Goal: Task Accomplishment & Management: Use online tool/utility

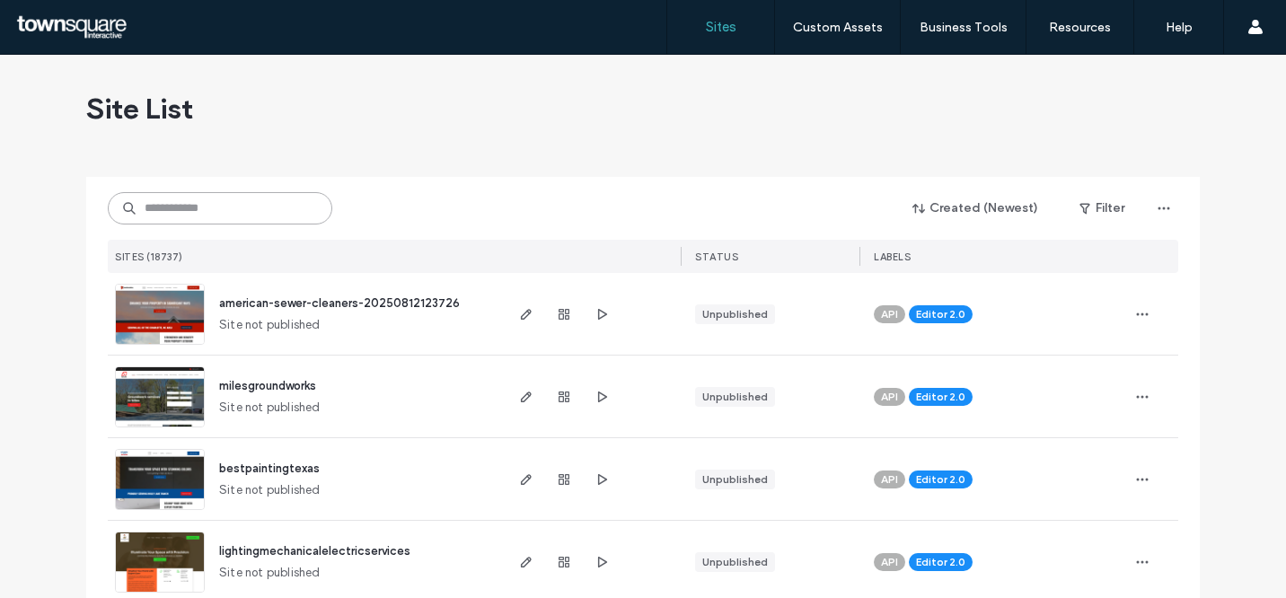
click at [258, 223] on input at bounding box center [220, 208] width 225 height 32
paste input "********"
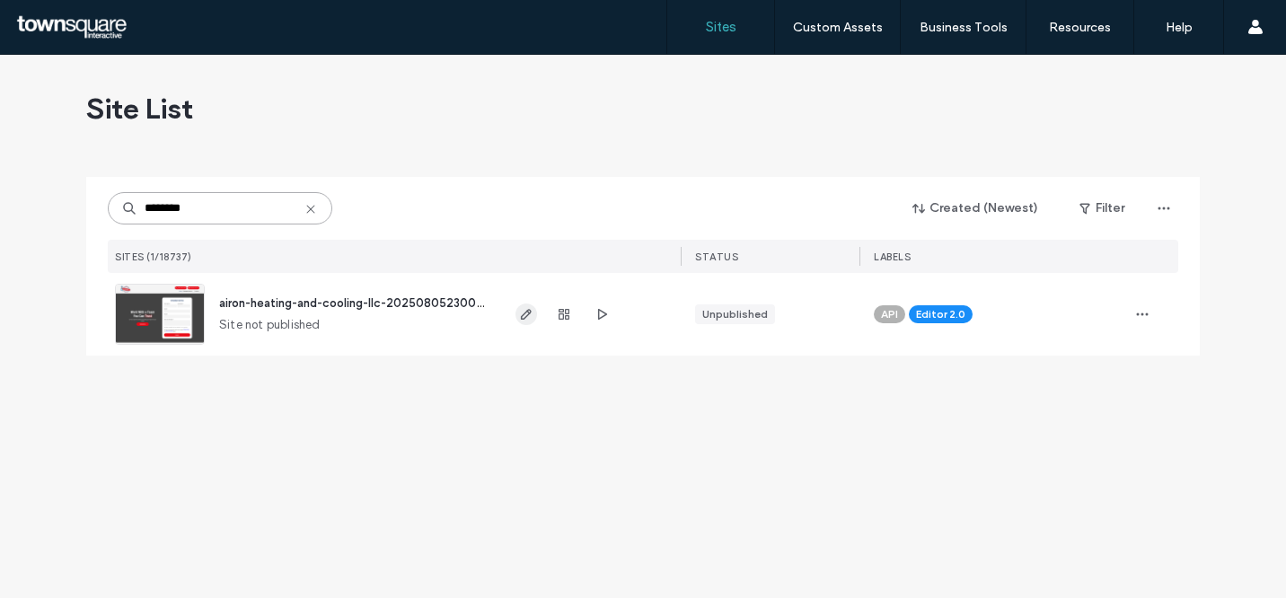
type input "********"
click at [521, 311] on icon "button" at bounding box center [526, 314] width 14 height 14
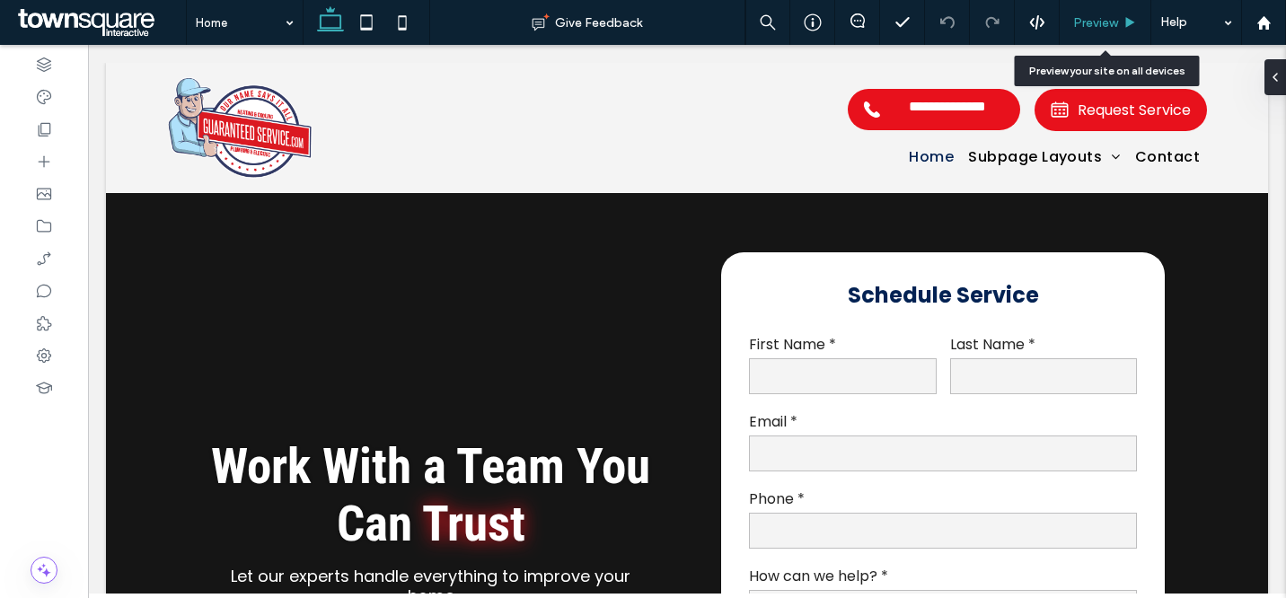
click at [1086, 20] on span "Preview" at bounding box center [1095, 22] width 45 height 15
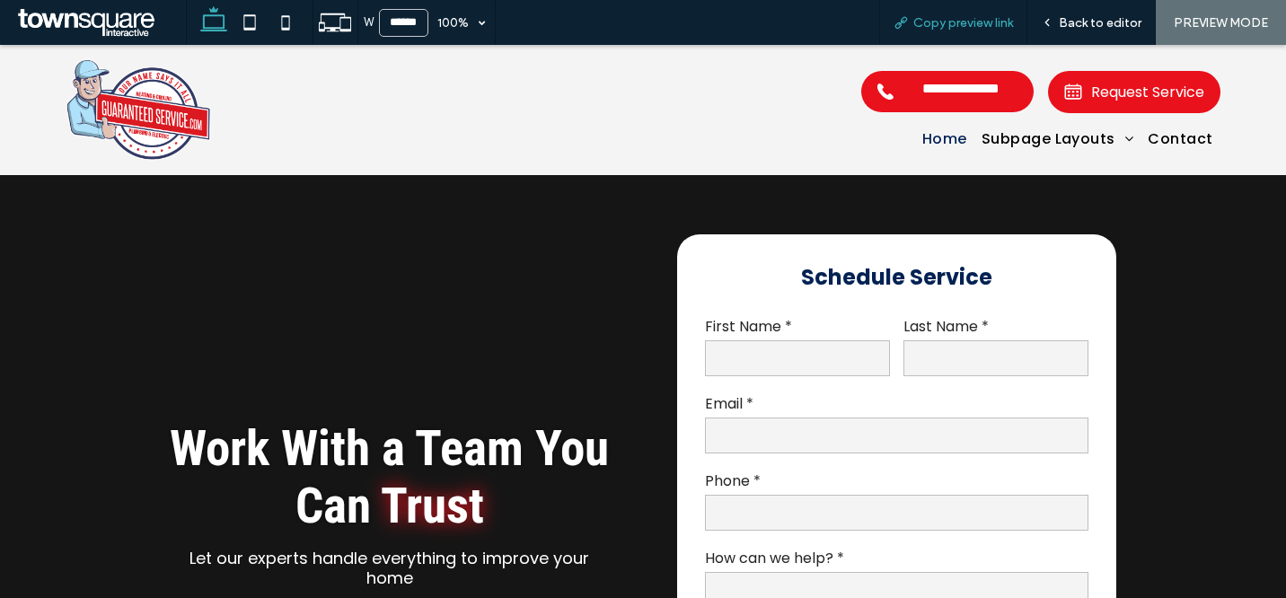
click at [975, 15] on span "Copy preview link" at bounding box center [964, 22] width 100 height 15
click at [937, 31] on div "Copy preview link" at bounding box center [953, 22] width 148 height 45
click at [1078, 15] on span "Back to editor" at bounding box center [1100, 22] width 83 height 15
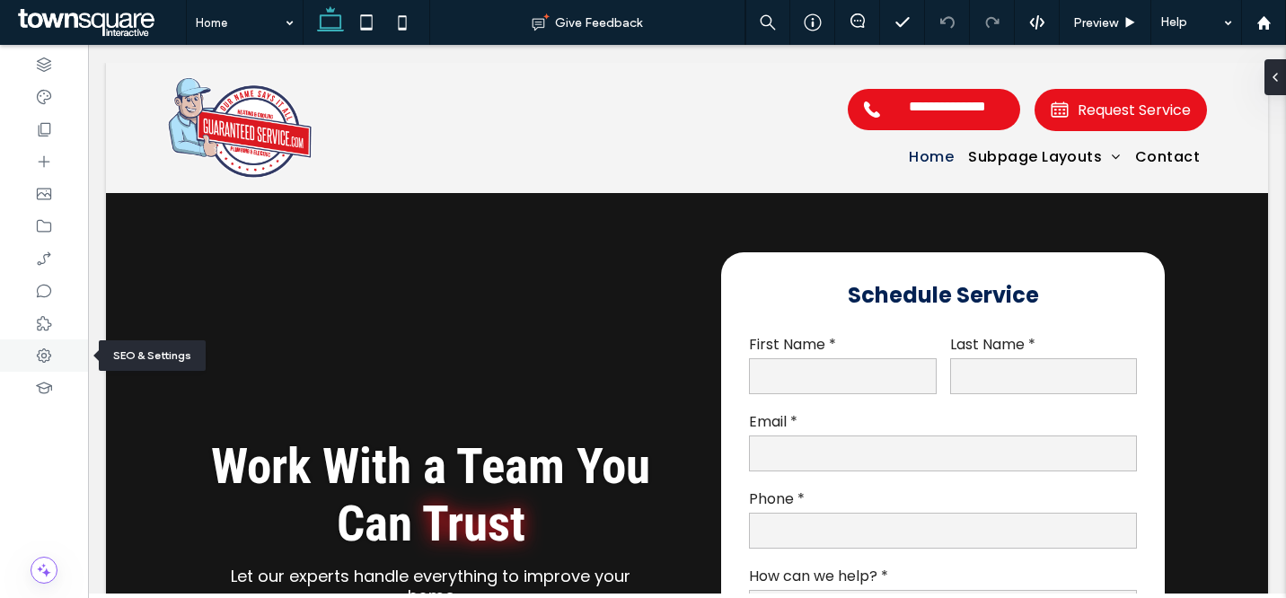
click at [40, 351] on icon at bounding box center [44, 356] width 18 height 18
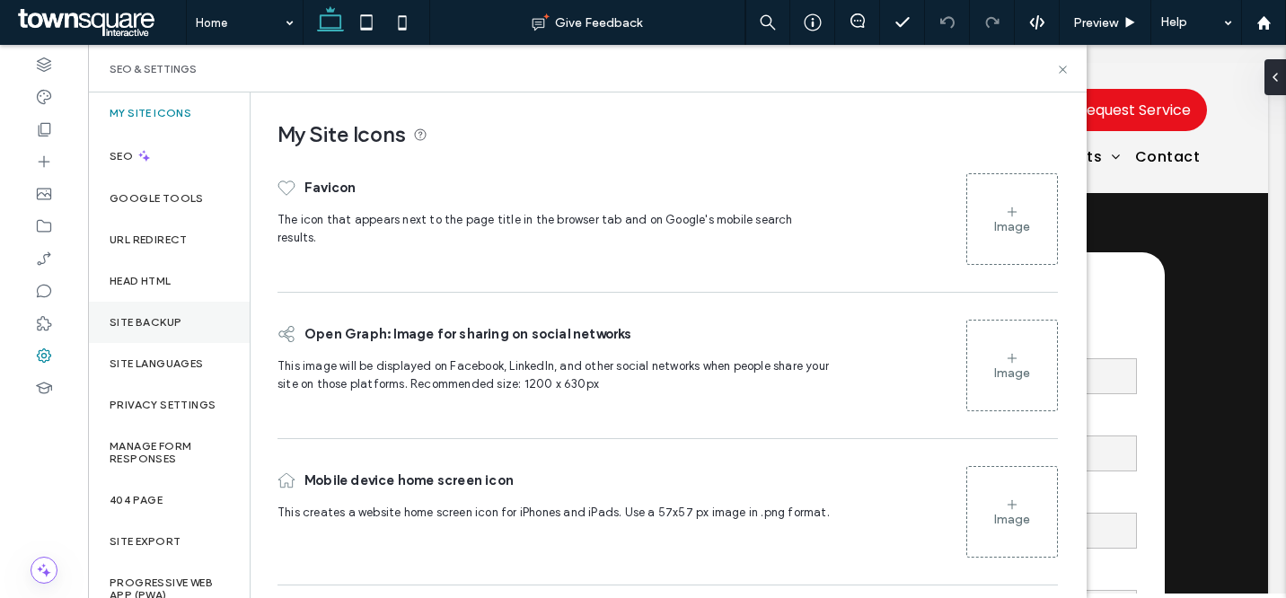
click at [144, 328] on label "Site Backup" at bounding box center [146, 322] width 72 height 13
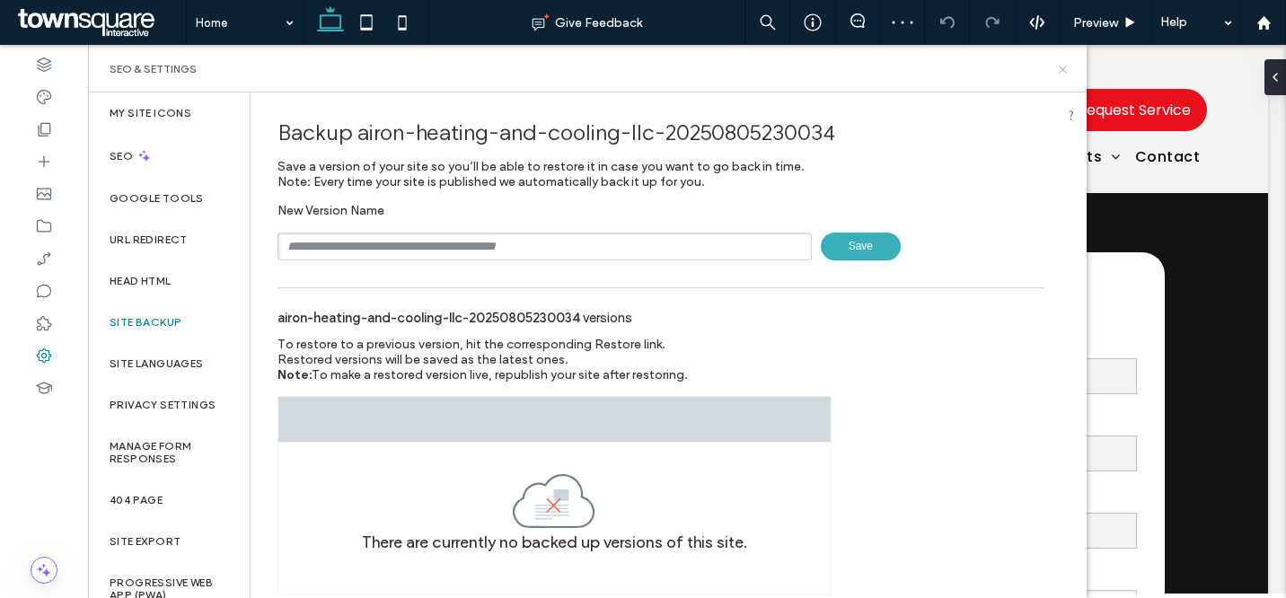
click at [1067, 75] on icon at bounding box center [1062, 69] width 13 height 13
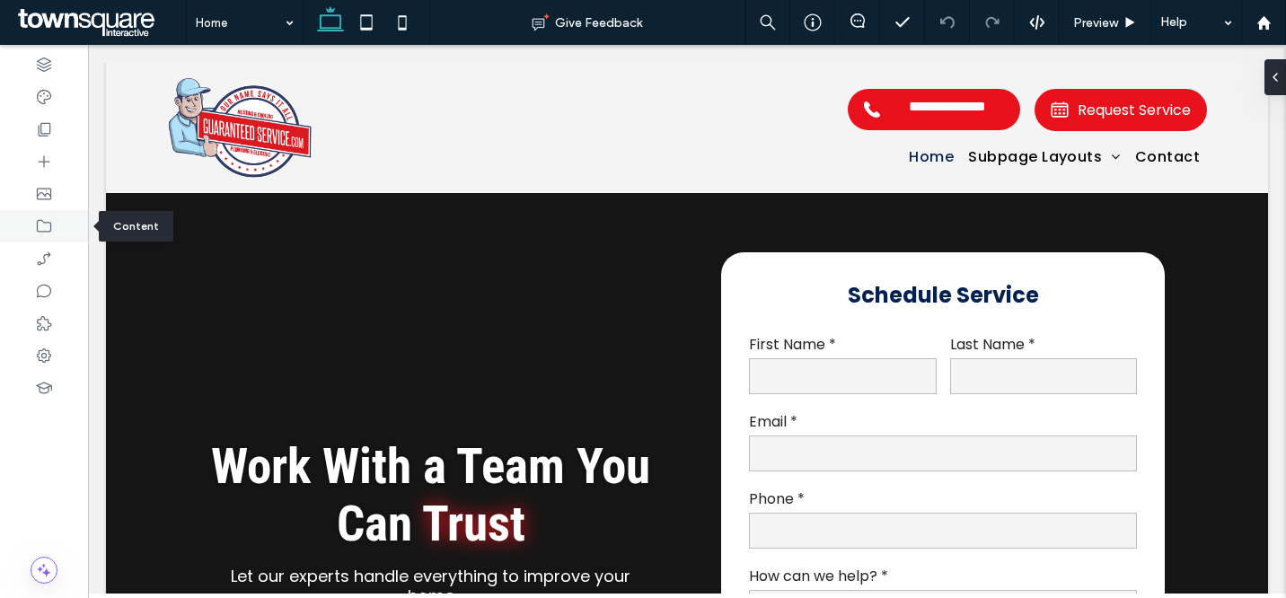
click at [50, 219] on icon at bounding box center [44, 226] width 18 height 18
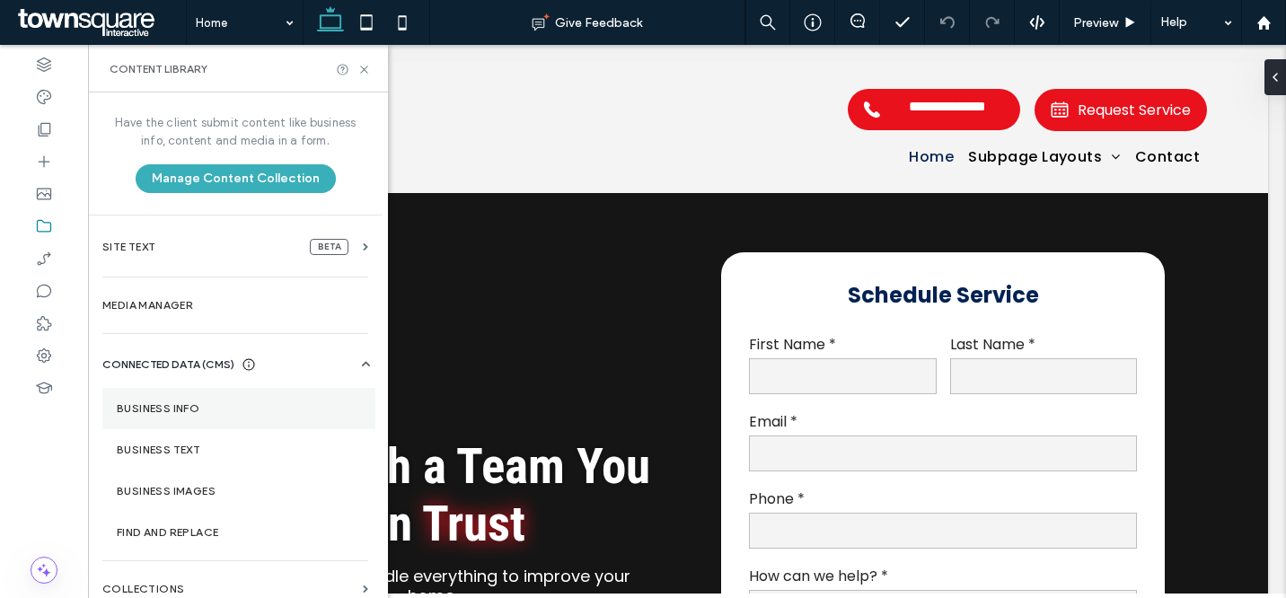
click at [197, 407] on label "Business Info" at bounding box center [239, 408] width 244 height 13
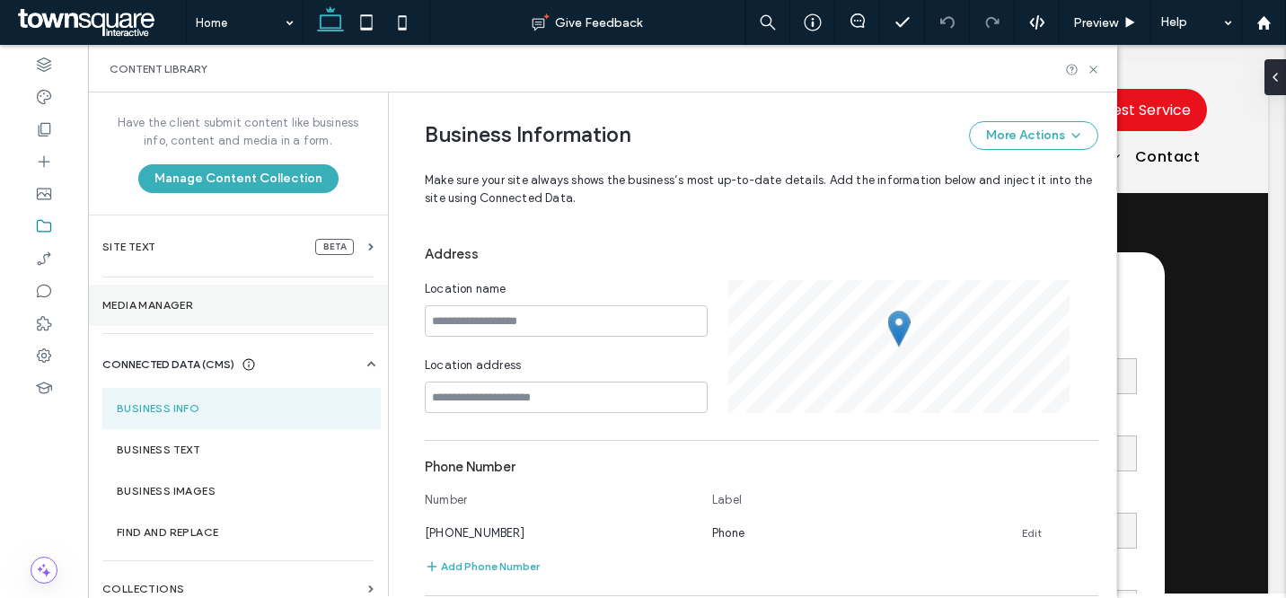
scroll to position [274, 0]
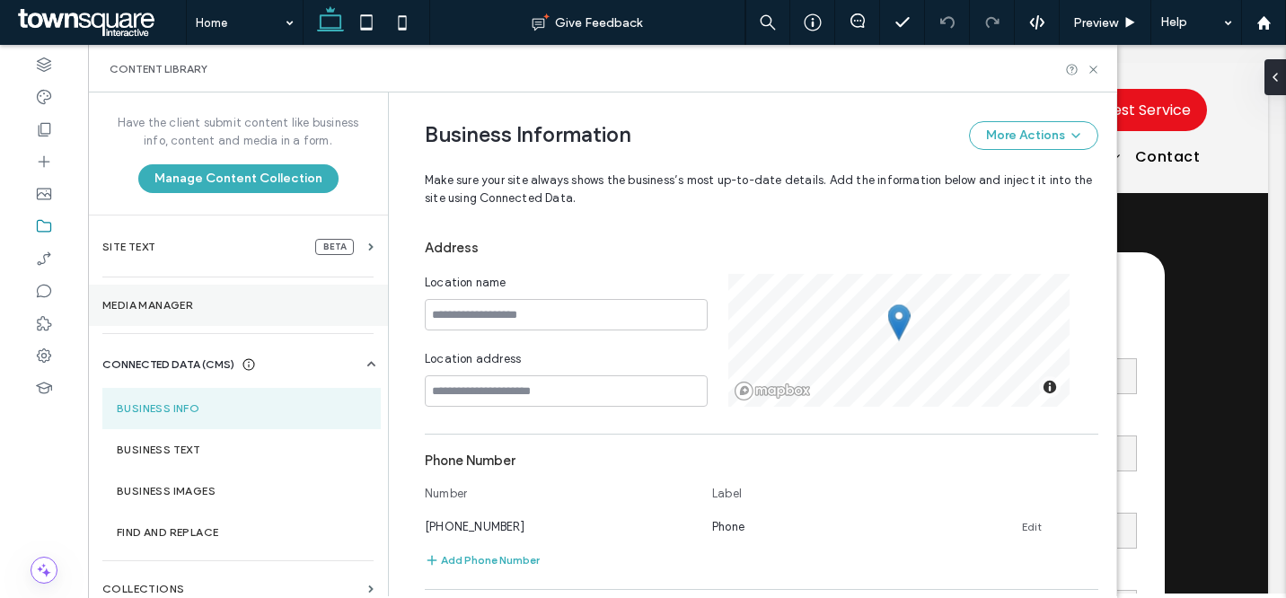
click at [188, 308] on label "Media Manager" at bounding box center [237, 305] width 271 height 13
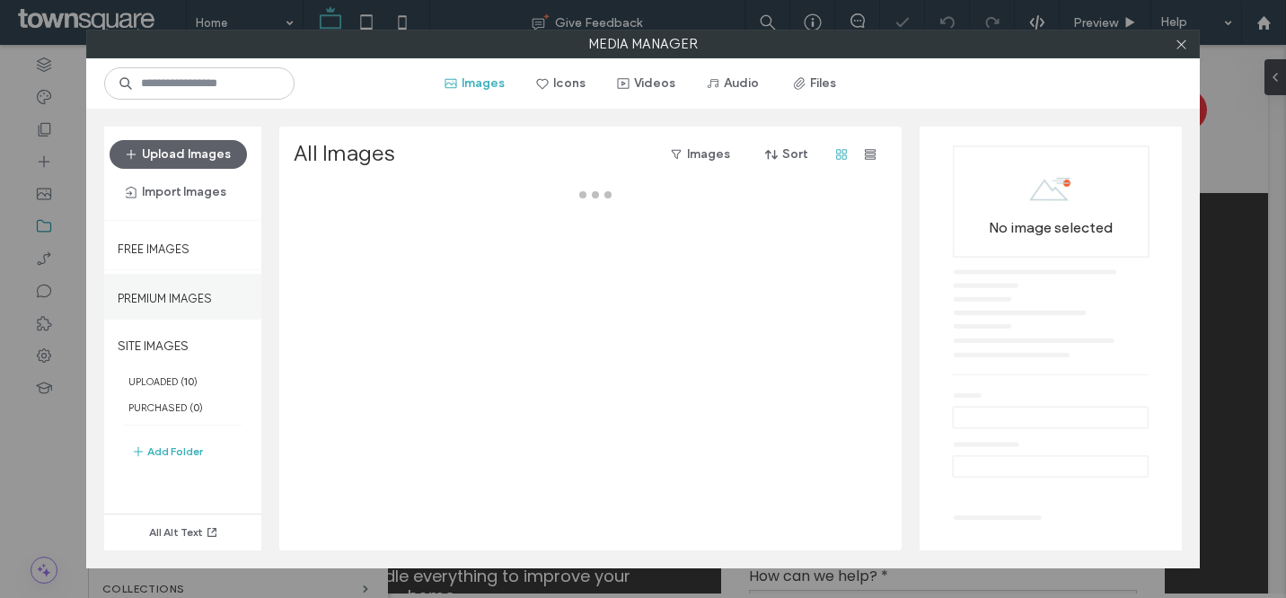
scroll to position [0, 0]
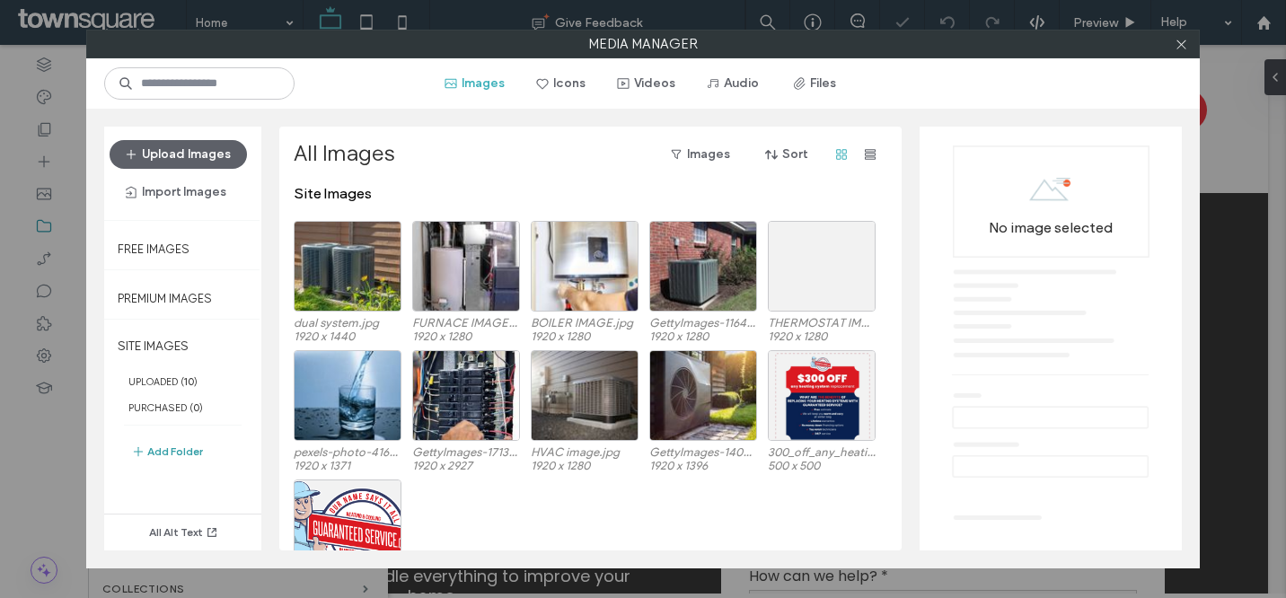
click at [156, 457] on button "Add Folder" at bounding box center [167, 452] width 72 height 22
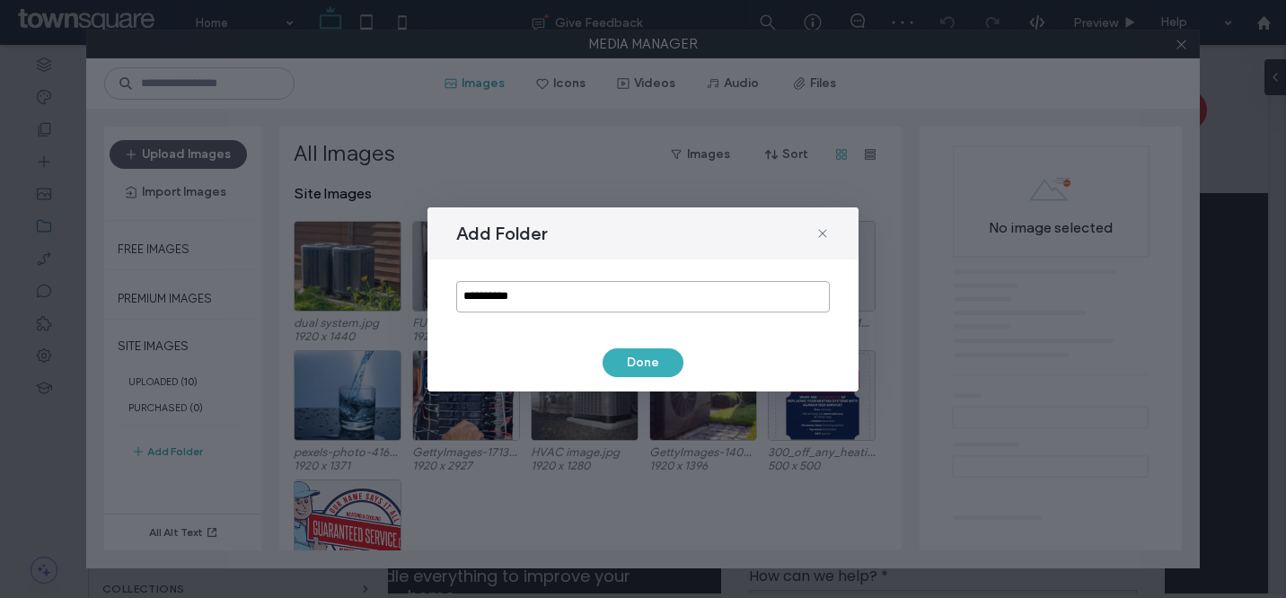
click at [517, 297] on input "**********" at bounding box center [643, 296] width 374 height 31
click at [516, 297] on input "**********" at bounding box center [643, 296] width 374 height 31
type input "********"
click at [632, 358] on button "Done" at bounding box center [643, 363] width 81 height 29
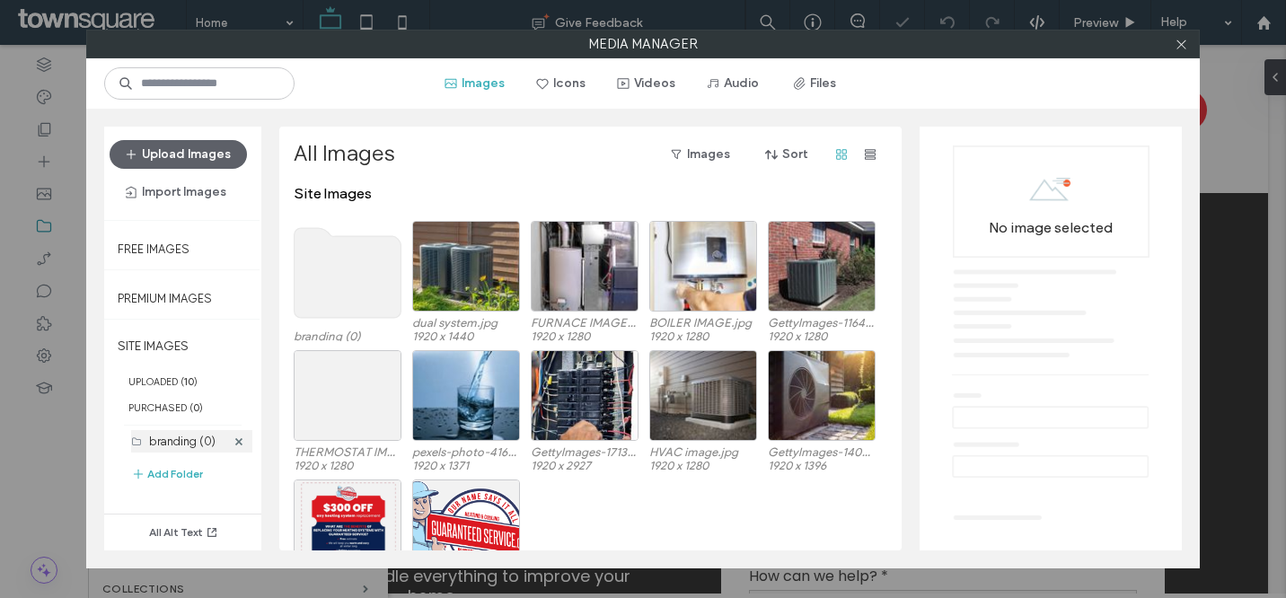
click at [176, 442] on label "branding (0)" at bounding box center [182, 441] width 66 height 13
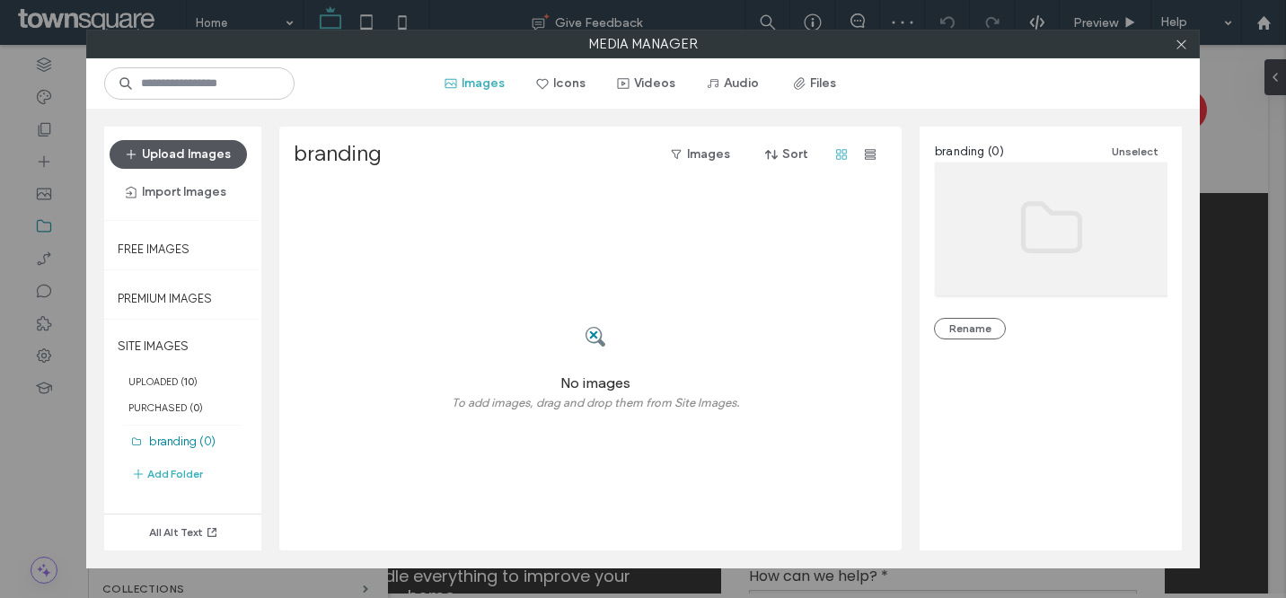
click at [181, 160] on button "Upload Images" at bounding box center [178, 154] width 137 height 29
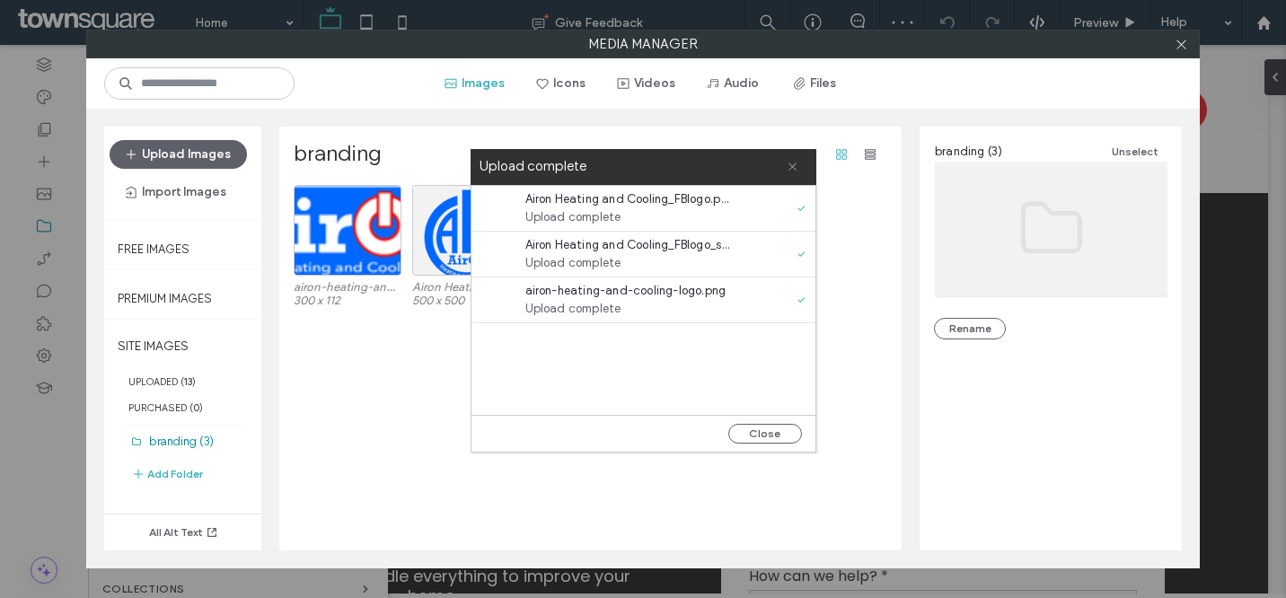
click at [791, 163] on icon at bounding box center [793, 167] width 12 height 12
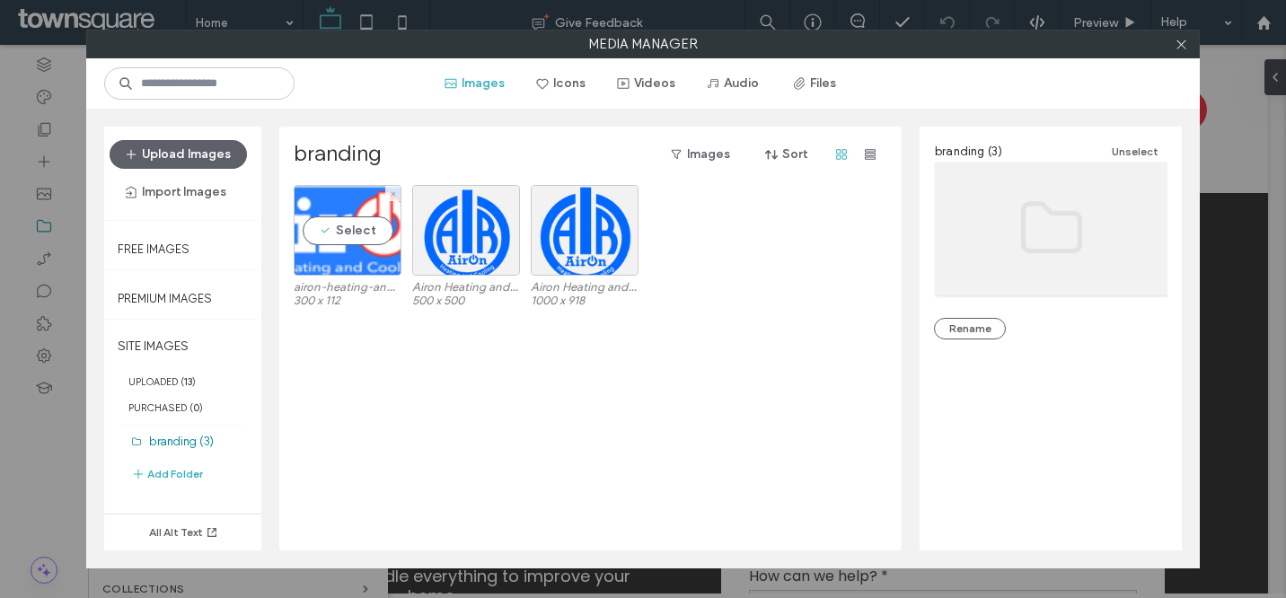
click at [352, 236] on div "Select" at bounding box center [348, 230] width 108 height 91
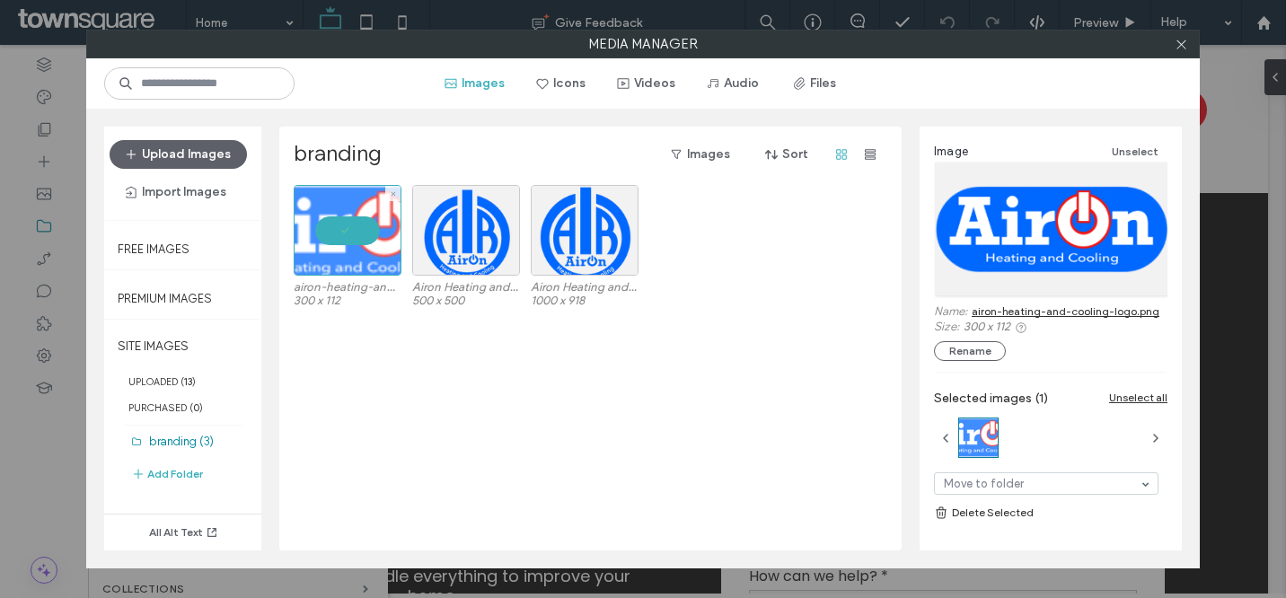
click at [352, 236] on div at bounding box center [348, 230] width 108 height 91
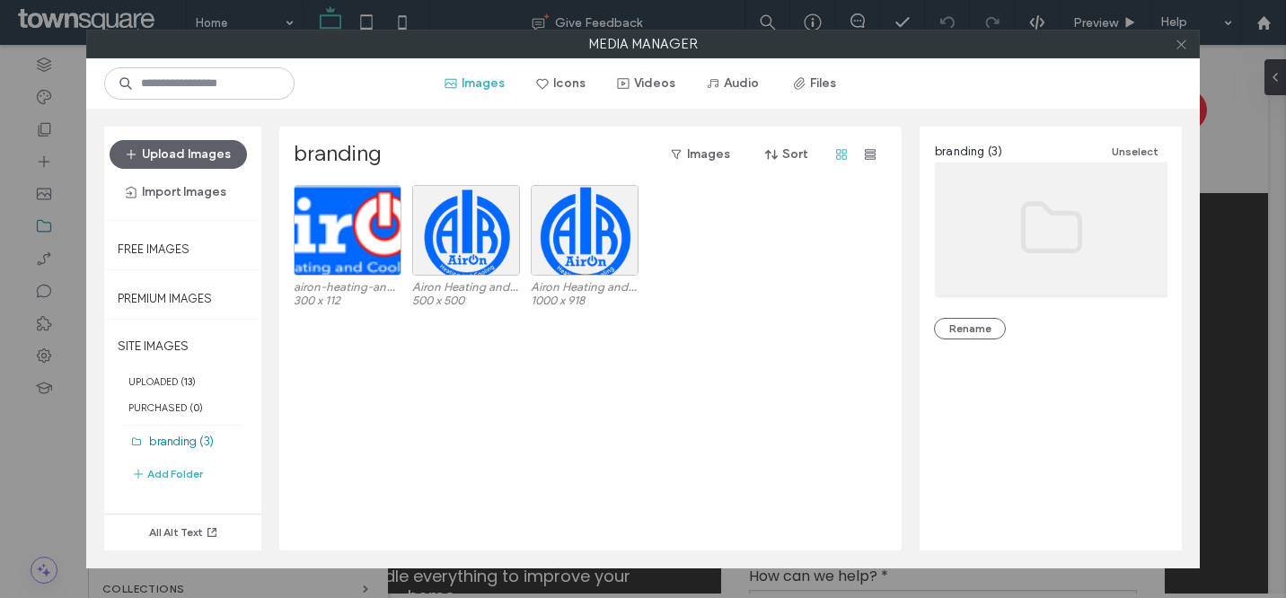
click at [1176, 43] on icon at bounding box center [1181, 44] width 13 height 13
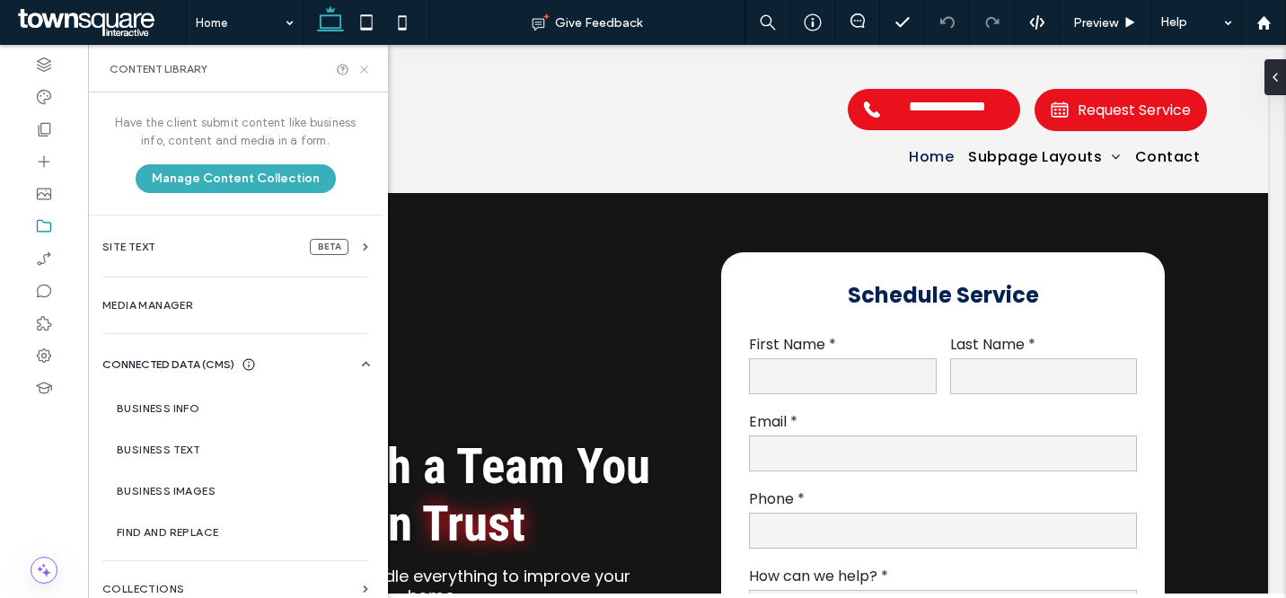
drag, startPoint x: 365, startPoint y: 66, endPoint x: 278, endPoint y: 21, distance: 98.0
click at [365, 66] on icon at bounding box center [364, 69] width 13 height 13
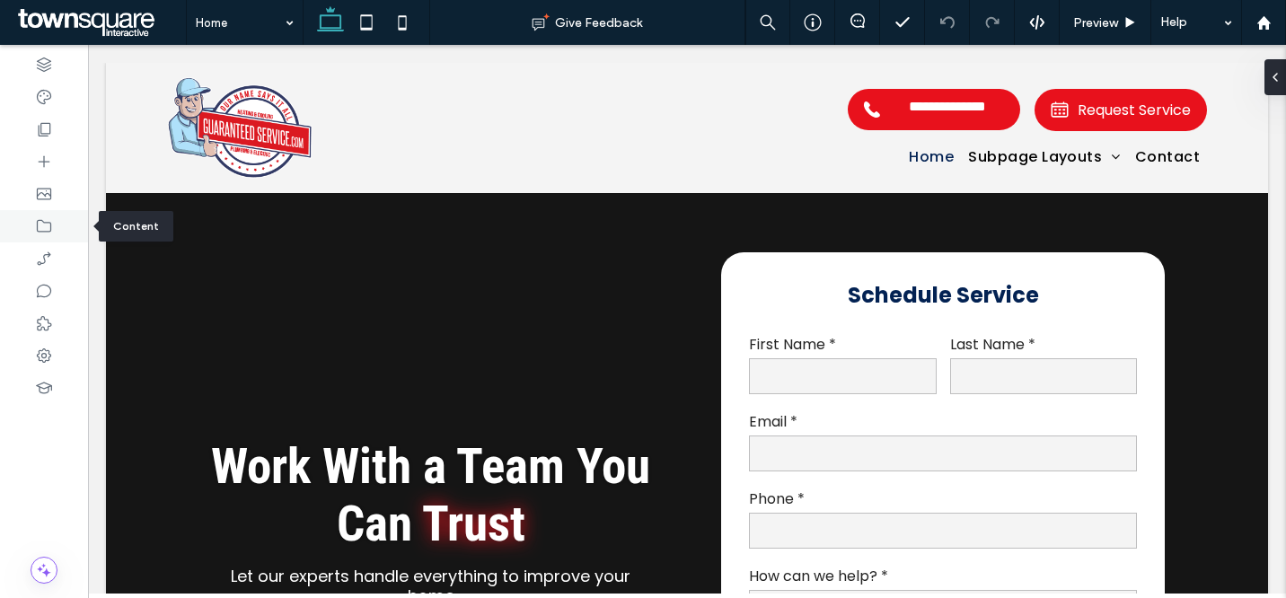
click at [54, 220] on div at bounding box center [44, 226] width 88 height 32
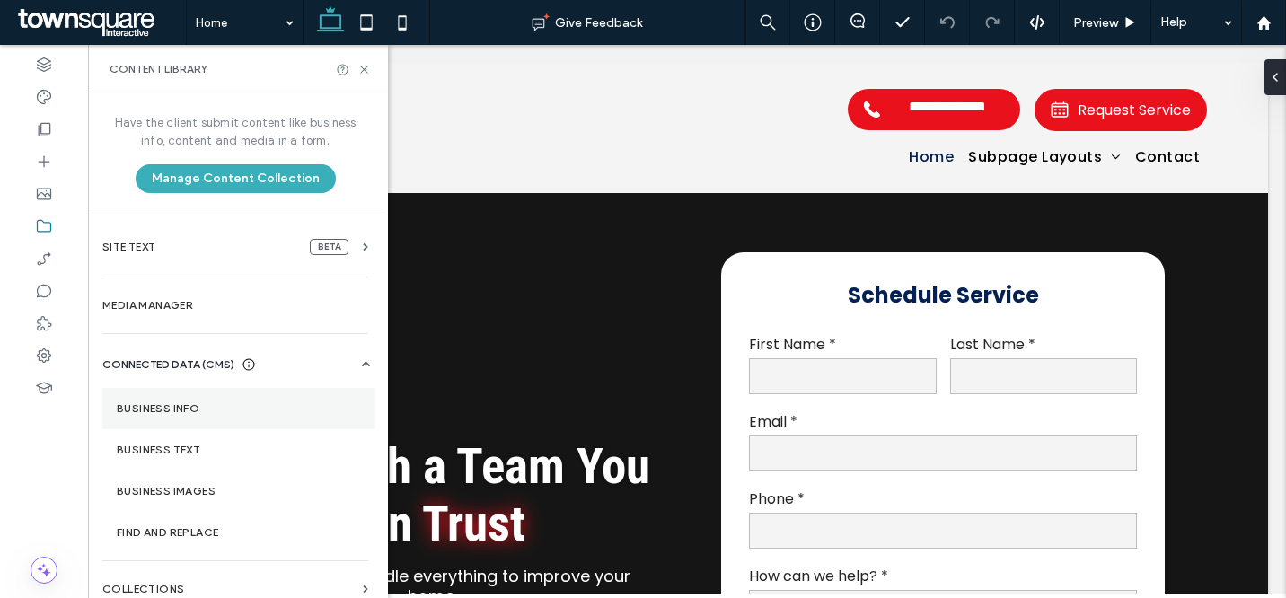
click at [216, 404] on label "Business Info" at bounding box center [239, 408] width 244 height 13
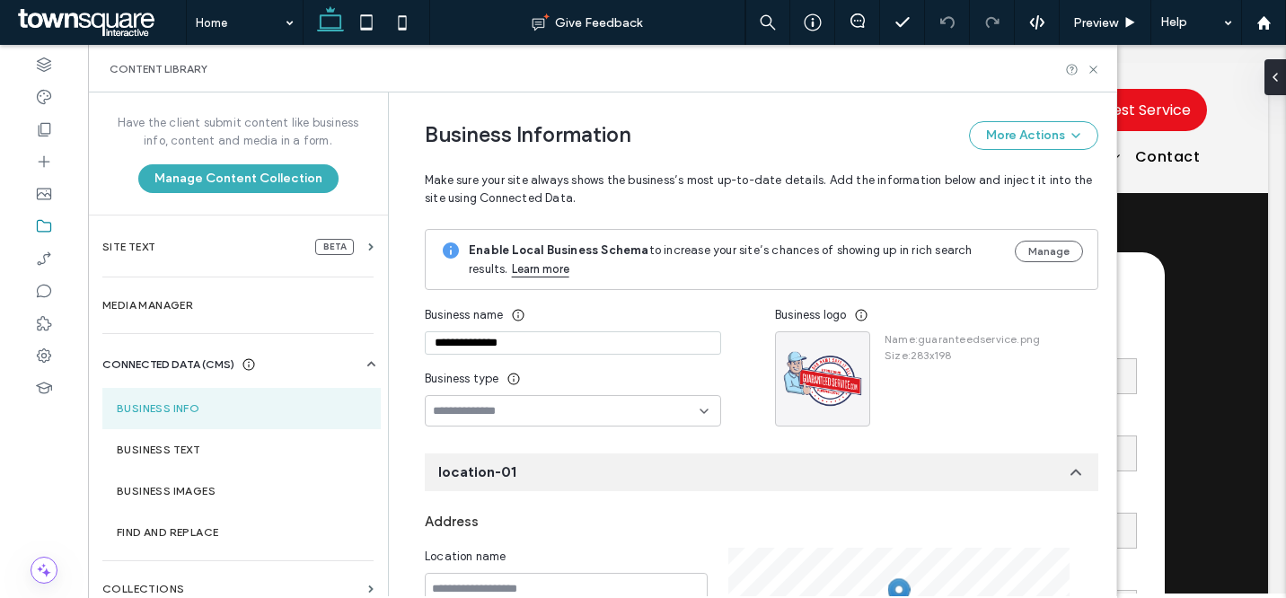
click at [561, 362] on div "**********" at bounding box center [573, 346] width 296 height 31
click at [563, 350] on input "**********" at bounding box center [573, 342] width 296 height 23
click at [563, 349] on input "**********" at bounding box center [573, 342] width 296 height 23
paste input "**********"
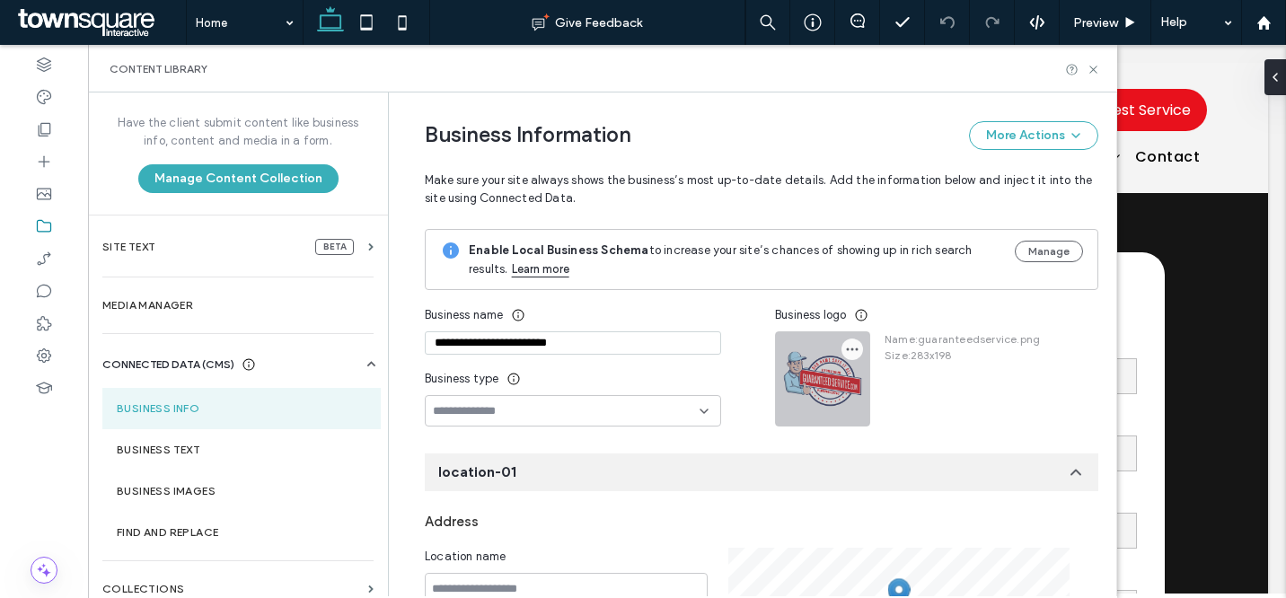
type input "**********"
click at [848, 346] on icon "button" at bounding box center [852, 349] width 14 height 14
click at [862, 379] on div "Replace Image" at bounding box center [914, 392] width 160 height 34
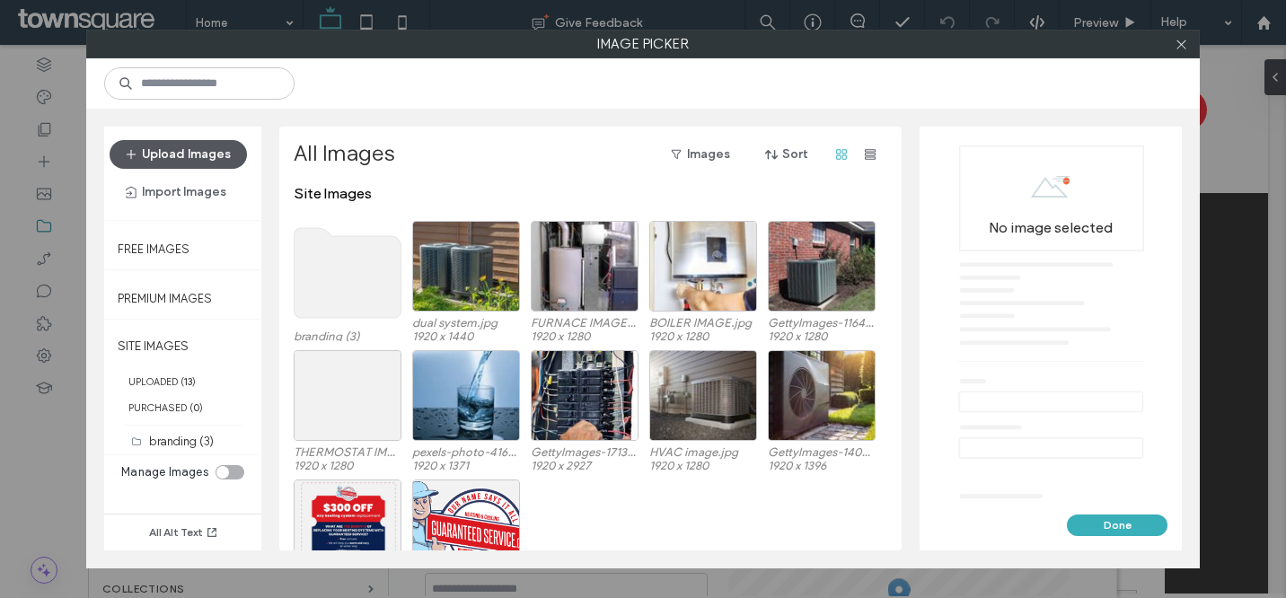
click at [207, 161] on button "Upload Images" at bounding box center [178, 154] width 137 height 29
click at [200, 436] on label "branding (3)" at bounding box center [181, 441] width 65 height 13
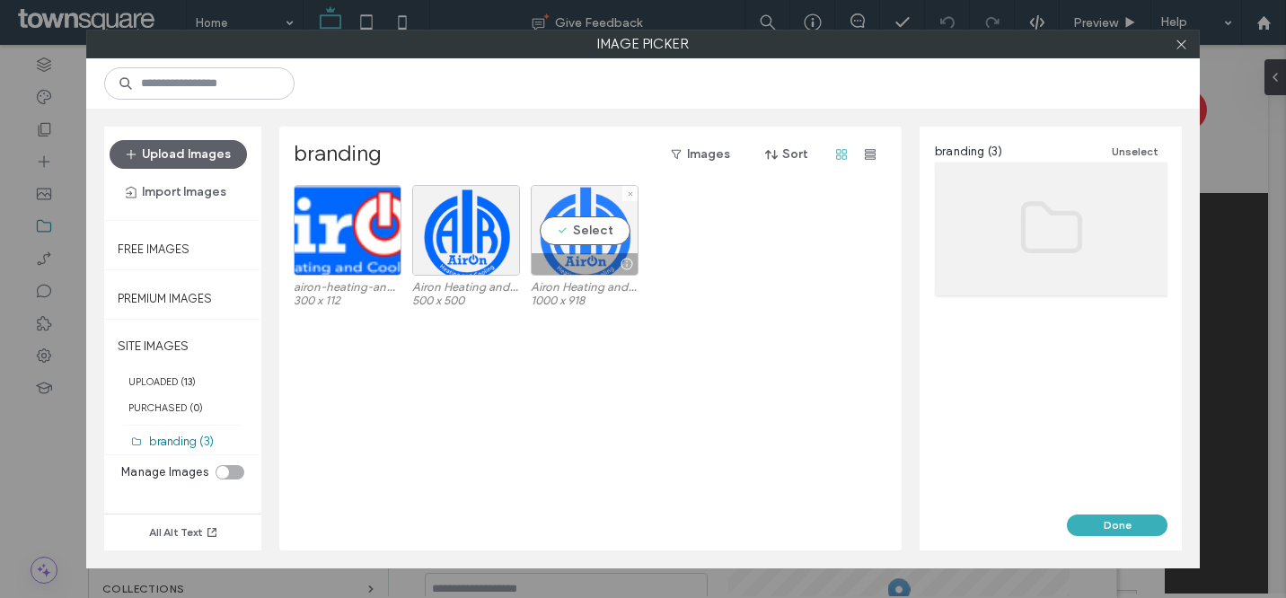
click at [581, 235] on div "Select" at bounding box center [585, 230] width 108 height 91
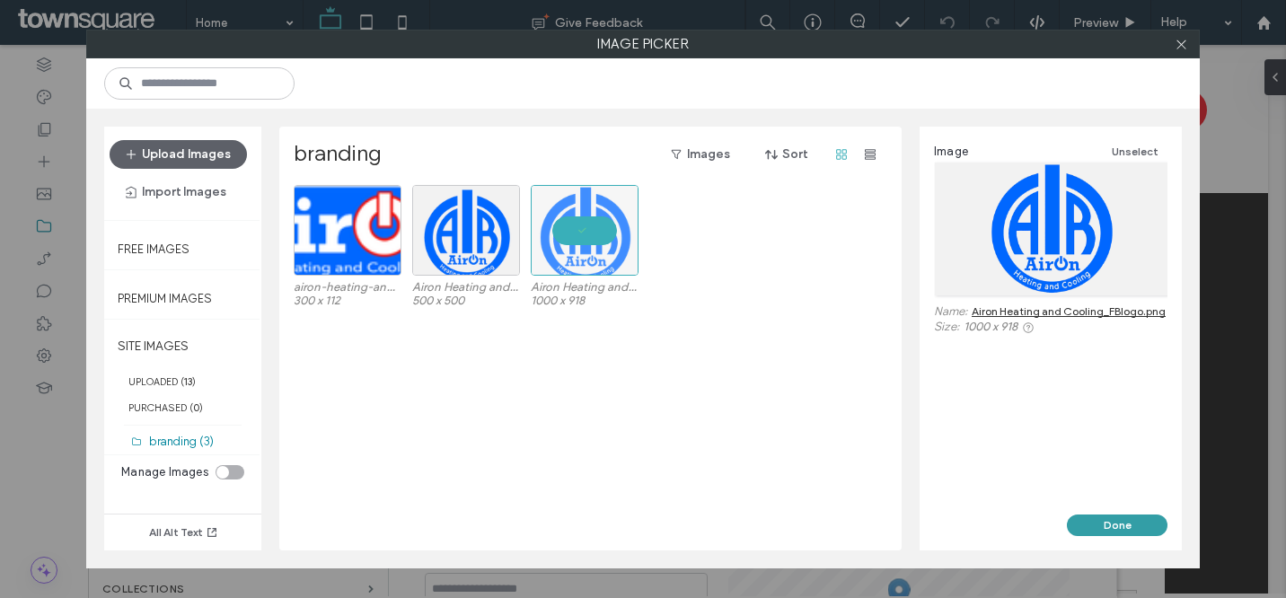
click at [1086, 521] on button "Done" at bounding box center [1117, 526] width 101 height 22
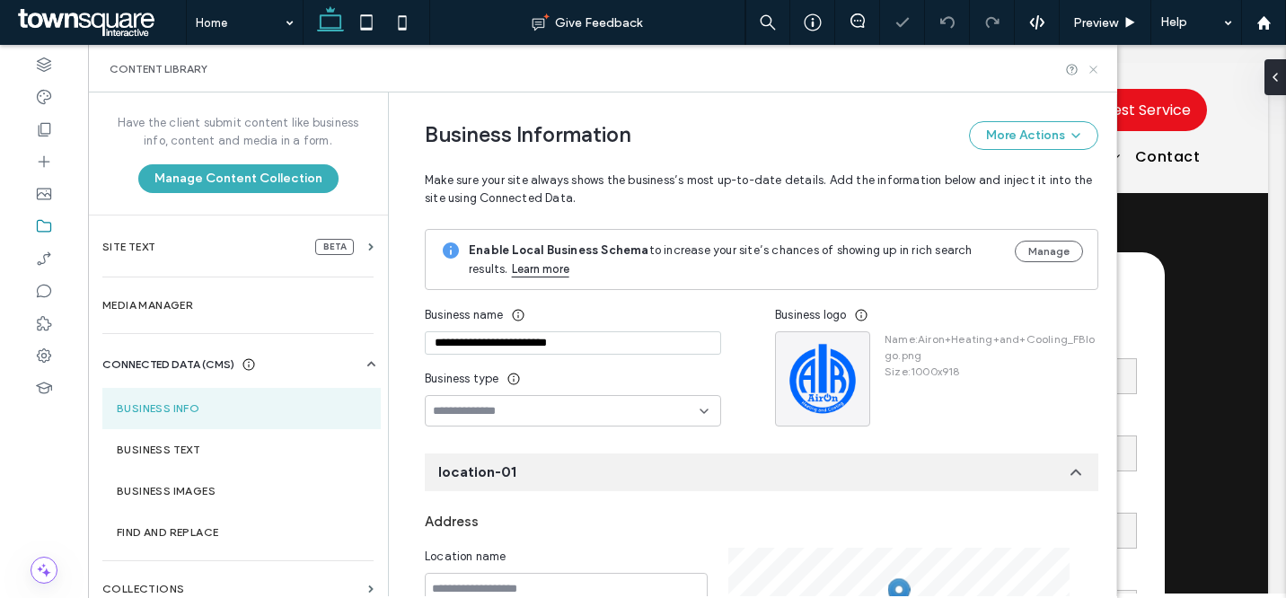
click at [1098, 69] on icon at bounding box center [1093, 69] width 13 height 13
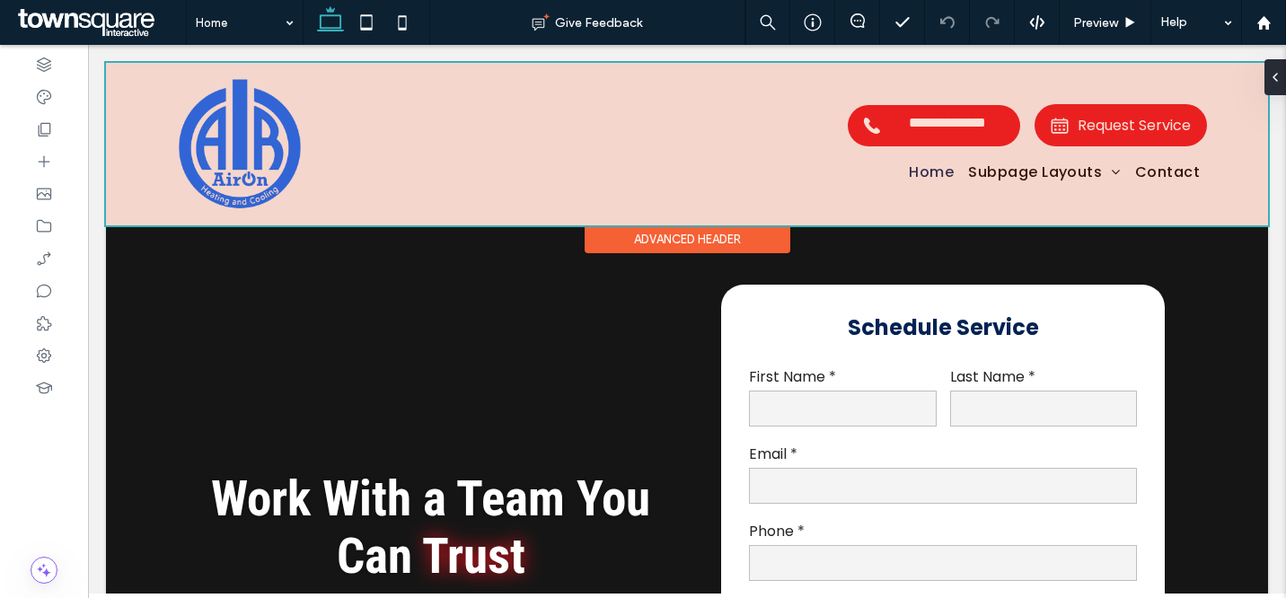
click at [279, 156] on div at bounding box center [687, 144] width 1162 height 163
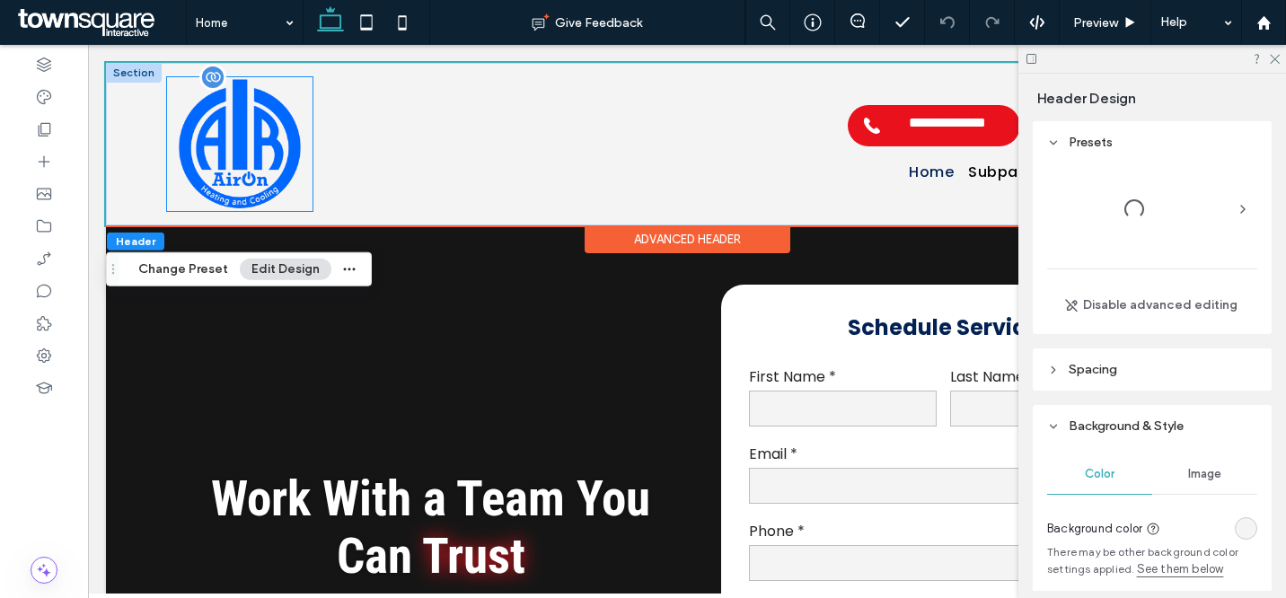
click at [278, 177] on img at bounding box center [240, 144] width 146 height 134
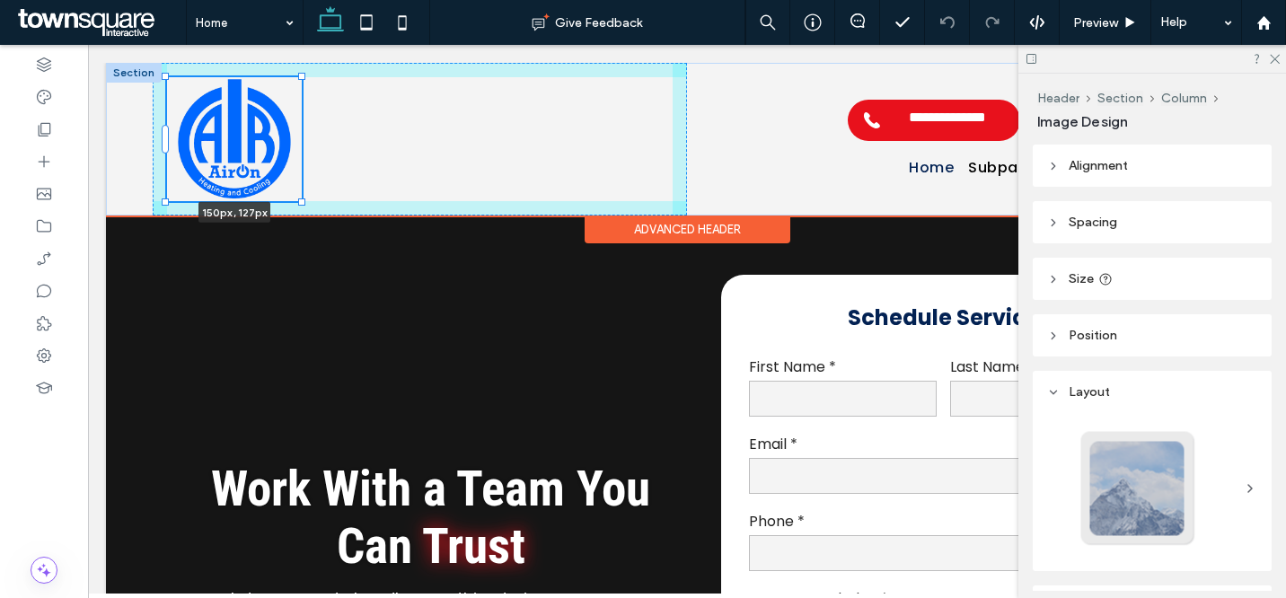
drag, startPoint x: 311, startPoint y: 212, endPoint x: 303, endPoint y: 199, distance: 14.9
click at [303, 199] on div at bounding box center [301, 202] width 7 height 7
type input "***"
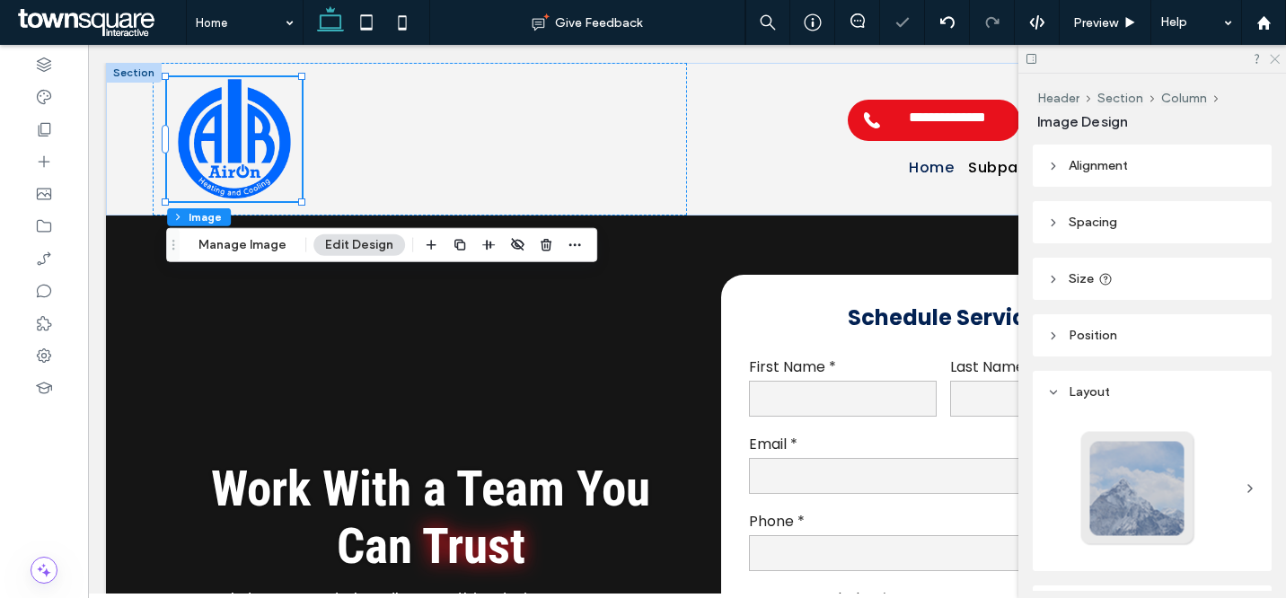
click at [1276, 59] on icon at bounding box center [1274, 58] width 12 height 12
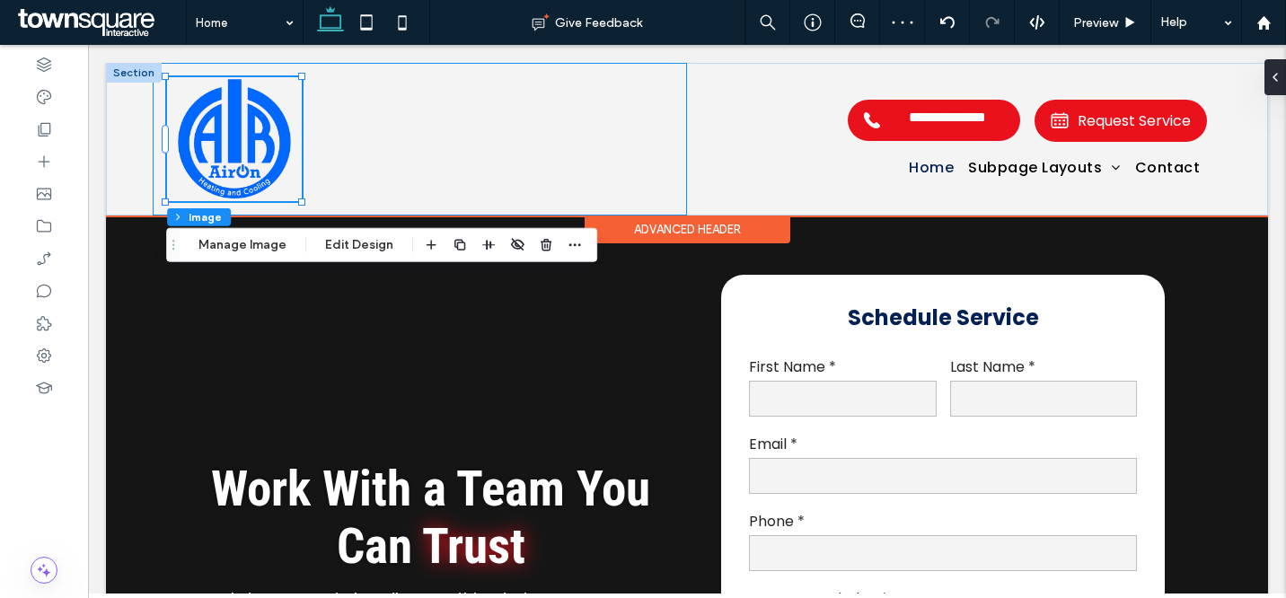
click at [671, 99] on div "150px , 127px" at bounding box center [420, 139] width 534 height 153
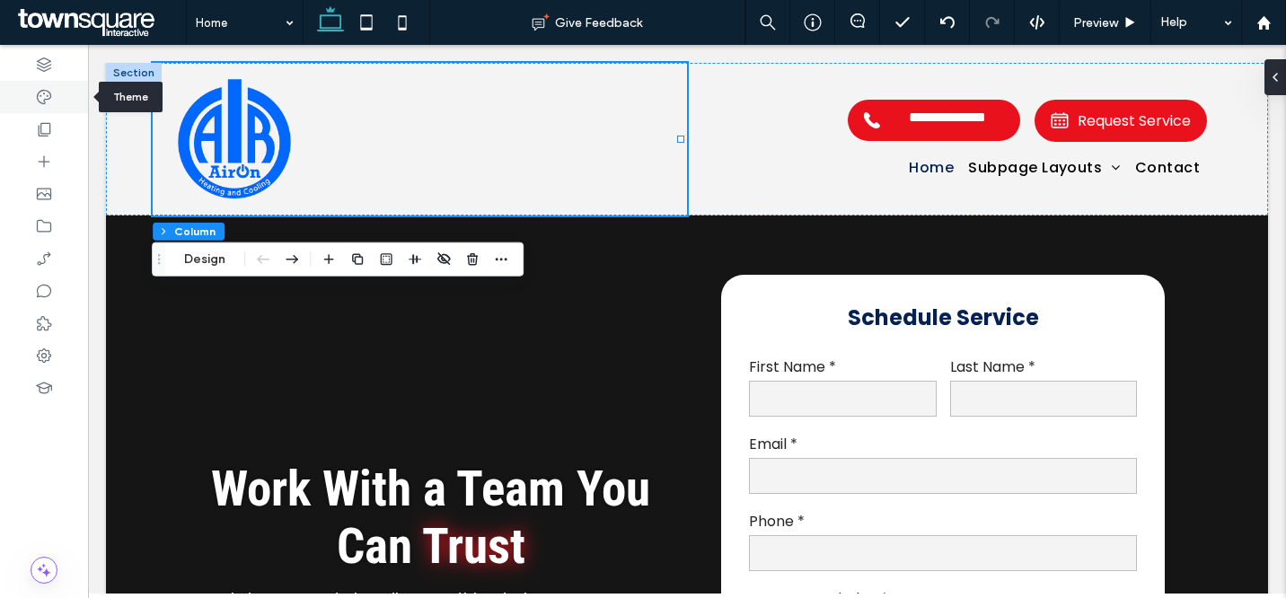
click at [62, 87] on div at bounding box center [44, 97] width 88 height 32
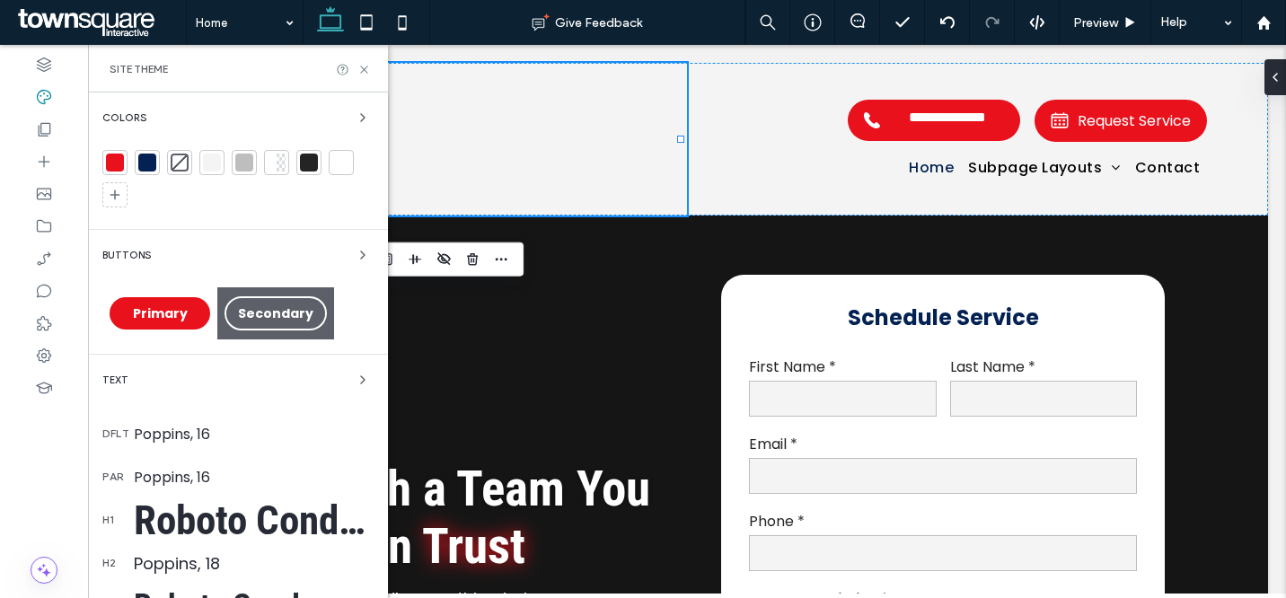
click at [114, 159] on div at bounding box center [115, 163] width 18 height 18
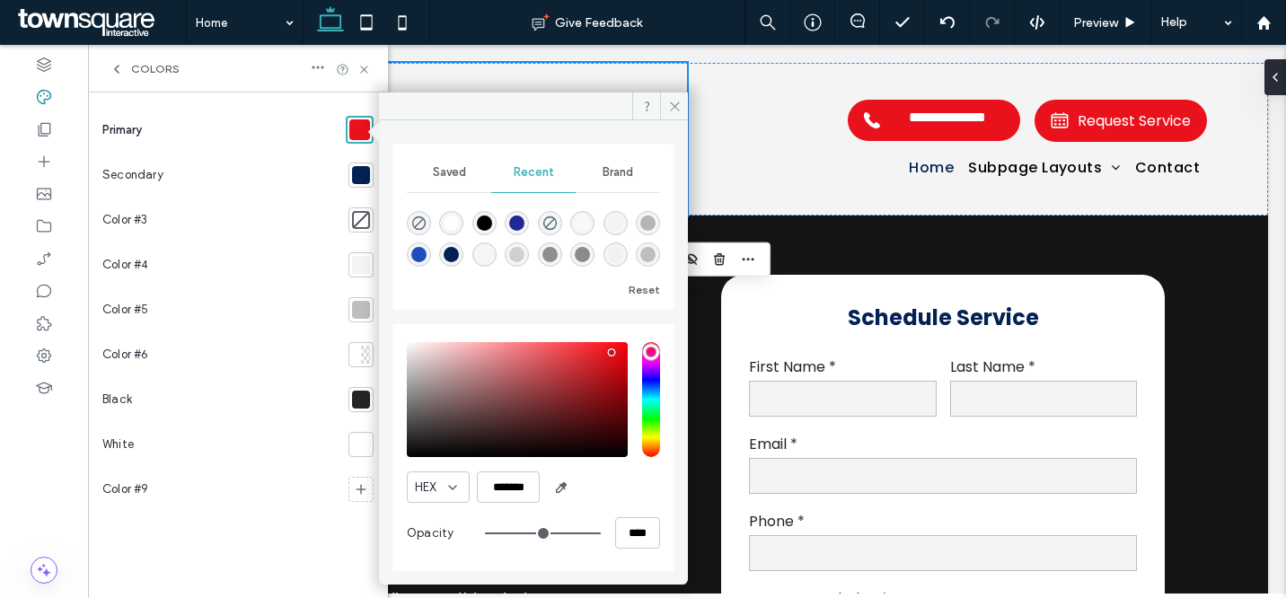
click at [607, 180] on div "Brand" at bounding box center [618, 173] width 84 height 40
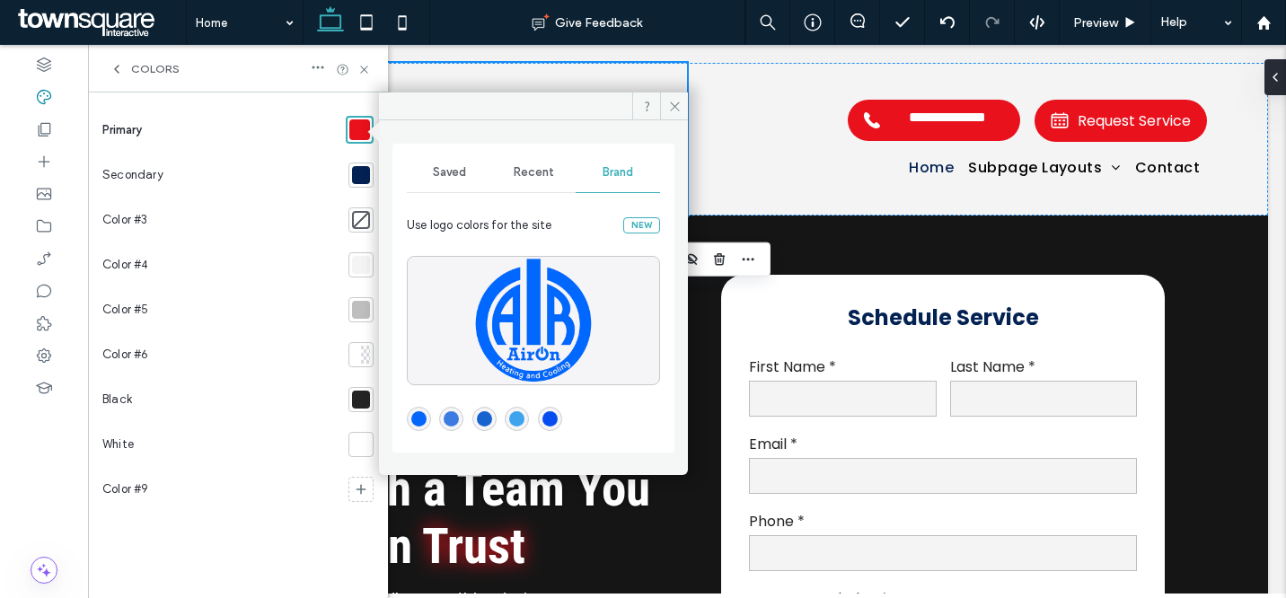
click at [424, 421] on div "rgba(4,103,251,1)" at bounding box center [418, 418] width 15 height 15
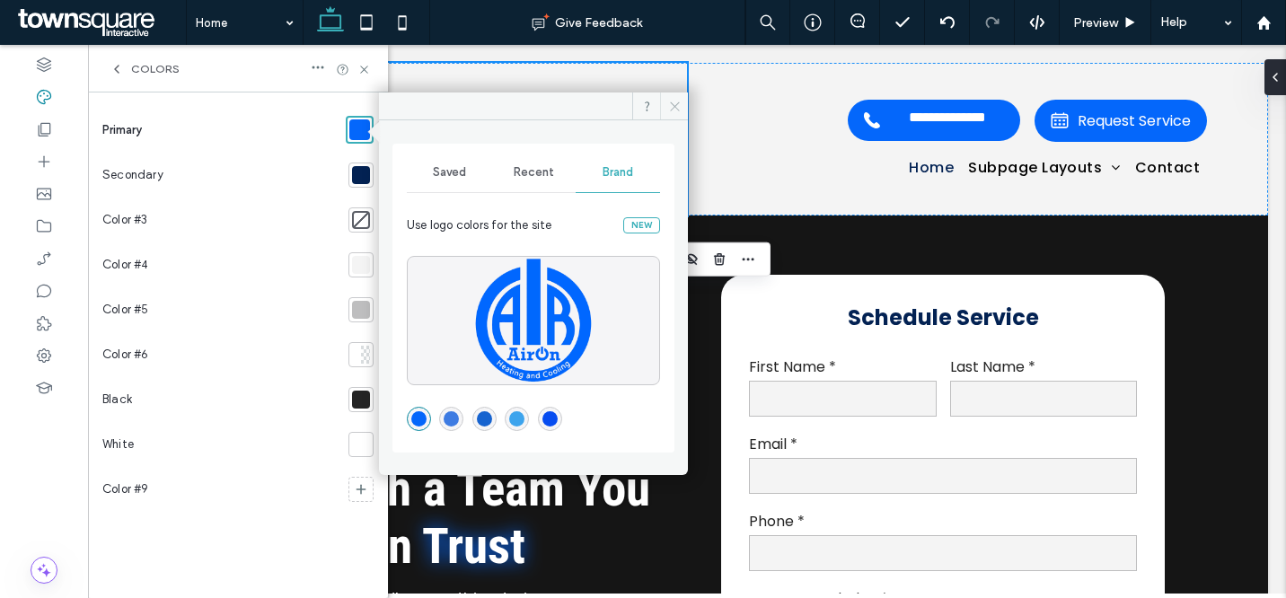
drag, startPoint x: 673, startPoint y: 102, endPoint x: 585, endPoint y: 57, distance: 98.8
click at [673, 102] on icon at bounding box center [674, 106] width 13 height 13
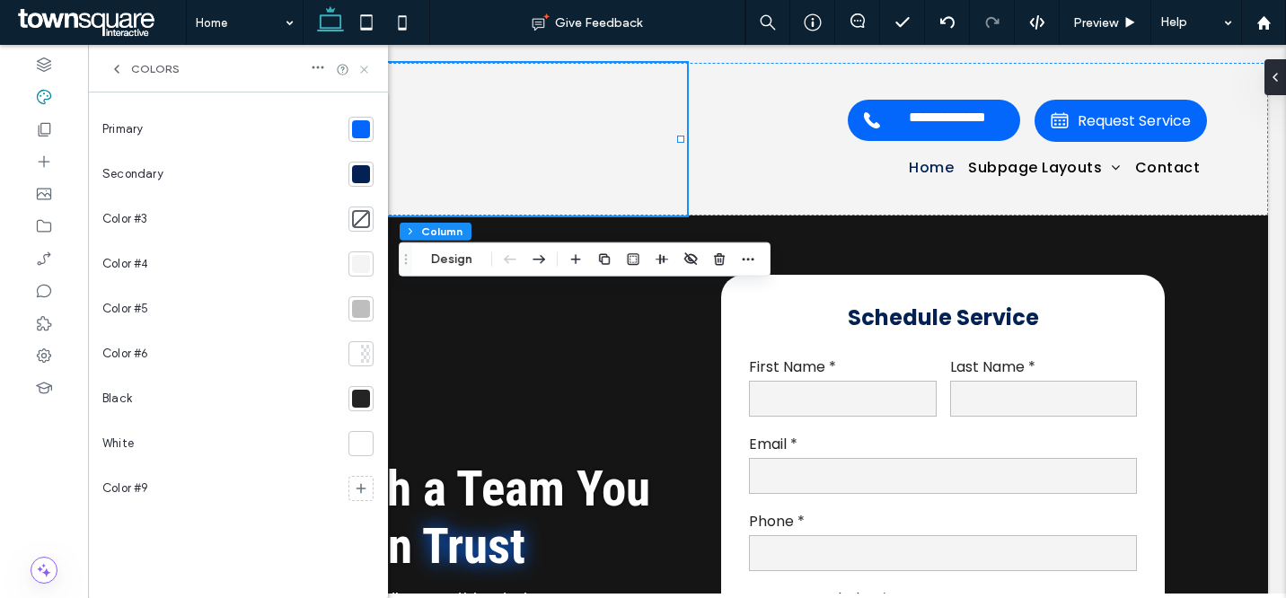
drag, startPoint x: 271, startPoint y: 25, endPoint x: 359, endPoint y: 70, distance: 98.8
click at [359, 70] on icon at bounding box center [364, 69] width 13 height 13
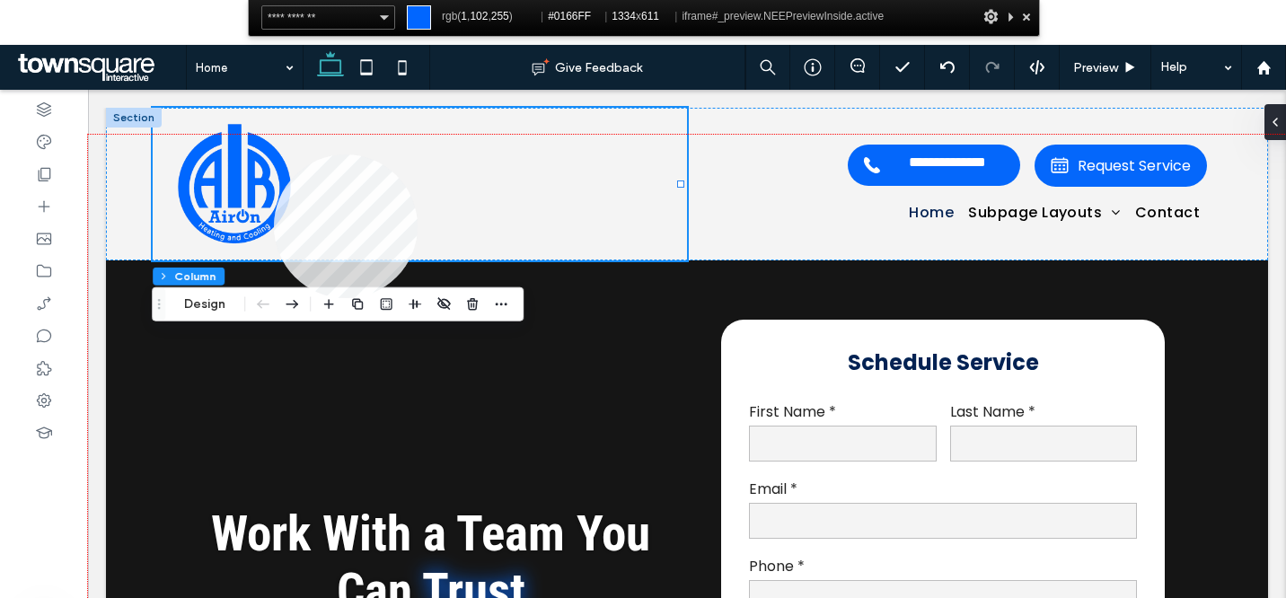
click at [274, 154] on div at bounding box center [687, 409] width 1198 height 549
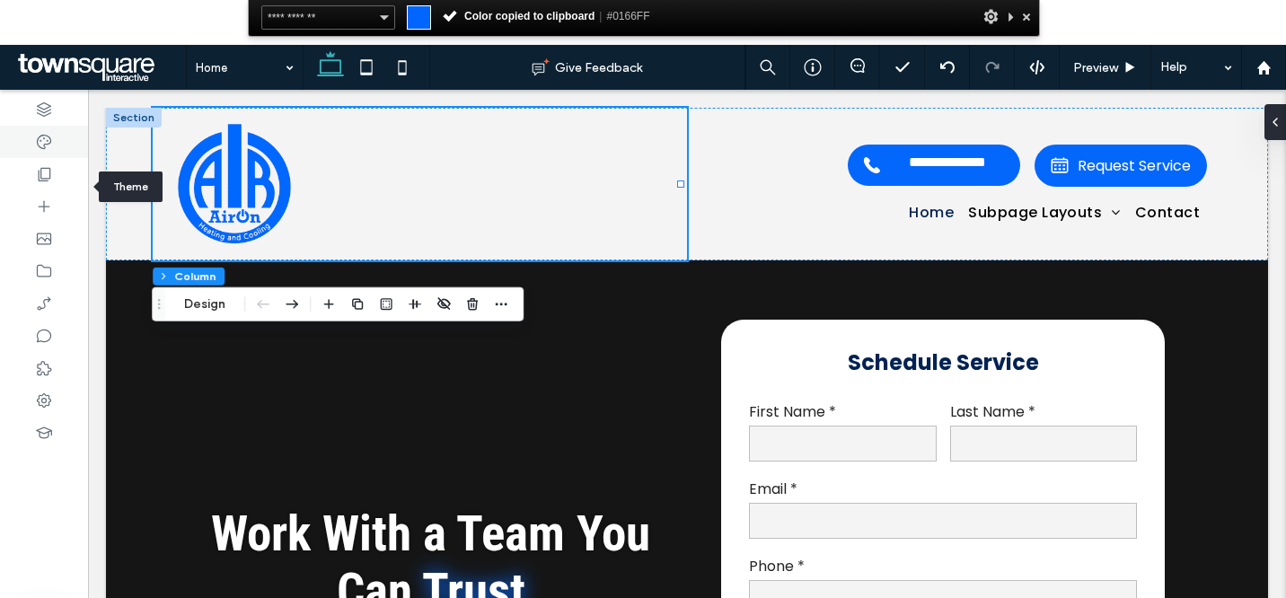
click at [54, 140] on div at bounding box center [44, 142] width 88 height 32
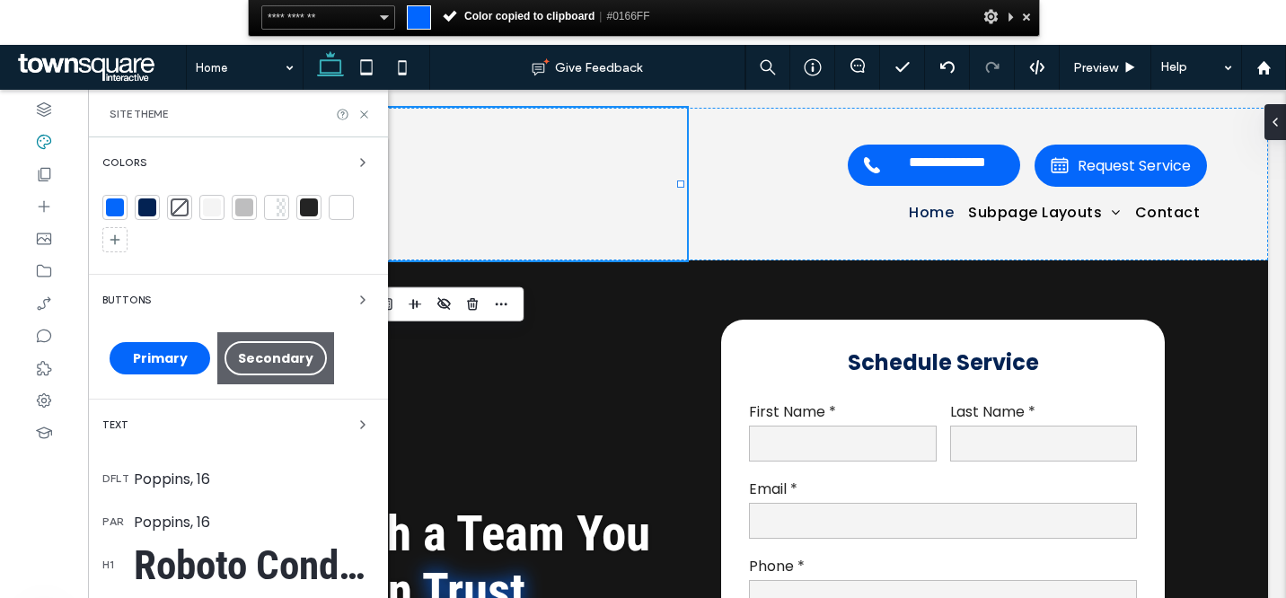
click at [120, 205] on div at bounding box center [115, 208] width 18 height 18
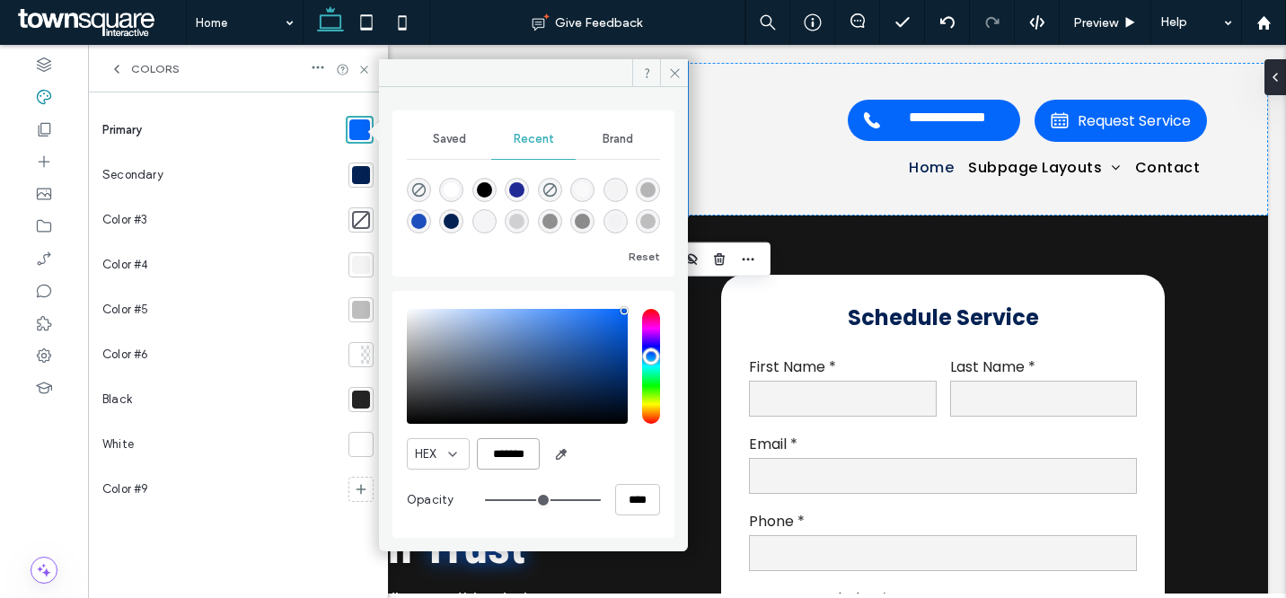
click at [507, 459] on input "*******" at bounding box center [508, 453] width 63 height 31
paste input "color picker textbox"
type input "*******"
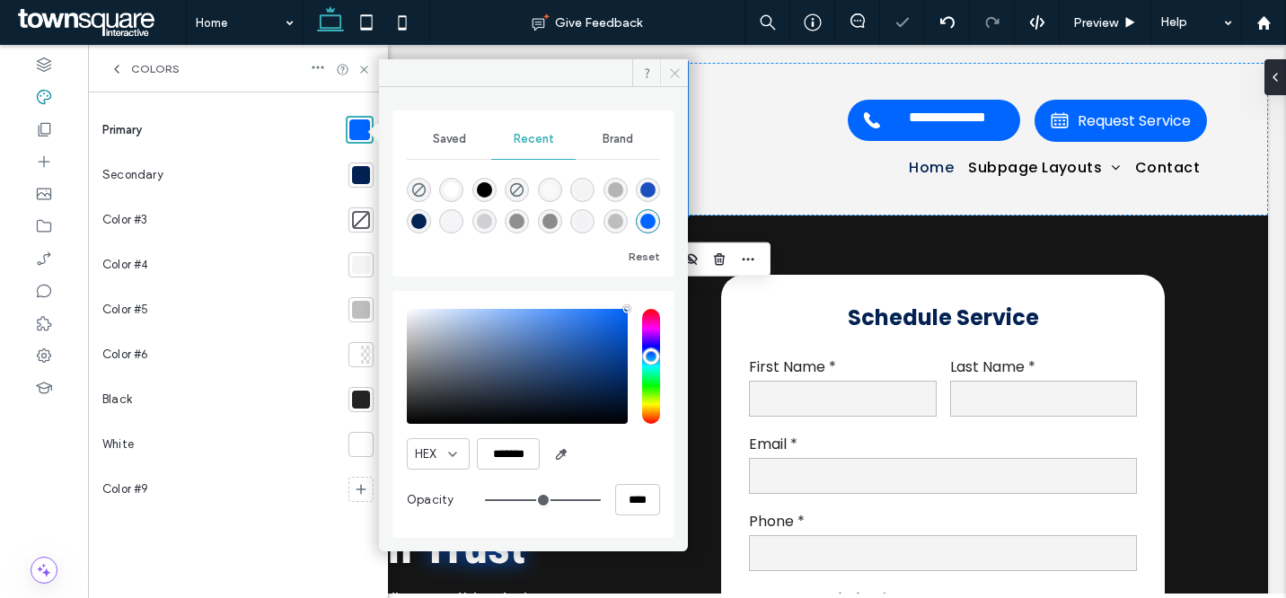
drag, startPoint x: 584, startPoint y: 21, endPoint x: 668, endPoint y: 67, distance: 96.5
click at [668, 67] on icon at bounding box center [674, 72] width 13 height 13
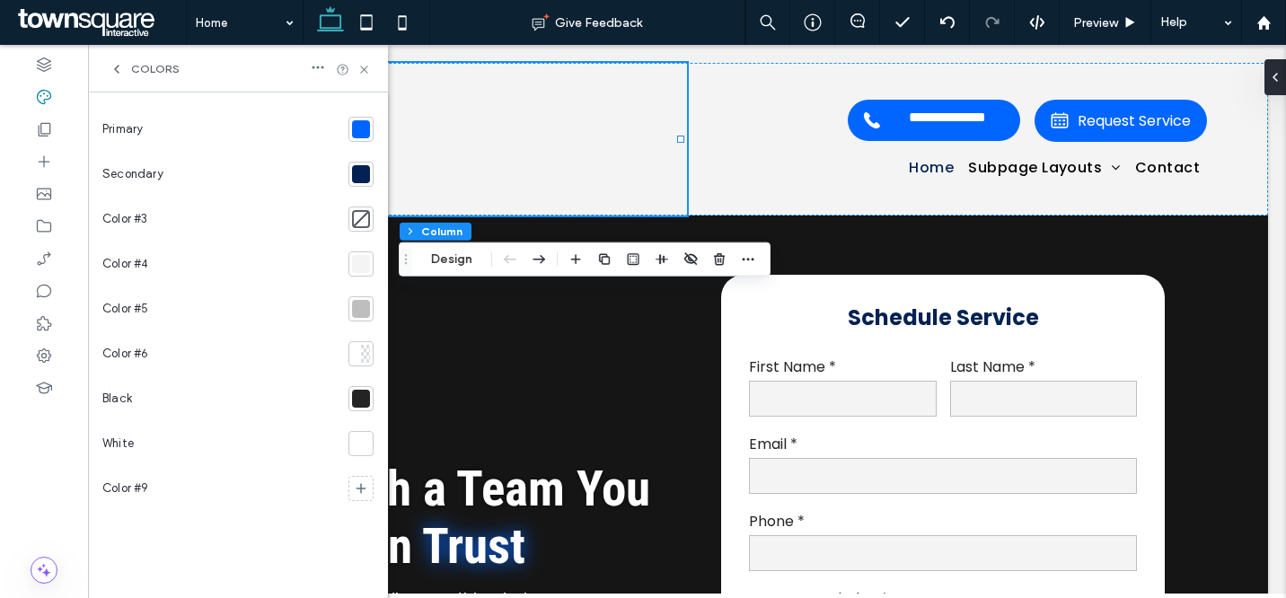
click at [364, 216] on div at bounding box center [361, 219] width 18 height 18
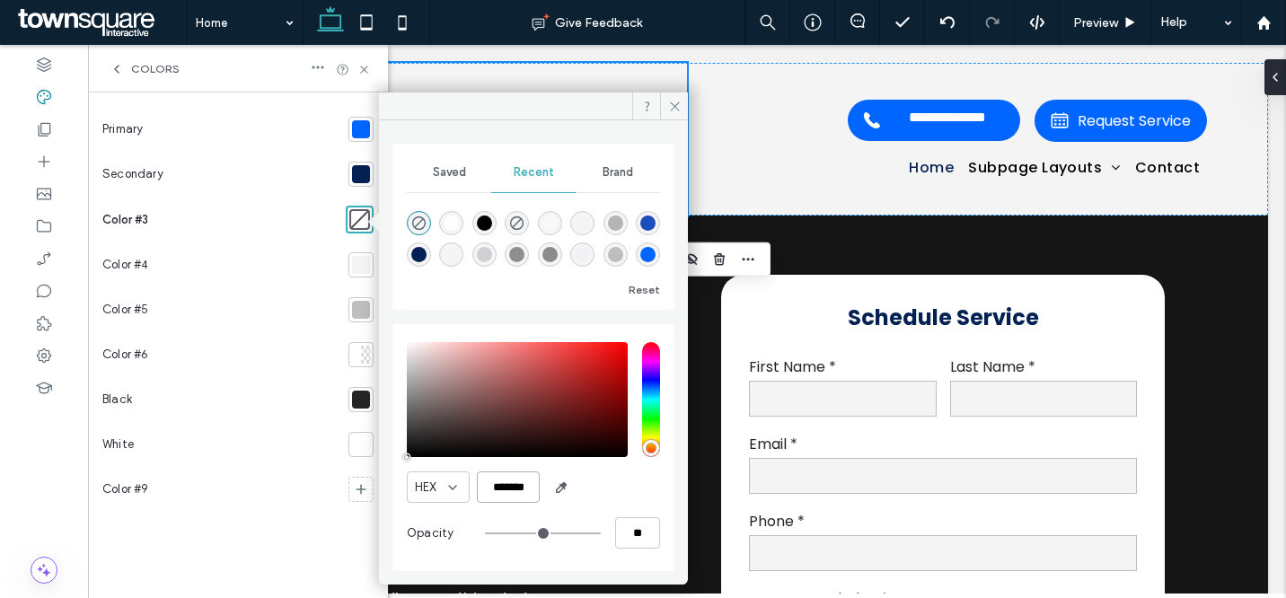
click at [508, 480] on input "*******" at bounding box center [508, 487] width 63 height 31
paste input "color picker textbox"
type input "*******"
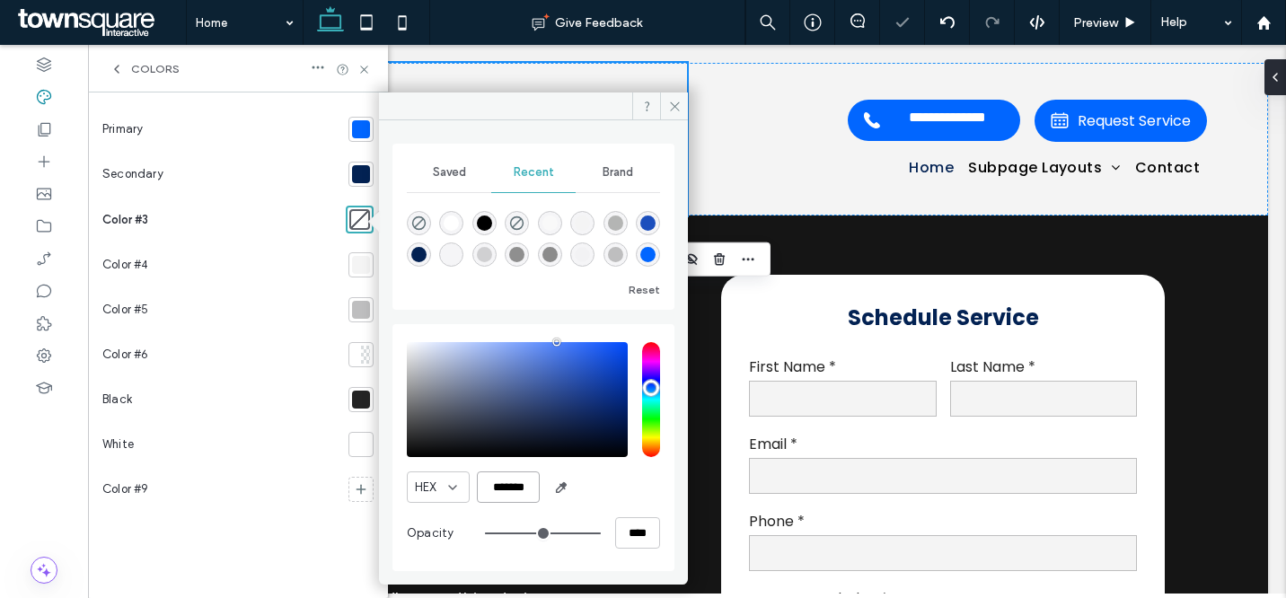
type input "***"
type input "****"
type input "*******"
click at [669, 102] on icon at bounding box center [674, 106] width 13 height 13
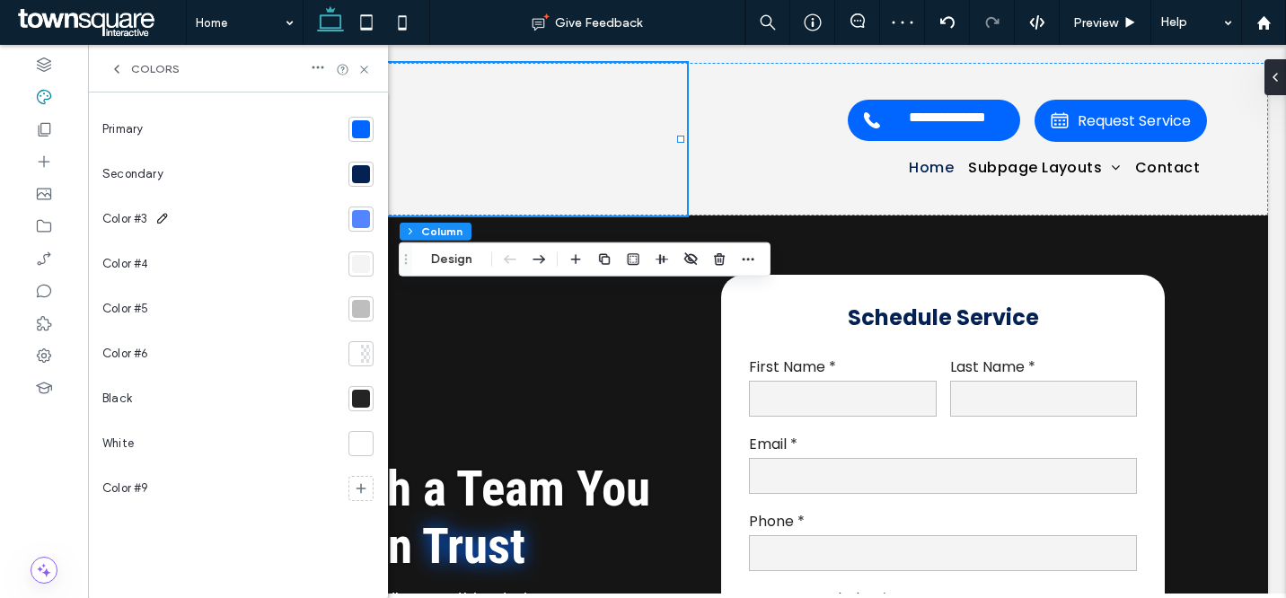
click at [137, 216] on span "Color #3" at bounding box center [125, 219] width 46 height 18
click at [161, 216] on input "********" at bounding box center [192, 219] width 180 height 31
type input "**********"
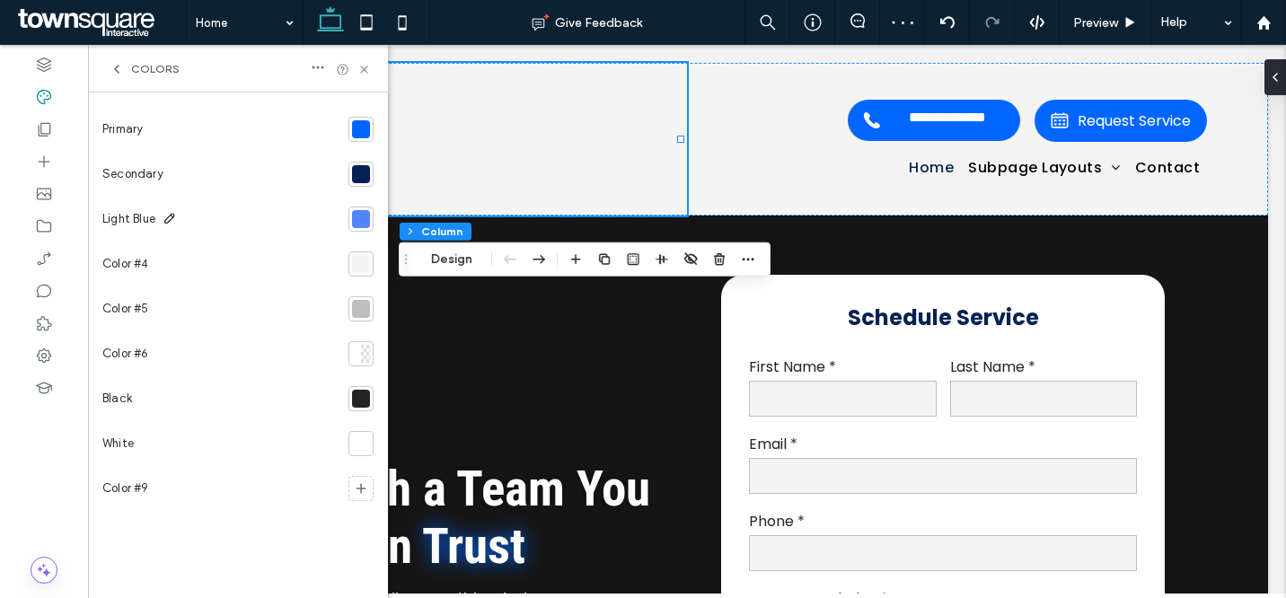
click at [170, 219] on icon at bounding box center [170, 218] width 14 height 14
click at [171, 215] on icon at bounding box center [170, 218] width 14 height 14
click at [169, 219] on icon at bounding box center [170, 218] width 14 height 14
click at [163, 215] on div "Light Blue" at bounding box center [132, 219] width 60 height 36
drag, startPoint x: 170, startPoint y: 220, endPoint x: 199, endPoint y: 207, distance: 32.6
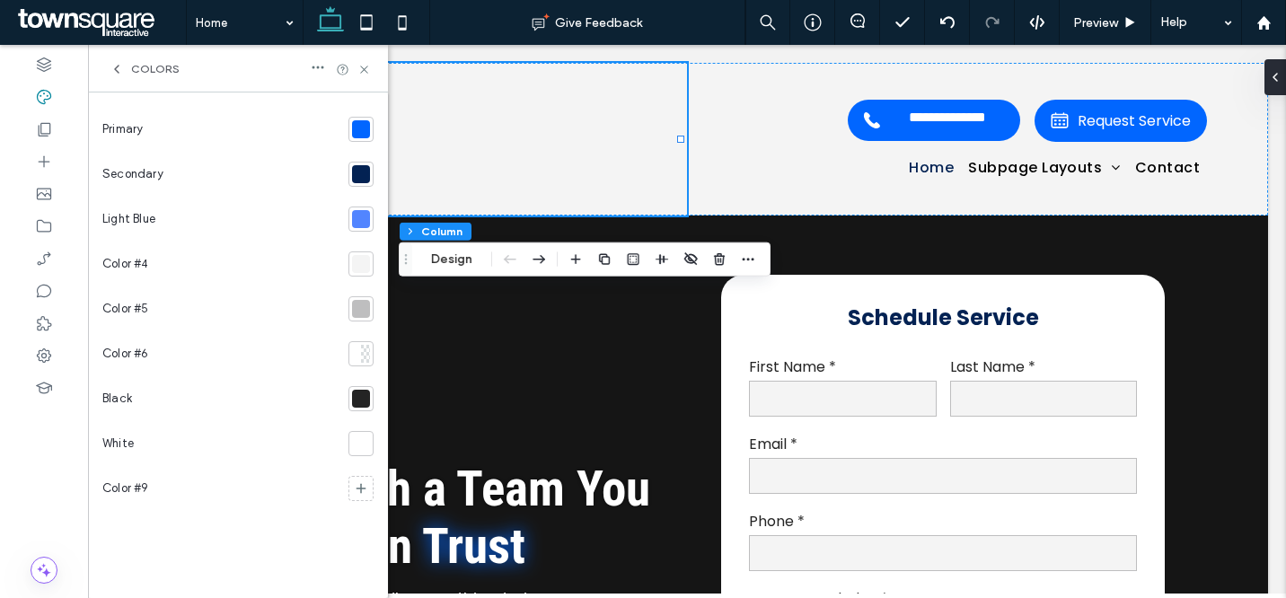
click at [0, 0] on icon at bounding box center [0, 0] width 0 height 0
click at [360, 66] on icon at bounding box center [364, 69] width 13 height 13
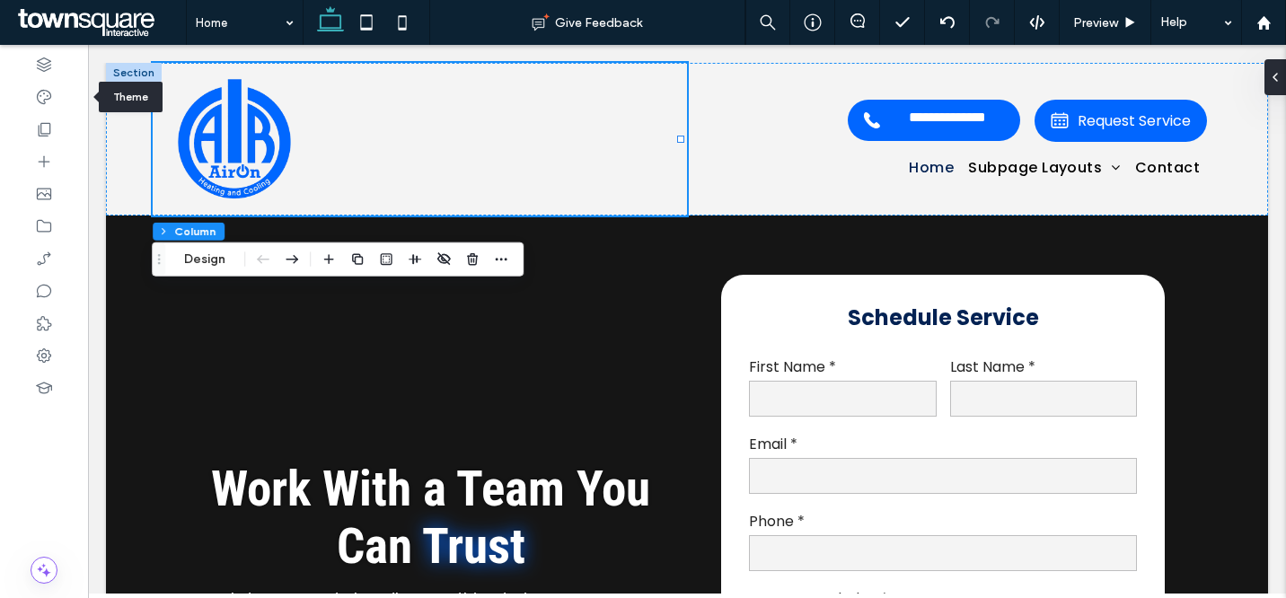
drag, startPoint x: 50, startPoint y: 93, endPoint x: 88, endPoint y: 112, distance: 42.6
click at [50, 93] on icon at bounding box center [44, 97] width 18 height 18
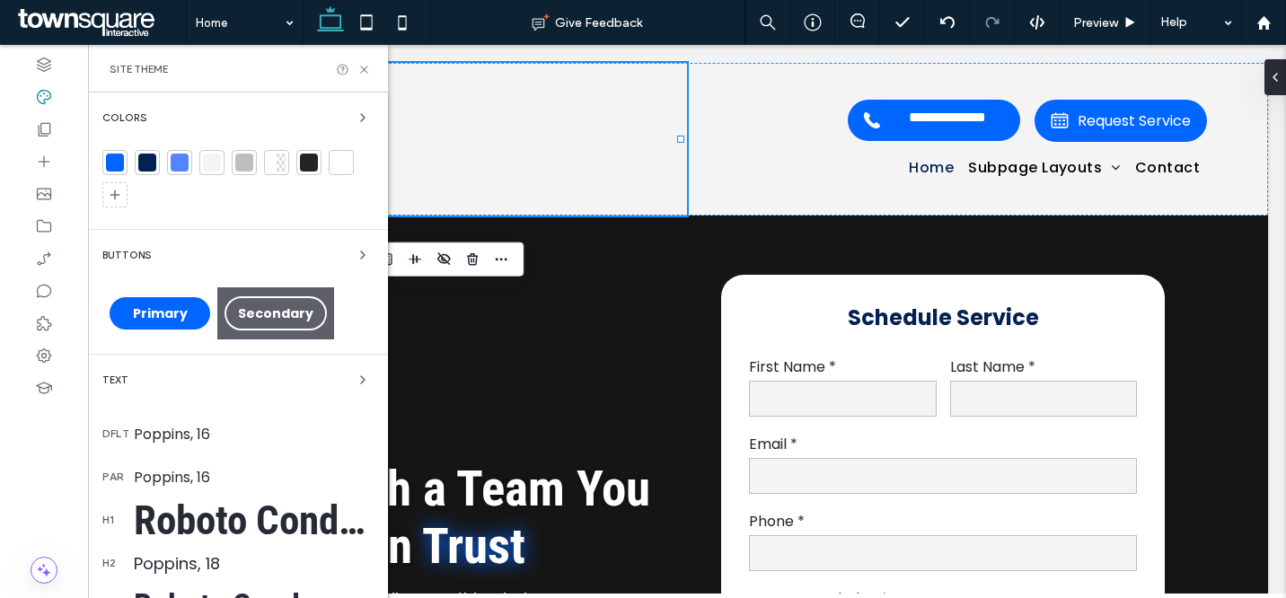
click at [169, 163] on div at bounding box center [179, 162] width 25 height 25
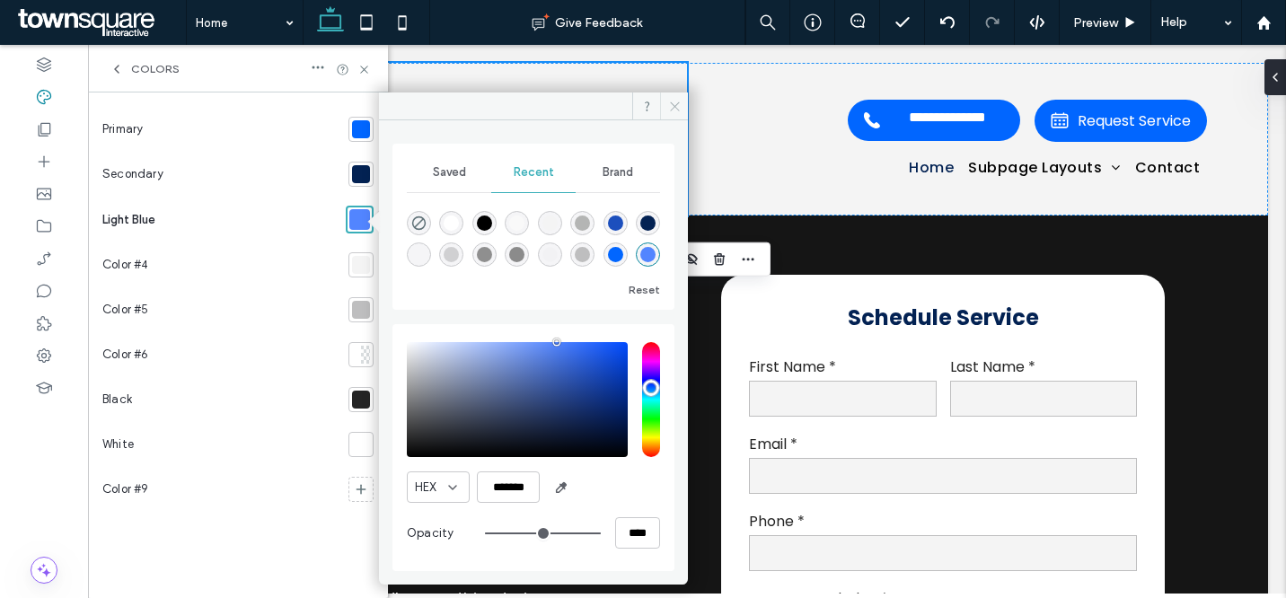
click at [665, 105] on span at bounding box center [674, 106] width 28 height 27
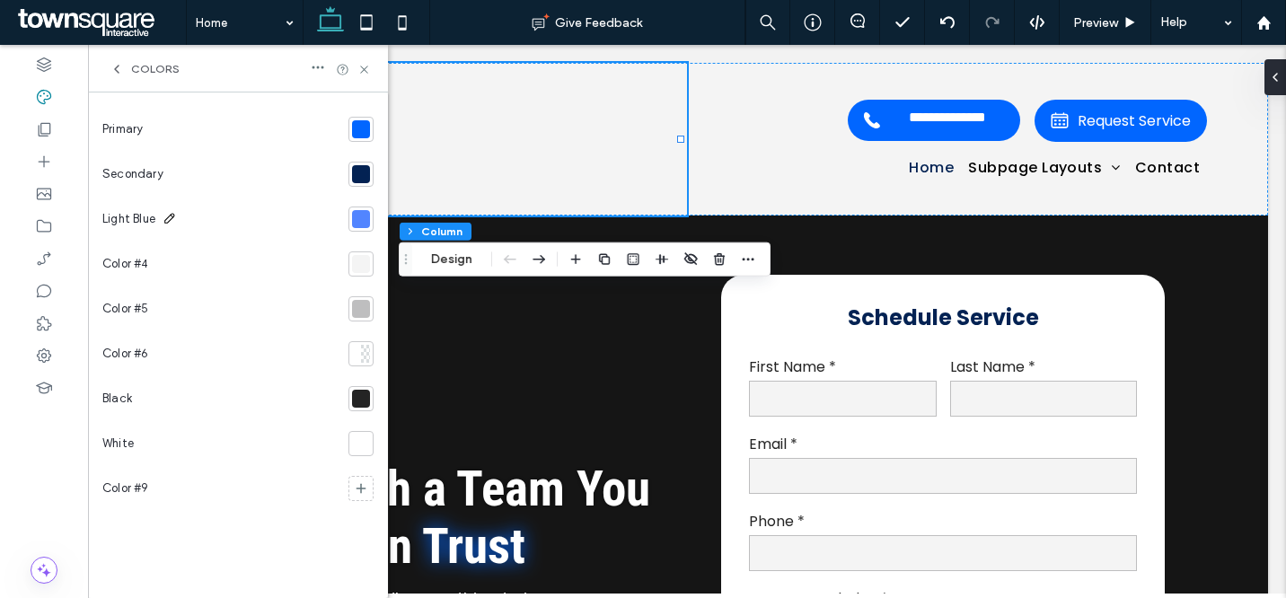
click at [171, 219] on icon at bounding box center [170, 218] width 14 height 14
type input "**********"
drag, startPoint x: 363, startPoint y: 66, endPoint x: 350, endPoint y: 76, distance: 16.0
click at [363, 66] on icon at bounding box center [364, 69] width 13 height 13
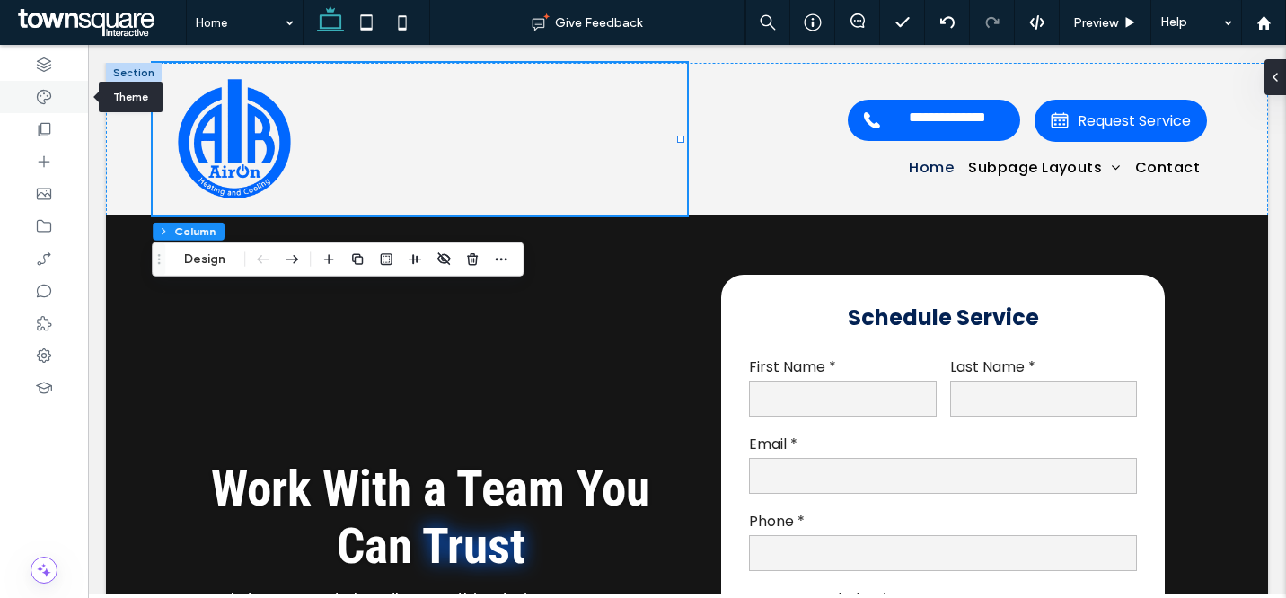
click at [50, 98] on icon at bounding box center [44, 97] width 18 height 18
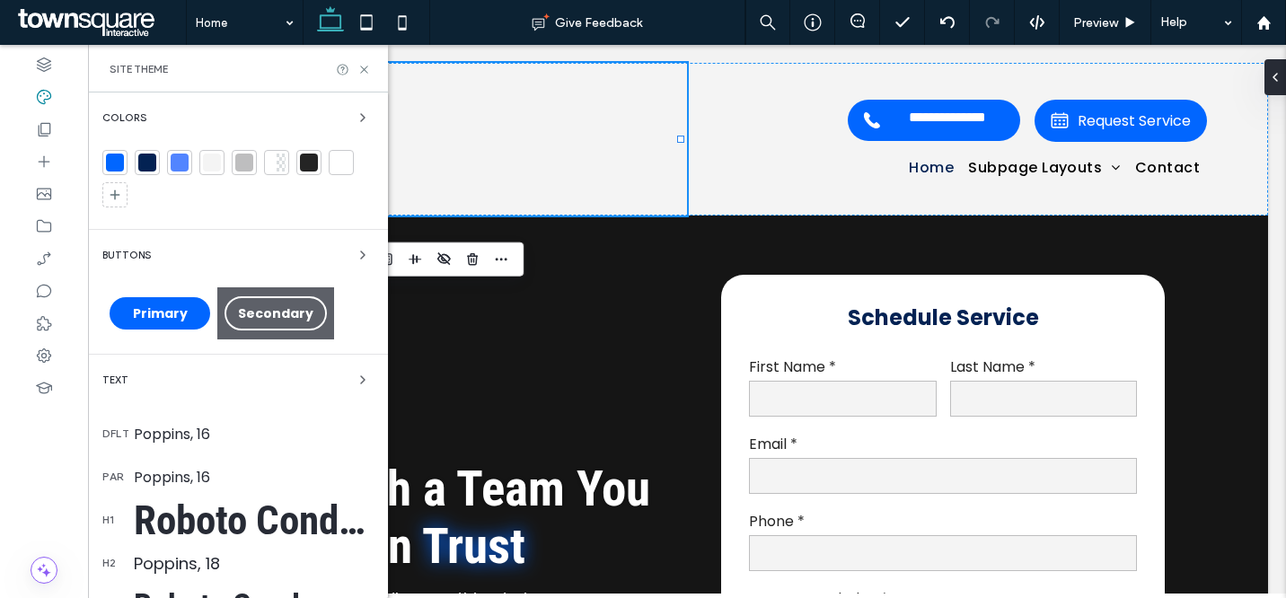
click at [176, 155] on div at bounding box center [180, 163] width 18 height 18
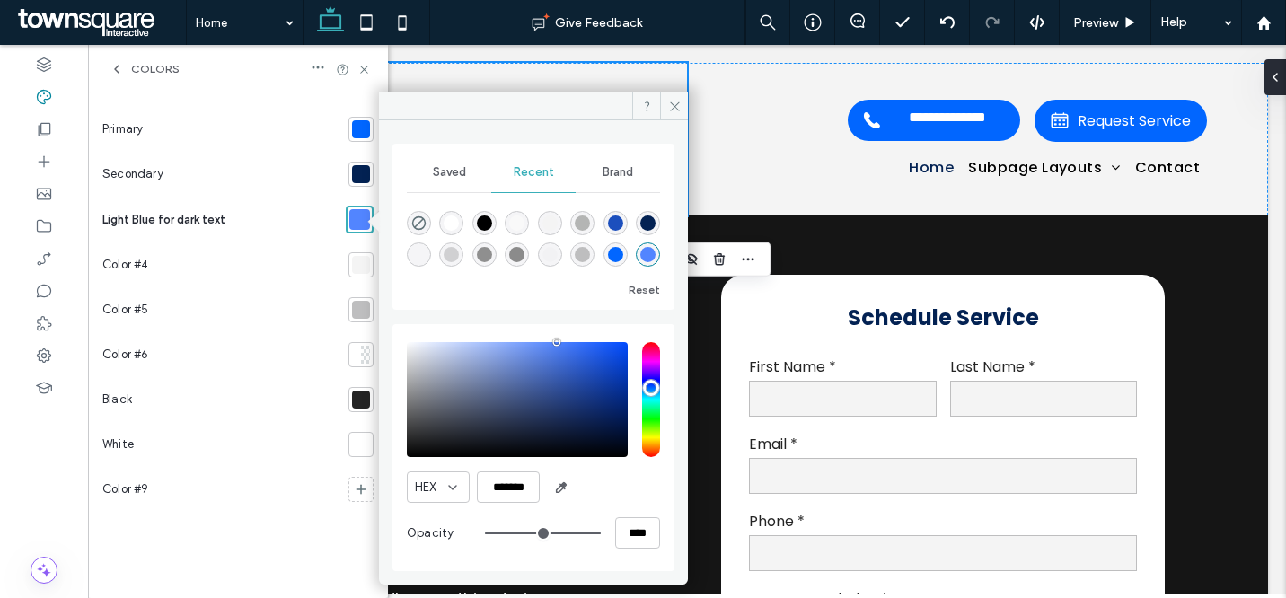
click at [519, 470] on div "HEX ******* Opacity ****" at bounding box center [533, 447] width 253 height 229
click at [519, 479] on input "*******" at bounding box center [508, 487] width 63 height 31
paste input "color picker textbox"
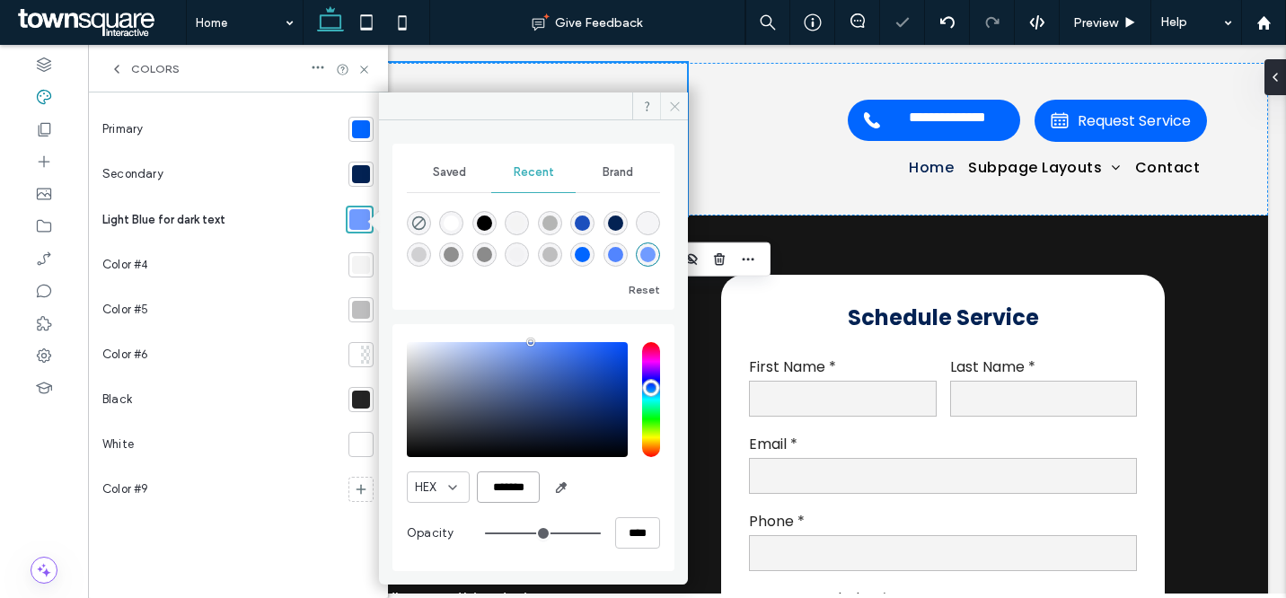
type input "*******"
click at [675, 100] on icon at bounding box center [674, 106] width 13 height 13
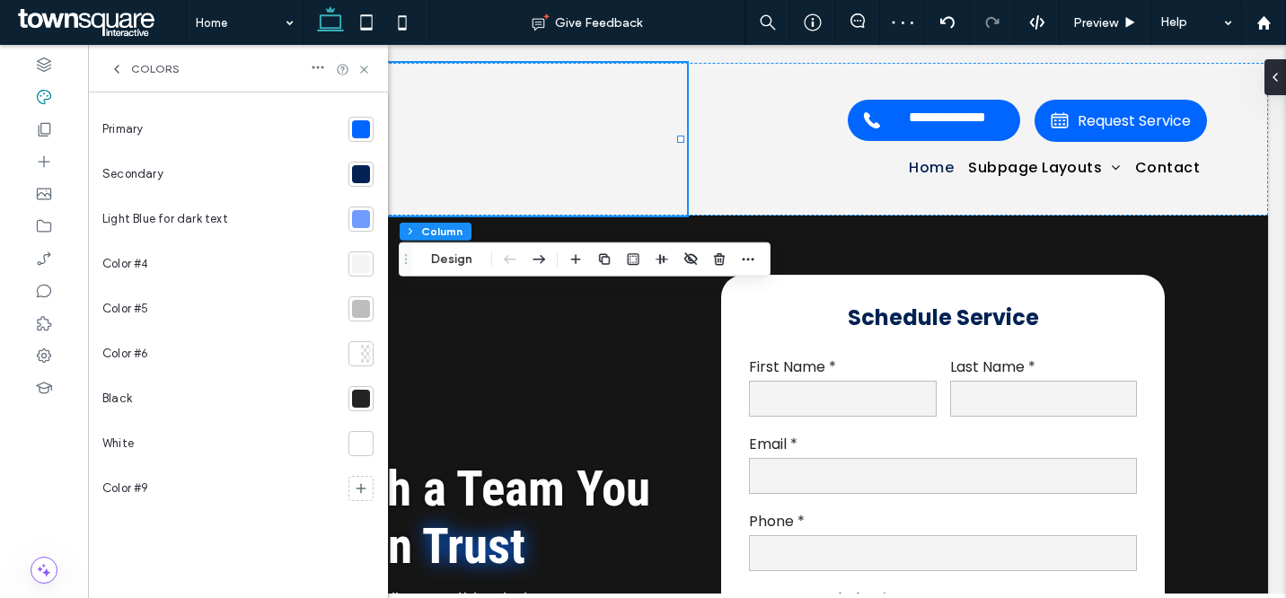
click at [367, 307] on div at bounding box center [361, 309] width 18 height 18
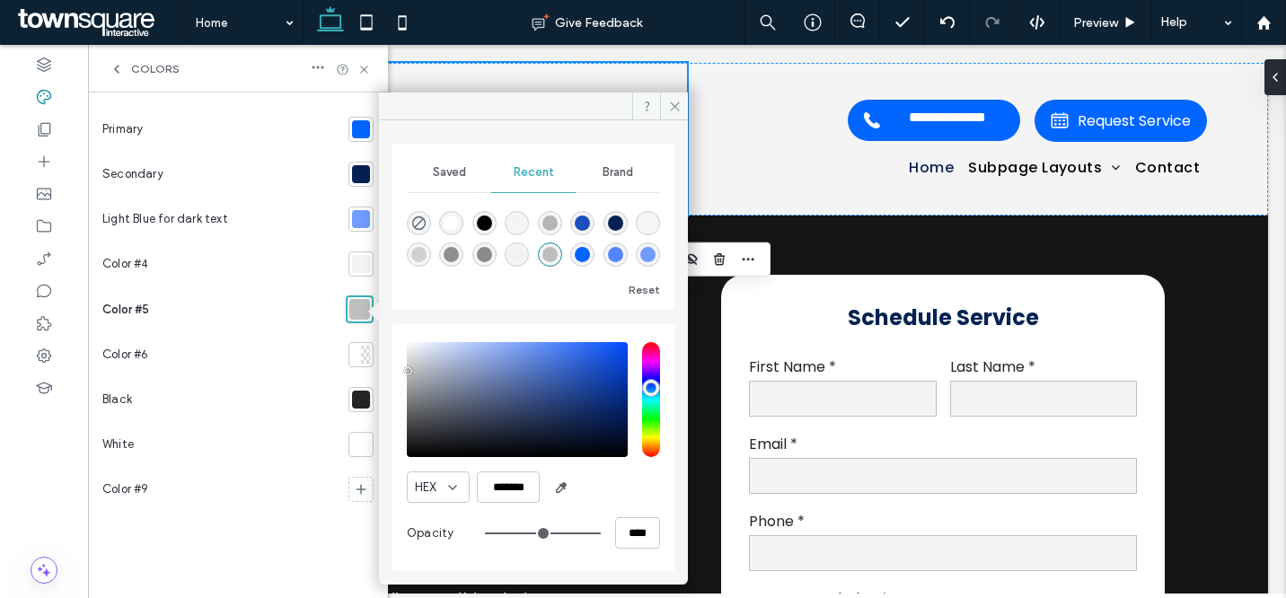
type input "***"
type input "*******"
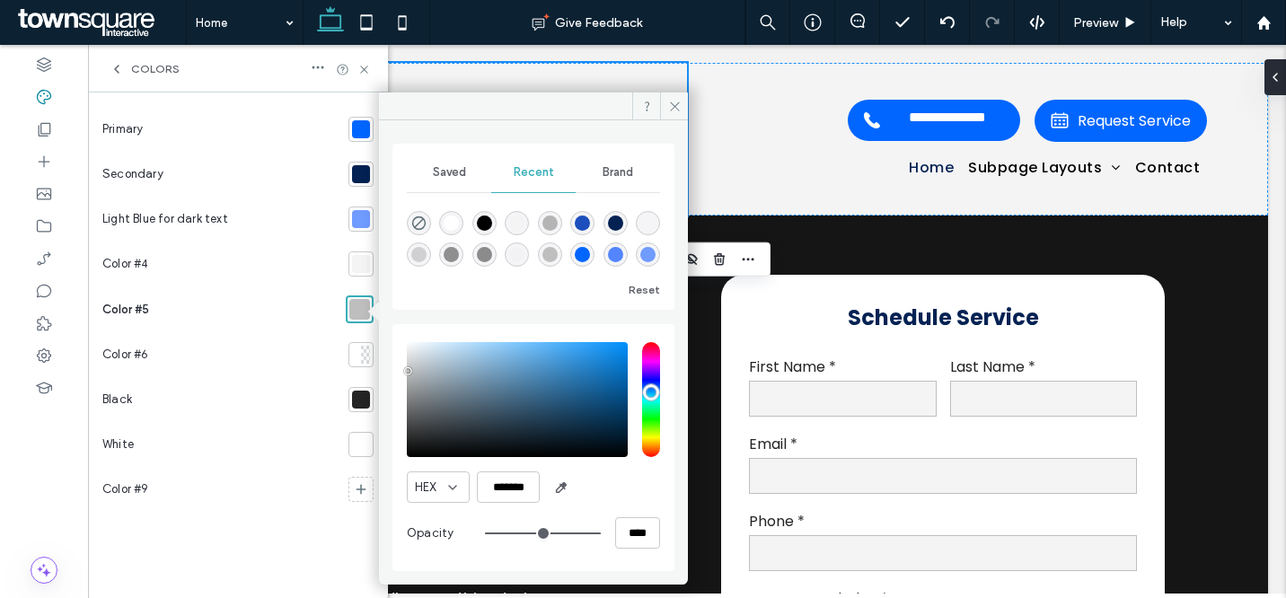
type input "***"
type input "*******"
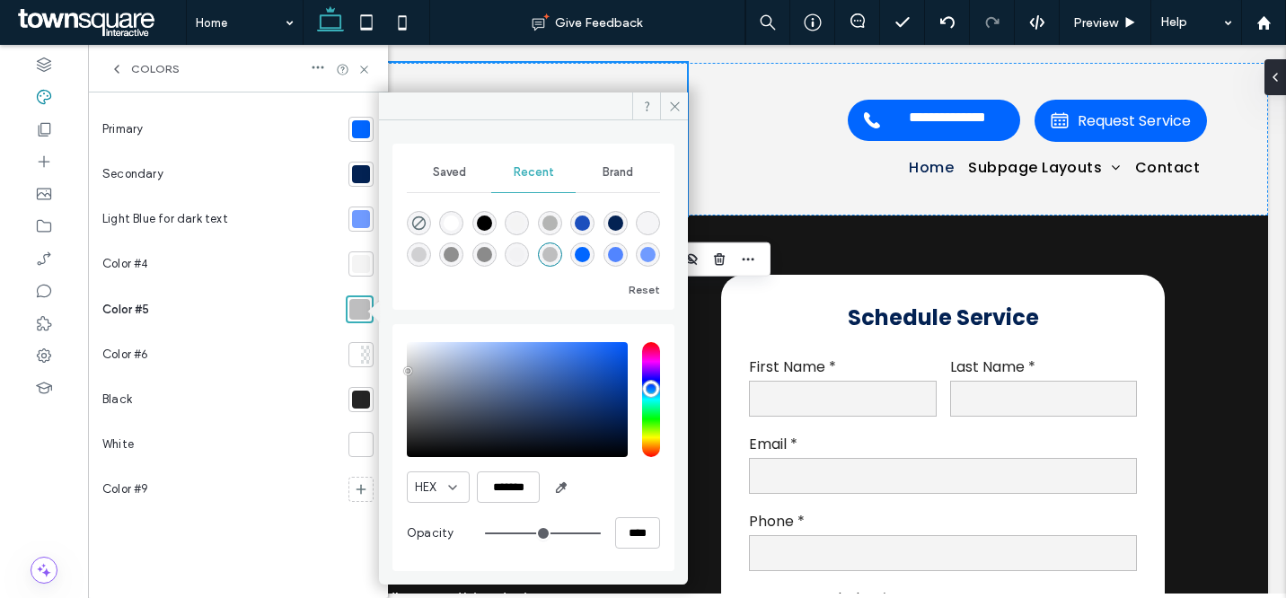
click at [649, 388] on input "hue" at bounding box center [651, 399] width 18 height 115
type input "***"
click at [655, 387] on input "hue" at bounding box center [651, 399] width 18 height 115
click at [676, 105] on icon at bounding box center [674, 106] width 13 height 13
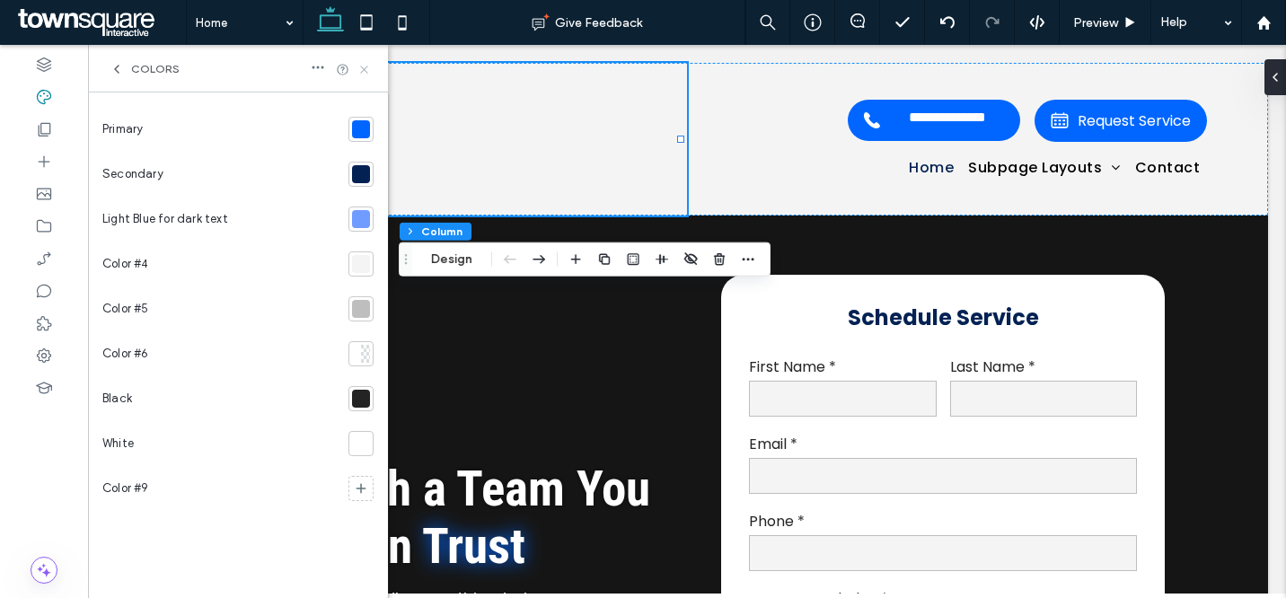
click at [366, 66] on icon at bounding box center [364, 69] width 13 height 13
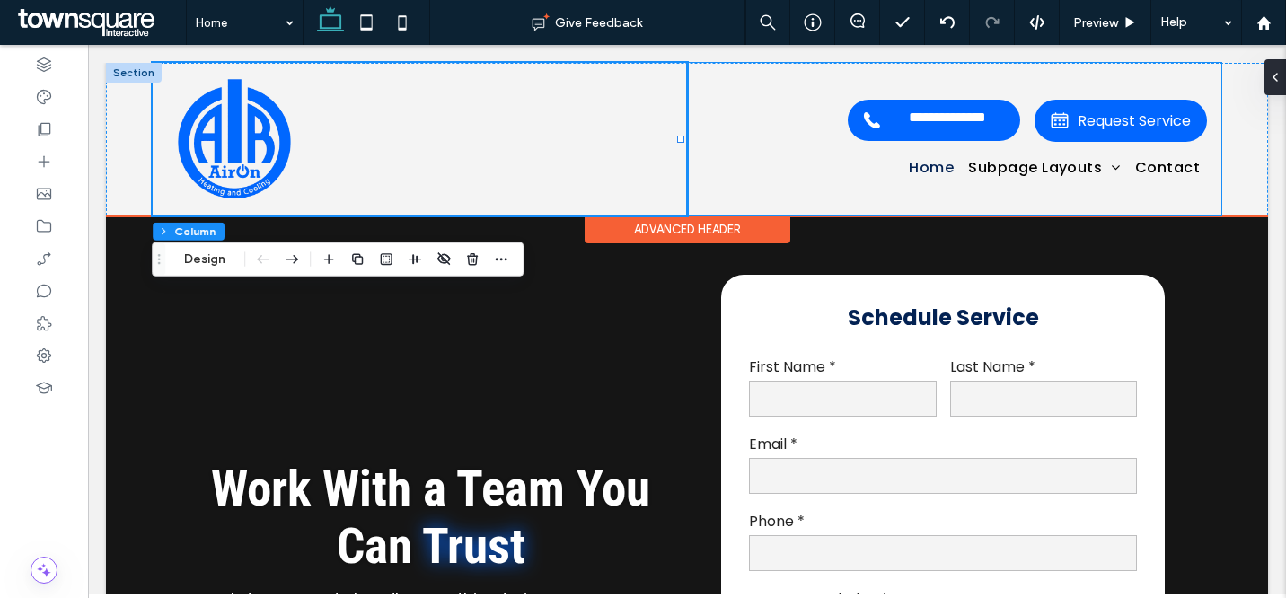
click at [734, 93] on div "**********" at bounding box center [954, 139] width 534 height 153
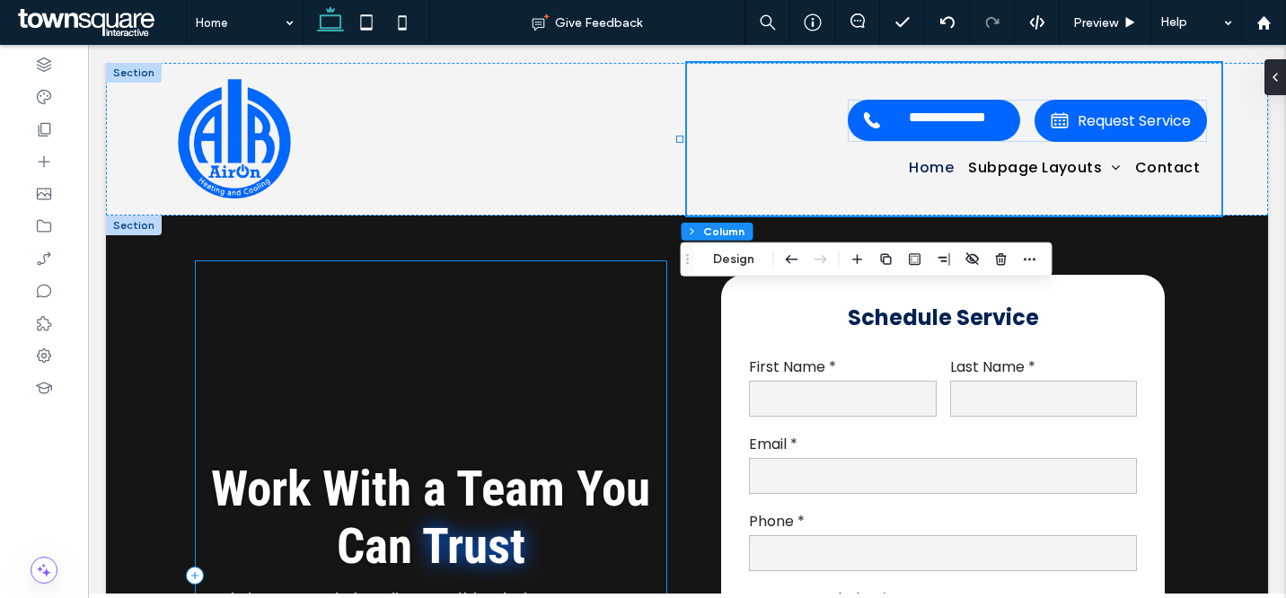
click at [536, 299] on div "Work With a Team You Can Trust Let our experts handle everything to improve you…" at bounding box center [431, 575] width 472 height 631
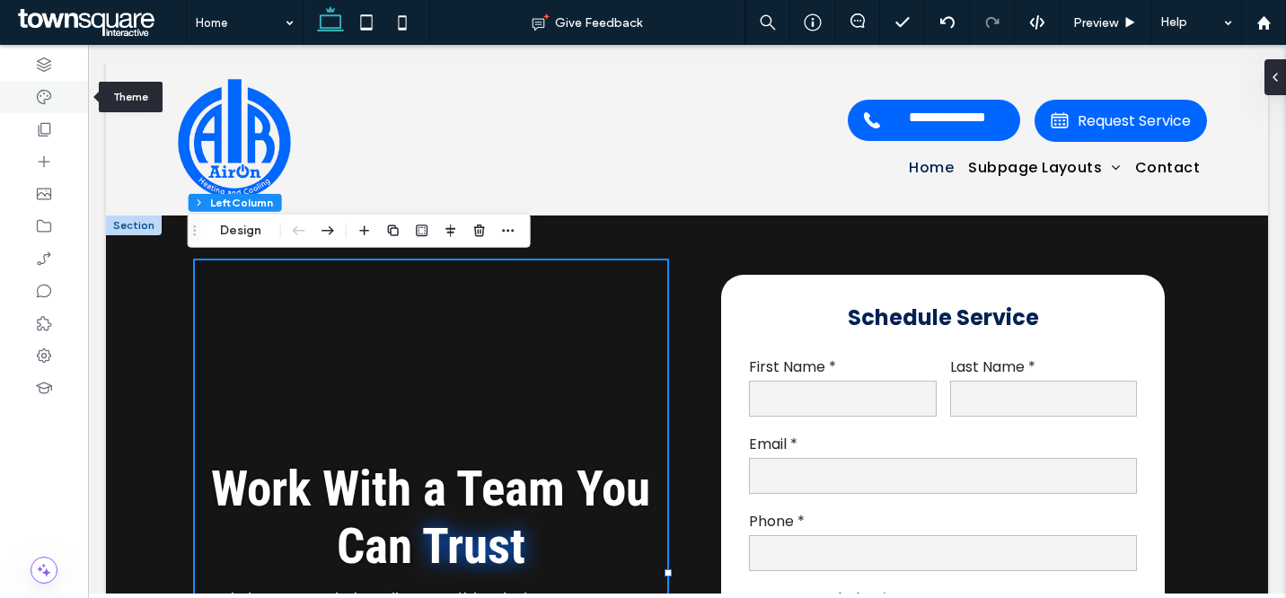
click at [40, 96] on use at bounding box center [44, 97] width 14 height 14
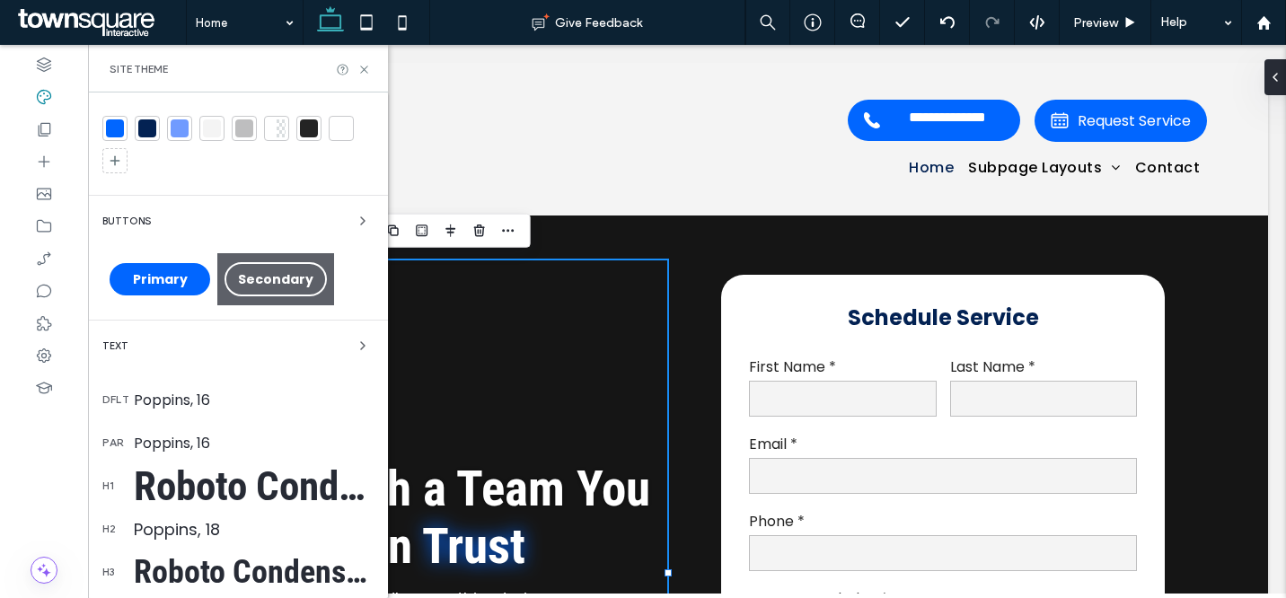
scroll to position [46, 0]
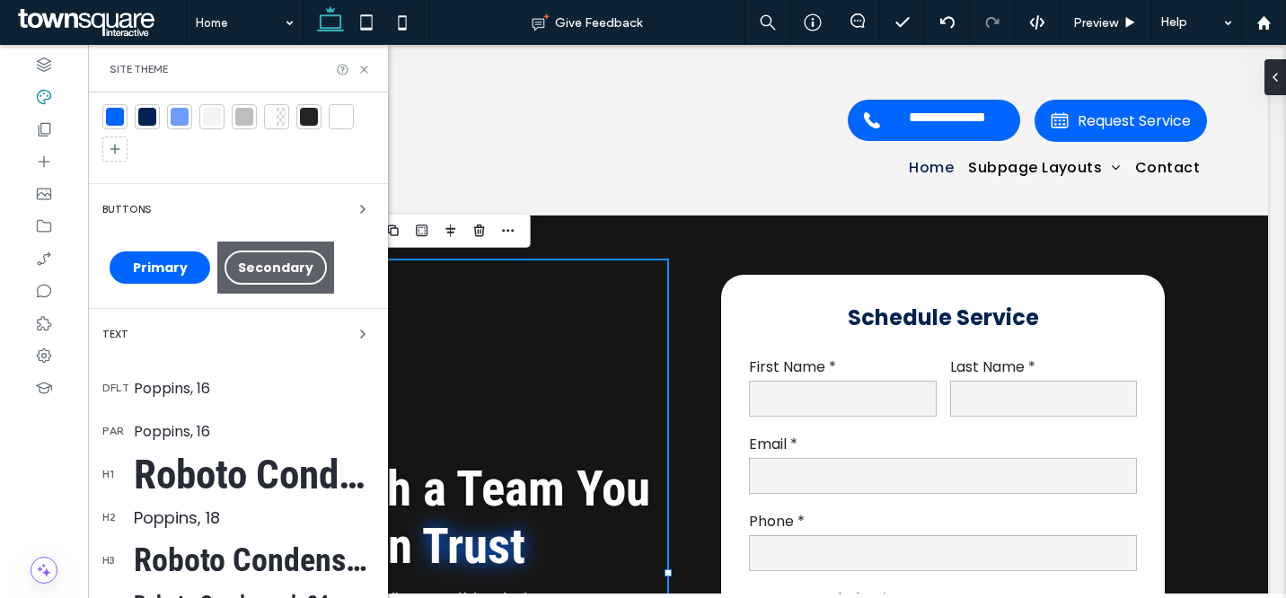
click at [259, 471] on div "Roboto Condensed, 55" at bounding box center [254, 475] width 240 height 48
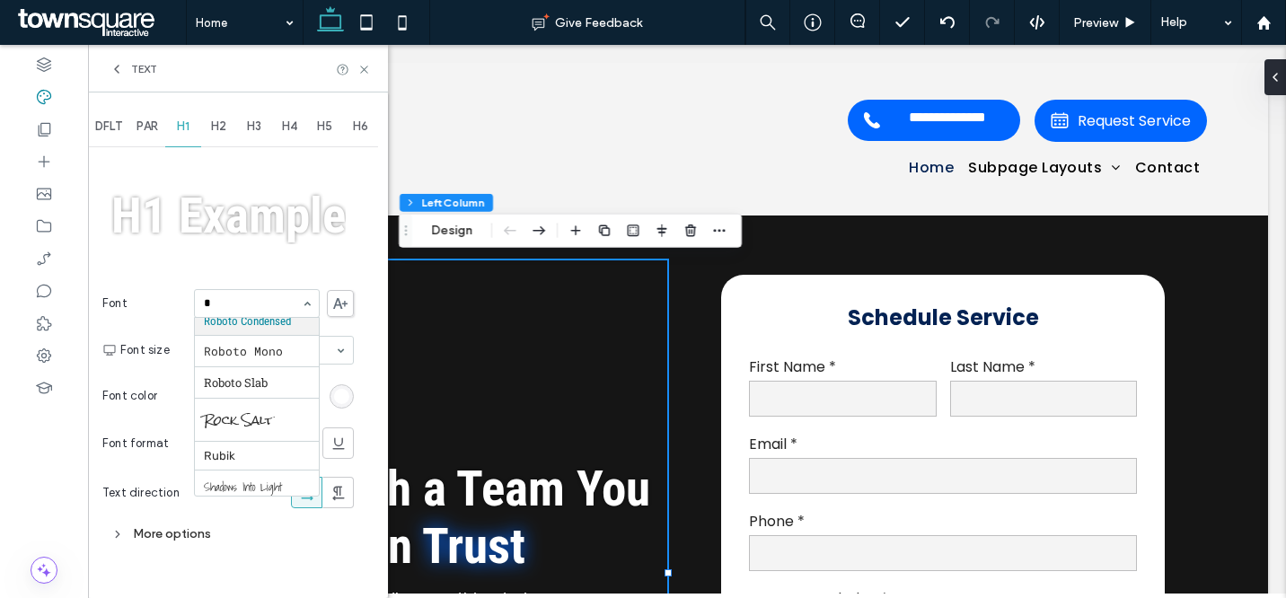
scroll to position [234, 0]
type input "**"
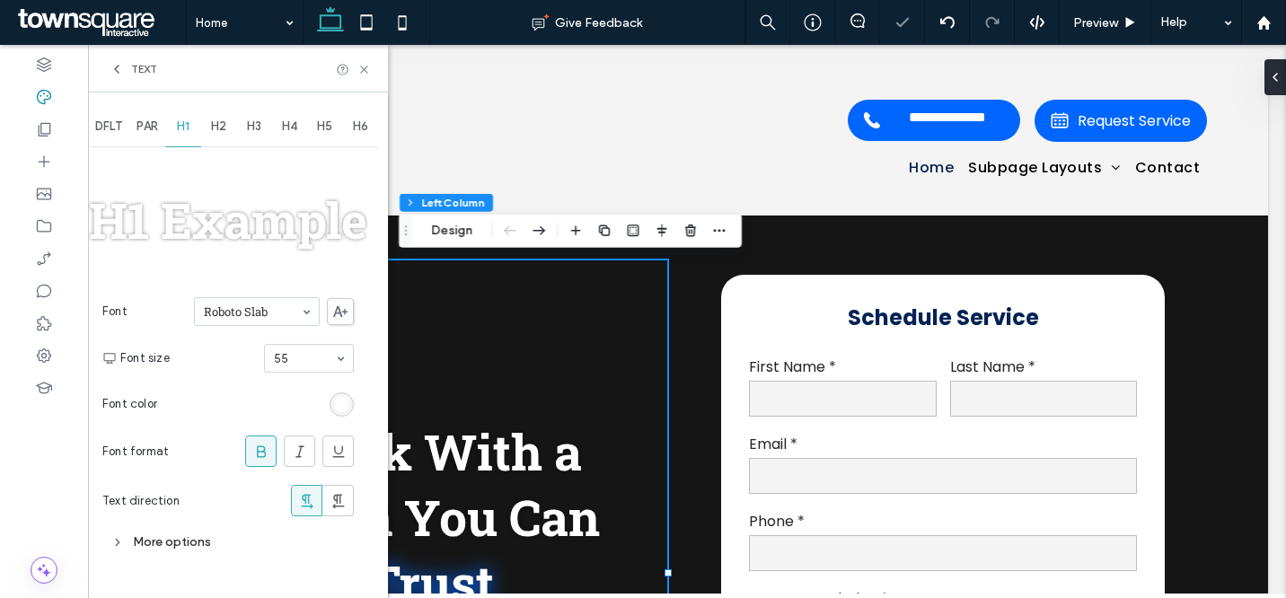
click at [215, 309] on input at bounding box center [252, 311] width 97 height 13
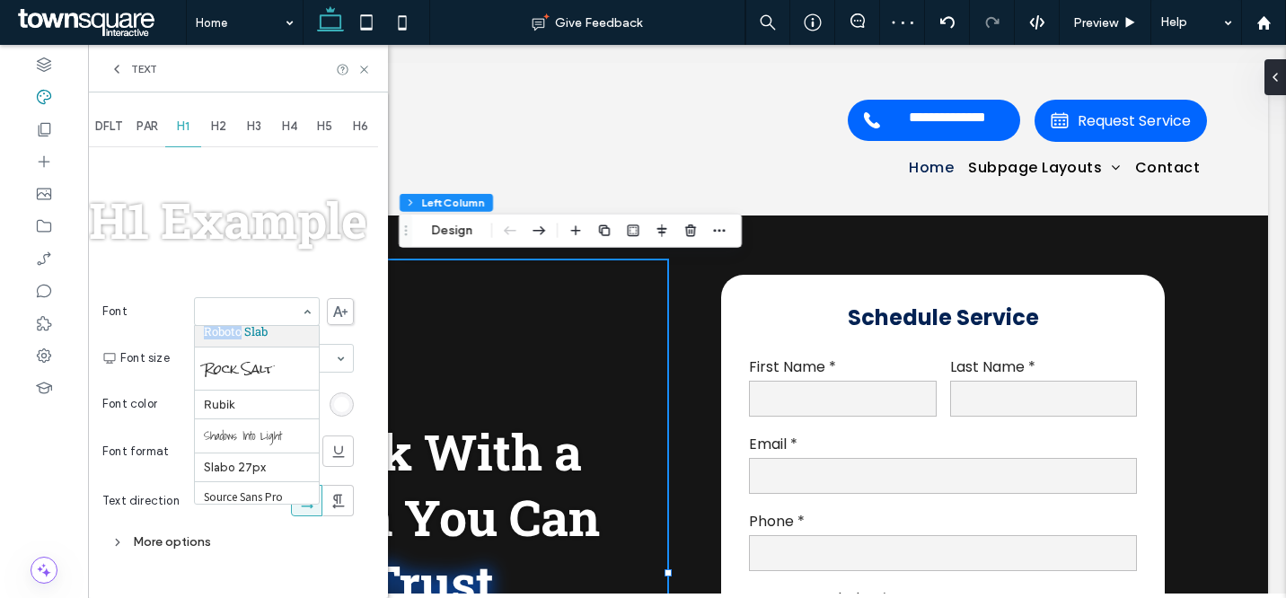
copy div "Roboto"
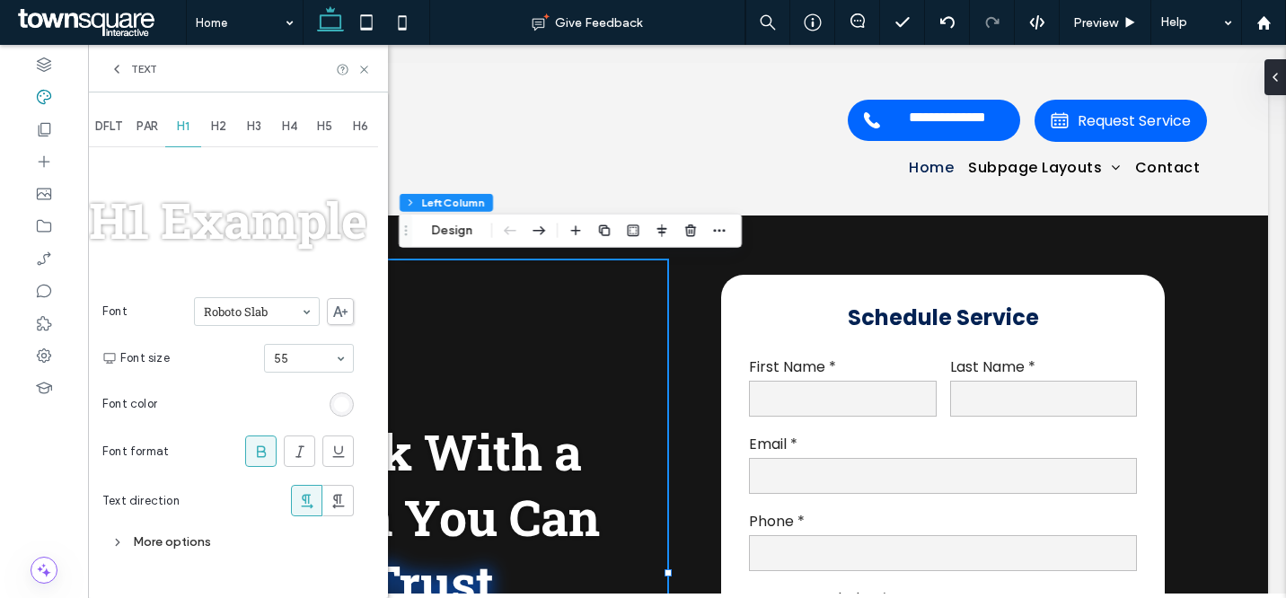
click at [127, 70] on div "Text" at bounding box center [134, 69] width 48 height 14
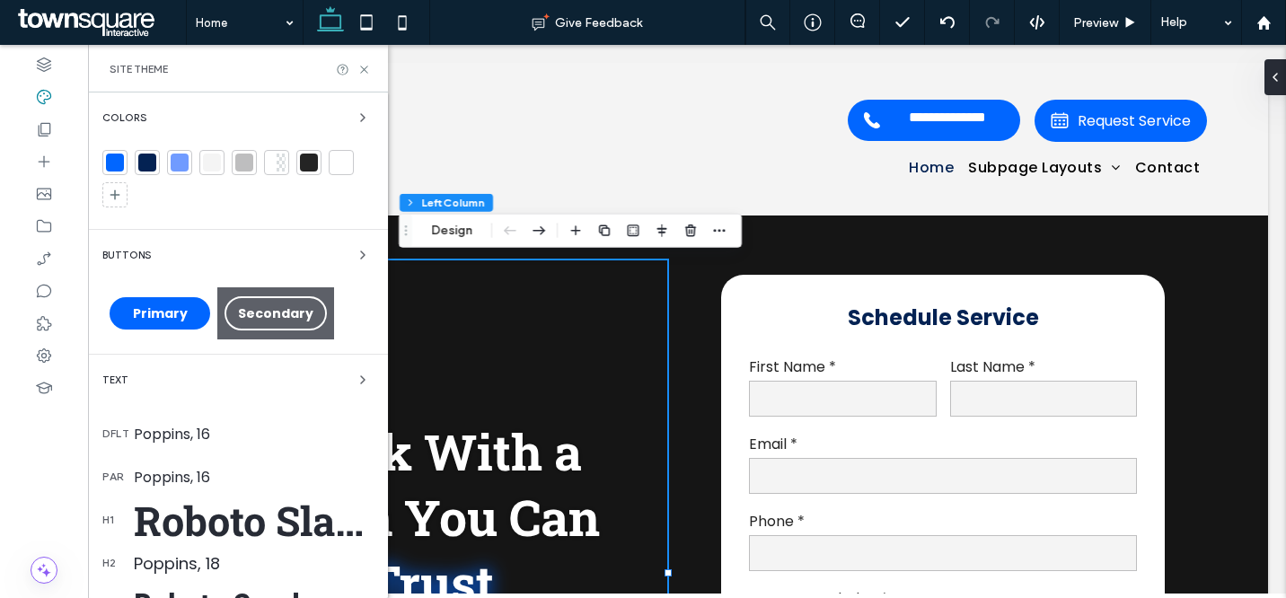
click at [238, 508] on div "Roboto Slab, 55" at bounding box center [254, 520] width 240 height 53
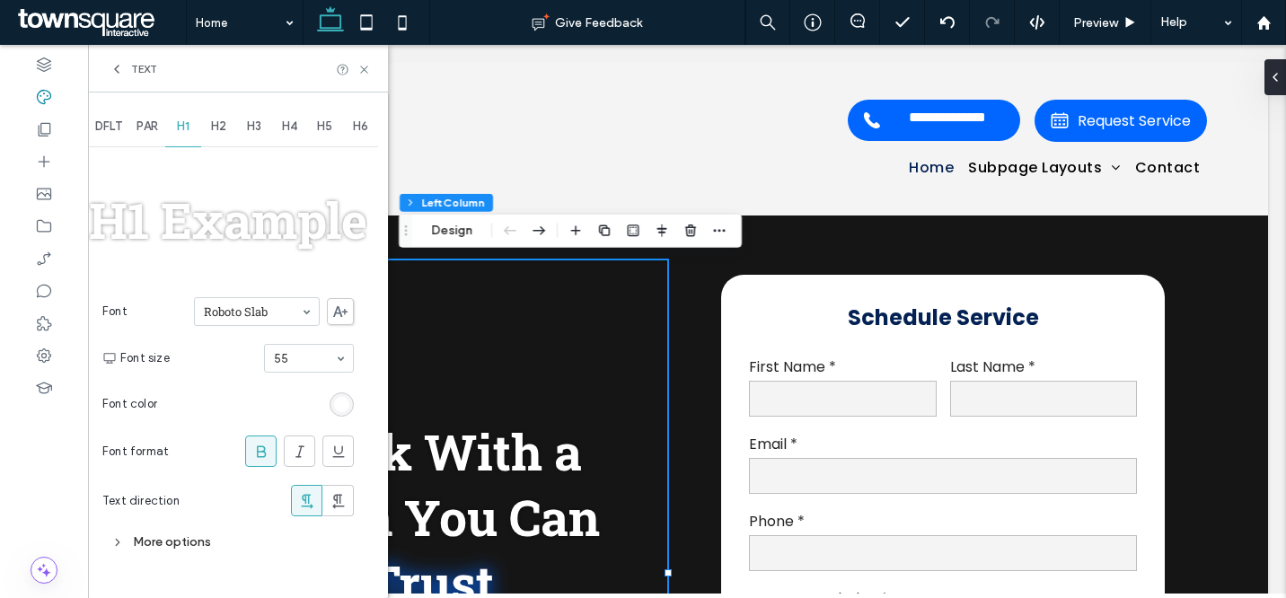
click at [172, 539] on div "More options" at bounding box center [228, 542] width 252 height 24
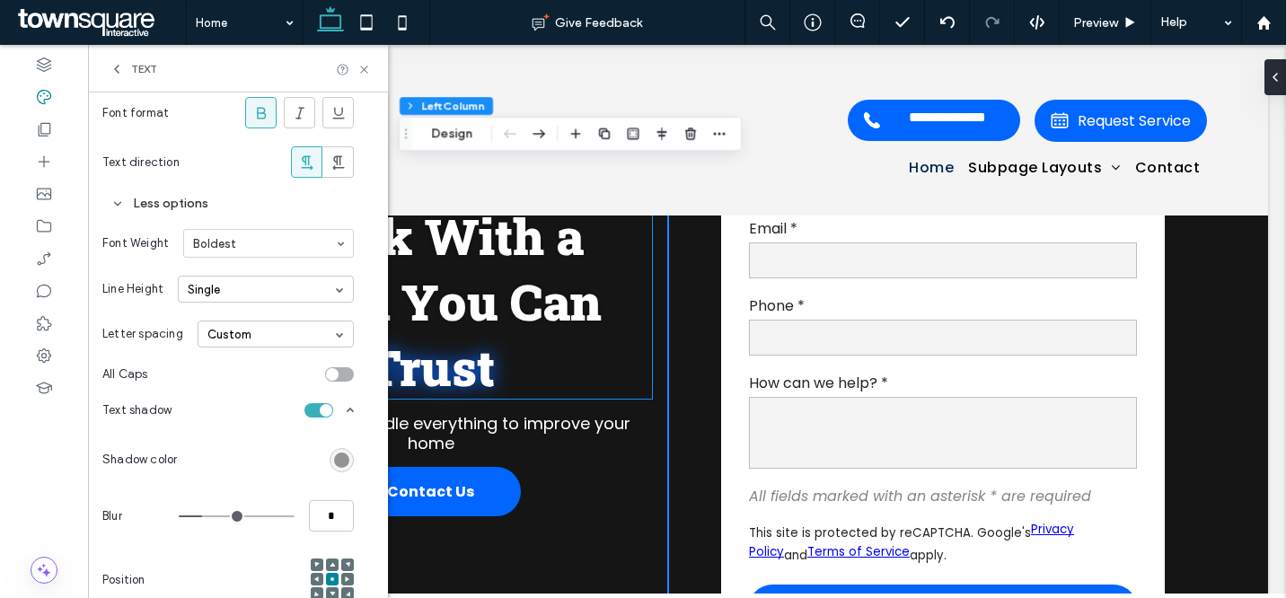
scroll to position [144, 0]
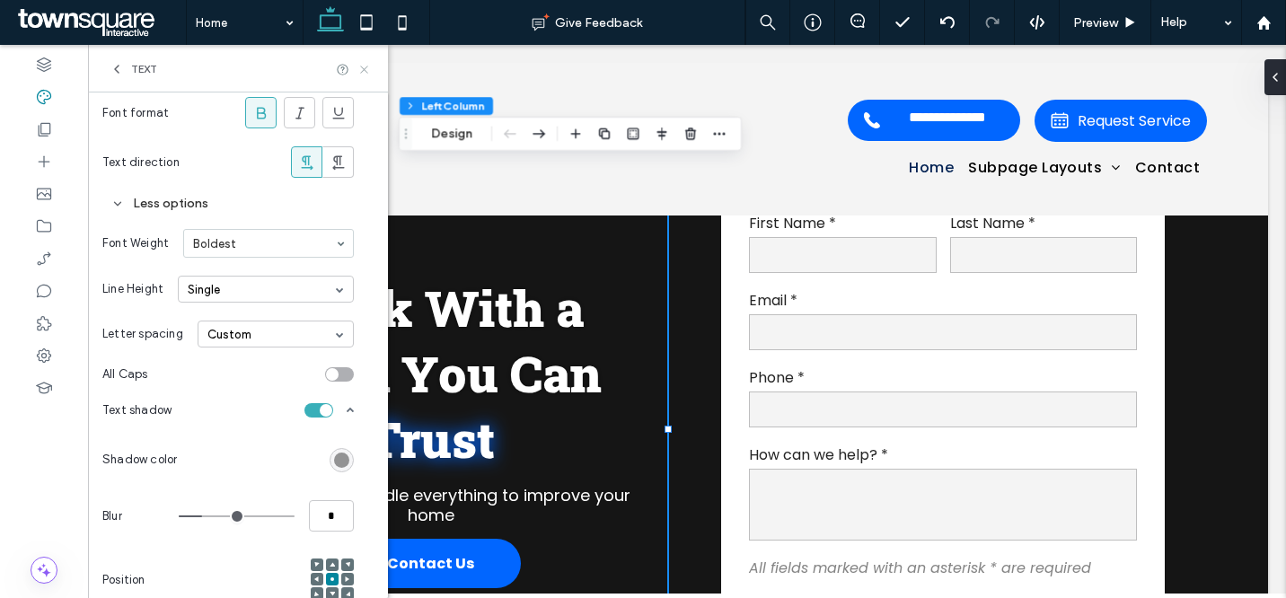
click at [364, 65] on icon at bounding box center [364, 69] width 13 height 13
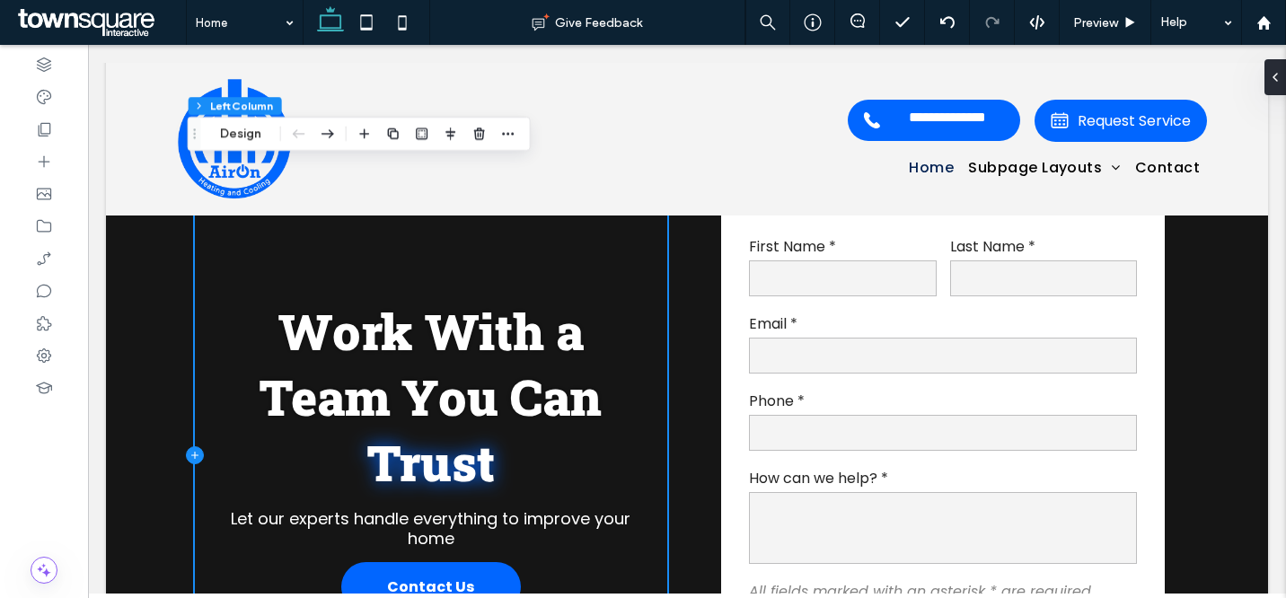
scroll to position [109, 0]
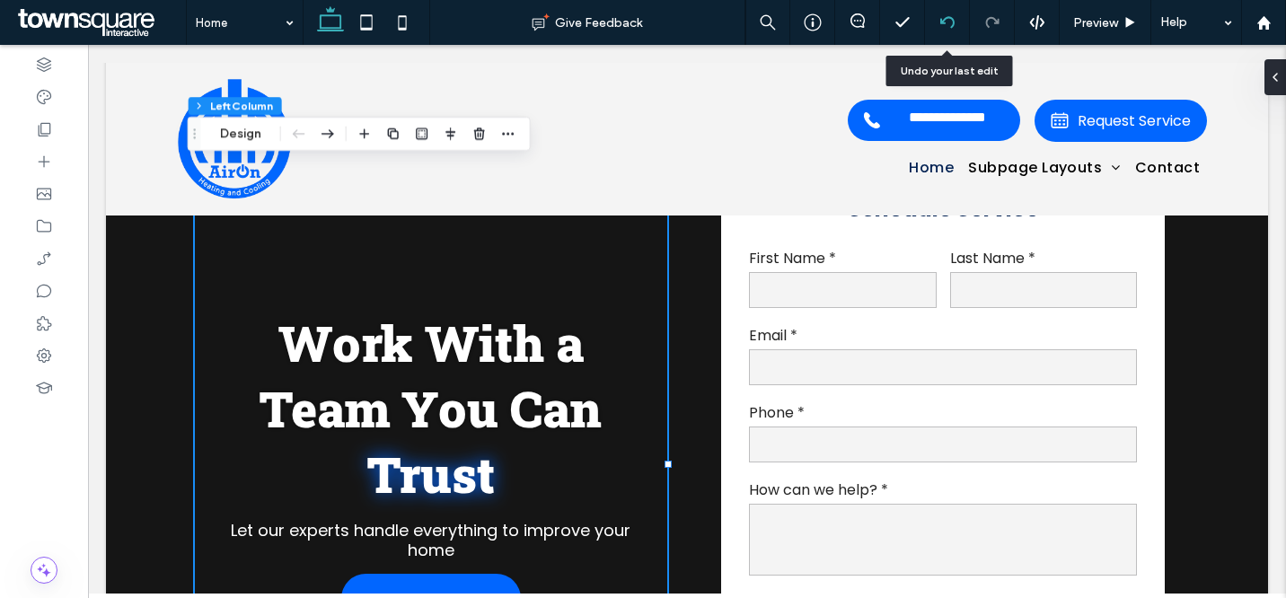
click at [943, 24] on icon at bounding box center [947, 22] width 14 height 14
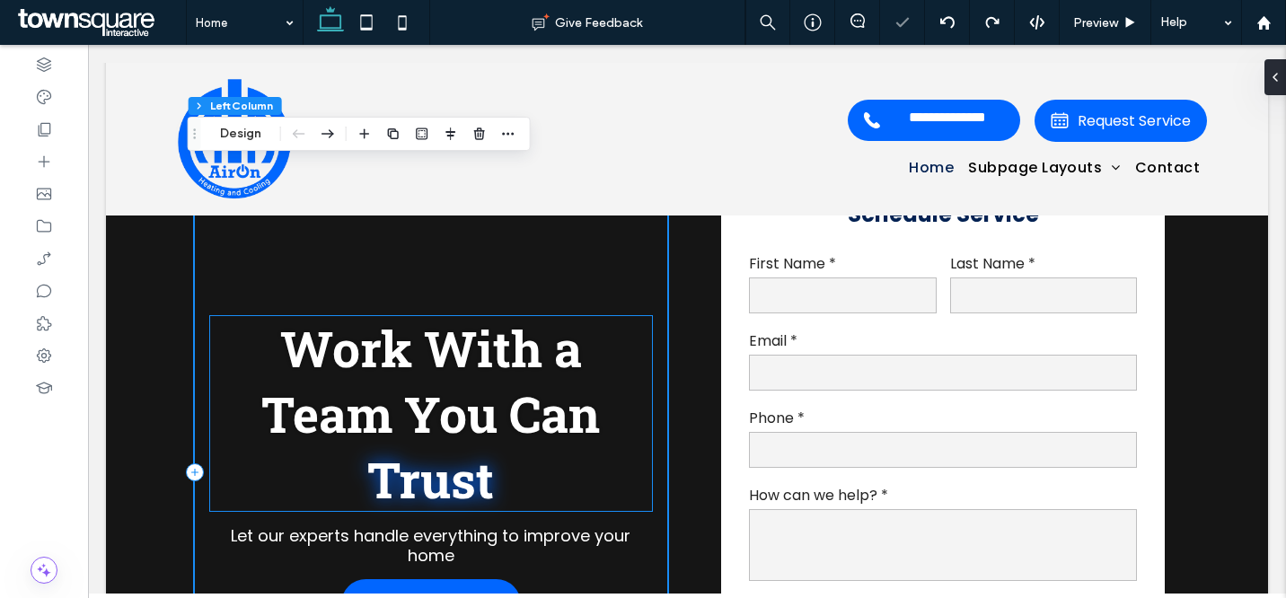
scroll to position [134, 0]
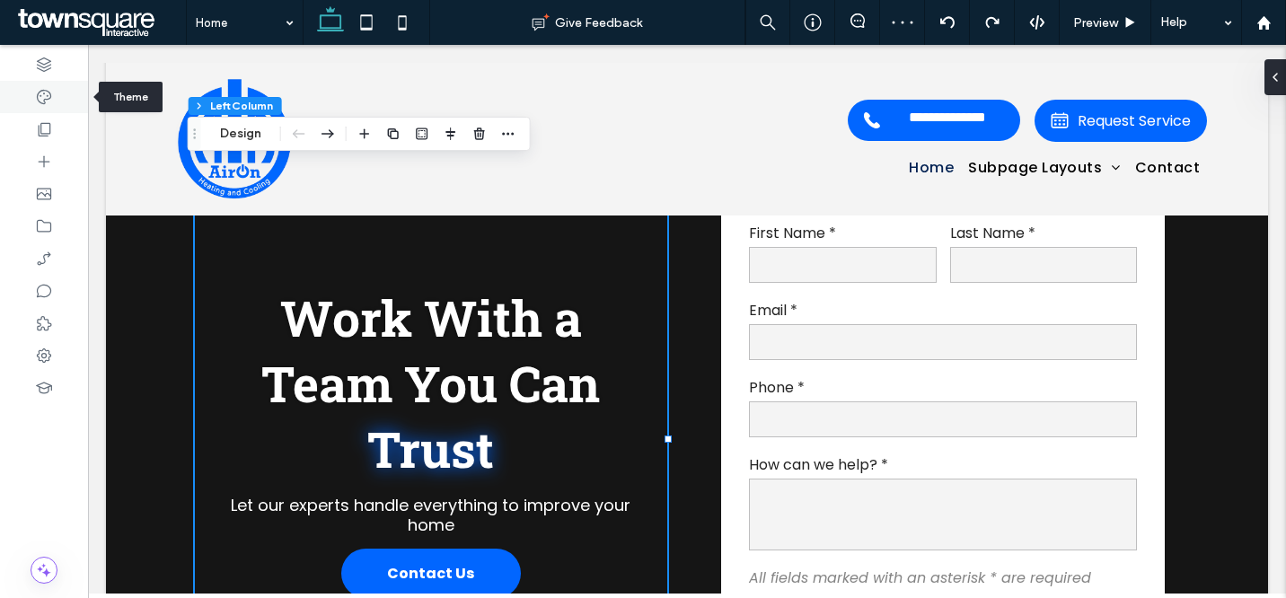
click at [50, 102] on icon at bounding box center [44, 97] width 18 height 18
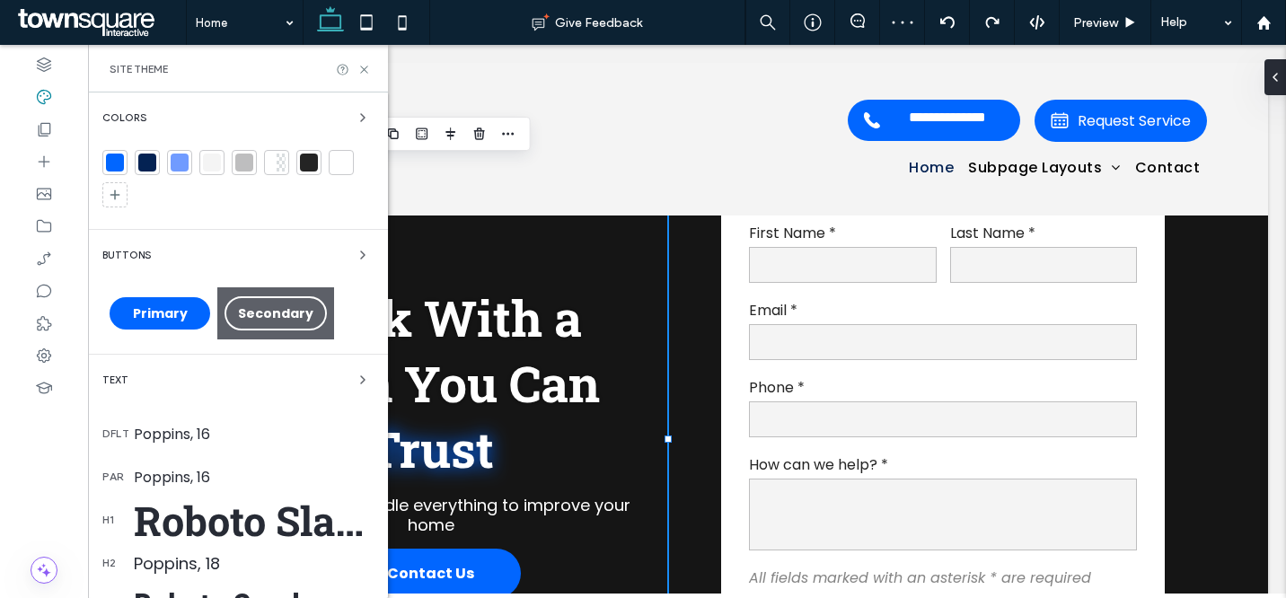
scroll to position [328, 0]
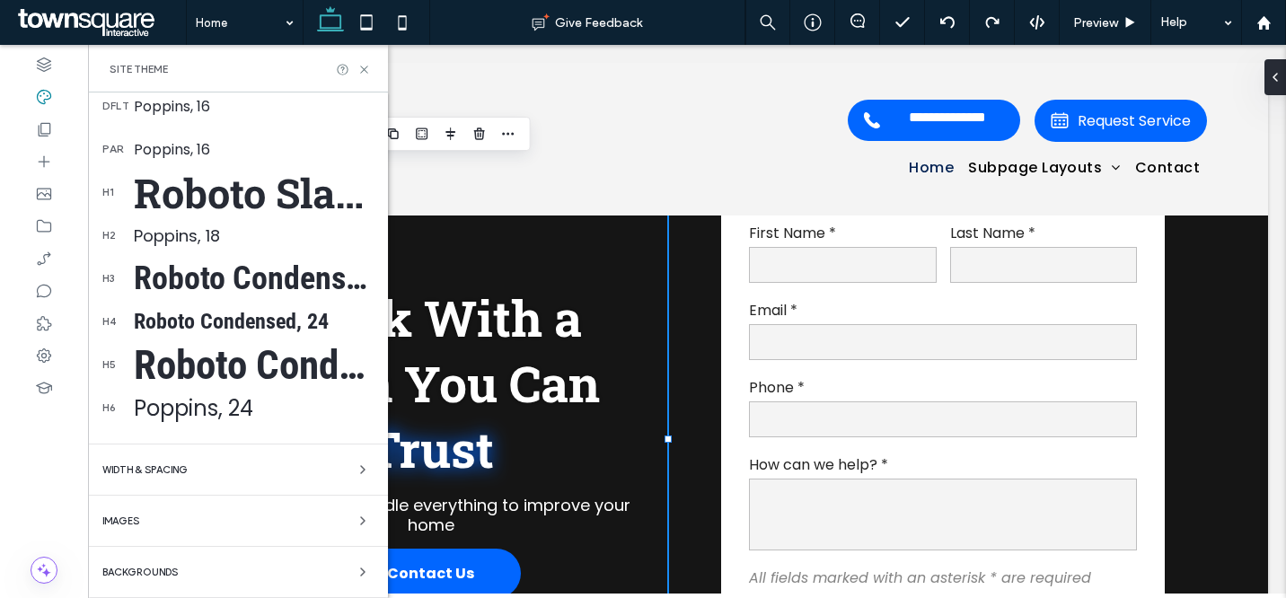
drag, startPoint x: 212, startPoint y: 285, endPoint x: 222, endPoint y: 285, distance: 9.9
click at [213, 285] on div "Roboto Condensed, 36" at bounding box center [254, 279] width 240 height 38
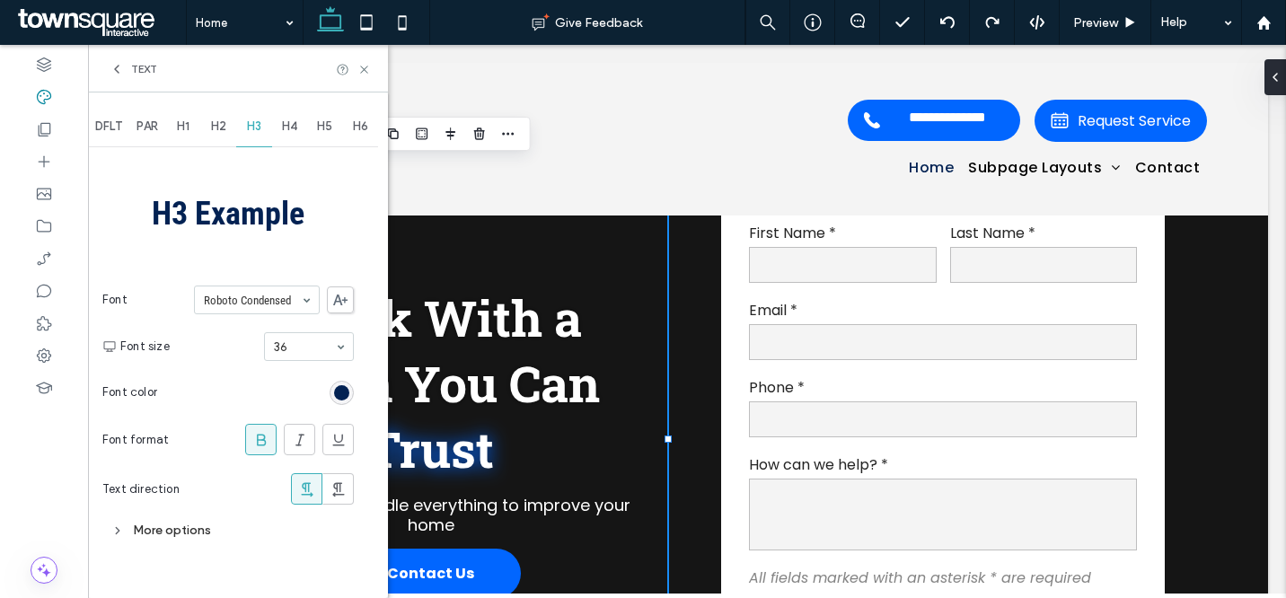
scroll to position [0, 0]
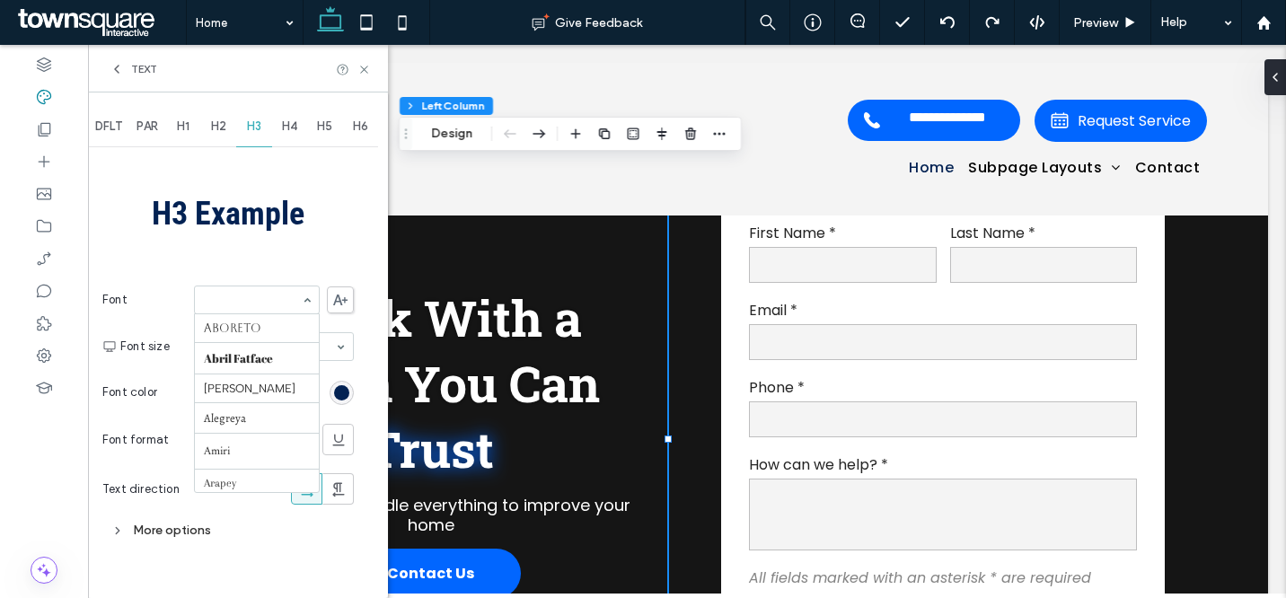
paste input "******"
type input "******"
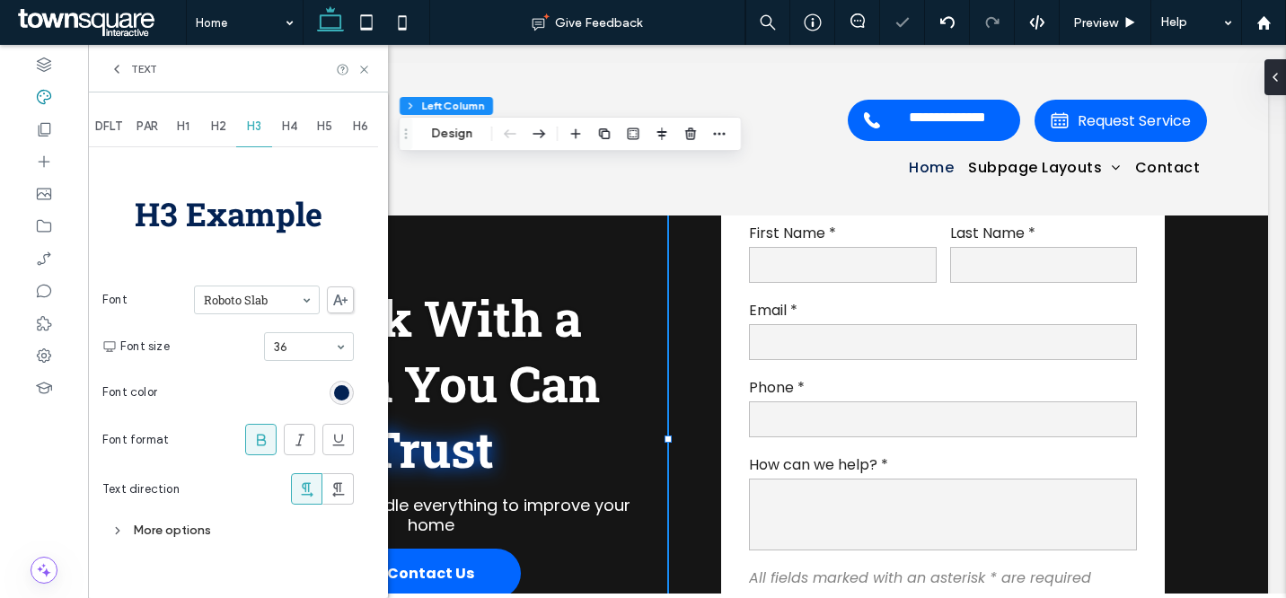
click at [119, 72] on icon at bounding box center [117, 69] width 14 height 14
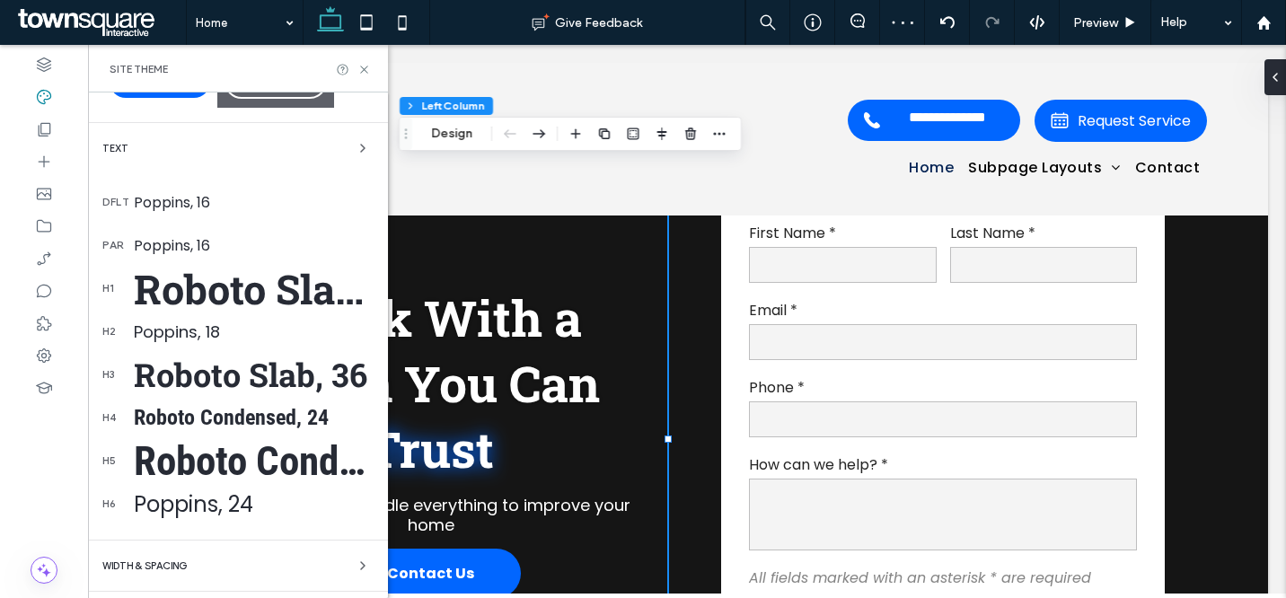
scroll to position [255, 0]
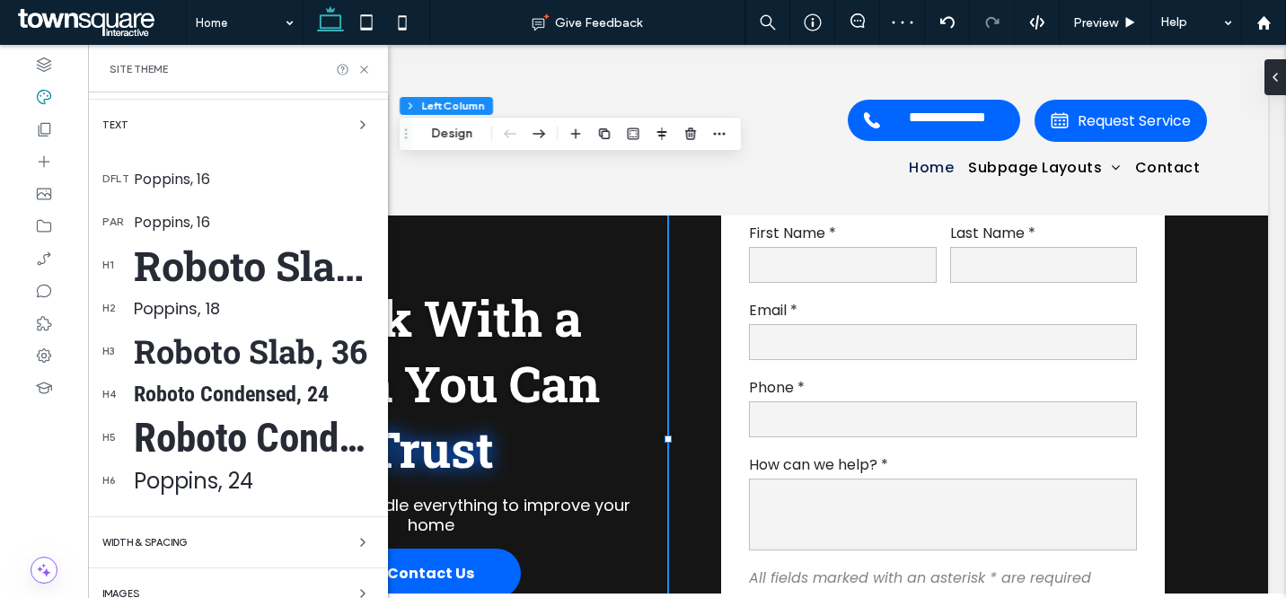
click at [211, 435] on div "Roboto Condensed, 46" at bounding box center [254, 438] width 240 height 48
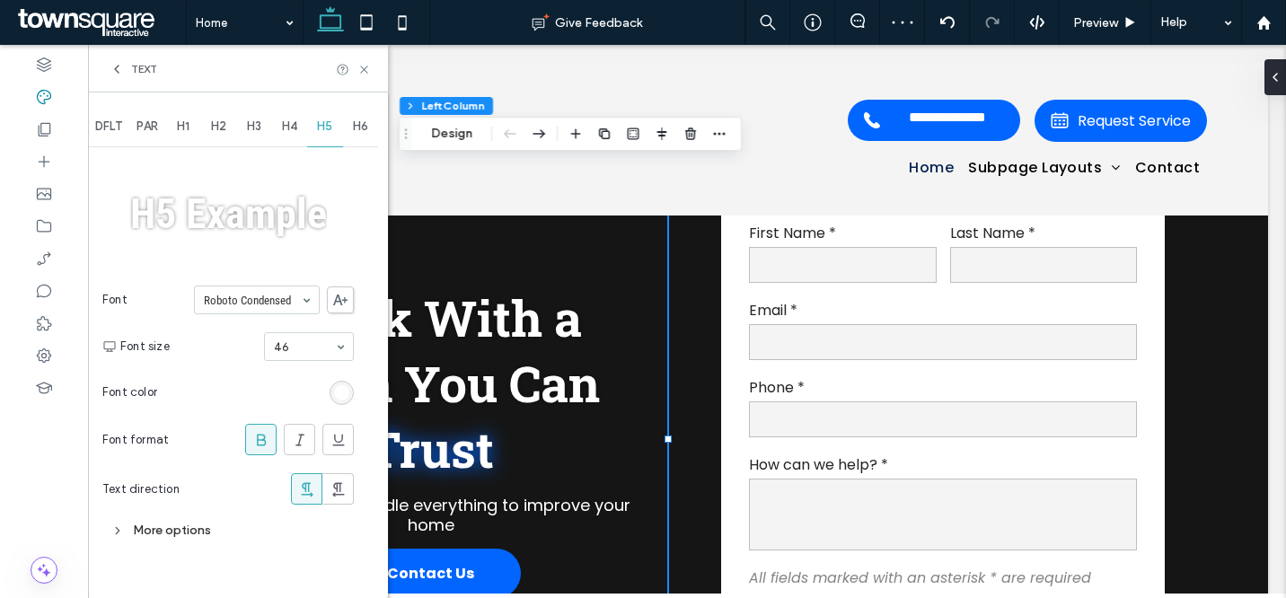
scroll to position [0, 0]
paste input "******"
type input "******"
click at [135, 62] on span "Text" at bounding box center [144, 69] width 26 height 14
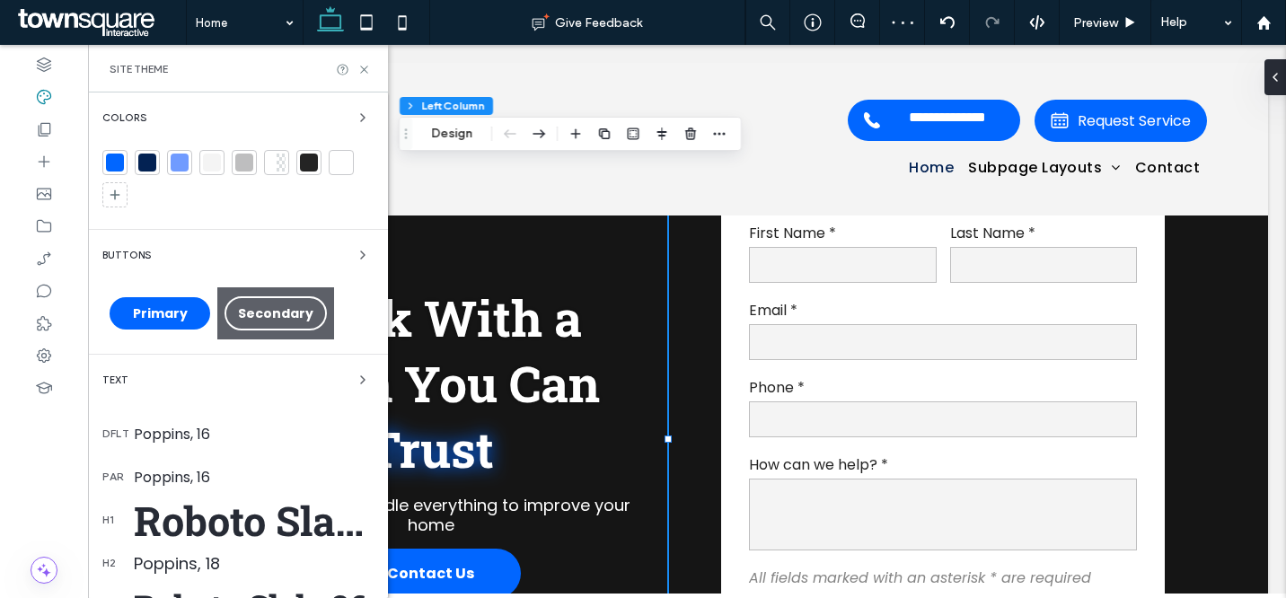
scroll to position [96, 0]
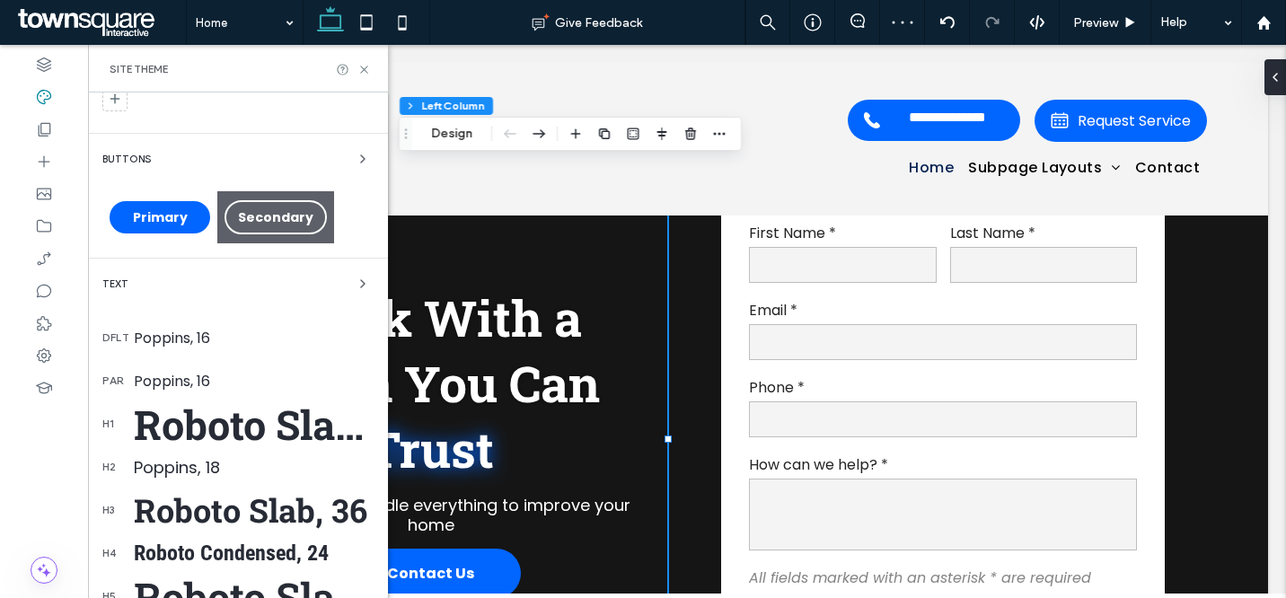
click at [170, 340] on div "Poppins, 16" at bounding box center [254, 338] width 240 height 22
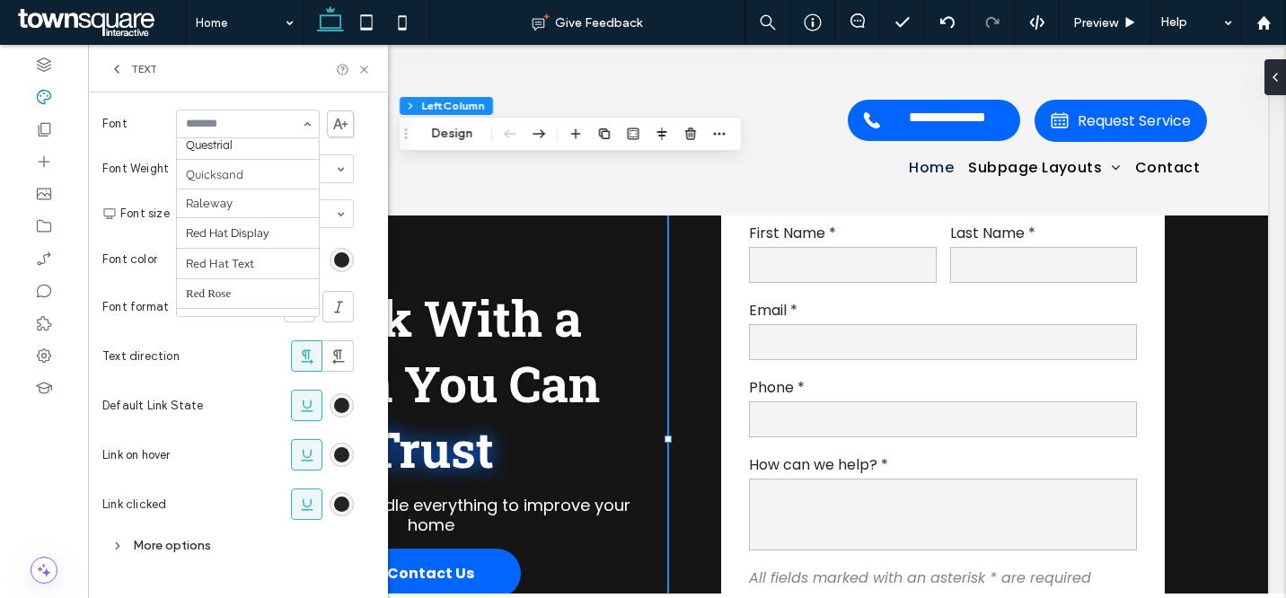
scroll to position [1445, 0]
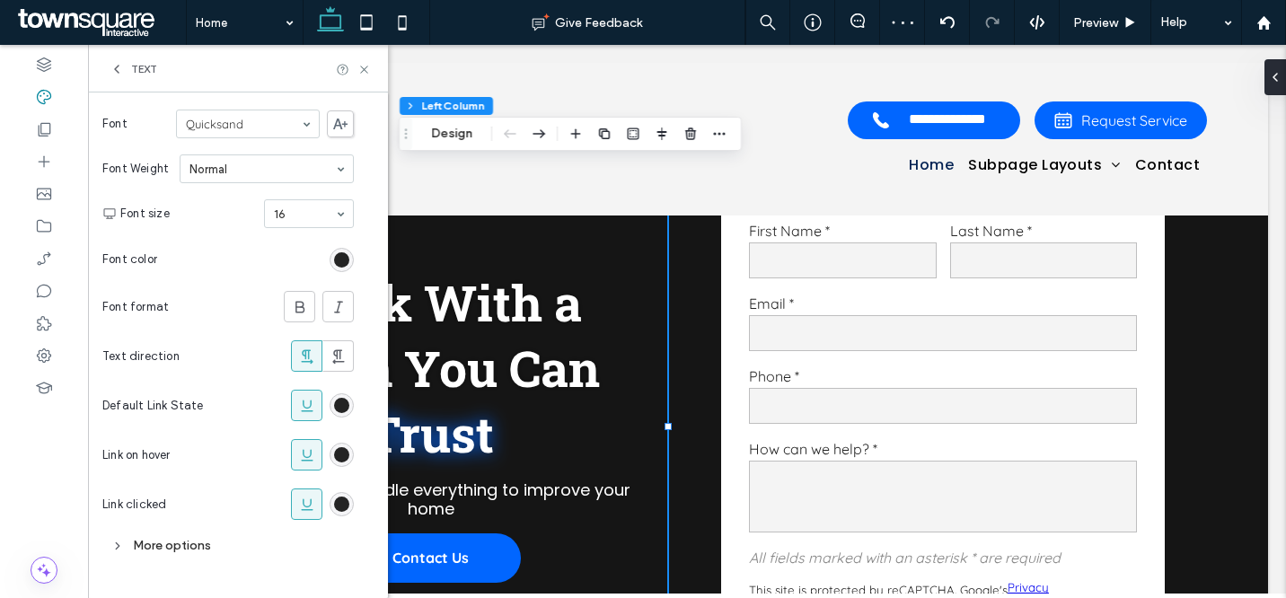
click at [137, 62] on span "Text" at bounding box center [144, 69] width 26 height 14
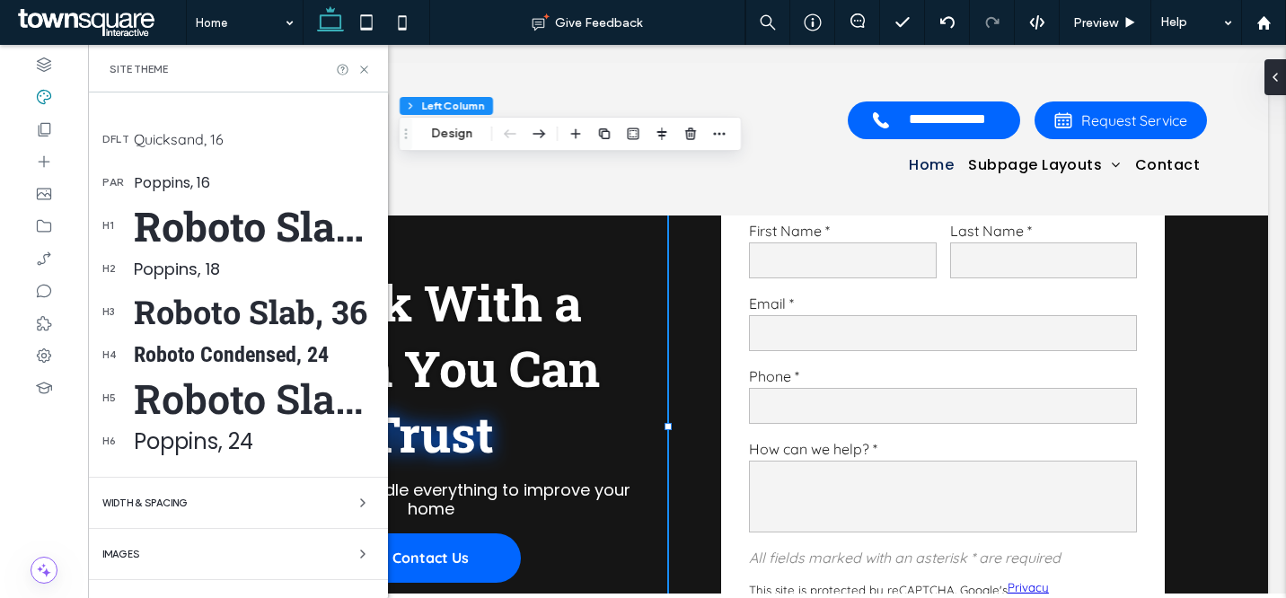
click at [175, 182] on div "Poppins, 16" at bounding box center [254, 183] width 240 height 22
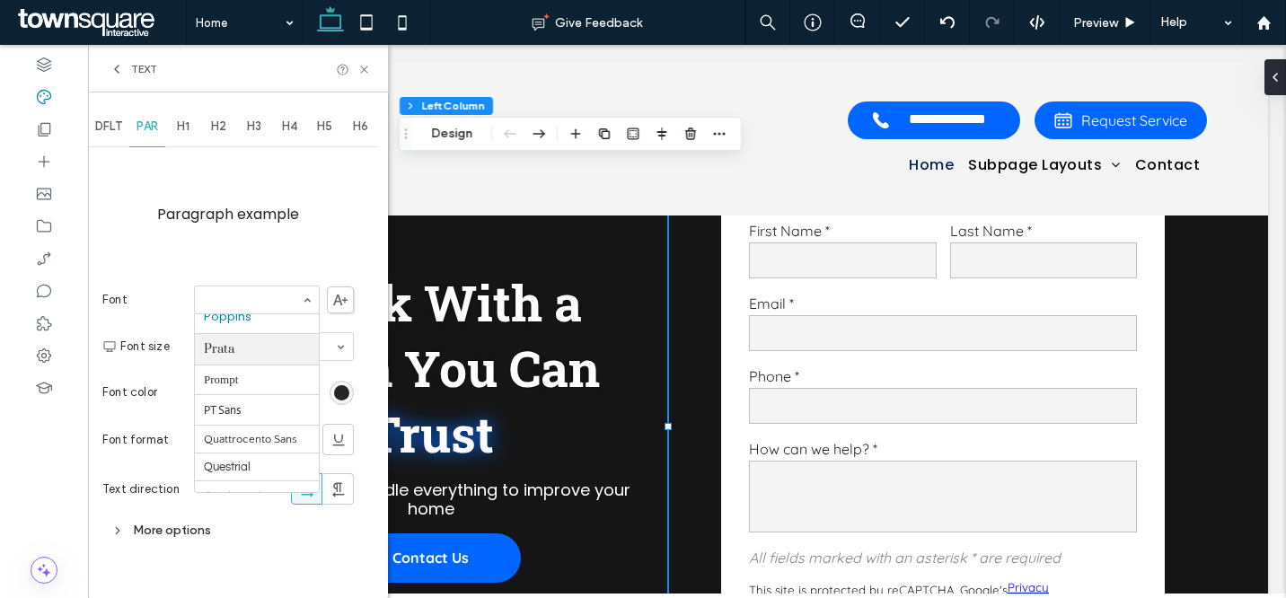
scroll to position [1504, 0]
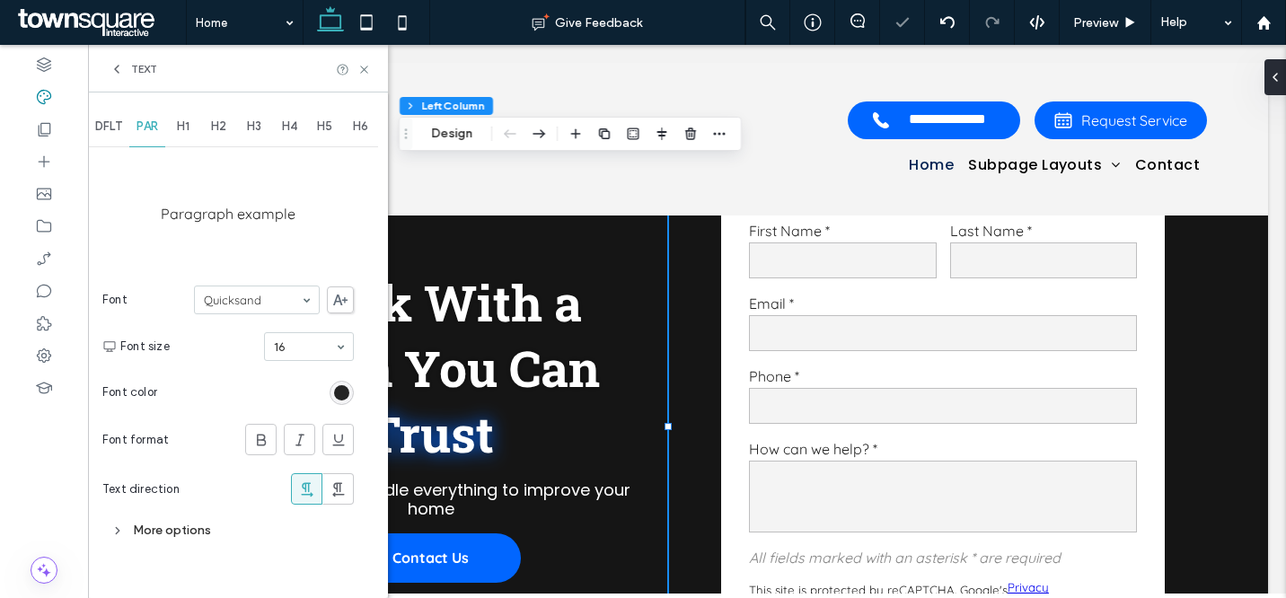
click at [142, 67] on span "Text" at bounding box center [144, 69] width 26 height 14
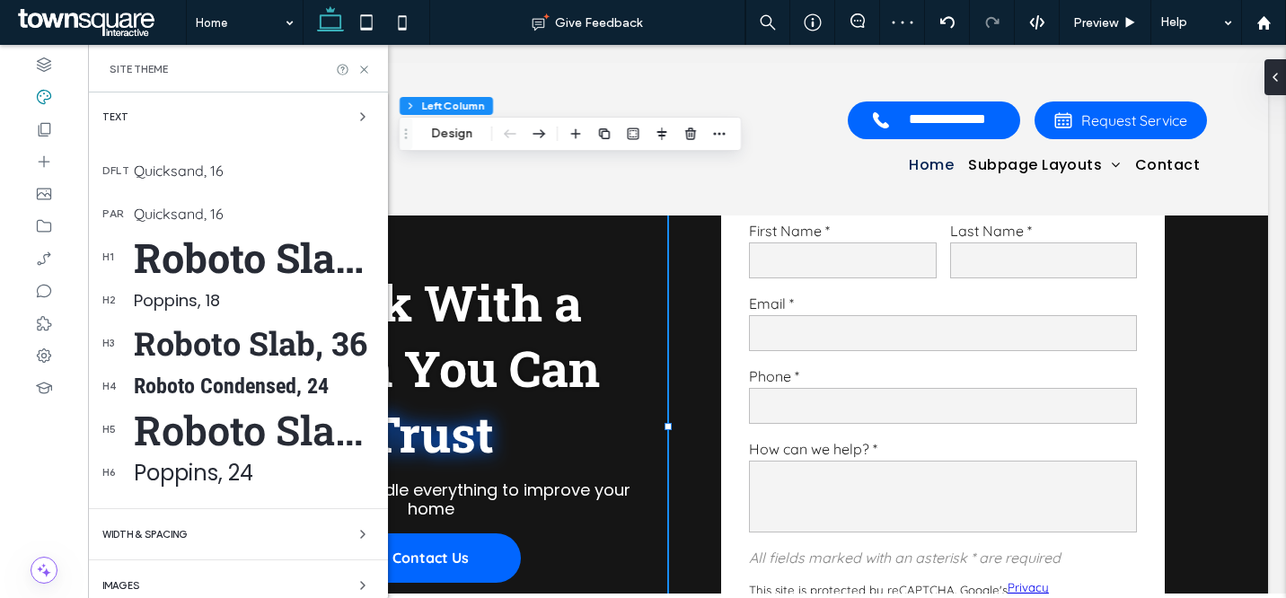
scroll to position [278, 0]
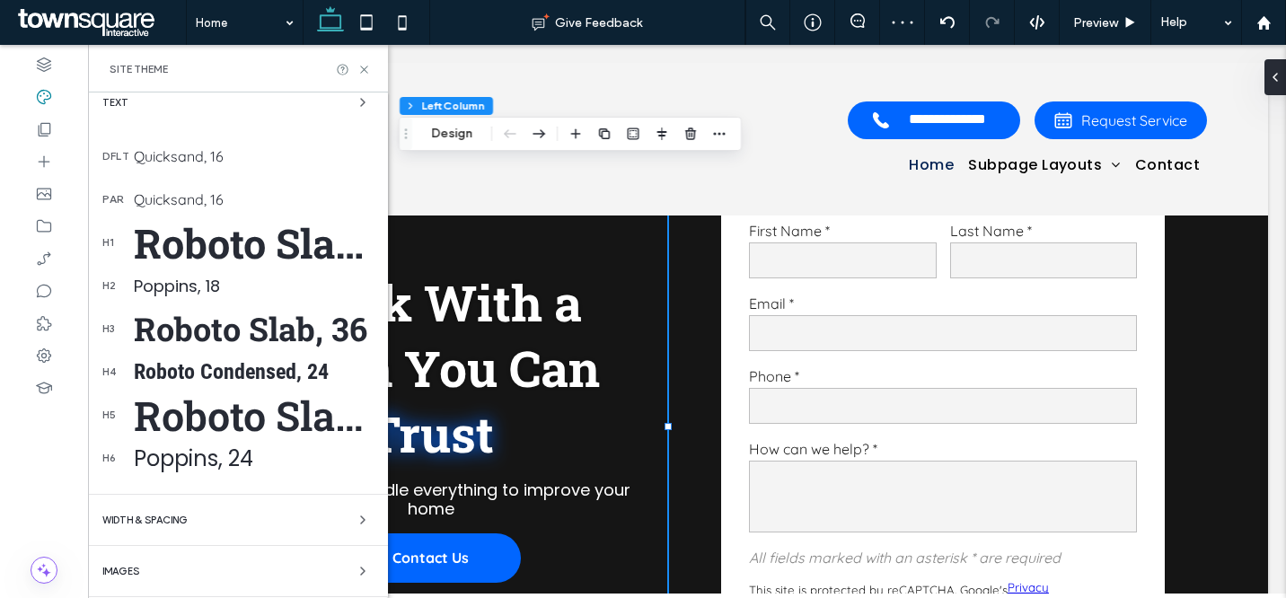
click at [192, 289] on div "Poppins, 18" at bounding box center [254, 286] width 240 height 24
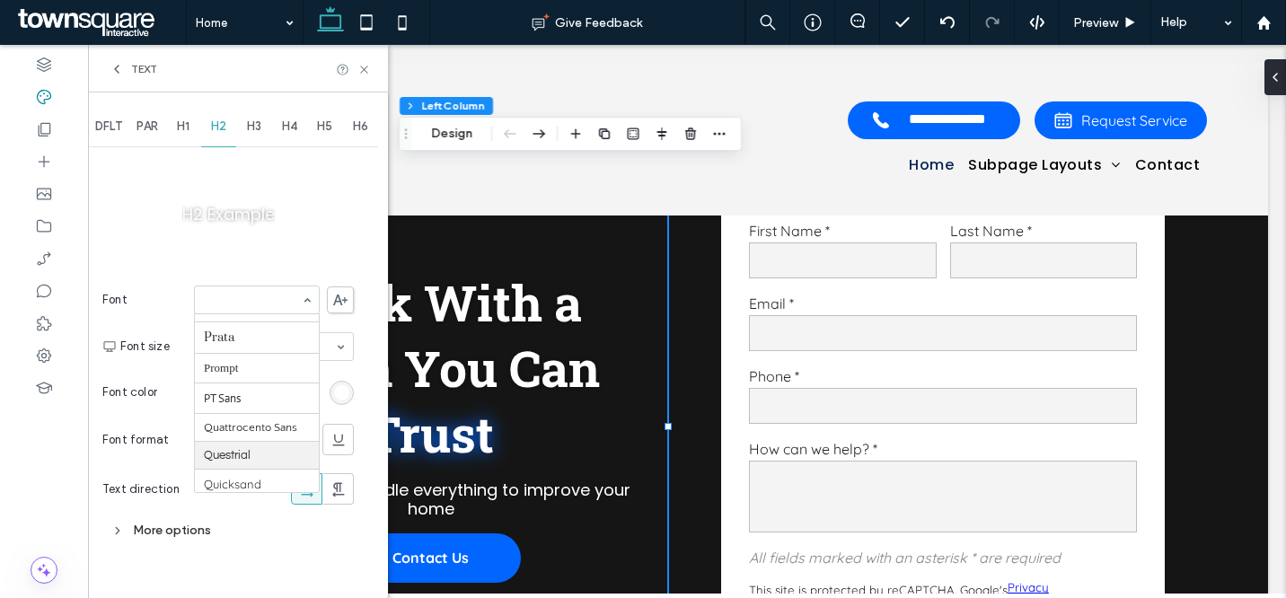
scroll to position [1392, 0]
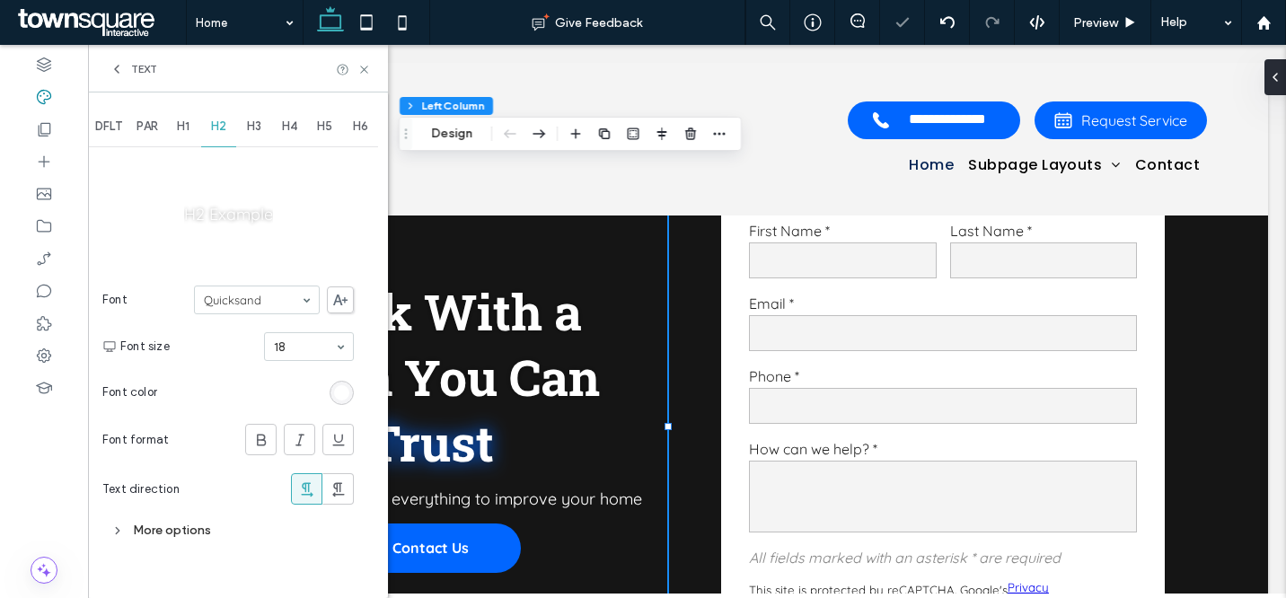
click at [136, 63] on span "Text" at bounding box center [144, 69] width 26 height 14
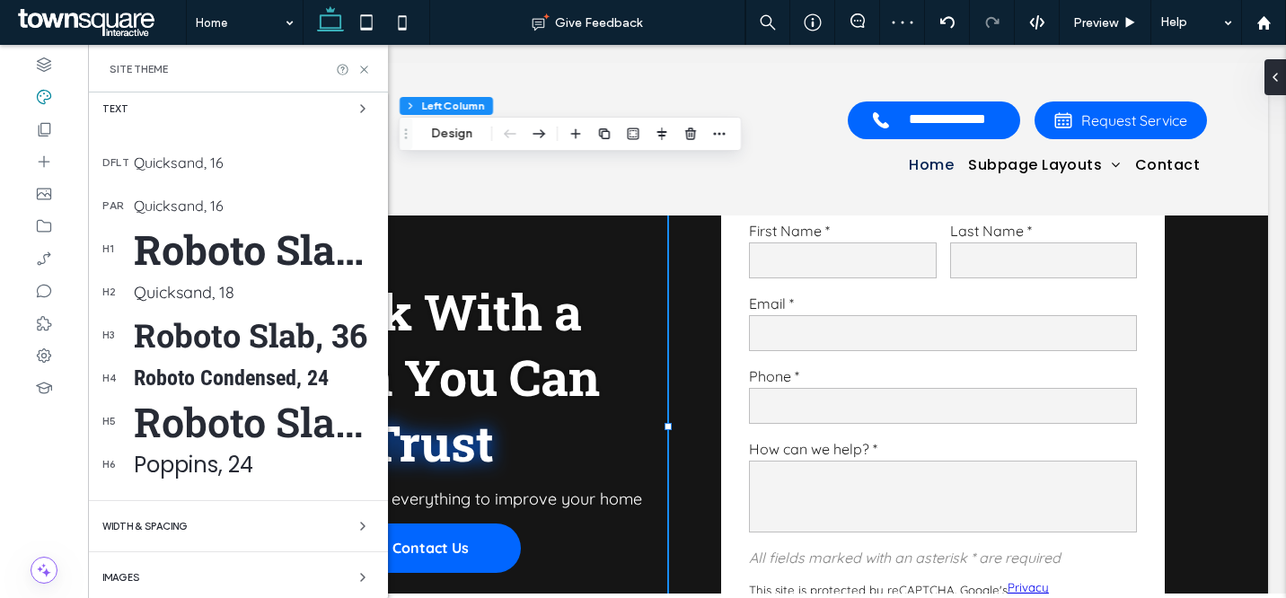
scroll to position [283, 0]
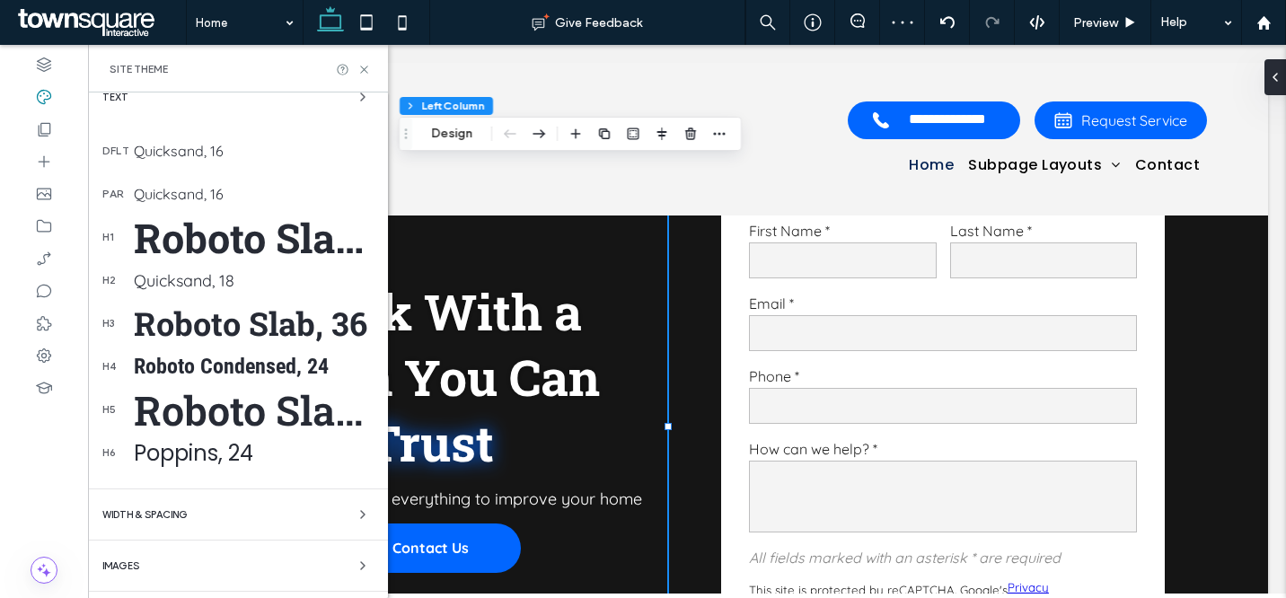
click at [233, 452] on div "Poppins, 24" at bounding box center [254, 452] width 240 height 31
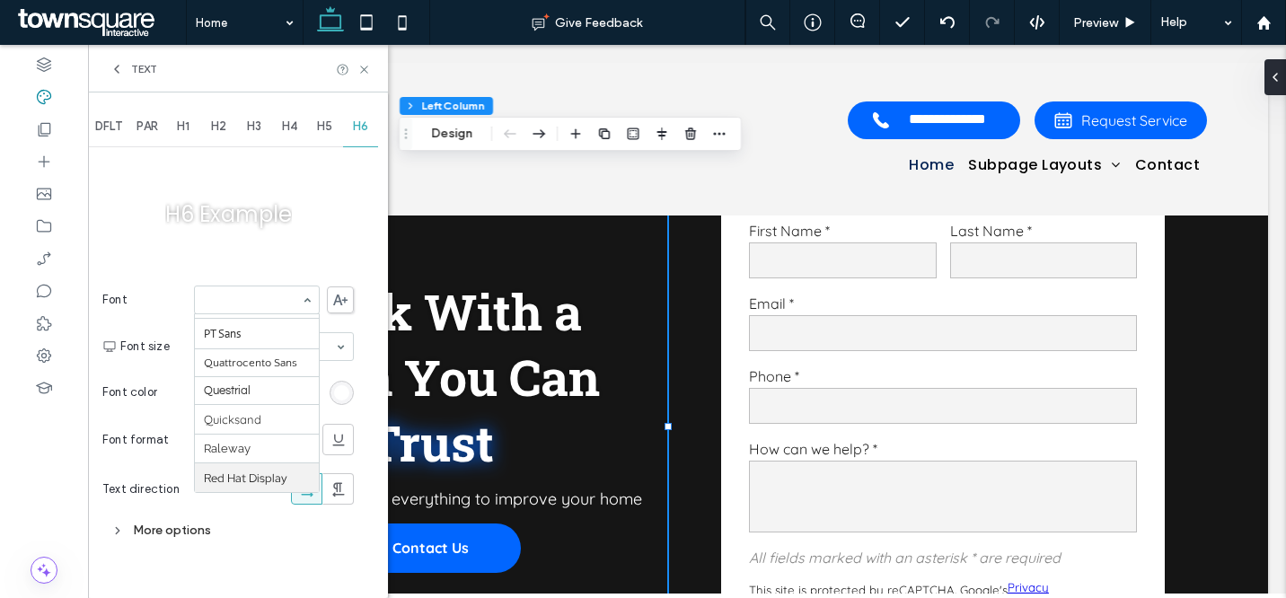
scroll to position [1488, 0]
click at [147, 69] on span "Text" at bounding box center [144, 69] width 26 height 14
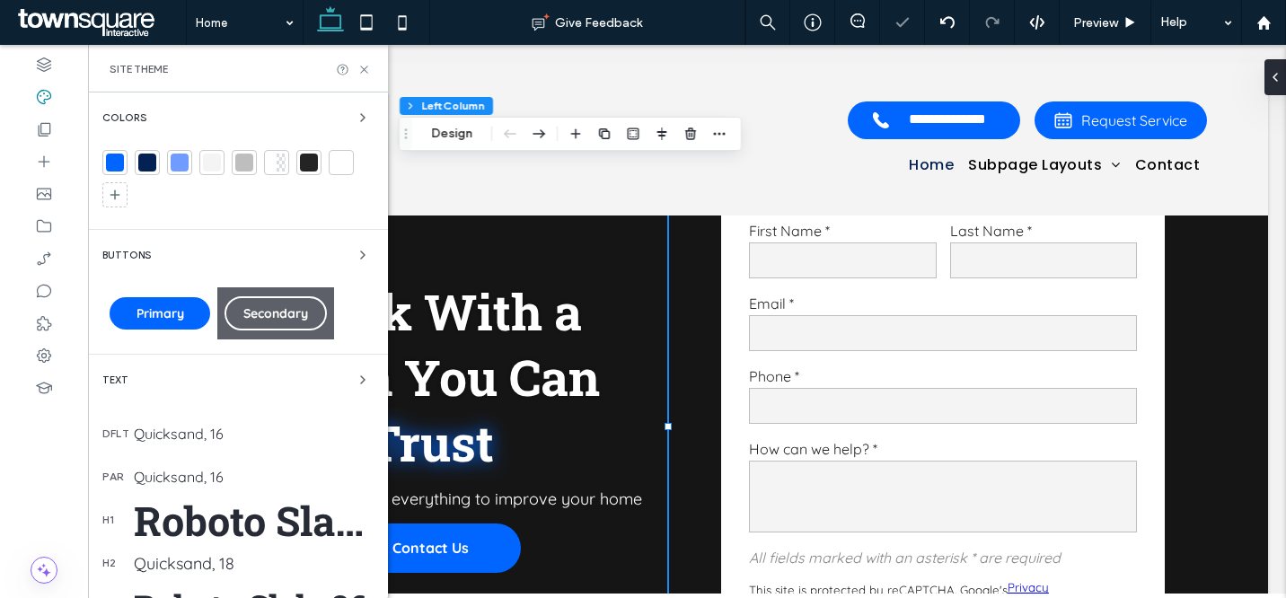
scroll to position [312, 0]
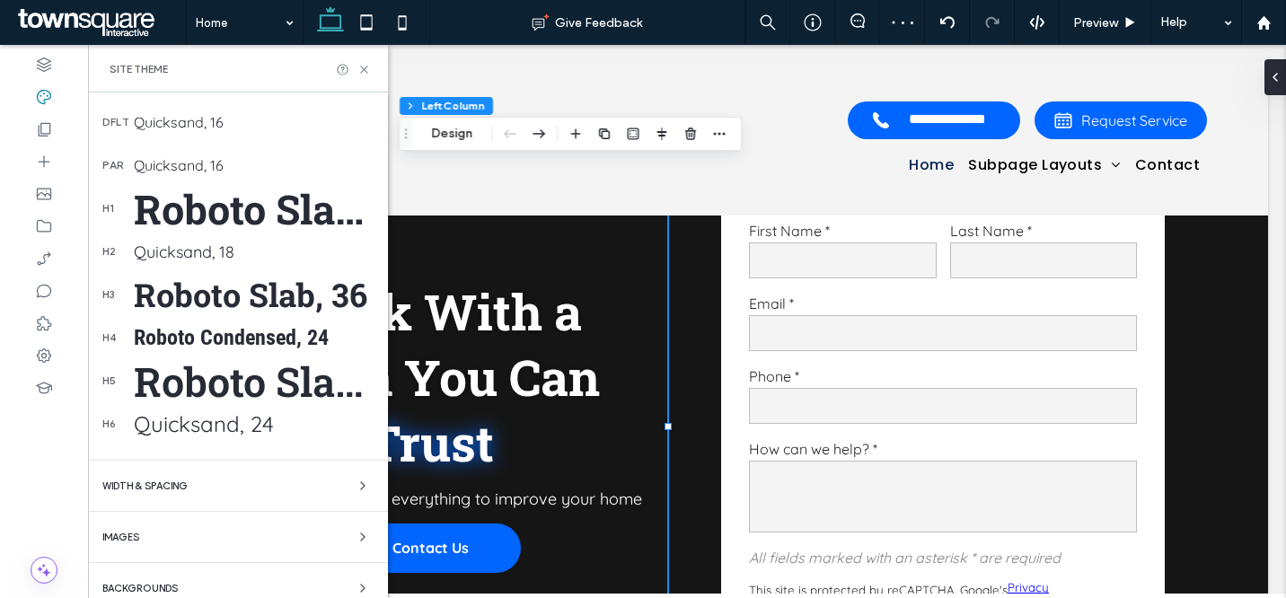
click at [247, 335] on div "Roboto Condensed, 24" at bounding box center [254, 337] width 240 height 25
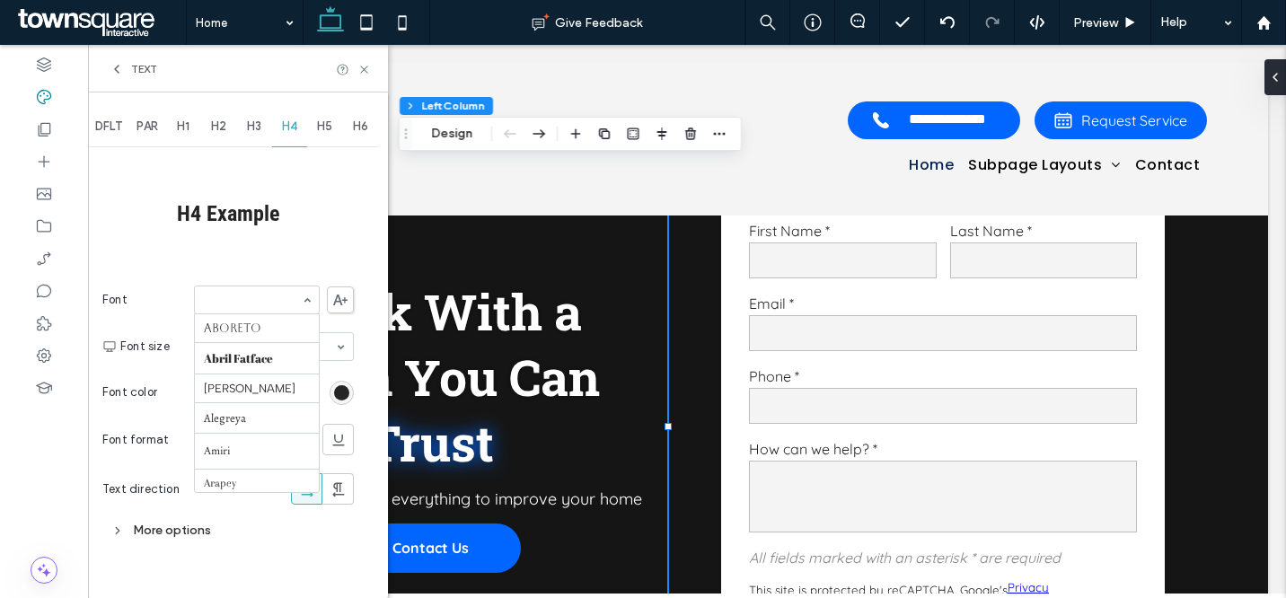
scroll to position [1713, 0]
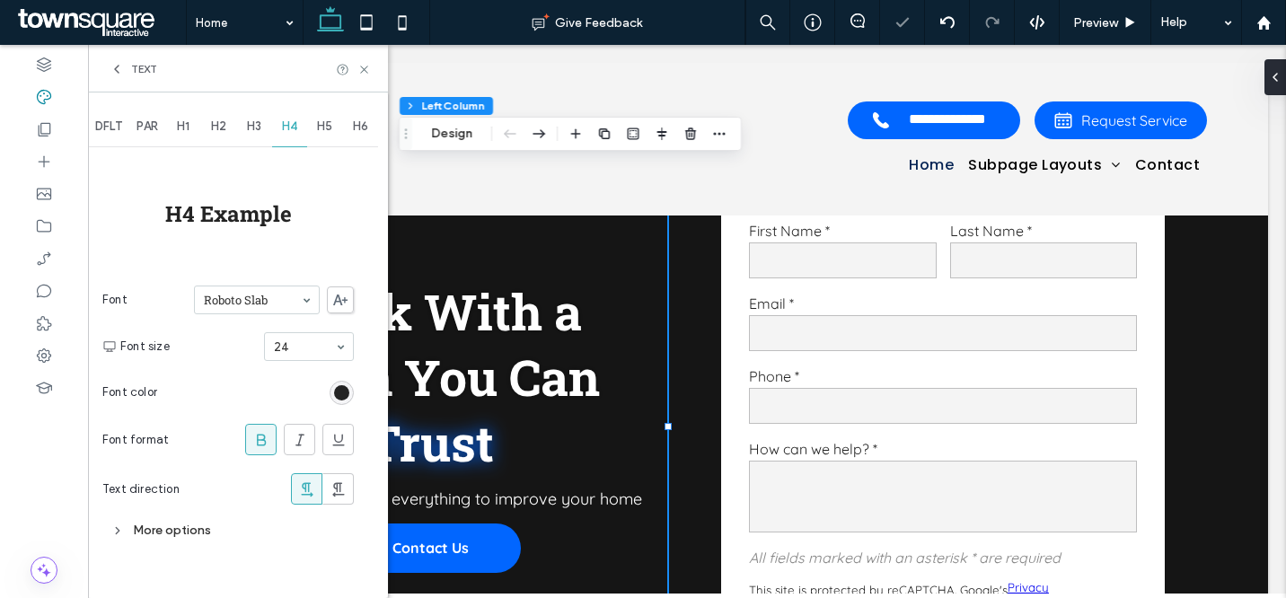
click at [126, 72] on div "Text" at bounding box center [134, 69] width 48 height 14
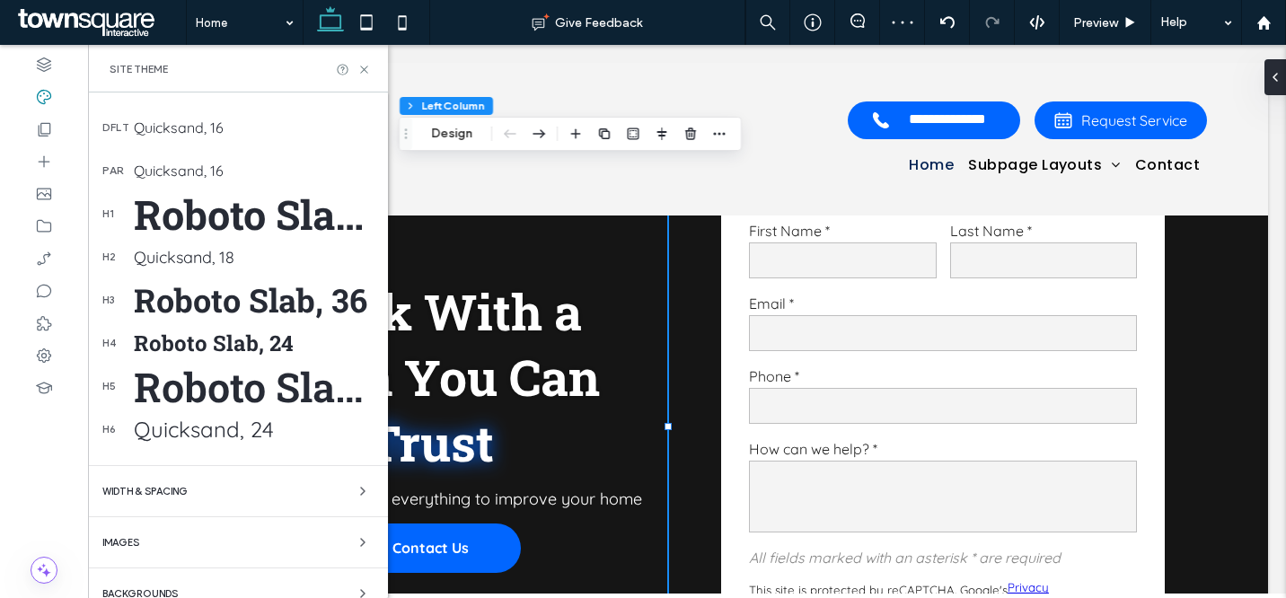
scroll to position [283, 0]
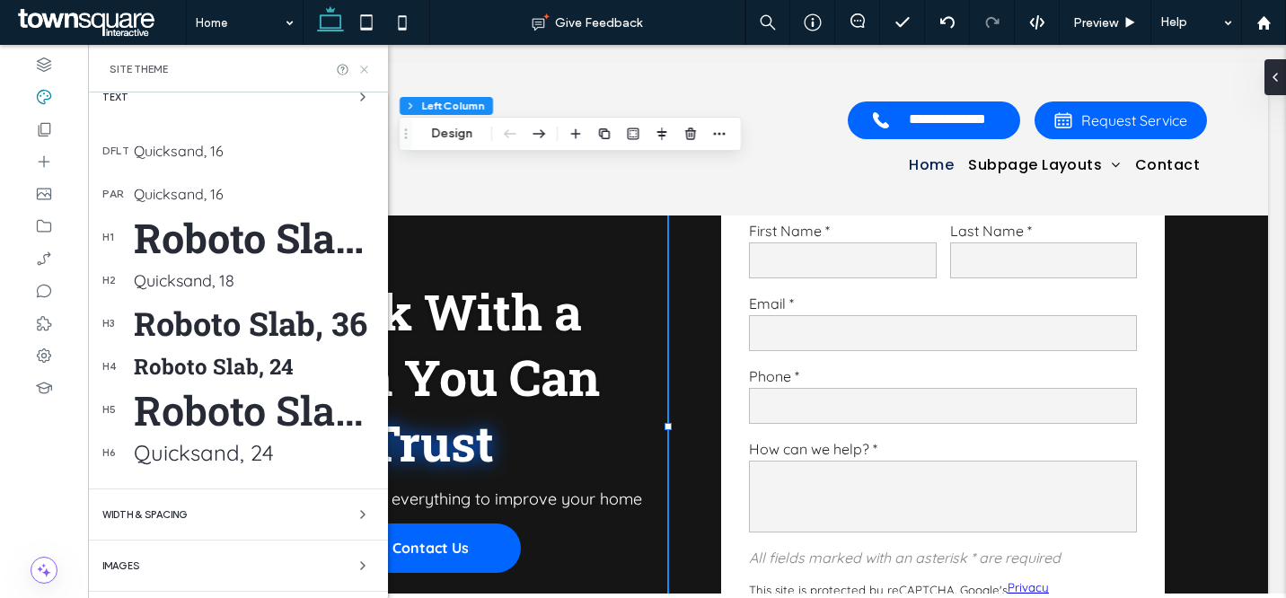
click at [367, 71] on icon at bounding box center [364, 69] width 13 height 13
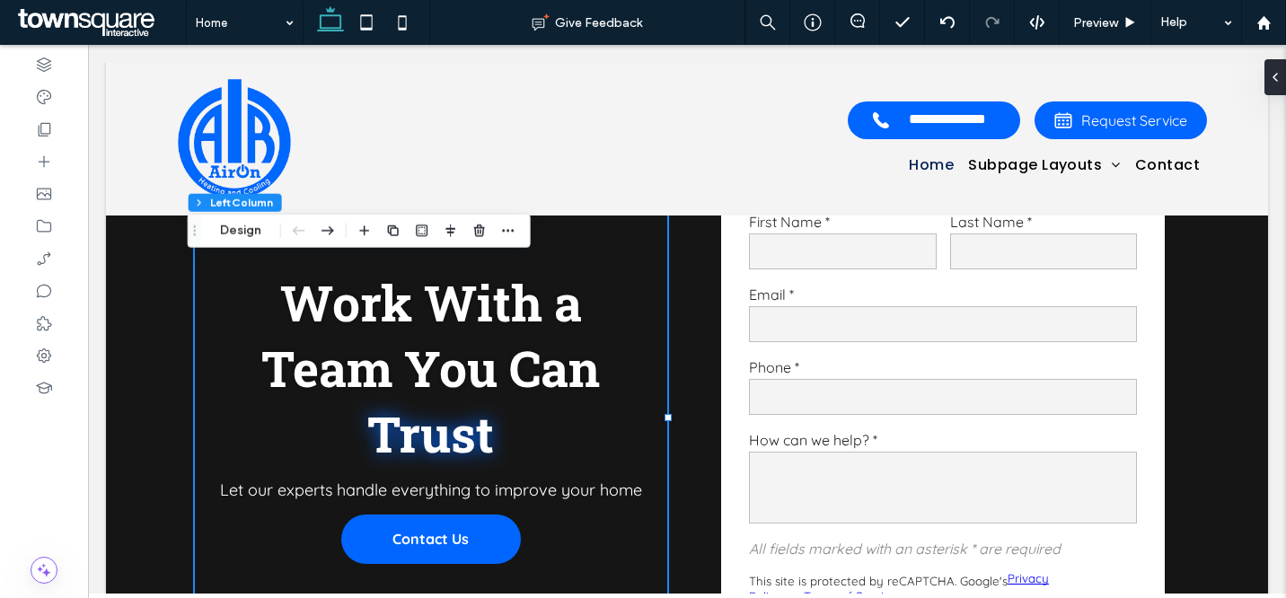
scroll to position [0, 0]
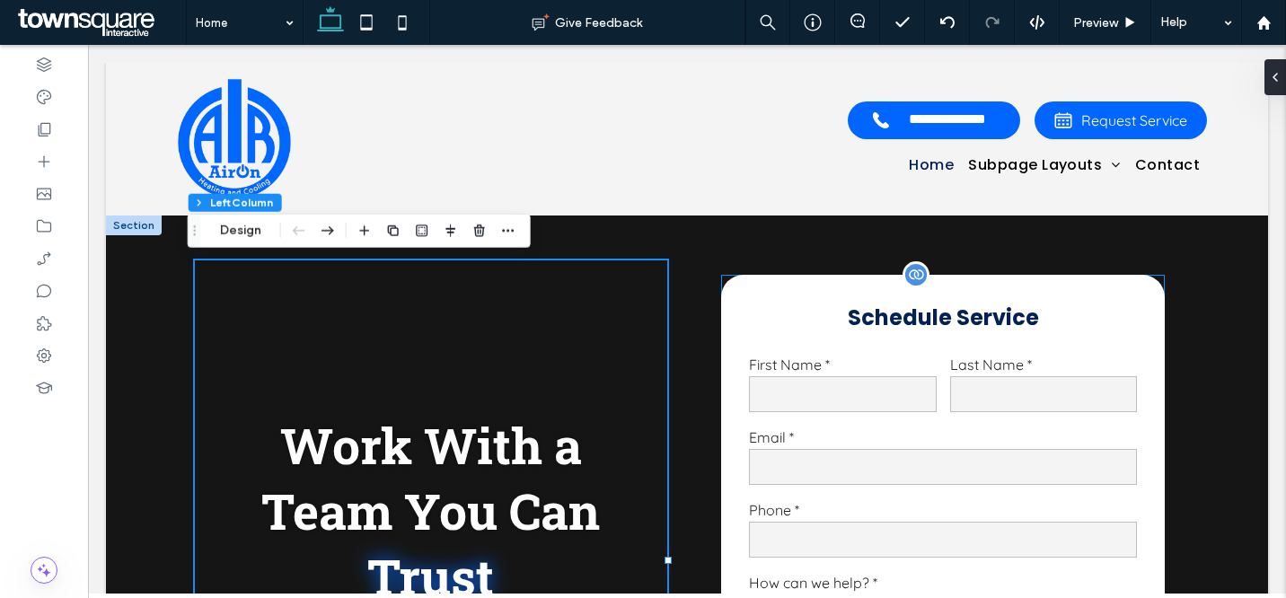
click at [890, 318] on h3 "Schedule Service" at bounding box center [943, 317] width 390 height 31
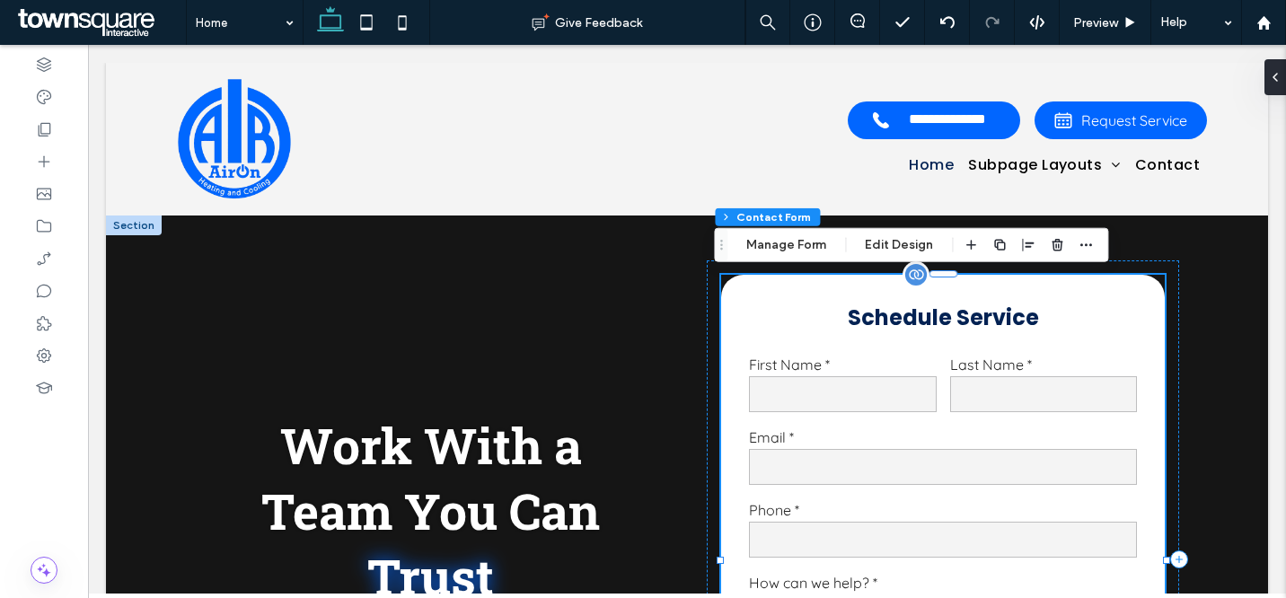
type input "*"
type input "***"
type input "*"
type input "***"
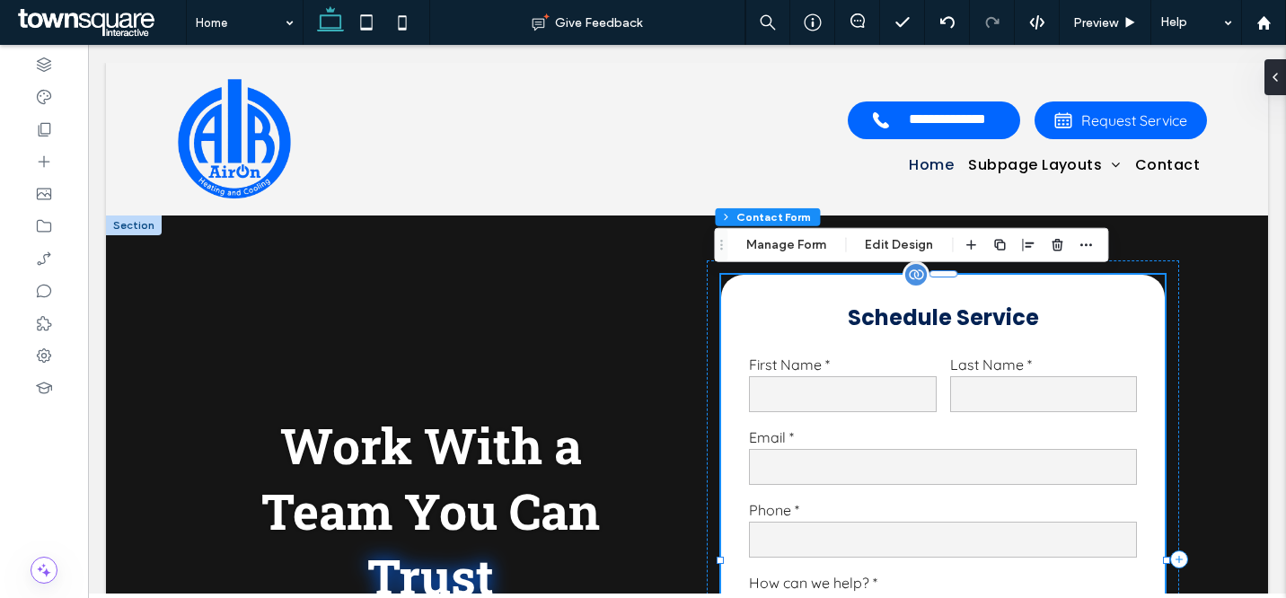
type input "**"
click at [393, 251] on div "Work With a Team You Can Trust Let our experts handle everything to improve you…" at bounding box center [687, 560] width 1078 height 689
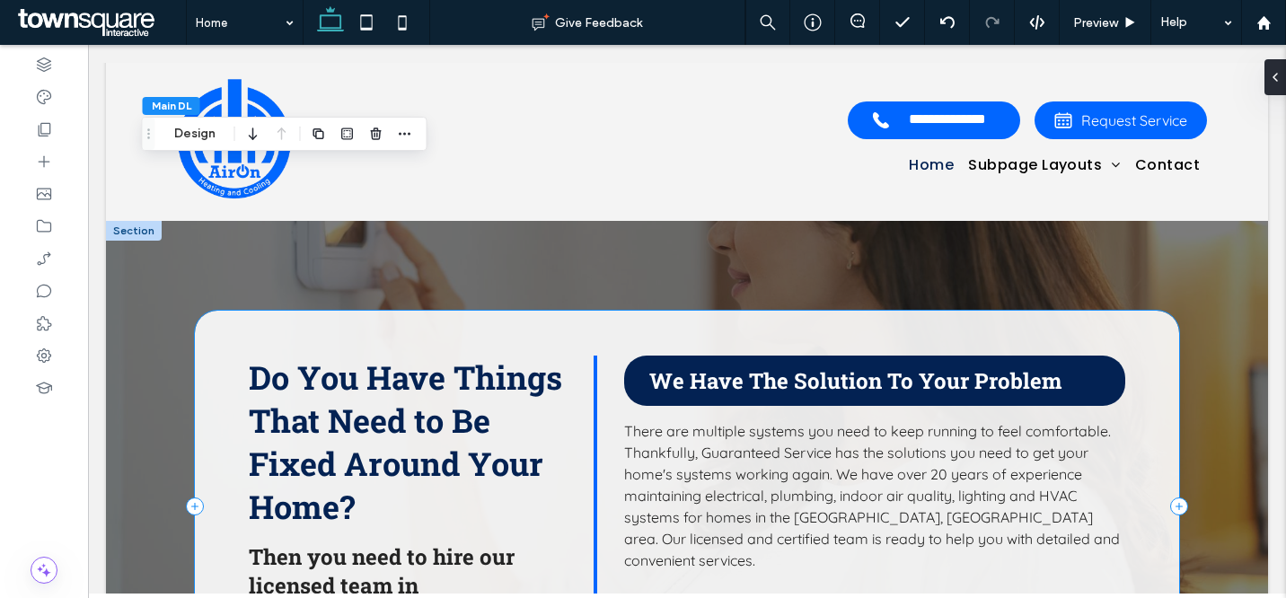
scroll to position [1100, 0]
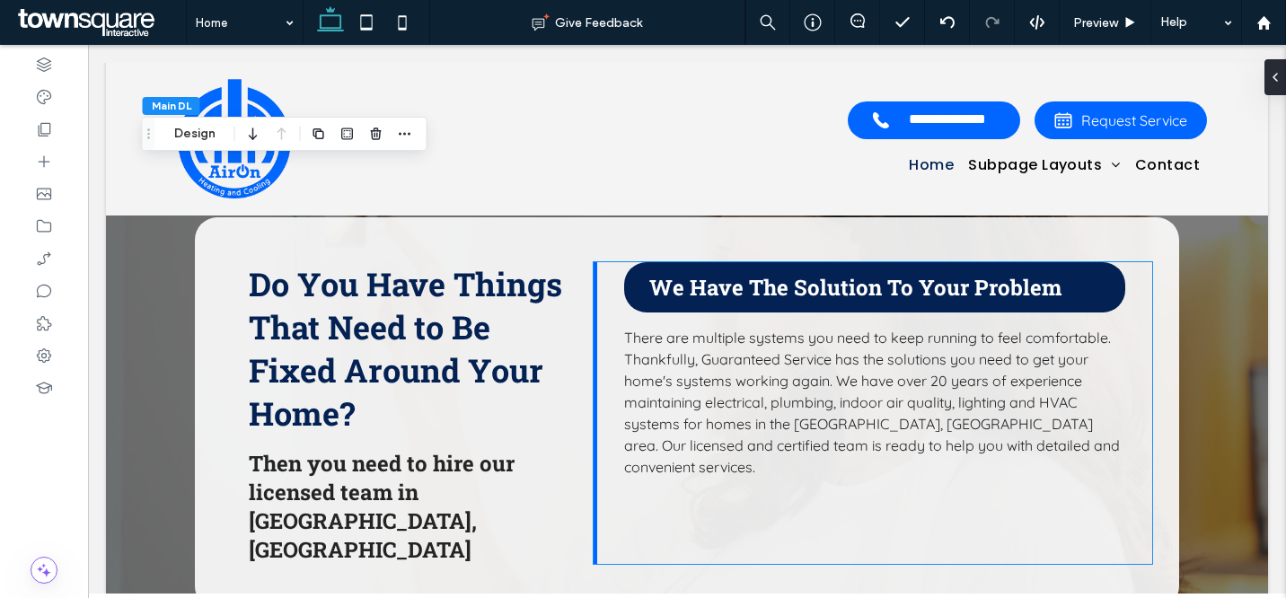
click at [730, 288] on span "We Have The Solution To Your Problem" at bounding box center [855, 287] width 412 height 29
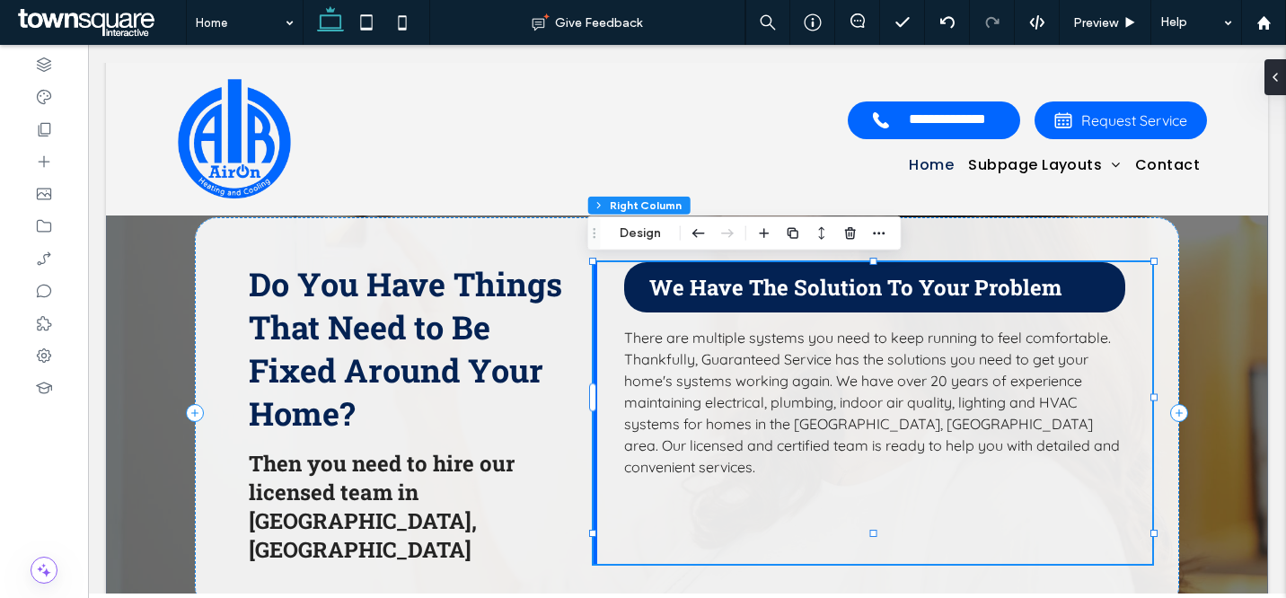
click at [730, 288] on span "We Have The Solution To Your Problem" at bounding box center [855, 287] width 412 height 29
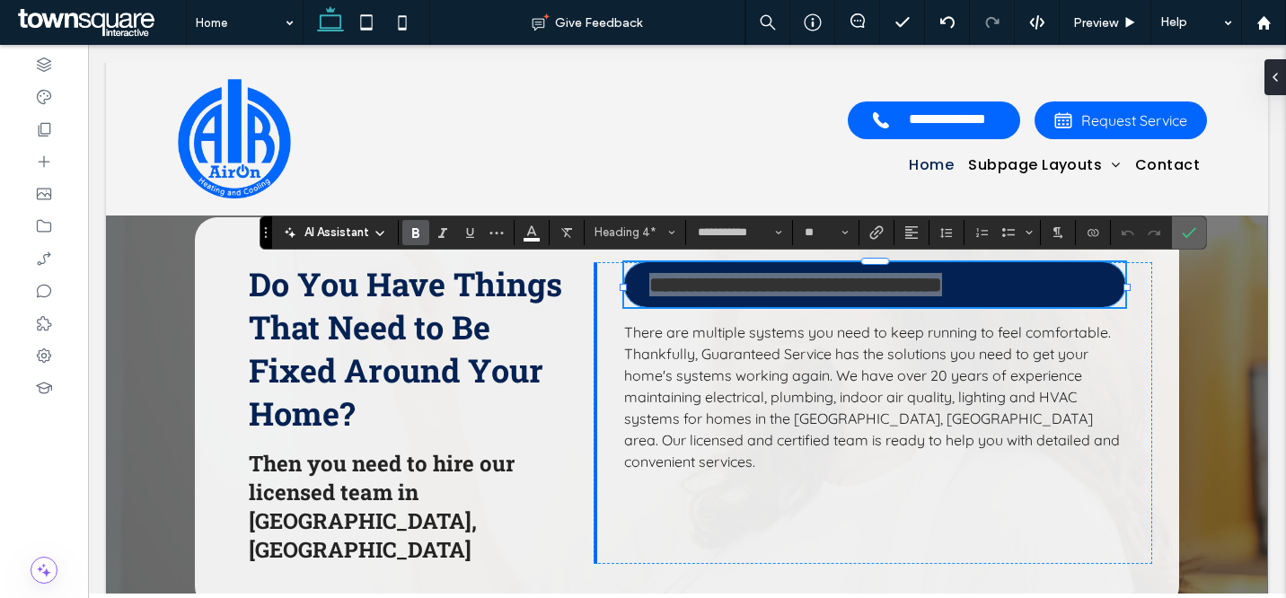
click at [1194, 228] on use "Confirm" at bounding box center [1189, 232] width 14 height 11
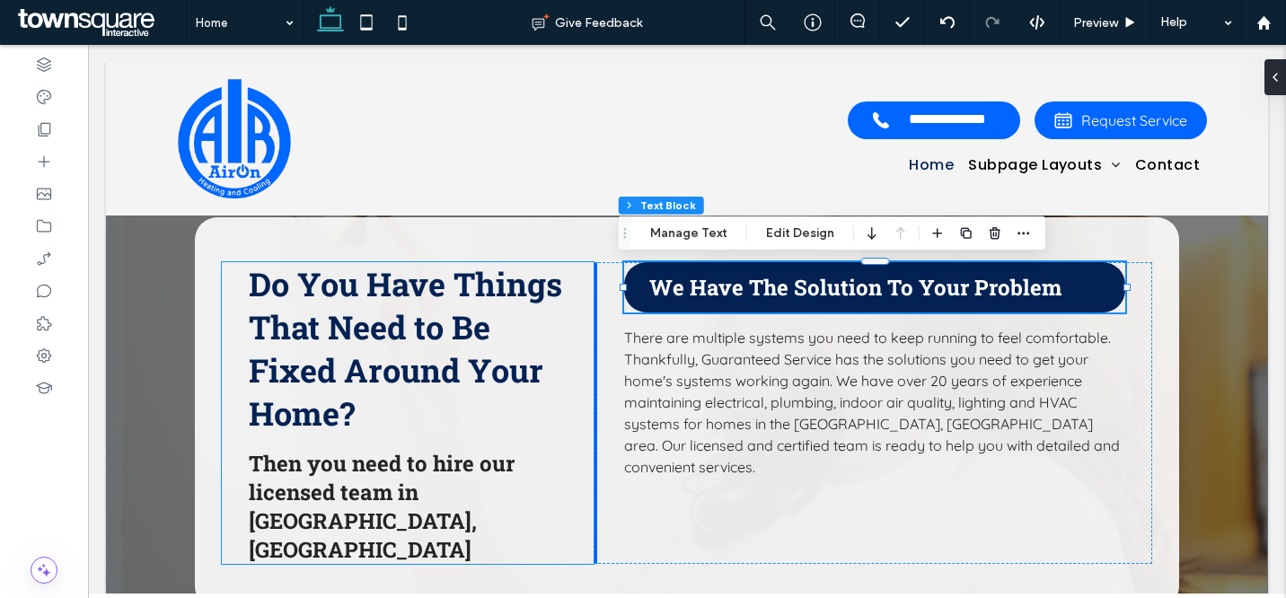
click at [410, 483] on span "Then you need to hire our licensed team in Manasquan, NJ" at bounding box center [382, 506] width 266 height 115
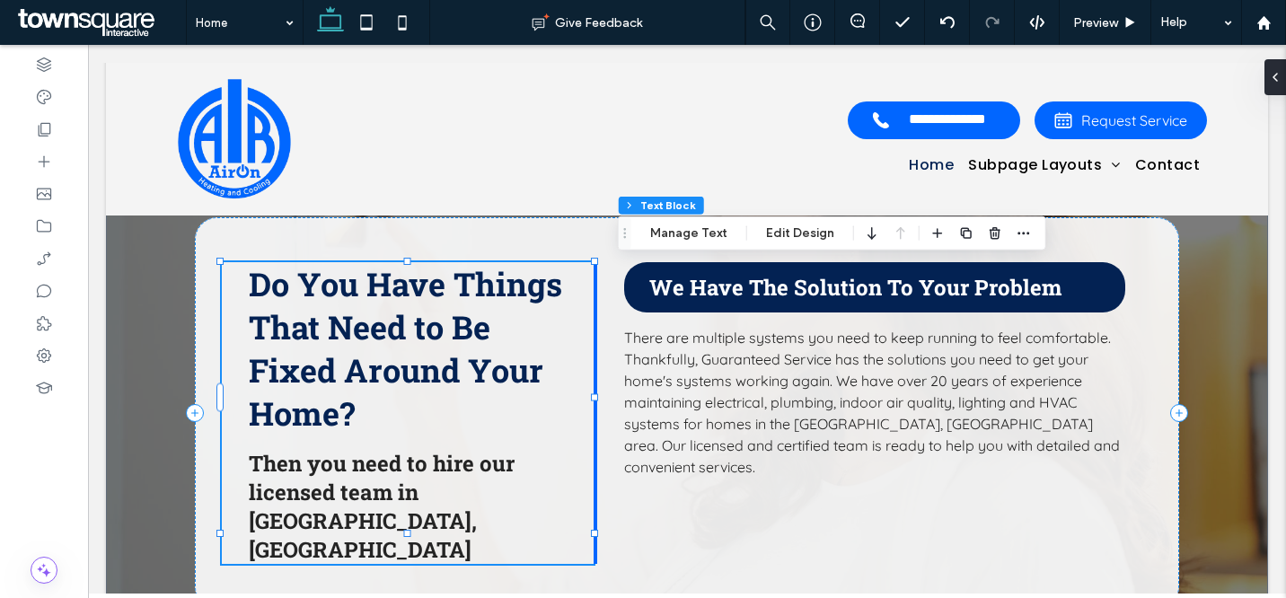
click at [410, 483] on span "Then you need to hire our licensed team in Manasquan, NJ" at bounding box center [382, 506] width 266 height 115
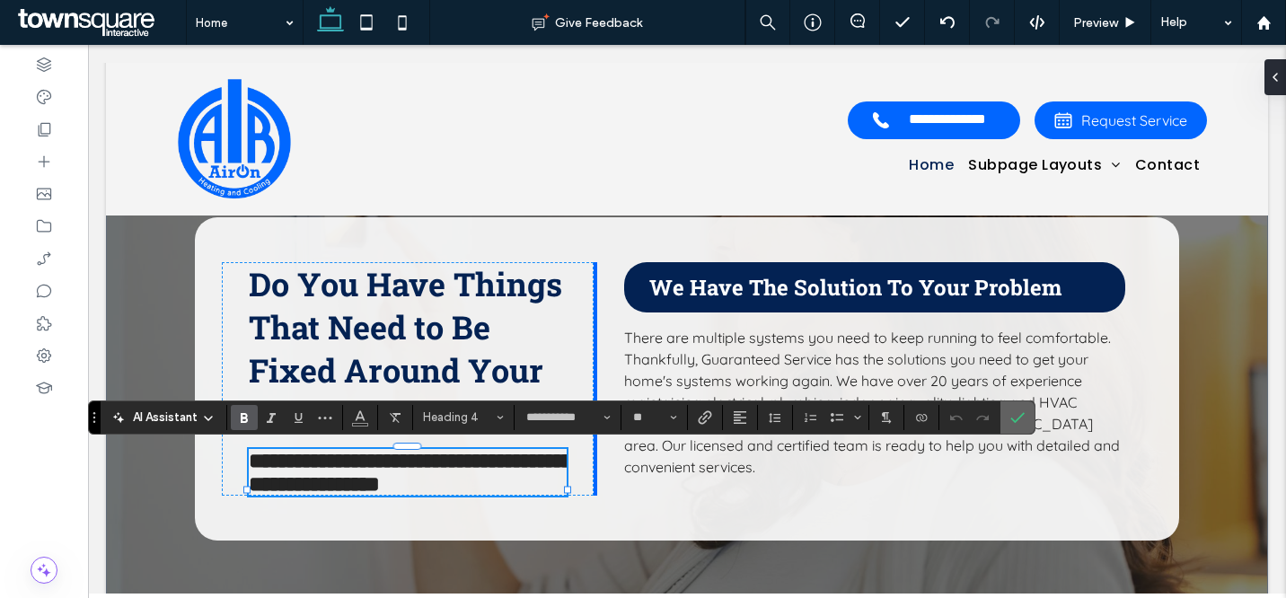
click at [1013, 414] on icon "Confirm" at bounding box center [1018, 417] width 14 height 14
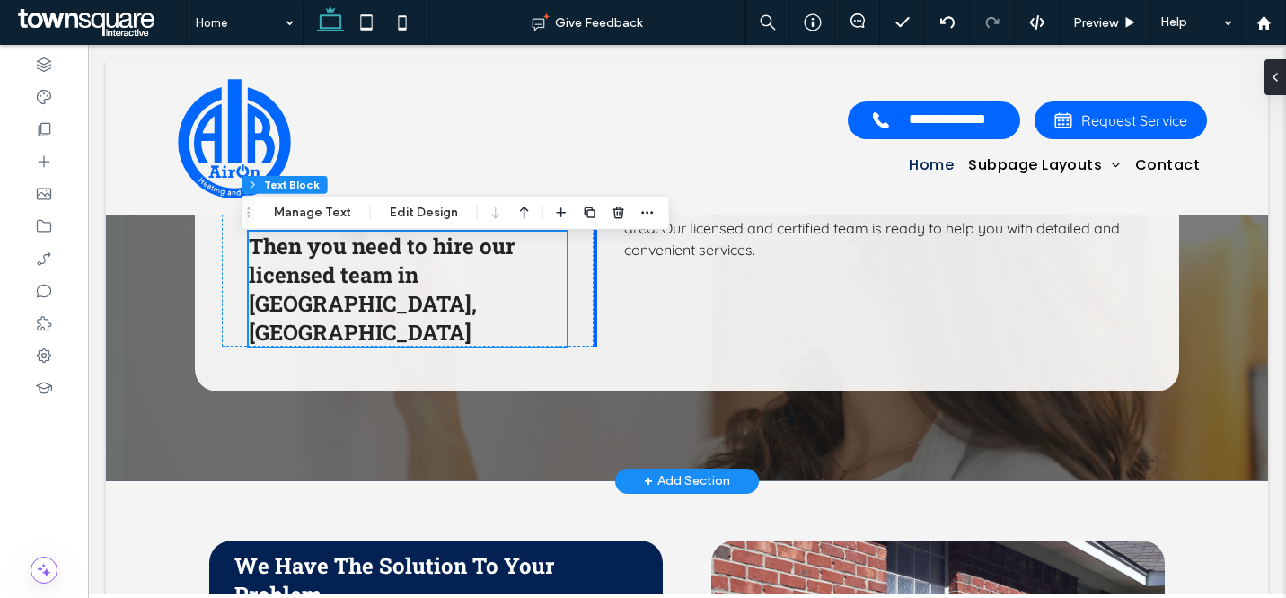
scroll to position [1214, 0]
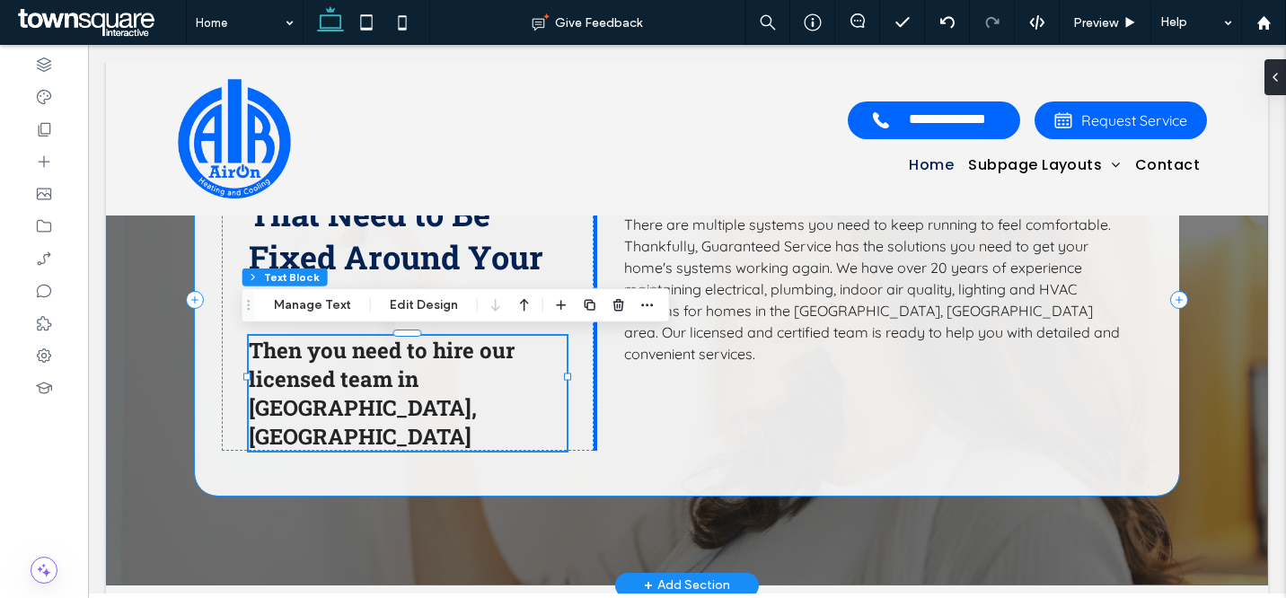
click at [212, 279] on div "Do You Have Things That Need to Be Fixed Around Your Home? Then you need to hir…" at bounding box center [687, 300] width 985 height 392
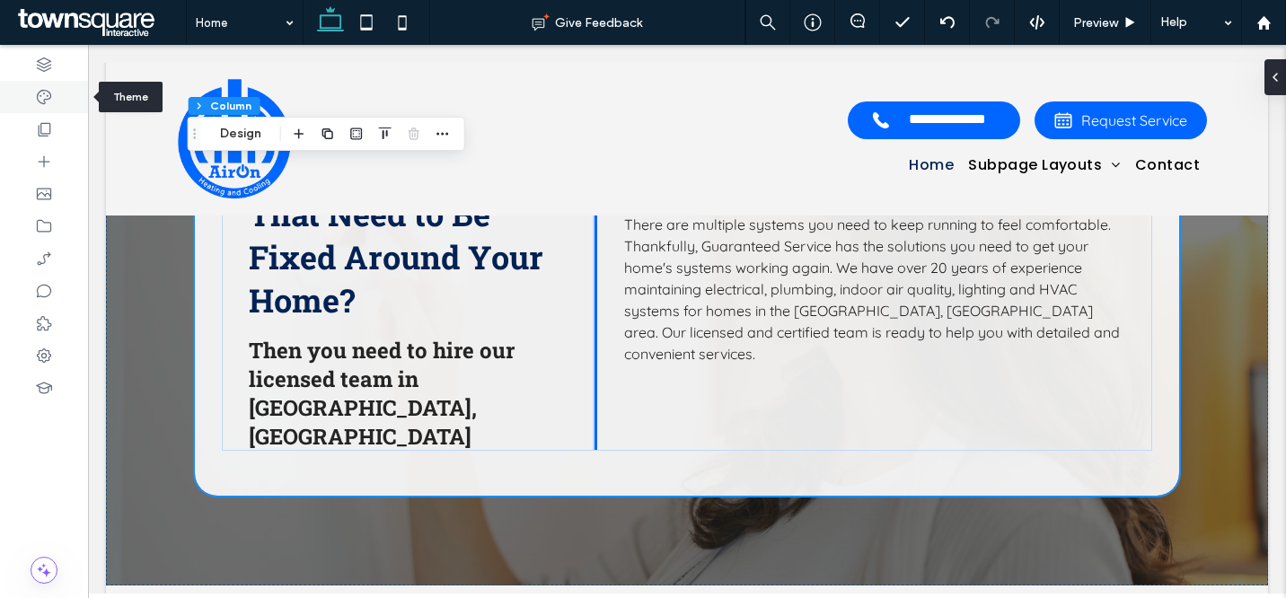
click at [66, 96] on div at bounding box center [44, 97] width 88 height 32
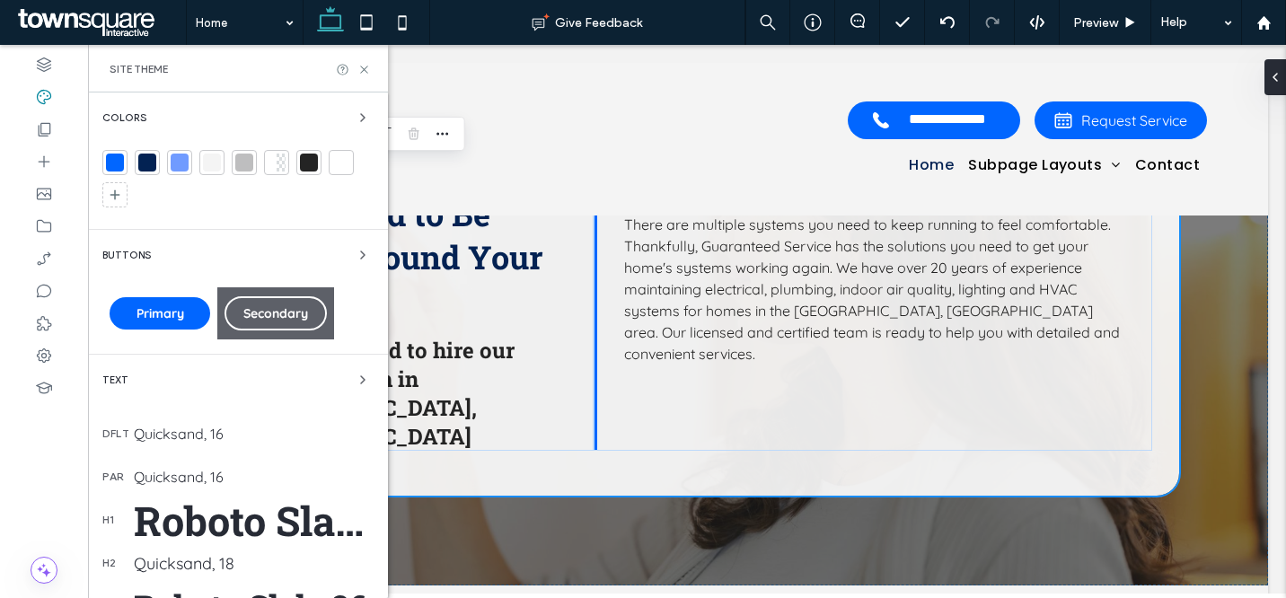
scroll to position [317, 0]
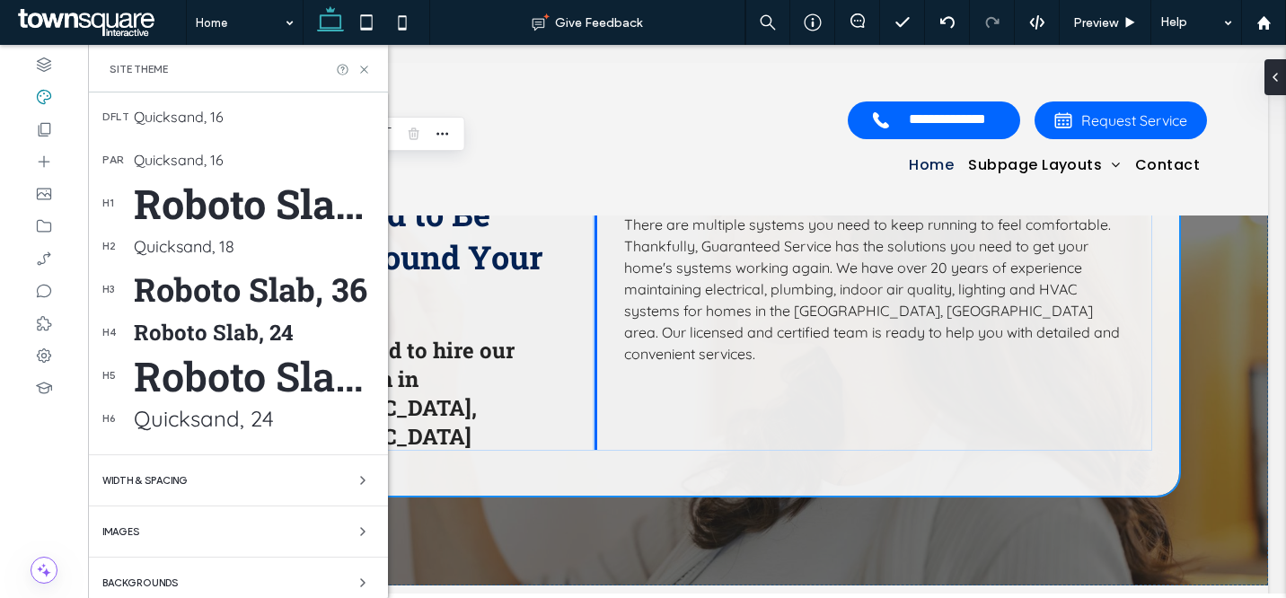
click at [207, 333] on div "Roboto Slab, 24" at bounding box center [254, 332] width 240 height 29
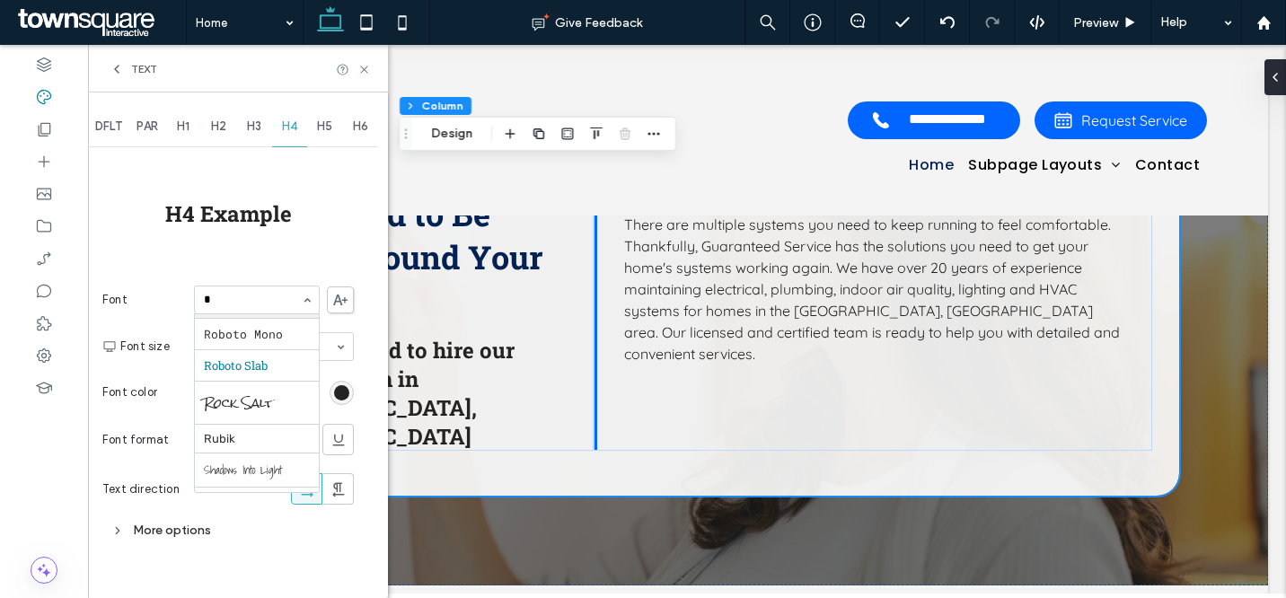
scroll to position [0, 0]
type input "**"
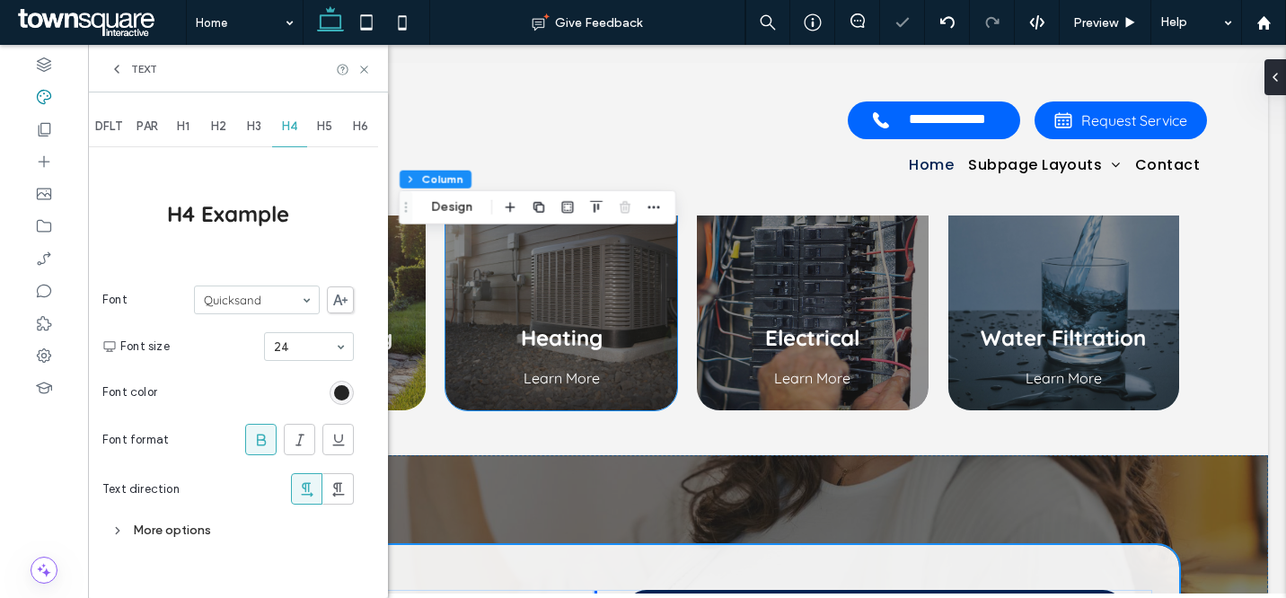
scroll to position [1081, 0]
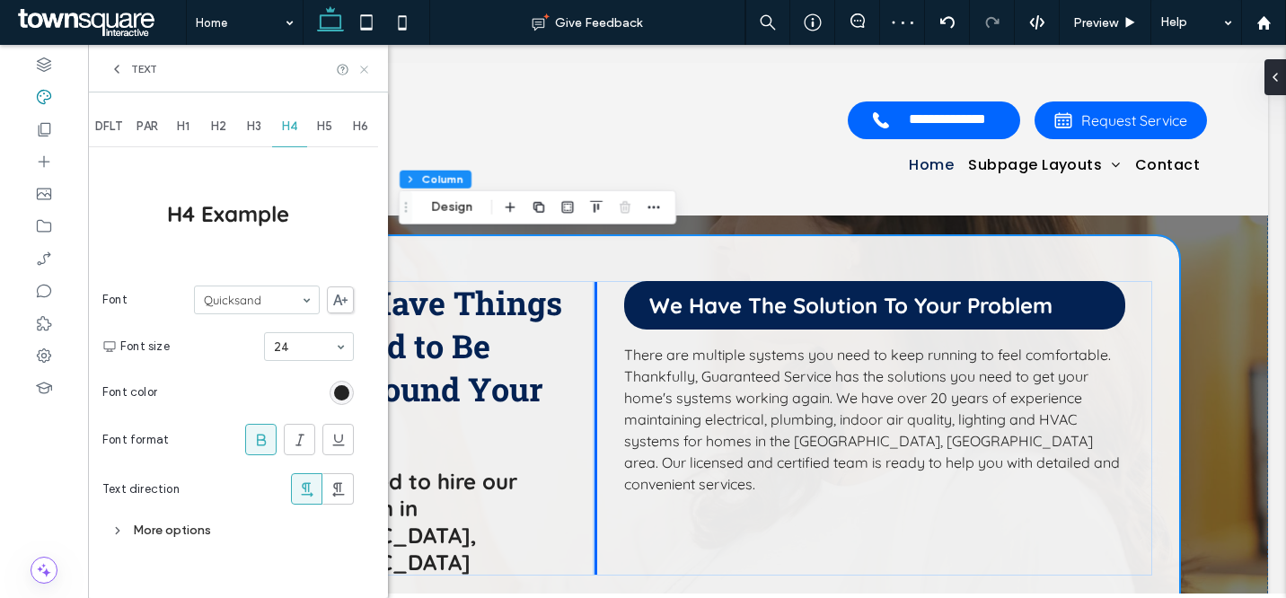
click at [366, 66] on use at bounding box center [363, 69] width 7 height 7
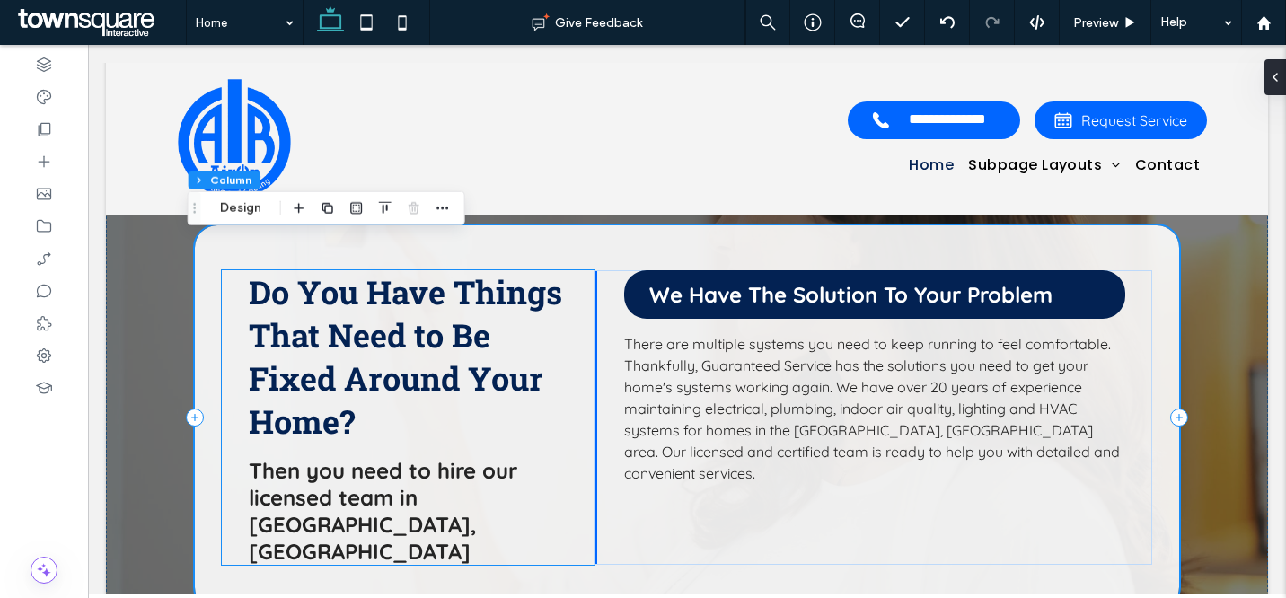
scroll to position [1081, 0]
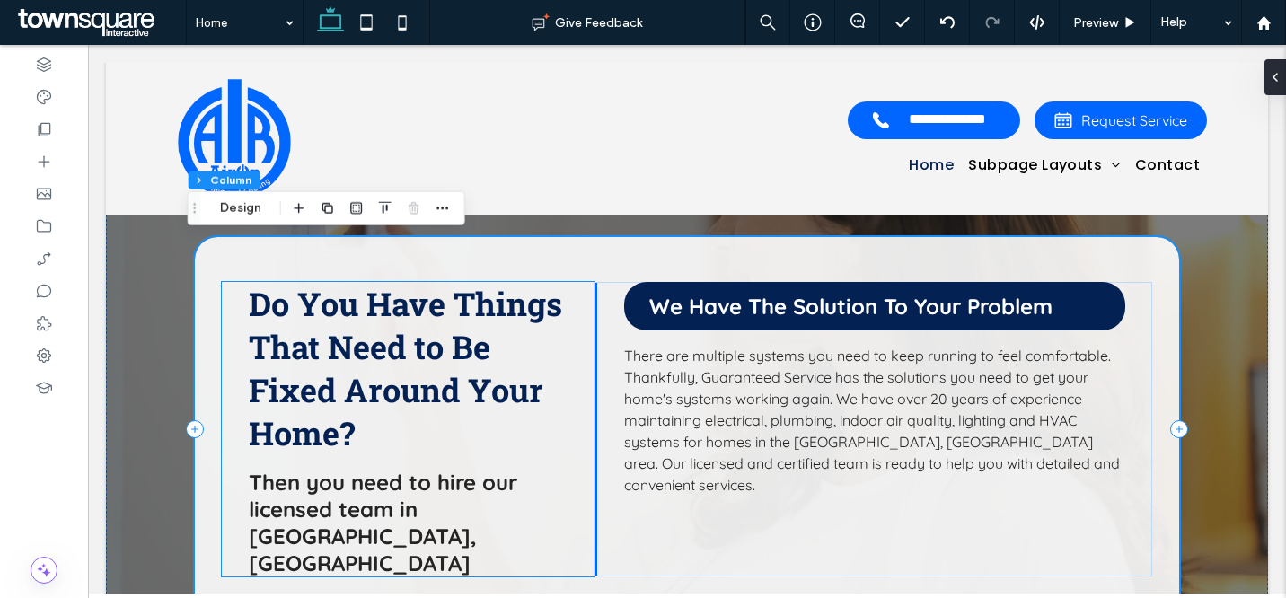
click at [363, 494] on span "Then you need to hire our licensed team in Manasquan, NJ" at bounding box center [383, 523] width 269 height 108
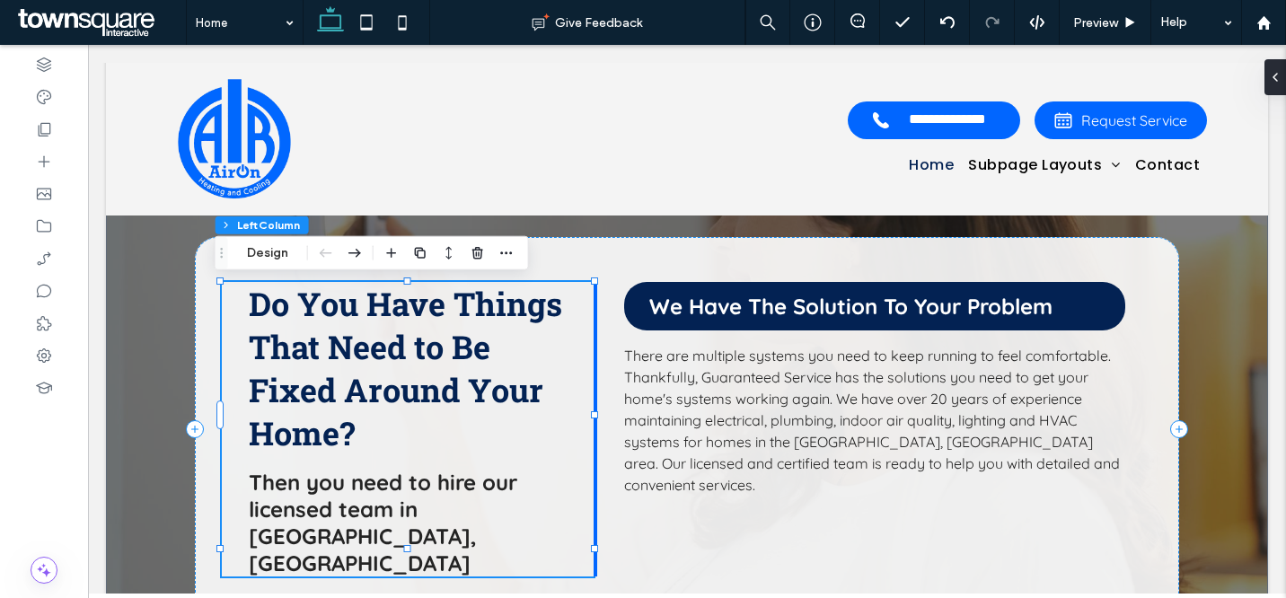
click at [363, 494] on span "Then you need to hire our licensed team in Manasquan, NJ" at bounding box center [383, 523] width 269 height 108
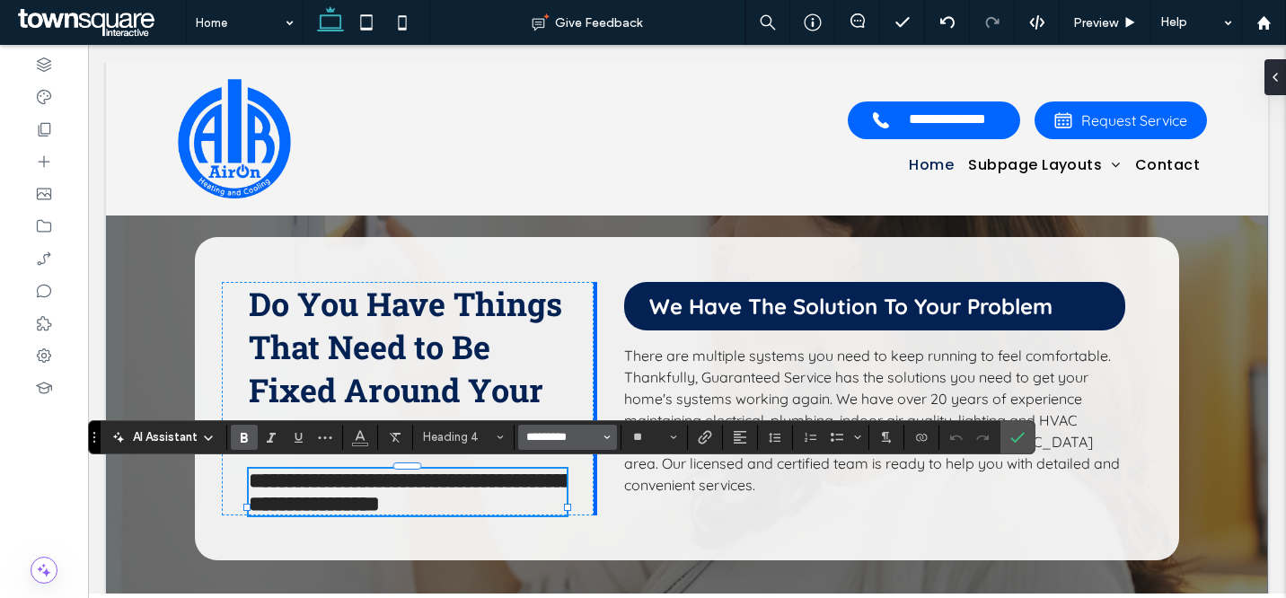
click at [539, 434] on input "*********" at bounding box center [563, 437] width 76 height 14
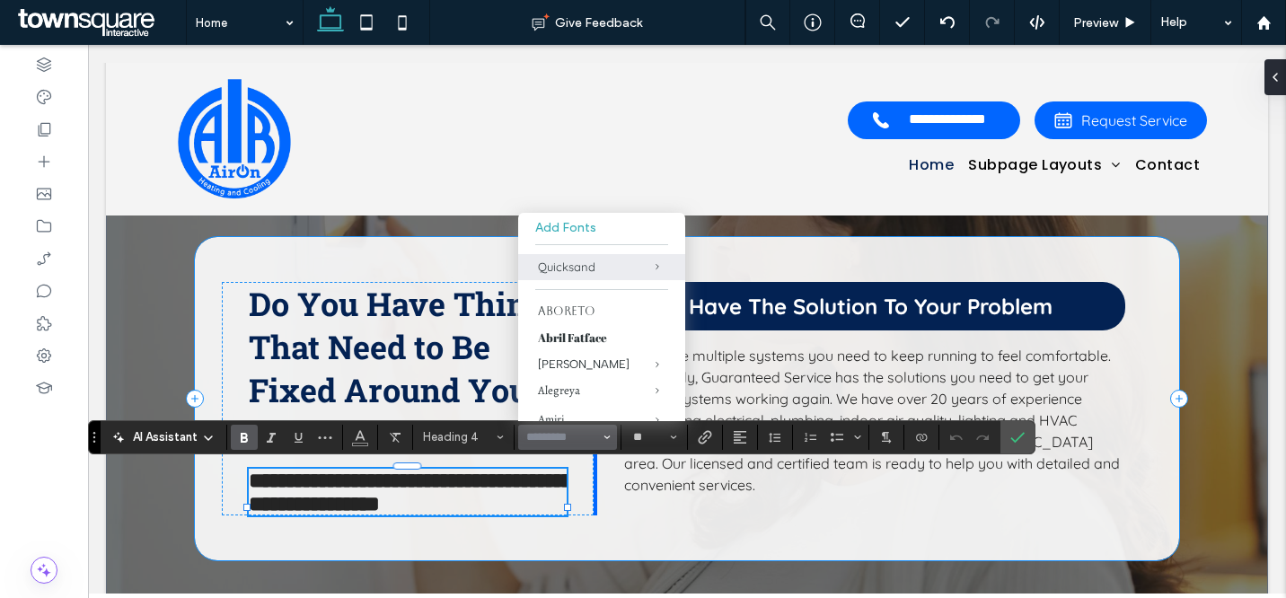
click at [1148, 414] on div "**********" at bounding box center [687, 398] width 985 height 323
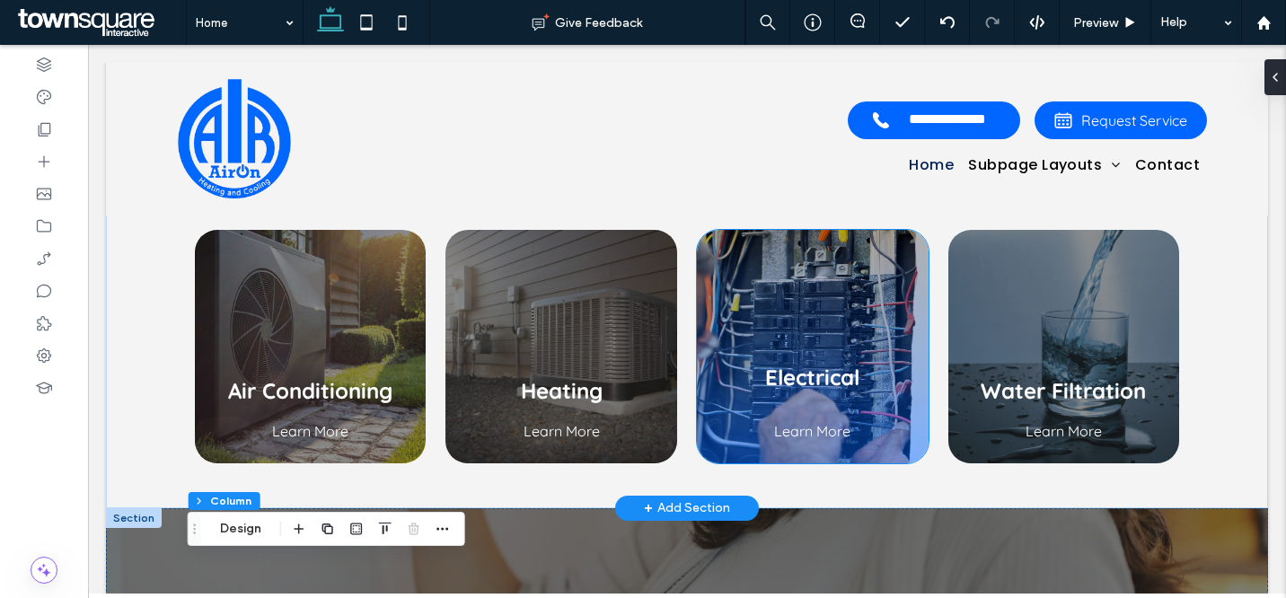
scroll to position [696, 0]
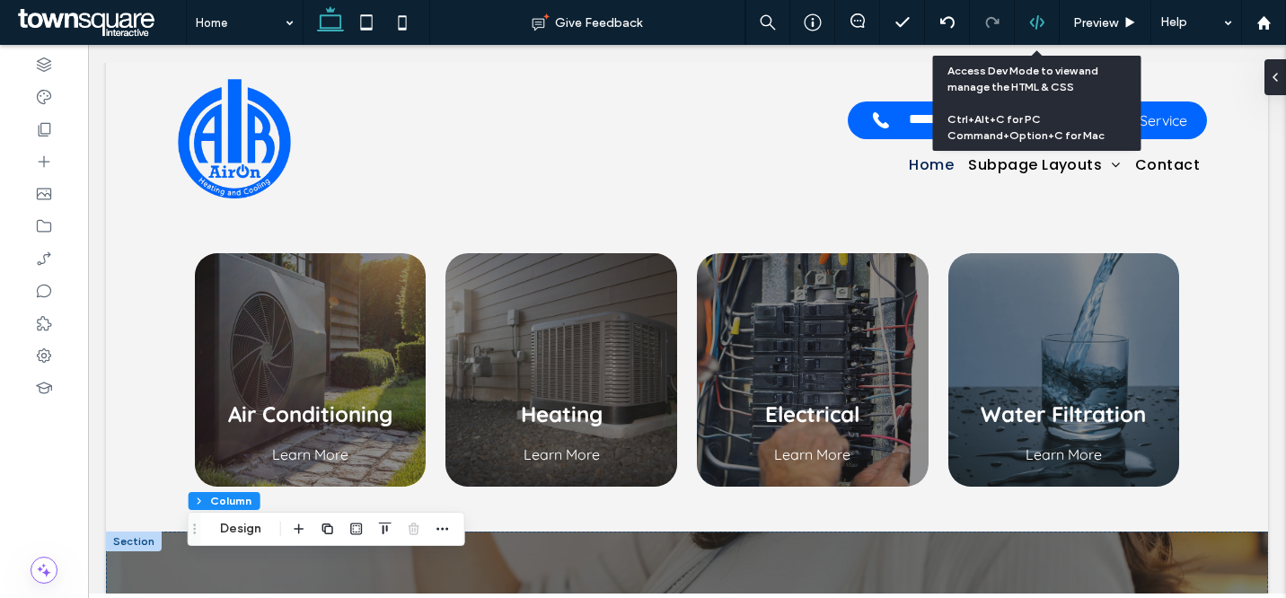
click at [1031, 25] on icon at bounding box center [1037, 22] width 16 height 16
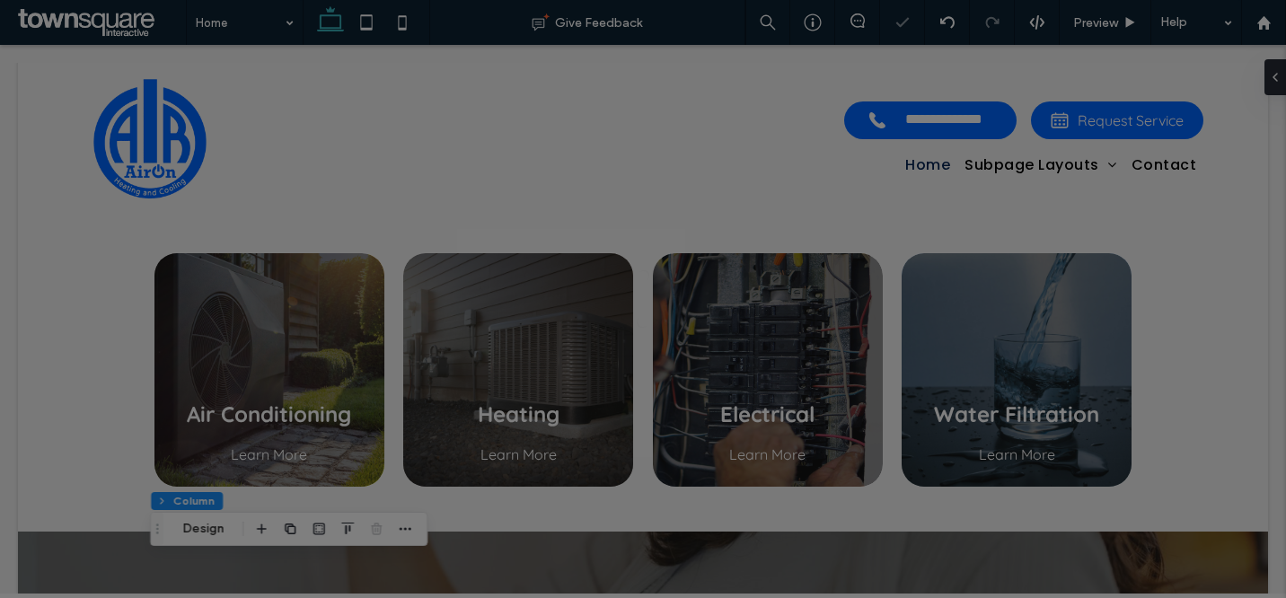
scroll to position [0, 0]
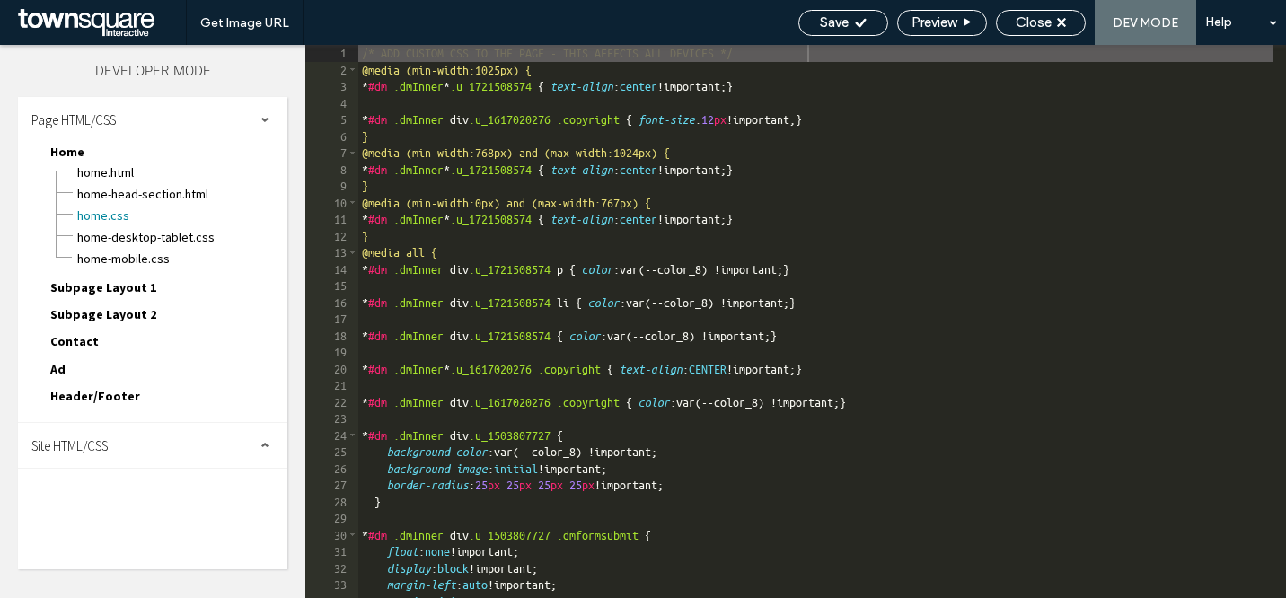
click at [262, 108] on div "Page HTML/CSS" at bounding box center [152, 119] width 269 height 45
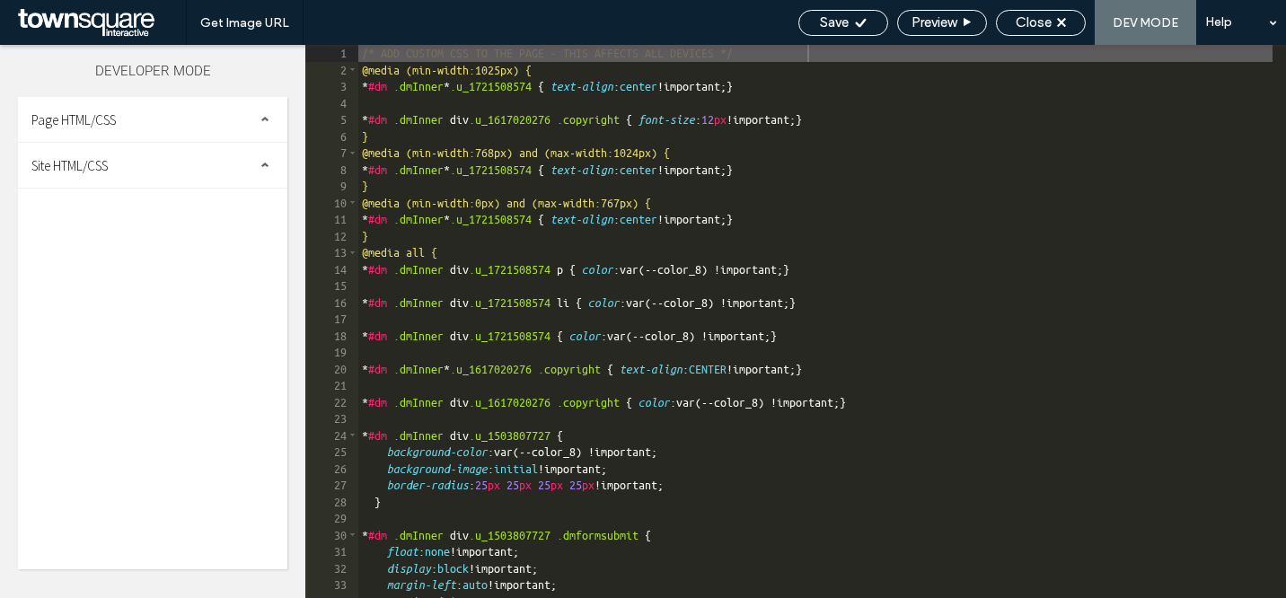
click at [232, 161] on div "Site HTML/CSS" at bounding box center [152, 165] width 269 height 45
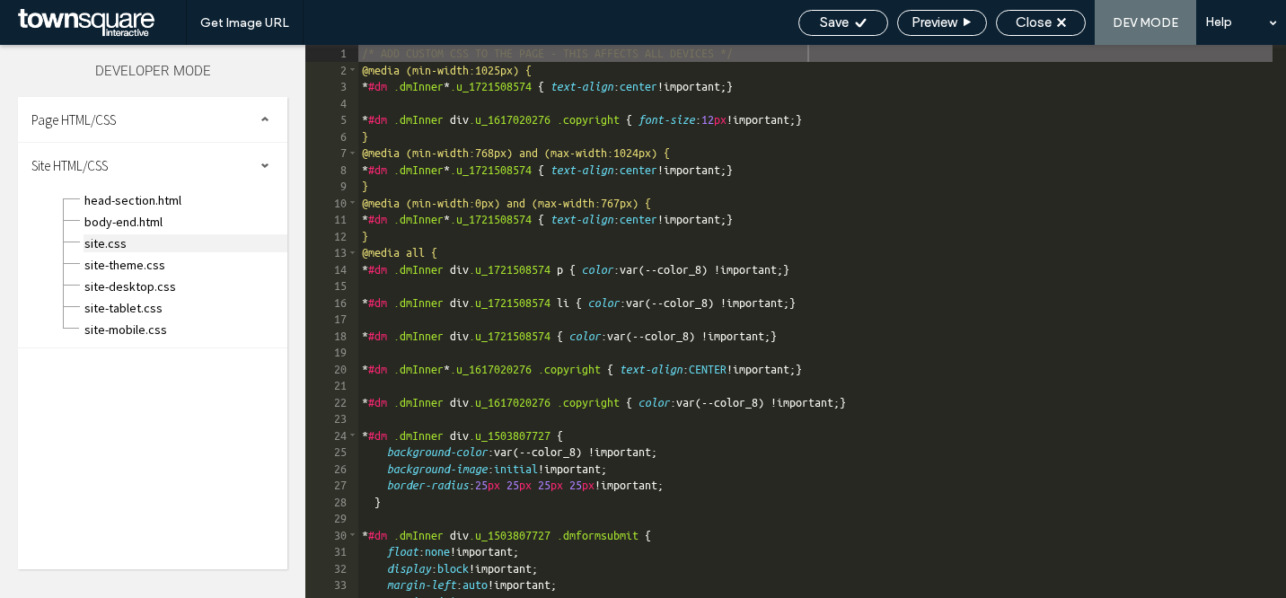
click at [173, 240] on span "site.css" at bounding box center [186, 243] width 204 height 18
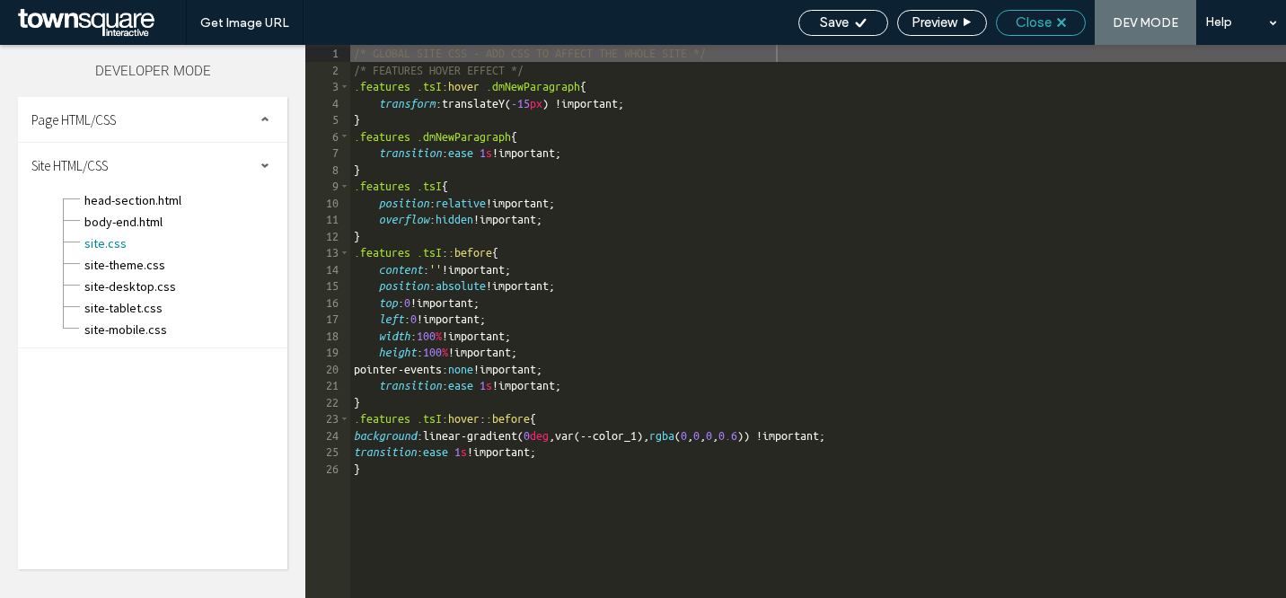
click at [1024, 28] on span "Close" at bounding box center [1034, 22] width 36 height 16
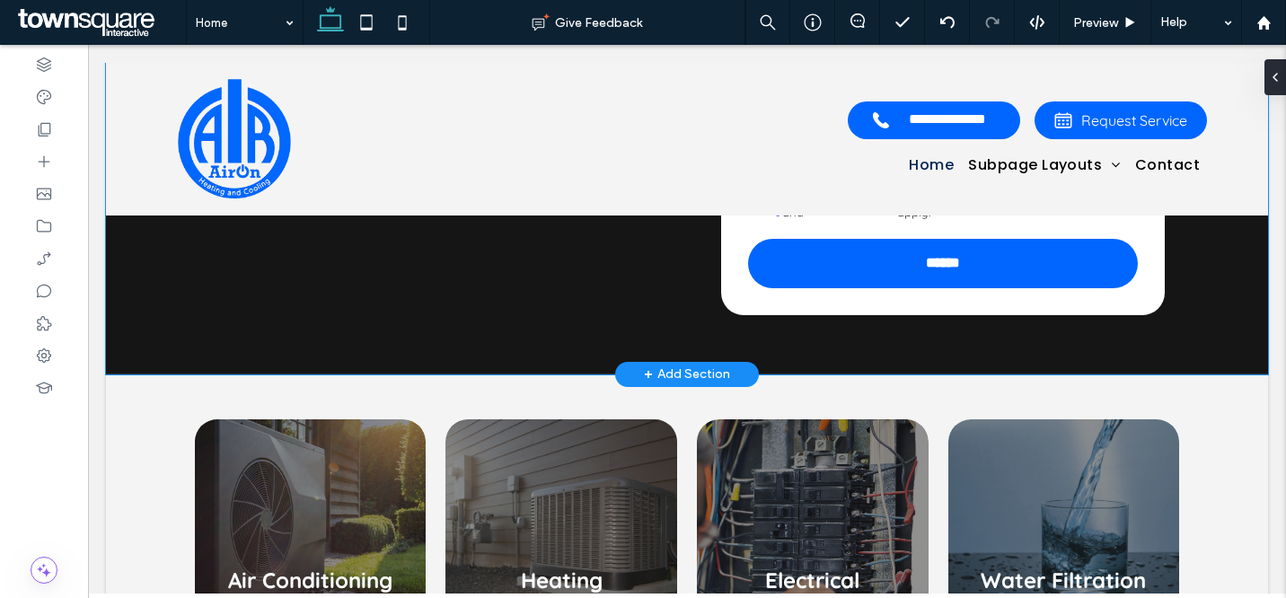
scroll to position [552, 0]
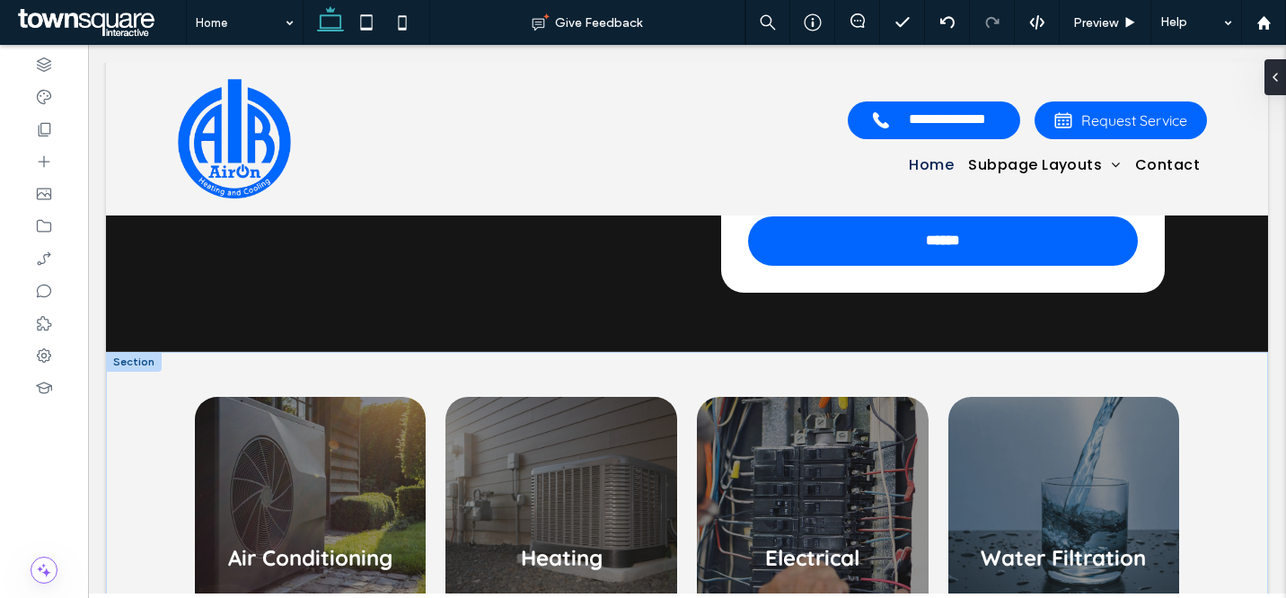
click at [143, 363] on div at bounding box center [134, 362] width 56 height 20
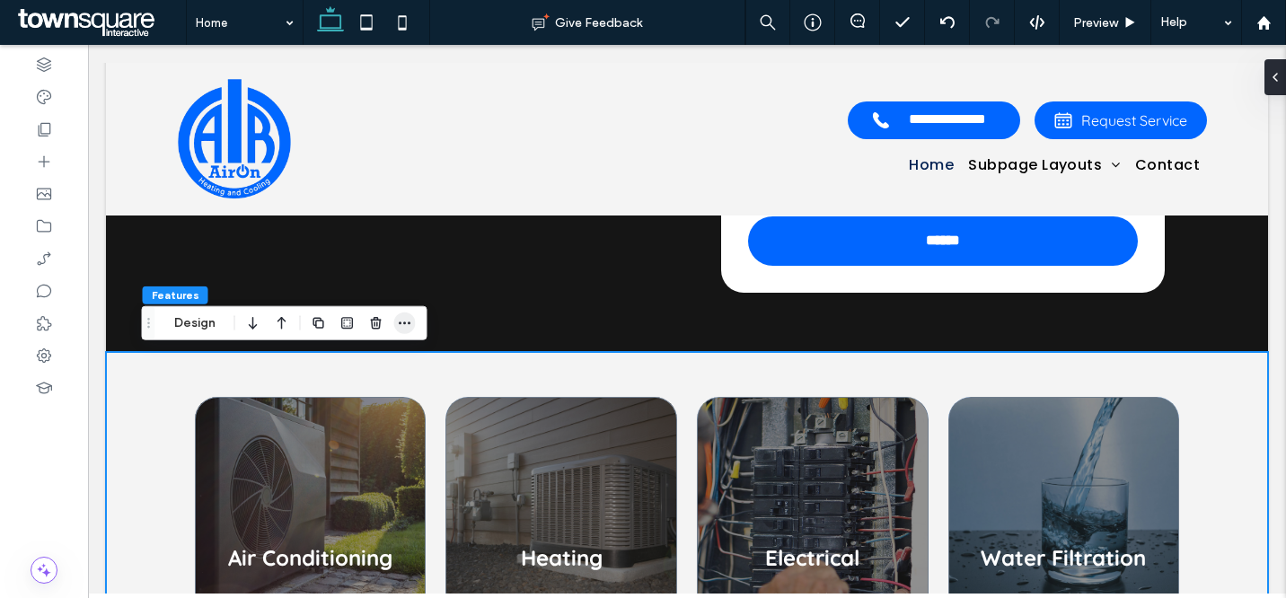
click at [404, 324] on icon "button" at bounding box center [405, 323] width 14 height 14
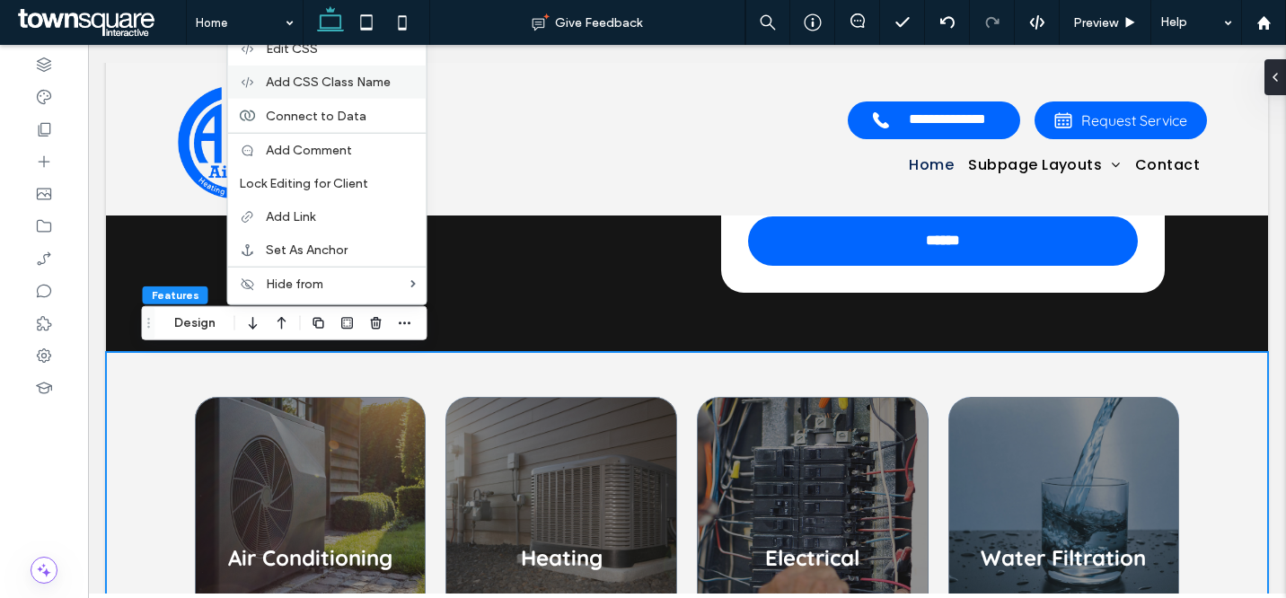
click at [335, 83] on span "Add CSS Class Name" at bounding box center [328, 82] width 125 height 15
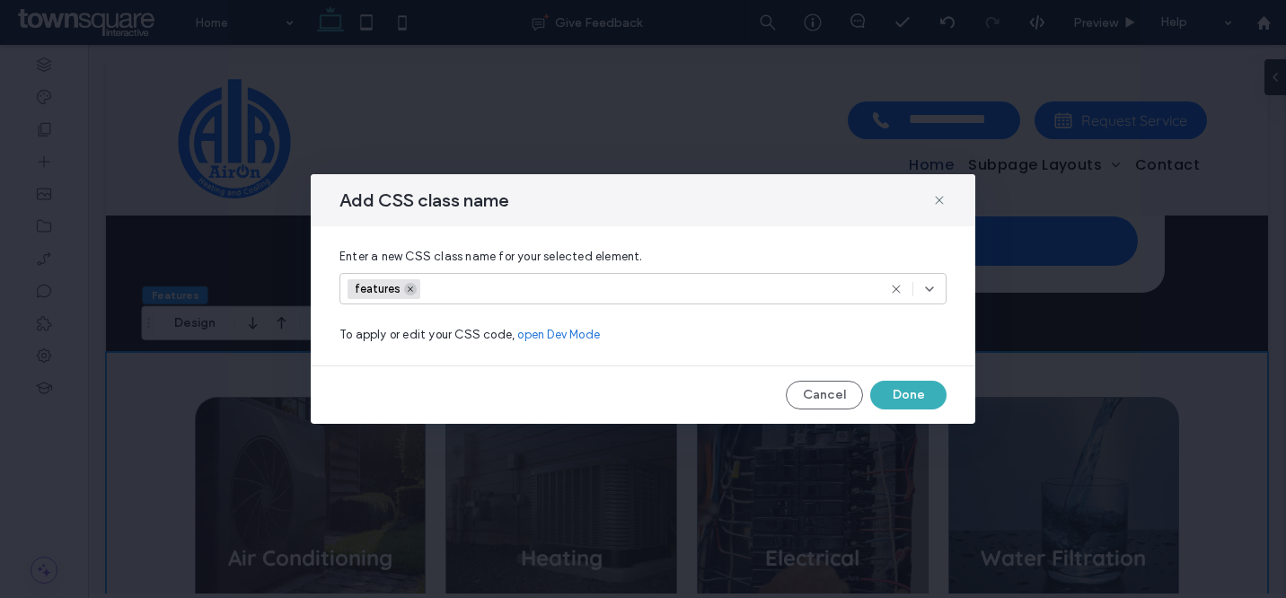
click at [412, 288] on icon at bounding box center [410, 289] width 9 height 9
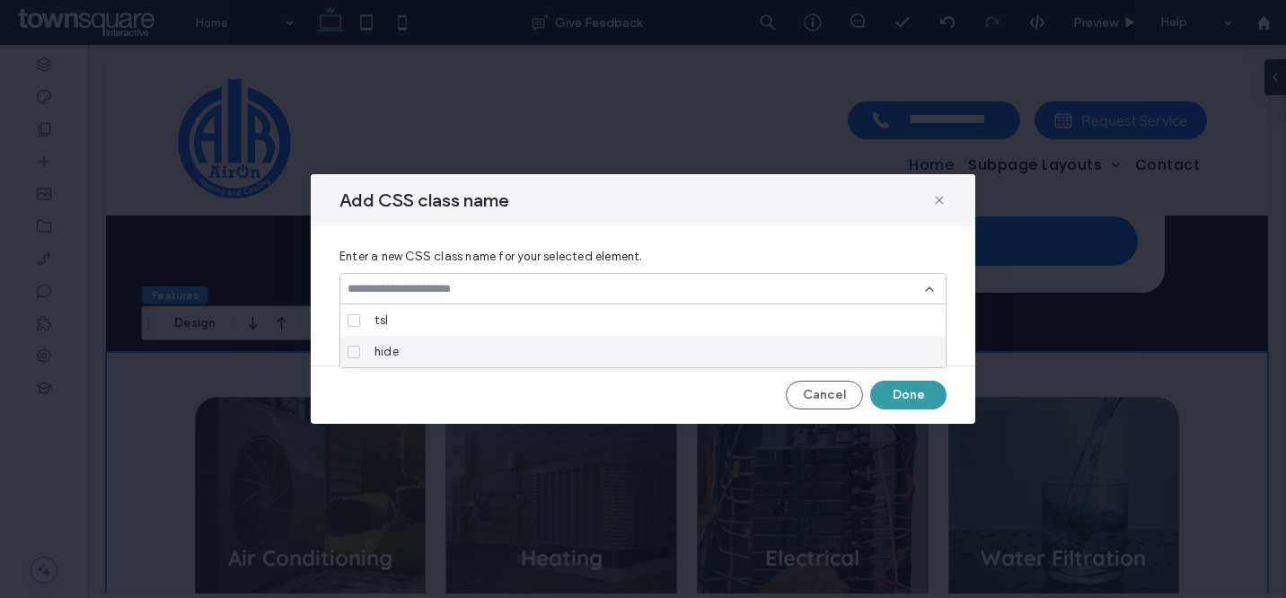
click at [896, 396] on button "Done" at bounding box center [908, 395] width 76 height 29
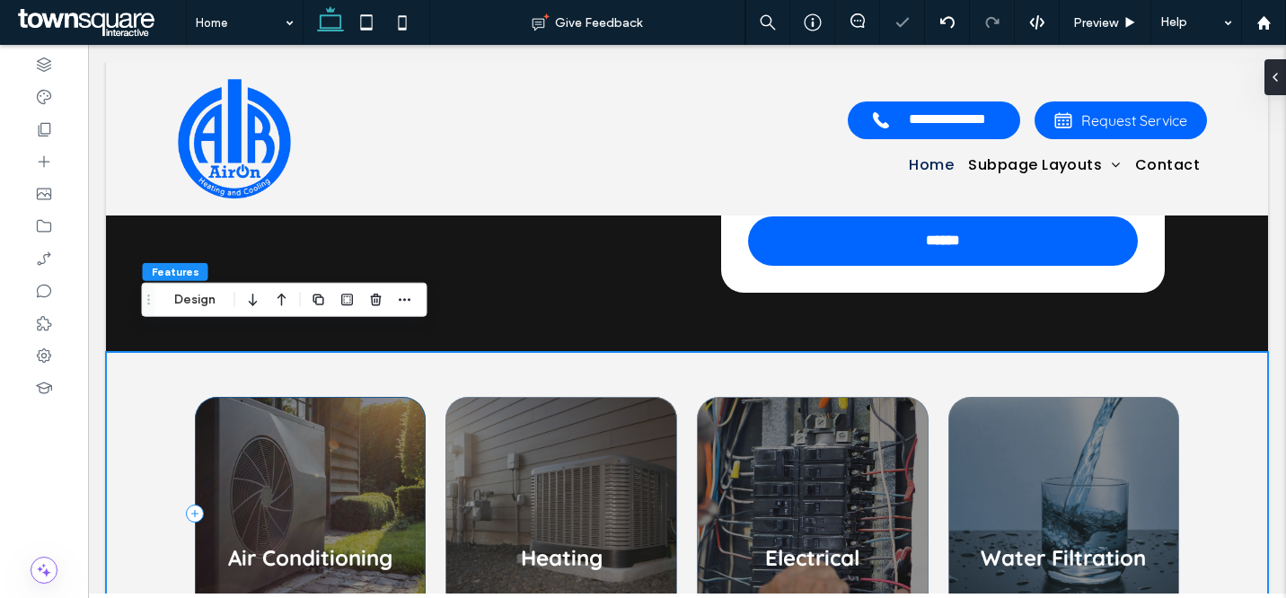
scroll to position [646, 0]
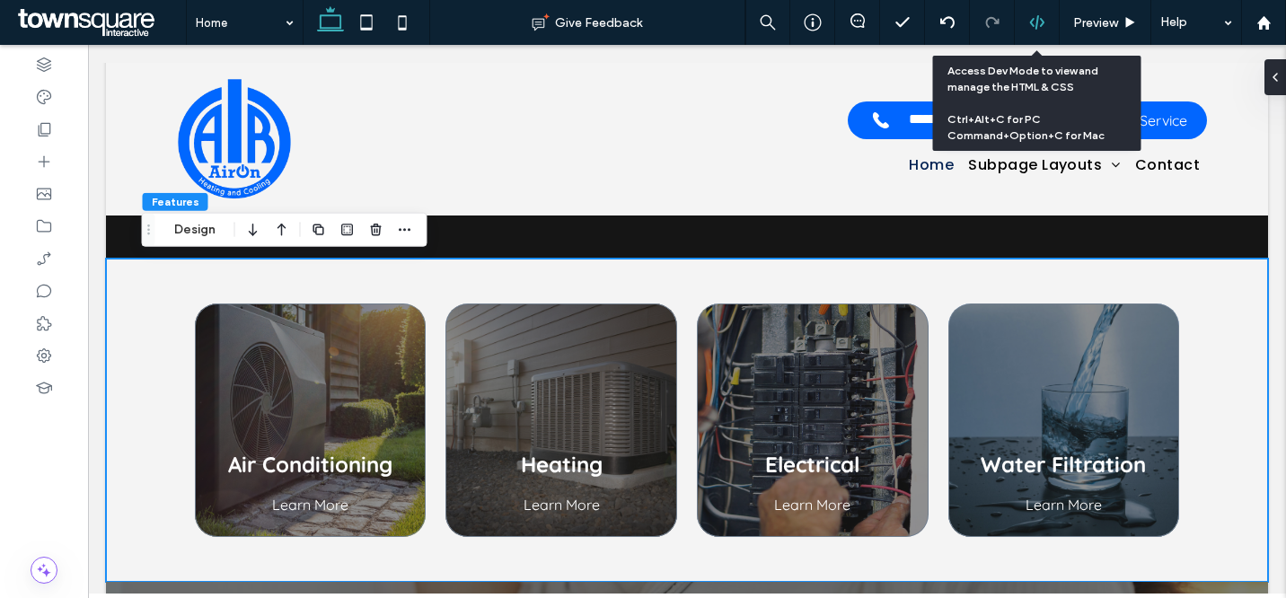
click at [1045, 31] on div at bounding box center [1037, 22] width 45 height 45
click at [1047, 22] on div at bounding box center [1037, 22] width 44 height 16
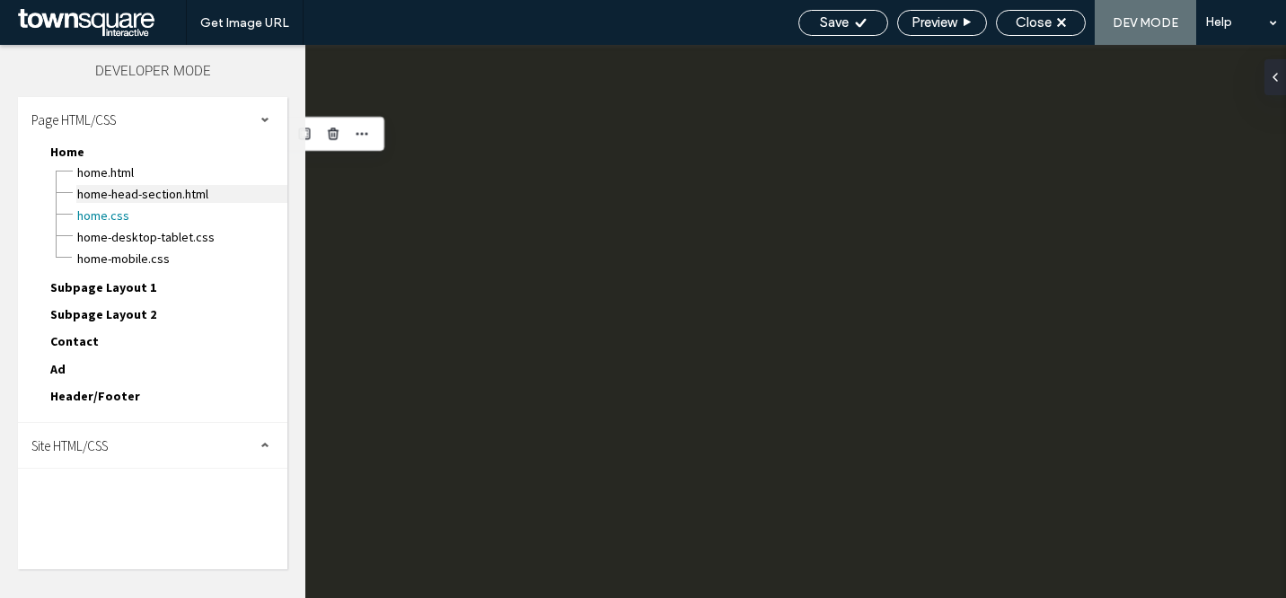
scroll to position [0, 0]
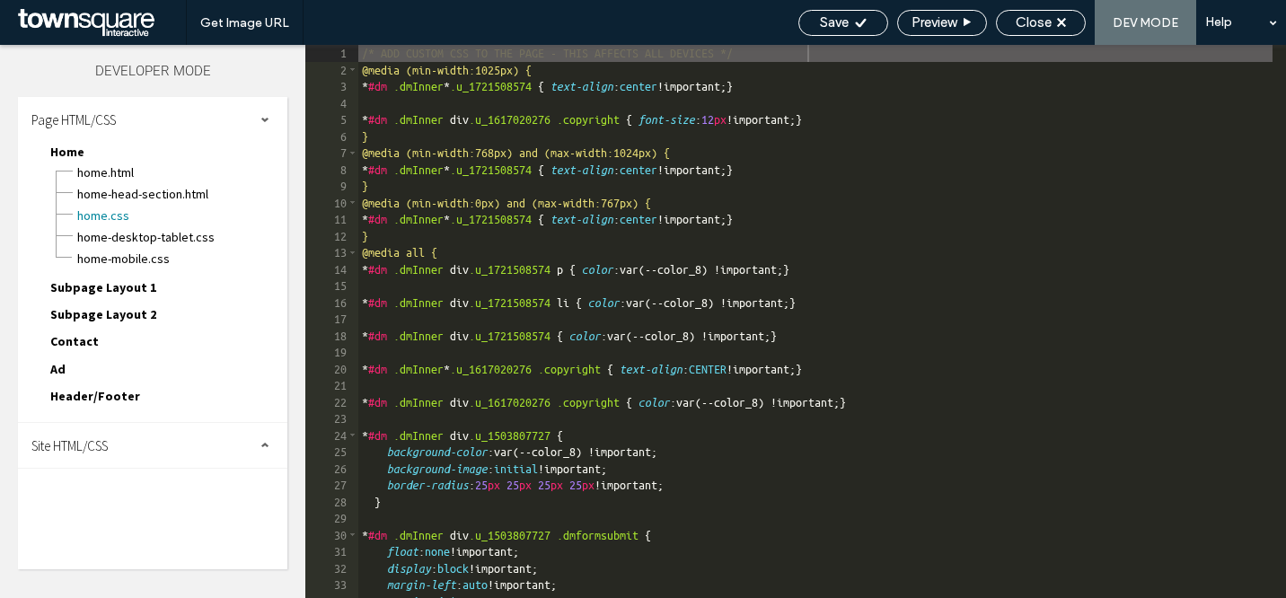
click at [113, 118] on span "Page HTML/CSS" at bounding box center [73, 119] width 84 height 17
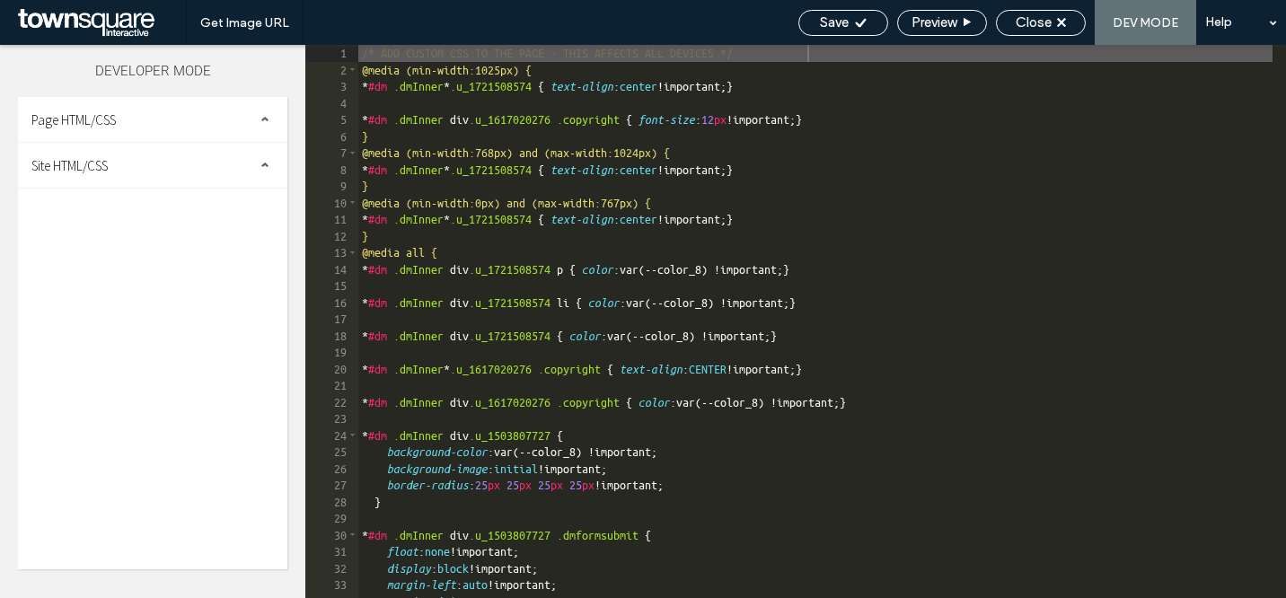
click at [111, 116] on span "Page HTML/CSS" at bounding box center [73, 119] width 84 height 17
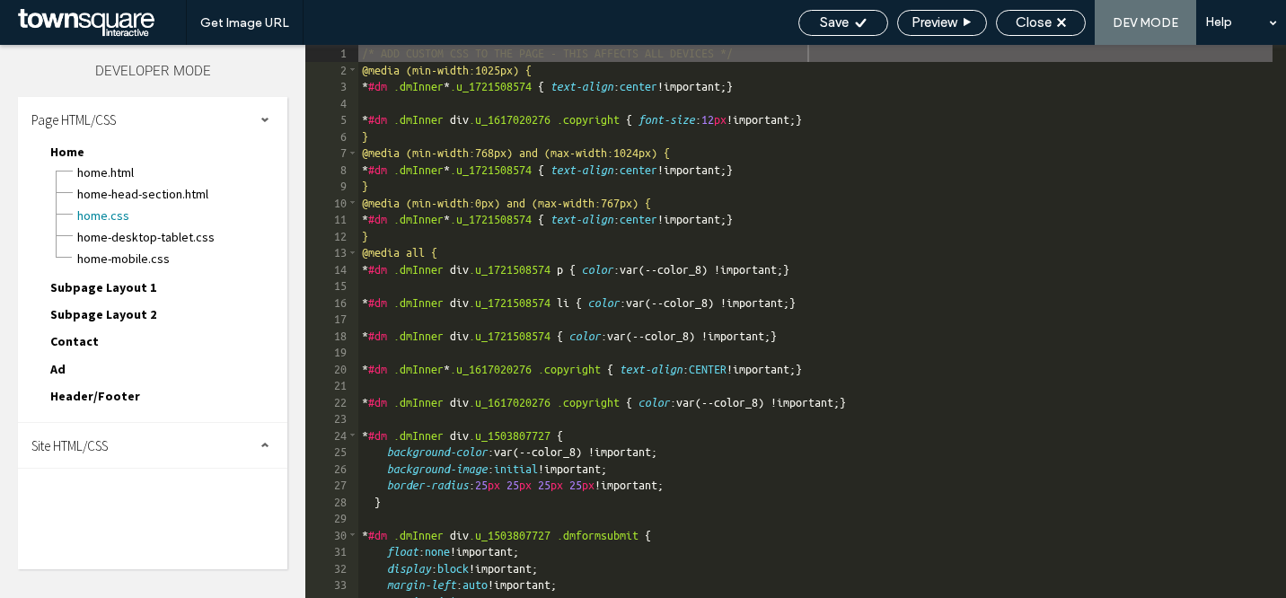
click at [116, 443] on div "Site HTML/CSS" at bounding box center [152, 445] width 269 height 45
click at [105, 439] on span "Site HTML/CSS" at bounding box center [69, 445] width 76 height 17
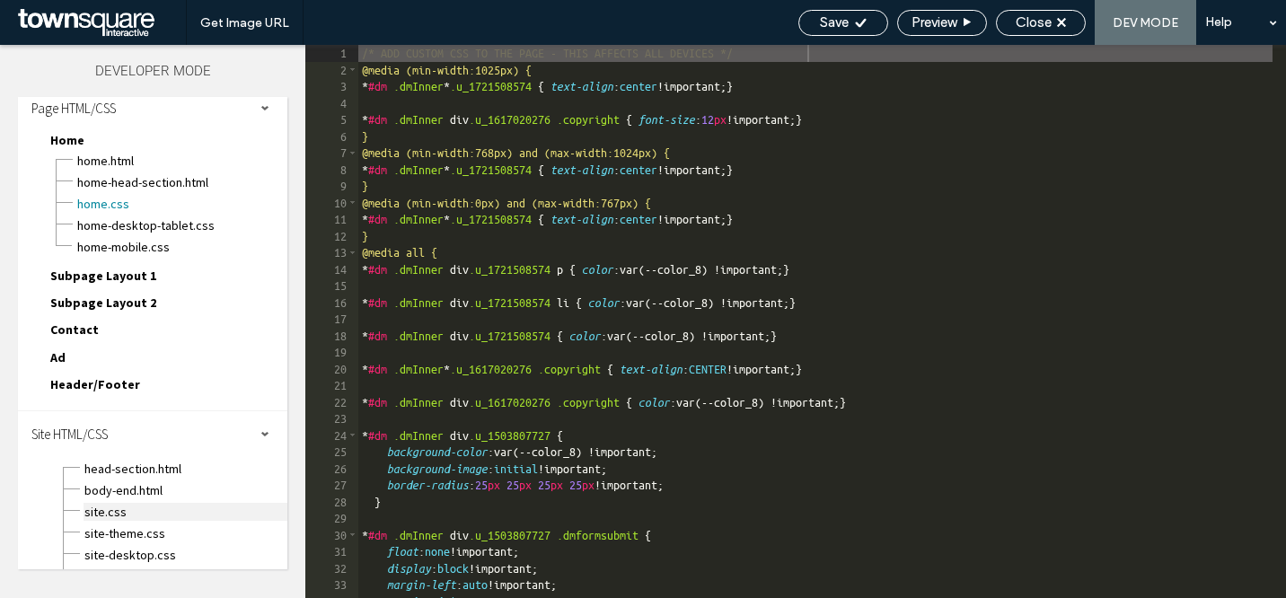
click at [119, 508] on span "site.css" at bounding box center [186, 512] width 204 height 18
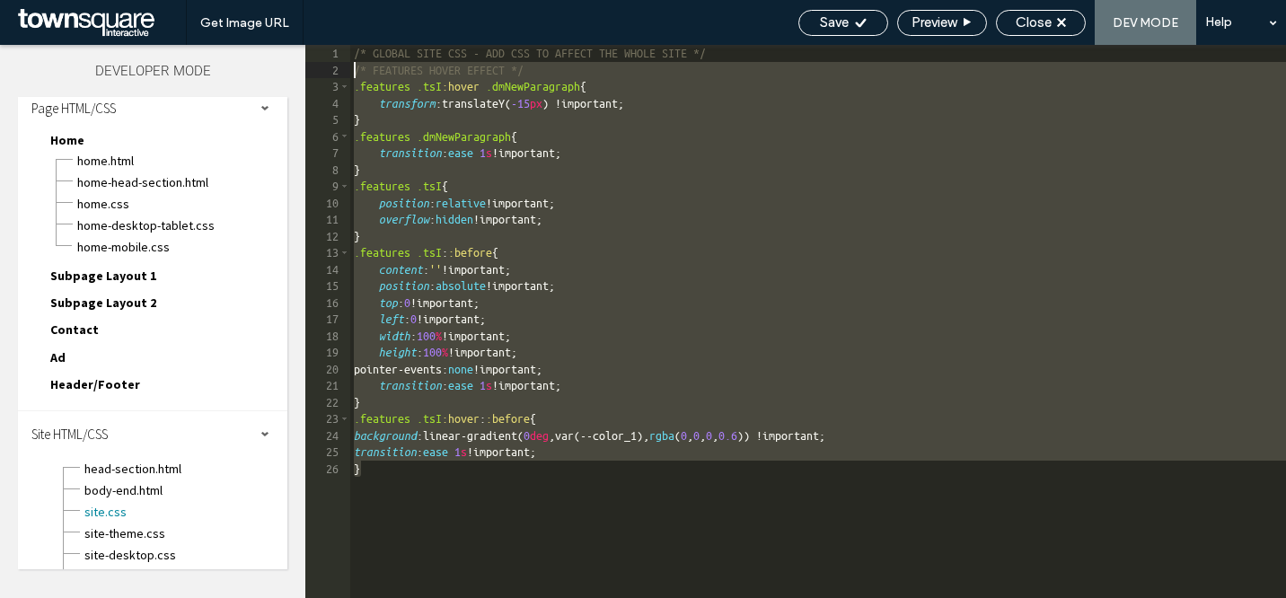
drag, startPoint x: 402, startPoint y: 480, endPoint x: 361, endPoint y: 81, distance: 400.9
click at [335, 70] on div "** 1 2 3 4 5 6 7 8 9 10 11 12 13 14 15 16 17 18 19 20 21 22 23 24 25 26 /* GLOB…" at bounding box center [795, 321] width 981 height 553
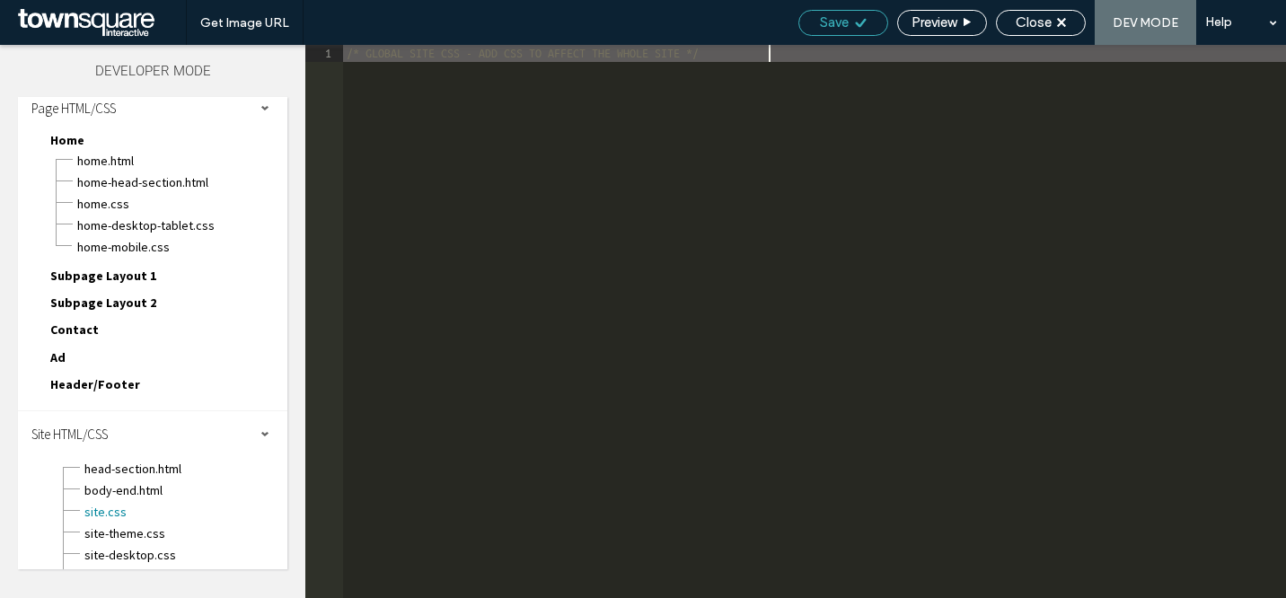
drag, startPoint x: 835, startPoint y: 20, endPoint x: 852, endPoint y: 30, distance: 18.9
click at [834, 20] on span "Save" at bounding box center [834, 22] width 29 height 16
click at [1041, 22] on span "Close" at bounding box center [1034, 22] width 36 height 16
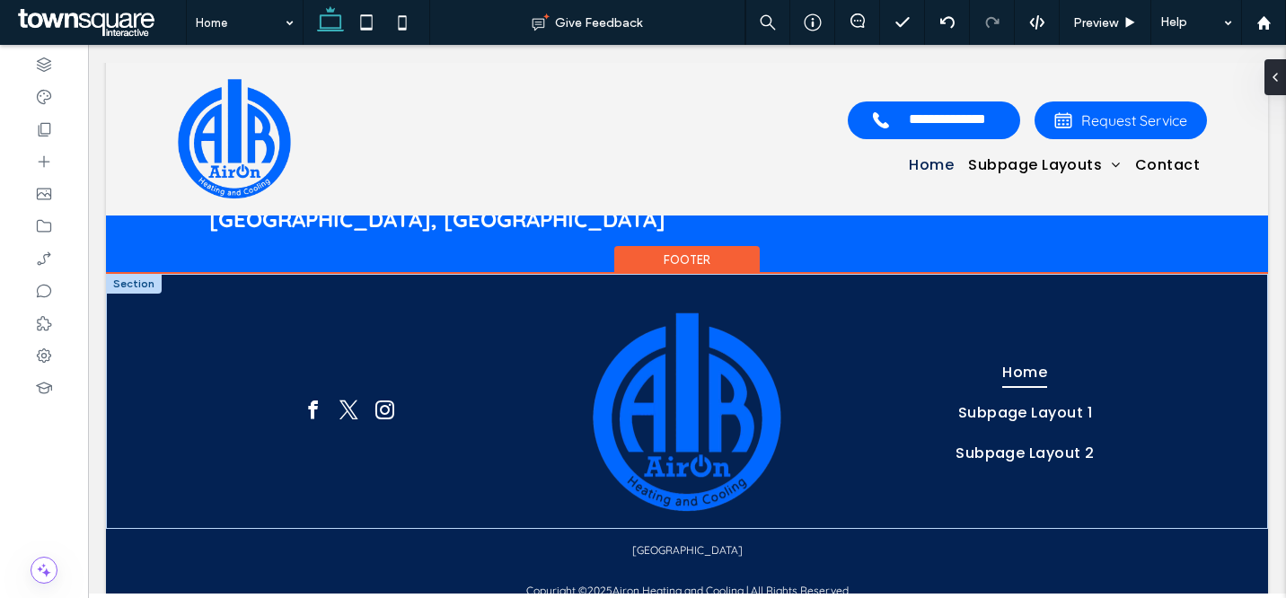
scroll to position [3893, 0]
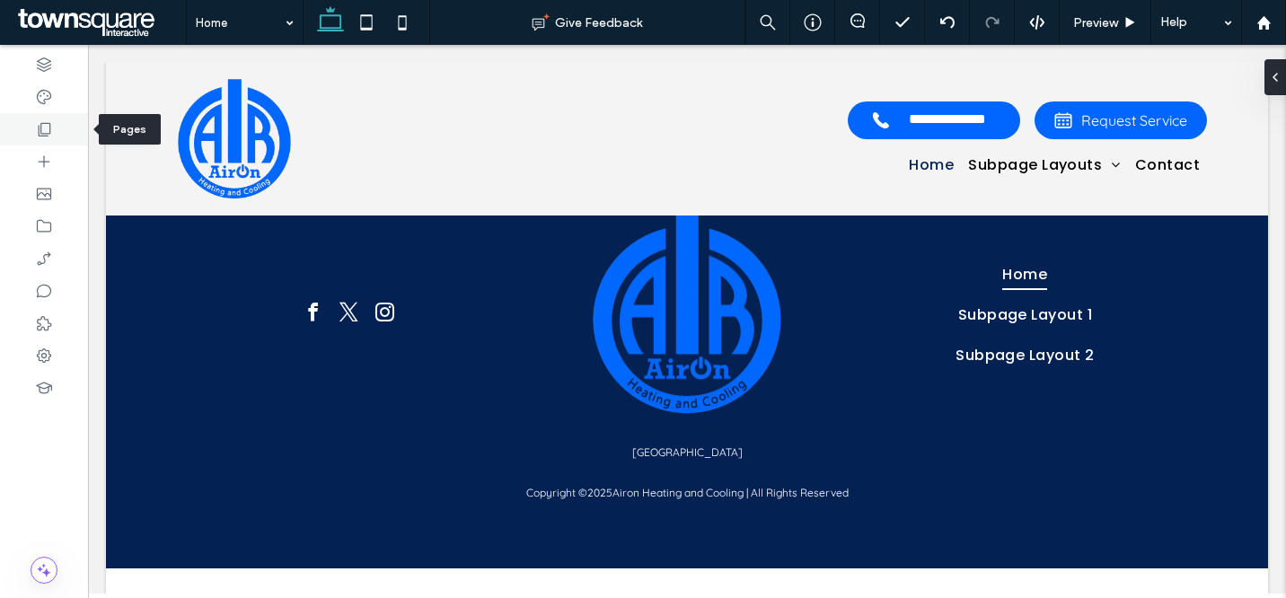
click at [55, 126] on div at bounding box center [44, 129] width 88 height 32
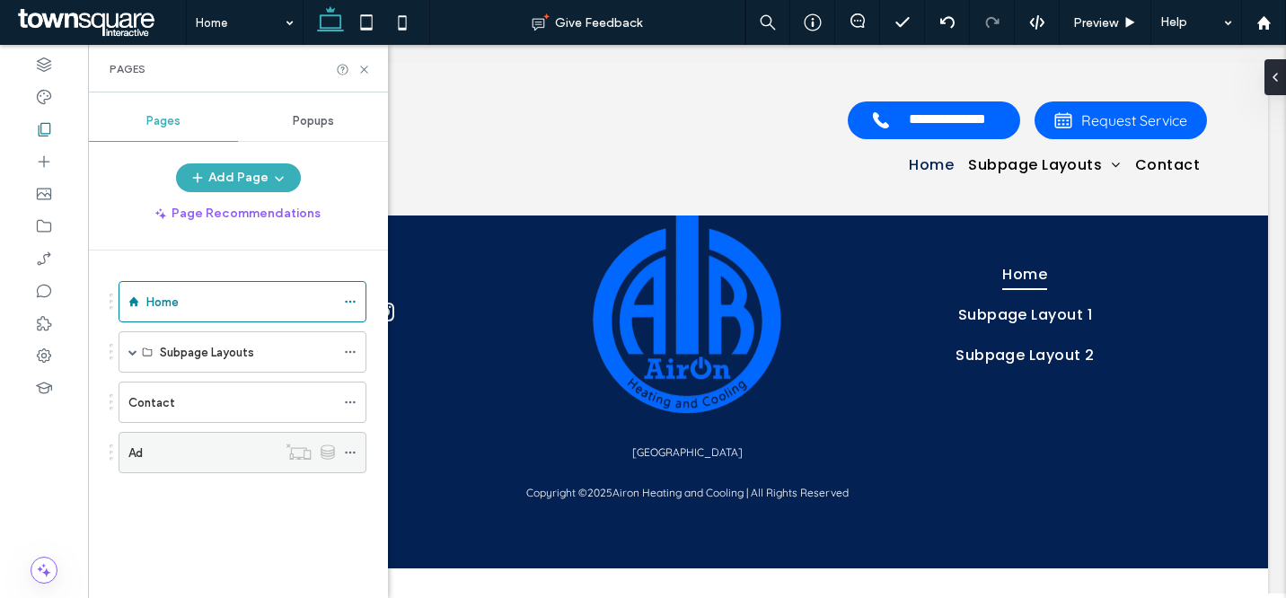
click at [324, 451] on icon at bounding box center [328, 452] width 14 height 15
click at [332, 453] on icon at bounding box center [328, 452] width 14 height 15
click at [285, 456] on div at bounding box center [310, 452] width 67 height 18
click at [349, 453] on icon at bounding box center [350, 452] width 13 height 13
click at [149, 456] on div "Ad" at bounding box center [202, 453] width 148 height 19
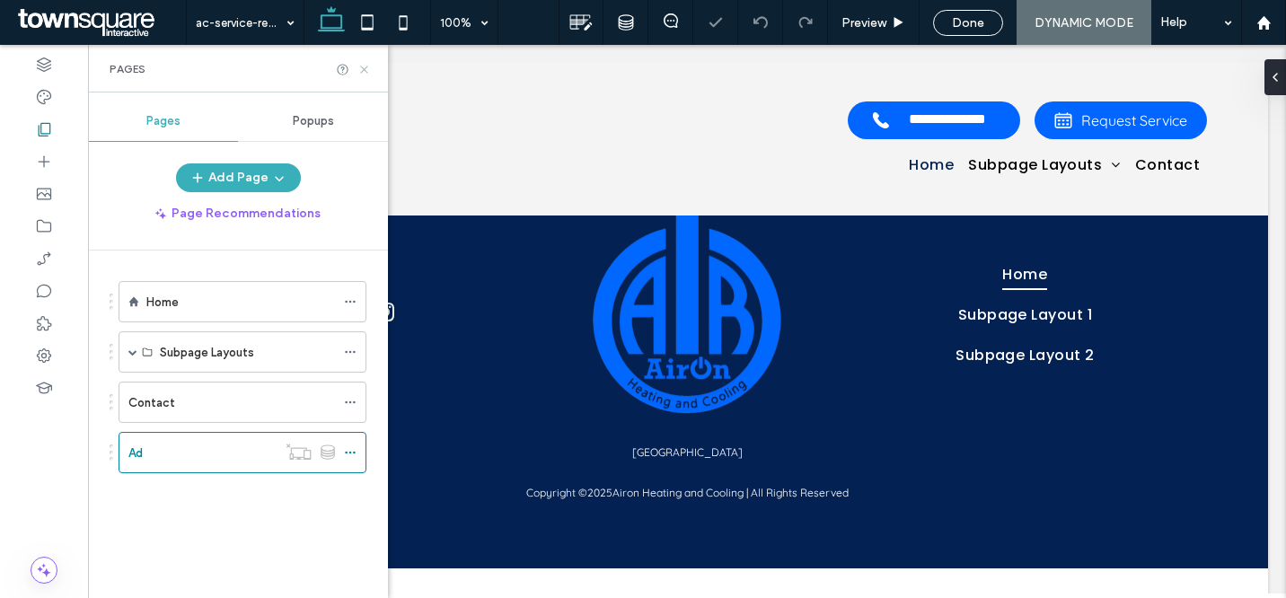
click at [365, 67] on icon at bounding box center [364, 69] width 13 height 13
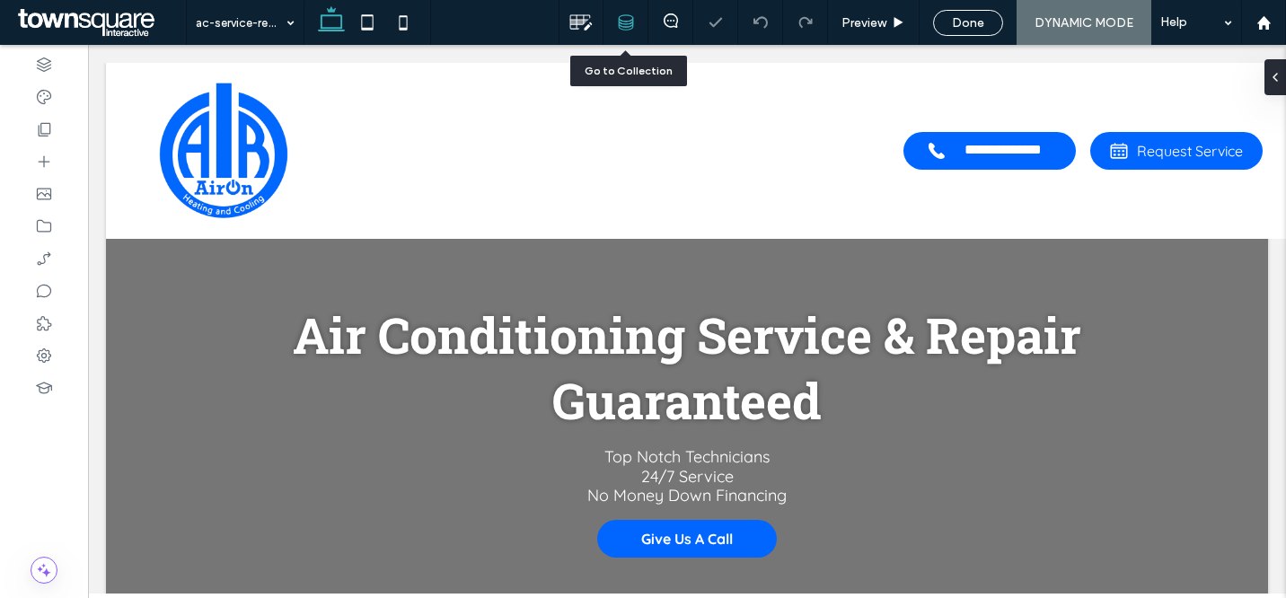
click at [613, 21] on div at bounding box center [626, 22] width 44 height 16
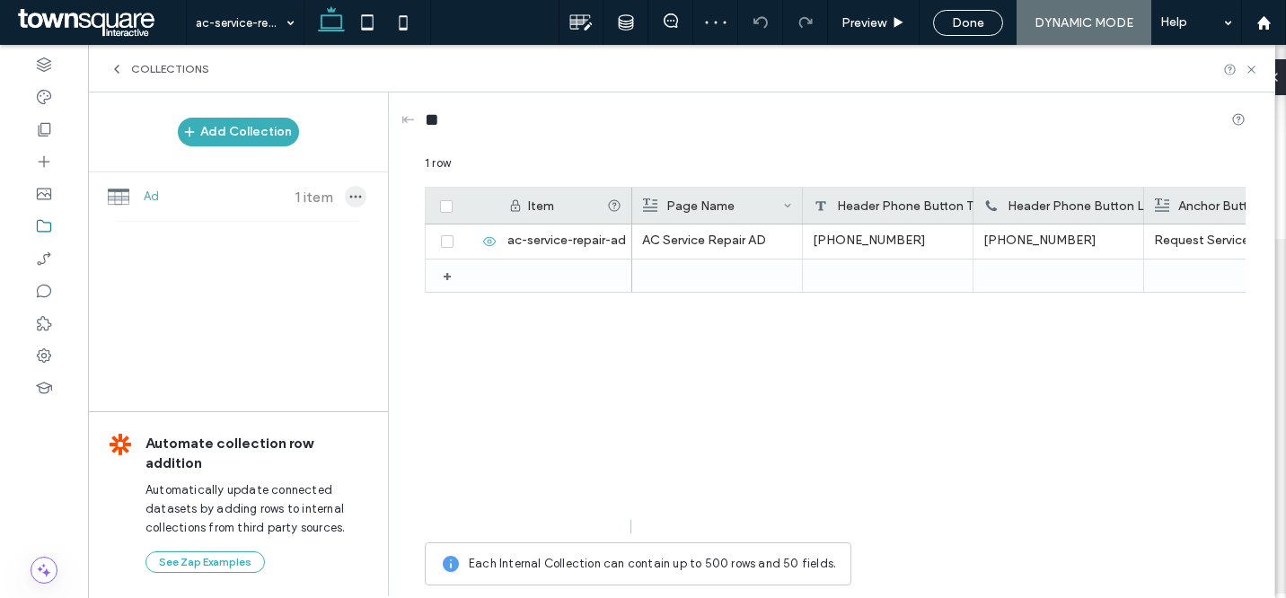
click at [356, 197] on use "button" at bounding box center [356, 197] width 12 height 3
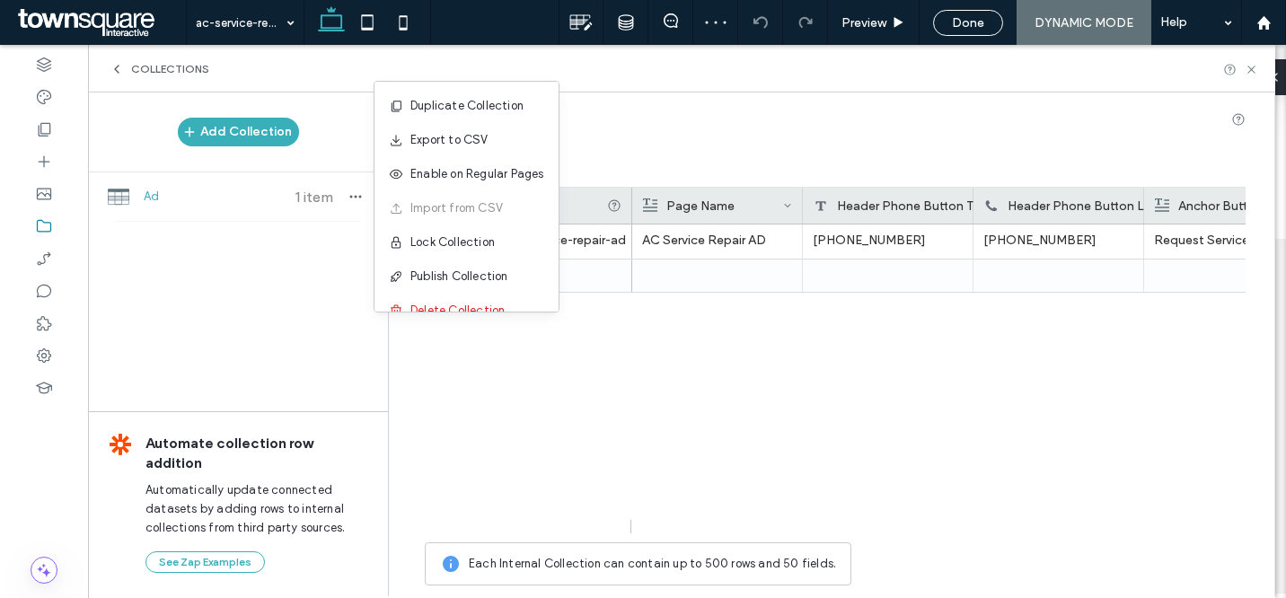
scroll to position [23, 0]
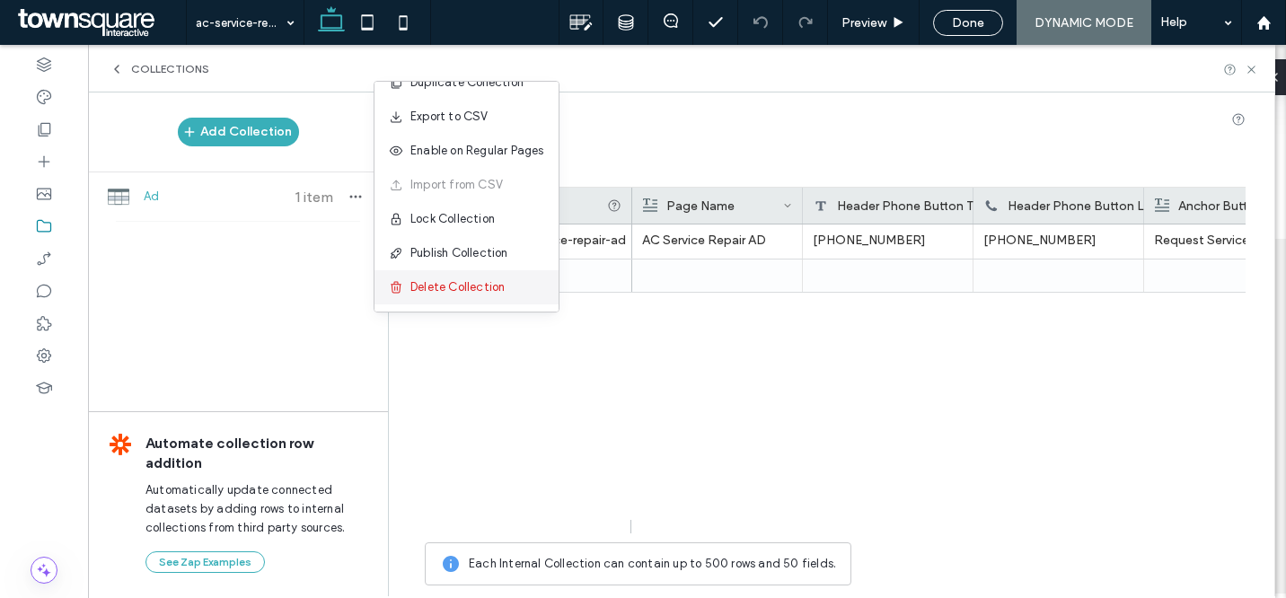
click at [454, 296] on span "Delete Collection" at bounding box center [457, 287] width 94 height 18
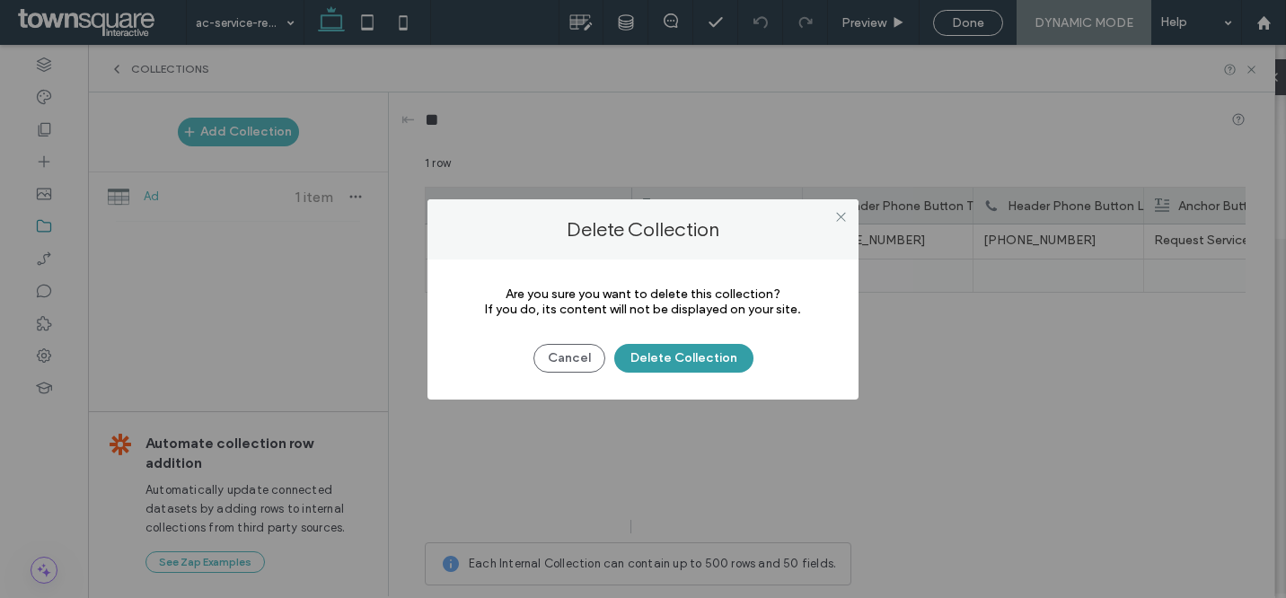
click at [681, 365] on button "Delete Collection" at bounding box center [683, 358] width 139 height 29
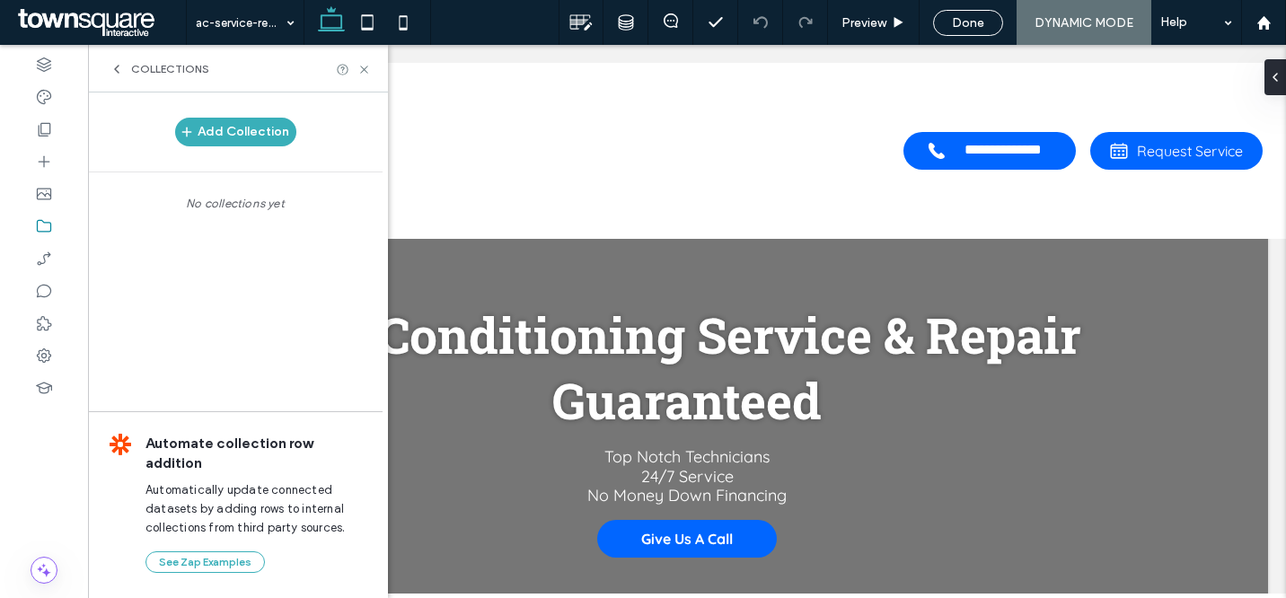
click at [0, 0] on div at bounding box center [0, 0] width 0 height 0
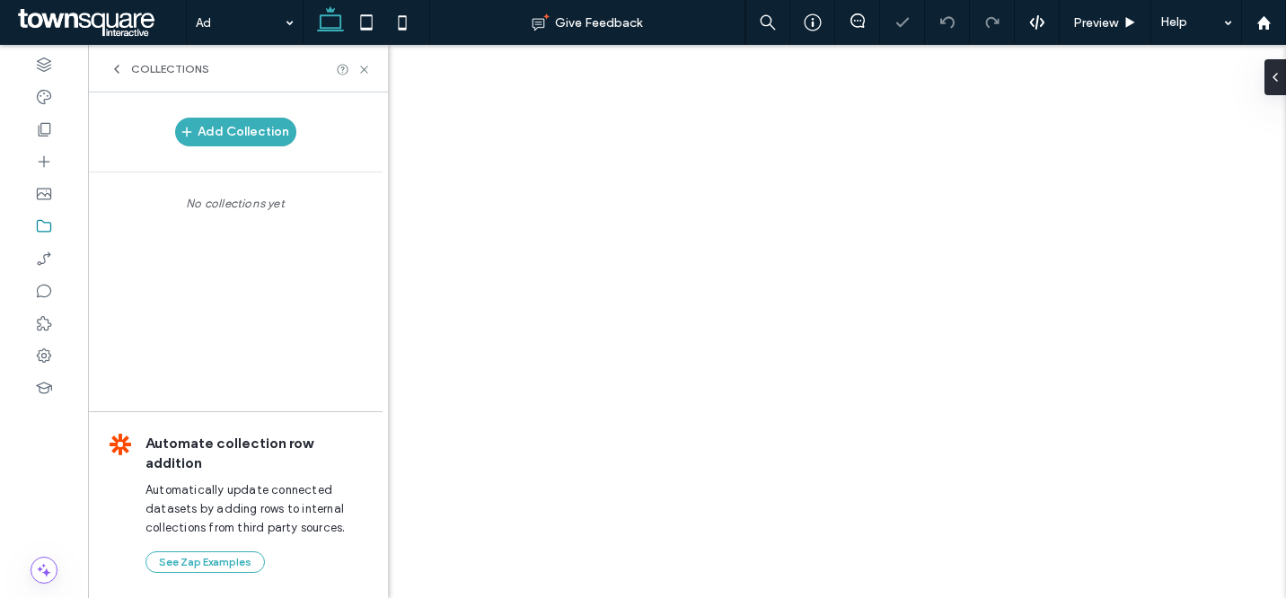
click at [158, 68] on span "Collections" at bounding box center [170, 69] width 78 height 14
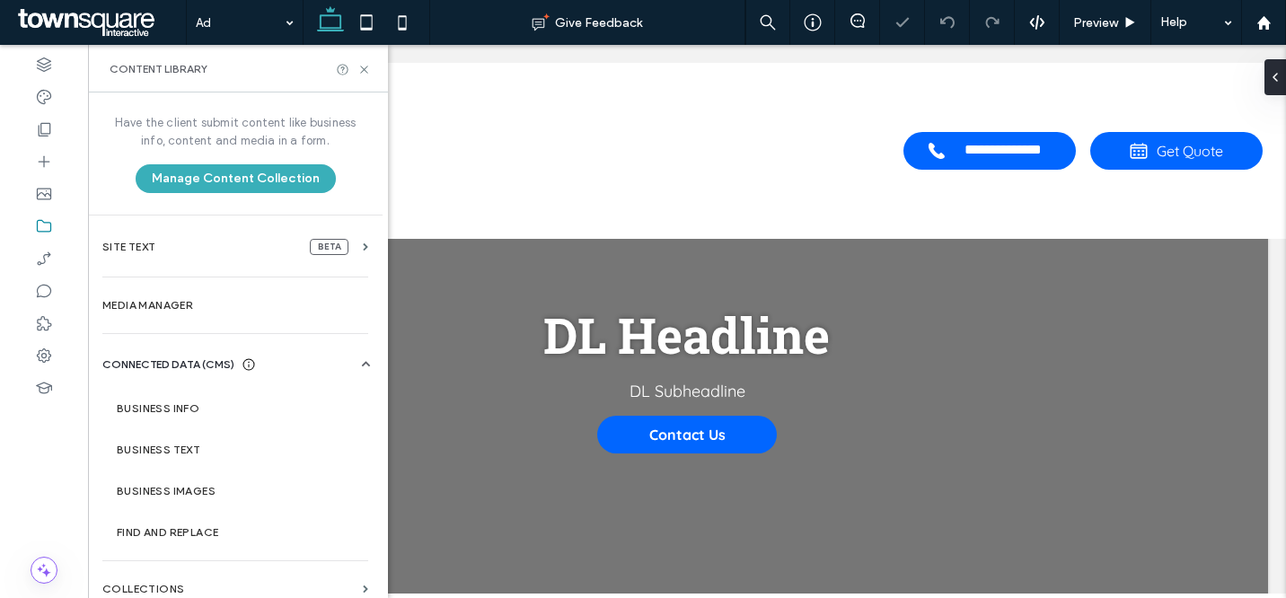
scroll to position [15, 0]
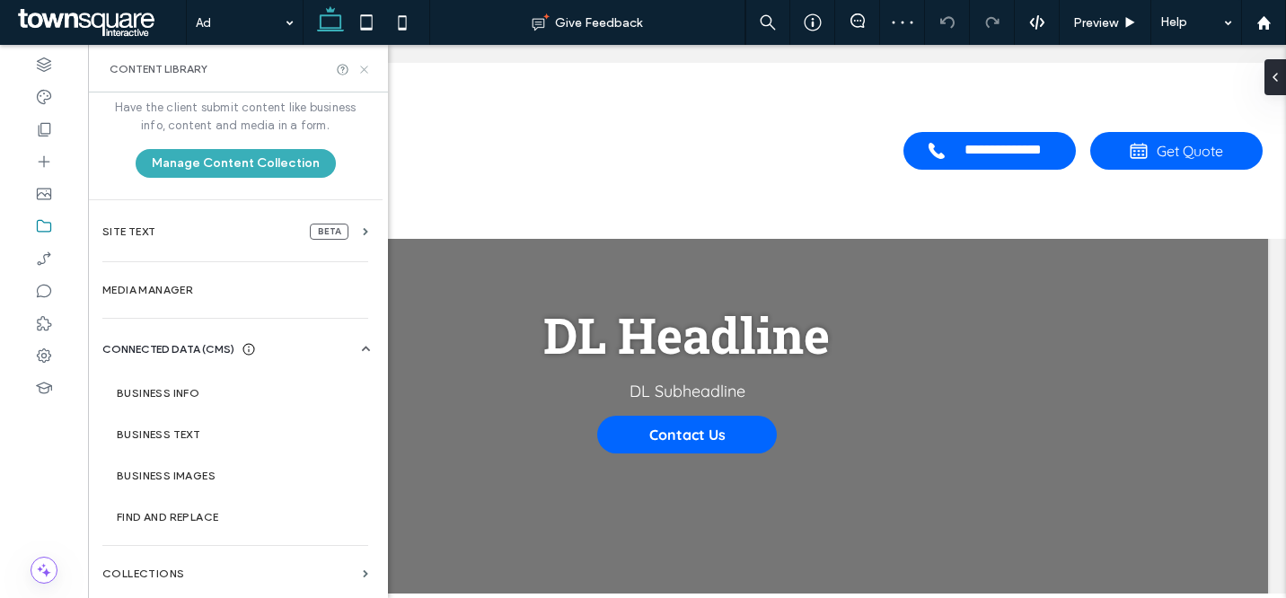
click at [365, 69] on use at bounding box center [363, 69] width 7 height 7
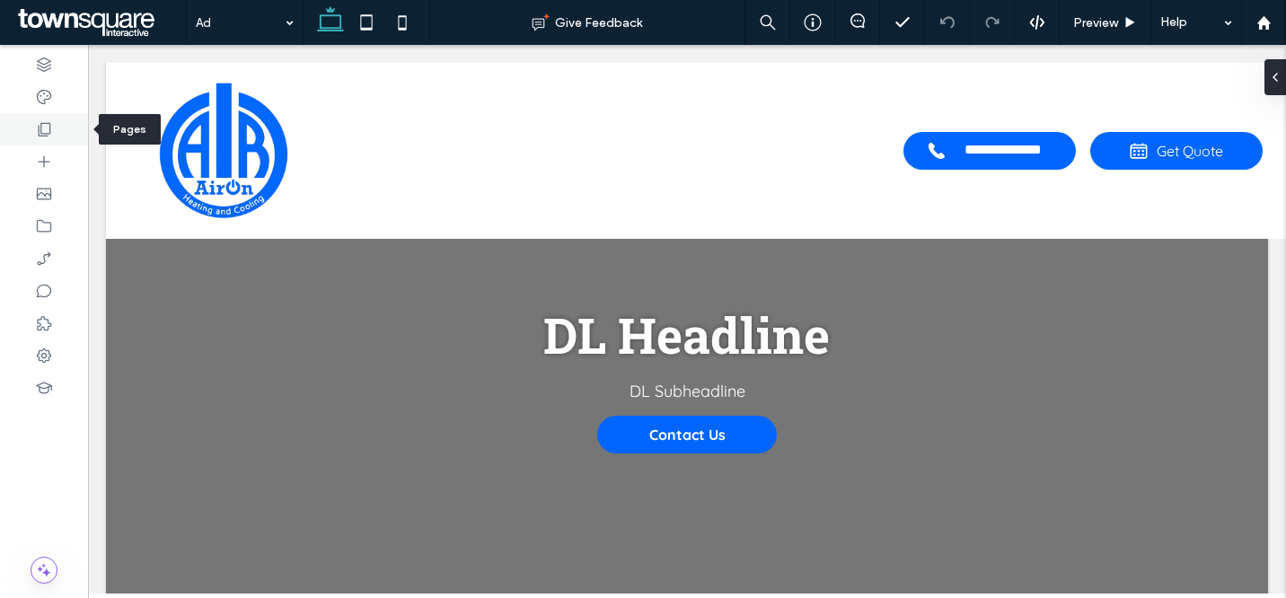
click at [51, 133] on icon at bounding box center [44, 129] width 18 height 18
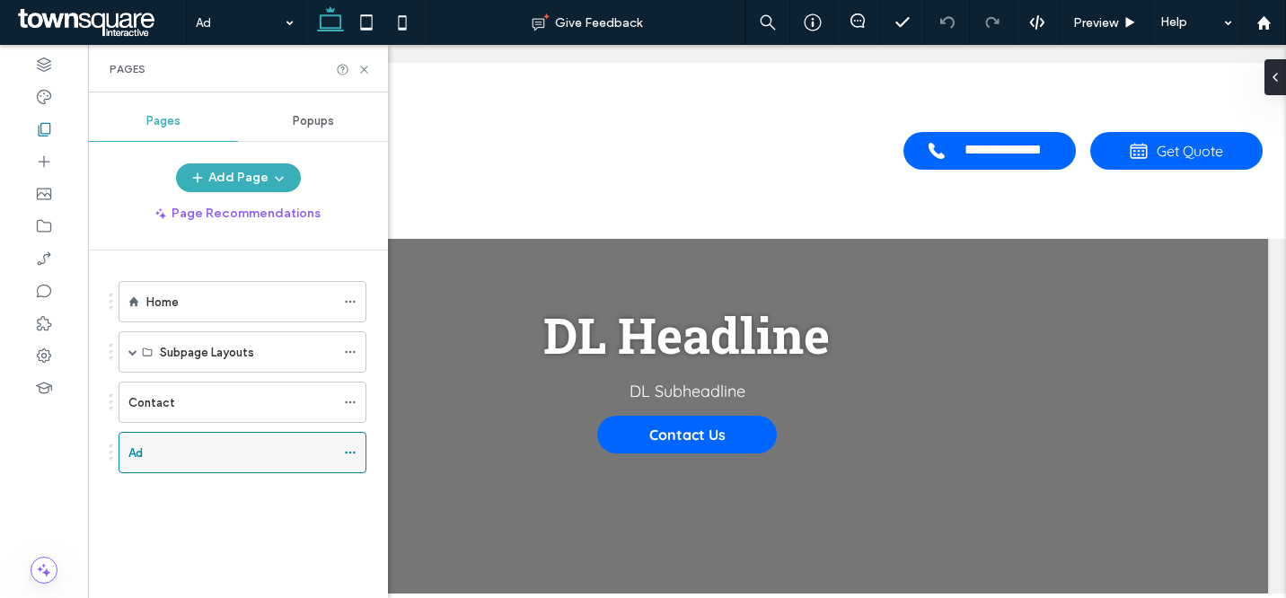
click at [349, 454] on icon at bounding box center [350, 452] width 13 height 13
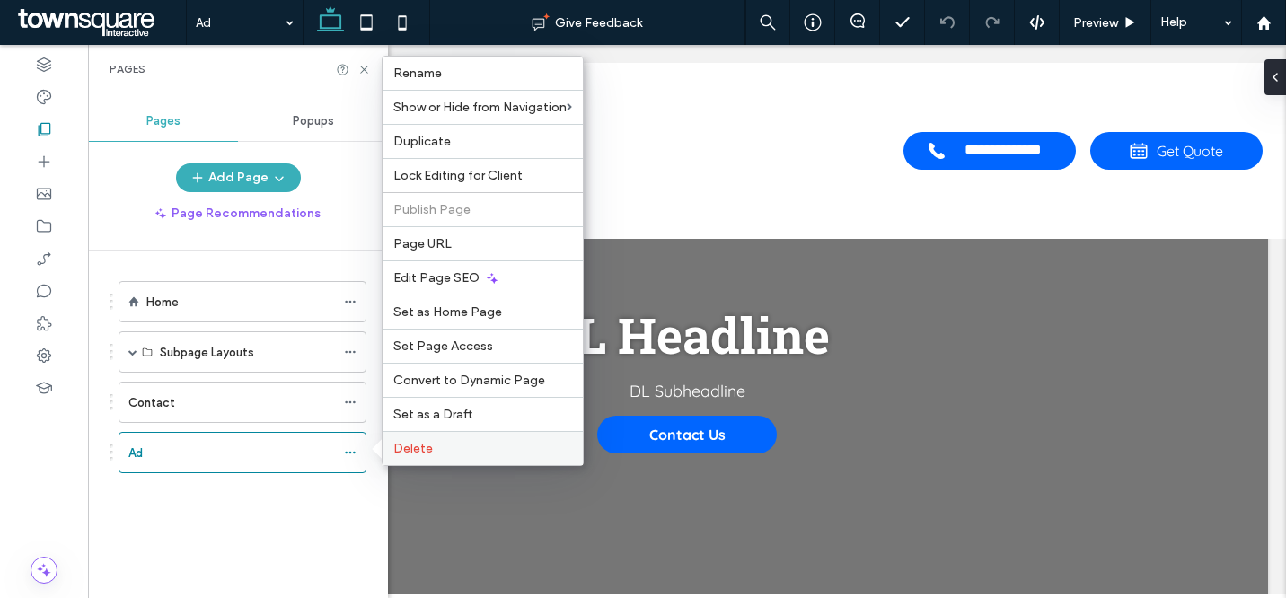
click at [415, 443] on span "Delete" at bounding box center [413, 448] width 40 height 15
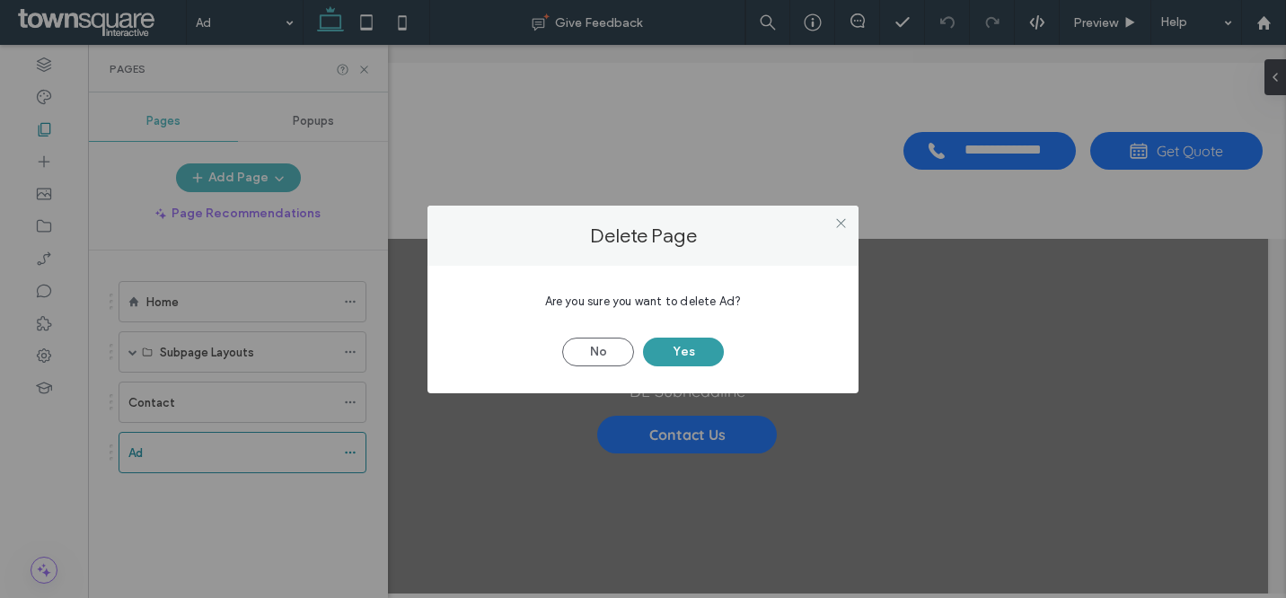
click at [682, 349] on button "Yes" at bounding box center [683, 352] width 81 height 29
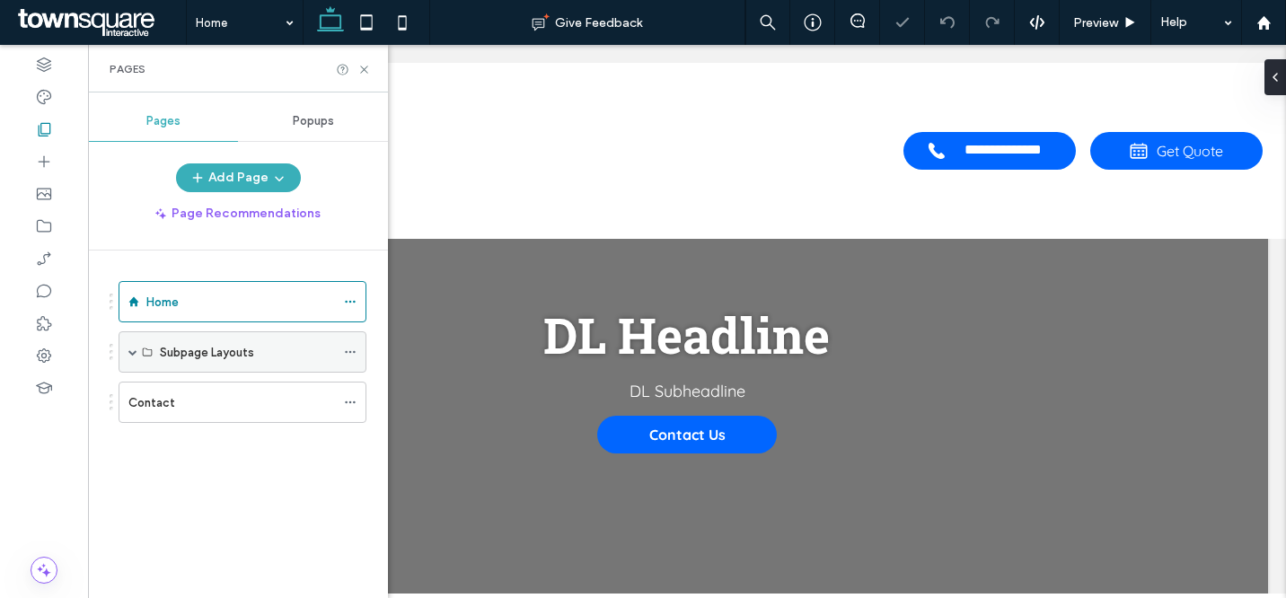
click at [129, 350] on span at bounding box center [132, 352] width 9 height 9
click at [365, 66] on icon at bounding box center [364, 69] width 13 height 13
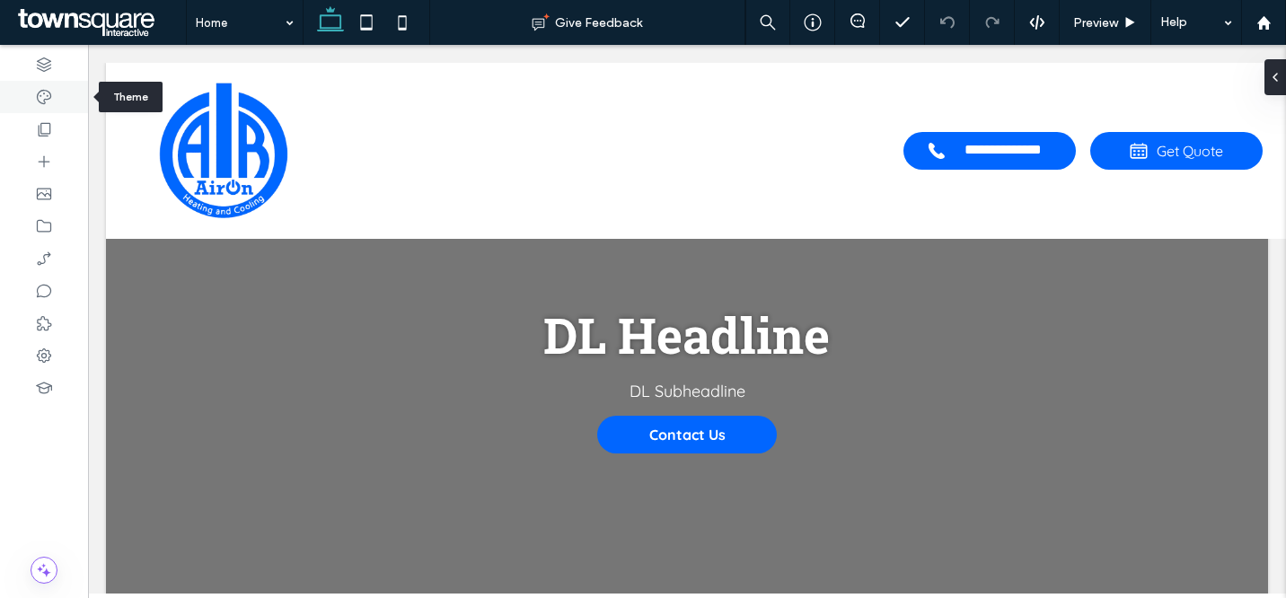
click at [46, 97] on icon at bounding box center [44, 97] width 18 height 18
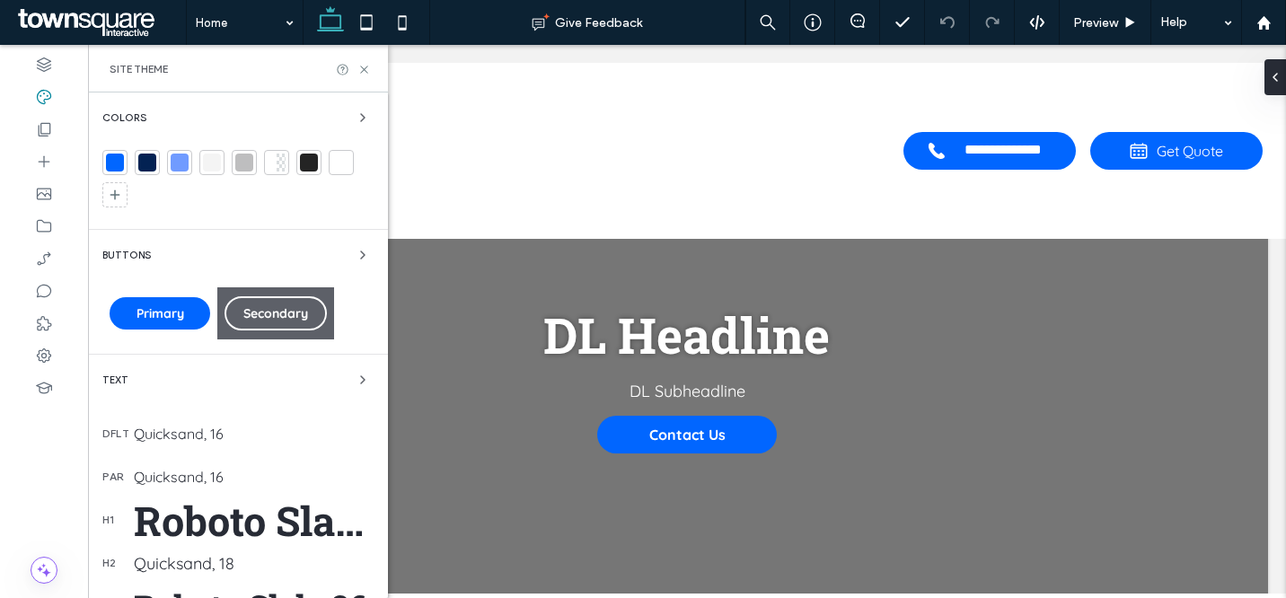
scroll to position [328, 0]
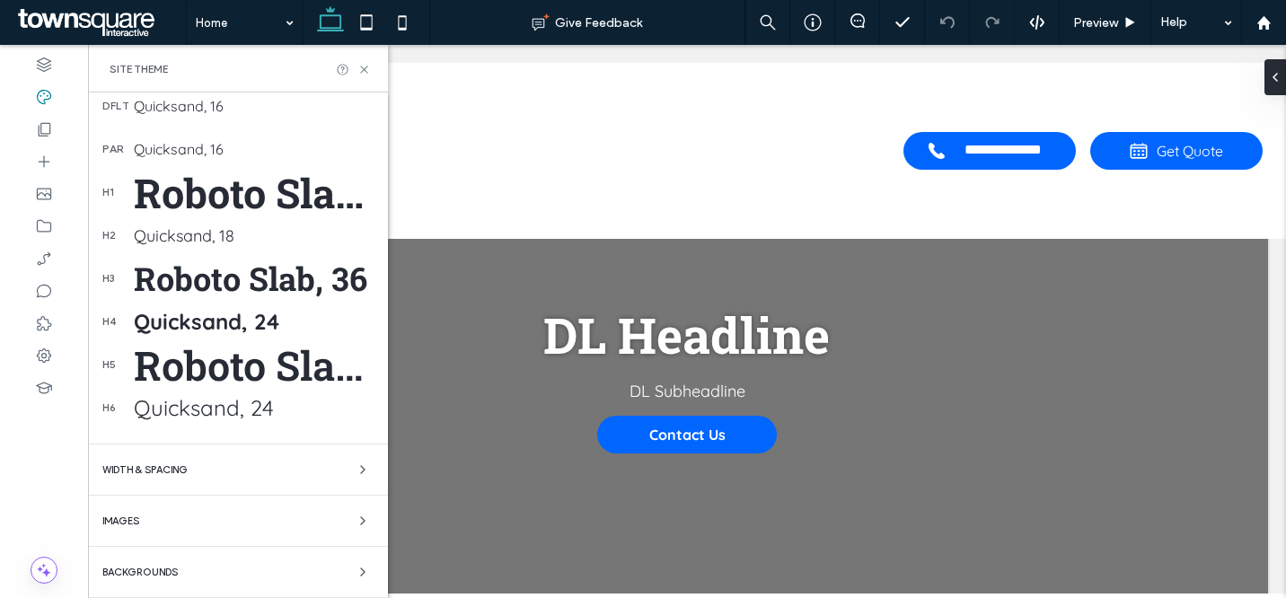
click at [222, 193] on div "Roboto Slab, 55" at bounding box center [254, 192] width 240 height 53
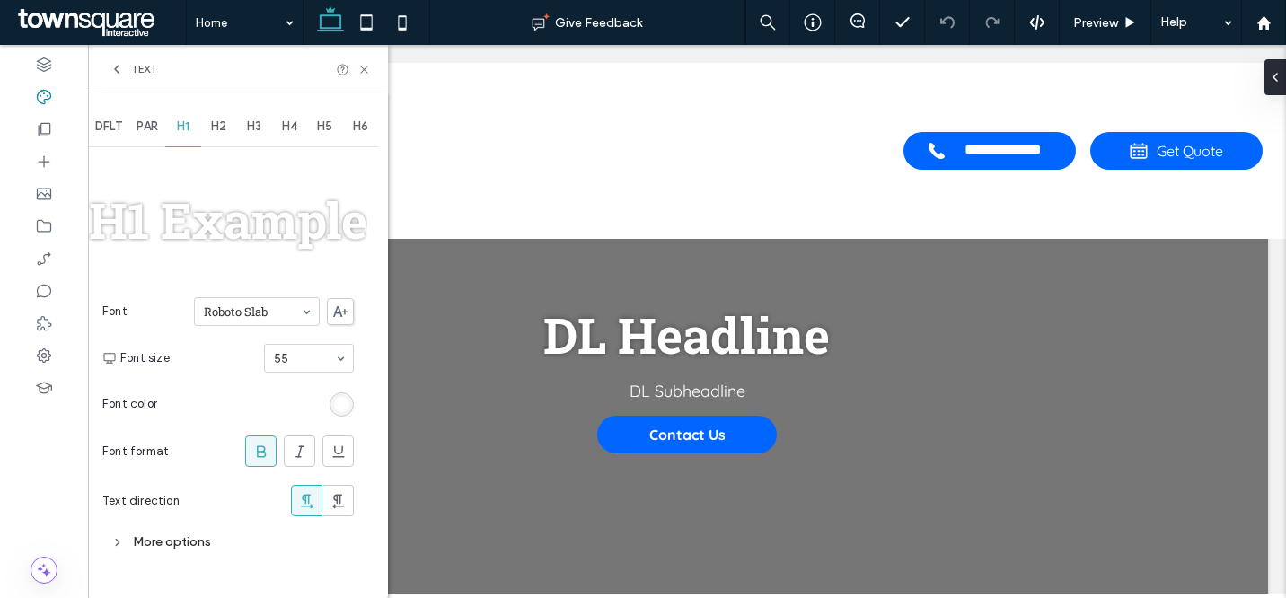
scroll to position [0, 0]
click at [193, 532] on div "More options" at bounding box center [228, 542] width 252 height 24
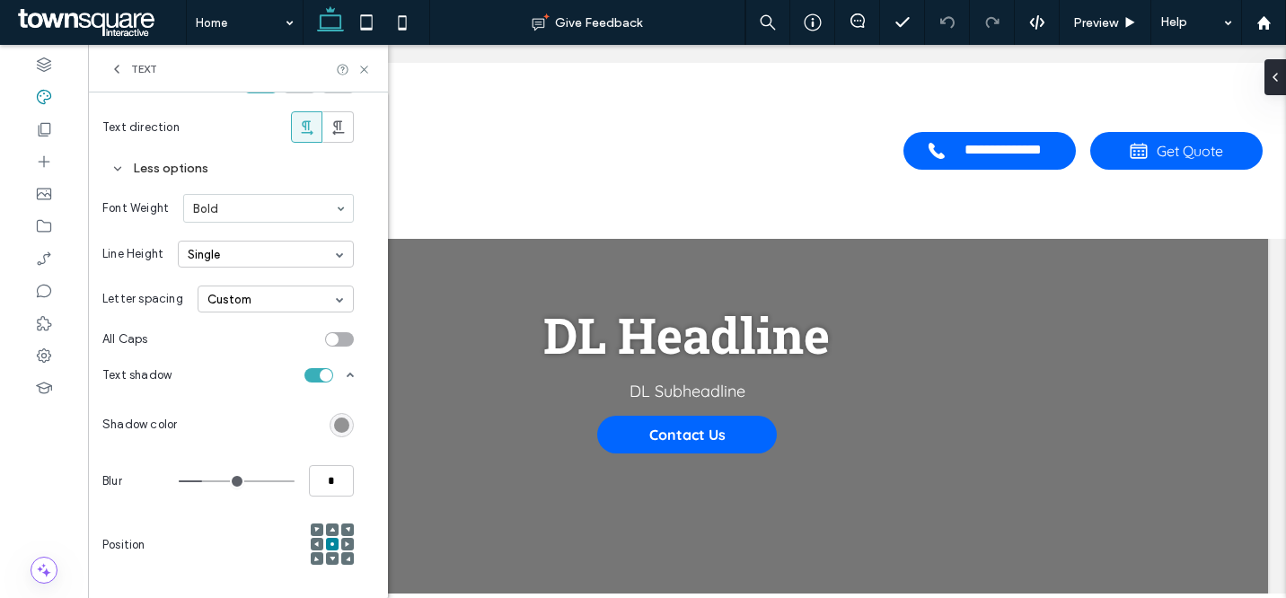
click at [257, 258] on div "Single" at bounding box center [266, 254] width 176 height 27
click at [269, 368] on div "Custom" at bounding box center [266, 368] width 174 height 29
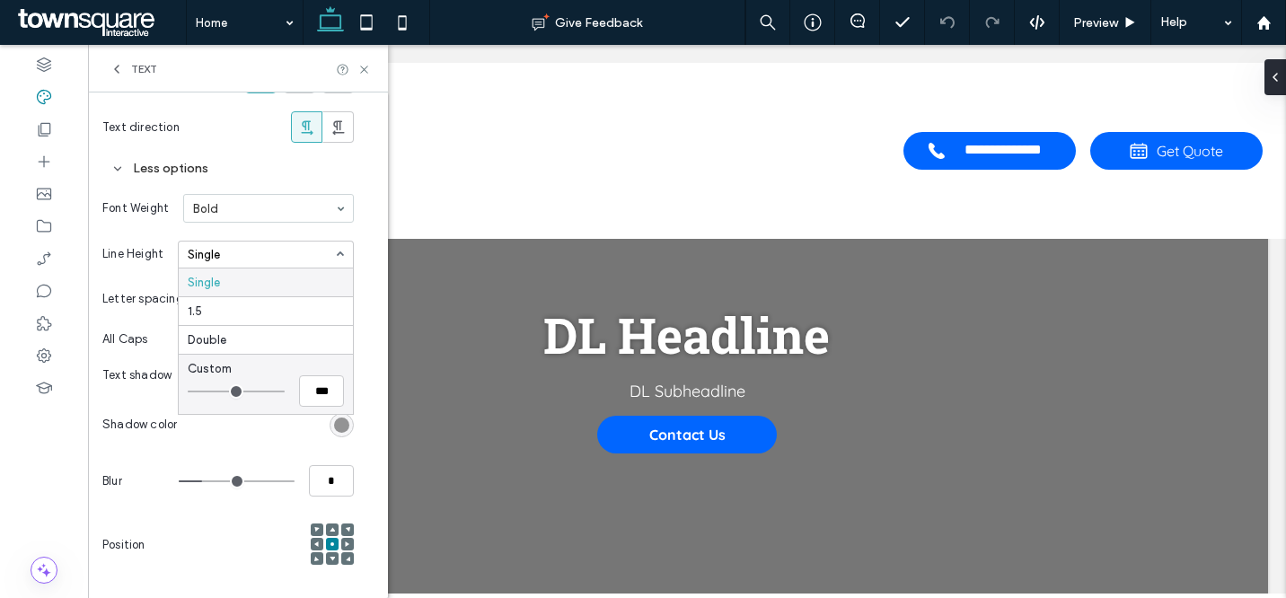
type input "***"
type input "*"
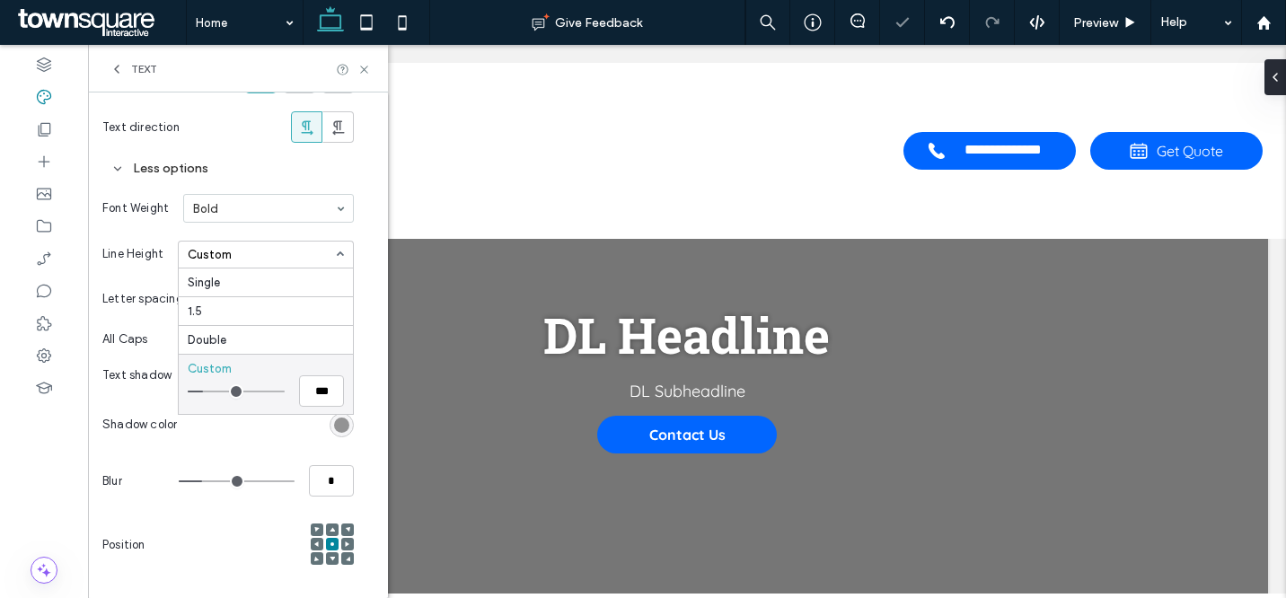
type input "*"
click at [212, 393] on input "range" at bounding box center [236, 392] width 97 height 2
click at [366, 68] on icon at bounding box center [364, 69] width 13 height 13
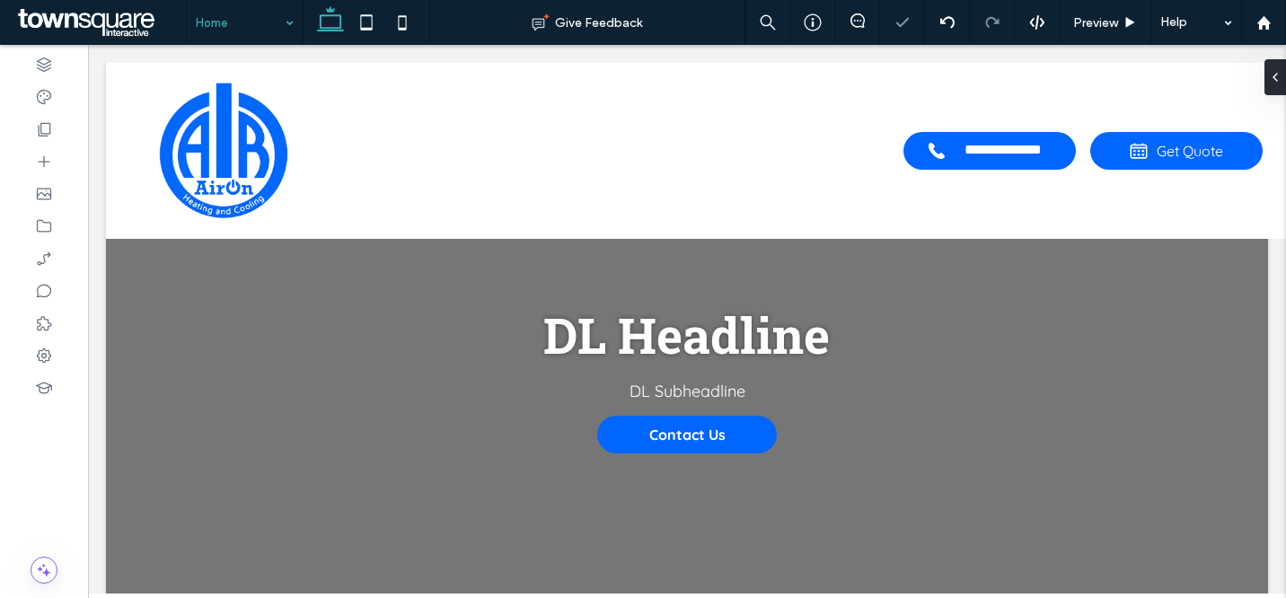
type input "***"
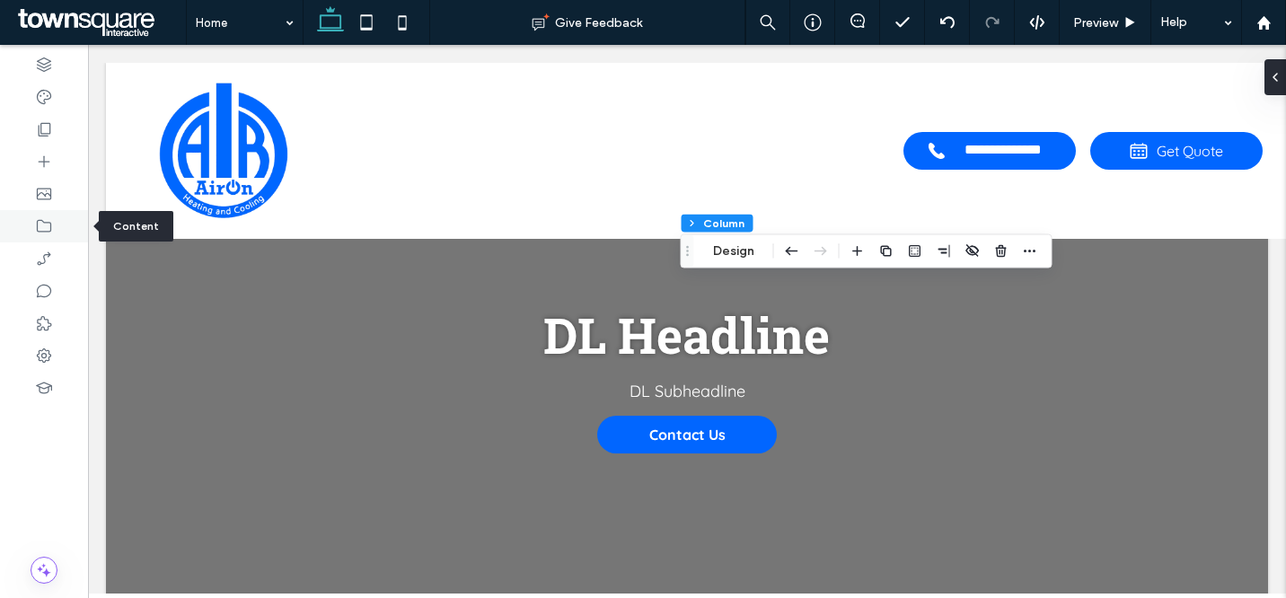
click at [44, 234] on icon at bounding box center [44, 226] width 18 height 18
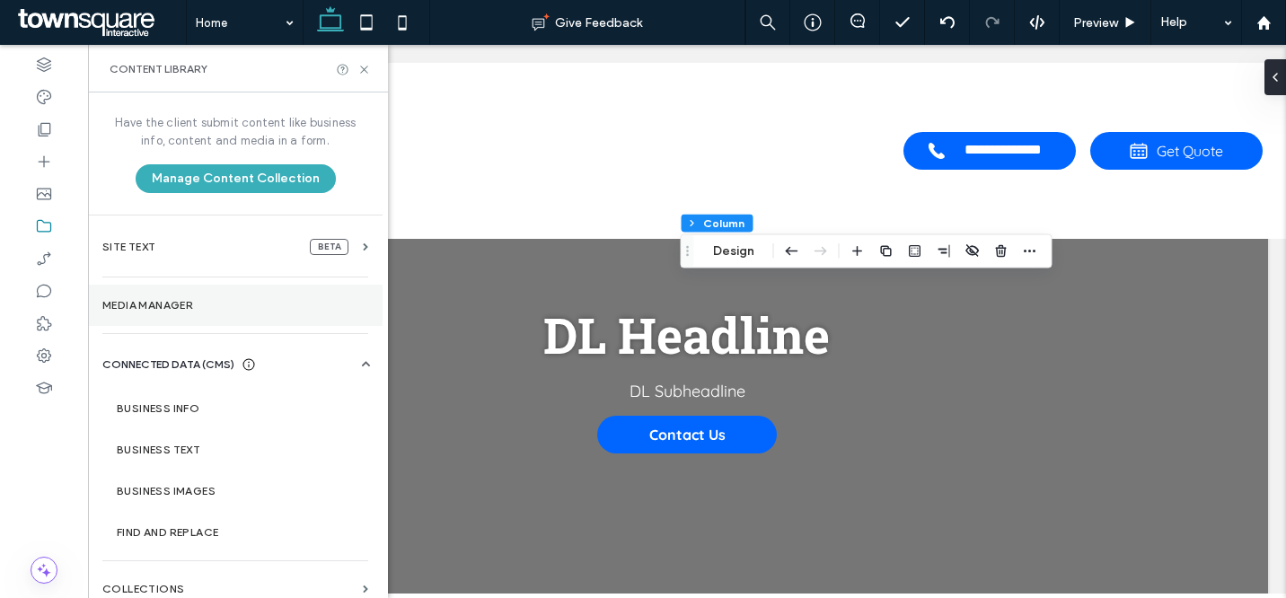
click at [189, 312] on section "Media Manager" at bounding box center [235, 305] width 295 height 41
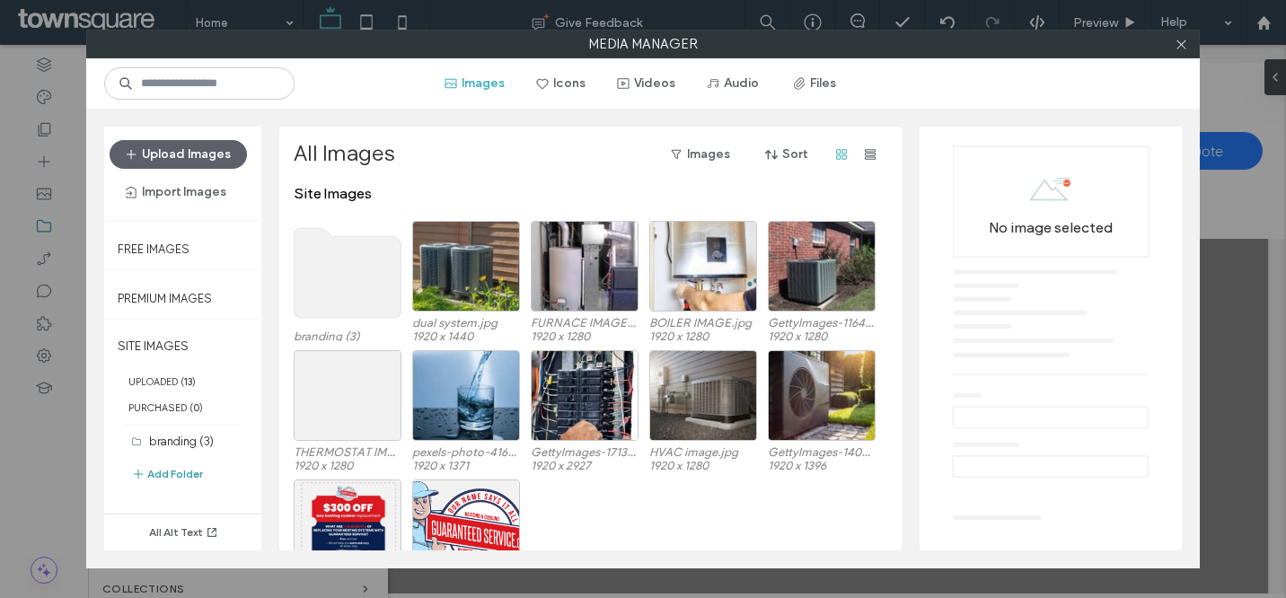
click at [172, 472] on button "Add Folder" at bounding box center [167, 474] width 72 height 22
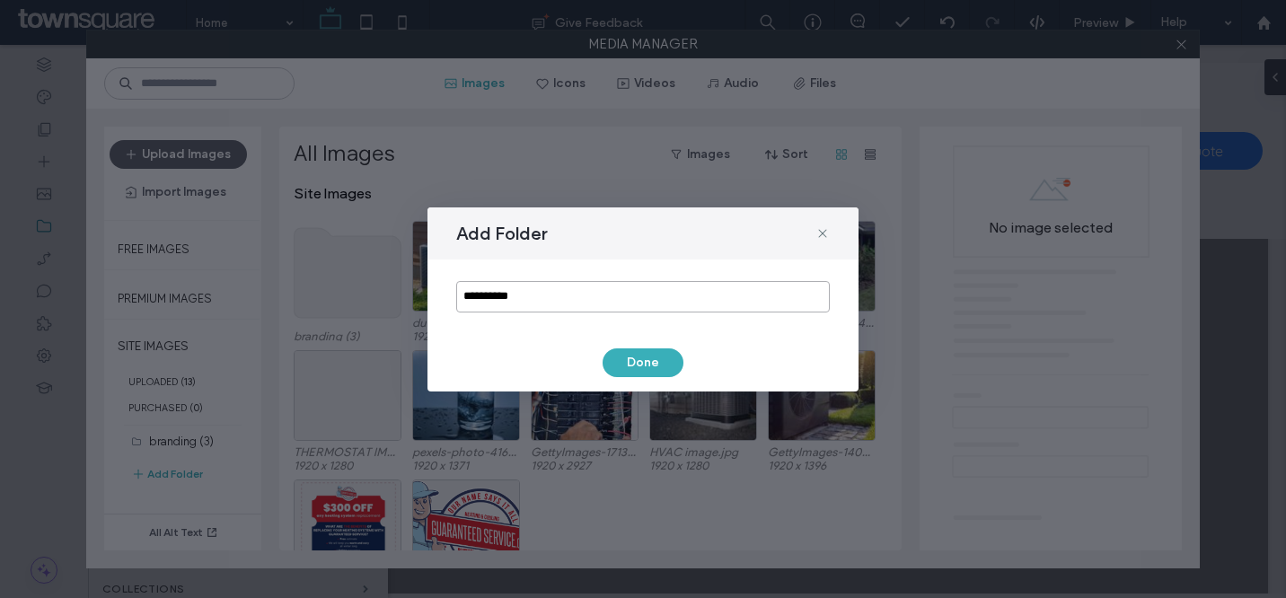
click at [496, 305] on input "**********" at bounding box center [643, 296] width 374 height 31
click at [532, 296] on input "**********" at bounding box center [643, 296] width 374 height 31
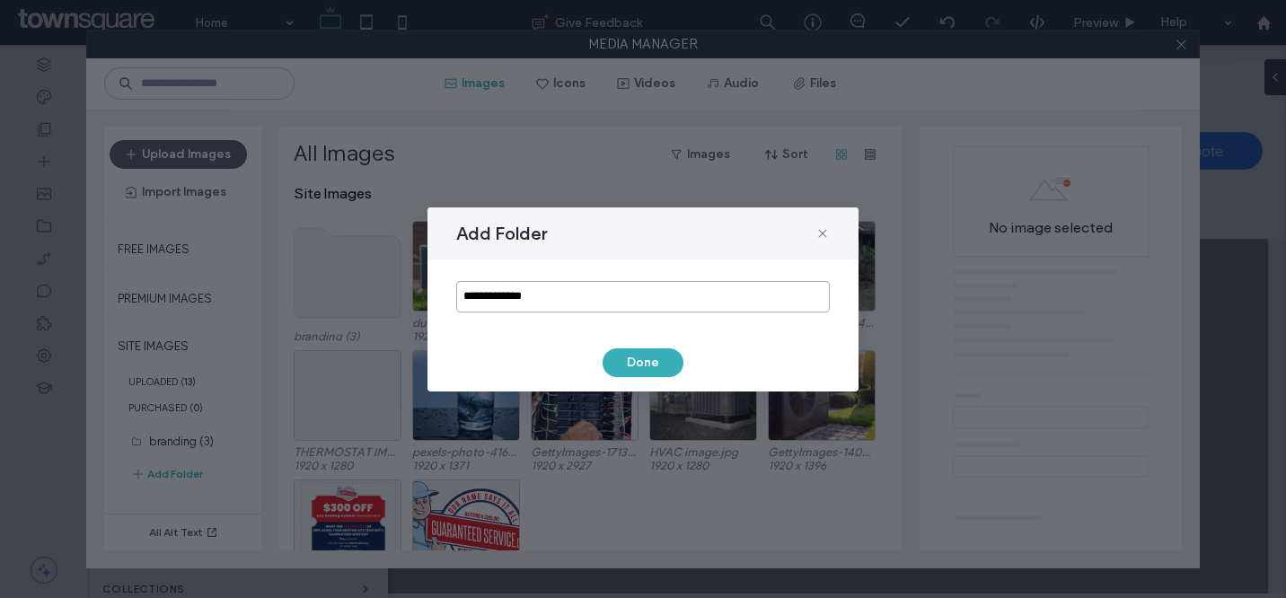
click at [532, 296] on input "**********" at bounding box center [643, 296] width 374 height 31
type input "**********"
click at [617, 364] on button "Done" at bounding box center [643, 363] width 81 height 29
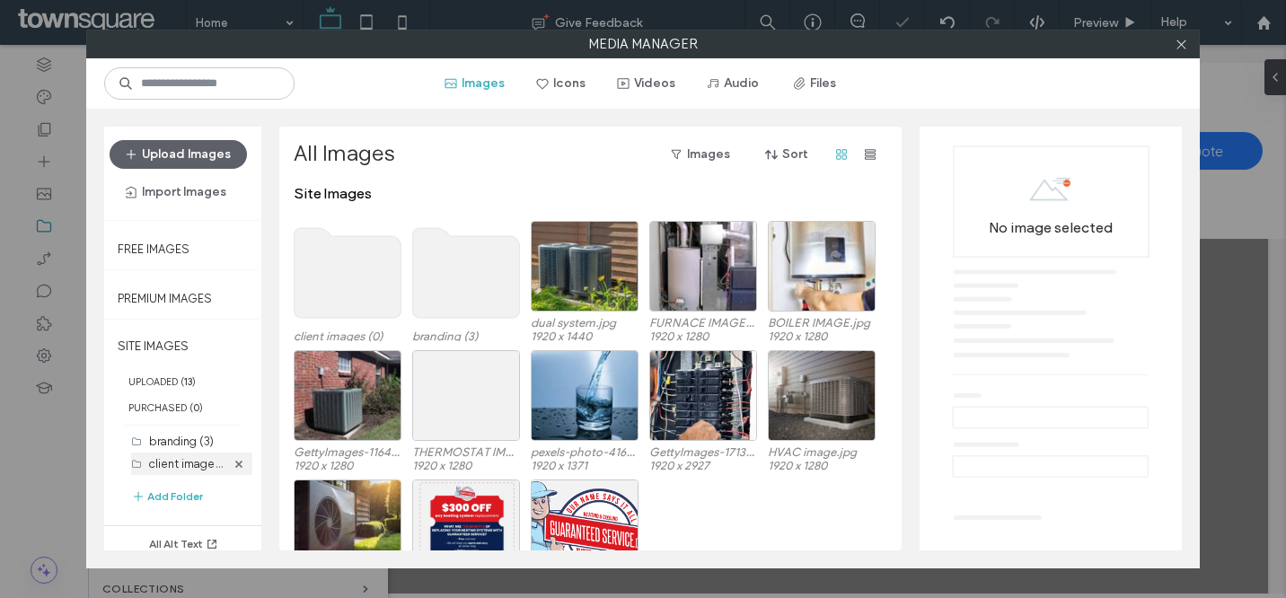
click at [183, 467] on label "client images (0)" at bounding box center [194, 463] width 90 height 17
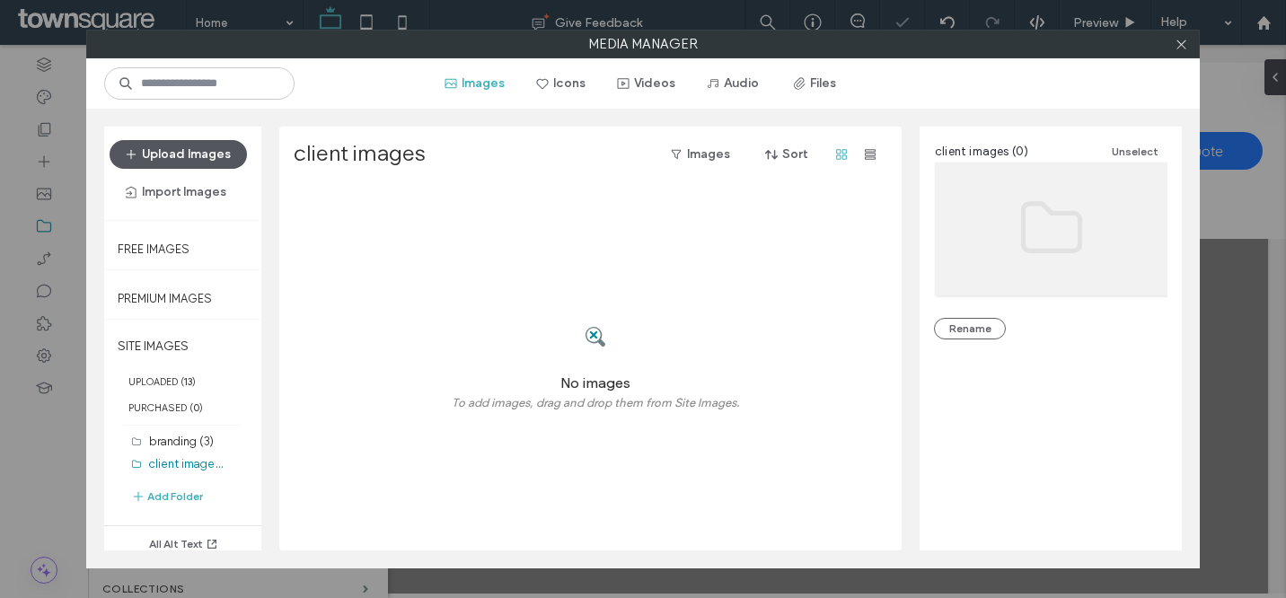
click at [219, 156] on button "Upload Images" at bounding box center [178, 154] width 137 height 29
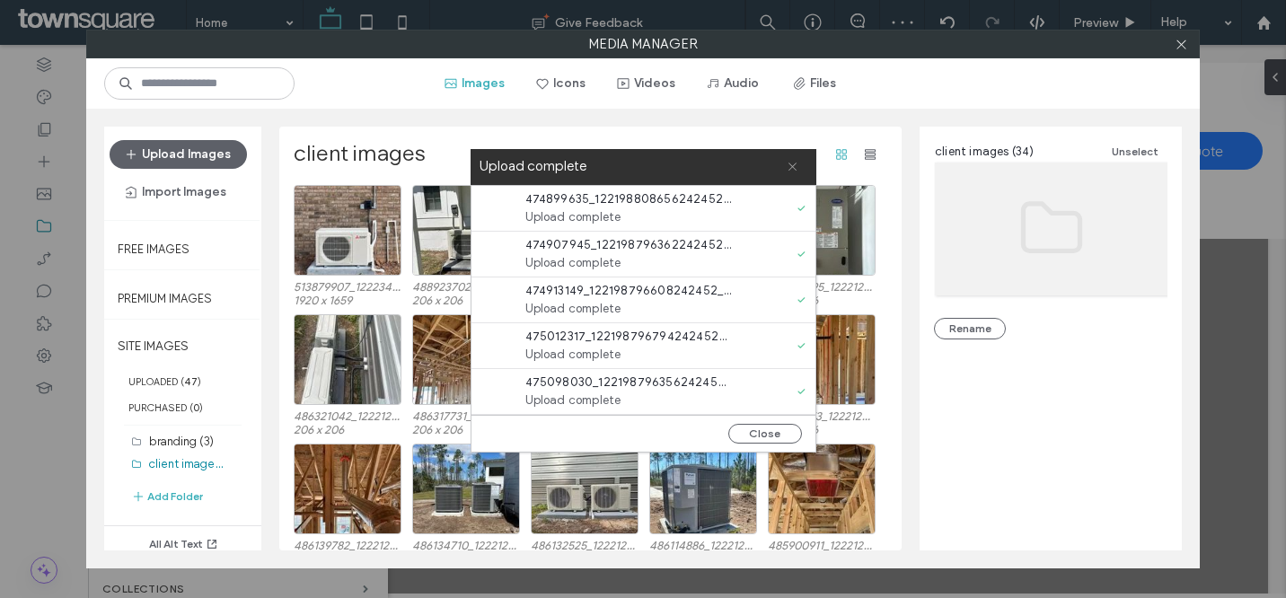
click at [790, 167] on icon at bounding box center [793, 167] width 12 height 12
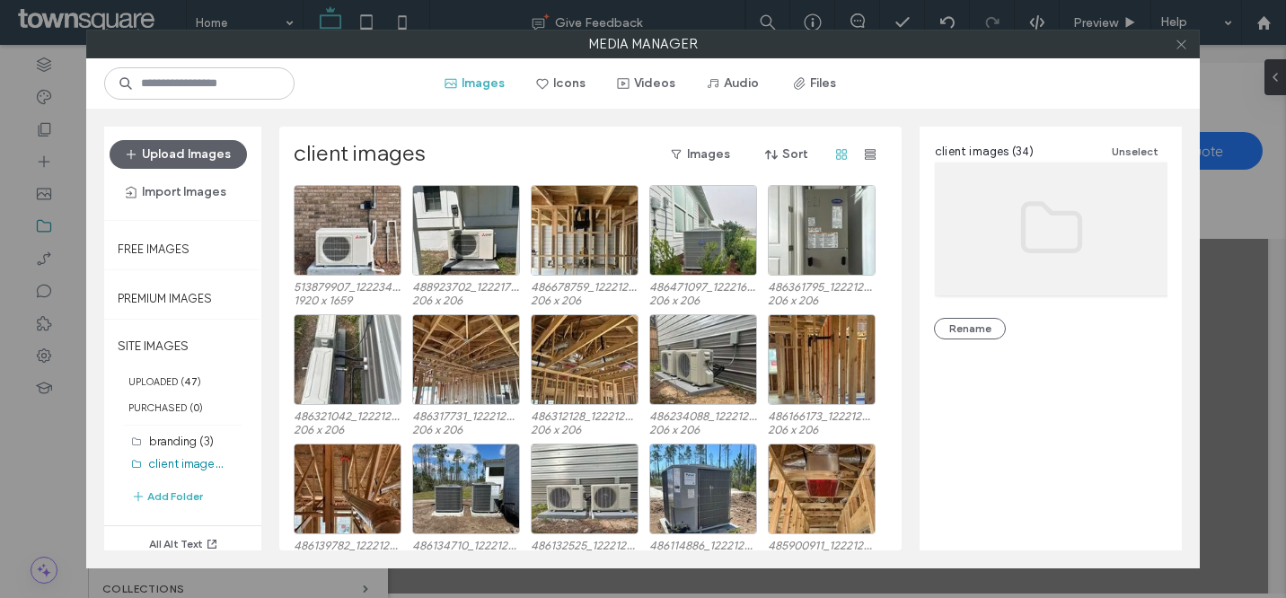
click at [1181, 45] on icon at bounding box center [1181, 44] width 13 height 13
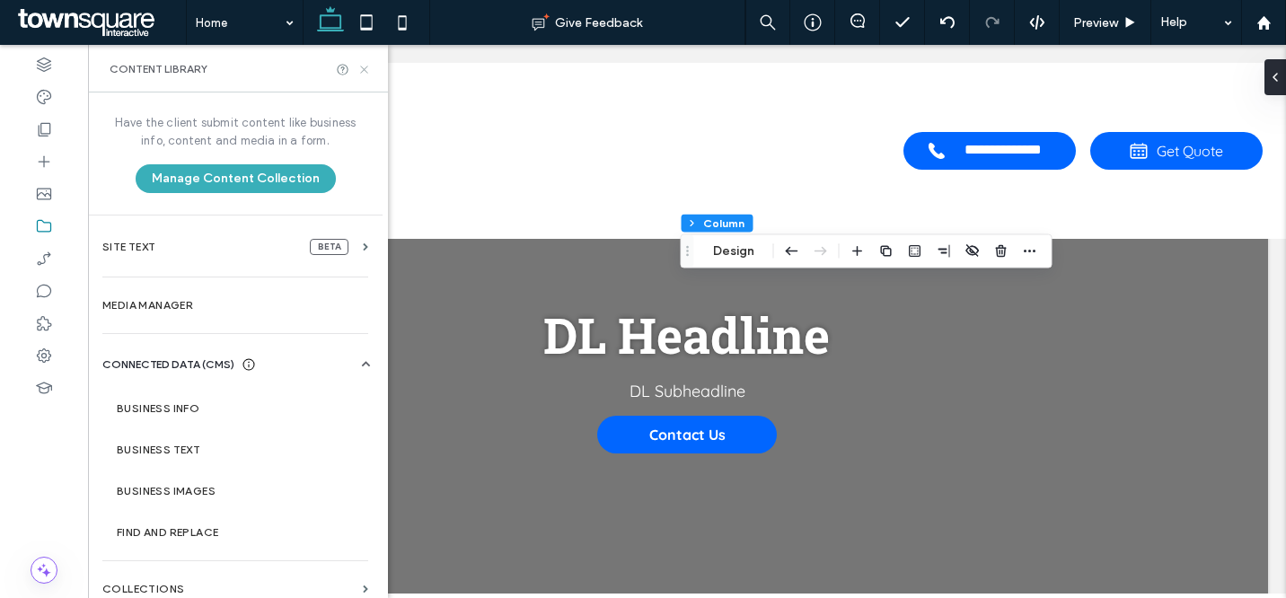
click at [368, 69] on icon at bounding box center [364, 69] width 13 height 13
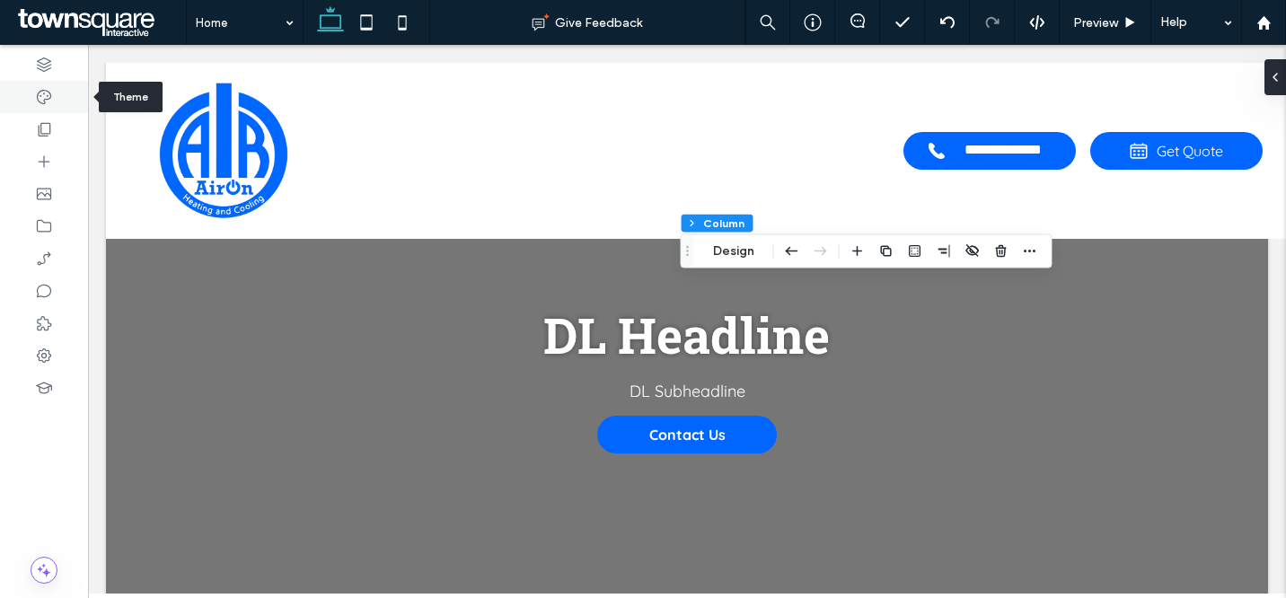
click at [54, 100] on div at bounding box center [44, 97] width 88 height 32
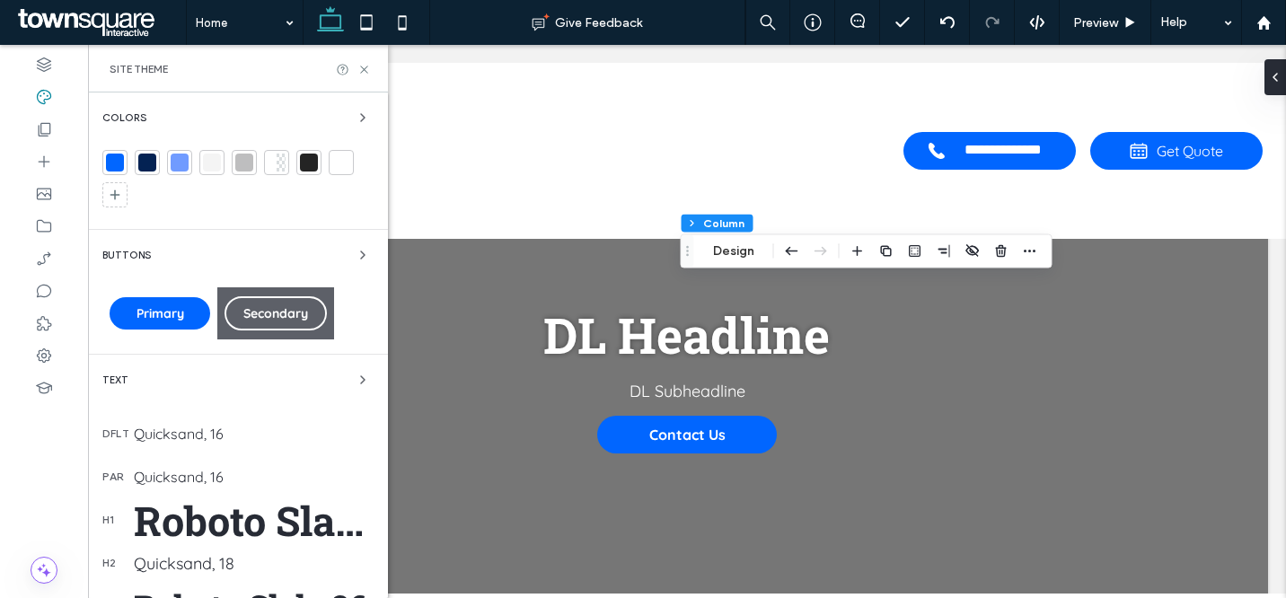
click at [142, 161] on div at bounding box center [147, 163] width 18 height 18
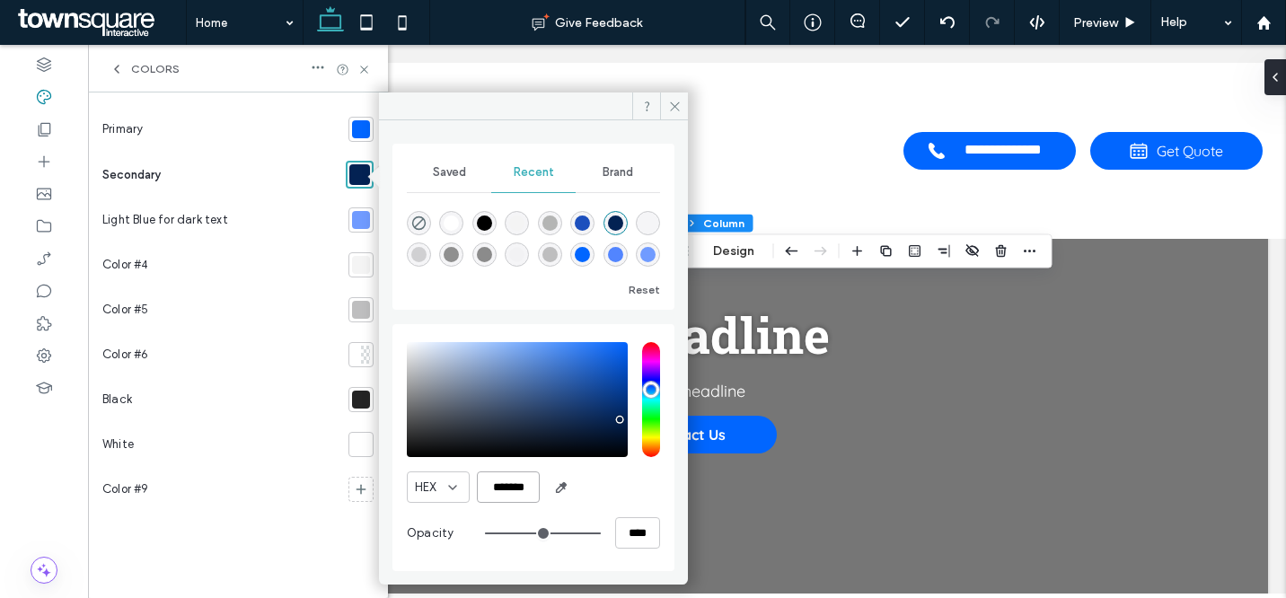
click at [516, 490] on input "*******" at bounding box center [508, 487] width 63 height 31
paste input "color picker textbox"
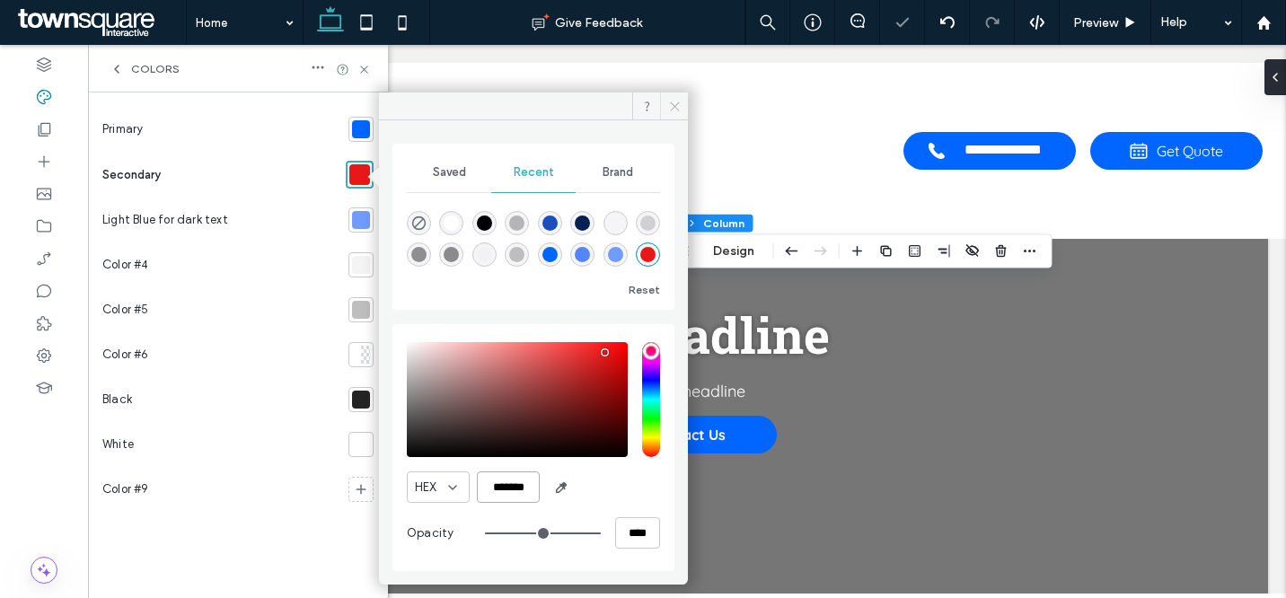
type input "*******"
click at [668, 112] on icon at bounding box center [674, 106] width 13 height 13
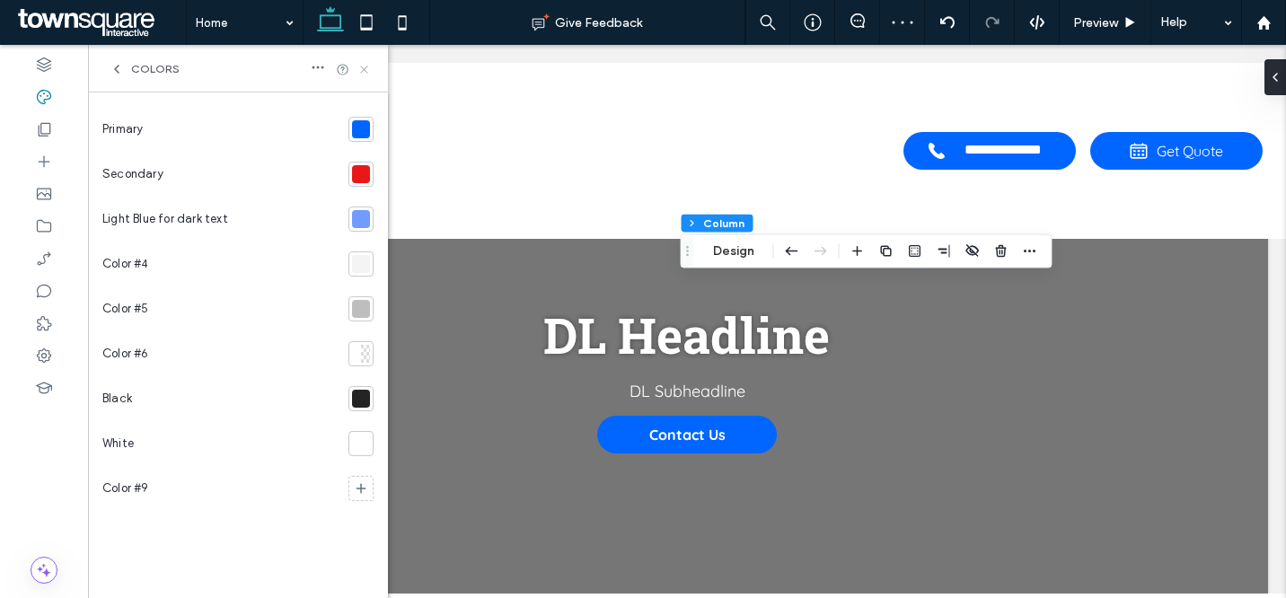
click at [369, 64] on icon at bounding box center [364, 69] width 13 height 13
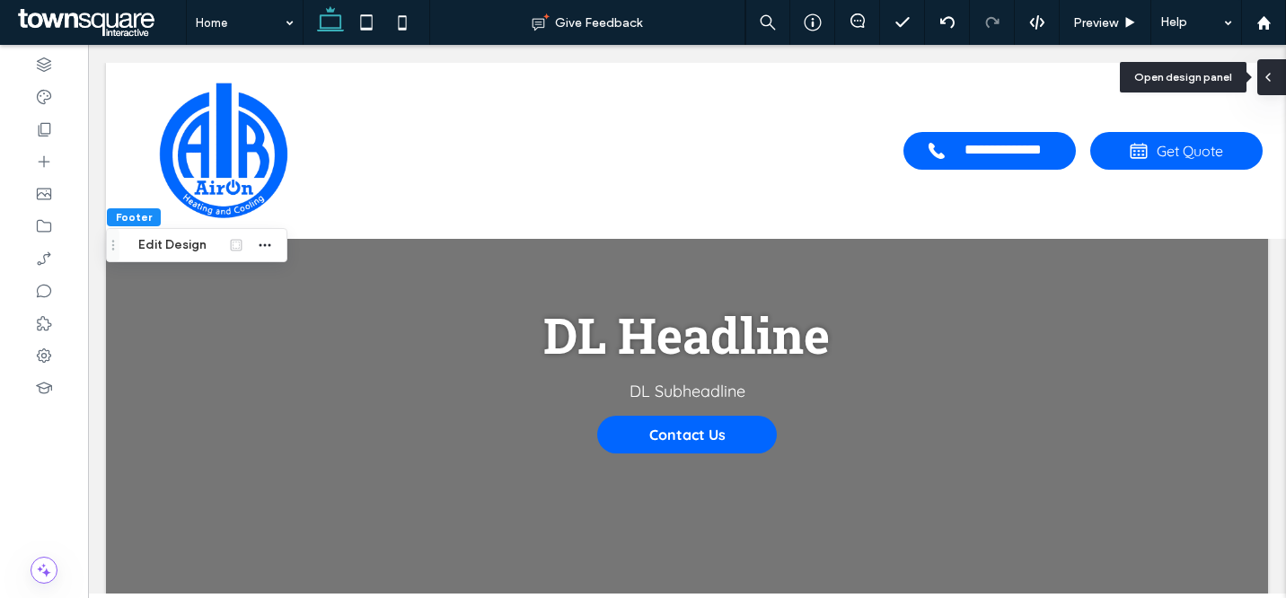
click at [1276, 84] on div at bounding box center [1272, 77] width 29 height 36
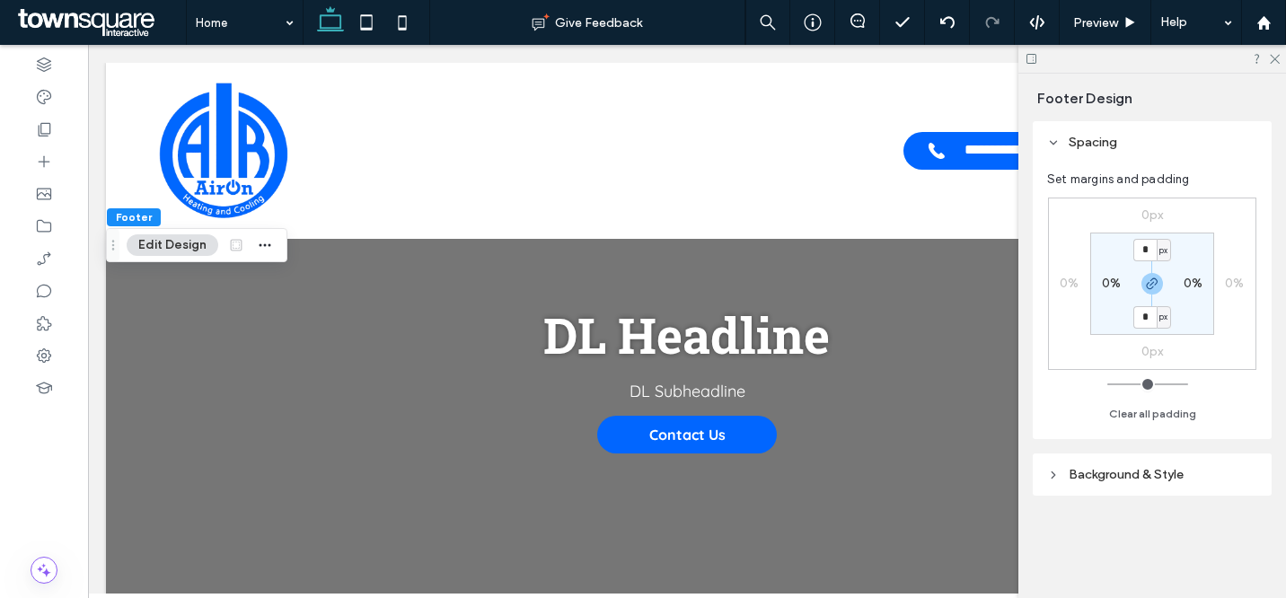
click at [1195, 476] on header "Background & Style" at bounding box center [1152, 475] width 239 height 42
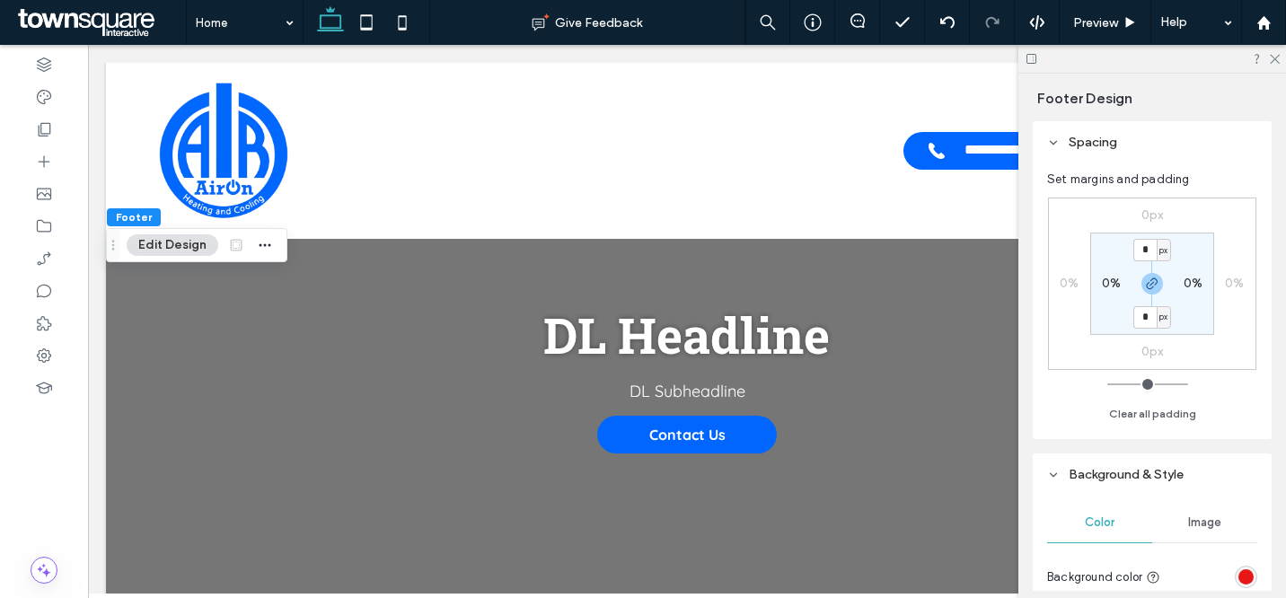
scroll to position [260, 0]
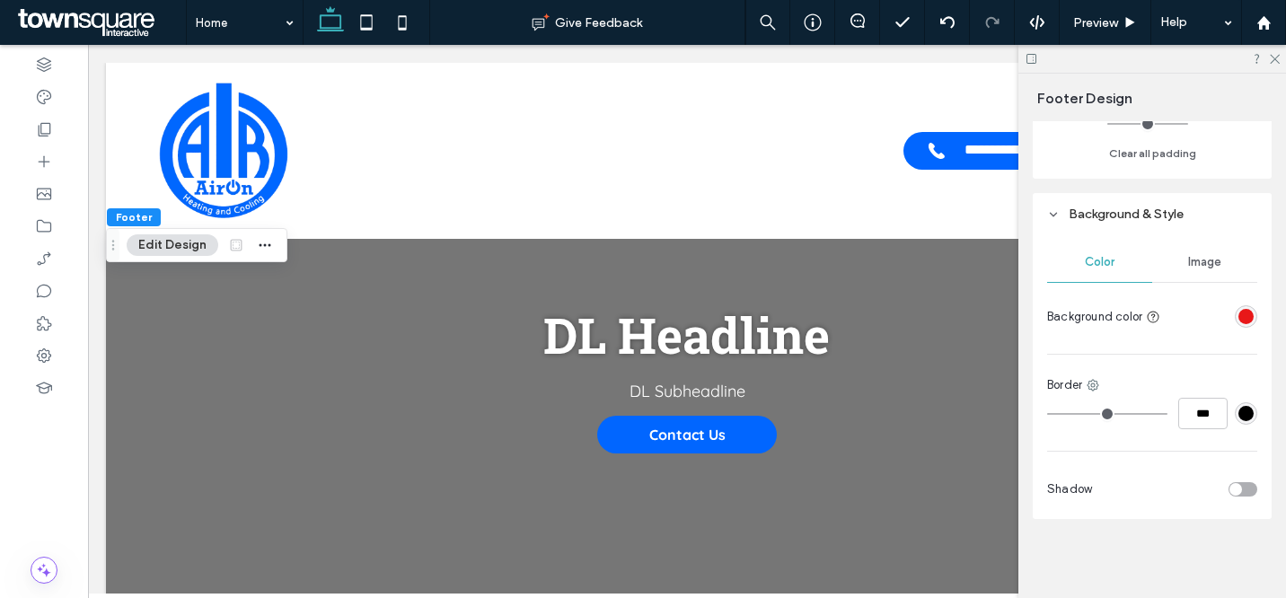
click at [1241, 320] on div "rgba(232, 24, 25, 1)" at bounding box center [1246, 316] width 15 height 15
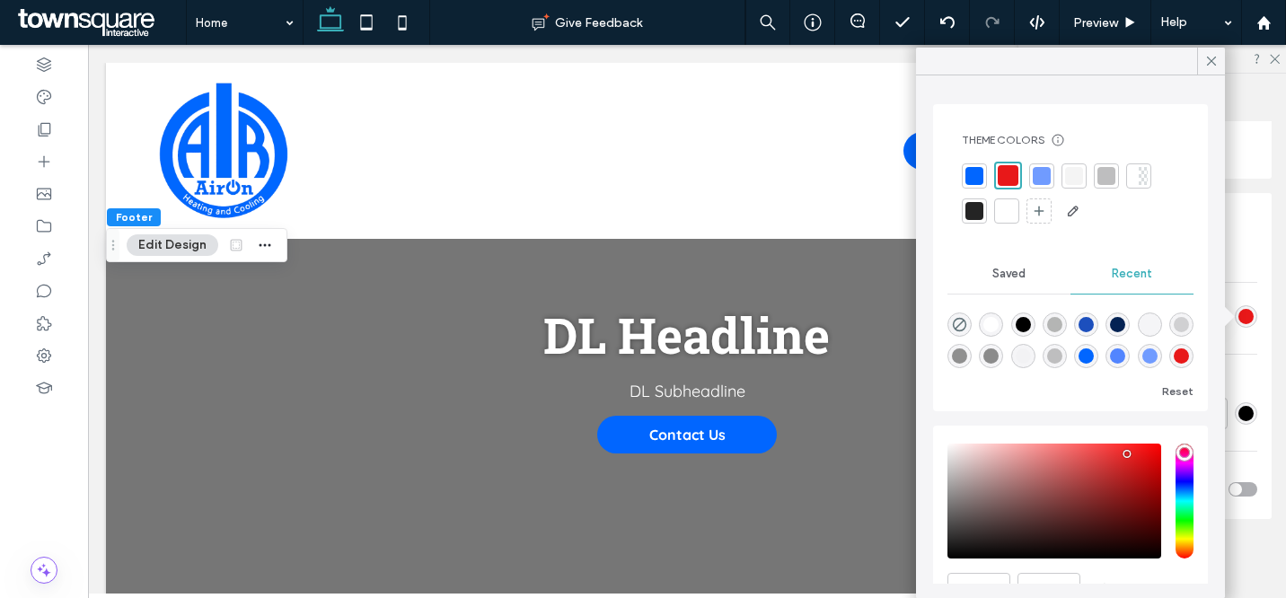
click at [1076, 178] on div at bounding box center [1074, 176] width 18 height 18
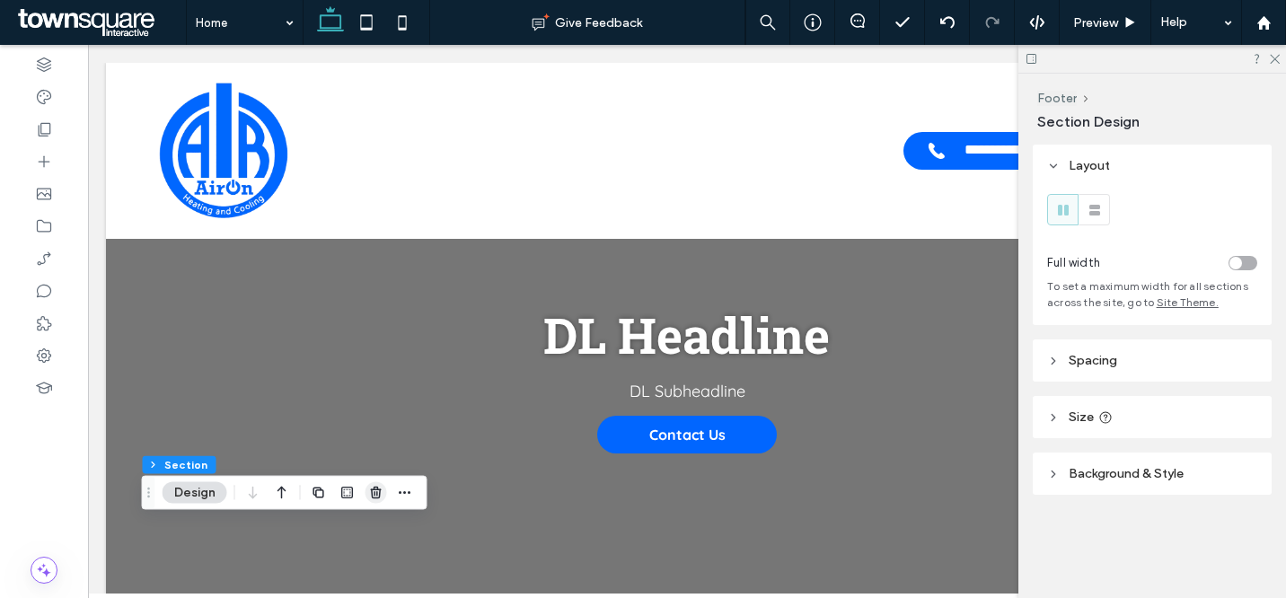
click at [372, 491] on use "button" at bounding box center [375, 493] width 11 height 12
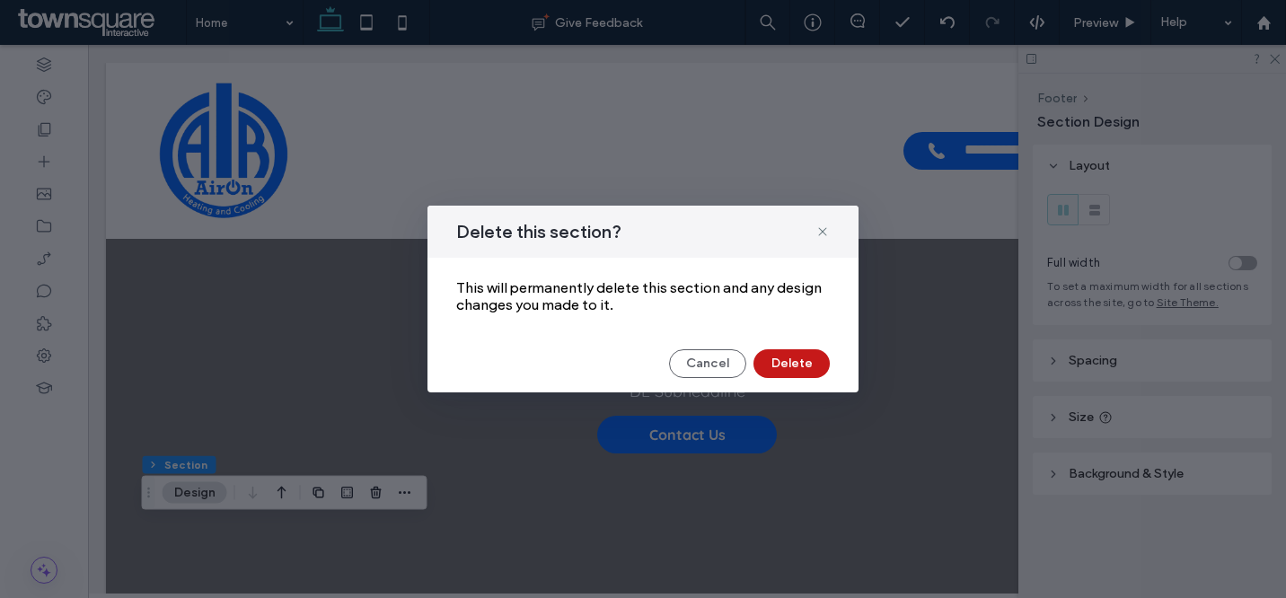
click at [806, 371] on button "Delete" at bounding box center [792, 363] width 76 height 29
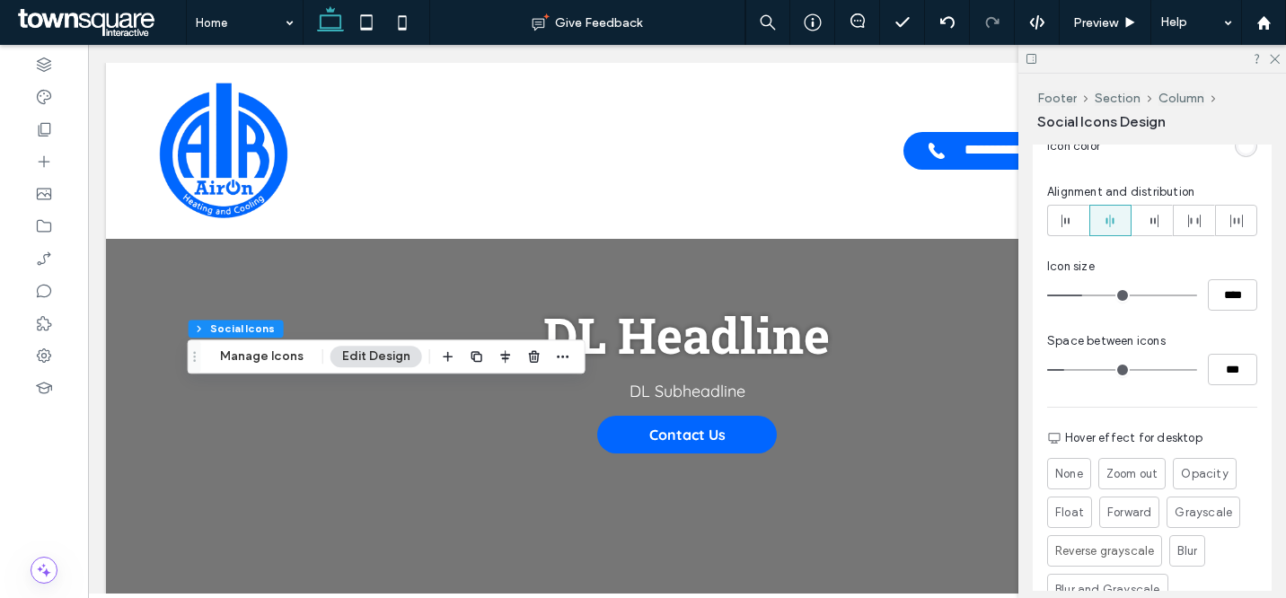
scroll to position [396, 0]
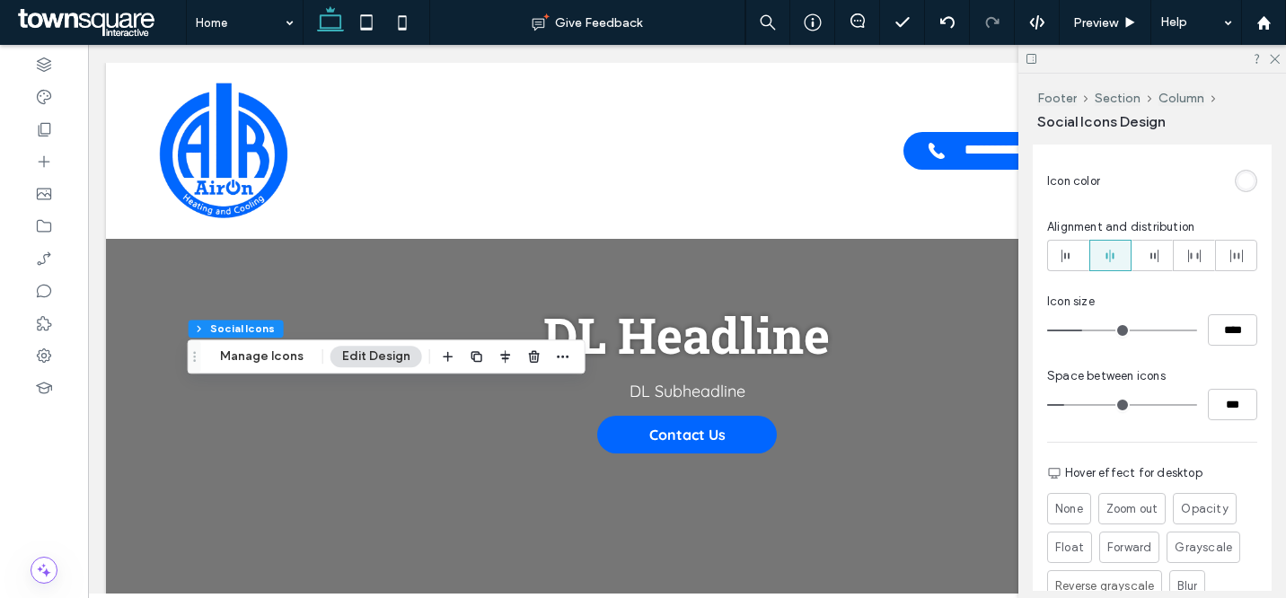
click at [1239, 185] on div "rgb(255, 255, 255)" at bounding box center [1246, 180] width 15 height 15
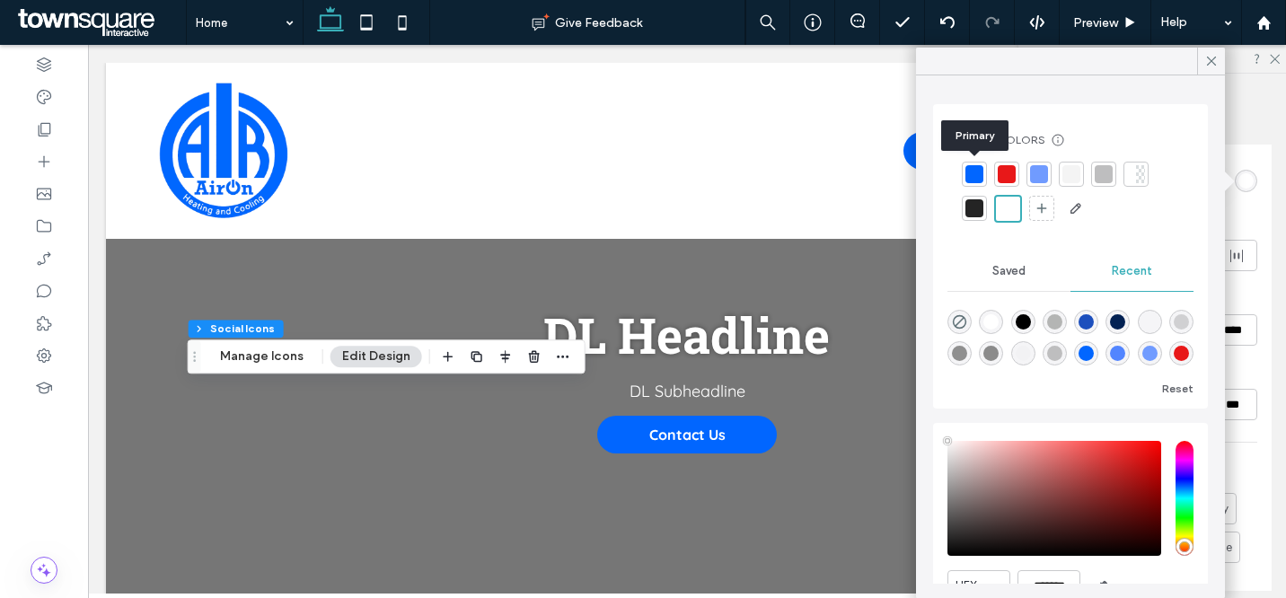
click at [975, 174] on div at bounding box center [975, 174] width 18 height 18
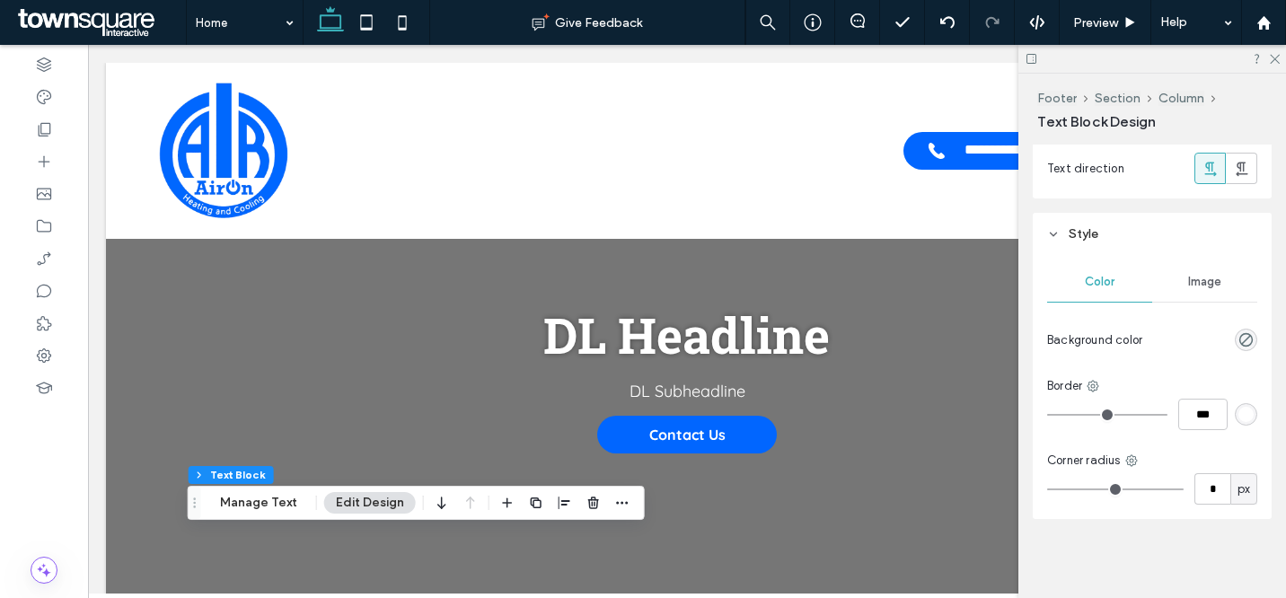
scroll to position [335, 0]
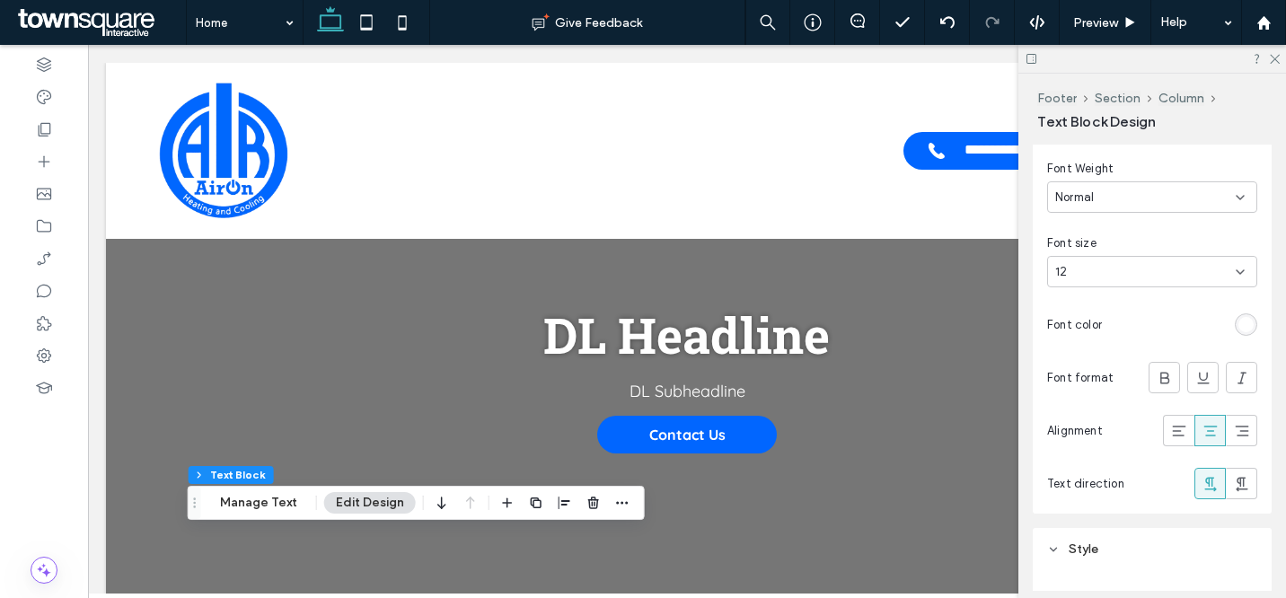
click at [1239, 326] on div "rgb(255, 255, 255)" at bounding box center [1246, 324] width 15 height 15
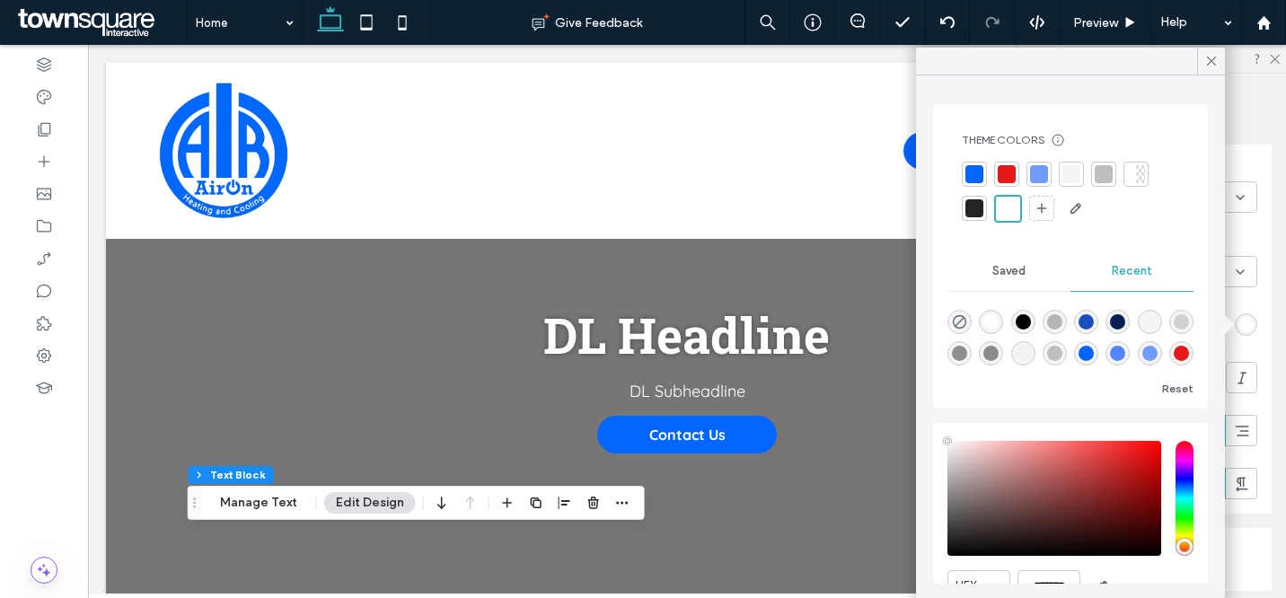
click at [982, 206] on div at bounding box center [975, 208] width 18 height 18
drag, startPoint x: 1205, startPoint y: 65, endPoint x: 1219, endPoint y: 66, distance: 14.4
click at [1204, 64] on icon at bounding box center [1212, 61] width 16 height 16
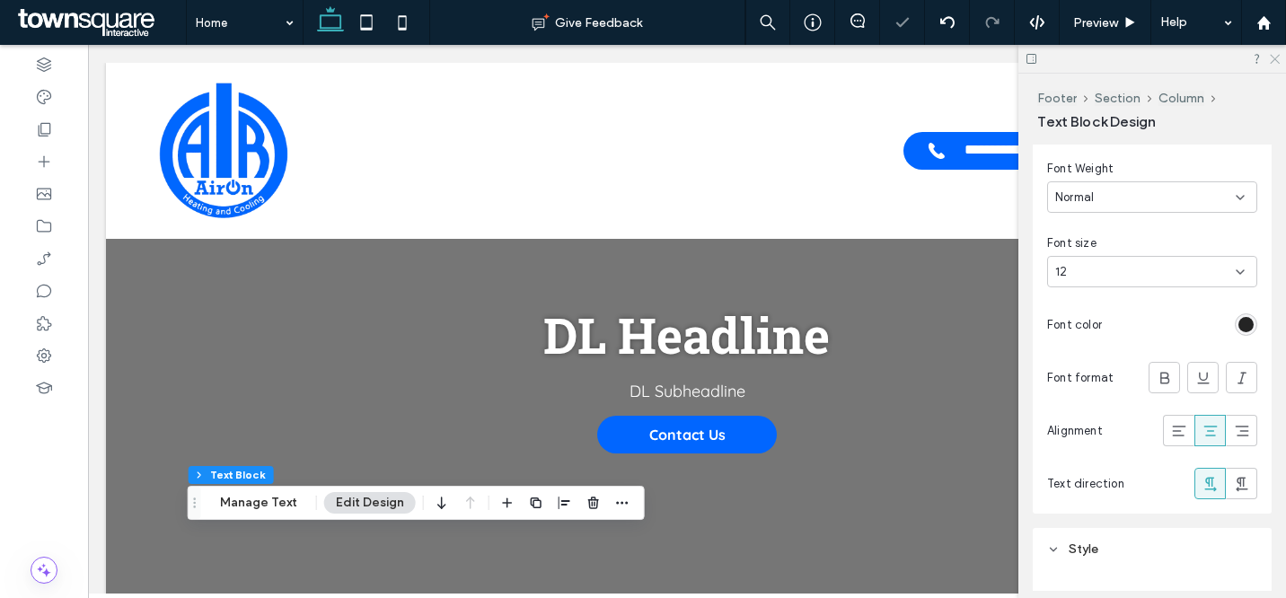
click at [1277, 57] on icon at bounding box center [1274, 58] width 12 height 12
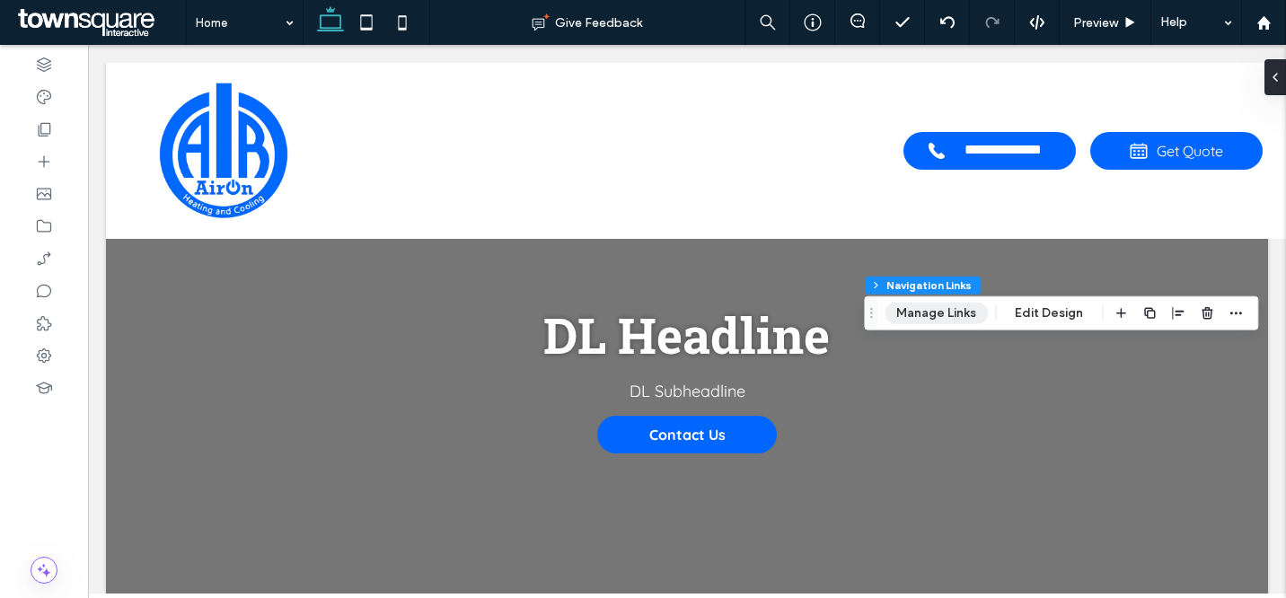
click at [937, 305] on button "Manage Links" at bounding box center [936, 314] width 103 height 22
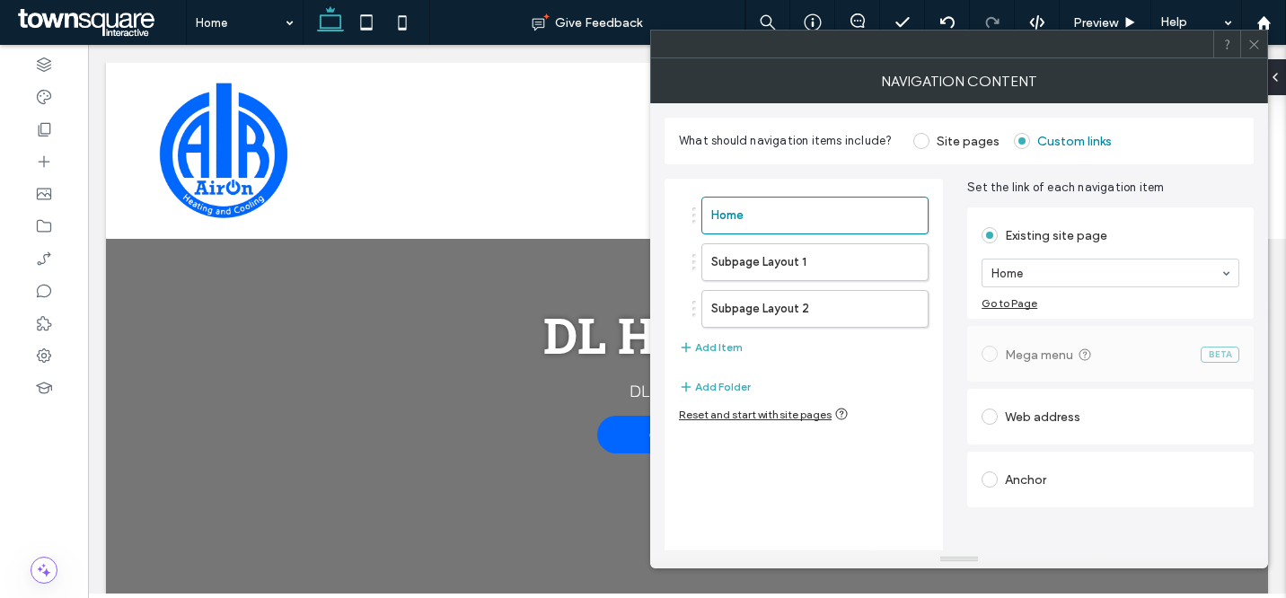
drag, startPoint x: 1248, startPoint y: 42, endPoint x: 1260, endPoint y: 44, distance: 12.7
click at [1248, 42] on icon at bounding box center [1254, 44] width 13 height 13
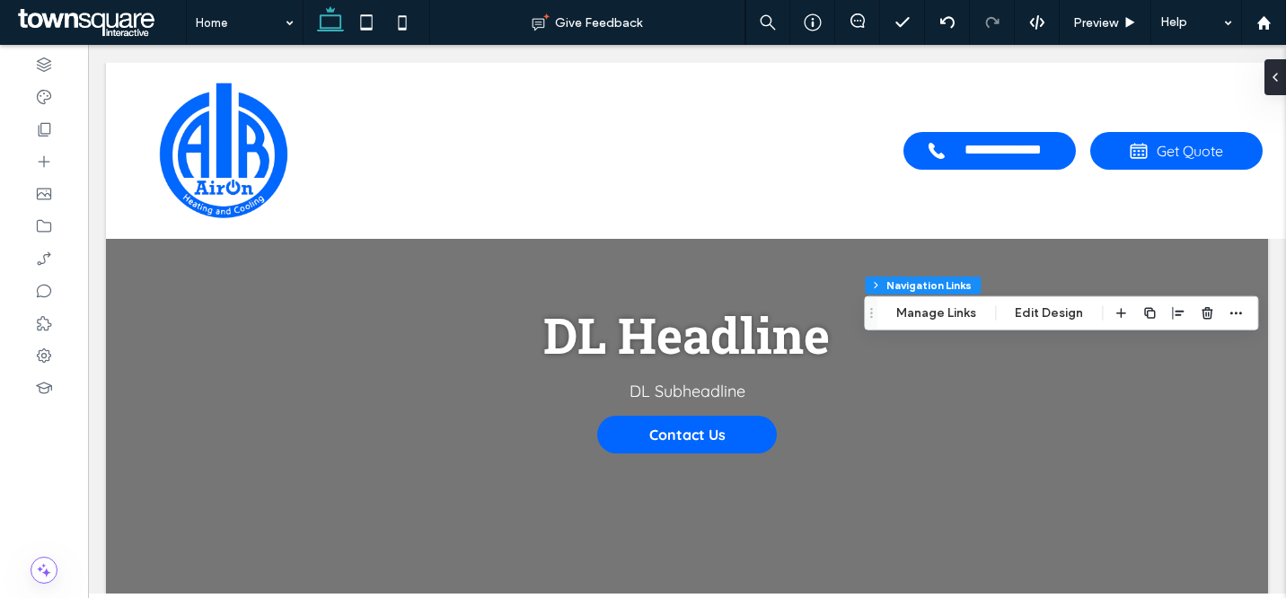
click at [1268, 78] on icon at bounding box center [1275, 77] width 14 height 14
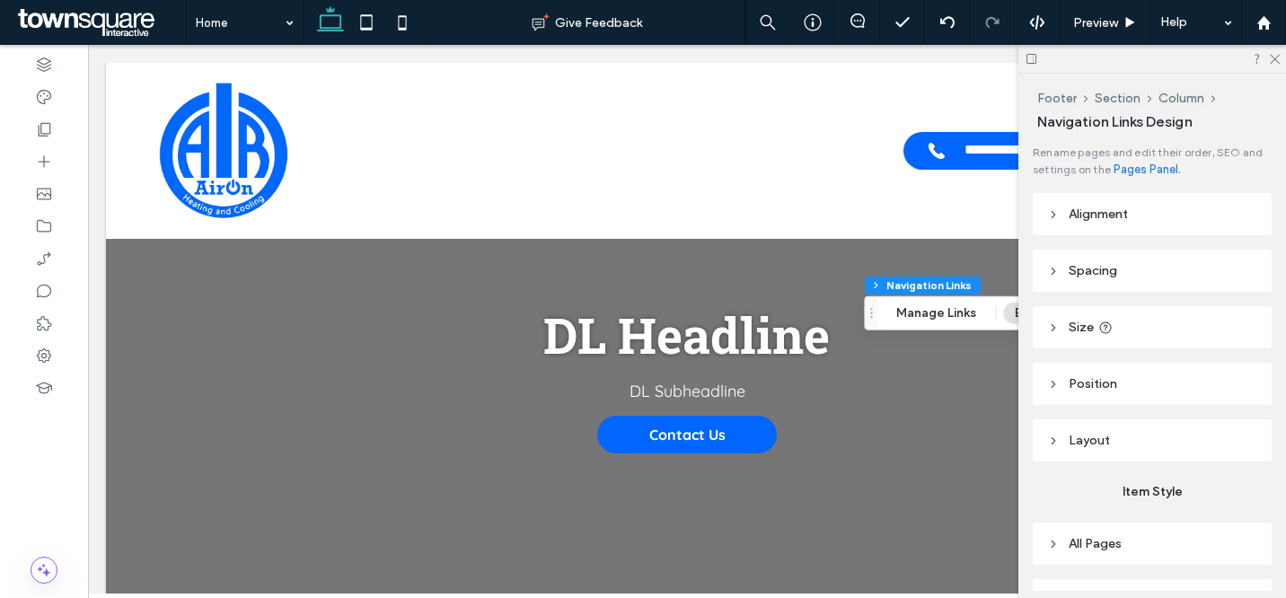
scroll to position [103, 0]
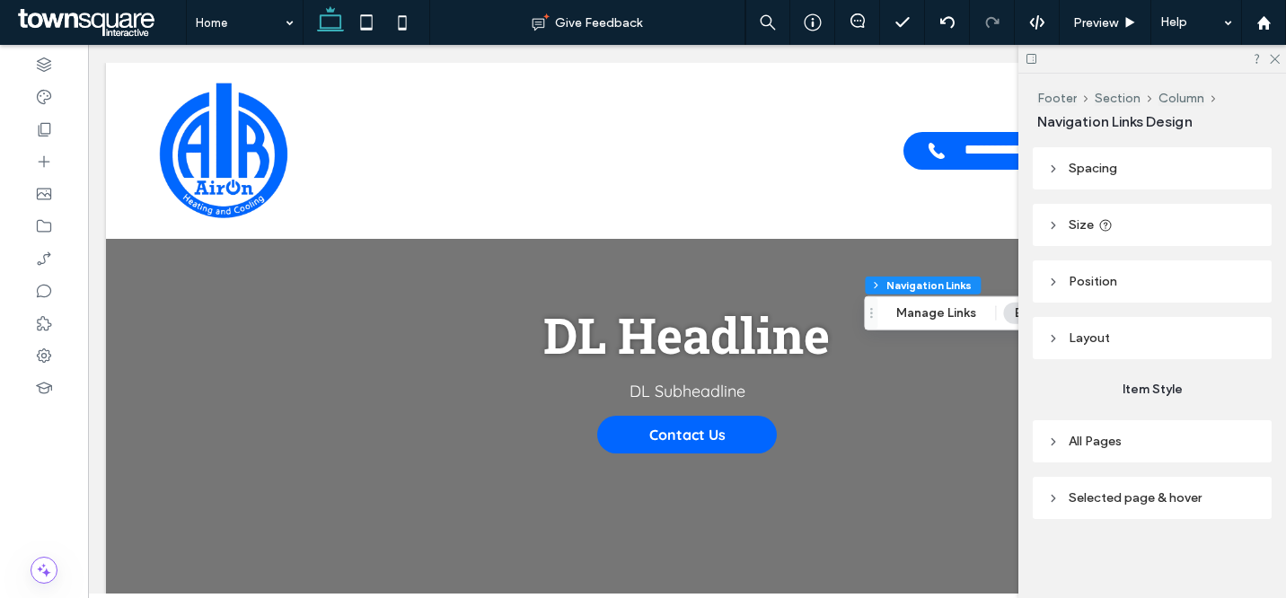
click at [1146, 440] on header "All Pages" at bounding box center [1152, 441] width 239 height 42
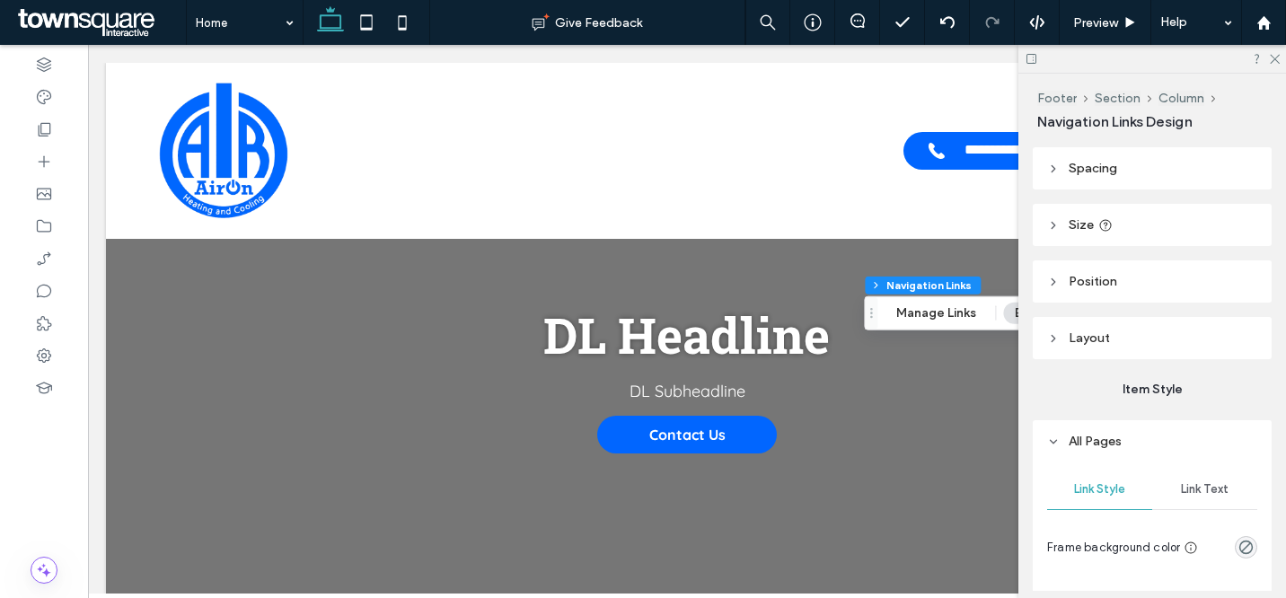
scroll to position [350, 0]
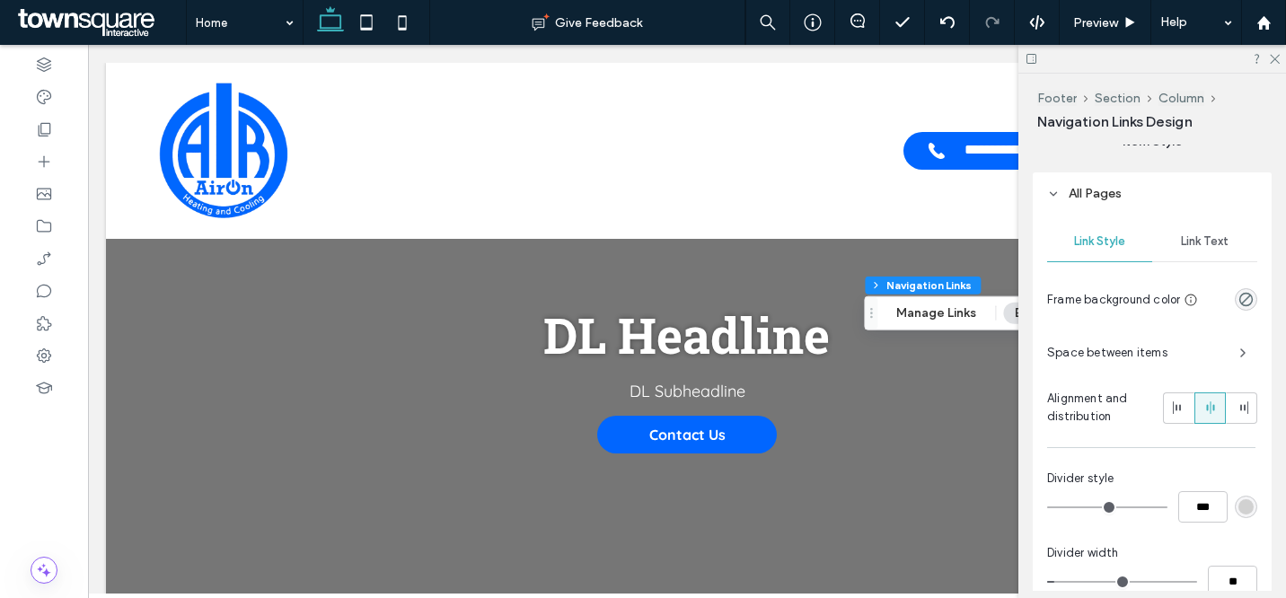
click at [1198, 246] on span "Link Text" at bounding box center [1205, 241] width 48 height 14
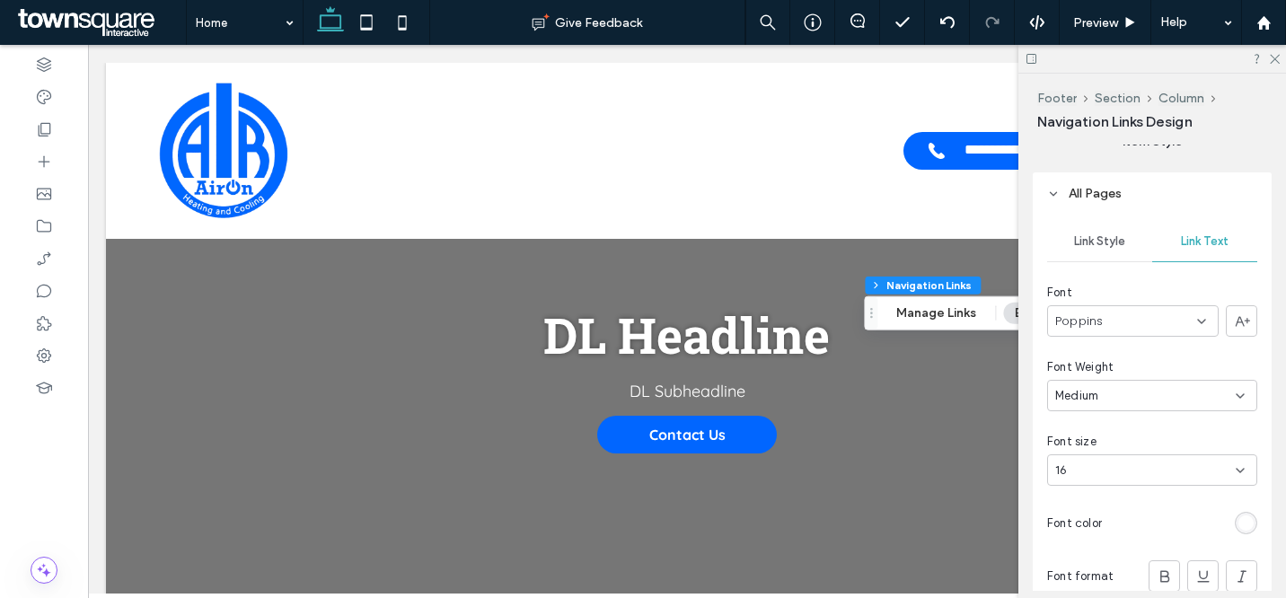
scroll to position [374, 0]
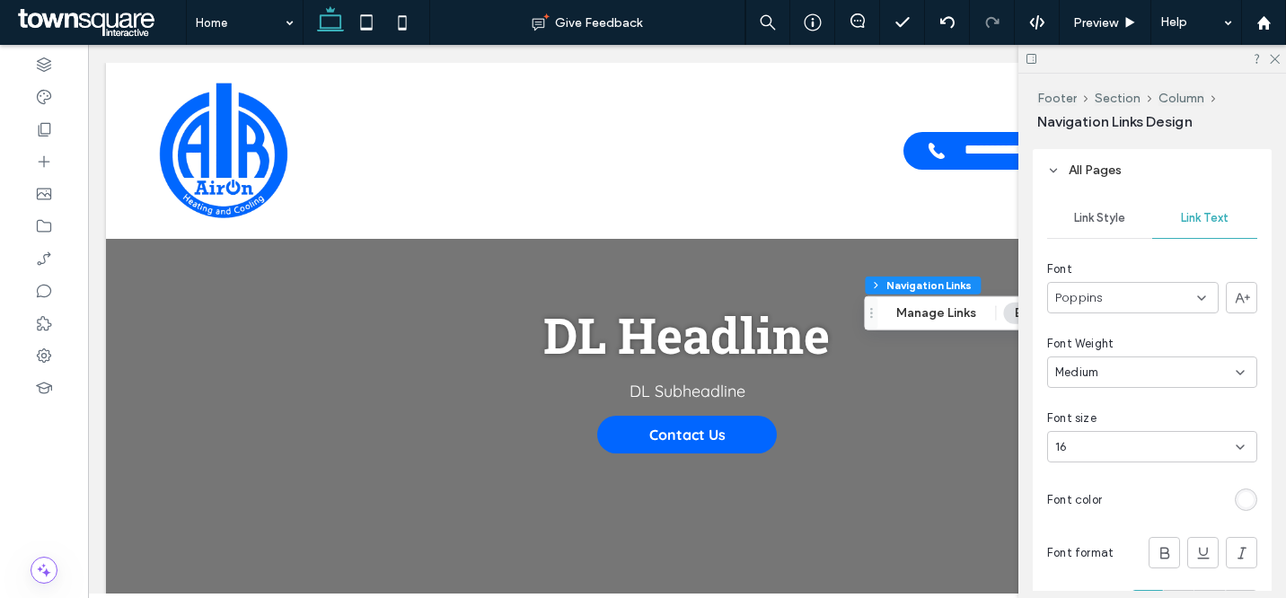
click at [1236, 491] on div "rgb(255, 255, 255)" at bounding box center [1246, 500] width 22 height 22
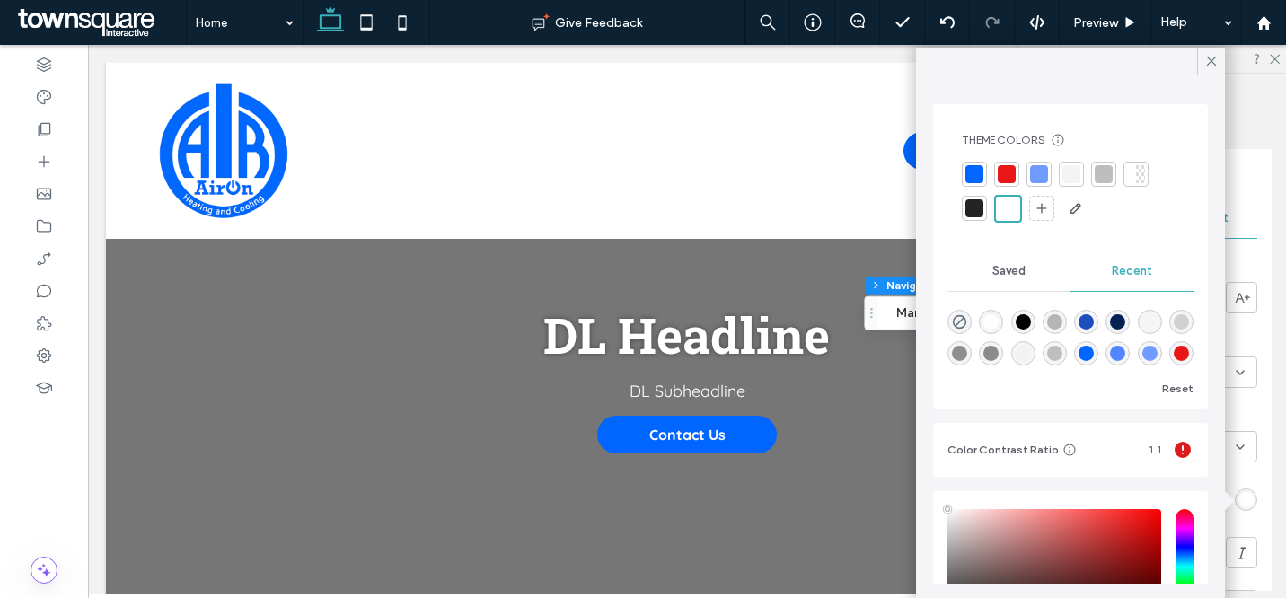
click at [980, 172] on div at bounding box center [975, 174] width 18 height 18
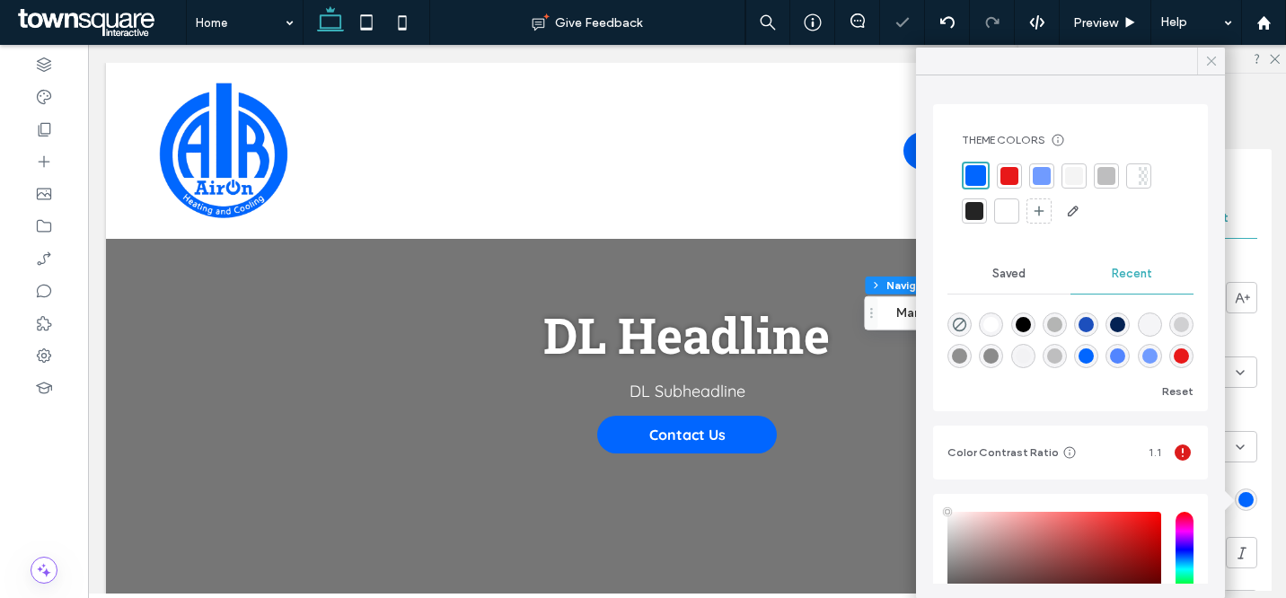
click at [1212, 62] on icon at bounding box center [1212, 61] width 16 height 16
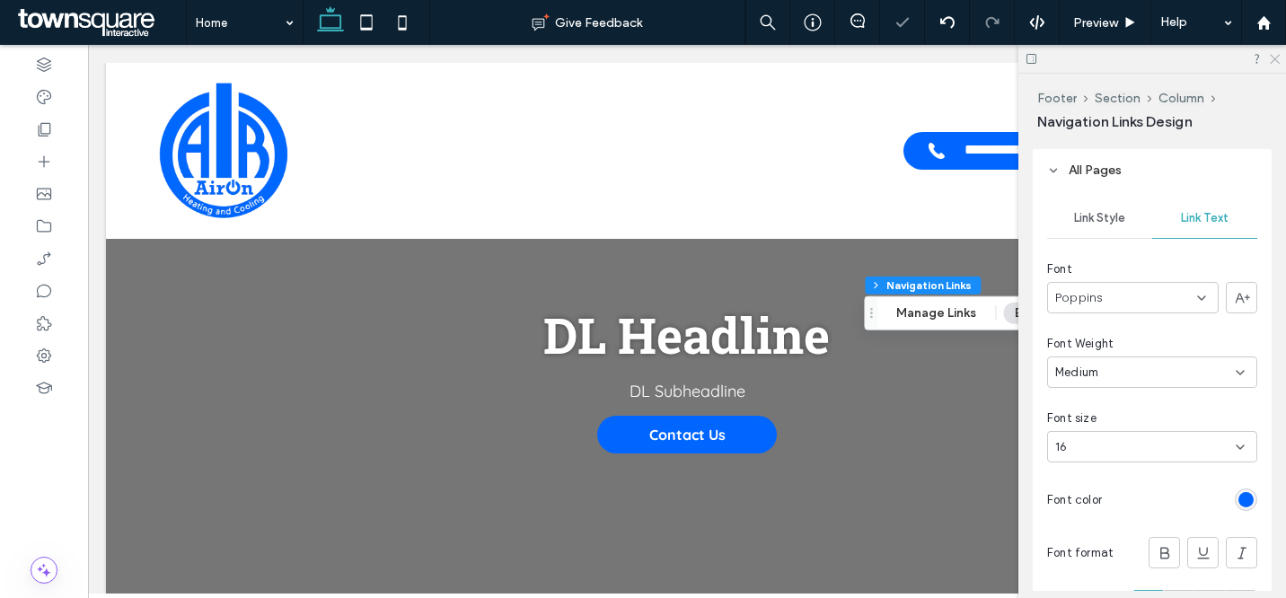
click at [1273, 62] on use at bounding box center [1275, 60] width 10 height 10
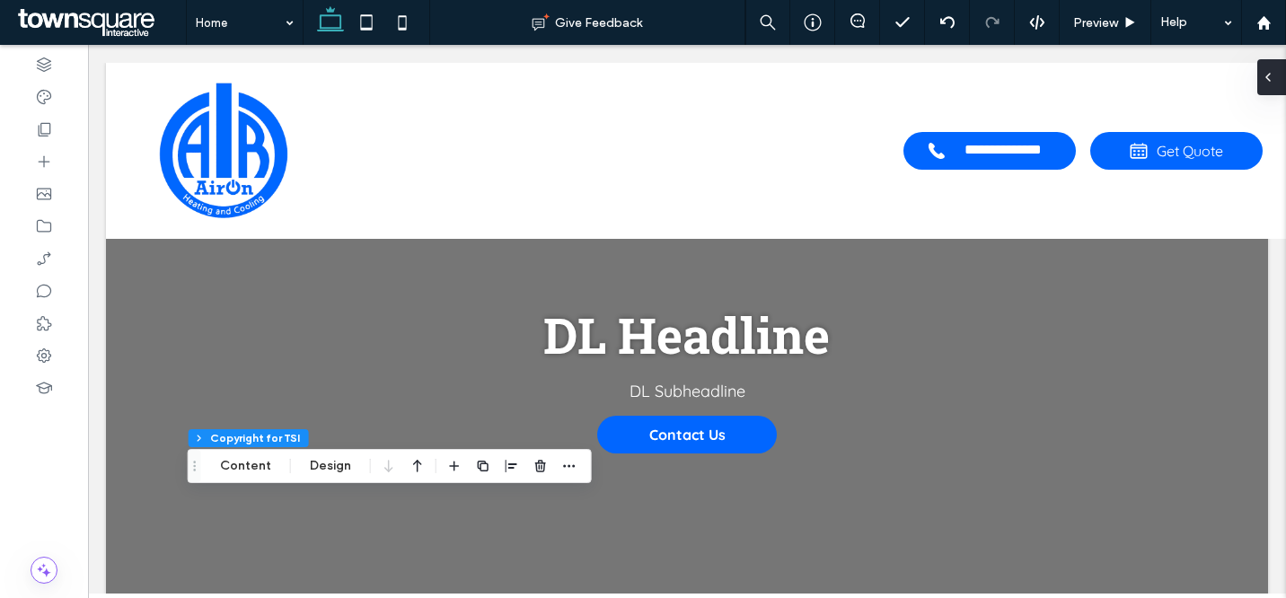
click at [1275, 74] on icon at bounding box center [1268, 77] width 14 height 14
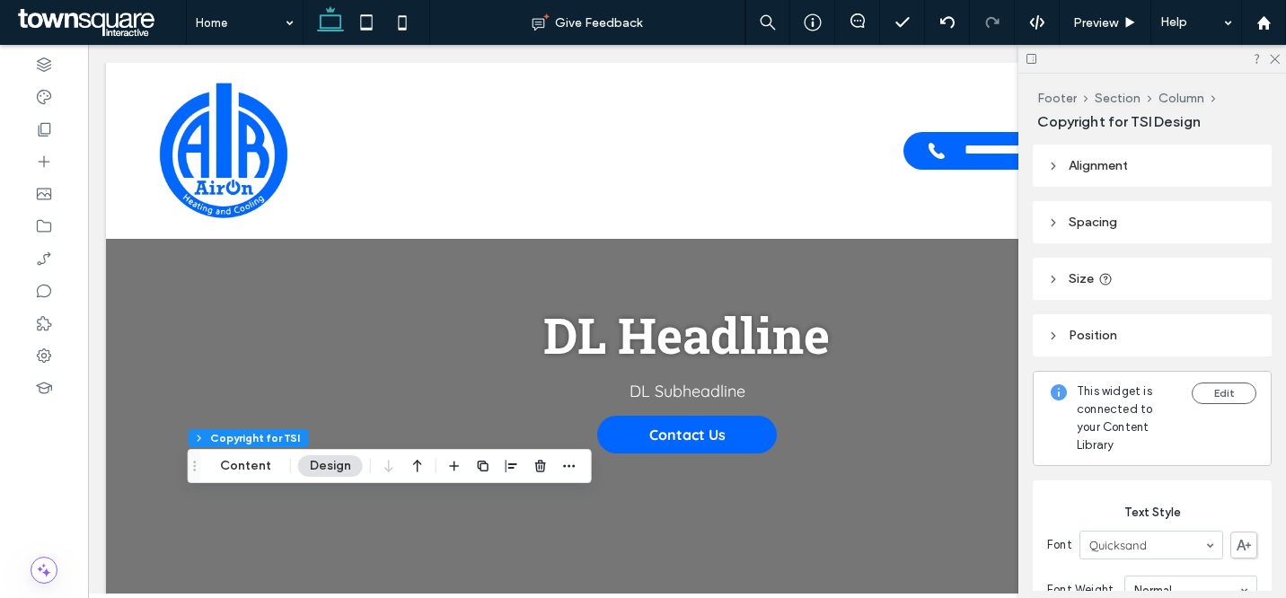
scroll to position [346, 0]
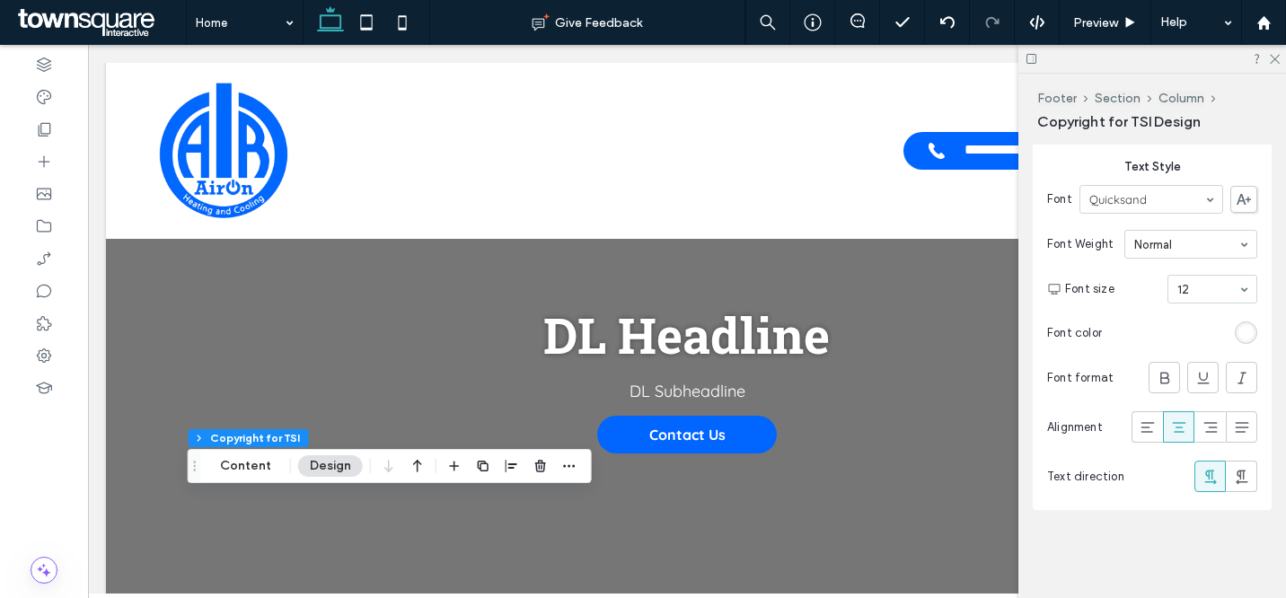
click at [1240, 331] on div "rgb(255, 255, 255)" at bounding box center [1246, 332] width 15 height 15
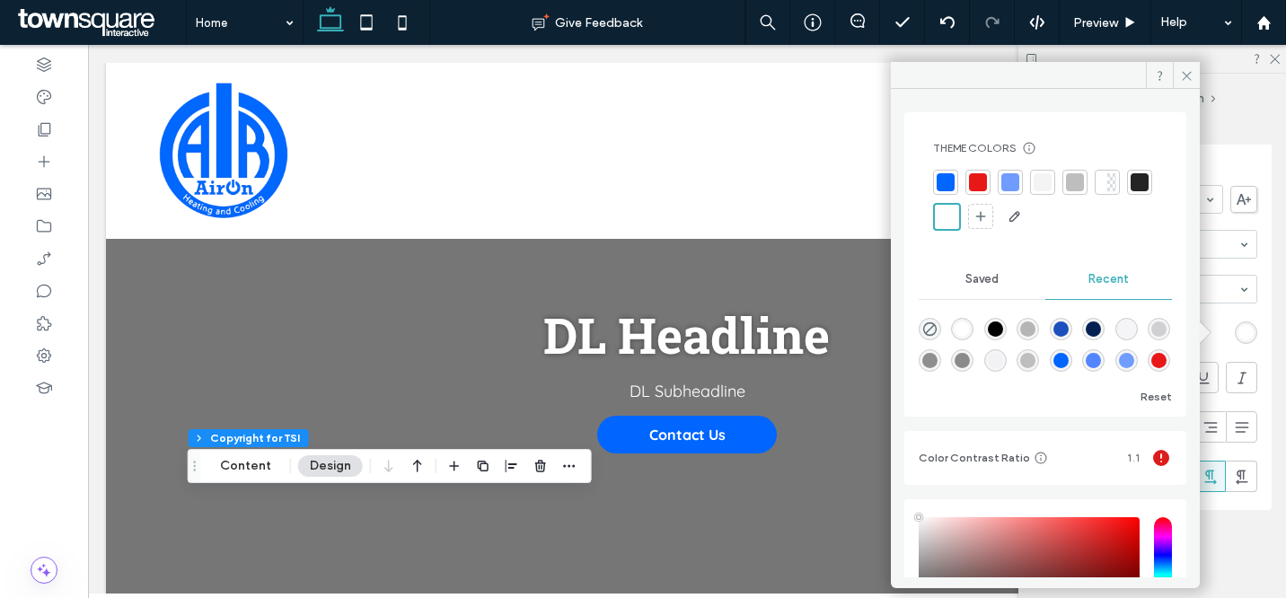
click at [939, 178] on div at bounding box center [946, 182] width 18 height 18
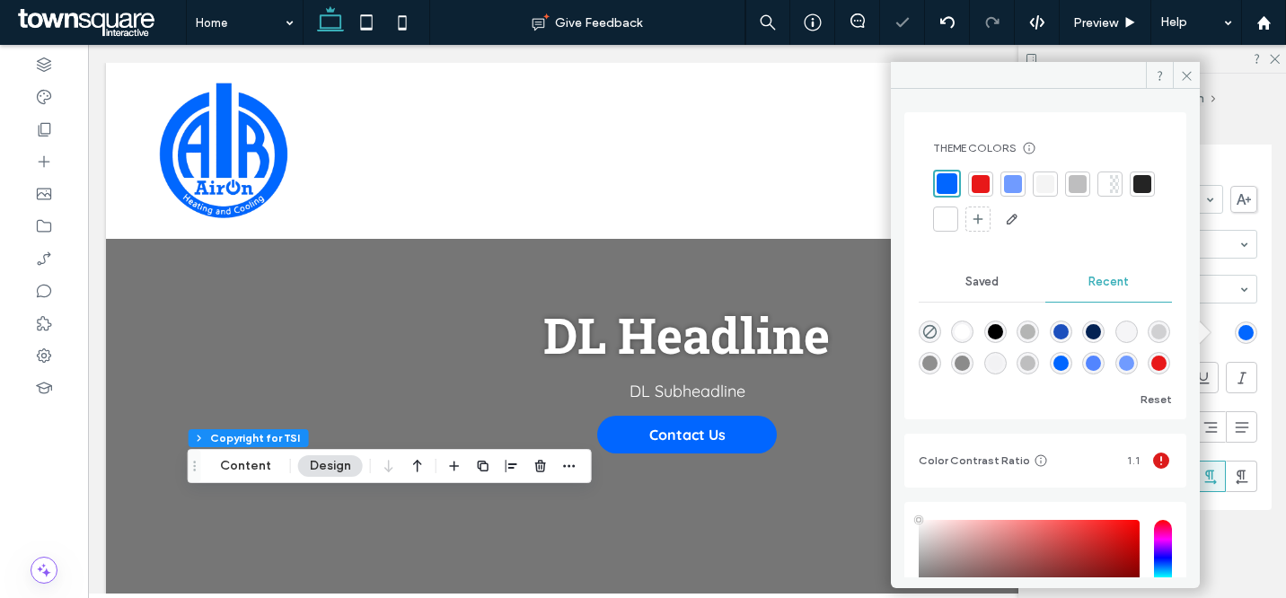
click at [1134, 193] on div at bounding box center [1143, 184] width 18 height 18
click at [1187, 73] on icon at bounding box center [1186, 75] width 13 height 13
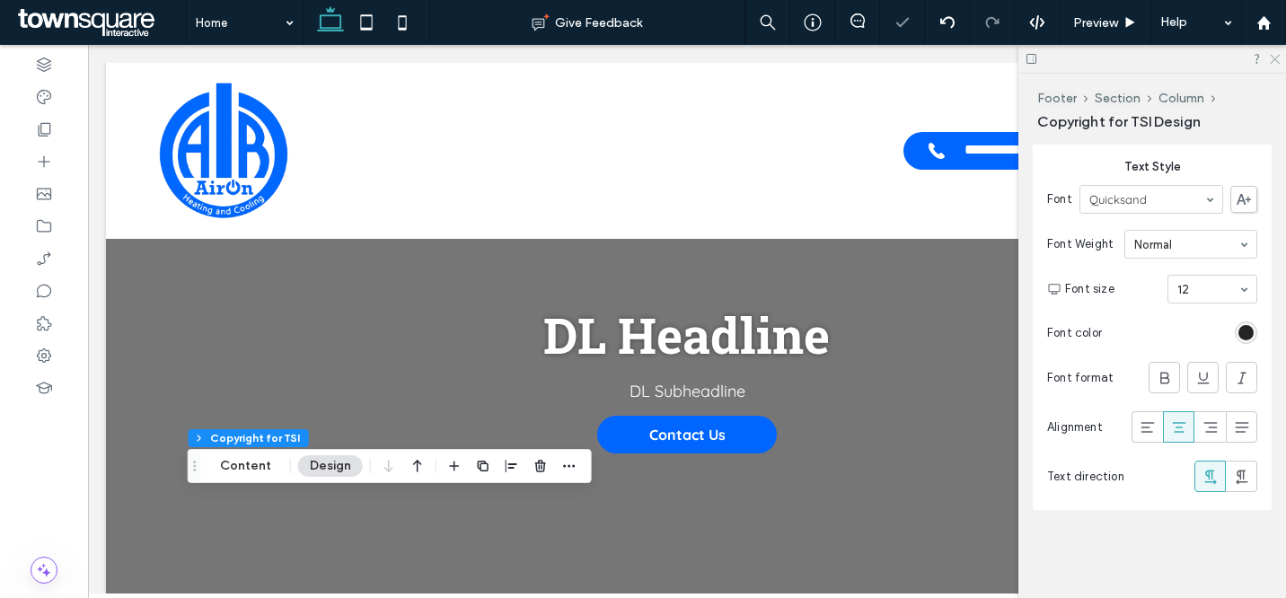
click at [1271, 59] on icon at bounding box center [1274, 58] width 12 height 12
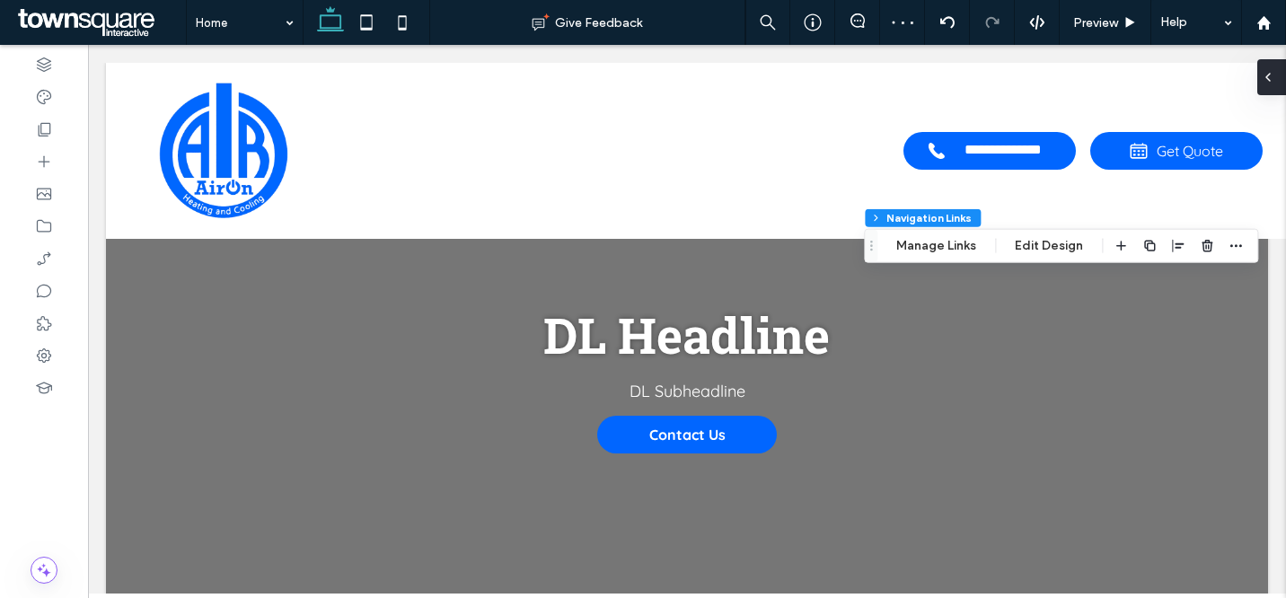
click at [1276, 73] on div at bounding box center [1272, 77] width 29 height 36
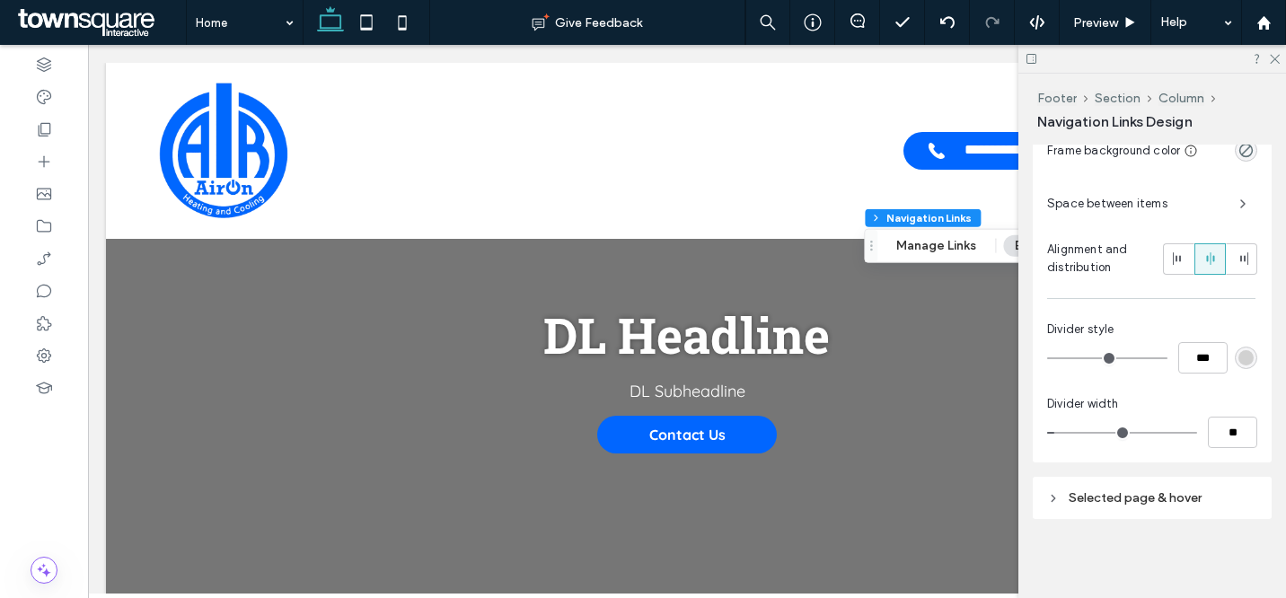
scroll to position [263, 0]
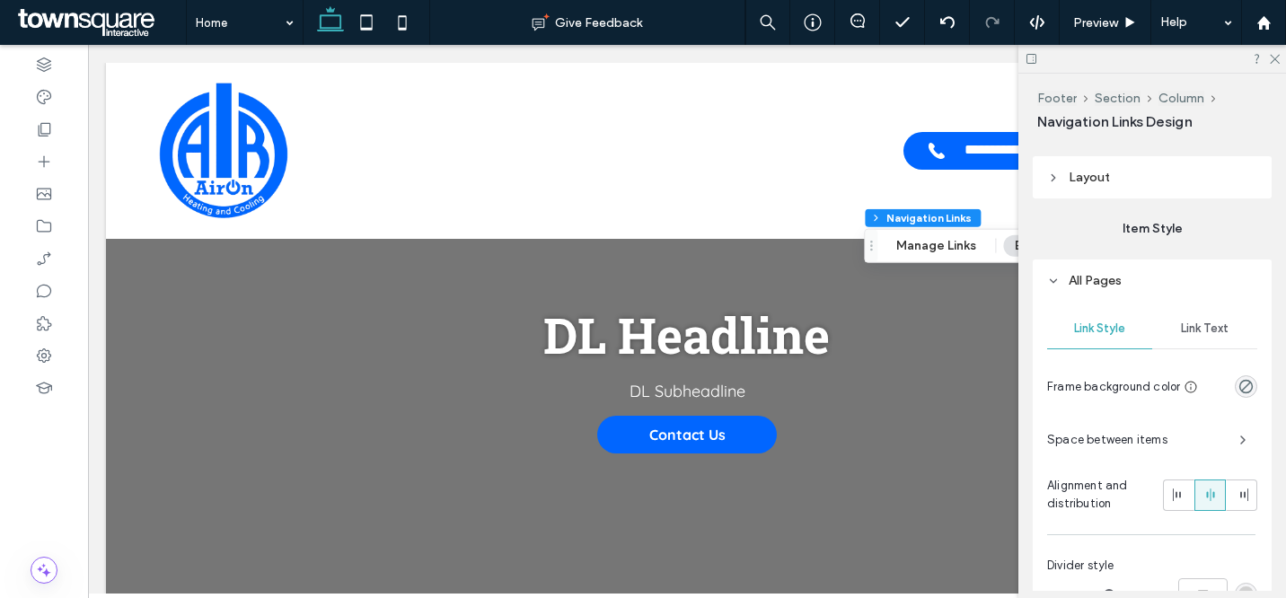
click at [1203, 318] on div "Link Text" at bounding box center [1204, 329] width 105 height 40
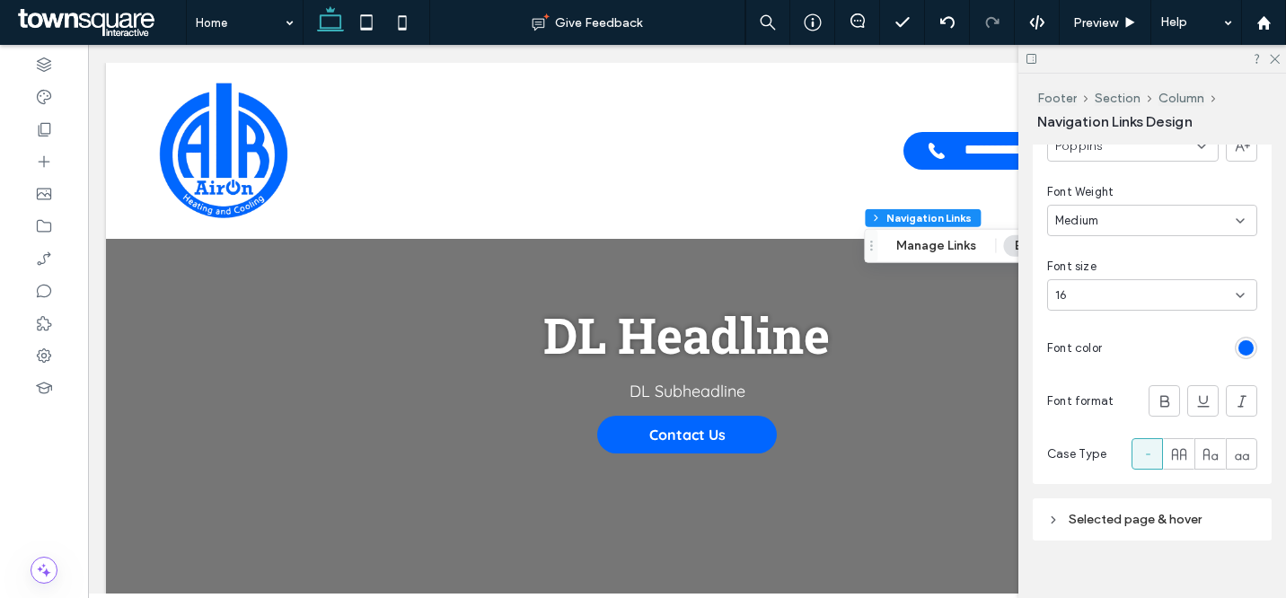
scroll to position [548, 0]
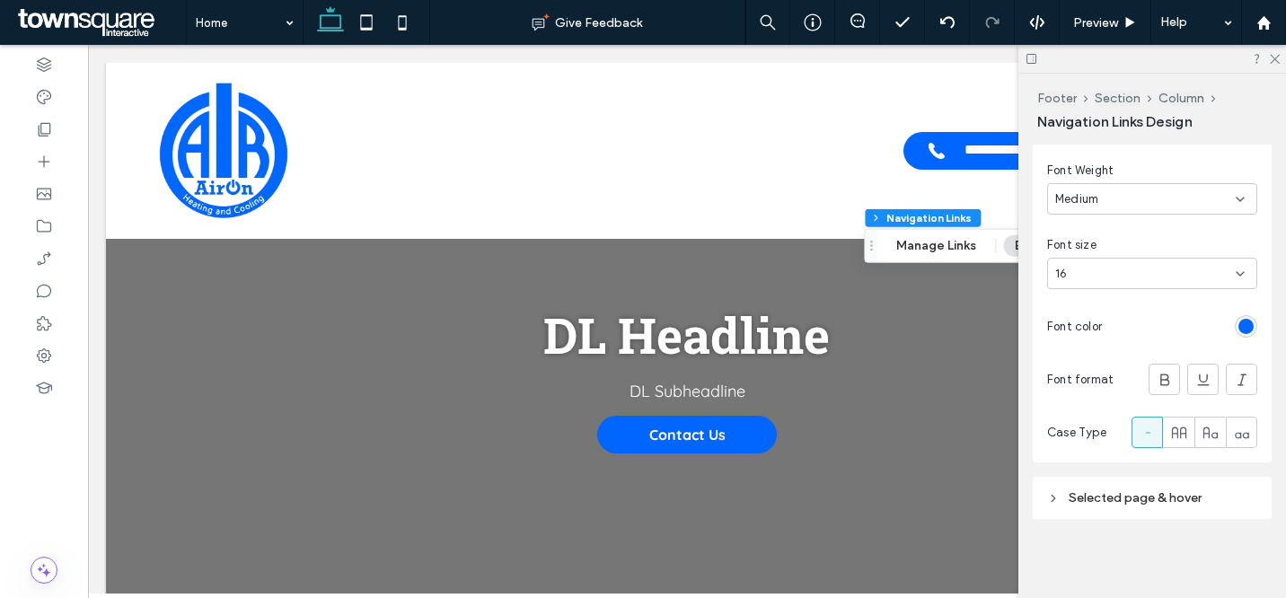
click at [1155, 499] on span "Selected page & hover" at bounding box center [1135, 497] width 133 height 15
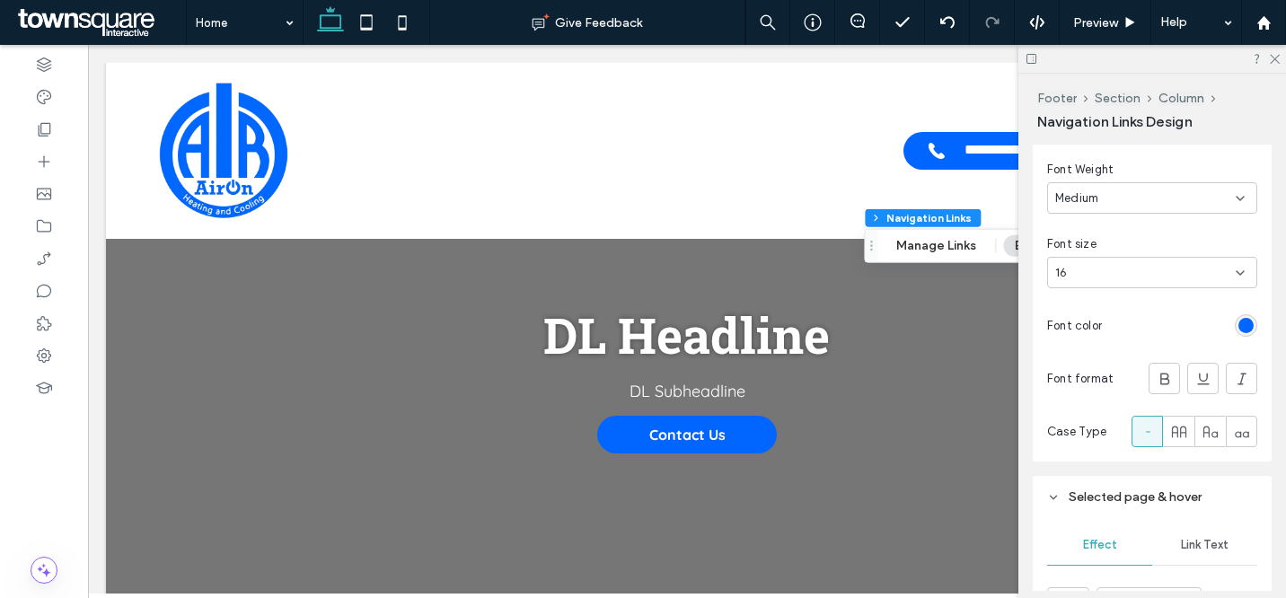
scroll to position [914, 0]
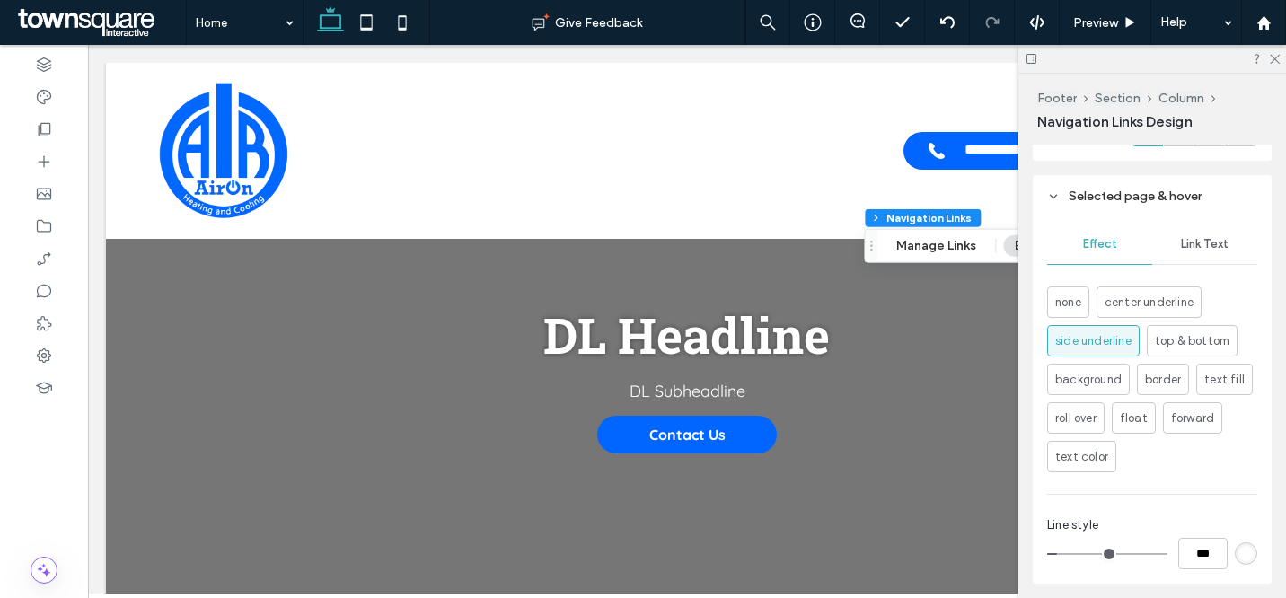
click at [1215, 249] on span "Link Text" at bounding box center [1205, 244] width 48 height 14
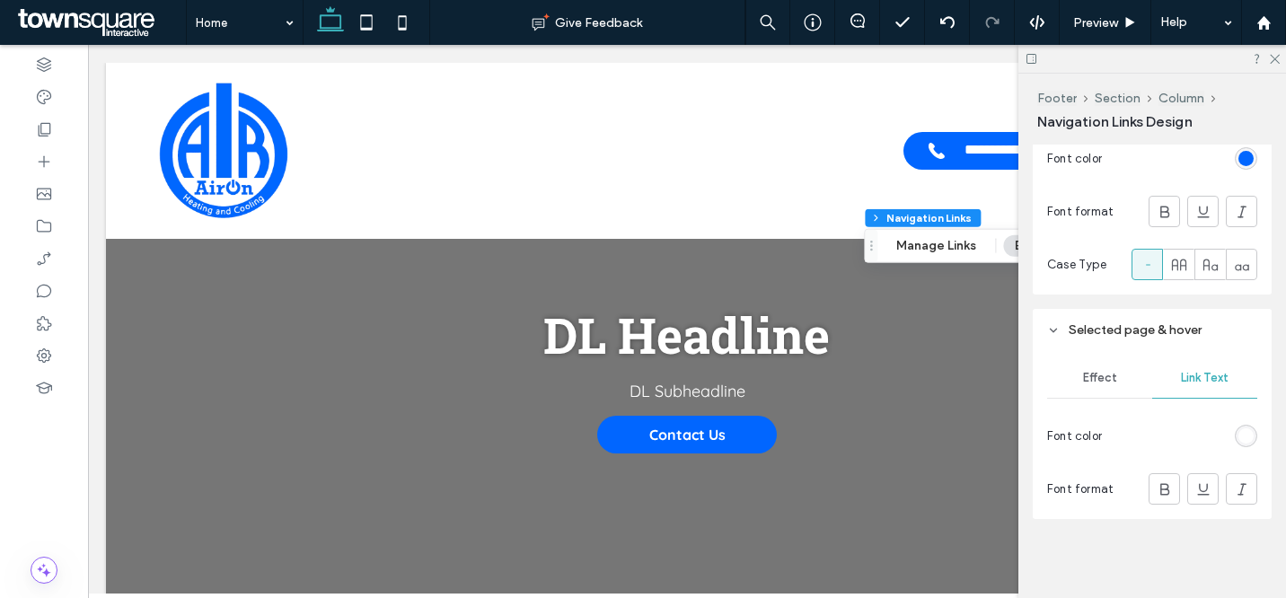
scroll to position [716, 0]
click at [1240, 439] on div "rgb(255, 255, 255)" at bounding box center [1246, 435] width 15 height 15
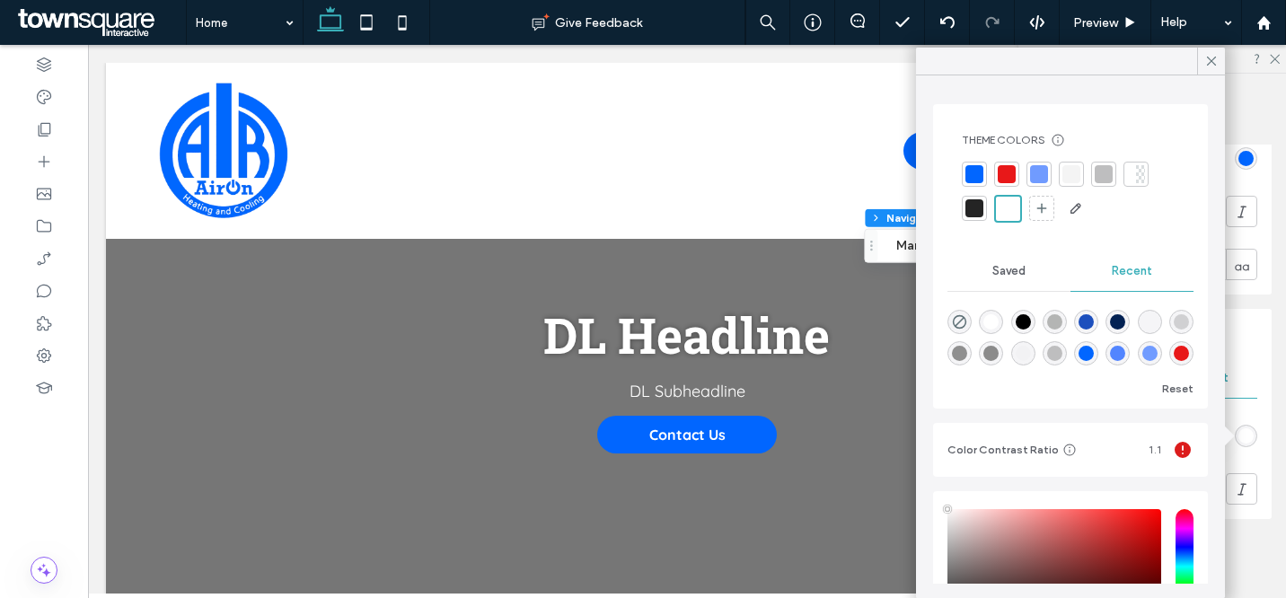
click at [1009, 174] on div at bounding box center [1007, 174] width 18 height 18
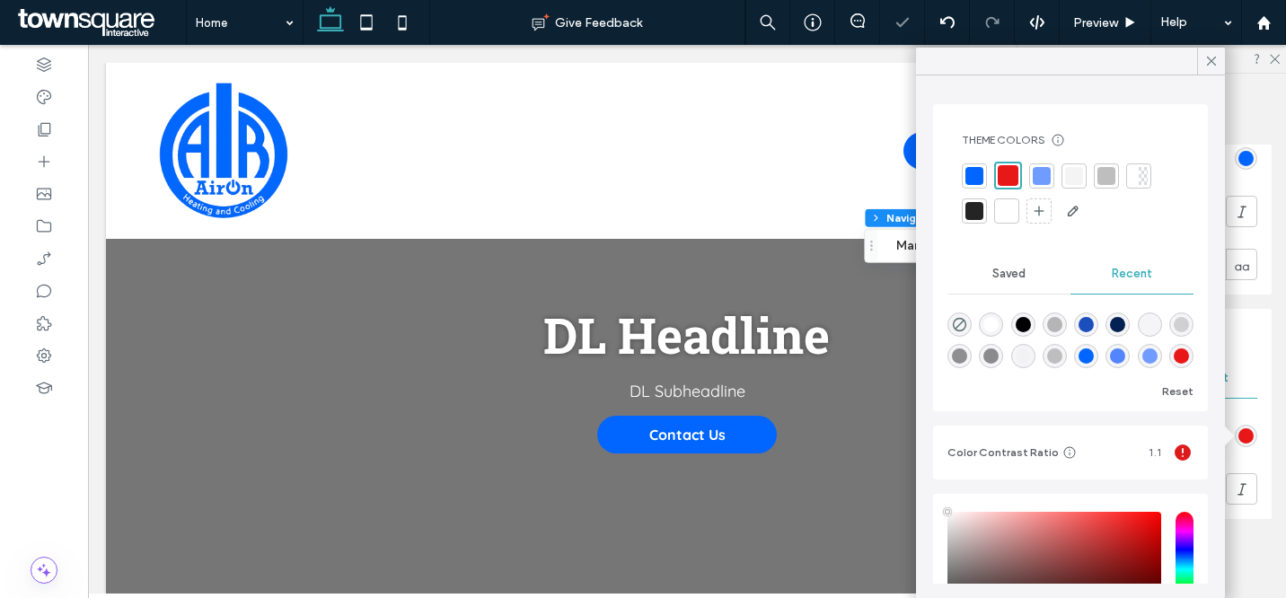
click at [1250, 465] on div "Effect Link Text Font color Font format" at bounding box center [1152, 435] width 239 height 168
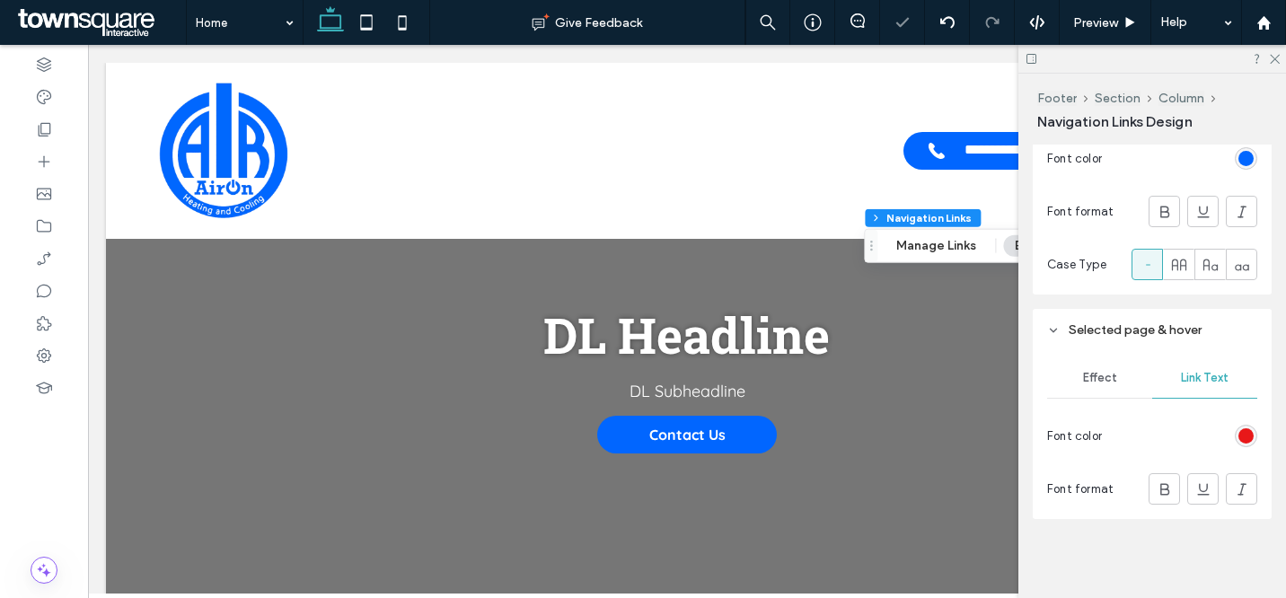
click at [1097, 375] on span "Effect" at bounding box center [1100, 378] width 34 height 14
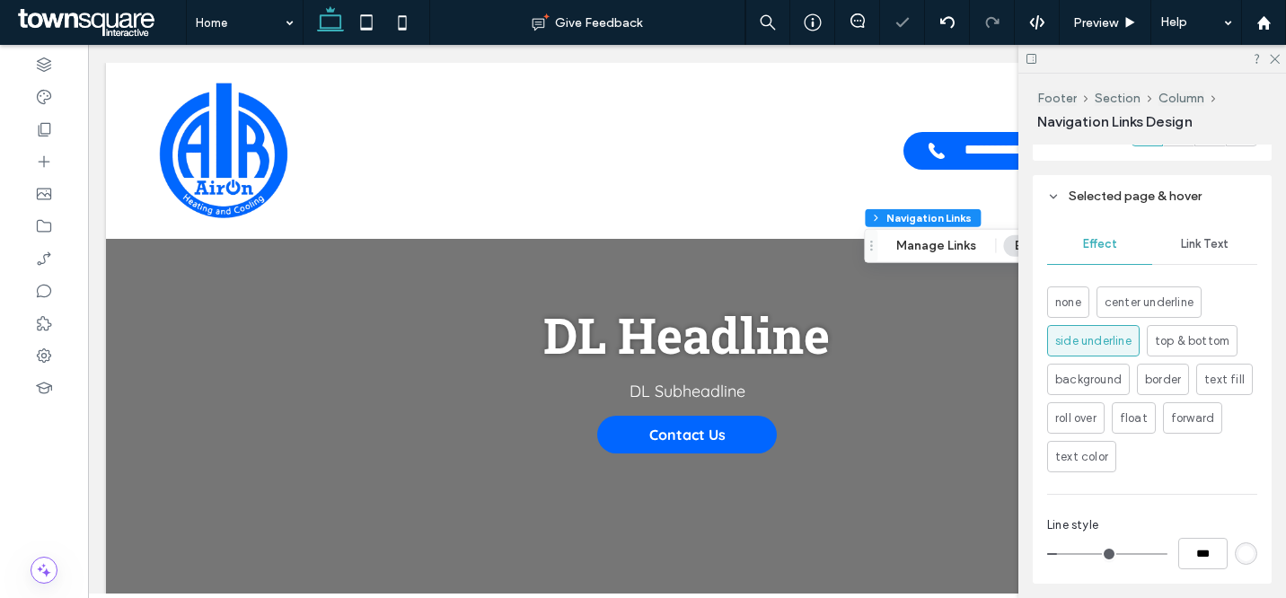
scroll to position [914, 0]
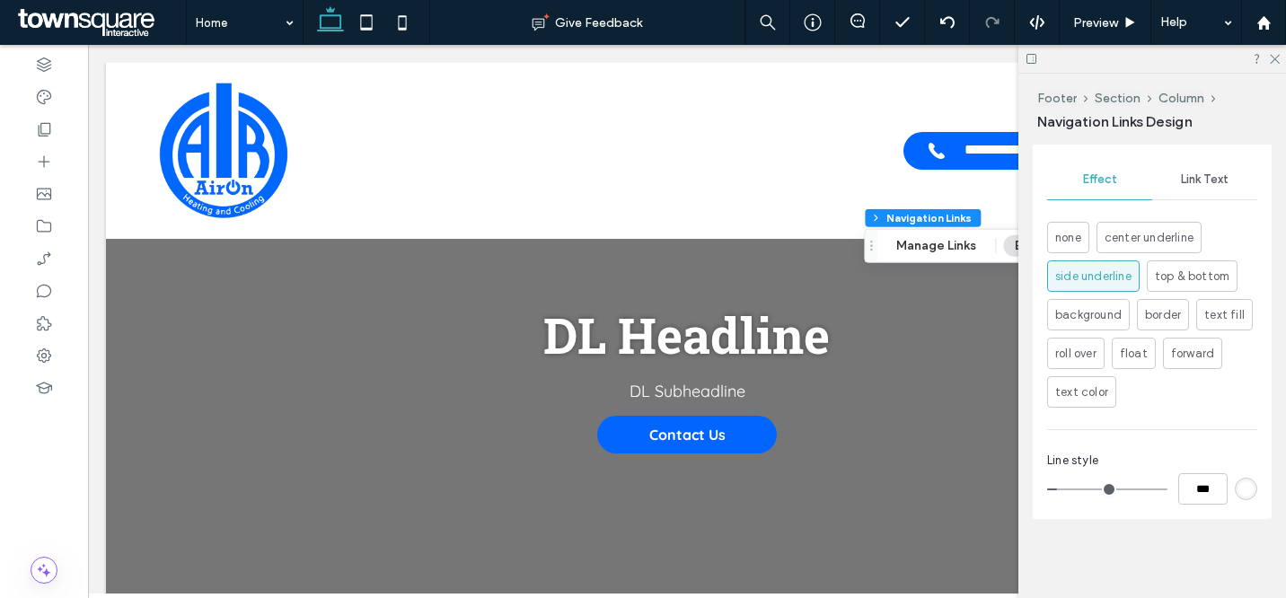
click at [1236, 481] on div "rgb(255, 255, 255)" at bounding box center [1246, 489] width 22 height 22
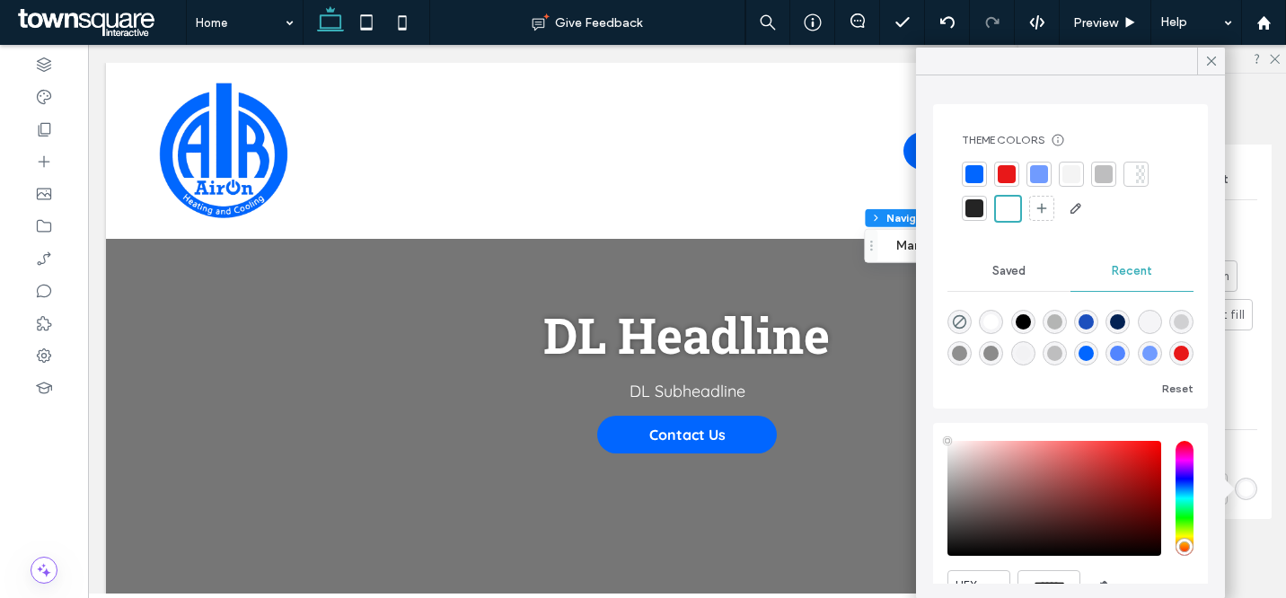
click at [1014, 174] on div at bounding box center [1007, 174] width 18 height 18
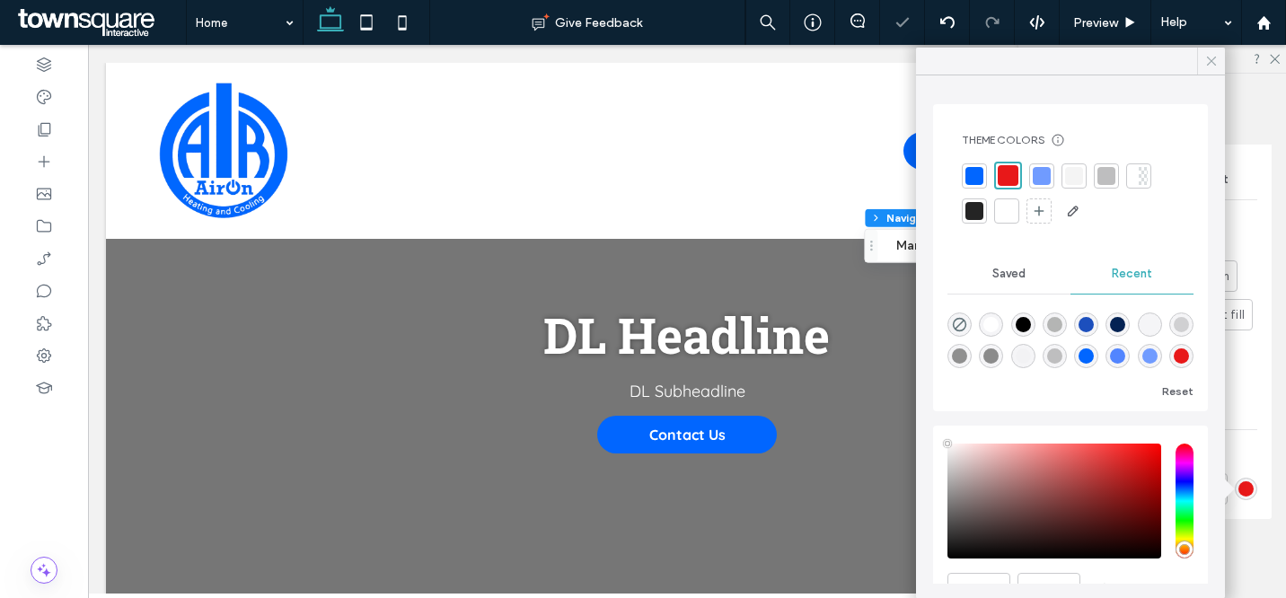
click at [1214, 66] on icon at bounding box center [1212, 61] width 16 height 16
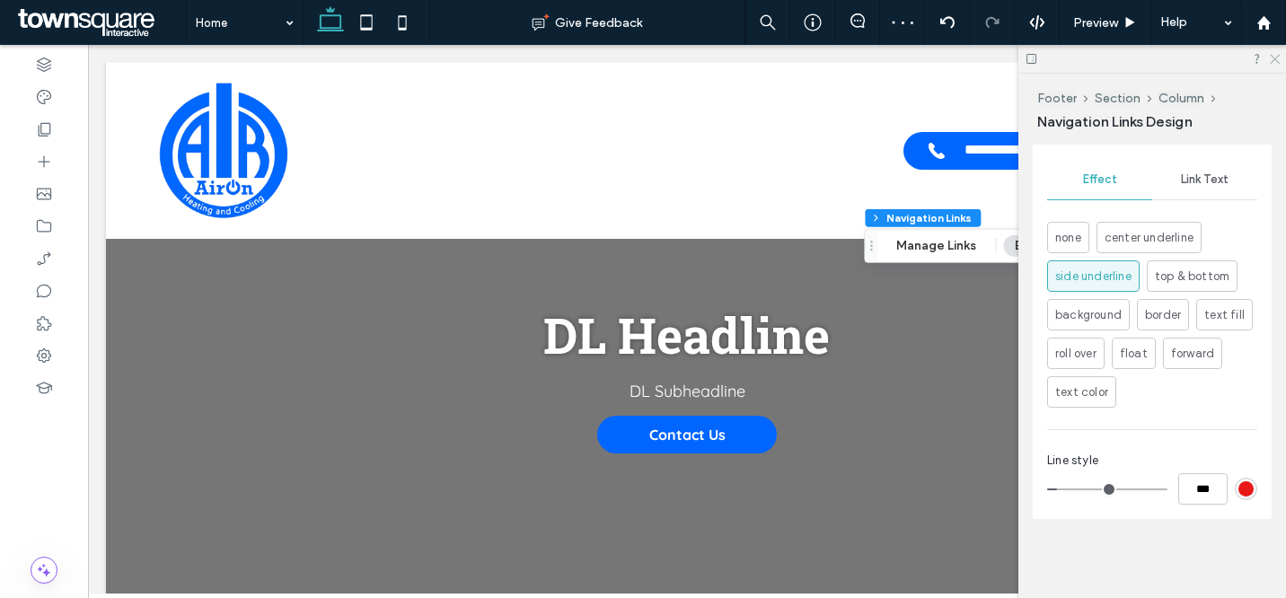
click at [1272, 58] on icon at bounding box center [1274, 58] width 12 height 12
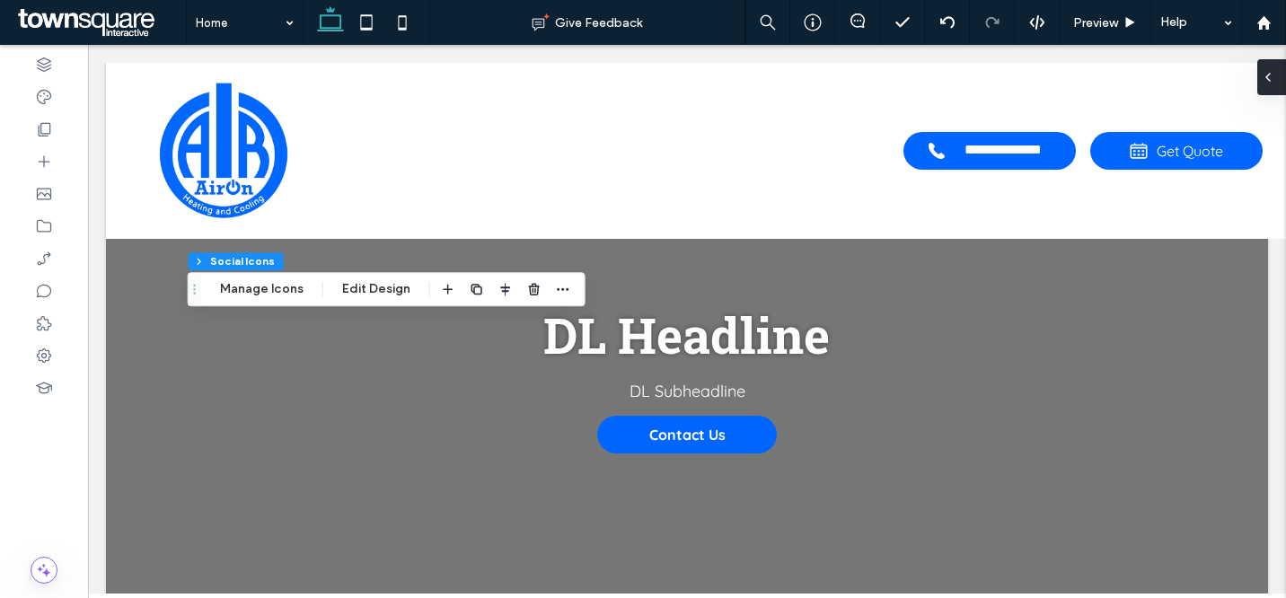
click at [1274, 76] on icon at bounding box center [1268, 77] width 14 height 14
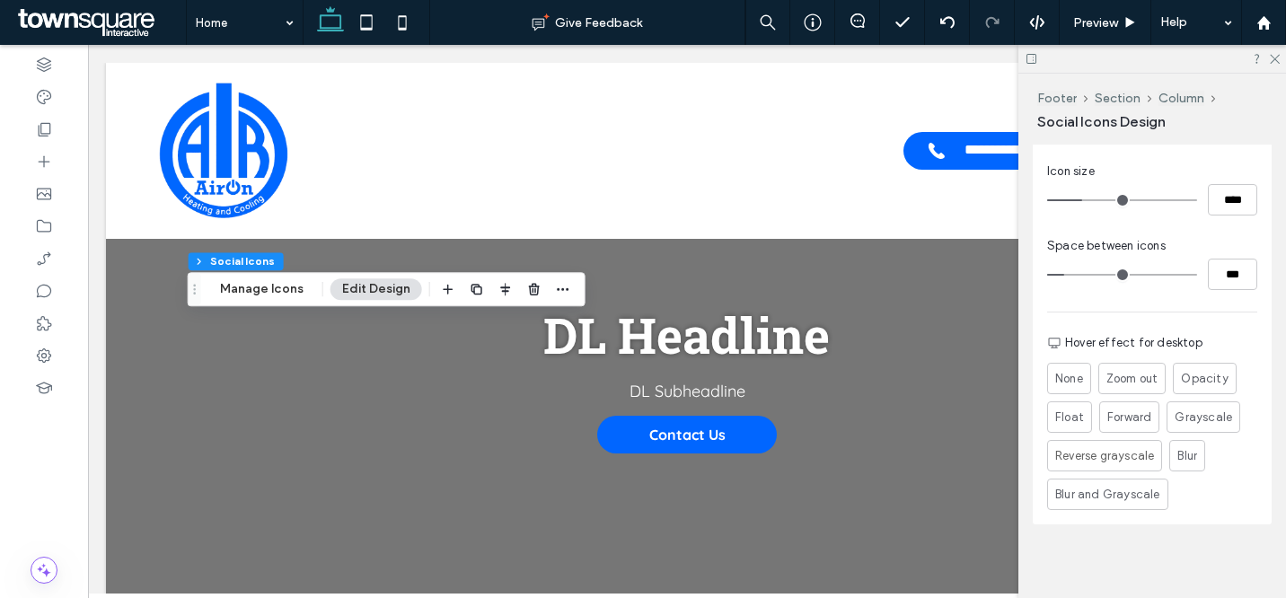
scroll to position [532, 0]
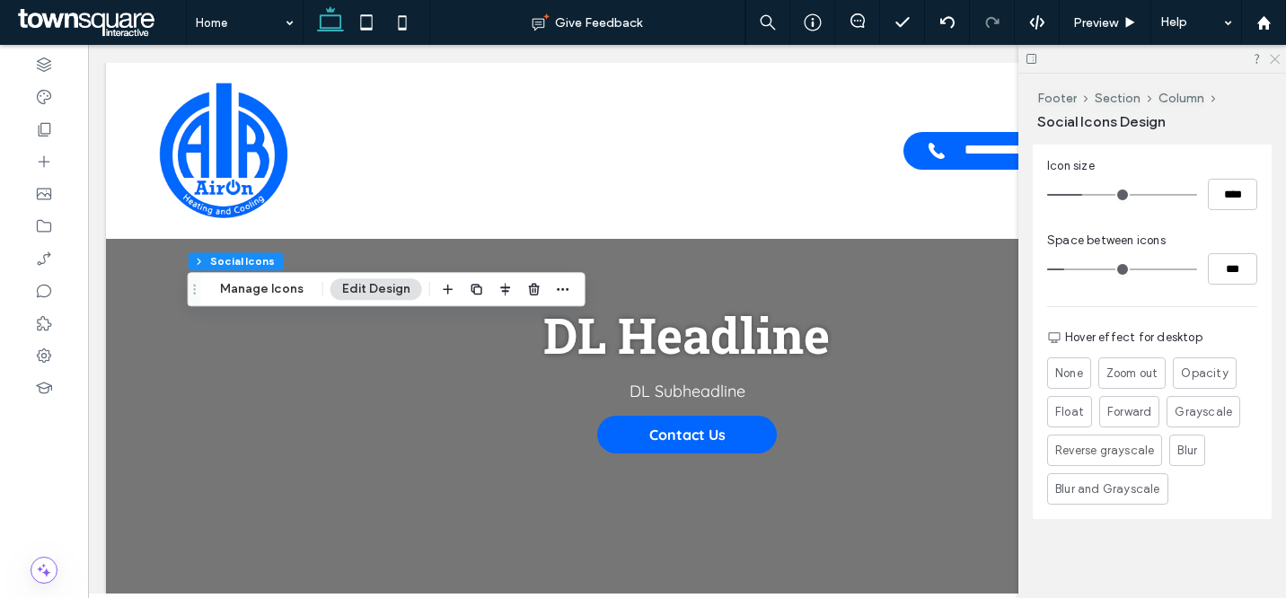
click at [1272, 59] on icon at bounding box center [1274, 58] width 12 height 12
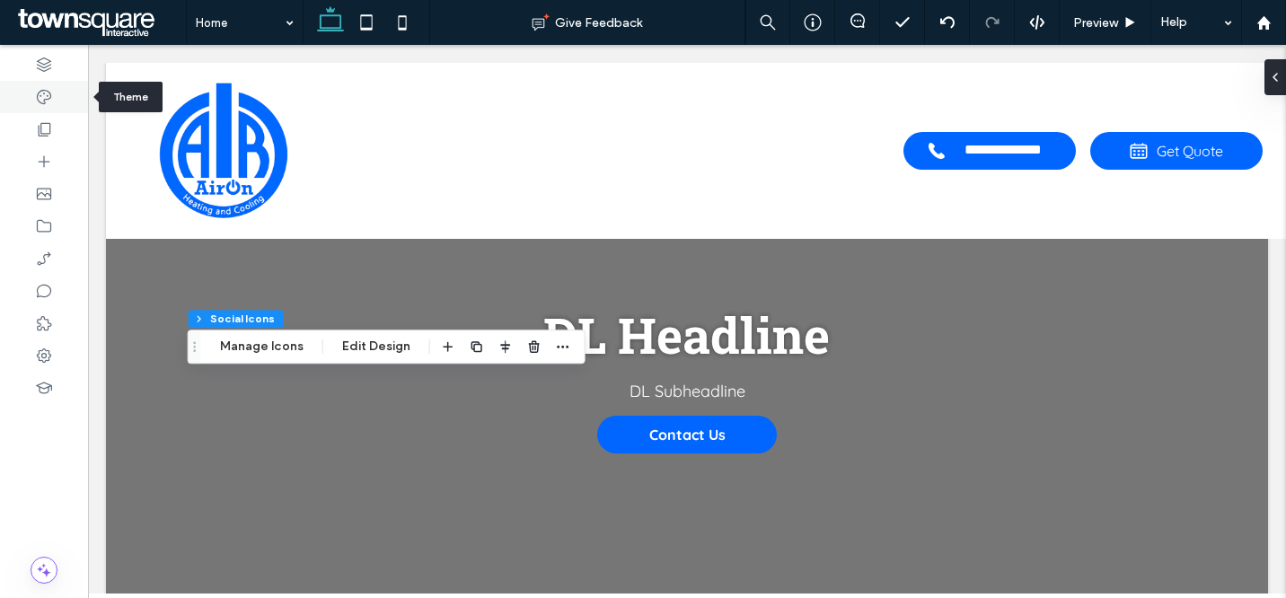
click at [63, 92] on div at bounding box center [44, 97] width 88 height 32
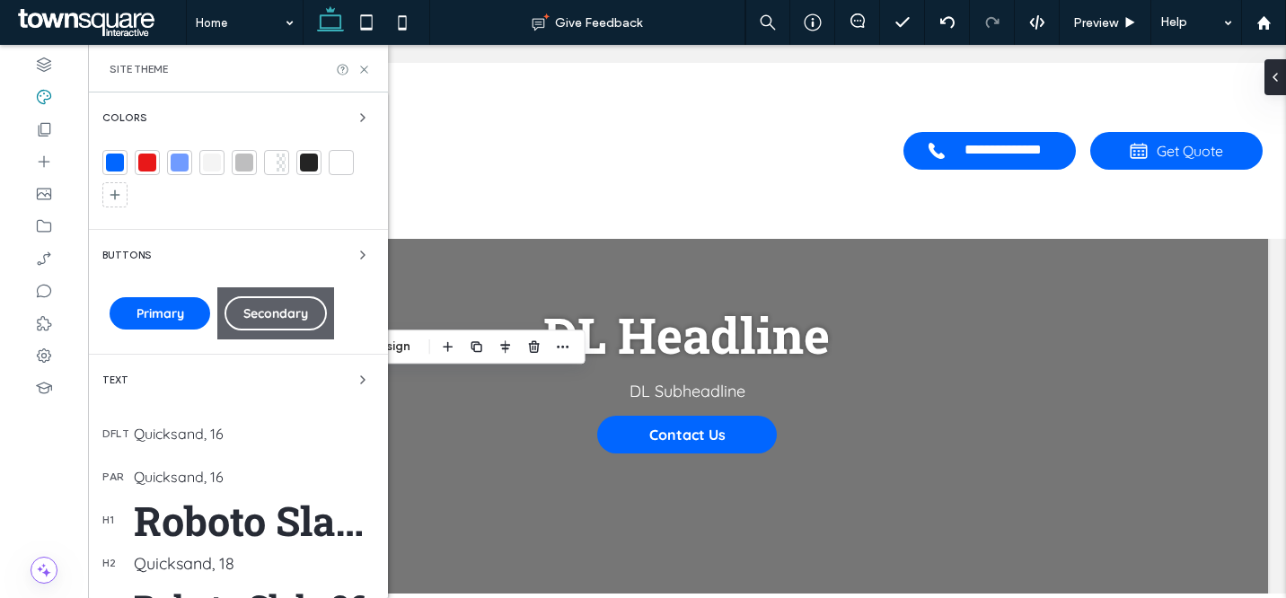
click at [219, 164] on div at bounding box center [212, 163] width 18 height 18
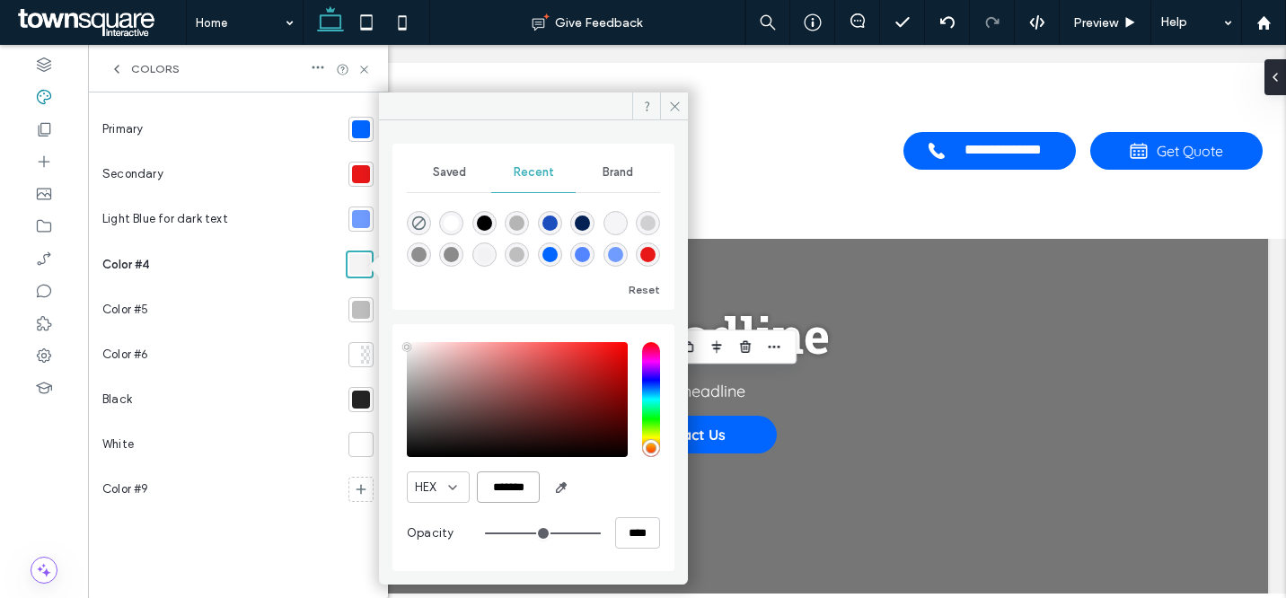
click at [516, 476] on input "*******" at bounding box center [508, 487] width 63 height 31
click at [676, 106] on icon at bounding box center [674, 106] width 13 height 13
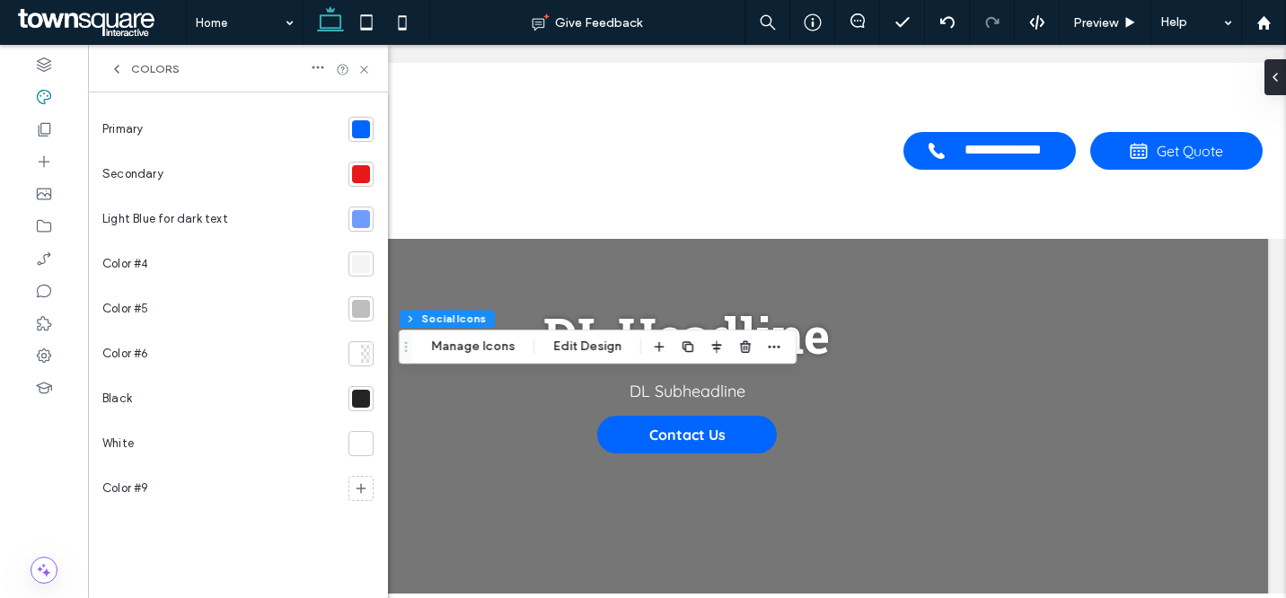
click at [365, 170] on div at bounding box center [361, 174] width 18 height 18
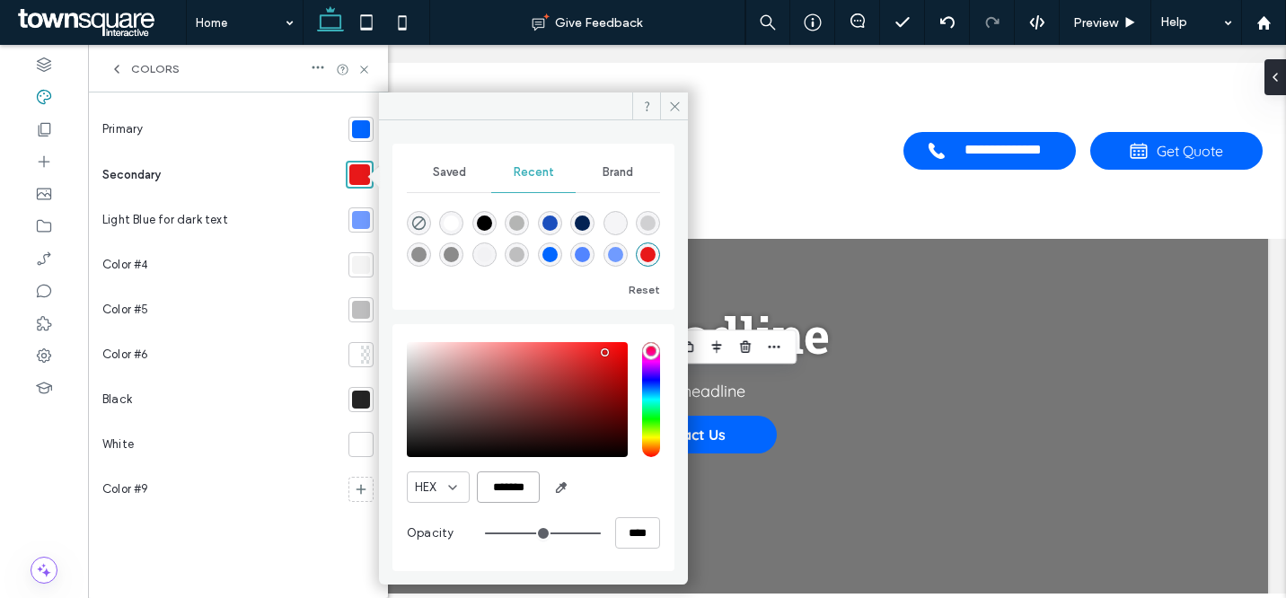
click at [503, 489] on input "*******" at bounding box center [508, 487] width 63 height 31
paste input "color picker textbox"
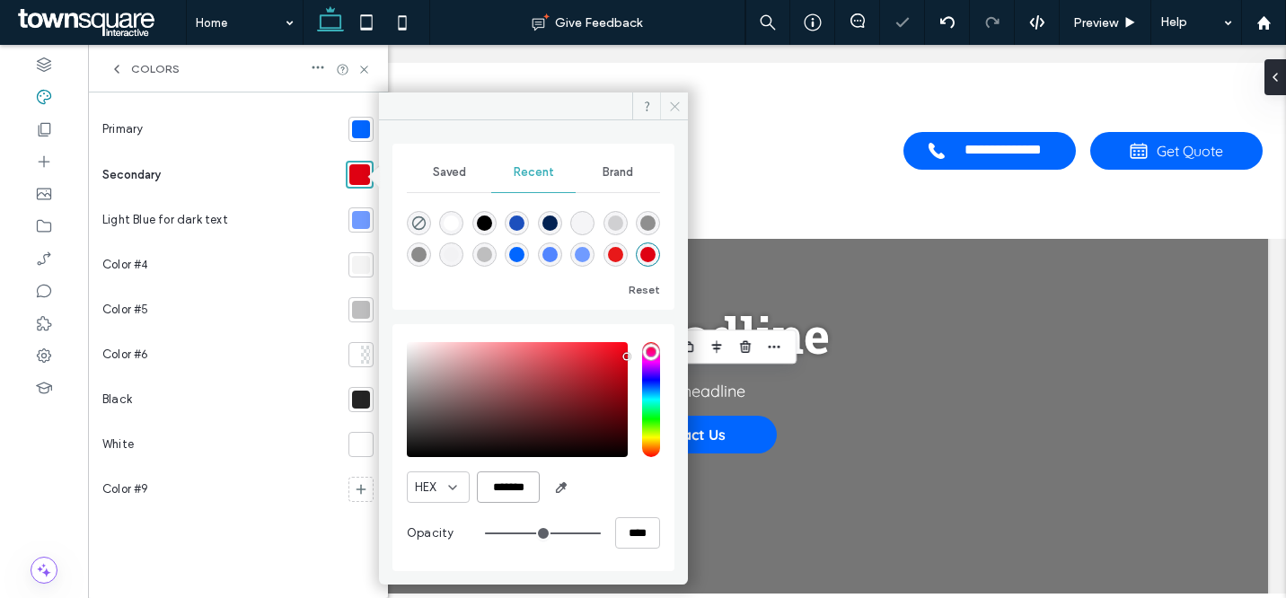
type input "*******"
click at [677, 101] on icon at bounding box center [674, 106] width 13 height 13
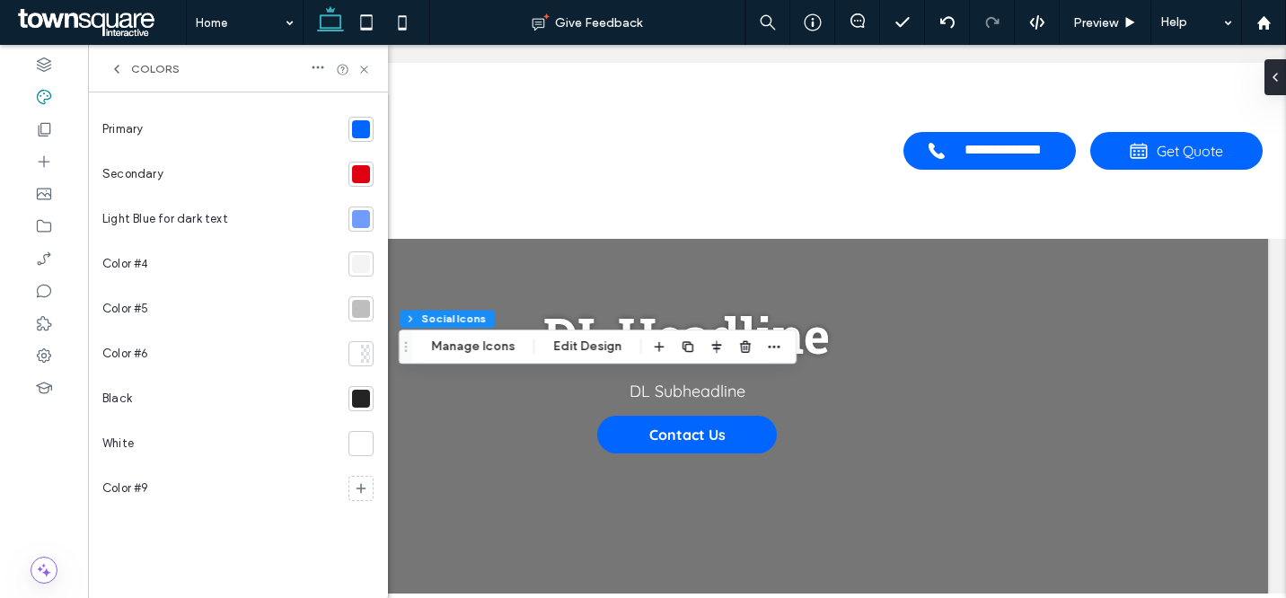
click at [369, 129] on div at bounding box center [361, 129] width 18 height 18
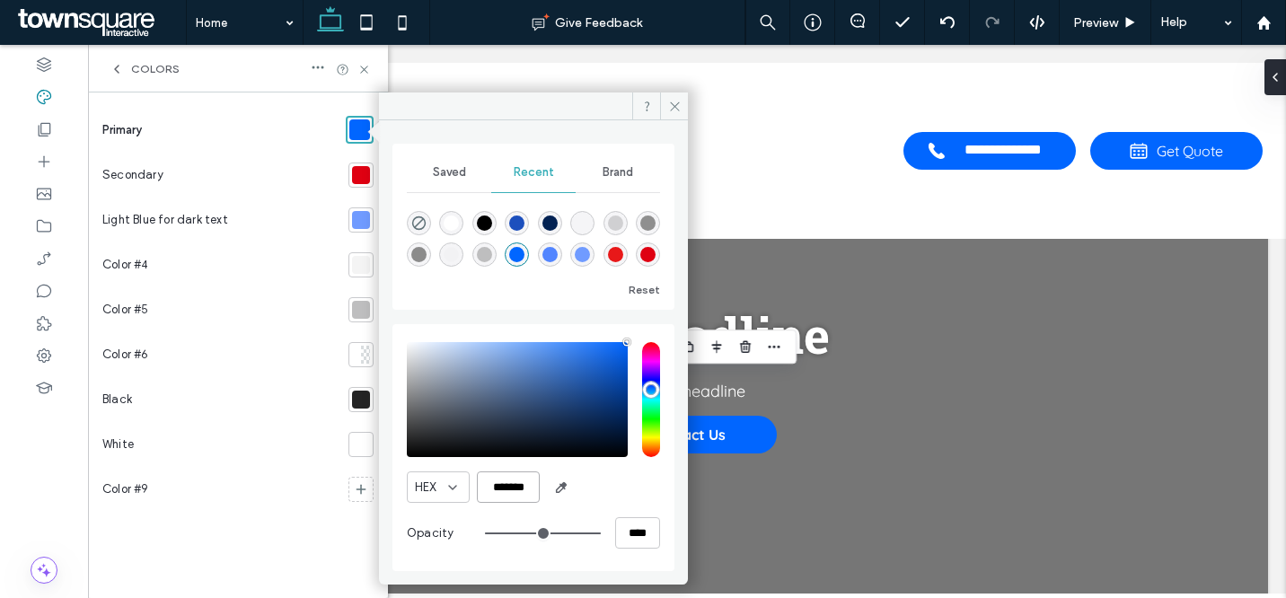
click at [510, 490] on input "*******" at bounding box center [508, 487] width 63 height 31
click at [512, 490] on input "*******" at bounding box center [508, 487] width 63 height 31
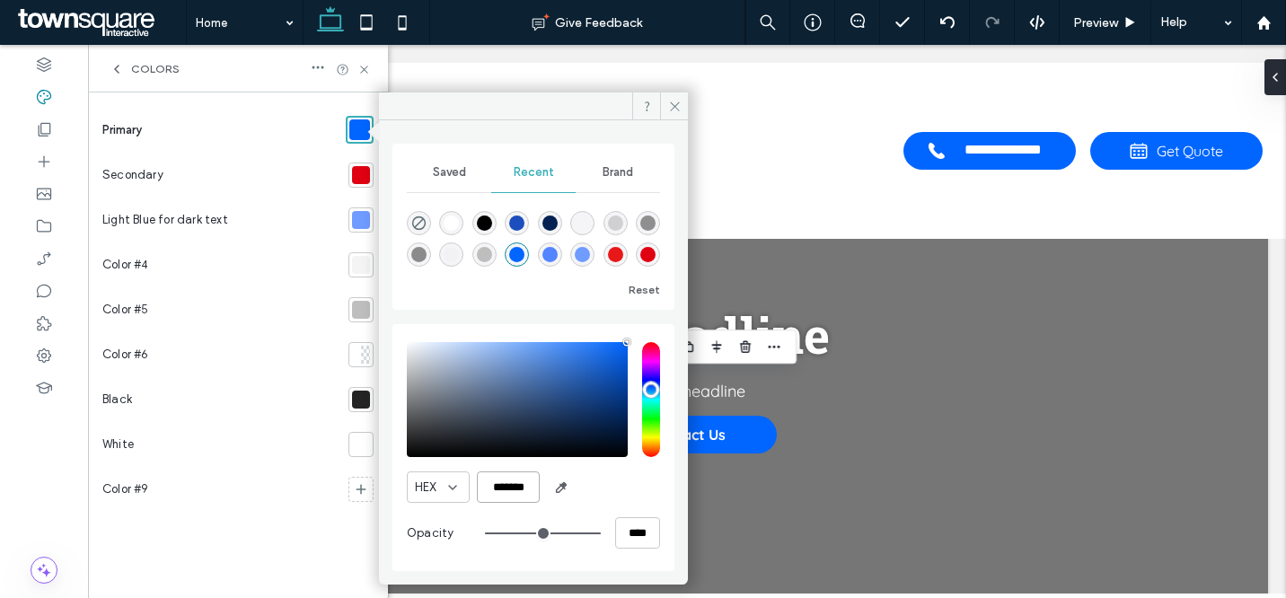
click at [512, 490] on input "*******" at bounding box center [508, 487] width 63 height 31
paste input "color picker textbox"
type input "*******"
click at [678, 106] on icon at bounding box center [674, 106] width 13 height 13
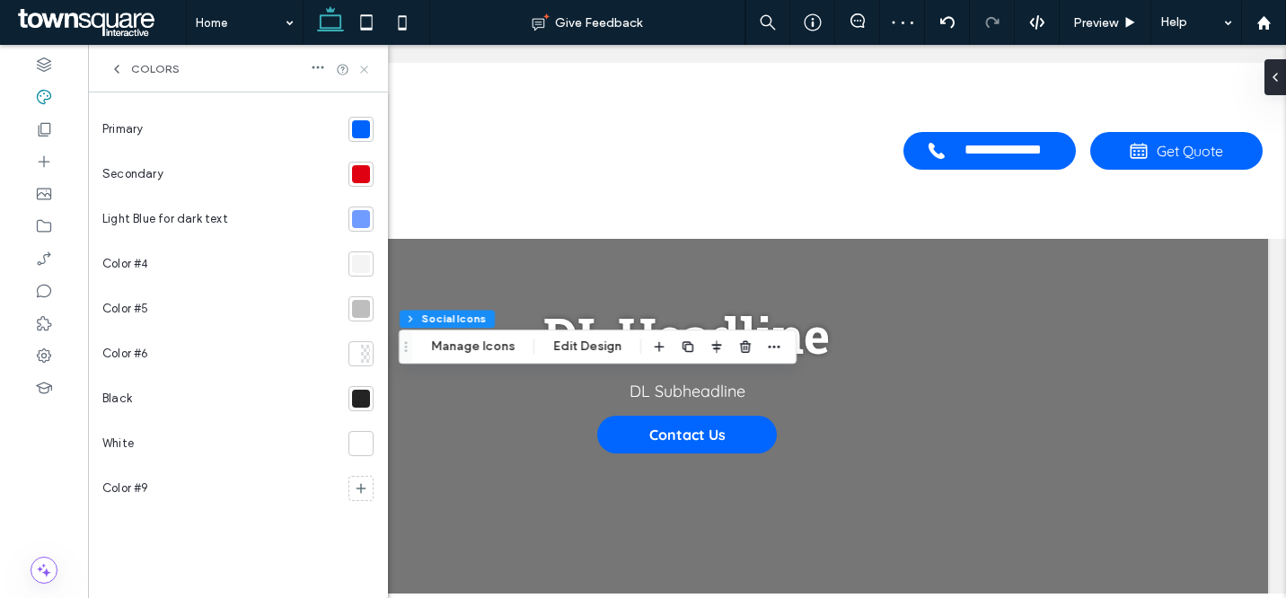
click at [366, 69] on icon at bounding box center [364, 69] width 13 height 13
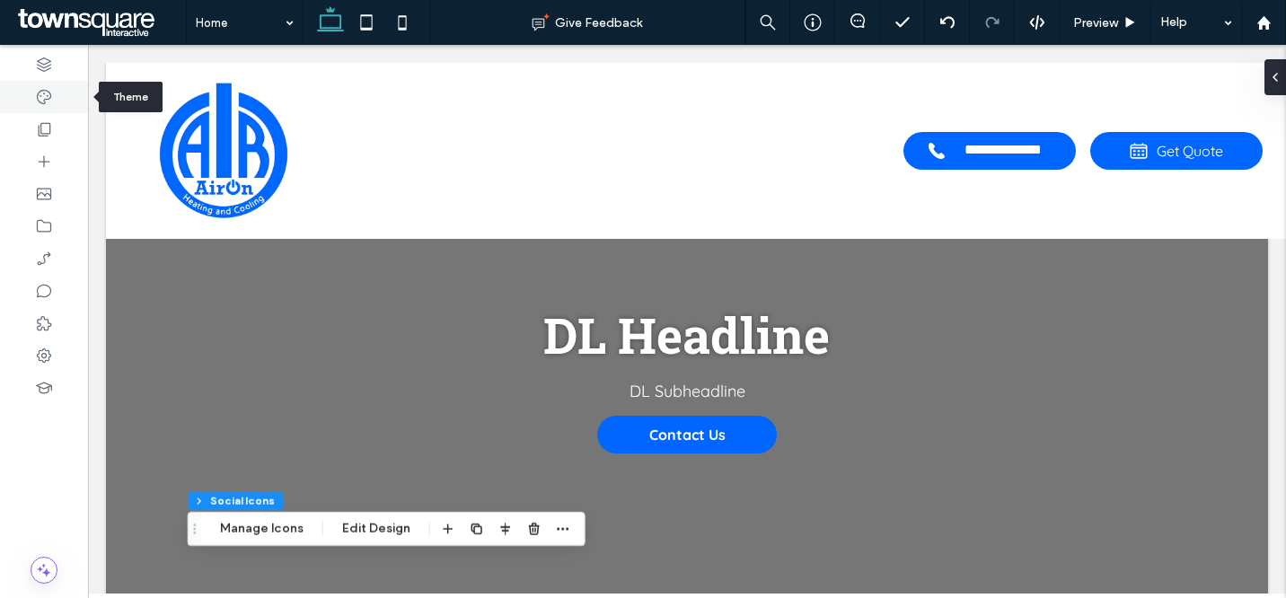
click at [33, 91] on div at bounding box center [44, 97] width 88 height 32
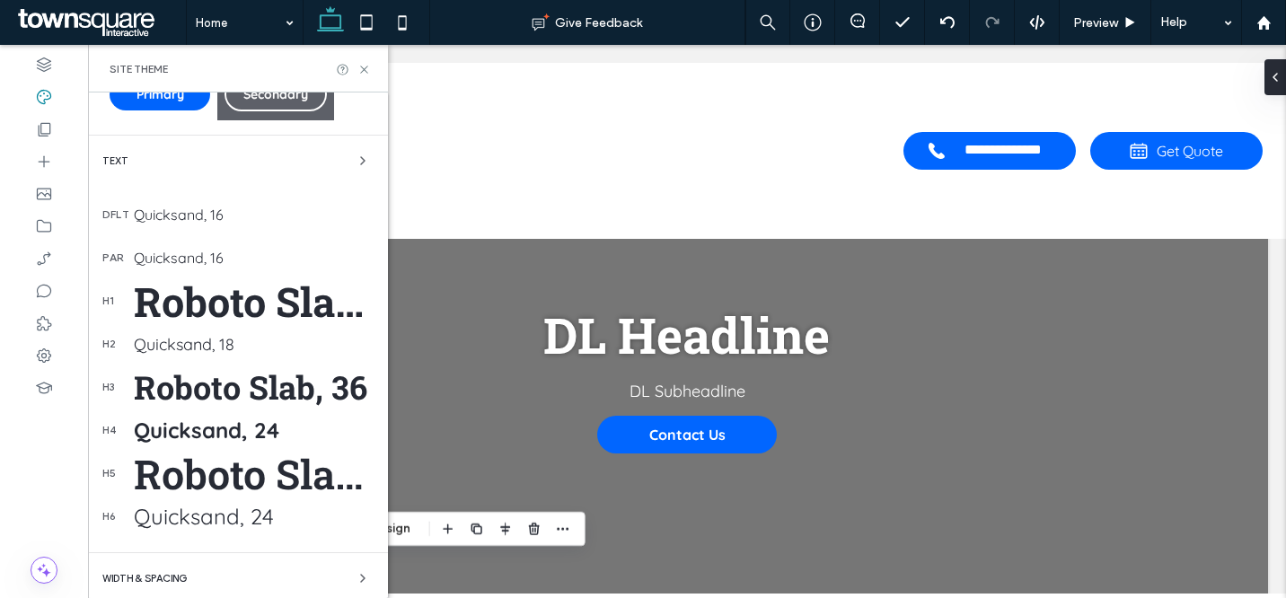
scroll to position [328, 0]
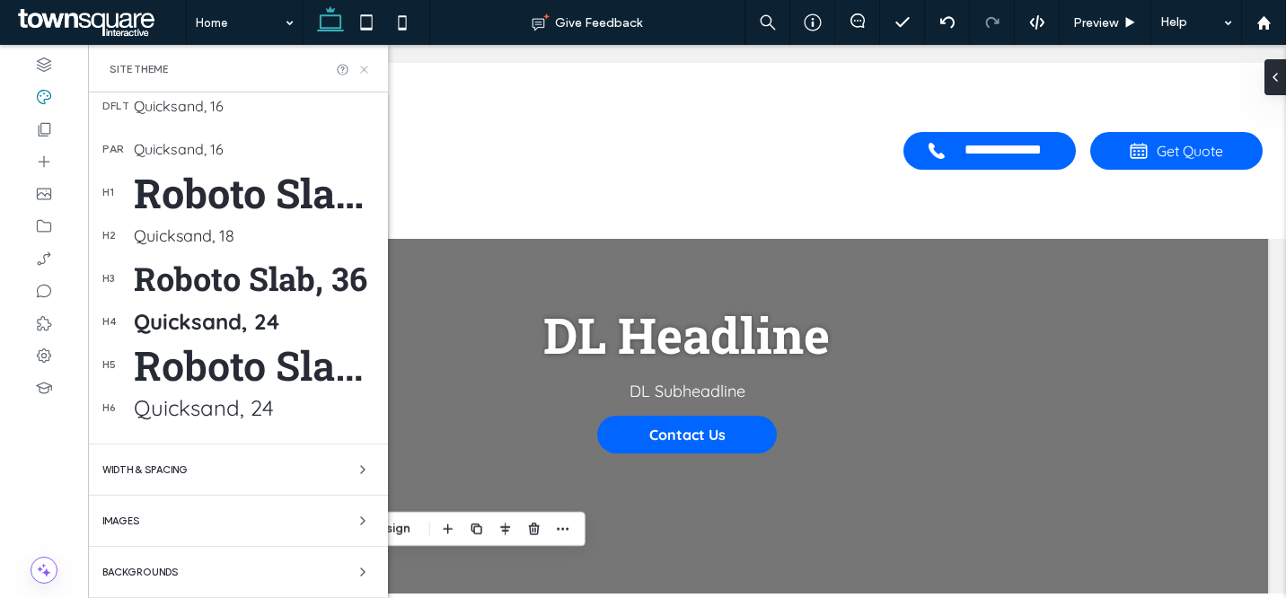
click at [367, 65] on icon at bounding box center [364, 69] width 13 height 13
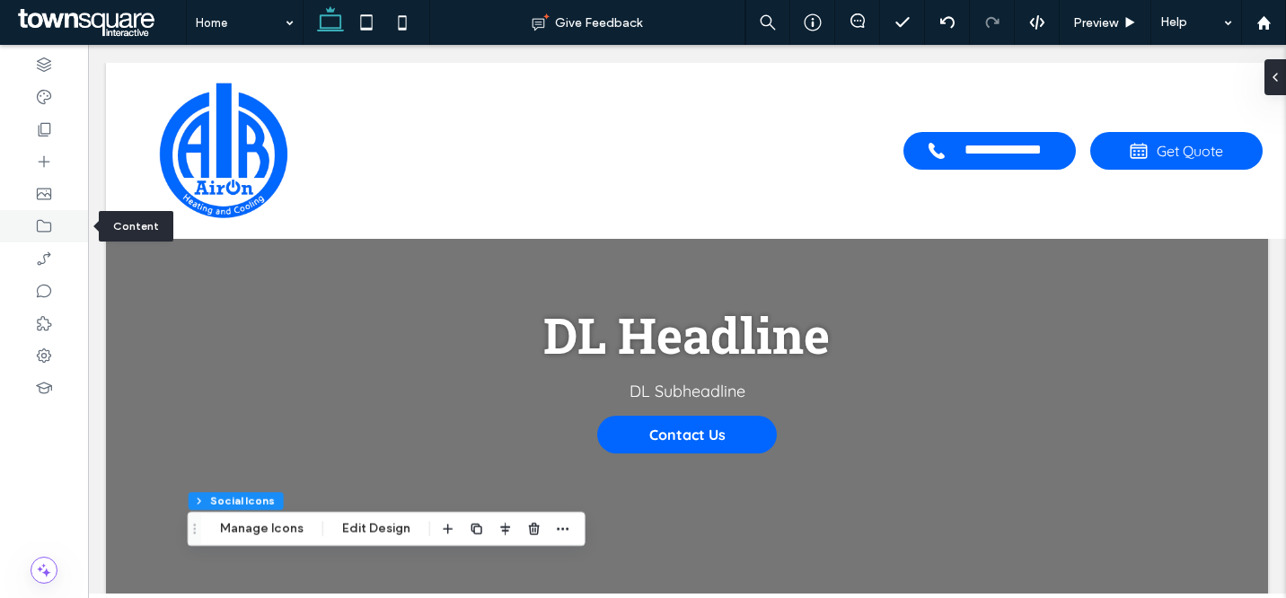
click at [48, 226] on icon at bounding box center [44, 226] width 18 height 18
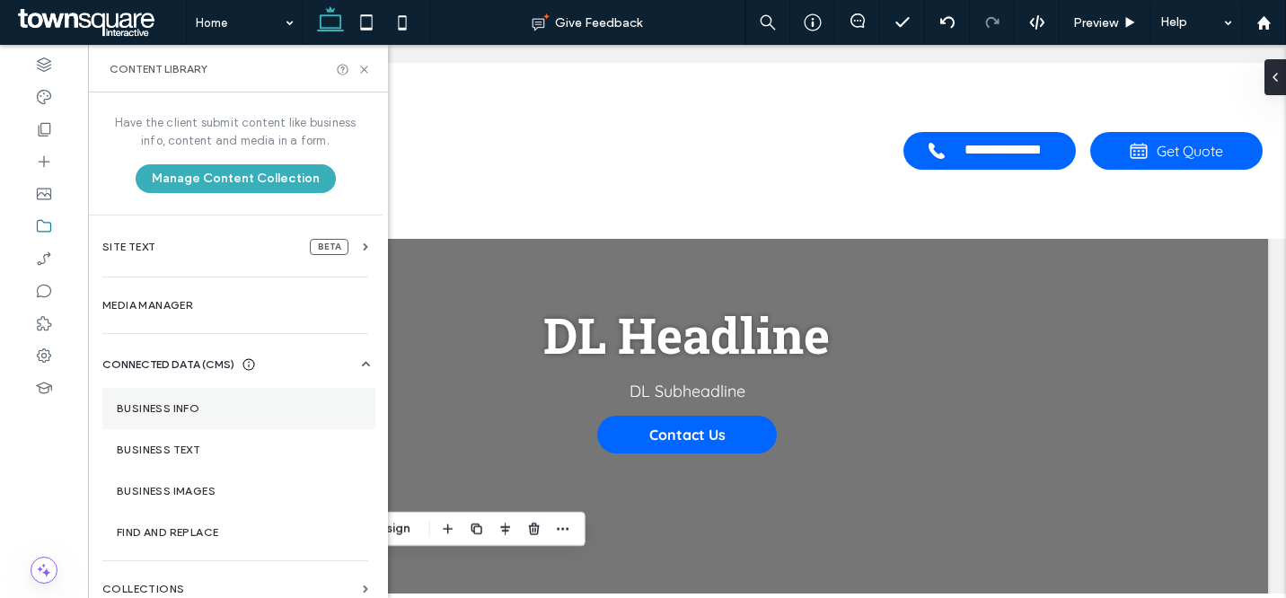
click at [216, 412] on label "Business Info" at bounding box center [239, 408] width 244 height 13
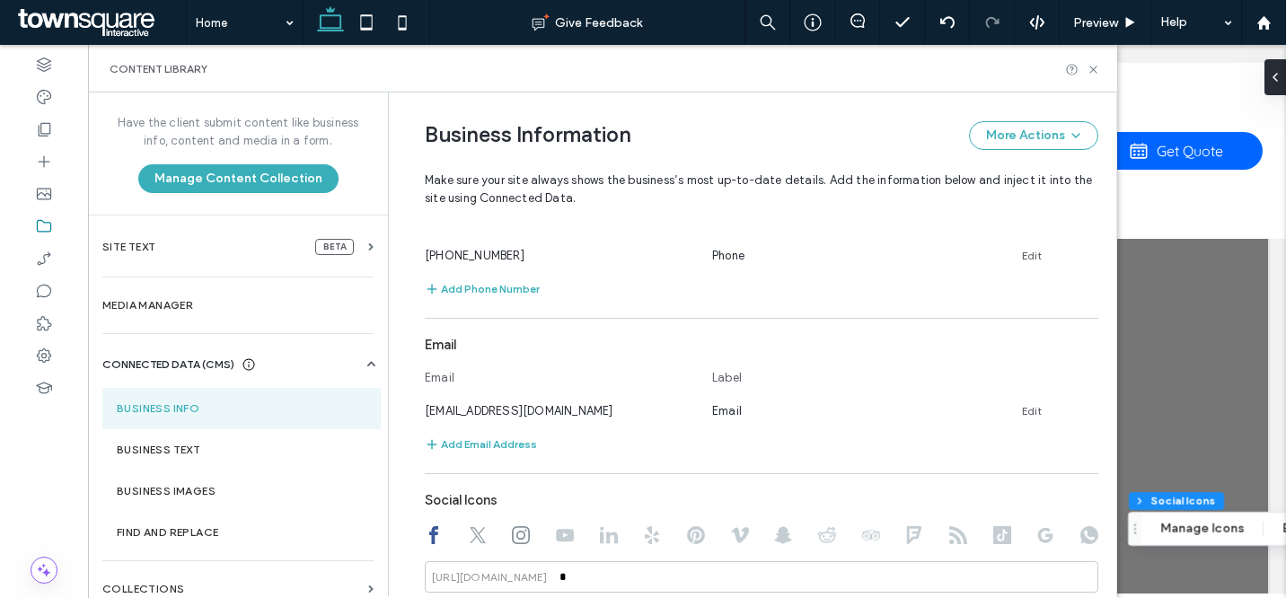
scroll to position [562, 0]
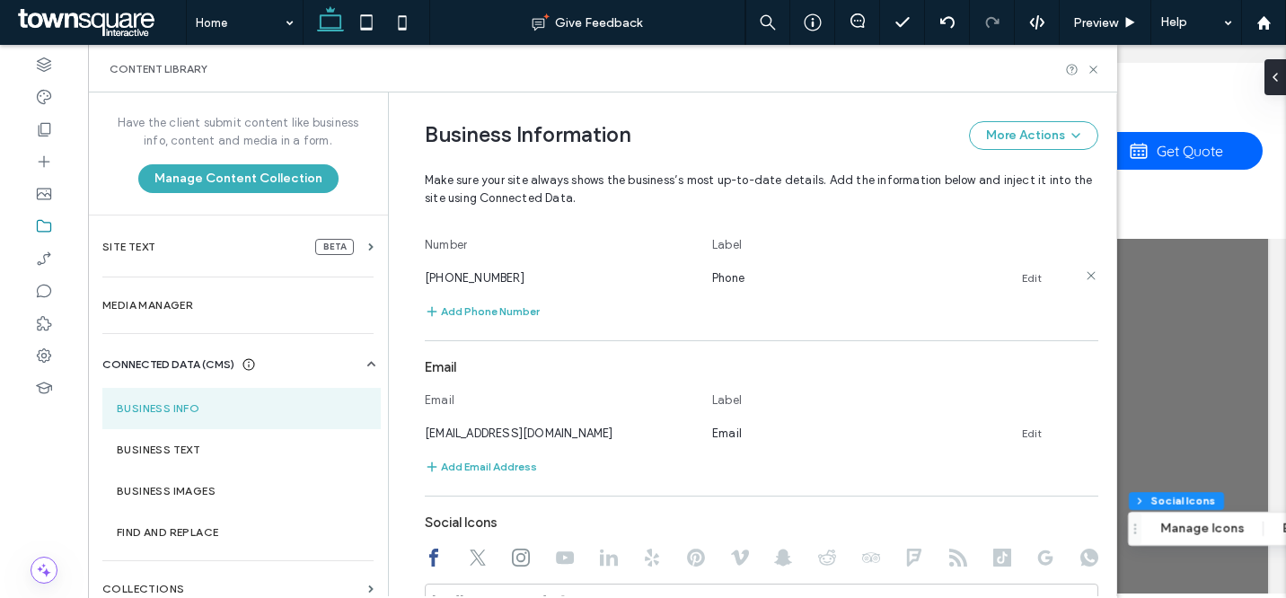
click at [1029, 271] on link "Edit" at bounding box center [1032, 278] width 20 height 14
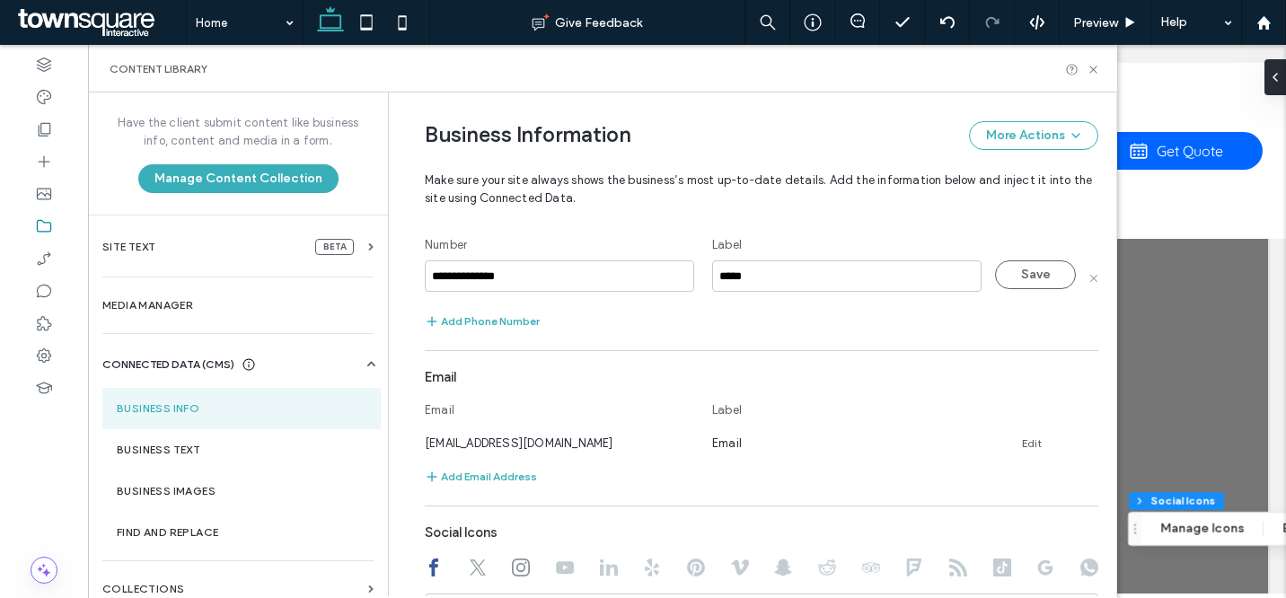
click at [695, 277] on div "**********" at bounding box center [762, 276] width 674 height 33
click at [633, 270] on input "**********" at bounding box center [559, 275] width 269 height 31
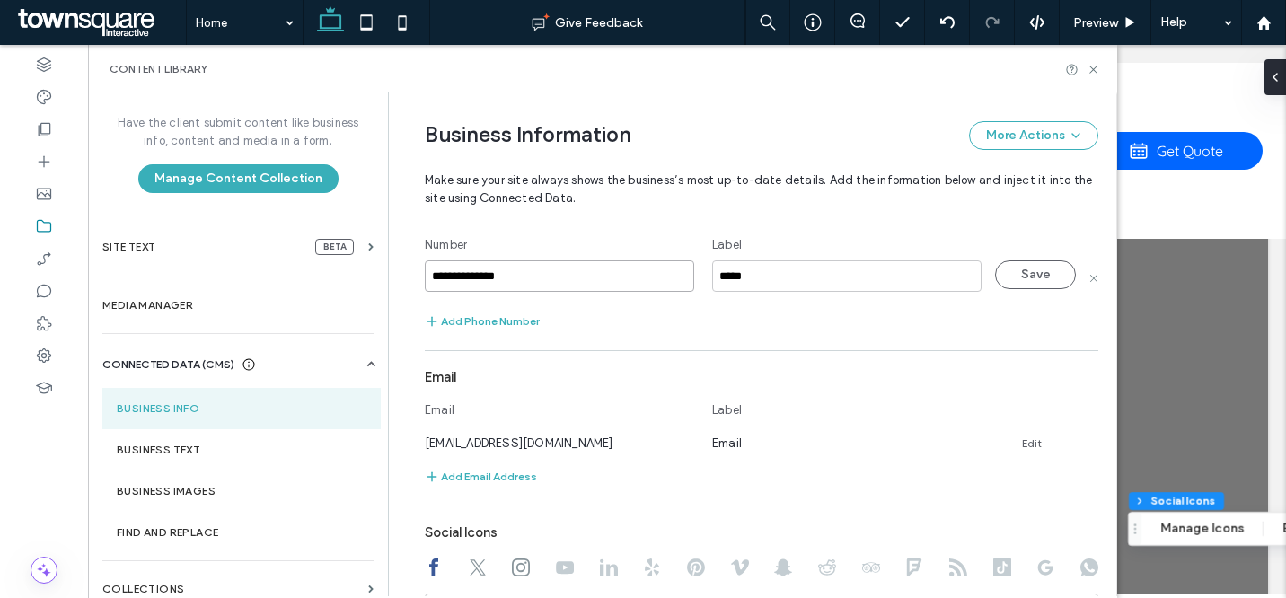
click at [637, 272] on input "**********" at bounding box center [559, 275] width 269 height 31
click at [636, 271] on input "**********" at bounding box center [559, 275] width 269 height 31
paste input
type input "**********"
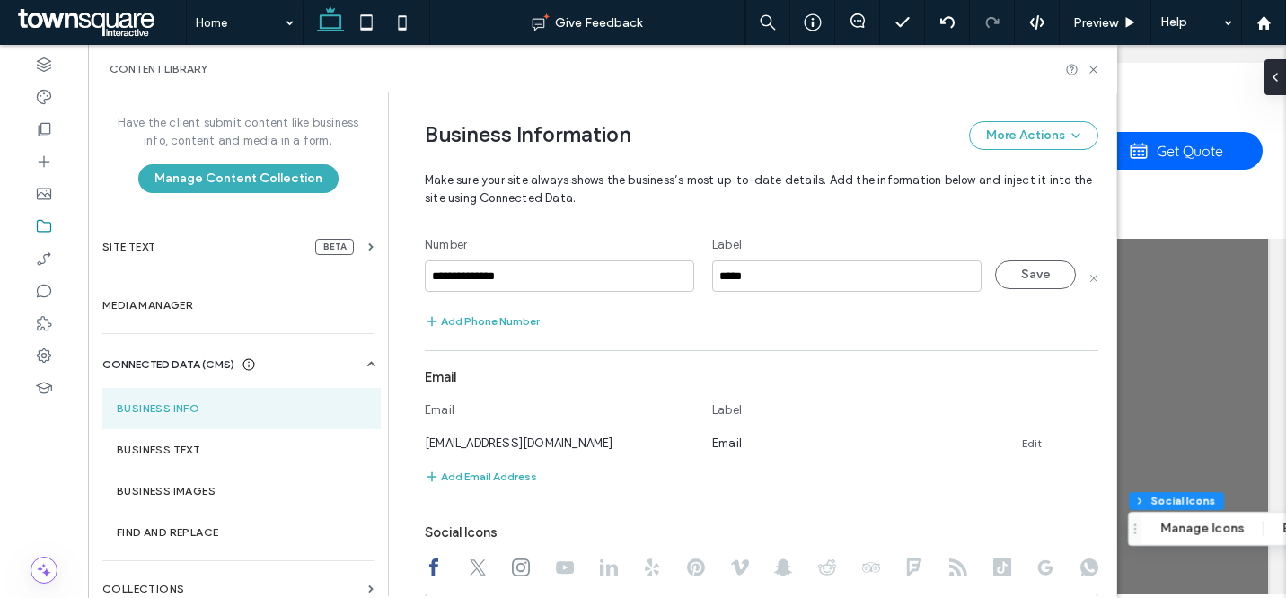
drag, startPoint x: 998, startPoint y: 276, endPoint x: 990, endPoint y: 262, distance: 15.7
click at [998, 276] on button "Save" at bounding box center [1035, 274] width 81 height 29
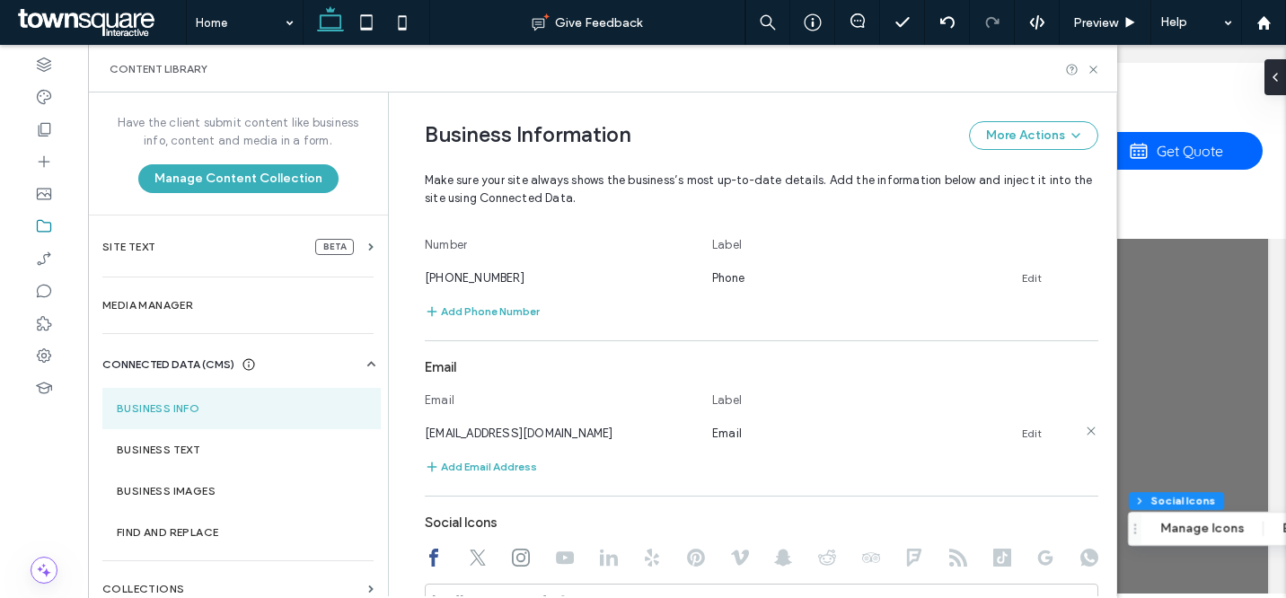
click at [1033, 437] on div "email@email.com Email Edit" at bounding box center [745, 433] width 641 height 19
click at [1028, 432] on link "Edit" at bounding box center [1032, 434] width 20 height 14
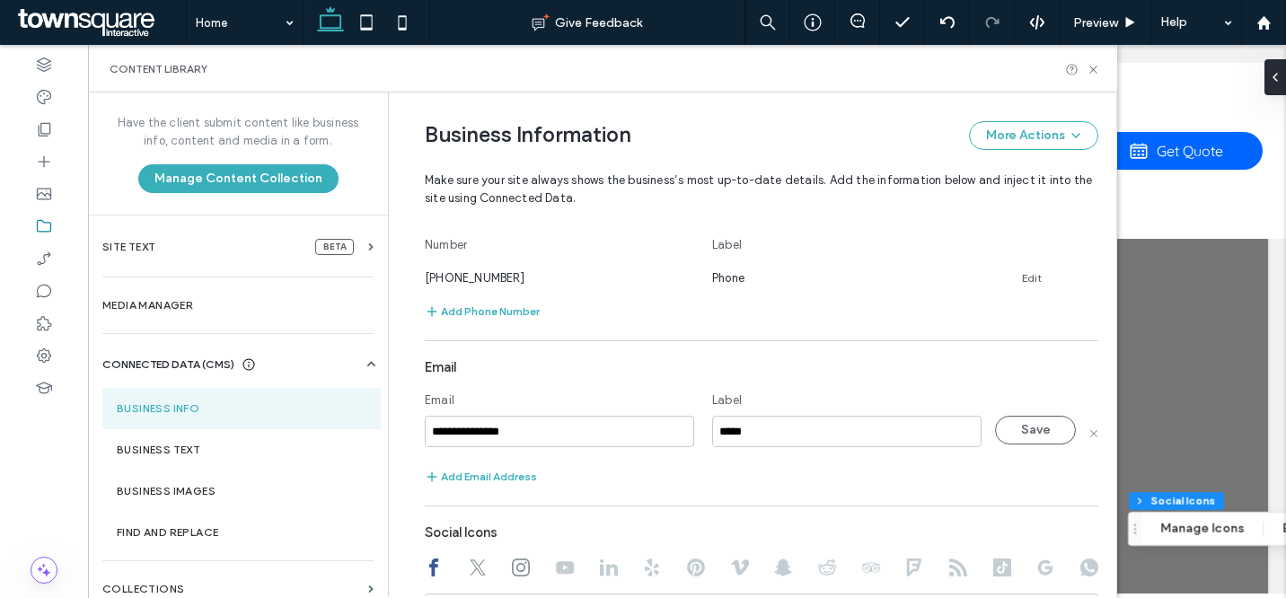
click at [604, 439] on input "**********" at bounding box center [559, 431] width 269 height 31
type input "**********"
click at [1008, 436] on button "Save" at bounding box center [1035, 430] width 81 height 29
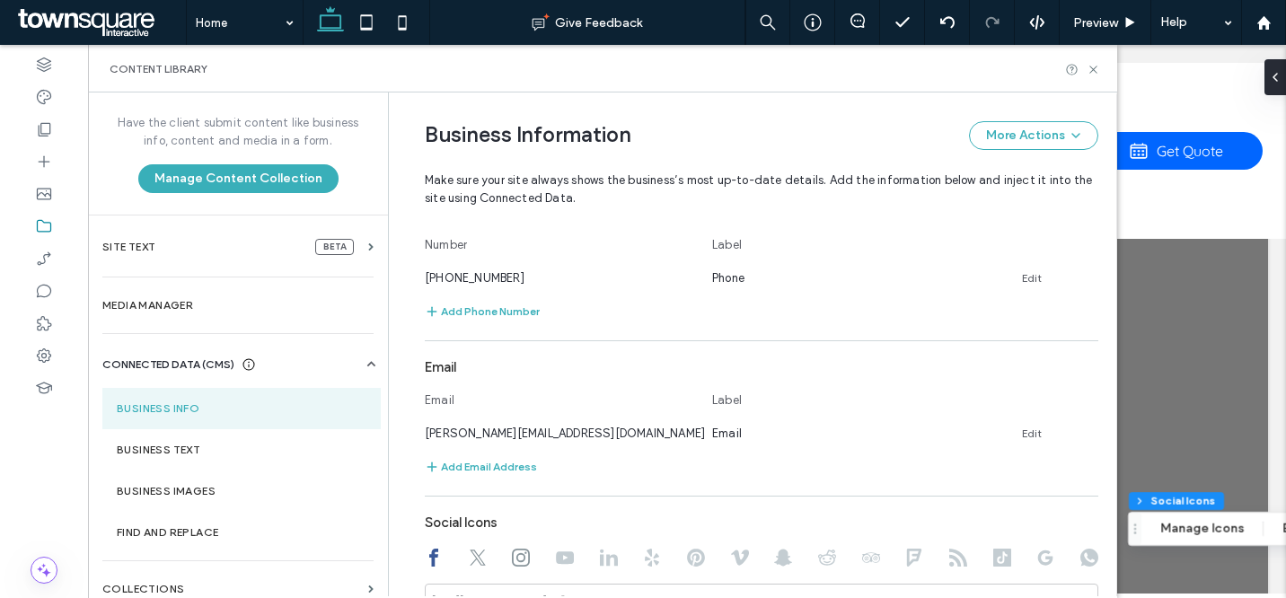
scroll to position [773, 0]
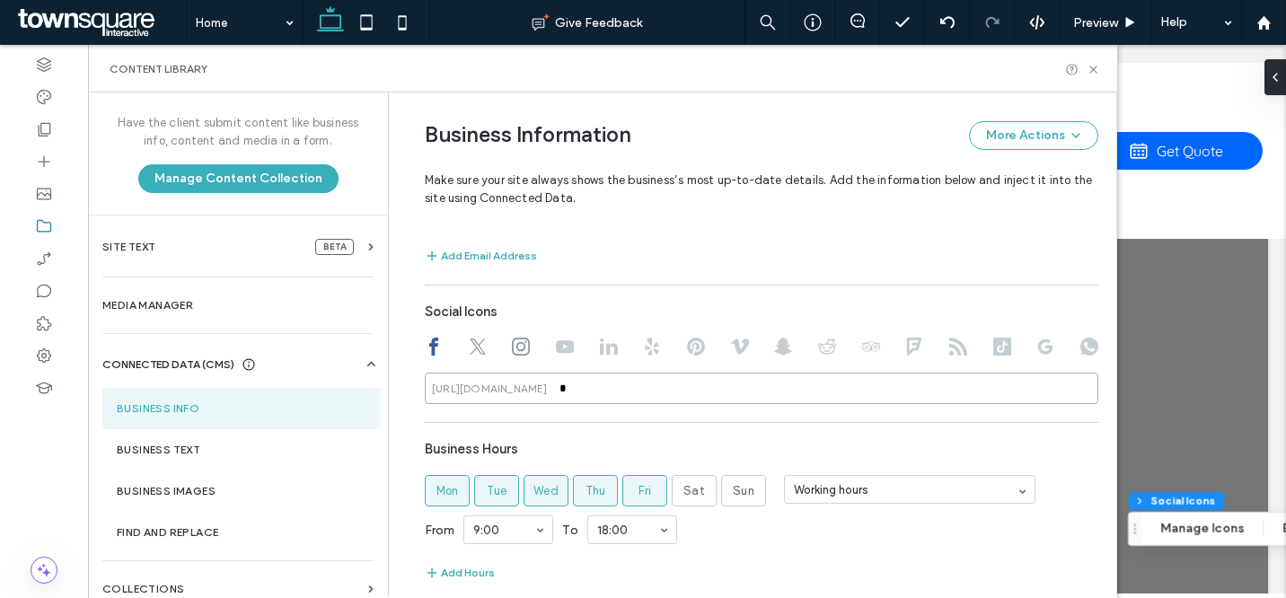
click at [594, 401] on input "*" at bounding box center [762, 388] width 674 height 31
paste input "**********"
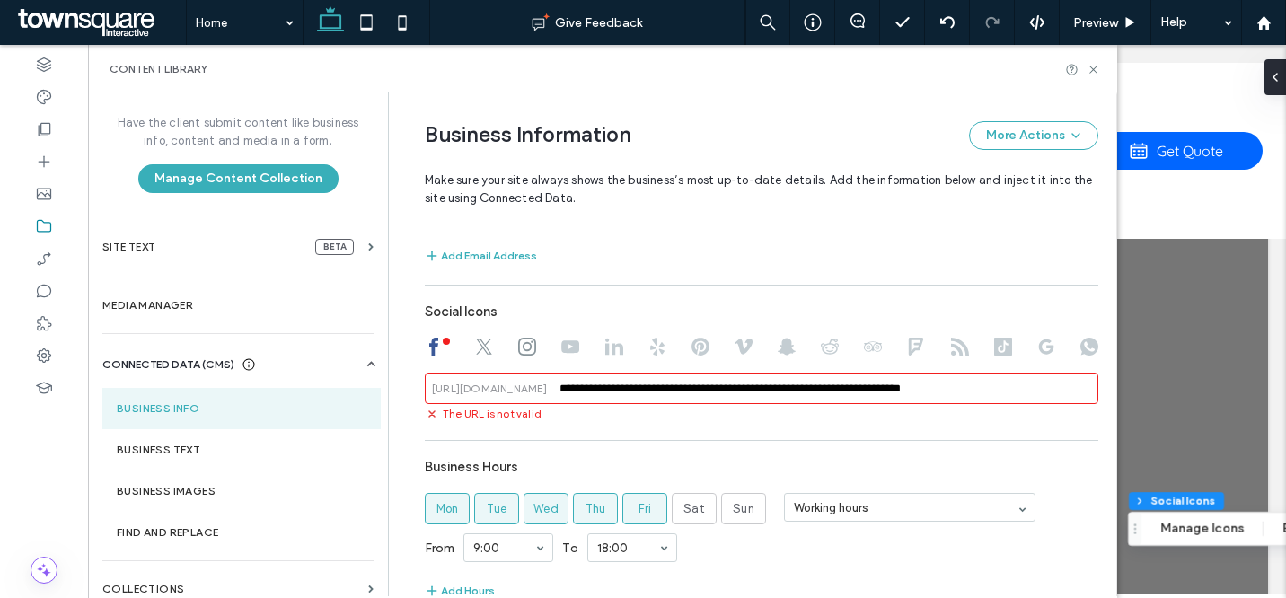
drag, startPoint x: 705, startPoint y: 391, endPoint x: 552, endPoint y: 384, distance: 153.8
click at [552, 384] on input "**********" at bounding box center [762, 388] width 674 height 31
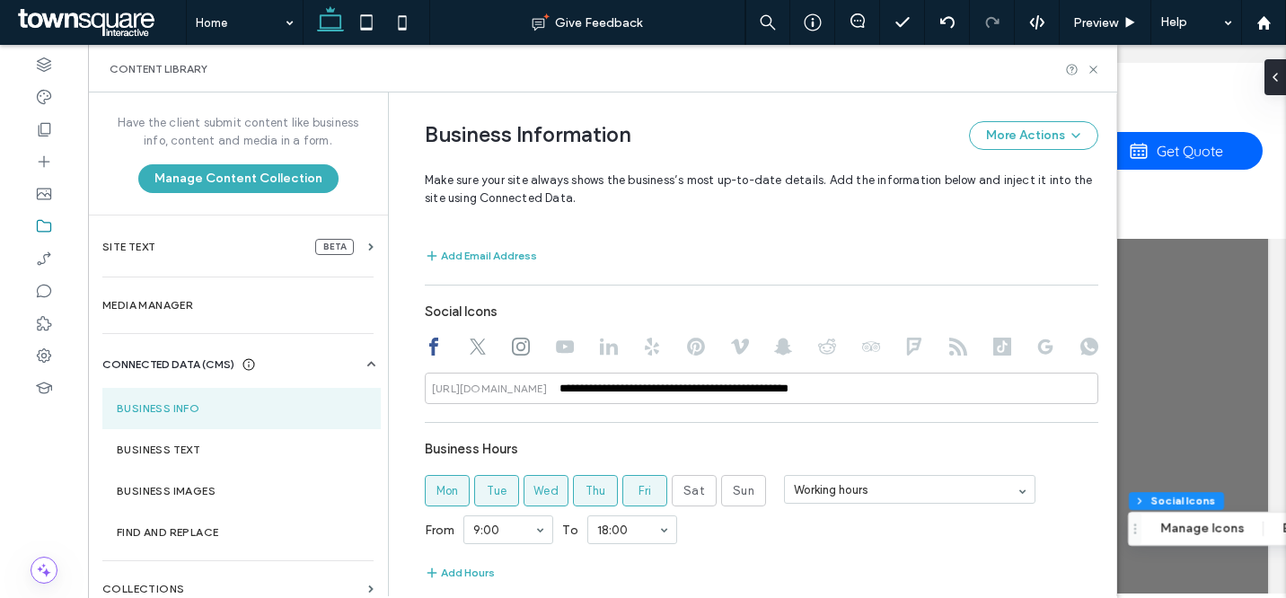
click at [473, 346] on icon at bounding box center [478, 347] width 18 height 18
type input "*"
click at [574, 388] on input "*" at bounding box center [762, 388] width 674 height 31
click at [512, 349] on icon at bounding box center [521, 347] width 18 height 18
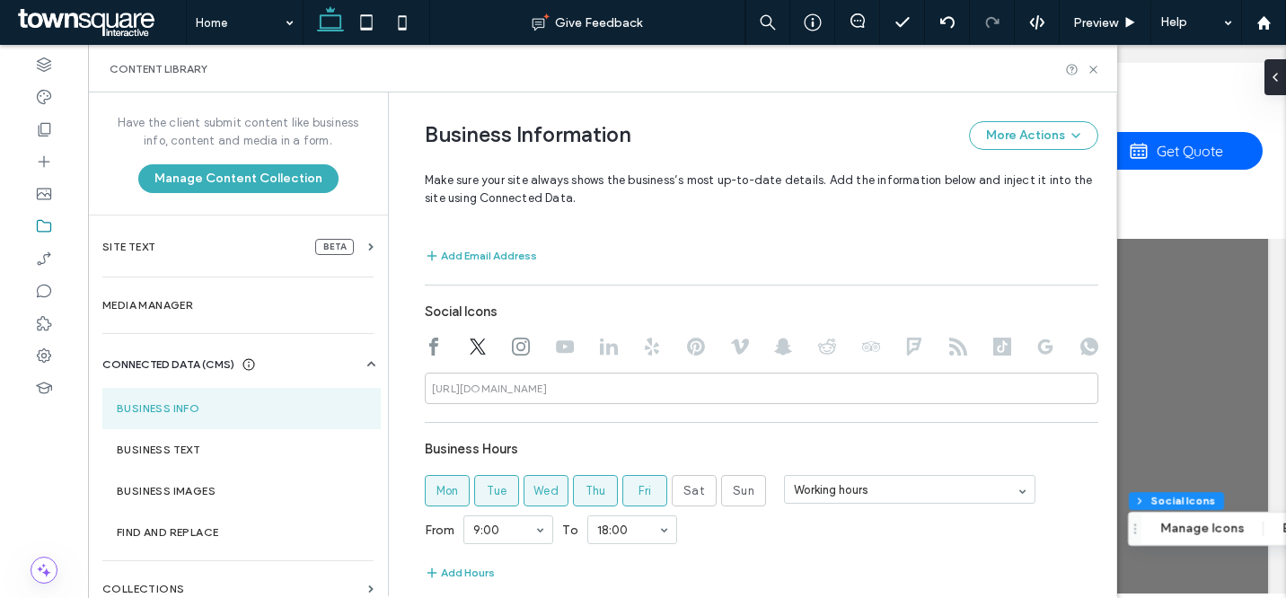
type input "*"
click at [574, 395] on input "*" at bounding box center [762, 388] width 674 height 31
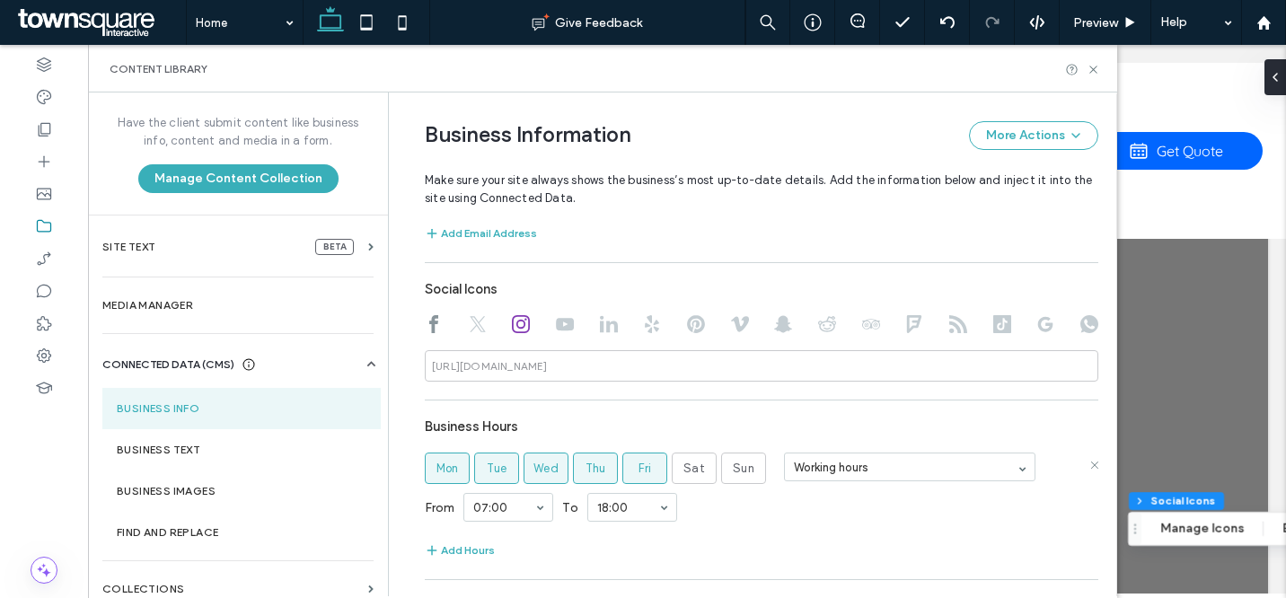
scroll to position [873, 0]
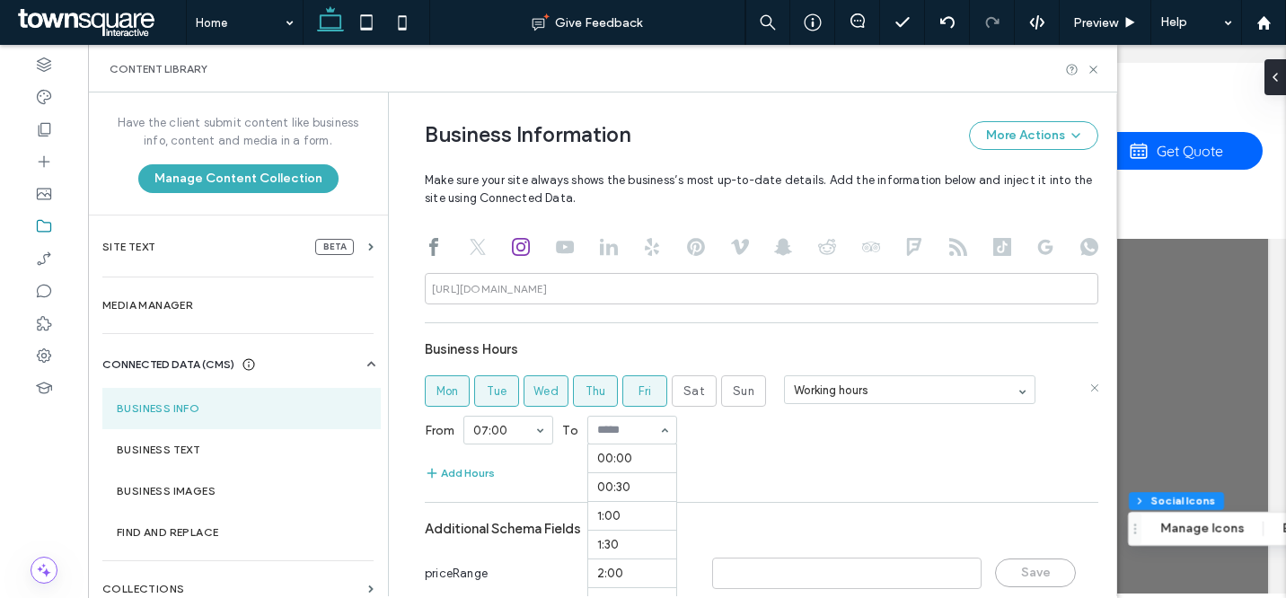
drag, startPoint x: 625, startPoint y: 441, endPoint x: 649, endPoint y: 418, distance: 33.0
drag, startPoint x: 617, startPoint y: 467, endPoint x: 658, endPoint y: 464, distance: 41.4
click at [674, 399] on label "Sat" at bounding box center [694, 390] width 45 height 31
click at [734, 402] on label "Sun" at bounding box center [743, 390] width 45 height 31
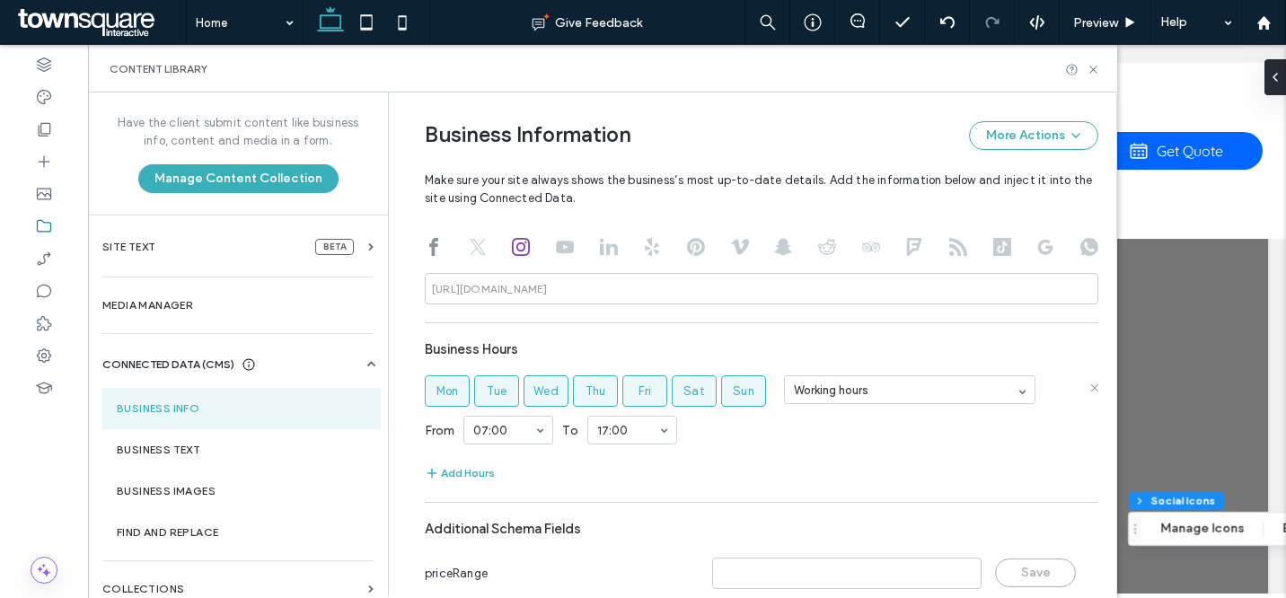
scroll to position [941, 0]
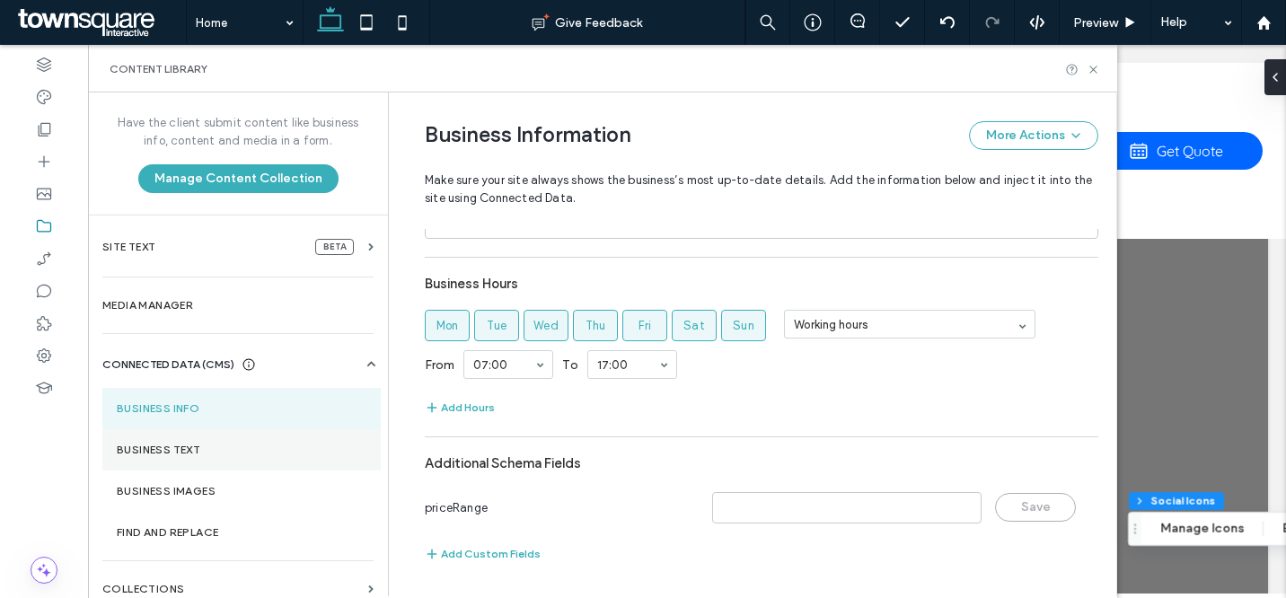
click at [253, 437] on section "Business Text" at bounding box center [241, 449] width 278 height 41
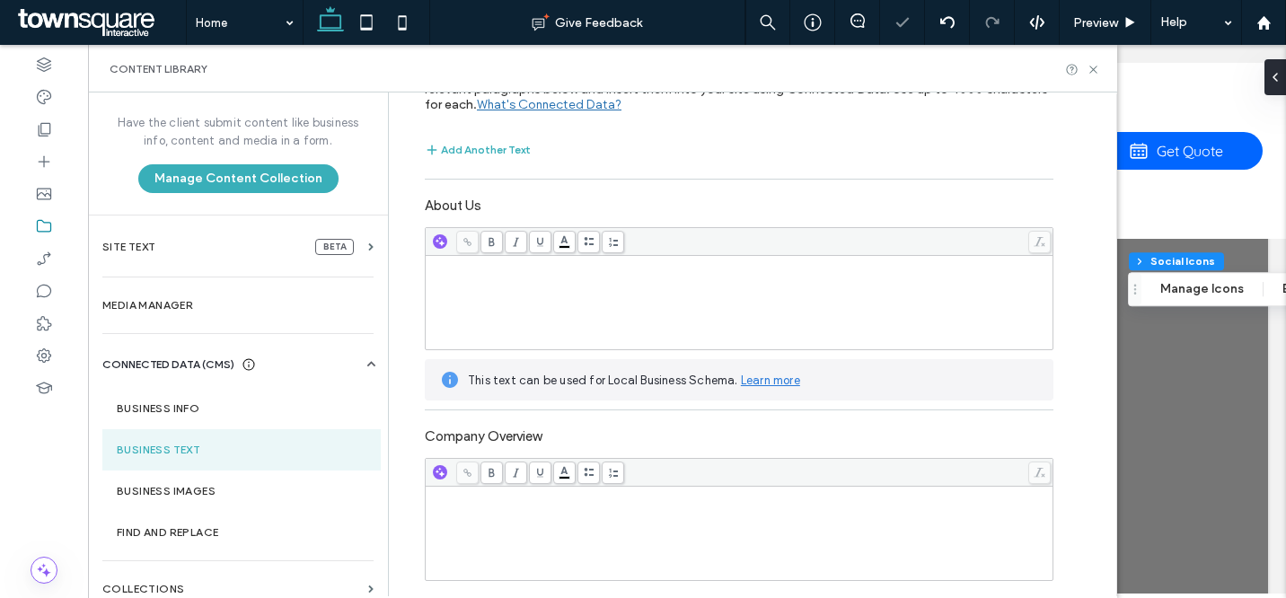
scroll to position [547, 0]
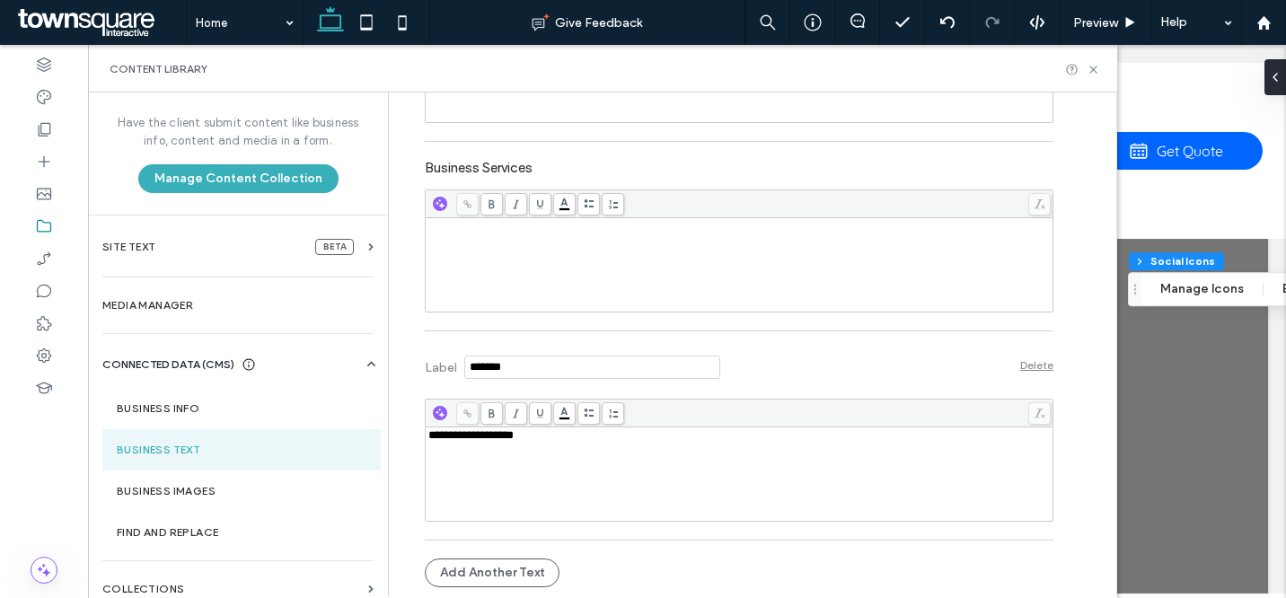
click at [545, 434] on div "**********" at bounding box center [739, 435] width 622 height 13
click at [586, 472] on div "**********" at bounding box center [739, 474] width 622 height 90
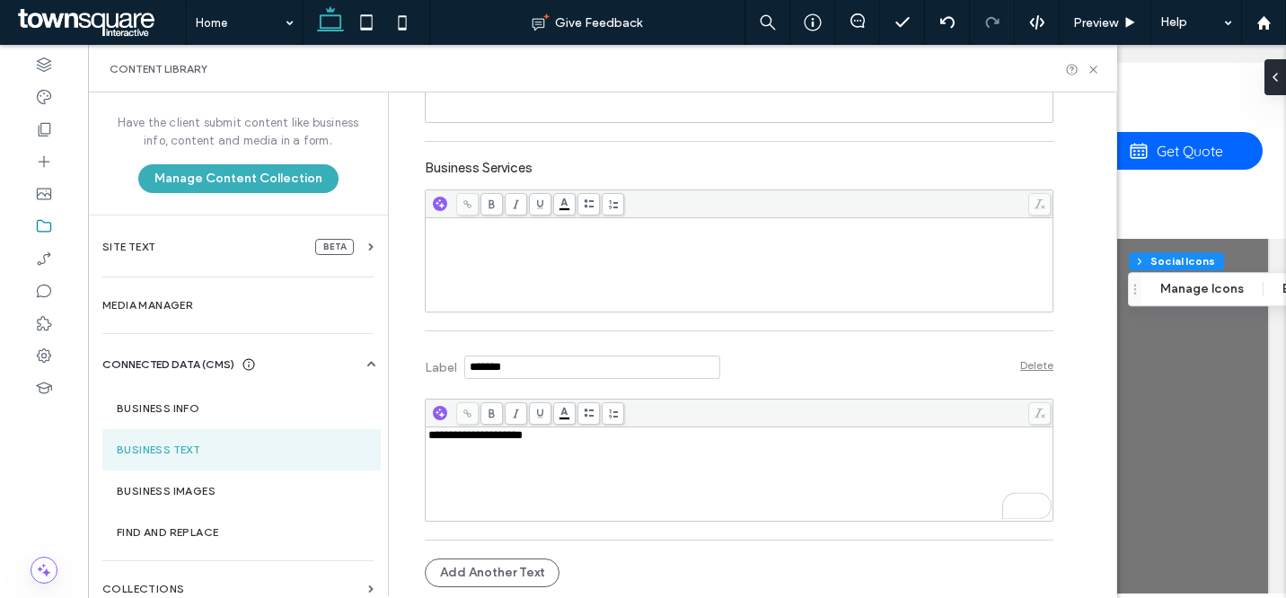
click at [1095, 163] on div "**********" at bounding box center [757, 345] width 719 height 504
click at [1092, 71] on icon at bounding box center [1093, 69] width 13 height 13
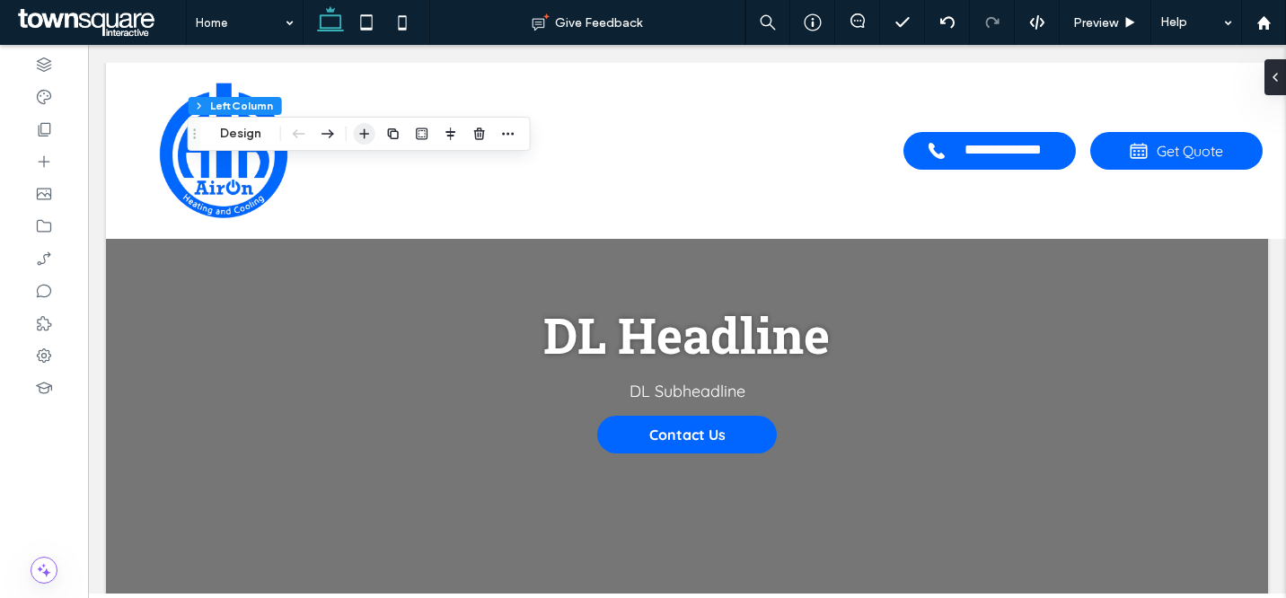
click at [359, 130] on icon "button" at bounding box center [365, 134] width 14 height 14
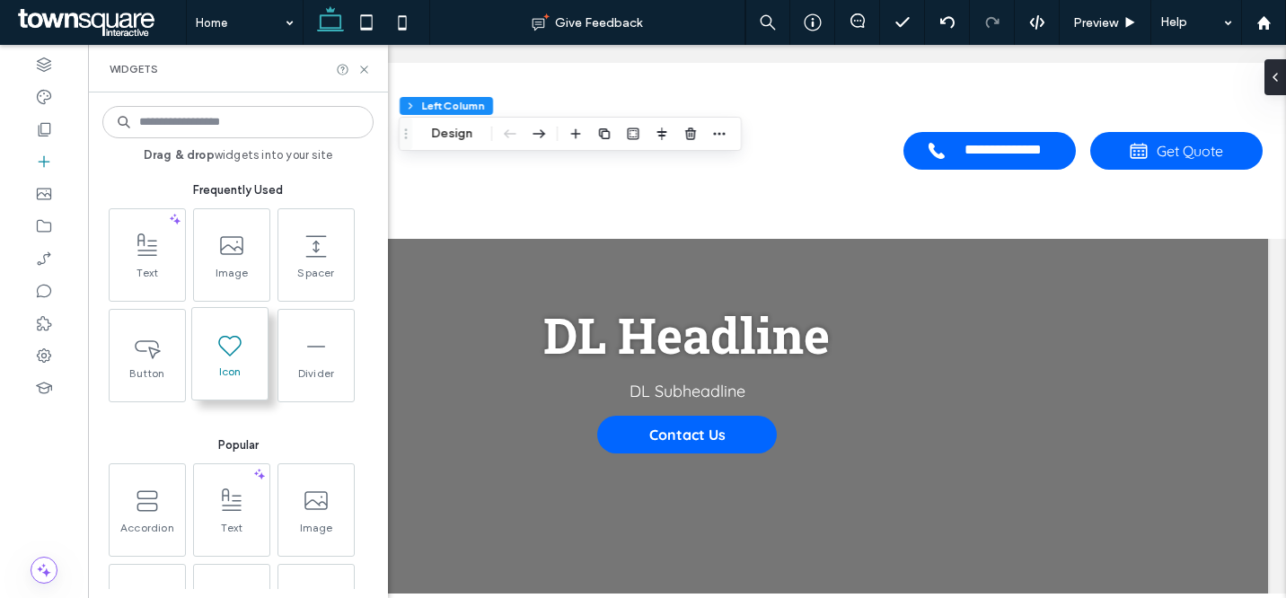
click at [228, 364] on span at bounding box center [229, 344] width 75 height 40
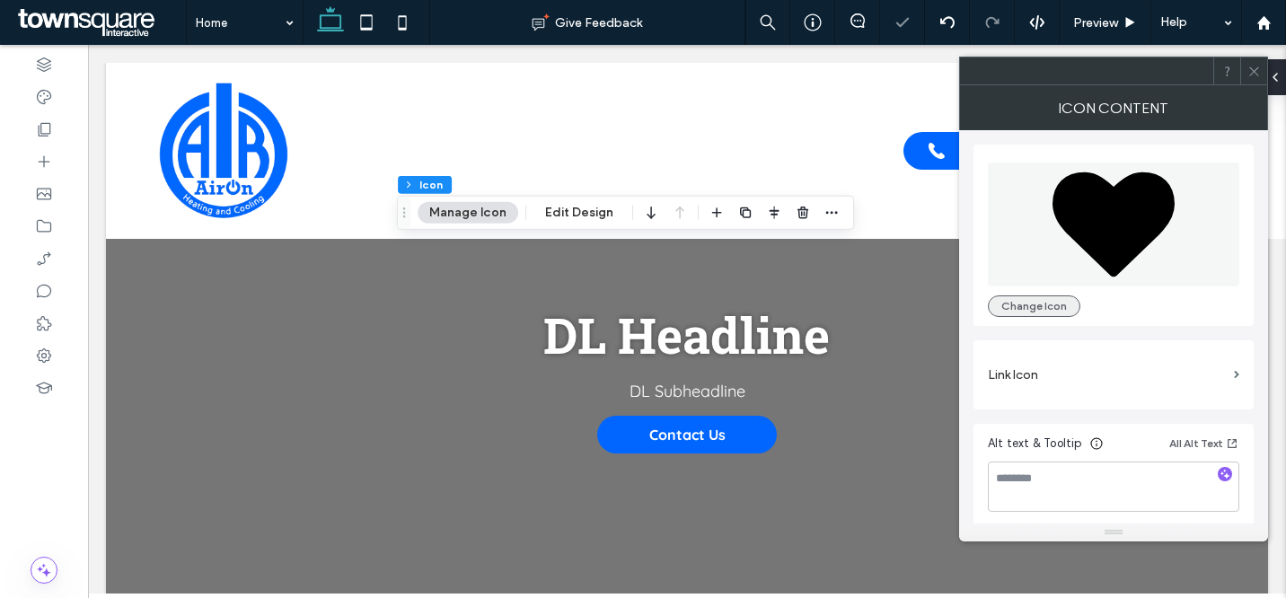
click at [1058, 307] on button "Change Icon" at bounding box center [1034, 307] width 93 height 22
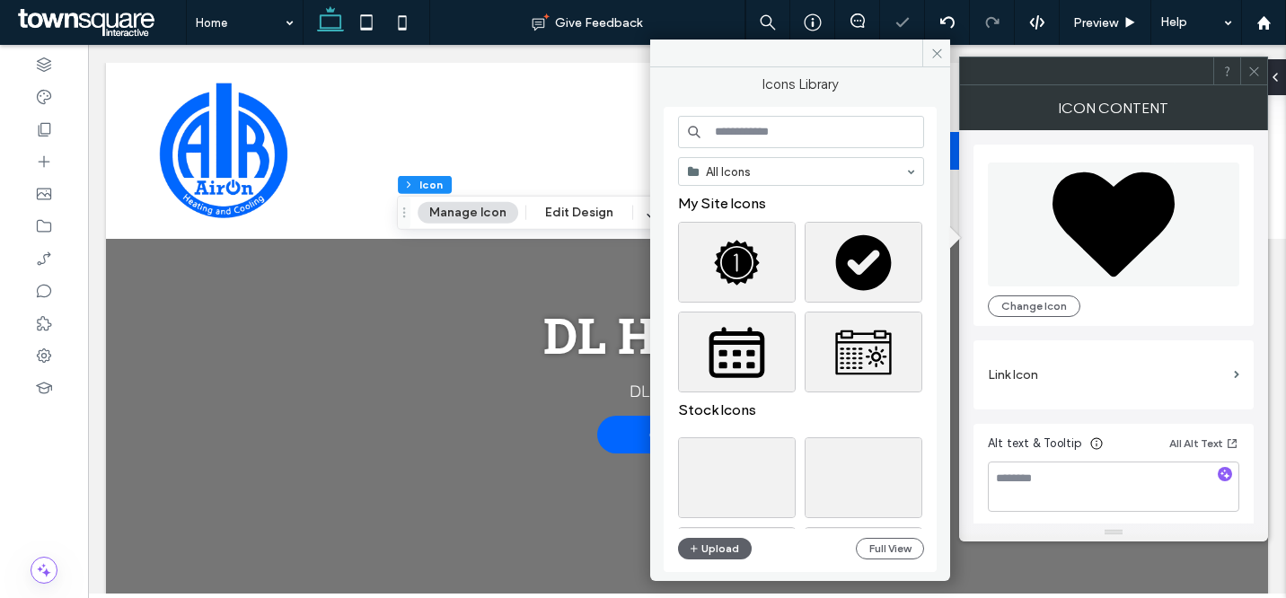
click at [793, 139] on input at bounding box center [801, 132] width 246 height 32
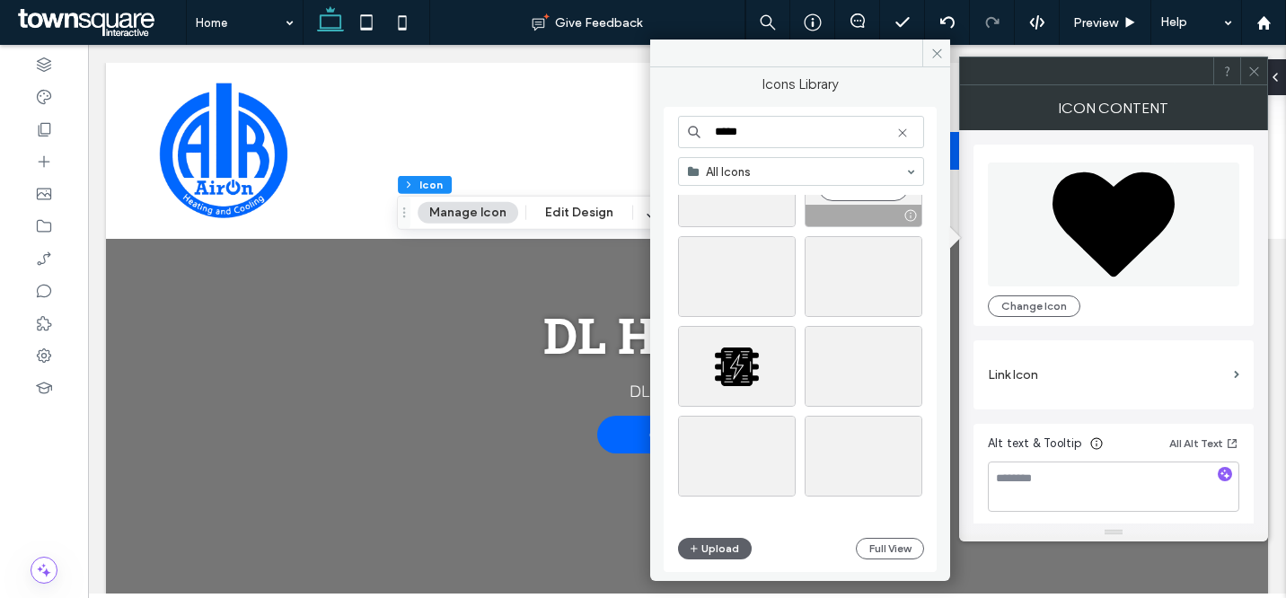
scroll to position [1355, 0]
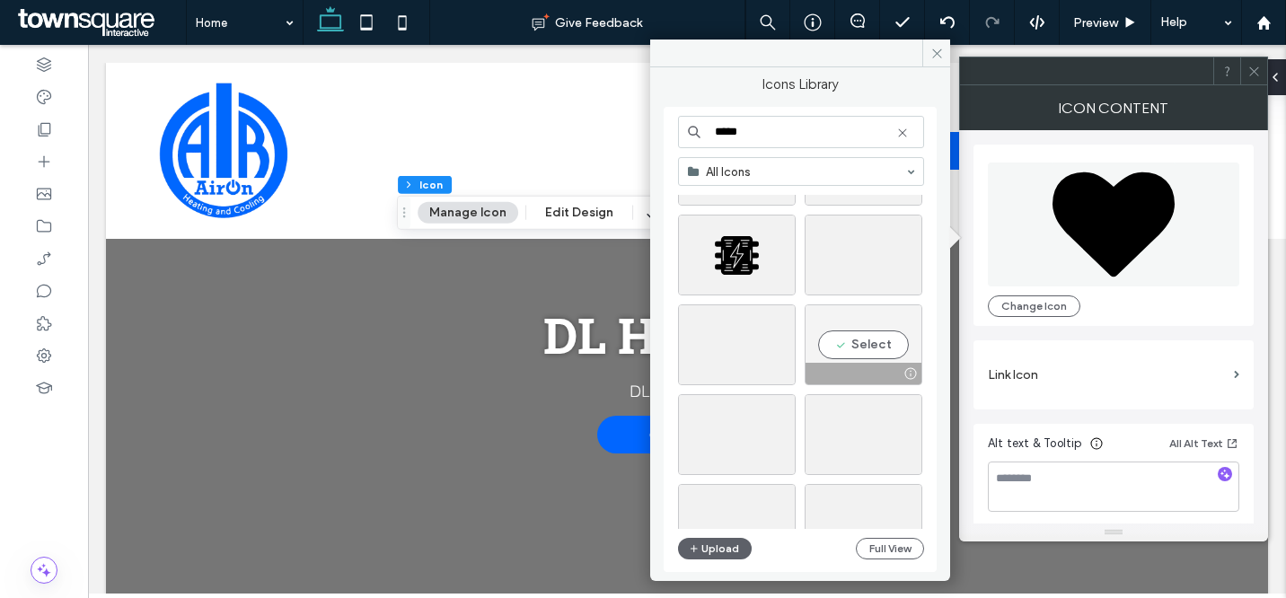
type input "*****"
click at [870, 344] on div "Select" at bounding box center [864, 345] width 118 height 81
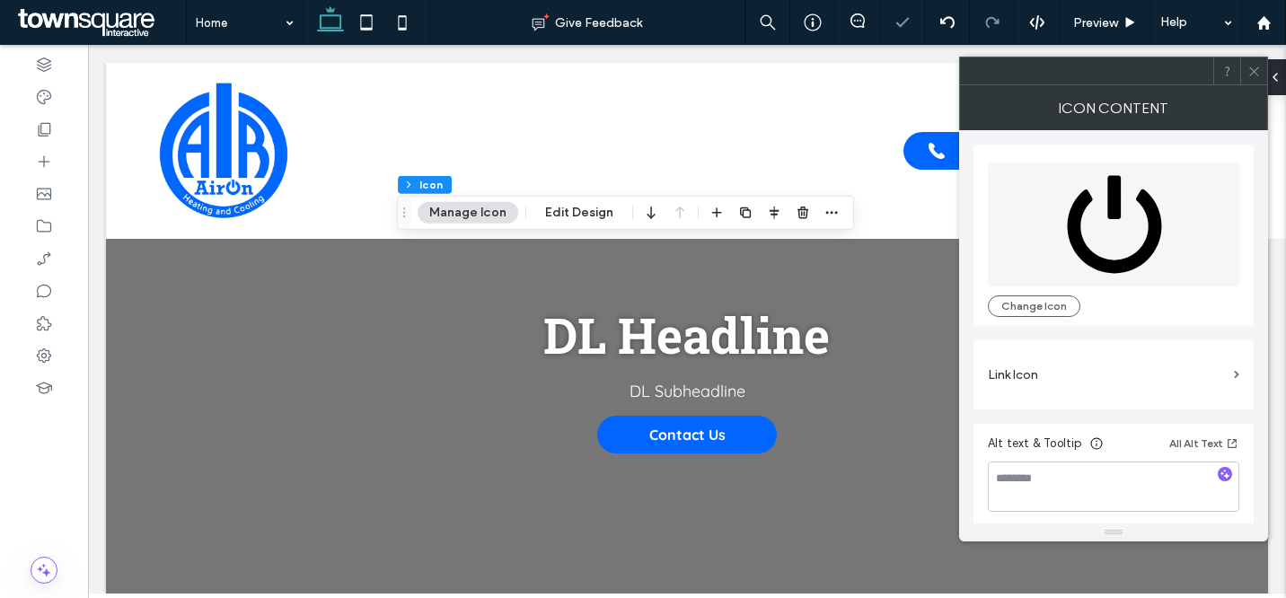
click at [1257, 69] on icon at bounding box center [1254, 71] width 13 height 13
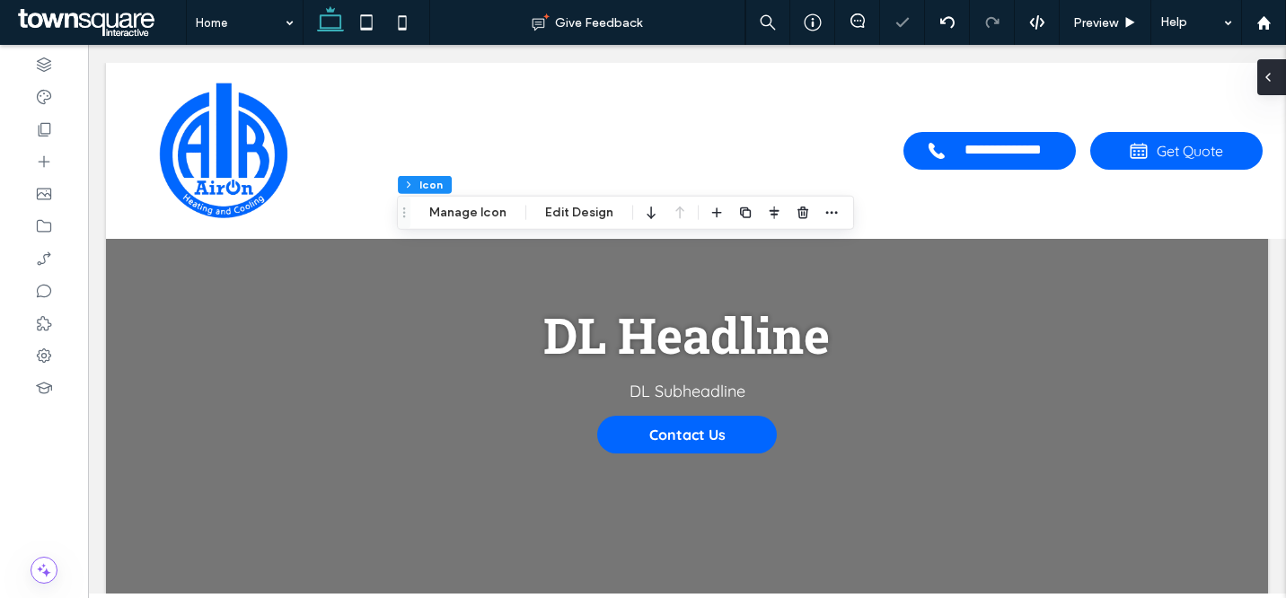
click at [1267, 72] on icon at bounding box center [1268, 77] width 14 height 14
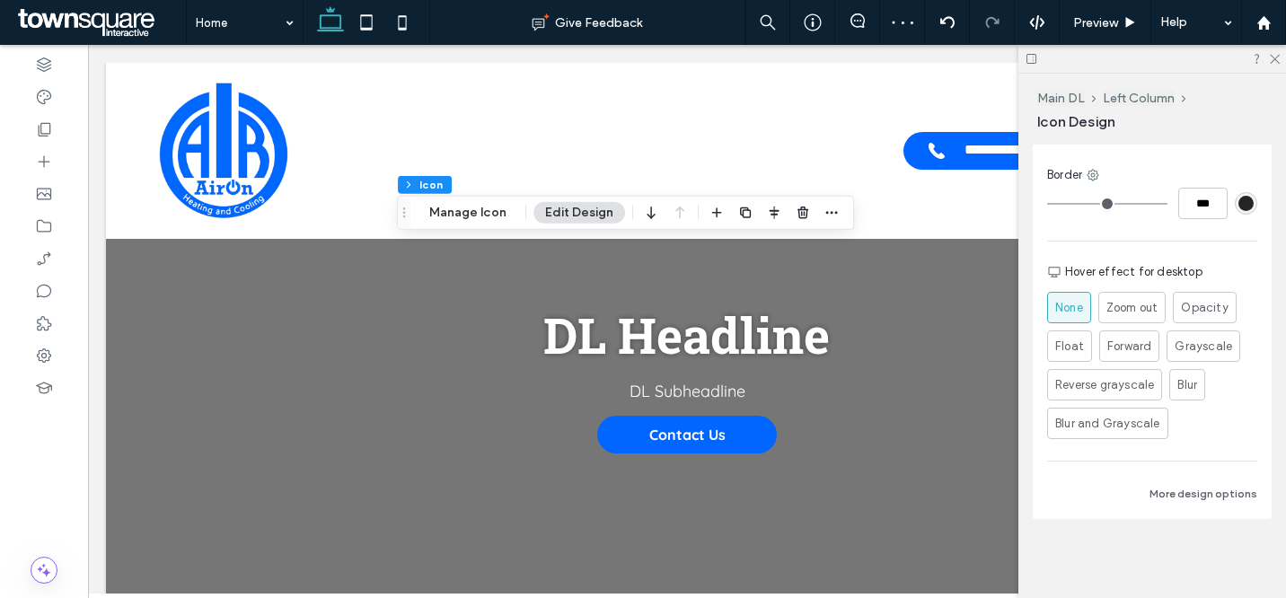
scroll to position [306, 0]
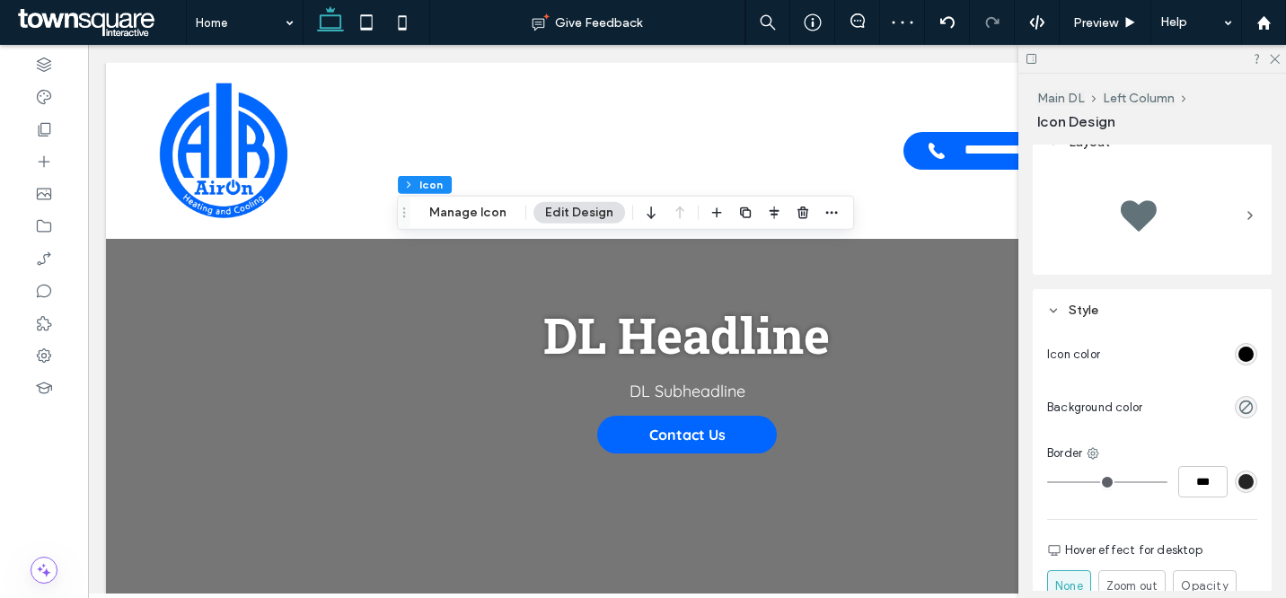
click at [1239, 350] on div "rgb(0, 0, 0)" at bounding box center [1246, 354] width 15 height 15
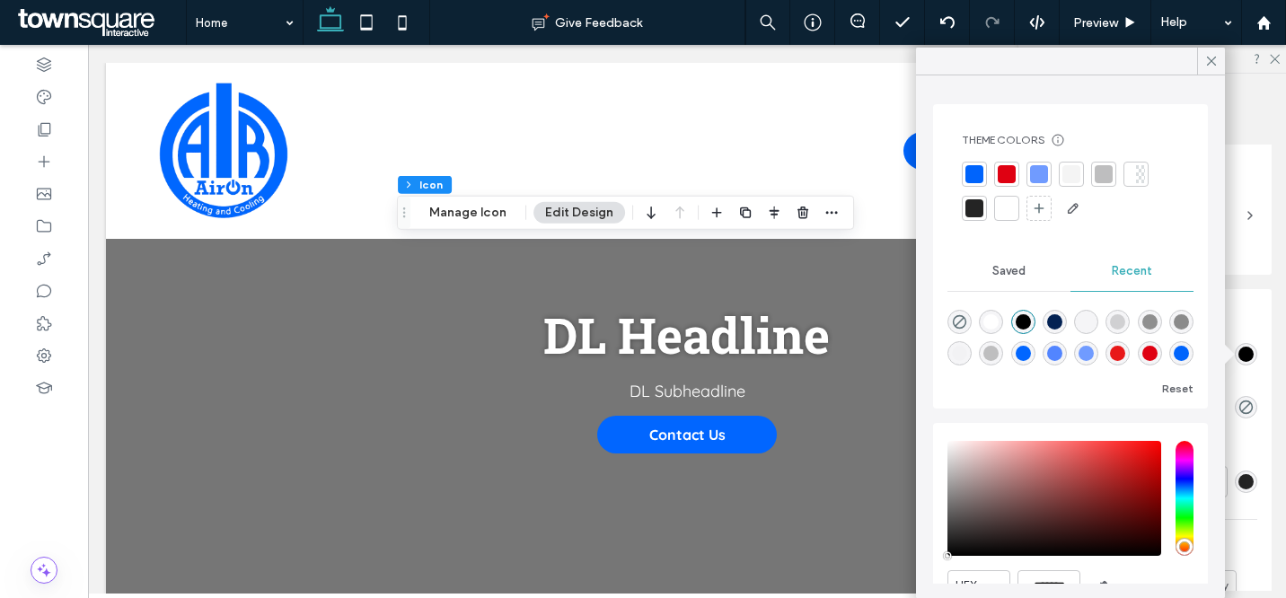
click at [976, 182] on div at bounding box center [975, 174] width 18 height 18
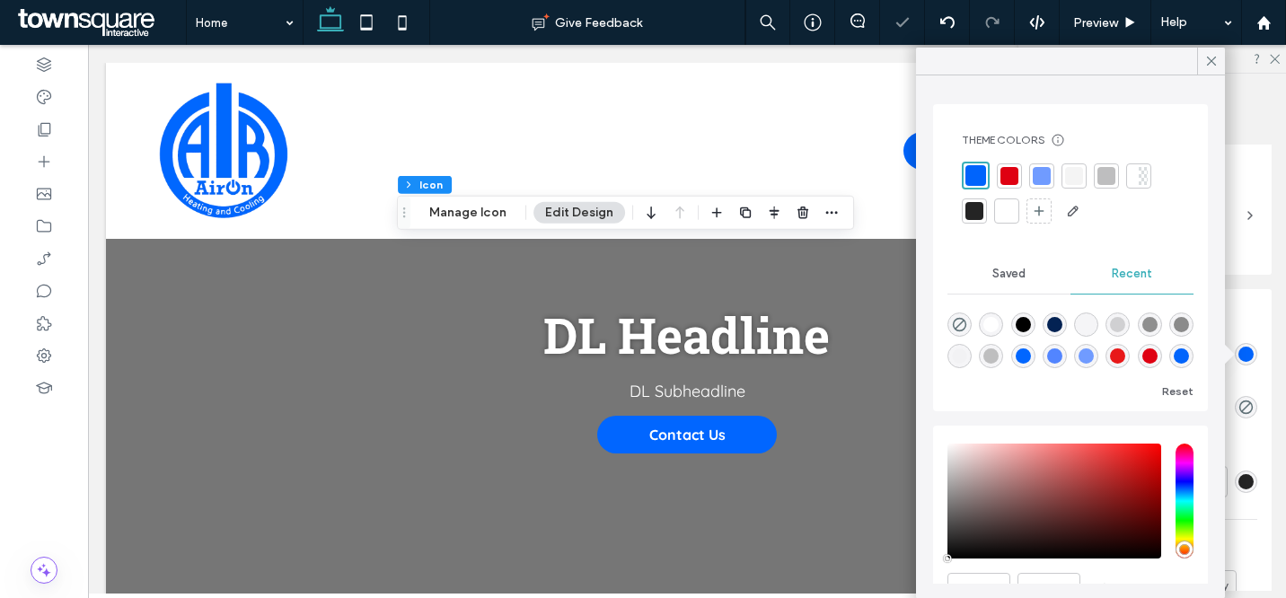
click at [1046, 180] on div at bounding box center [1042, 176] width 18 height 18
click at [44, 99] on use at bounding box center [44, 97] width 14 height 14
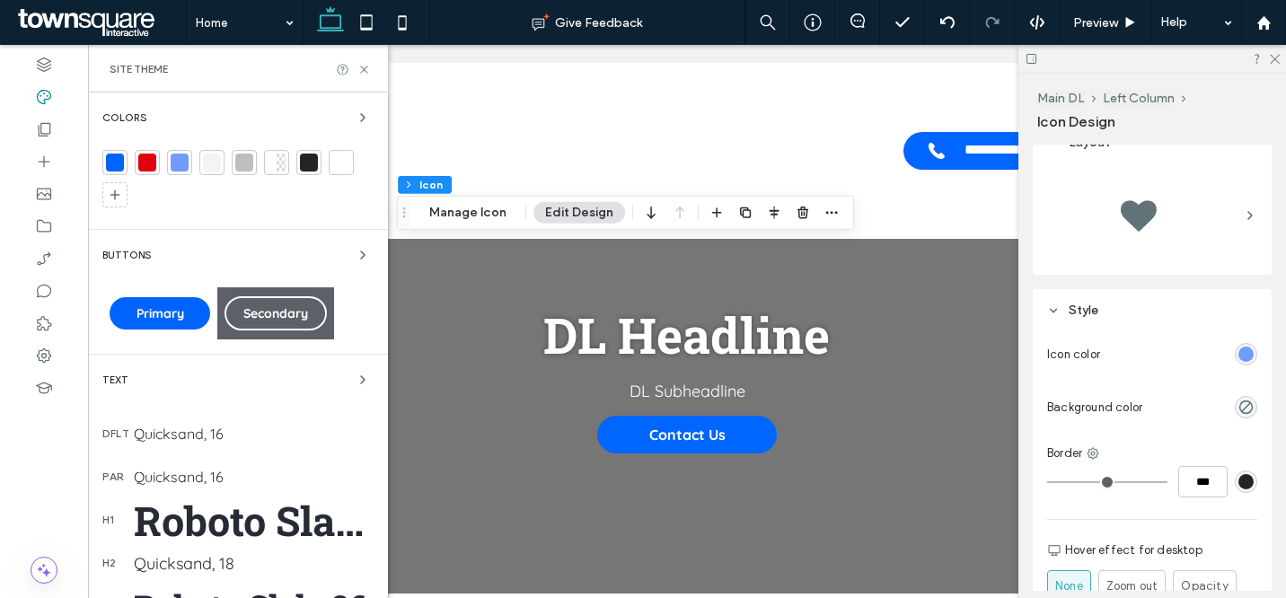
click at [119, 154] on div at bounding box center [115, 163] width 18 height 18
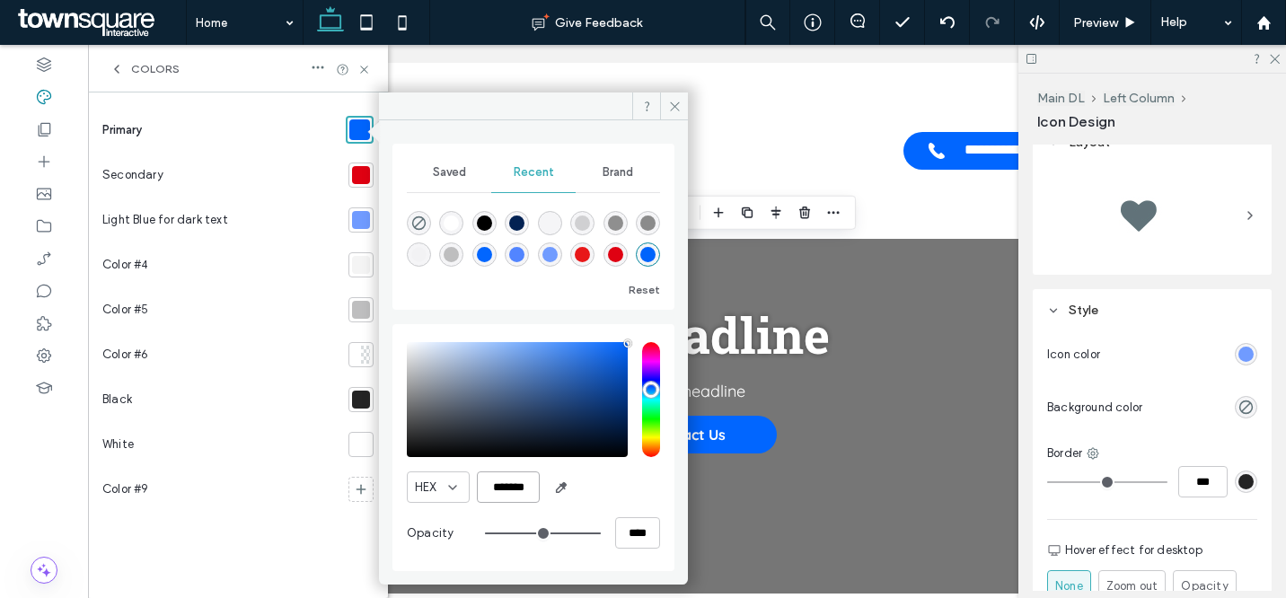
click at [503, 494] on input "*******" at bounding box center [508, 487] width 63 height 31
click at [366, 223] on div at bounding box center [361, 220] width 18 height 18
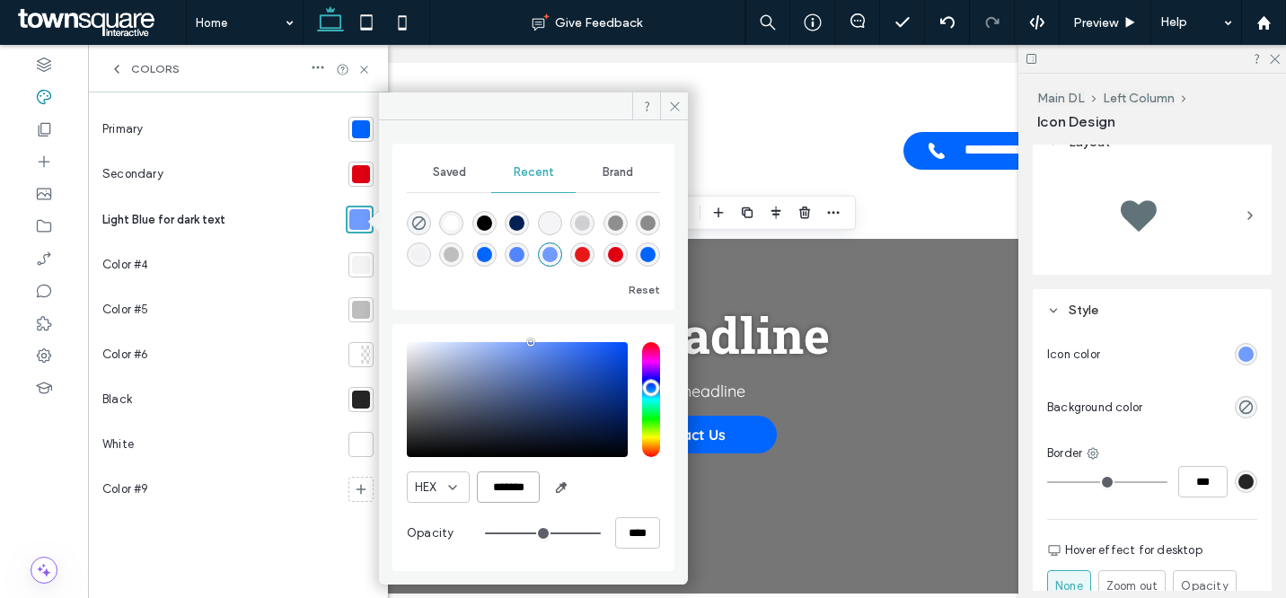
click at [503, 490] on input "*******" at bounding box center [508, 487] width 63 height 31
click at [503, 489] on input "*******" at bounding box center [508, 487] width 63 height 31
paste input "color picker textbox"
type input "*******"
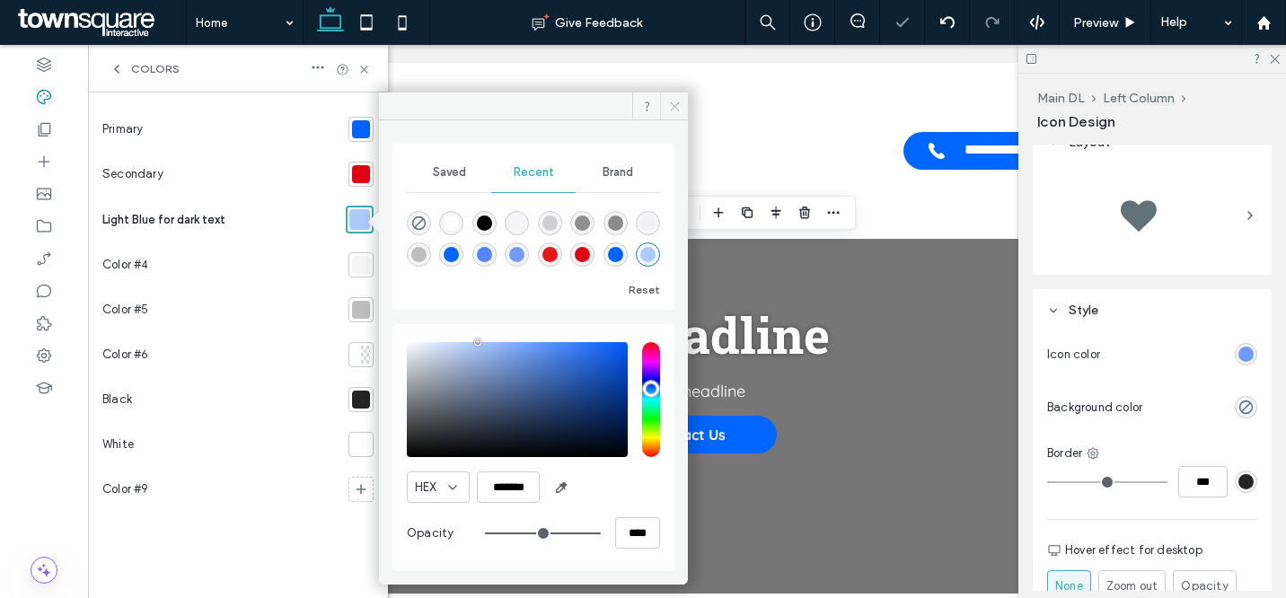
click at [681, 102] on span at bounding box center [674, 106] width 28 height 27
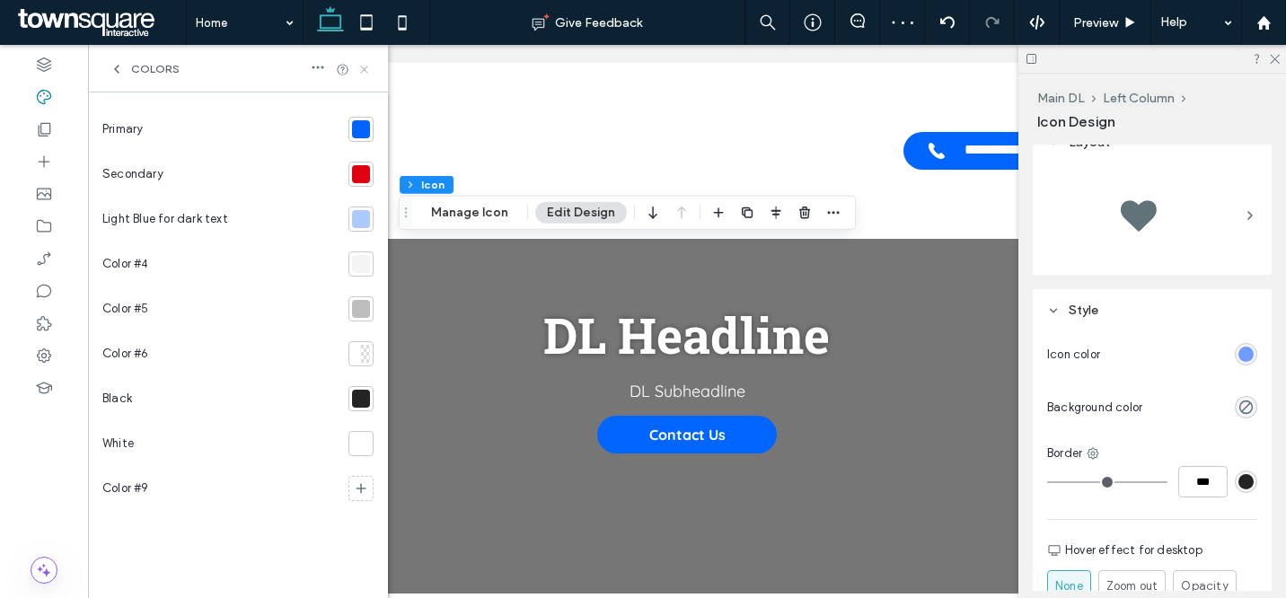
click at [363, 69] on icon at bounding box center [364, 69] width 13 height 13
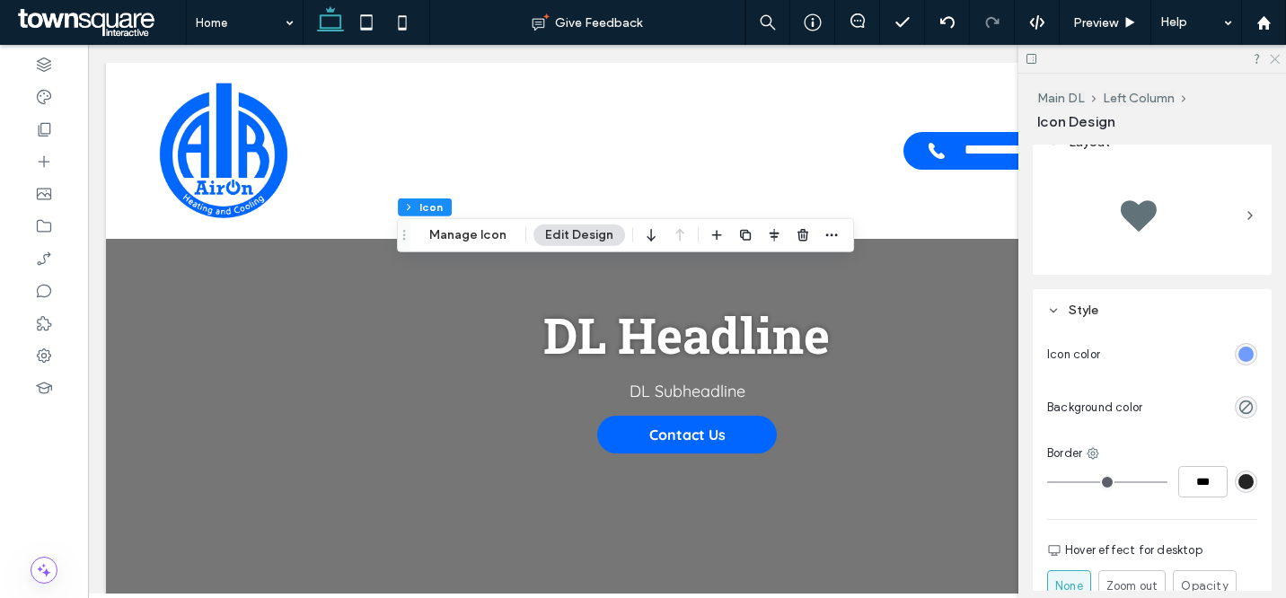
click at [1274, 58] on icon at bounding box center [1274, 58] width 12 height 12
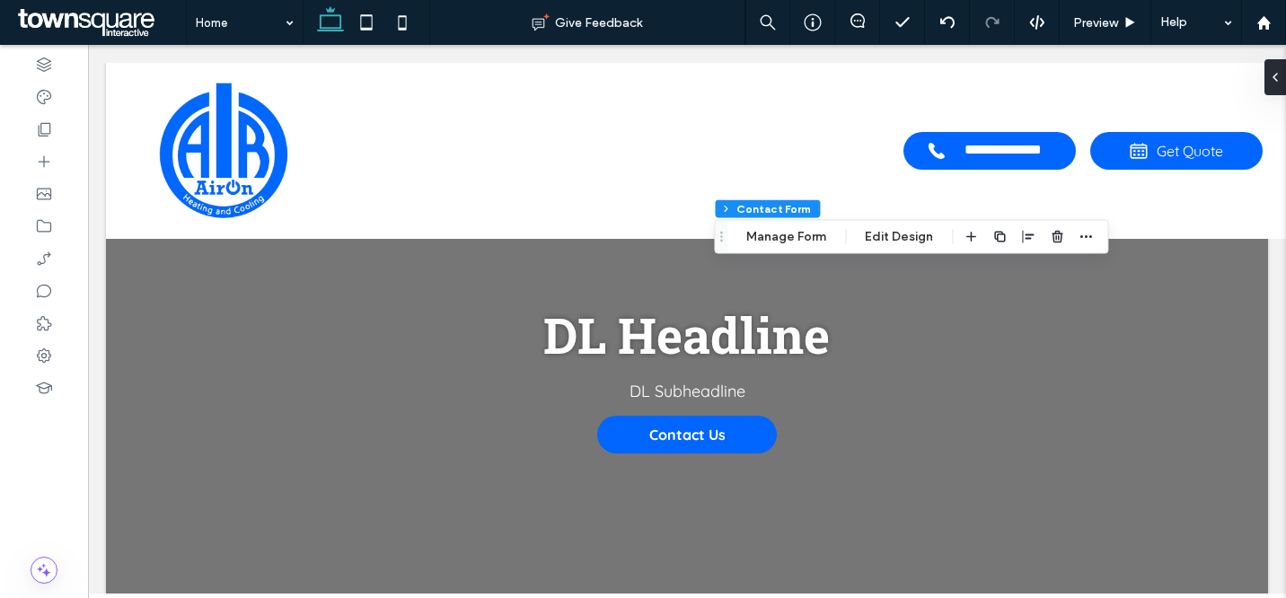
type input "*"
type input "***"
type input "*"
type input "***"
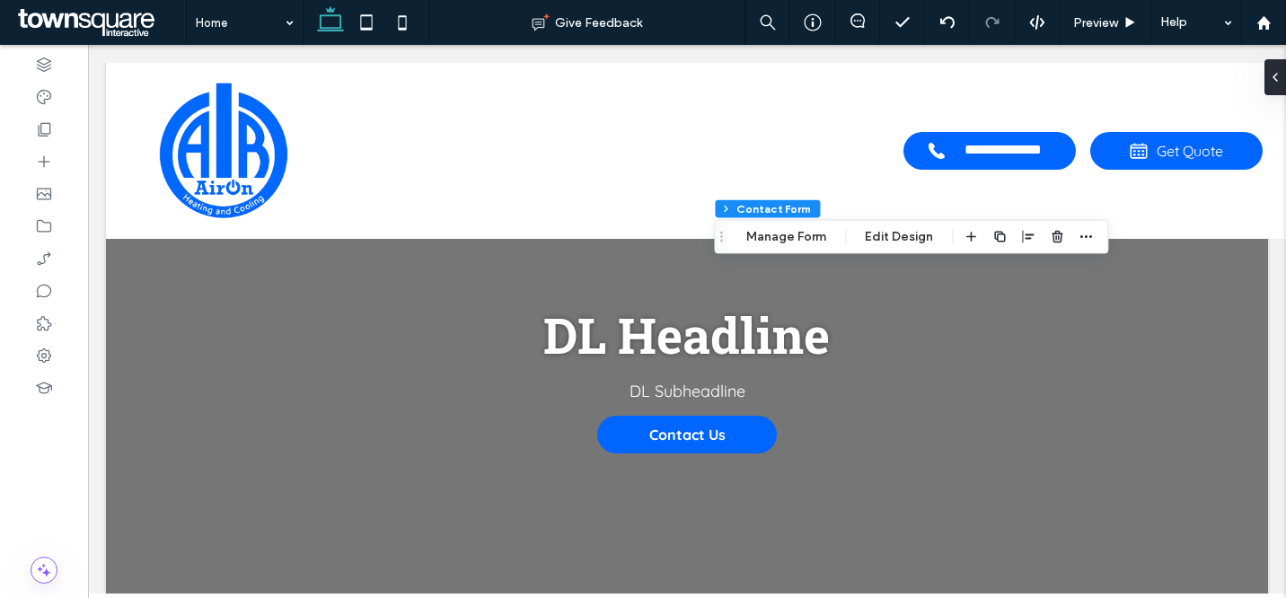
type input "**"
click at [756, 236] on button "Manage Form" at bounding box center [786, 237] width 103 height 22
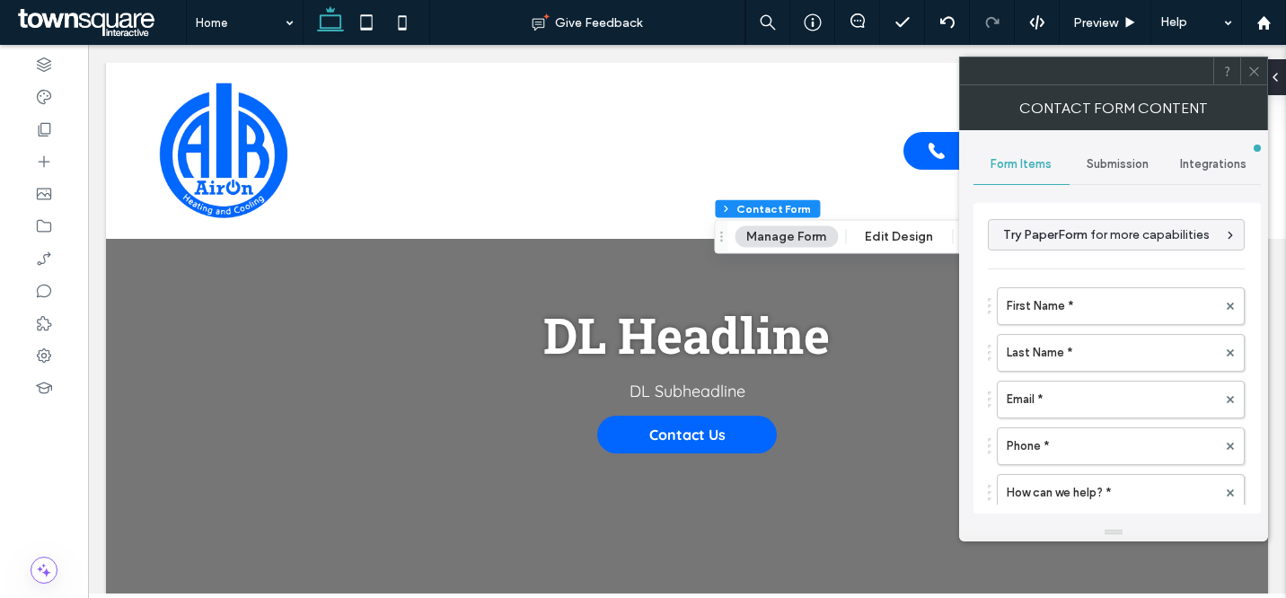
scroll to position [561, 0]
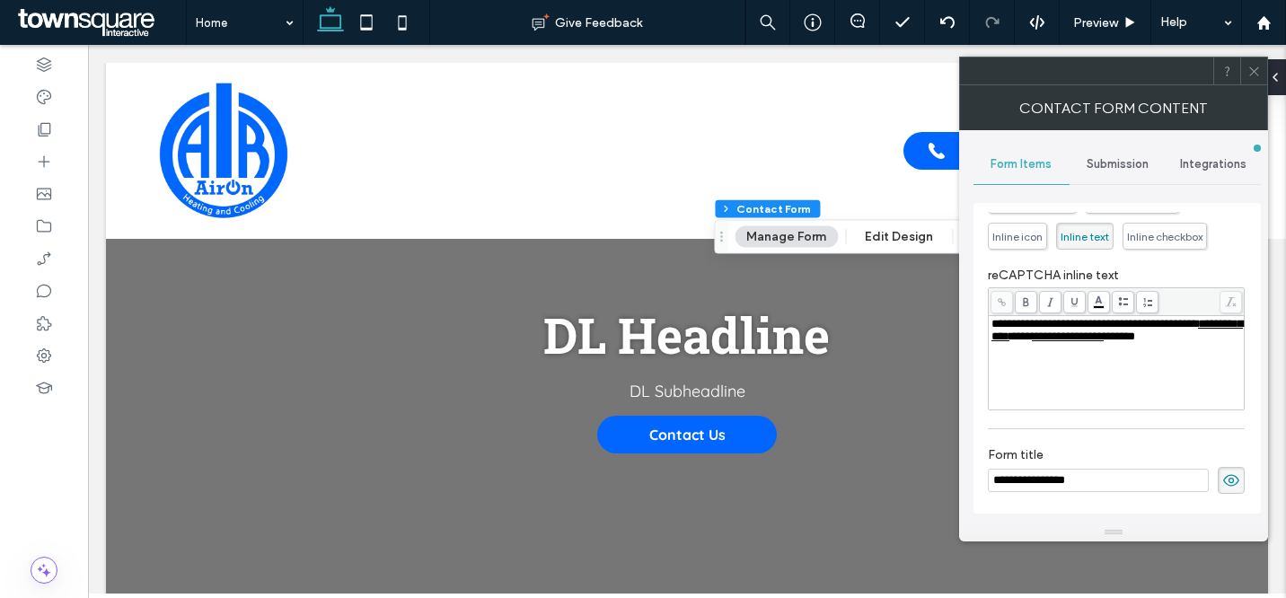
click at [1250, 80] on span at bounding box center [1254, 70] width 13 height 27
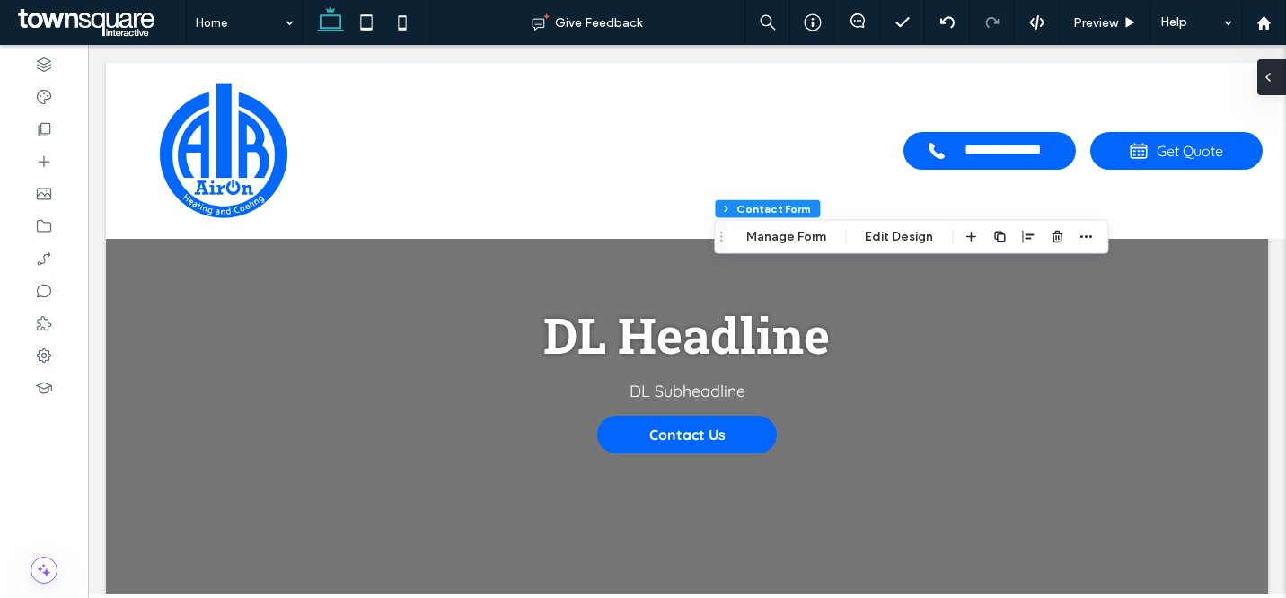
click at [1282, 84] on div at bounding box center [1272, 77] width 29 height 36
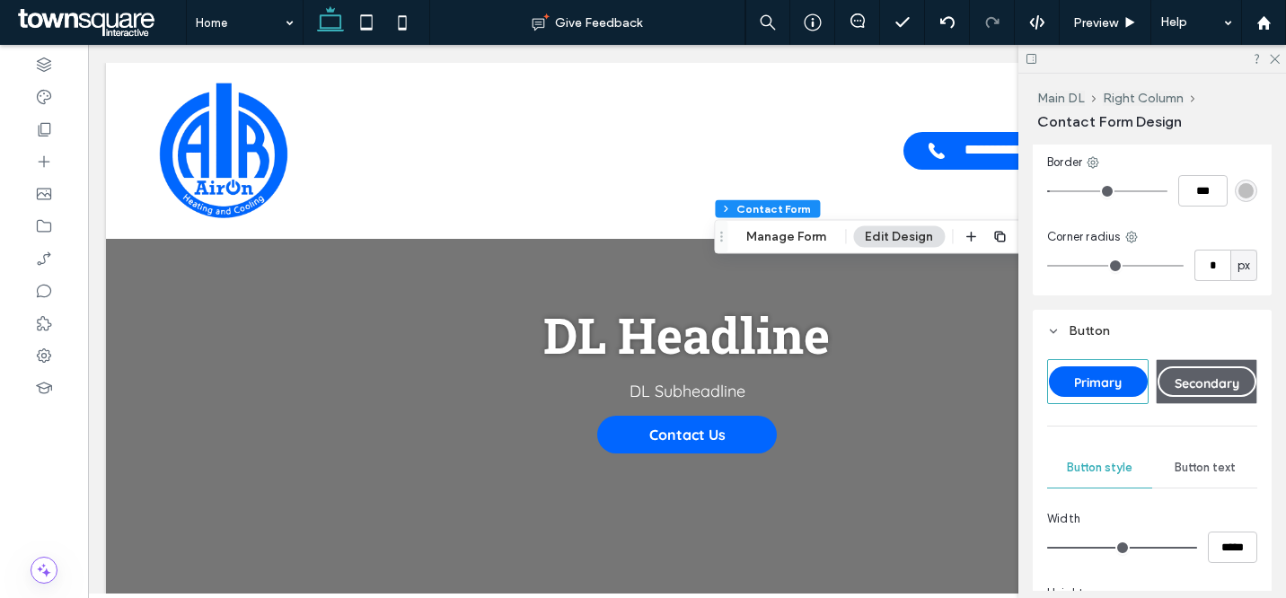
scroll to position [531, 0]
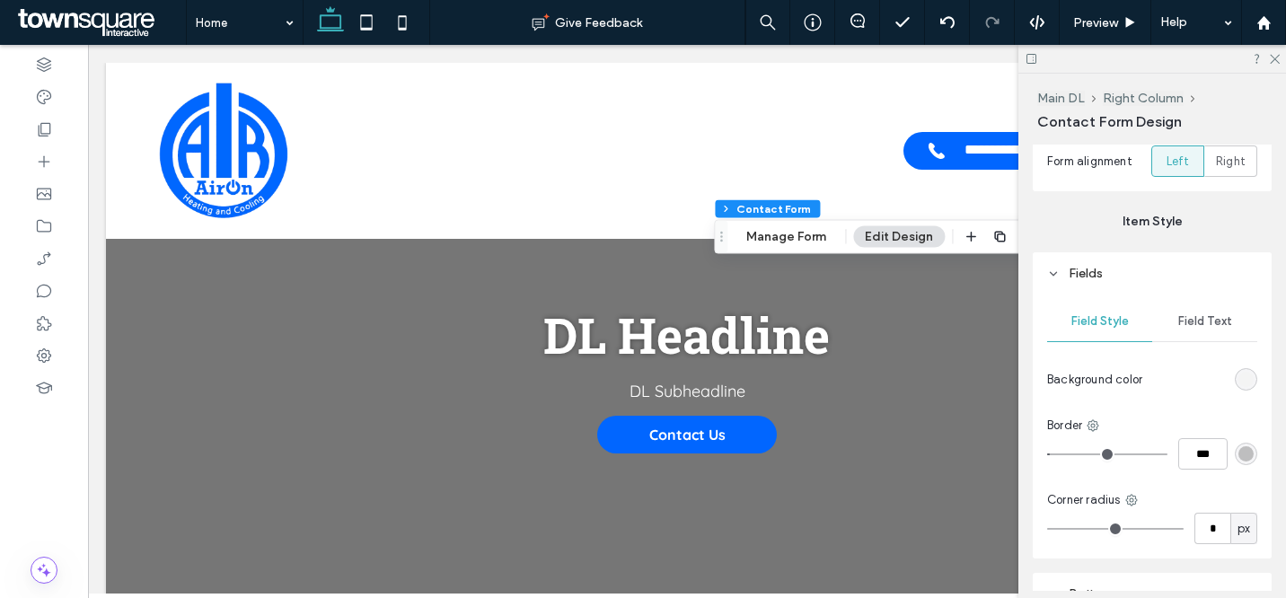
click at [1200, 320] on span "Field Text" at bounding box center [1205, 321] width 54 height 14
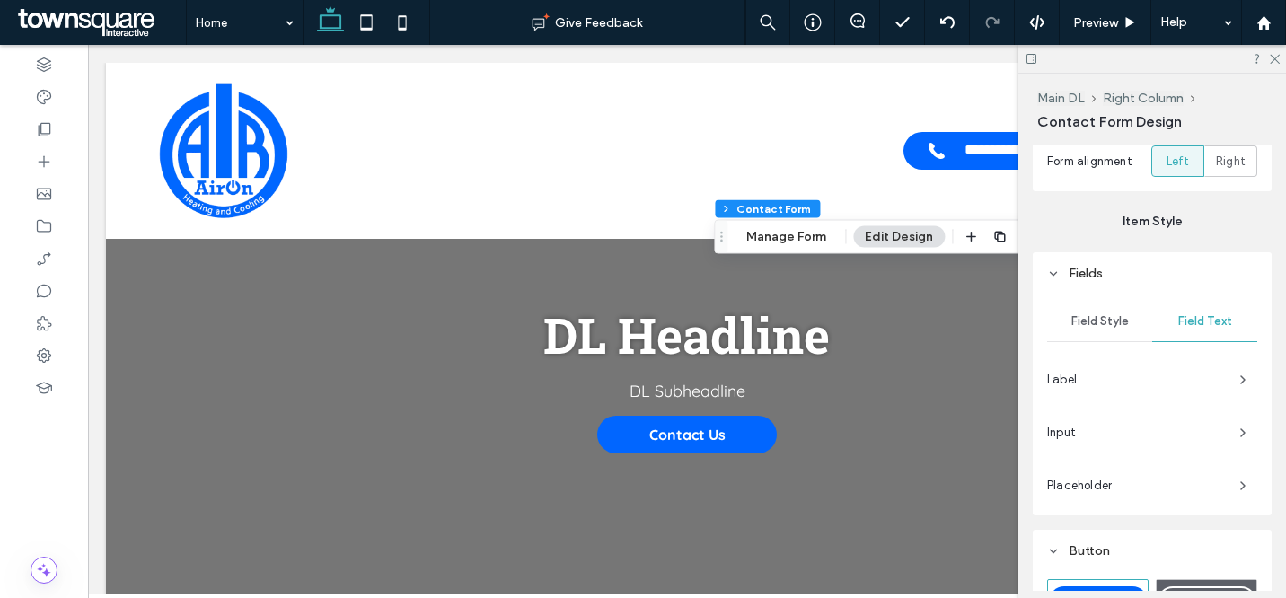
click at [1099, 380] on span "Label" at bounding box center [1136, 380] width 178 height 18
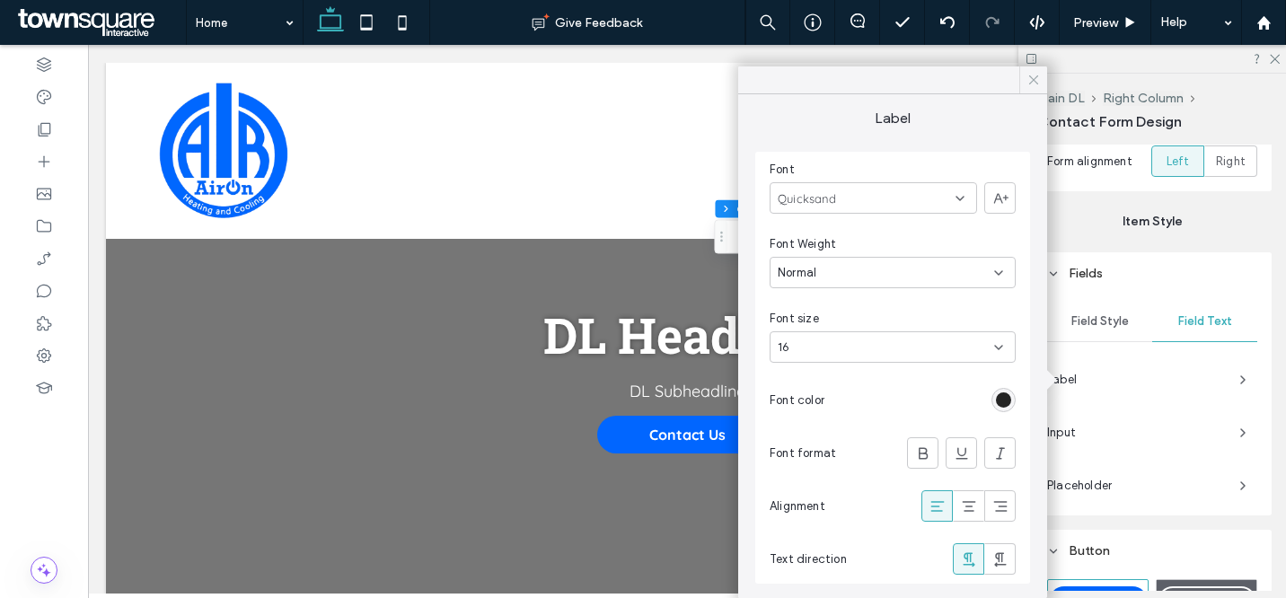
click at [1037, 85] on icon at bounding box center [1034, 80] width 16 height 16
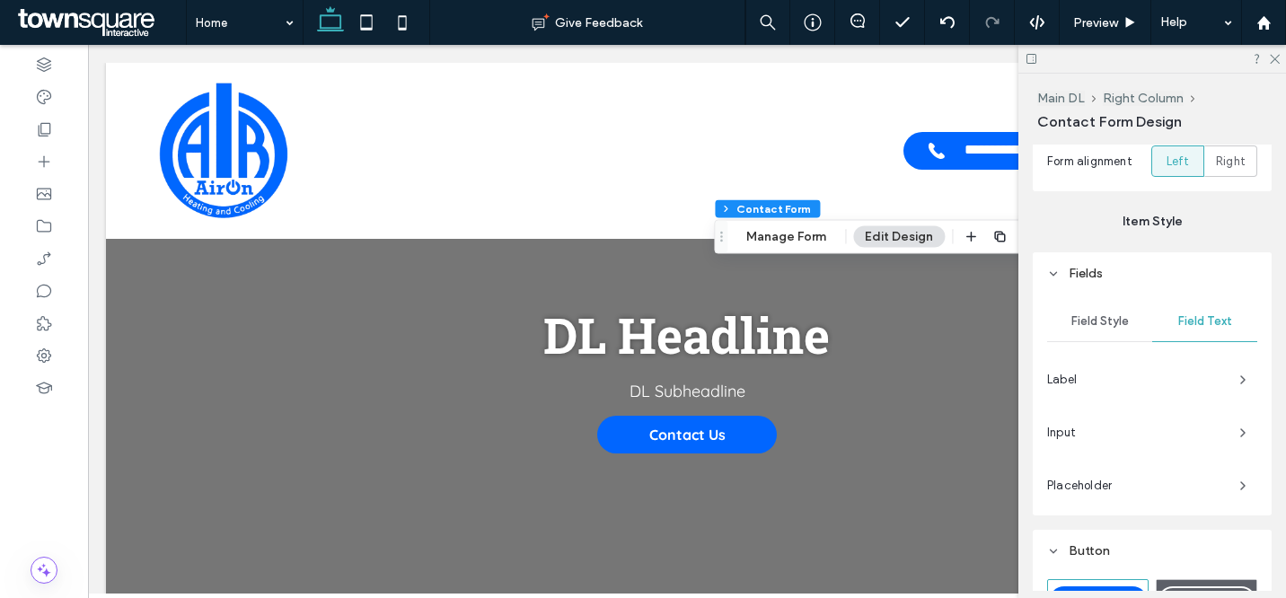
click at [1079, 272] on span "Fields" at bounding box center [1086, 273] width 34 height 15
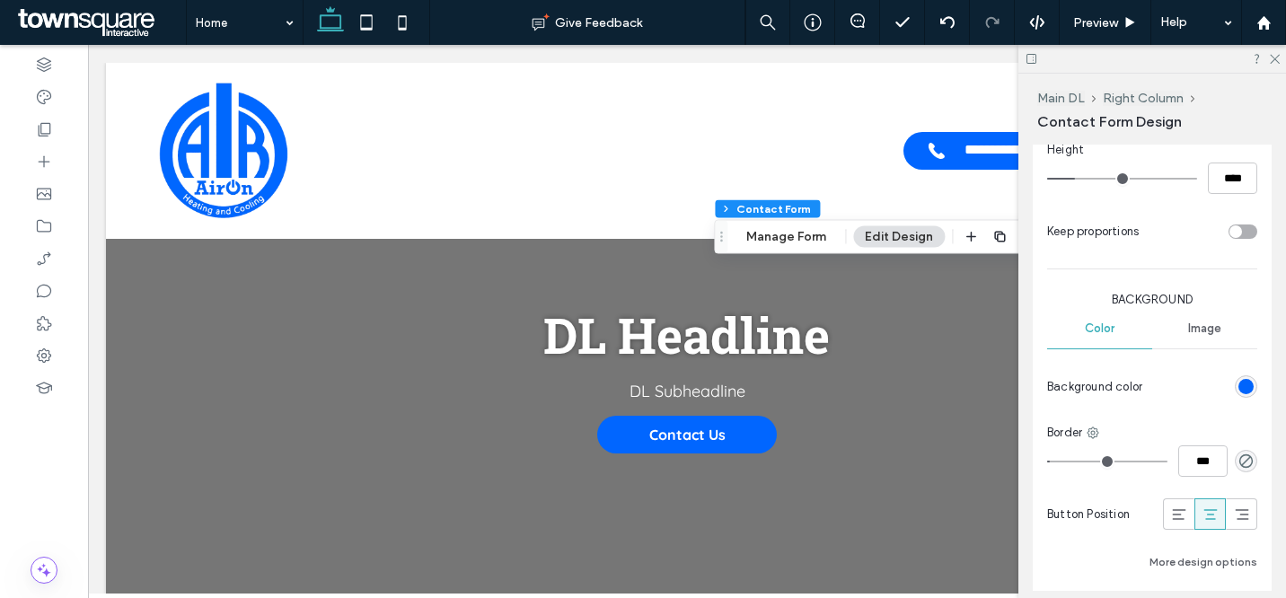
scroll to position [1324, 0]
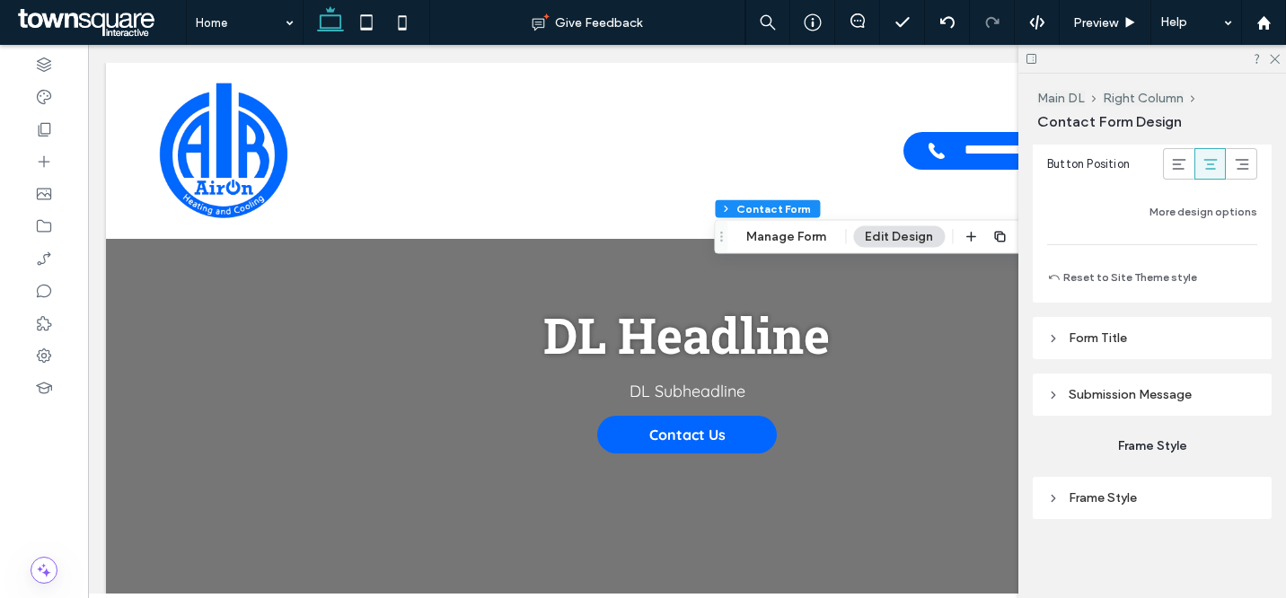
click at [1103, 329] on header "Form Title" at bounding box center [1152, 338] width 239 height 42
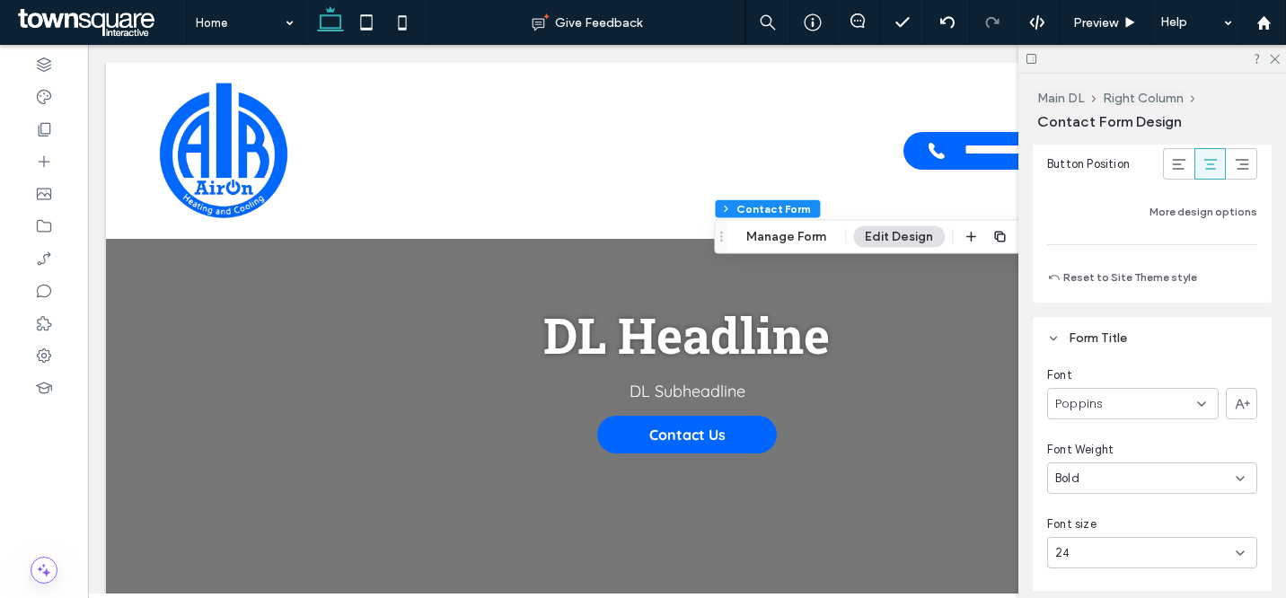
click at [1152, 404] on div "Poppins" at bounding box center [1133, 403] width 172 height 31
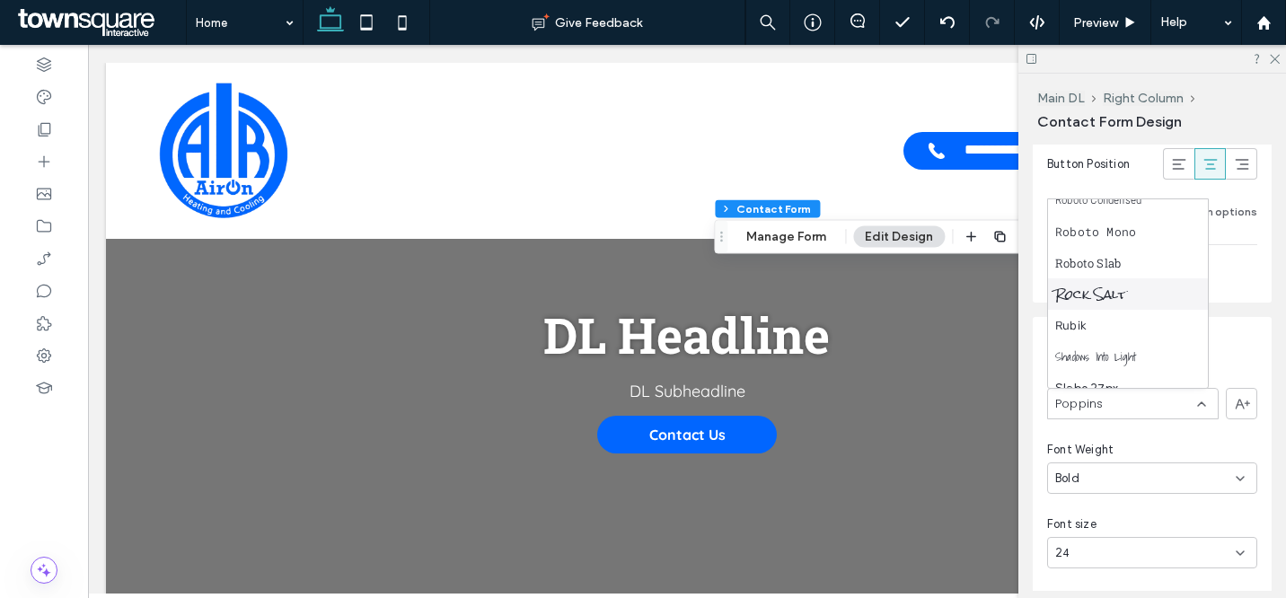
scroll to position [1721, 0]
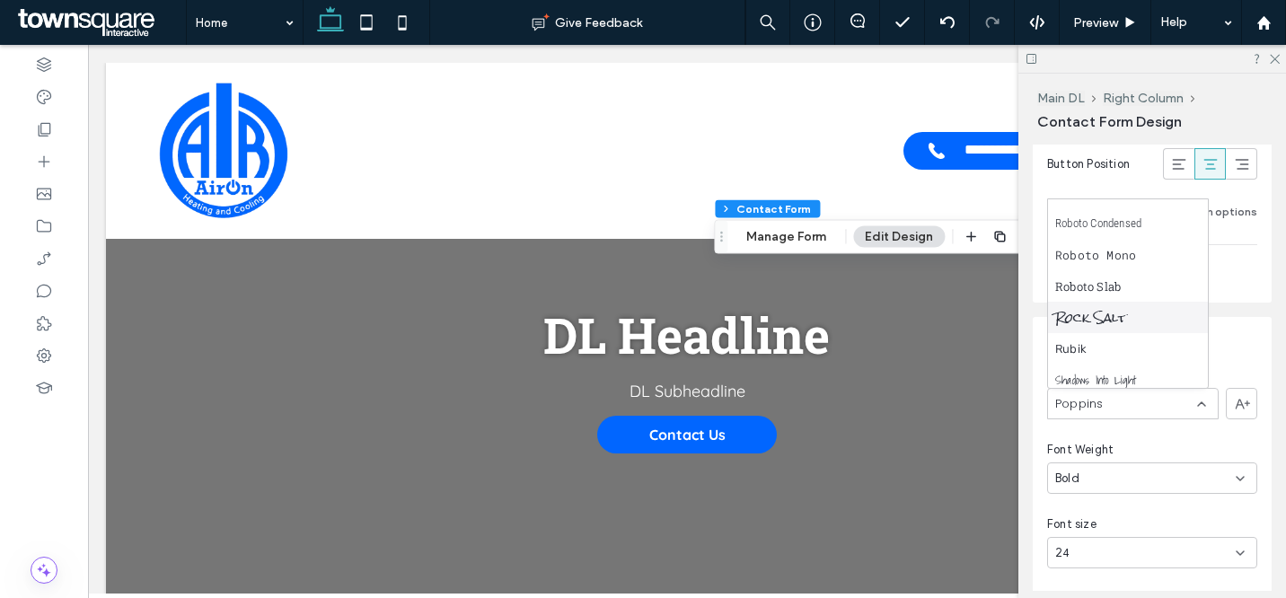
click at [1134, 282] on div "Roboto Slab" at bounding box center [1128, 285] width 160 height 31
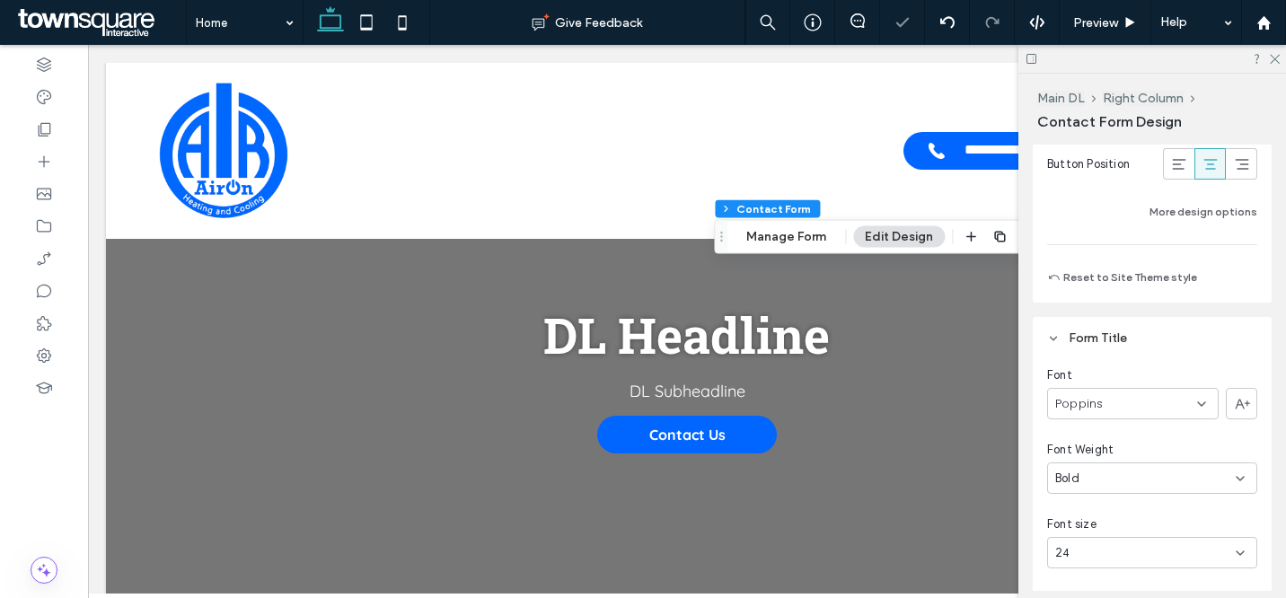
type input "***"
click at [1274, 58] on icon at bounding box center [1274, 58] width 12 height 12
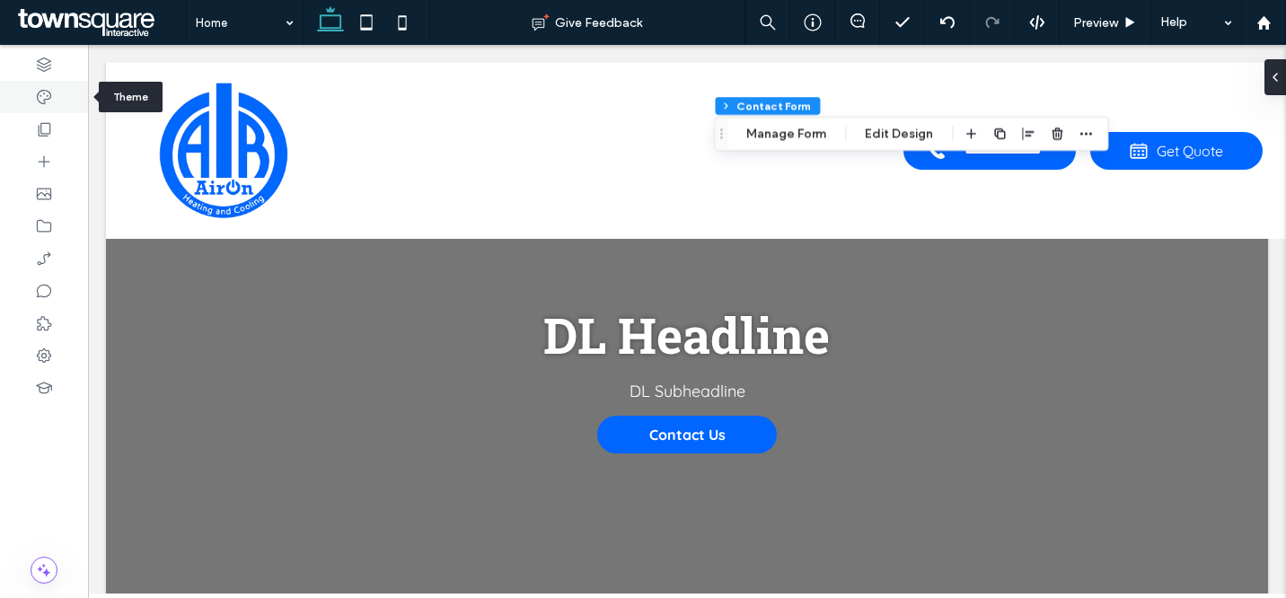
click at [43, 92] on icon at bounding box center [44, 97] width 18 height 18
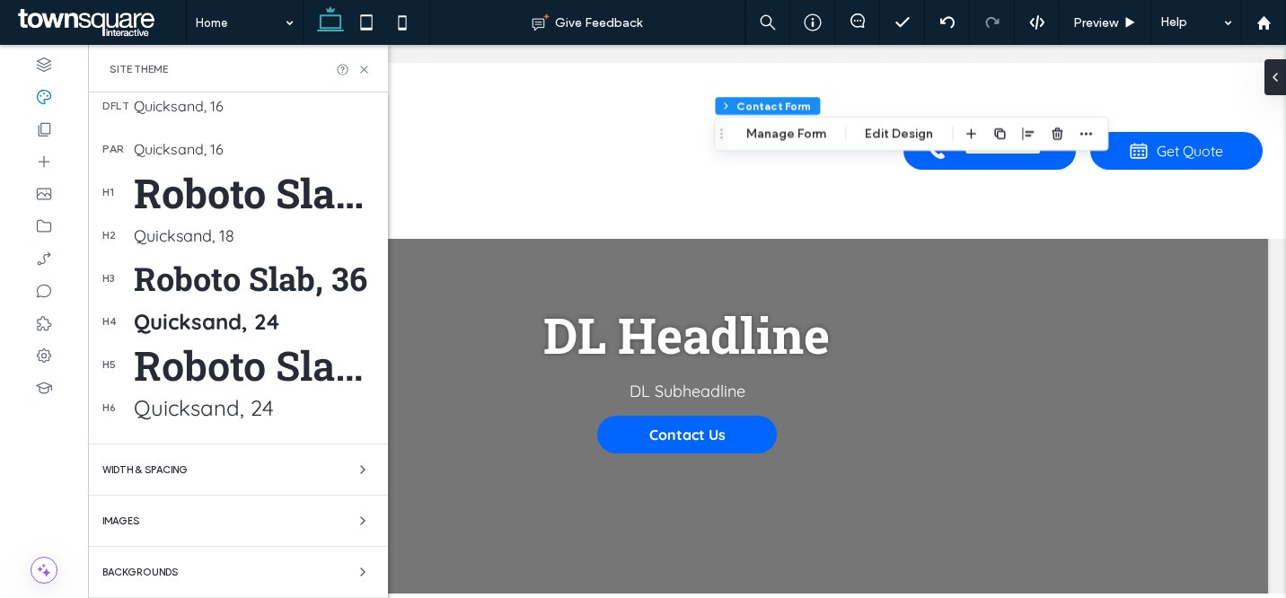
scroll to position [317, 0]
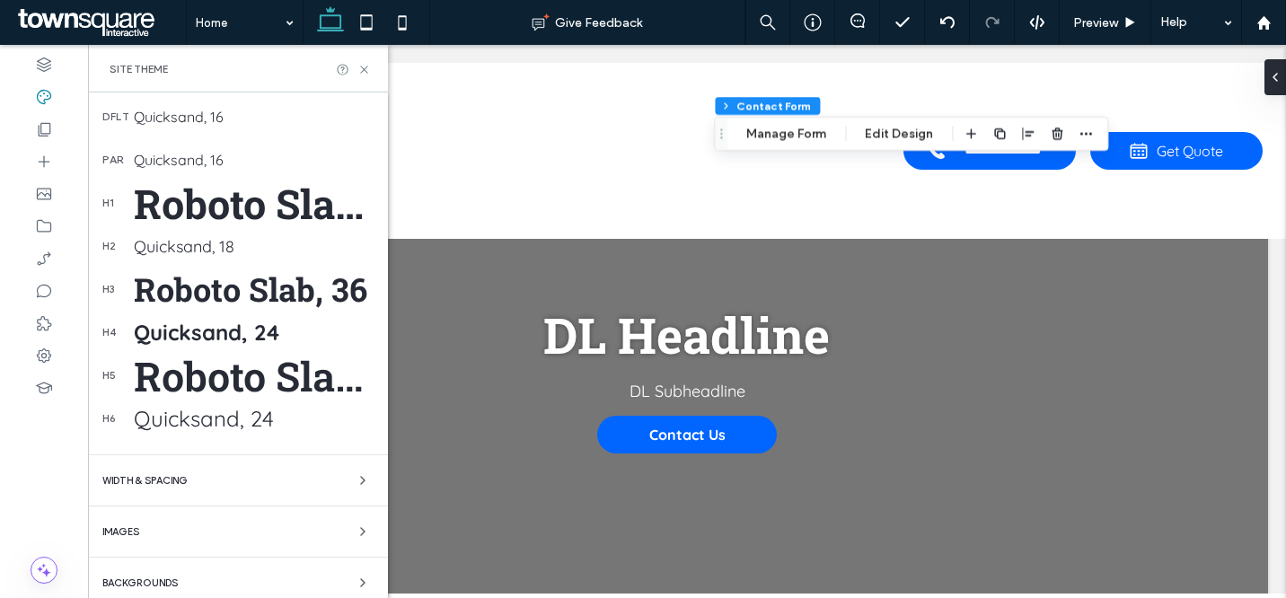
click at [249, 202] on div "Roboto Slab, 55" at bounding box center [254, 203] width 240 height 53
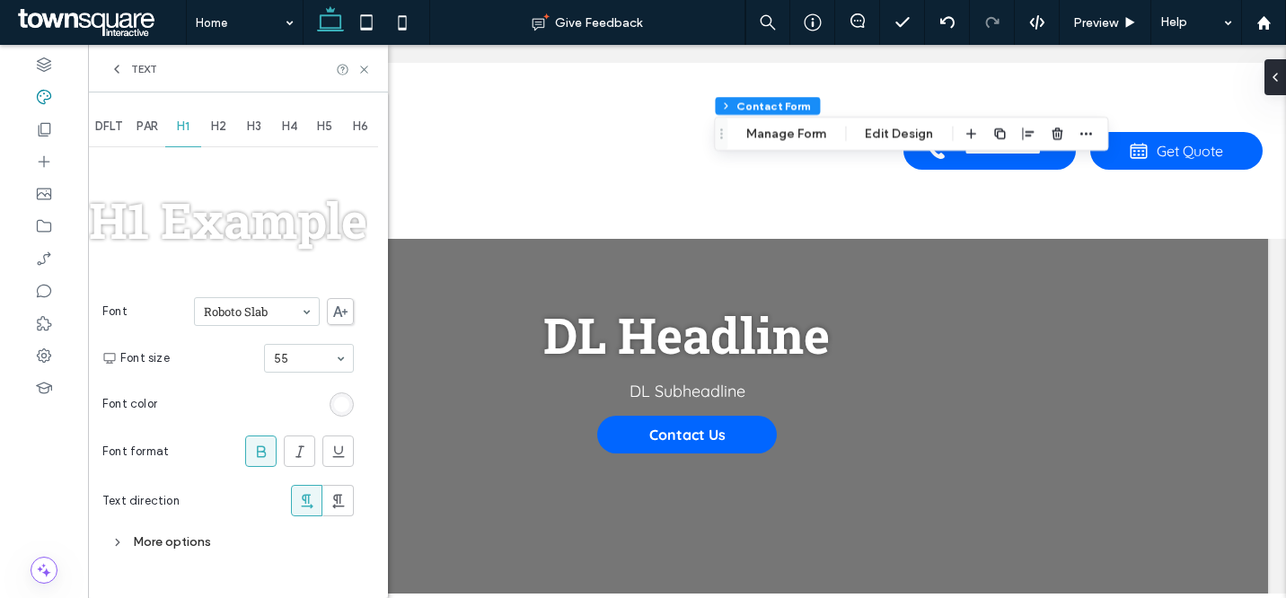
scroll to position [0, 0]
click at [139, 74] on span "Text" at bounding box center [144, 69] width 26 height 14
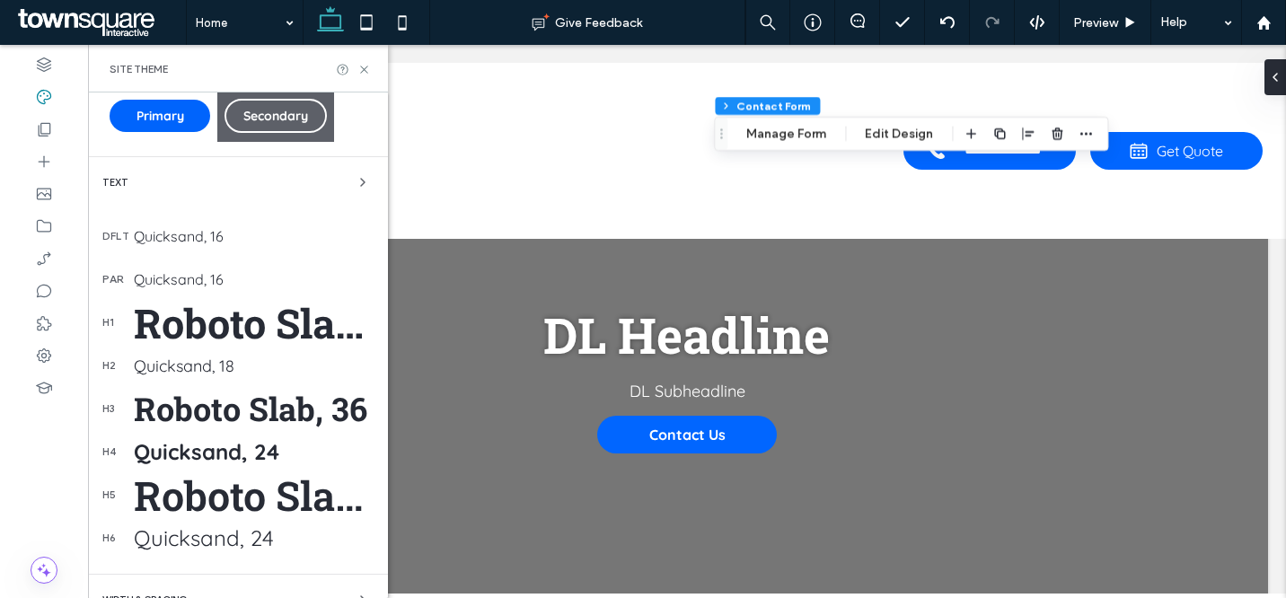
scroll to position [328, 0]
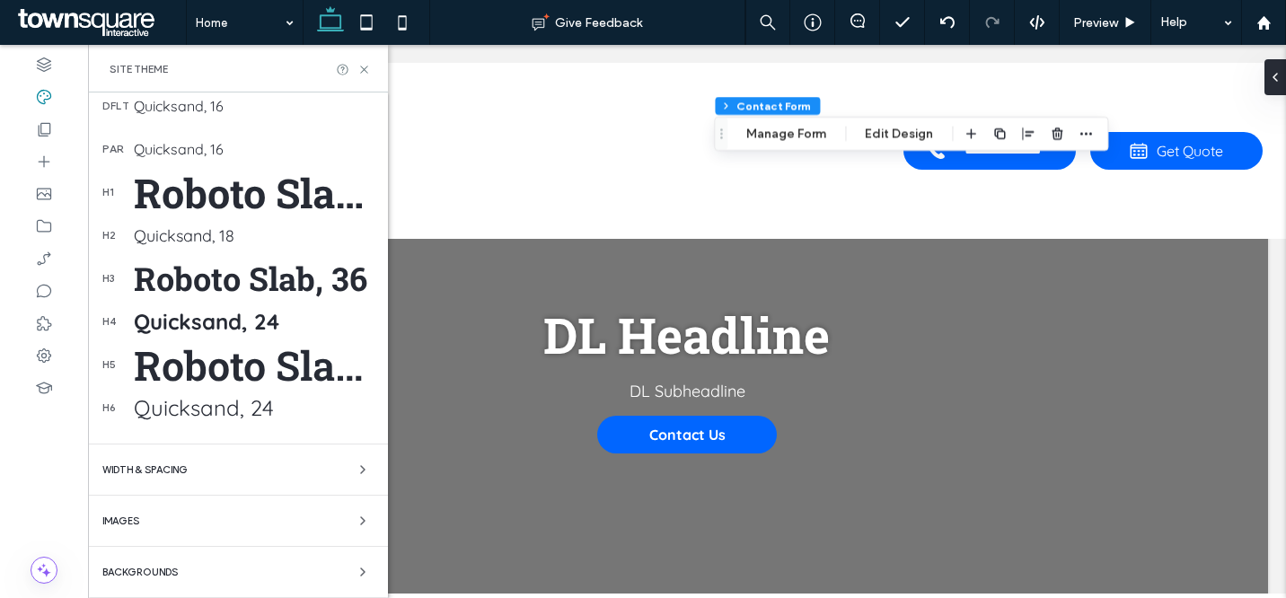
click at [258, 283] on div "Roboto Slab, 36" at bounding box center [254, 278] width 240 height 43
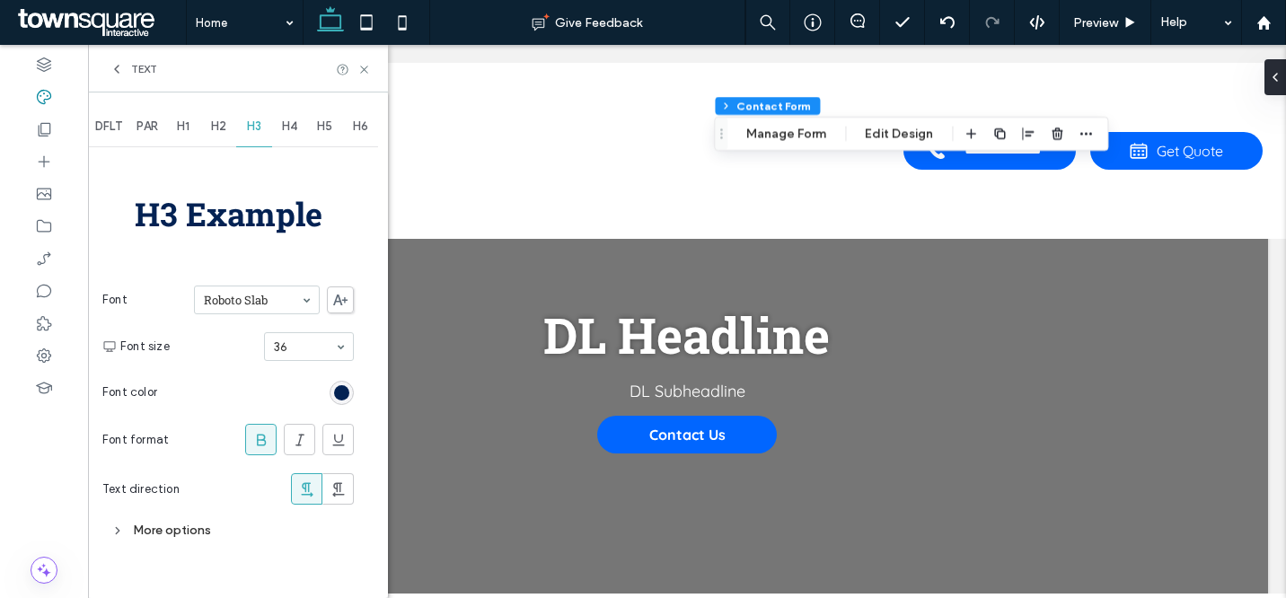
scroll to position [0, 0]
click at [344, 382] on div "rgb(3, 34, 83)" at bounding box center [342, 393] width 24 height 24
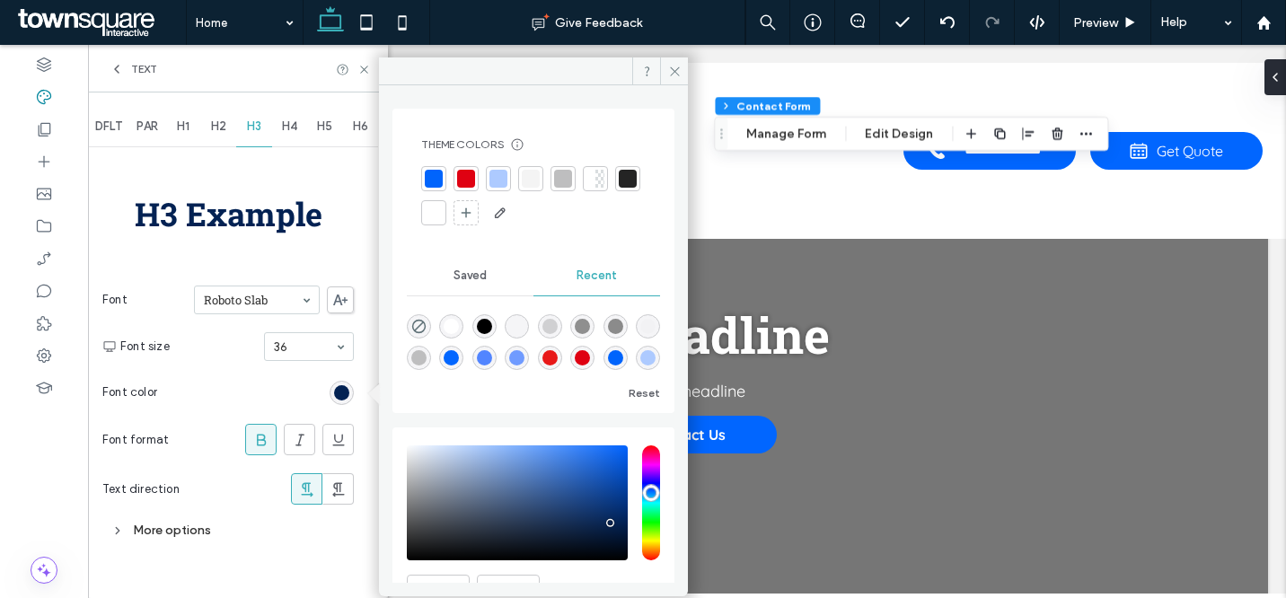
click at [619, 188] on div at bounding box center [628, 179] width 18 height 18
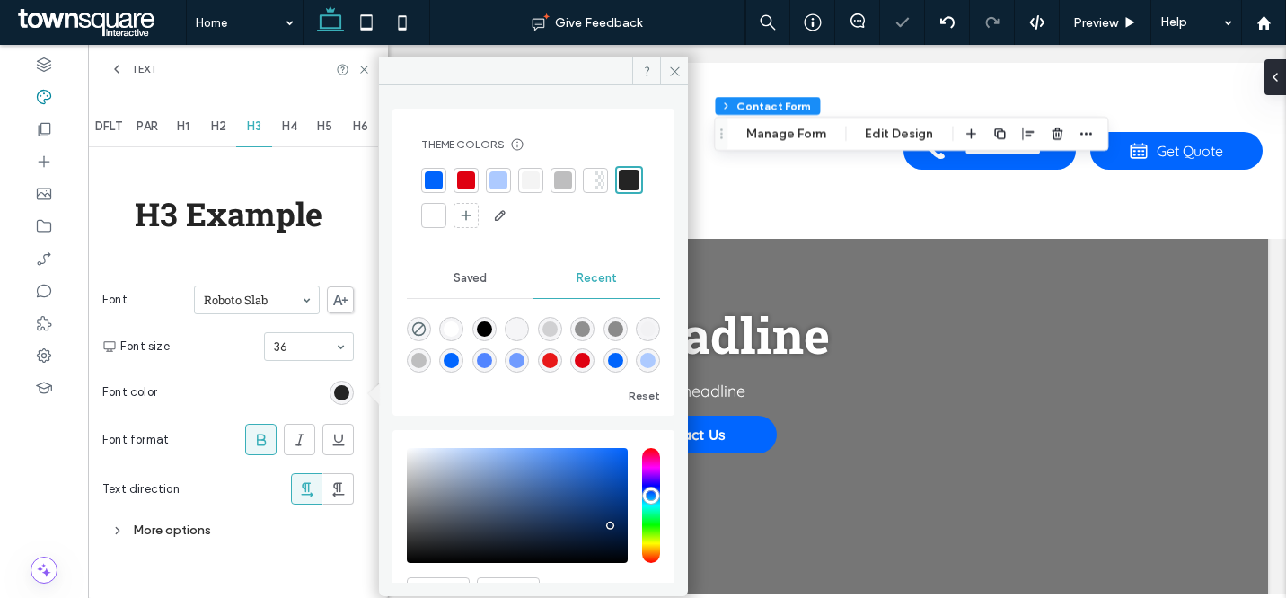
click at [143, 64] on span "Text" at bounding box center [144, 69] width 26 height 14
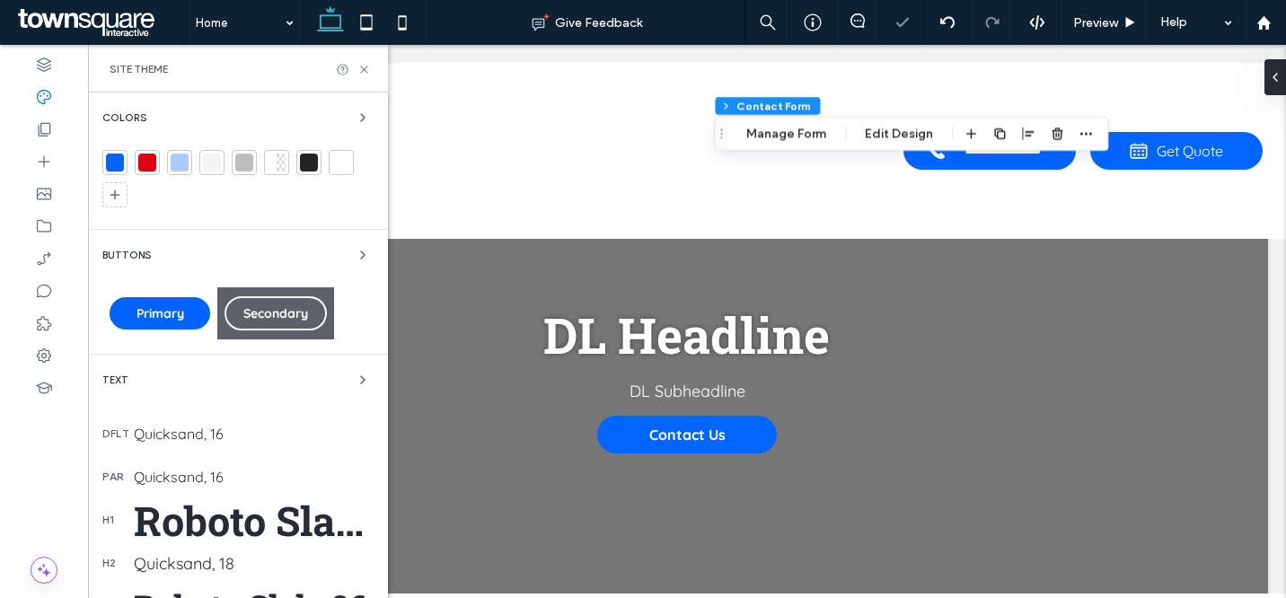
scroll to position [328, 0]
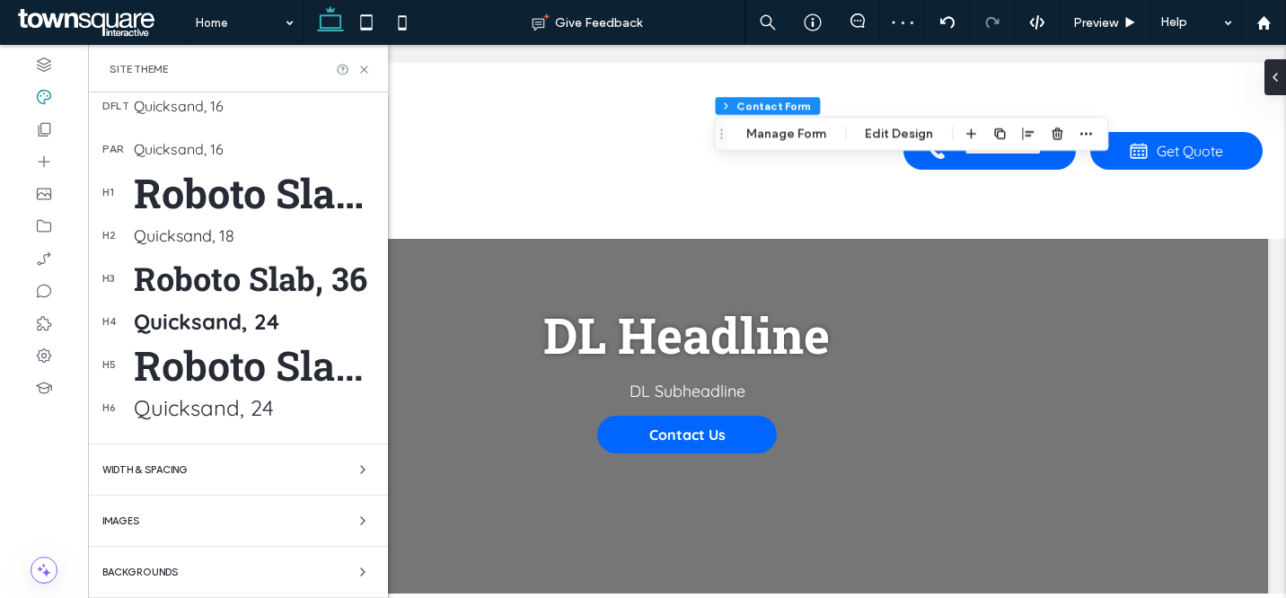
click at [244, 329] on div "Quicksand, 24" at bounding box center [254, 321] width 240 height 27
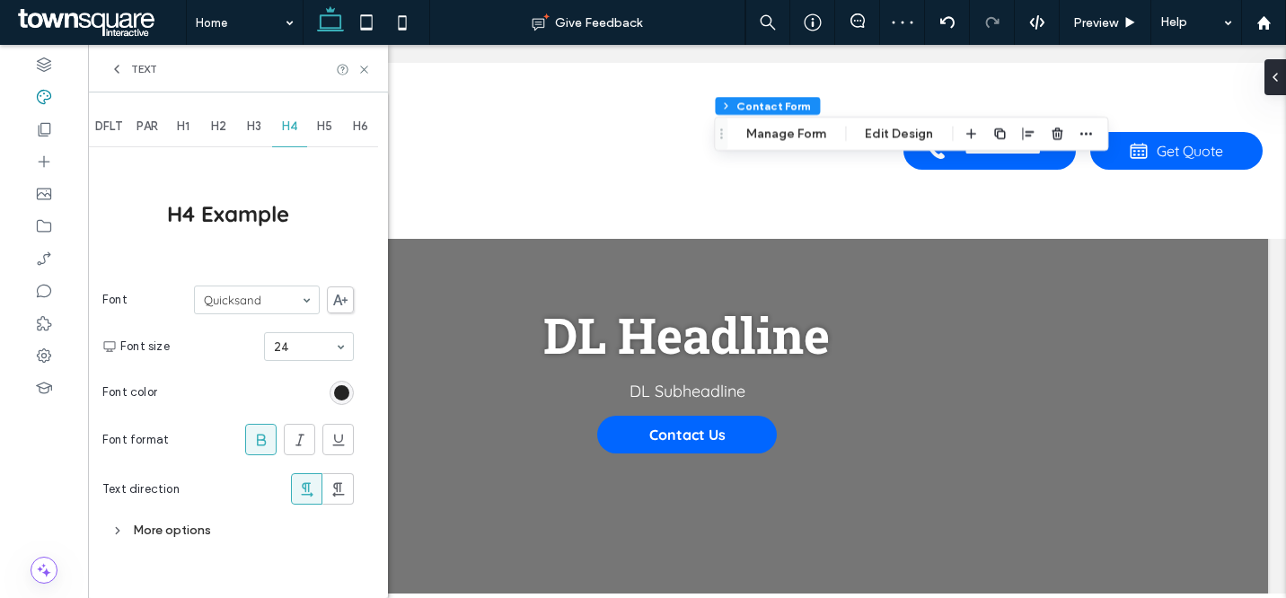
scroll to position [0, 0]
click at [342, 385] on div "rgb(36, 36, 36)" at bounding box center [341, 392] width 15 height 15
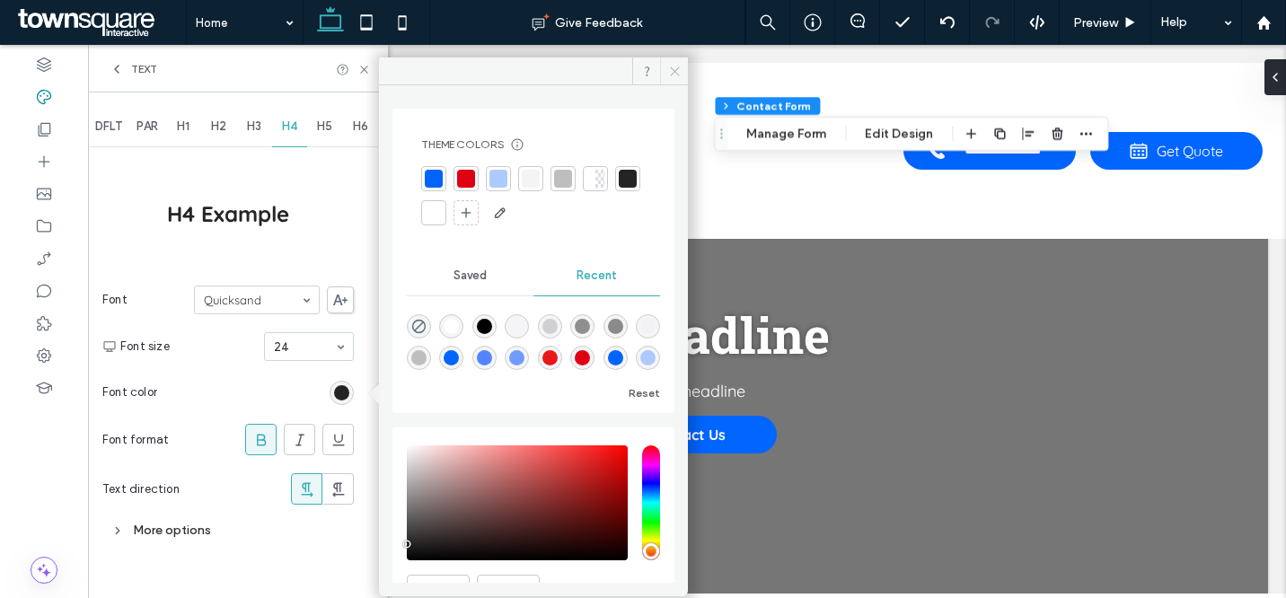
click at [670, 73] on icon at bounding box center [674, 71] width 13 height 13
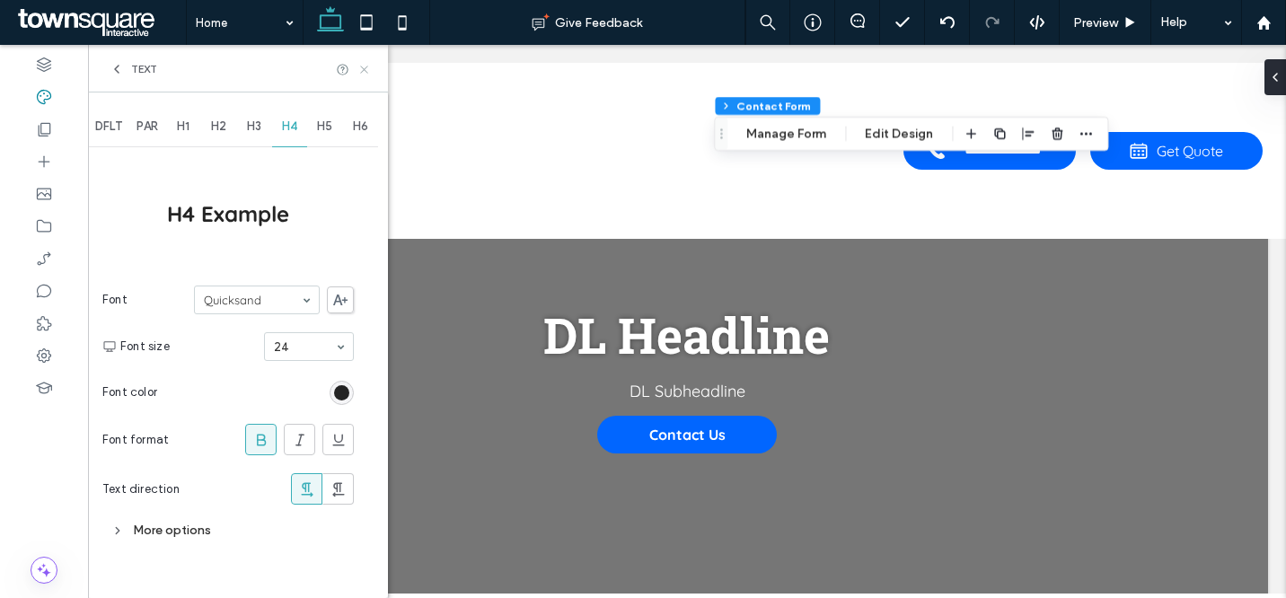
click at [366, 70] on use at bounding box center [363, 69] width 7 height 7
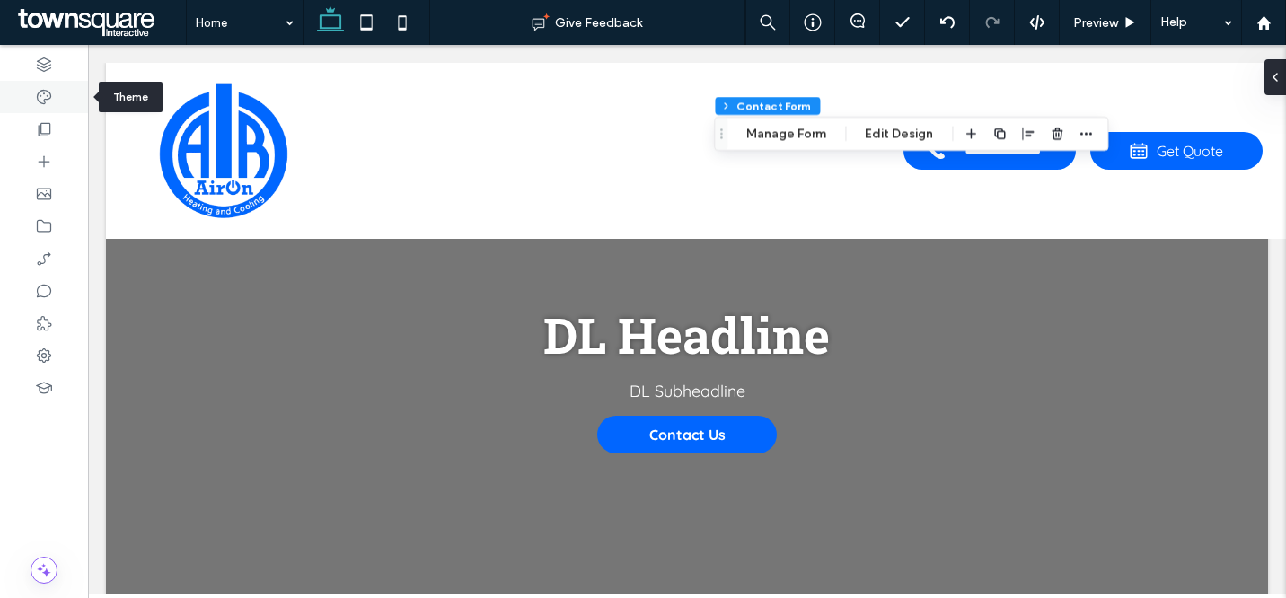
click at [53, 102] on div at bounding box center [44, 97] width 88 height 32
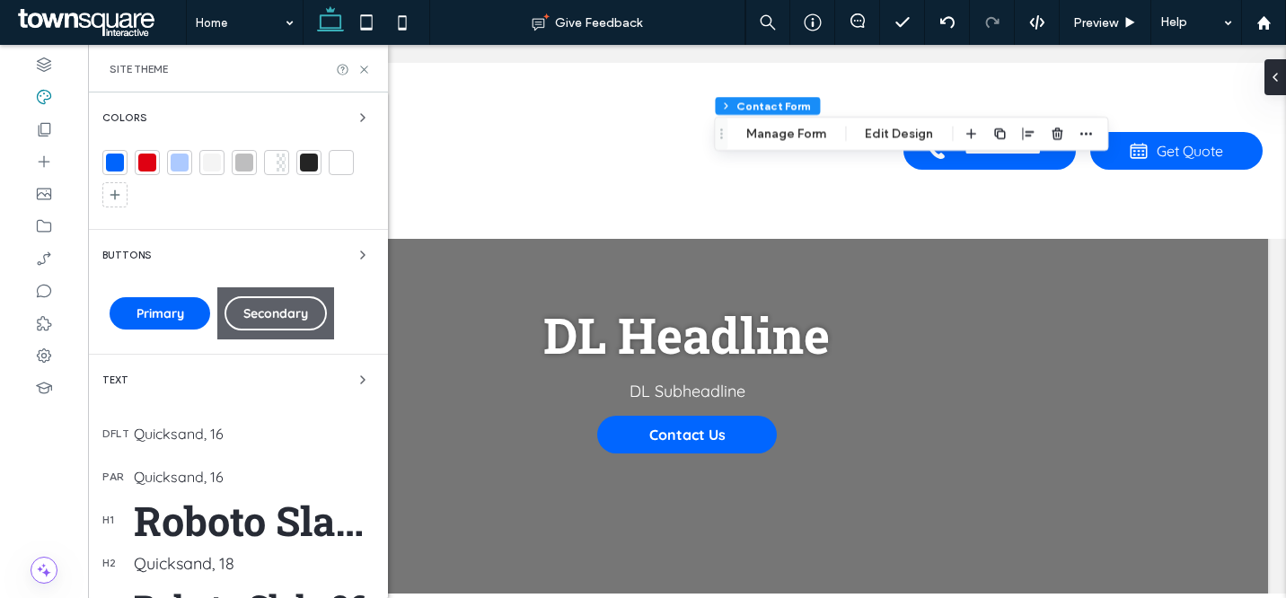
drag, startPoint x: 115, startPoint y: 167, endPoint x: 185, endPoint y: 185, distance: 72.3
click at [114, 166] on div at bounding box center [115, 163] width 18 height 18
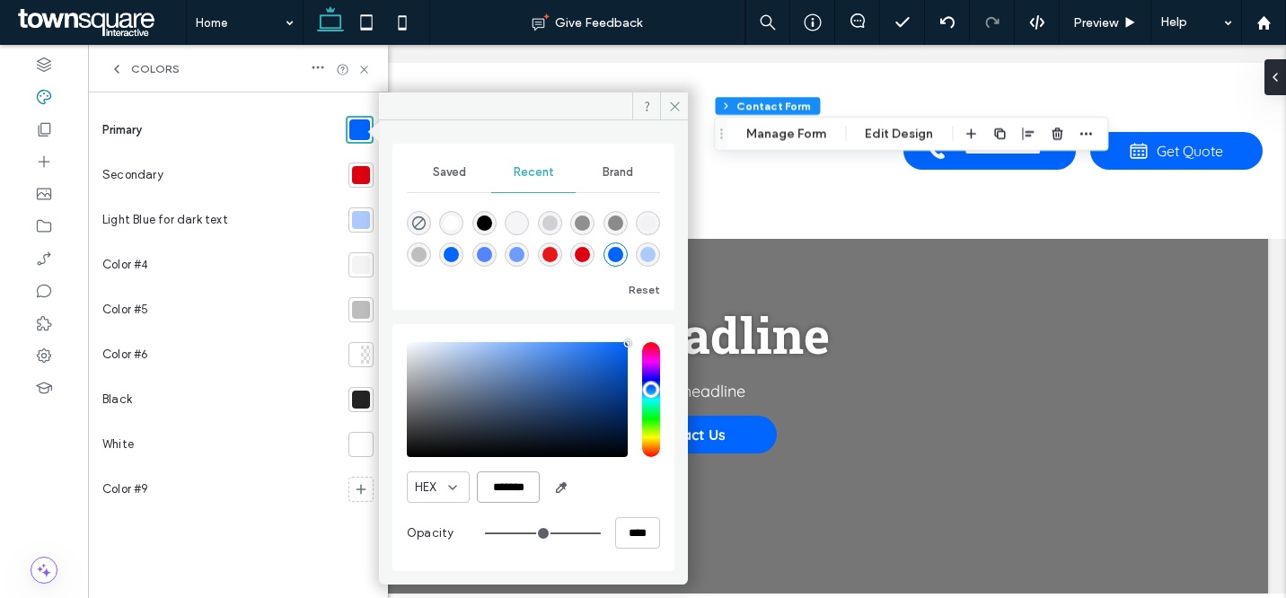
click at [508, 490] on input "*******" at bounding box center [508, 487] width 63 height 31
drag, startPoint x: 508, startPoint y: 490, endPoint x: 528, endPoint y: 464, distance: 32.7
click at [508, 490] on input "*******" at bounding box center [508, 487] width 63 height 31
click at [674, 102] on icon at bounding box center [674, 106] width 13 height 13
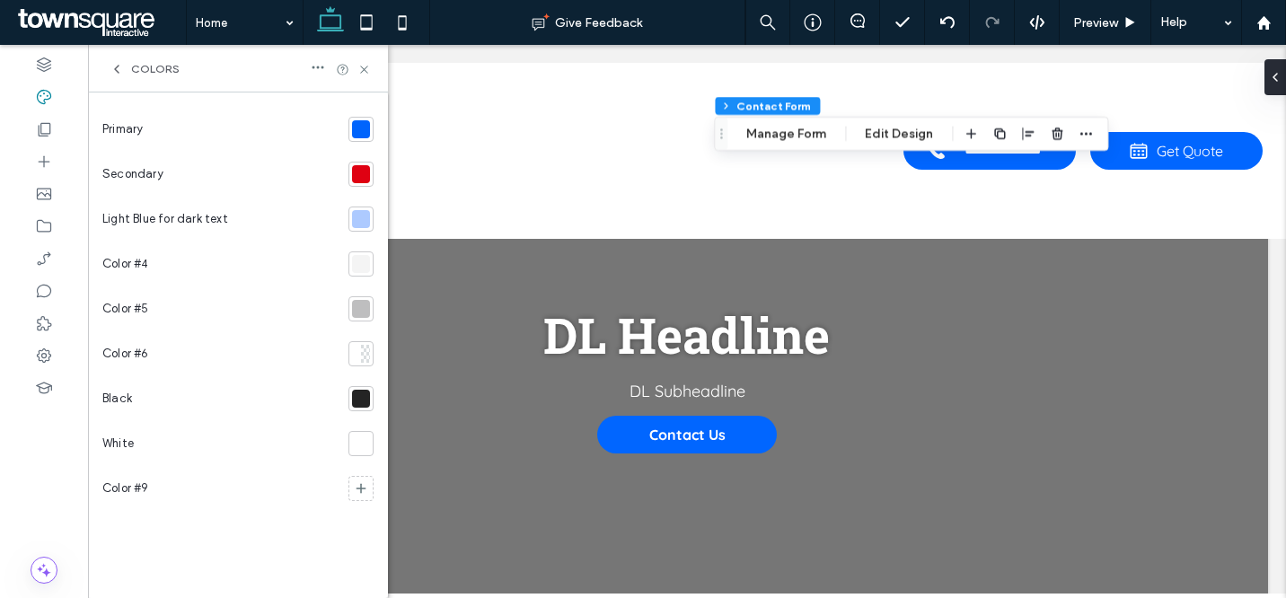
click at [127, 70] on div "Colors" at bounding box center [145, 69] width 70 height 14
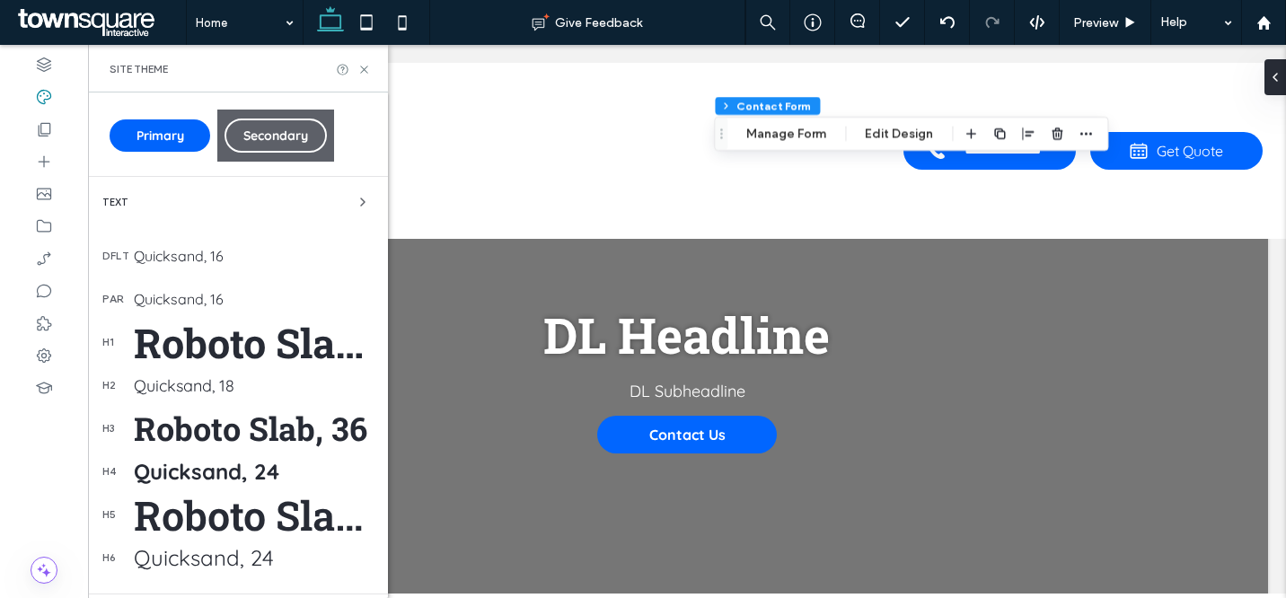
scroll to position [201, 0]
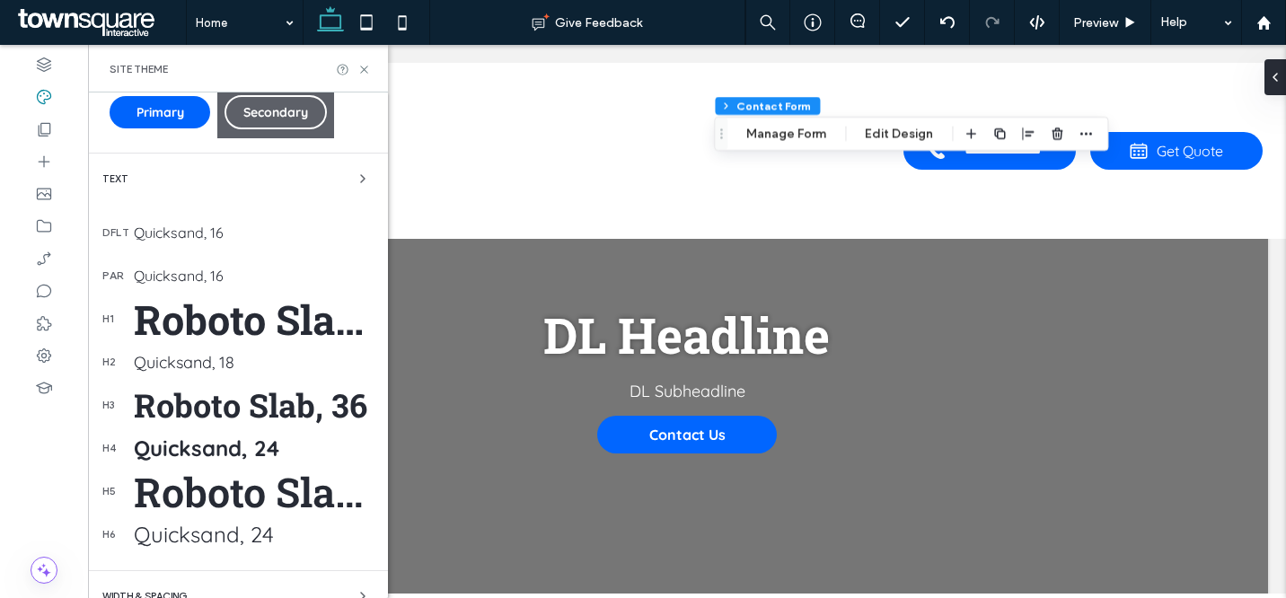
drag, startPoint x: 197, startPoint y: 405, endPoint x: 217, endPoint y: 393, distance: 23.7
click at [197, 406] on div "Roboto Slab, 36" at bounding box center [254, 405] width 240 height 43
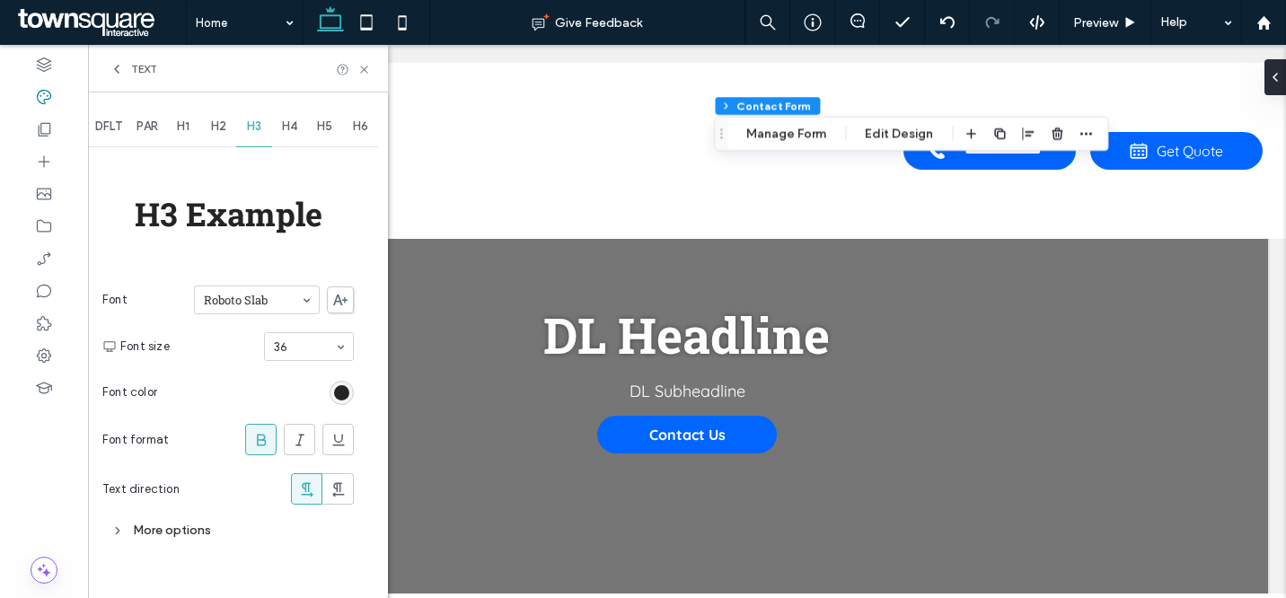
scroll to position [0, 0]
click at [332, 389] on div "rgb(36, 36, 36)" at bounding box center [342, 393] width 24 height 24
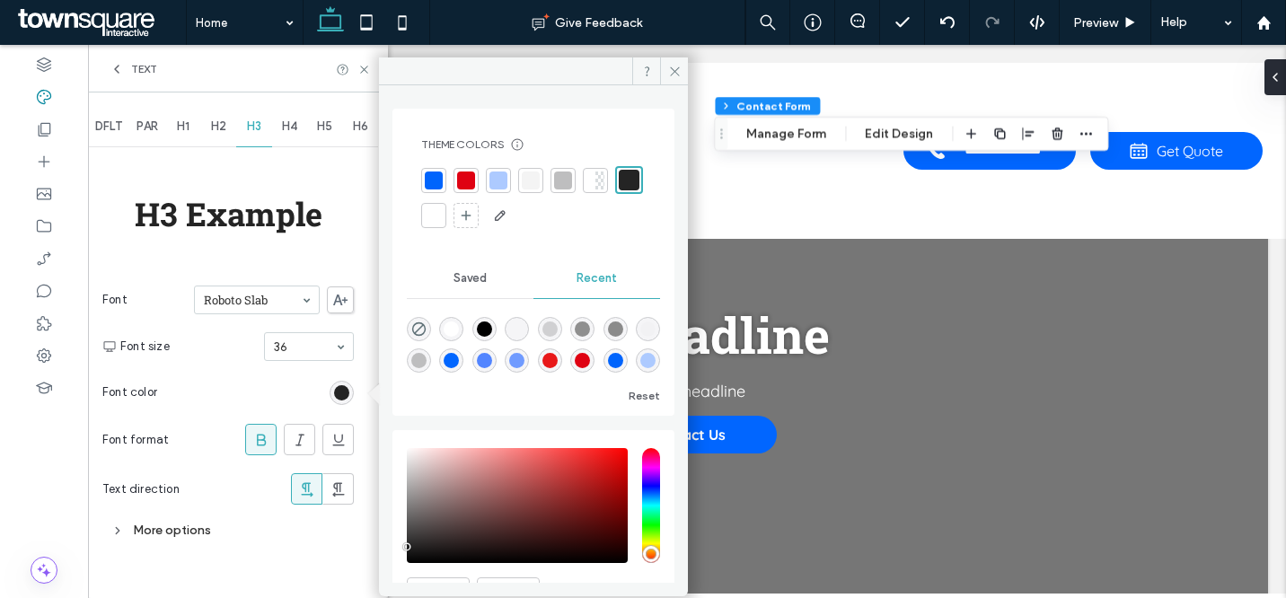
scroll to position [92, 0]
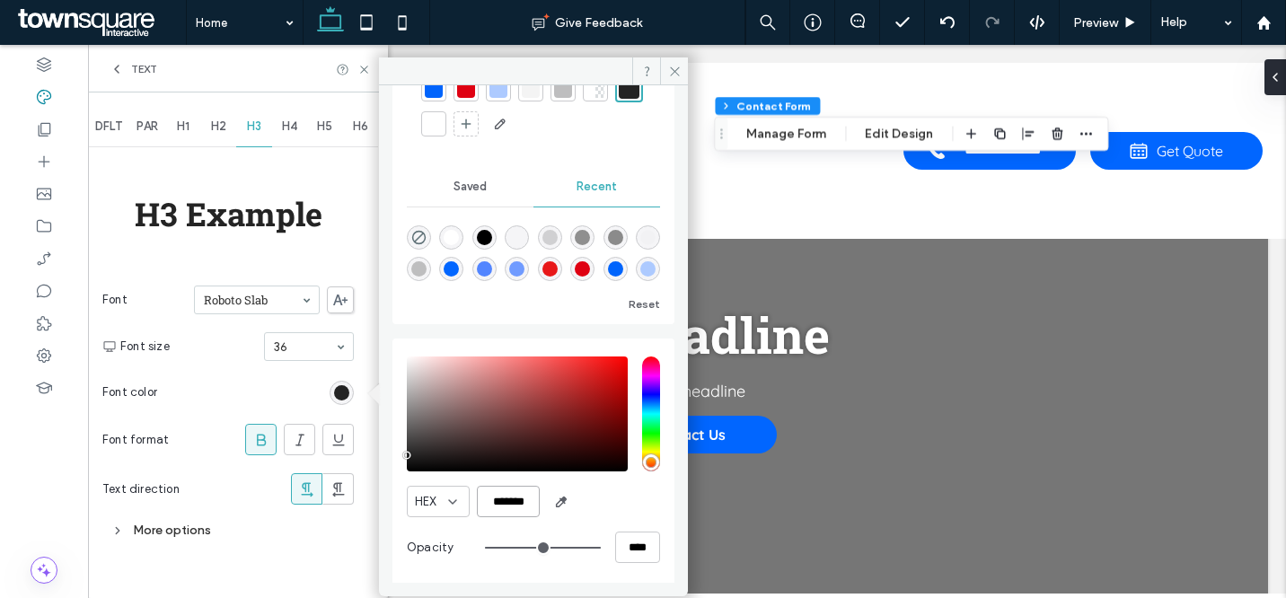
click at [512, 495] on input "*******" at bounding box center [508, 501] width 63 height 31
paste input "color picker textbox"
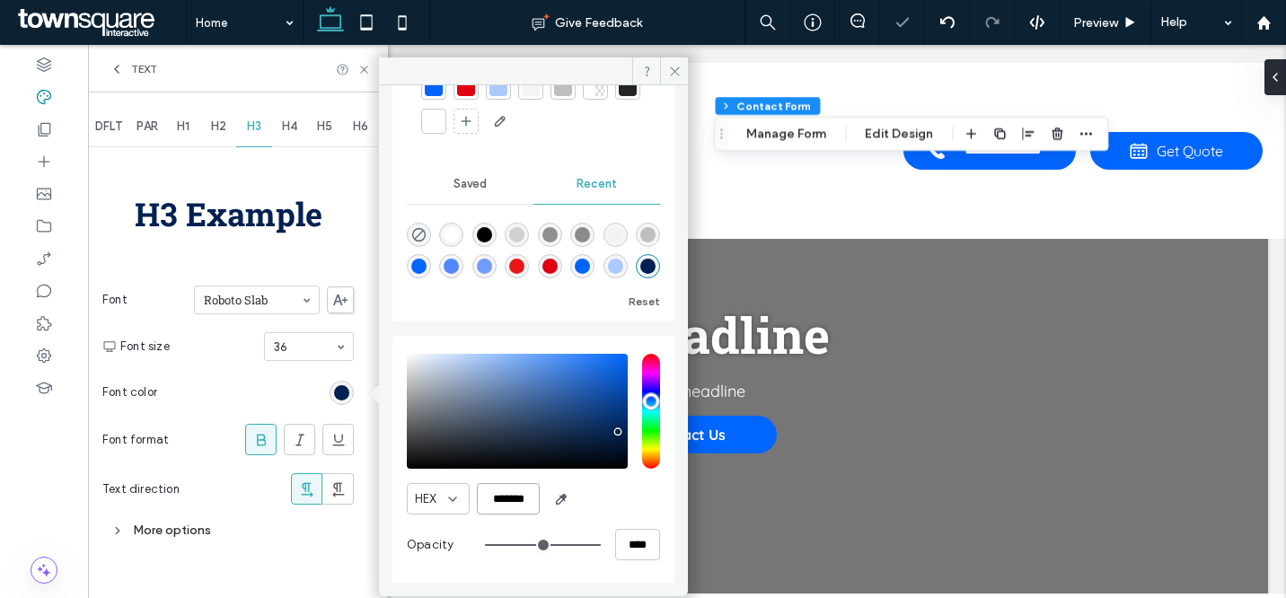
type input "*******"
click at [619, 497] on div "HEX *******" at bounding box center [533, 498] width 253 height 31
click at [459, 186] on span "Saved" at bounding box center [470, 184] width 33 height 14
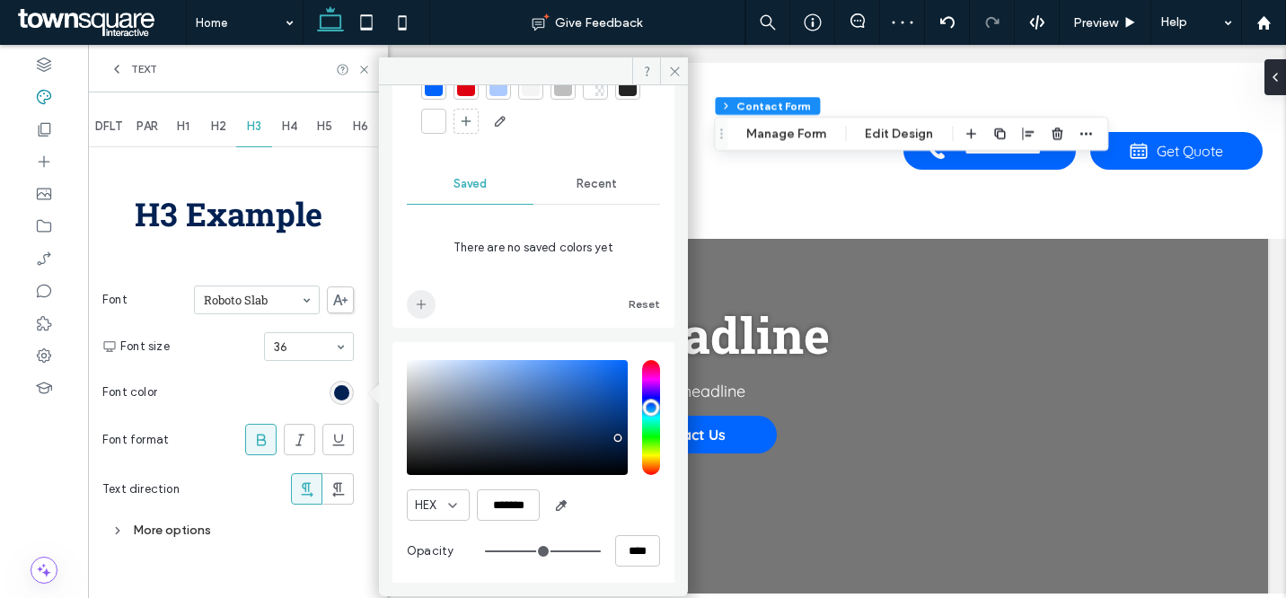
click at [419, 294] on span "add color" at bounding box center [421, 304] width 29 height 29
click at [675, 72] on use at bounding box center [674, 70] width 9 height 9
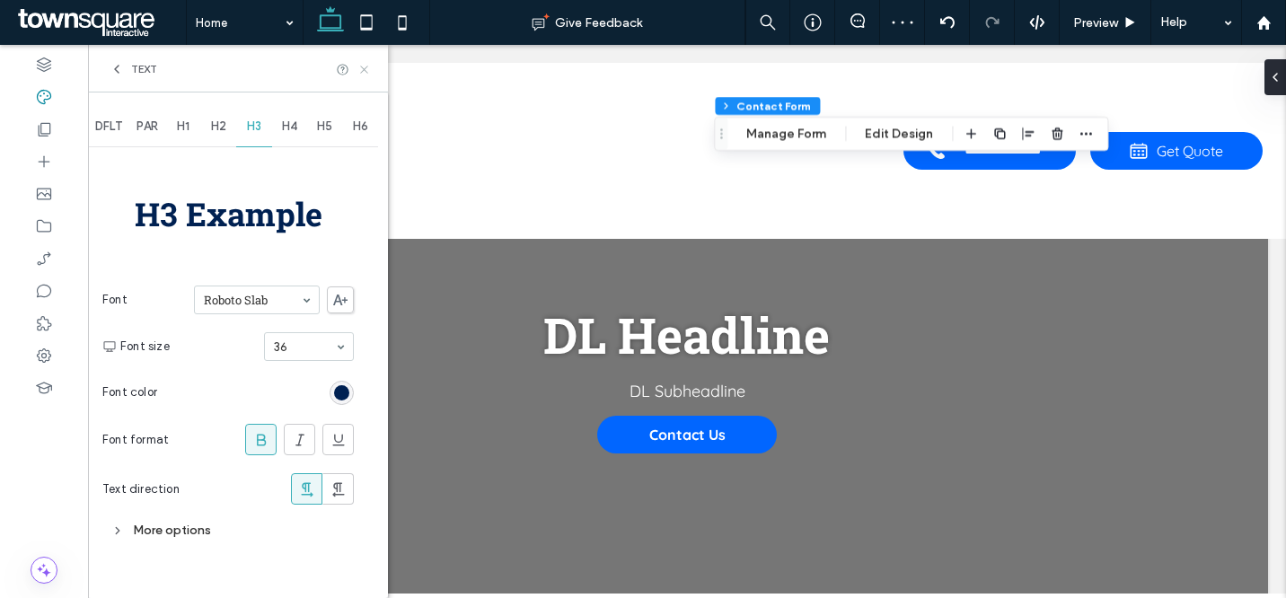
click at [366, 71] on use at bounding box center [363, 69] width 7 height 7
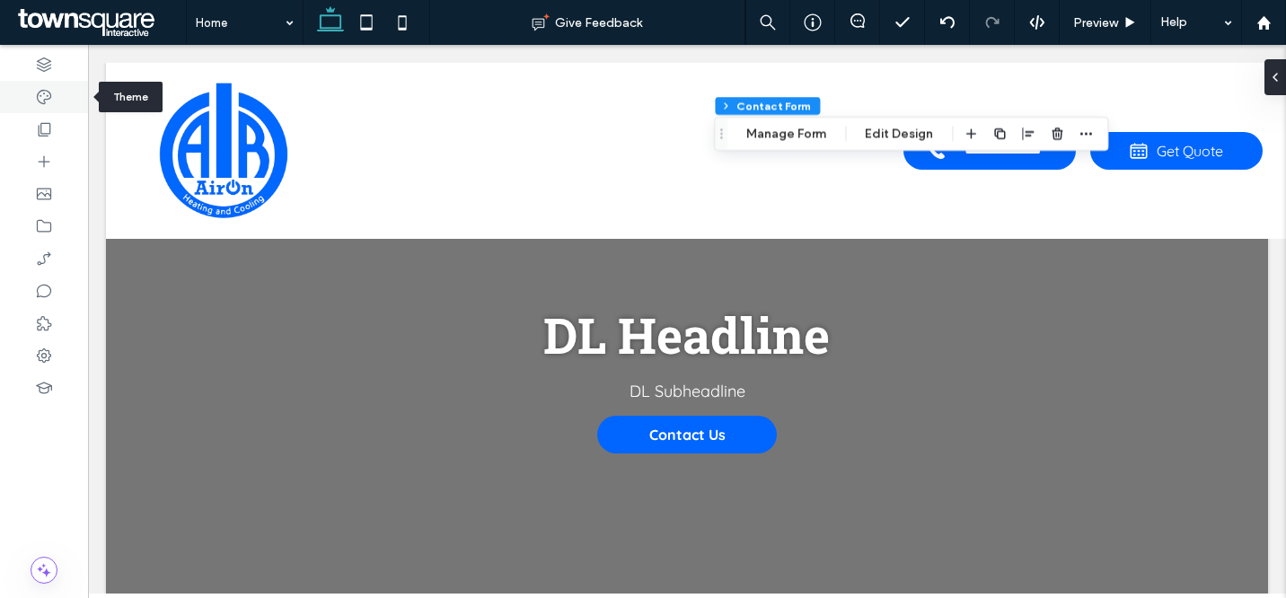
click at [44, 99] on icon at bounding box center [44, 97] width 18 height 18
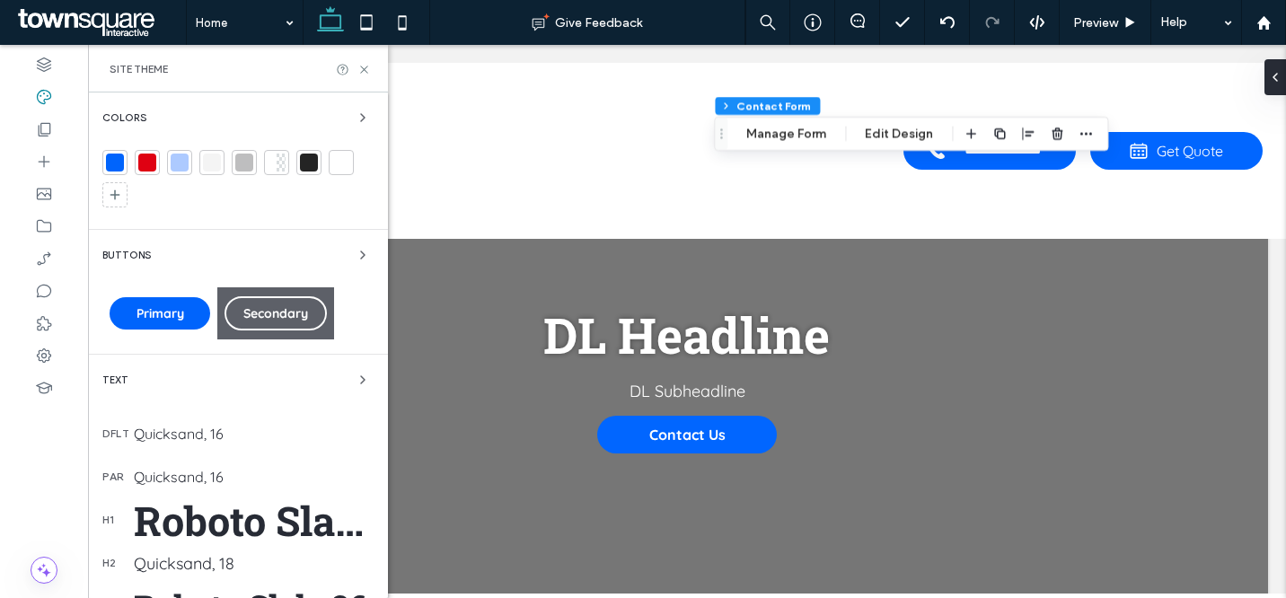
drag, startPoint x: 190, startPoint y: 164, endPoint x: 259, endPoint y: 272, distance: 128.1
click at [190, 164] on div at bounding box center [179, 162] width 25 height 25
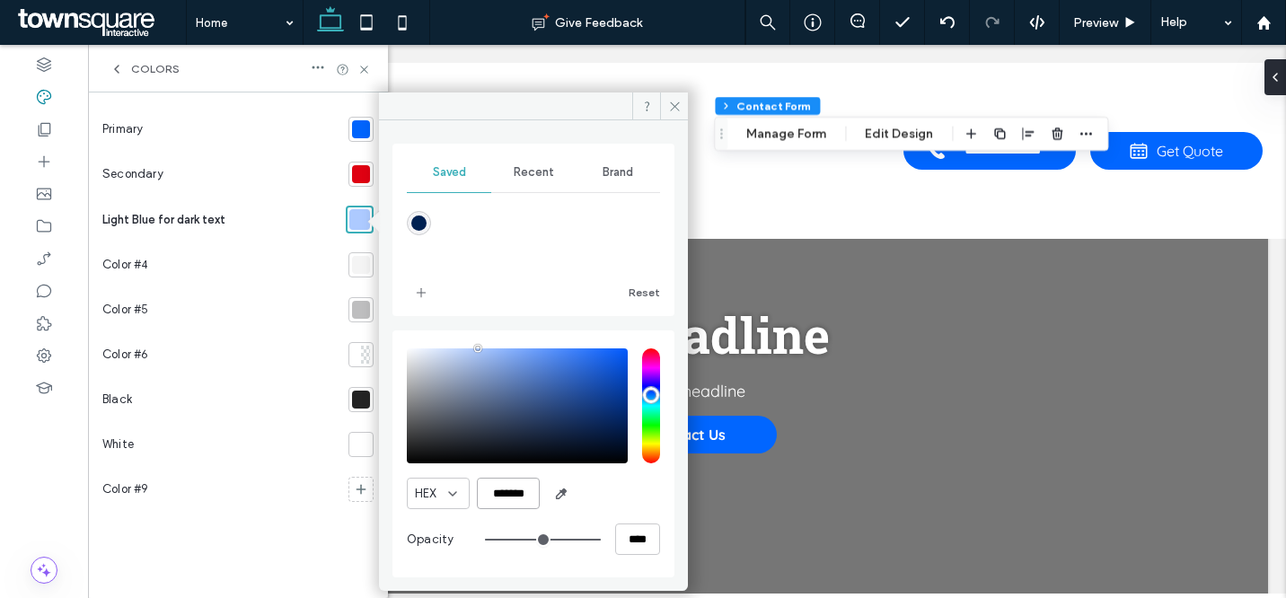
click at [531, 485] on input "*******" at bounding box center [508, 493] width 63 height 31
click at [531, 486] on input "*******" at bounding box center [508, 493] width 63 height 31
paste input "color picker textbox"
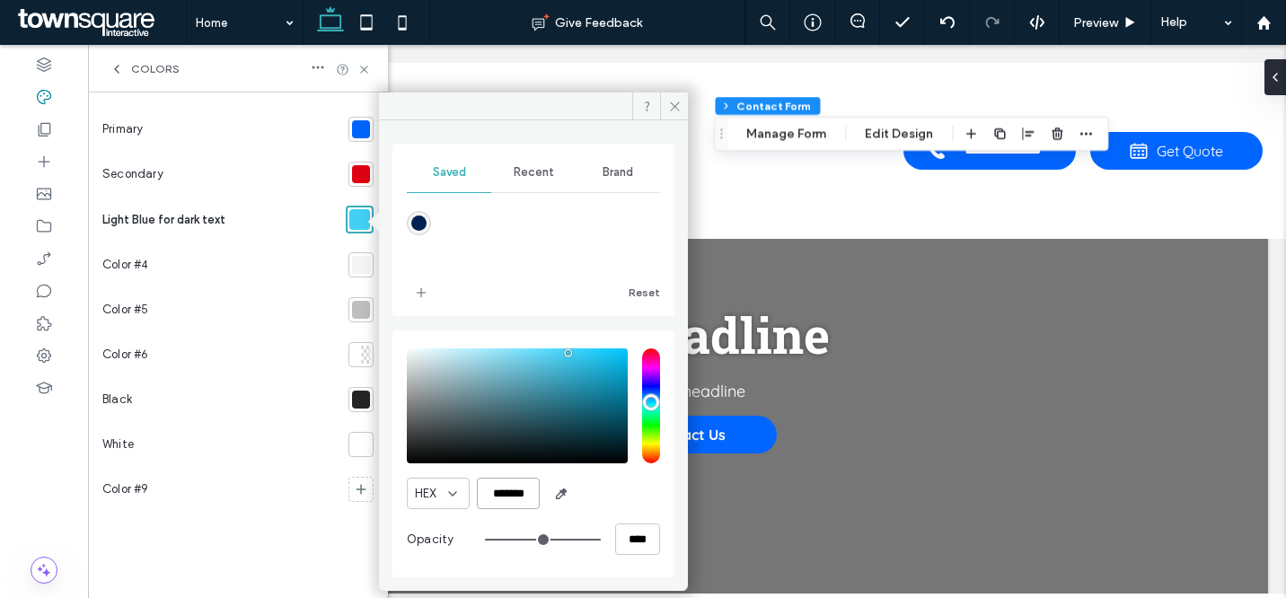
click at [528, 501] on input "*******" at bounding box center [508, 493] width 63 height 31
paste input "color picker textbox"
type input "*******"
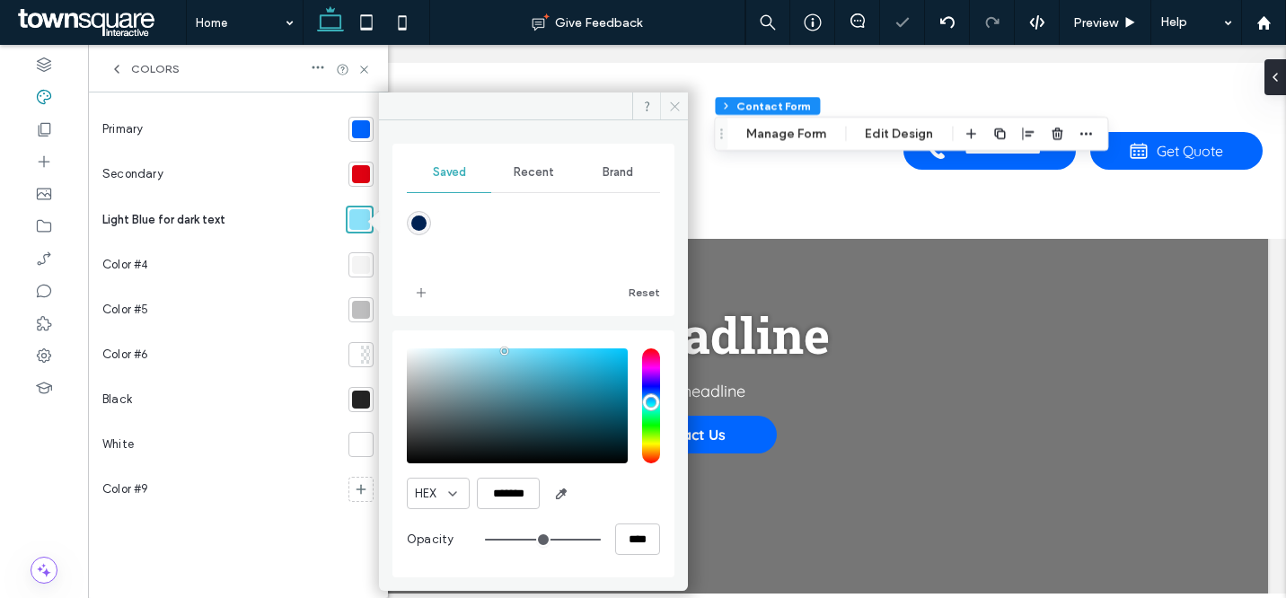
click at [677, 102] on icon at bounding box center [674, 106] width 13 height 13
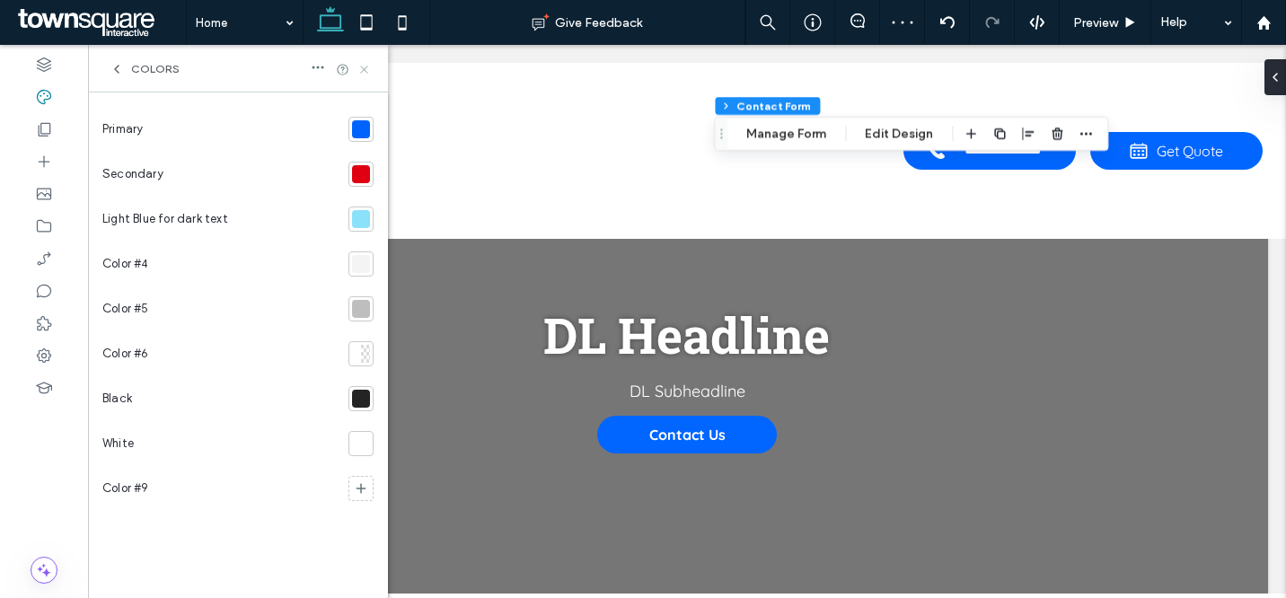
click at [362, 64] on icon at bounding box center [364, 69] width 13 height 13
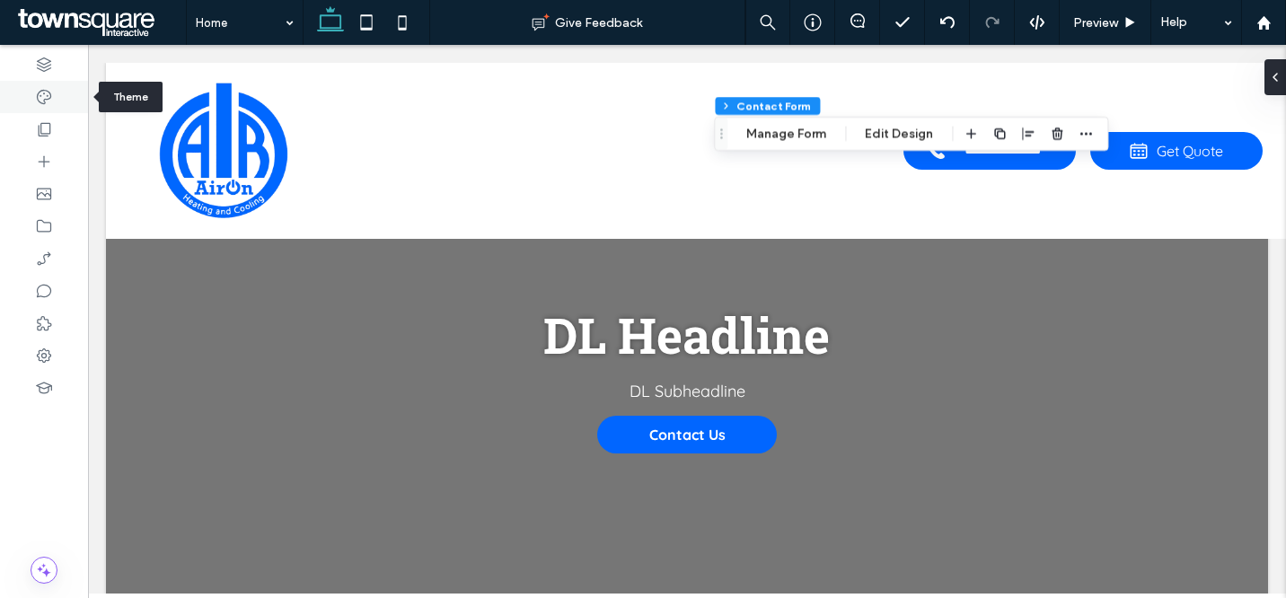
click at [48, 96] on icon at bounding box center [44, 97] width 18 height 18
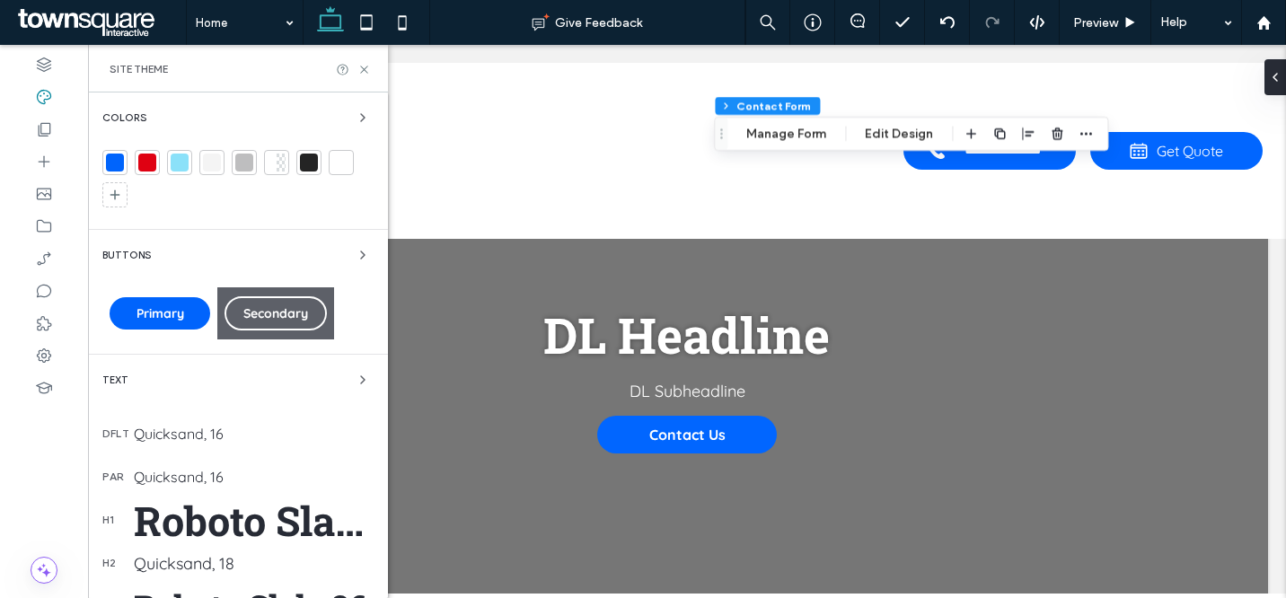
click at [176, 162] on div at bounding box center [180, 163] width 18 height 18
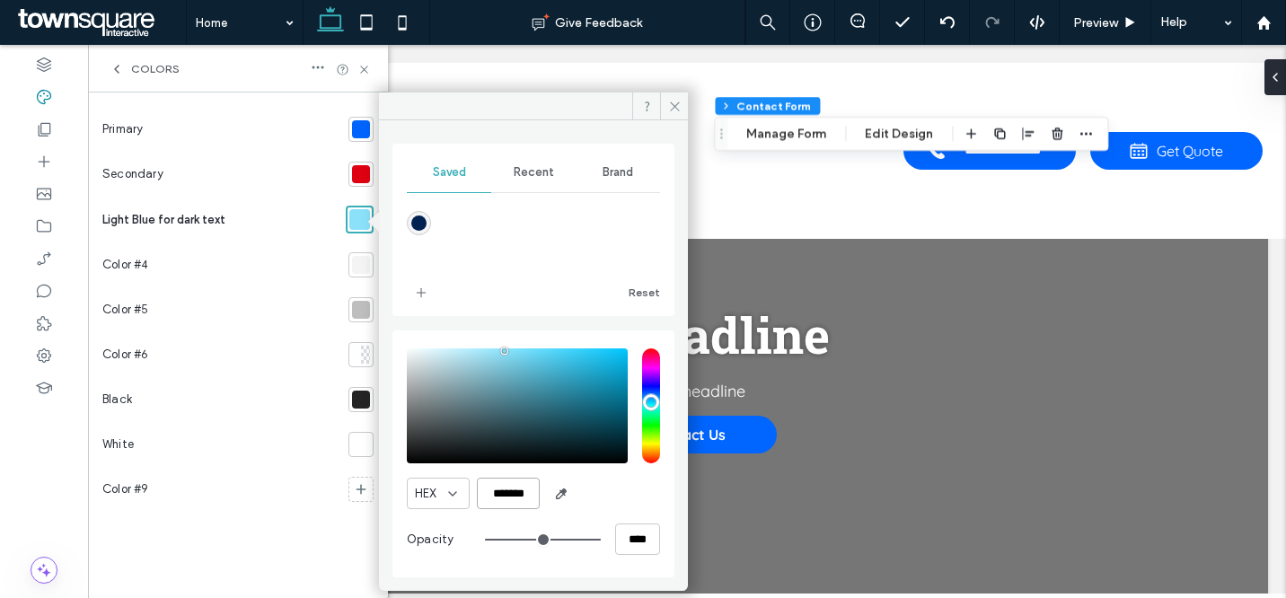
click at [506, 491] on input "*******" at bounding box center [508, 493] width 63 height 31
paste input "color picker textbox"
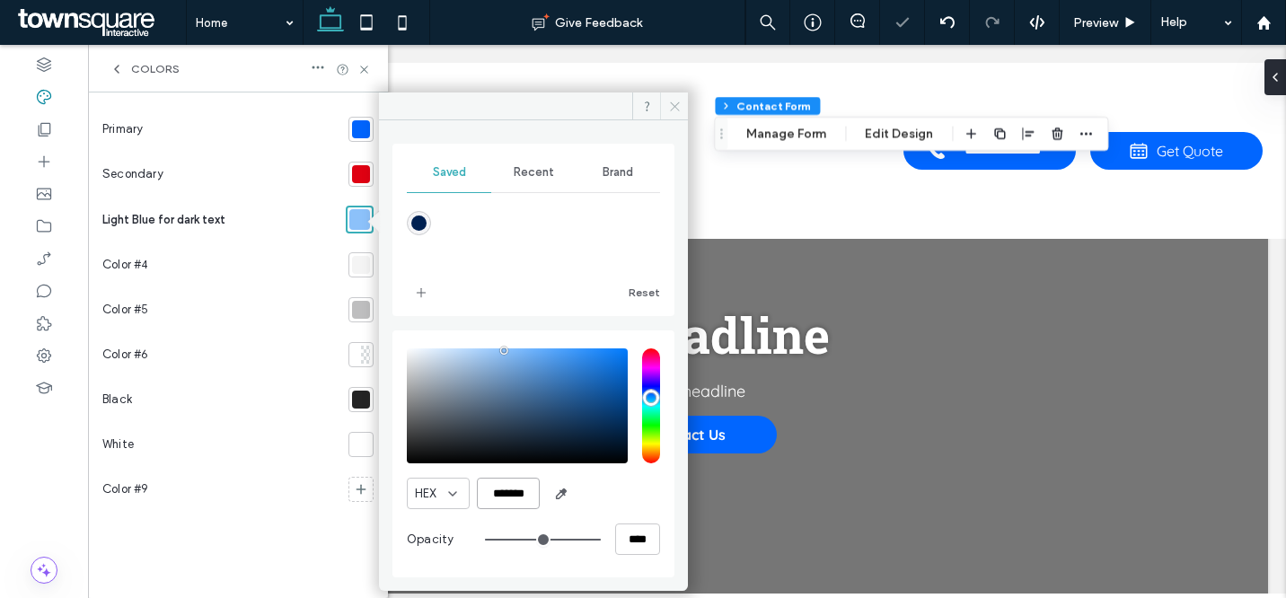
type input "*******"
click at [675, 106] on use at bounding box center [674, 106] width 9 height 9
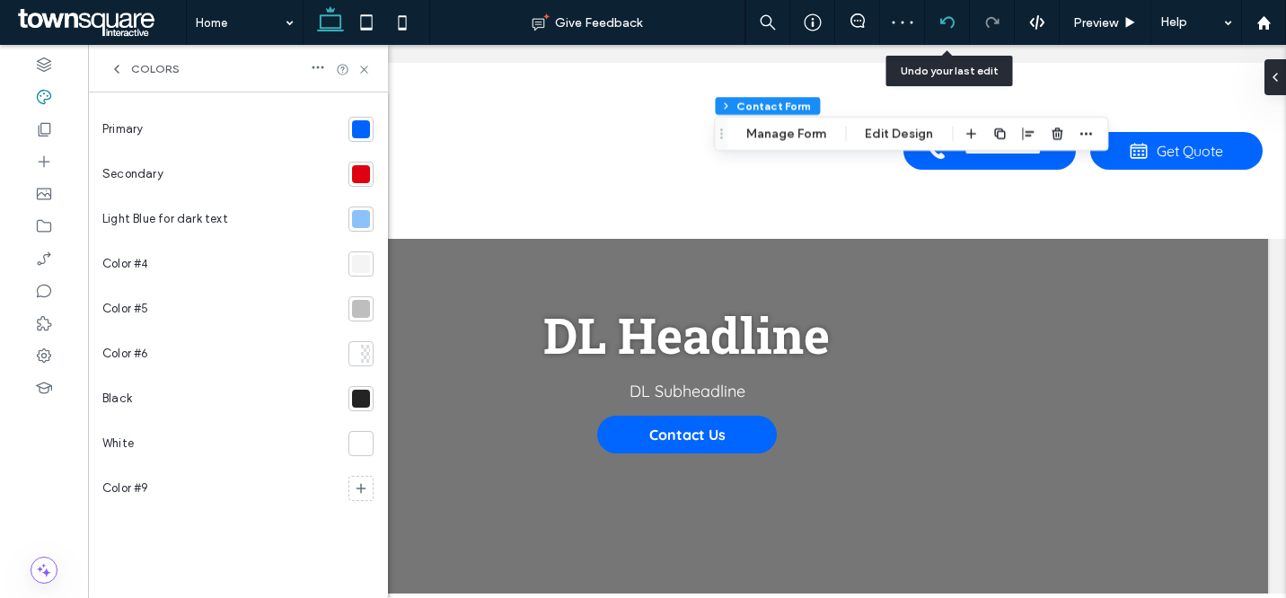
click at [950, 20] on icon at bounding box center [947, 22] width 14 height 14
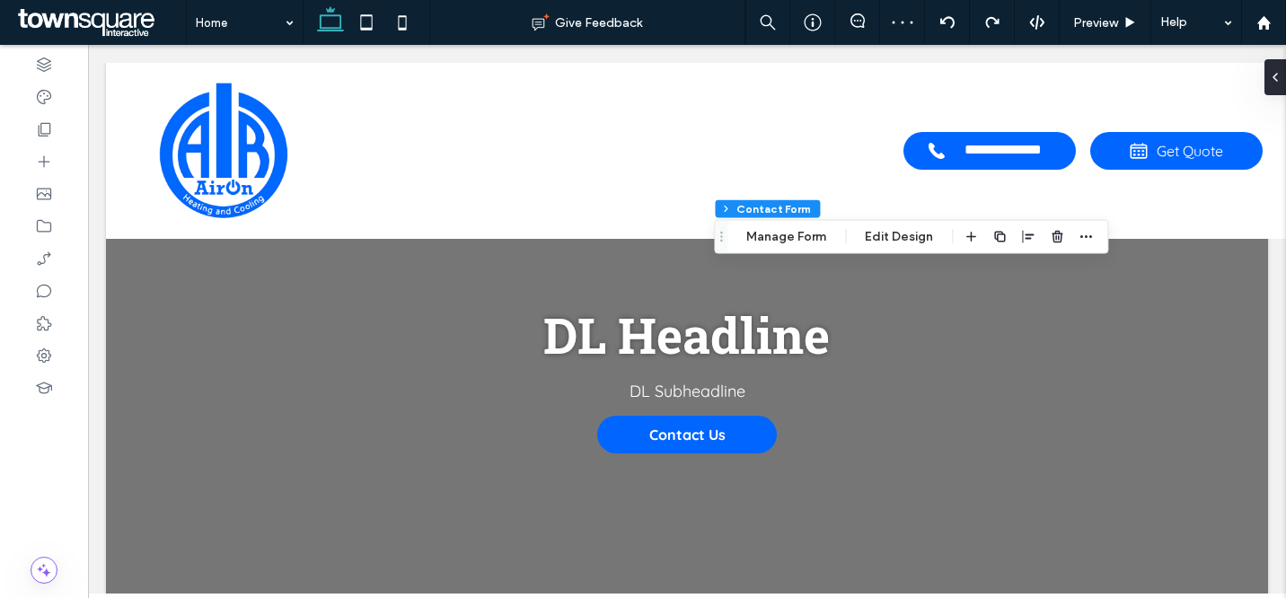
type input "*"
type input "***"
type input "*"
type input "***"
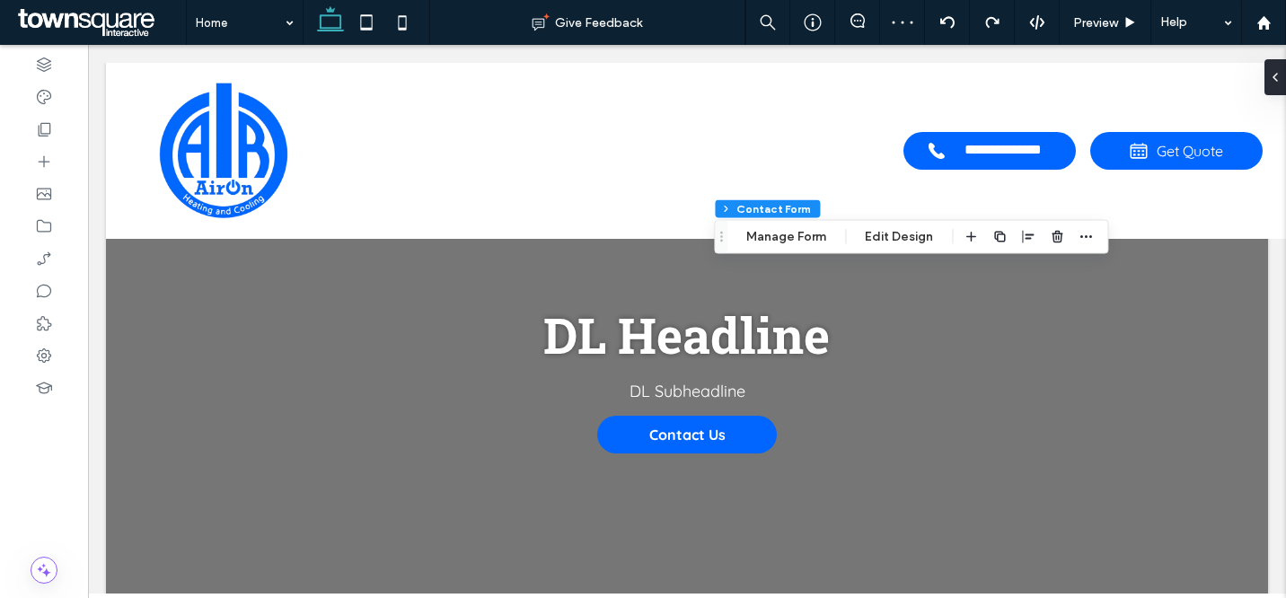
type input "**"
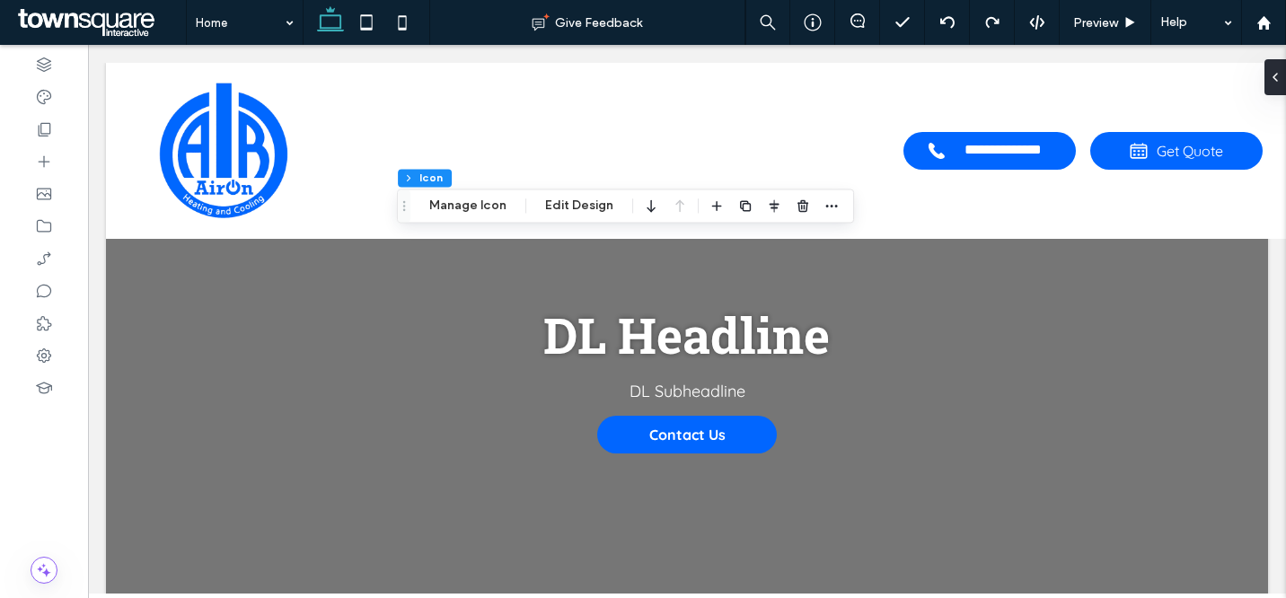
drag, startPoint x: 1275, startPoint y: 79, endPoint x: 1278, endPoint y: 91, distance: 12.2
click at [1275, 79] on icon at bounding box center [1275, 77] width 14 height 14
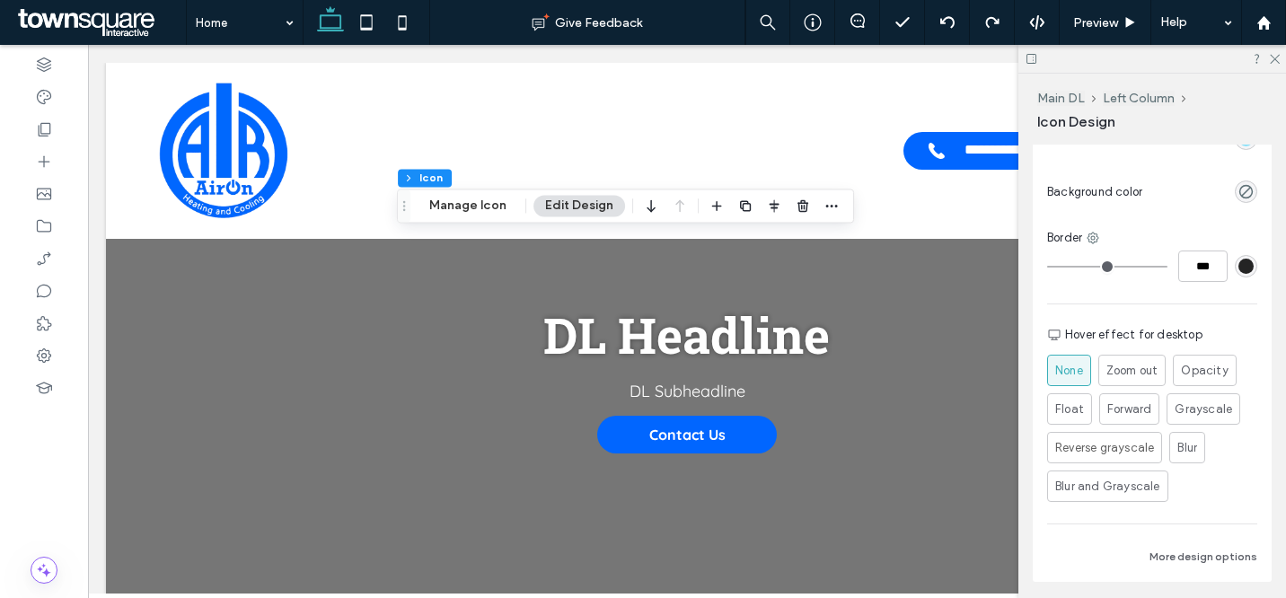
scroll to position [472, 0]
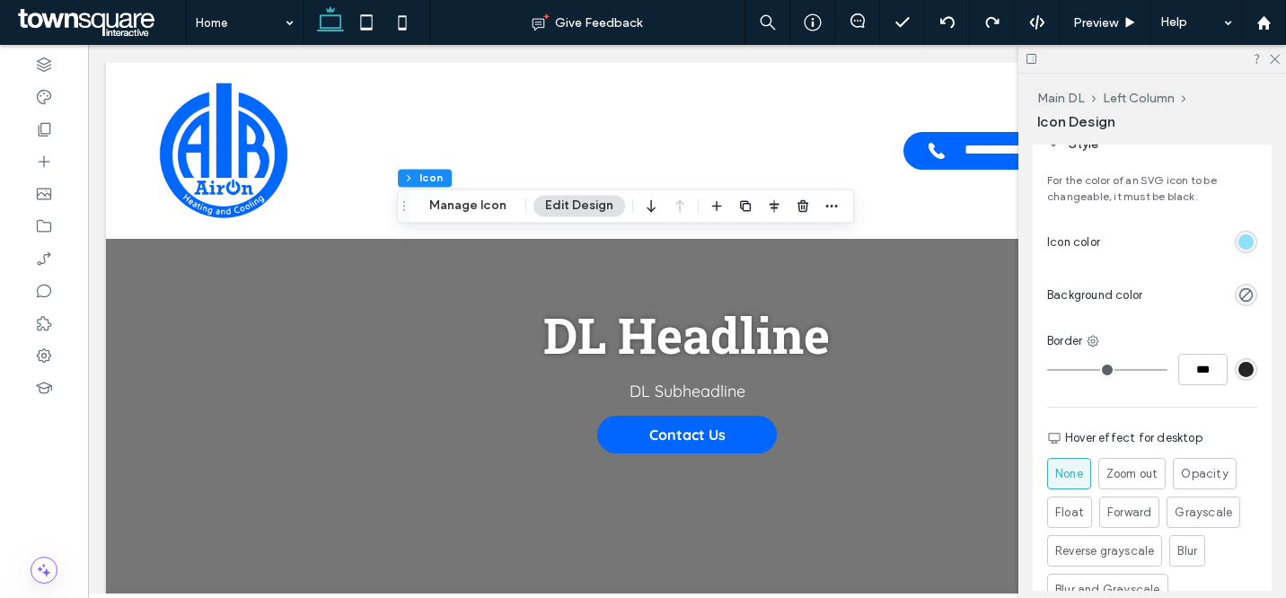
click at [1240, 250] on div "rgb(139, 225, 249)" at bounding box center [1246, 241] width 15 height 15
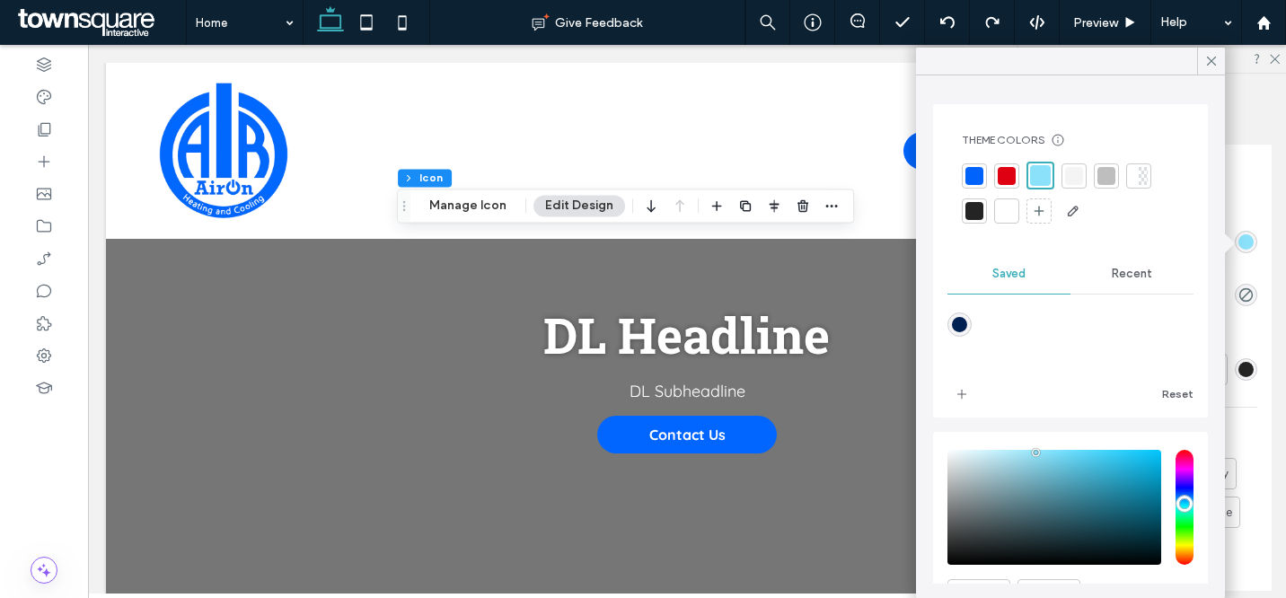
click at [1011, 177] on div at bounding box center [1007, 176] width 18 height 18
click at [972, 177] on div at bounding box center [975, 176] width 18 height 18
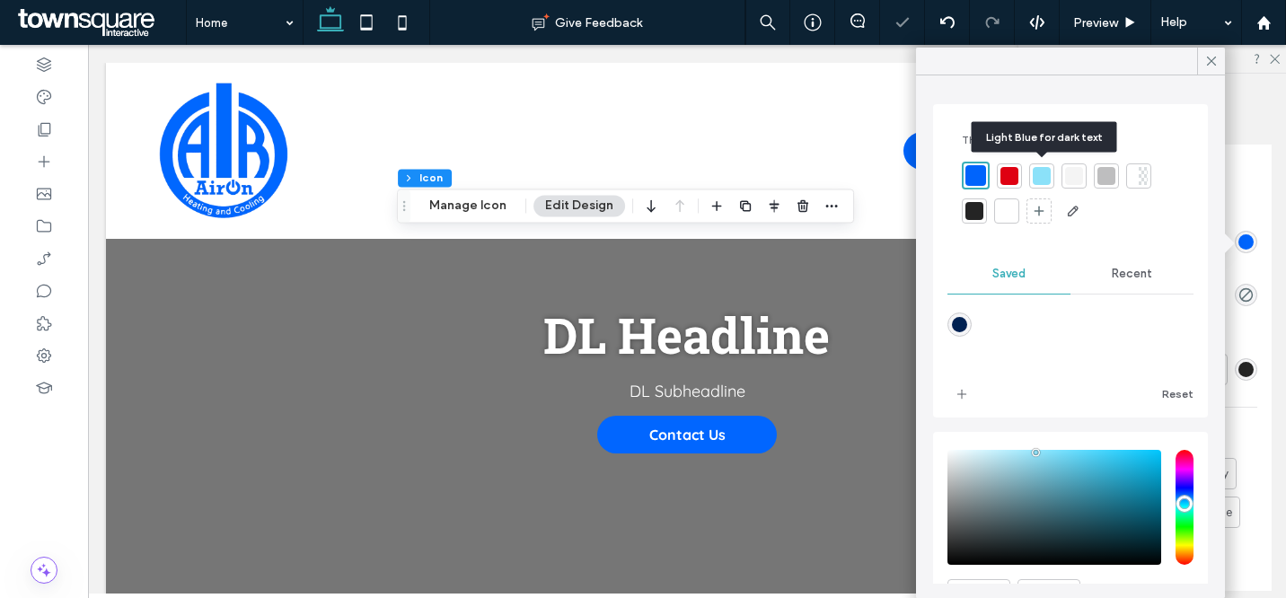
click at [1053, 174] on div at bounding box center [1041, 175] width 25 height 25
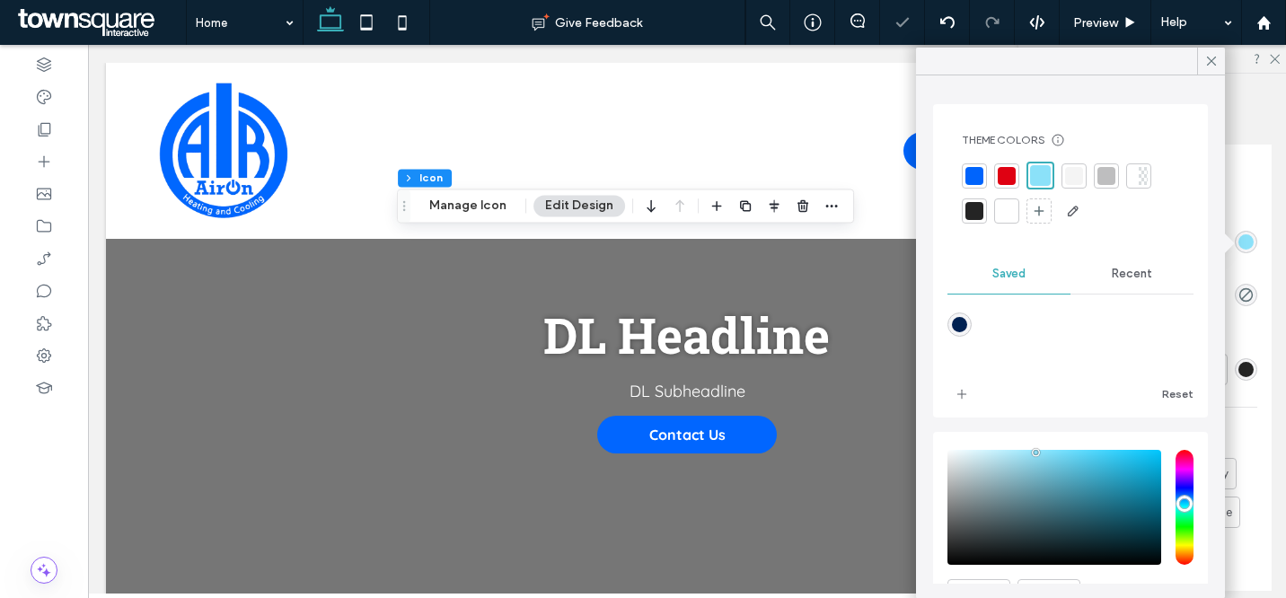
click at [1082, 174] on div at bounding box center [1074, 176] width 18 height 18
click at [1007, 216] on div at bounding box center [1007, 211] width 18 height 18
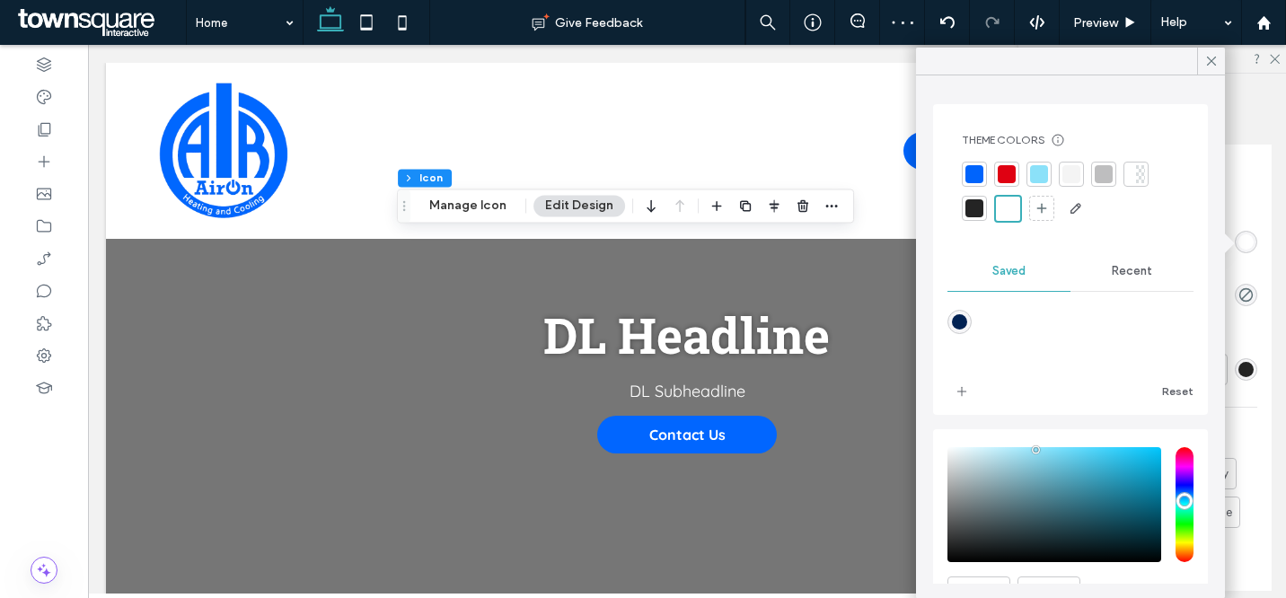
click at [1049, 170] on div at bounding box center [1039, 174] width 25 height 25
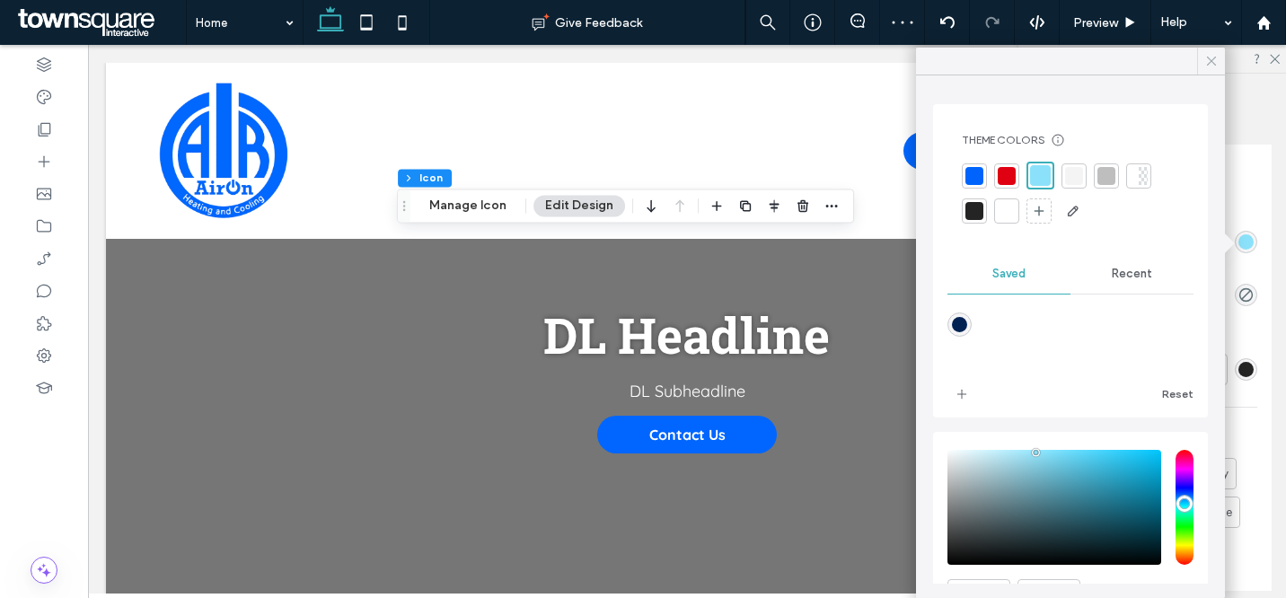
click at [1216, 62] on icon at bounding box center [1212, 61] width 16 height 16
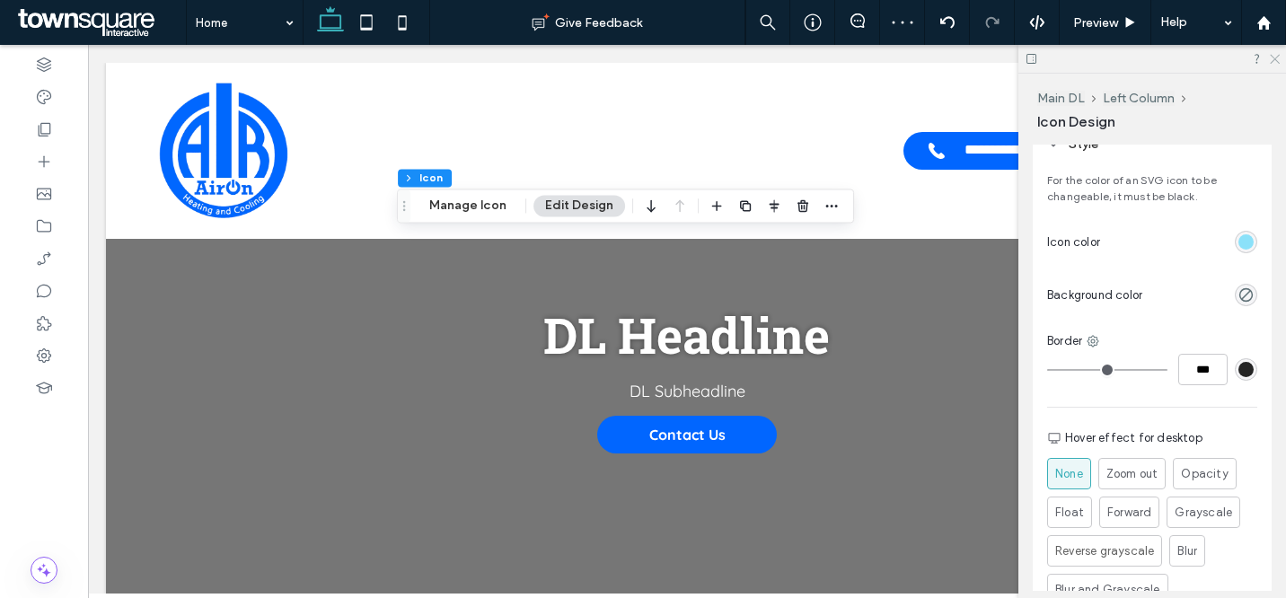
click at [1273, 58] on icon at bounding box center [1274, 58] width 12 height 12
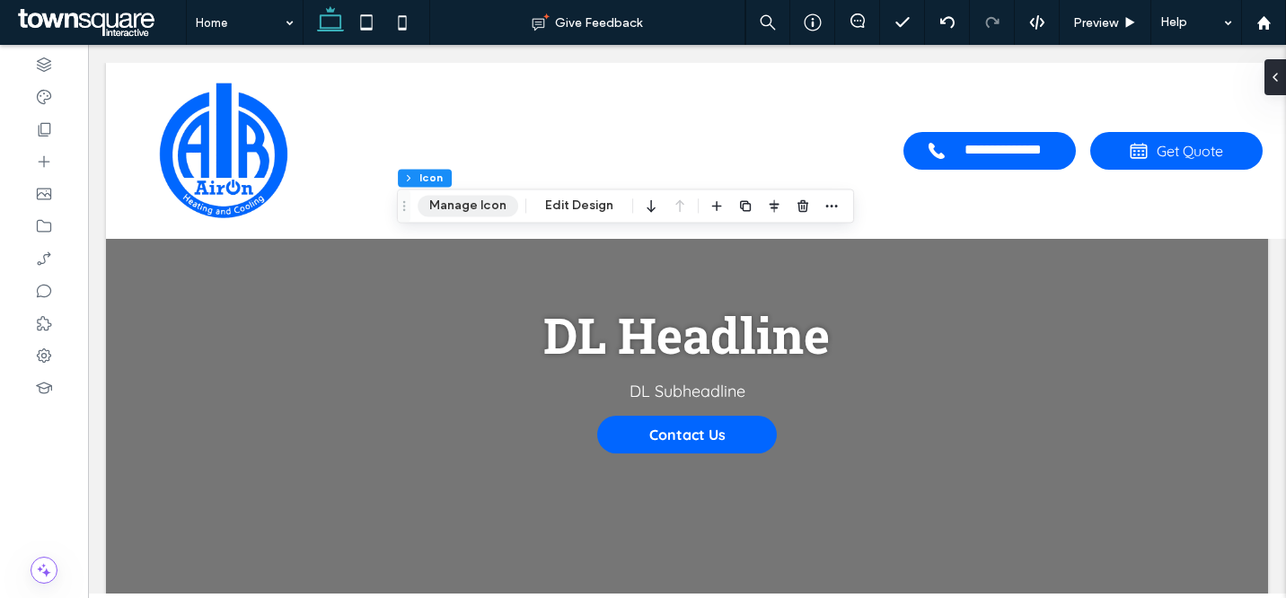
click at [471, 209] on button "Manage Icon" at bounding box center [468, 206] width 101 height 22
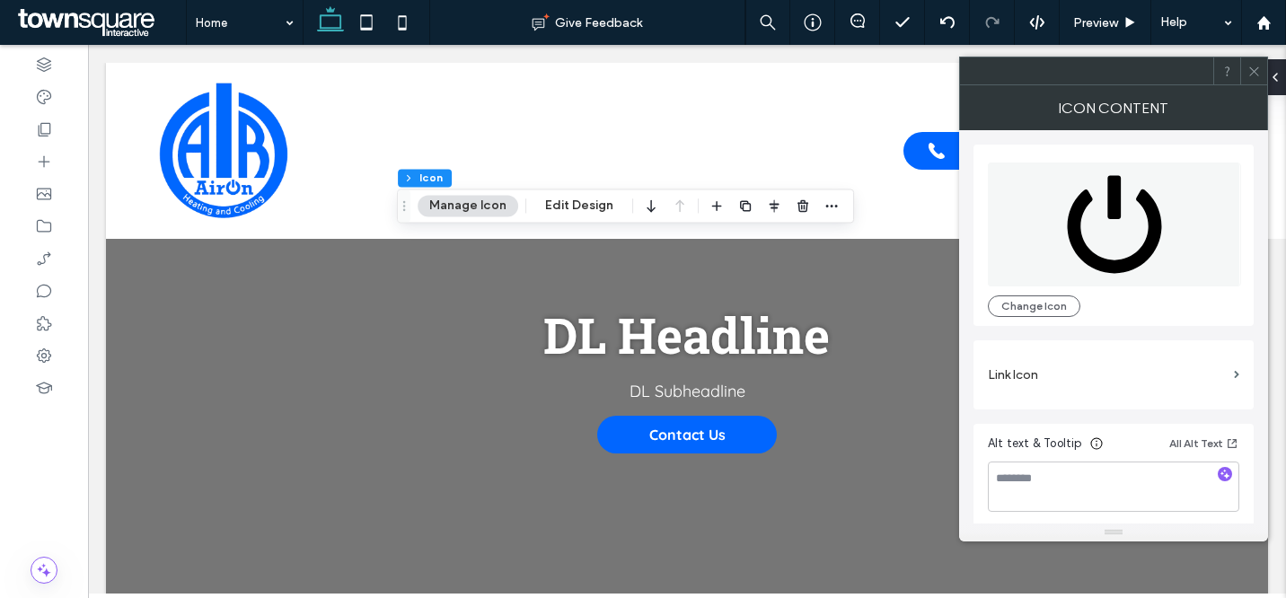
click at [1255, 74] on icon at bounding box center [1254, 71] width 13 height 13
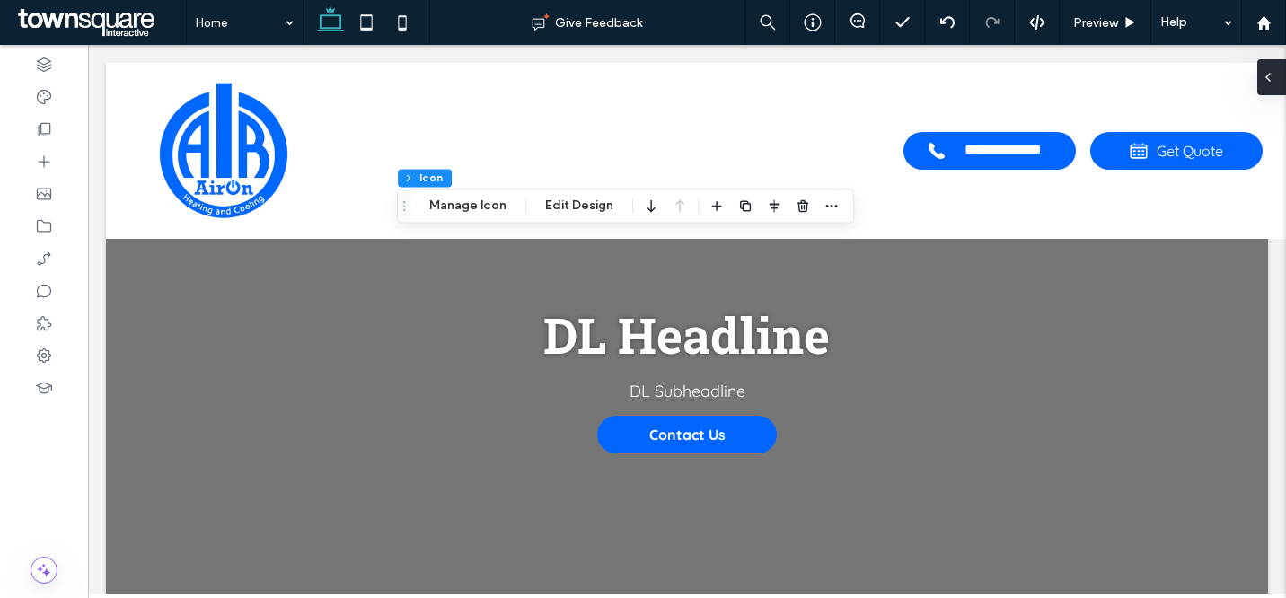
click at [1267, 76] on icon at bounding box center [1268, 77] width 14 height 14
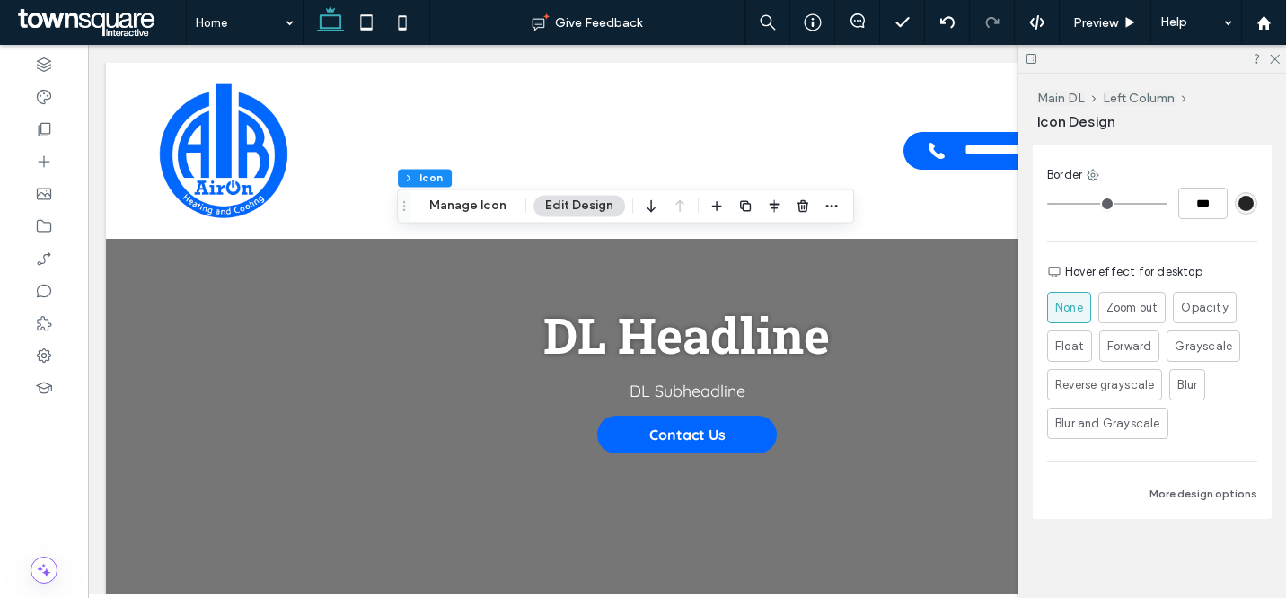
scroll to position [325, 0]
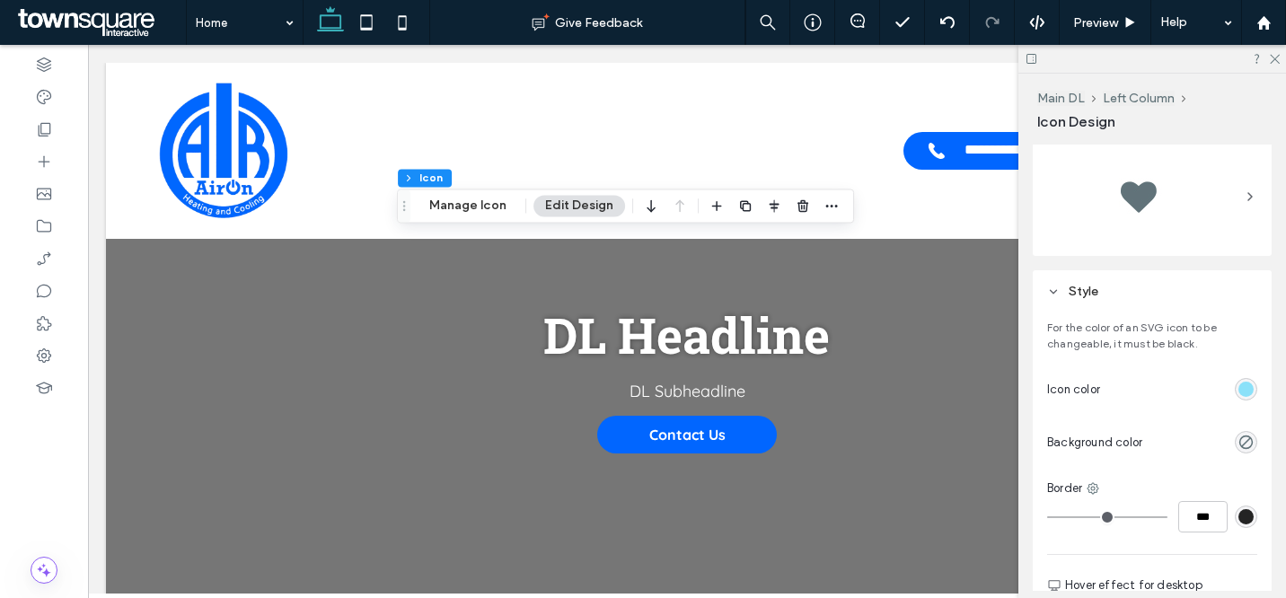
click at [1239, 390] on div "rgb(139, 225, 249)" at bounding box center [1246, 389] width 15 height 15
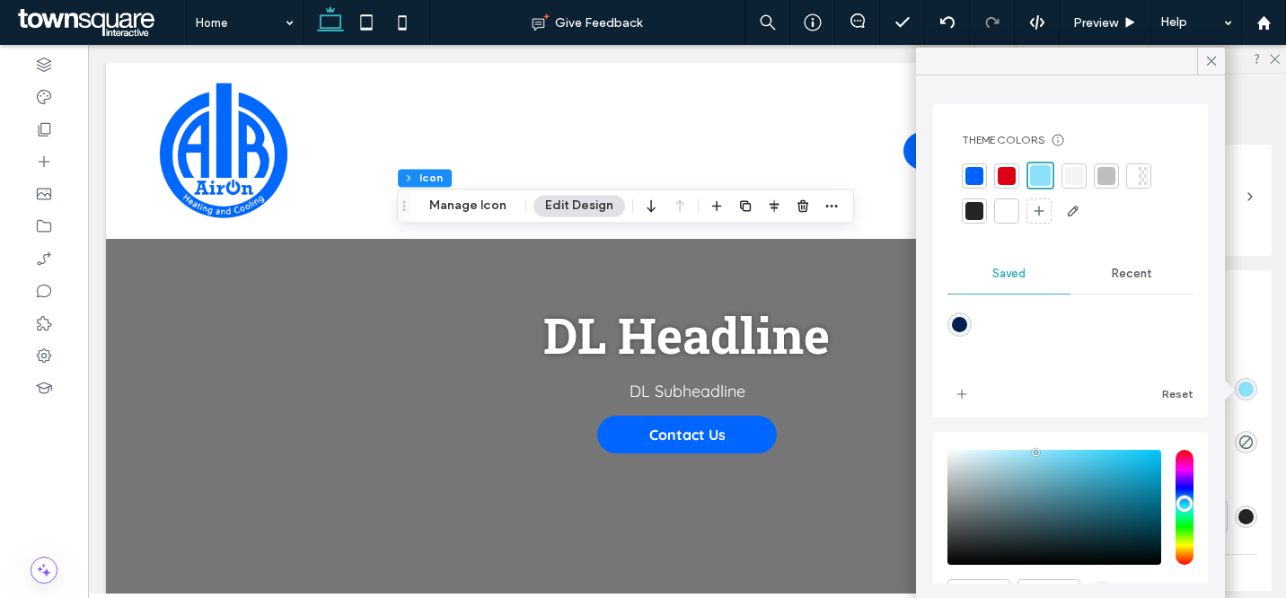
scroll to position [95, 0]
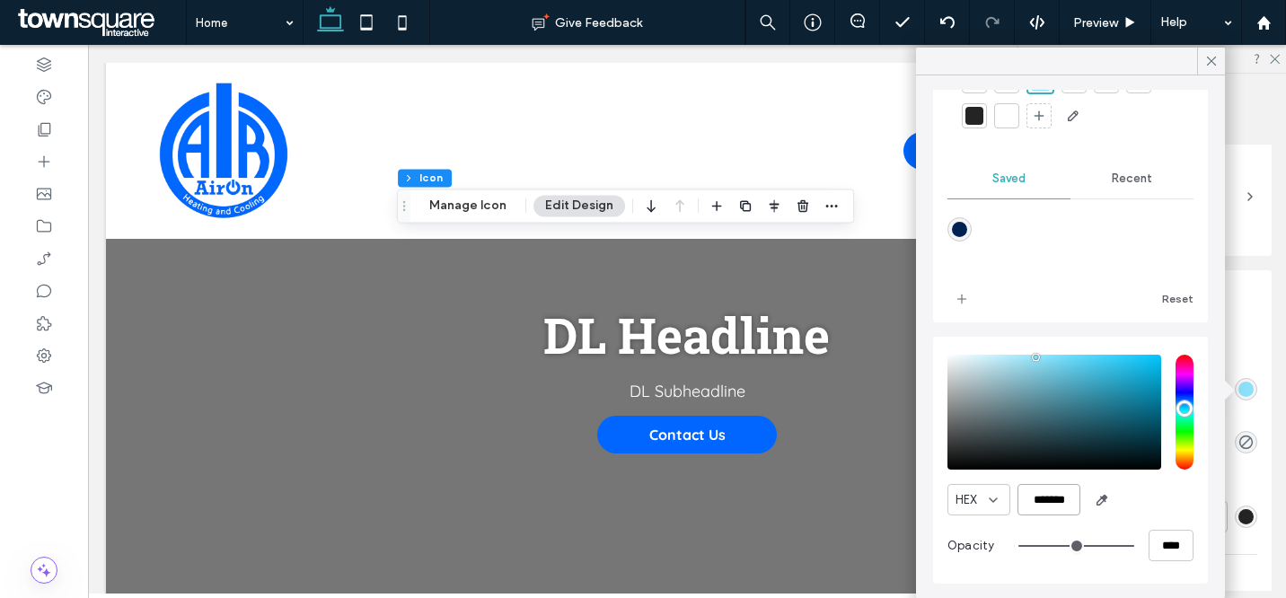
click at [1045, 506] on input "*******" at bounding box center [1049, 499] width 63 height 31
click at [1041, 506] on input "*******" at bounding box center [1049, 499] width 63 height 31
paste input "color picker textbox"
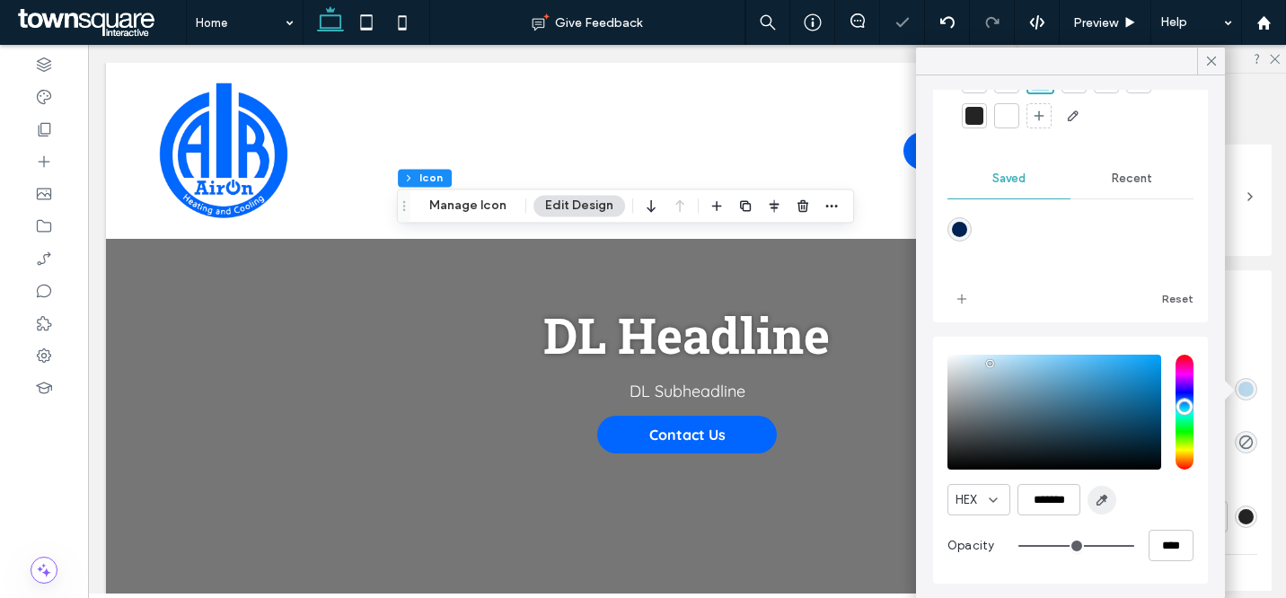
click at [1088, 500] on span "button" at bounding box center [1102, 500] width 29 height 29
click at [1058, 497] on input "*******" at bounding box center [1049, 499] width 63 height 31
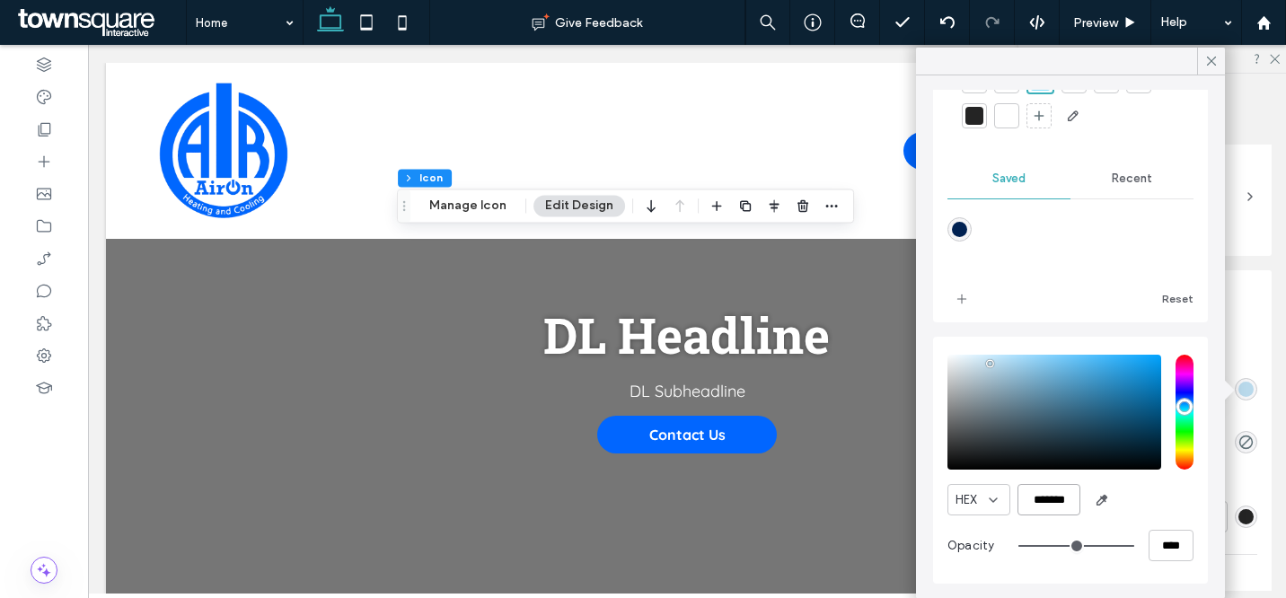
click at [1058, 497] on input "*******" at bounding box center [1049, 499] width 63 height 31
paste input "color picker textbox"
type input "*******"
click at [1208, 60] on icon at bounding box center [1212, 61] width 16 height 16
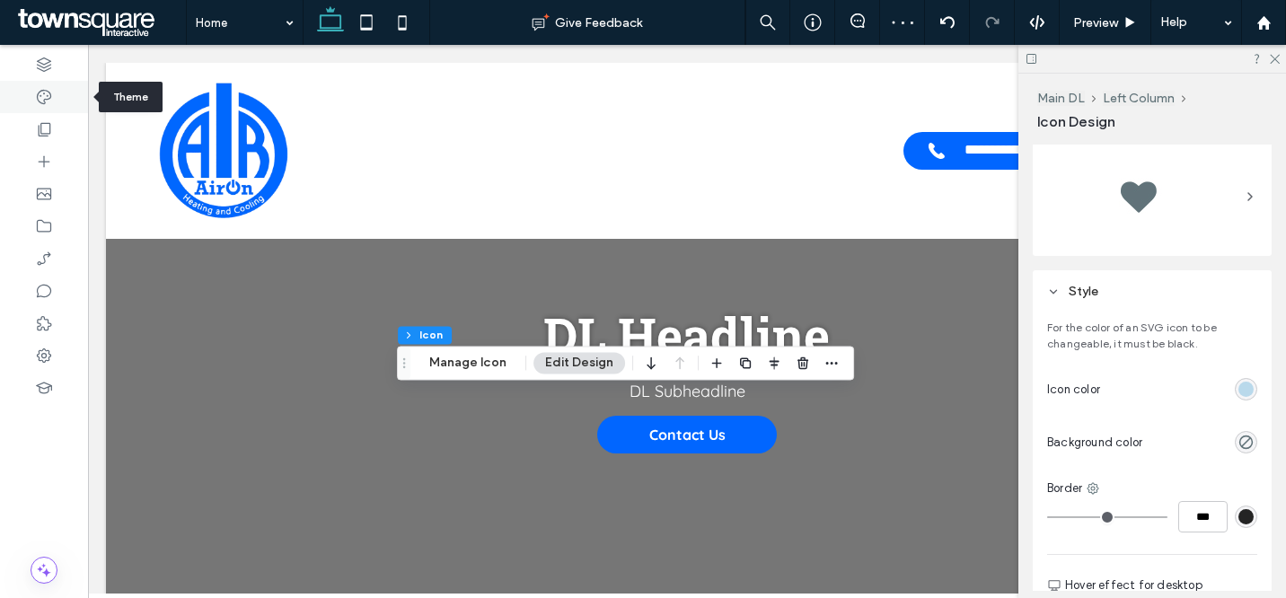
click at [24, 97] on div at bounding box center [44, 97] width 88 height 32
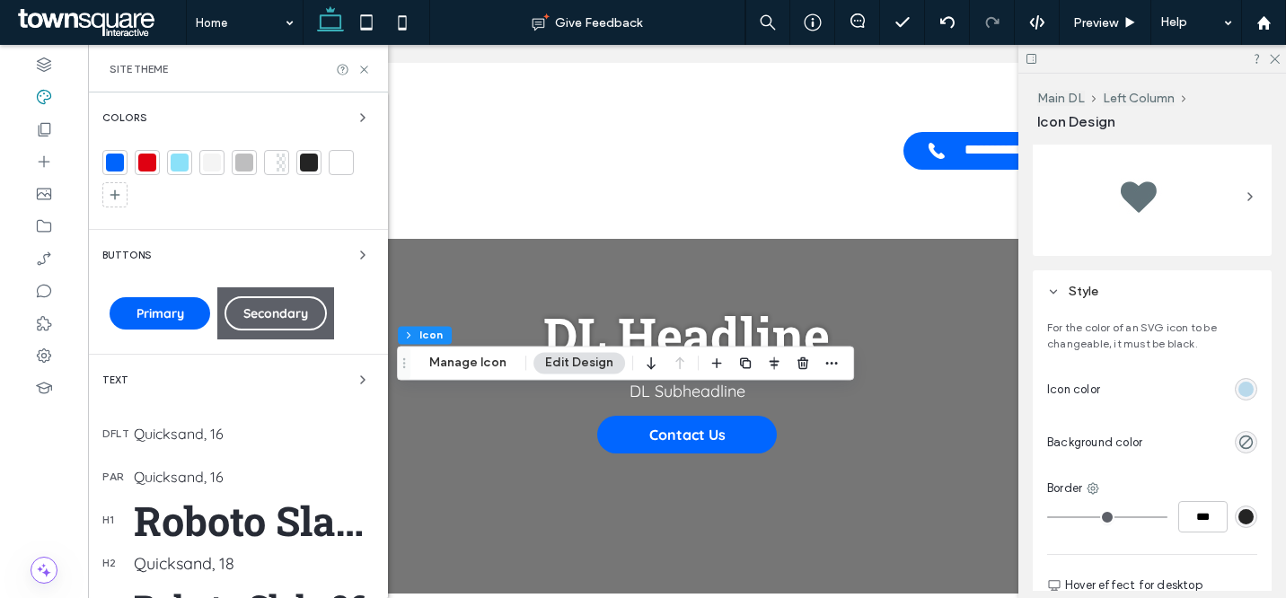
click at [180, 165] on div at bounding box center [180, 163] width 18 height 18
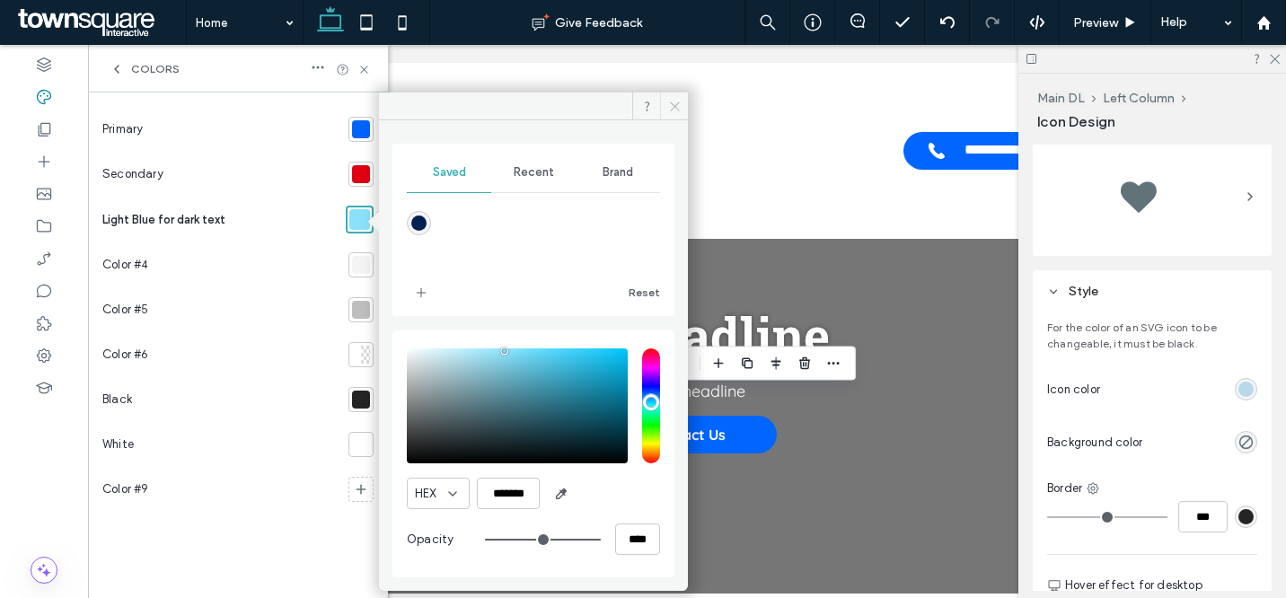
click at [675, 103] on icon at bounding box center [674, 106] width 13 height 13
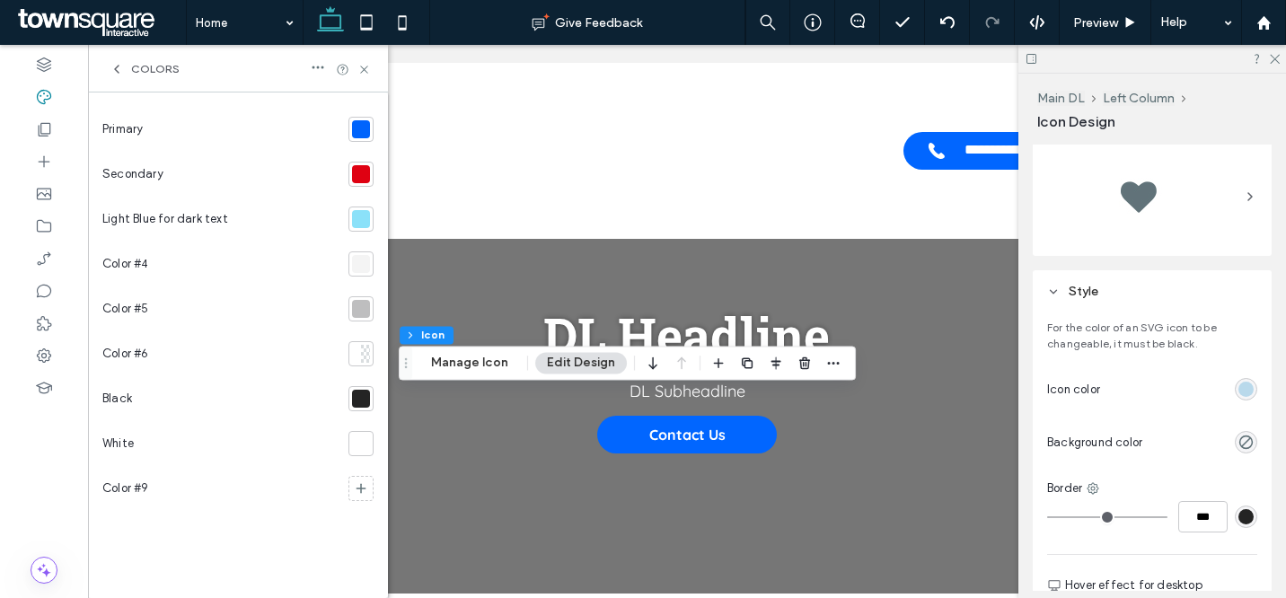
click at [374, 66] on div "Colors" at bounding box center [238, 69] width 300 height 48
click at [367, 68] on icon at bounding box center [364, 69] width 13 height 13
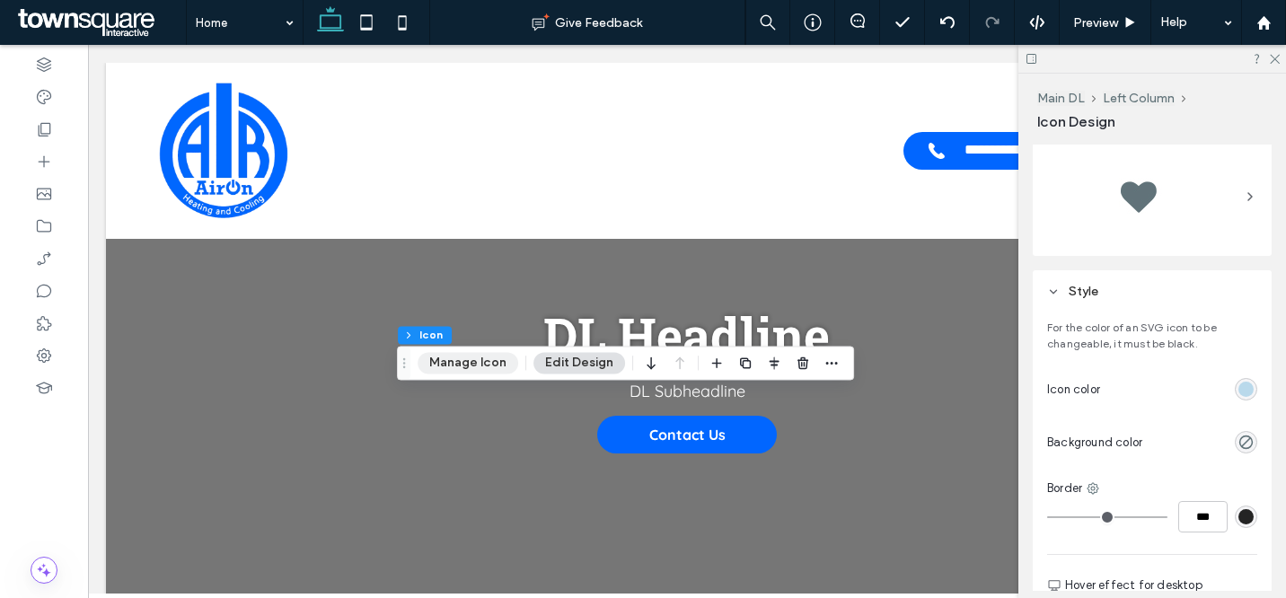
click at [486, 358] on button "Manage Icon" at bounding box center [468, 363] width 101 height 22
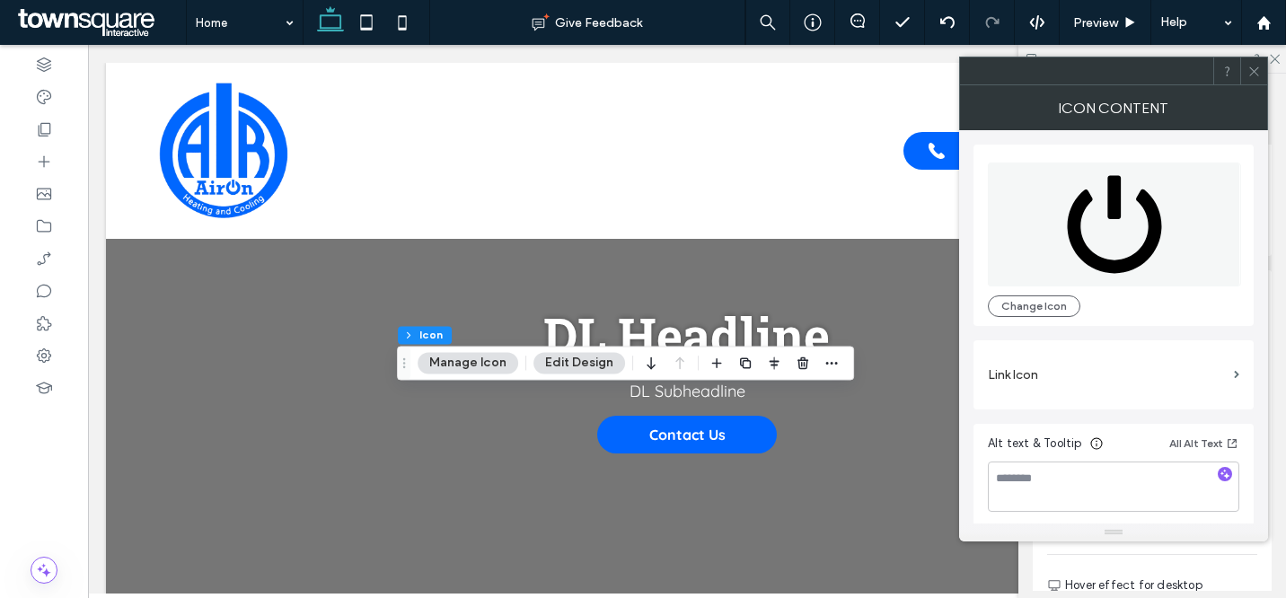
drag, startPoint x: 1254, startPoint y: 72, endPoint x: 1222, endPoint y: 71, distance: 32.3
click at [1253, 72] on icon at bounding box center [1254, 71] width 13 height 13
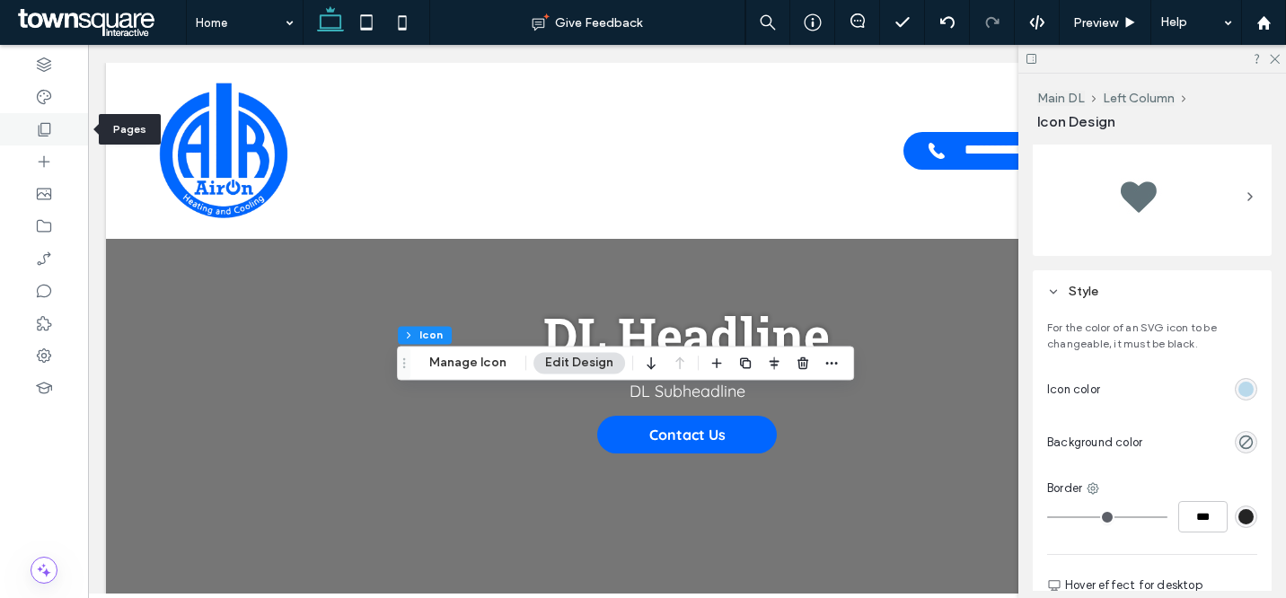
click at [29, 100] on div at bounding box center [44, 97] width 88 height 32
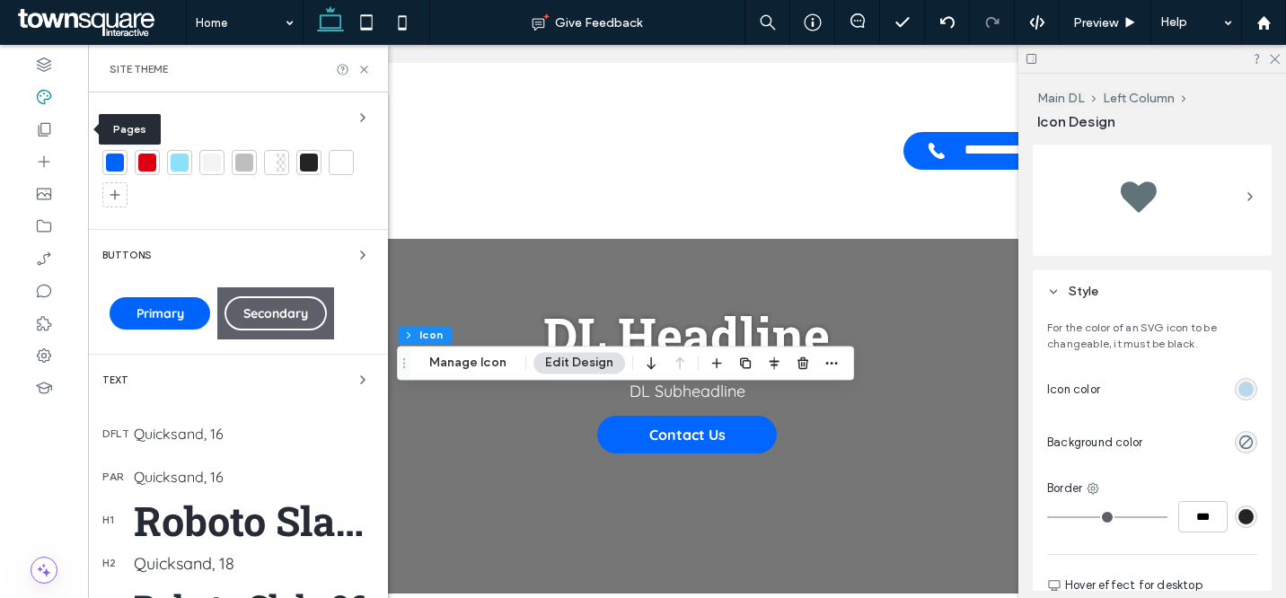
click at [170, 158] on div at bounding box center [179, 162] width 25 height 25
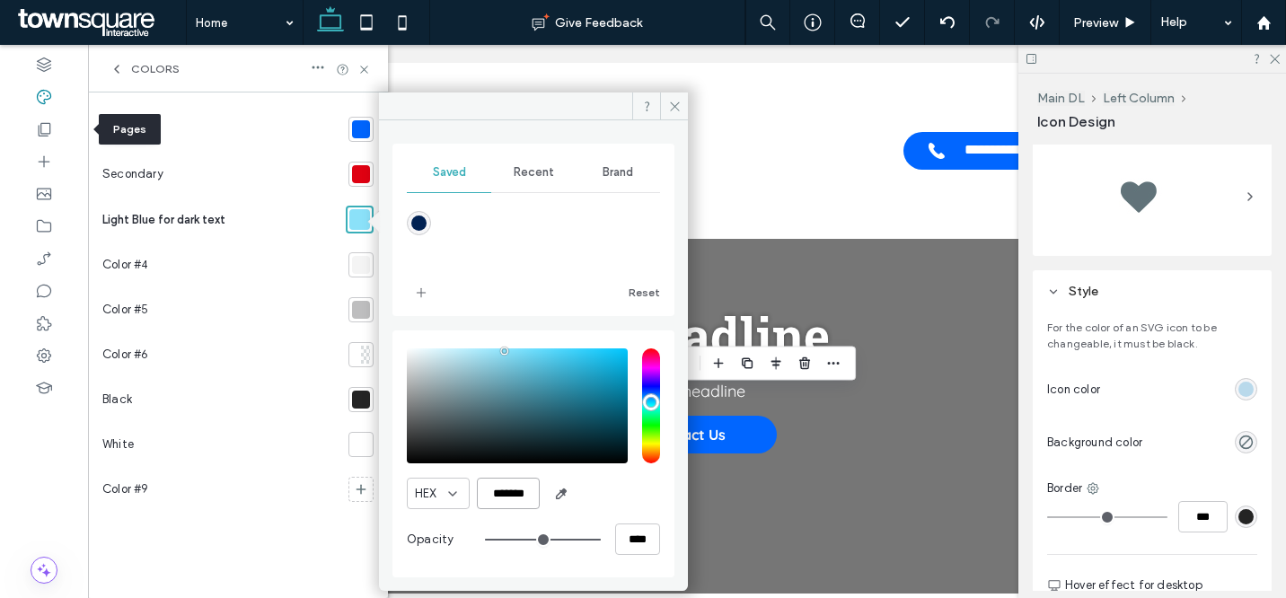
click at [513, 492] on input "*******" at bounding box center [508, 493] width 63 height 31
paste input "color picker textbox"
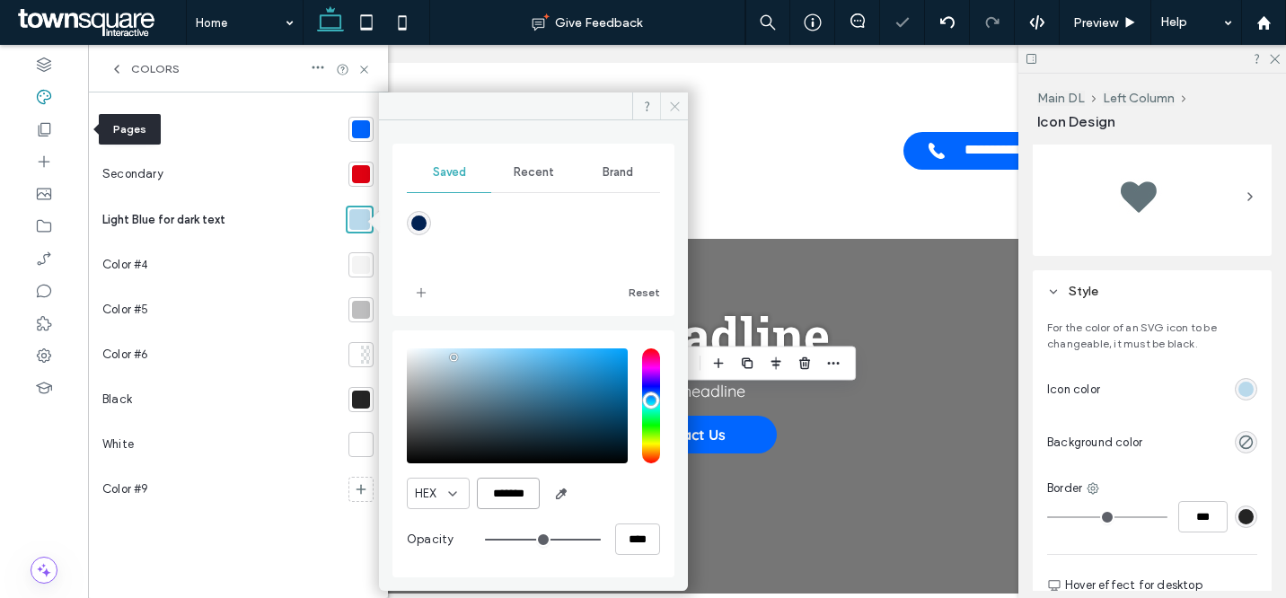
type input "*******"
click at [668, 107] on icon at bounding box center [674, 106] width 13 height 13
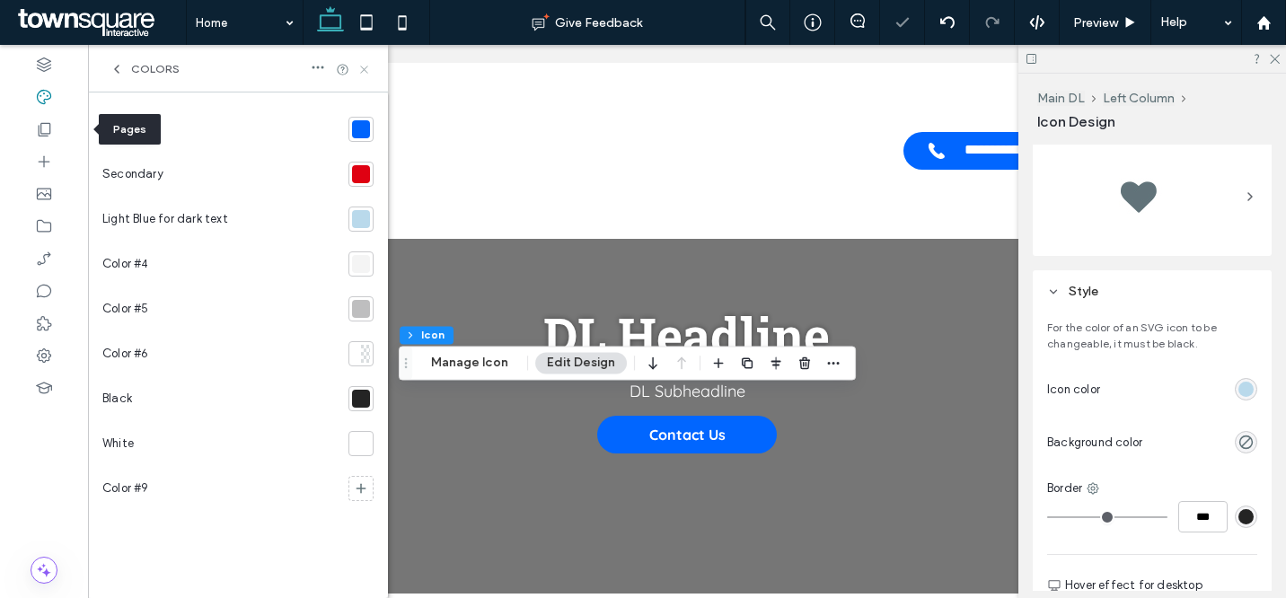
click at [360, 70] on icon at bounding box center [364, 69] width 13 height 13
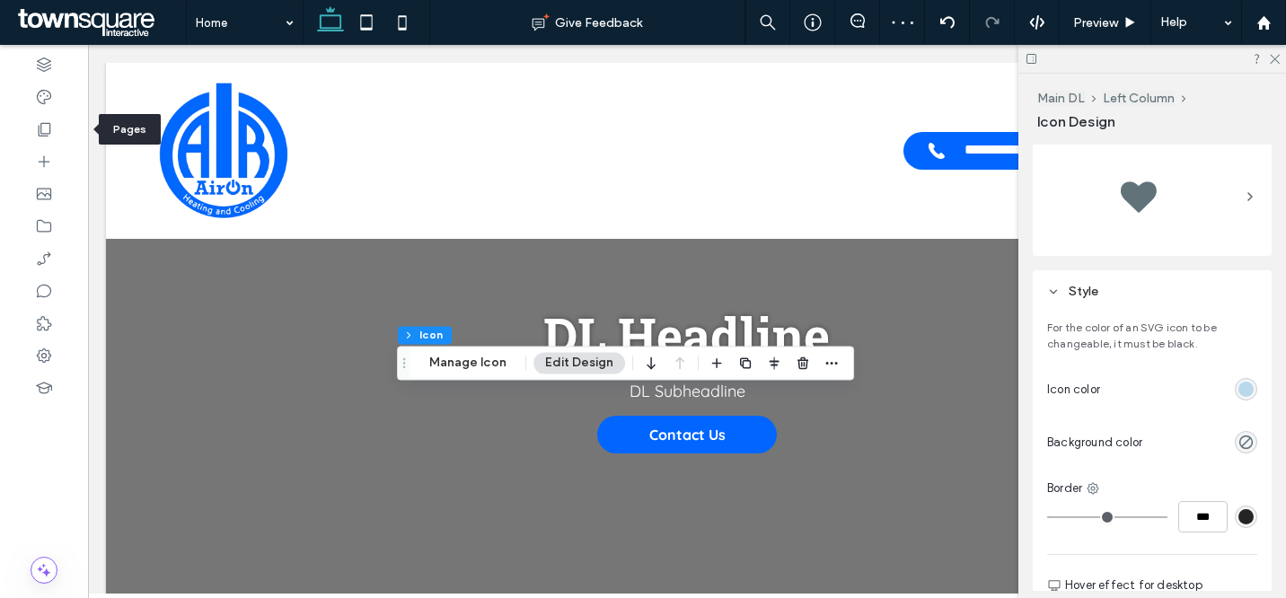
scroll to position [348, 0]
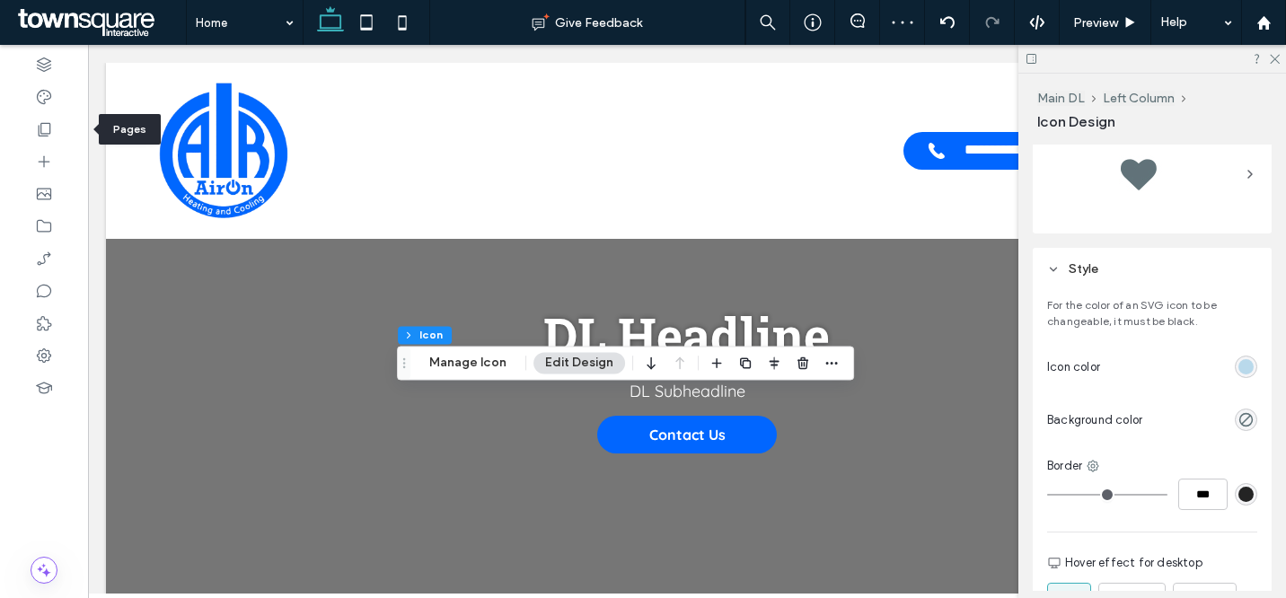
click at [1236, 375] on div "rgb(185, 217, 235)" at bounding box center [1246, 367] width 22 height 22
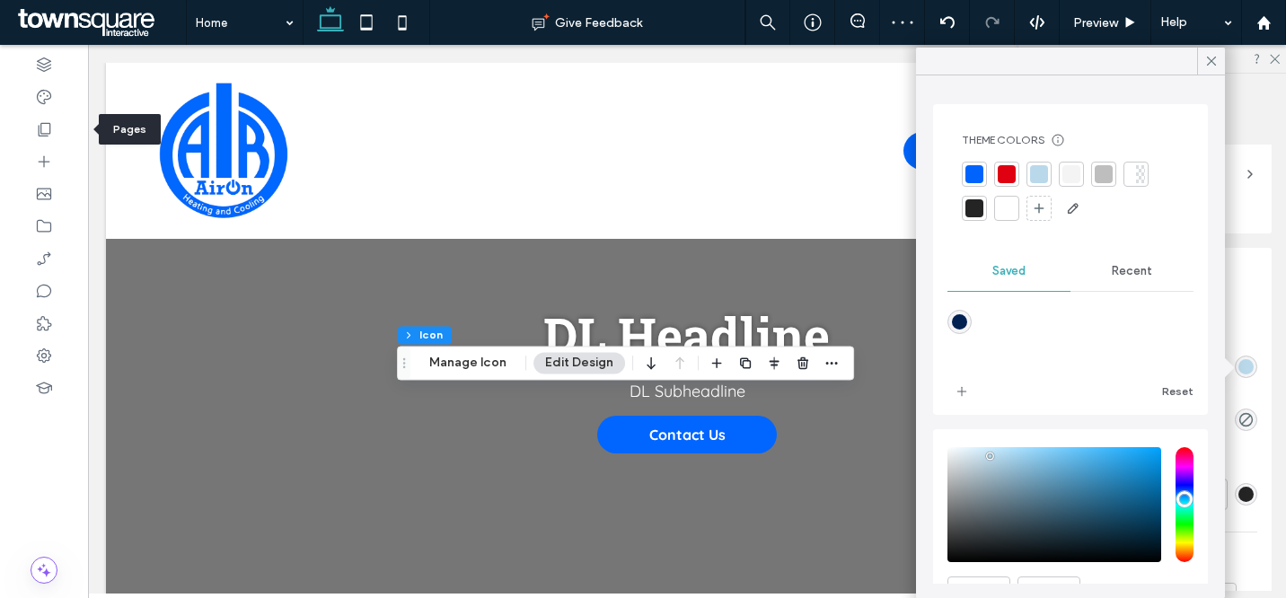
click at [1039, 168] on div at bounding box center [1039, 174] width 18 height 18
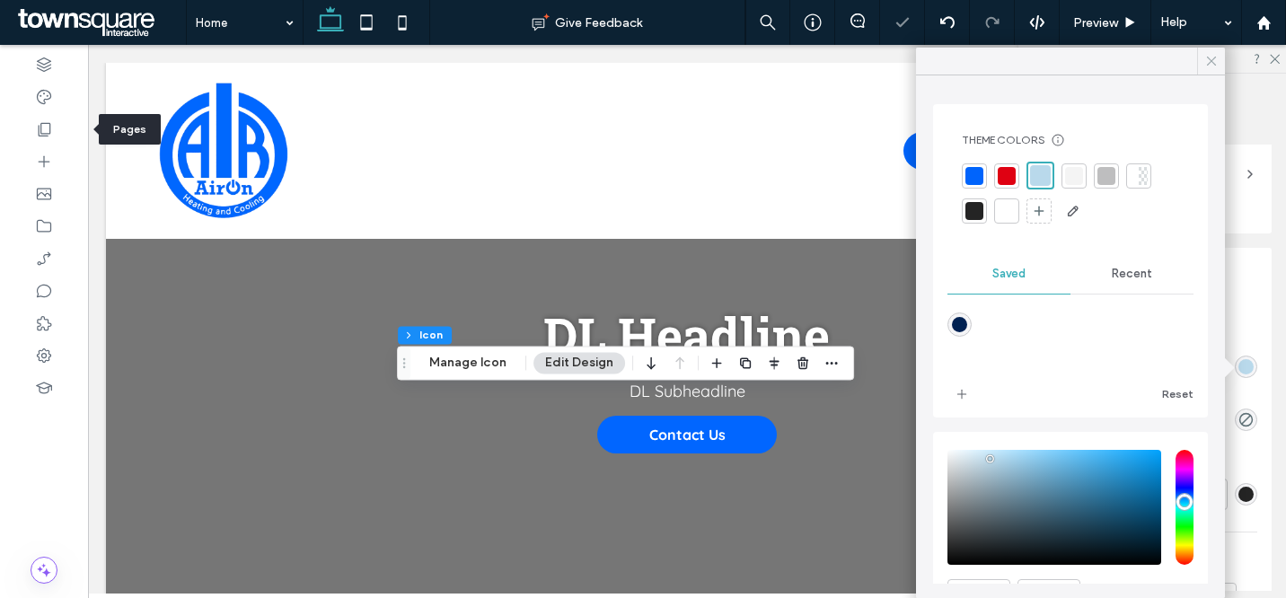
click at [1216, 58] on icon at bounding box center [1212, 61] width 16 height 16
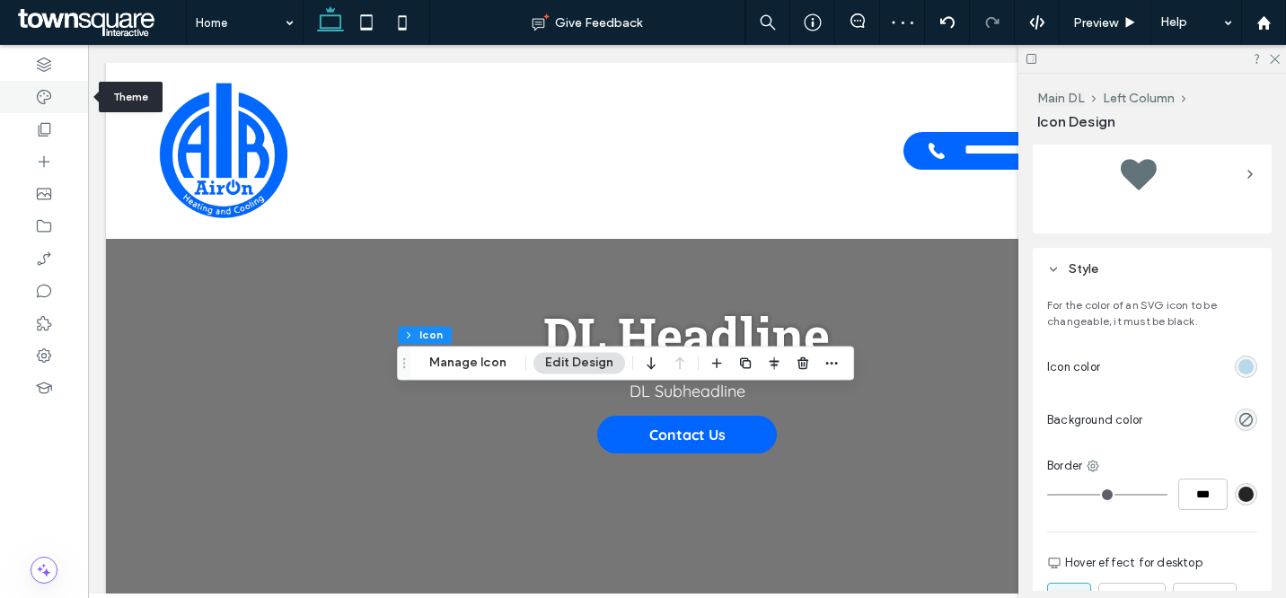
click at [49, 95] on icon at bounding box center [44, 97] width 18 height 18
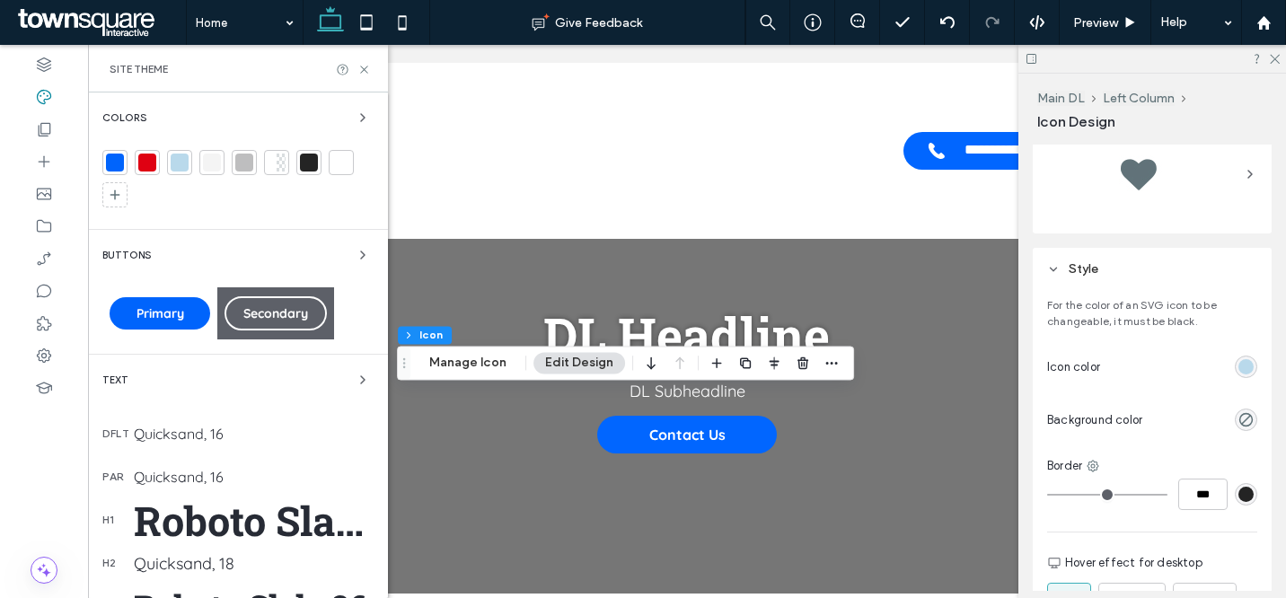
click at [189, 167] on div at bounding box center [179, 162] width 25 height 25
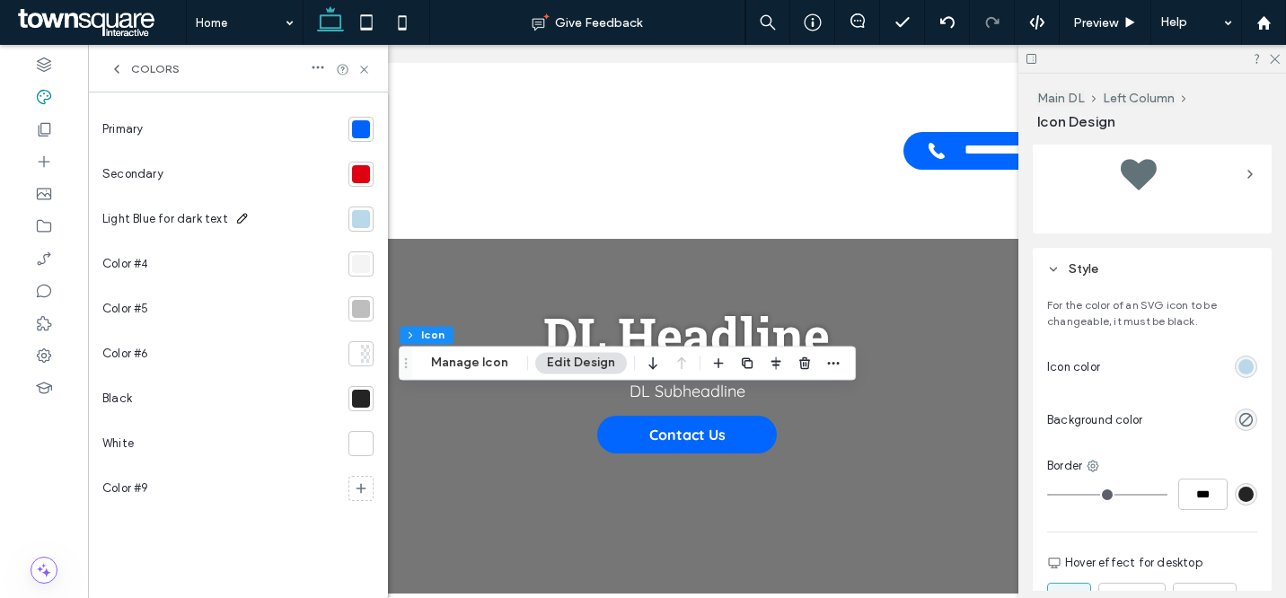
click at [241, 214] on icon at bounding box center [242, 218] width 14 height 14
drag, startPoint x: 135, startPoint y: 218, endPoint x: 115, endPoint y: 216, distance: 19.9
click at [115, 216] on input "**********" at bounding box center [192, 219] width 180 height 31
click at [118, 216] on input "**********" at bounding box center [192, 219] width 180 height 31
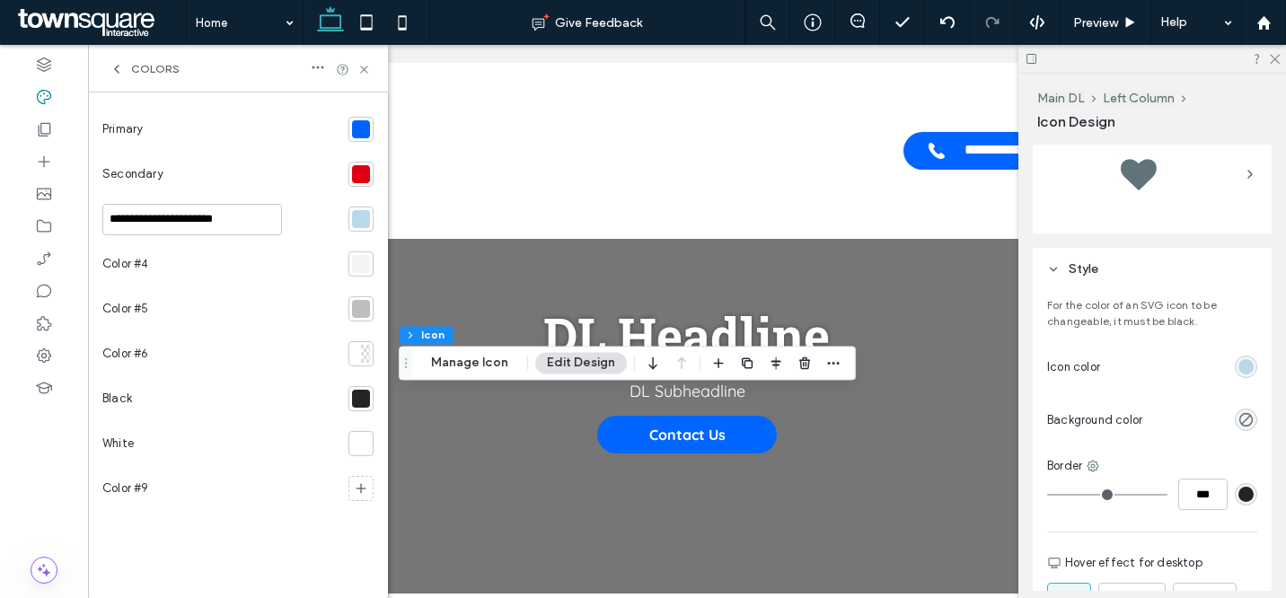
click at [186, 219] on input "**********" at bounding box center [192, 219] width 180 height 31
type input "**********"
click at [365, 64] on icon at bounding box center [364, 69] width 13 height 13
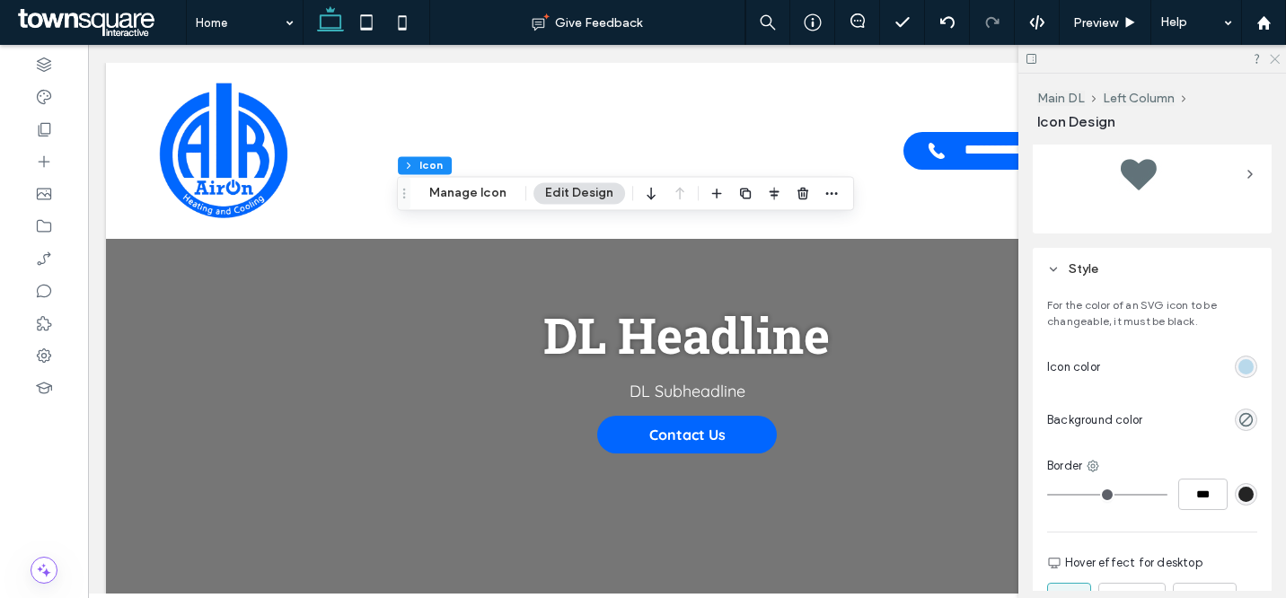
click at [1272, 56] on use at bounding box center [1275, 60] width 10 height 10
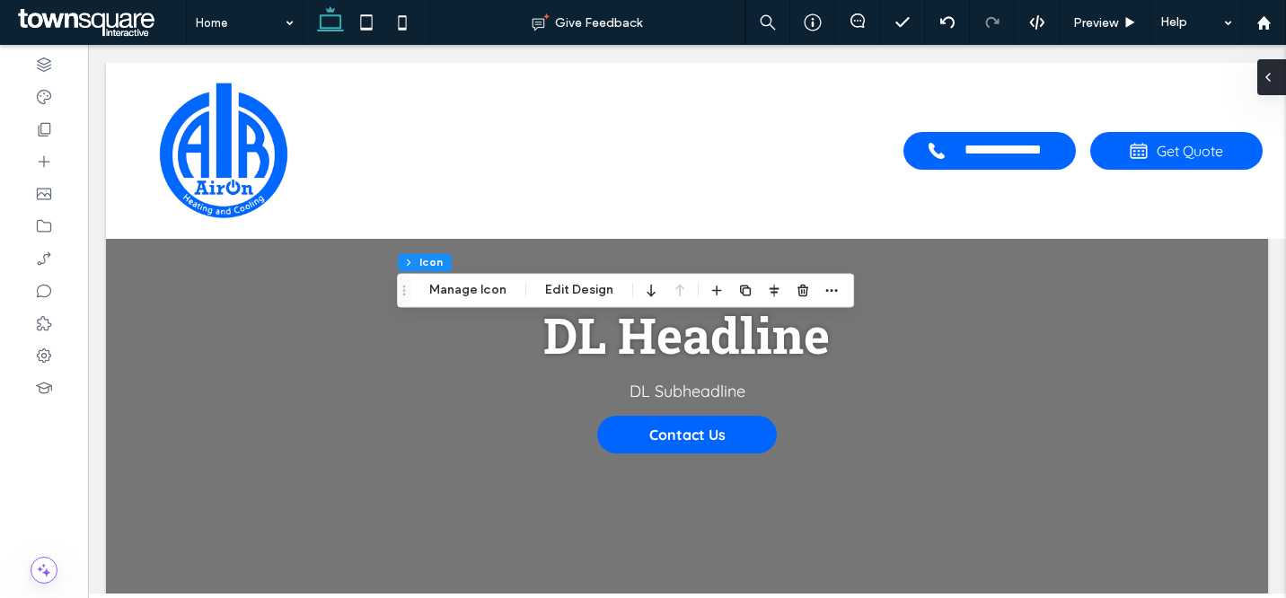
click at [1281, 76] on div at bounding box center [1272, 77] width 29 height 36
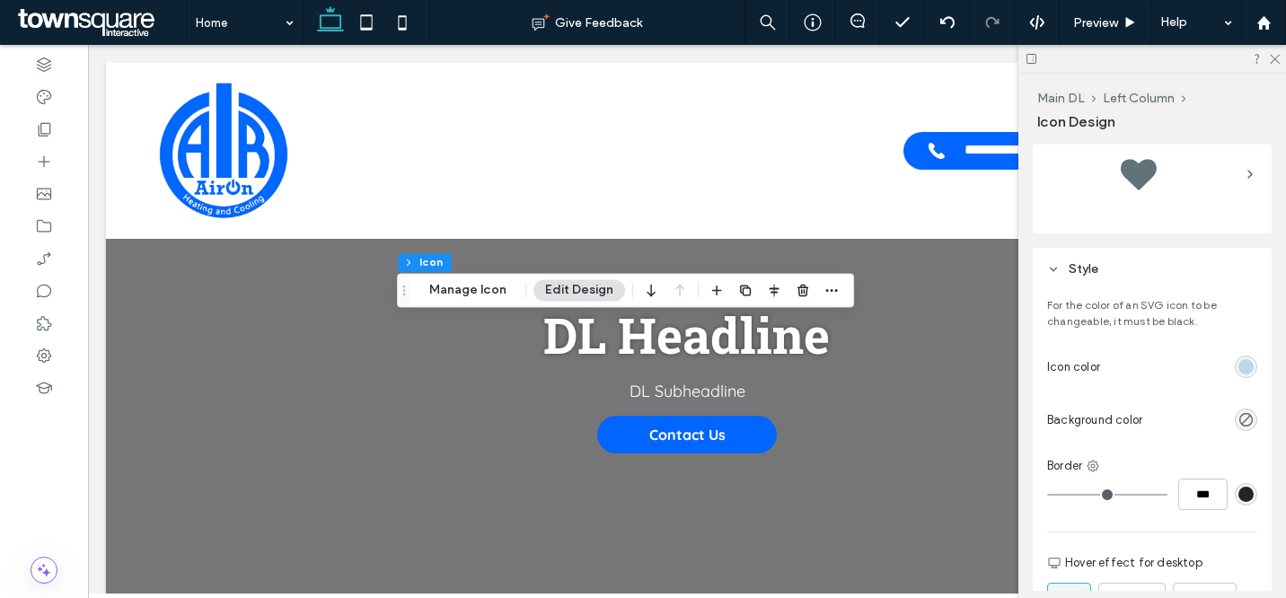
scroll to position [640, 0]
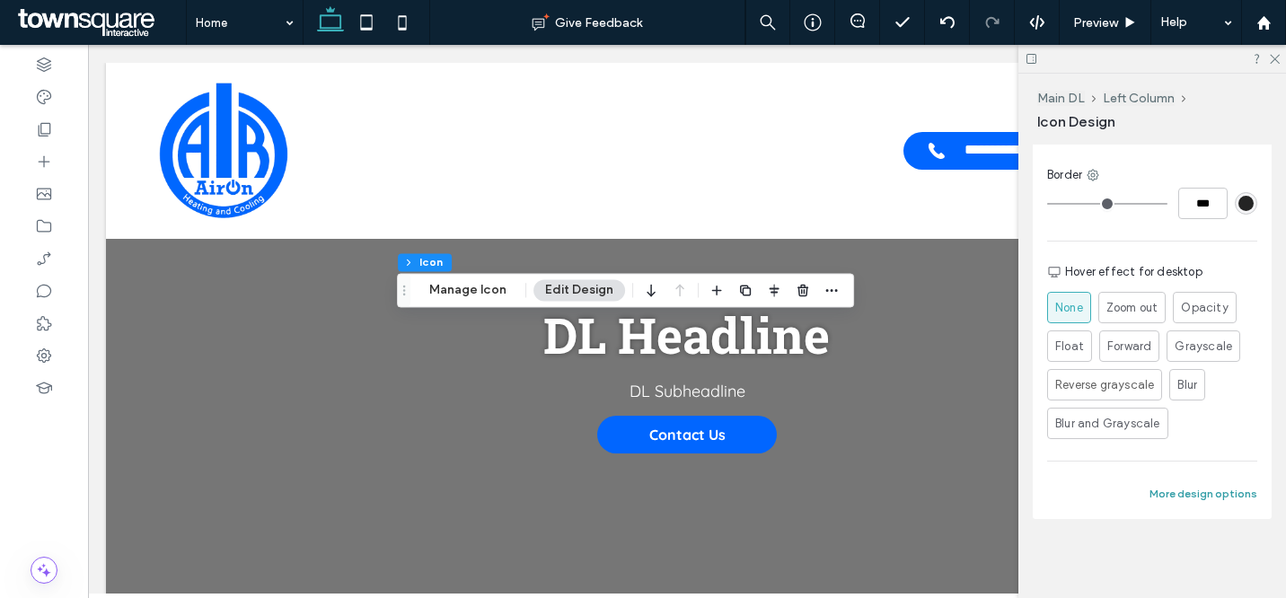
click at [1237, 491] on button "More design options" at bounding box center [1204, 494] width 108 height 22
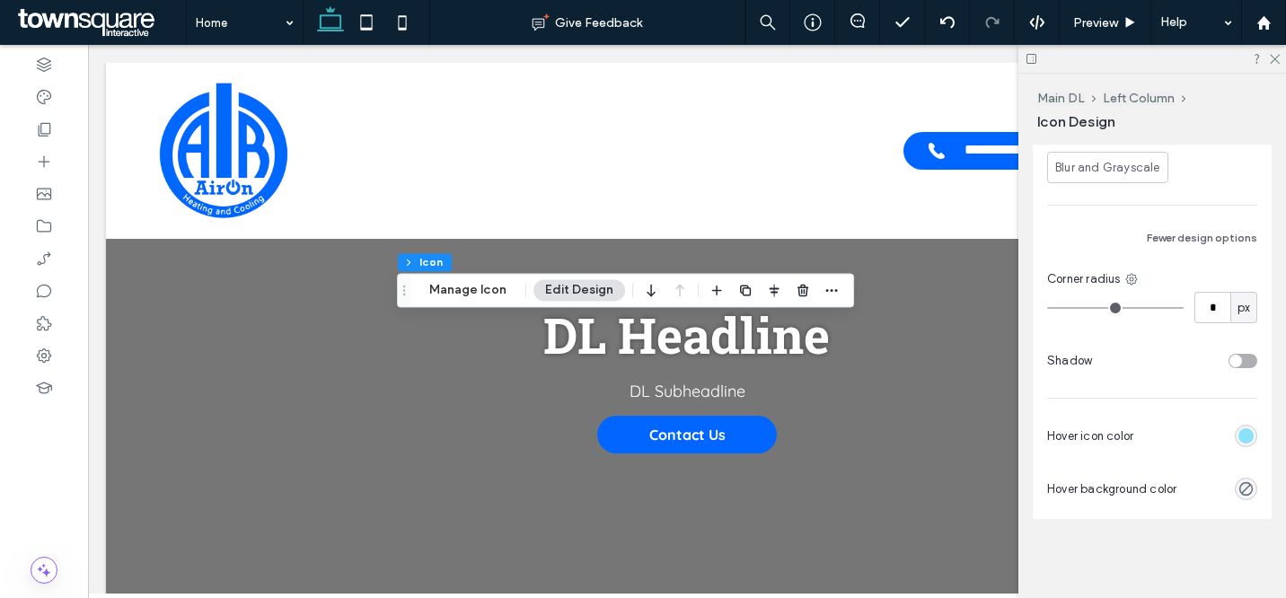
click at [1230, 362] on div "toggle" at bounding box center [1236, 361] width 13 height 13
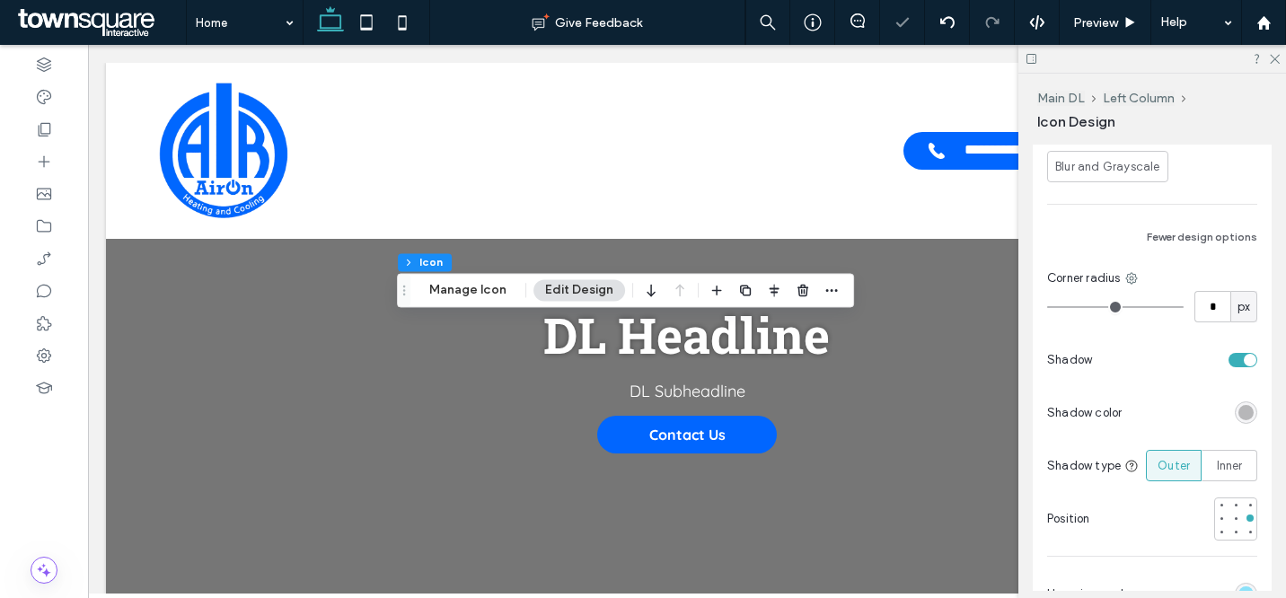
click at [1244, 360] on div "toggle" at bounding box center [1250, 360] width 13 height 13
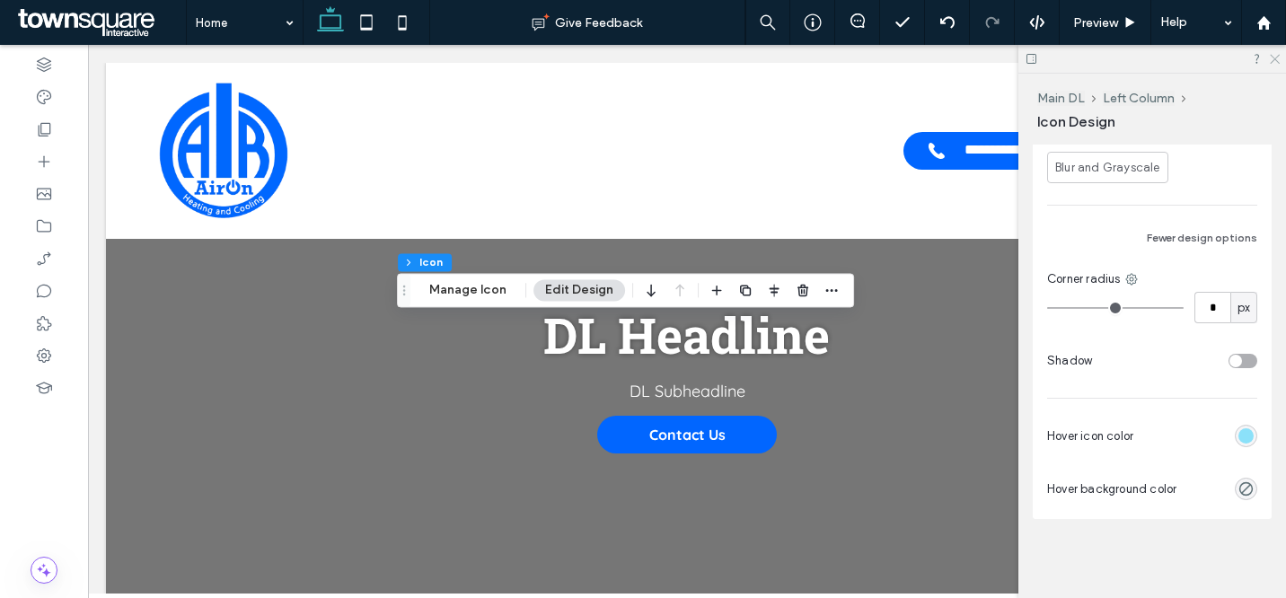
click at [1271, 60] on icon at bounding box center [1274, 58] width 12 height 12
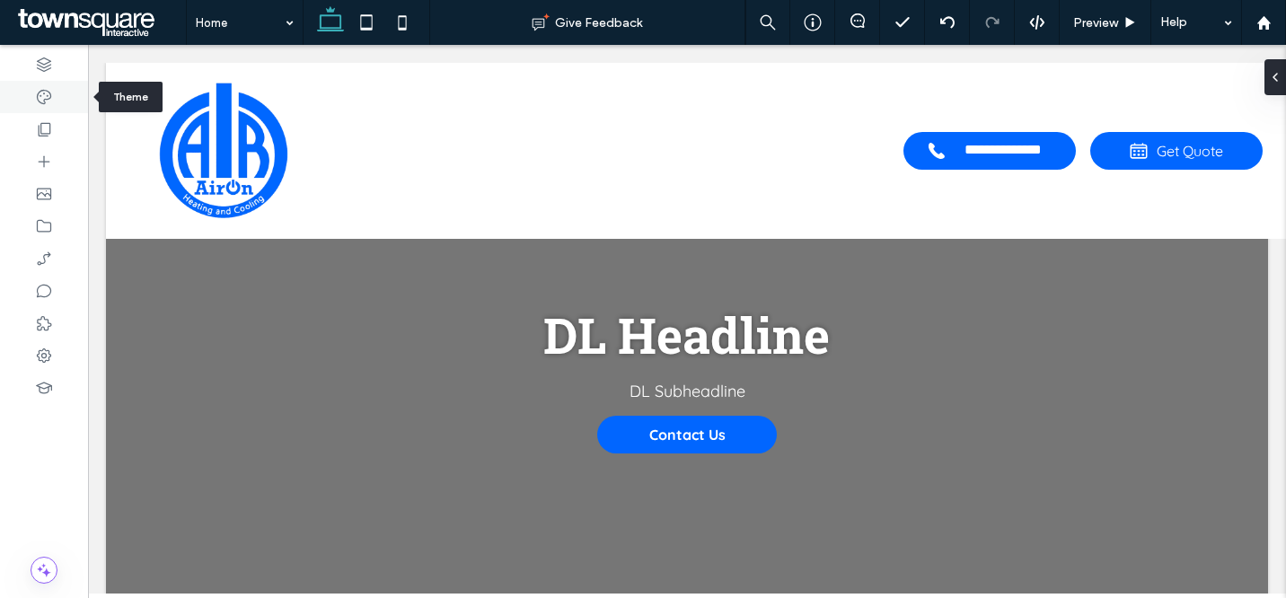
click at [40, 95] on use at bounding box center [44, 97] width 14 height 14
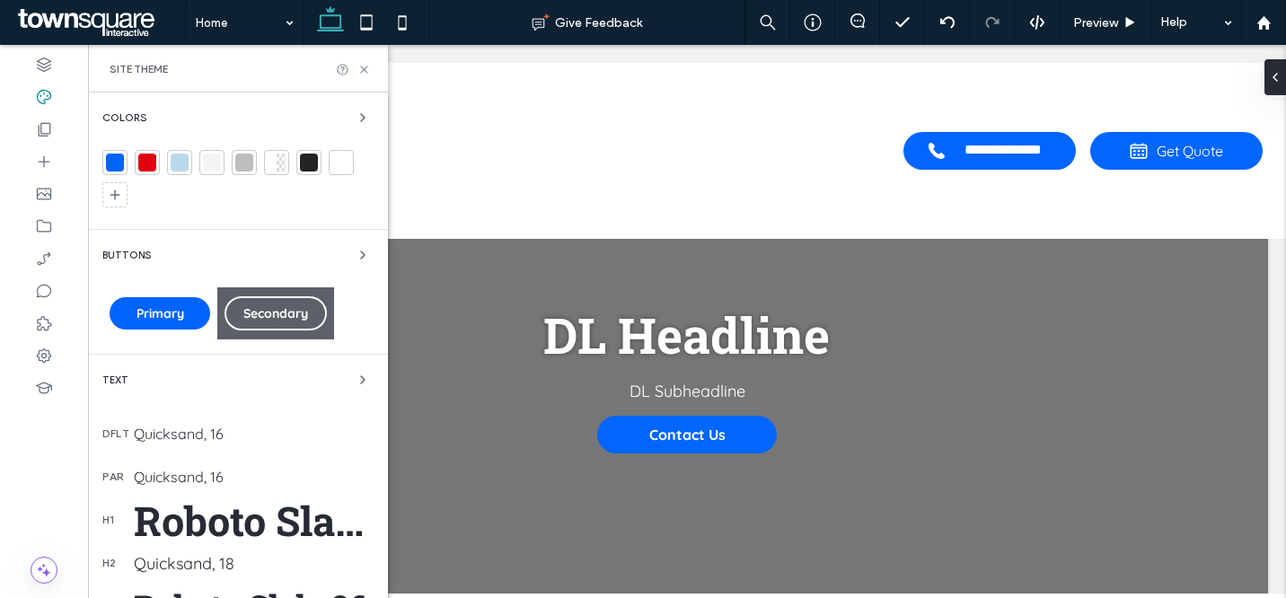
drag, startPoint x: 190, startPoint y: 160, endPoint x: 242, endPoint y: 192, distance: 61.3
click at [189, 160] on div at bounding box center [179, 162] width 25 height 25
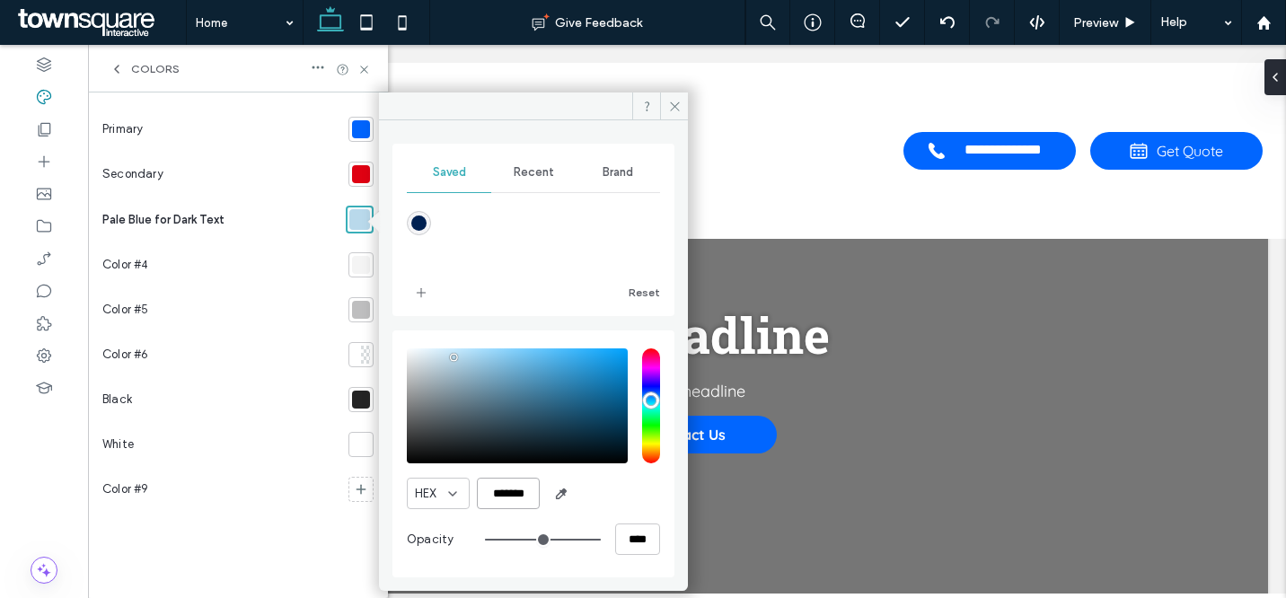
click at [491, 481] on input "*******" at bounding box center [508, 493] width 63 height 31
paste input "color picker textbox"
type input "*******"
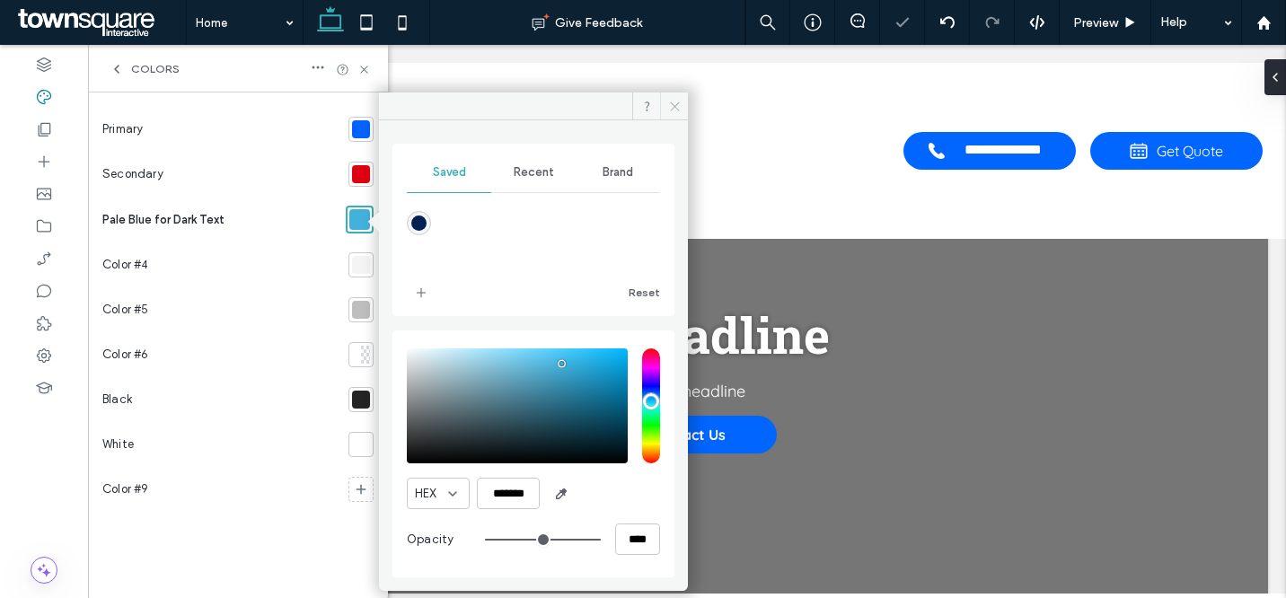
click at [670, 108] on icon at bounding box center [674, 106] width 13 height 13
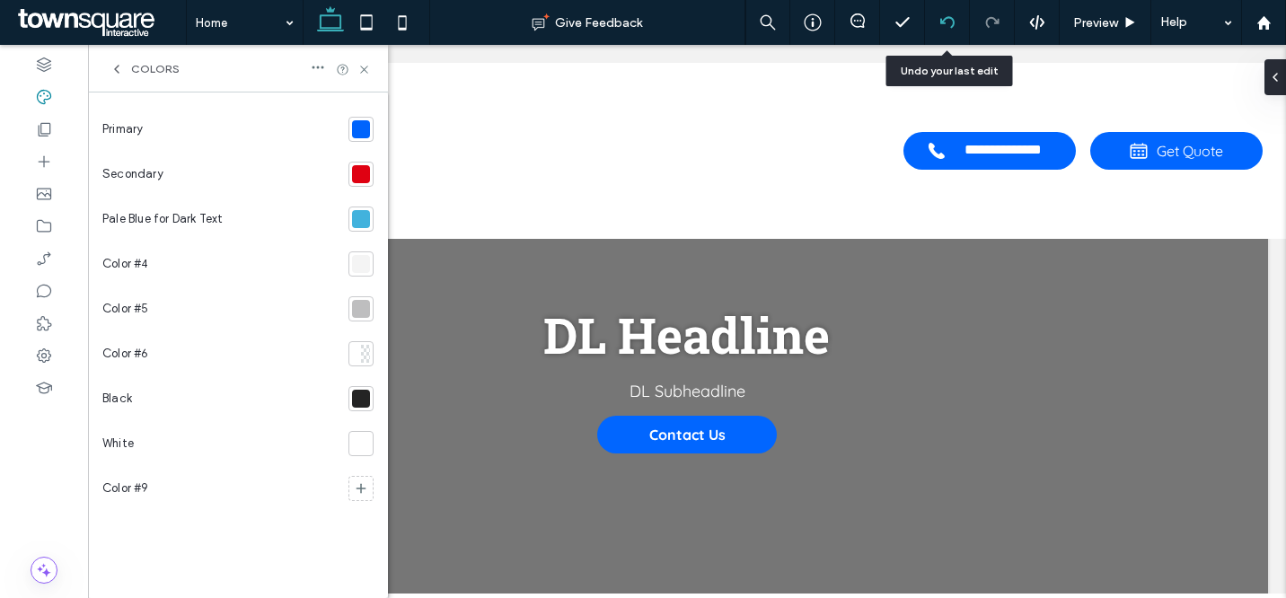
click at [951, 20] on icon at bounding box center [947, 22] width 14 height 14
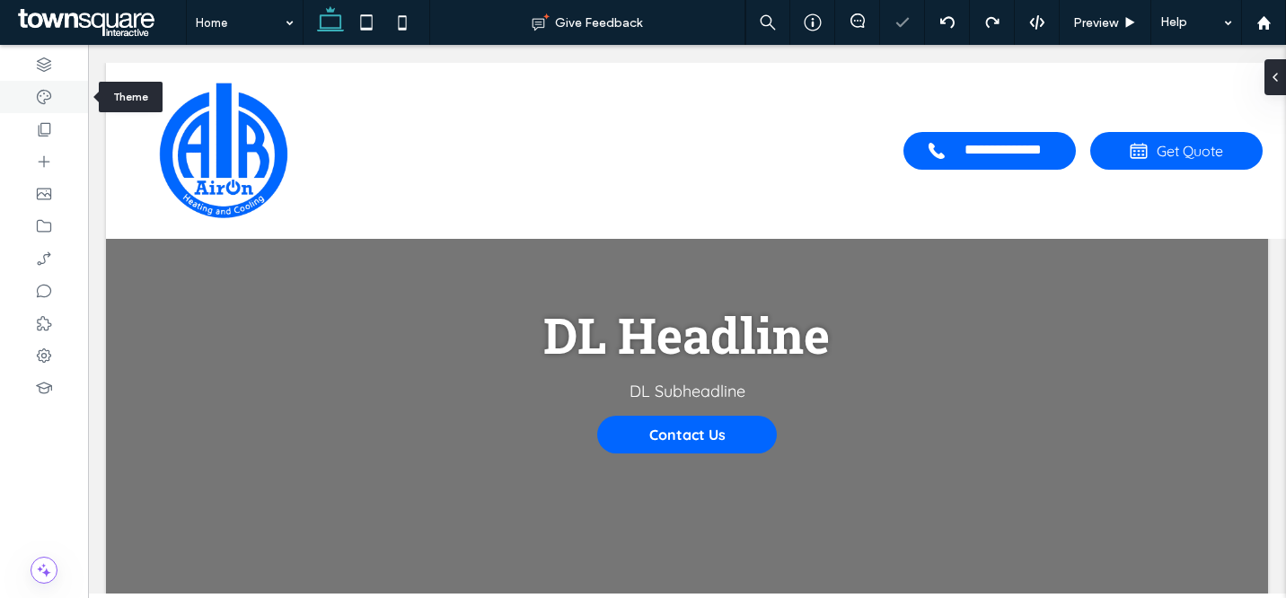
click at [49, 102] on icon at bounding box center [44, 97] width 18 height 18
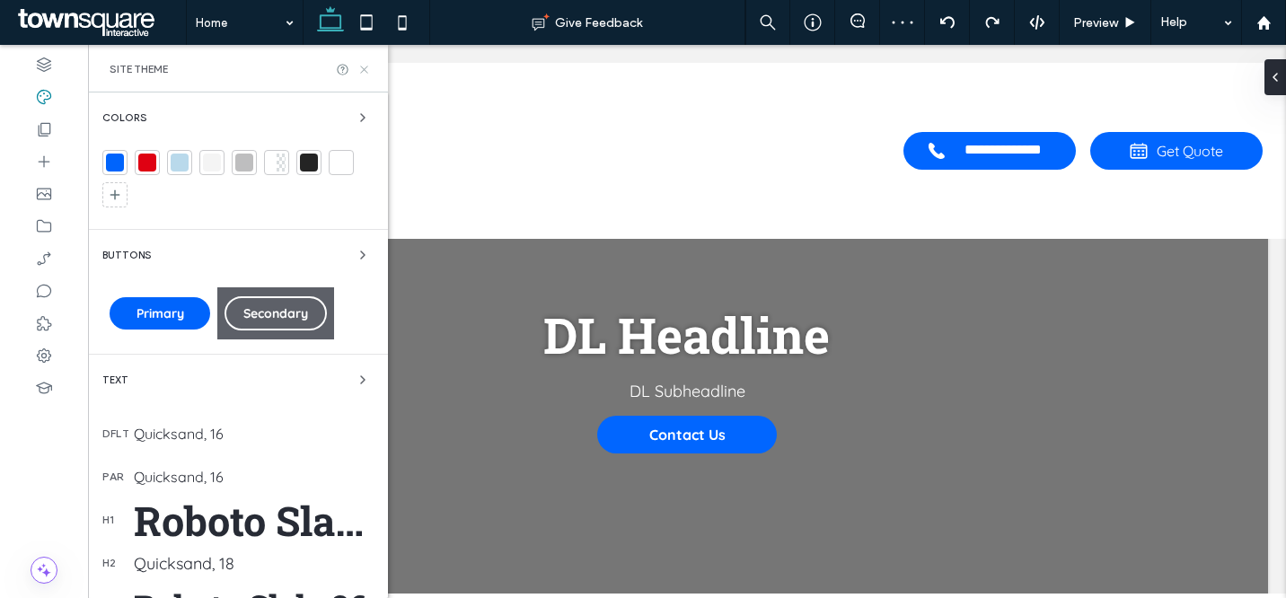
click at [362, 66] on icon at bounding box center [364, 69] width 13 height 13
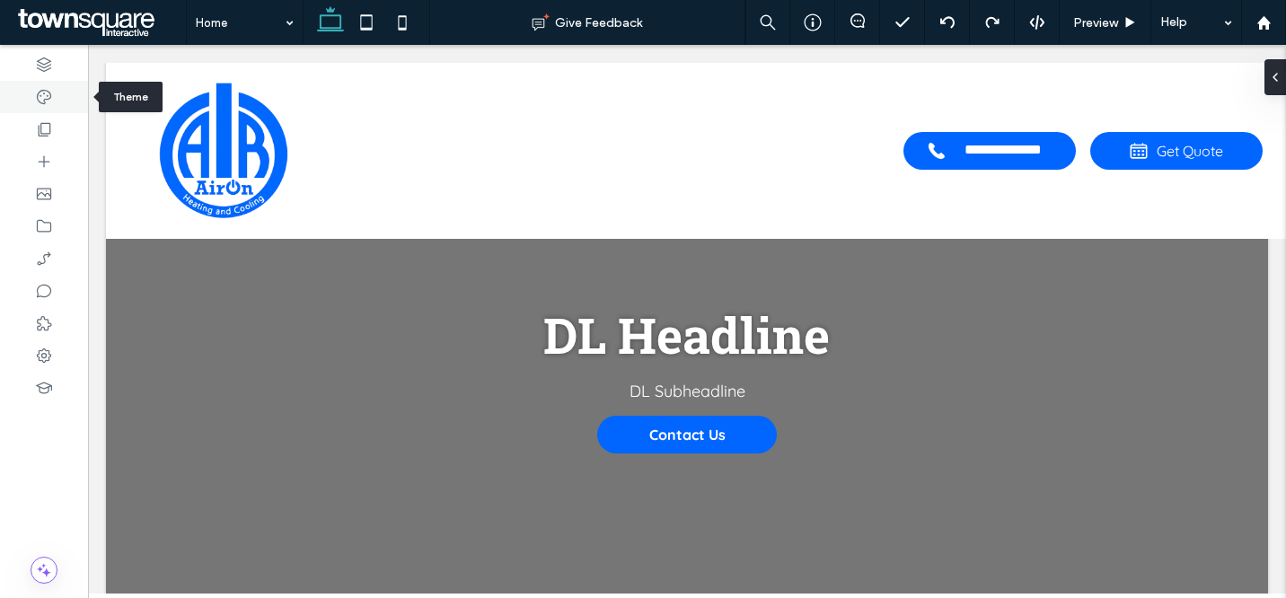
click at [45, 95] on icon at bounding box center [44, 97] width 18 height 18
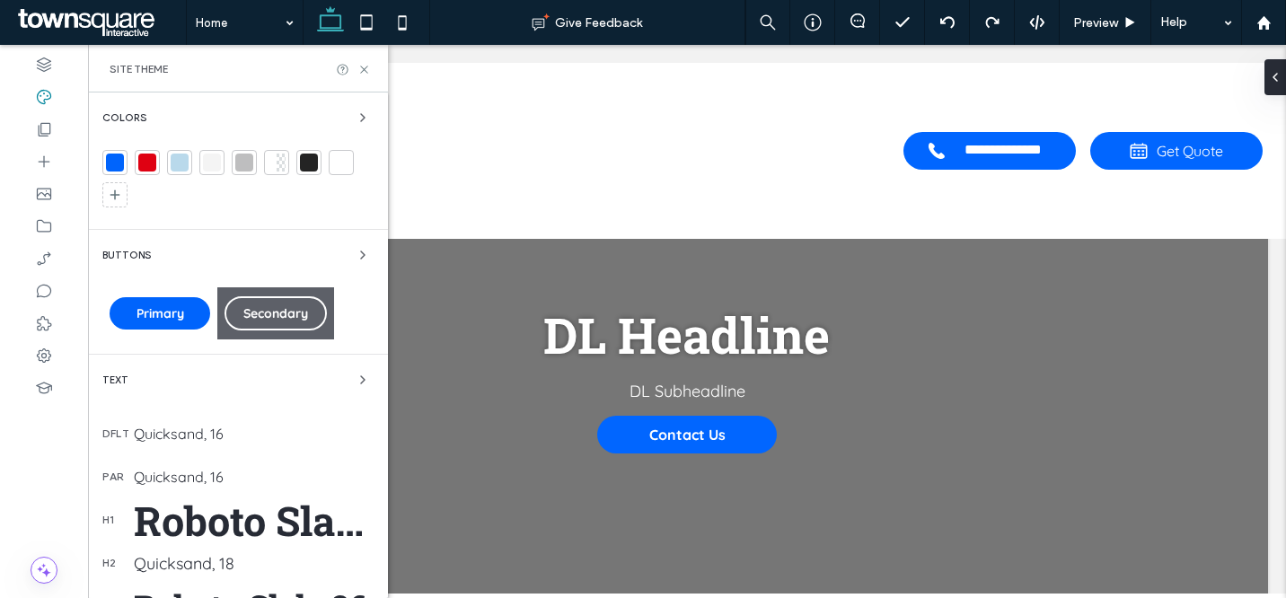
scroll to position [328, 0]
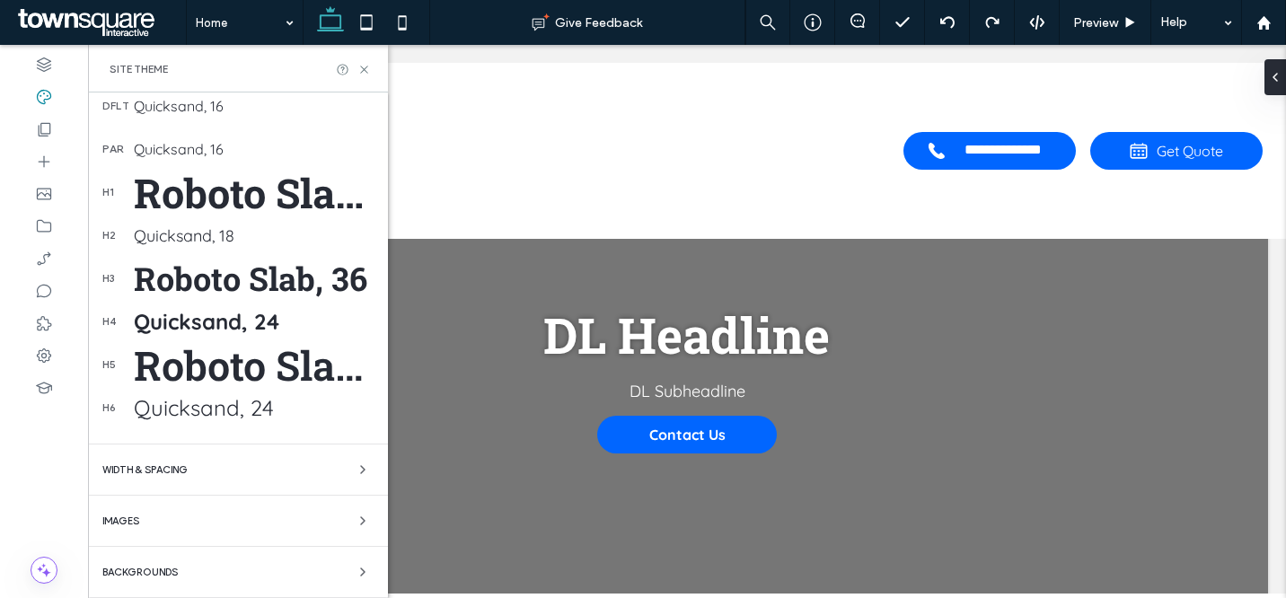
click at [178, 226] on div "Quicksand, 18" at bounding box center [254, 235] width 240 height 21
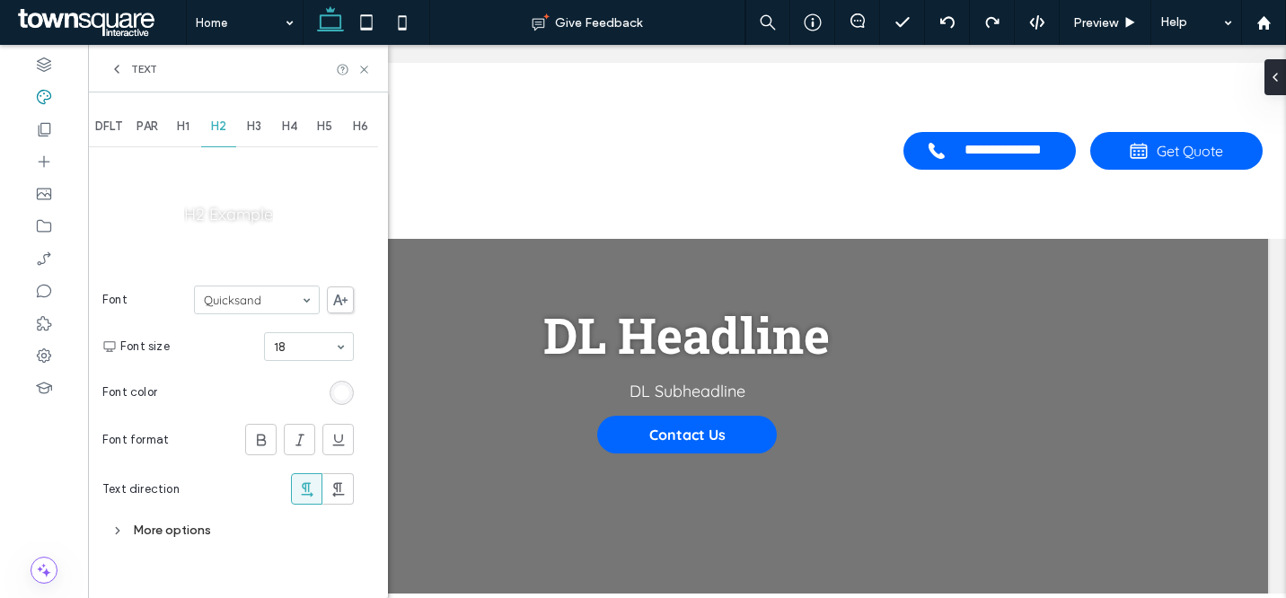
scroll to position [0, 0]
click at [265, 433] on icon at bounding box center [261, 440] width 18 height 18
click at [263, 436] on use at bounding box center [261, 440] width 9 height 12
click at [194, 526] on div "More options" at bounding box center [228, 530] width 252 height 24
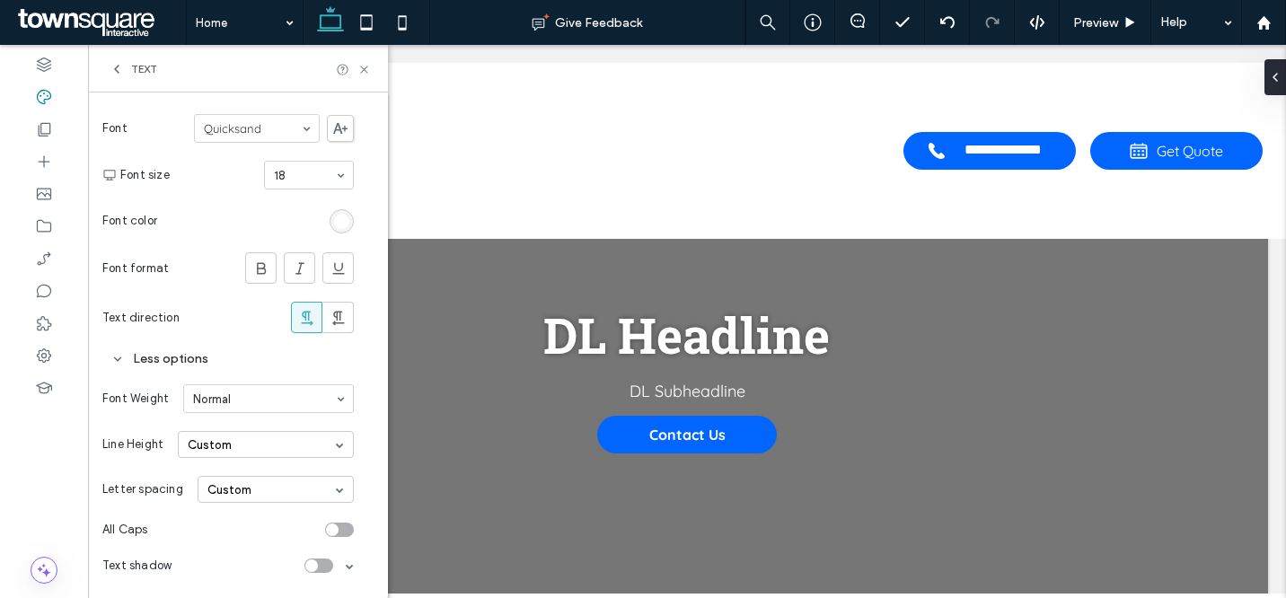
click at [234, 415] on div "Font Weight Normal" at bounding box center [228, 398] width 252 height 47
click at [363, 66] on icon at bounding box center [364, 69] width 13 height 13
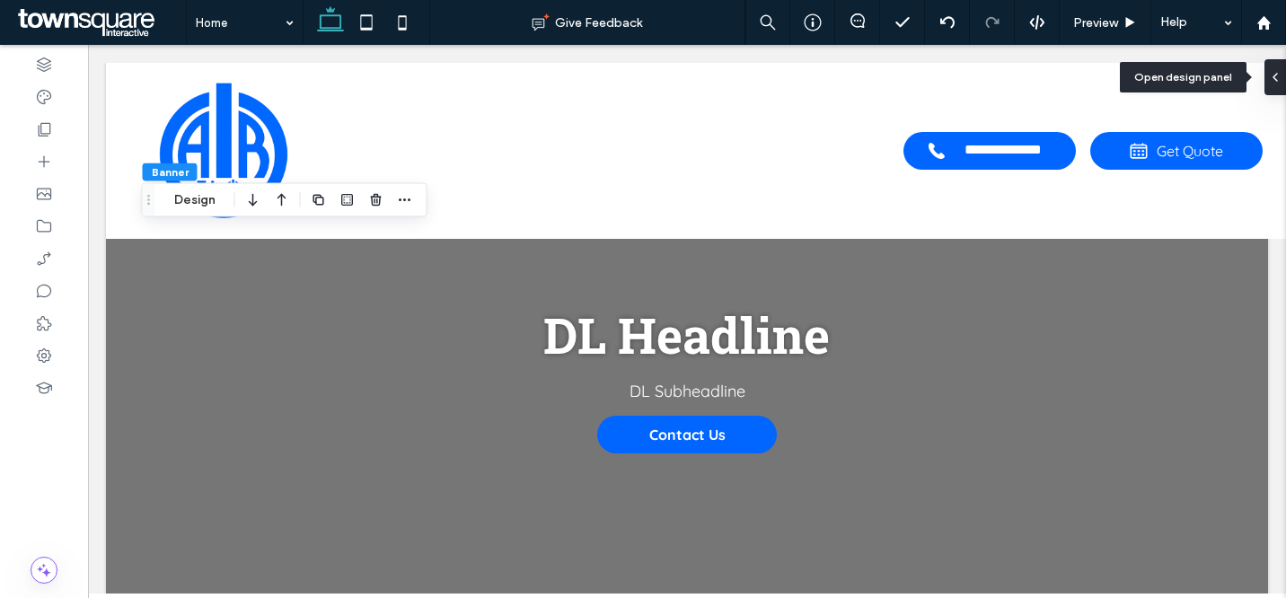
click at [1273, 74] on icon at bounding box center [1275, 77] width 14 height 14
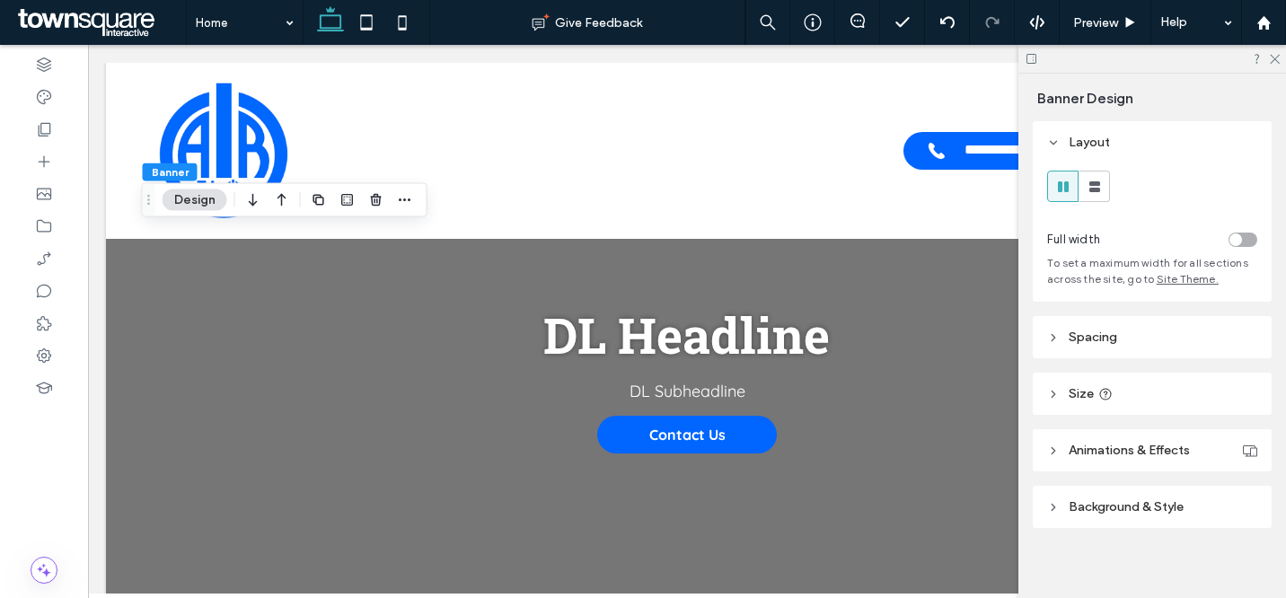
scroll to position [10, 0]
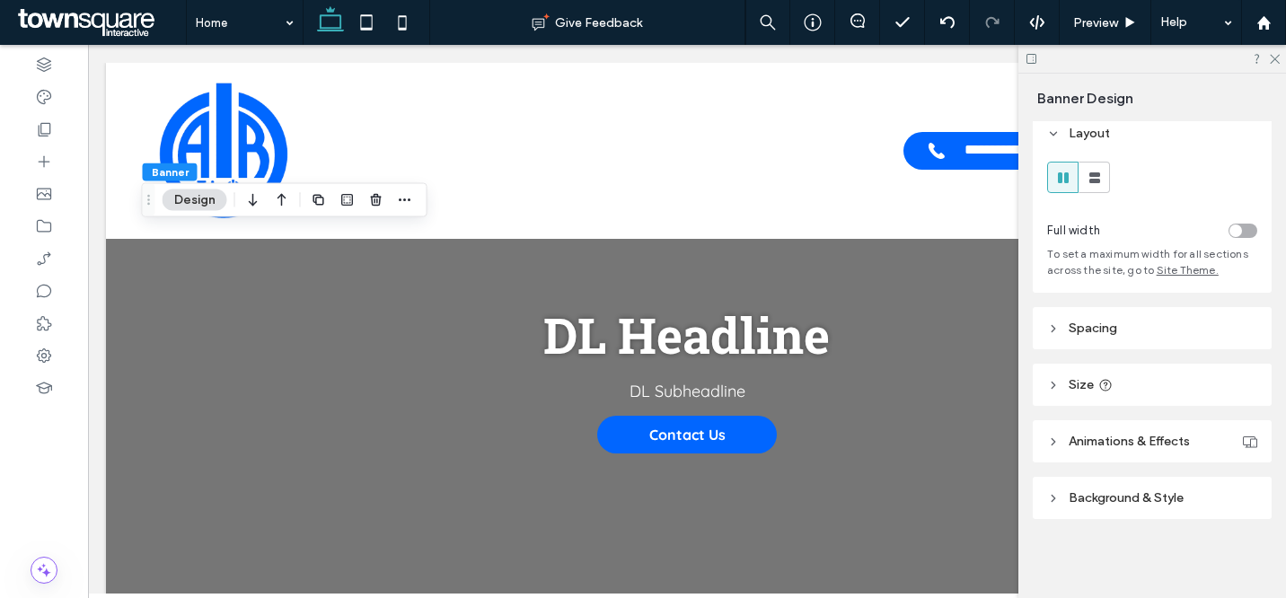
click at [1151, 492] on span "Background & Style" at bounding box center [1126, 497] width 115 height 15
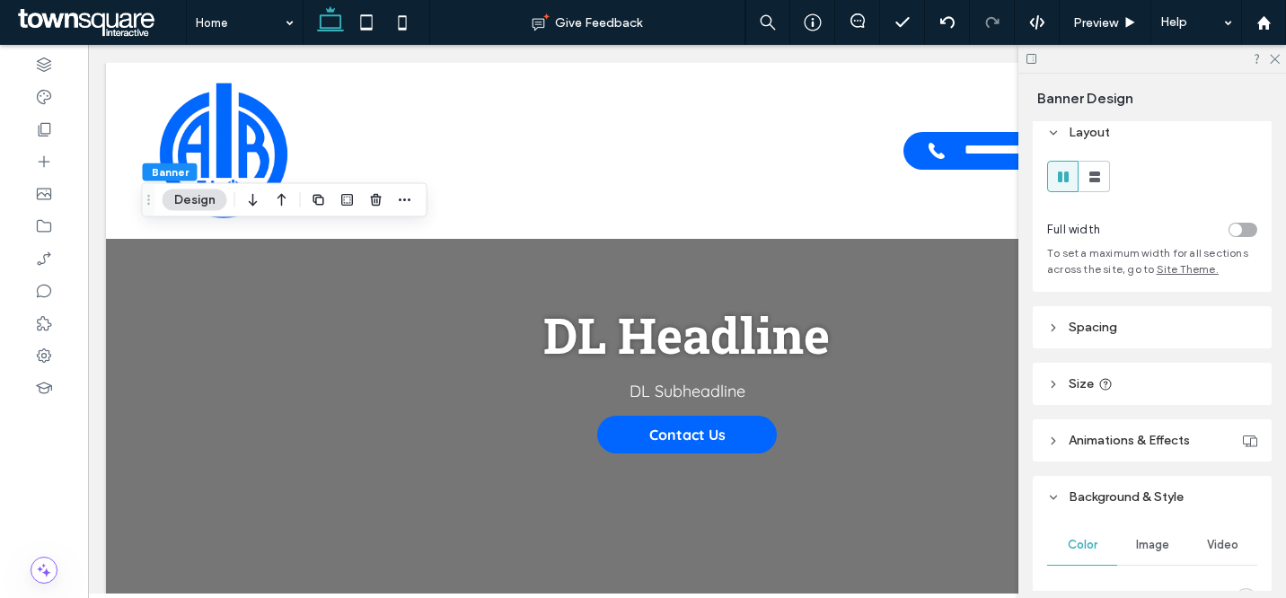
scroll to position [391, 0]
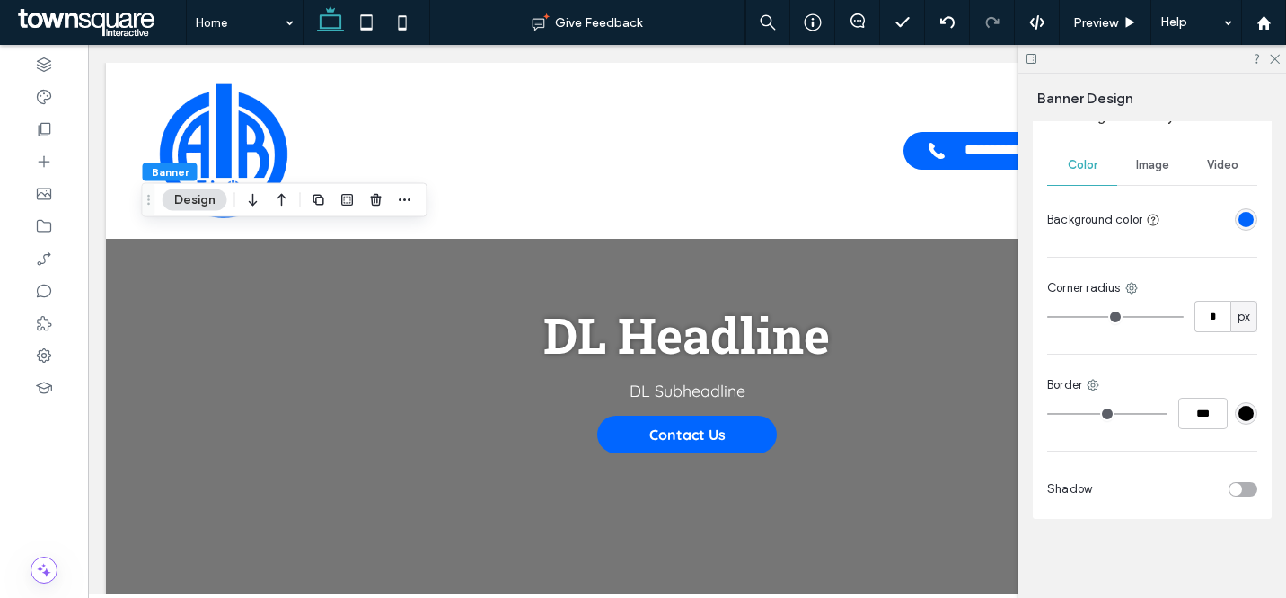
click at [1239, 215] on div "rgba(0, 100, 252, 1)" at bounding box center [1246, 219] width 15 height 15
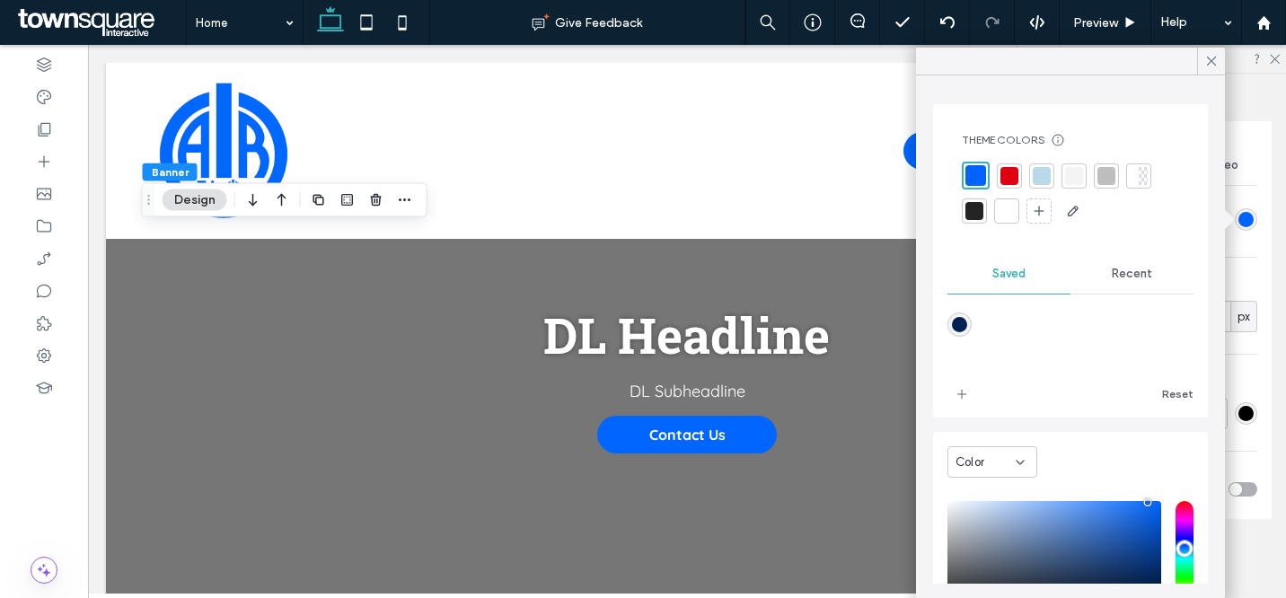
click at [1005, 178] on div at bounding box center [1010, 176] width 18 height 18
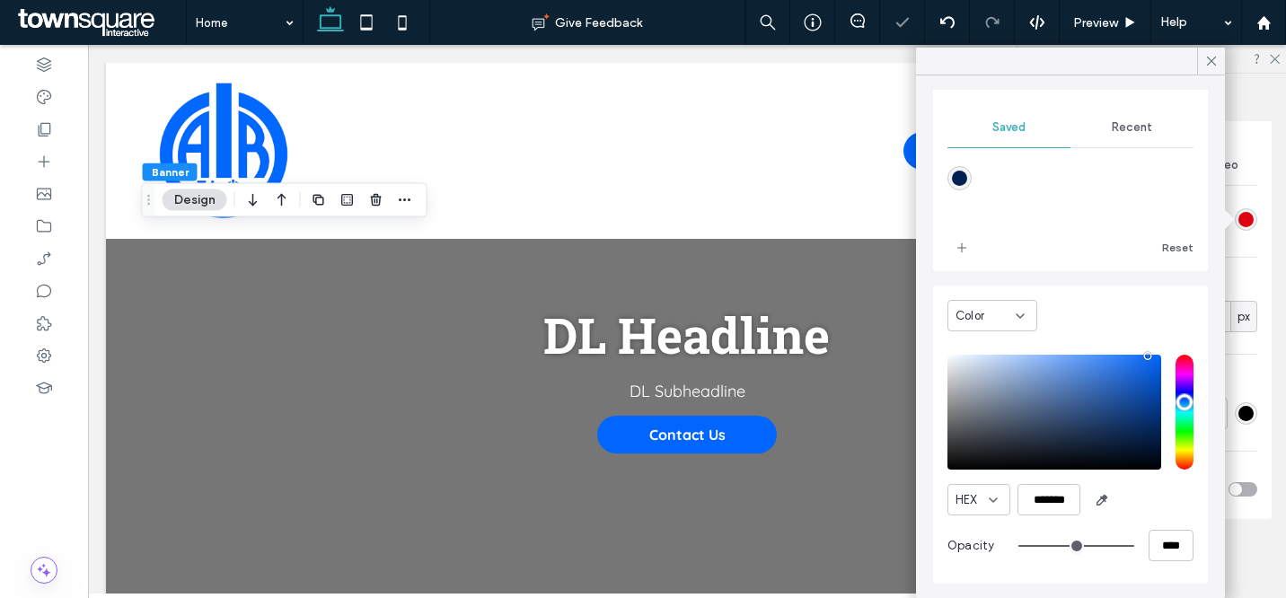
drag, startPoint x: 1248, startPoint y: 253, endPoint x: 1249, endPoint y: 239, distance: 14.4
click at [1248, 253] on div "Color Image Video Background color Corner radius * px Border *** Shadow" at bounding box center [1152, 328] width 239 height 381
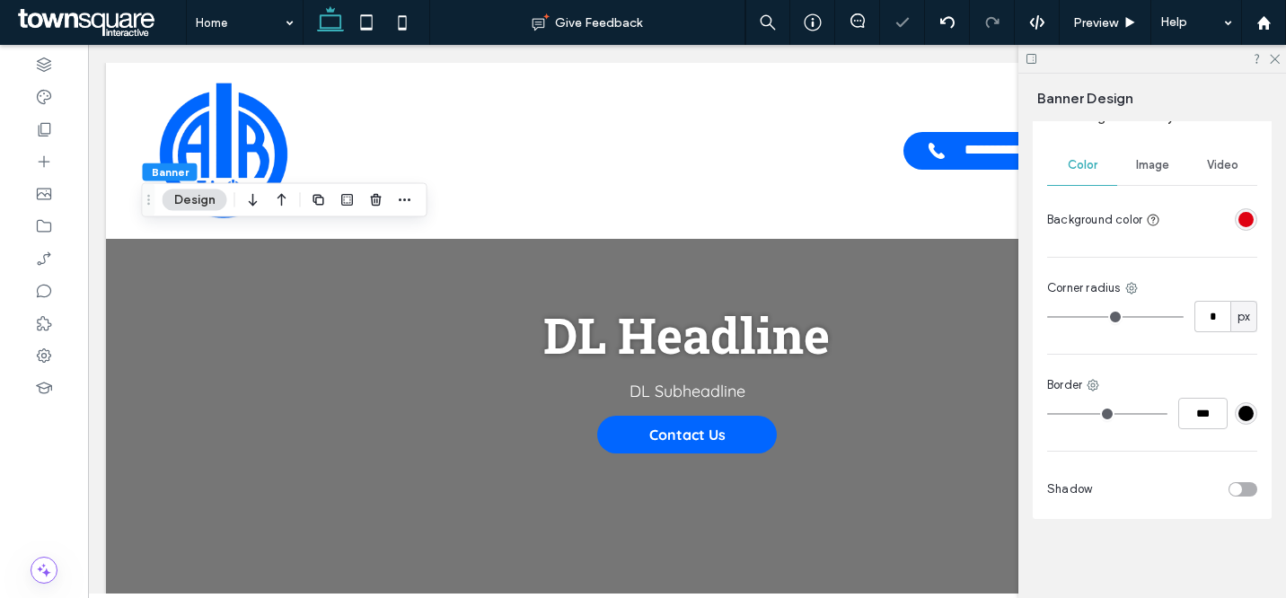
click at [1240, 223] on div "rgba(223, 1, 18, 1)" at bounding box center [1246, 219] width 15 height 15
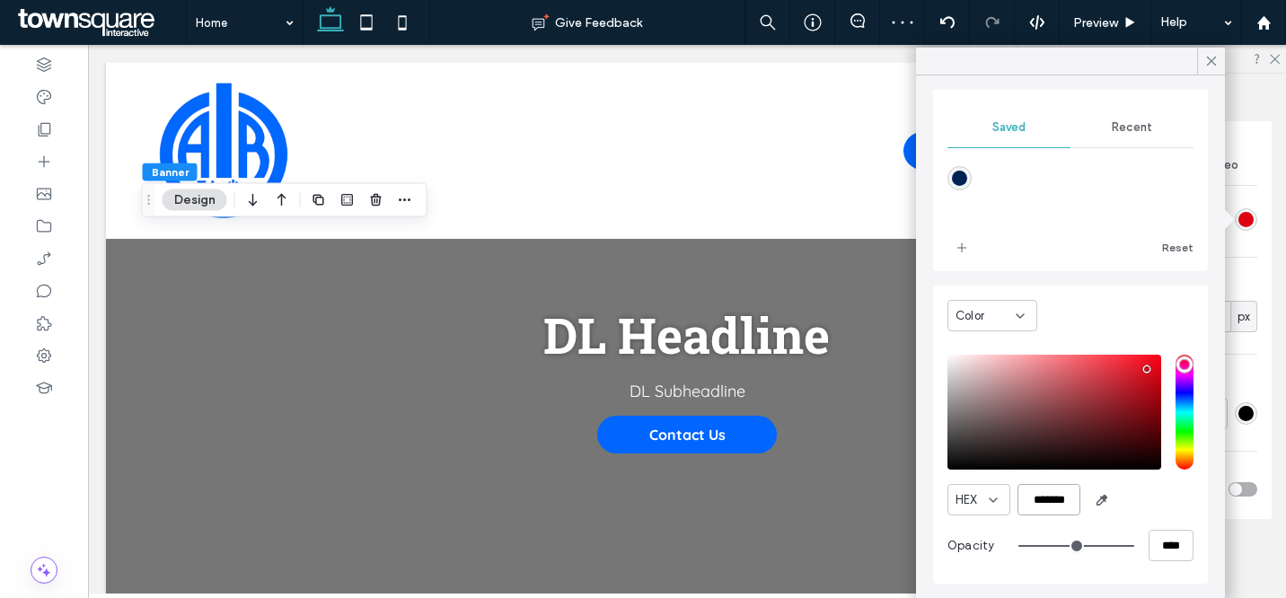
click at [1041, 512] on input "*******" at bounding box center [1049, 499] width 63 height 31
click at [1253, 257] on div "Color Image Video Background color Corner radius * px Border *** Shadow" at bounding box center [1152, 328] width 239 height 381
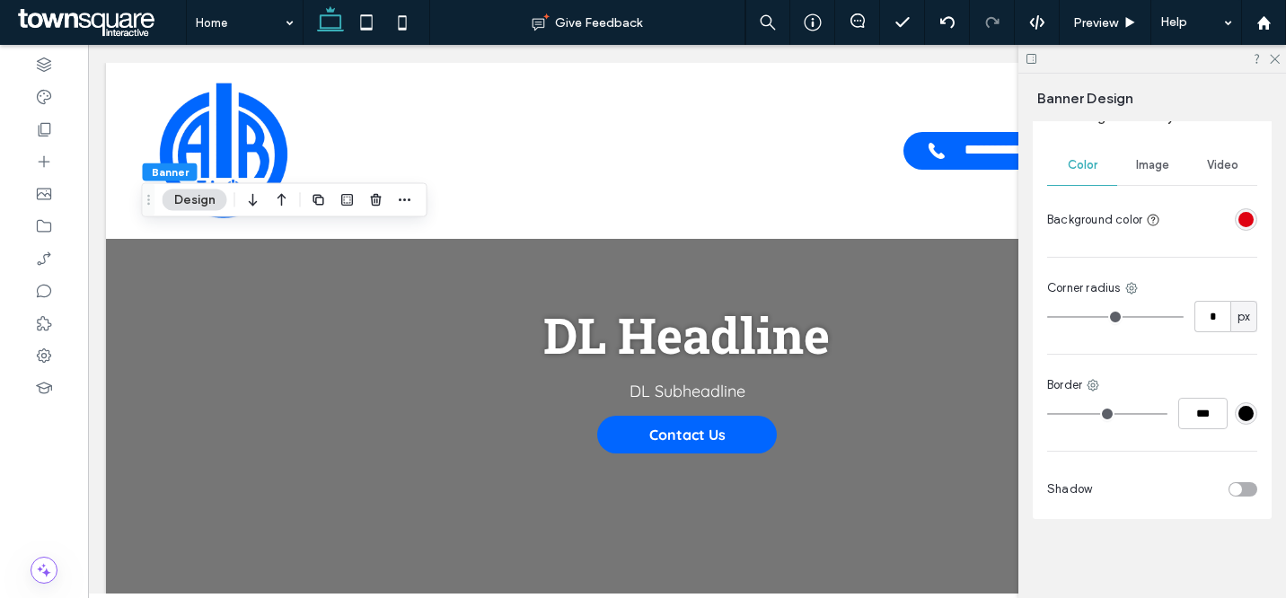
click at [1239, 225] on div "rgba(223, 1, 18, 1)" at bounding box center [1246, 219] width 15 height 15
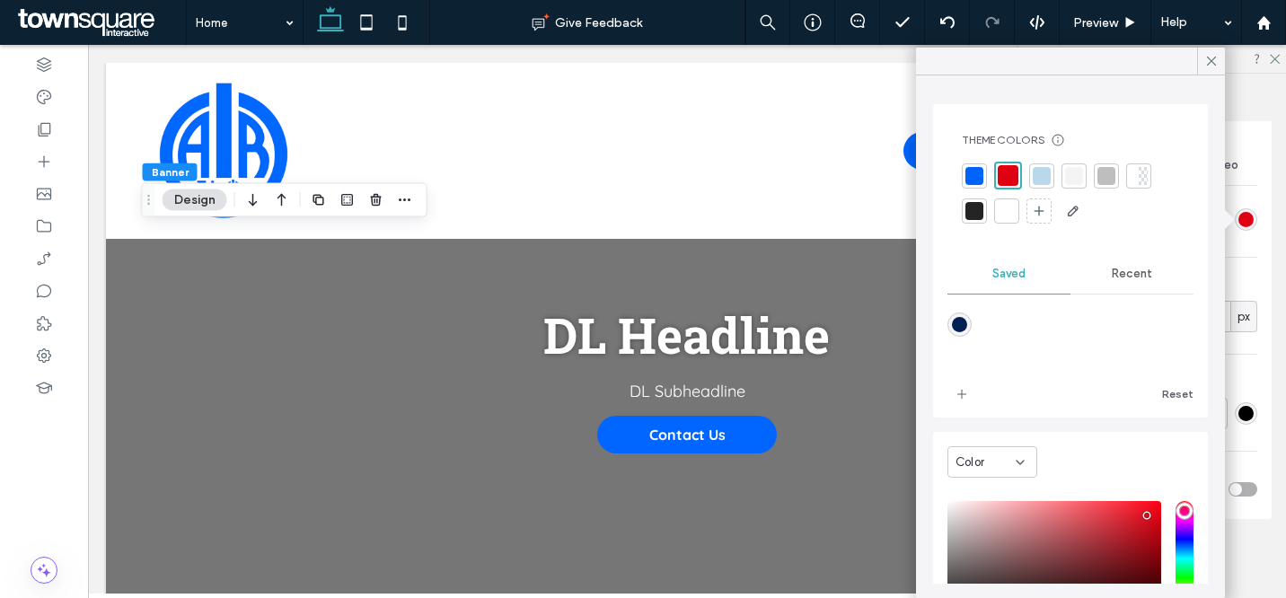
click at [972, 172] on div at bounding box center [975, 176] width 18 height 18
click at [1213, 56] on icon at bounding box center [1212, 61] width 16 height 16
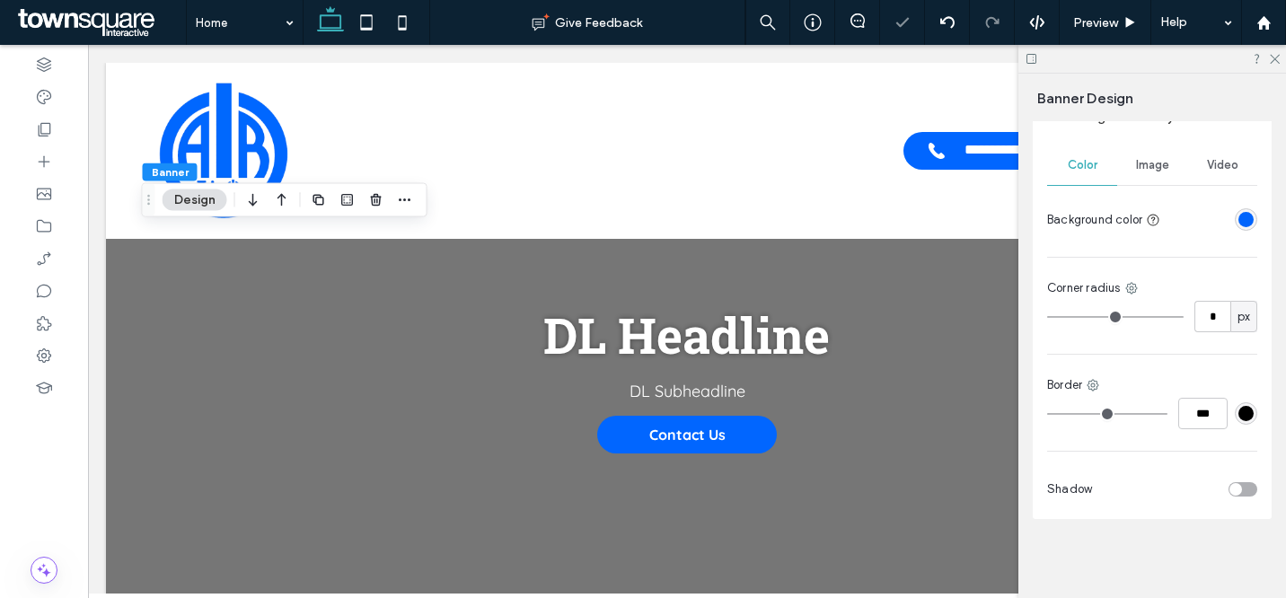
click at [1239, 223] on div "rgba(0, 100, 252, 1)" at bounding box center [1246, 219] width 15 height 15
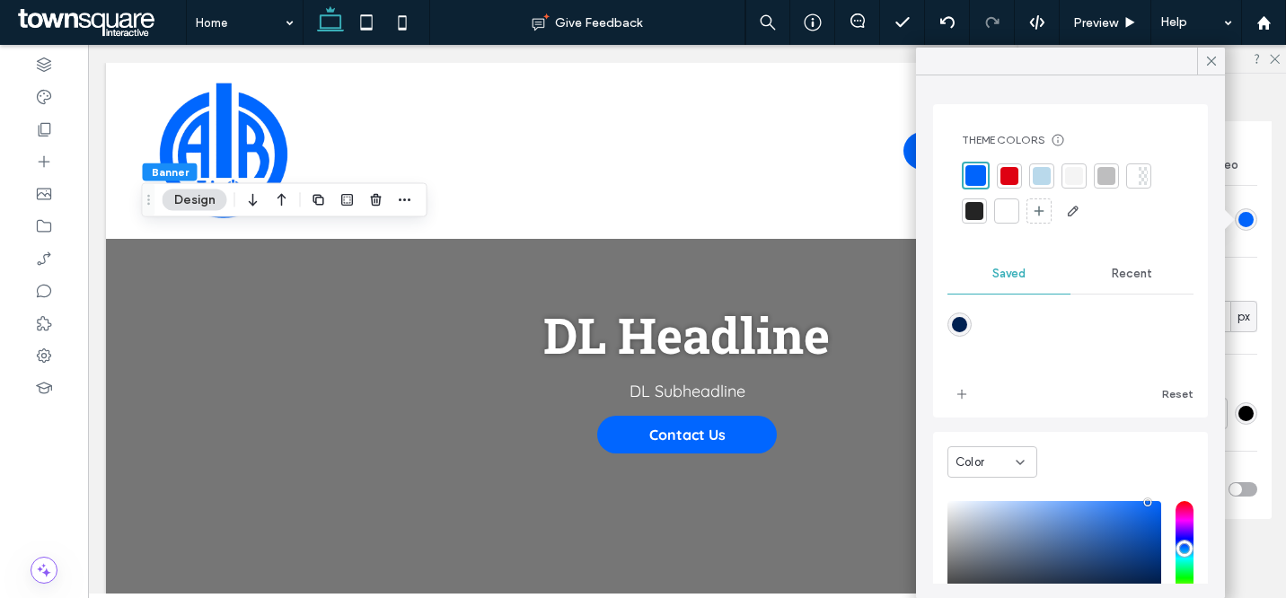
click at [975, 472] on div "Color" at bounding box center [993, 461] width 90 height 31
click at [978, 516] on span "Gradient" at bounding box center [981, 525] width 51 height 18
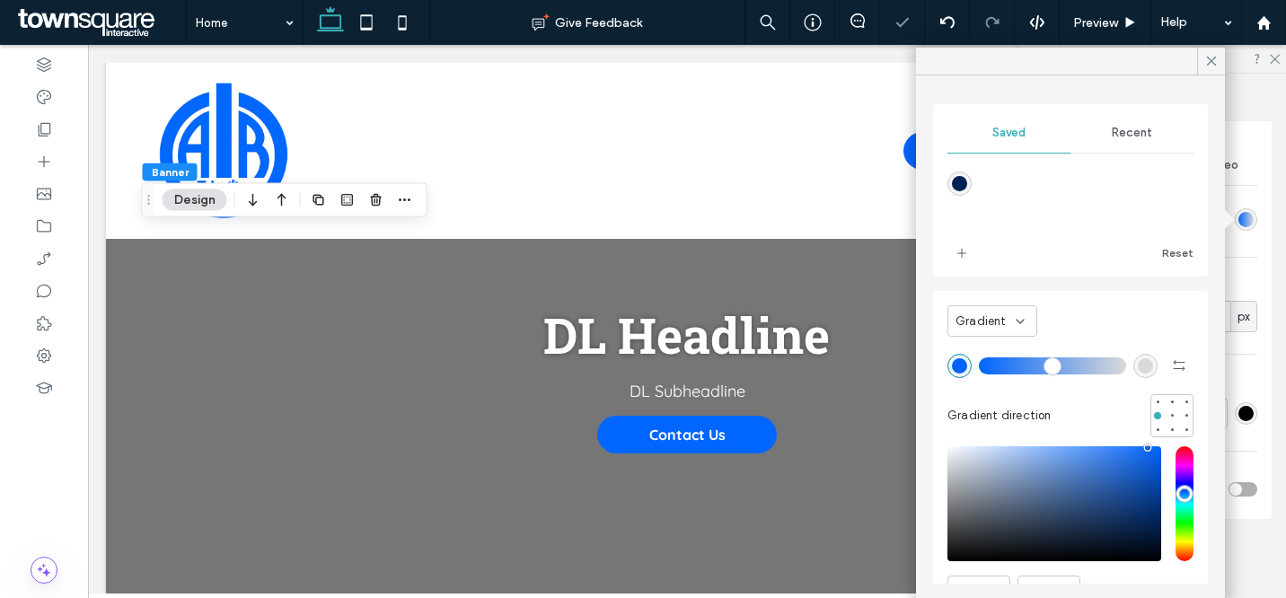
scroll to position [12, 0]
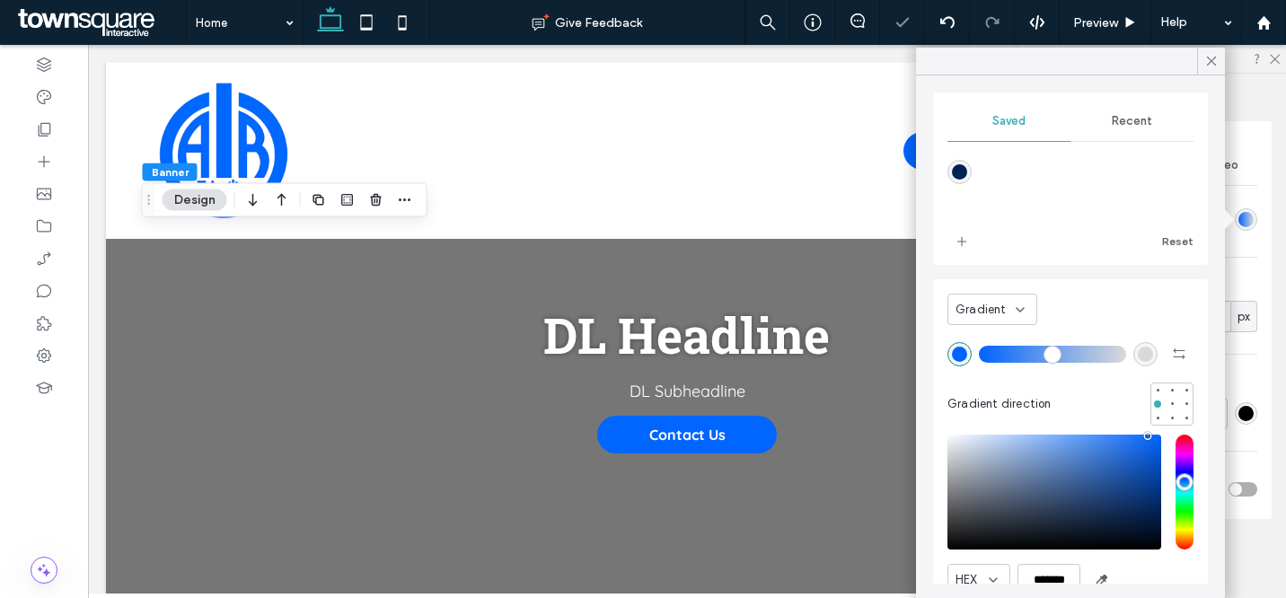
click at [1140, 353] on div "rgba(217, 217, 217, 1)" at bounding box center [1146, 354] width 24 height 24
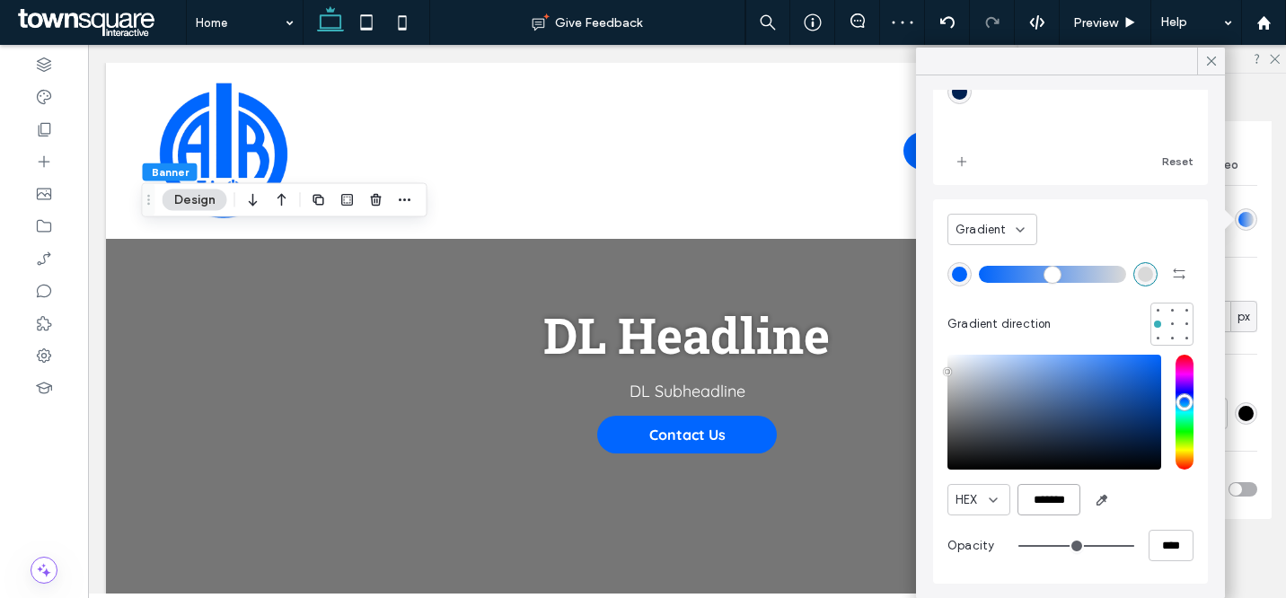
click at [1040, 514] on input "*******" at bounding box center [1049, 499] width 63 height 31
click at [1040, 513] on input "*******" at bounding box center [1049, 499] width 63 height 31
paste input "color picker textbox"
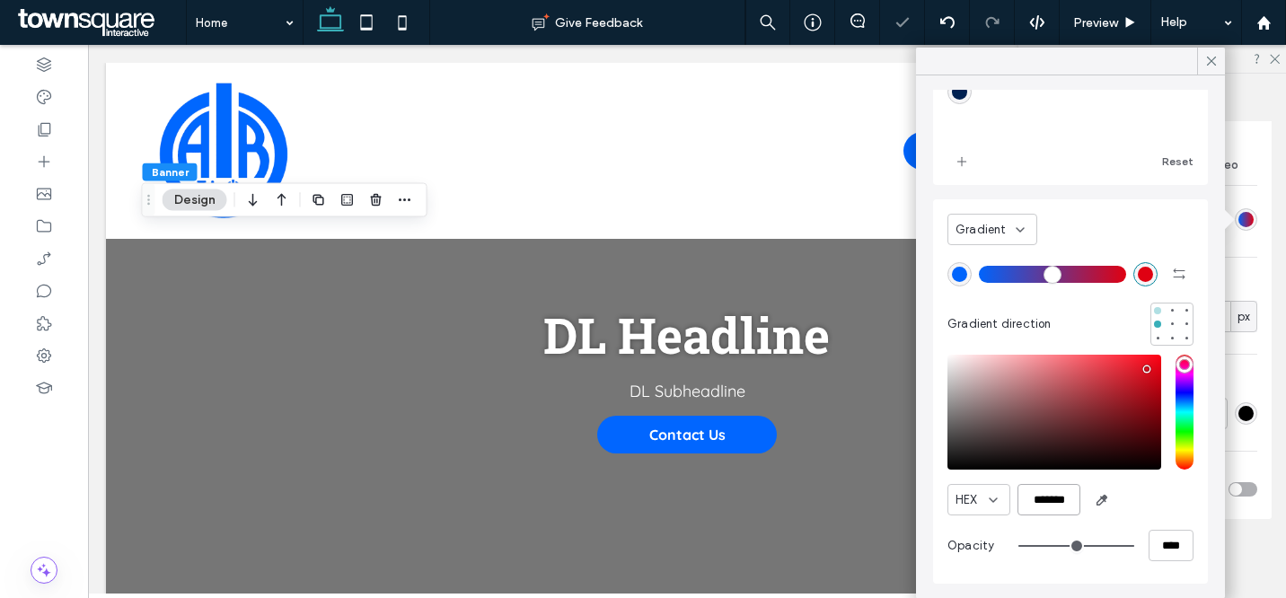
type input "*******"
click at [1152, 311] on div at bounding box center [1158, 311] width 13 height 13
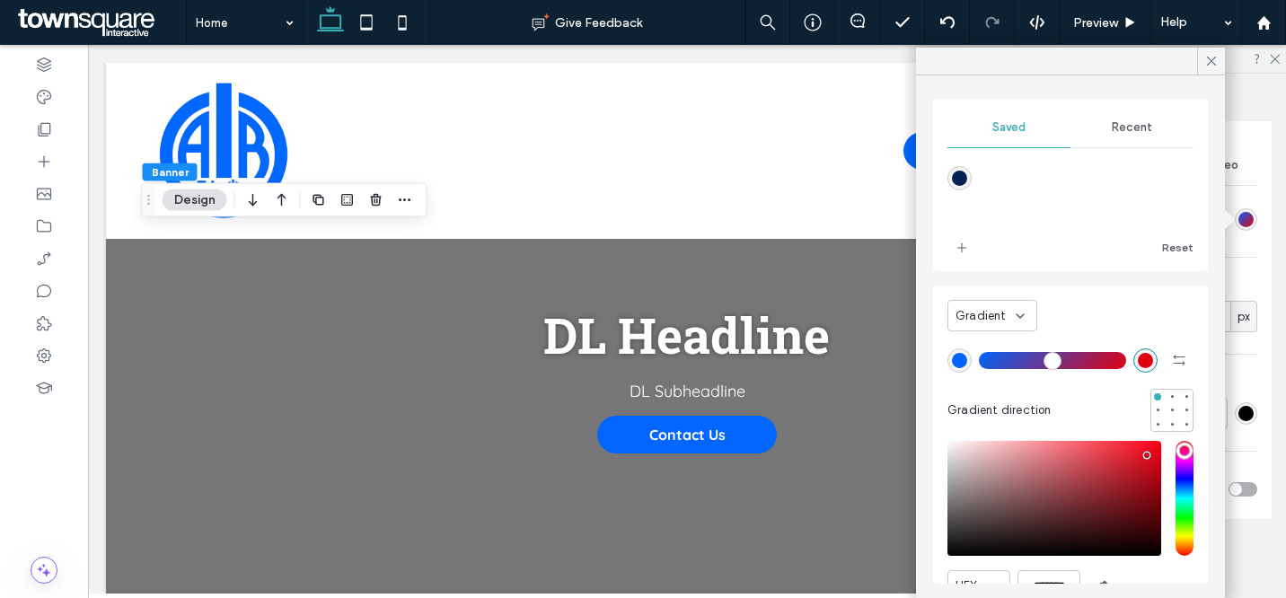
scroll to position [0, 0]
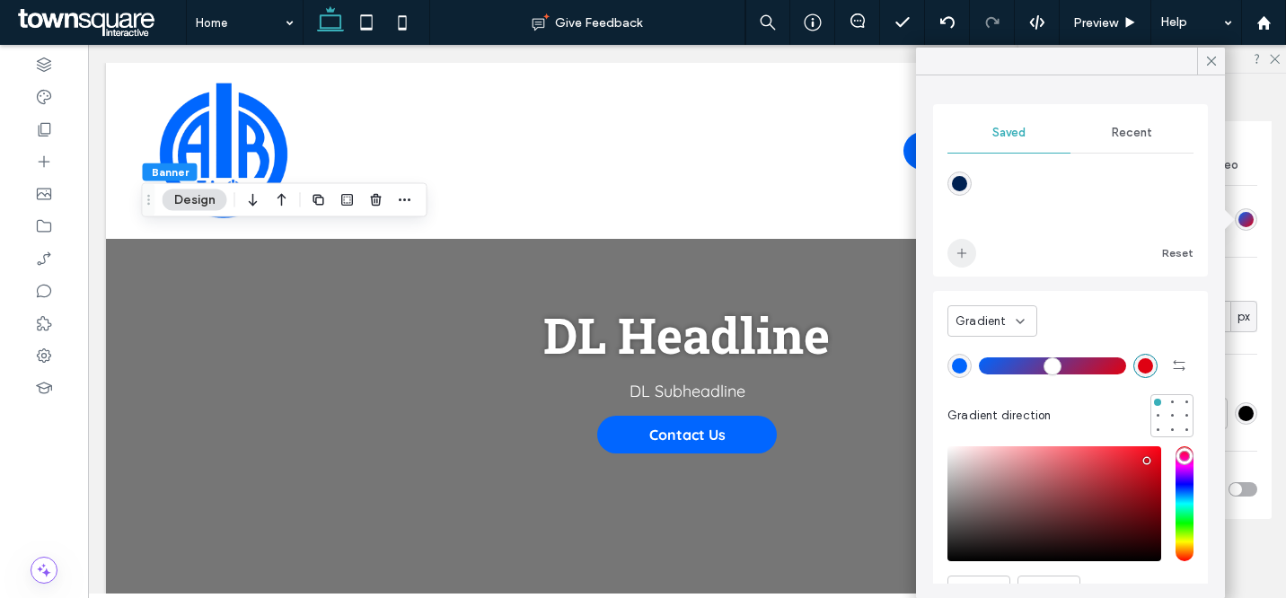
click at [967, 259] on icon "add color" at bounding box center [962, 253] width 14 height 14
click at [1203, 62] on div at bounding box center [1211, 61] width 28 height 27
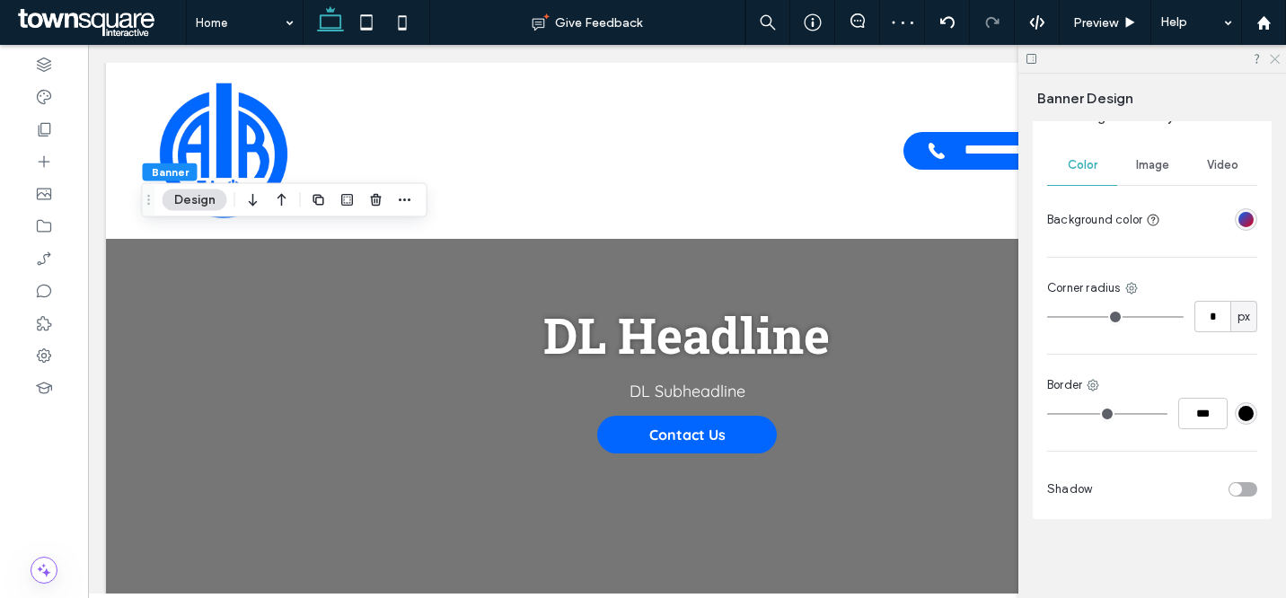
click at [1275, 58] on use at bounding box center [1275, 60] width 10 height 10
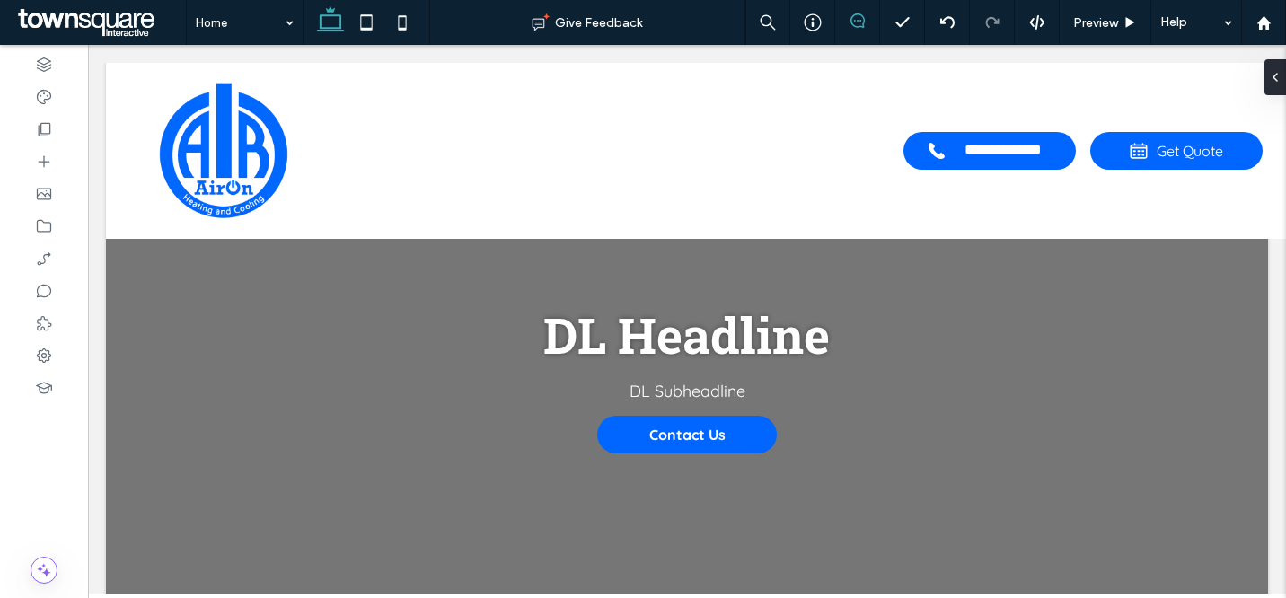
type input "***"
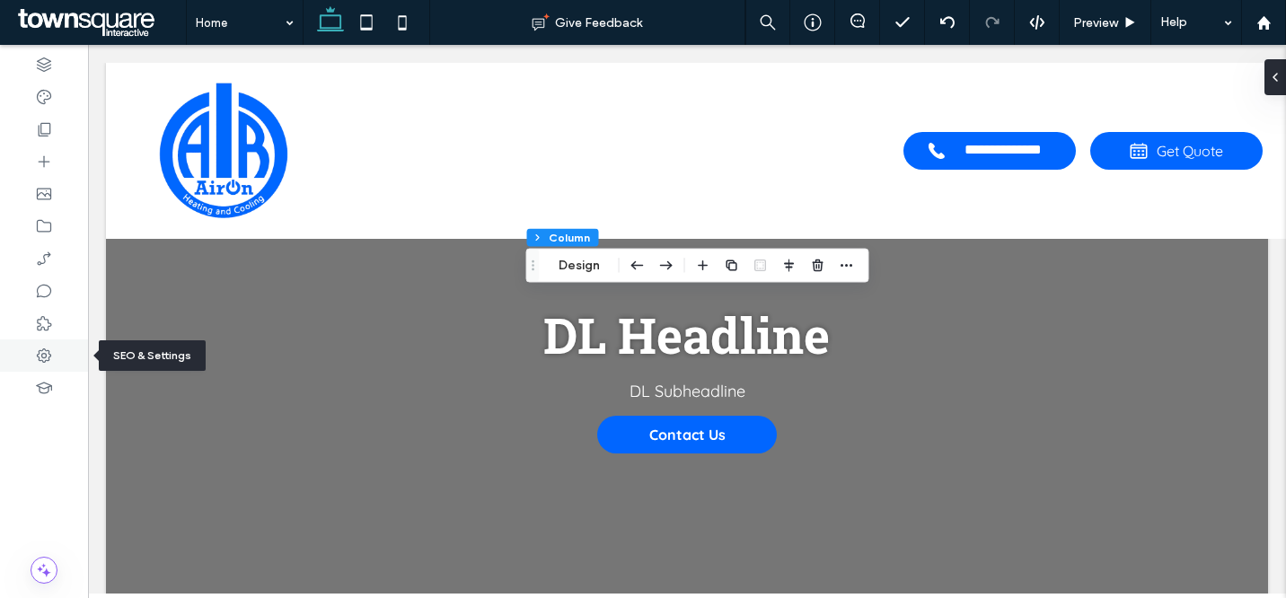
click at [47, 349] on icon at bounding box center [44, 356] width 18 height 18
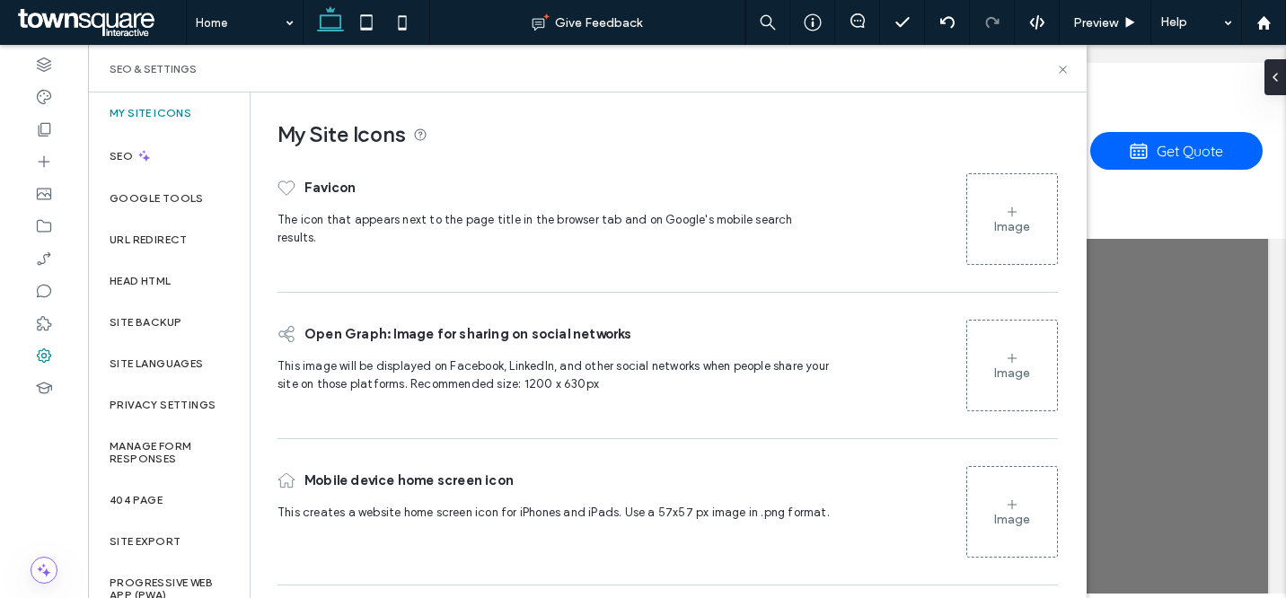
click at [1042, 183] on div "Image" at bounding box center [1012, 219] width 90 height 86
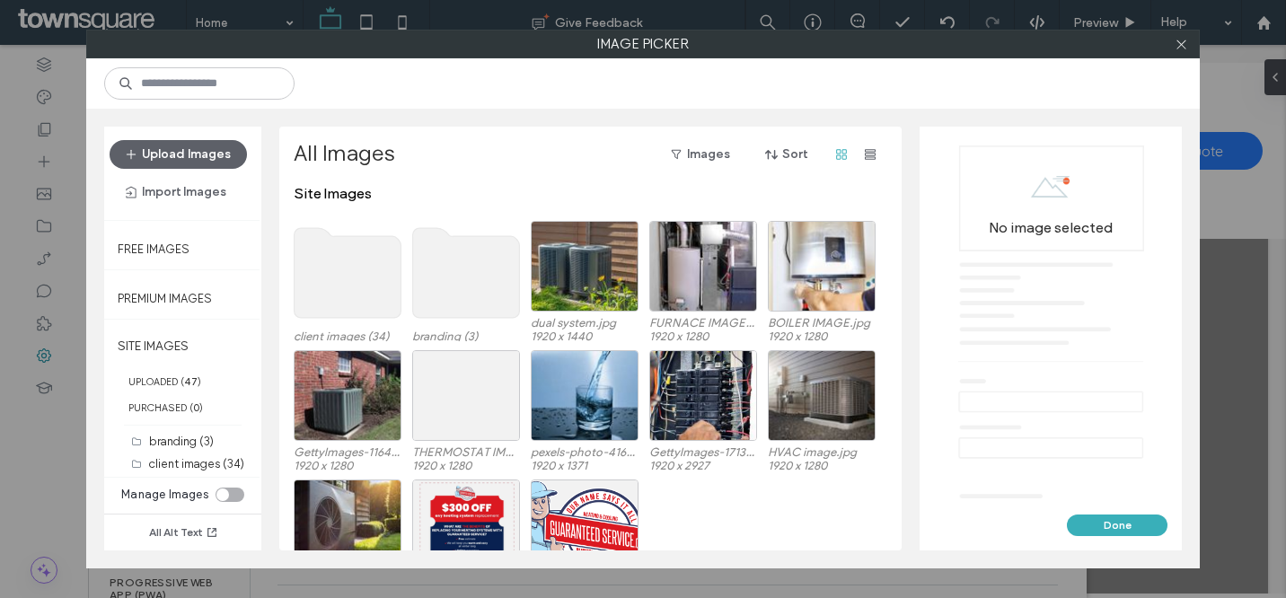
scroll to position [35, 0]
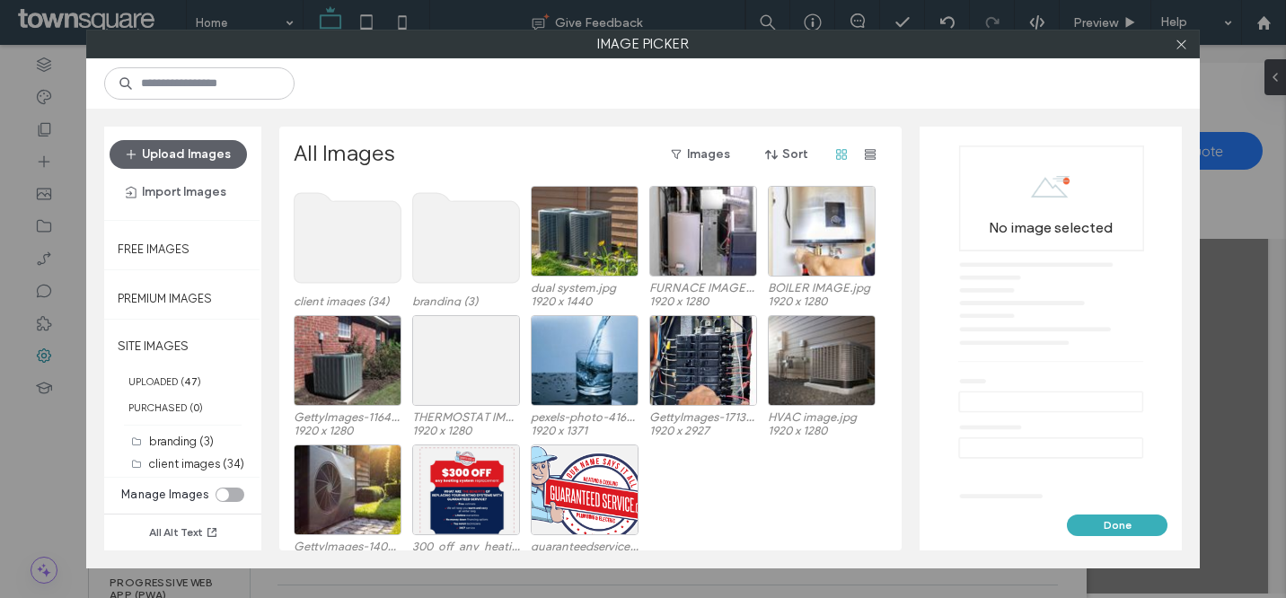
click at [443, 247] on use at bounding box center [466, 238] width 107 height 90
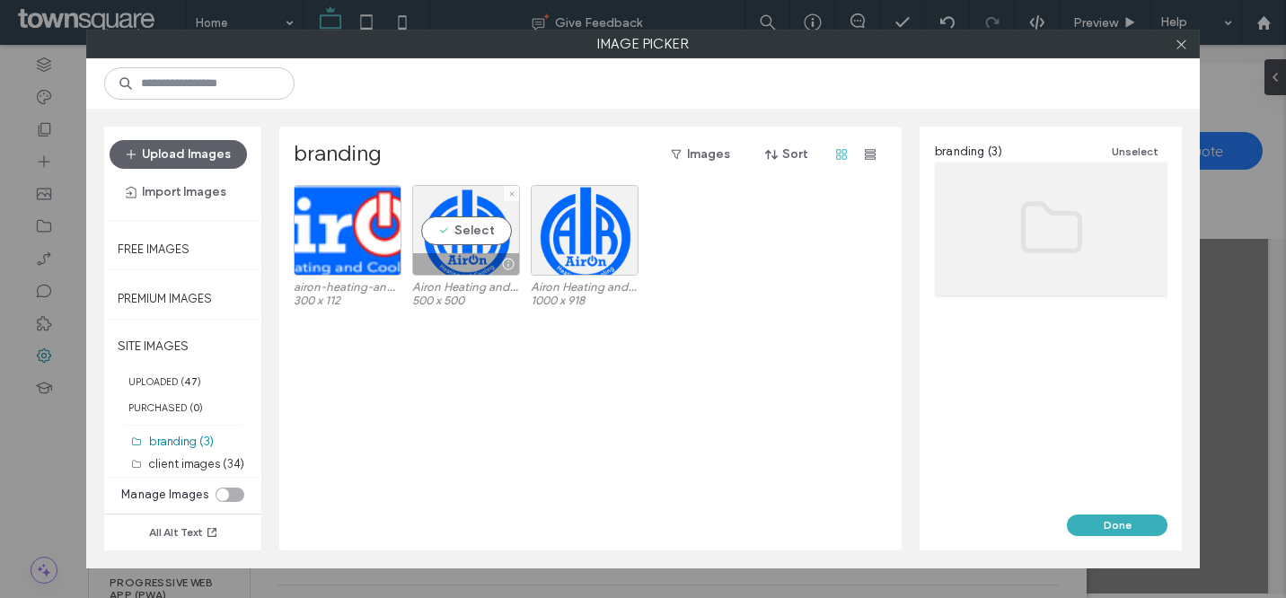
drag, startPoint x: 474, startPoint y: 229, endPoint x: 522, endPoint y: 241, distance: 49.0
click at [474, 229] on div "Select" at bounding box center [466, 230] width 108 height 91
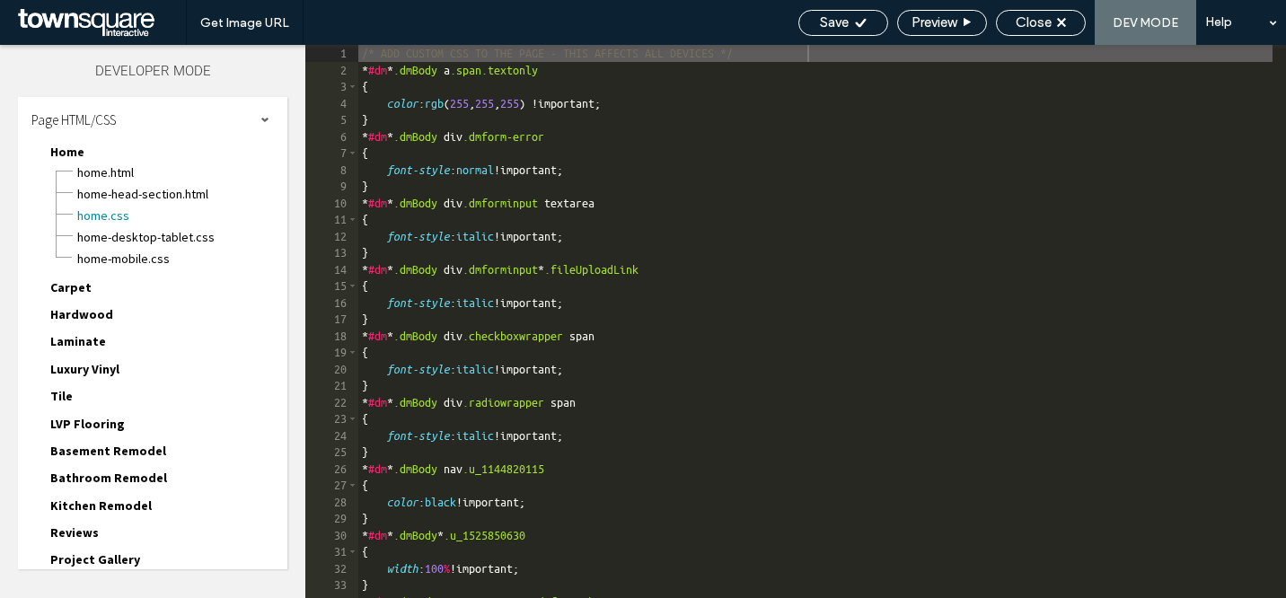
click at [116, 118] on span "Page HTML/CSS" at bounding box center [73, 119] width 84 height 17
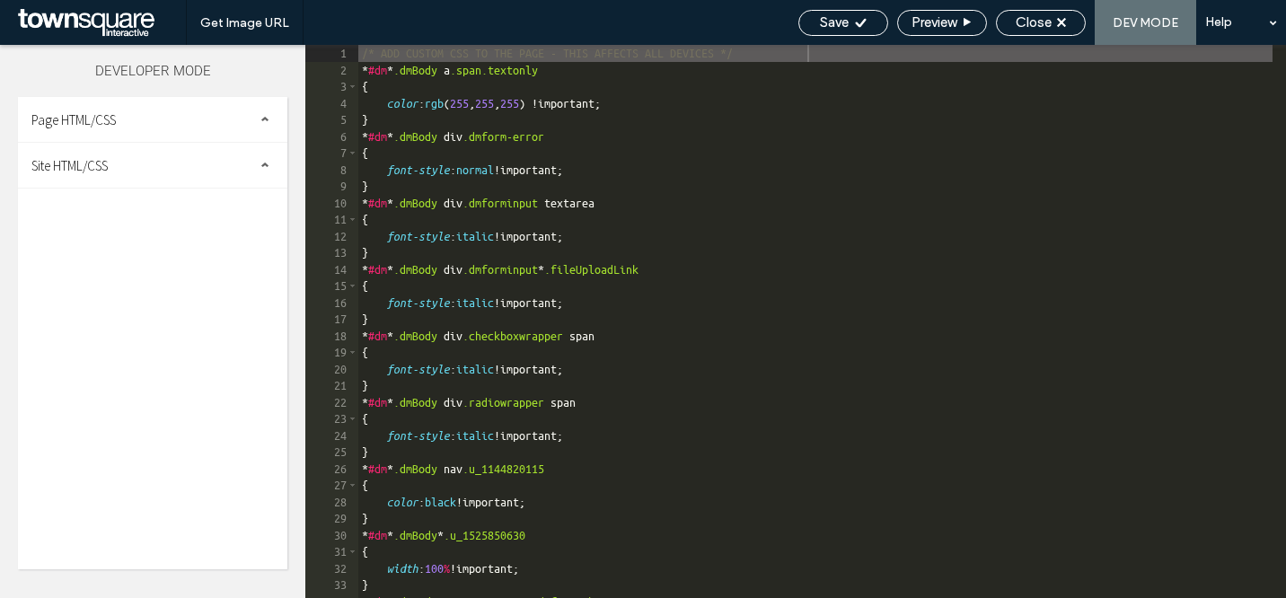
click at [117, 164] on div "Site HTML/CSS" at bounding box center [152, 165] width 269 height 45
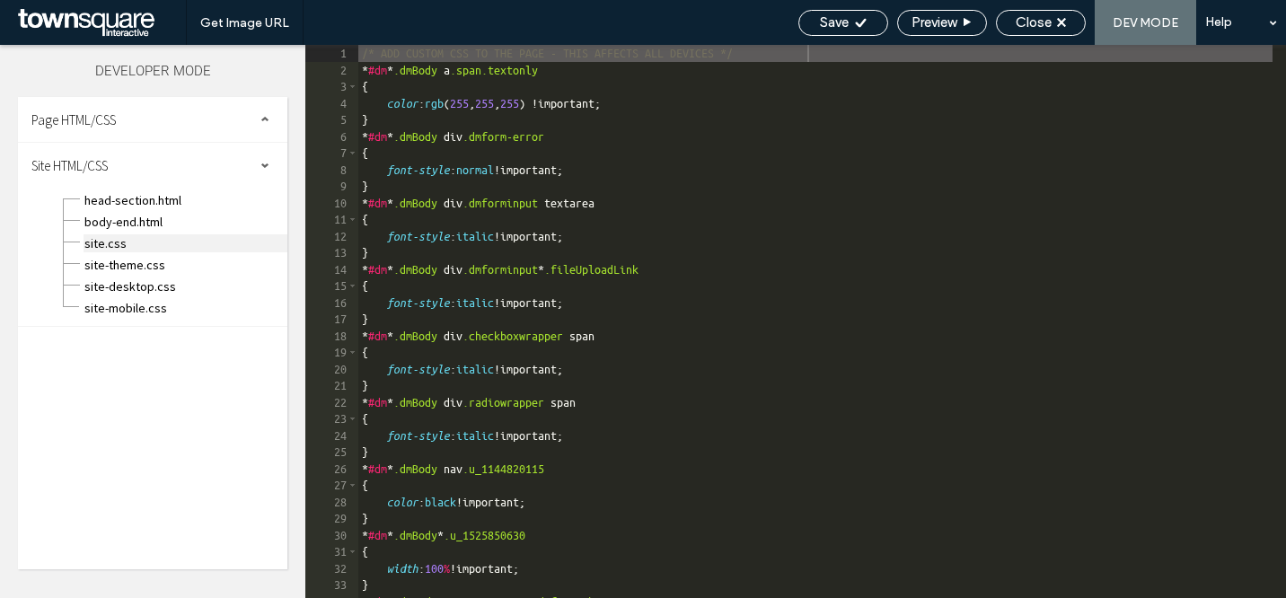
click at [113, 241] on span "site.css" at bounding box center [186, 243] width 204 height 18
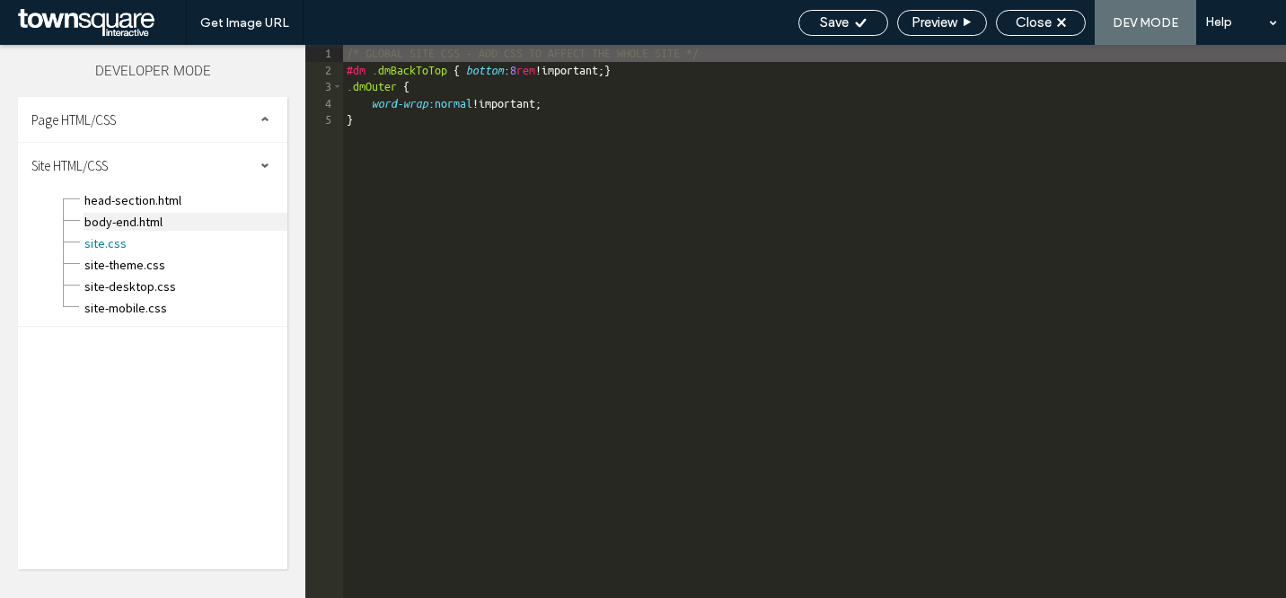
click at [159, 216] on span "body-end.html" at bounding box center [186, 222] width 204 height 18
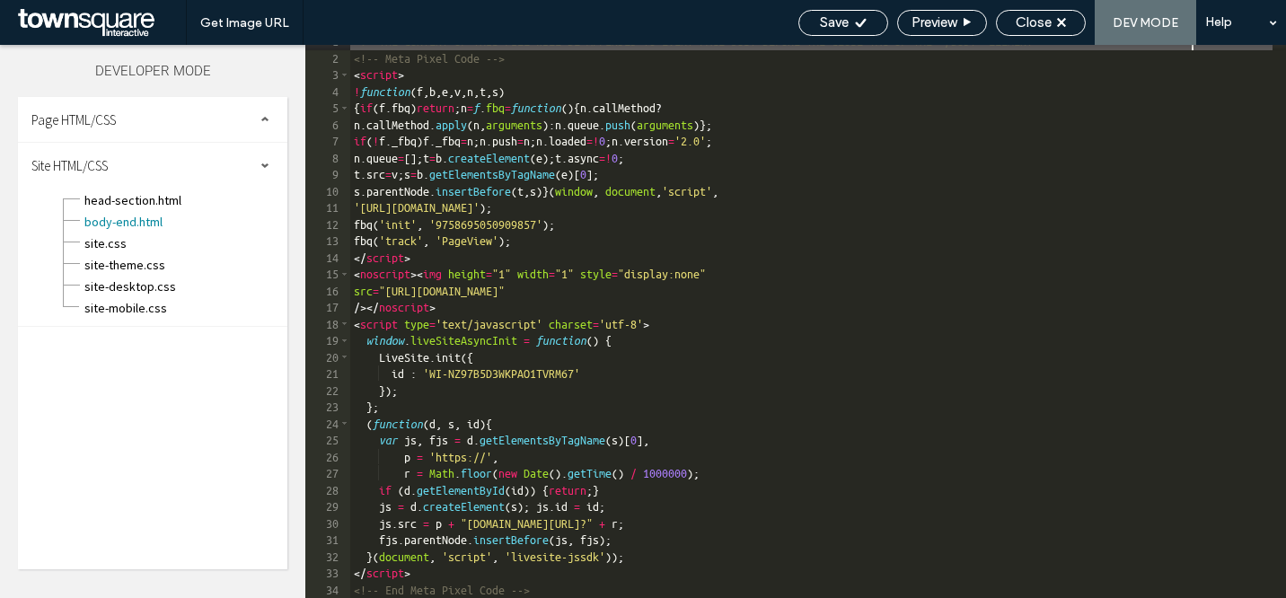
scroll to position [12, 0]
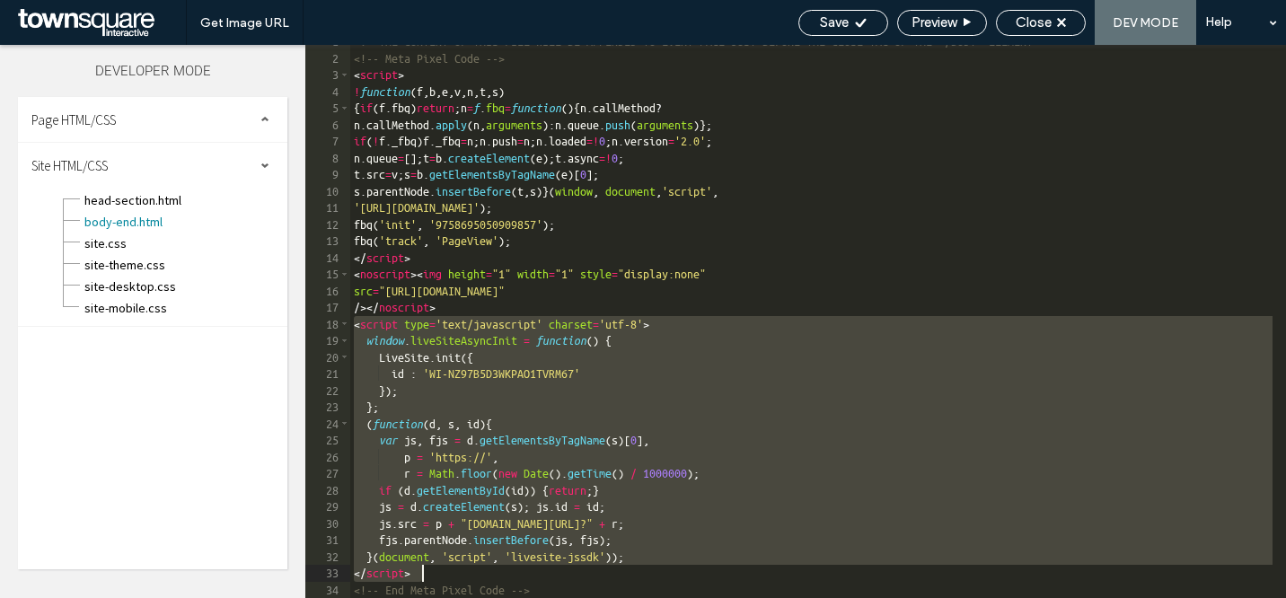
drag, startPoint x: 353, startPoint y: 326, endPoint x: 552, endPoint y: 578, distance: 321.1
click at [552, 578] on div "<!--THE CONTENT OF THIS FILE WILL BE APPENDED TO EVERY PAGE JUST BEFORE THE CLO…" at bounding box center [811, 326] width 922 height 587
click at [1042, 26] on span "Close" at bounding box center [1034, 22] width 36 height 16
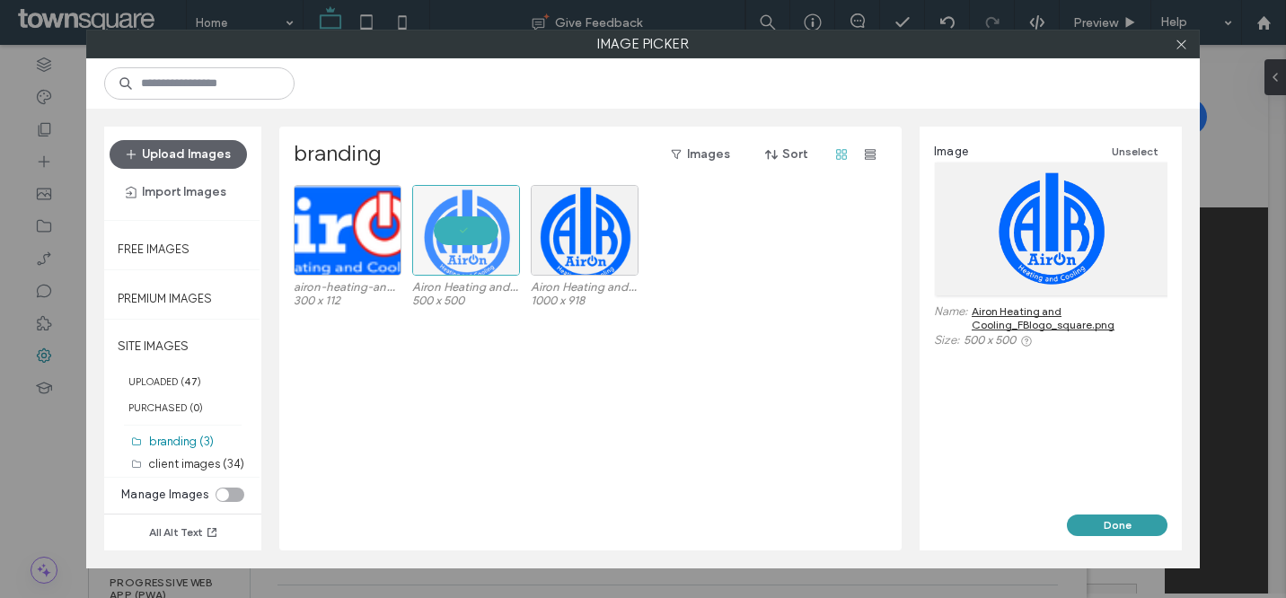
scroll to position [3742, 0]
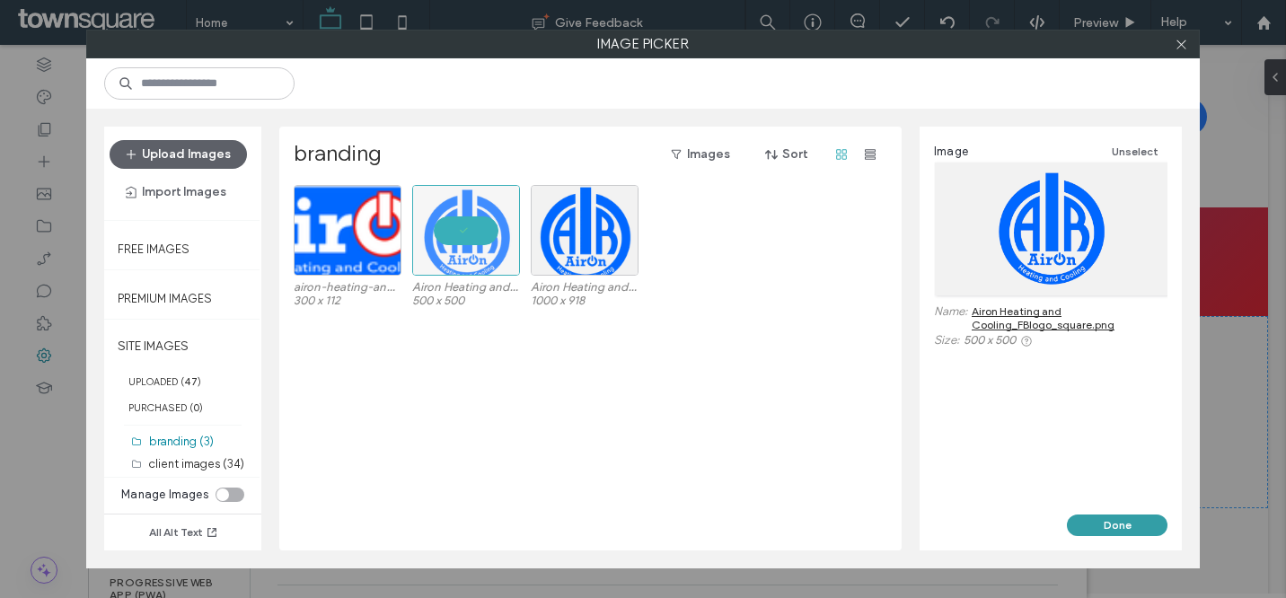
click at [1148, 529] on button "Done" at bounding box center [1117, 526] width 101 height 22
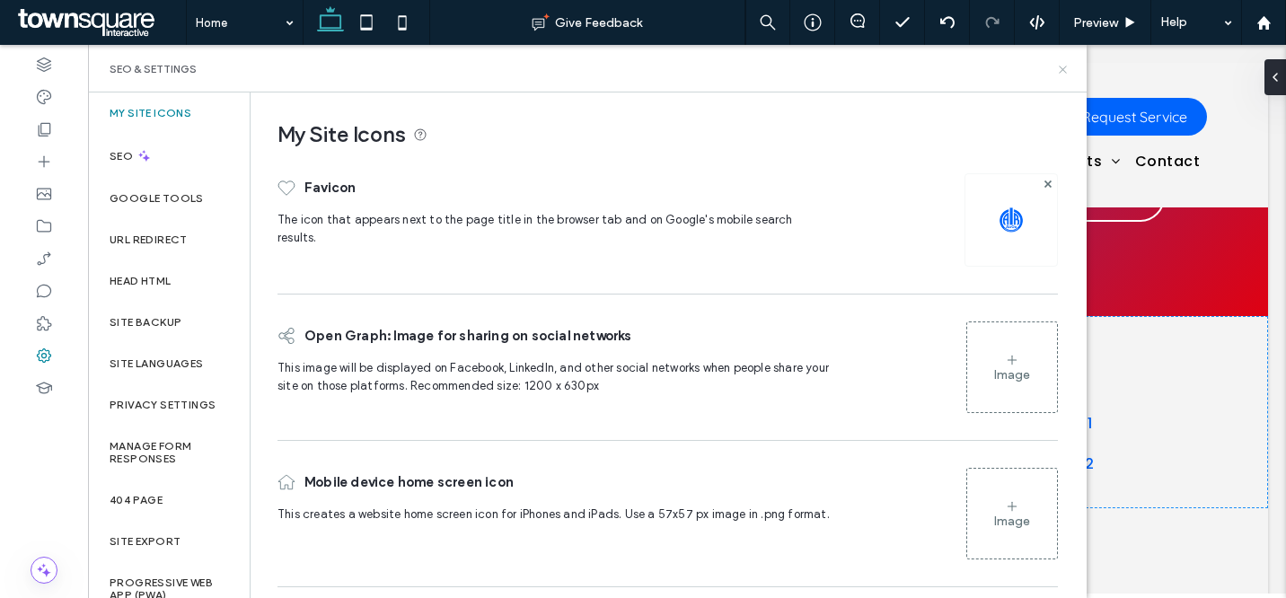
click at [1060, 63] on icon at bounding box center [1062, 69] width 13 height 13
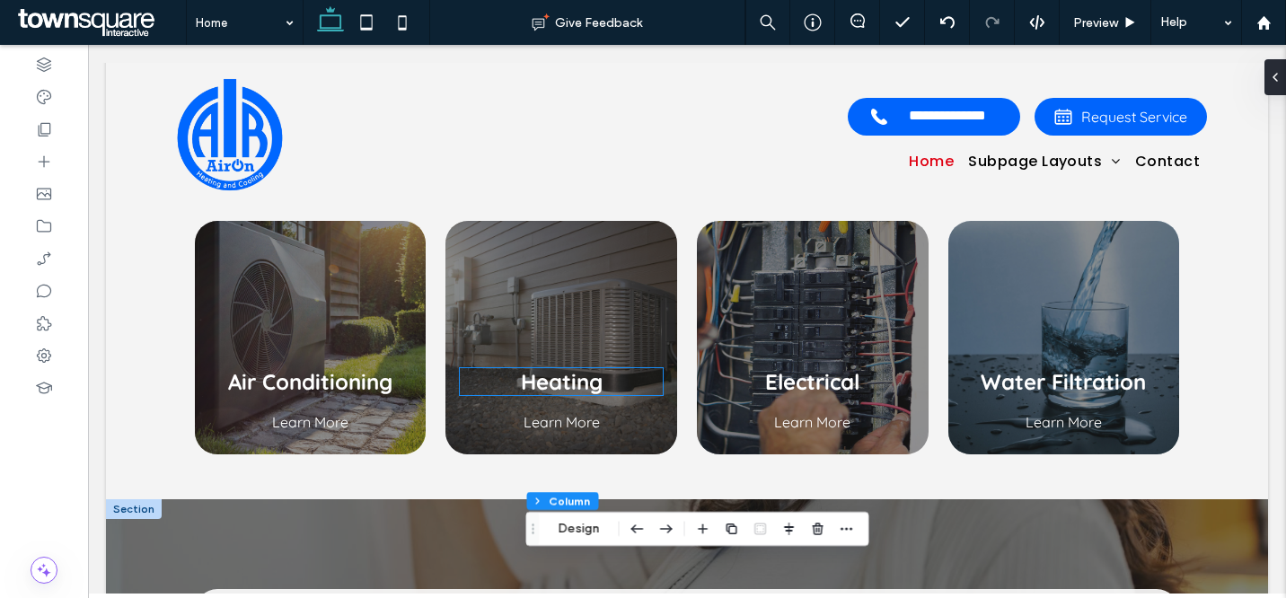
scroll to position [1088, 0]
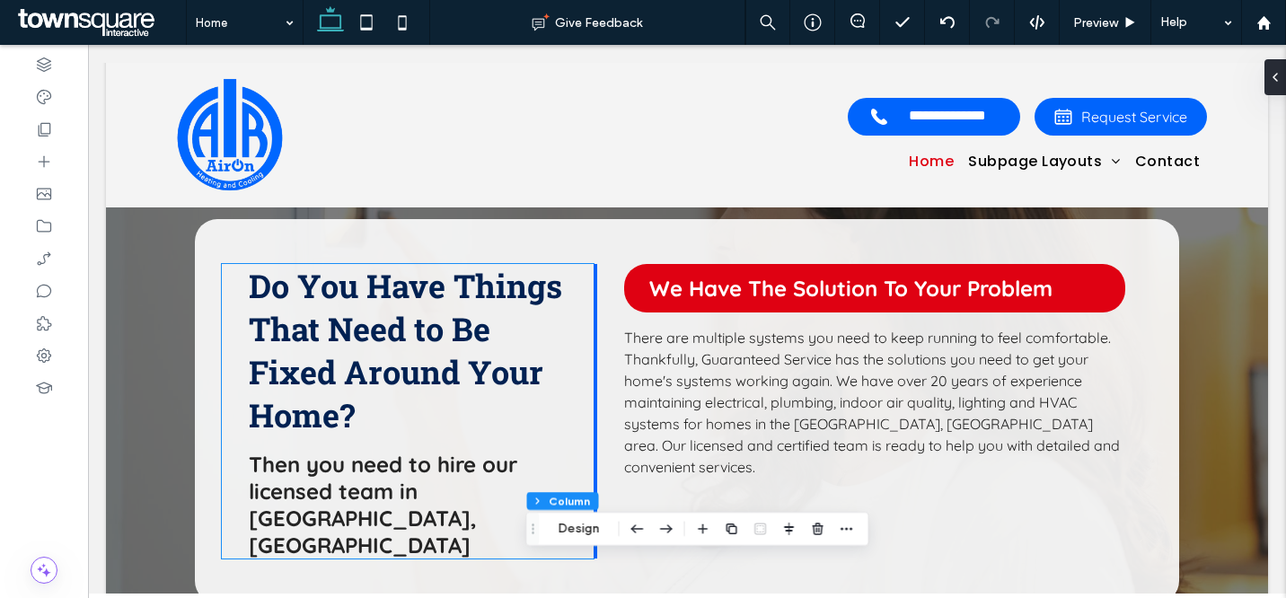
click at [443, 312] on span "Do You Have Things That Need to Be Fixed Around Your Home?" at bounding box center [405, 350] width 313 height 172
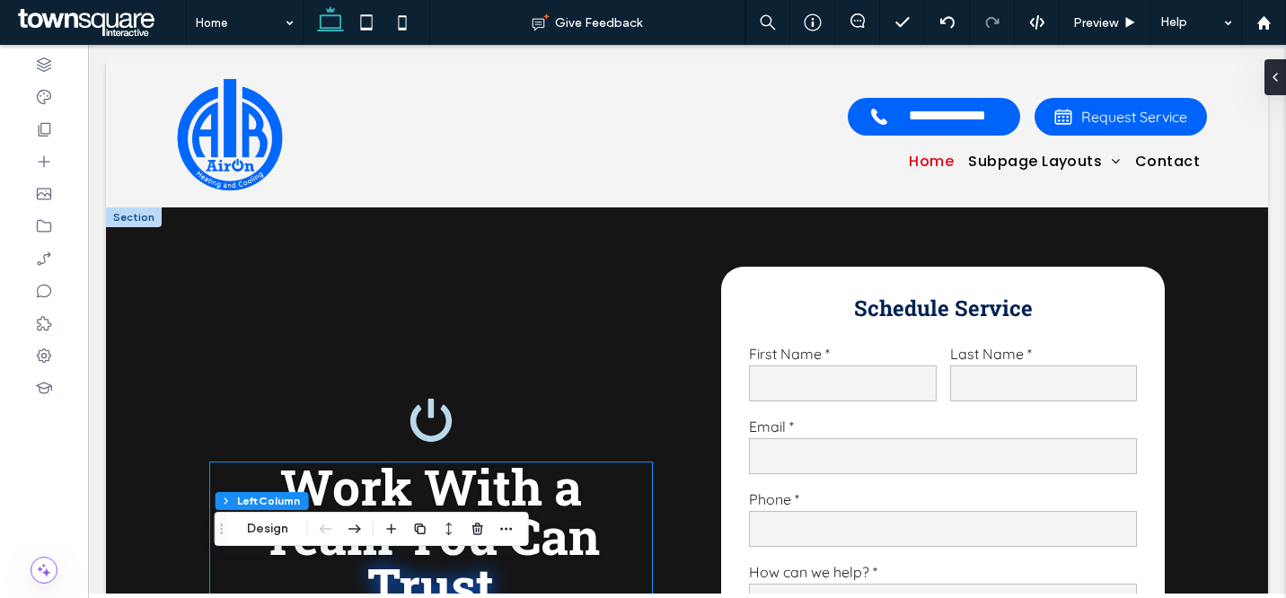
scroll to position [238, 0]
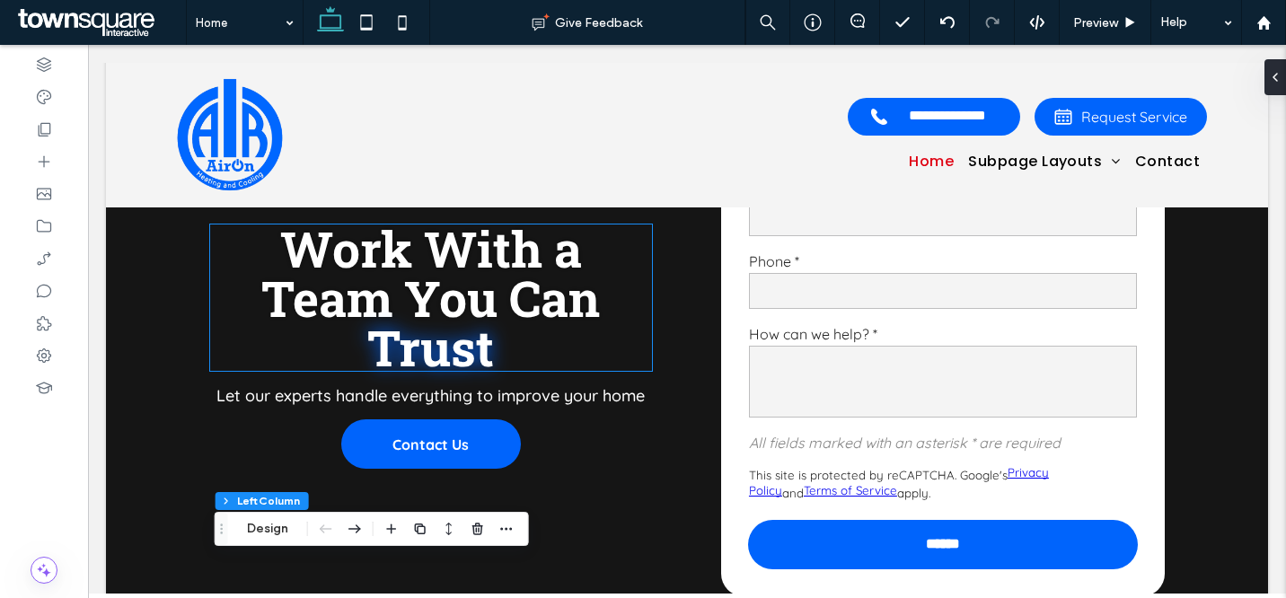
click at [464, 265] on span "You Can" at bounding box center [502, 298] width 196 height 66
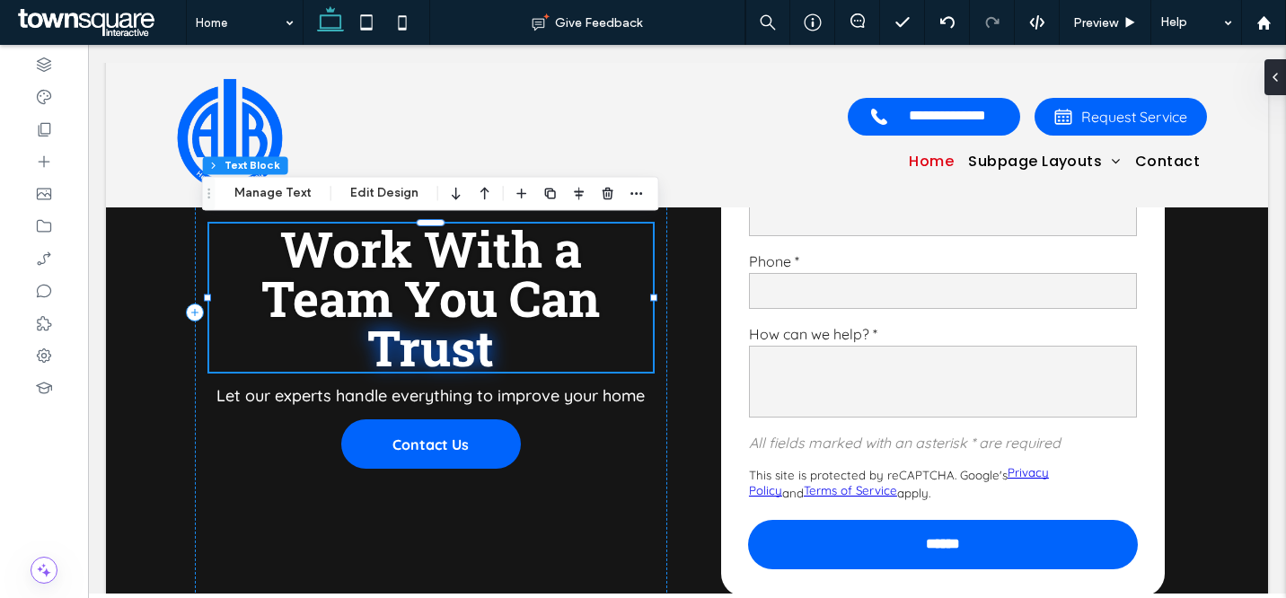
click at [464, 265] on span "You Can" at bounding box center [502, 298] width 196 height 66
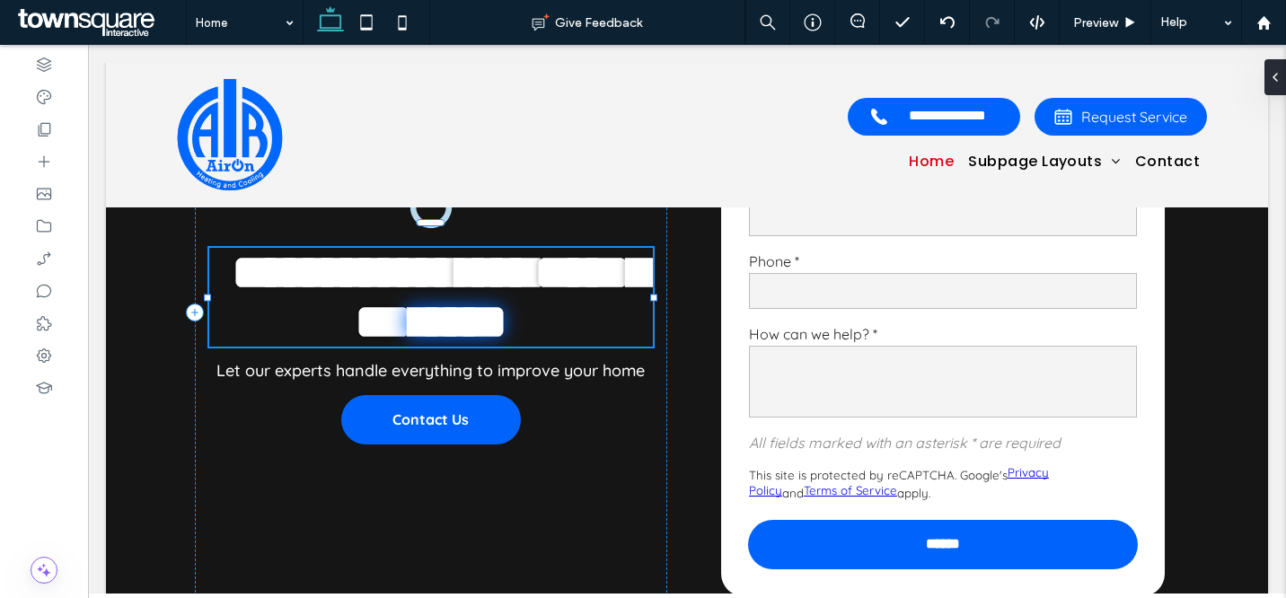
type input "**********"
type input "**"
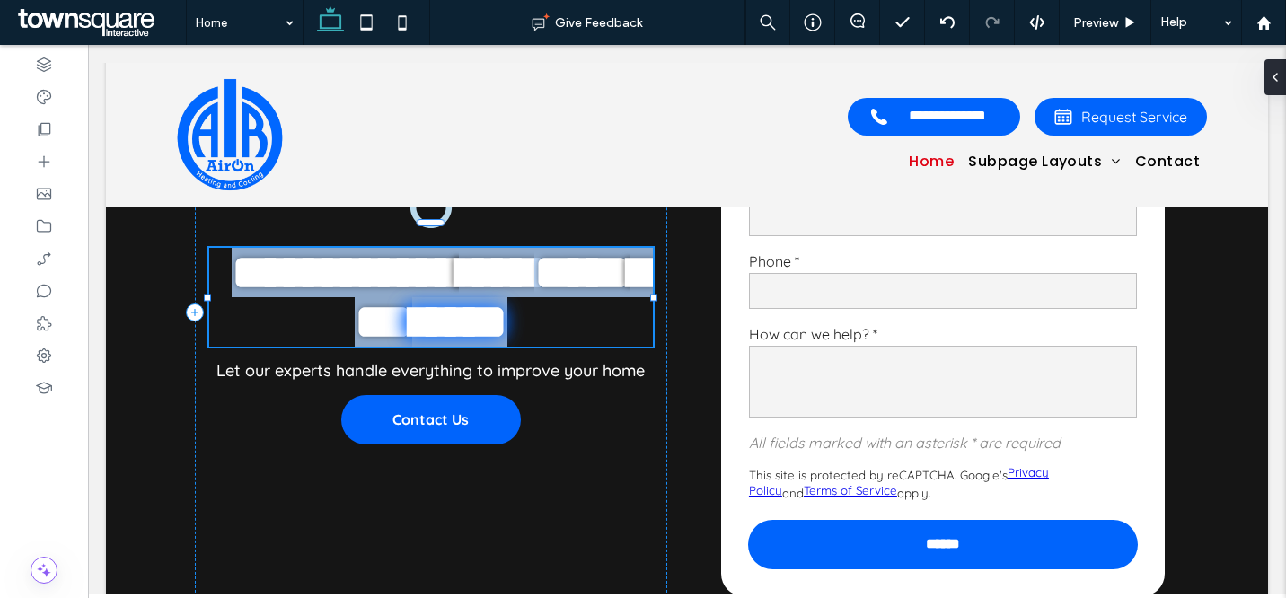
paste div
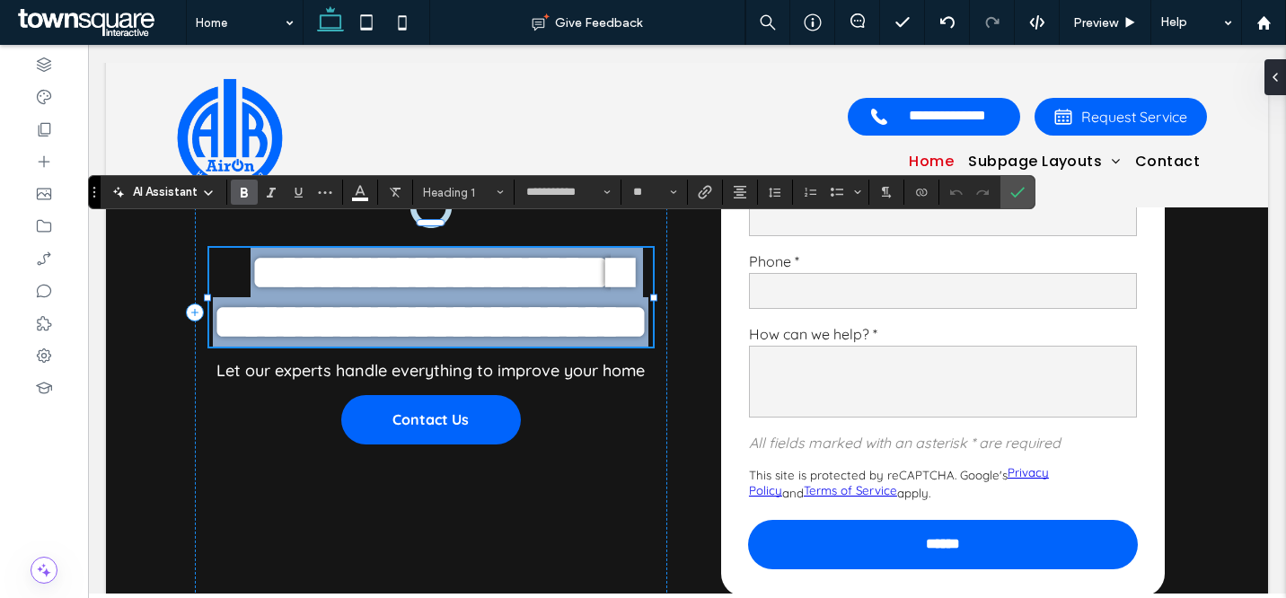
type input "**"
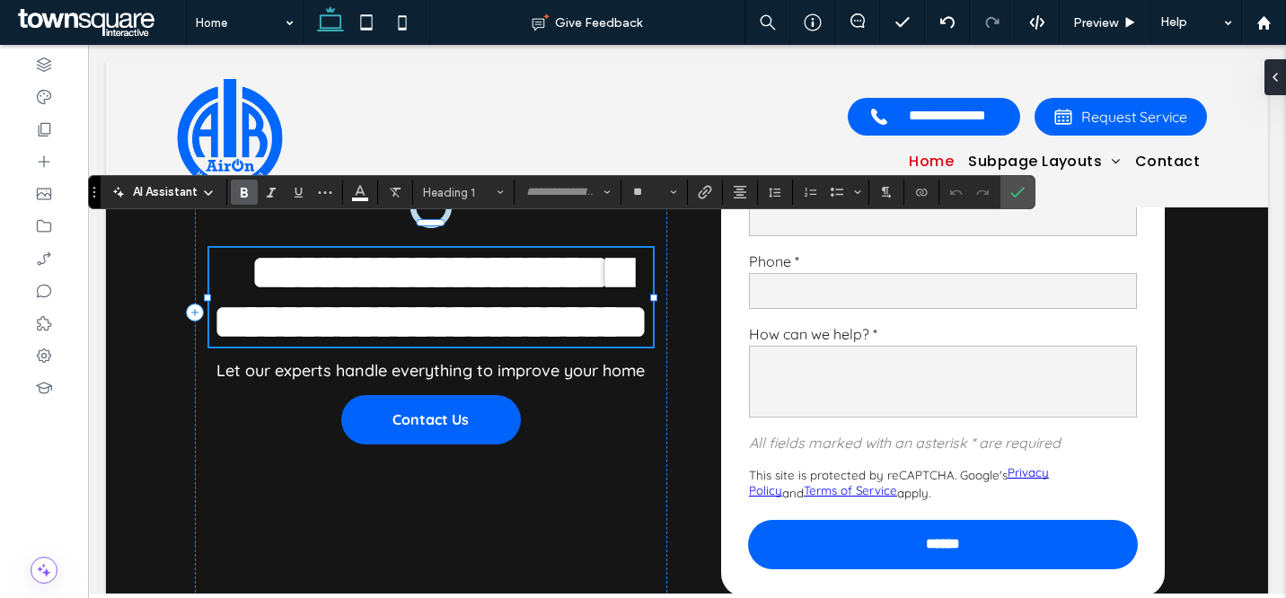
scroll to position [7, 0]
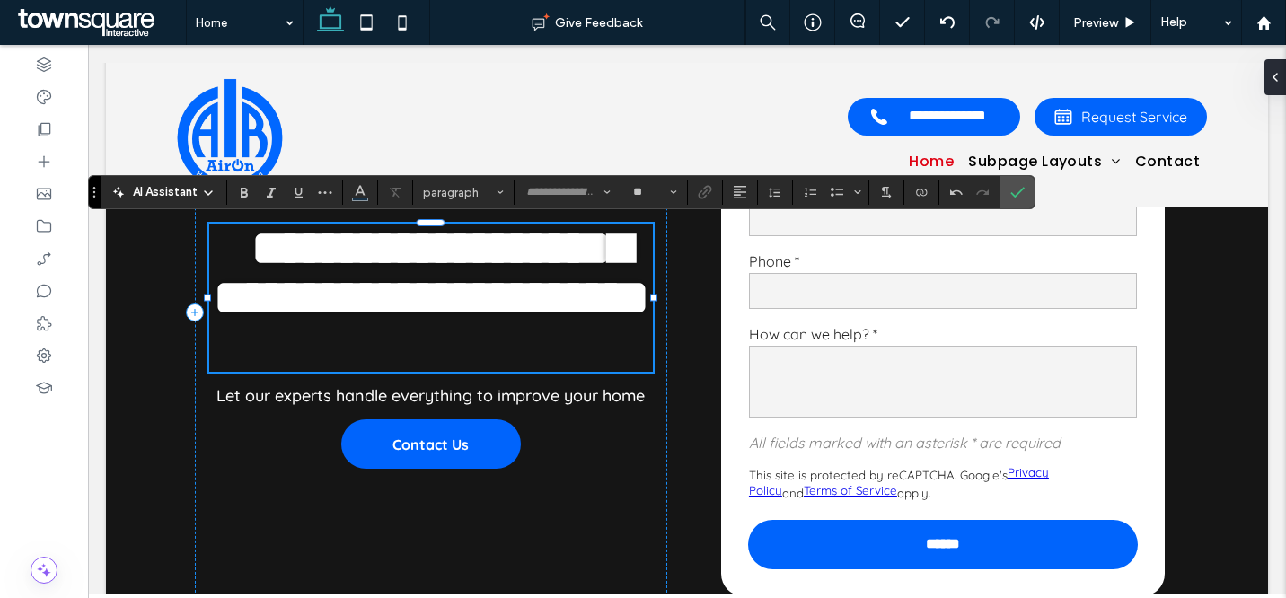
type input "**********"
type input "**"
click at [425, 322] on span "**********" at bounding box center [432, 273] width 436 height 99
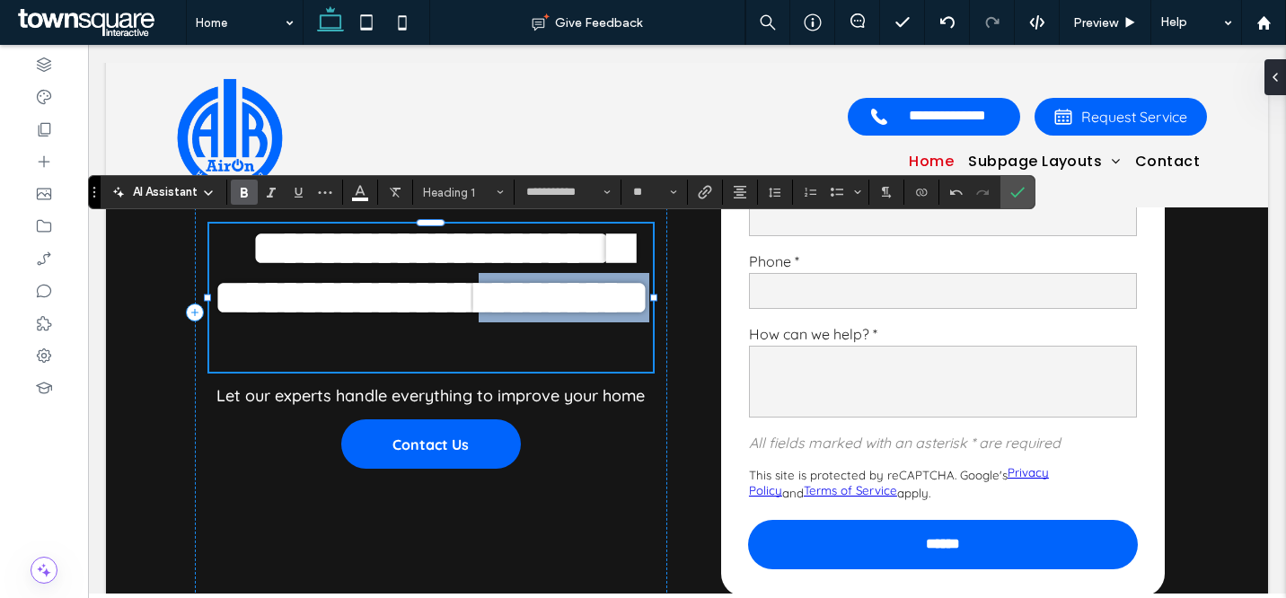
click at [425, 322] on span "**********" at bounding box center [432, 273] width 436 height 99
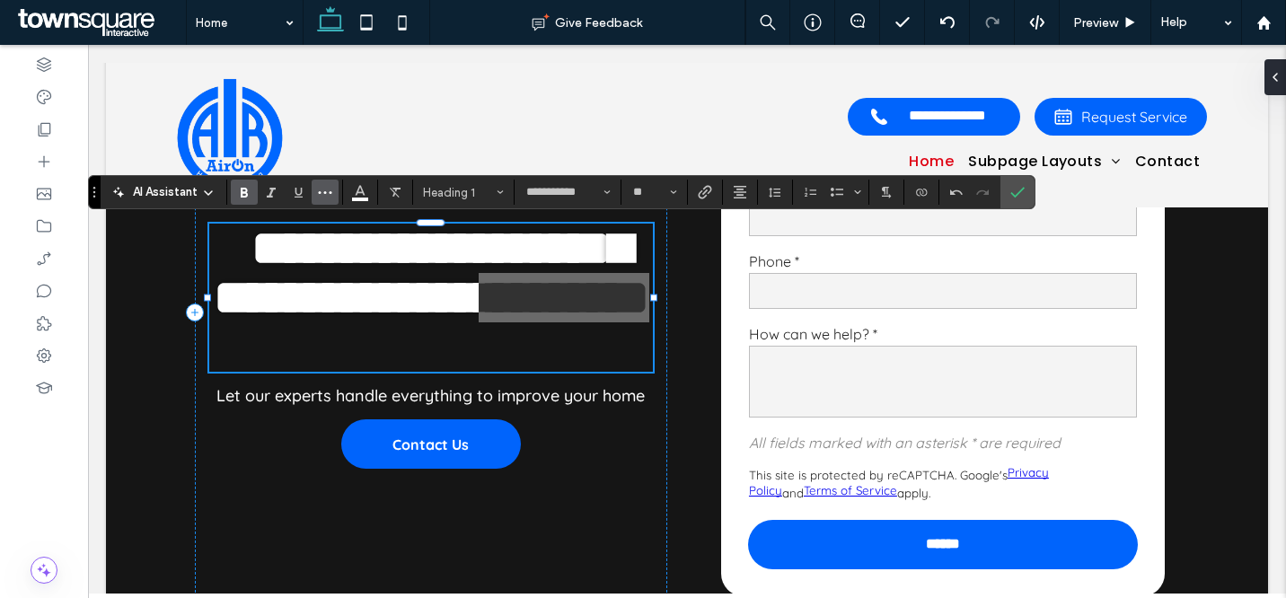
click at [327, 193] on icon "More" at bounding box center [325, 192] width 14 height 14
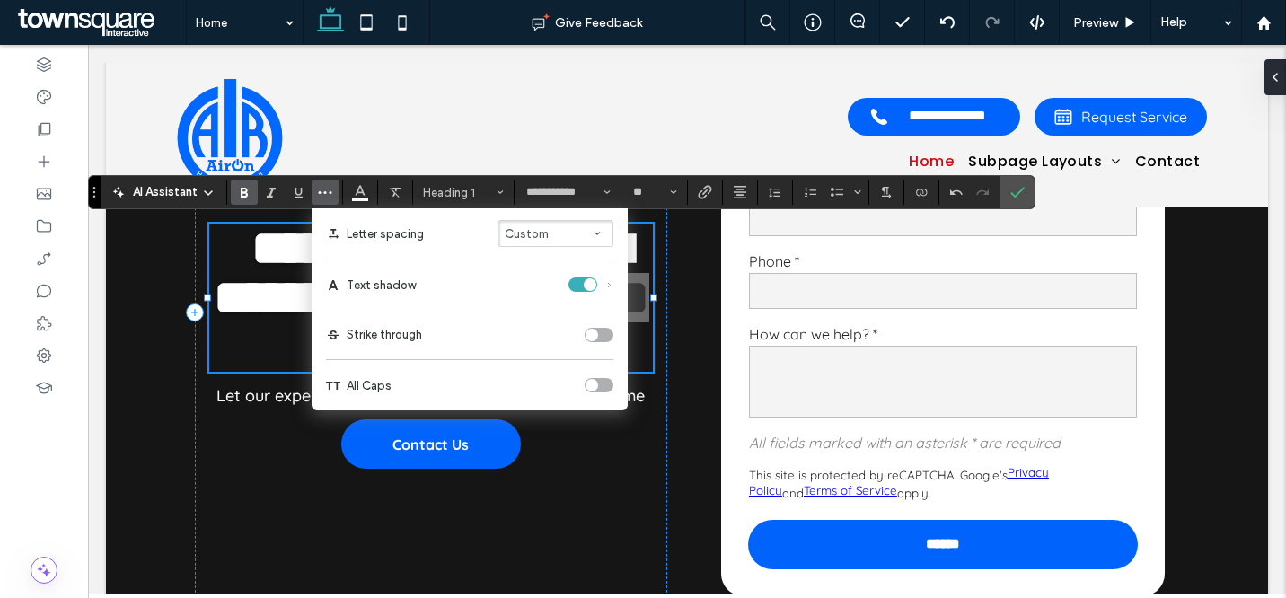
click at [591, 282] on div "toggle" at bounding box center [590, 284] width 13 height 13
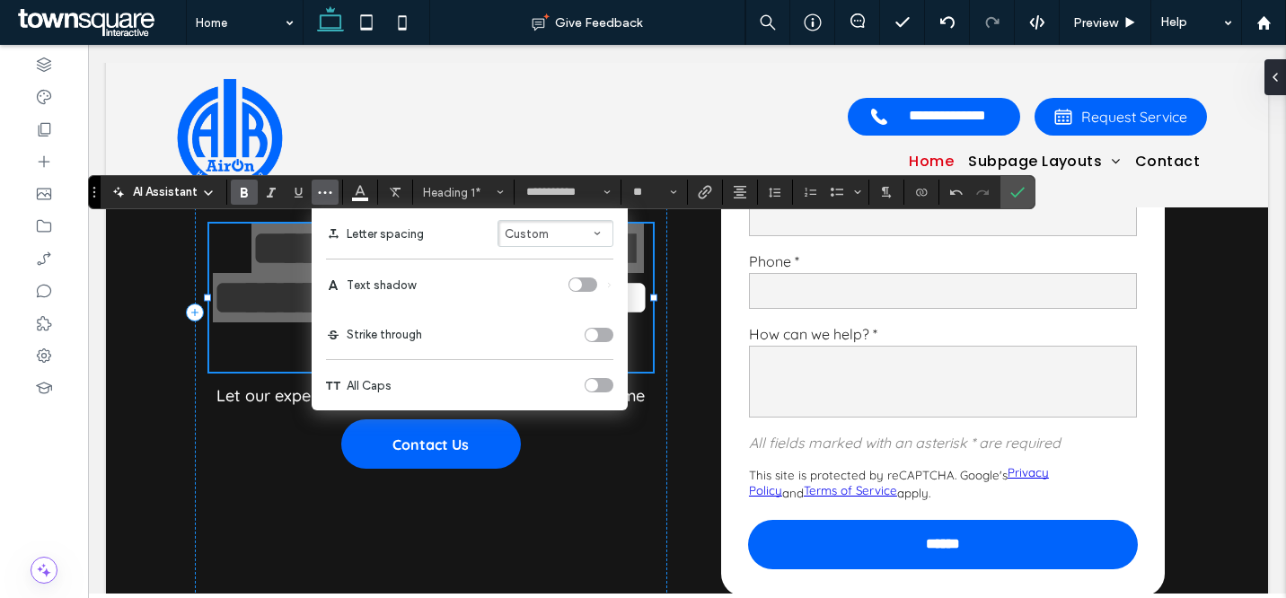
click at [585, 284] on div "toggle" at bounding box center [583, 285] width 29 height 14
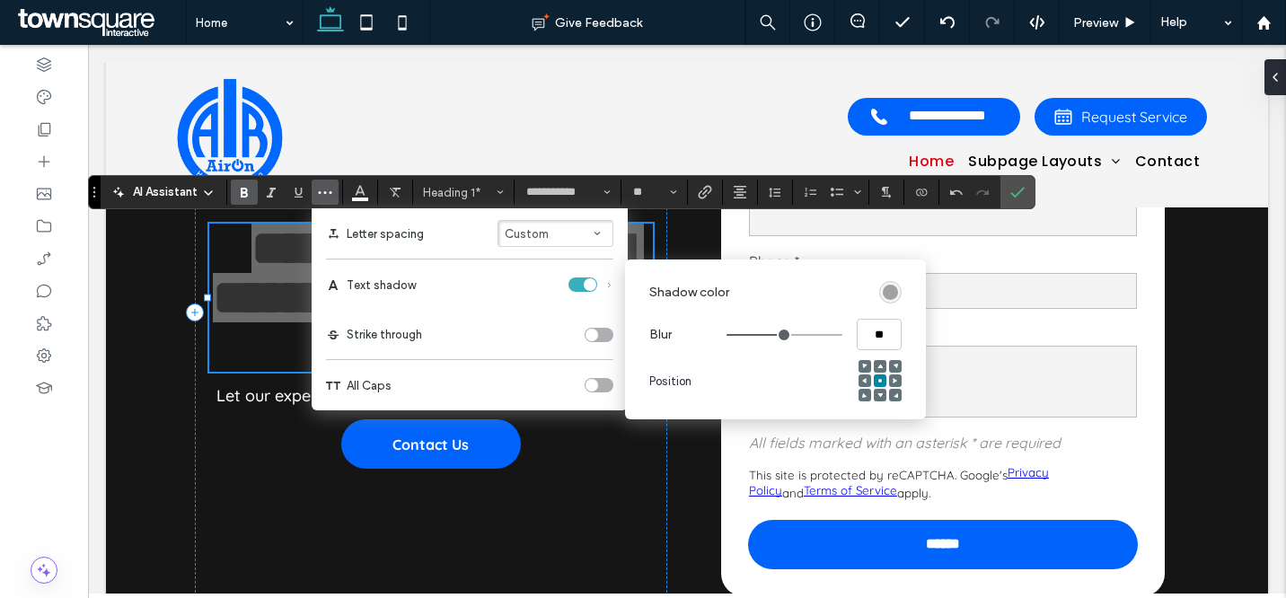
click at [890, 289] on div "rgba(0, 0, 0, 0.4)" at bounding box center [890, 292] width 15 height 15
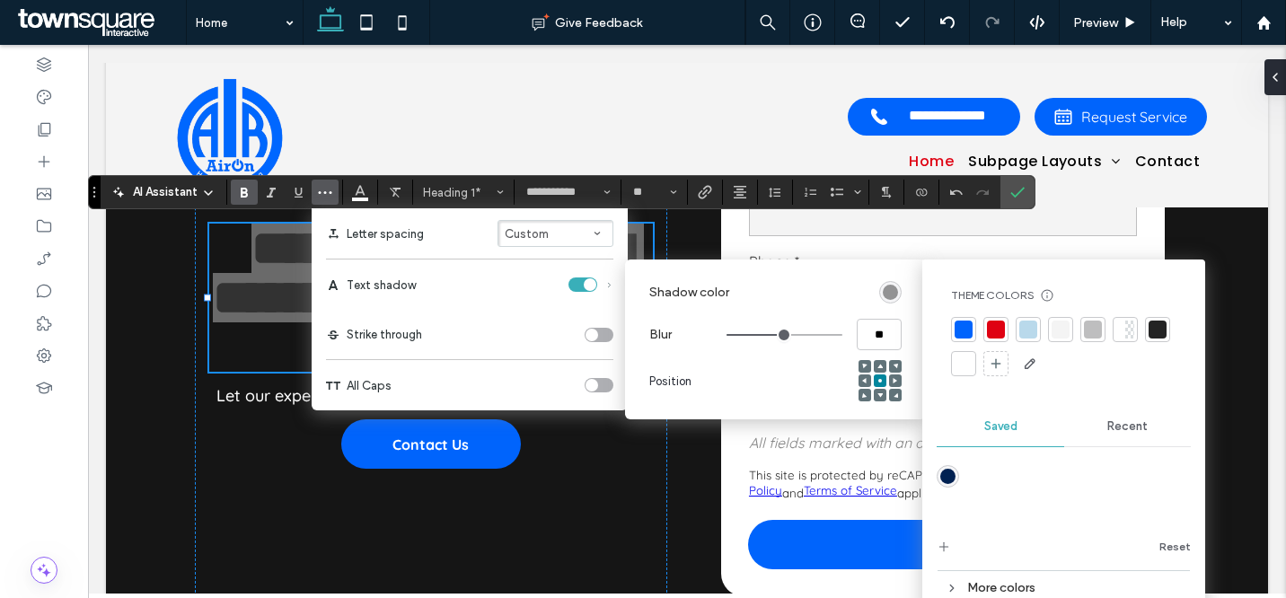
click at [968, 321] on div at bounding box center [964, 330] width 18 height 18
click at [1022, 190] on use "Confirm" at bounding box center [1018, 193] width 14 height 11
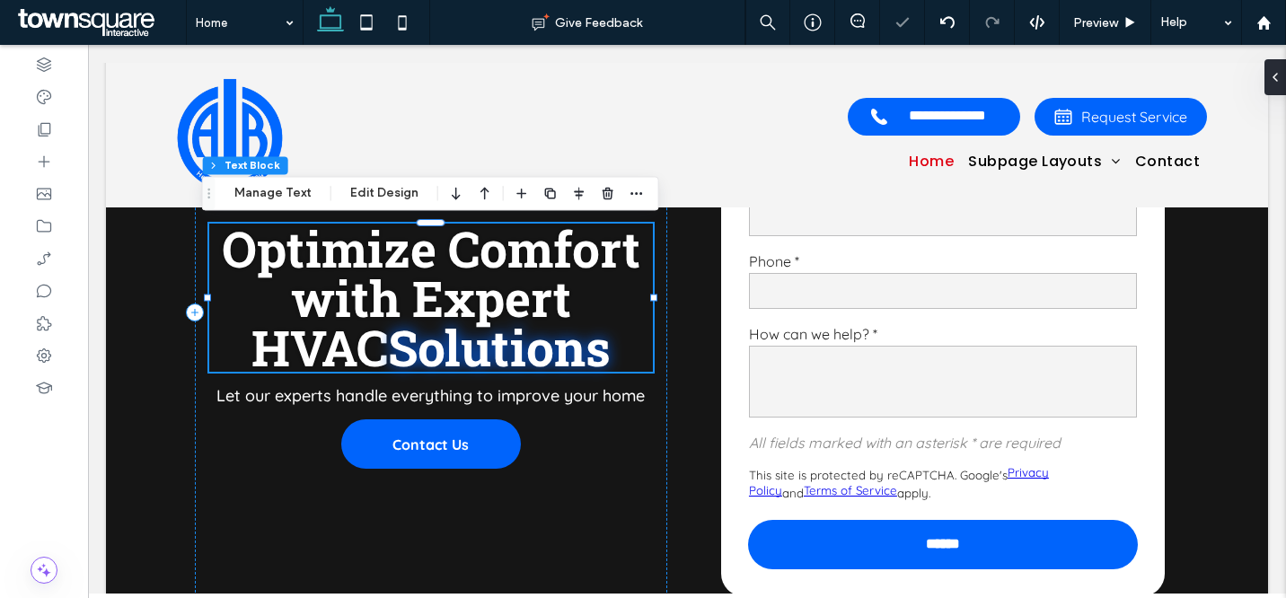
click at [601, 353] on h1 "Optimize Comfort with Expert HVAC Solutions" at bounding box center [431, 298] width 444 height 148
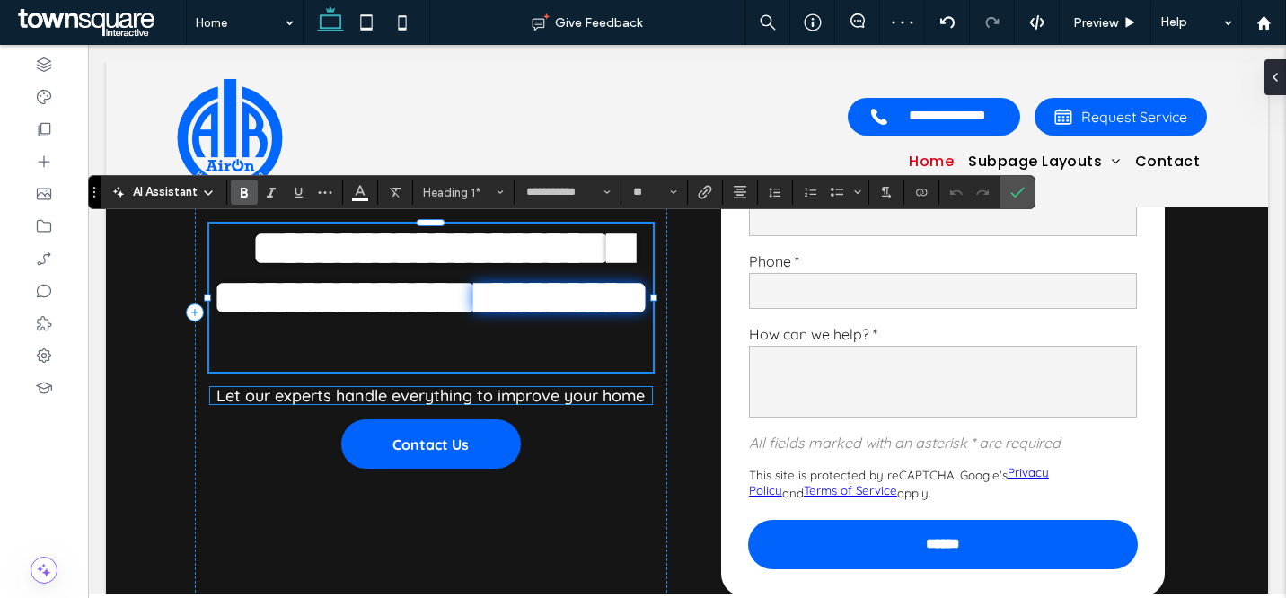
click at [631, 390] on span "Let our experts handle everything to improve your home" at bounding box center [430, 395] width 428 height 21
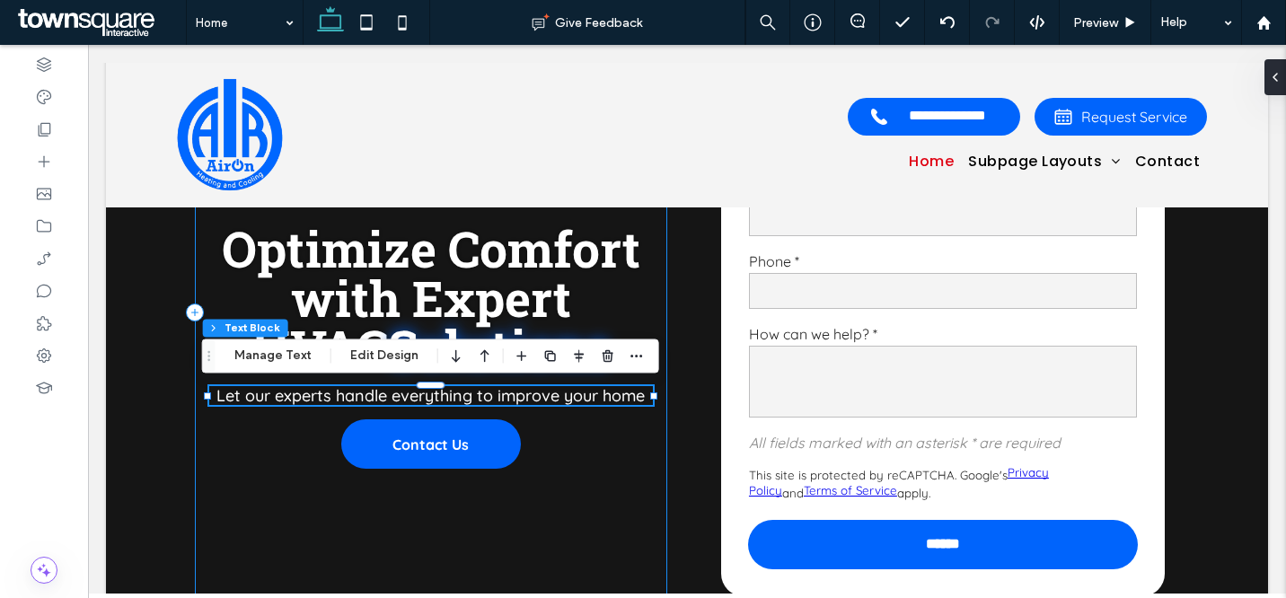
click at [456, 385] on div at bounding box center [430, 385] width 445 height 1
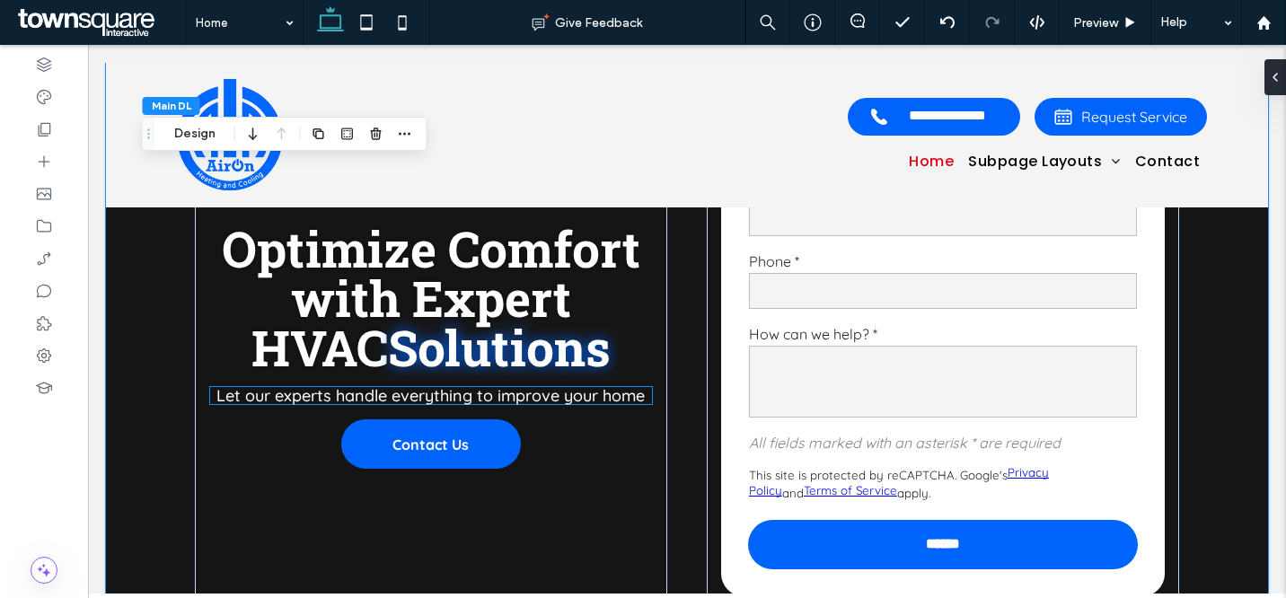
click at [456, 385] on span "Let our experts handle everything to improve your home" at bounding box center [430, 395] width 428 height 21
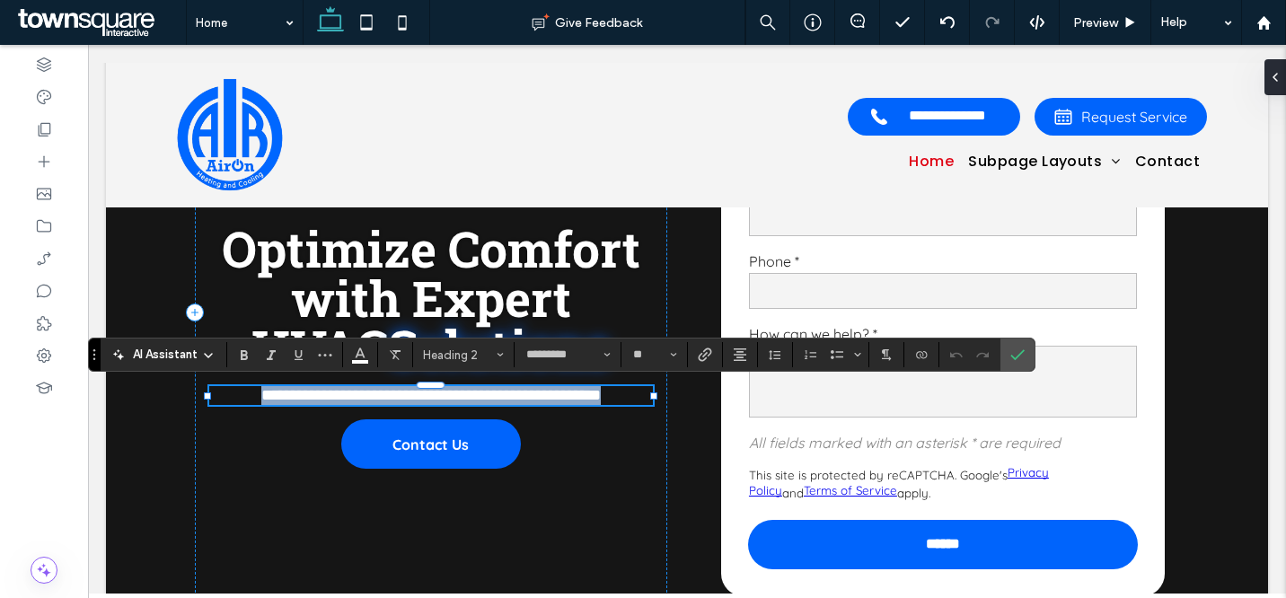
paste div
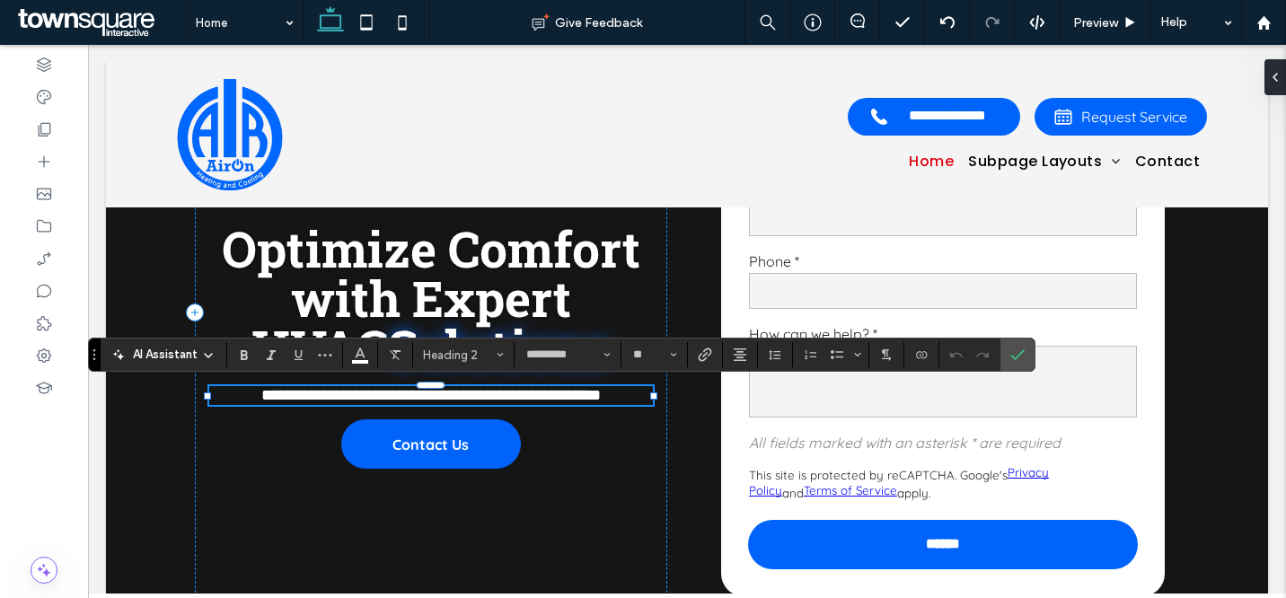
type input "**"
click at [1011, 356] on icon "Confirm" at bounding box center [1018, 355] width 14 height 14
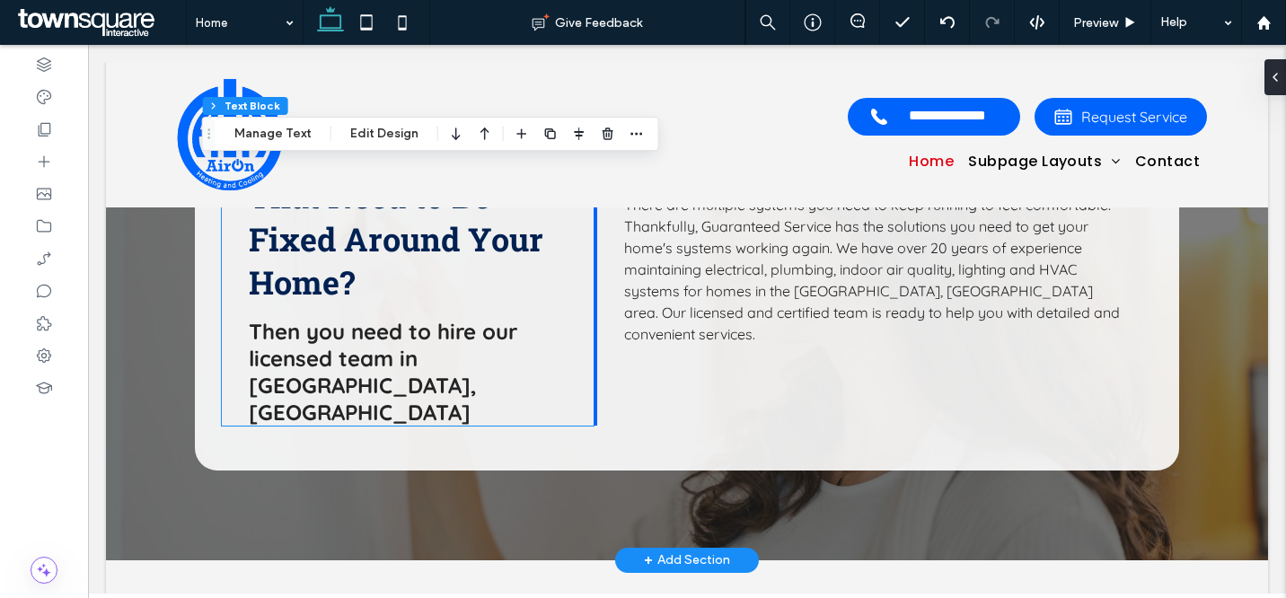
scroll to position [1092, 0]
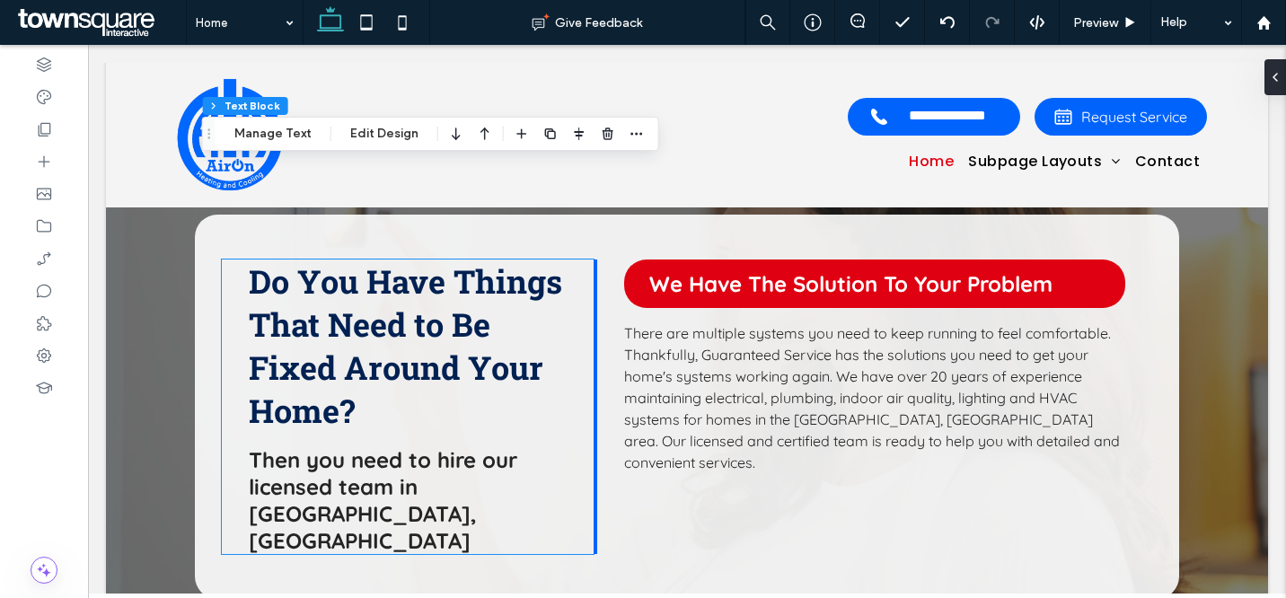
click at [415, 319] on span "Do You Have Things That Need to Be Fixed Around Your Home?" at bounding box center [405, 346] width 313 height 172
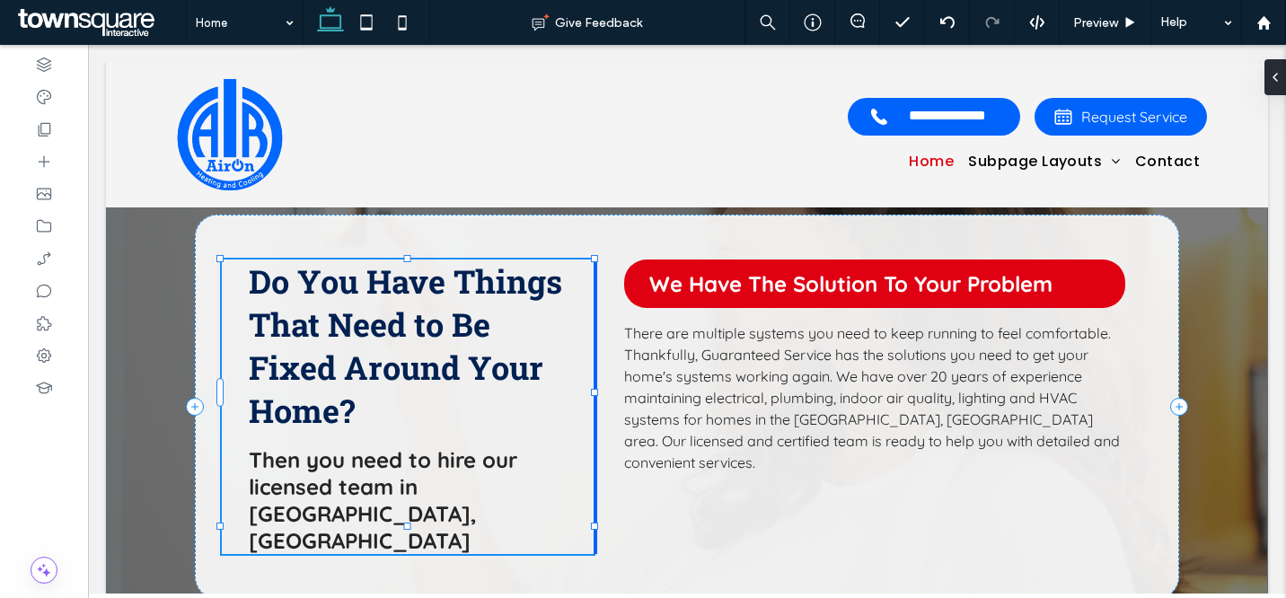
click at [415, 319] on span "Do You Have Things That Need to Be Fixed Around Your Home?" at bounding box center [405, 346] width 313 height 172
type input "**********"
type input "**"
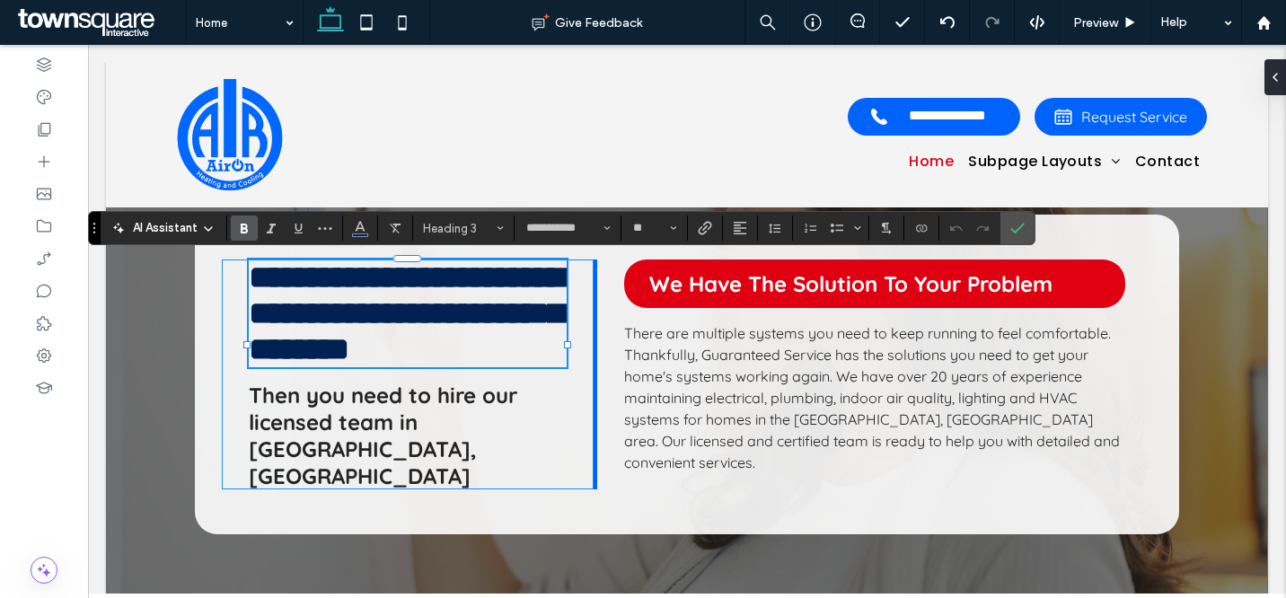
paste div
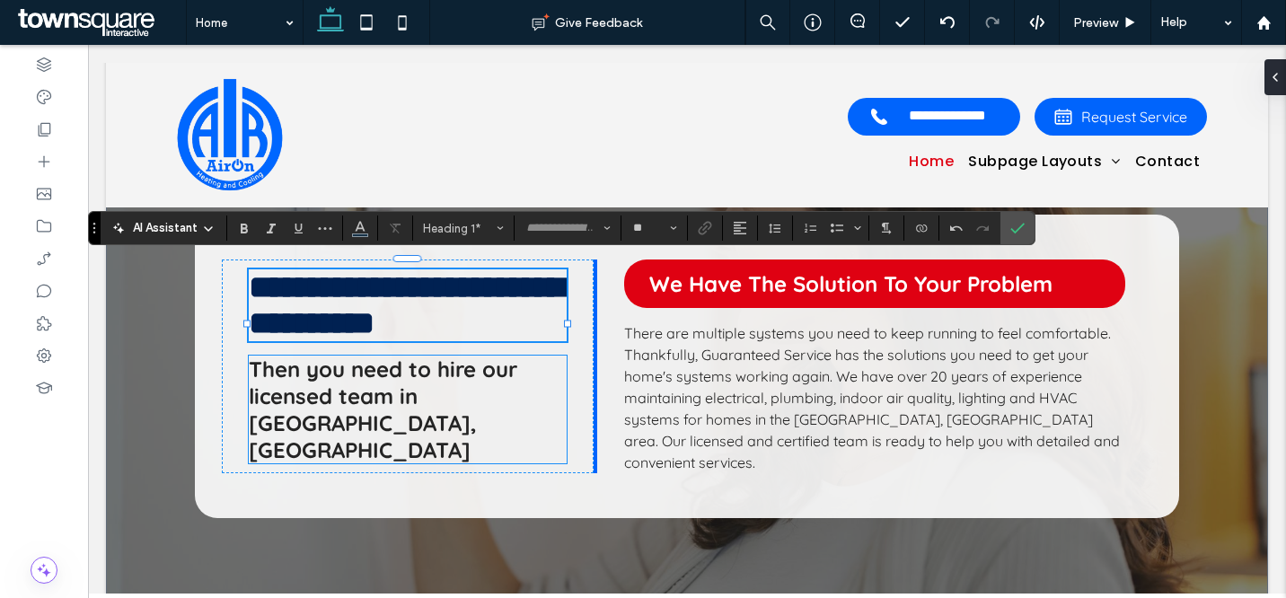
click at [387, 402] on span "Then you need to hire our licensed team in Manasquan, NJ" at bounding box center [383, 410] width 269 height 108
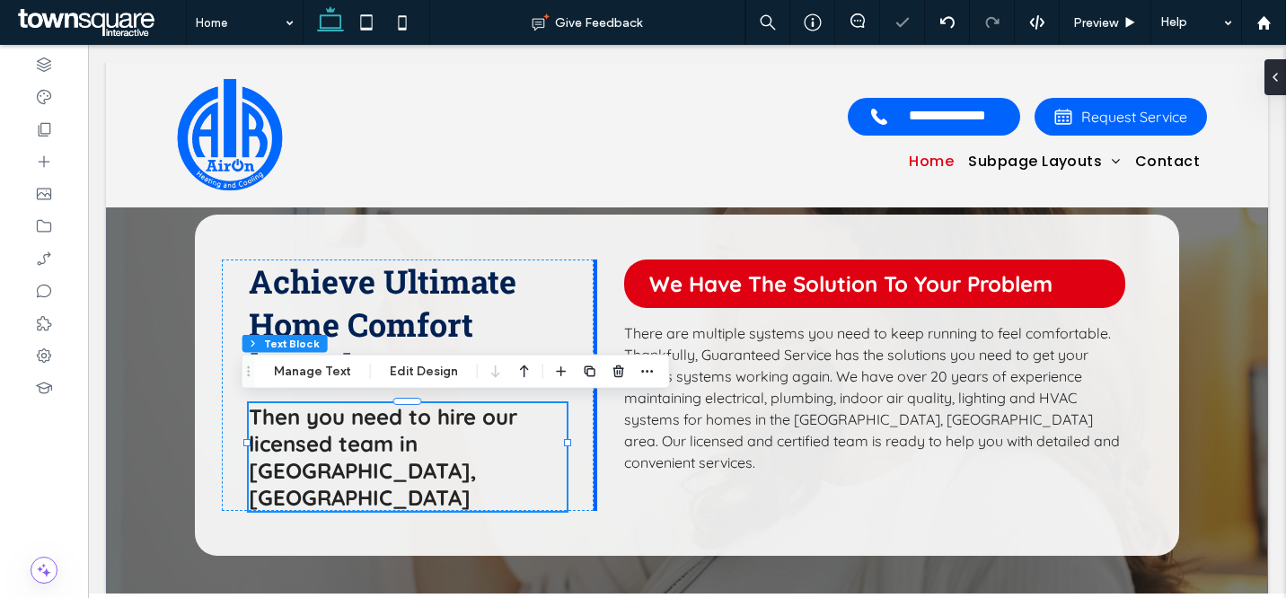
click at [394, 436] on span "Then you need to hire our licensed team in Manasquan, NJ" at bounding box center [383, 457] width 269 height 108
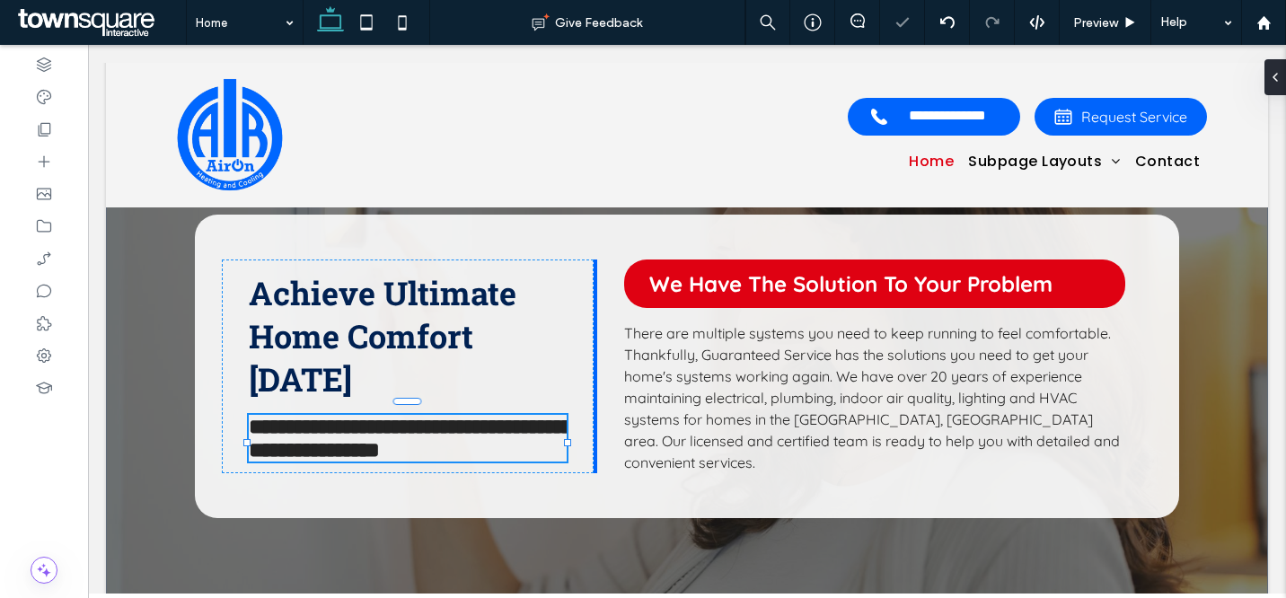
click at [394, 436] on span "**********" at bounding box center [411, 438] width 324 height 45
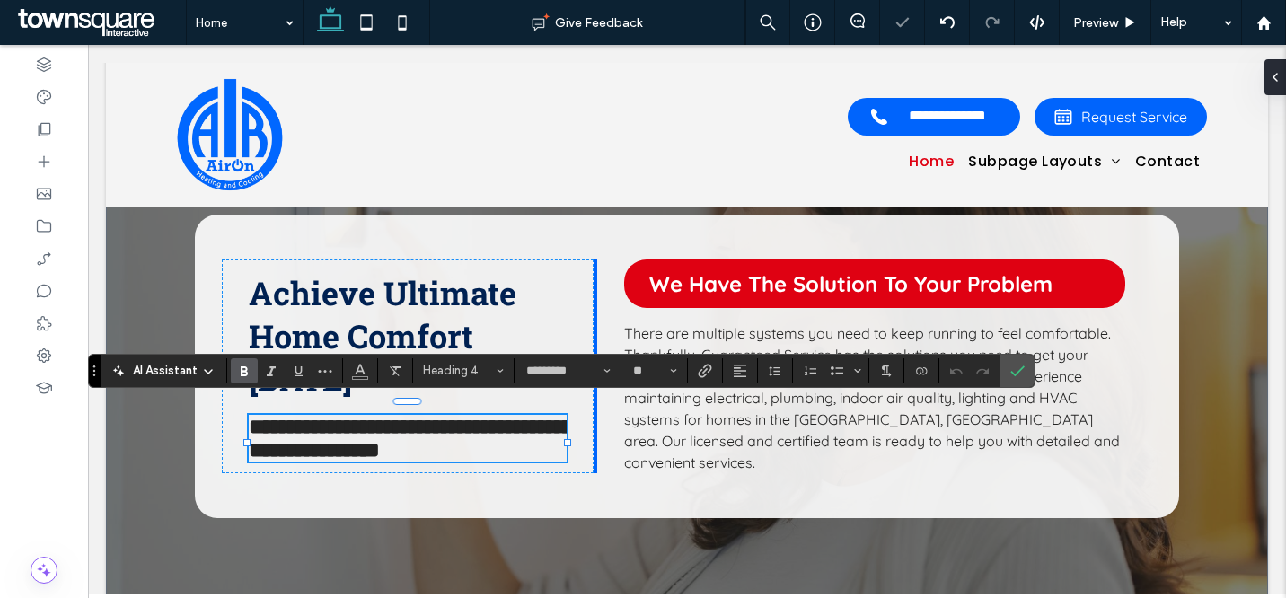
paste div
type input "**"
click at [1011, 366] on icon "Confirm" at bounding box center [1018, 371] width 14 height 14
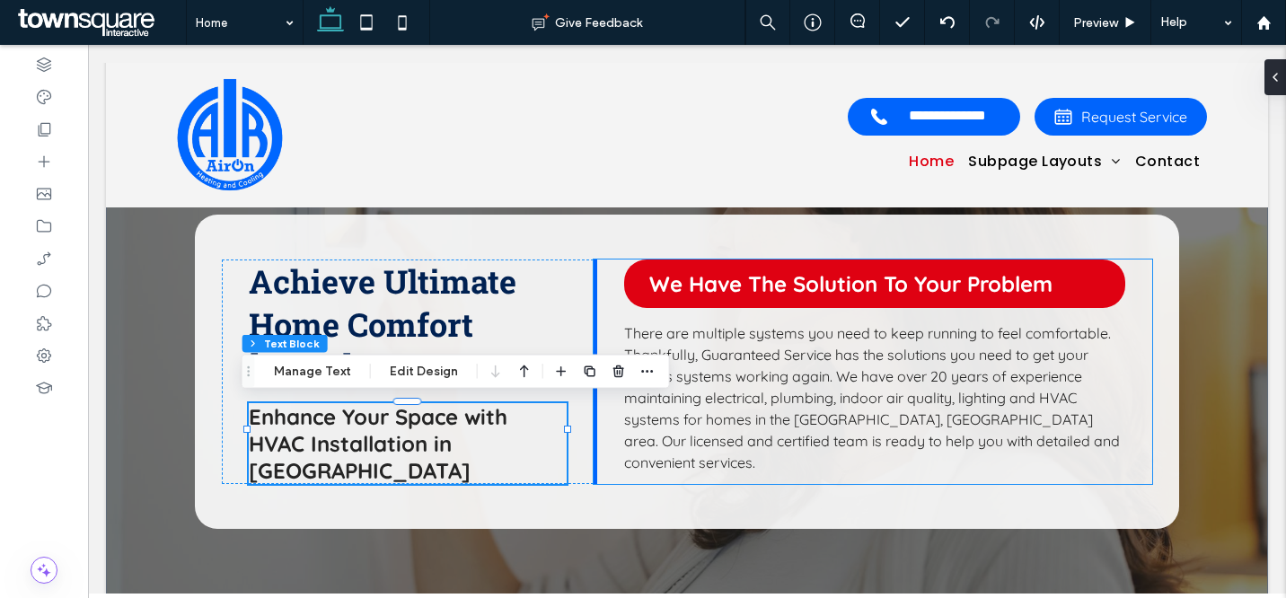
click at [809, 355] on span "There are multiple systems you need to keep running to feel comfortable. Thankf…" at bounding box center [872, 397] width 496 height 147
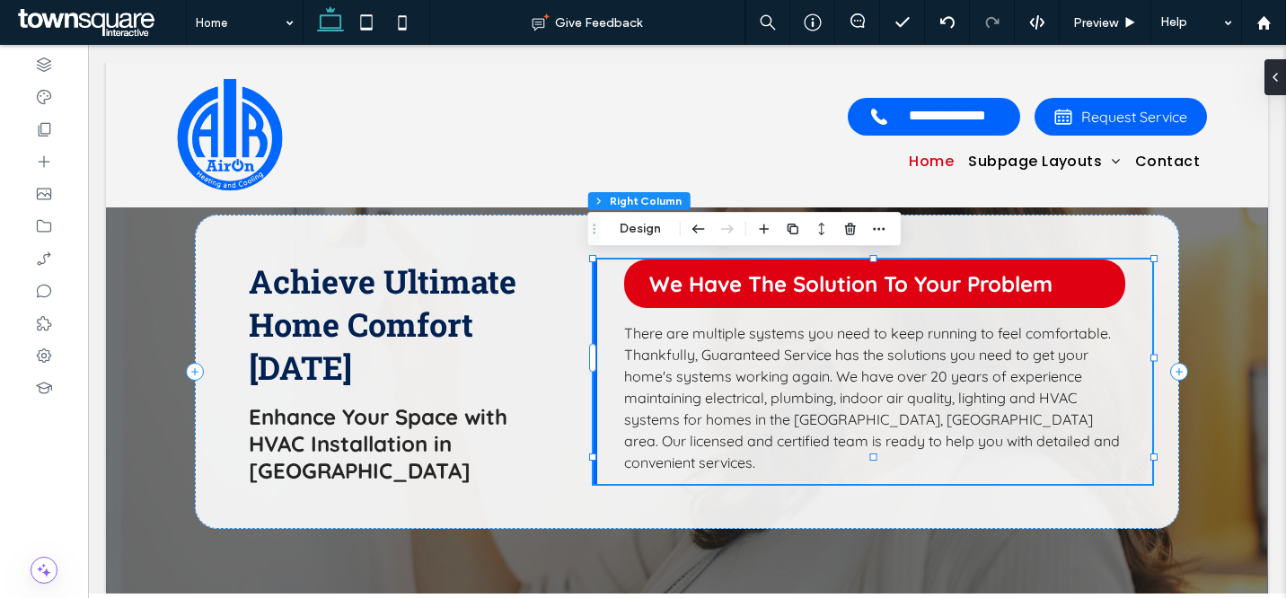
click at [809, 355] on span "There are multiple systems you need to keep running to feel comfortable. Thankf…" at bounding box center [872, 397] width 496 height 147
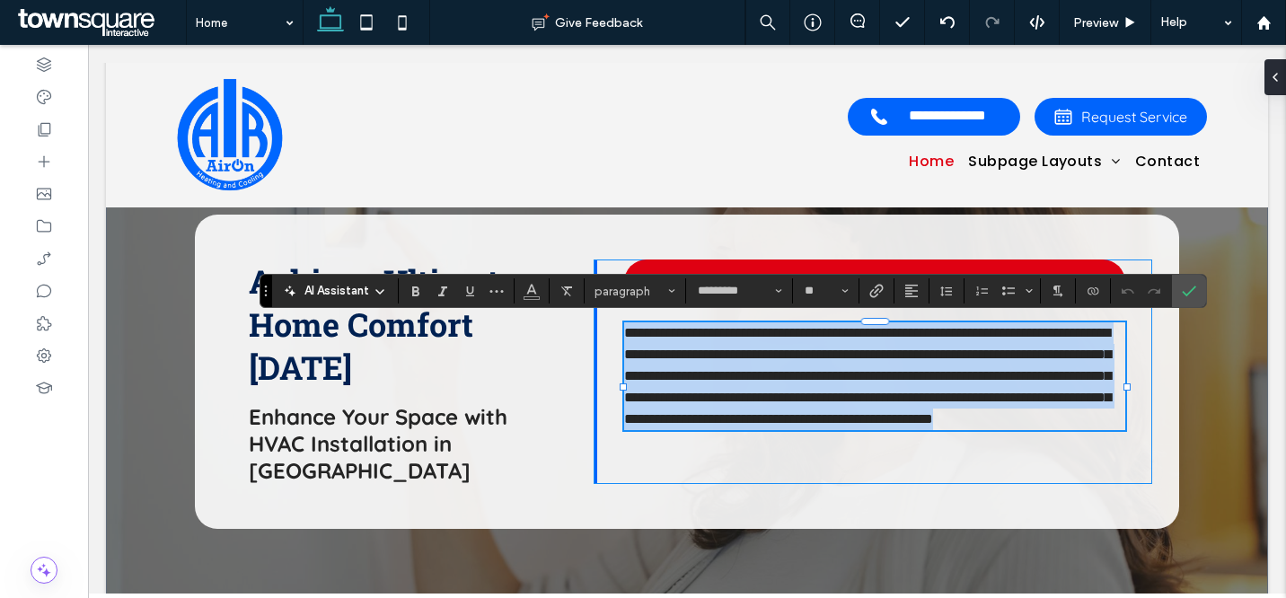
paste div
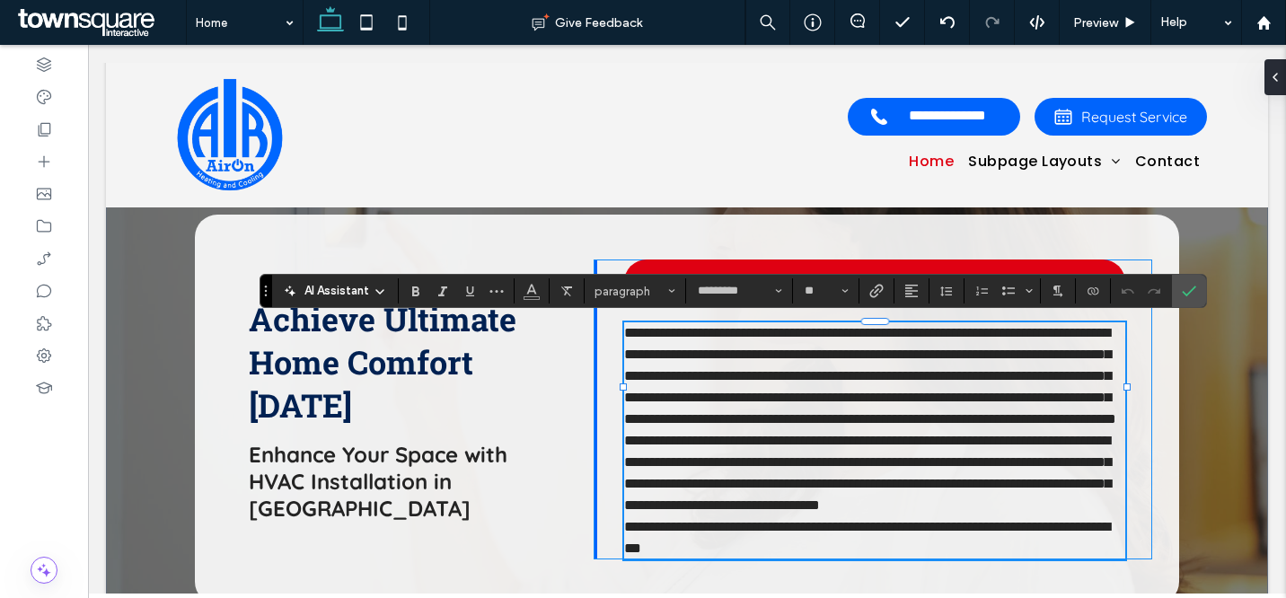
type input "**"
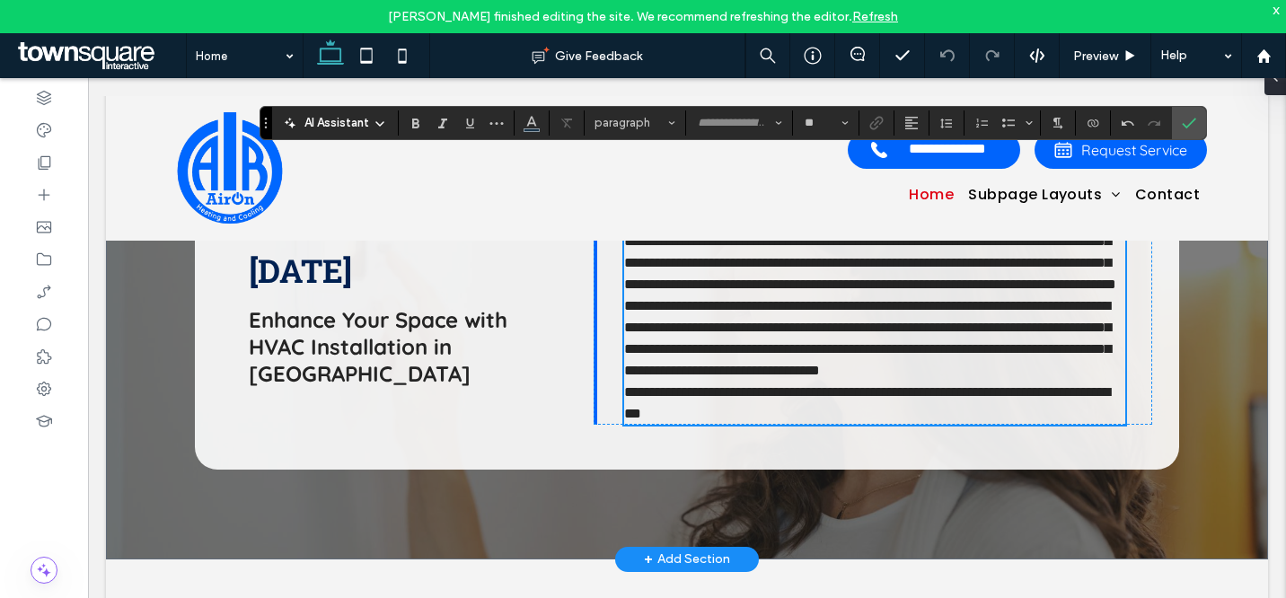
scroll to position [1272, 0]
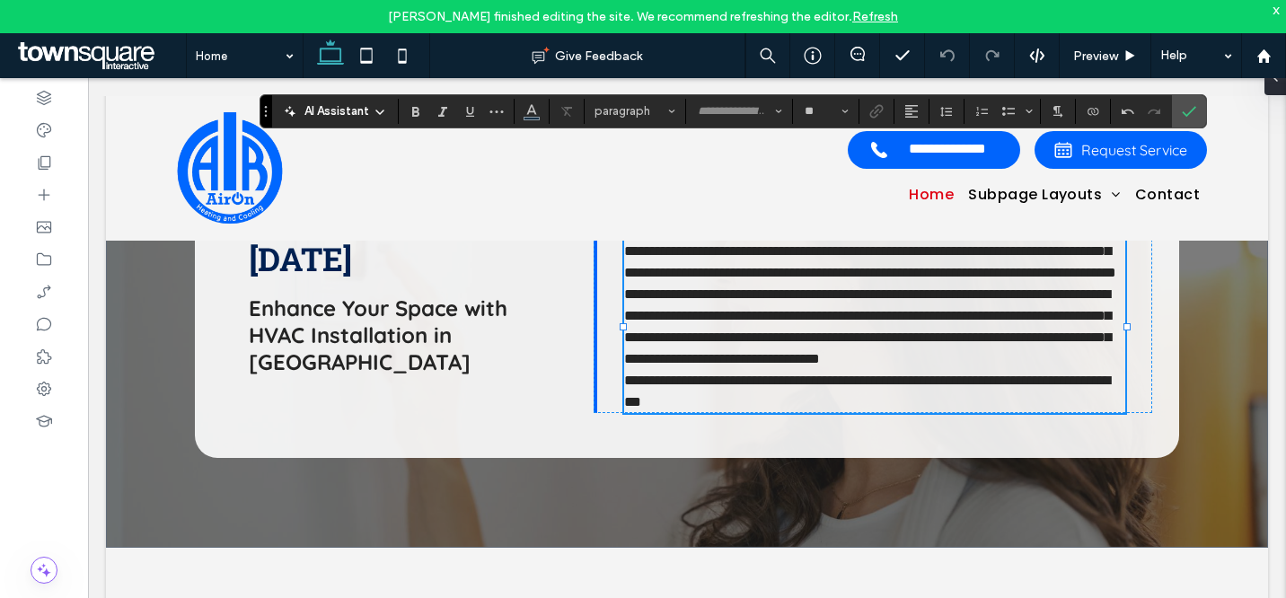
type input "*********"
type input "**"
click at [682, 370] on p "**********" at bounding box center [874, 327] width 501 height 86
click at [688, 370] on p "**********" at bounding box center [874, 327] width 501 height 86
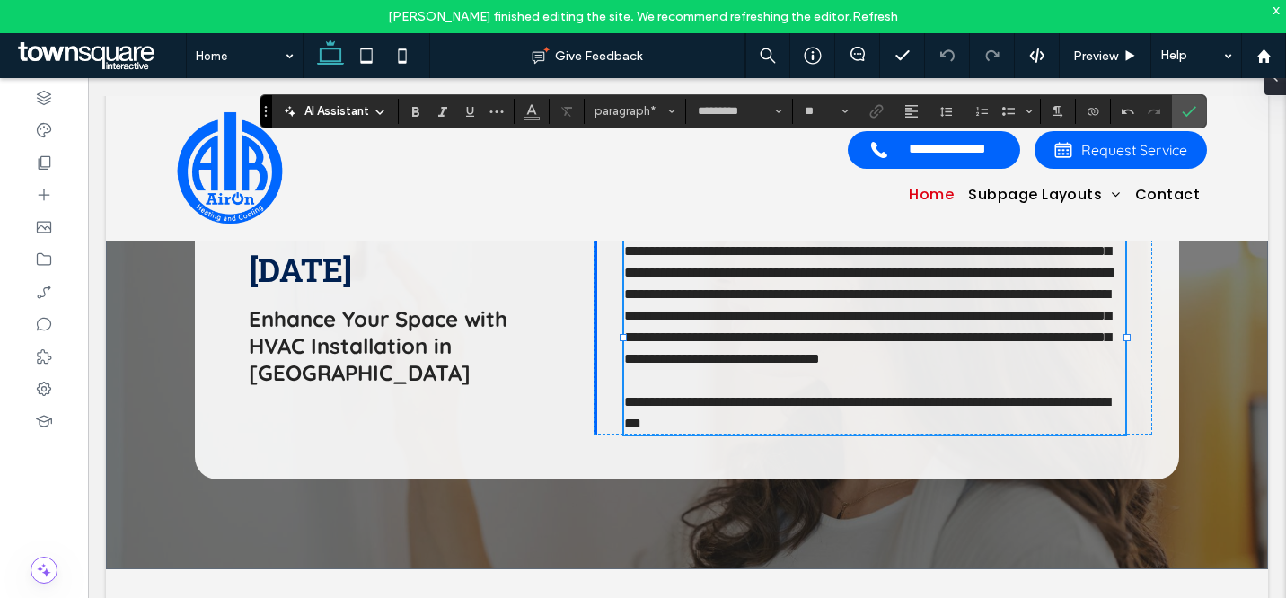
click at [781, 284] on p "**********" at bounding box center [874, 230] width 501 height 108
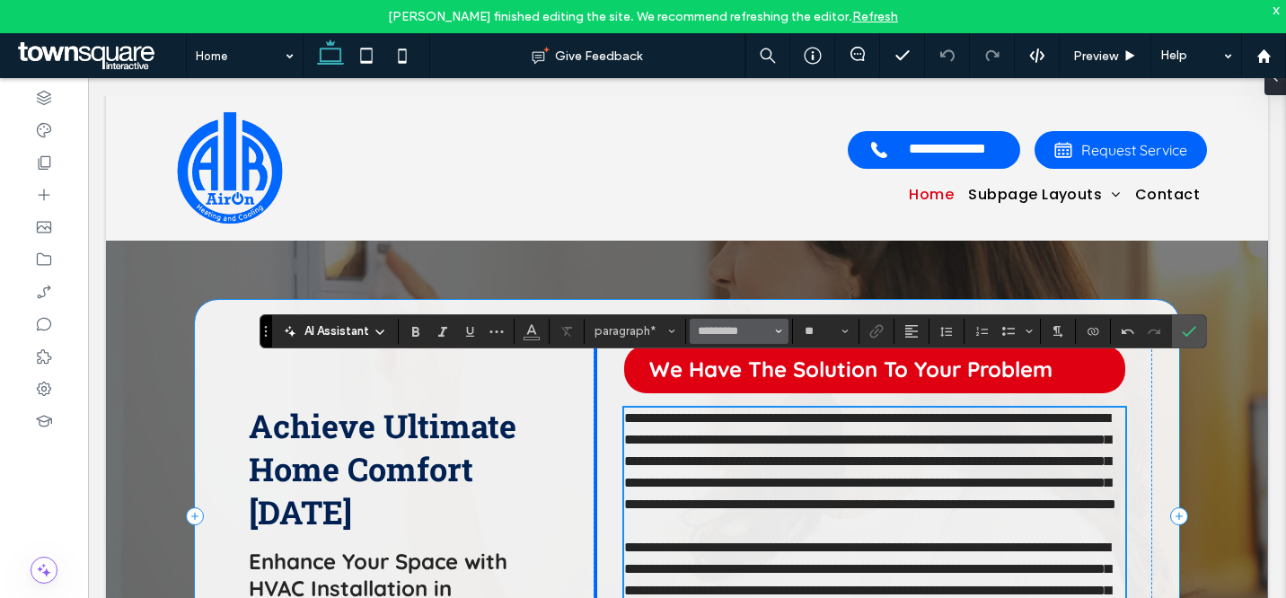
scroll to position [1099, 0]
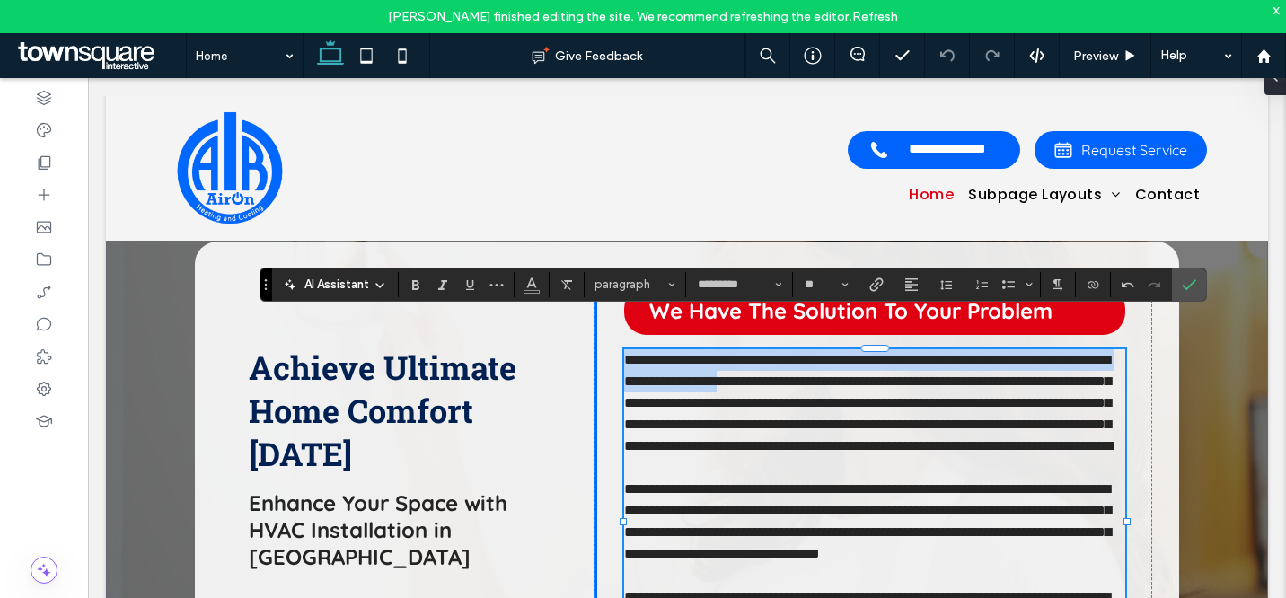
drag, startPoint x: 886, startPoint y: 382, endPoint x: 619, endPoint y: 358, distance: 267.9
click at [624, 358] on span "**********" at bounding box center [870, 403] width 492 height 100
copy span "**********"
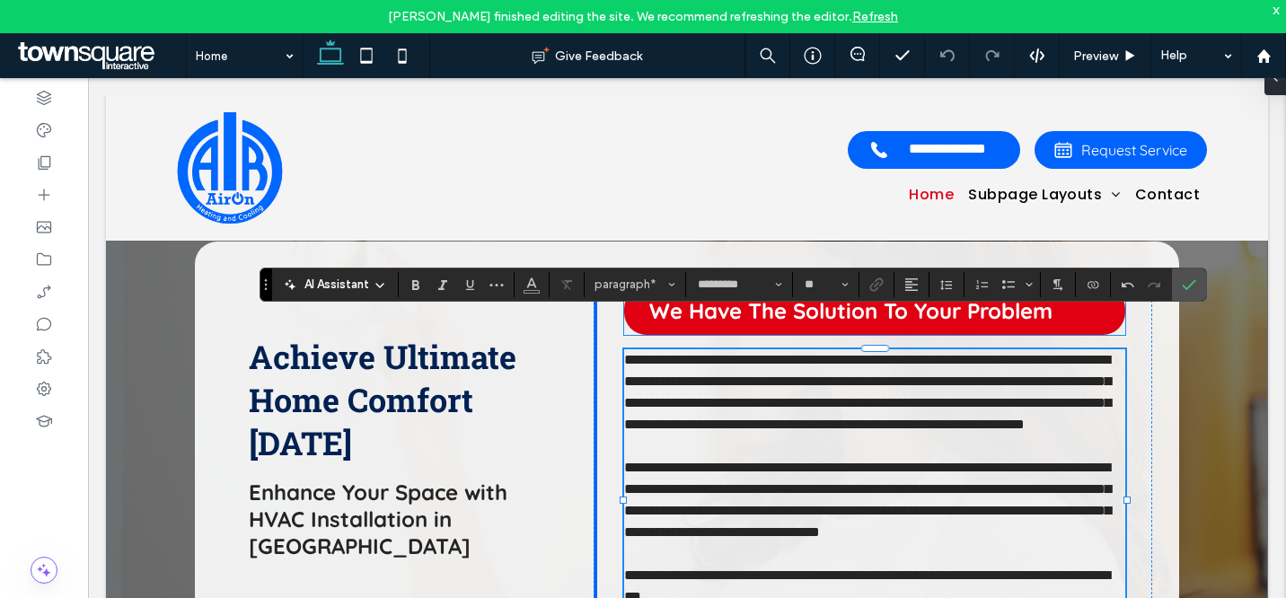
click at [960, 313] on span "We Have The Solution To Your Problem" at bounding box center [850, 310] width 403 height 27
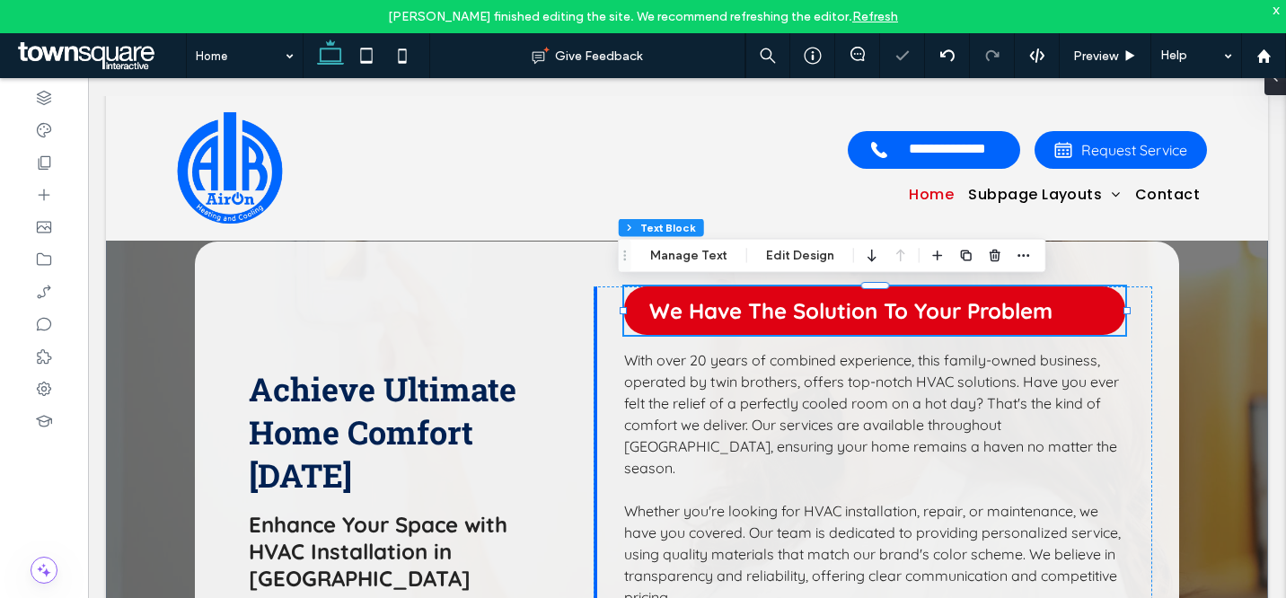
click at [960, 313] on span "We Have The Solution To Your Problem" at bounding box center [850, 310] width 403 height 27
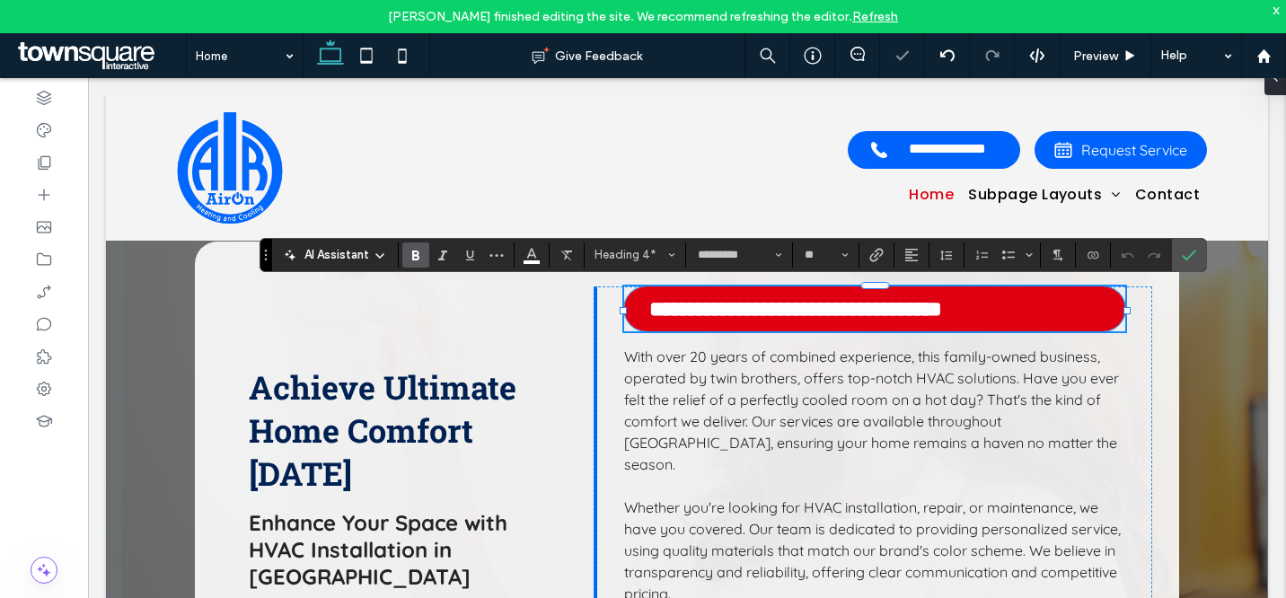
paste div
type input "**"
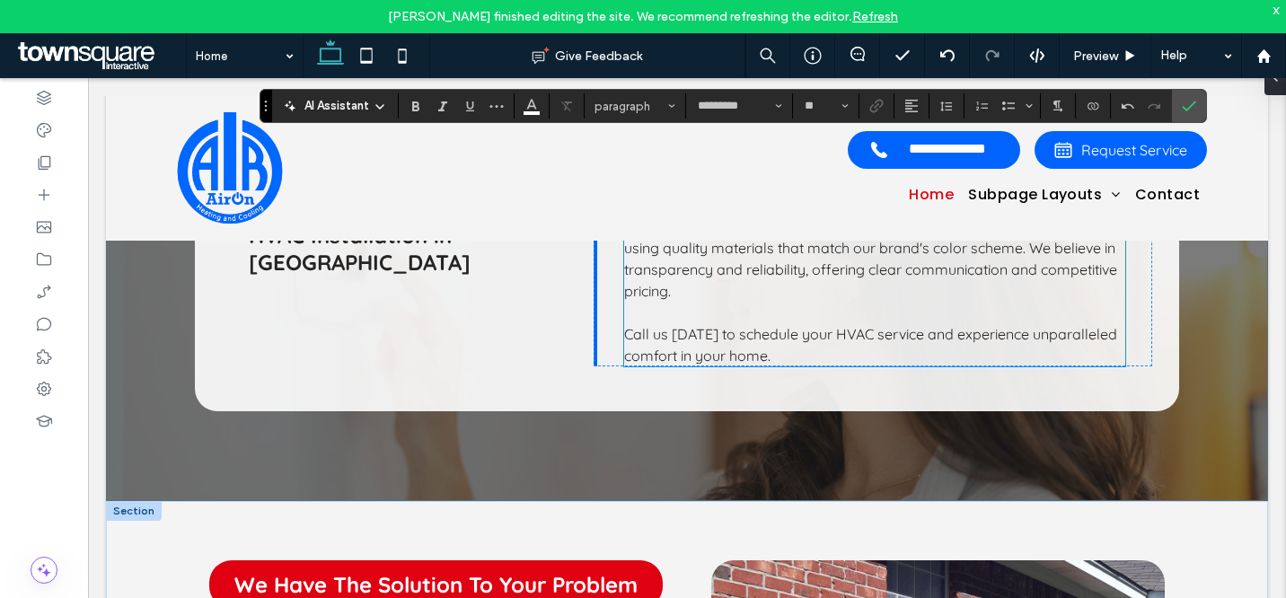
scroll to position [1732, 0]
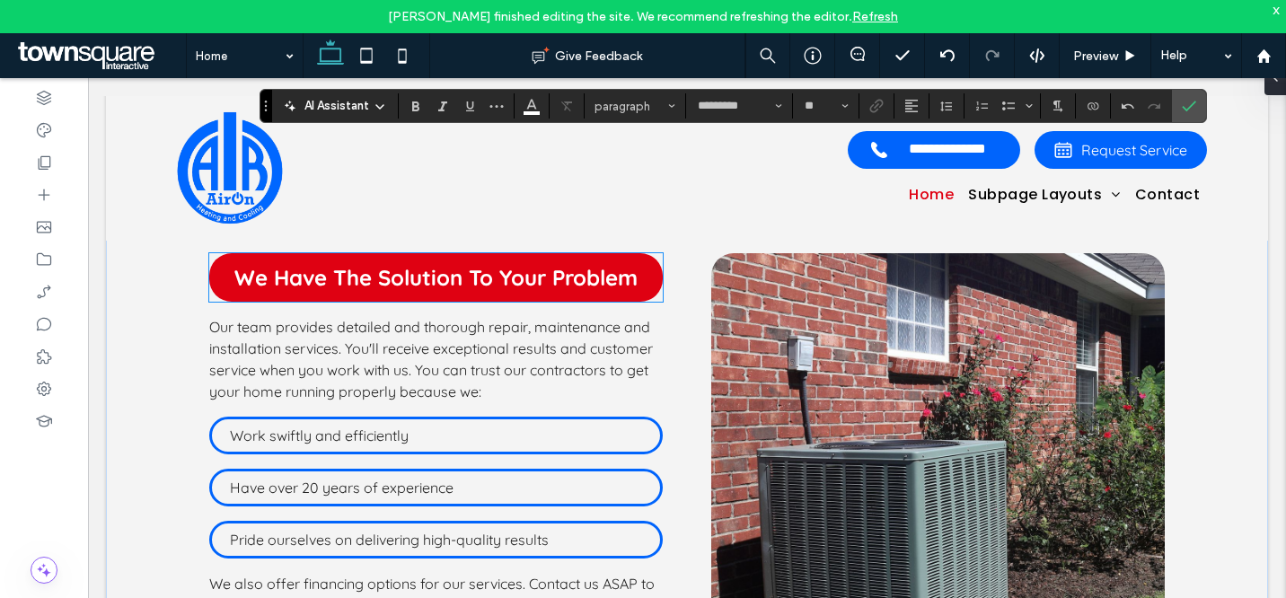
click at [458, 291] on span "We Have The Solution To Your Problem" at bounding box center [435, 277] width 403 height 27
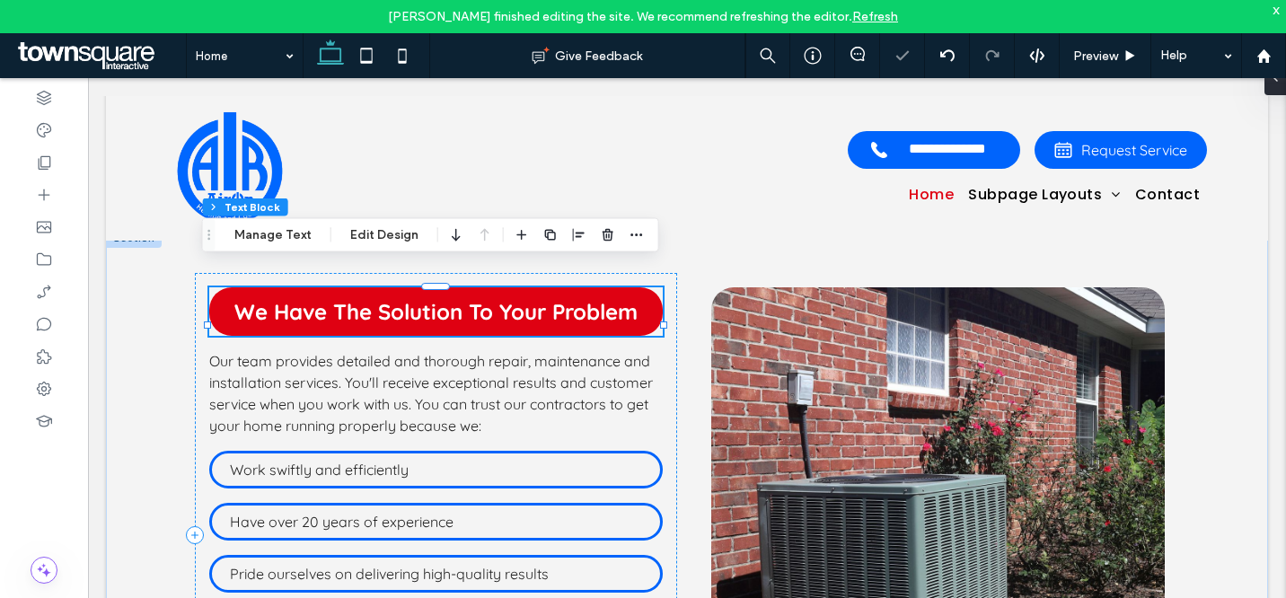
click at [458, 298] on span "We Have The Solution To Your Problem" at bounding box center [435, 311] width 403 height 27
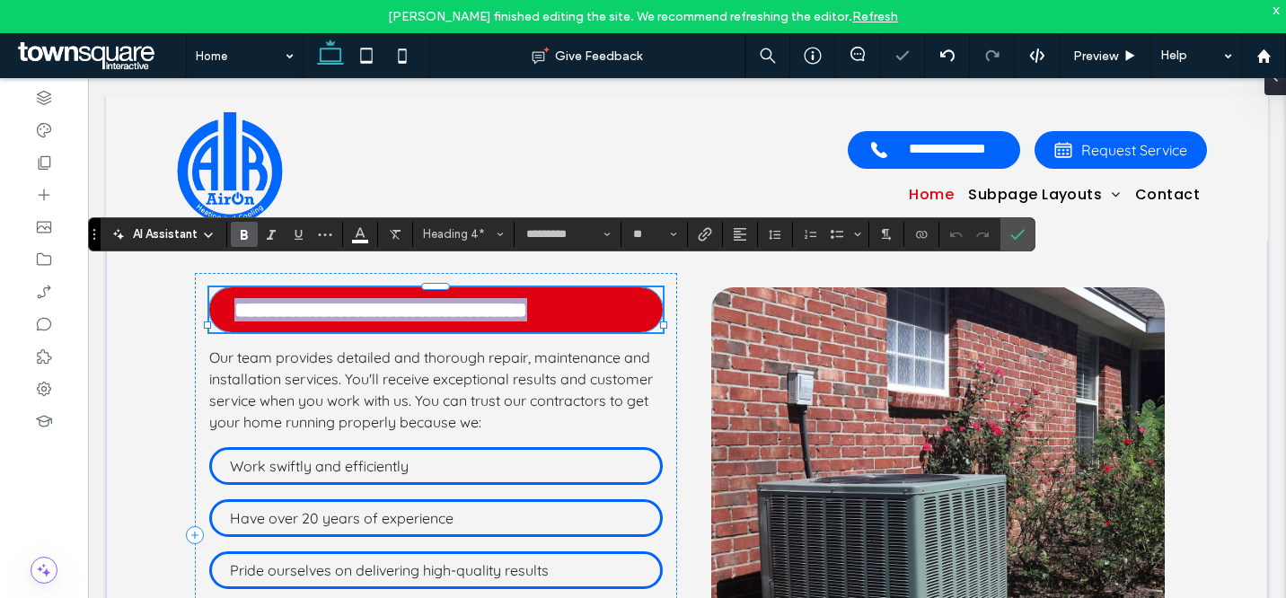
paste div
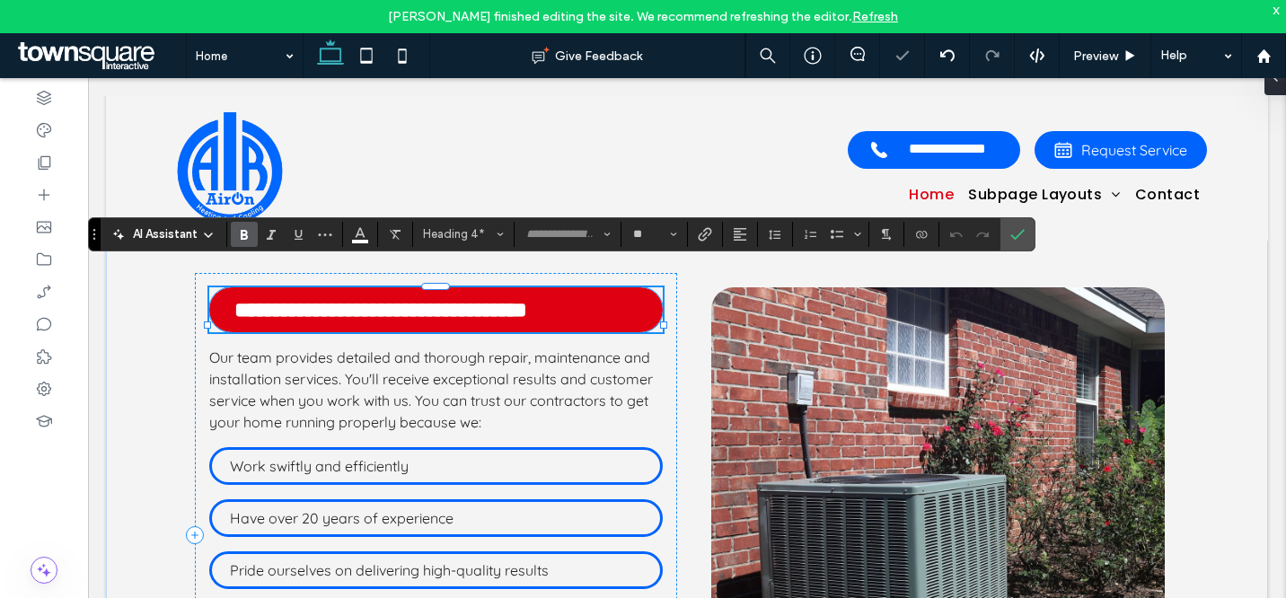
scroll to position [17, 0]
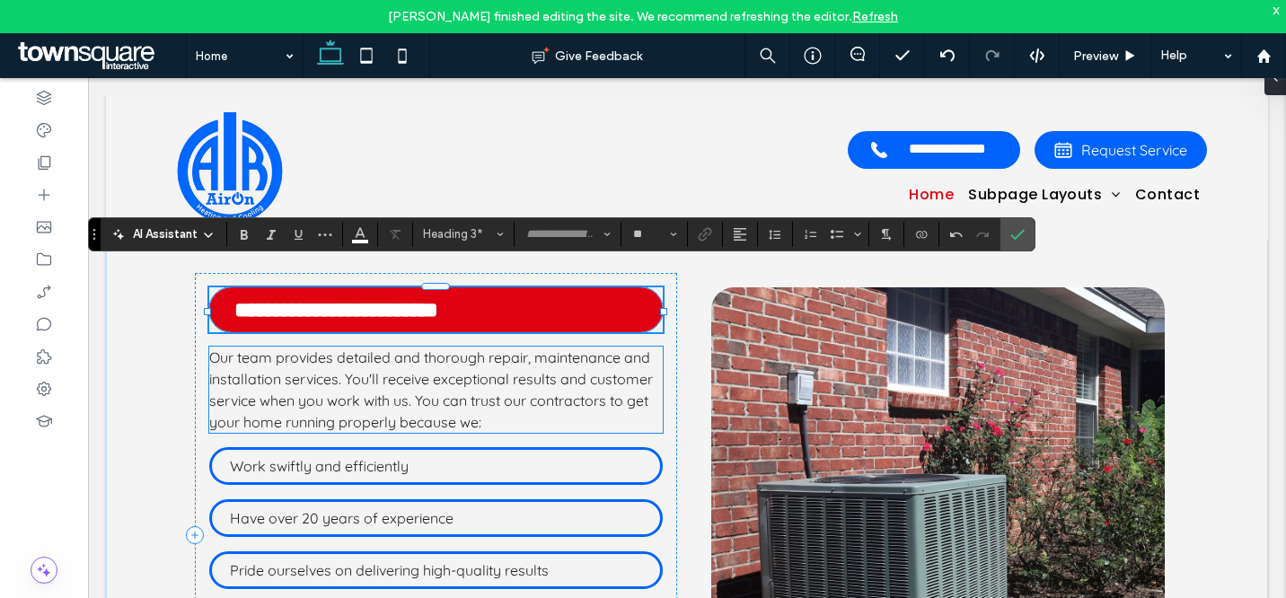
click at [438, 374] on span "Our team provides detailed and thorough repair, maintenance and installation se…" at bounding box center [431, 390] width 444 height 83
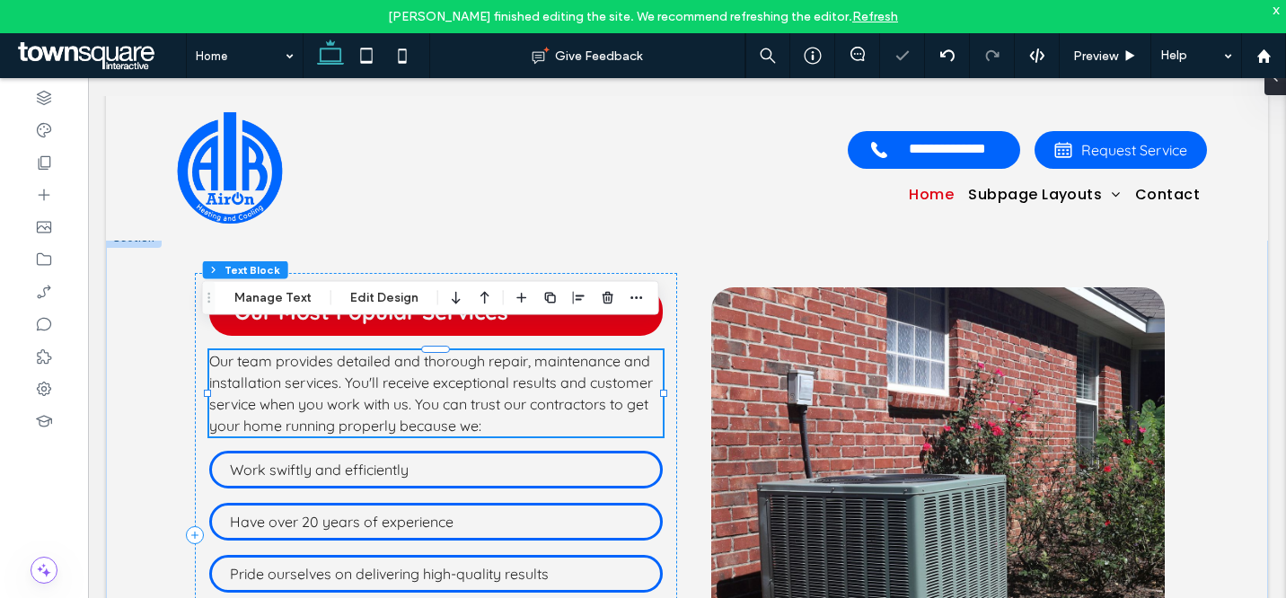
click at [438, 374] on span "Our team provides detailed and thorough repair, maintenance and installation se…" at bounding box center [431, 393] width 444 height 83
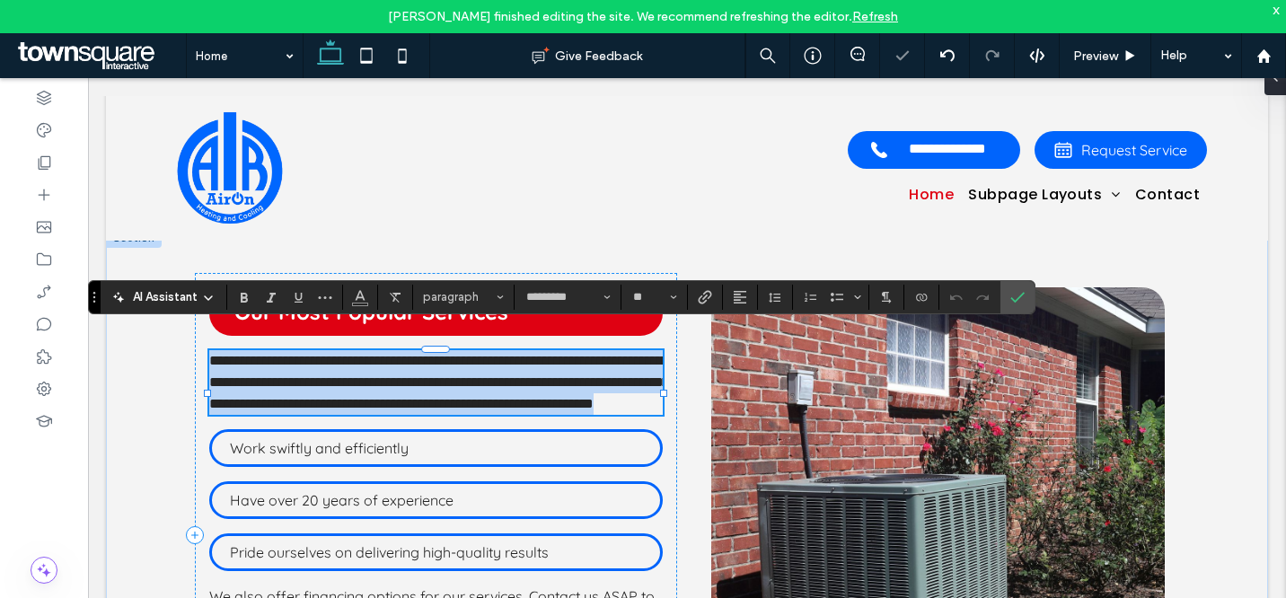
paste div
type input "**"
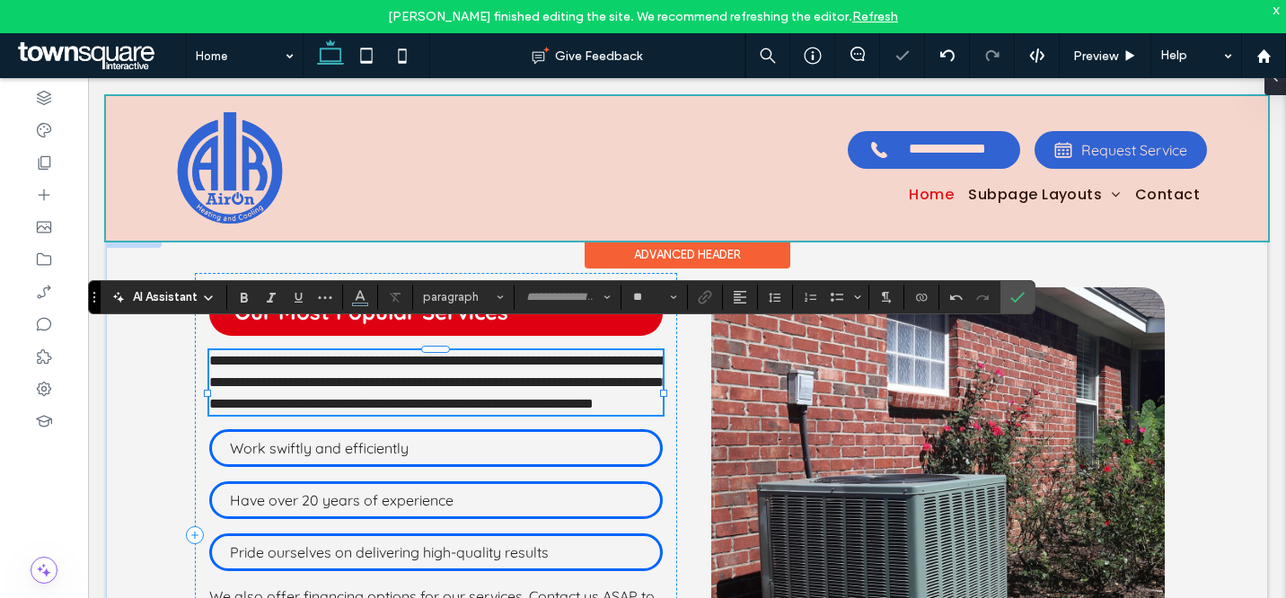
scroll to position [2, 0]
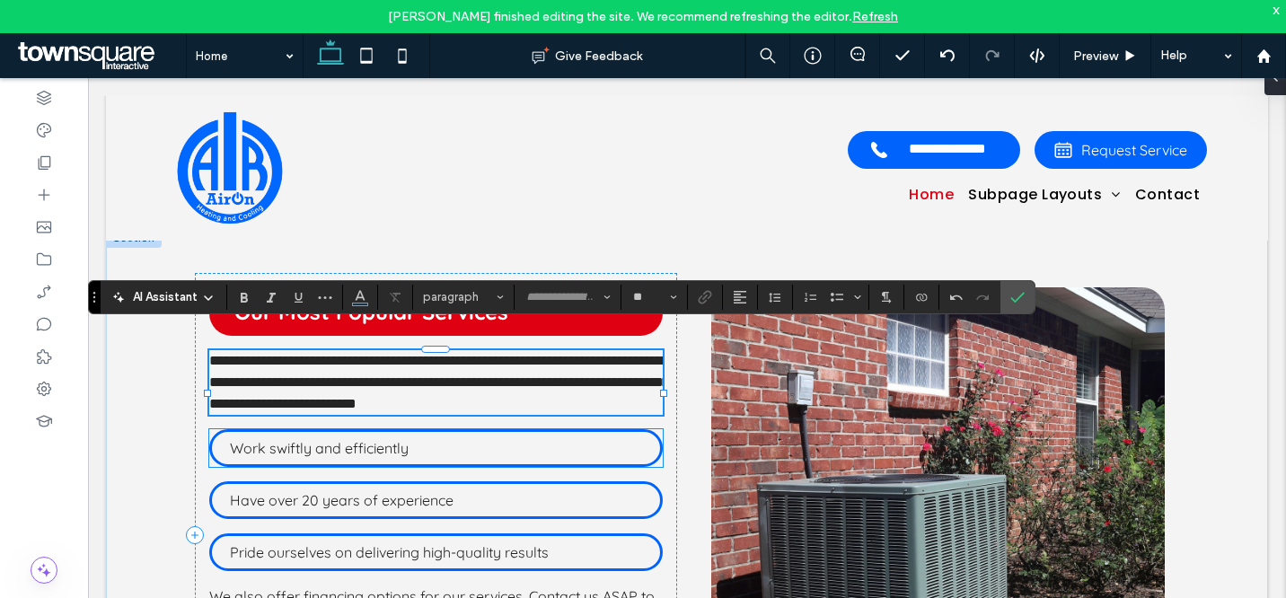
click at [469, 438] on p "Work swiftly and efficiently" at bounding box center [436, 448] width 412 height 22
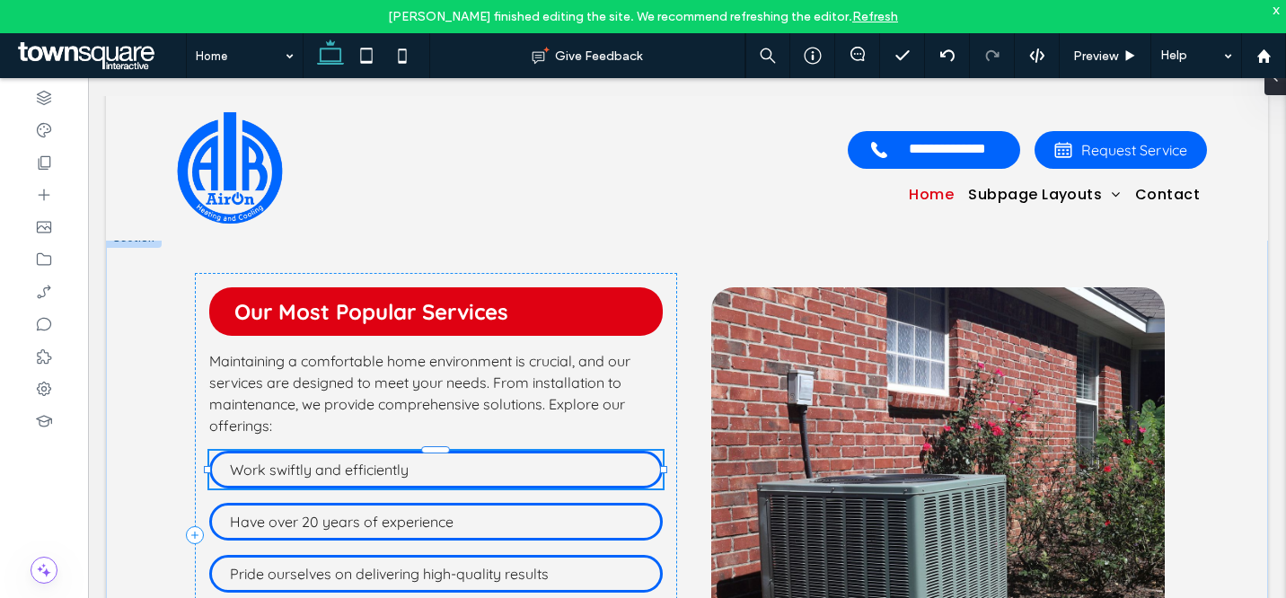
click at [469, 459] on p "Work swiftly and efficiently" at bounding box center [436, 470] width 412 height 22
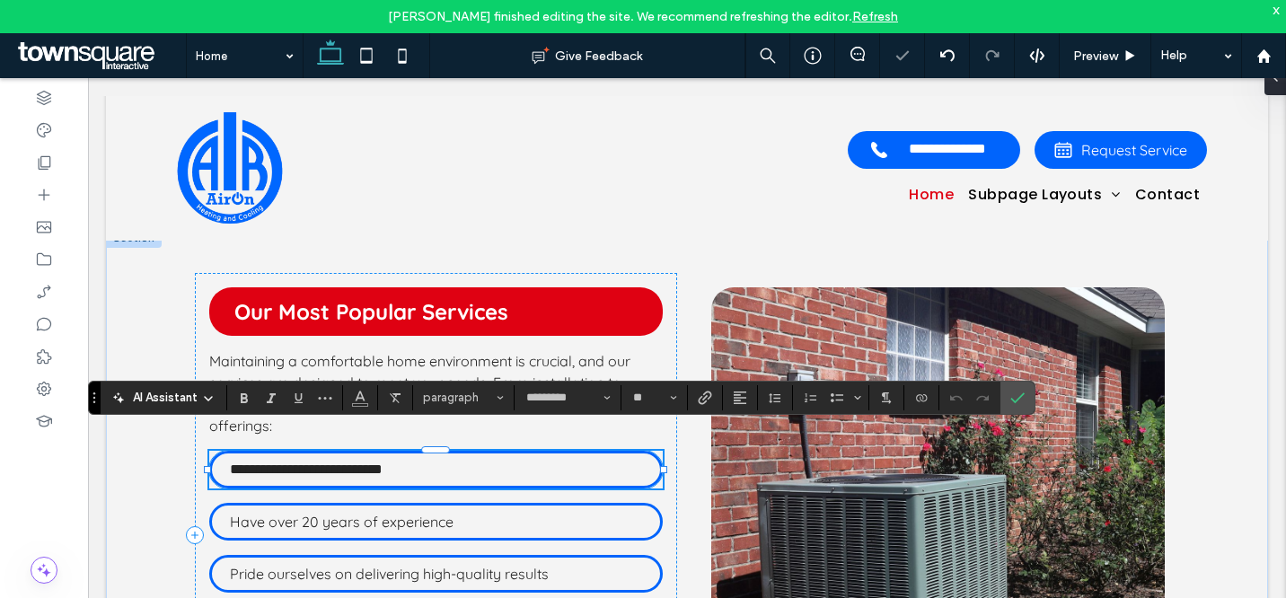
paste div
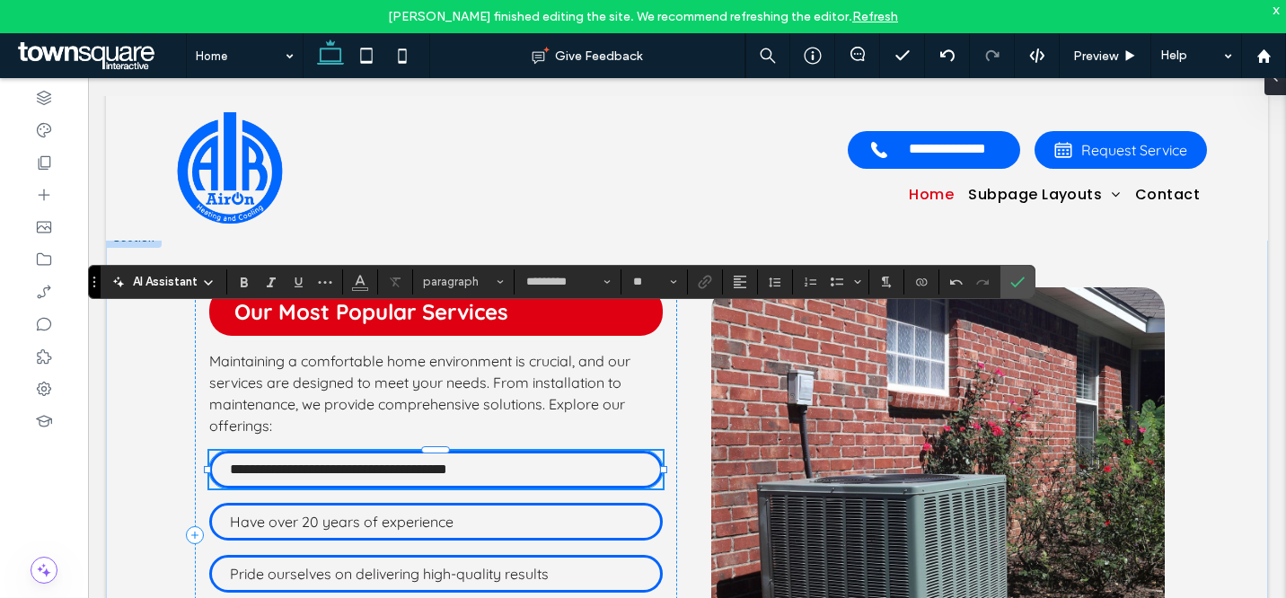
scroll to position [1848, 0]
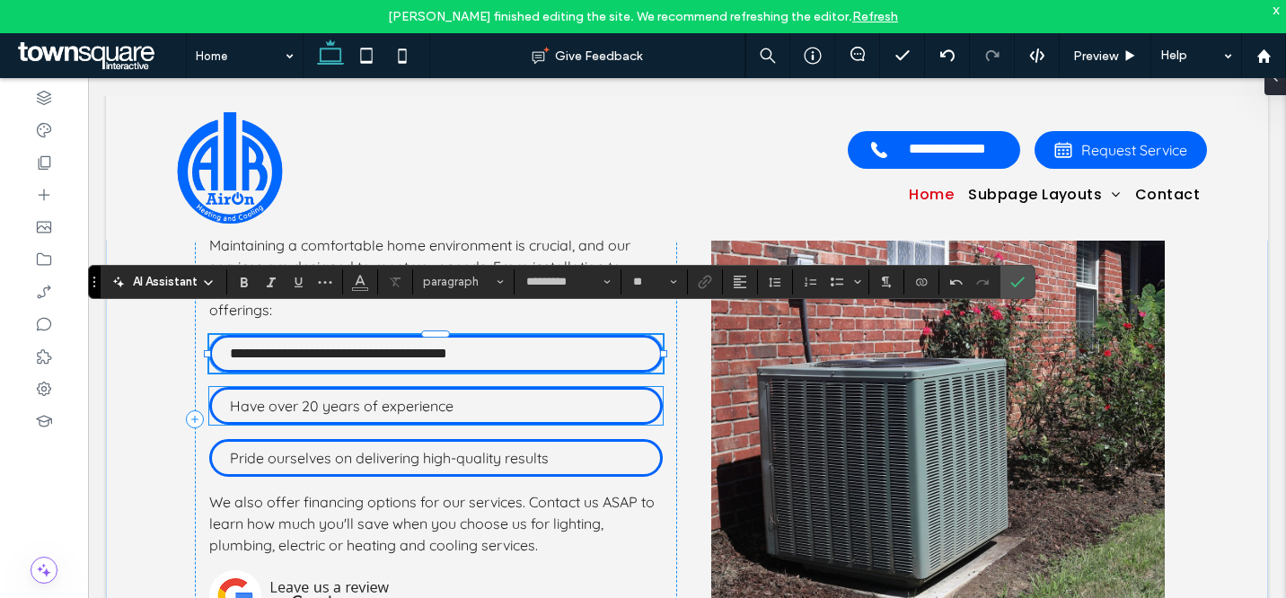
click at [486, 395] on p "Have over 20 years of experience" at bounding box center [436, 406] width 412 height 22
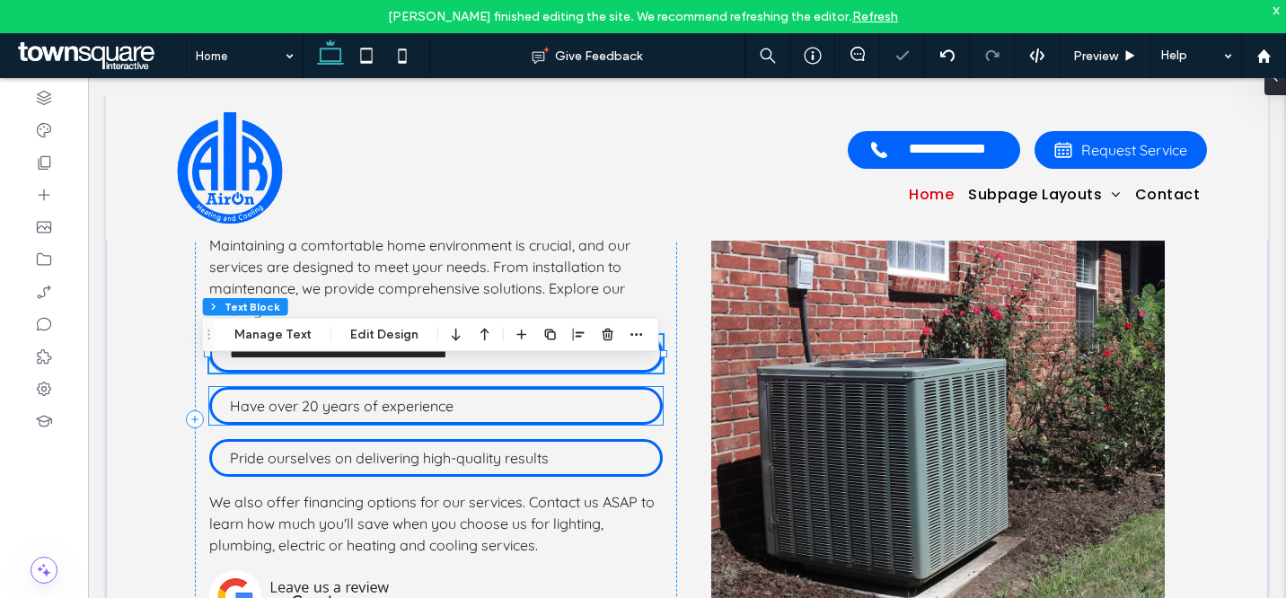
click at [486, 387] on div "Have over 20 years of experience" at bounding box center [436, 406] width 454 height 38
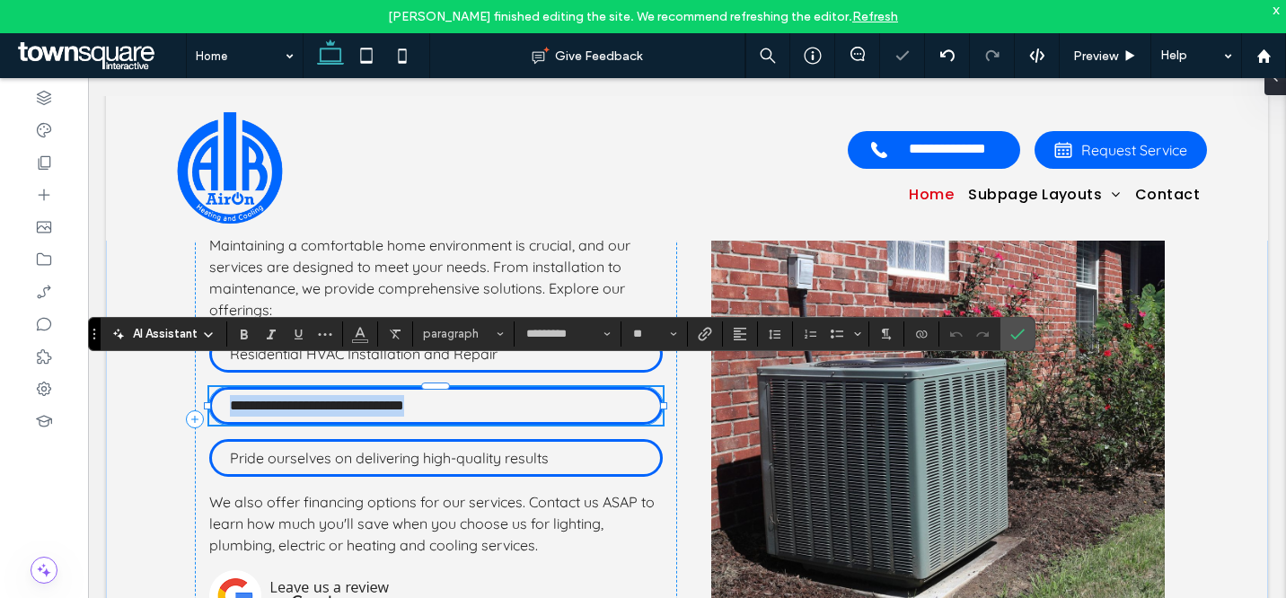
paste div
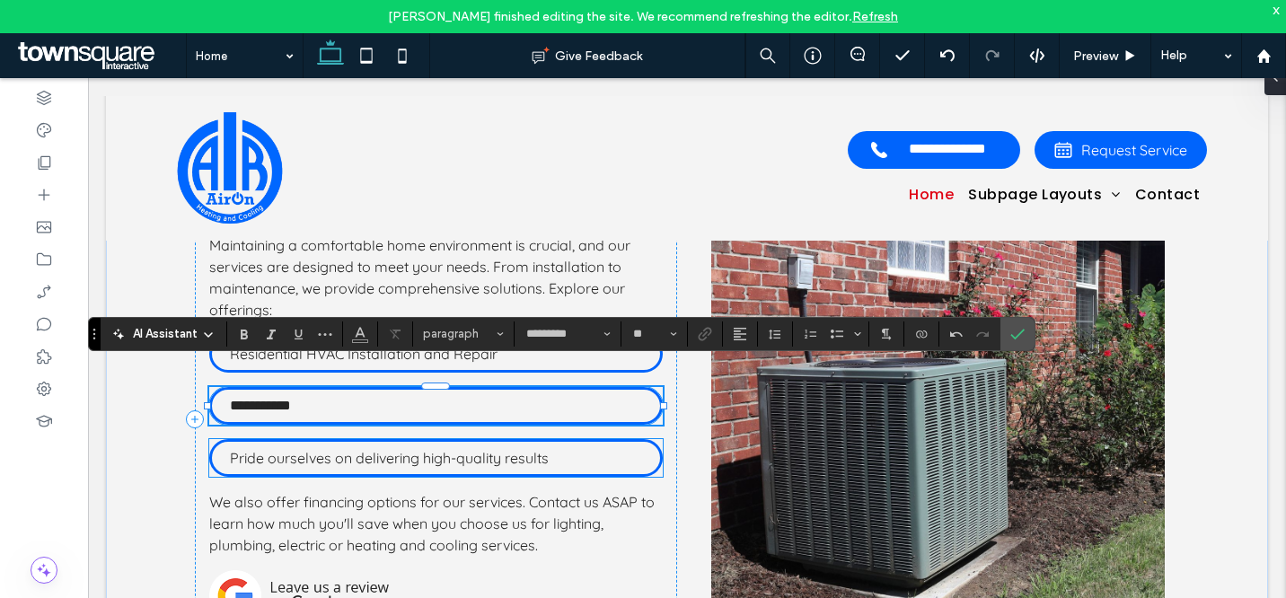
click at [496, 449] on span "Pride ourselves on delivering high-quality results" at bounding box center [389, 458] width 319 height 18
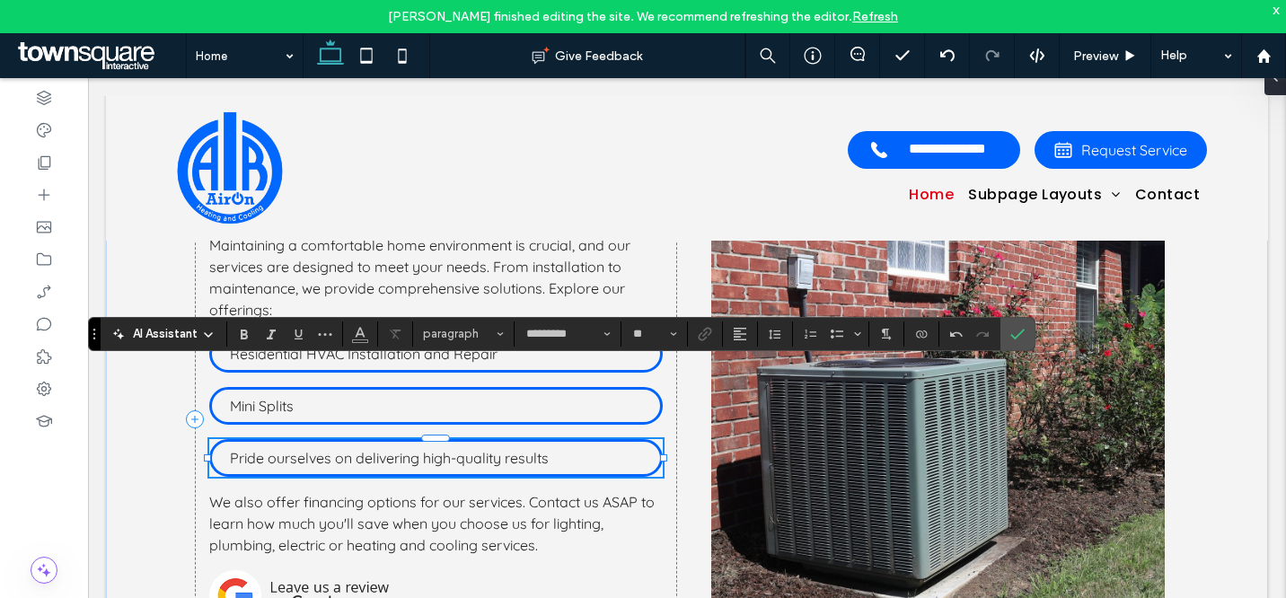
click at [496, 439] on div "Pride ourselves on delivering high-quality results" at bounding box center [436, 458] width 454 height 38
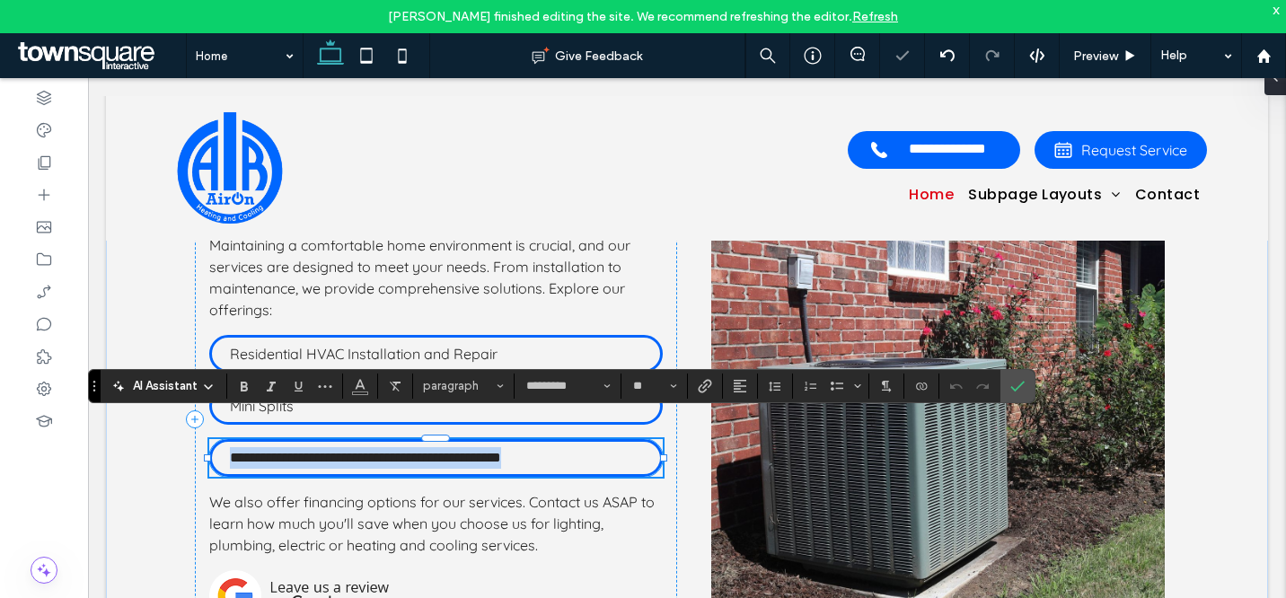
paste div
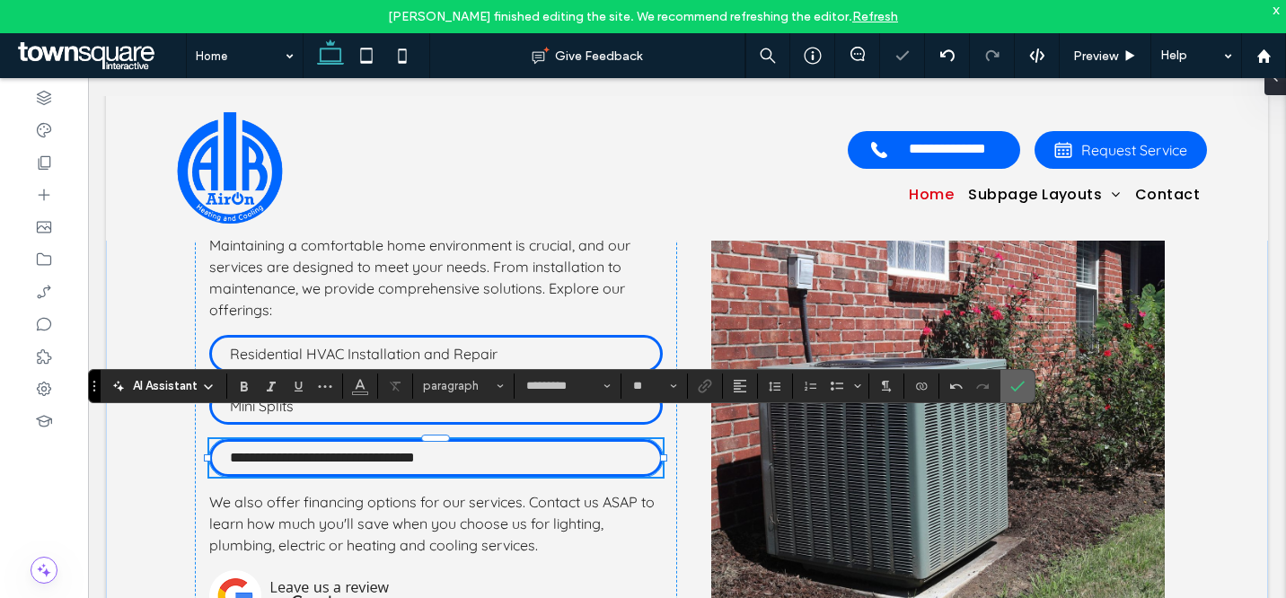
click at [1022, 379] on icon "Confirm" at bounding box center [1018, 386] width 14 height 14
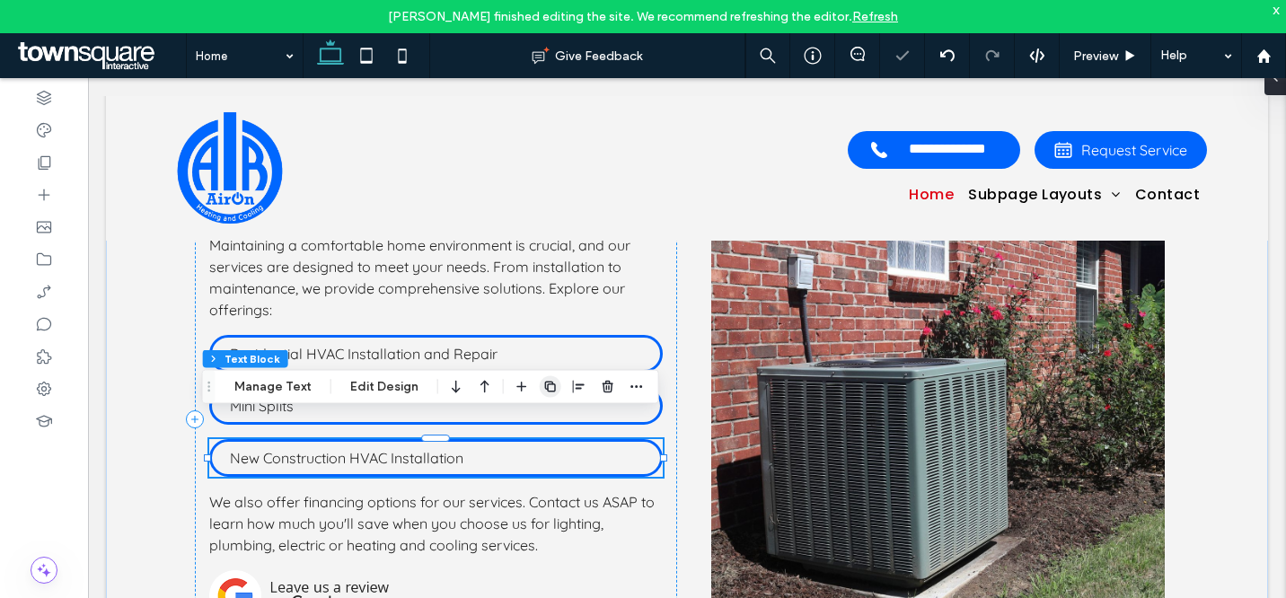
click at [551, 384] on use "button" at bounding box center [550, 386] width 11 height 11
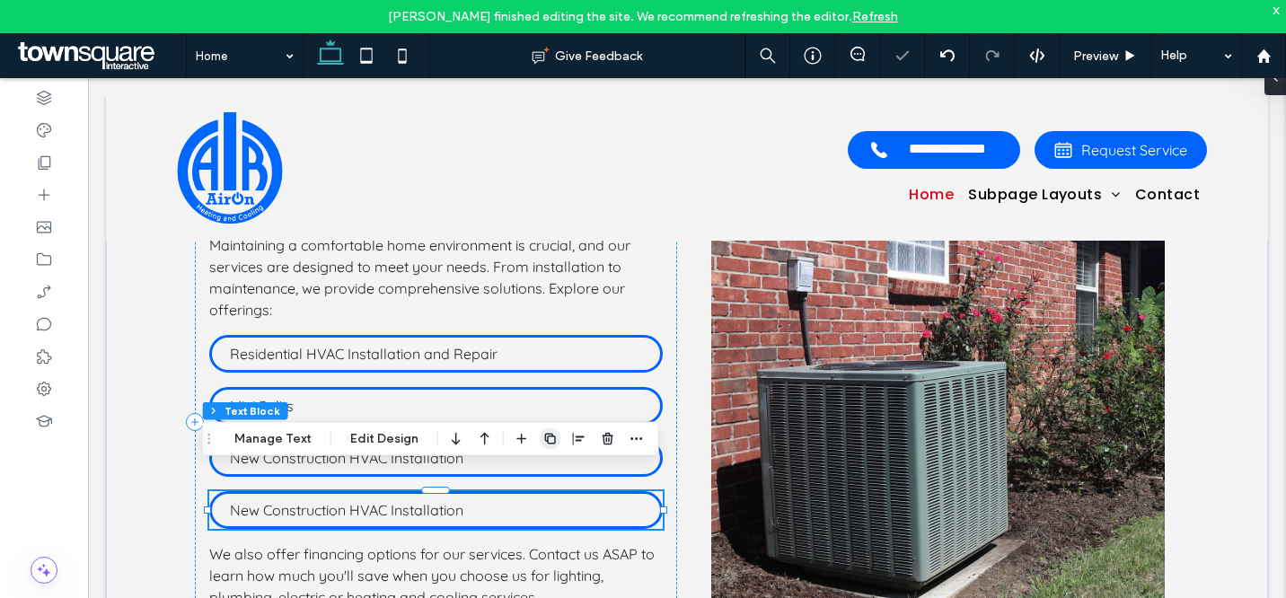
click at [549, 433] on icon "button" at bounding box center [550, 439] width 14 height 14
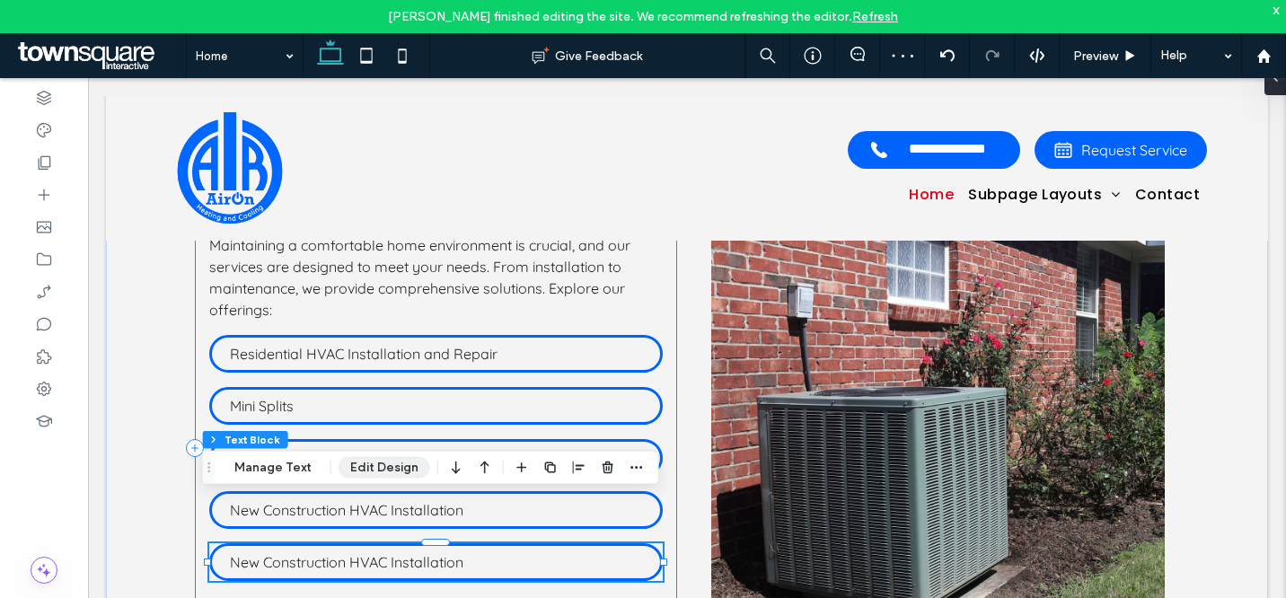
scroll to position [1871, 0]
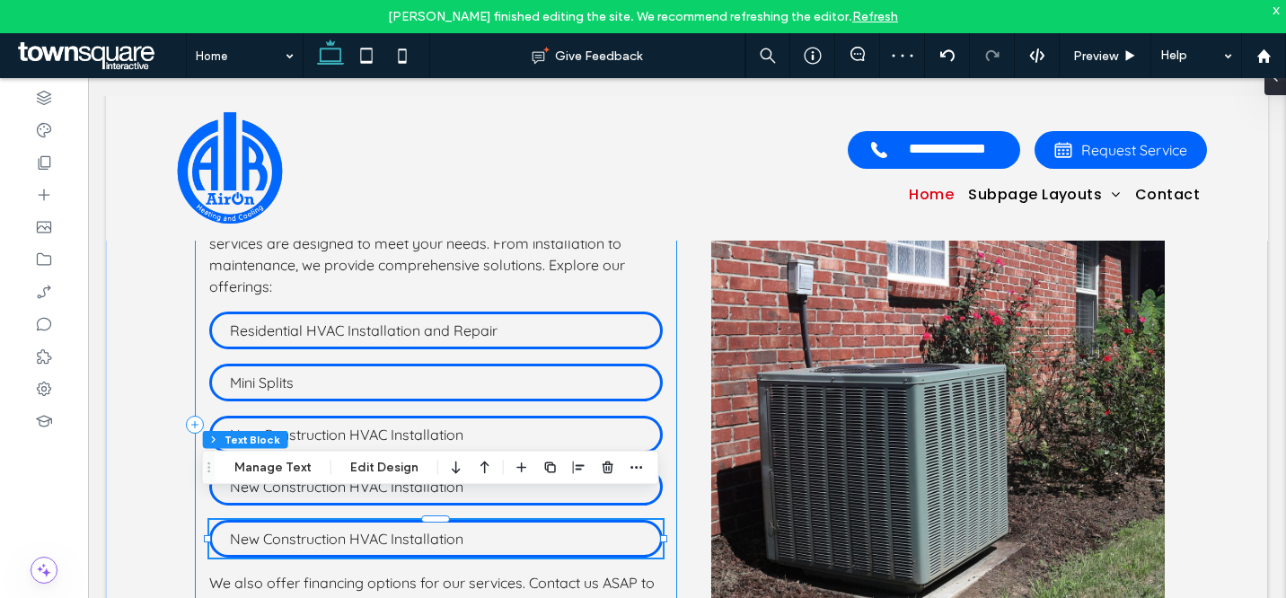
click at [366, 492] on div "Our Most Popular Services Maintaining a comfortable home environment is crucial…" at bounding box center [436, 426] width 482 height 584
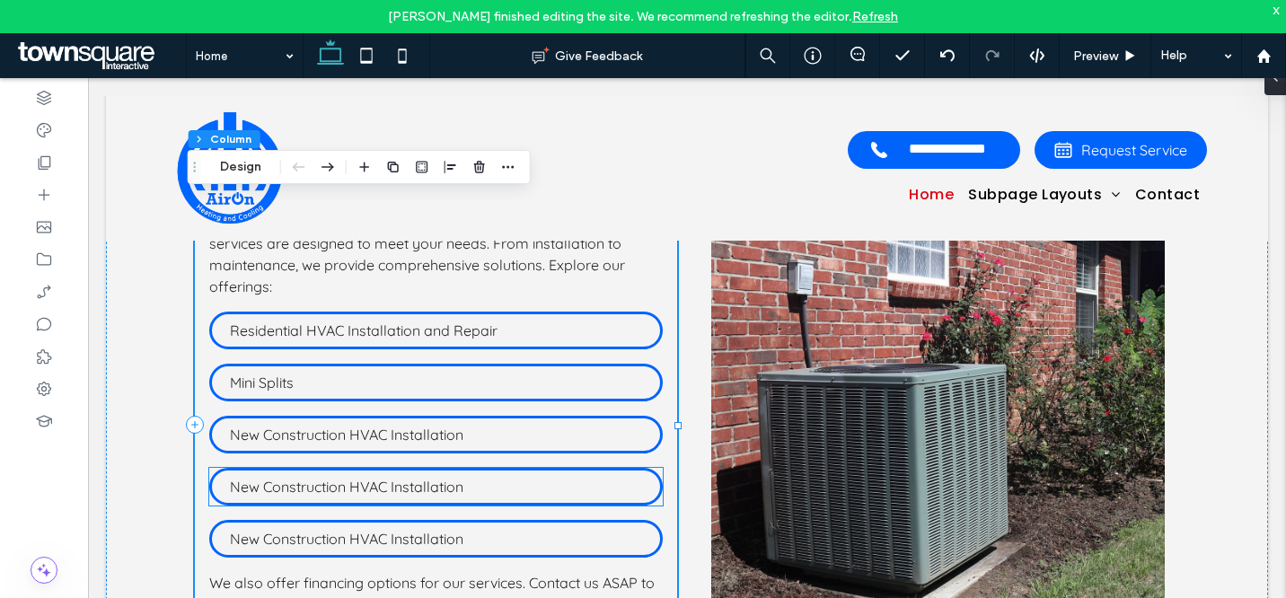
click at [394, 478] on span "New Construction HVAC Installation" at bounding box center [347, 487] width 234 height 18
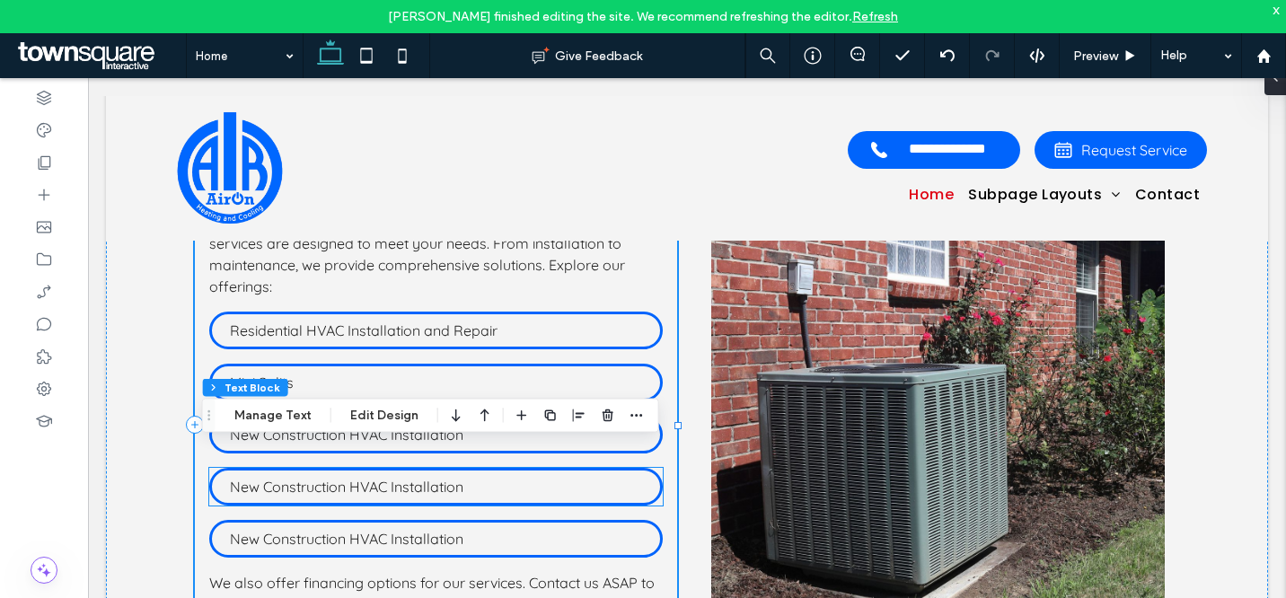
type input "*"
type input "***"
type input "**"
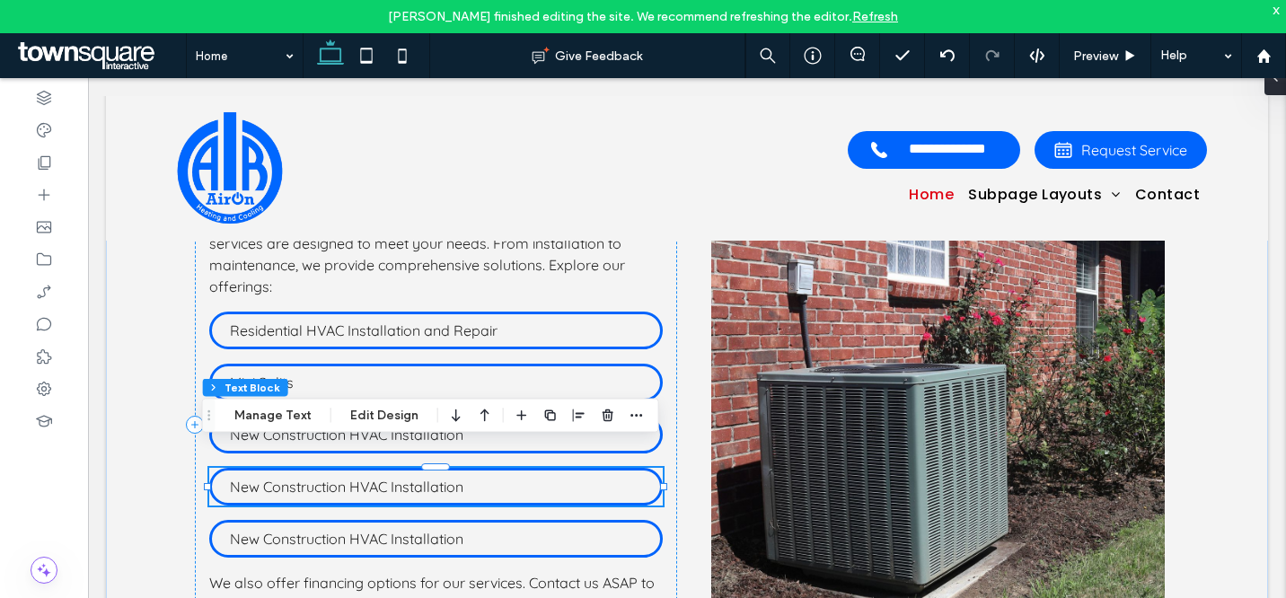
click at [394, 478] on span "New Construction HVAC Installation" at bounding box center [347, 487] width 234 height 18
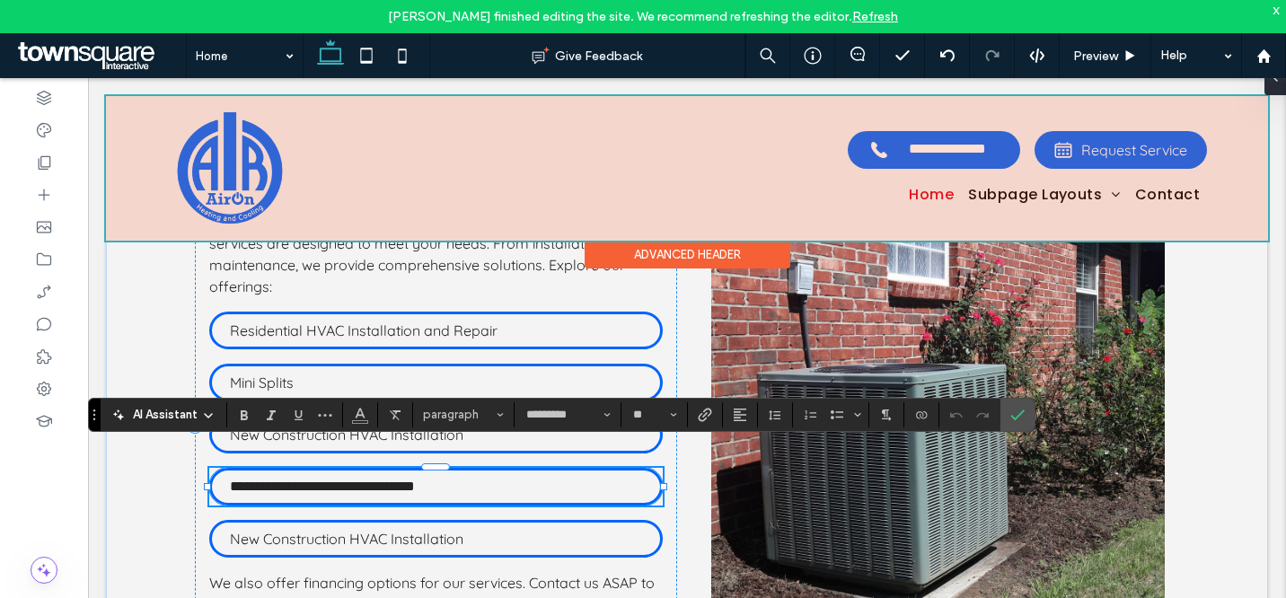
paste div
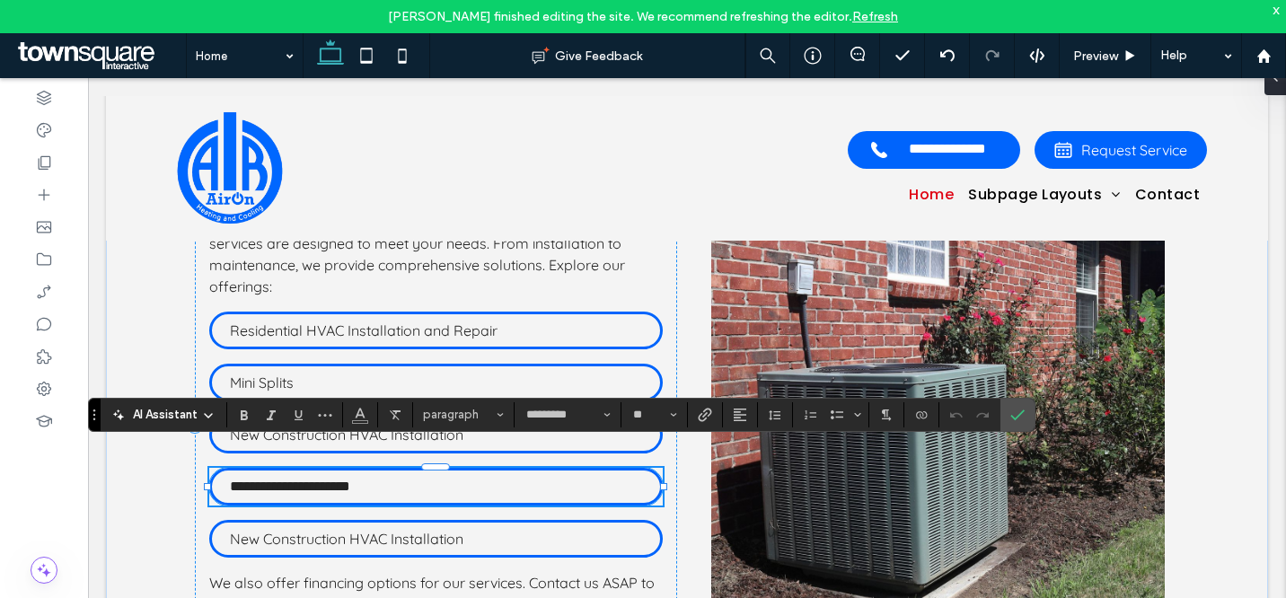
scroll to position [2, 0]
click at [463, 528] on p "New Construction HVAC Installation" at bounding box center [436, 539] width 412 height 22
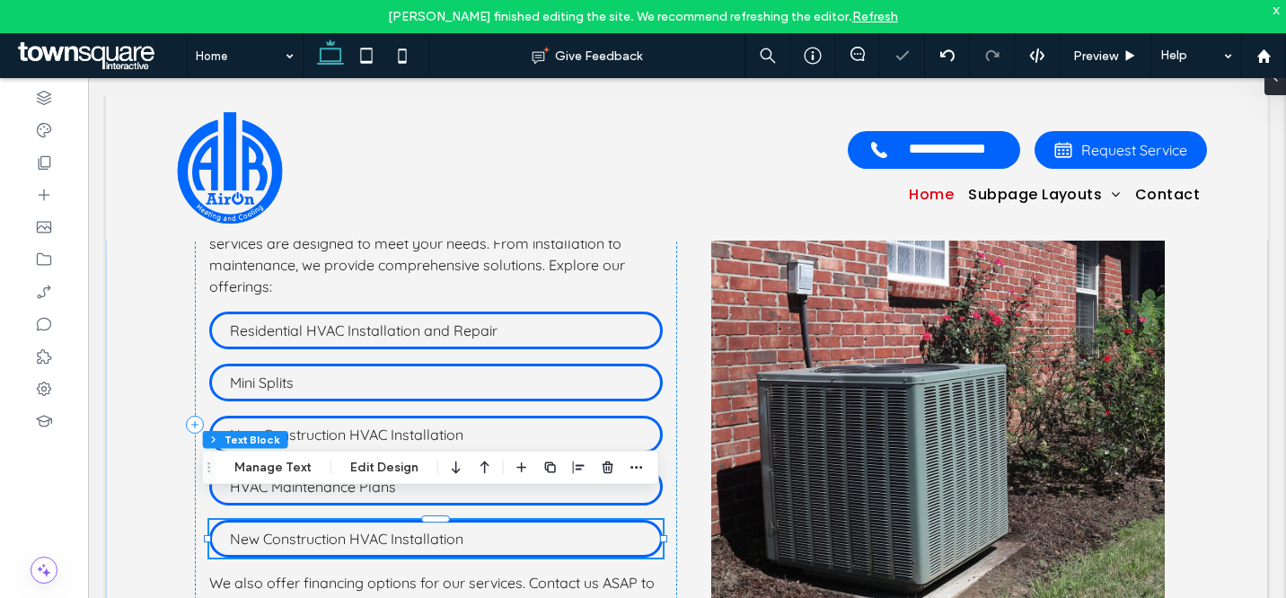
type input "*"
type input "***"
type input "**"
click at [463, 520] on div "New Construction HVAC Installation" at bounding box center [436, 539] width 454 height 38
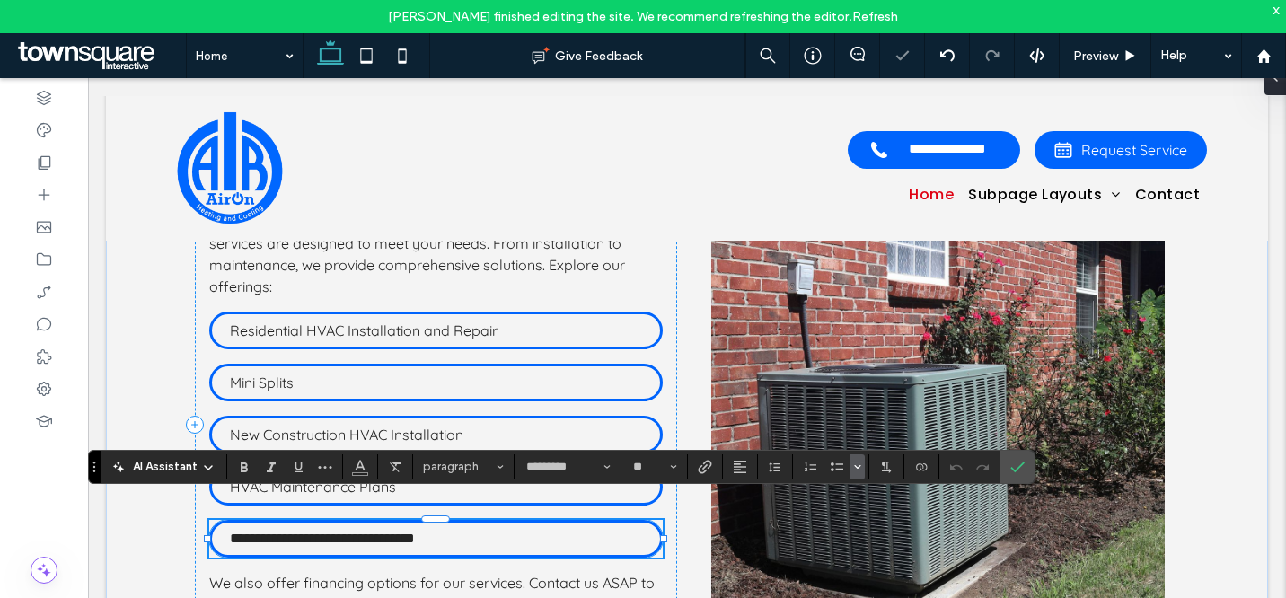
paste div
click at [1013, 460] on icon "Confirm" at bounding box center [1018, 467] width 14 height 14
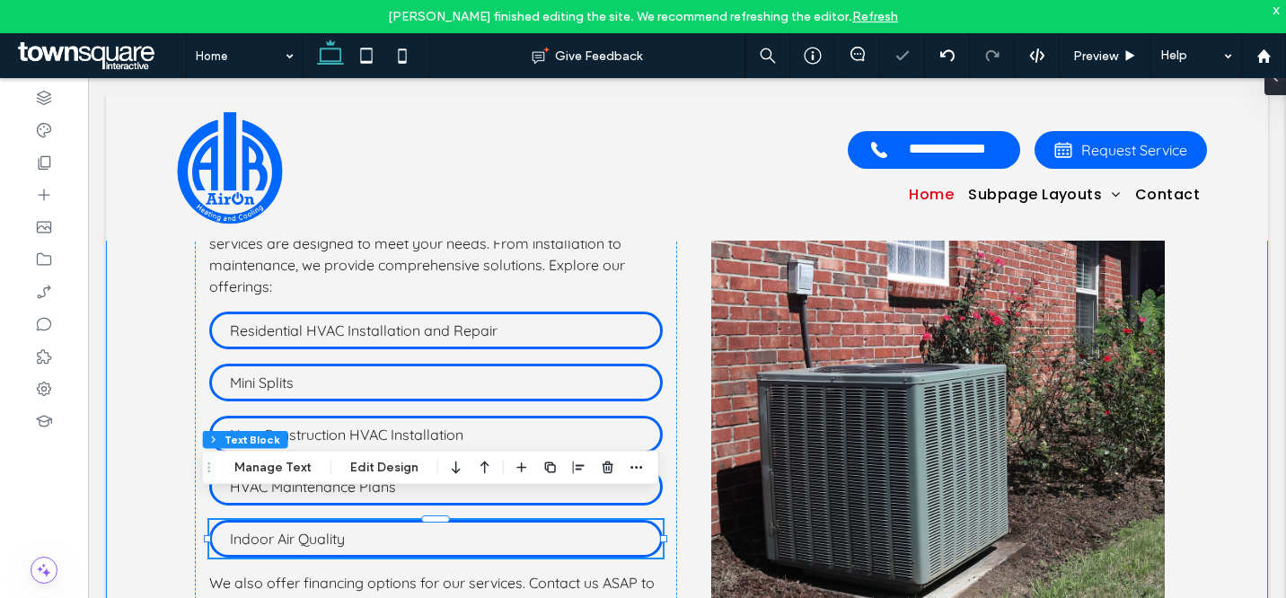
click at [672, 315] on div "Our Most Popular Services Maintaining a comfortable home environment is crucial…" at bounding box center [687, 426] width 1078 height 674
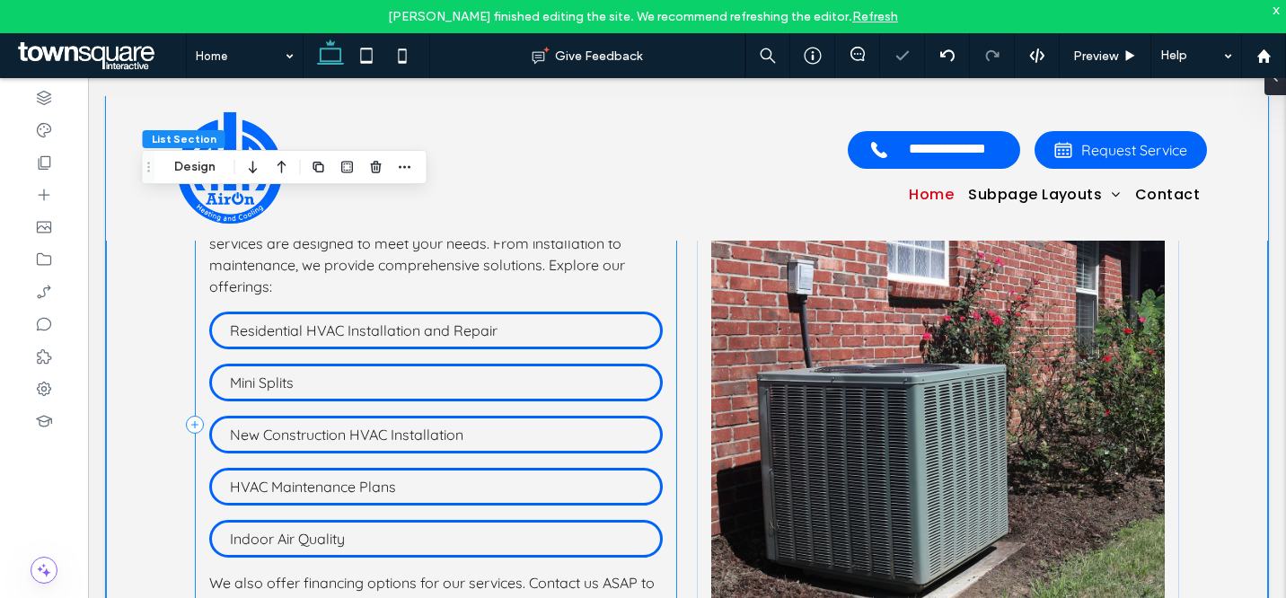
scroll to position [1982, 0]
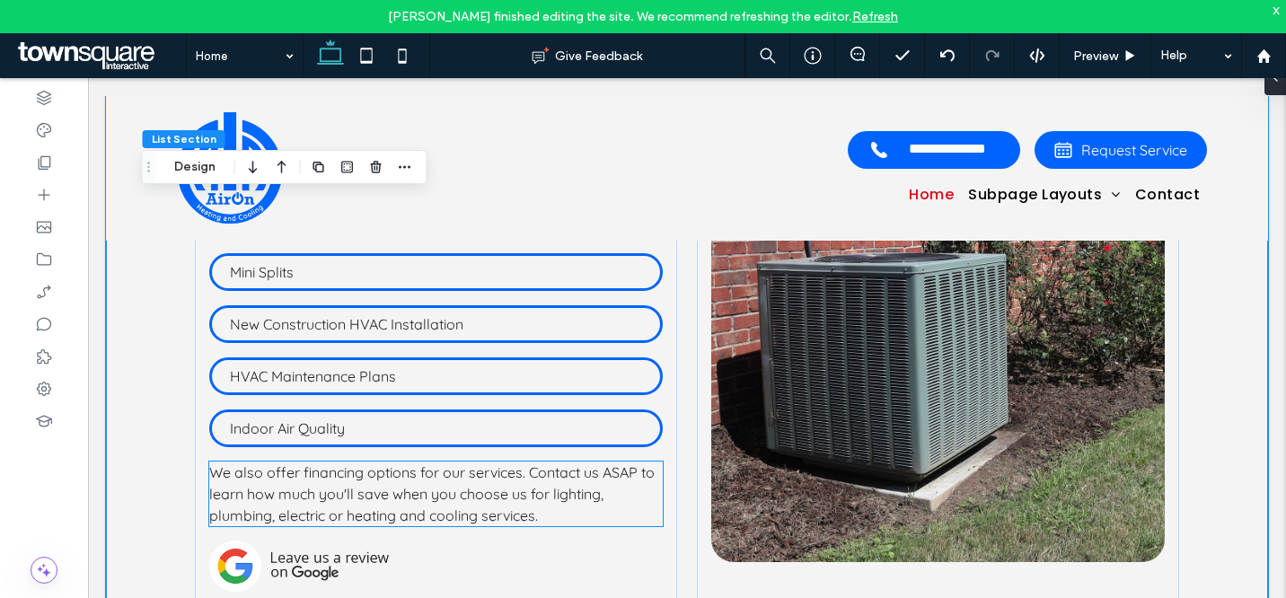
click at [428, 463] on span "We also offer financing options for our services. Contact us ASAP to learn how …" at bounding box center [432, 493] width 446 height 61
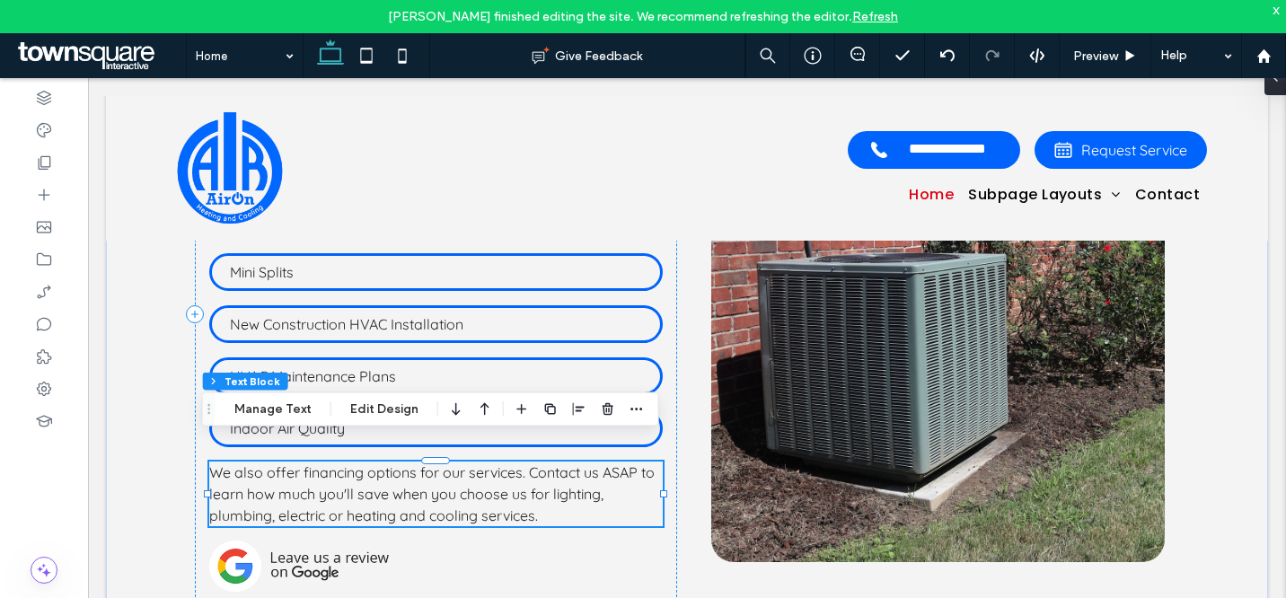
click at [428, 463] on span "We also offer financing options for our services. Contact us ASAP to learn how …" at bounding box center [432, 493] width 446 height 61
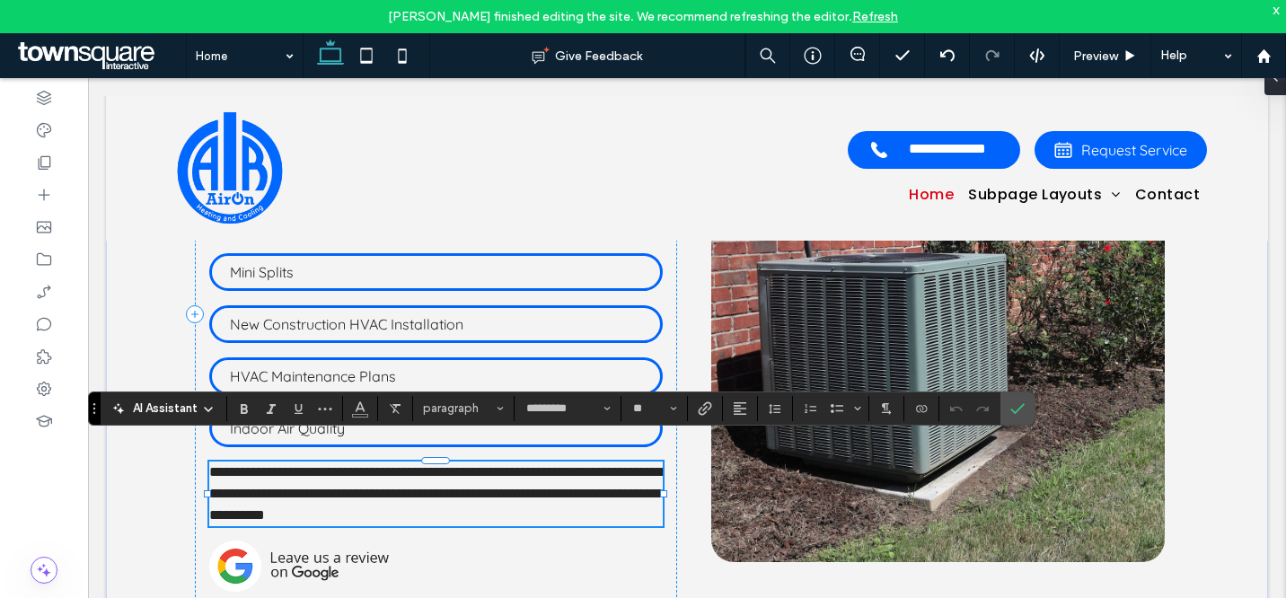
paste div
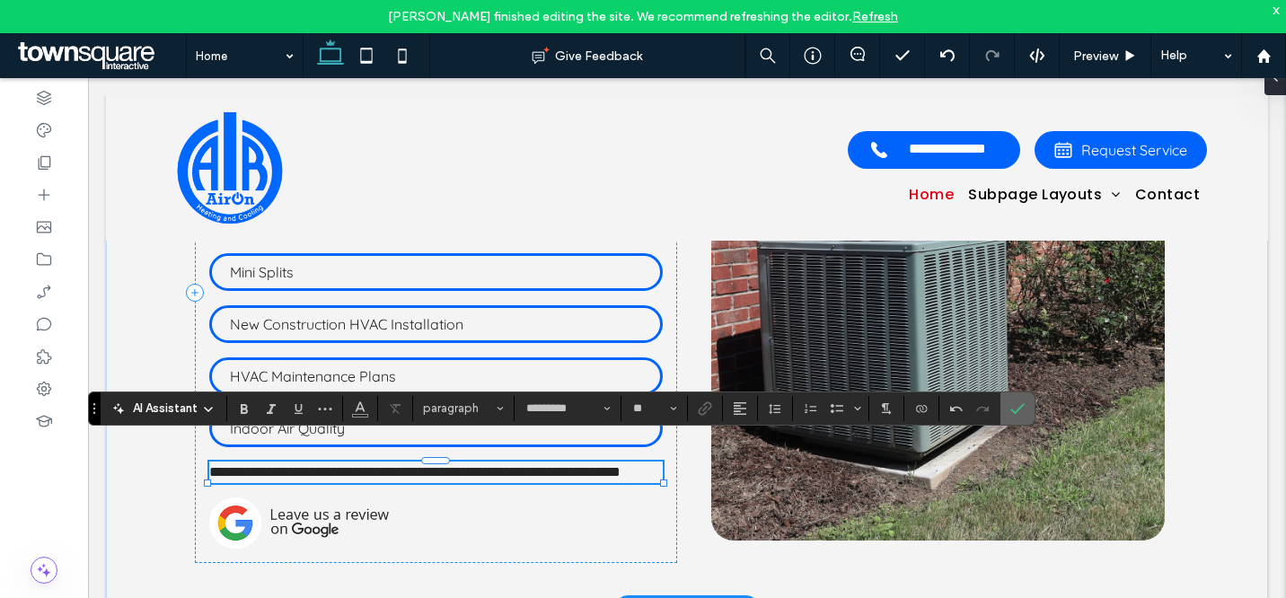
click at [1011, 412] on icon "Confirm" at bounding box center [1018, 409] width 14 height 14
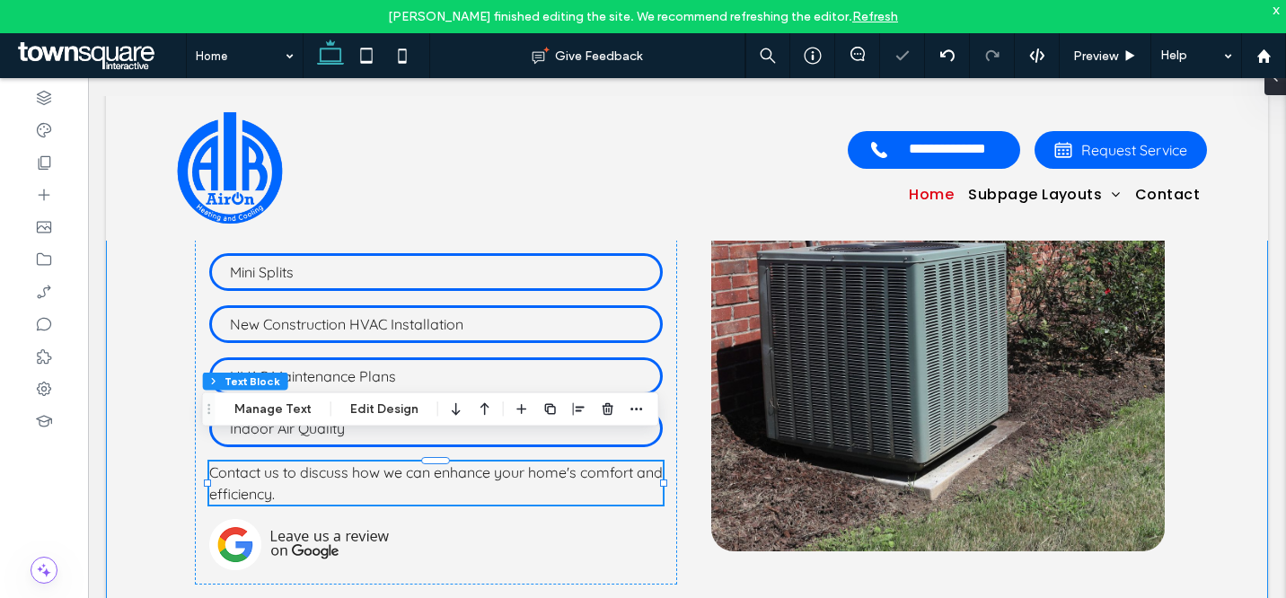
click at [1178, 381] on div "Our Most Popular Services Maintaining a comfortable home environment is crucial…" at bounding box center [687, 304] width 1078 height 652
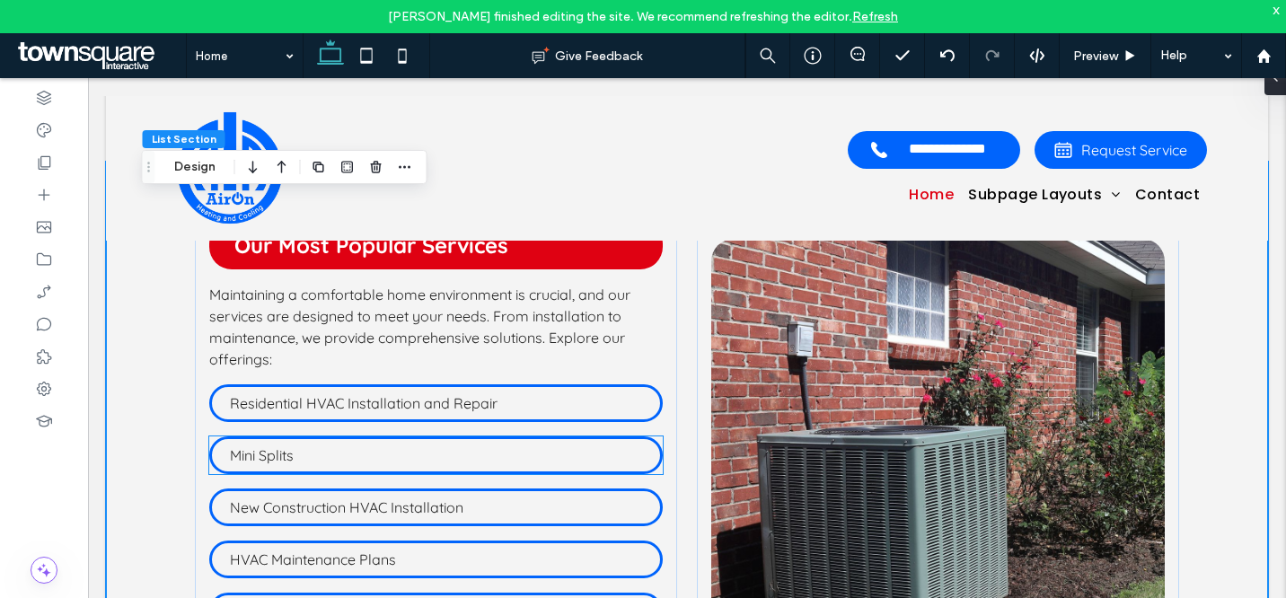
scroll to position [2074, 0]
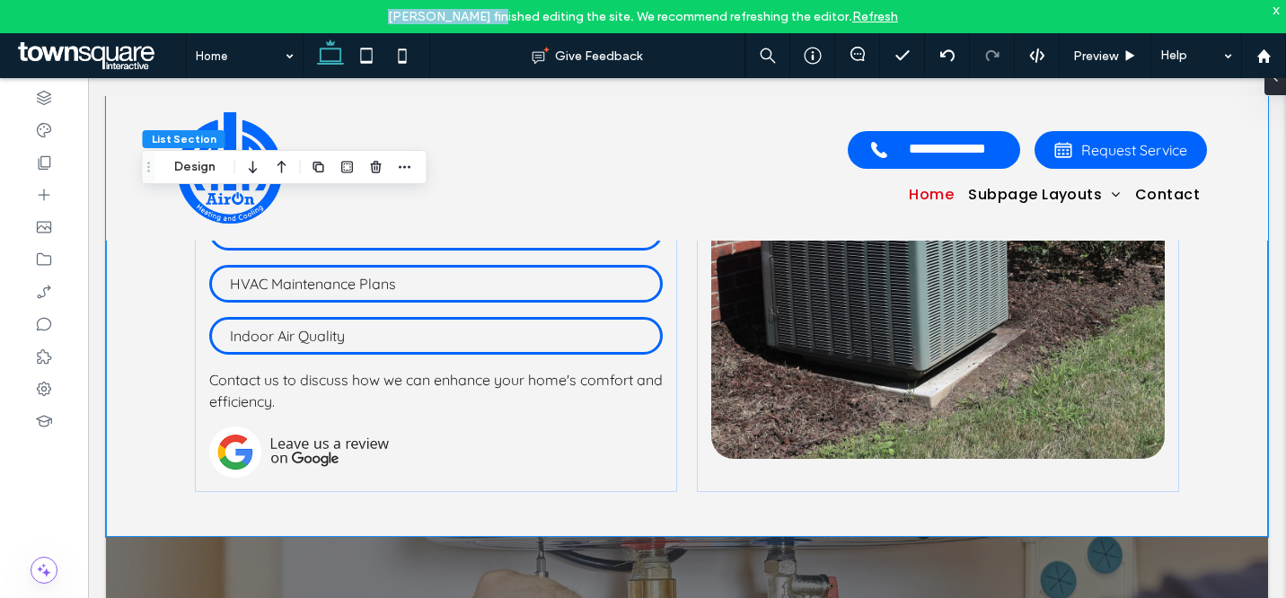
drag, startPoint x: 486, startPoint y: 18, endPoint x: 383, endPoint y: 19, distance: 103.3
click at [383, 19] on div "Orlando Brillantes finished editing the site. We recommend refreshing the edito…" at bounding box center [643, 16] width 1286 height 33
copy span "Orlando Brillante"
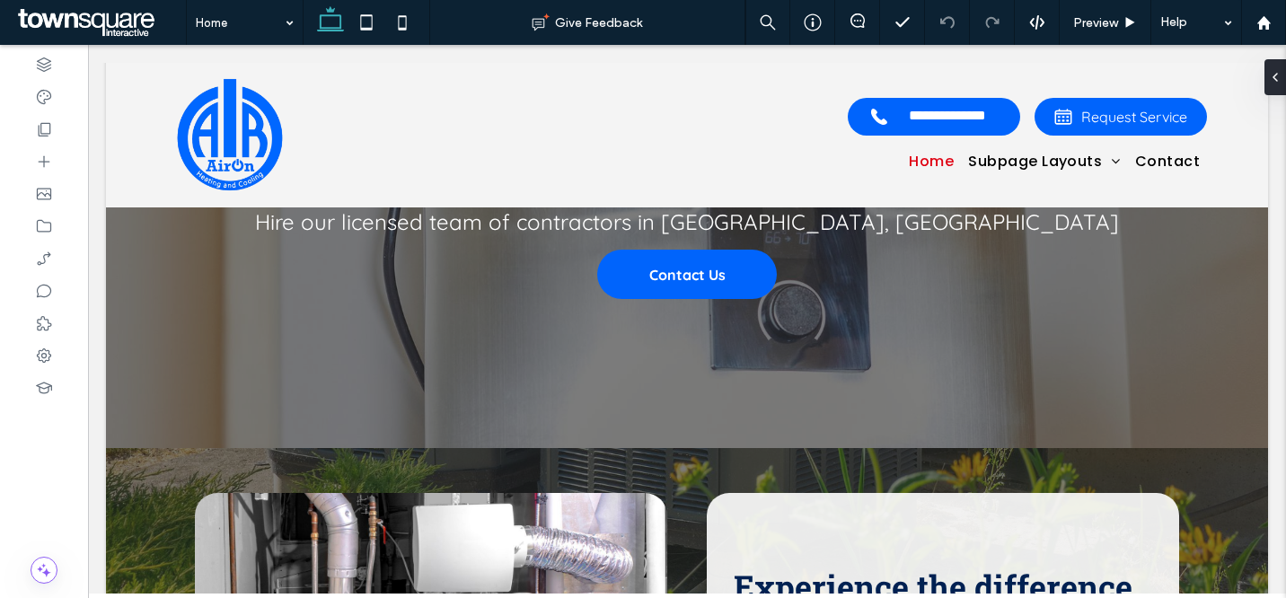
scroll to position [2618, 0]
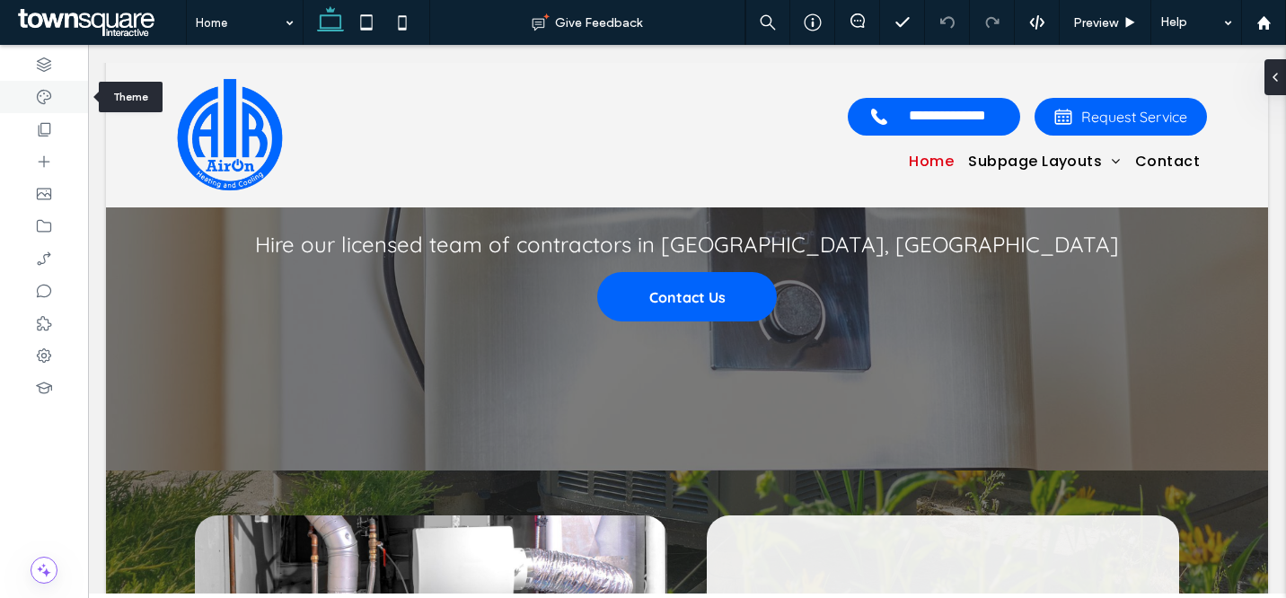
click at [36, 97] on icon at bounding box center [44, 97] width 18 height 18
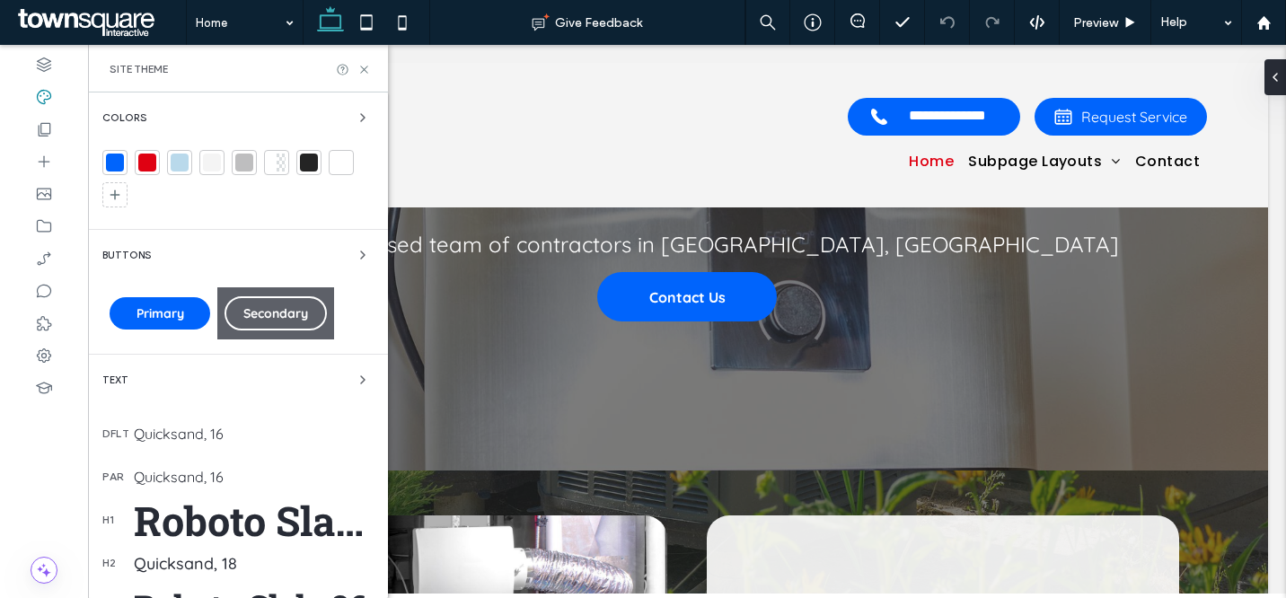
scroll to position [328, 0]
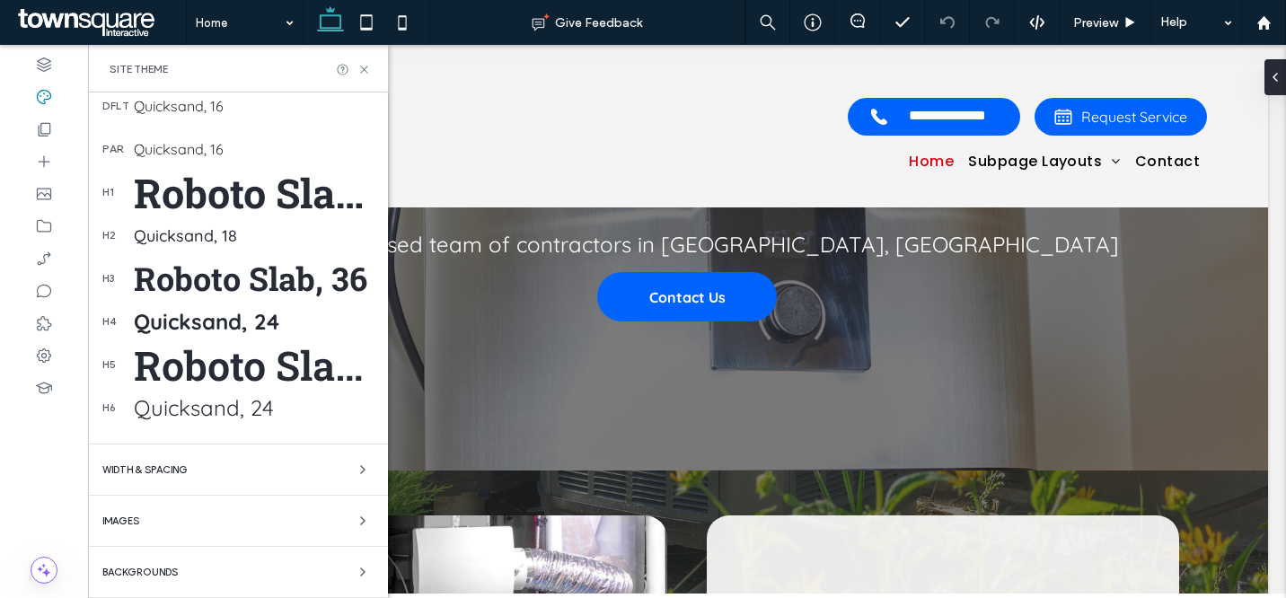
click at [207, 411] on div "Quicksand, 24" at bounding box center [254, 407] width 240 height 27
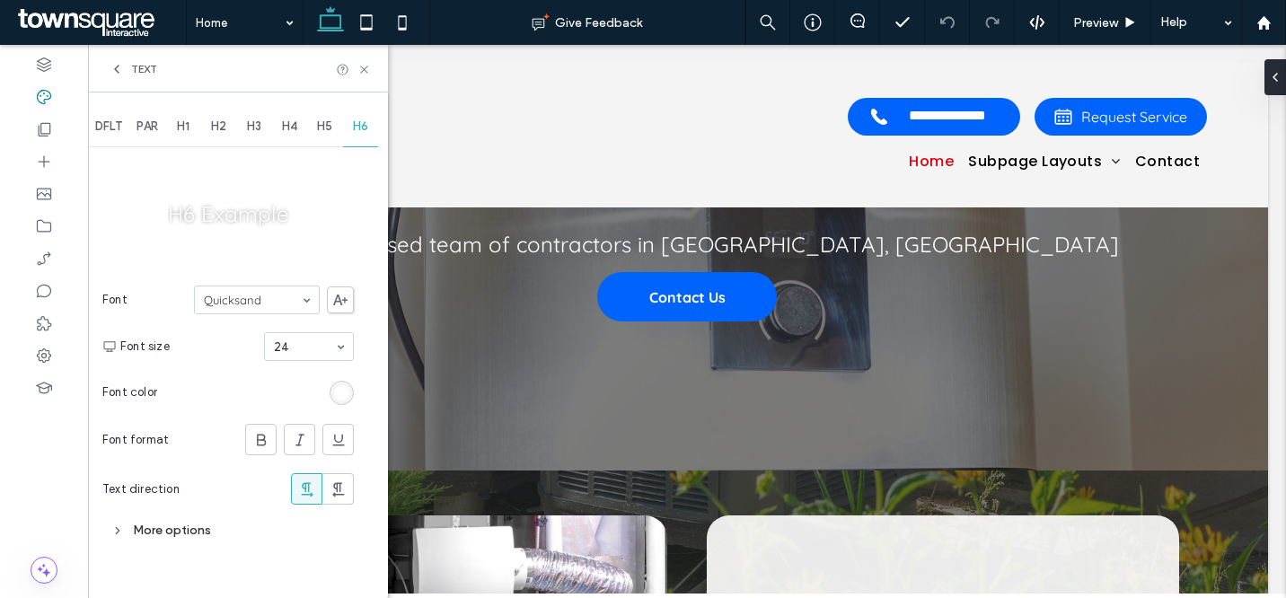
scroll to position [0, 0]
click at [252, 446] on icon at bounding box center [261, 440] width 18 height 18
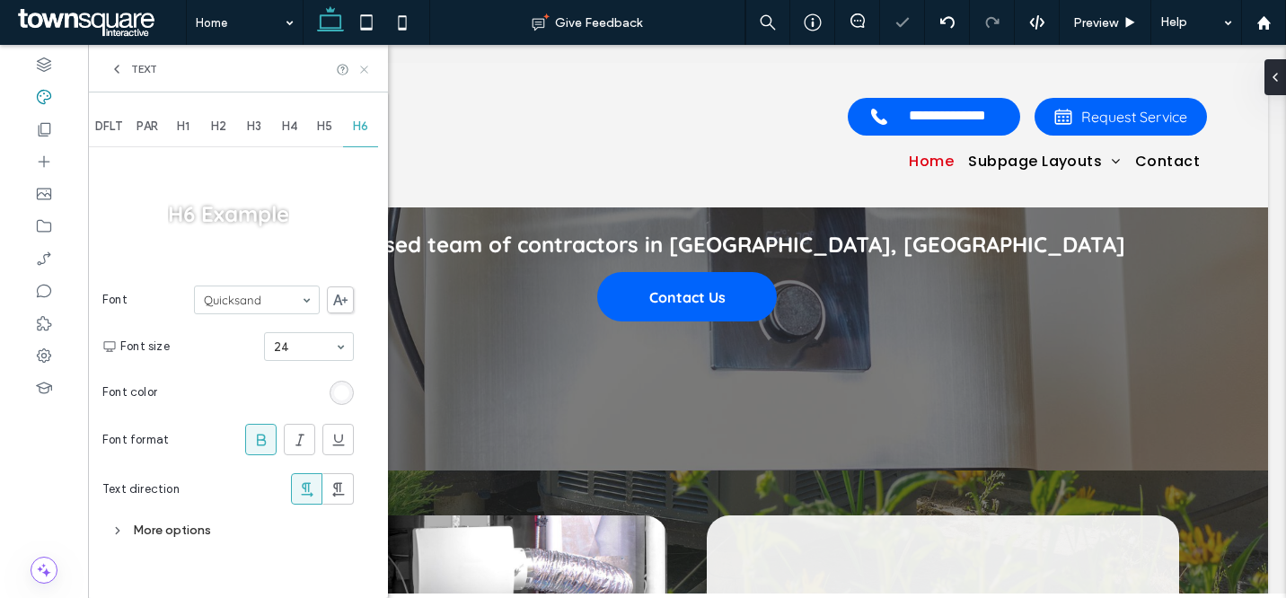
click at [366, 66] on use at bounding box center [363, 69] width 7 height 7
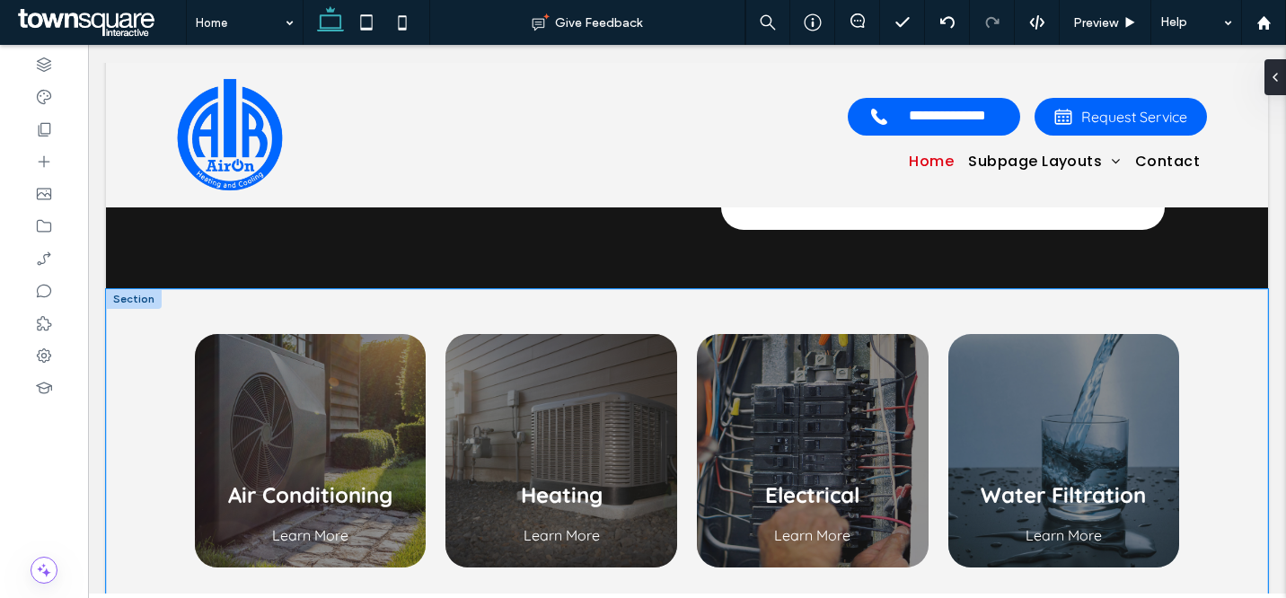
scroll to position [653, 0]
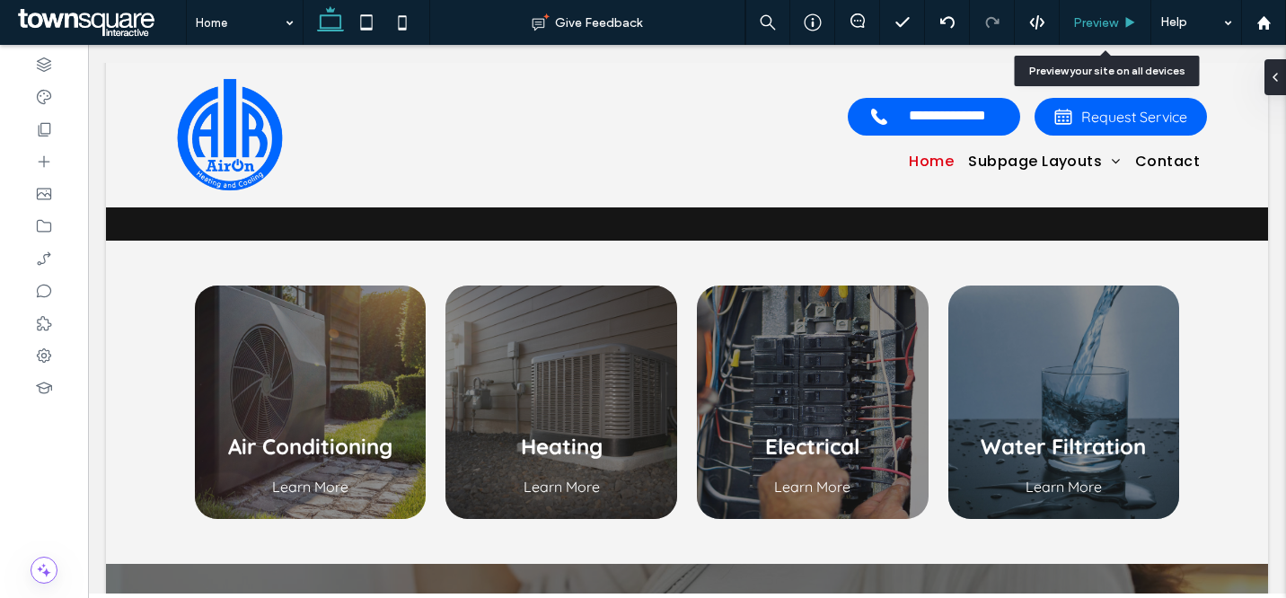
click at [1075, 13] on div "Preview" at bounding box center [1106, 22] width 92 height 45
click at [1107, 16] on span "Preview" at bounding box center [1095, 22] width 45 height 15
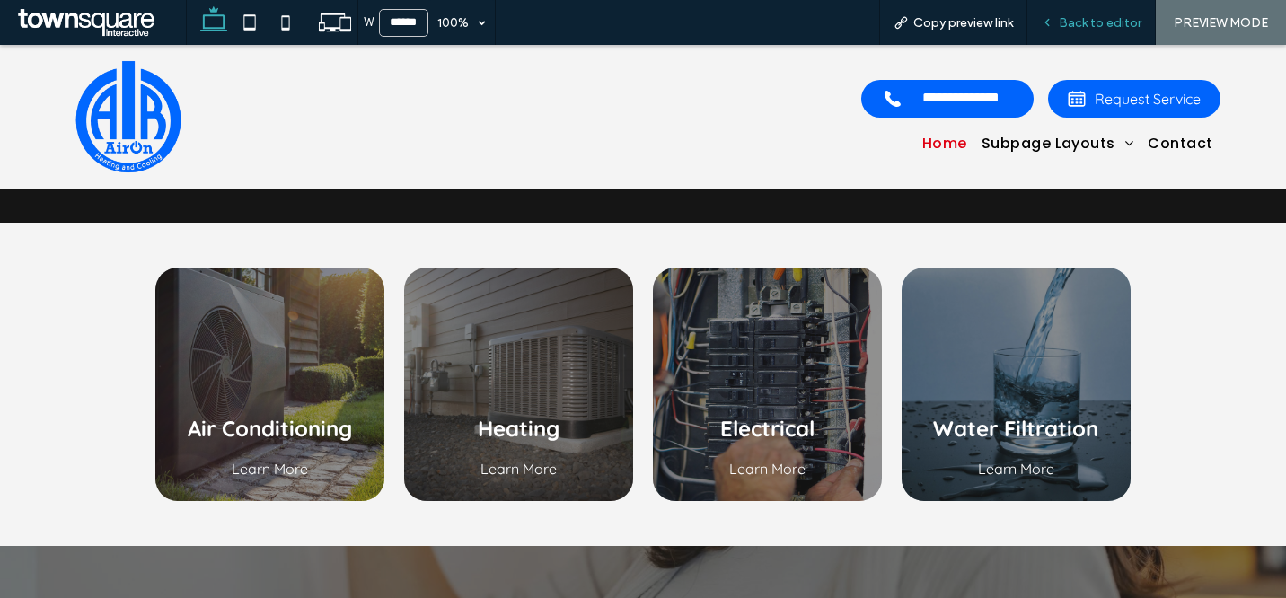
click at [1105, 15] on span "Back to editor" at bounding box center [1100, 22] width 83 height 15
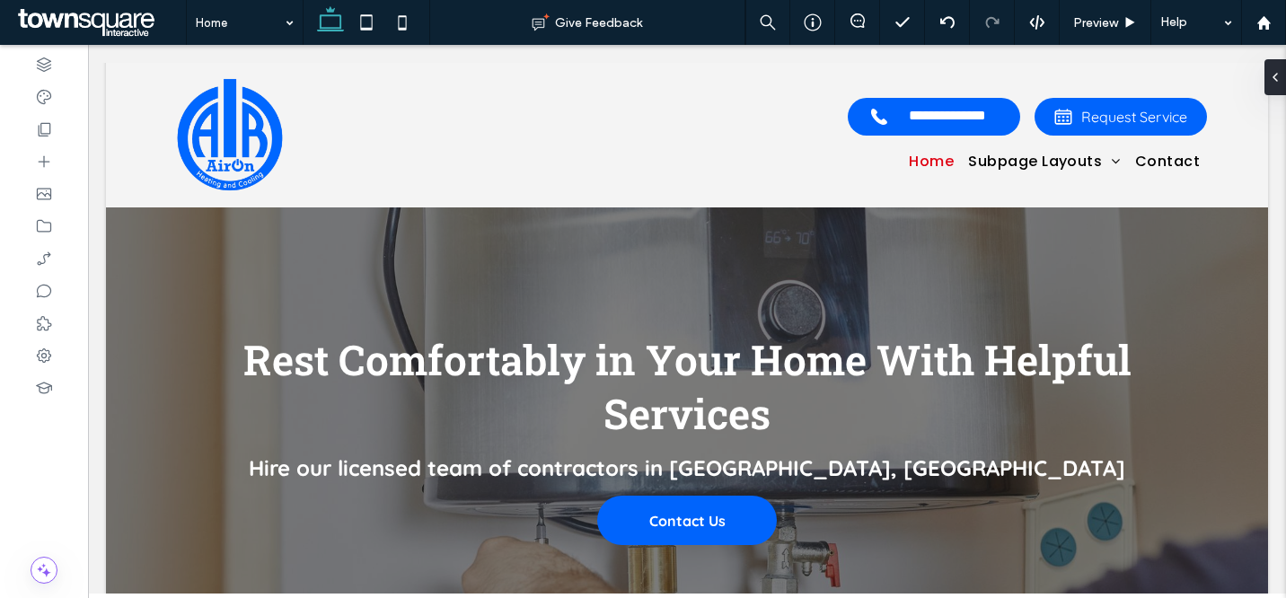
scroll to position [2078, 0]
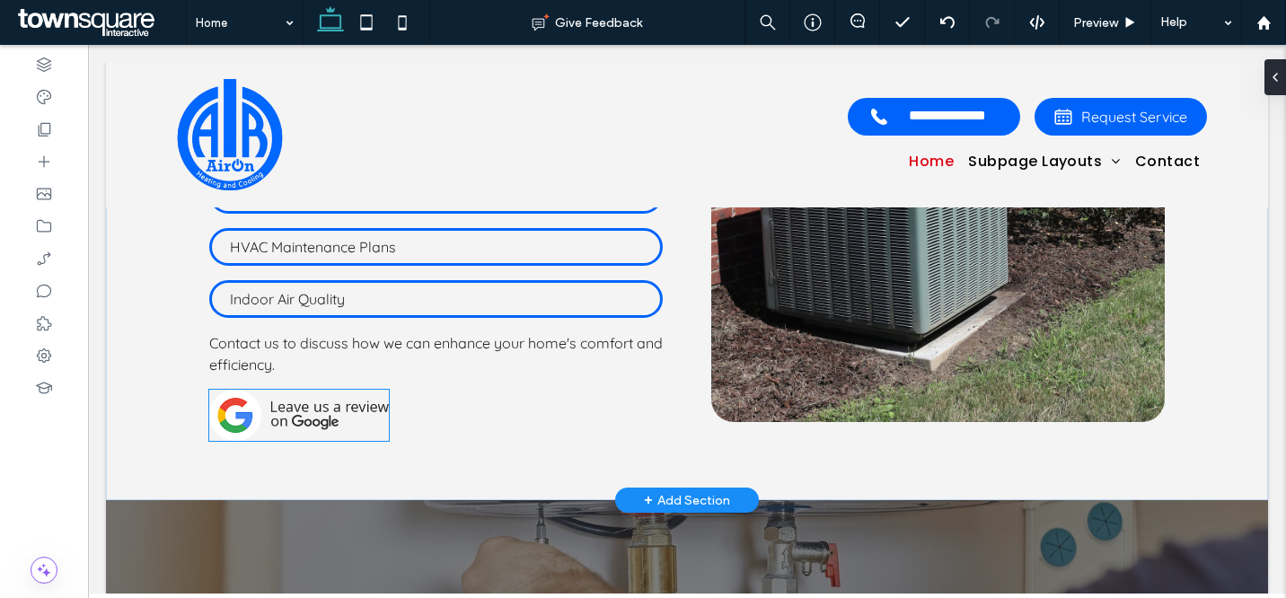
click at [259, 391] on img at bounding box center [299, 416] width 180 height 52
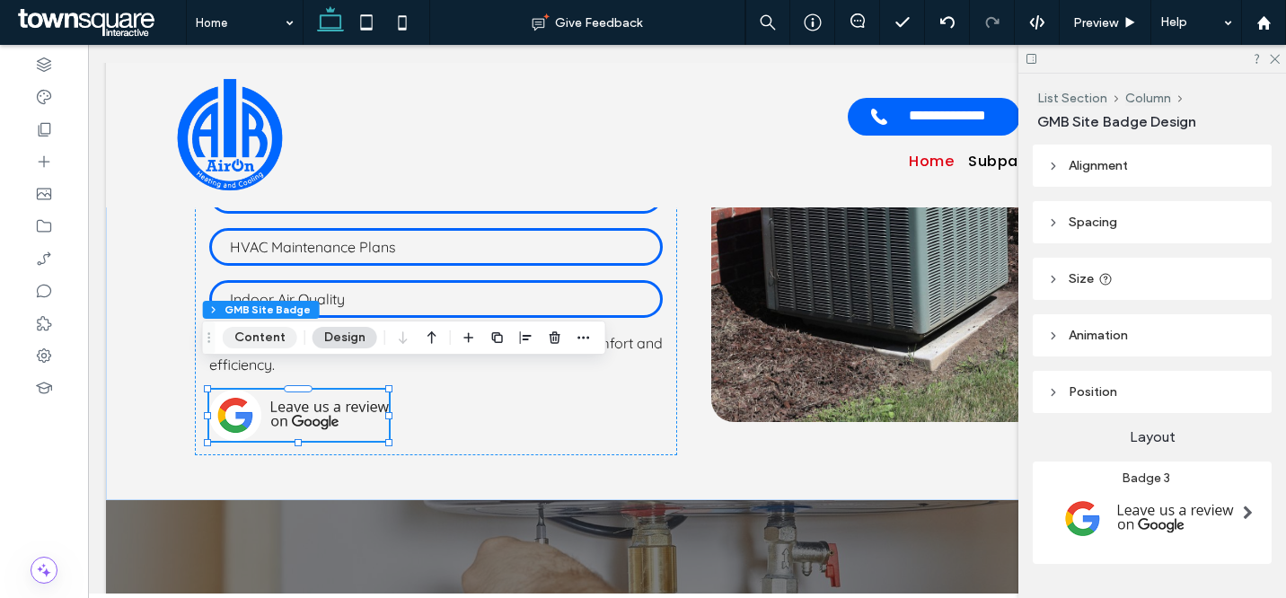
click at [272, 335] on button "Content" at bounding box center [260, 338] width 75 height 22
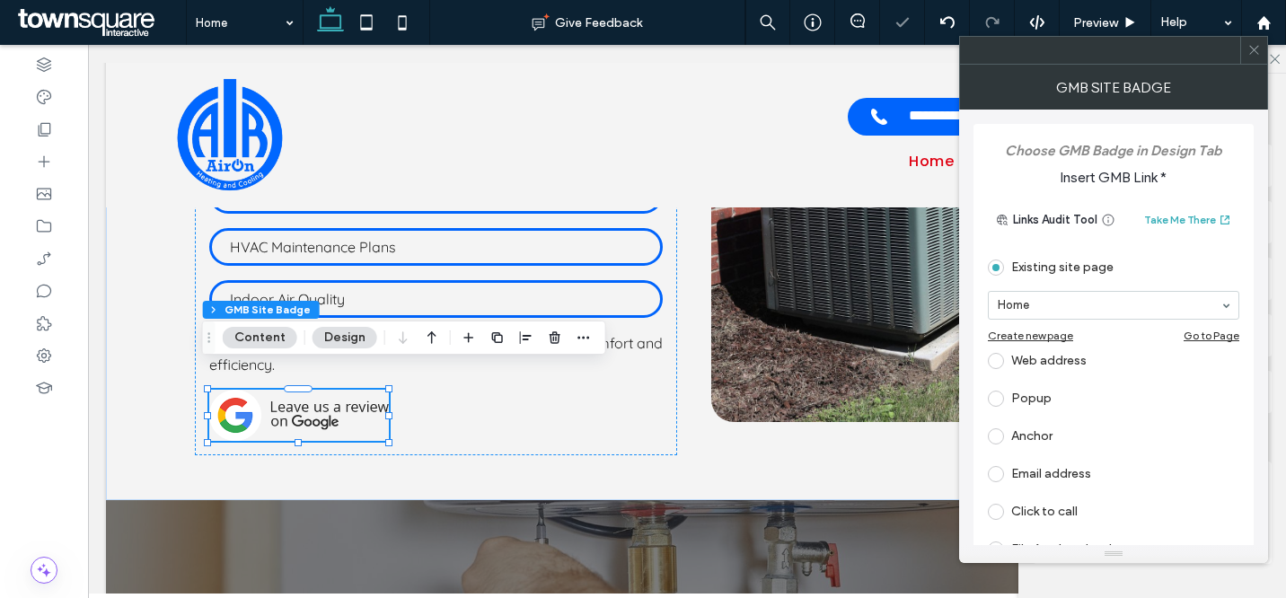
click at [1064, 357] on div "Web address" at bounding box center [1114, 361] width 252 height 29
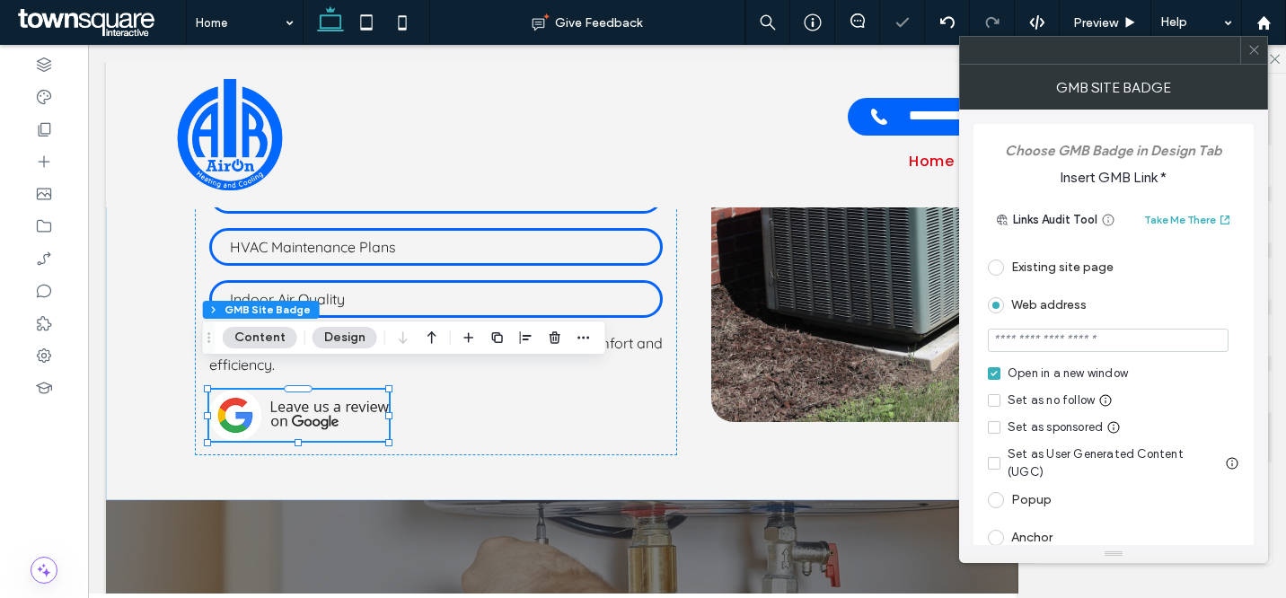
click at [1070, 345] on input "url" at bounding box center [1108, 340] width 241 height 23
paste input "**********"
type input "**********"
click at [1251, 337] on div "**********" at bounding box center [1114, 401] width 280 height 555
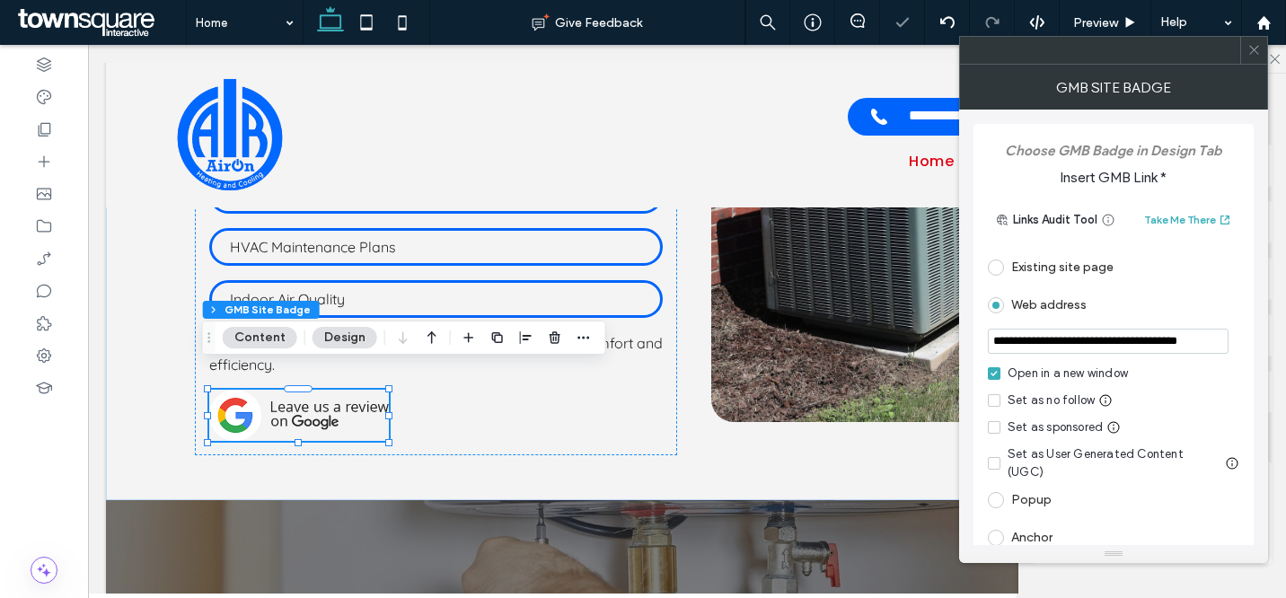
scroll to position [0, 0]
click at [1253, 53] on icon at bounding box center [1254, 49] width 13 height 13
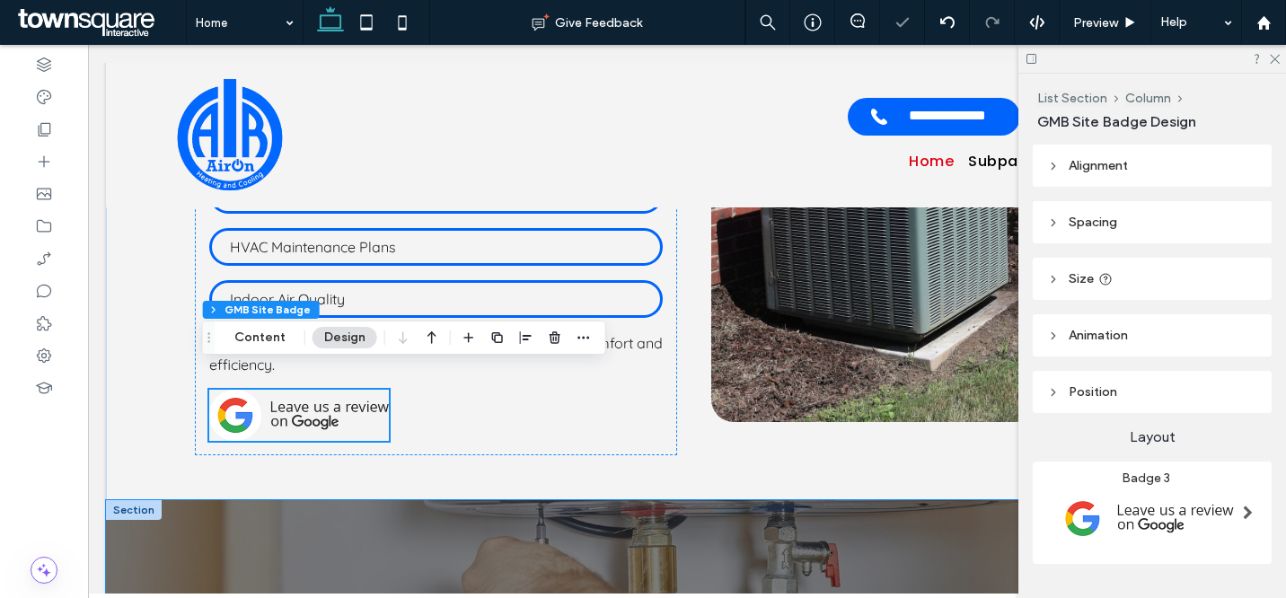
scroll to position [2531, 0]
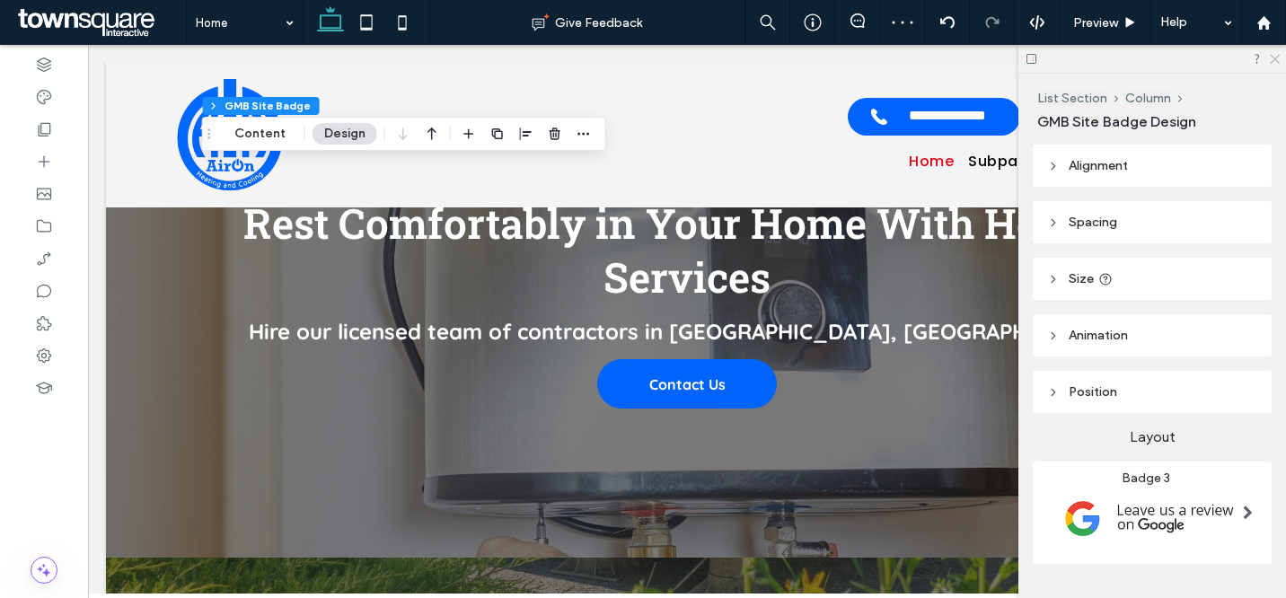
click at [1274, 58] on use at bounding box center [1275, 60] width 10 height 10
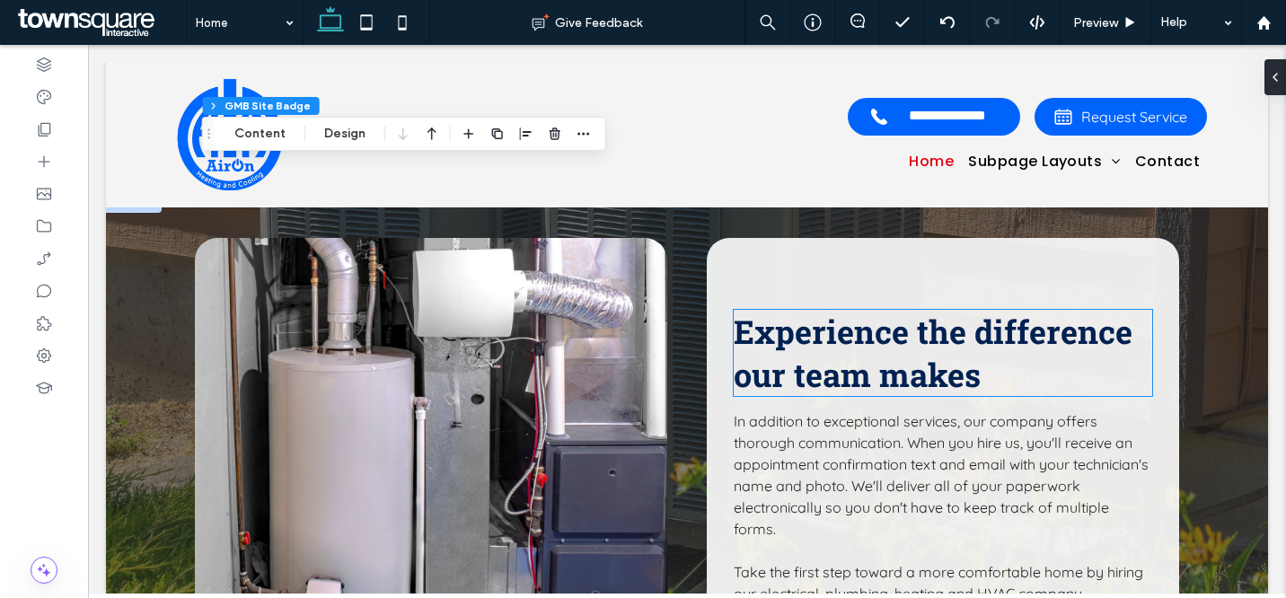
scroll to position [2873, 0]
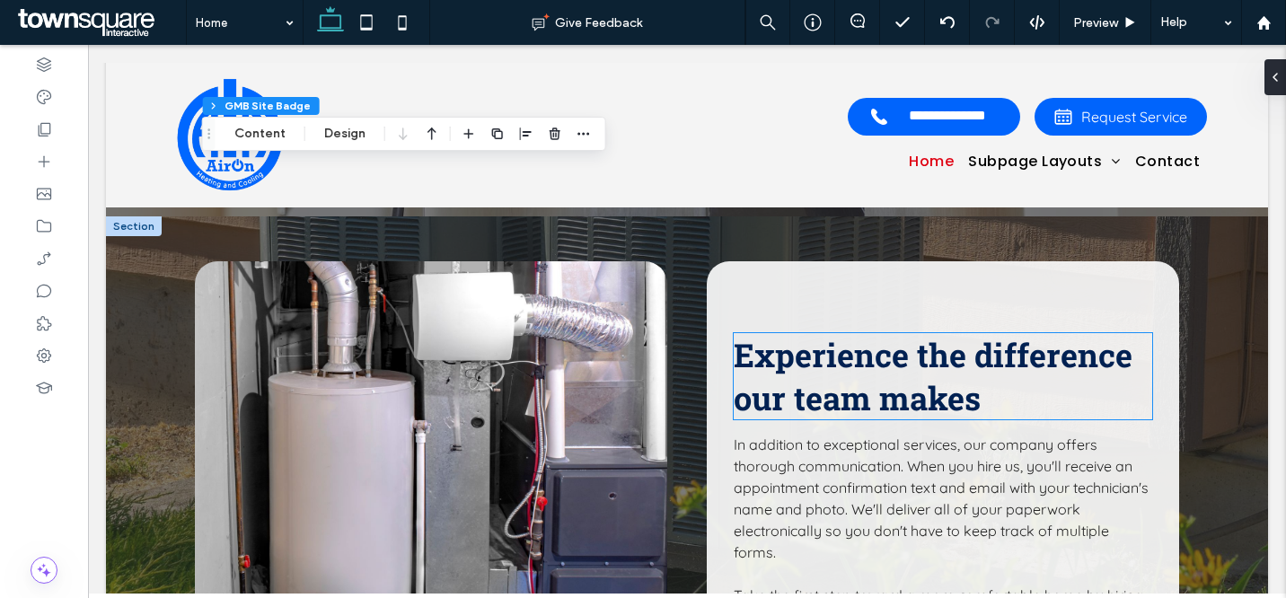
click at [879, 354] on span "Experience the difference our team makes" at bounding box center [933, 376] width 399 height 86
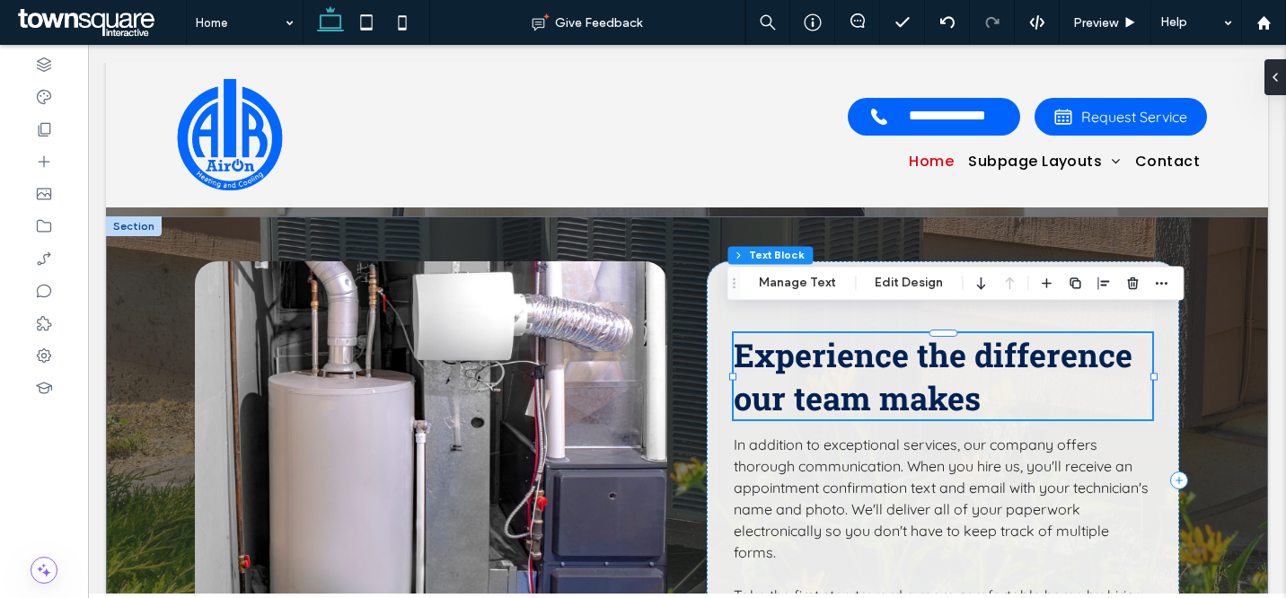
click at [879, 354] on span "Experience the difference our team makes" at bounding box center [933, 376] width 399 height 86
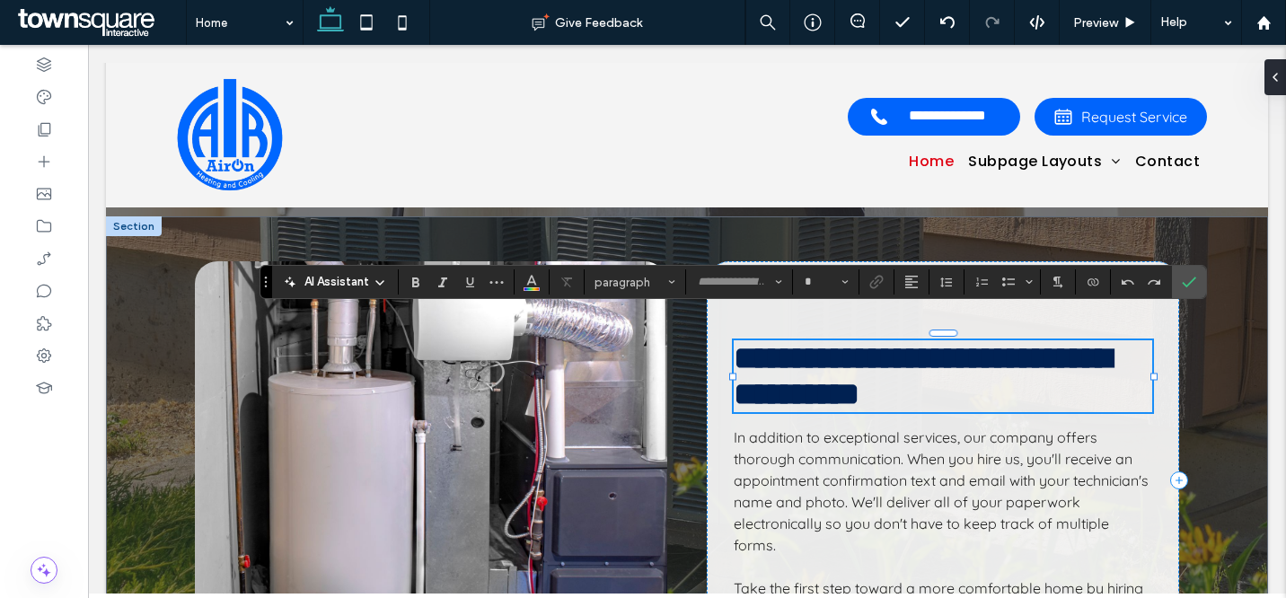
type input "**********"
type input "**"
paste div
type input "**"
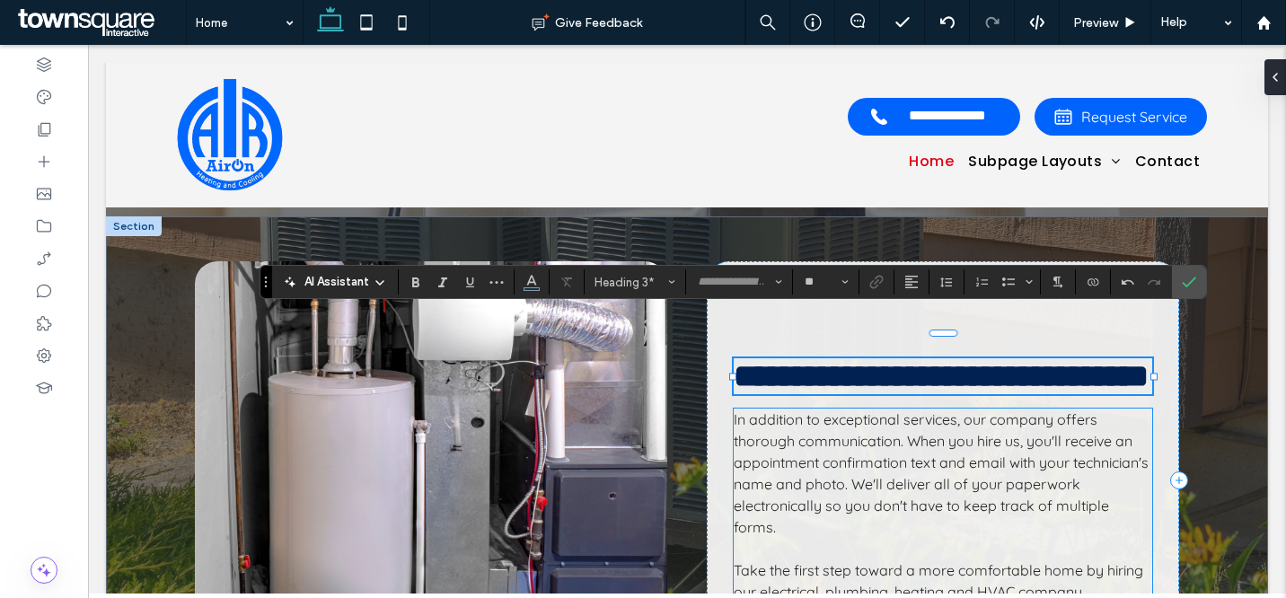
click at [890, 435] on p "In addition to exceptional services, our company offers thorough communication.…" at bounding box center [943, 473] width 419 height 129
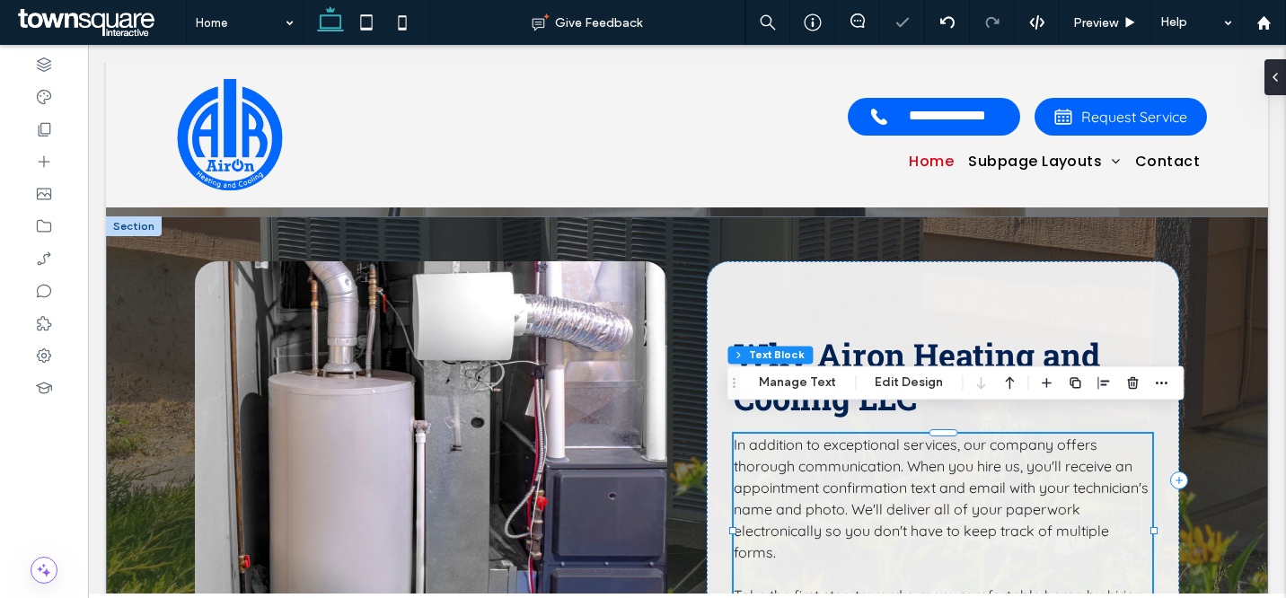
click at [890, 435] on p "In addition to exceptional services, our company offers thorough communication.…" at bounding box center [943, 498] width 419 height 129
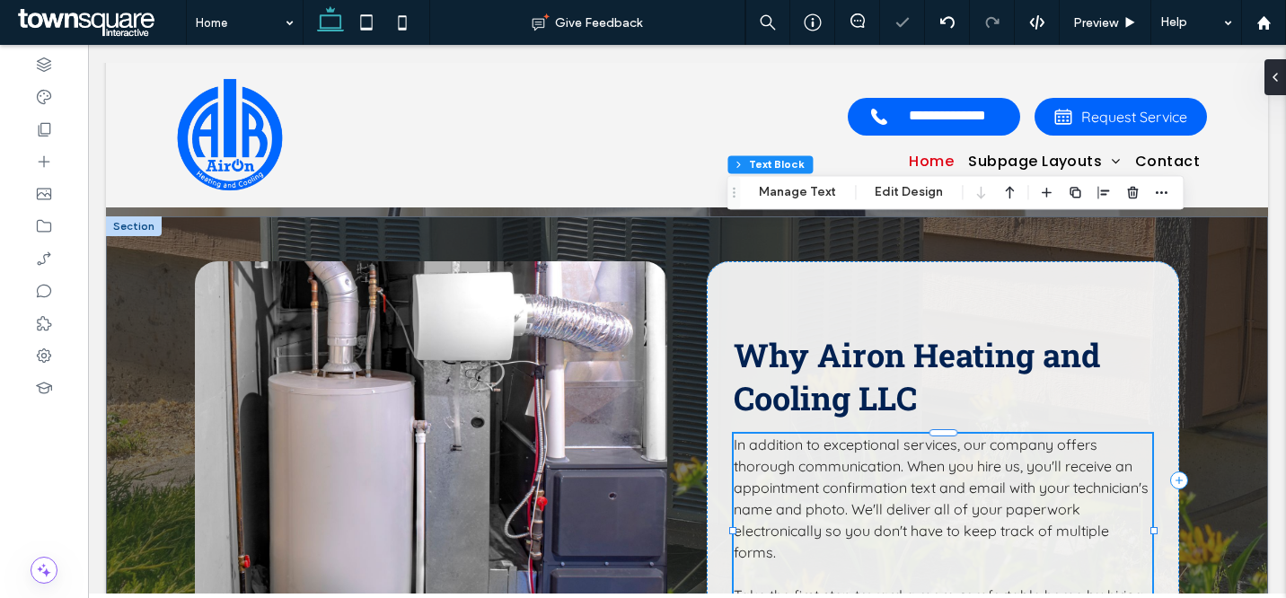
type input "*********"
type input "**"
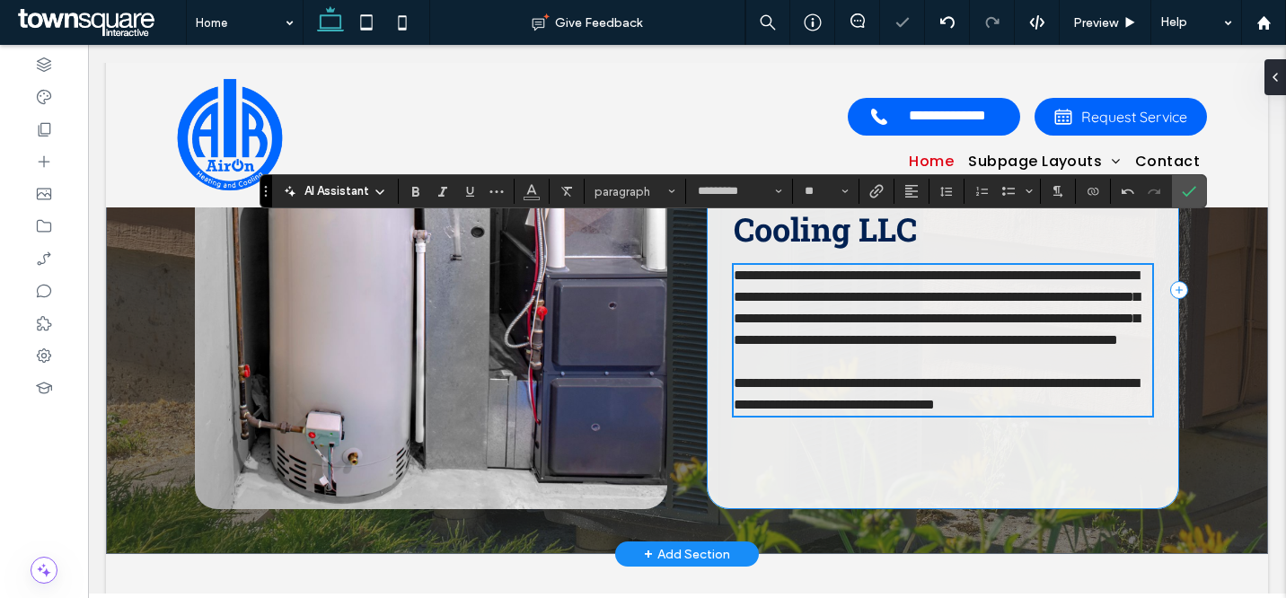
paste div
type input "**"
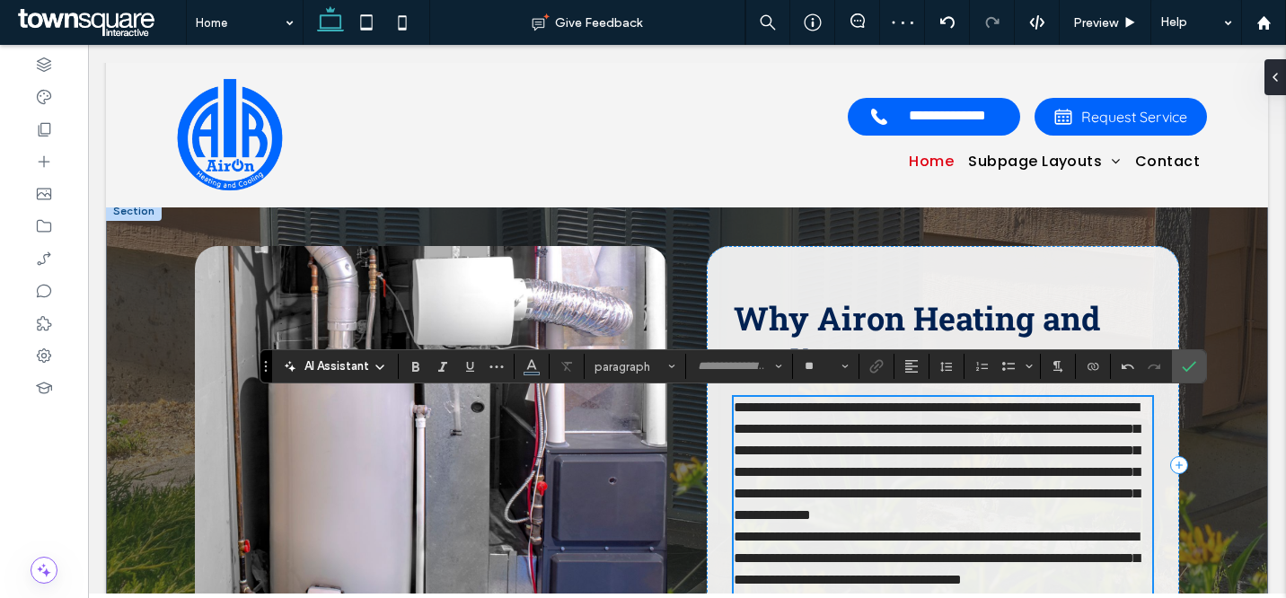
scroll to position [3128, 0]
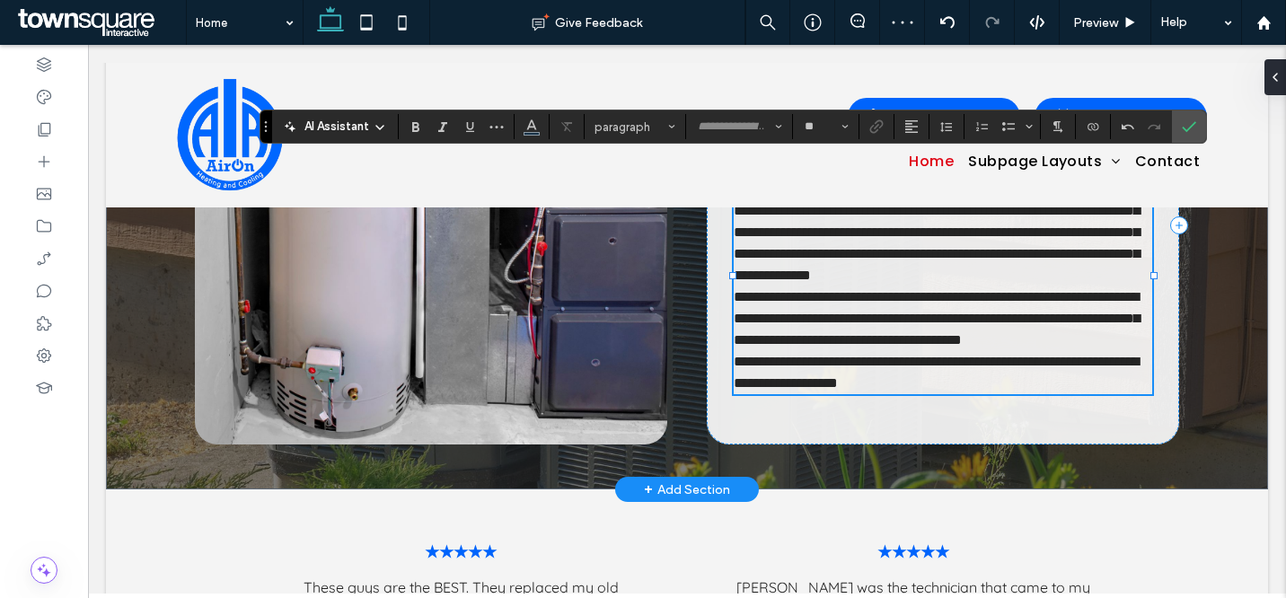
click at [792, 341] on p "**********" at bounding box center [943, 319] width 419 height 65
type input "*********"
type input "**"
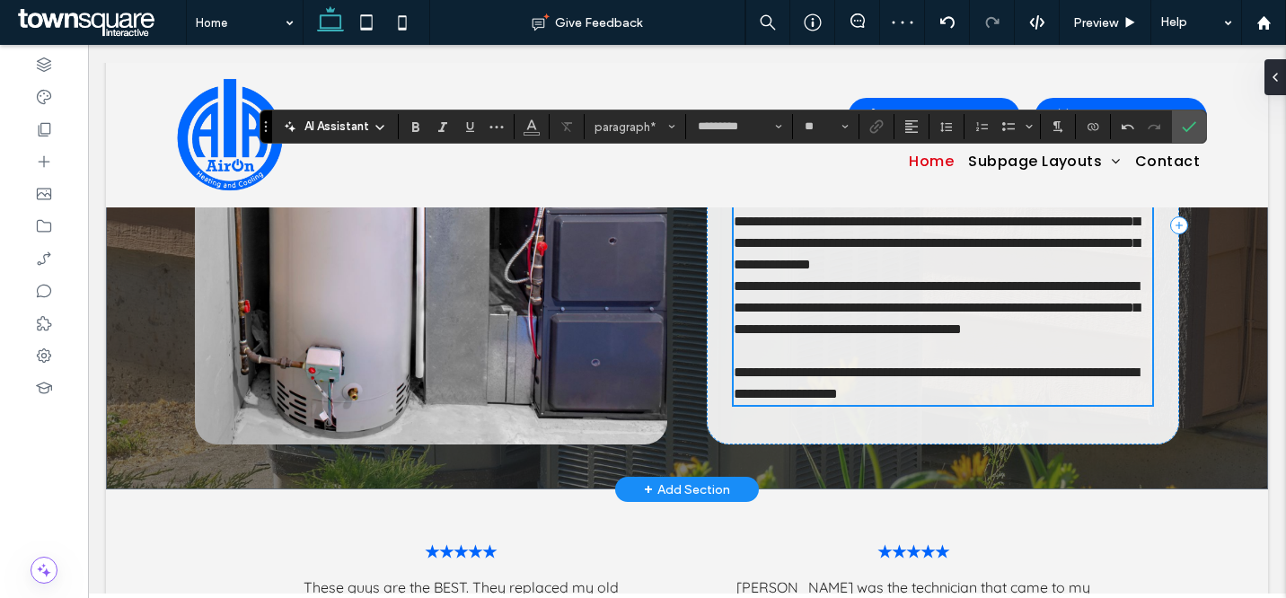
scroll to position [3125, 0]
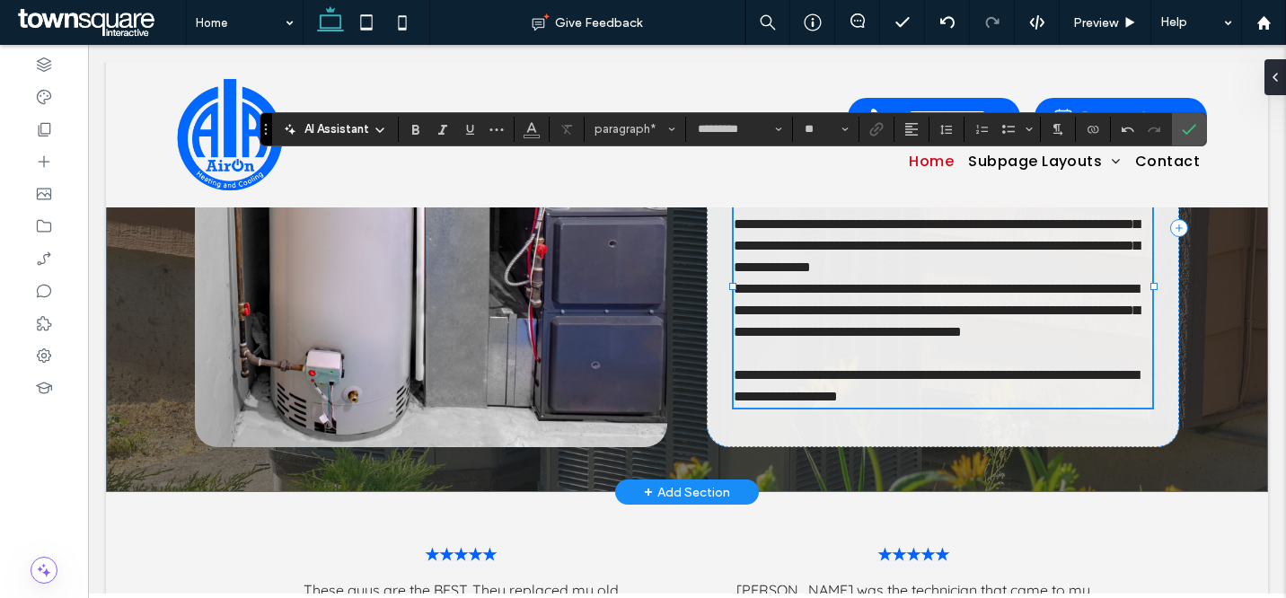
click at [1118, 390] on span "**********" at bounding box center [936, 385] width 405 height 35
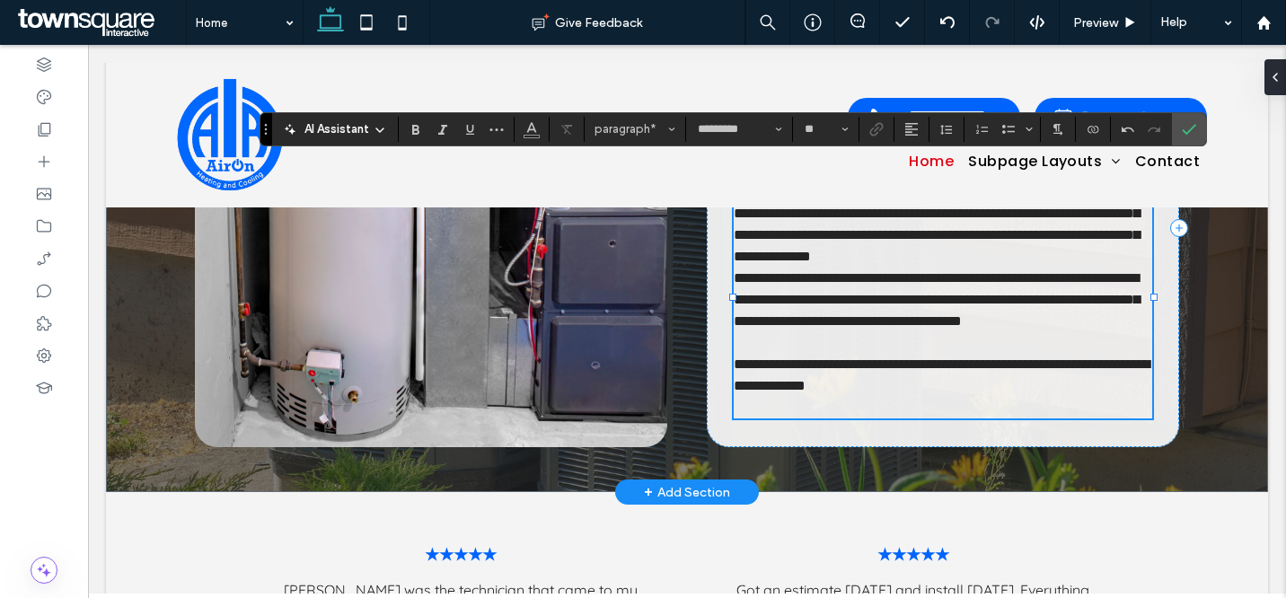
click at [900, 419] on p at bounding box center [943, 408] width 419 height 22
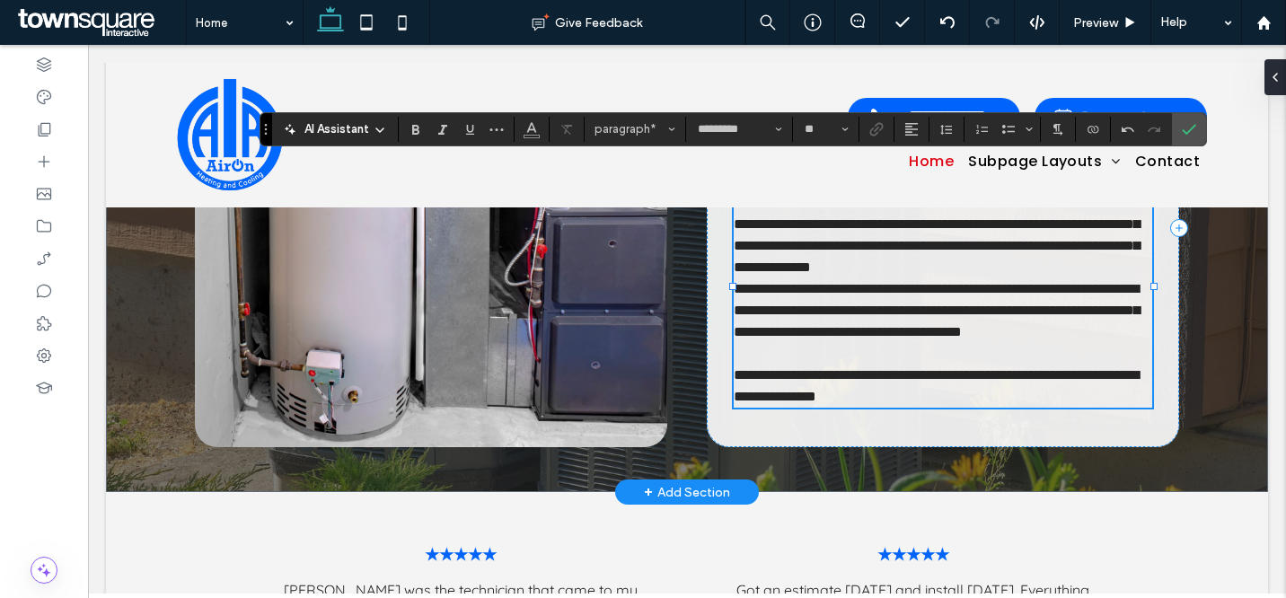
drag, startPoint x: 1105, startPoint y: 379, endPoint x: 1091, endPoint y: 366, distance: 18.4
click at [1105, 379] on span "**********" at bounding box center [936, 385] width 405 height 35
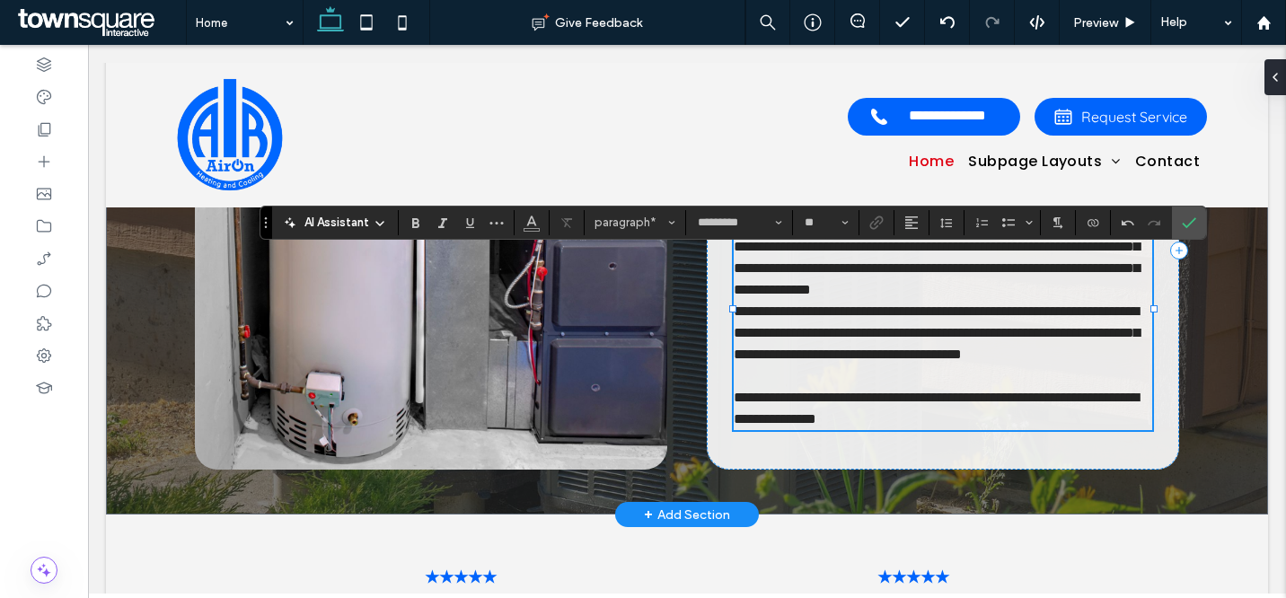
scroll to position [3032, 0]
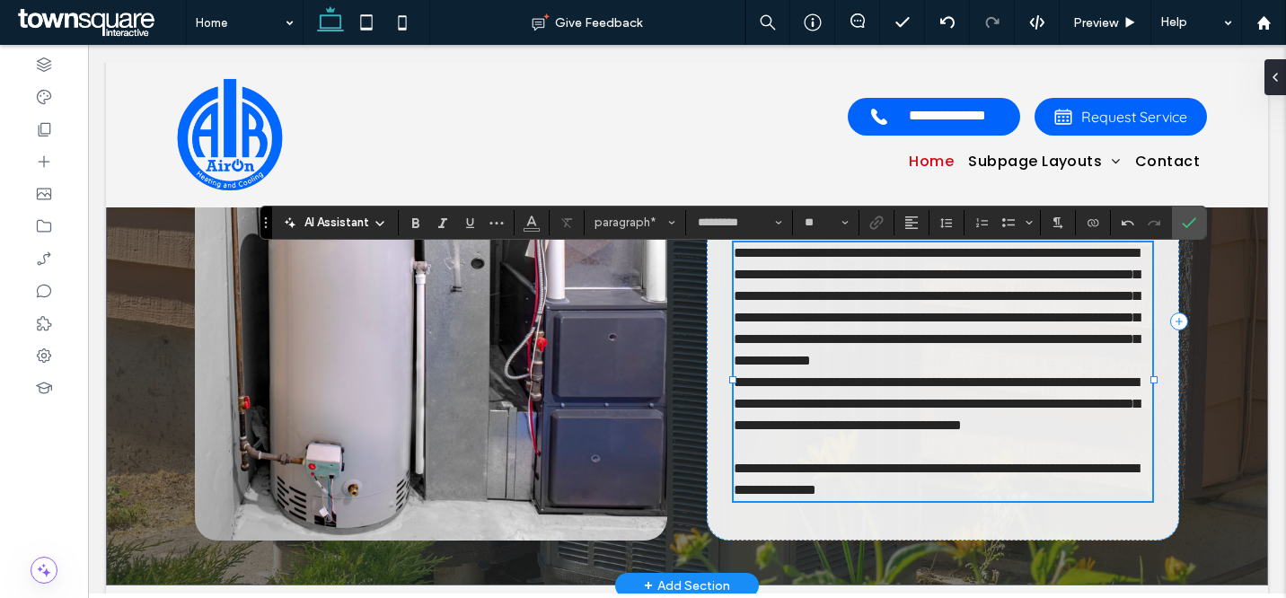
click at [1075, 356] on p "**********" at bounding box center [943, 307] width 419 height 129
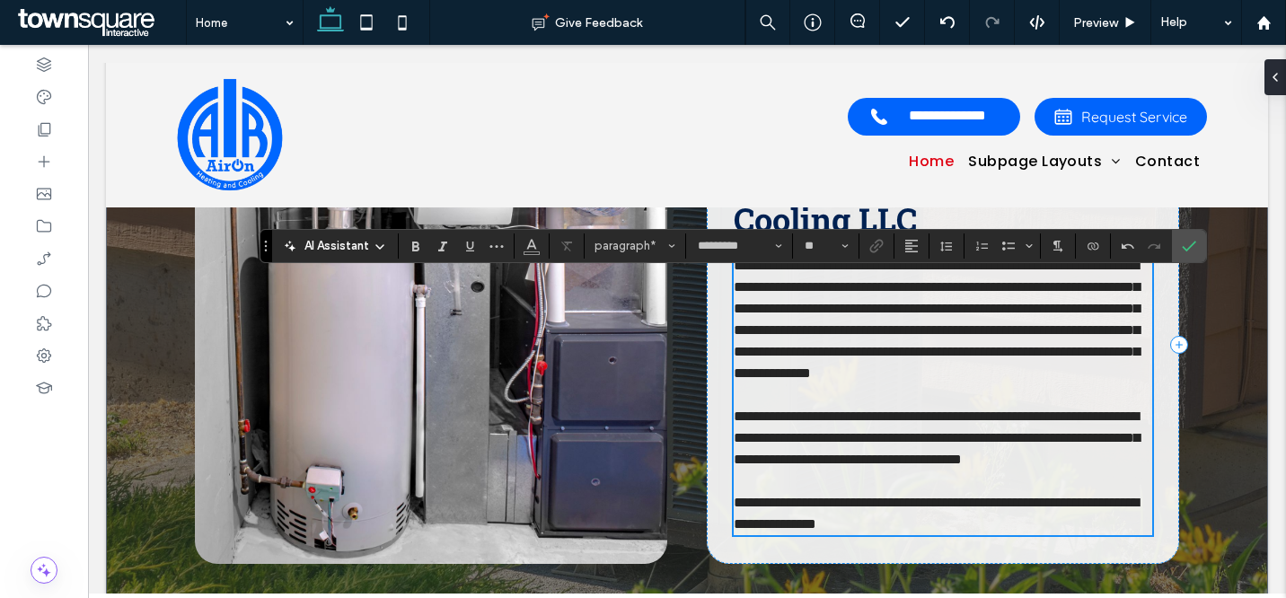
scroll to position [2986, 0]
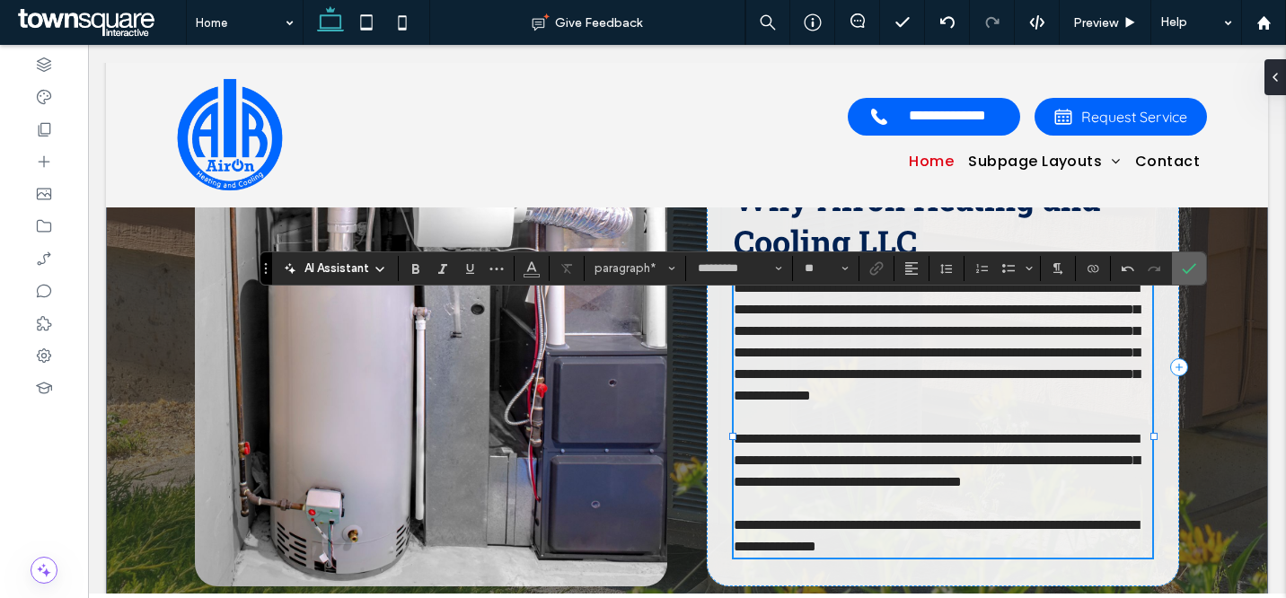
click at [1188, 268] on icon "Confirm" at bounding box center [1189, 268] width 14 height 14
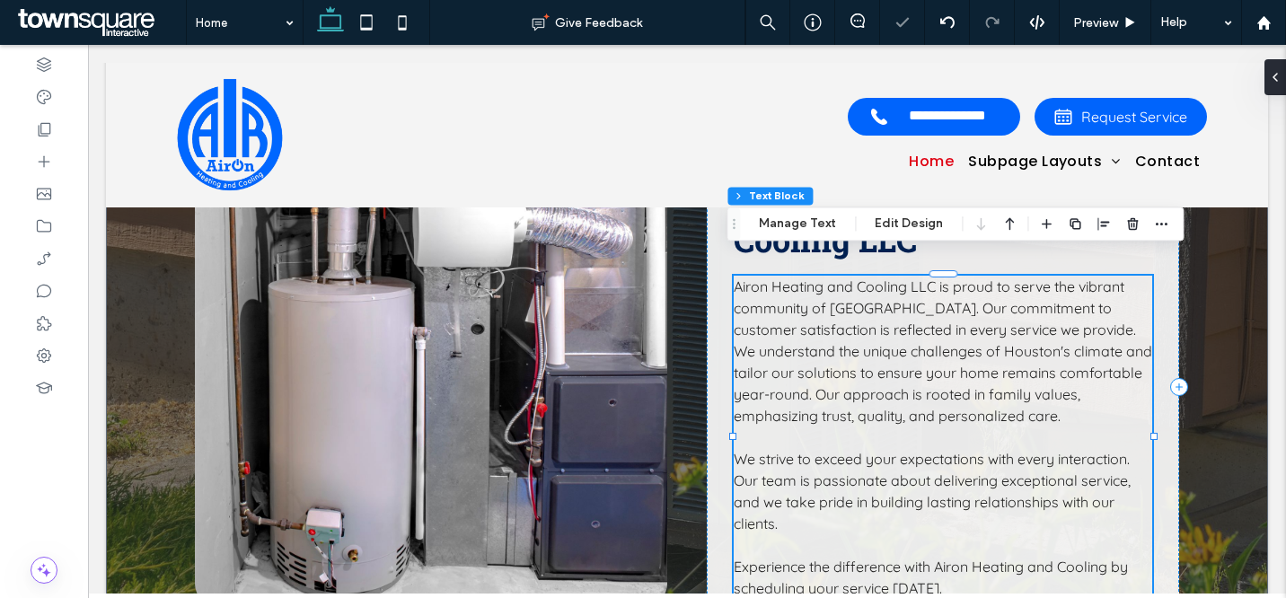
click at [918, 278] on span "Airon Heating and Cooling LLC is proud to serve the vibrant community of [GEOGR…" at bounding box center [943, 351] width 419 height 147
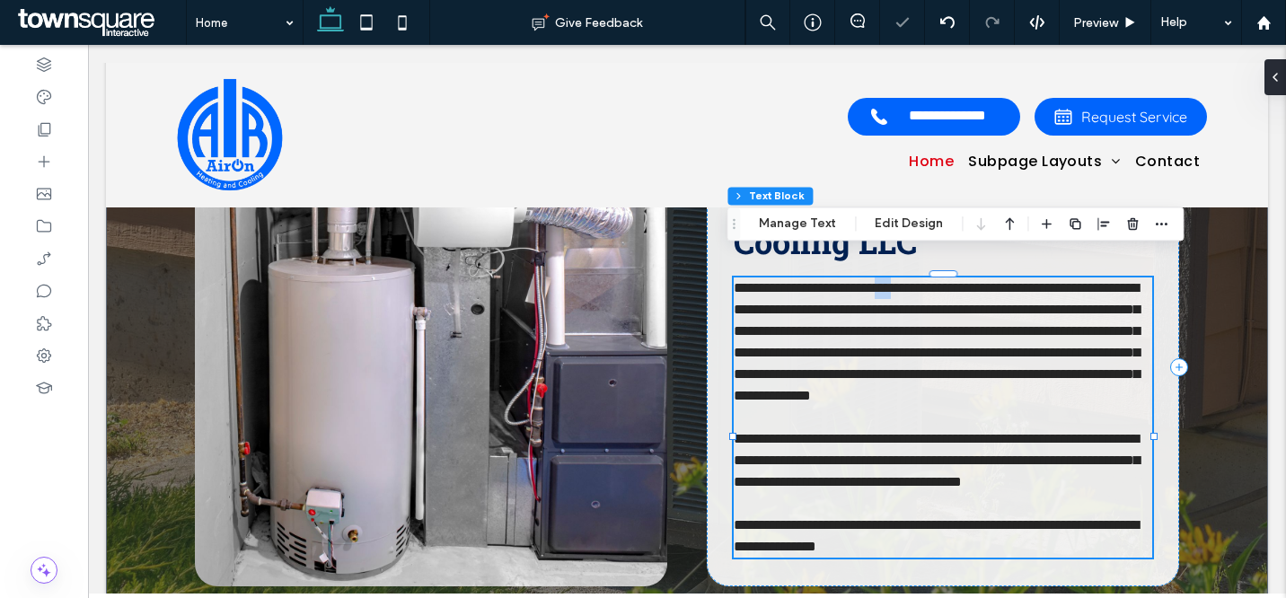
click at [918, 281] on span "**********" at bounding box center [937, 341] width 406 height 121
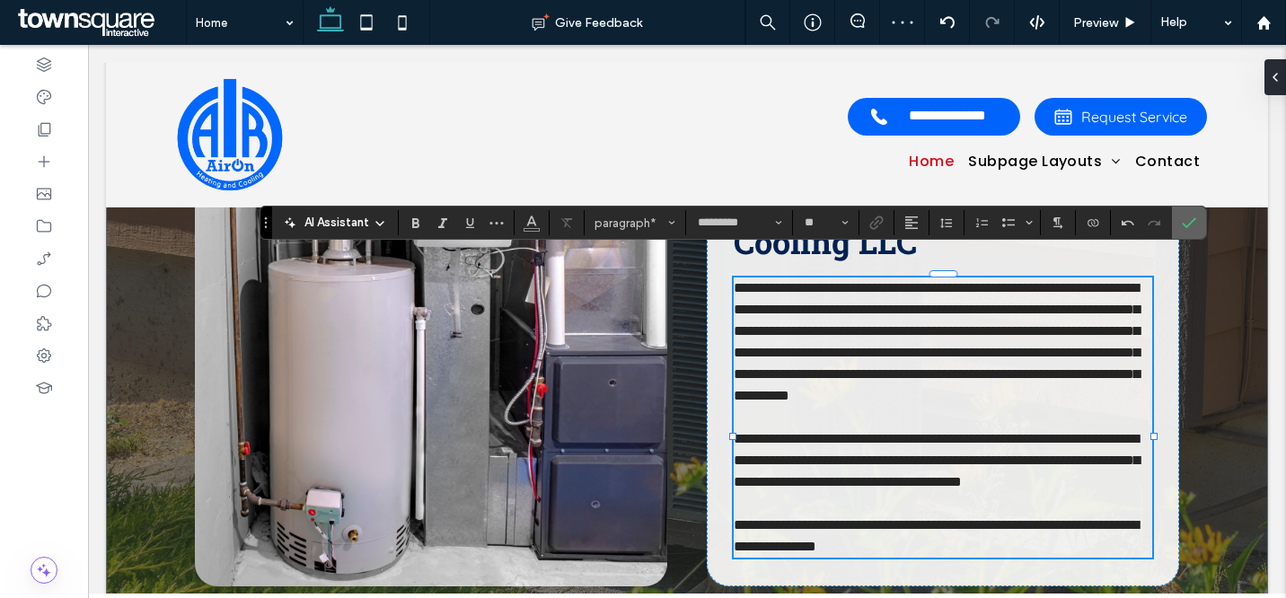
click at [1187, 225] on use "Confirm" at bounding box center [1189, 223] width 14 height 11
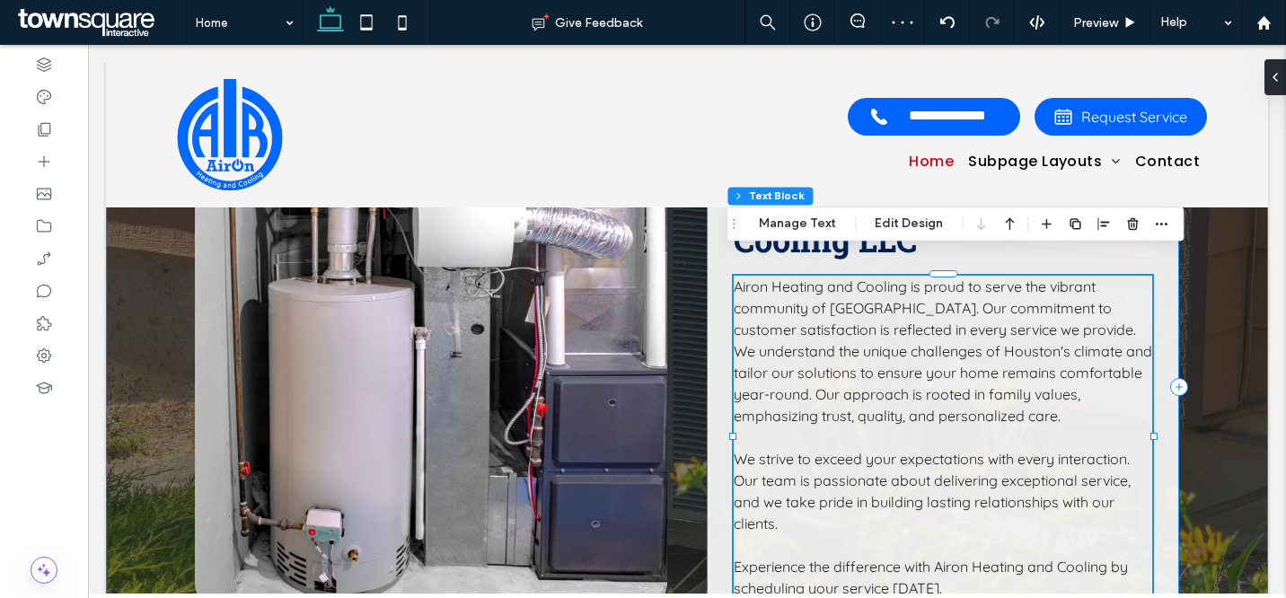
click at [1158, 278] on div "Why Airon Heating and Cooling LLC Airon Heating and Cooling is proud to serve t…" at bounding box center [943, 387] width 472 height 478
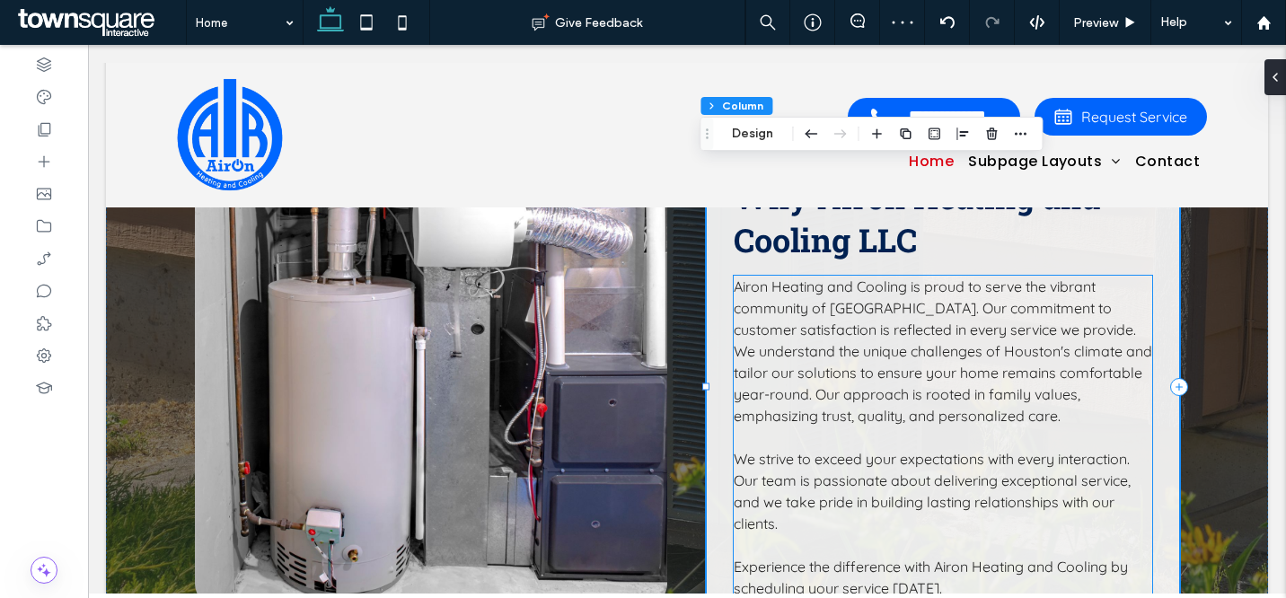
scroll to position [2962, 0]
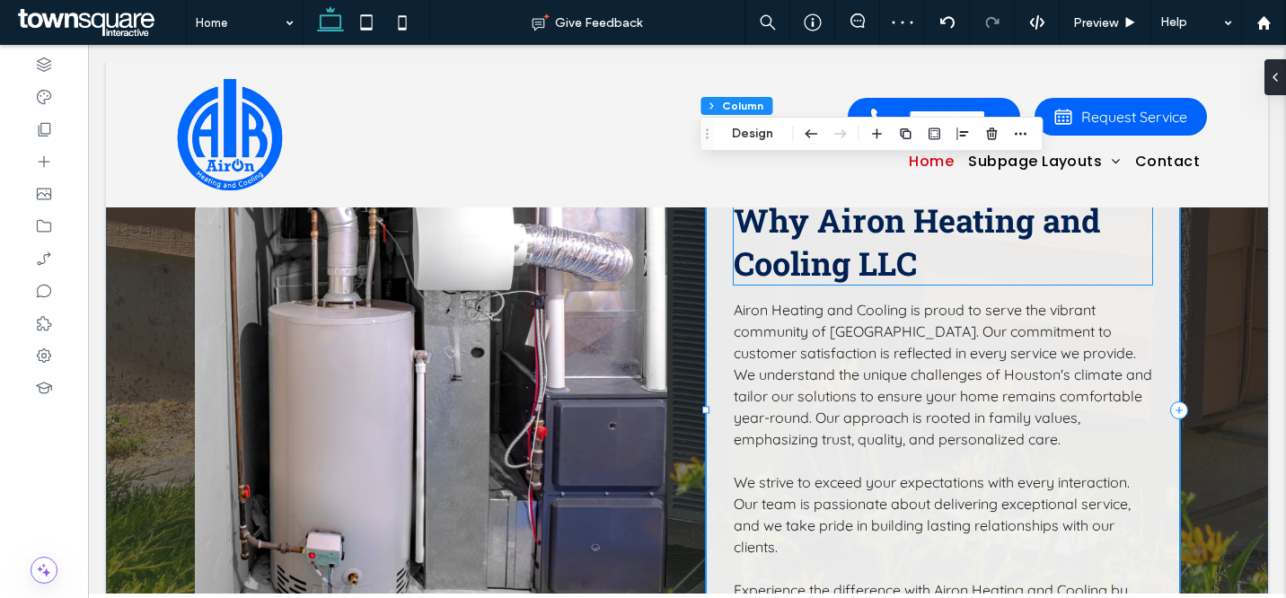
click at [881, 238] on span "Why Airon Heating and Cooling LLC" at bounding box center [917, 242] width 366 height 86
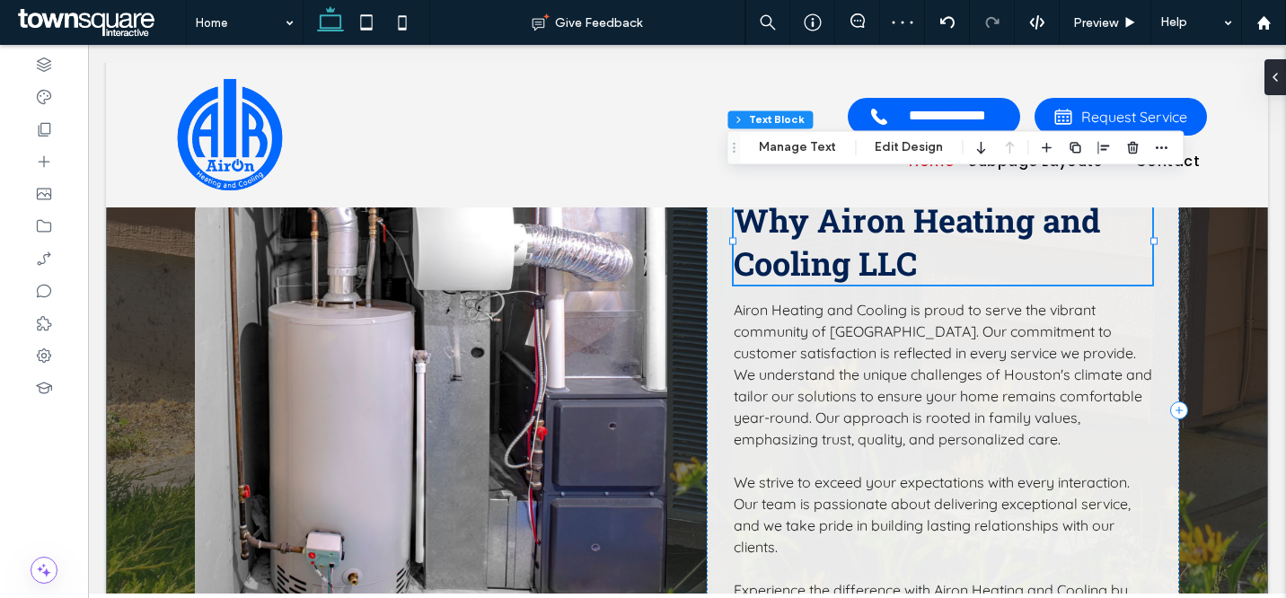
click at [881, 238] on span "Why Airon Heating and Cooling LLC" at bounding box center [917, 242] width 366 height 86
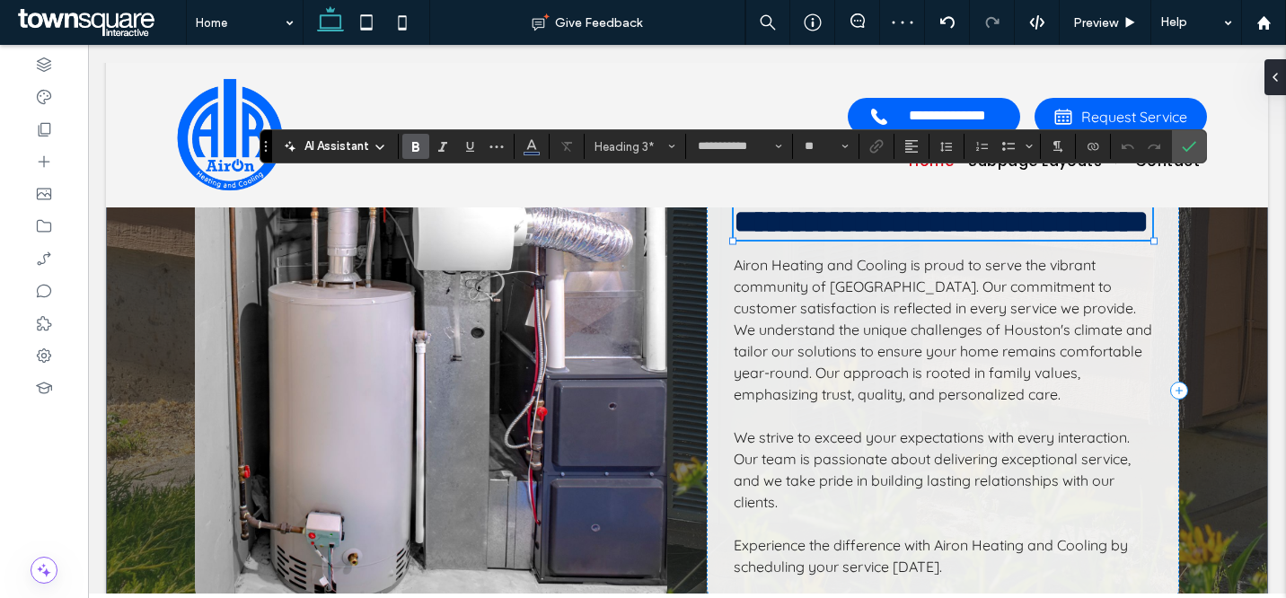
click at [888, 238] on span "**********" at bounding box center [941, 222] width 415 height 32
click at [1186, 149] on use "Confirm" at bounding box center [1189, 147] width 14 height 11
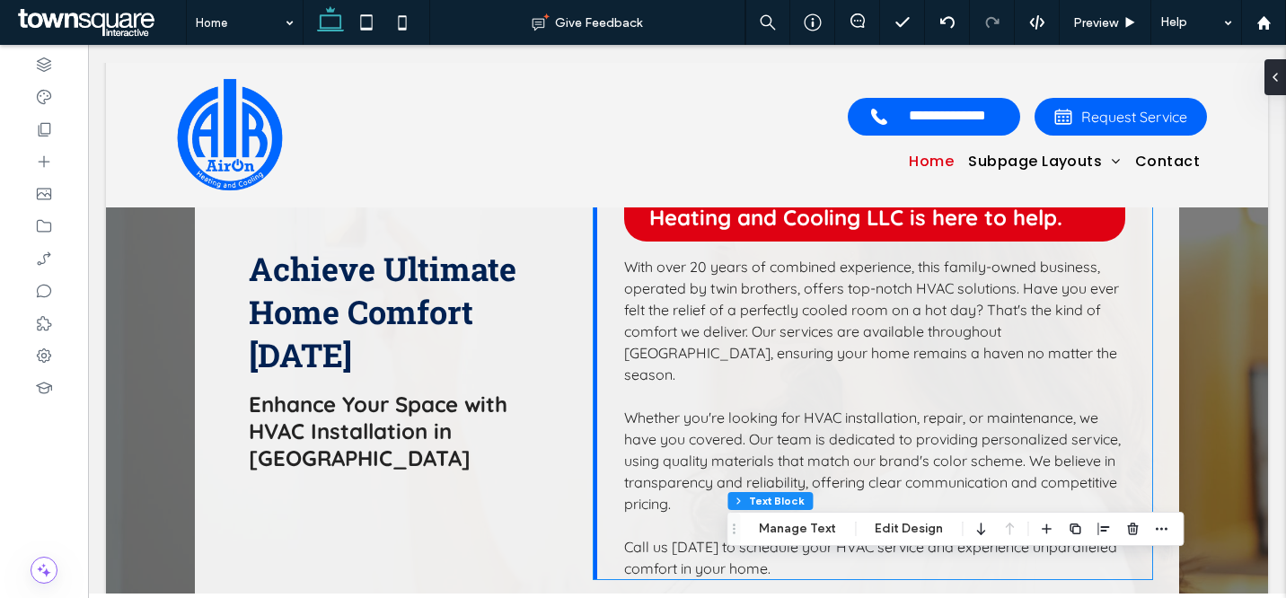
scroll to position [1102, 0]
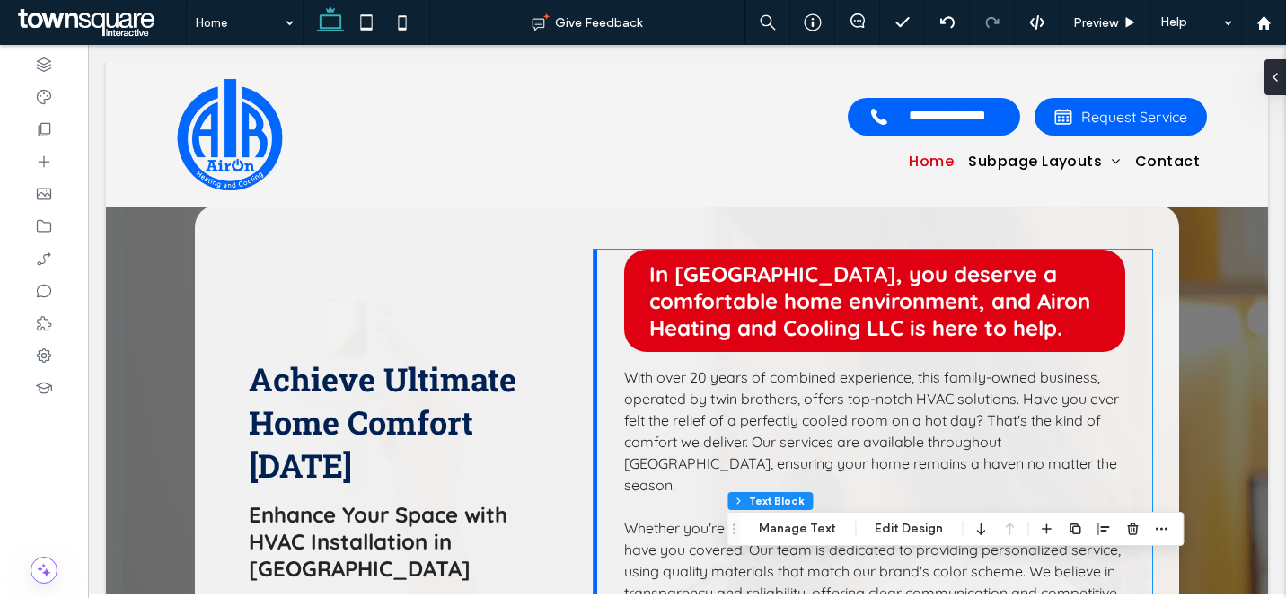
click at [757, 337] on span "In [GEOGRAPHIC_DATA], you deserve a comfortable home environment, and Airon Hea…" at bounding box center [869, 300] width 441 height 81
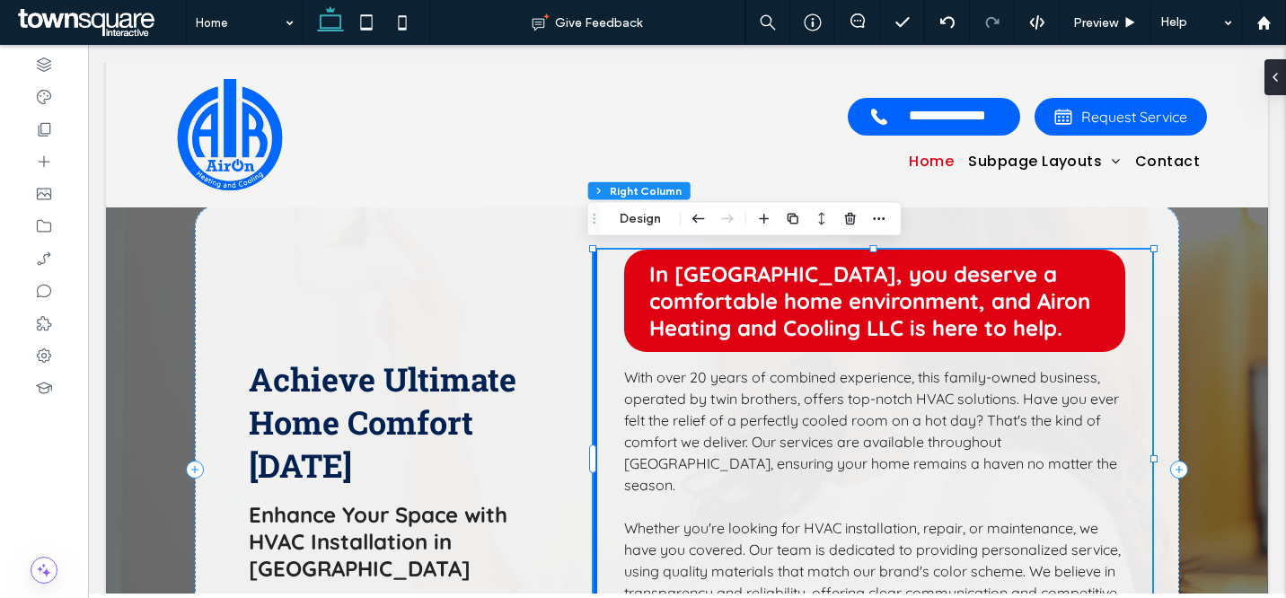
click at [757, 337] on span "In [GEOGRAPHIC_DATA], you deserve a comfortable home environment, and Airon Hea…" at bounding box center [869, 300] width 441 height 81
type input "**"
click at [757, 337] on span "In [GEOGRAPHIC_DATA], you deserve a comfortable home environment, and Airon Hea…" at bounding box center [869, 300] width 441 height 81
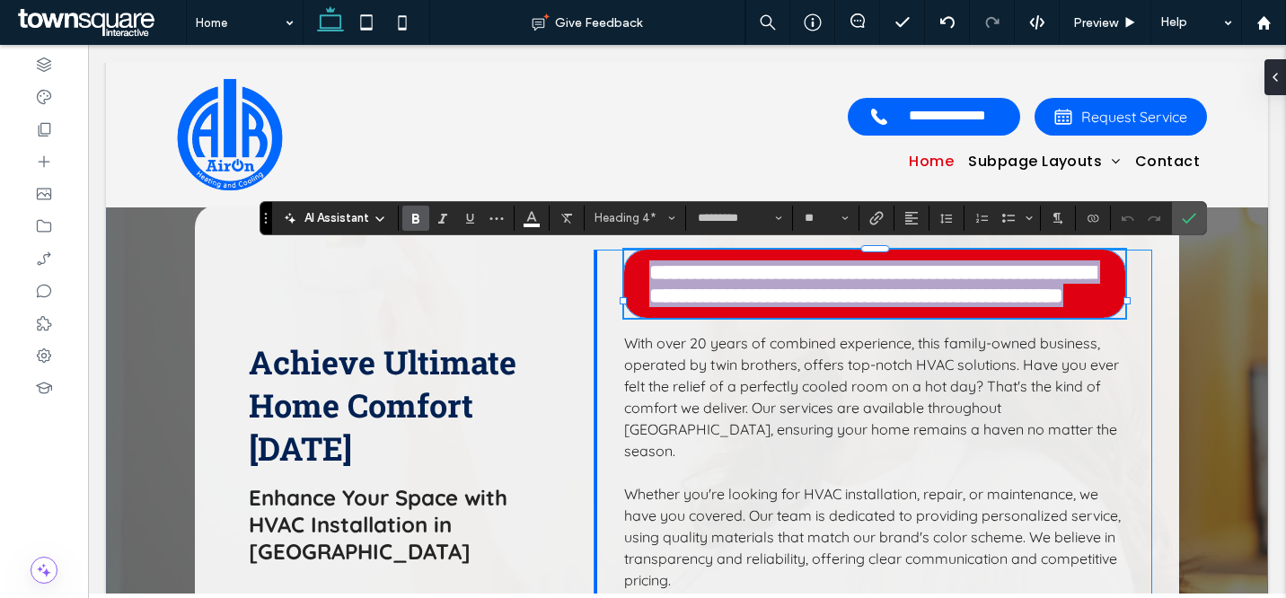
click at [753, 306] on span "**********" at bounding box center [872, 283] width 446 height 45
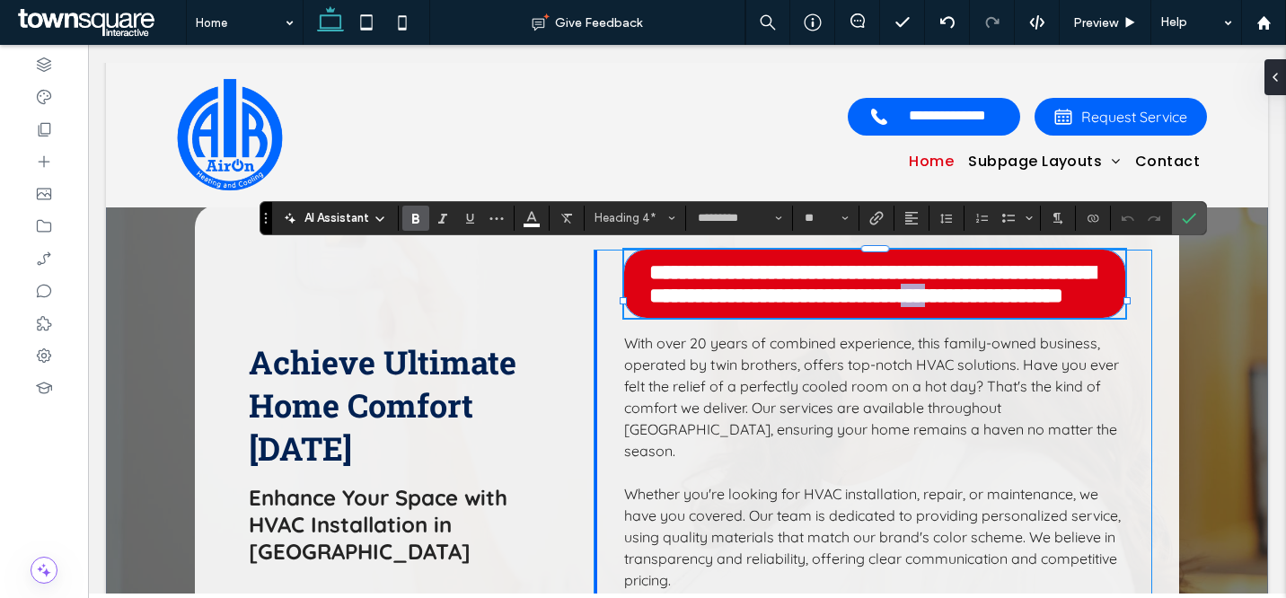
click at [753, 306] on span "**********" at bounding box center [872, 283] width 446 height 45
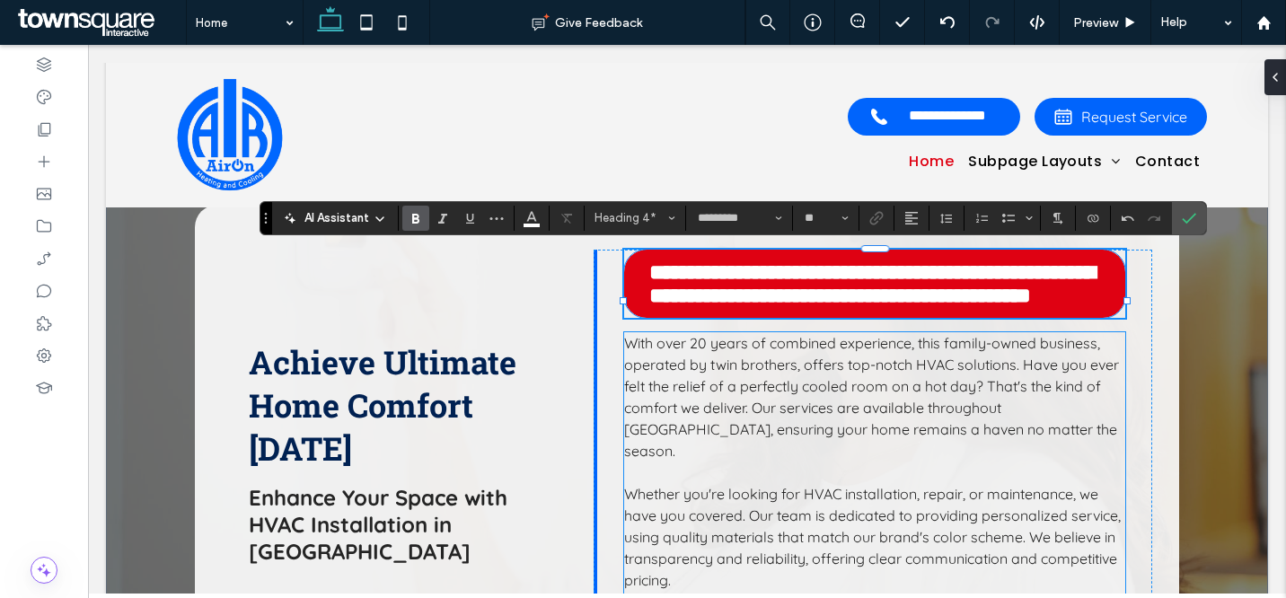
click at [944, 383] on span "With over 20 years of combined experience, this family-owned business, operated…" at bounding box center [871, 397] width 495 height 126
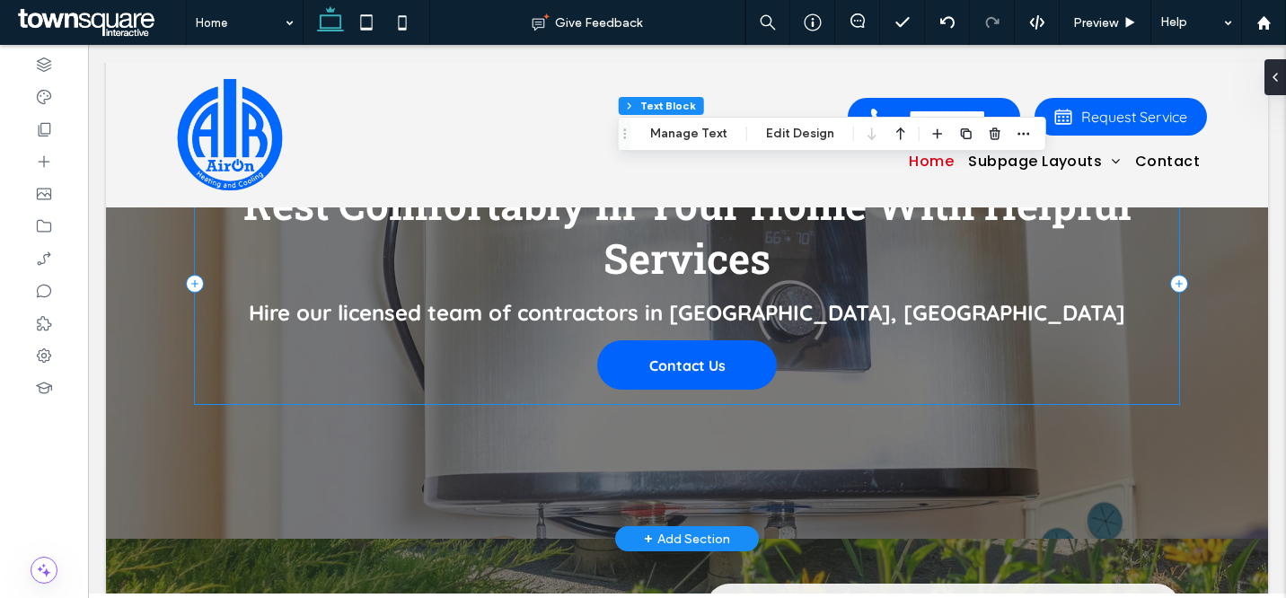
scroll to position [2430, 0]
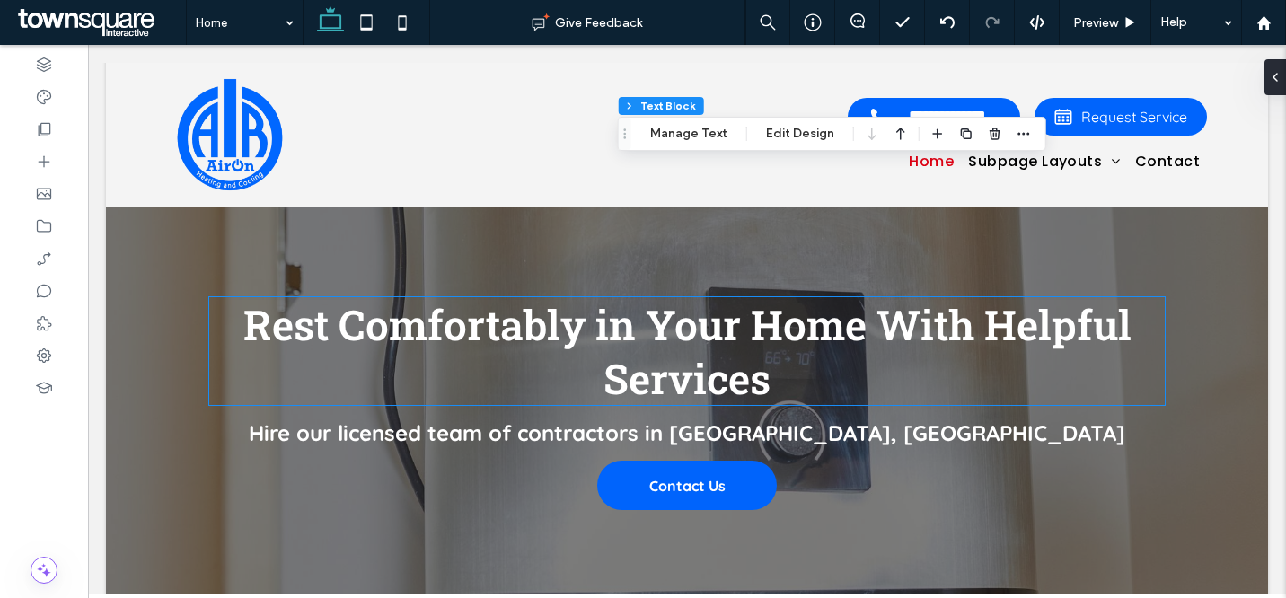
click at [706, 310] on span "Rest Comfortably in Your Home With Helpful Services" at bounding box center [687, 351] width 888 height 108
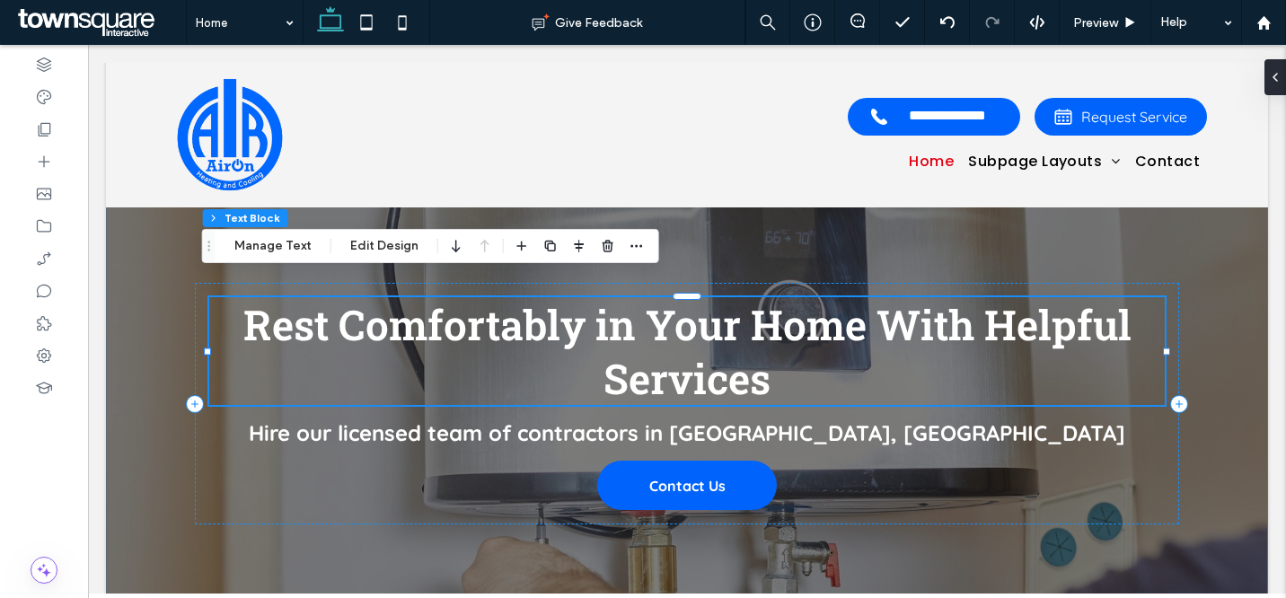
click at [706, 310] on span "Rest Comfortably in Your Home With Helpful Services" at bounding box center [687, 351] width 888 height 108
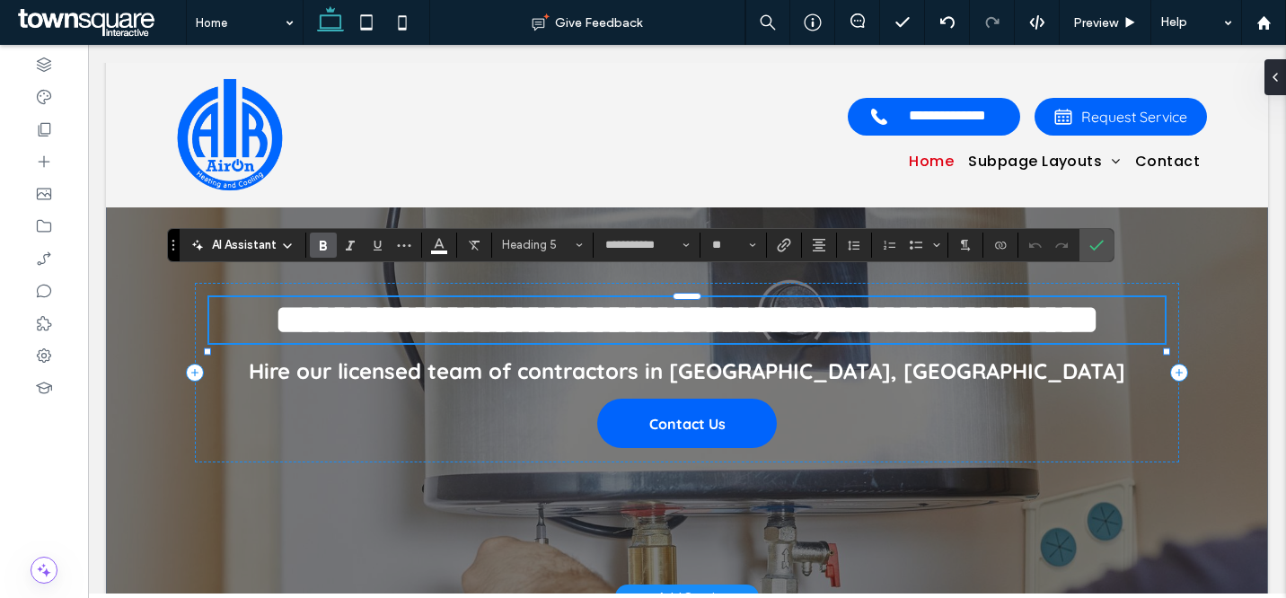
paste div
type input "**"
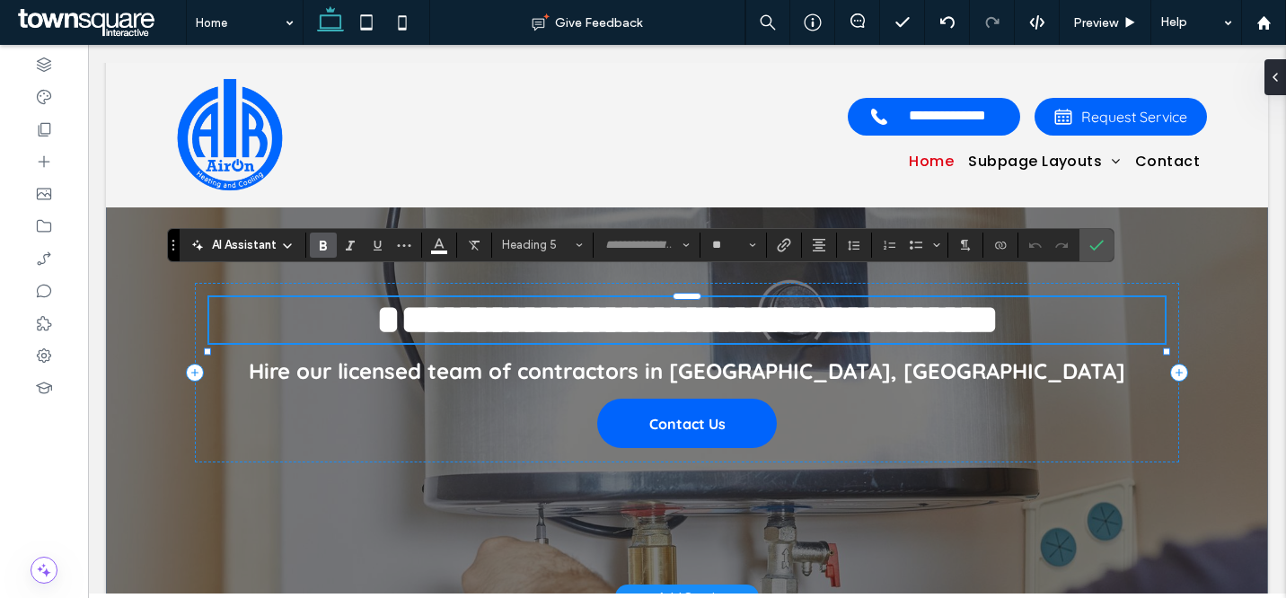
scroll to position [2, 0]
click at [830, 358] on span "Hire our licensed team of contractors in [GEOGRAPHIC_DATA], [GEOGRAPHIC_DATA]" at bounding box center [687, 371] width 877 height 27
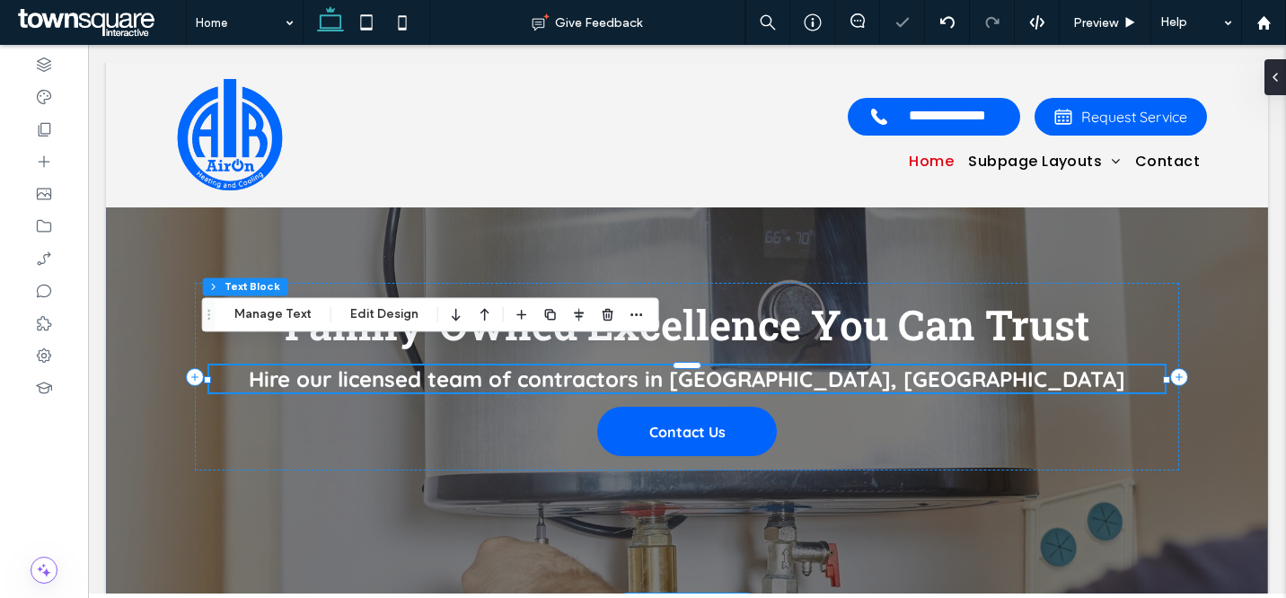
click at [830, 366] on div "Hire our licensed team of contractors in [GEOGRAPHIC_DATA], [GEOGRAPHIC_DATA]" at bounding box center [687, 379] width 957 height 27
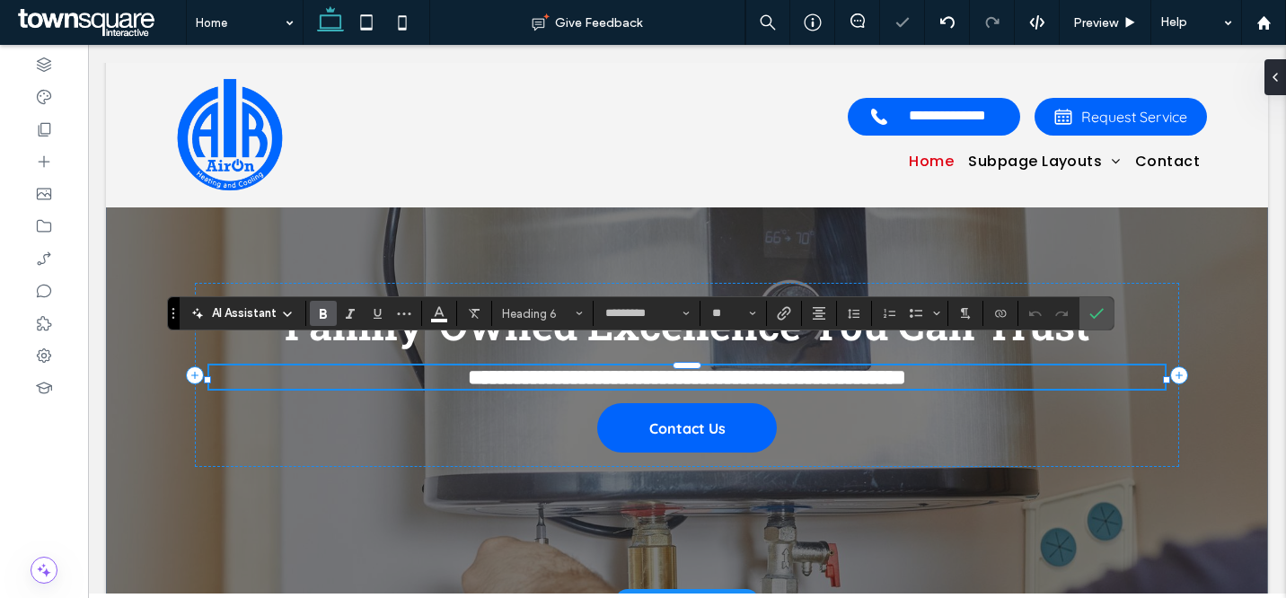
paste div
type input "**"
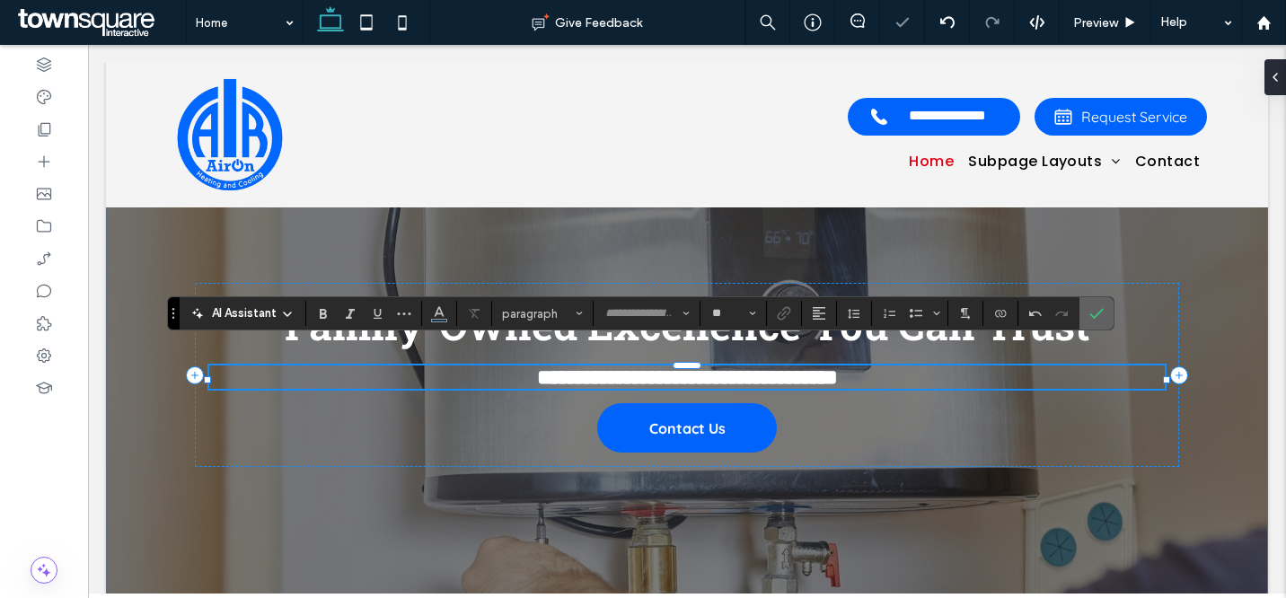
click at [1102, 313] on icon "Confirm" at bounding box center [1097, 313] width 14 height 14
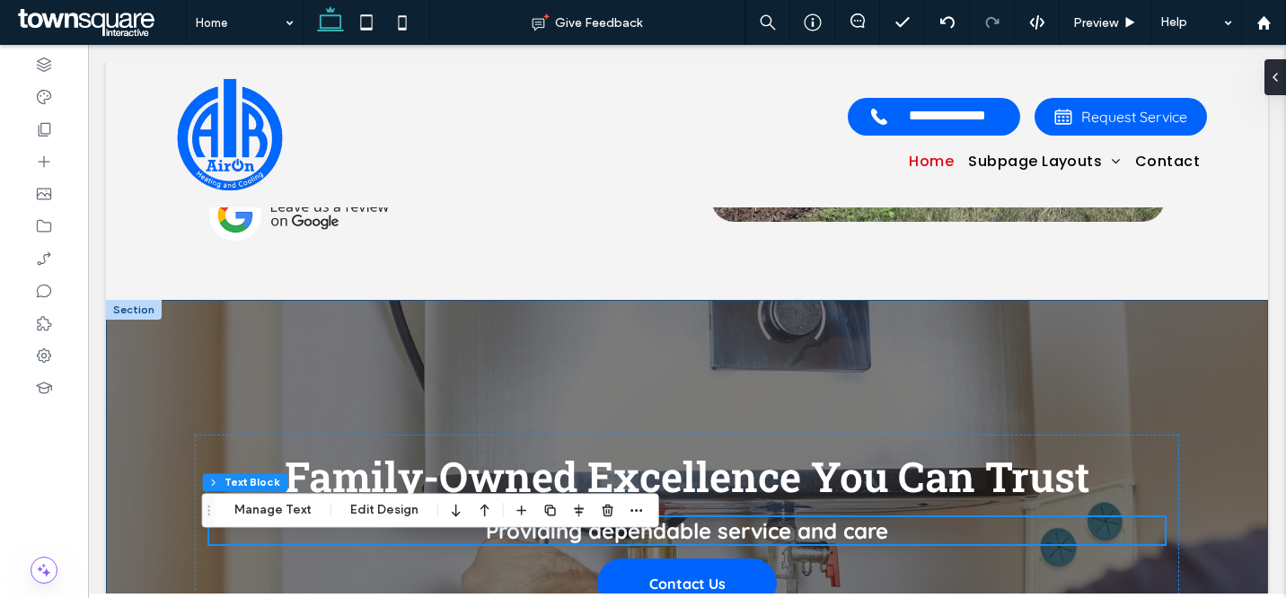
scroll to position [2290, 0]
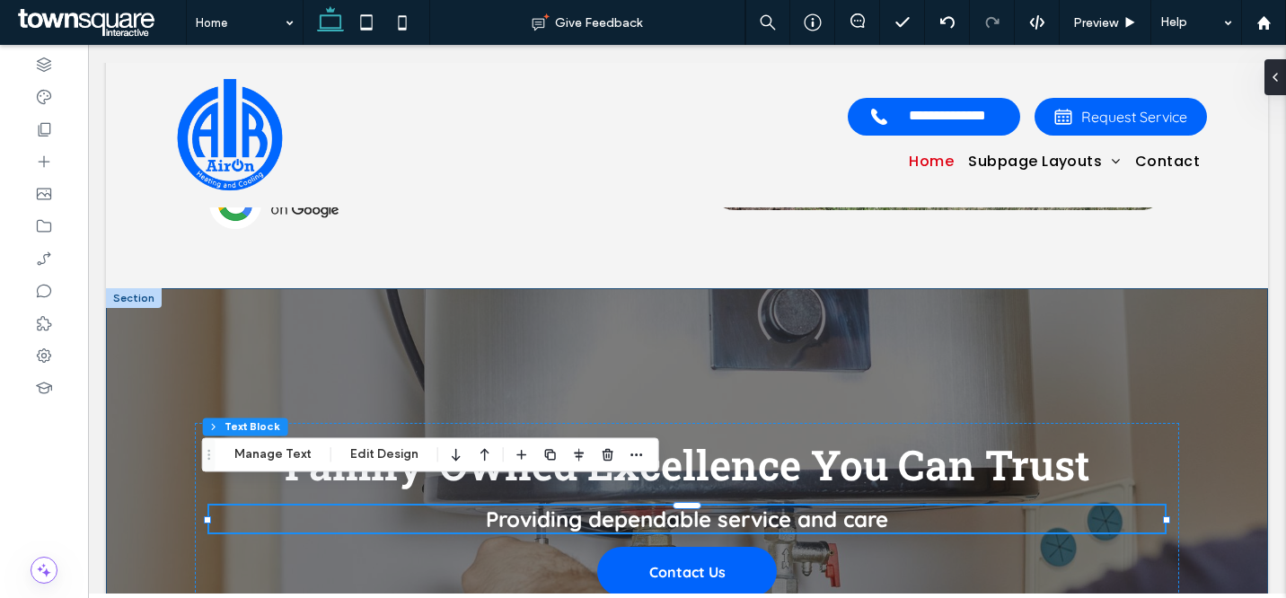
click at [678, 312] on div "Family-Owned Excellence You Can Trust Providing dependable service and care Con…" at bounding box center [687, 516] width 1078 height 457
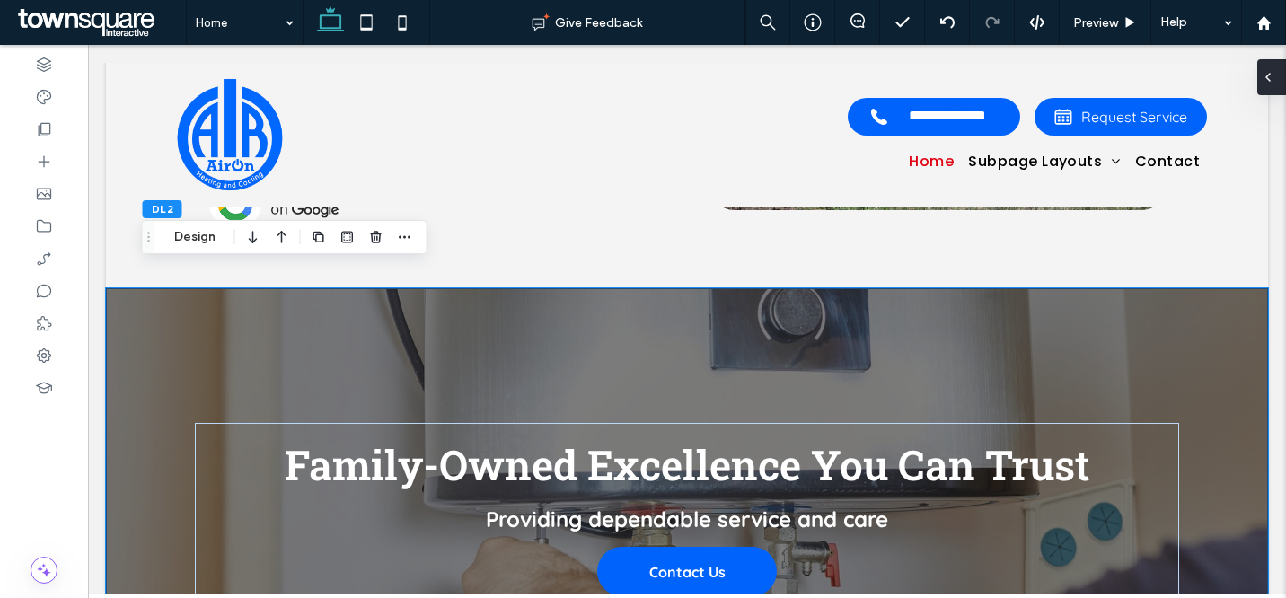
click at [1278, 77] on div at bounding box center [1272, 77] width 29 height 36
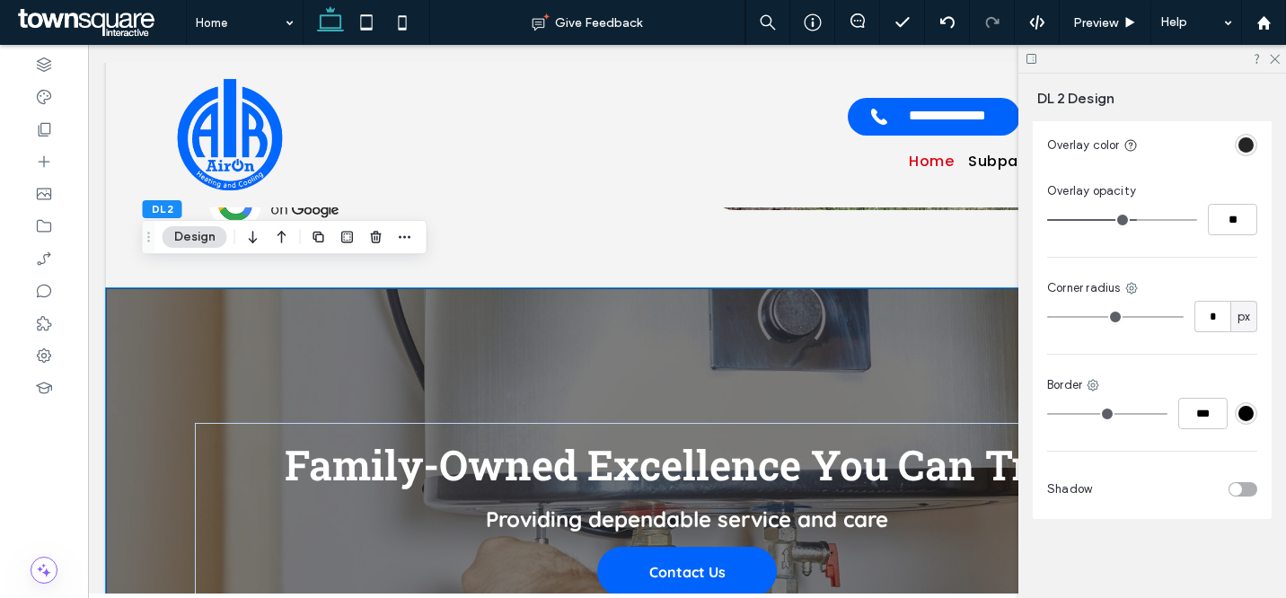
scroll to position [287, 0]
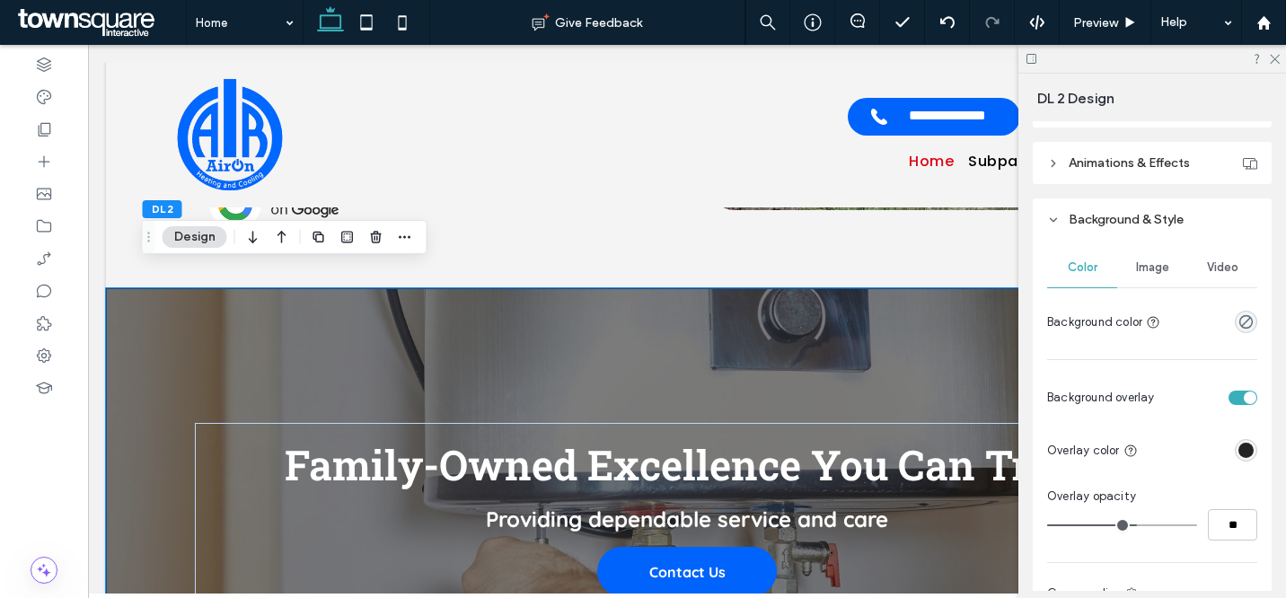
click at [1239, 446] on div "rgba(36, 36, 36, 1)" at bounding box center [1246, 450] width 15 height 15
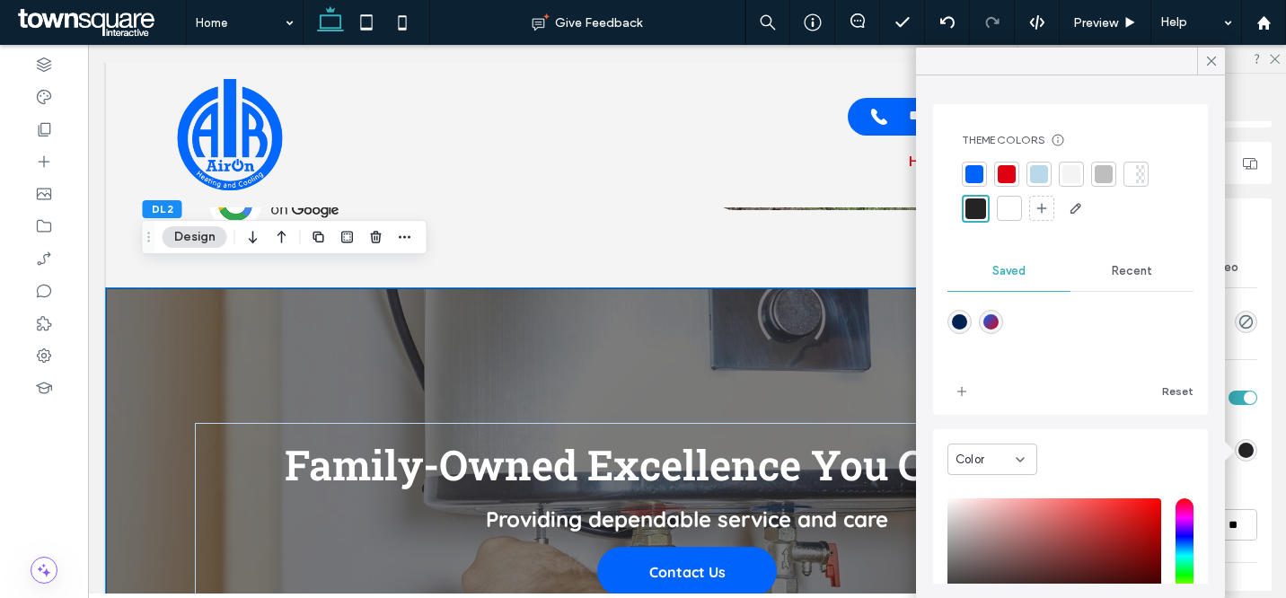
click at [993, 320] on div "linear-gradient(135deg,rgba(0,100,252,1) 0%,rgba(223,1,18,1) 100%)" at bounding box center [991, 321] width 15 height 15
type input "*******"
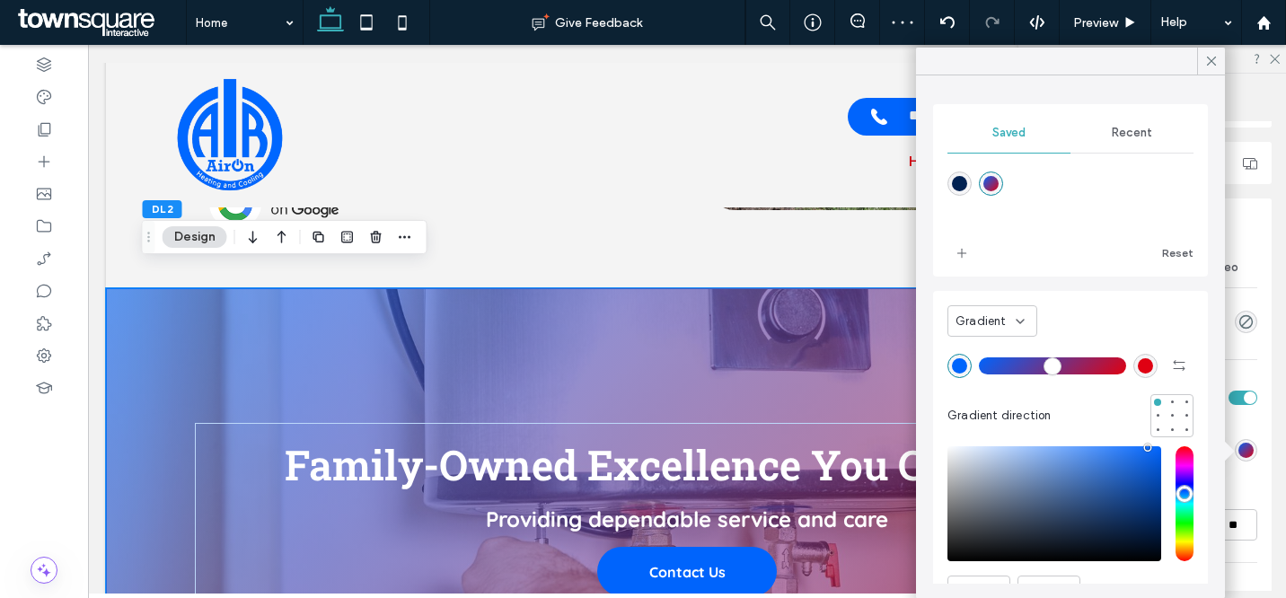
click at [1262, 428] on div "Layout Full width To set a maximum width for all sections across the site, go t…" at bounding box center [1158, 356] width 251 height 470
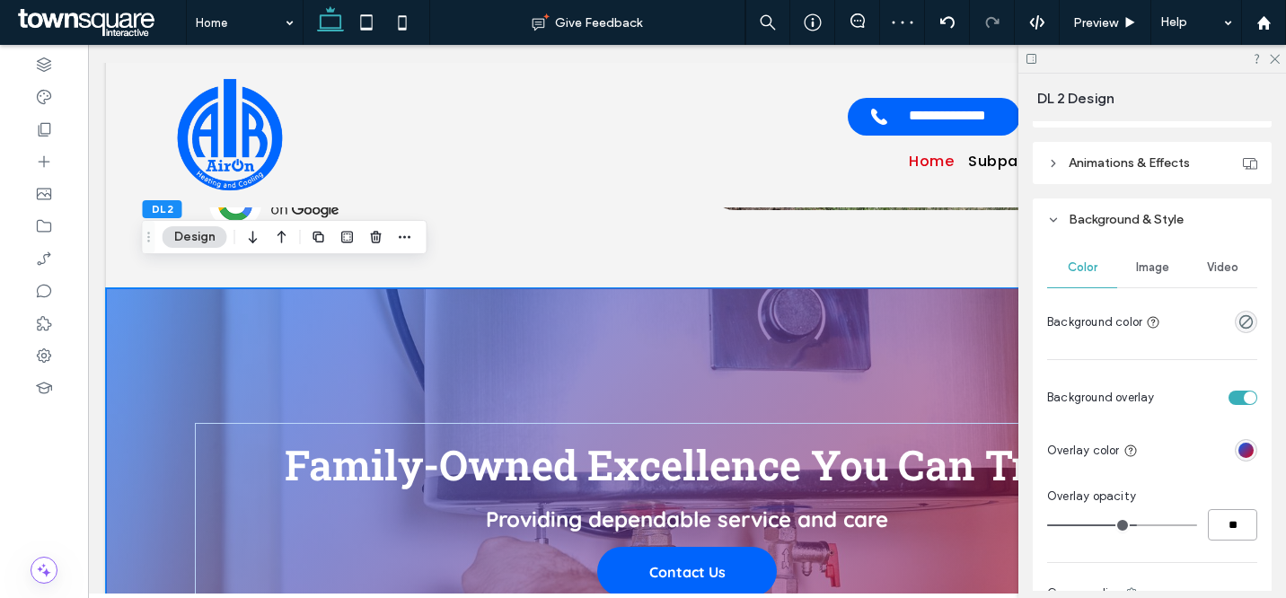
click at [1231, 517] on input "**" at bounding box center [1232, 524] width 49 height 31
type input "**"
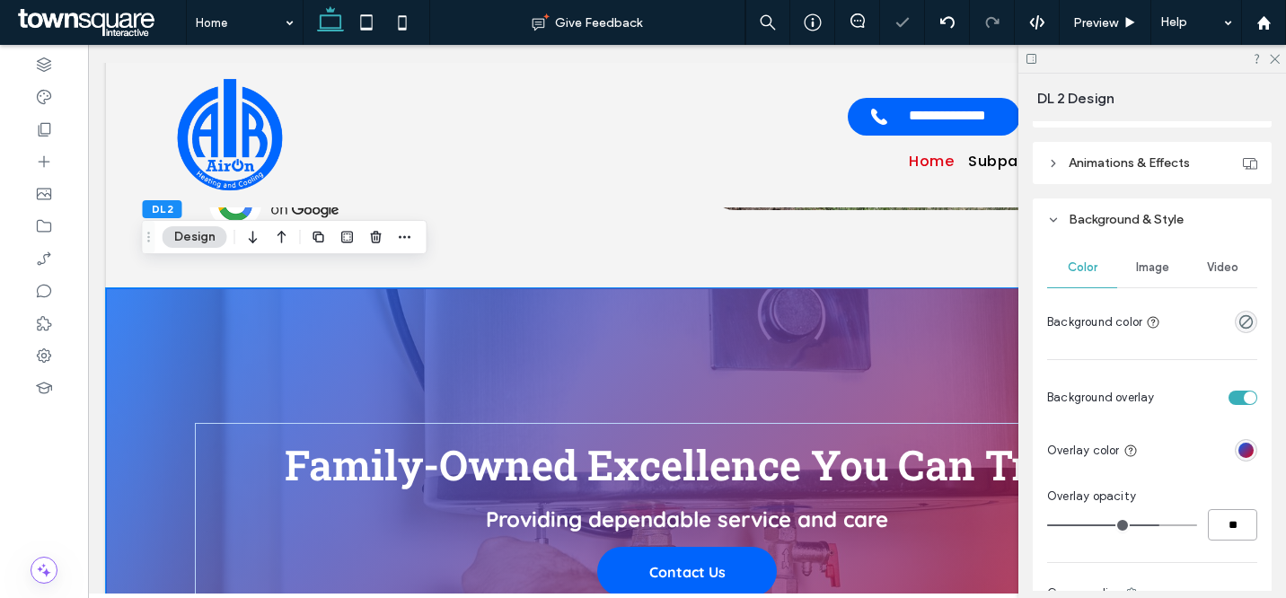
click at [1231, 518] on input "**" at bounding box center [1232, 524] width 49 height 31
type input "**"
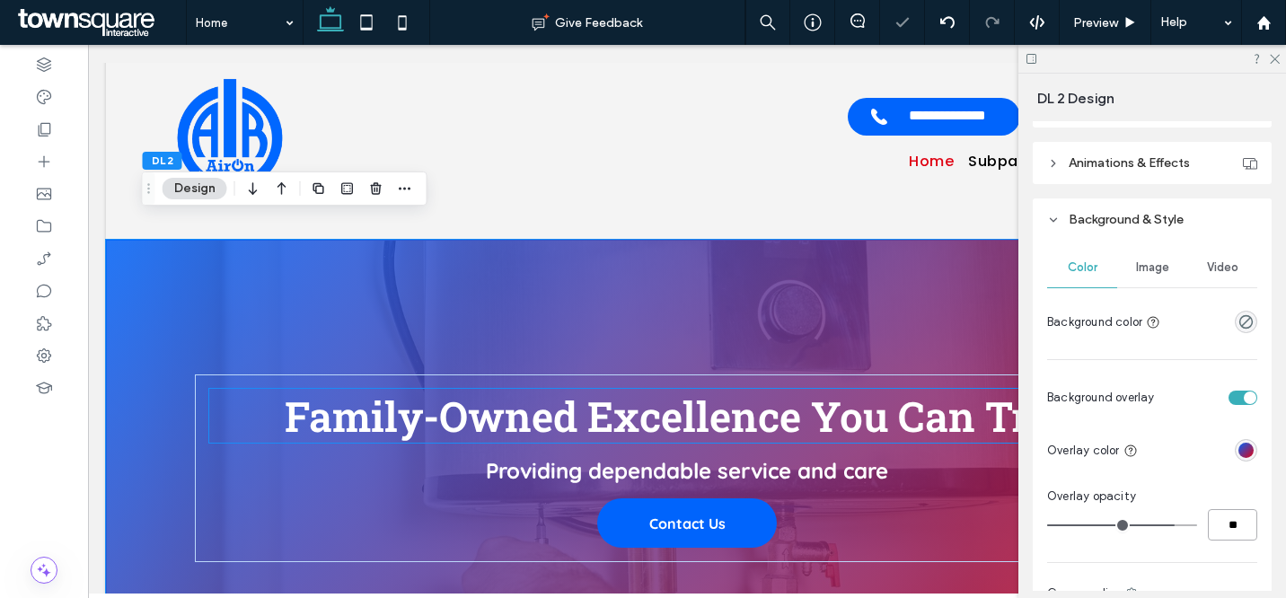
scroll to position [2361, 0]
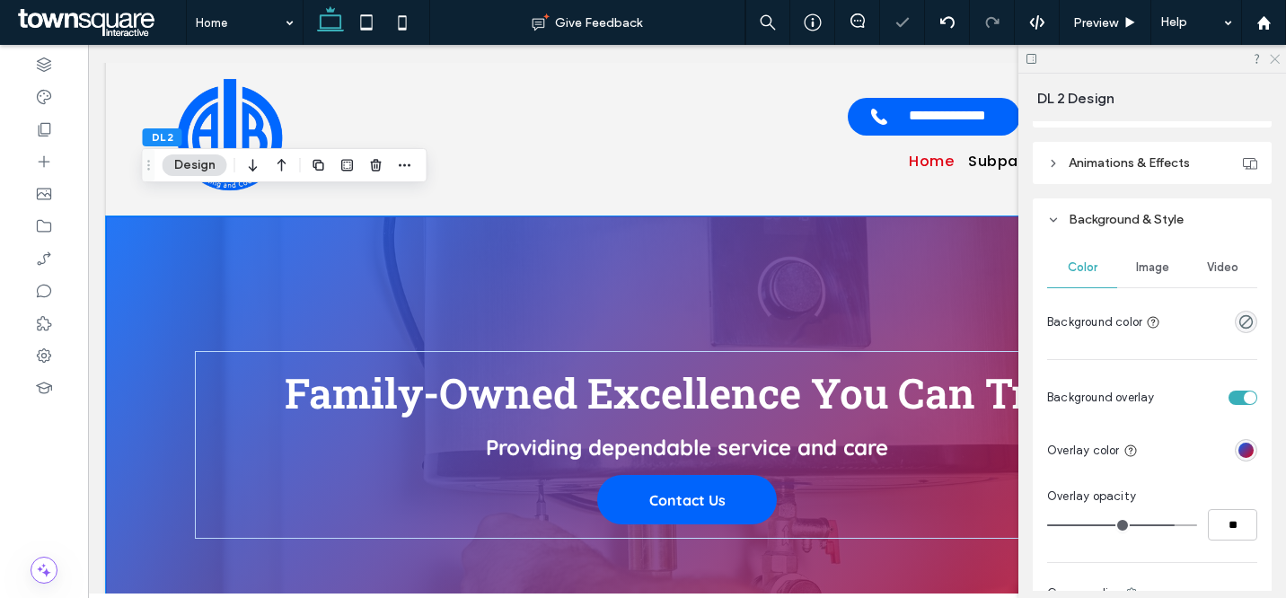
click at [1270, 60] on icon at bounding box center [1274, 58] width 12 height 12
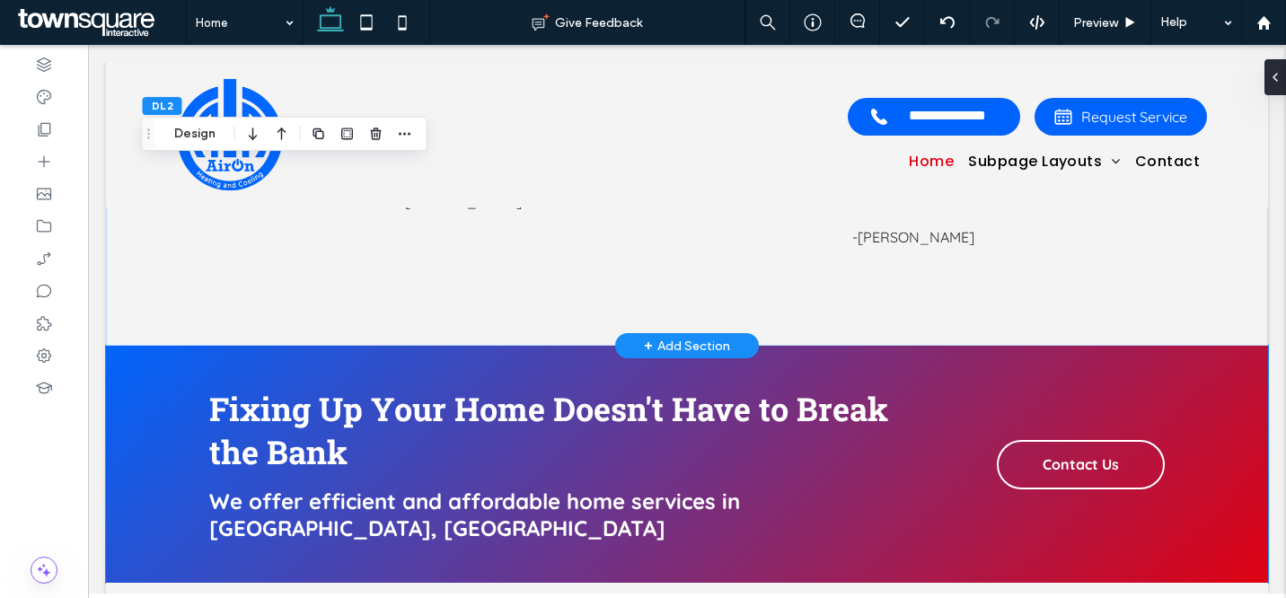
scroll to position [3667, 0]
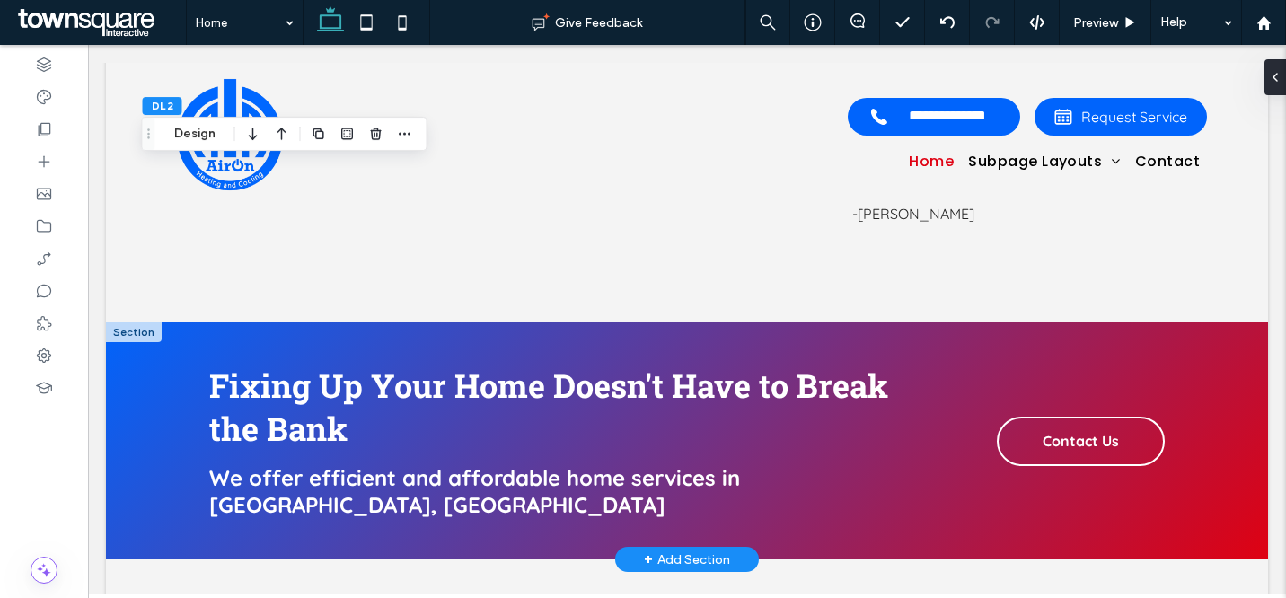
click at [123, 322] on div at bounding box center [134, 332] width 56 height 20
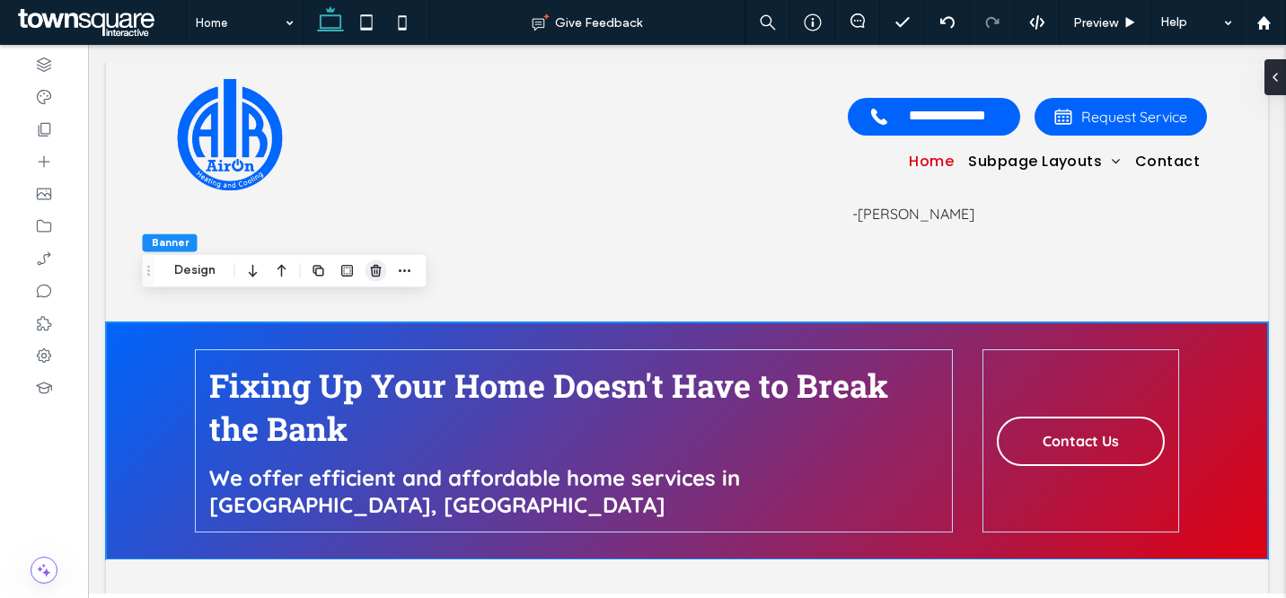
click at [378, 269] on icon "button" at bounding box center [376, 270] width 14 height 14
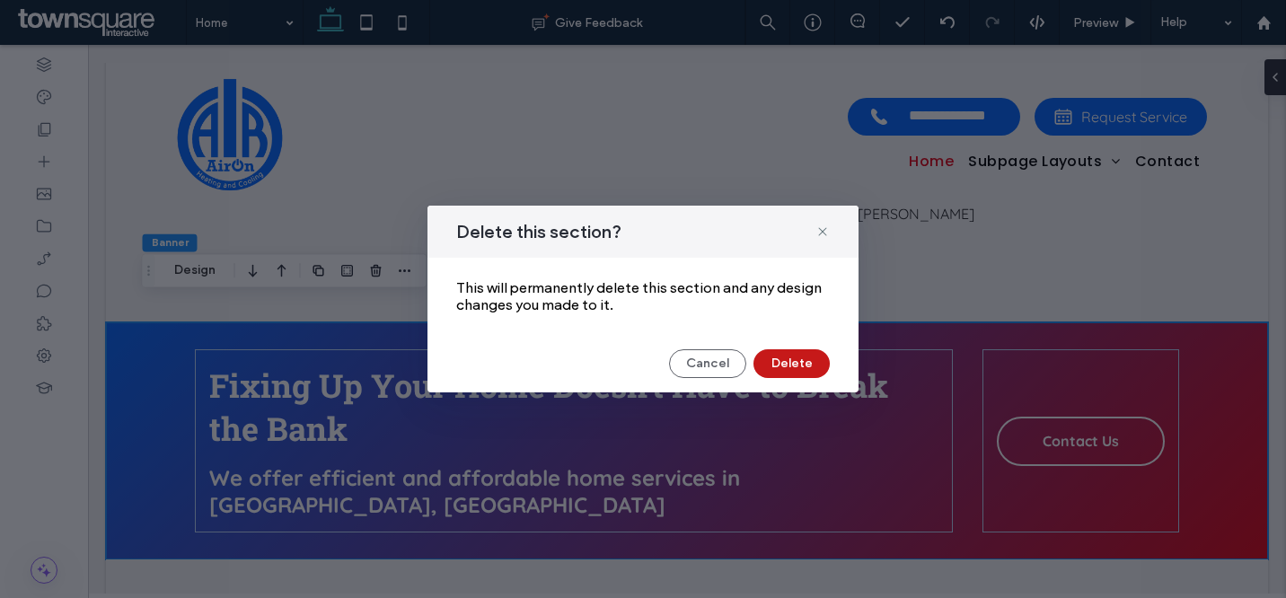
click at [812, 357] on button "Delete" at bounding box center [792, 363] width 76 height 29
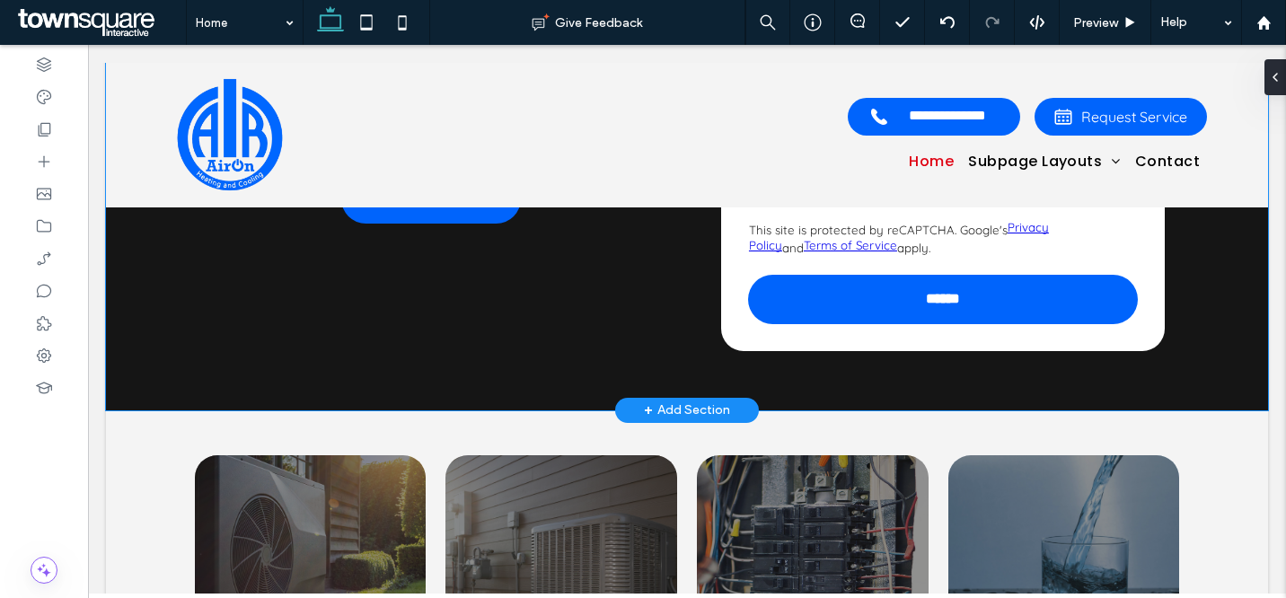
scroll to position [0, 0]
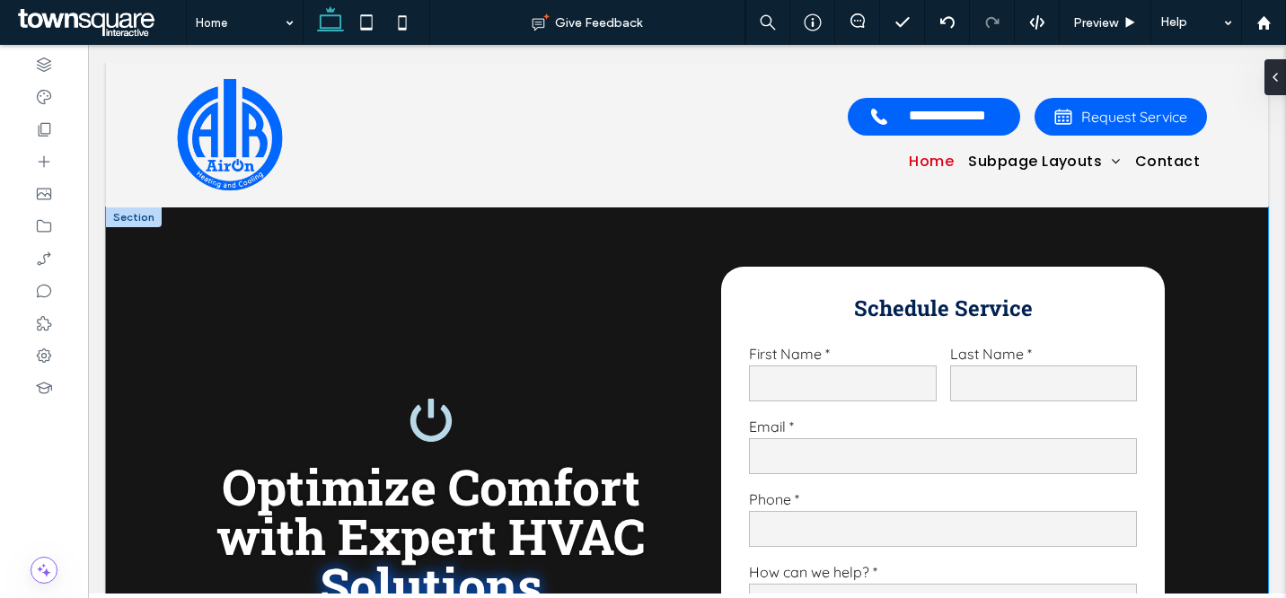
click at [668, 239] on div "Optimize Comfort with Expert HVAC Solutions HVAC Installation in Houston Contac…" at bounding box center [687, 550] width 1078 height 686
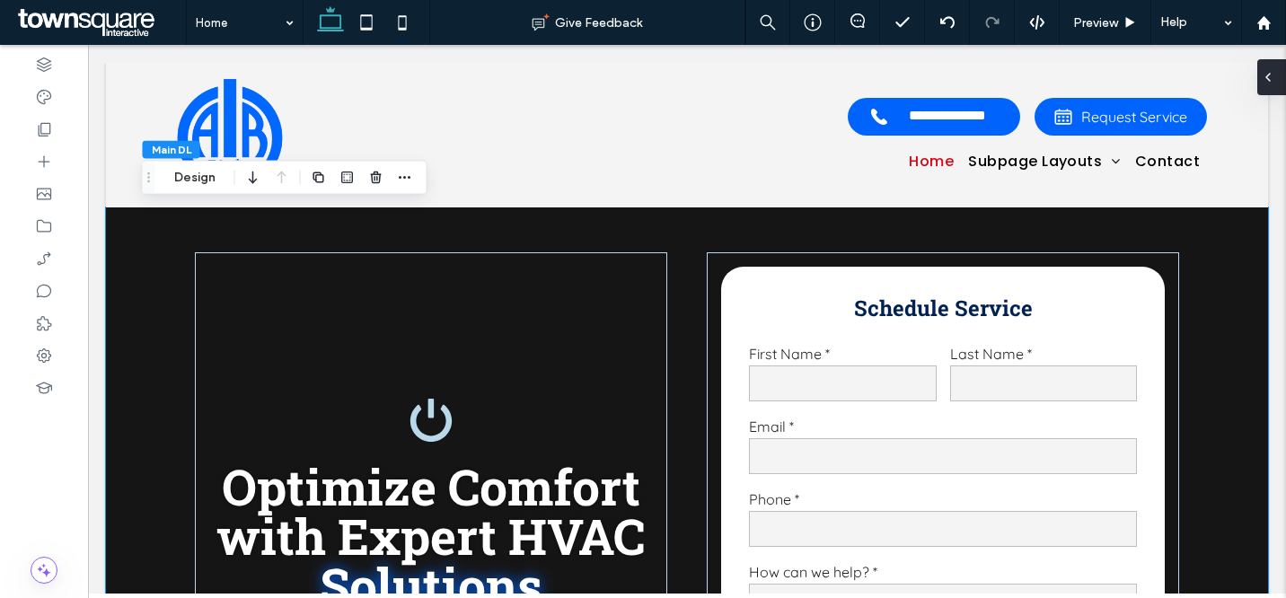
click at [1279, 79] on div at bounding box center [1272, 77] width 29 height 36
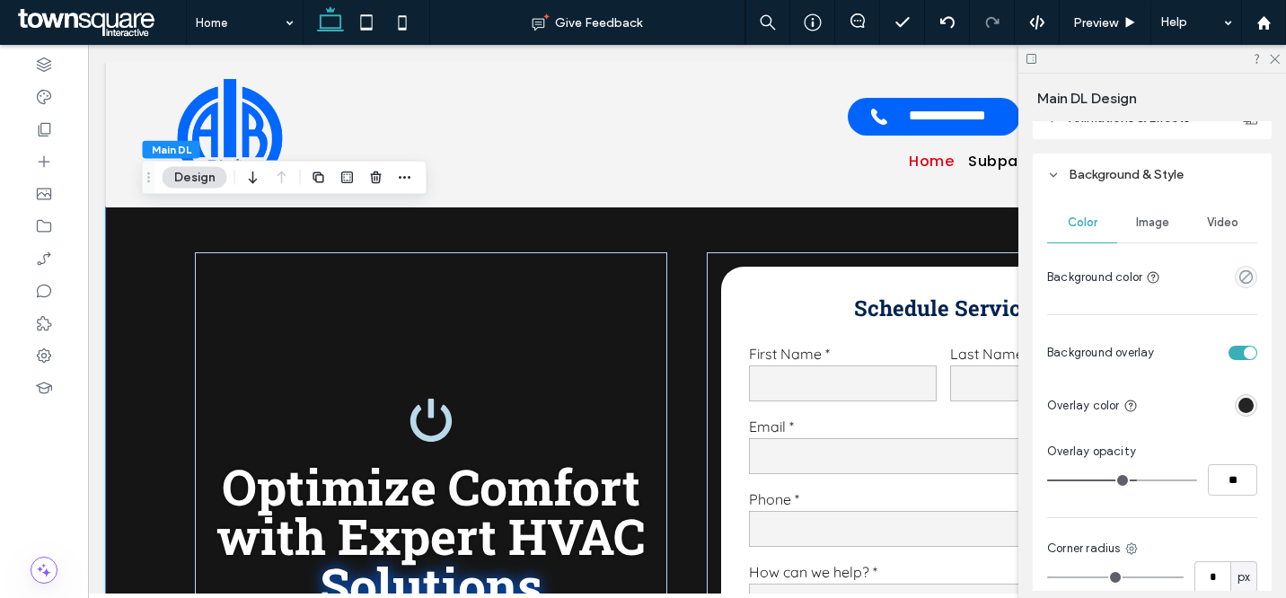
scroll to position [594, 0]
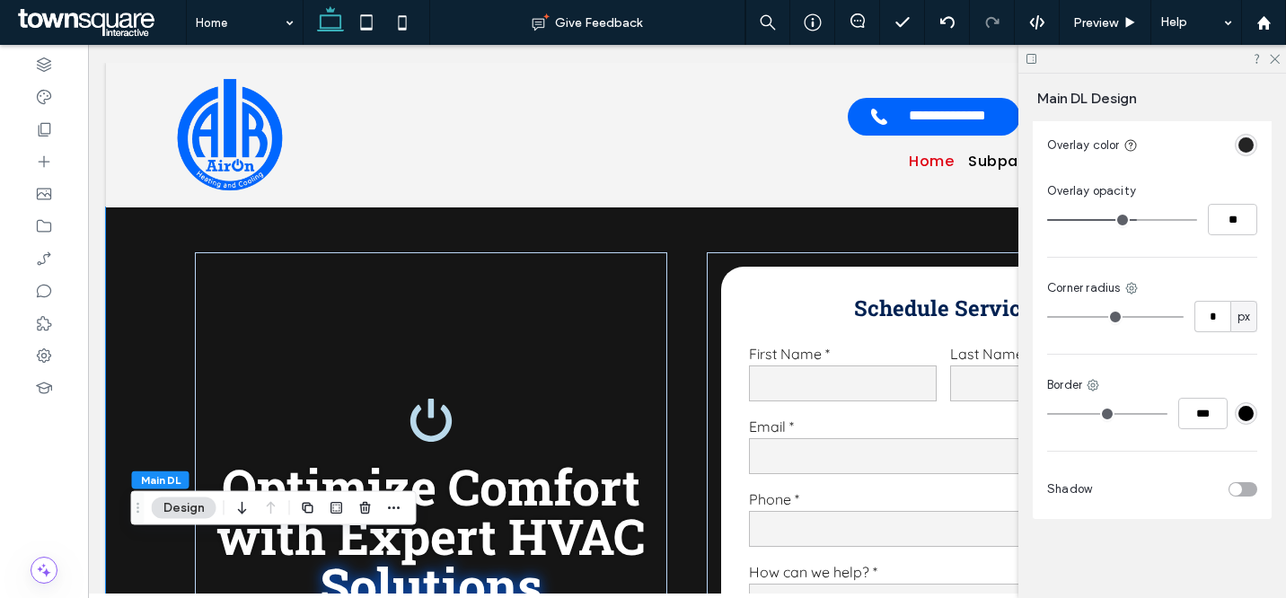
drag, startPoint x: 147, startPoint y: 174, endPoint x: 137, endPoint y: 512, distance: 337.9
click at [137, 512] on use "Drag" at bounding box center [138, 508] width 3 height 10
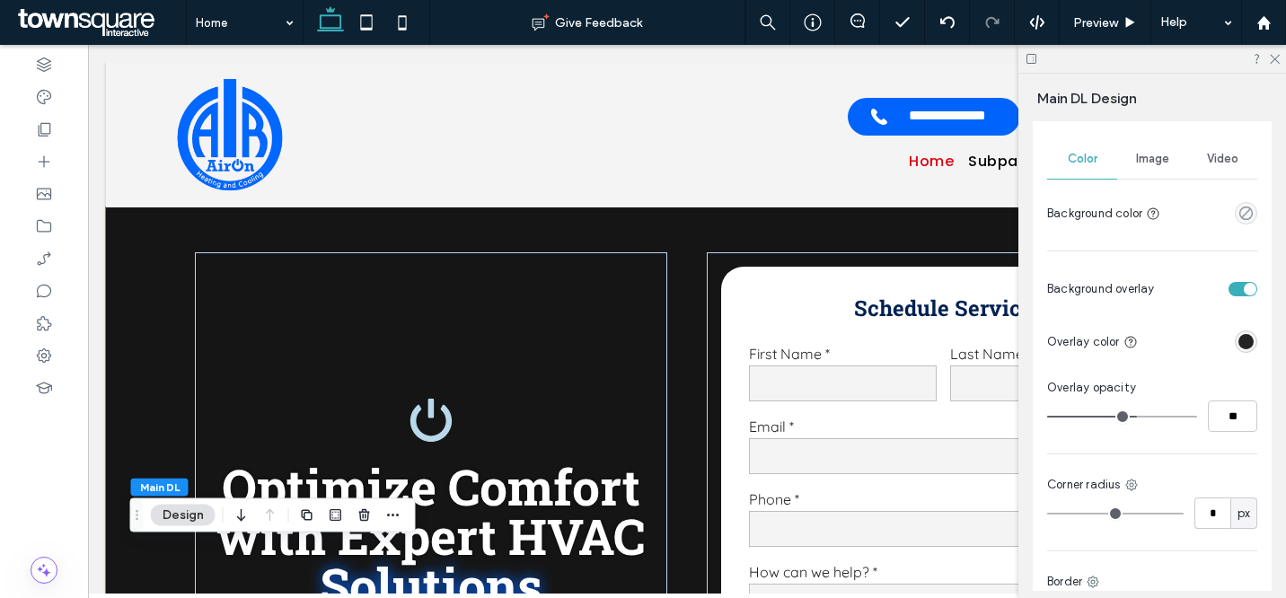
scroll to position [287, 0]
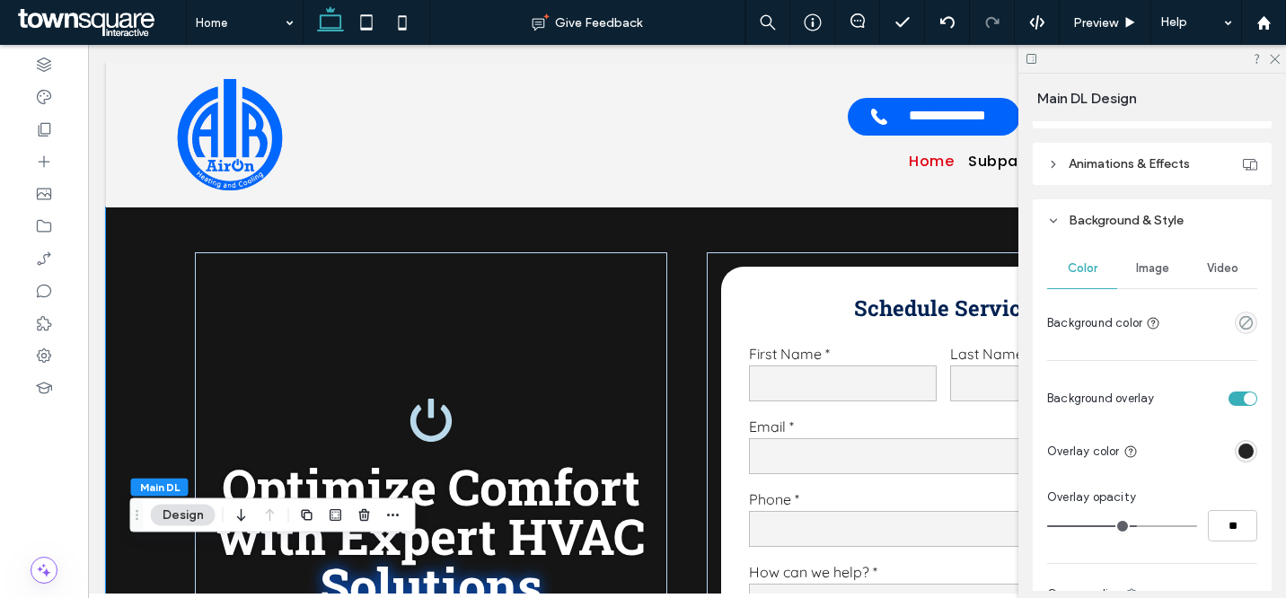
click at [1205, 254] on div "Video" at bounding box center [1222, 269] width 70 height 40
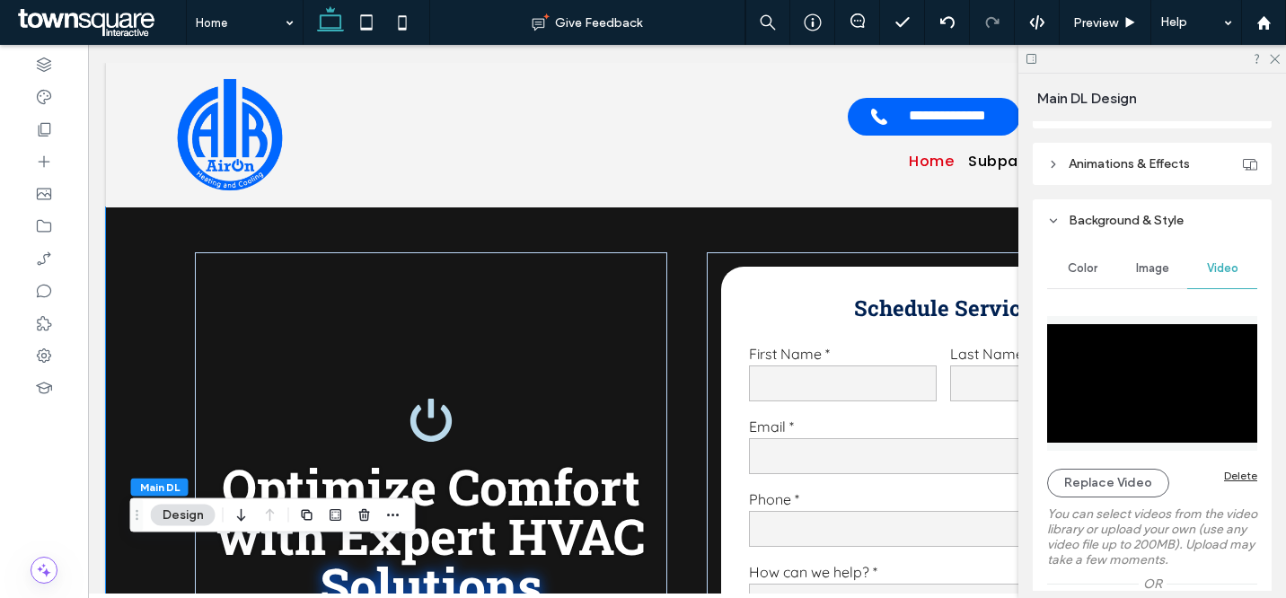
click at [1226, 475] on div "Delete" at bounding box center [1240, 475] width 33 height 13
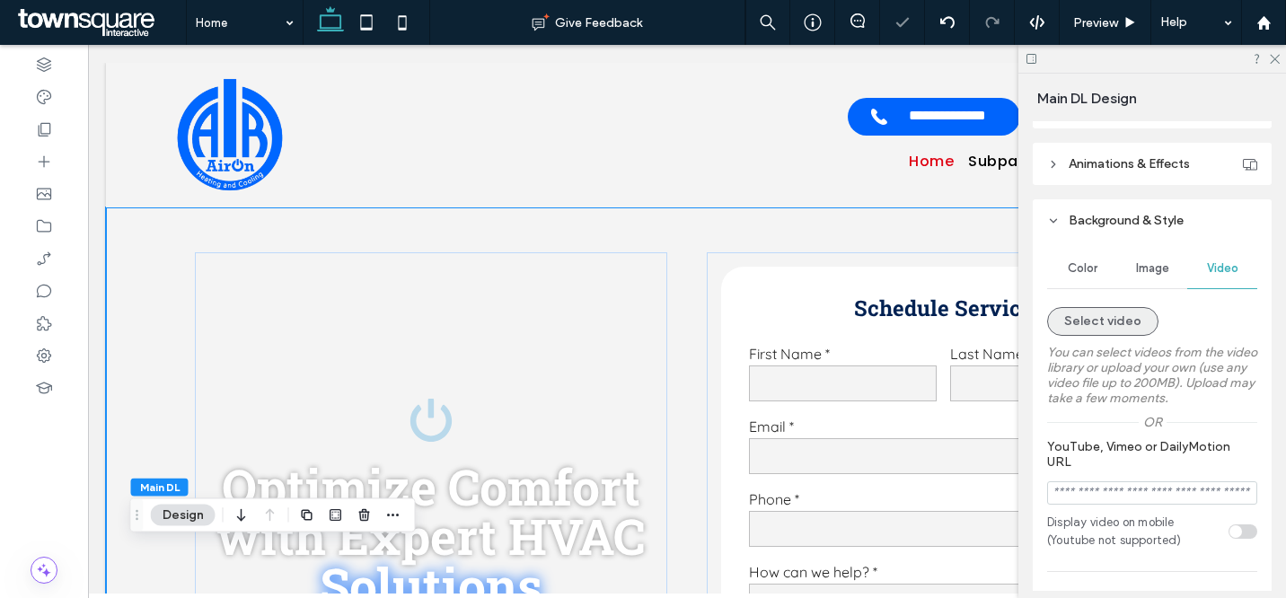
click at [1116, 321] on button "Select video" at bounding box center [1102, 321] width 111 height 29
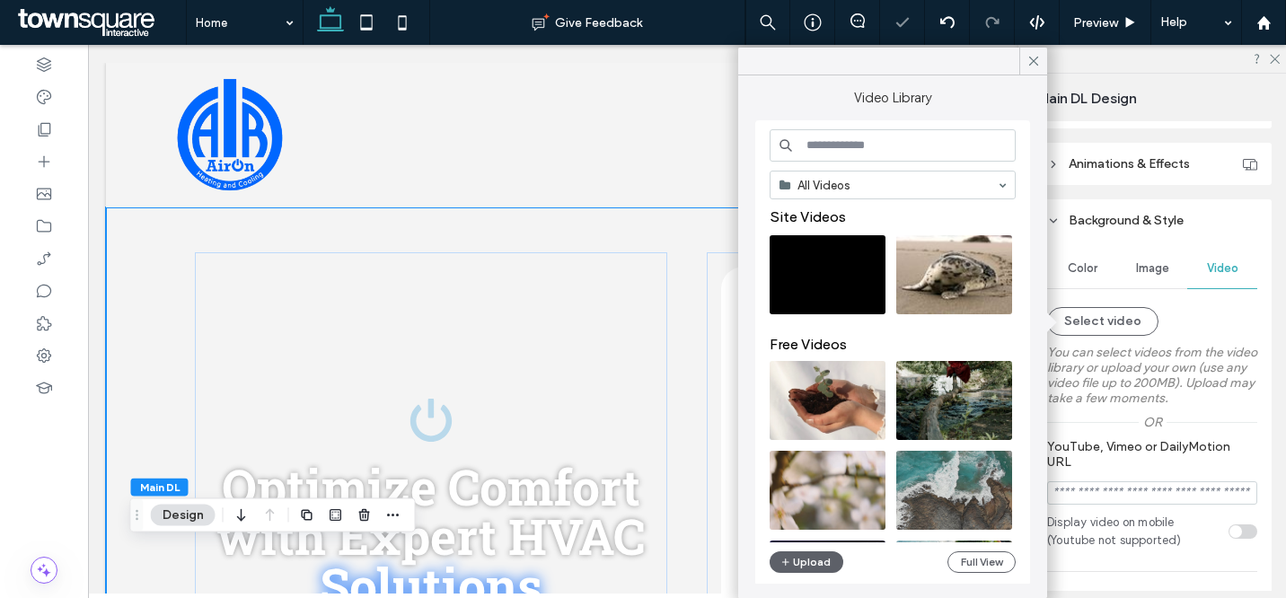
click at [876, 154] on input at bounding box center [893, 145] width 246 height 32
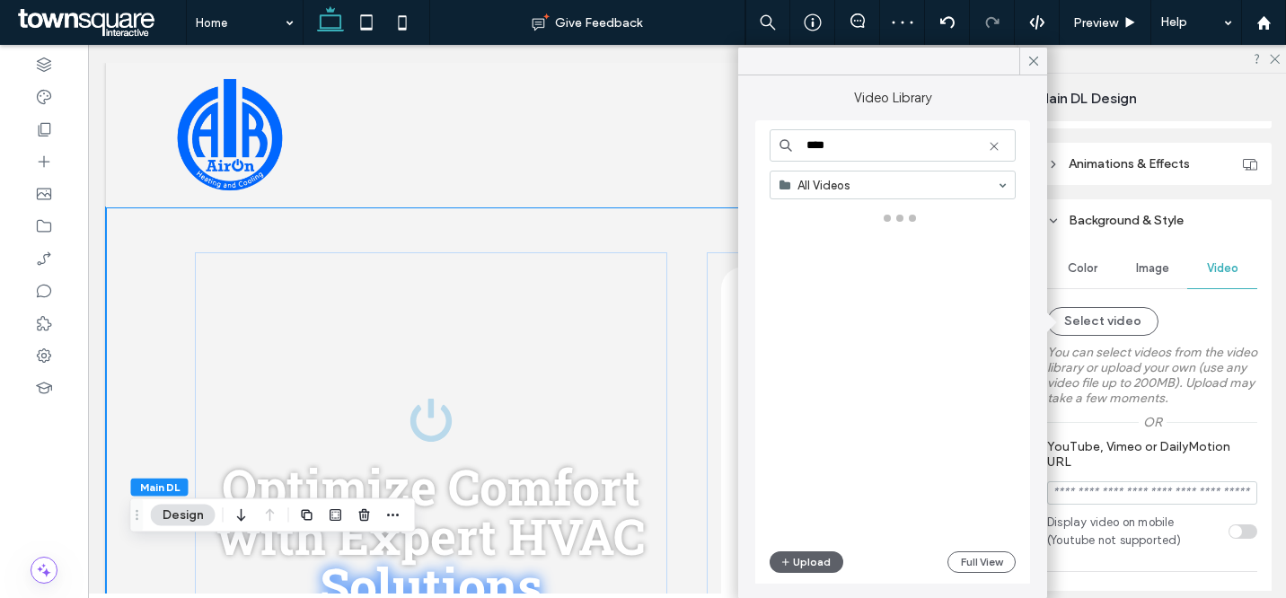
click at [878, 136] on input "****" at bounding box center [893, 145] width 246 height 32
click at [875, 139] on input "****" at bounding box center [893, 145] width 246 height 32
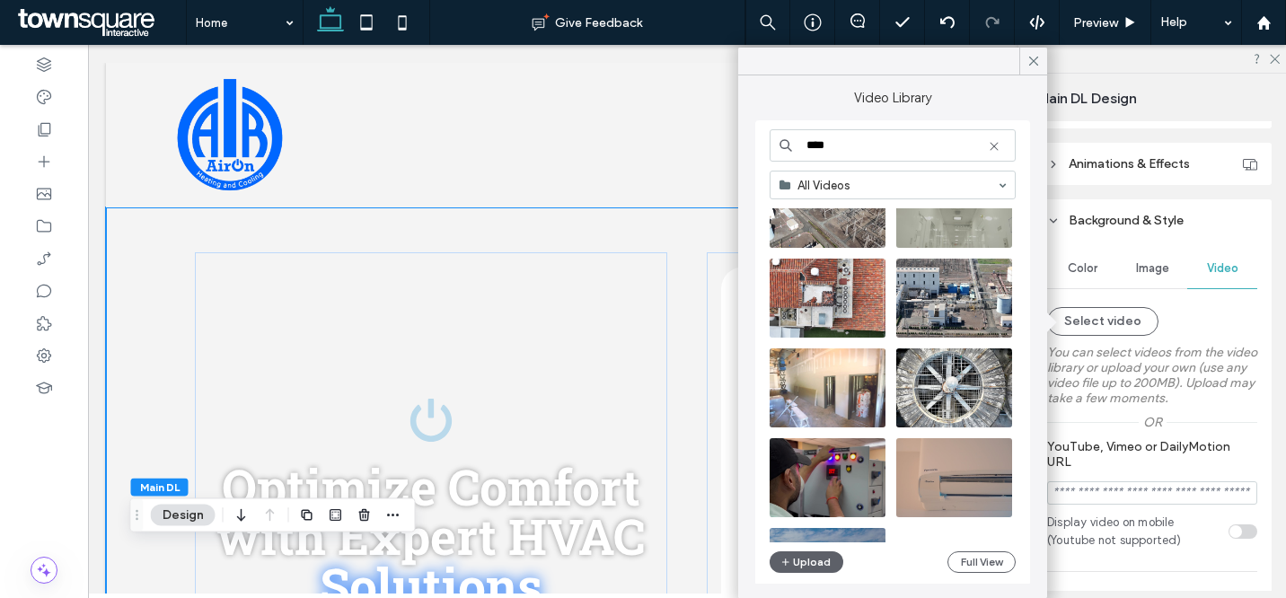
scroll to position [623, 0]
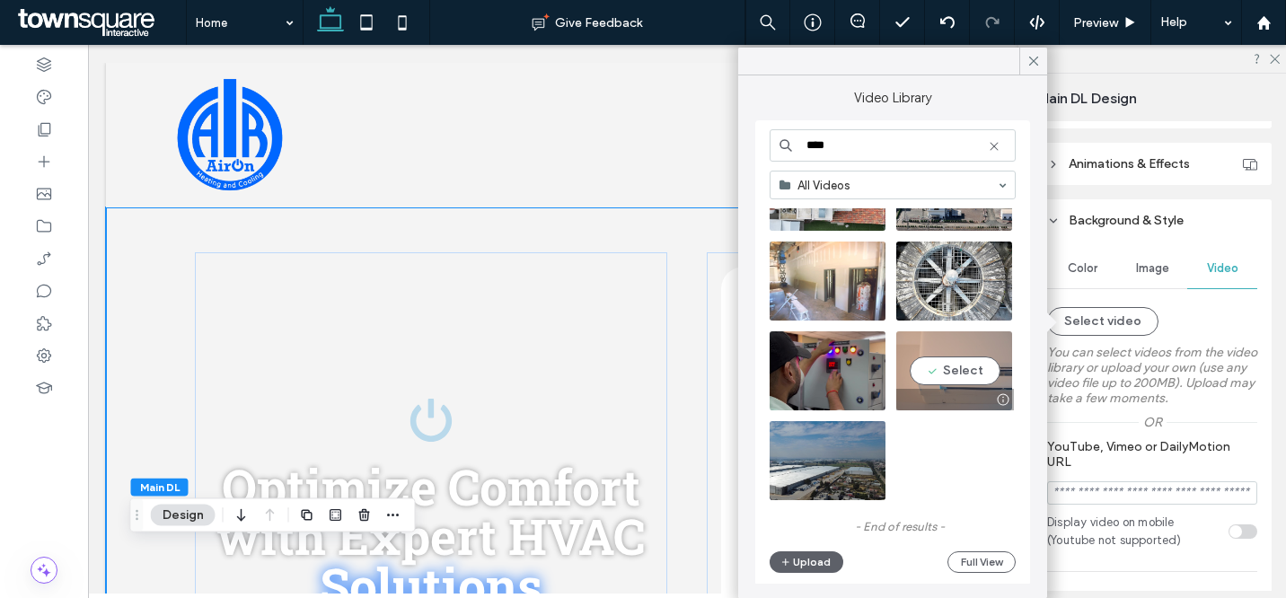
type input "****"
click at [965, 373] on video at bounding box center [954, 370] width 116 height 79
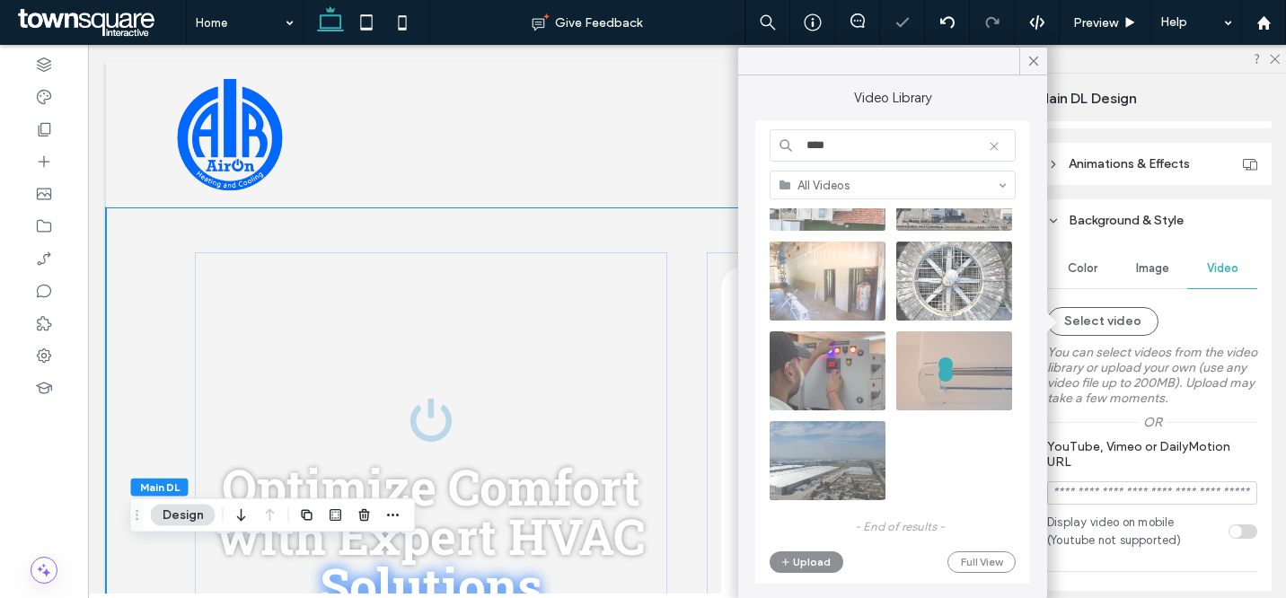
type input "**********"
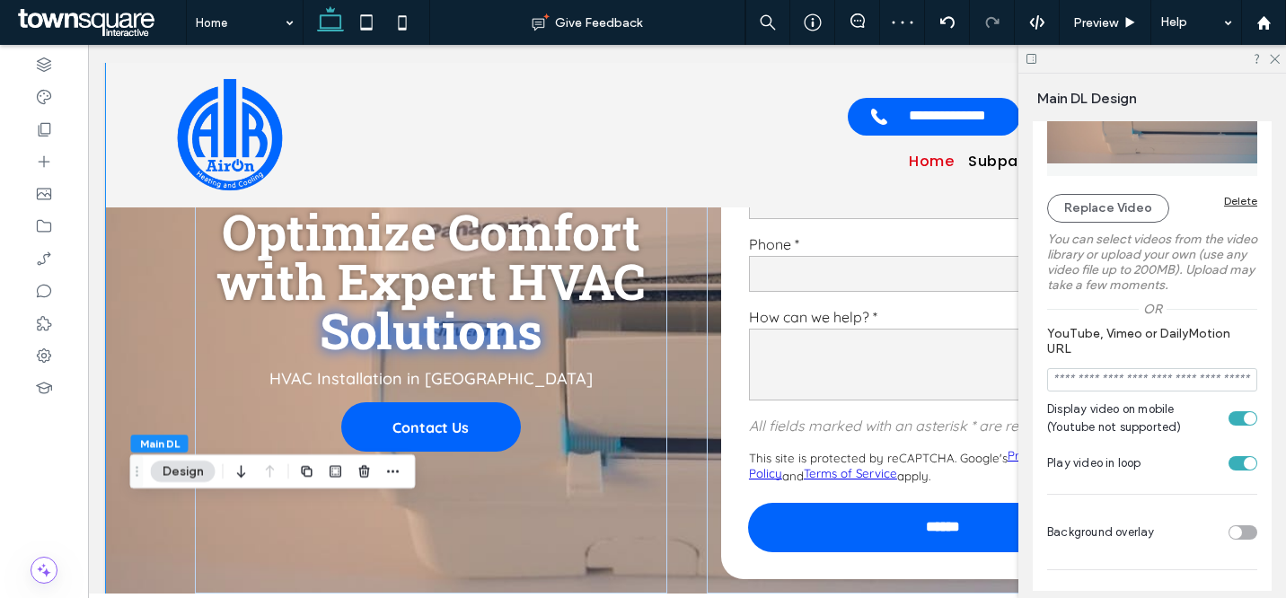
scroll to position [834, 0]
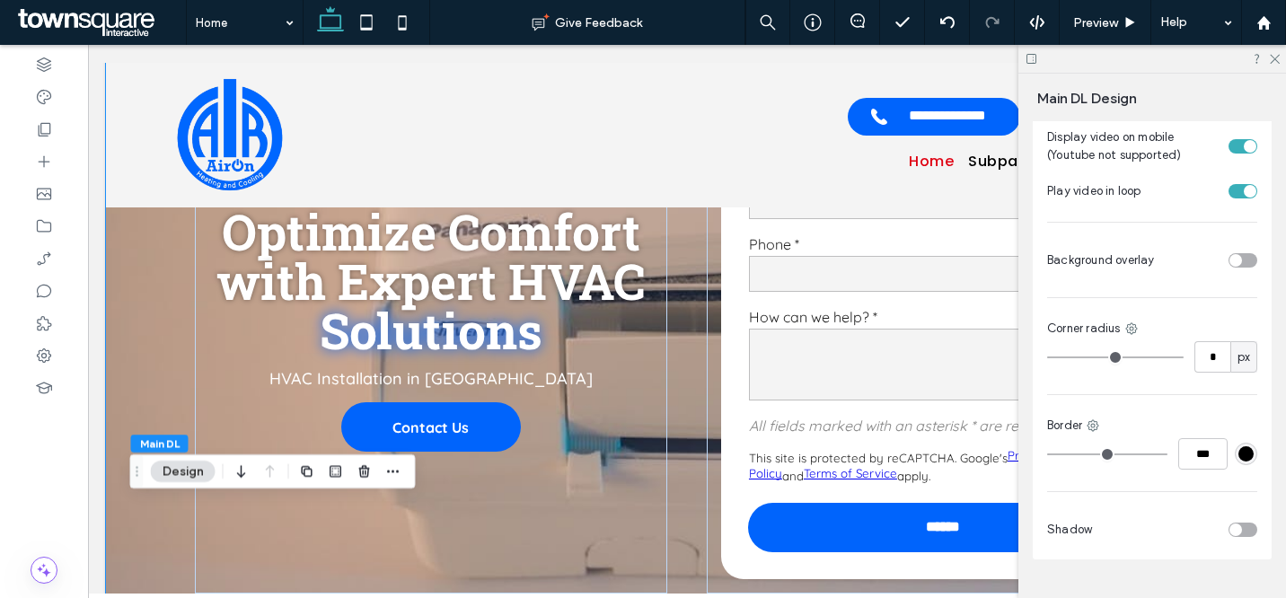
click at [1234, 264] on div "toggle" at bounding box center [1243, 260] width 29 height 14
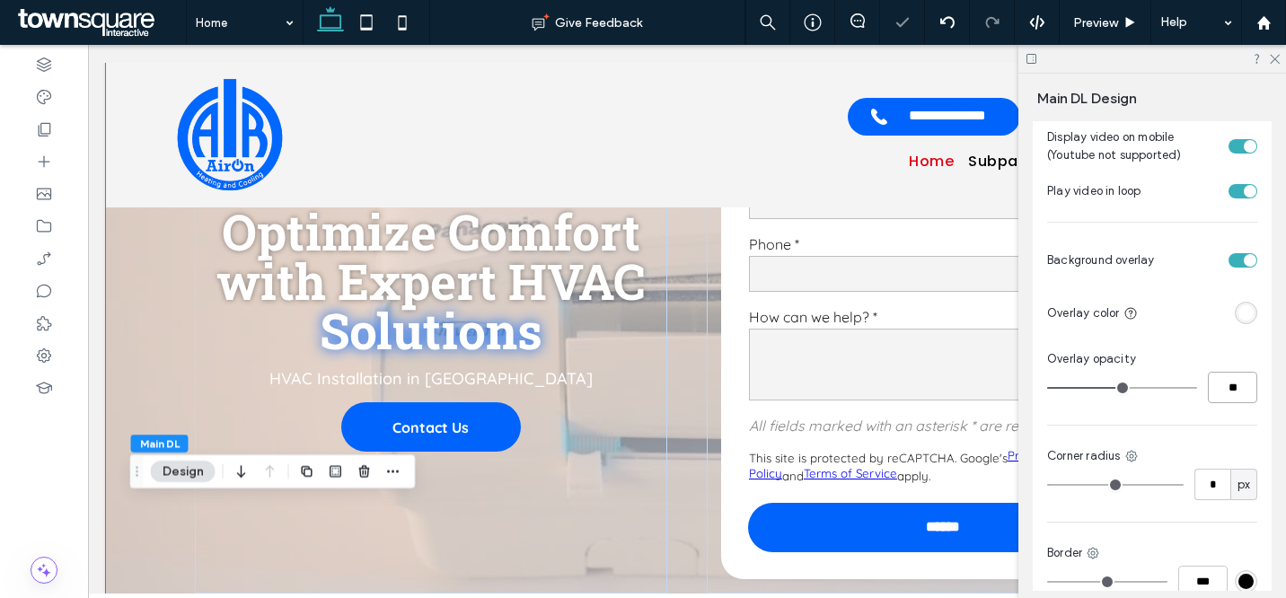
click at [1230, 390] on input "**" at bounding box center [1232, 387] width 49 height 31
click at [1242, 313] on div "rgba(255, 255, 255, 1)" at bounding box center [1246, 312] width 15 height 15
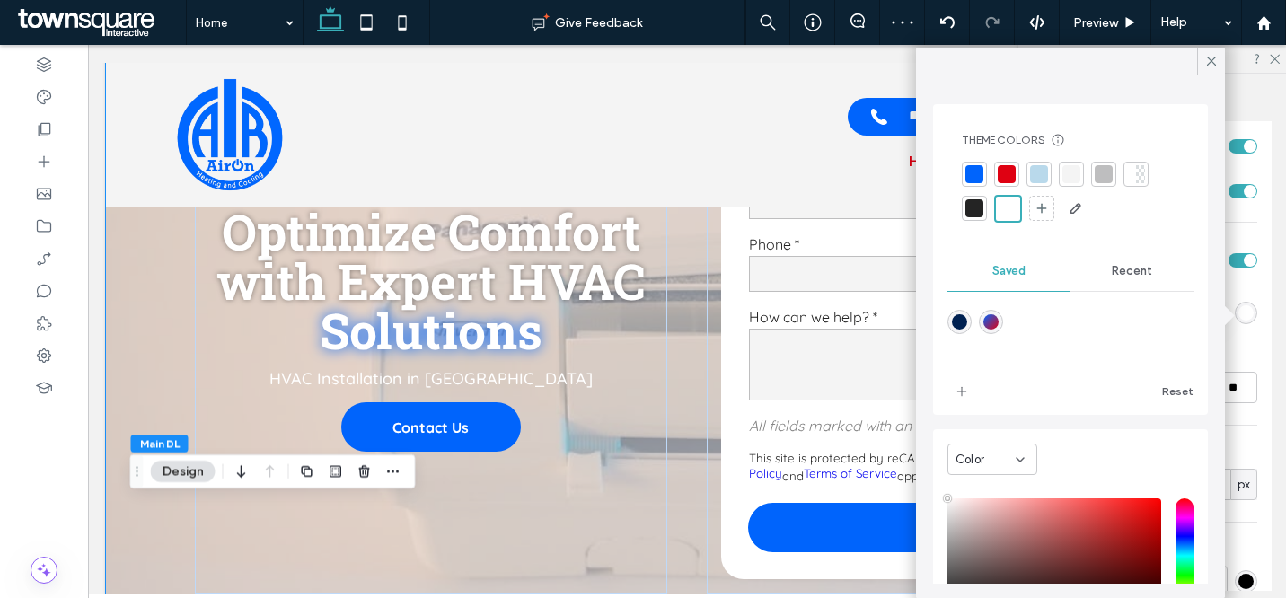
click at [984, 204] on div at bounding box center [974, 208] width 25 height 25
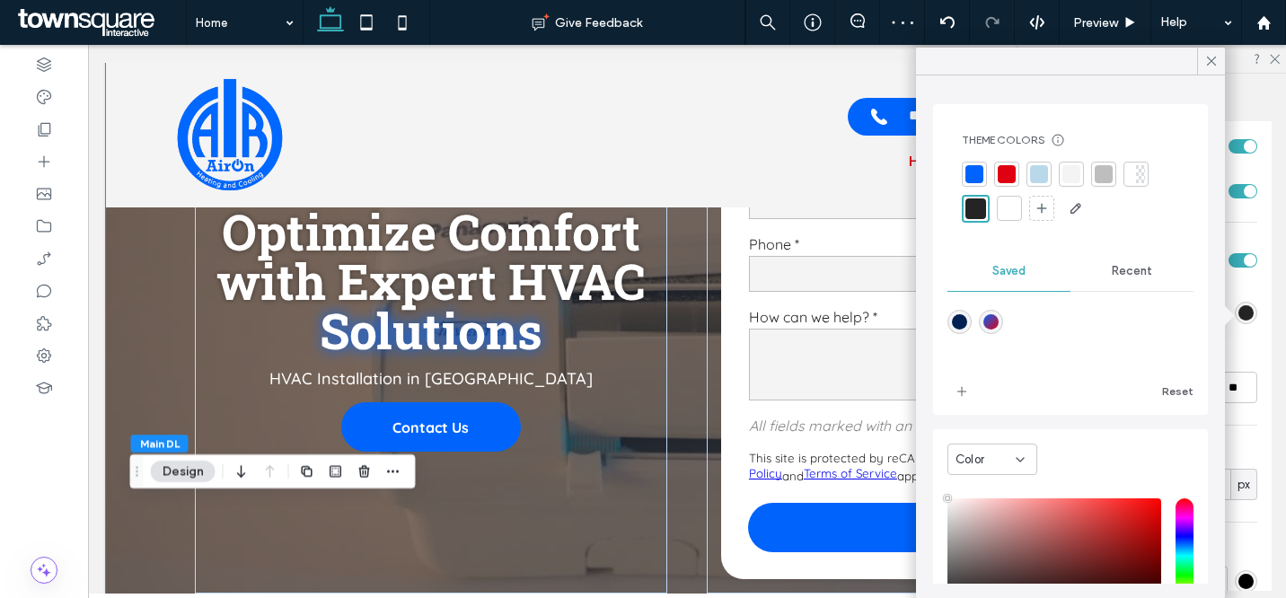
click at [1243, 343] on div "Color Image Video Replace Video Delete You can select videos from the video lib…" at bounding box center [1152, 191] width 239 height 993
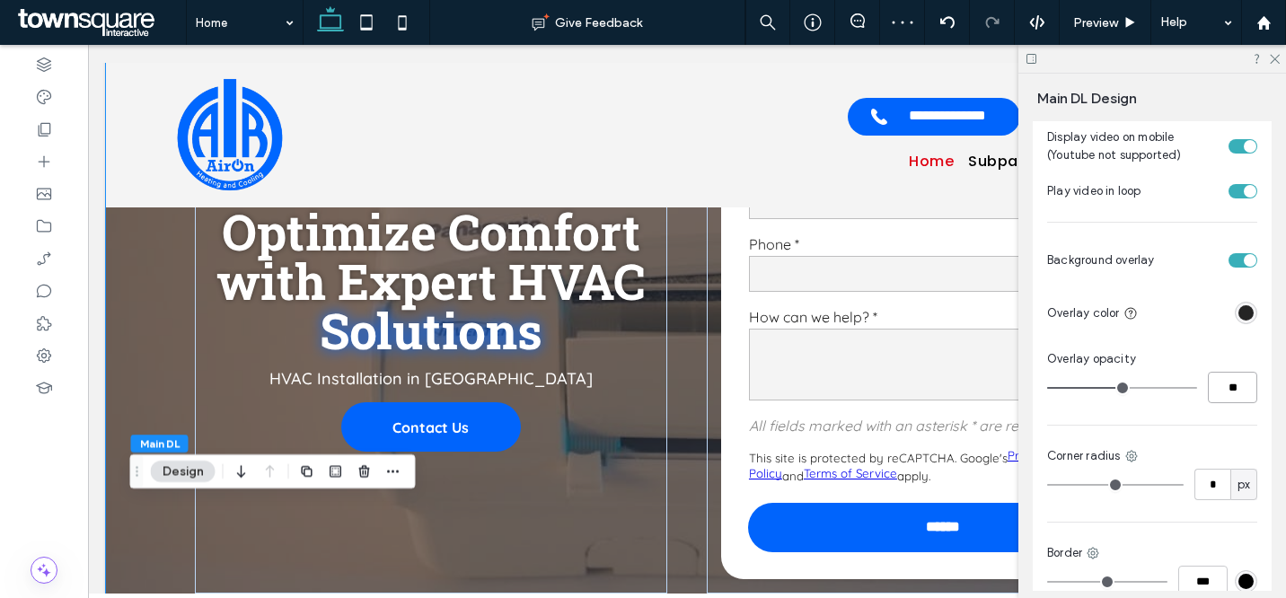
click at [1231, 386] on input "**" at bounding box center [1232, 387] width 49 height 31
type input "**"
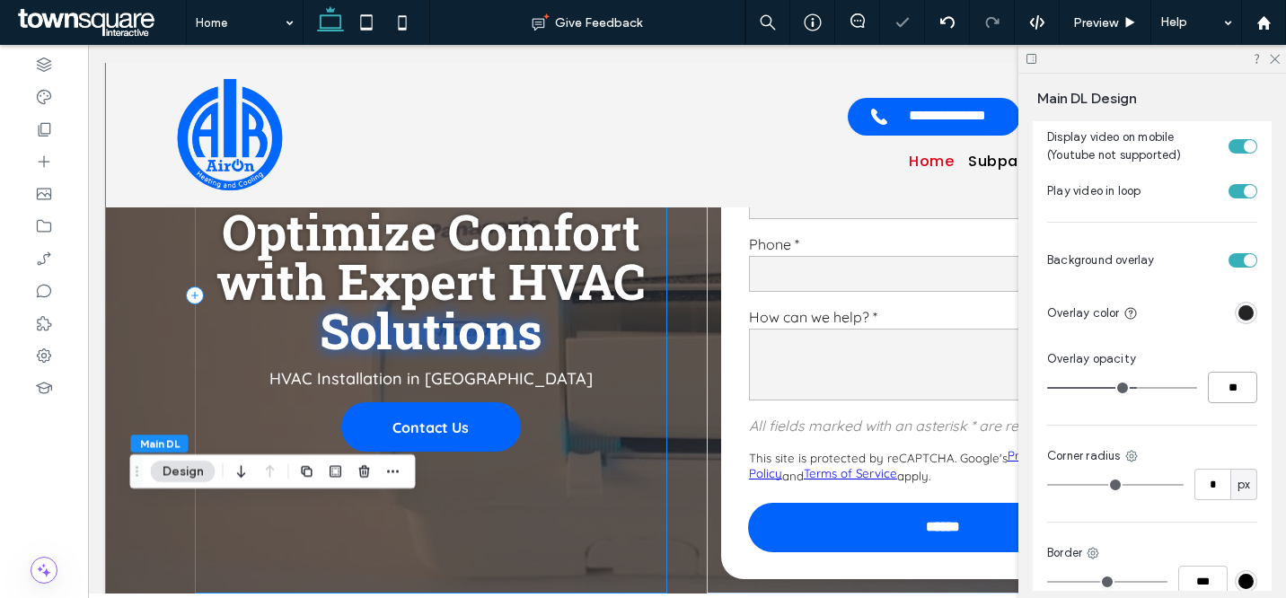
scroll to position [244, 0]
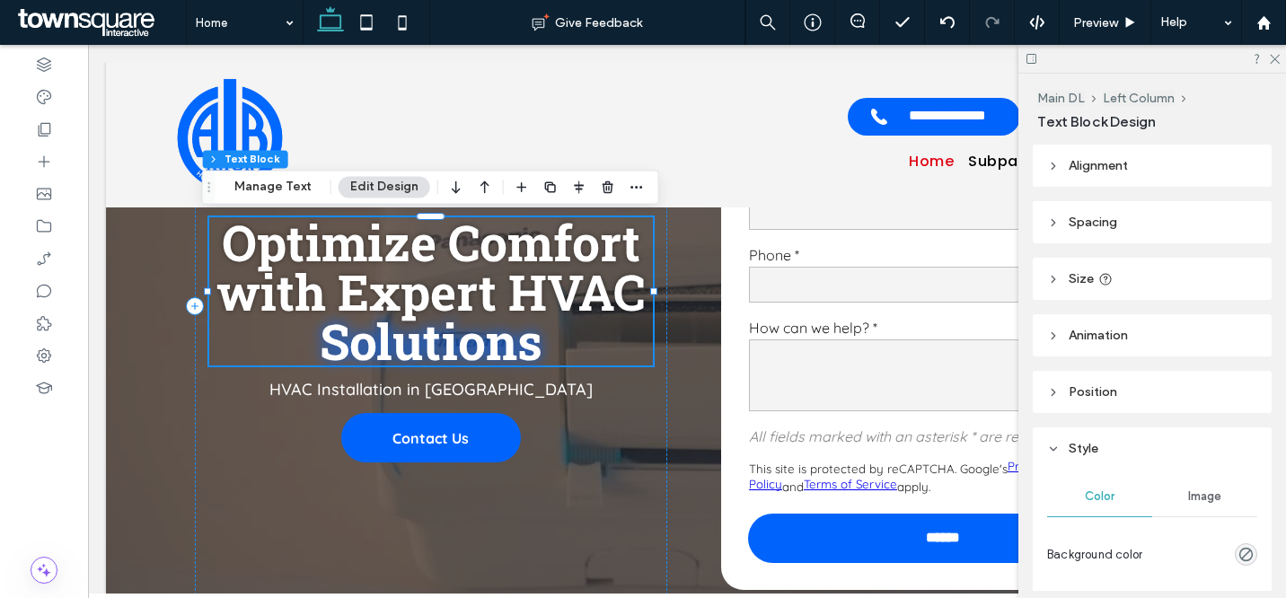
click at [555, 300] on span "Optimize Comfort with Expert HVAC" at bounding box center [430, 266] width 428 height 115
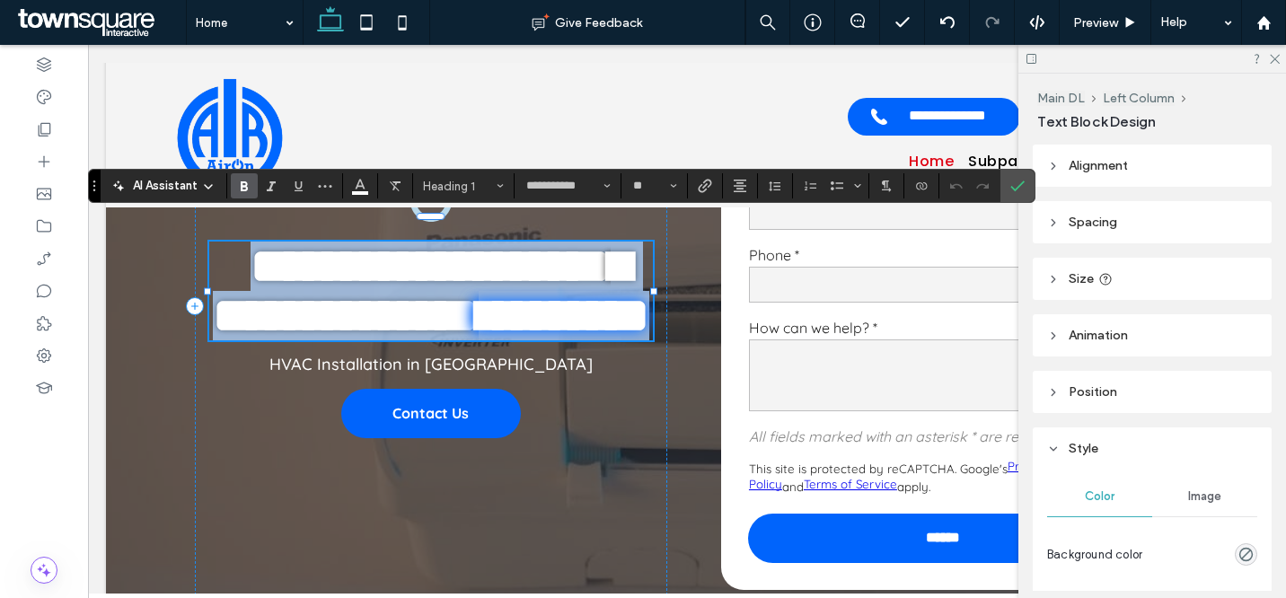
click at [555, 300] on span "**********" at bounding box center [422, 291] width 418 height 99
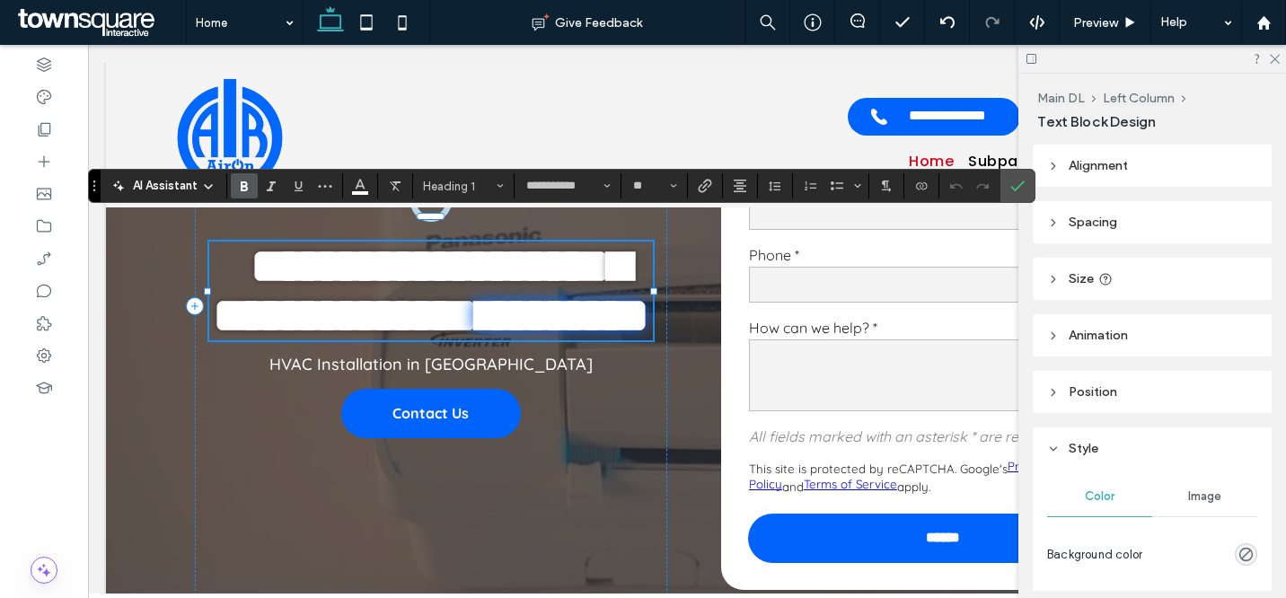
click at [607, 298] on span "**********" at bounding box center [422, 291] width 418 height 99
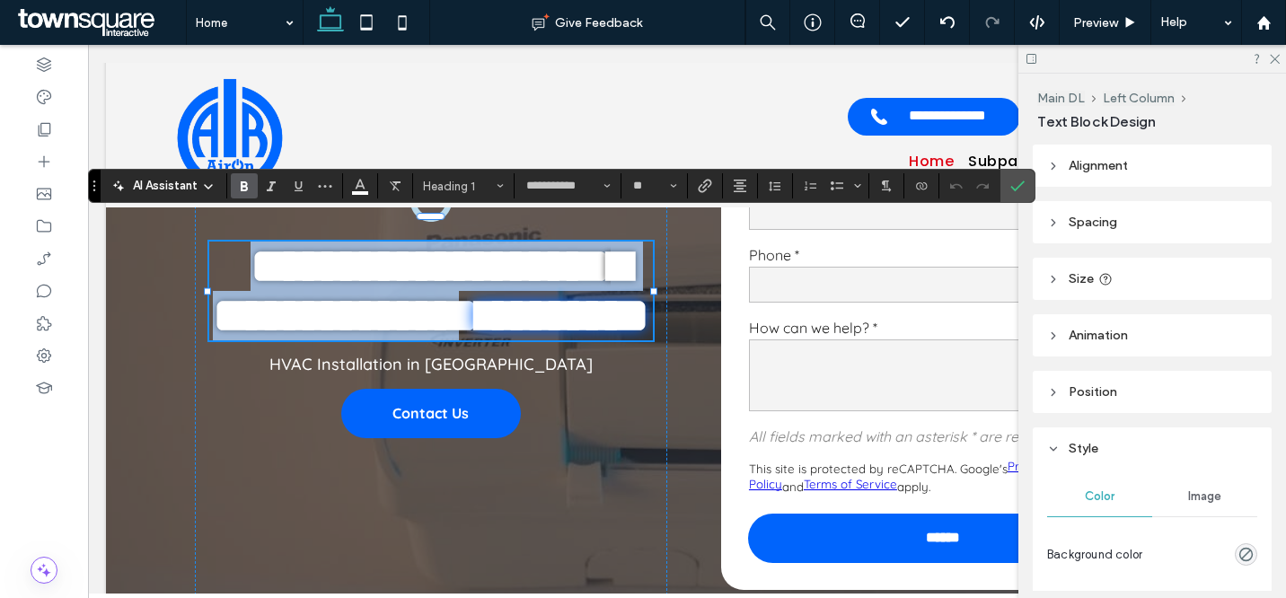
drag, startPoint x: 633, startPoint y: 292, endPoint x: 175, endPoint y: 238, distance: 461.3
click at [175, 238] on div "**********" at bounding box center [687, 306] width 1078 height 686
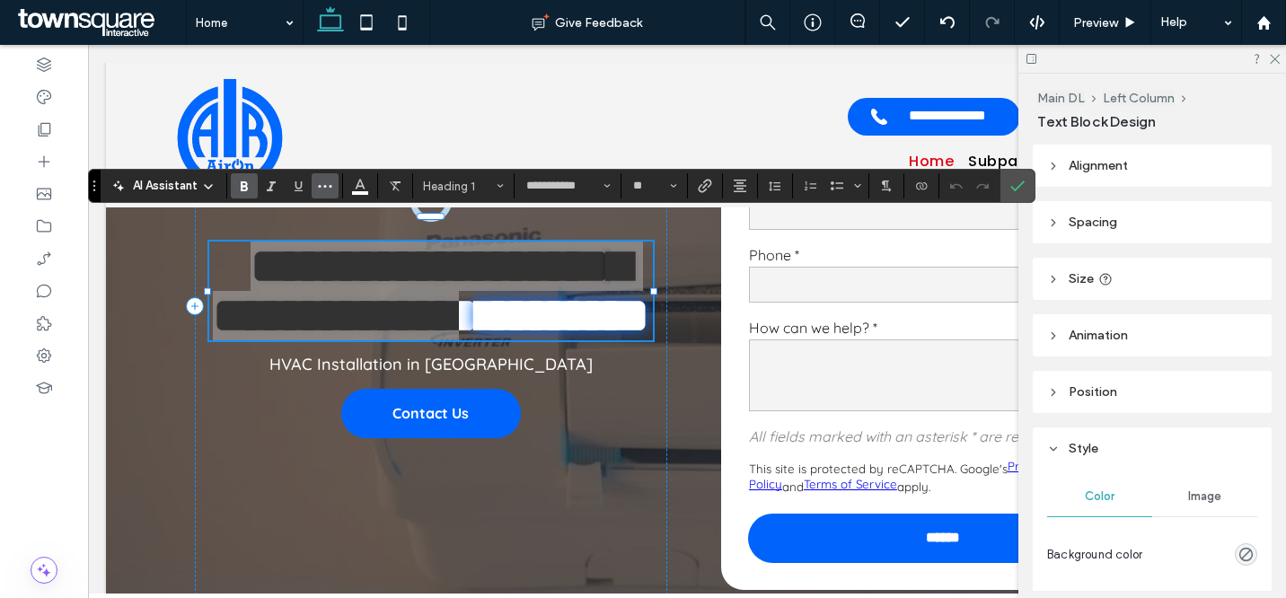
click at [331, 183] on icon "More" at bounding box center [325, 186] width 14 height 14
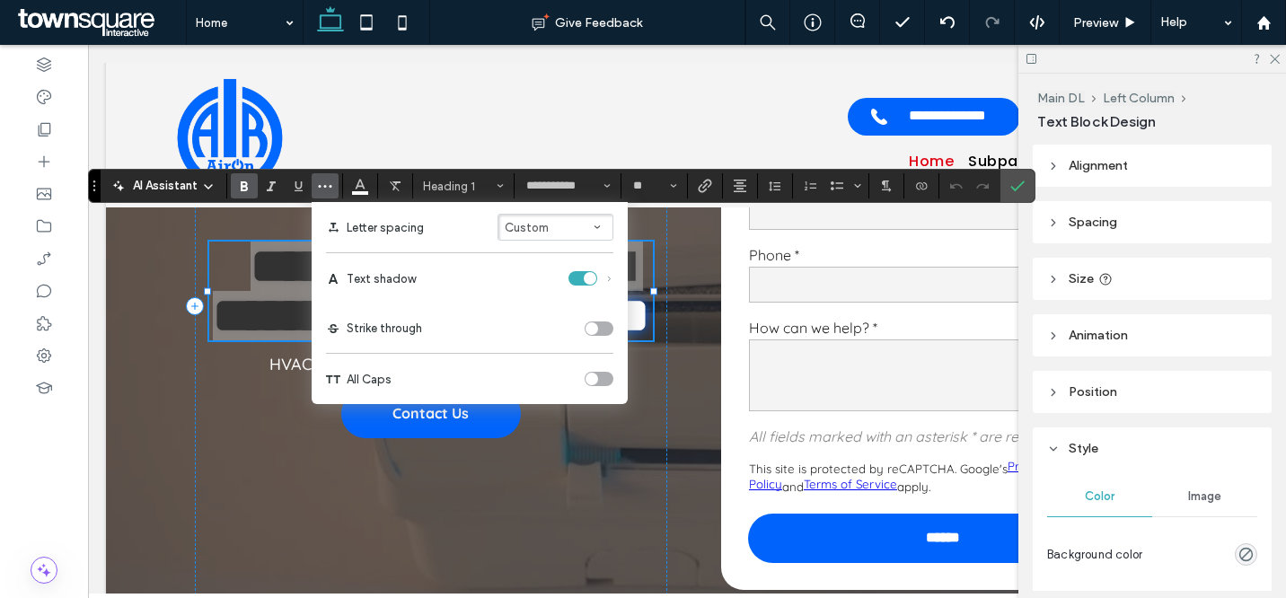
click at [591, 278] on div "toggle" at bounding box center [590, 278] width 13 height 13
click at [1024, 190] on icon "Confirm" at bounding box center [1018, 186] width 14 height 14
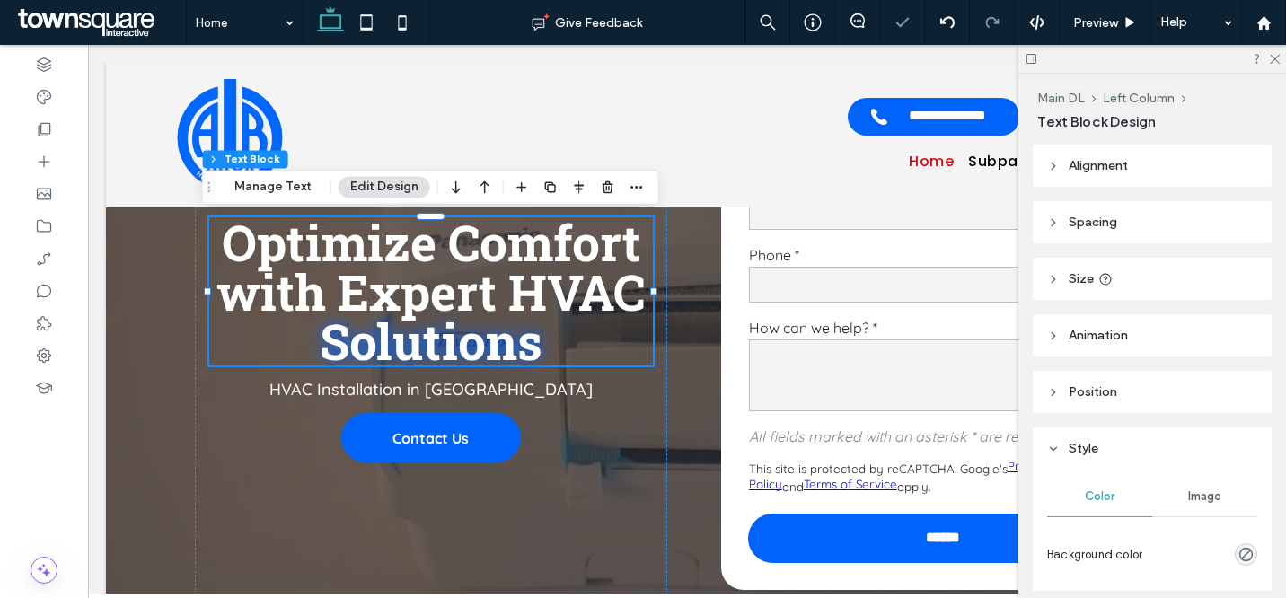
click at [138, 378] on div at bounding box center [687, 306] width 1162 height 686
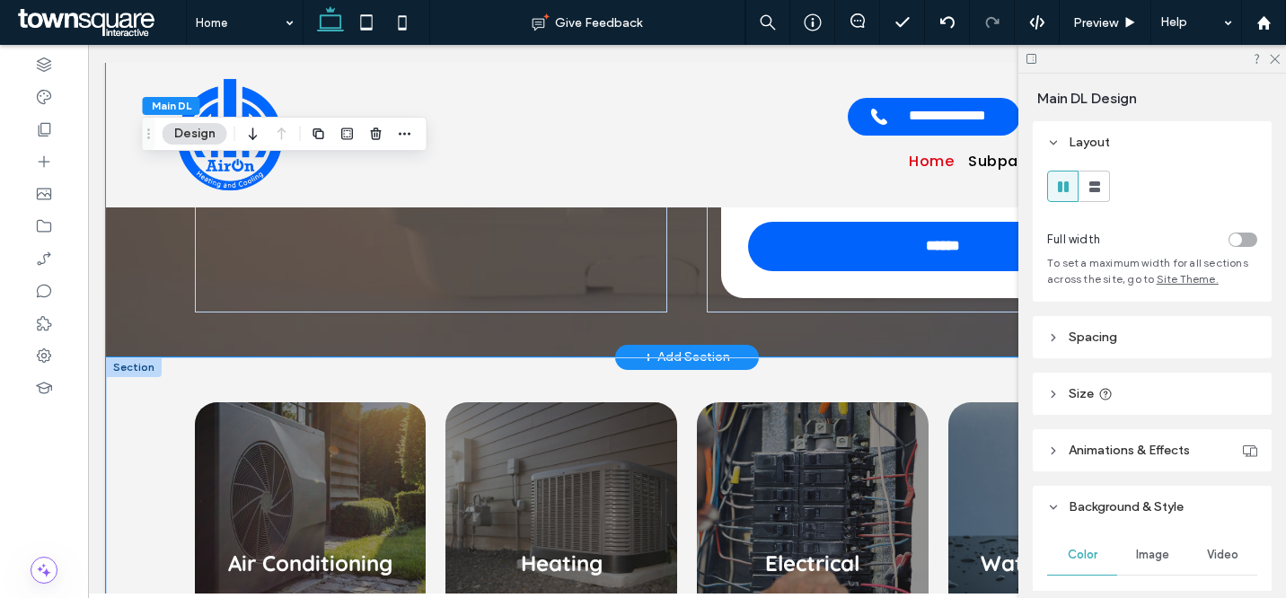
scroll to position [685, 0]
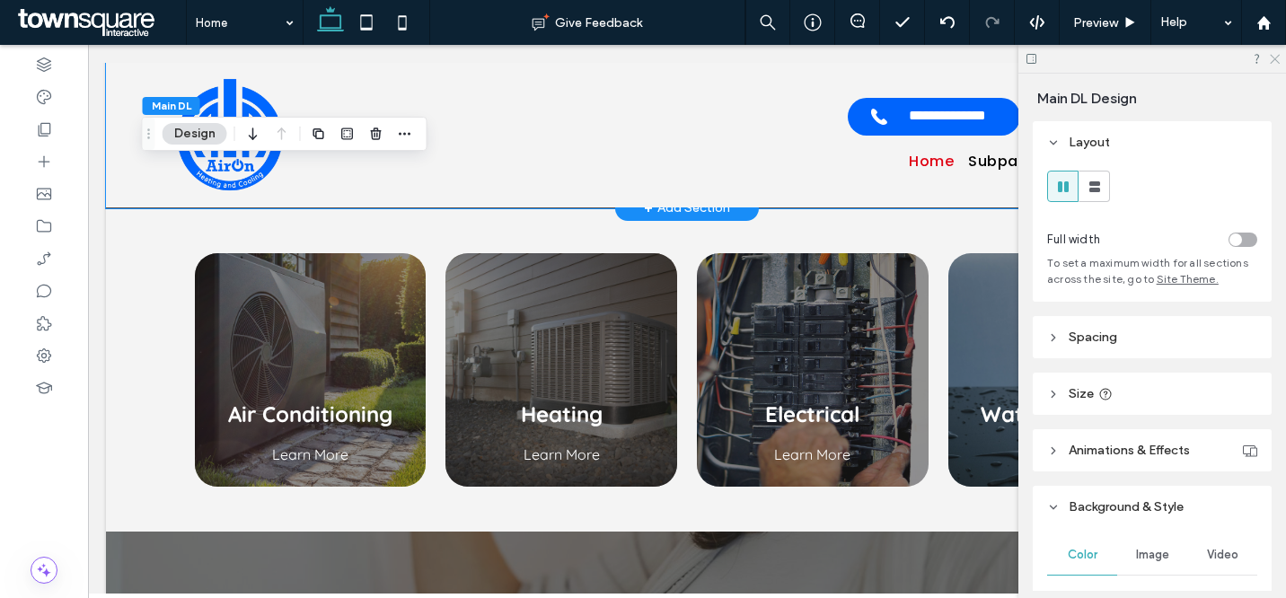
click at [1276, 56] on icon at bounding box center [1274, 58] width 12 height 12
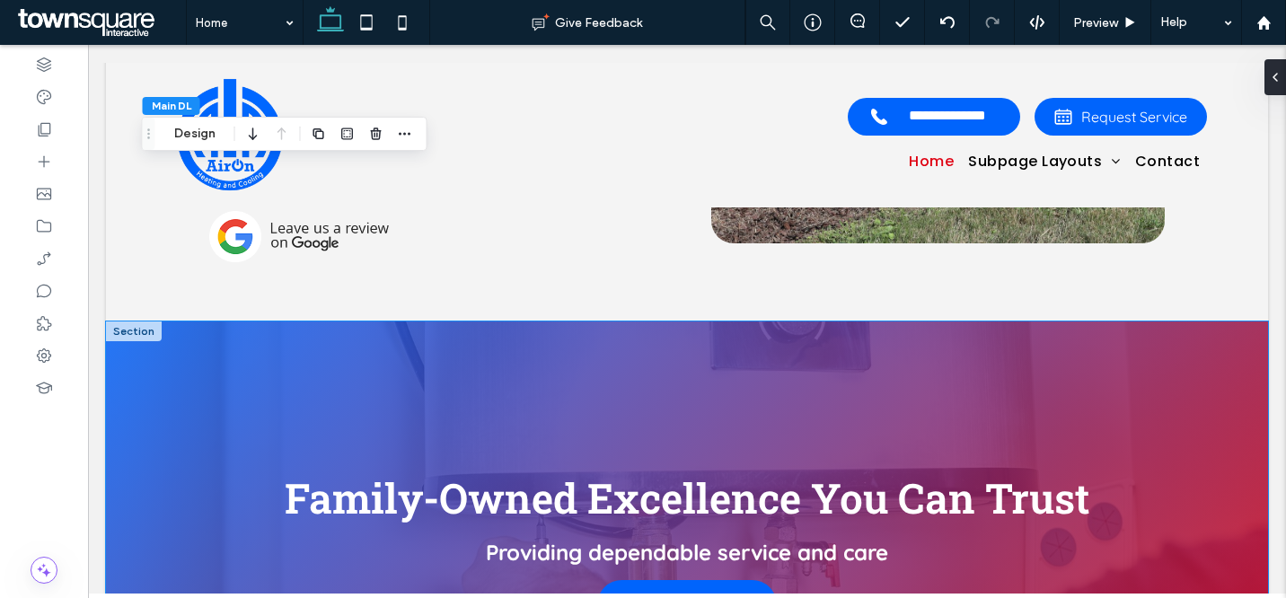
scroll to position [2280, 0]
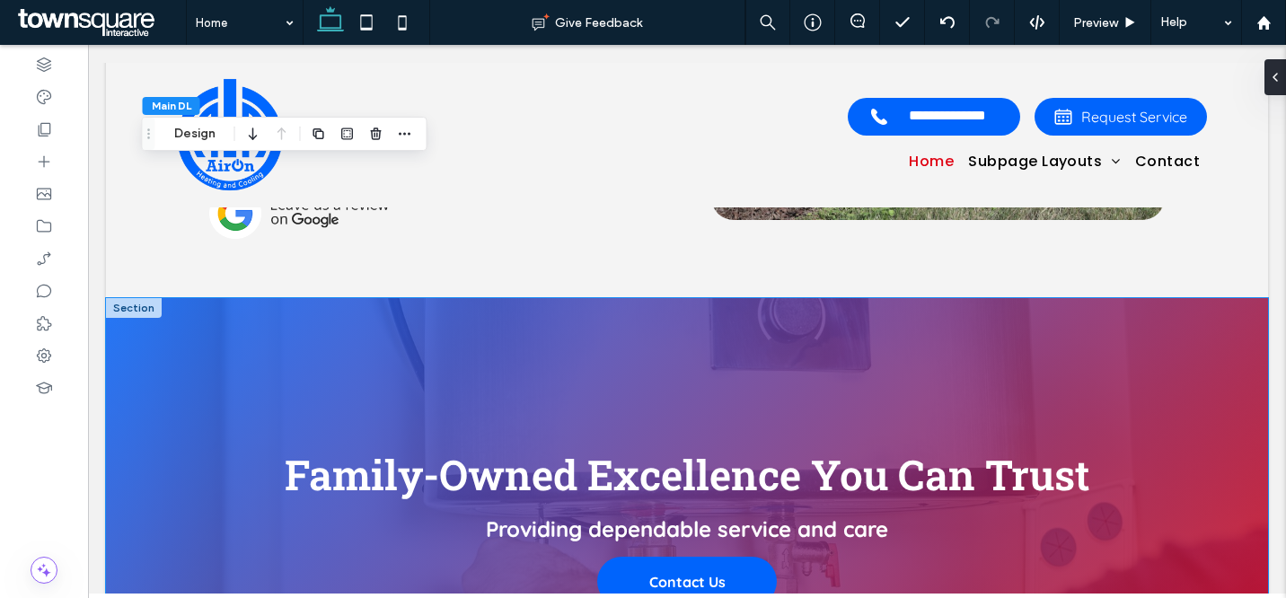
click at [342, 331] on div "Family-Owned Excellence You Can Trust Providing dependable service and care Con…" at bounding box center [687, 526] width 1078 height 457
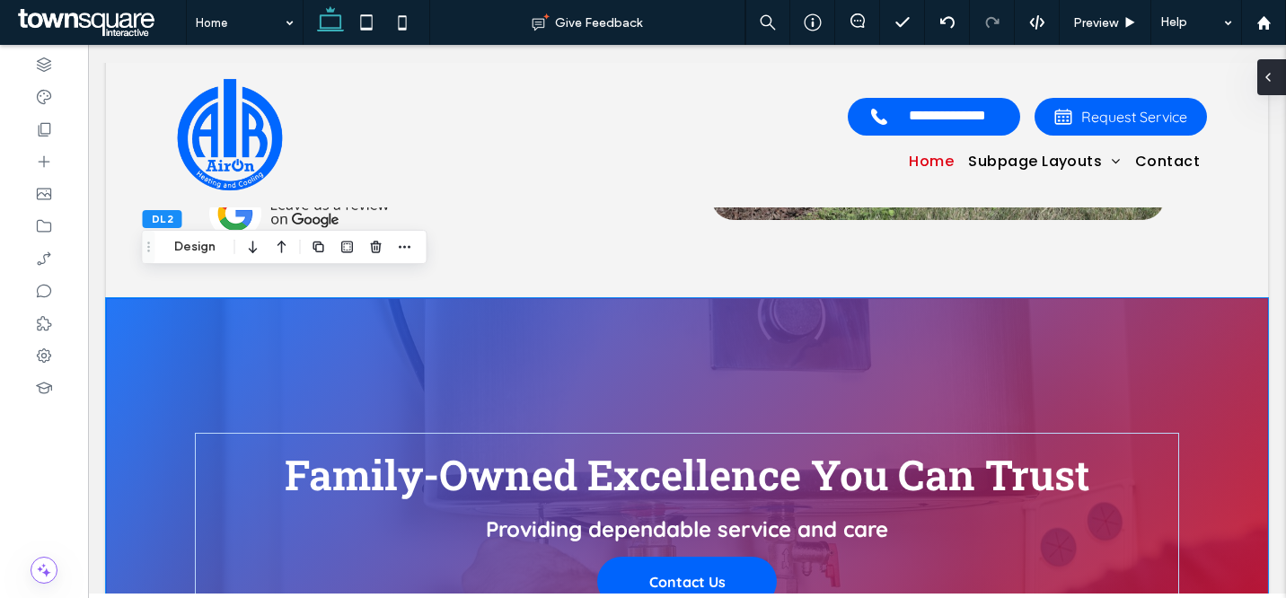
click at [1272, 82] on icon at bounding box center [1268, 77] width 14 height 14
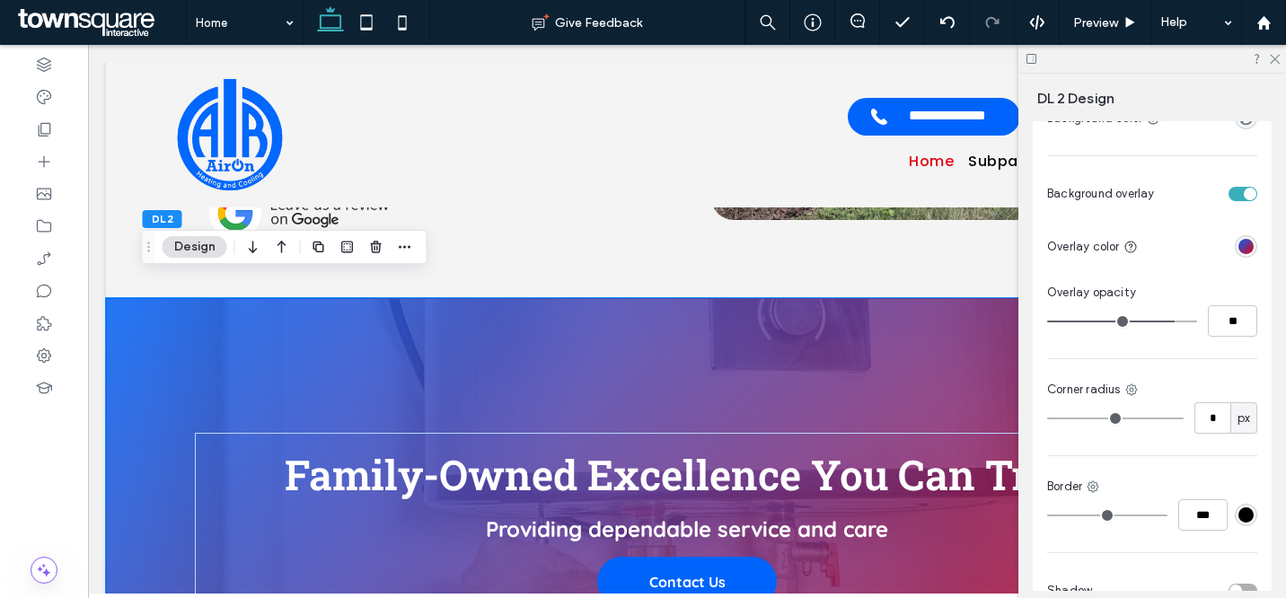
scroll to position [317, 0]
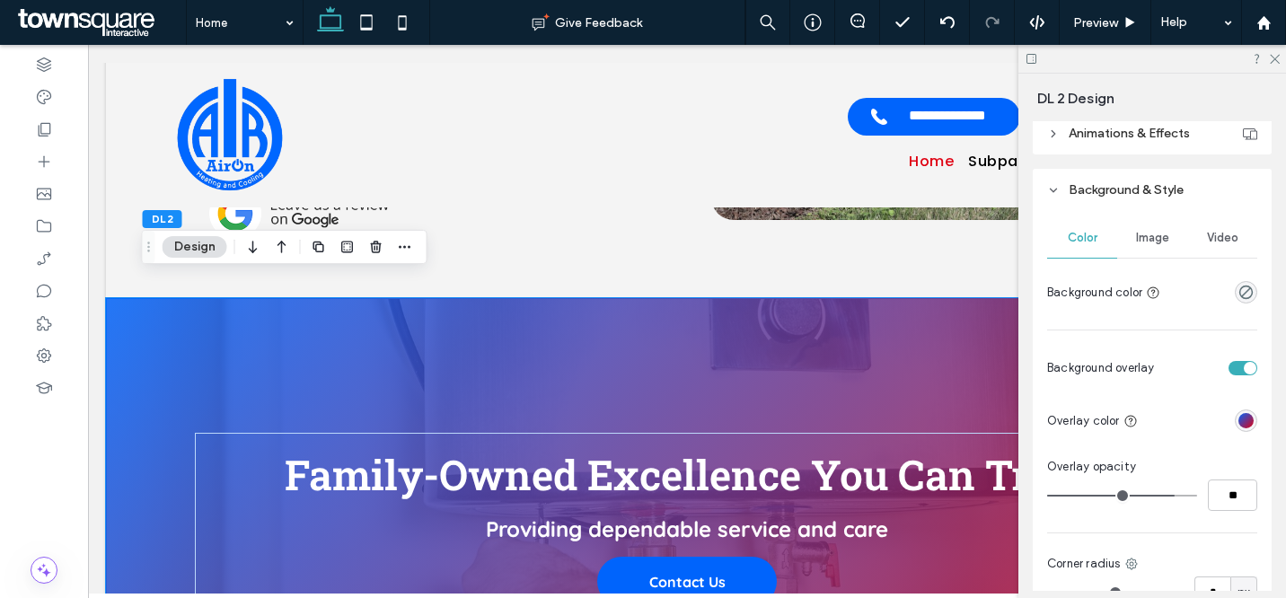
click at [1160, 243] on span "Image" at bounding box center [1152, 238] width 33 height 14
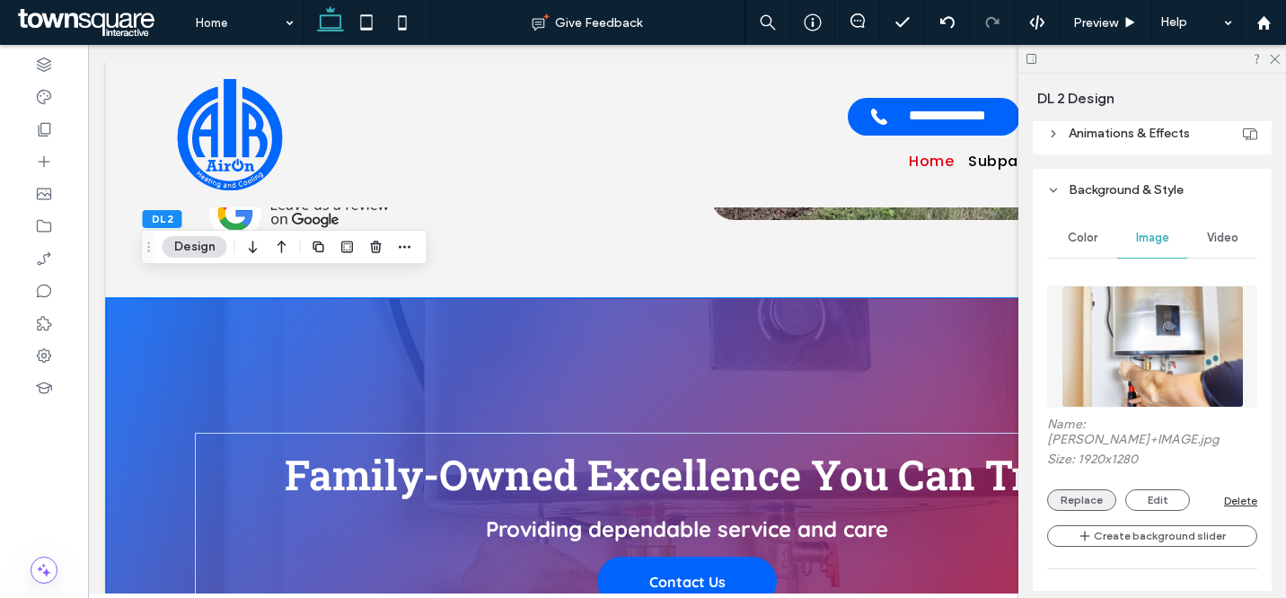
click at [1094, 490] on button "Replace" at bounding box center [1081, 501] width 69 height 22
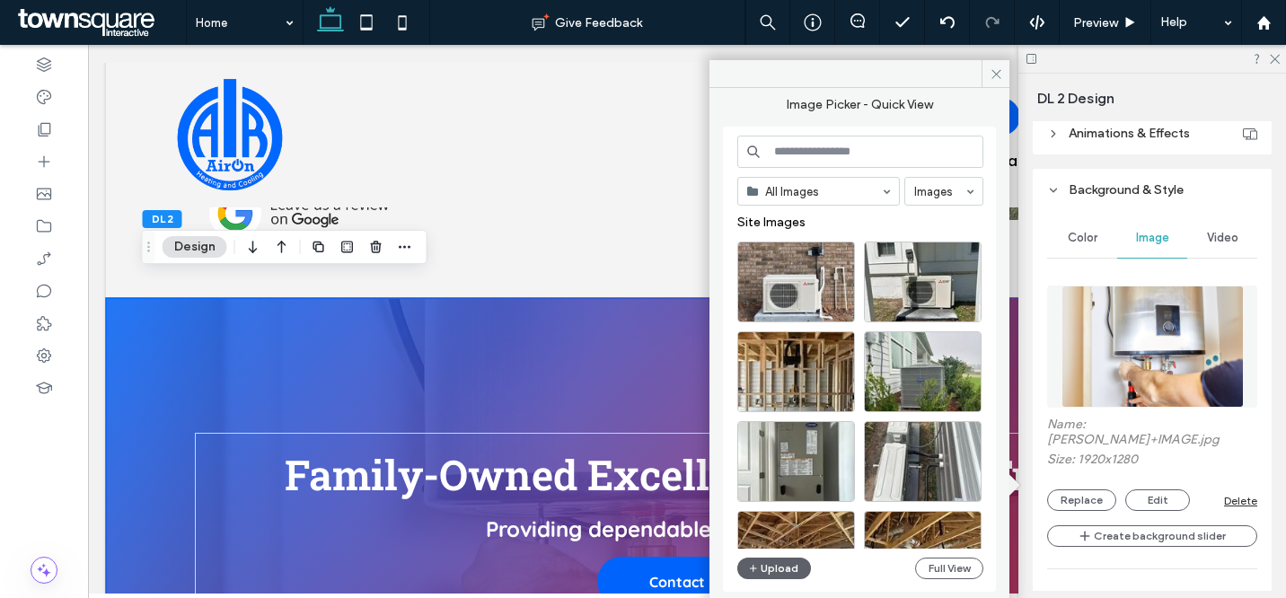
scroll to position [239, 0]
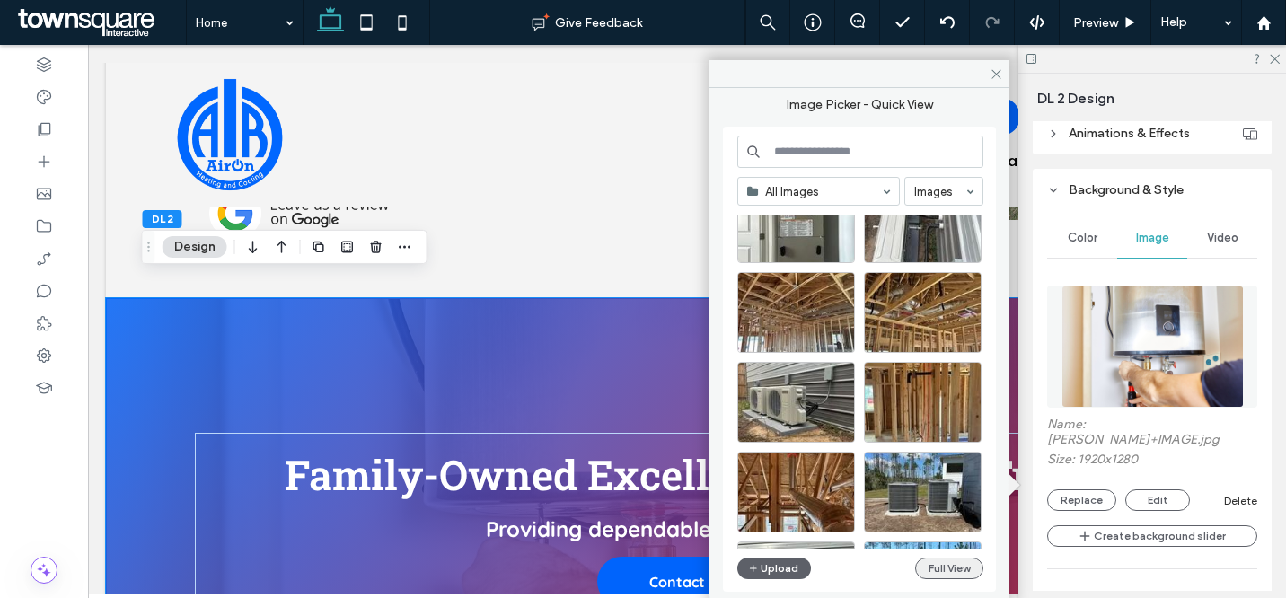
click at [961, 571] on button "Full View" at bounding box center [949, 569] width 68 height 22
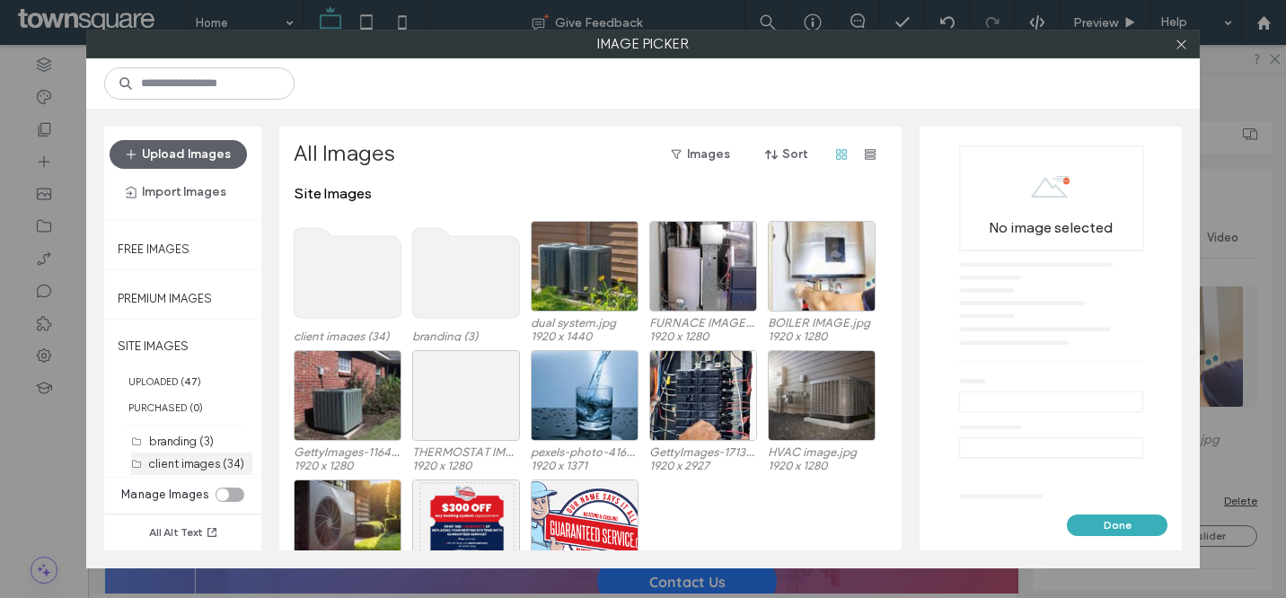
click at [230, 455] on div "client images (34)" at bounding box center [200, 464] width 103 height 19
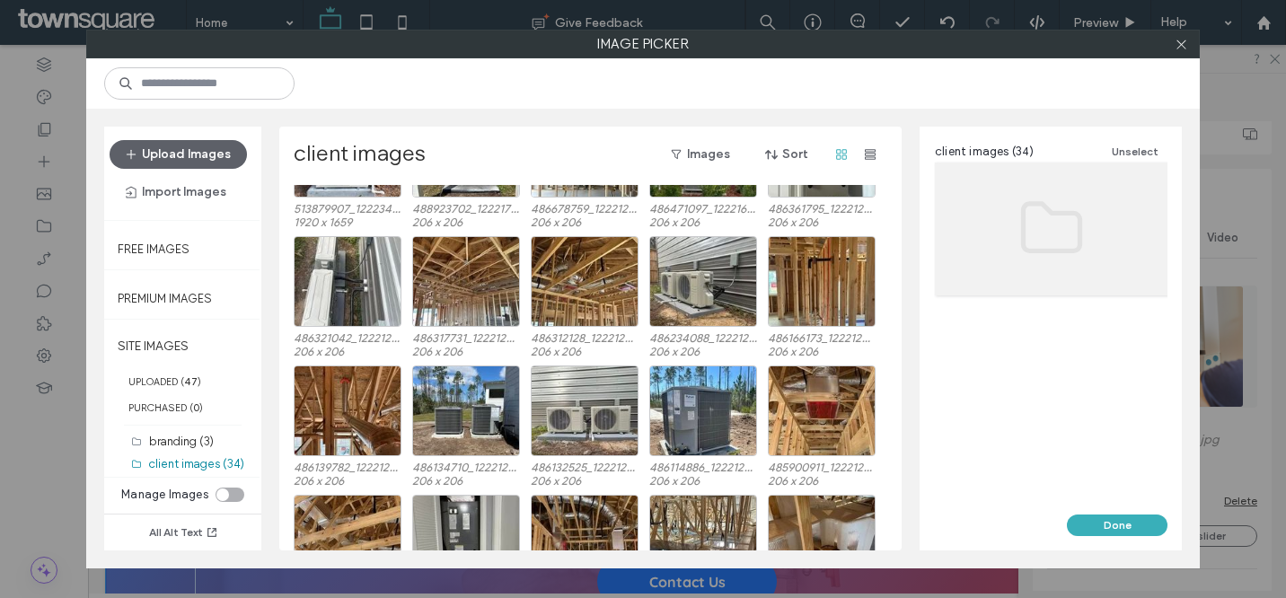
scroll to position [0, 0]
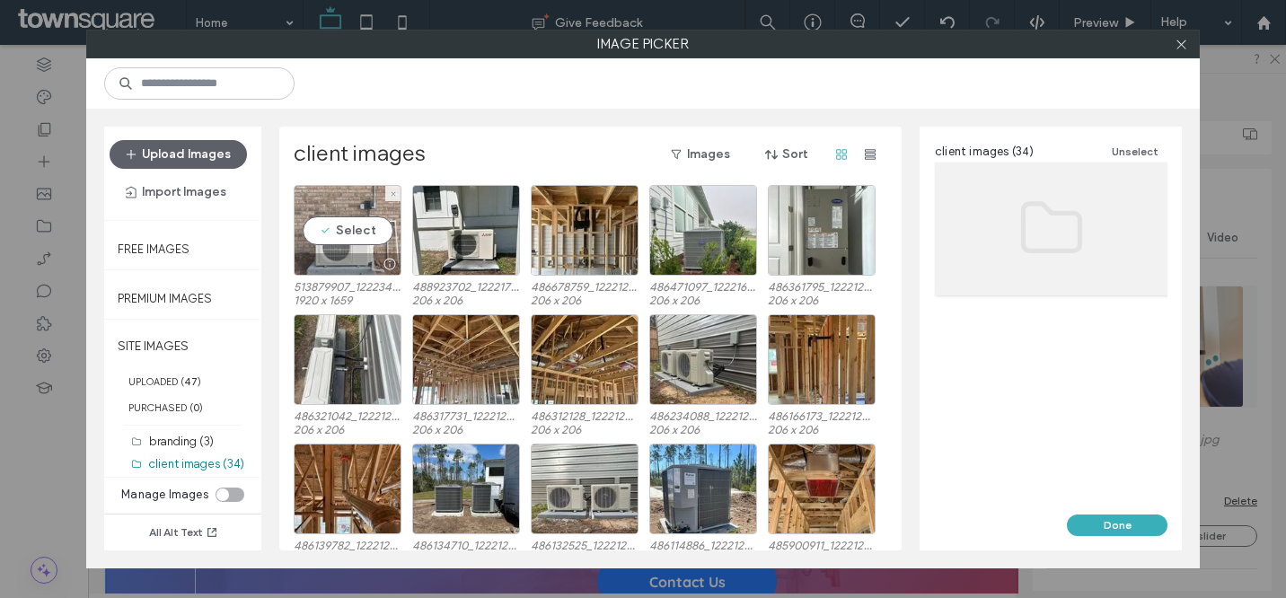
click at [367, 235] on div "Select" at bounding box center [348, 230] width 108 height 91
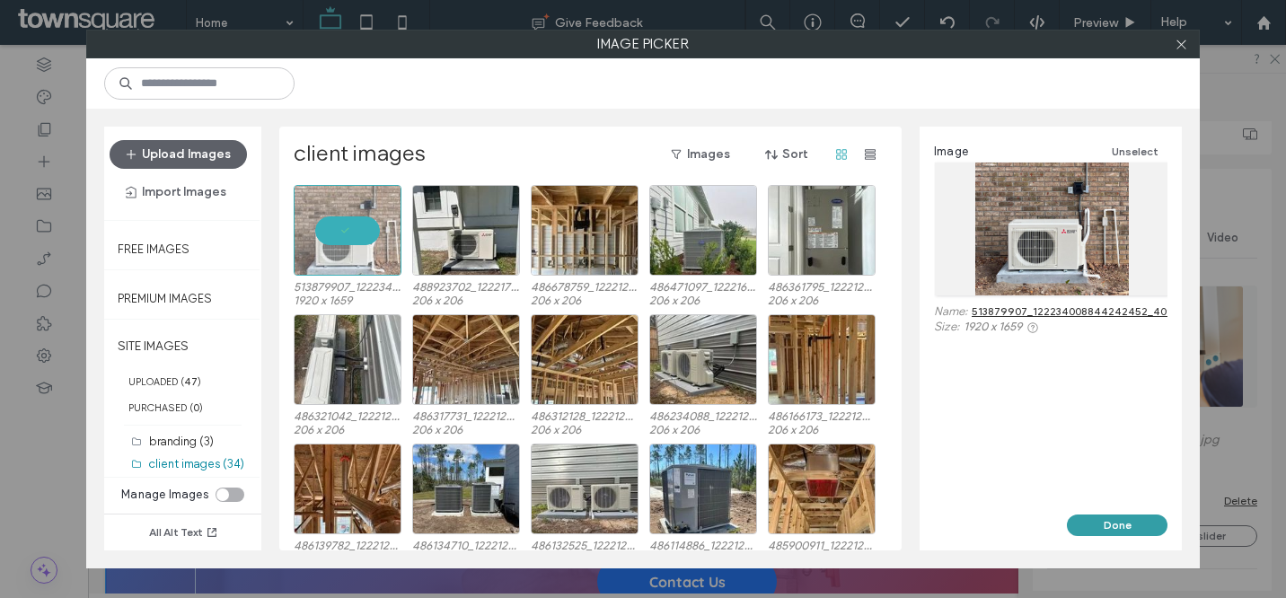
click at [1143, 524] on button "Done" at bounding box center [1117, 526] width 101 height 22
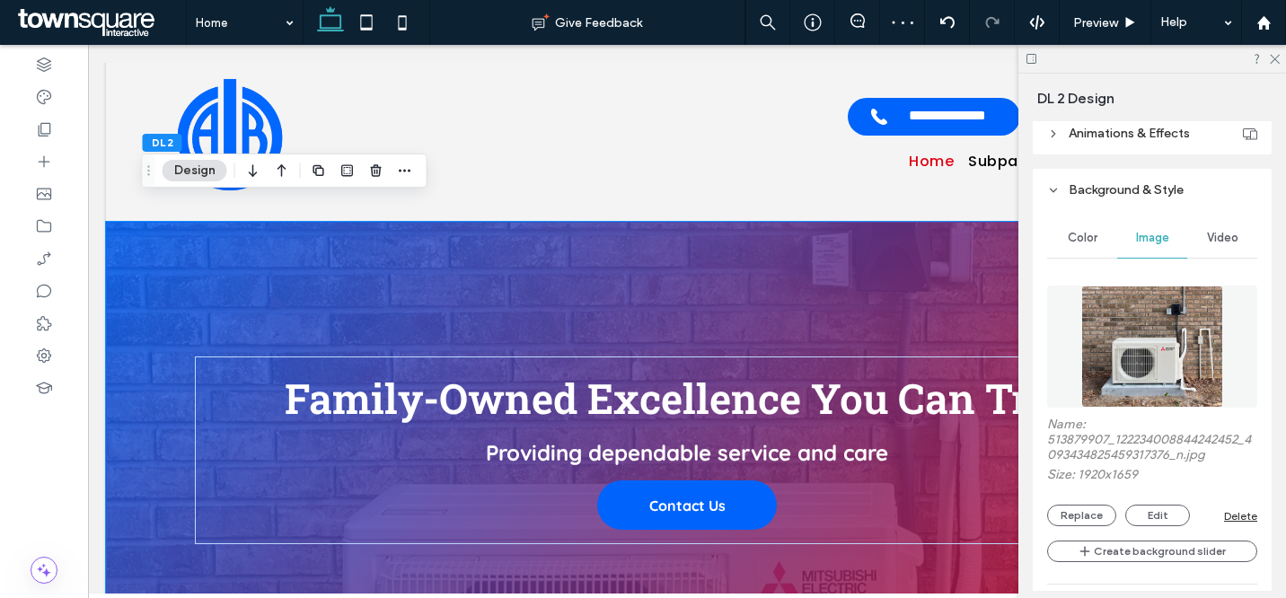
scroll to position [825, 0]
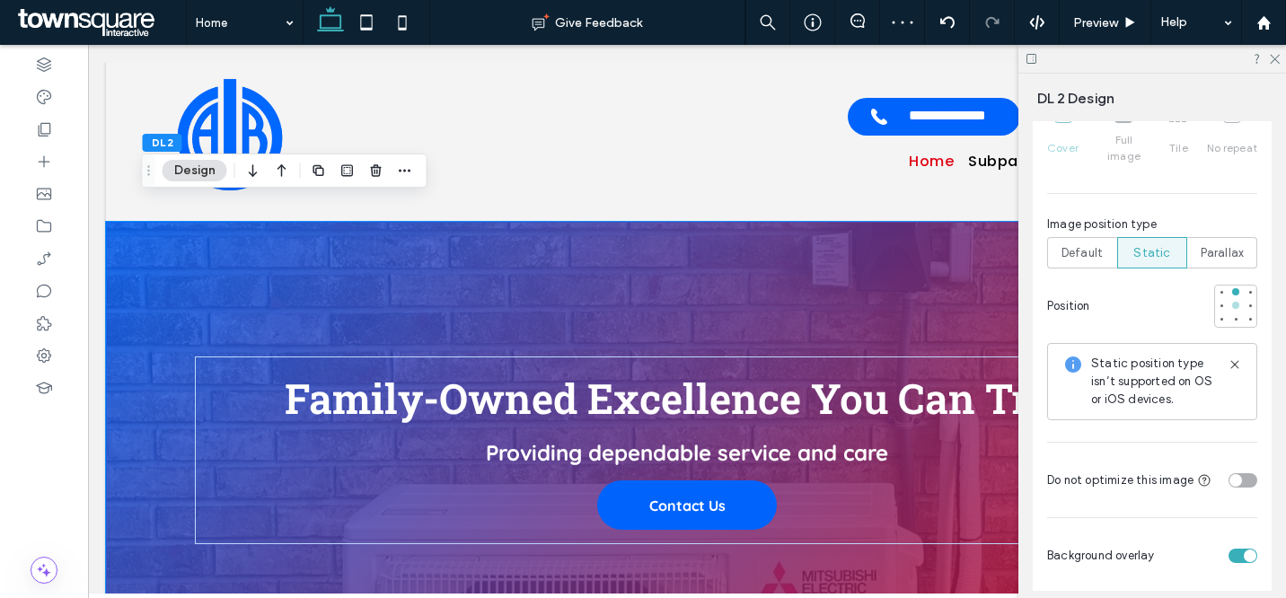
click at [1232, 302] on div at bounding box center [1235, 305] width 7 height 7
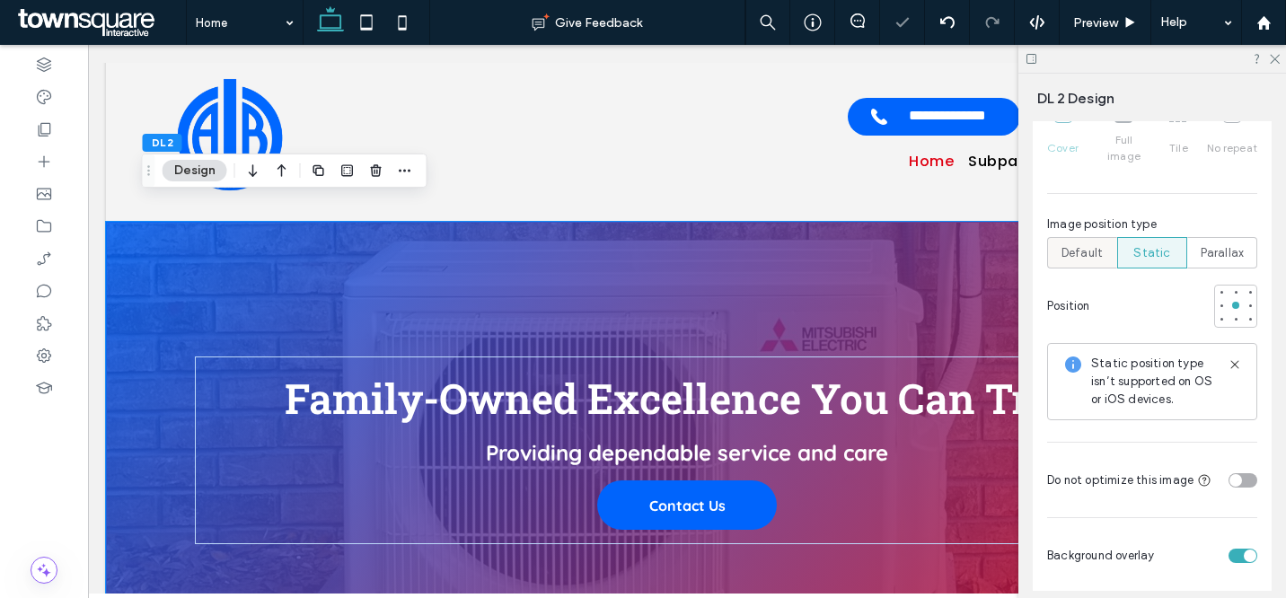
click at [1062, 244] on span "Default" at bounding box center [1082, 253] width 41 height 18
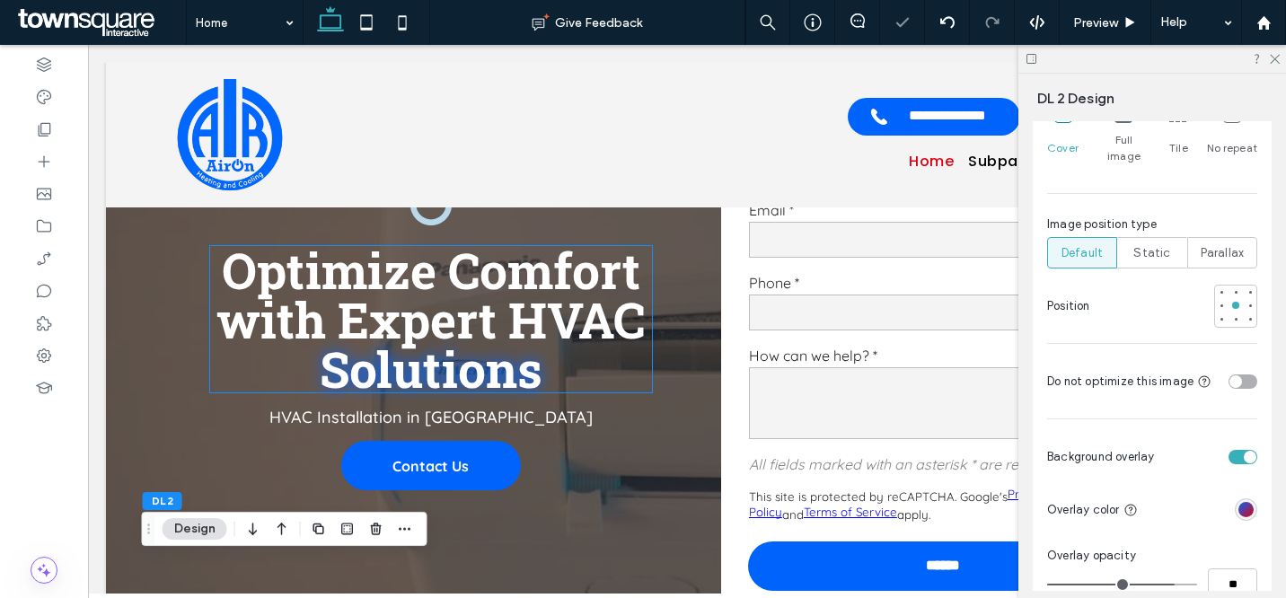
scroll to position [0, 0]
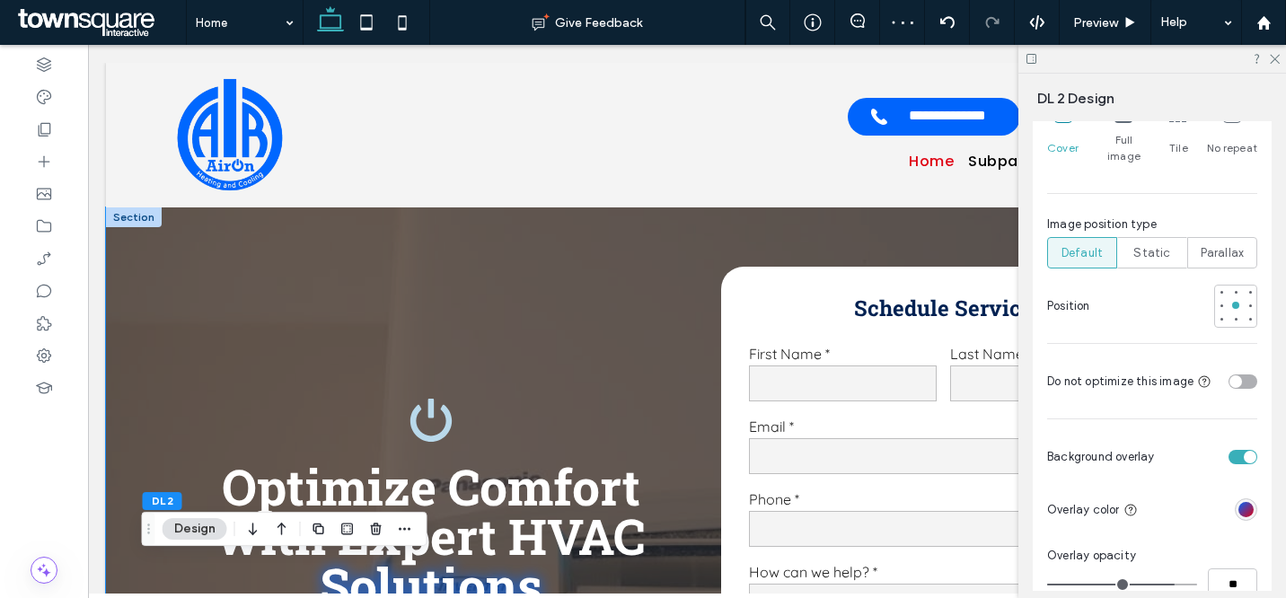
click at [165, 260] on div "Optimize Comfort with Expert HVAC Solutions HVAC Installation in Houston Contac…" at bounding box center [687, 550] width 1078 height 686
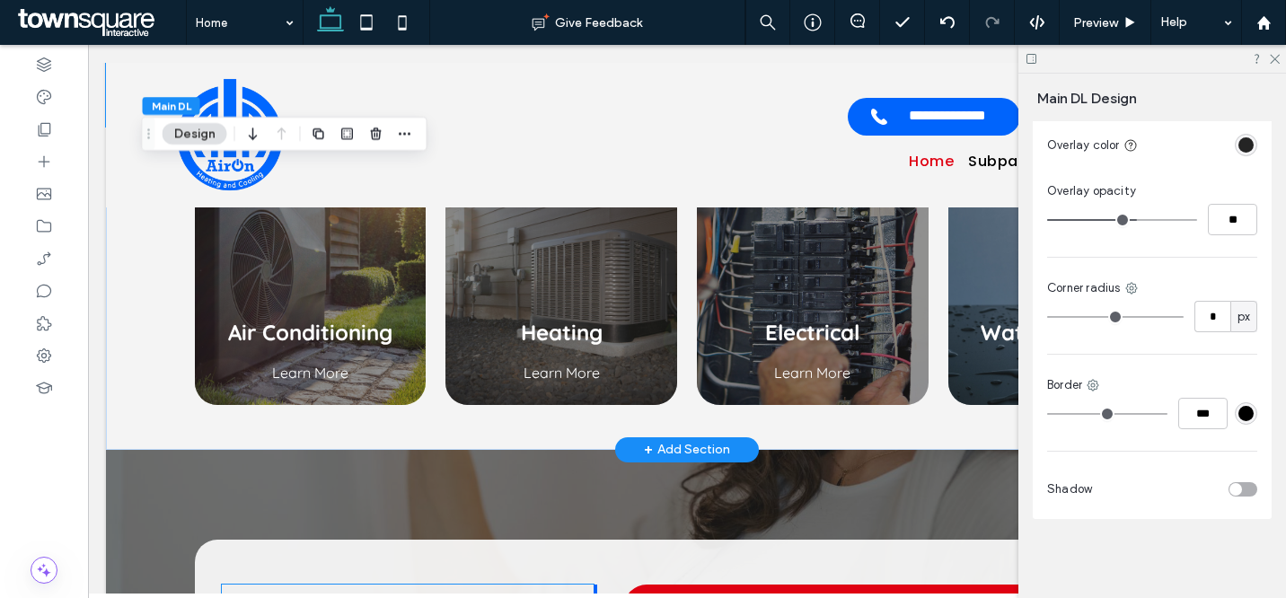
scroll to position [1127, 0]
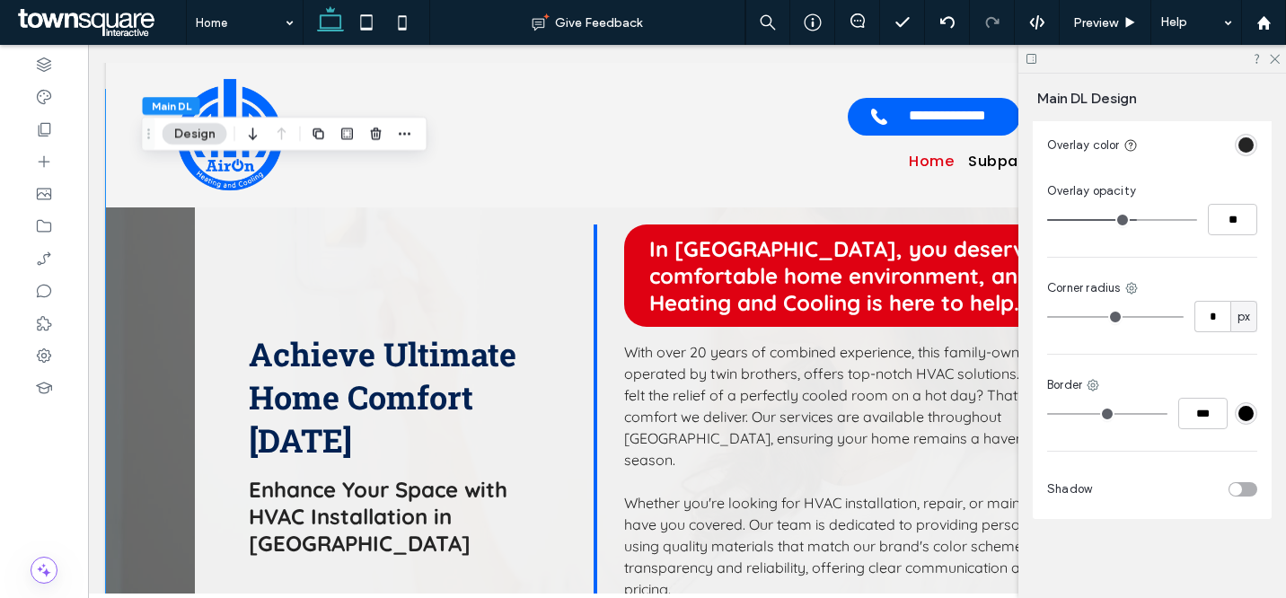
click at [160, 295] on div "Achieve Ultimate Home Comfort [DATE] Enhance Your Space with HVAC Installation …" at bounding box center [687, 445] width 1078 height 710
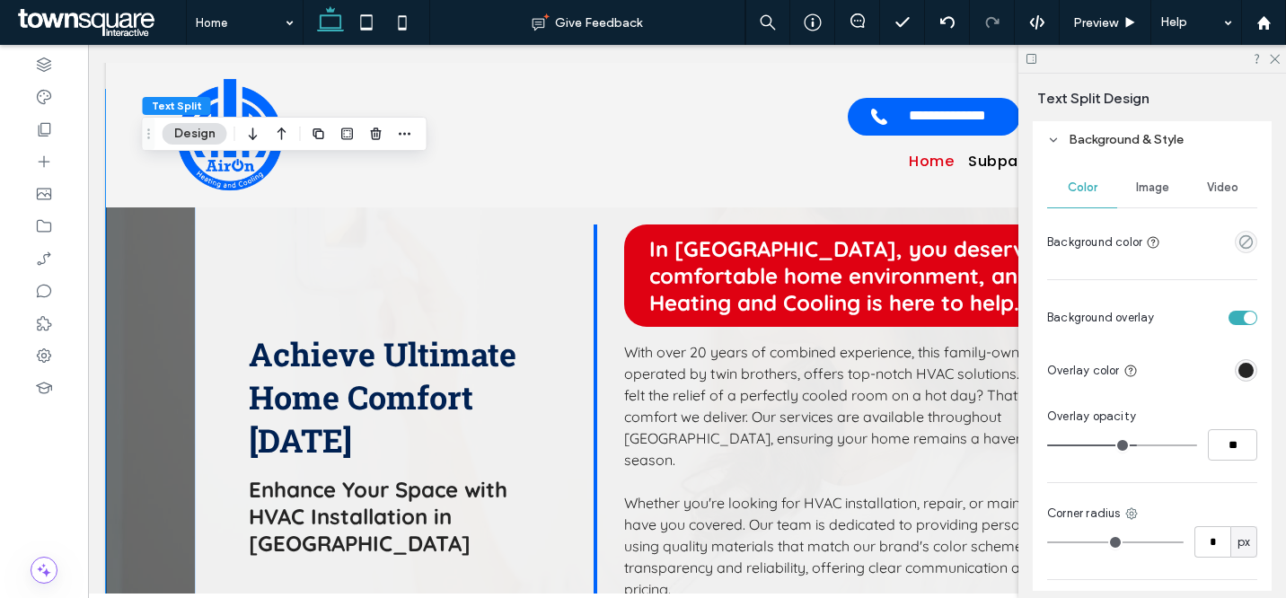
scroll to position [127, 0]
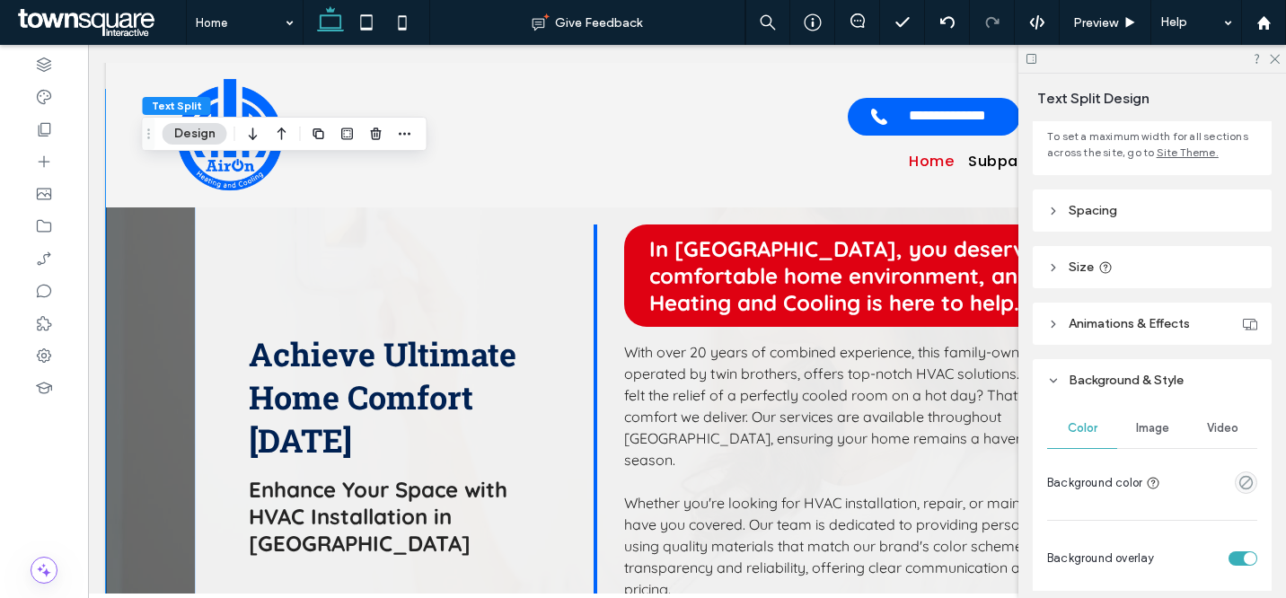
click at [1162, 424] on span "Image" at bounding box center [1152, 428] width 33 height 14
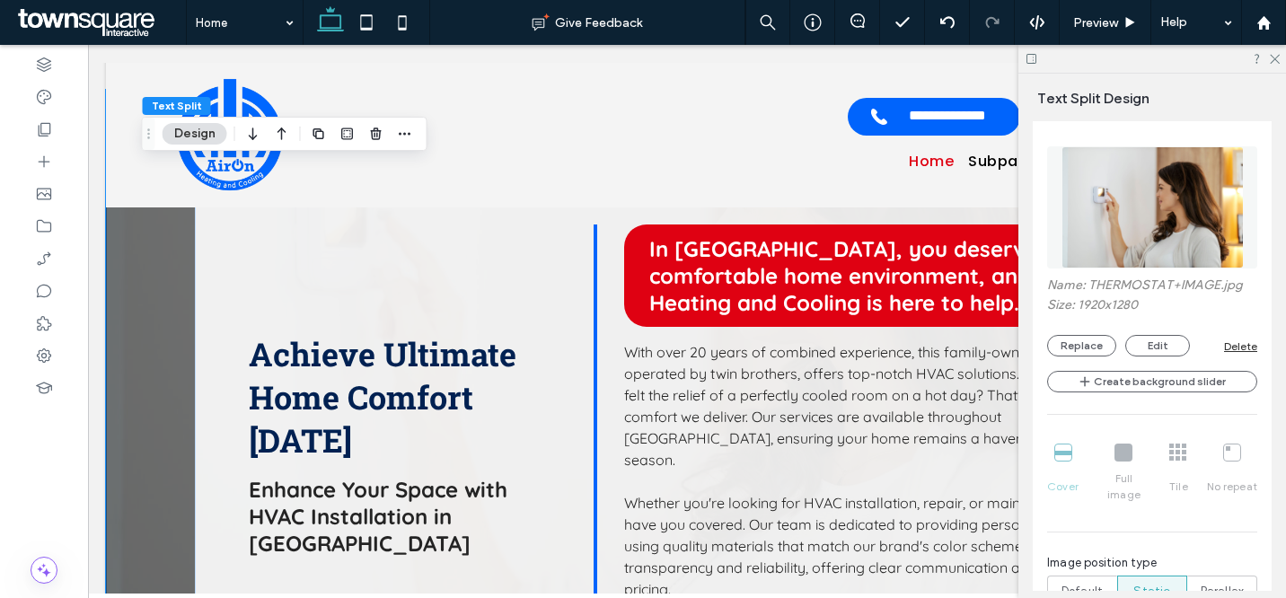
scroll to position [468, 0]
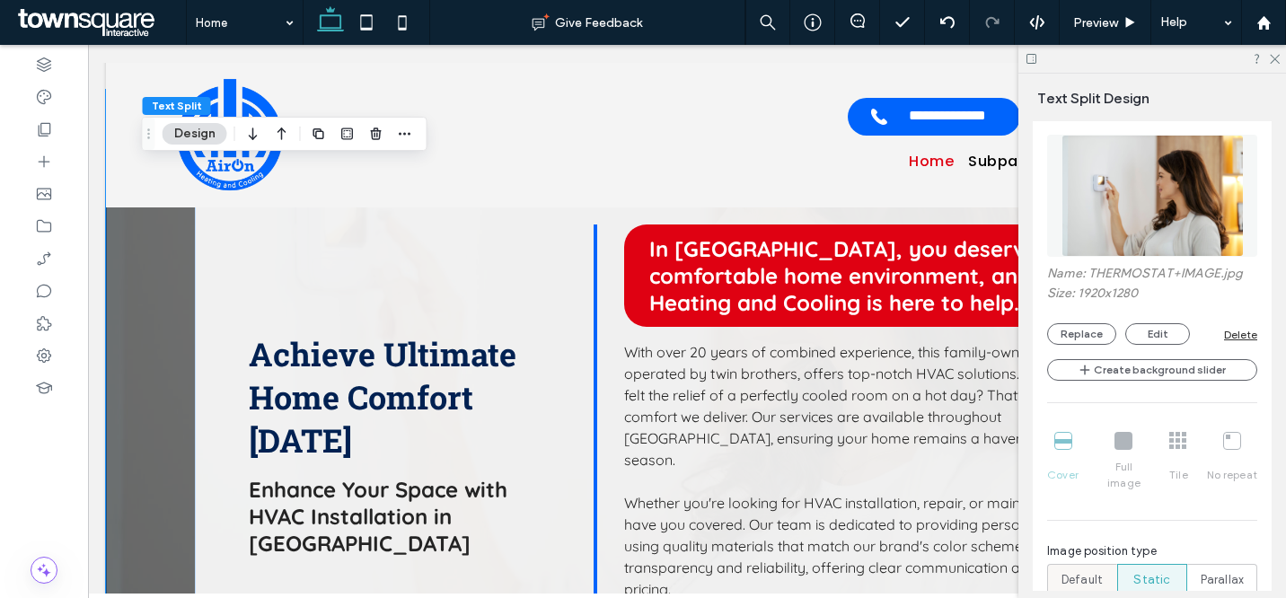
click at [1085, 572] on span "Default" at bounding box center [1082, 580] width 41 height 18
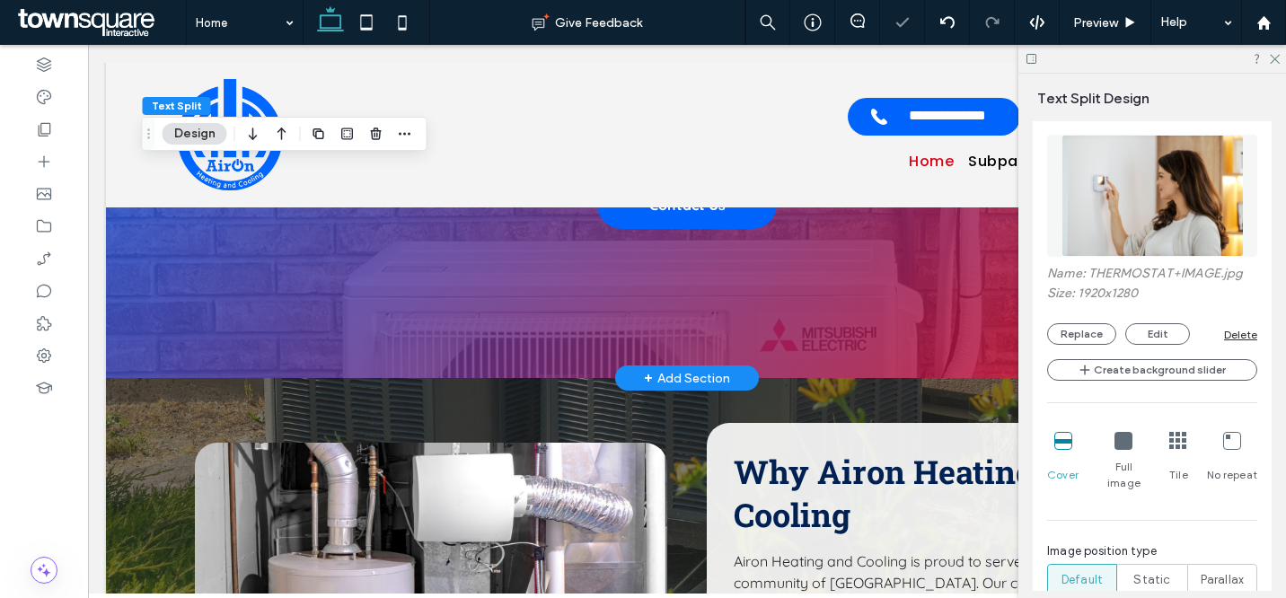
scroll to position [2794, 0]
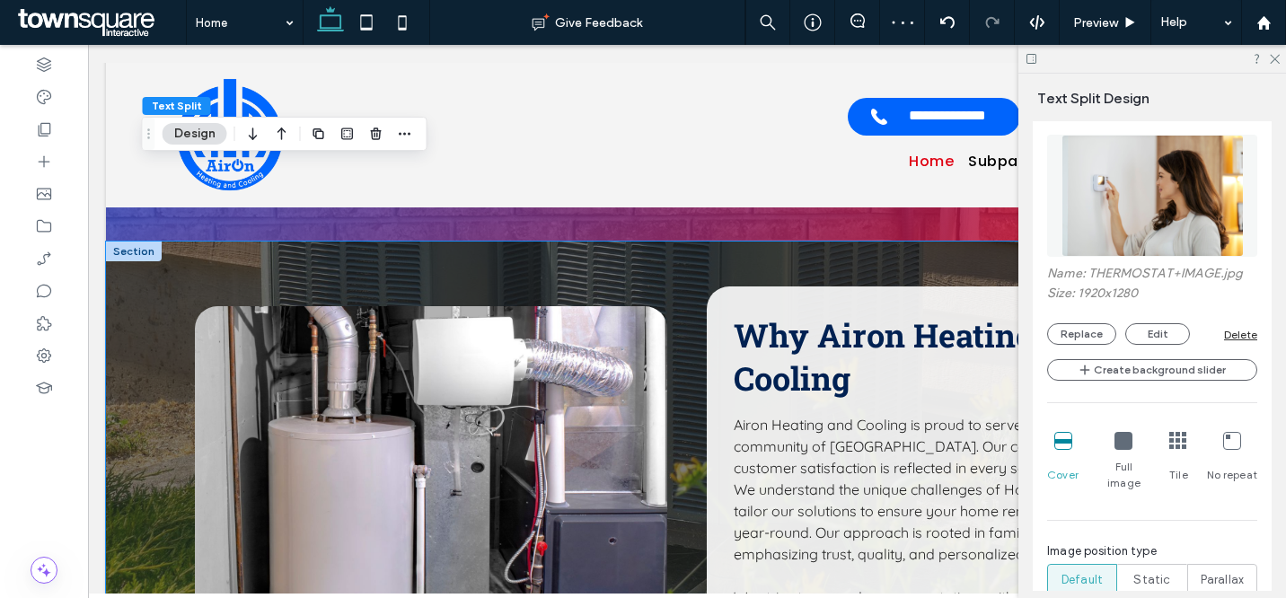
click at [184, 243] on div "Why Airon Heating and Cooling Airon Heating and Cooling is proud to serve the v…" at bounding box center [687, 526] width 1078 height 568
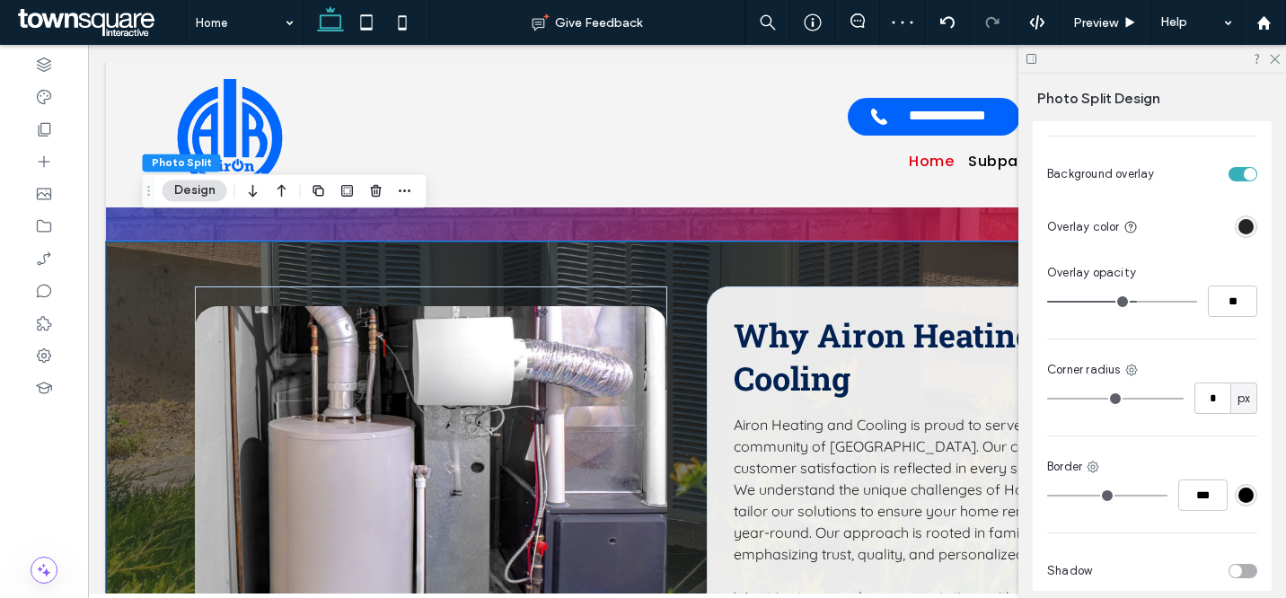
scroll to position [93, 0]
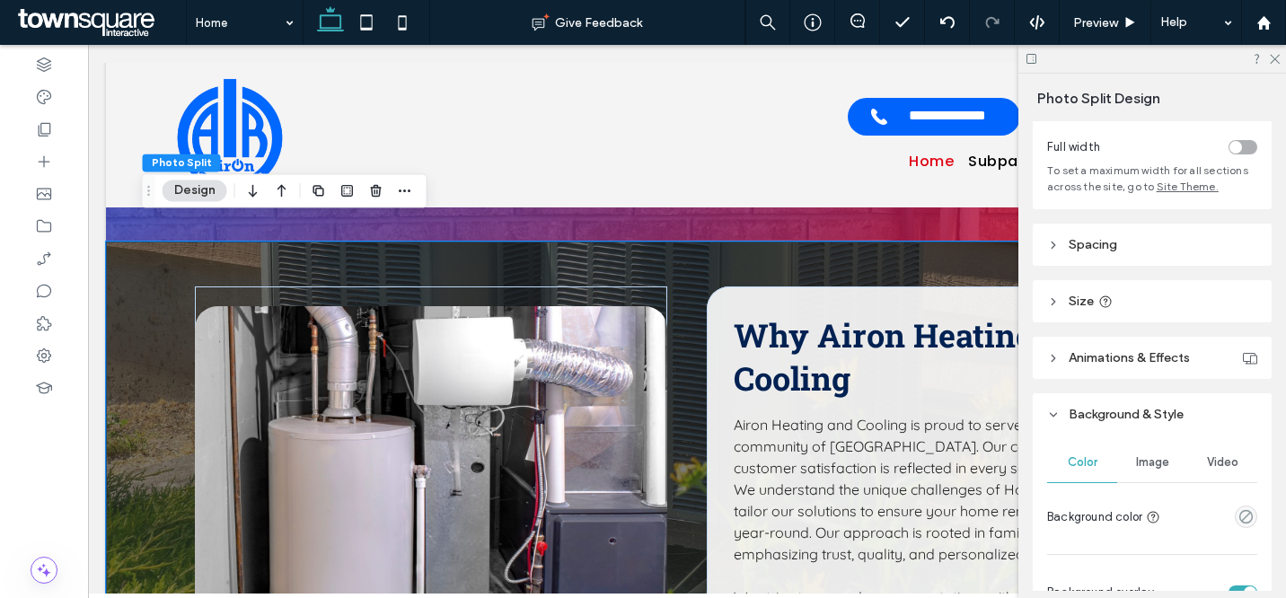
click at [1117, 294] on header "Size" at bounding box center [1152, 301] width 239 height 42
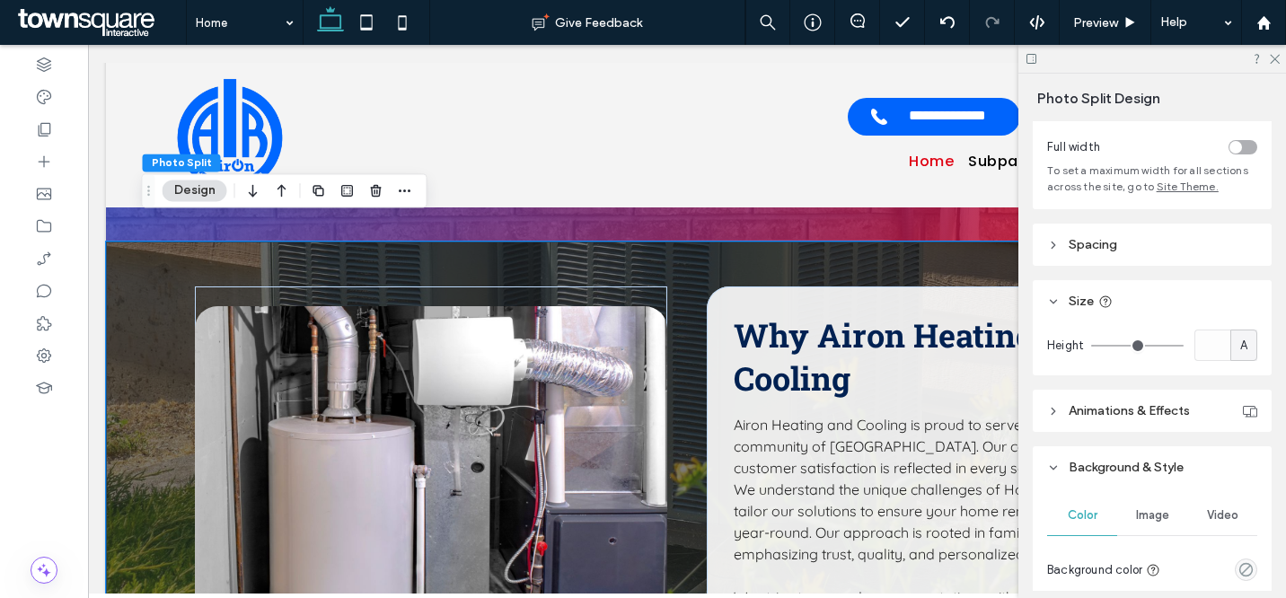
drag, startPoint x: 1138, startPoint y: 307, endPoint x: 1142, endPoint y: 264, distance: 43.3
click at [1138, 307] on header "Size" at bounding box center [1152, 301] width 239 height 42
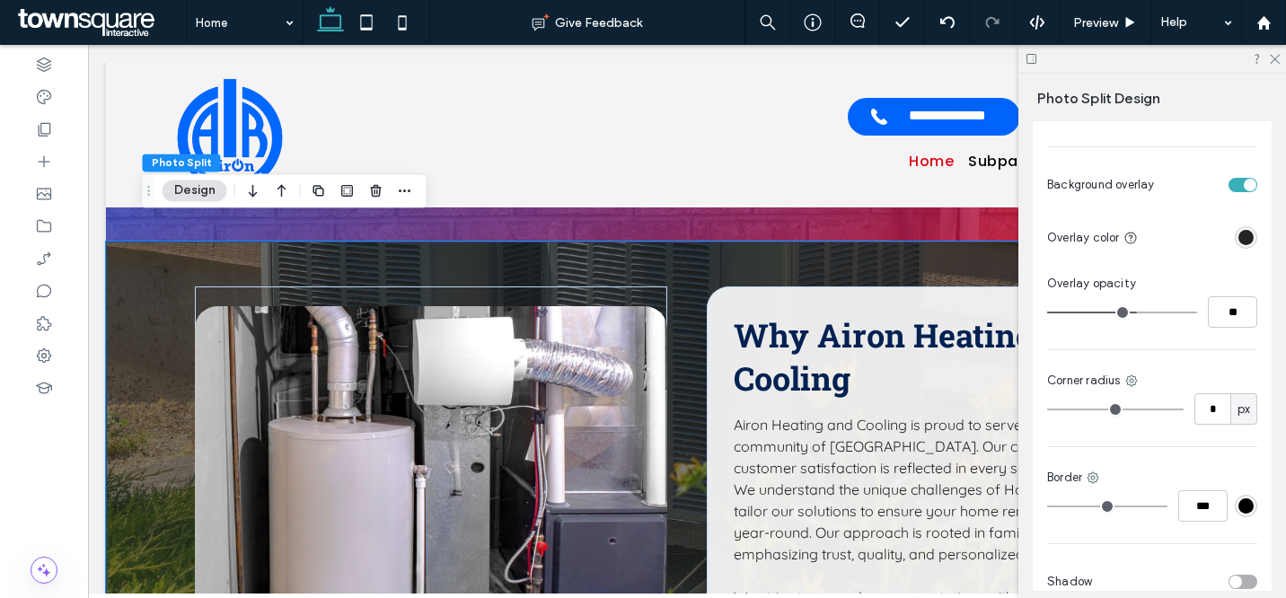
scroll to position [387, 0]
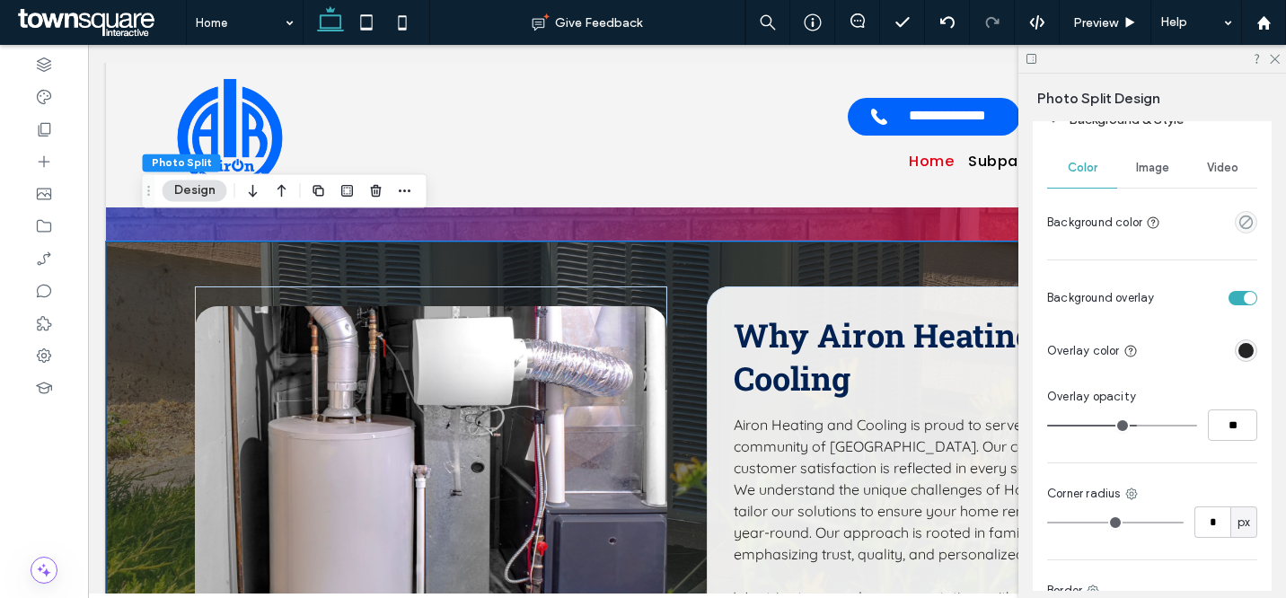
click at [1144, 170] on span "Image" at bounding box center [1152, 168] width 33 height 14
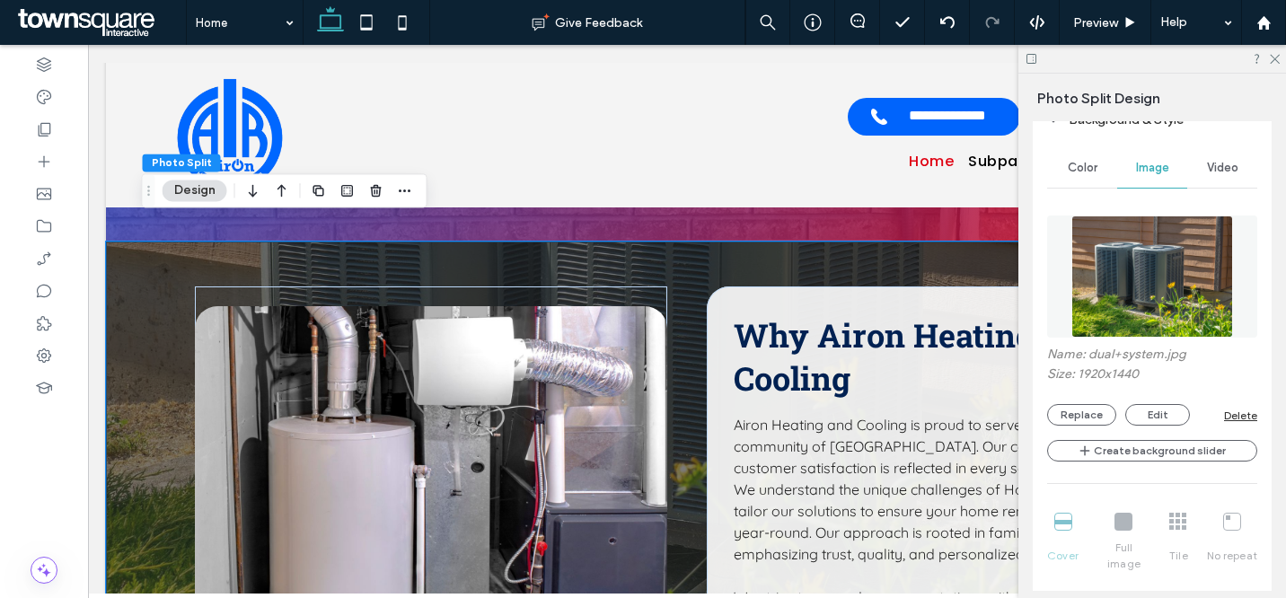
scroll to position [764, 0]
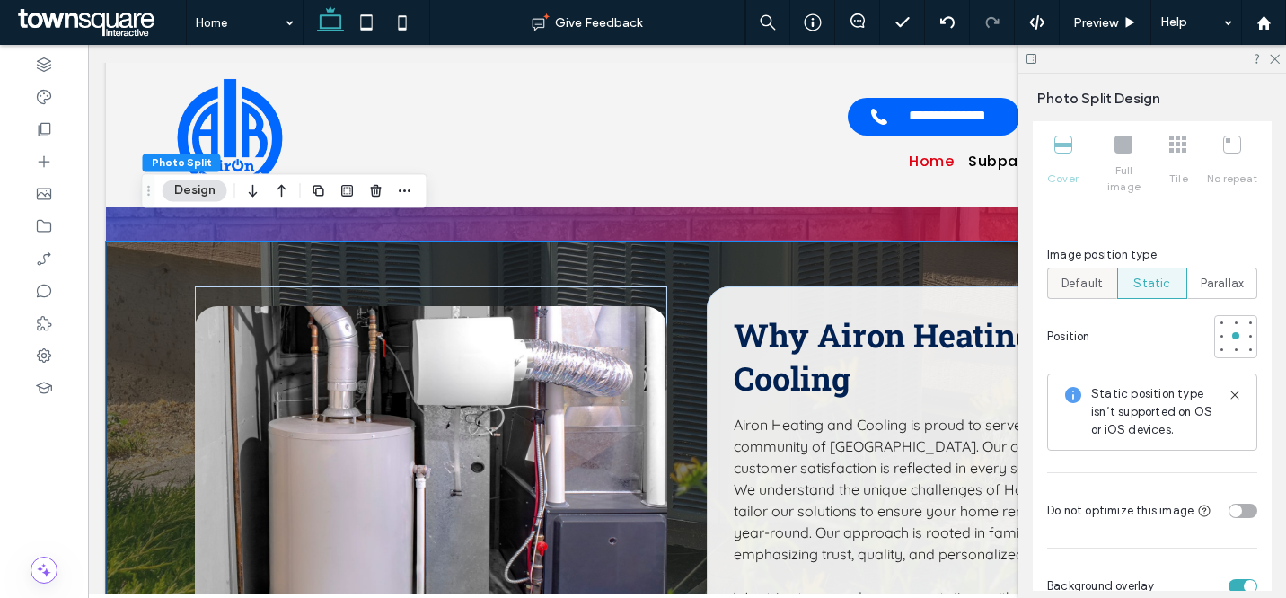
click at [1062, 275] on span "Default" at bounding box center [1082, 284] width 41 height 18
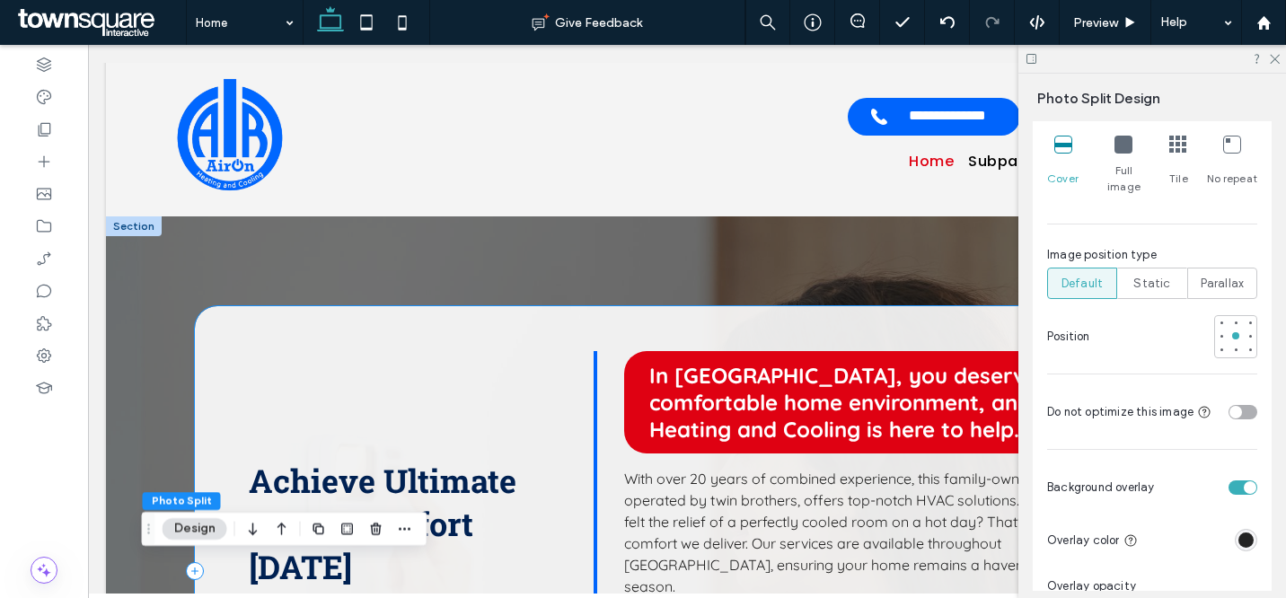
scroll to position [1011, 0]
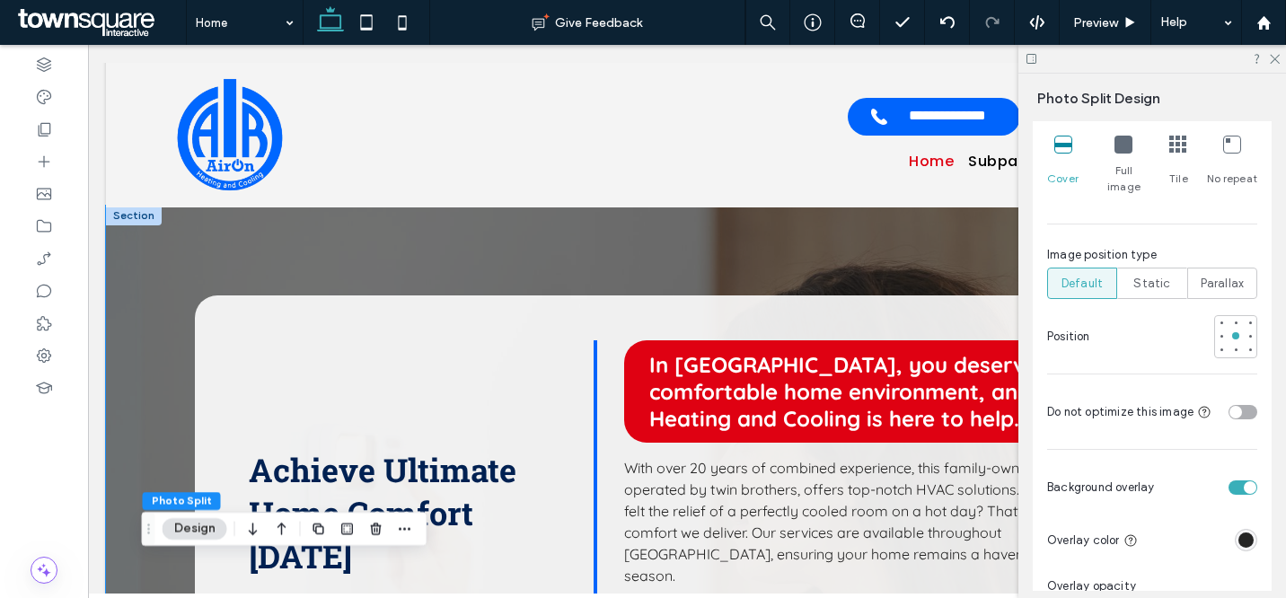
click at [212, 257] on div "Achieve Ultimate Home Comfort [DATE] Enhance Your Space with HVAC Installation …" at bounding box center [687, 561] width 1078 height 710
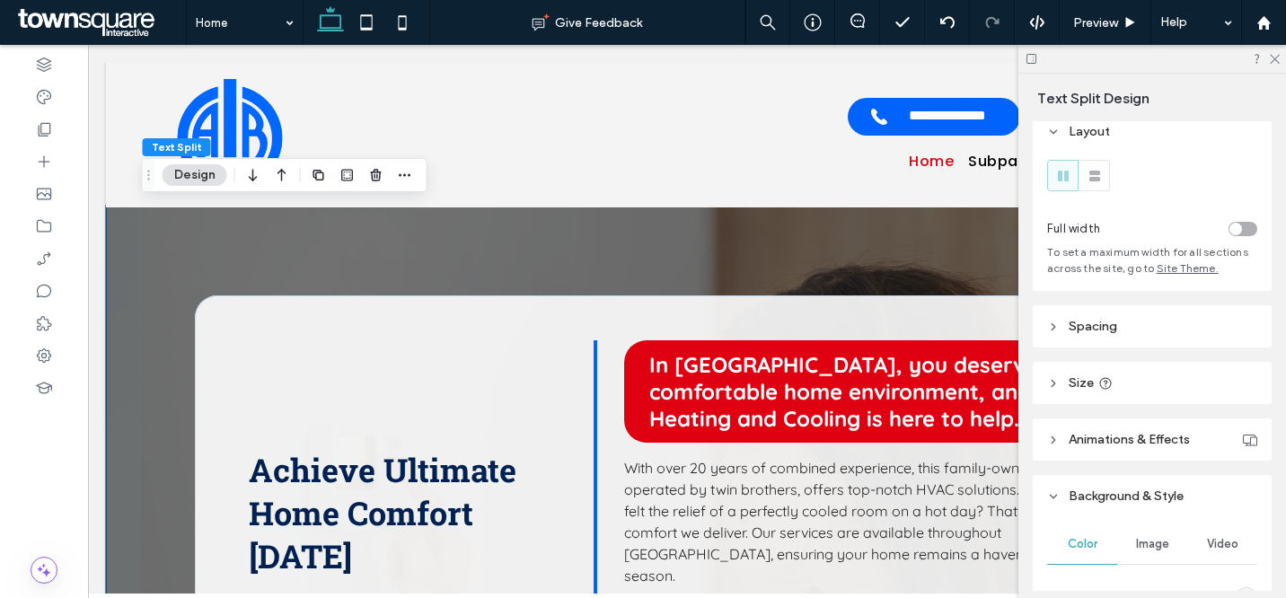
scroll to position [102, 0]
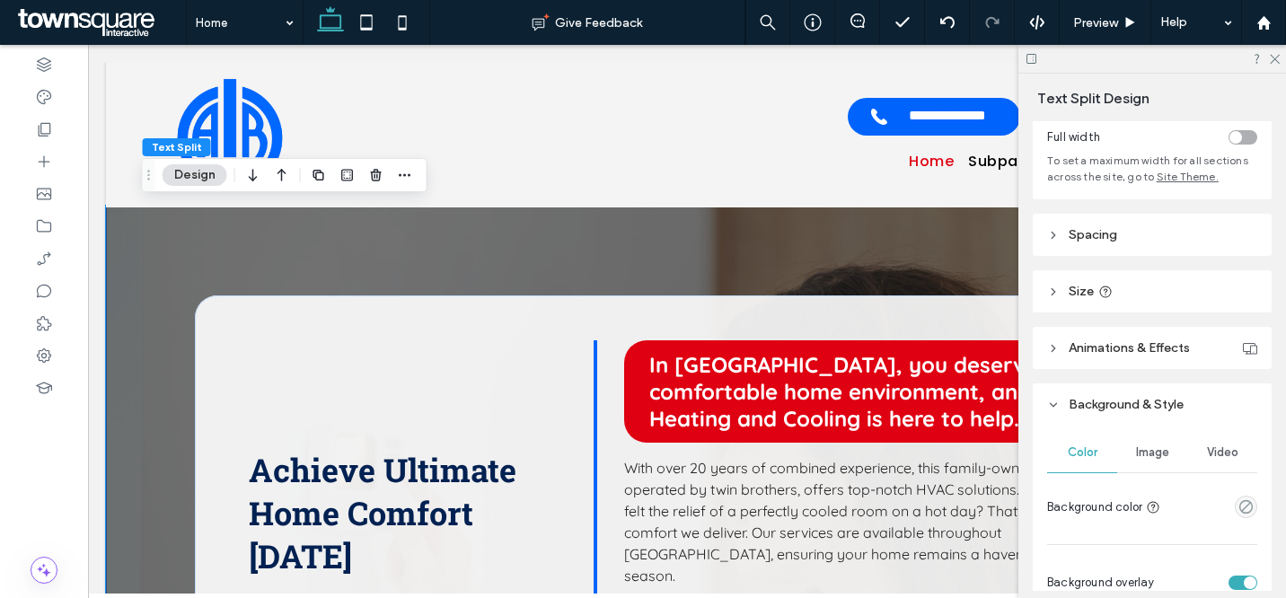
click at [1144, 446] on span "Image" at bounding box center [1152, 453] width 33 height 14
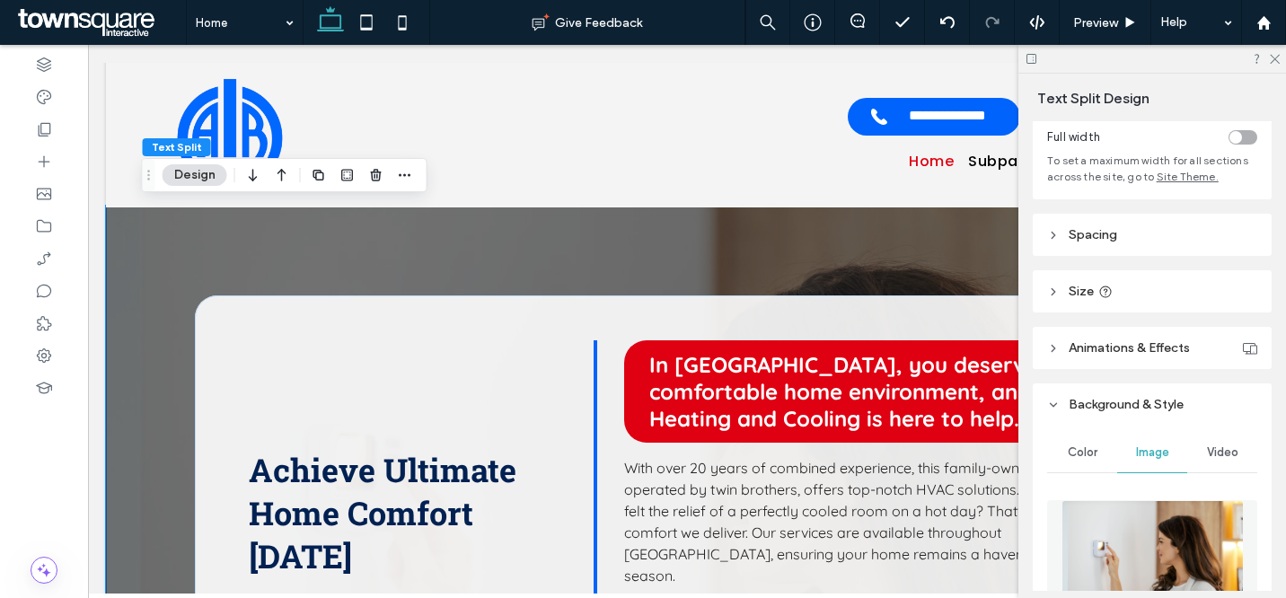
scroll to position [534, 0]
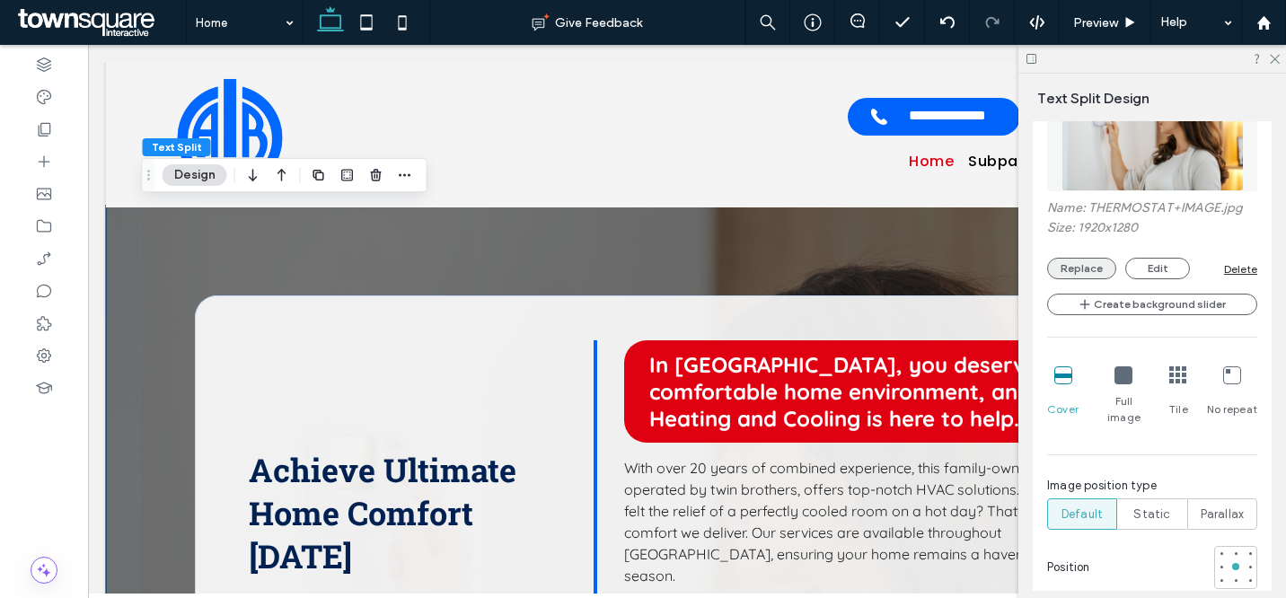
click at [1091, 274] on button "Replace" at bounding box center [1081, 269] width 69 height 22
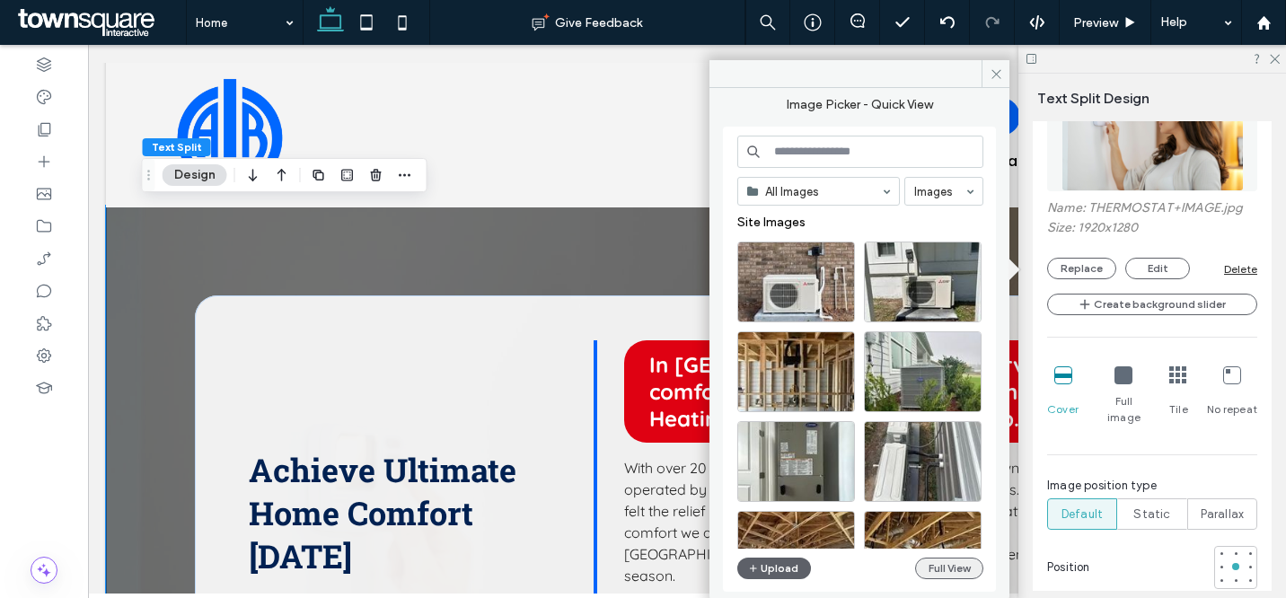
click at [946, 570] on button "Full View" at bounding box center [949, 569] width 68 height 22
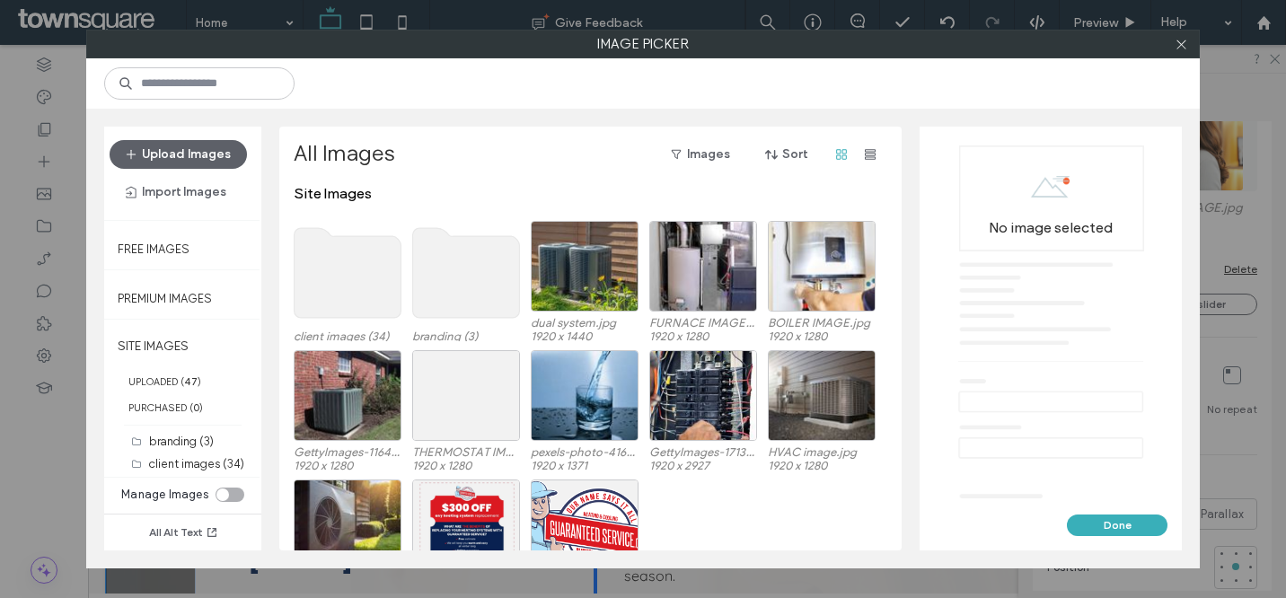
click at [331, 288] on use at bounding box center [348, 273] width 107 height 90
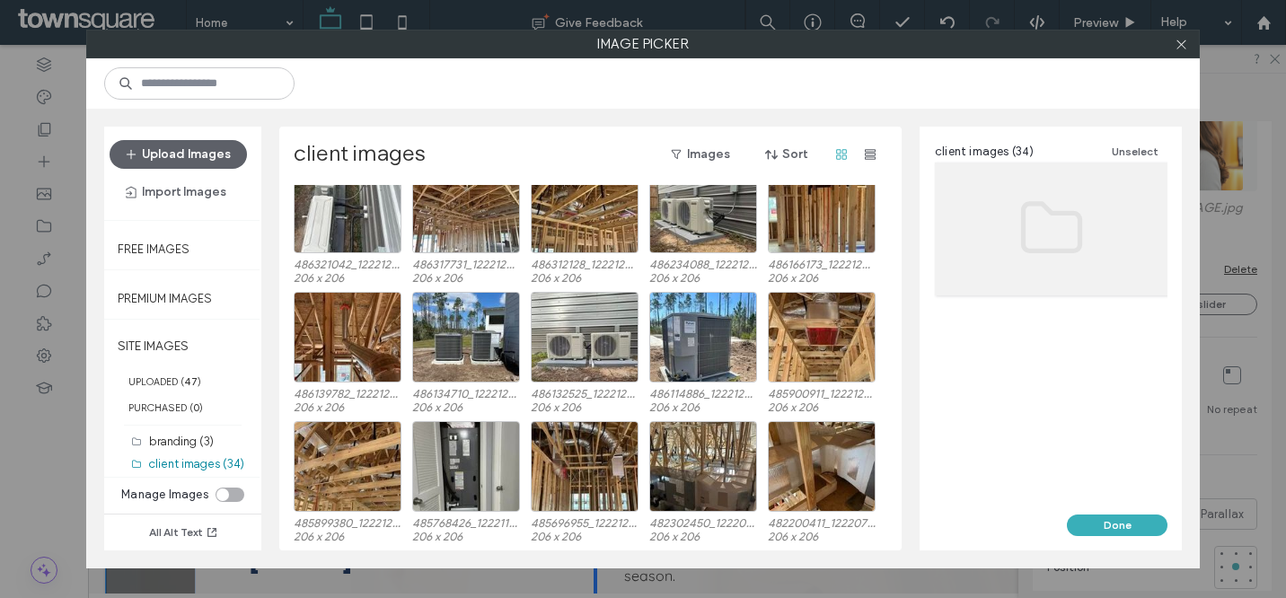
scroll to position [0, 0]
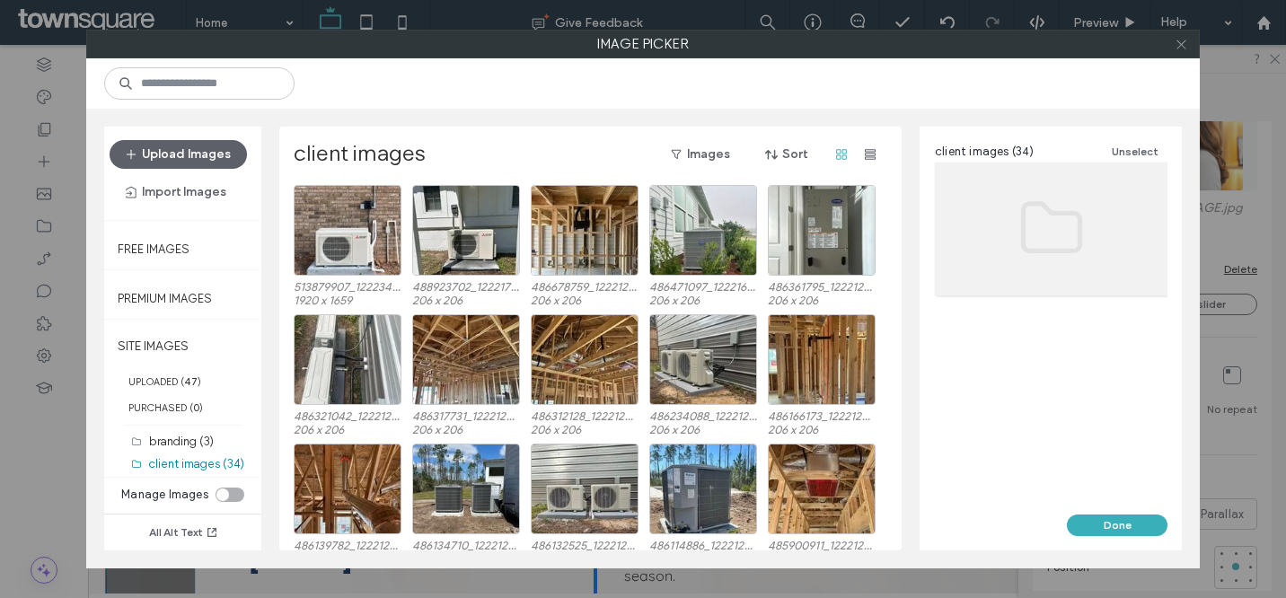
click at [1176, 44] on icon at bounding box center [1181, 44] width 13 height 13
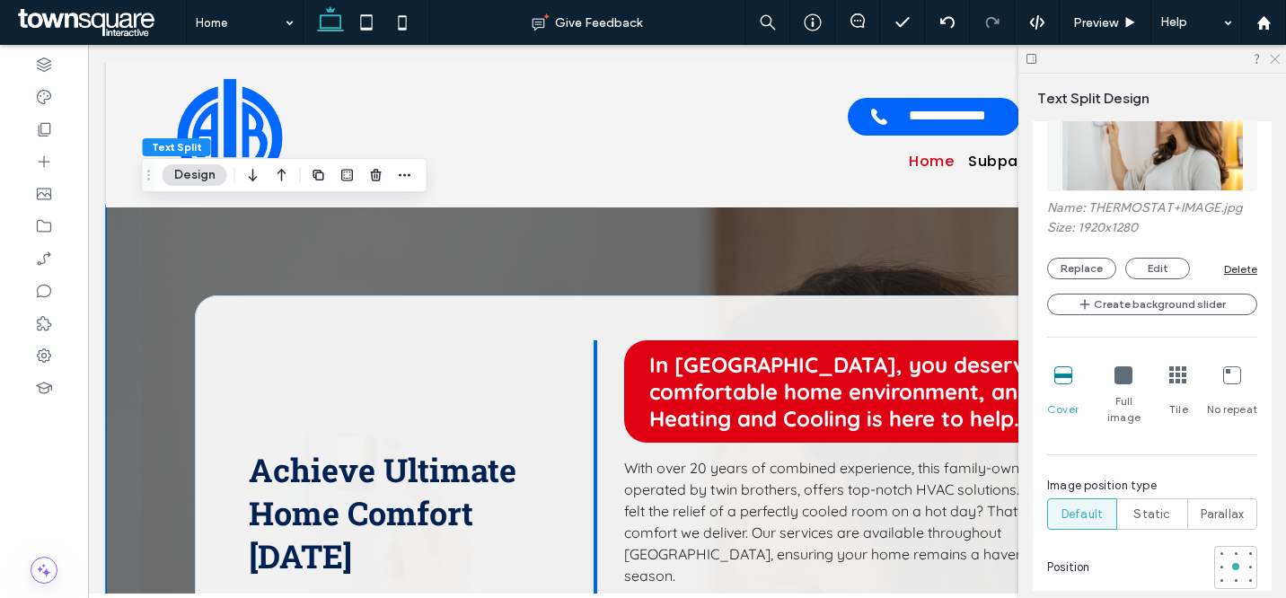
click at [1269, 58] on icon at bounding box center [1274, 58] width 12 height 12
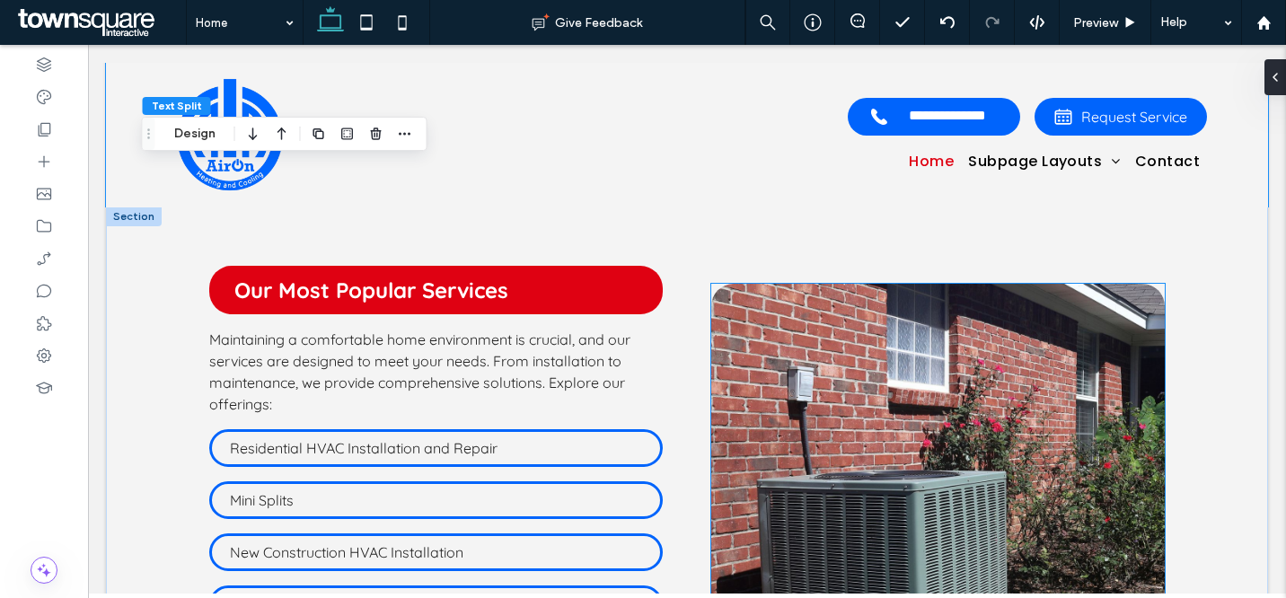
scroll to position [1954, 0]
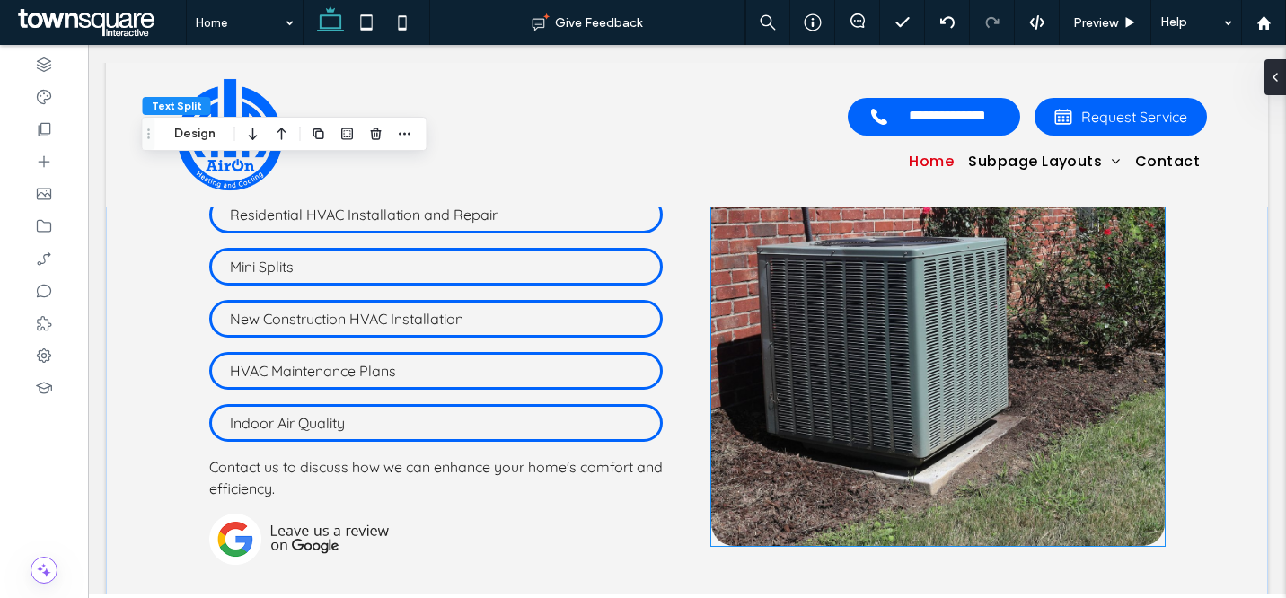
click at [887, 276] on img at bounding box center [938, 298] width 454 height 496
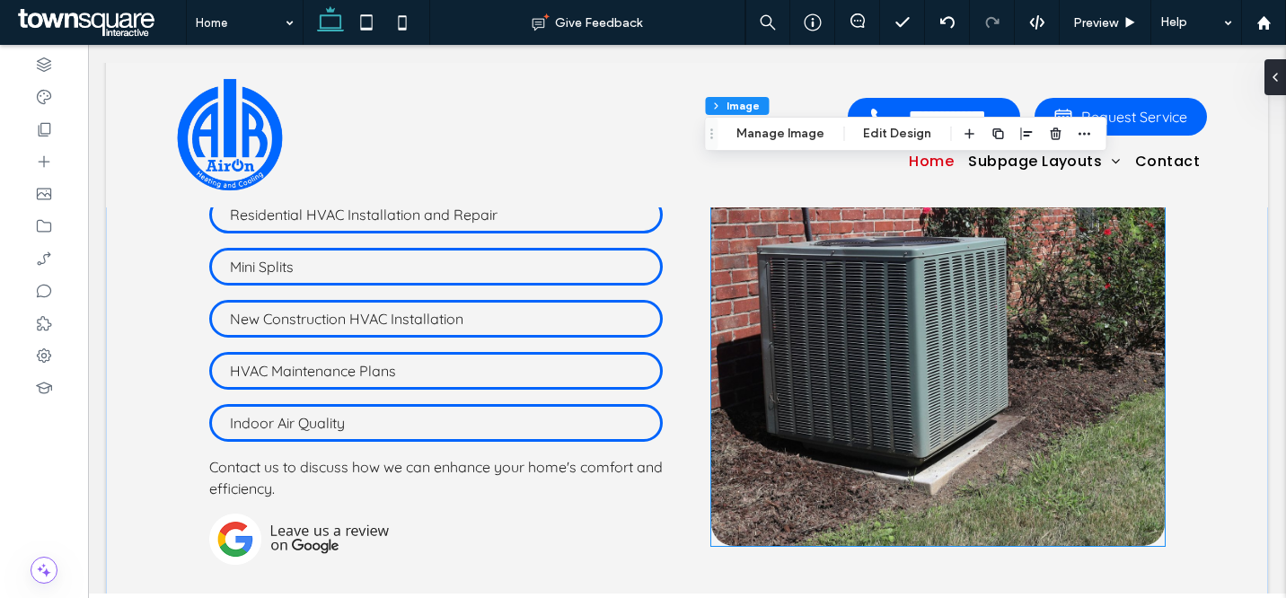
type input "**"
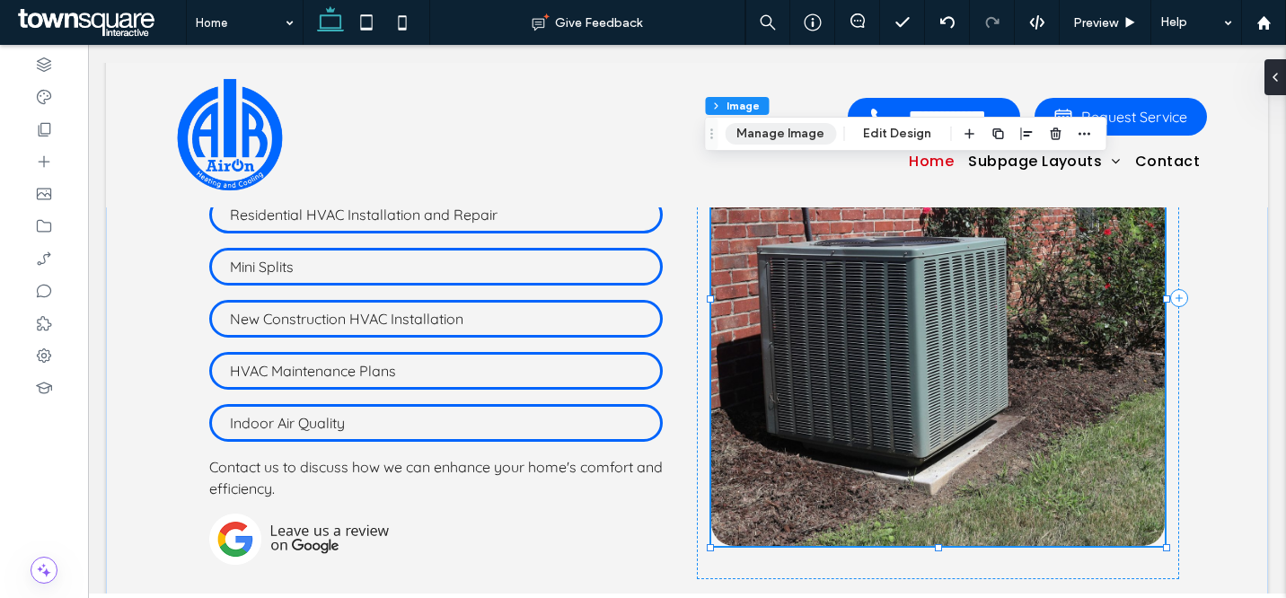
click at [801, 132] on button "Manage Image" at bounding box center [780, 134] width 111 height 22
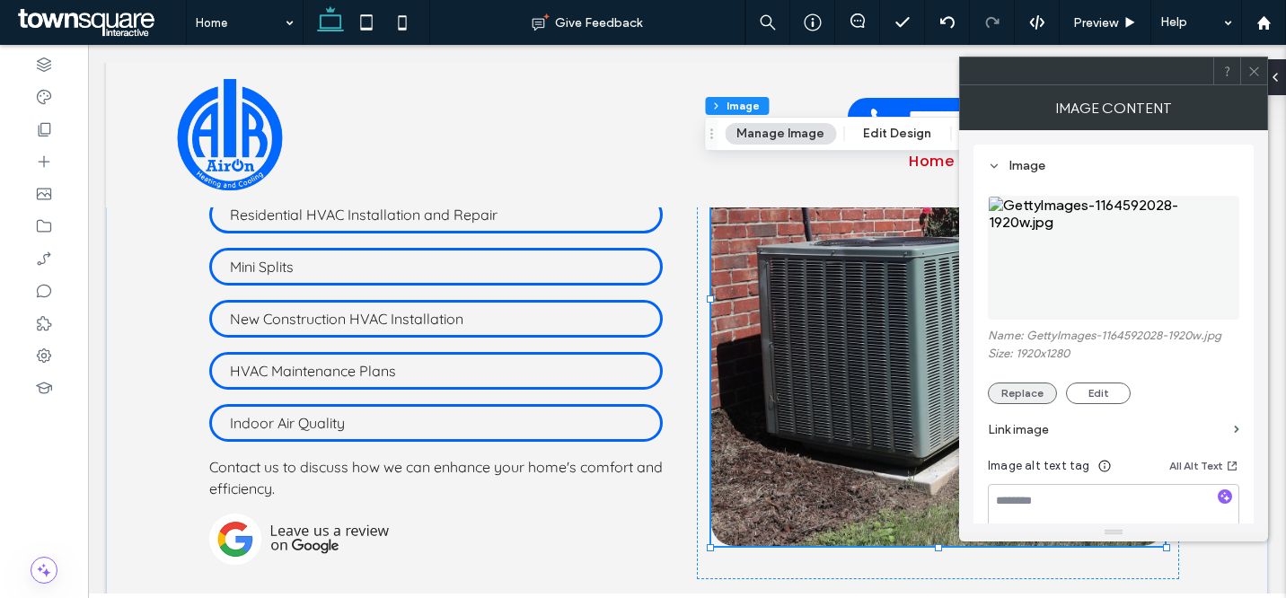
click at [1025, 392] on button "Replace" at bounding box center [1022, 394] width 69 height 22
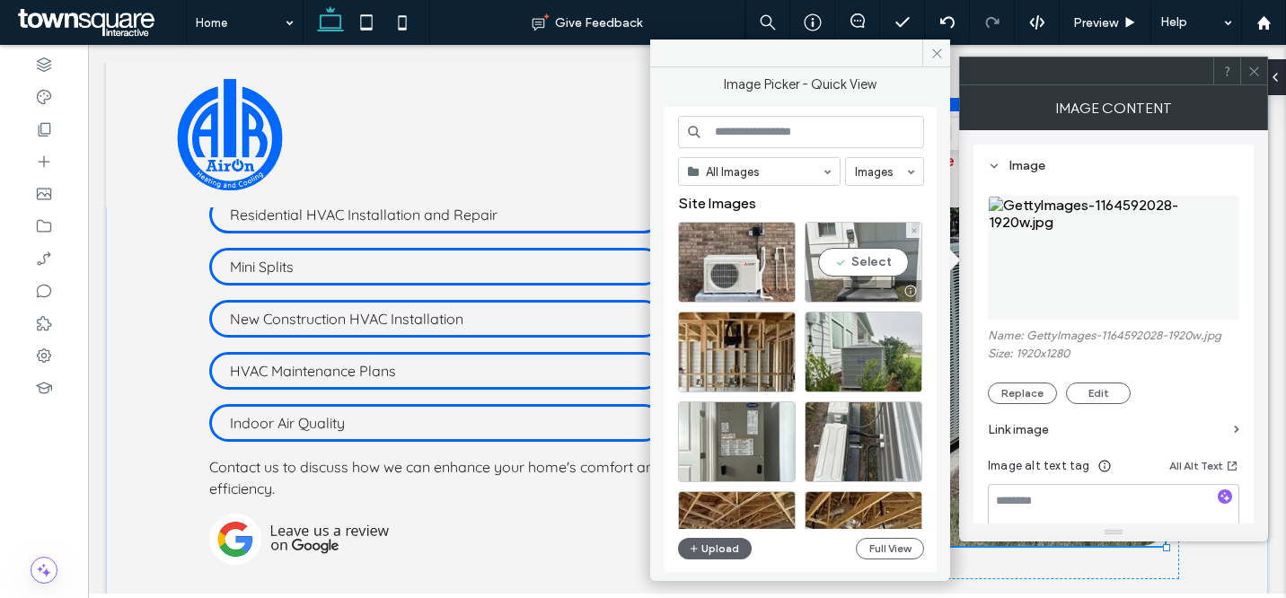
click at [890, 260] on div "Select" at bounding box center [864, 262] width 118 height 81
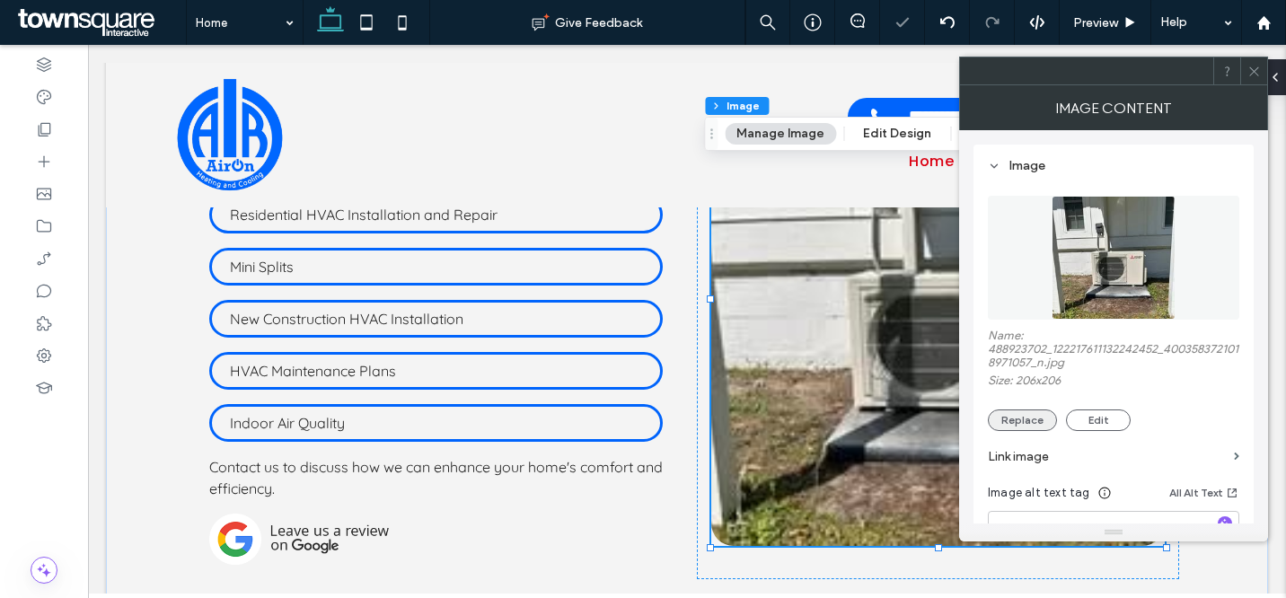
click at [1020, 419] on button "Replace" at bounding box center [1022, 421] width 69 height 22
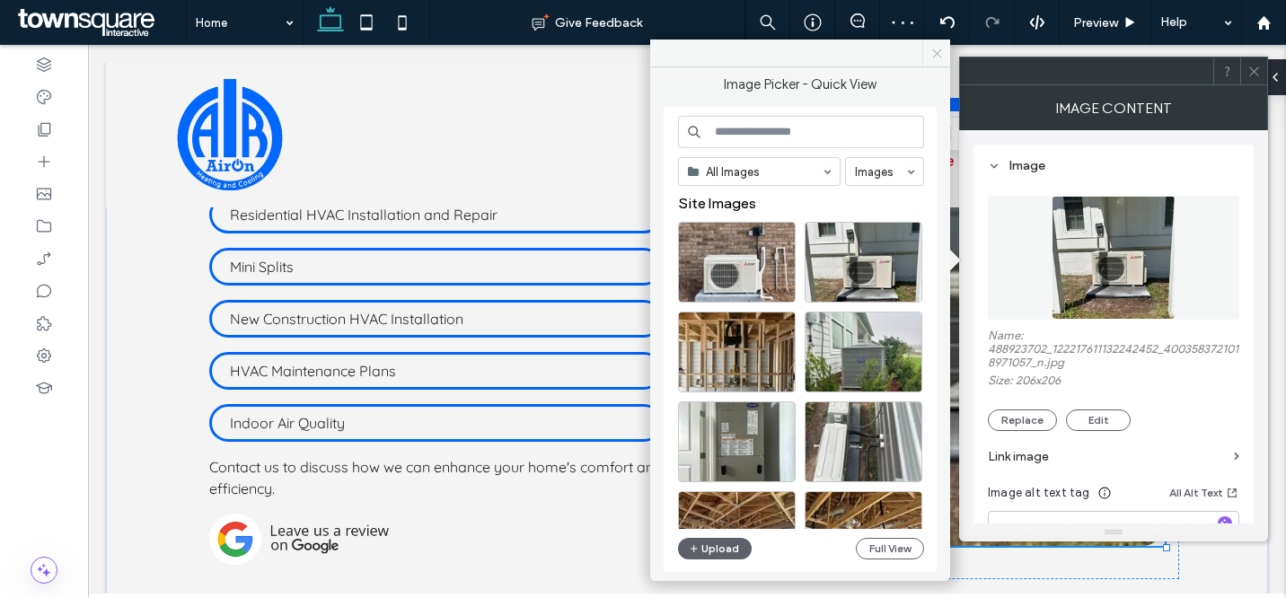
drag, startPoint x: 928, startPoint y: 55, endPoint x: 840, endPoint y: 10, distance: 98.8
click at [928, 55] on span at bounding box center [936, 53] width 28 height 27
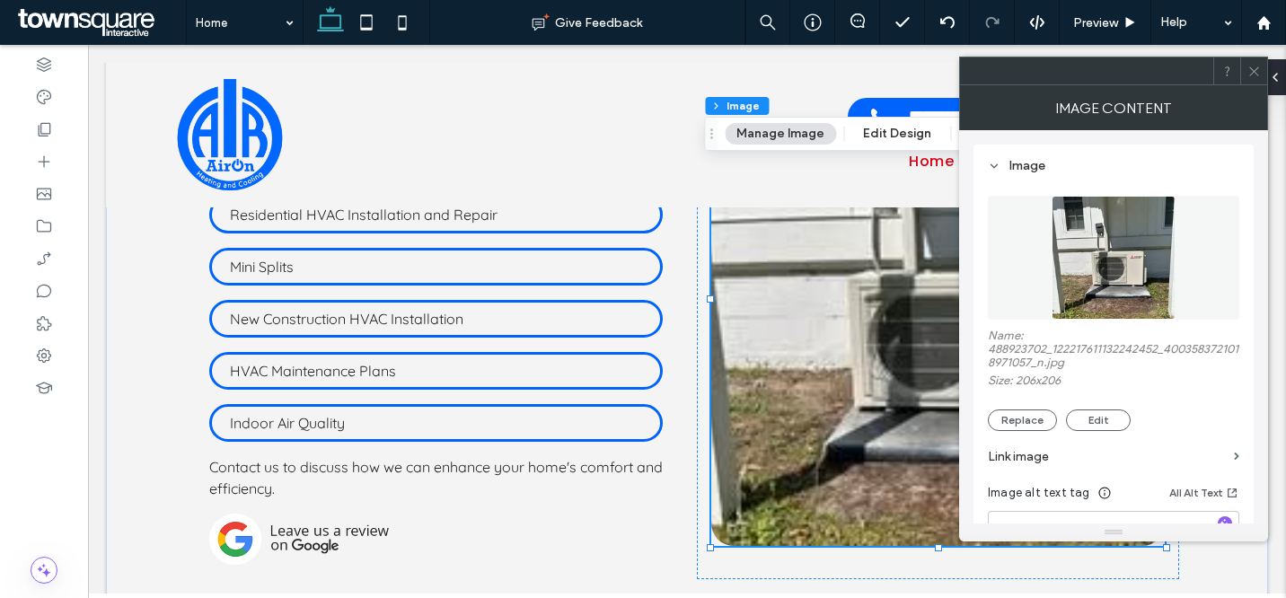
click at [1249, 70] on icon at bounding box center [1254, 71] width 13 height 13
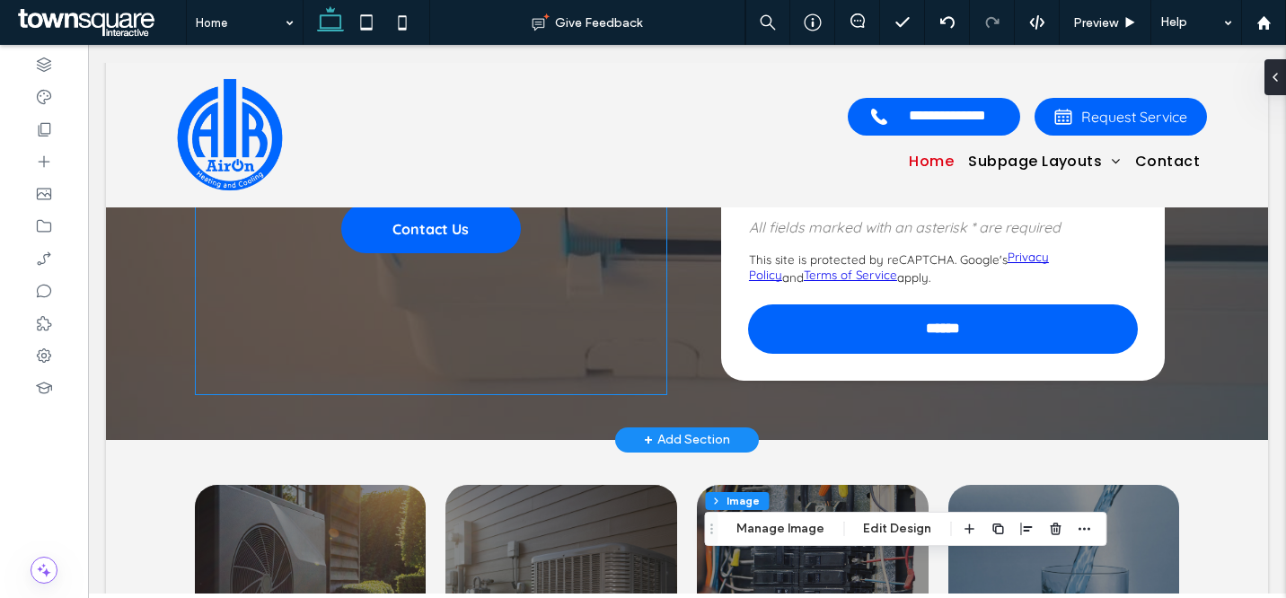
scroll to position [0, 0]
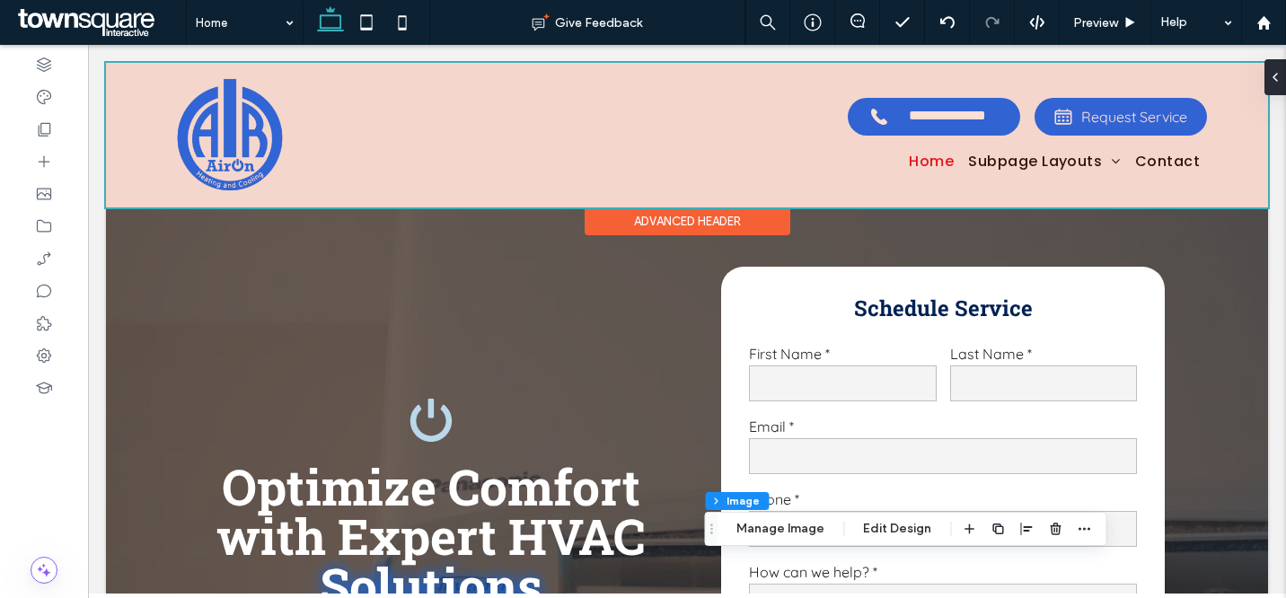
click at [666, 218] on div "Advanced Header" at bounding box center [688, 221] width 206 height 28
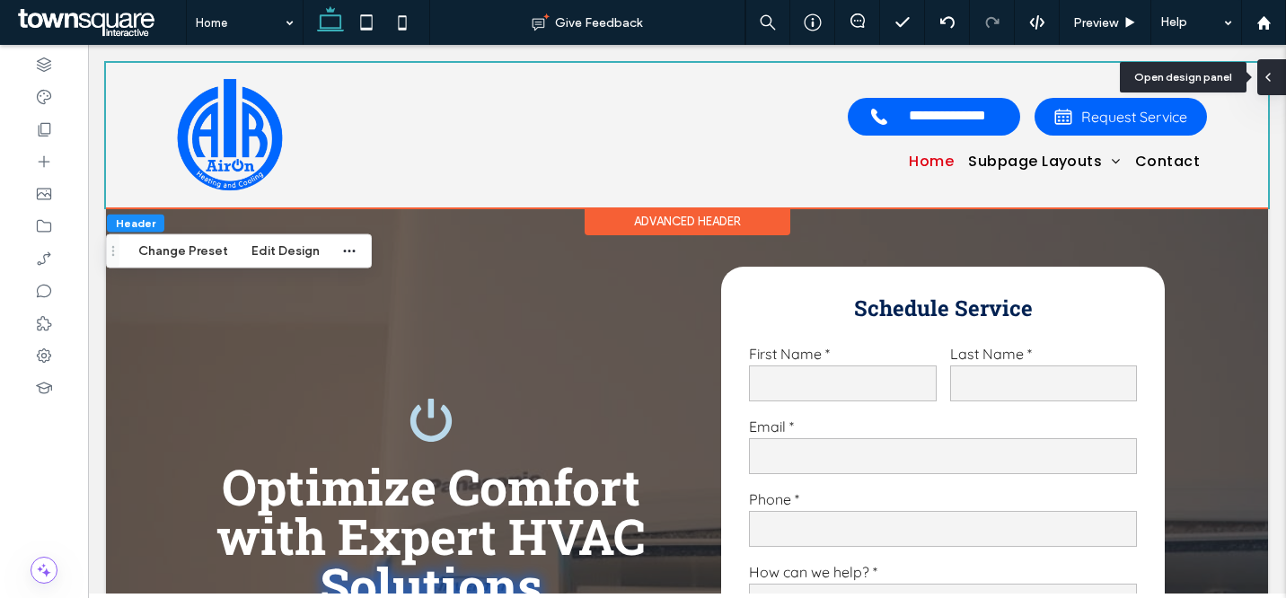
click at [1273, 82] on icon at bounding box center [1268, 77] width 14 height 14
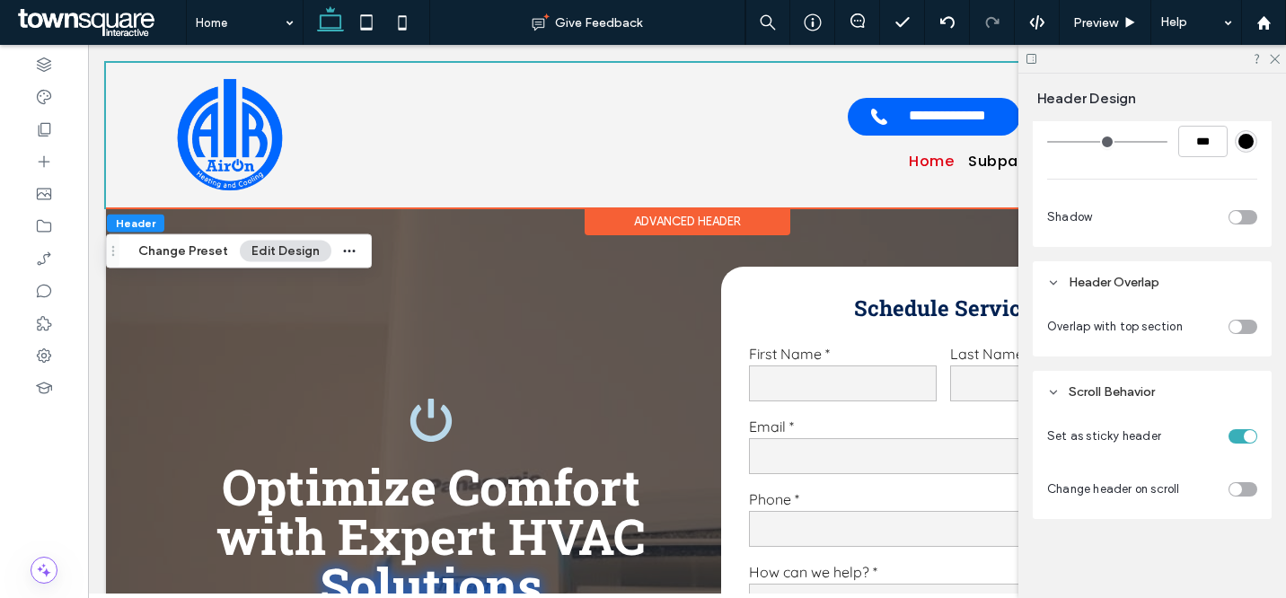
scroll to position [416, 0]
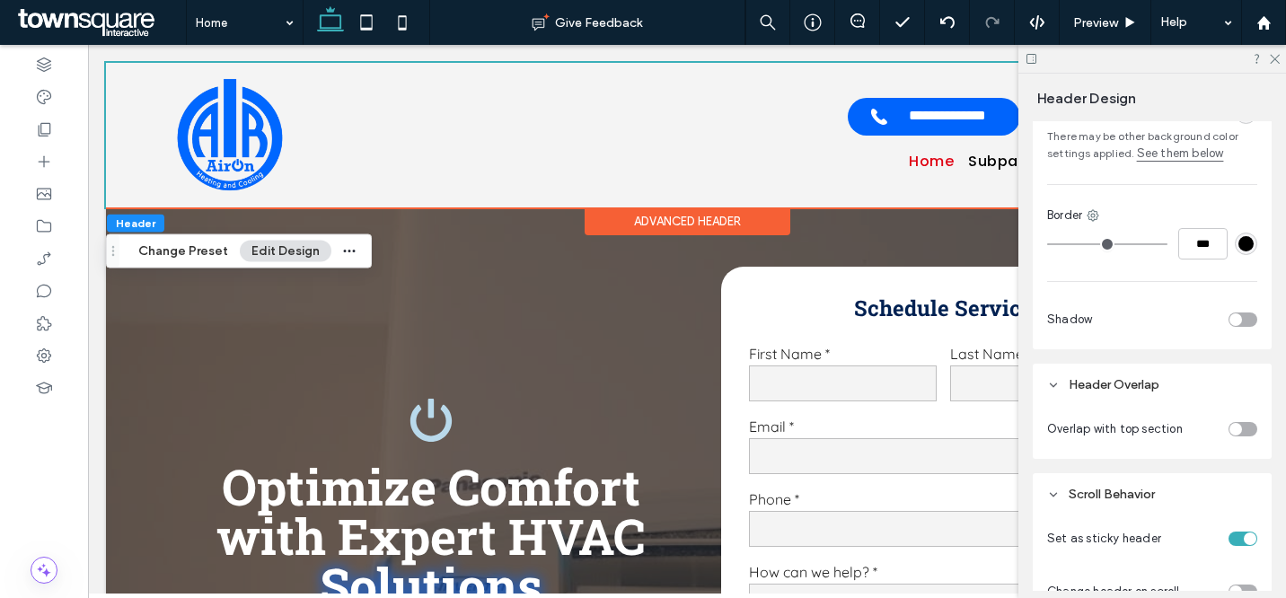
click at [1231, 319] on div "toggle" at bounding box center [1236, 319] width 13 height 13
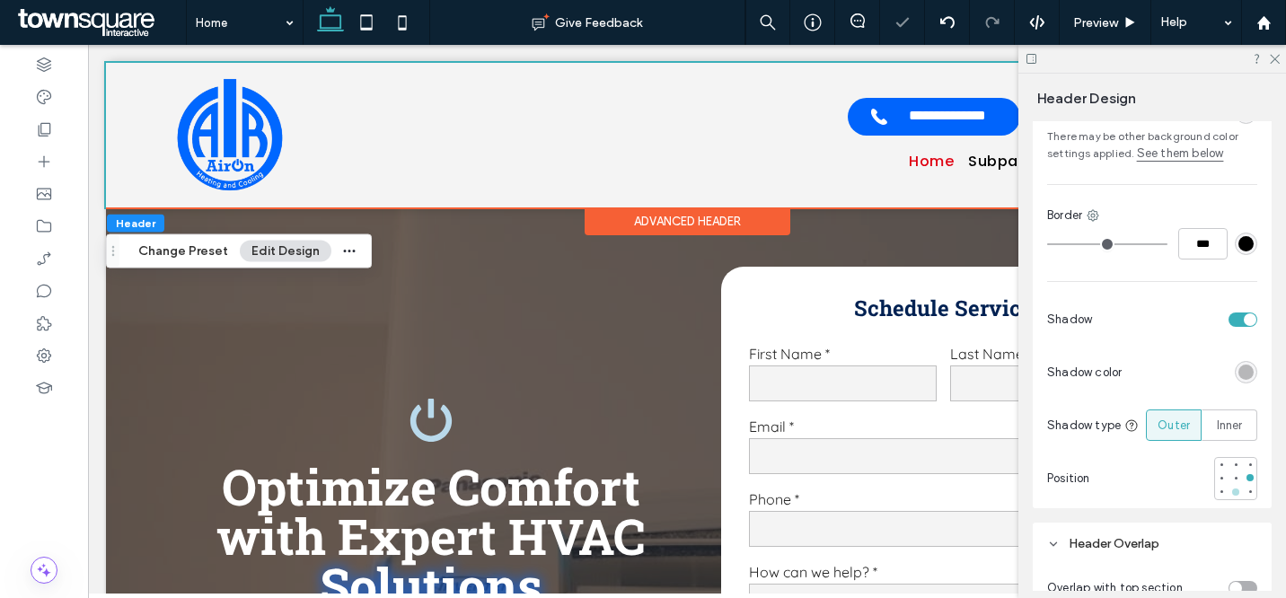
click at [1230, 493] on div at bounding box center [1236, 492] width 13 height 13
click at [1277, 62] on icon at bounding box center [1274, 58] width 12 height 12
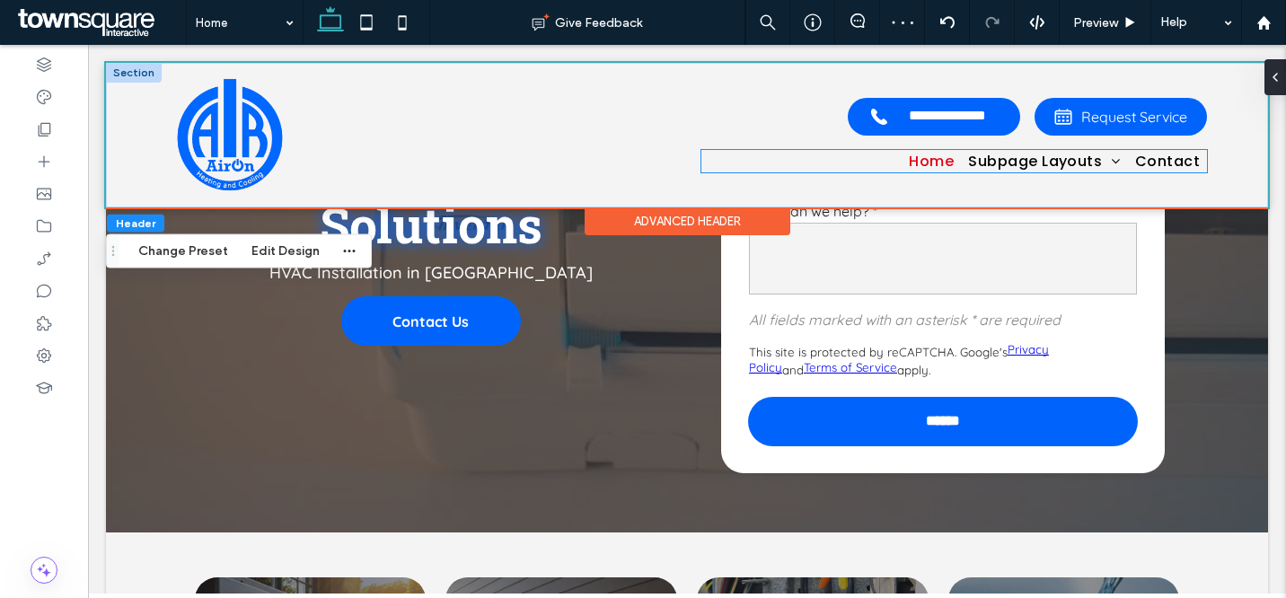
scroll to position [0, 0]
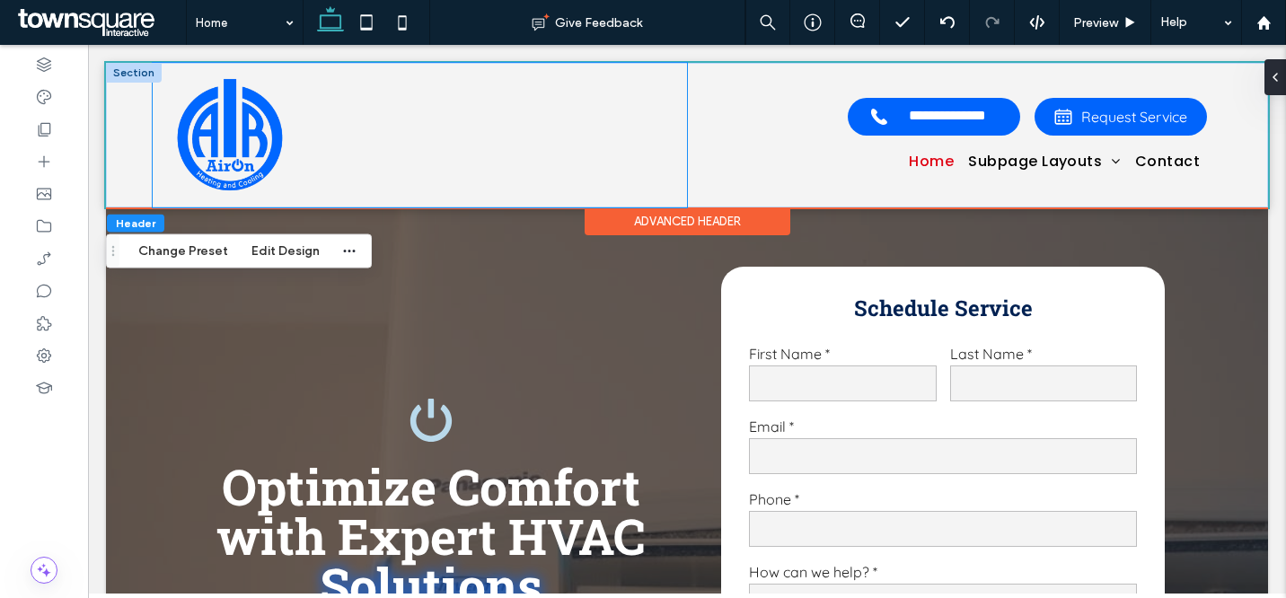
click at [312, 130] on div at bounding box center [420, 135] width 534 height 145
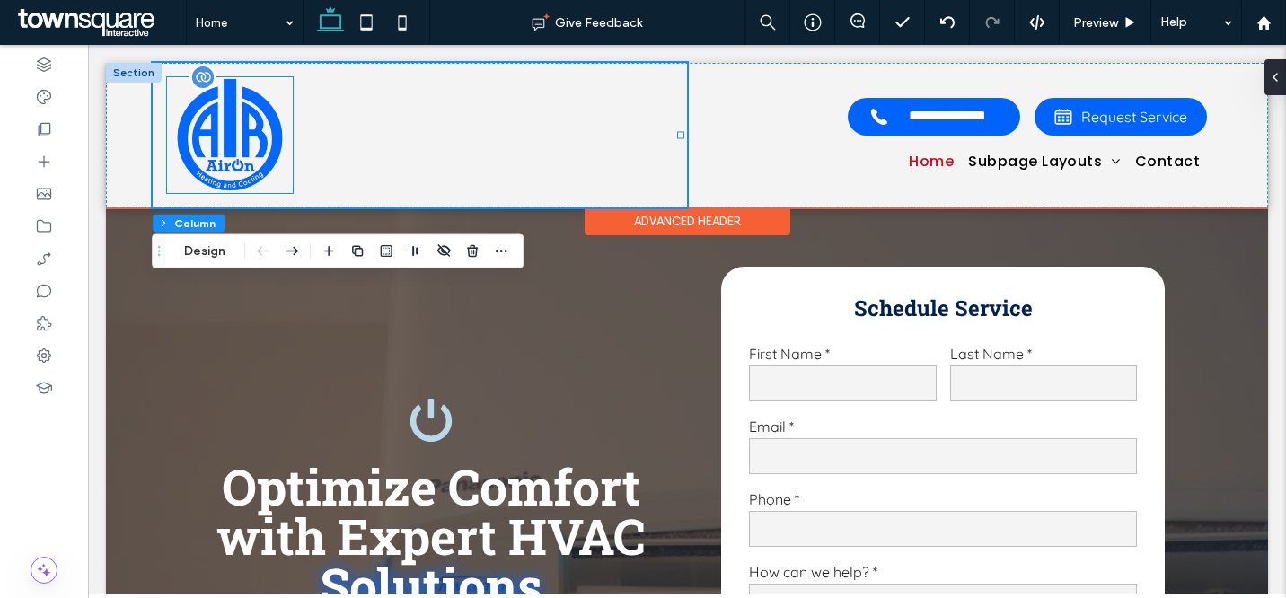
click at [267, 155] on img at bounding box center [230, 135] width 126 height 116
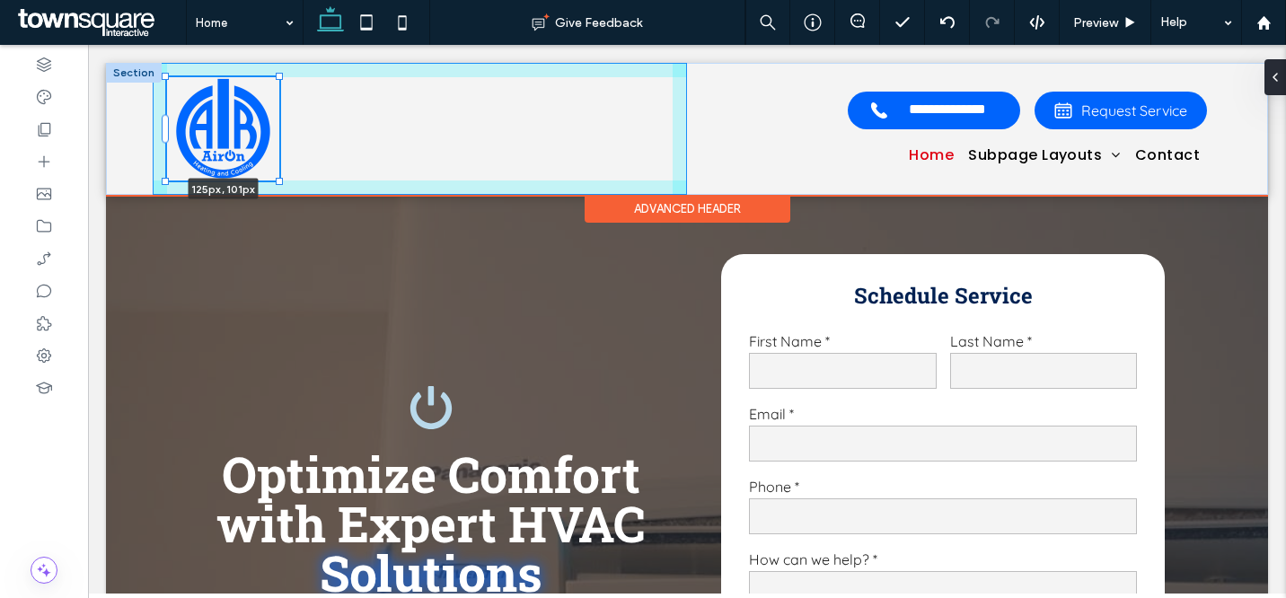
drag, startPoint x: 293, startPoint y: 192, endPoint x: 283, endPoint y: 177, distance: 18.2
click at [283, 177] on div "**********" at bounding box center [687, 129] width 1162 height 132
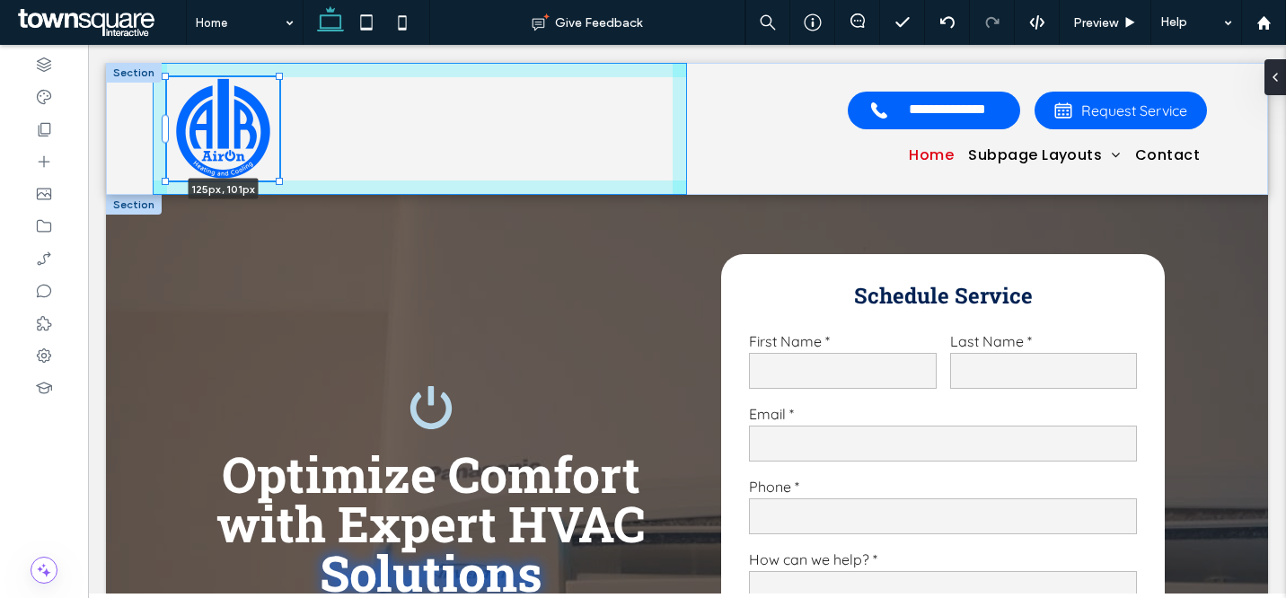
type input "***"
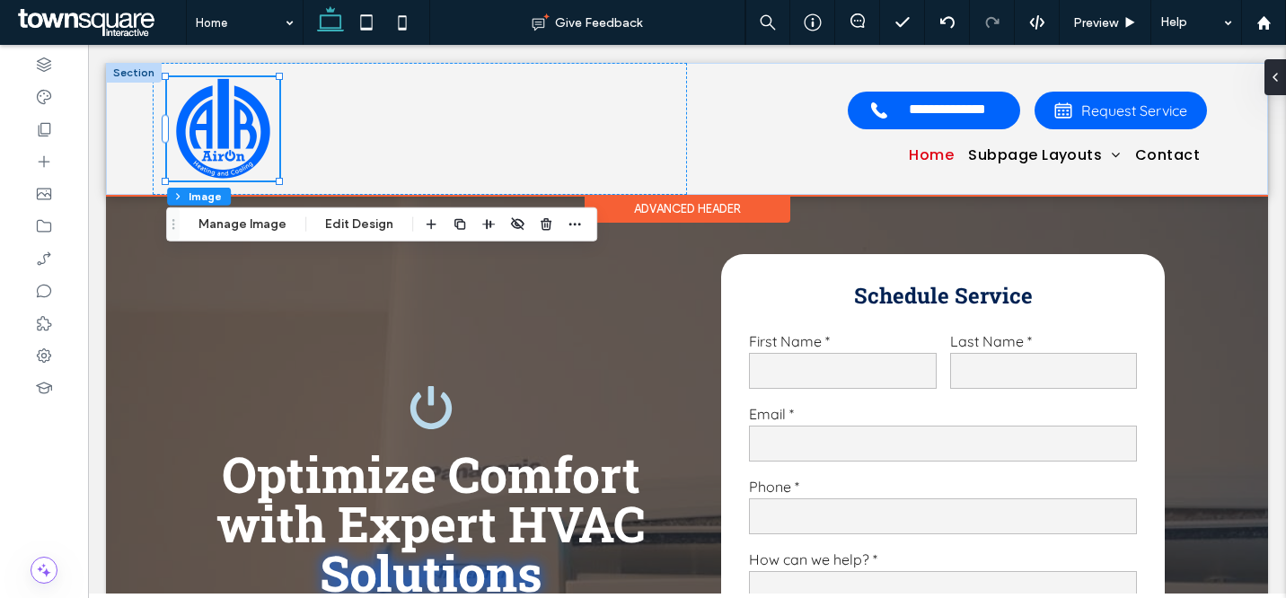
click at [727, 219] on div "Advanced Header" at bounding box center [688, 209] width 206 height 28
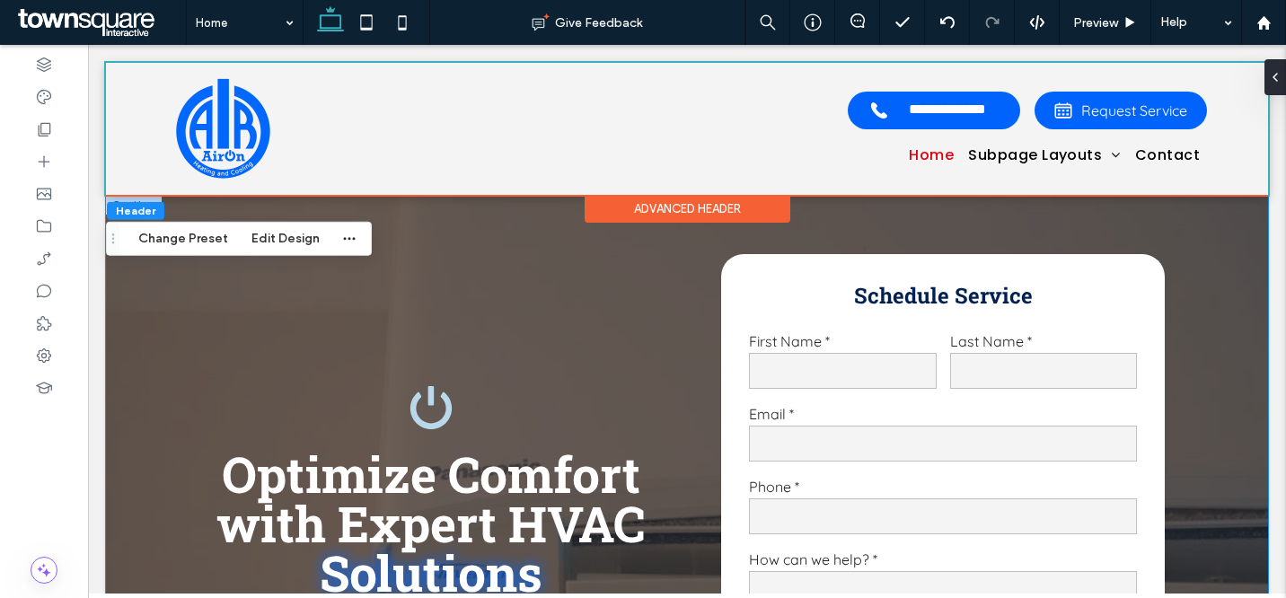
click at [678, 264] on div "Optimize Comfort with Expert HVAC Solutions HVAC Installation in Houston Contac…" at bounding box center [687, 538] width 1078 height 686
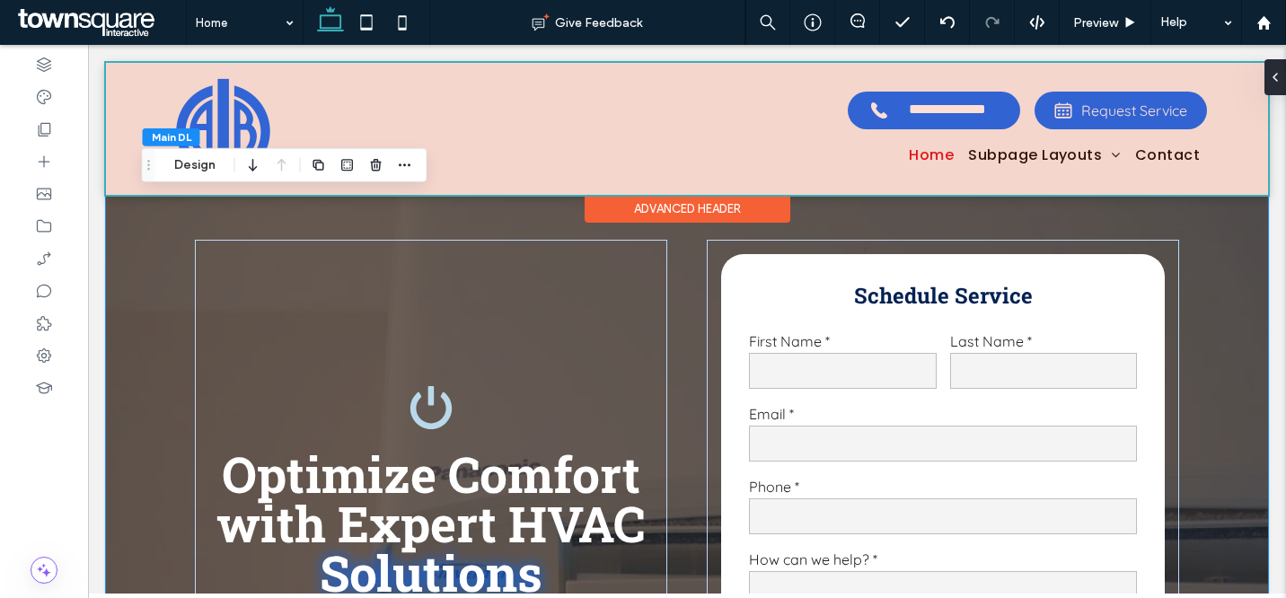
click at [593, 111] on div at bounding box center [687, 129] width 1162 height 132
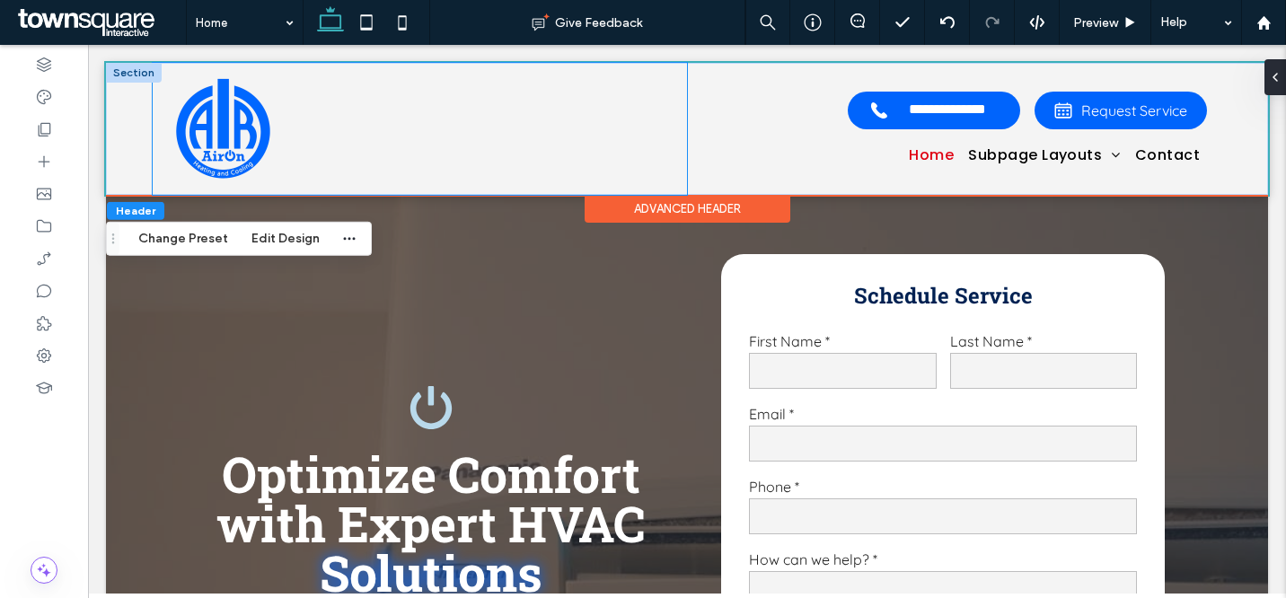
click at [666, 125] on div at bounding box center [420, 129] width 534 height 132
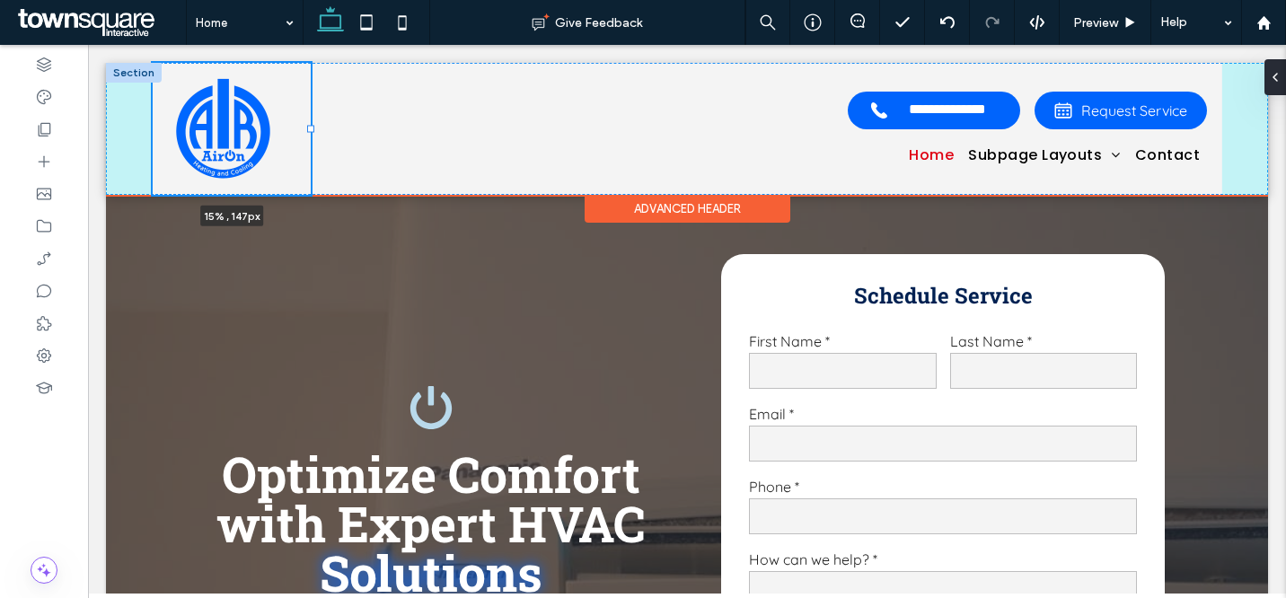
drag, startPoint x: 683, startPoint y: 127, endPoint x: 313, endPoint y: 127, distance: 370.1
click at [313, 127] on div at bounding box center [310, 129] width 7 height 7
type input "**"
type input "***"
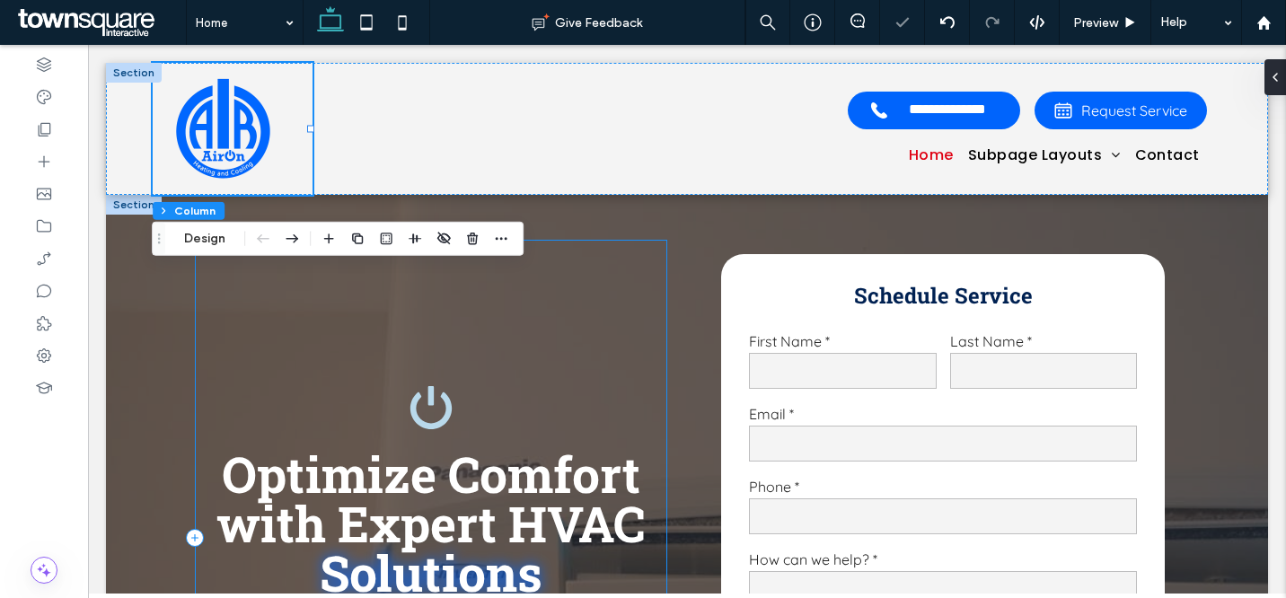
click at [632, 278] on div "Optimize Comfort with Expert HVAC Solutions HVAC Installation in Houston Contac…" at bounding box center [431, 538] width 472 height 596
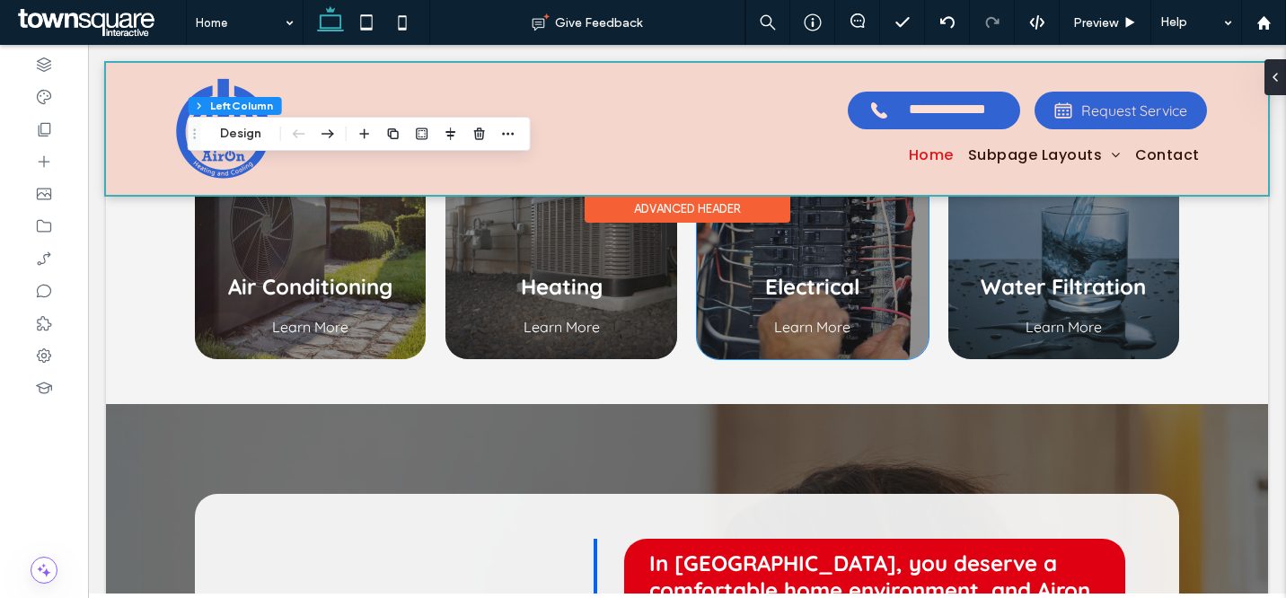
scroll to position [789, 0]
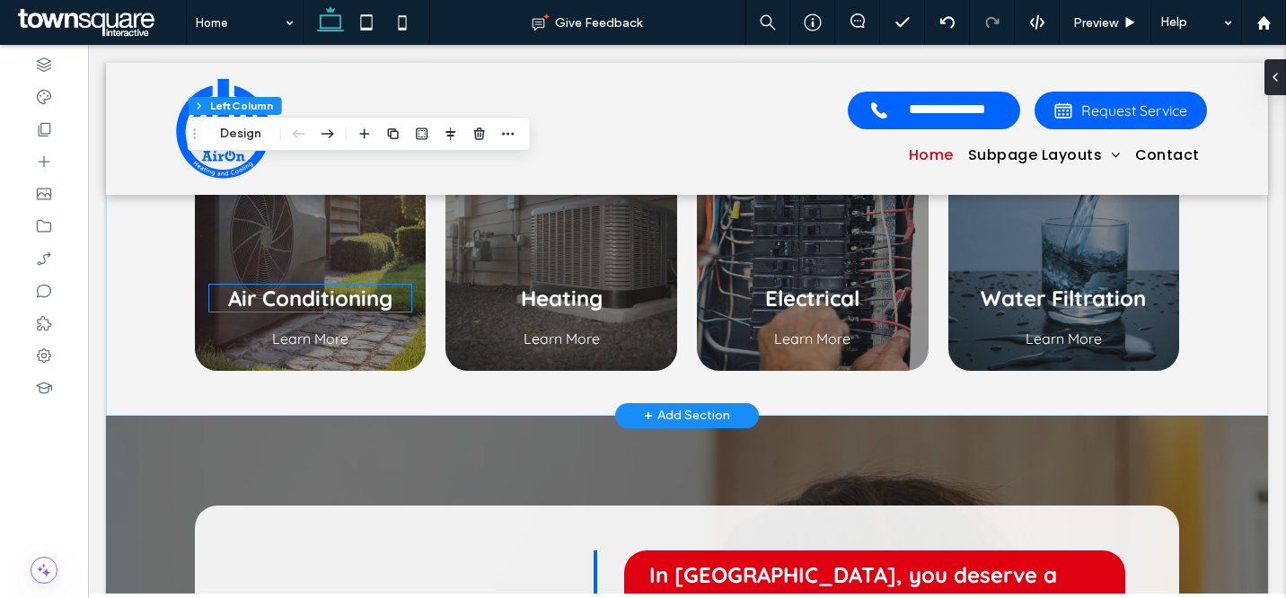
click at [288, 301] on span "Air Conditioning" at bounding box center [310, 298] width 164 height 27
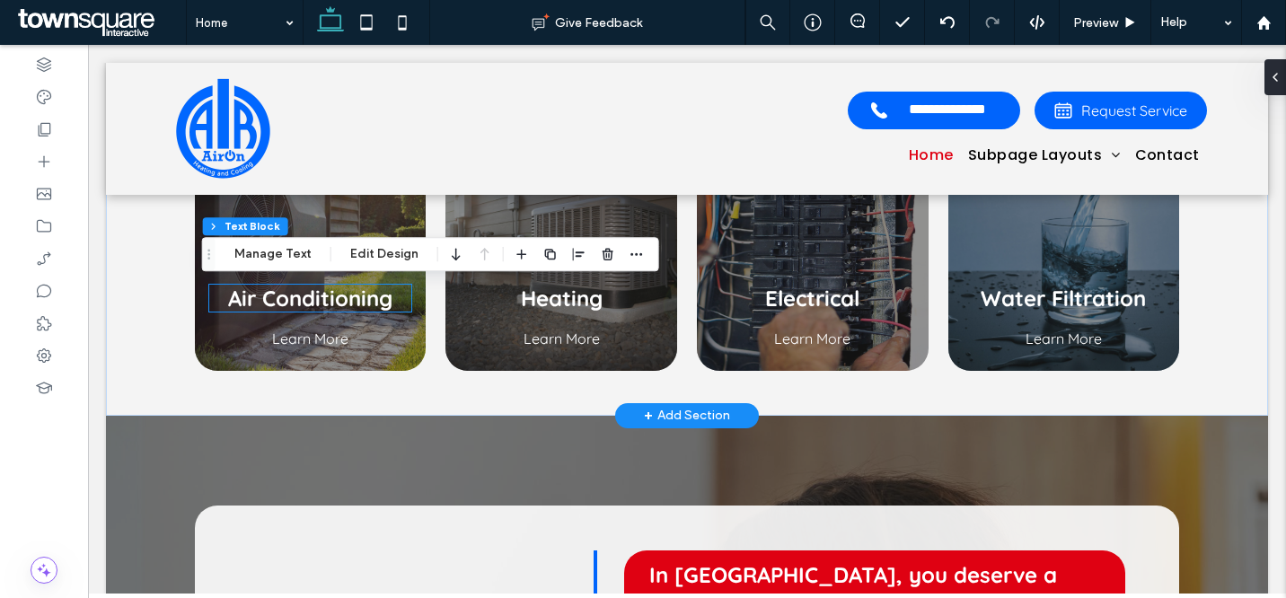
click at [288, 301] on div "Air Conditioning" at bounding box center [310, 298] width 203 height 27
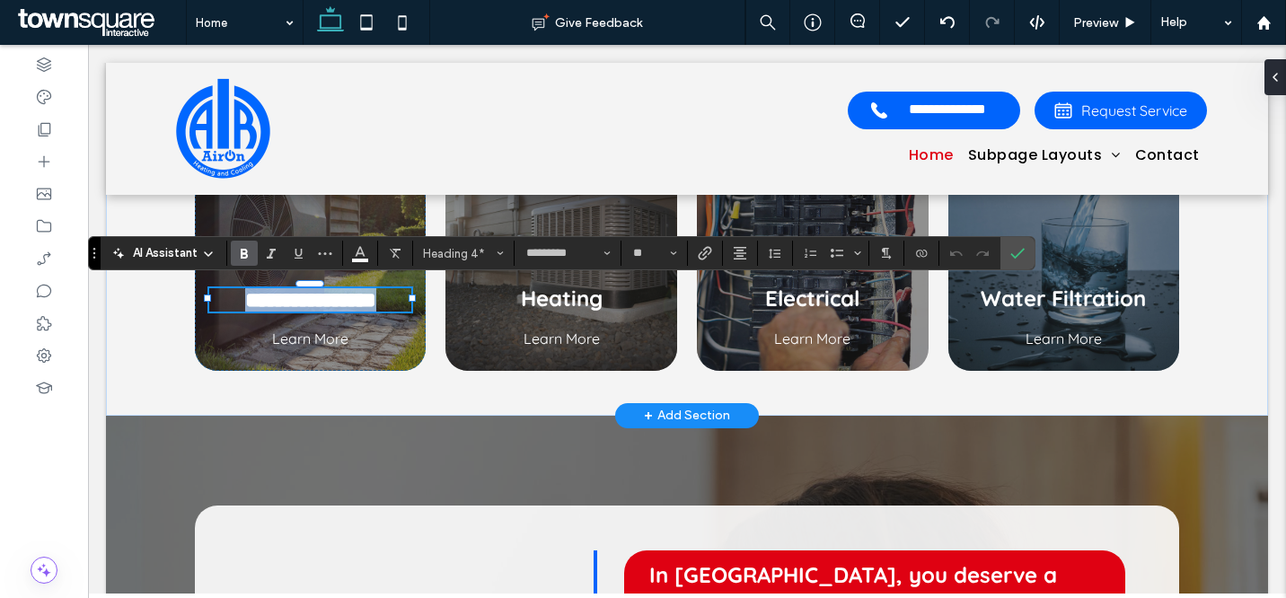
paste div
type input "**"
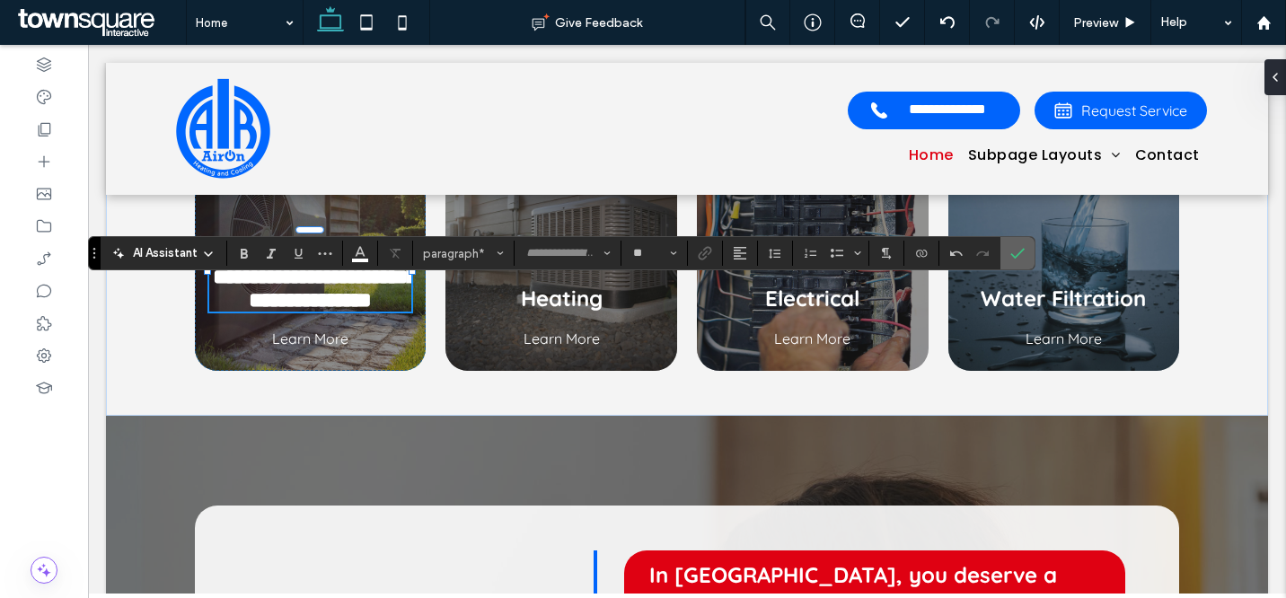
click at [1010, 260] on label "Confirm" at bounding box center [1017, 253] width 27 height 32
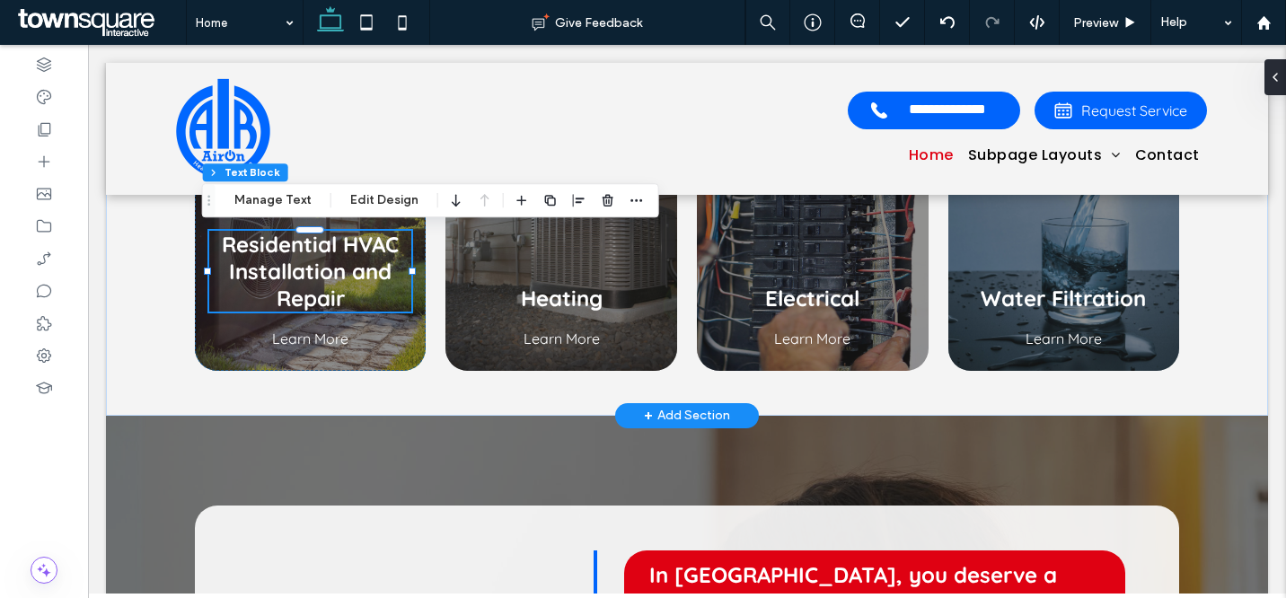
click at [563, 302] on span "Heating" at bounding box center [562, 298] width 82 height 27
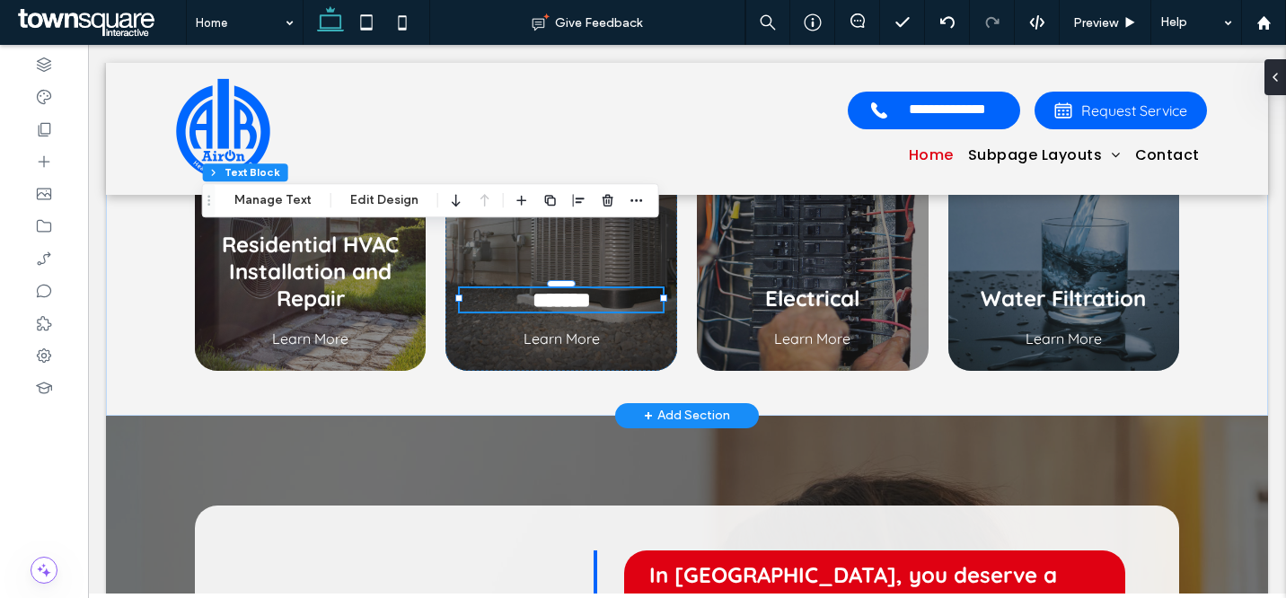
click at [563, 302] on span "*******" at bounding box center [562, 300] width 58 height 22
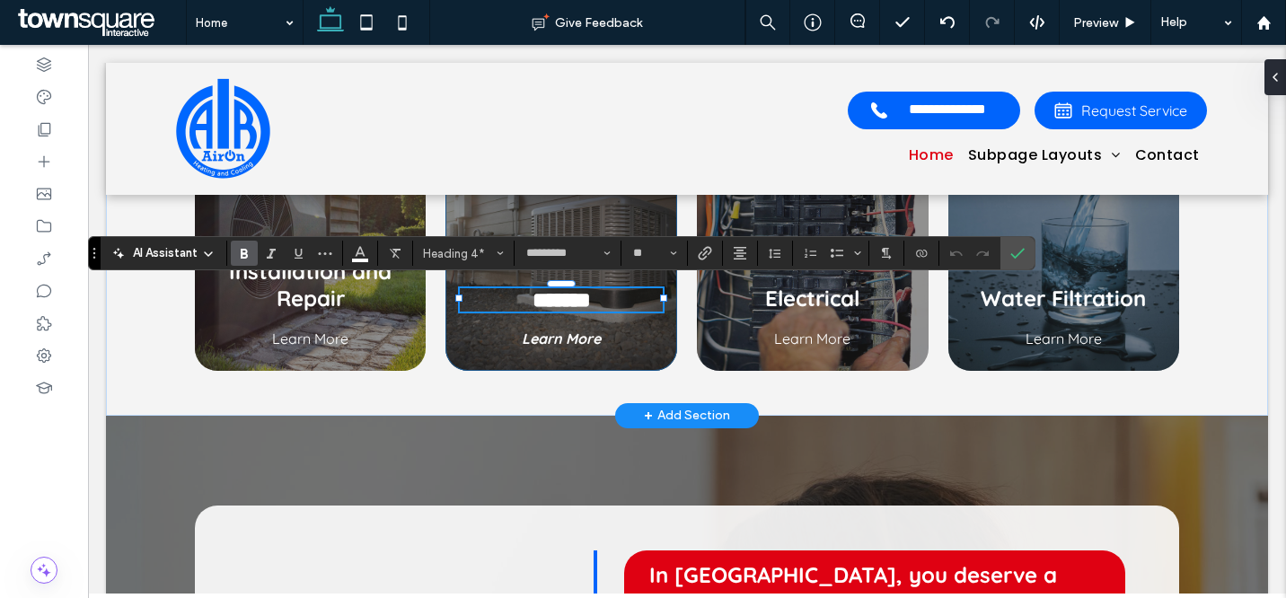
paste div
type input "**"
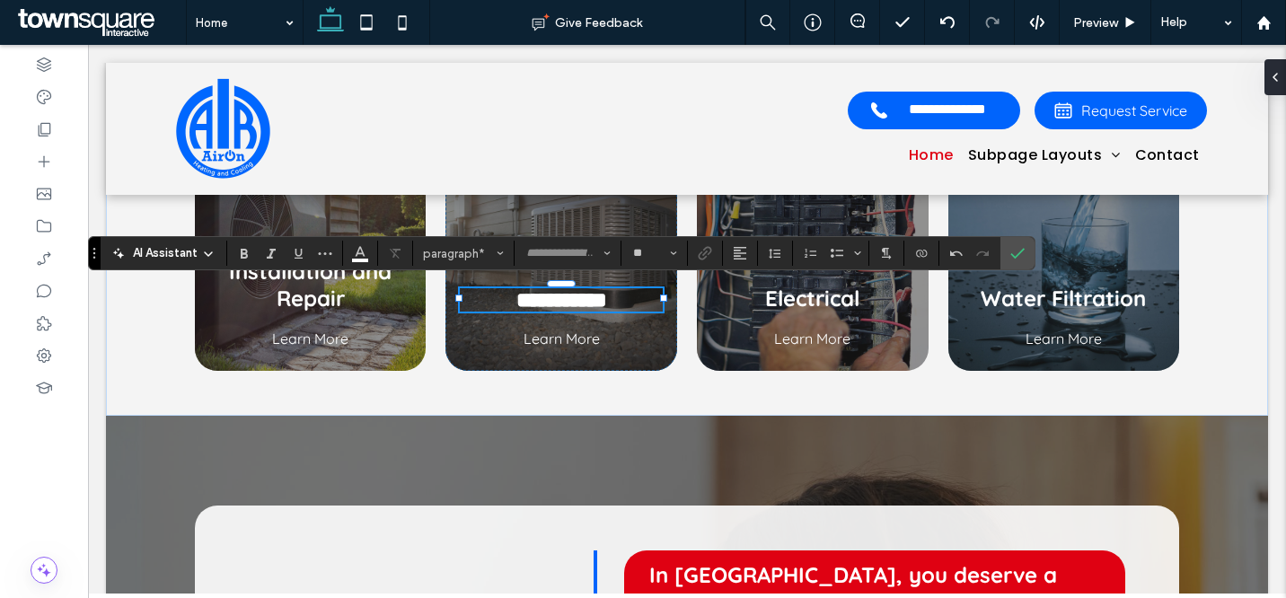
type input "*********"
type input "**"
click at [561, 302] on span "**********" at bounding box center [561, 300] width 91 height 22
click at [807, 295] on span "Electrical" at bounding box center [812, 298] width 94 height 27
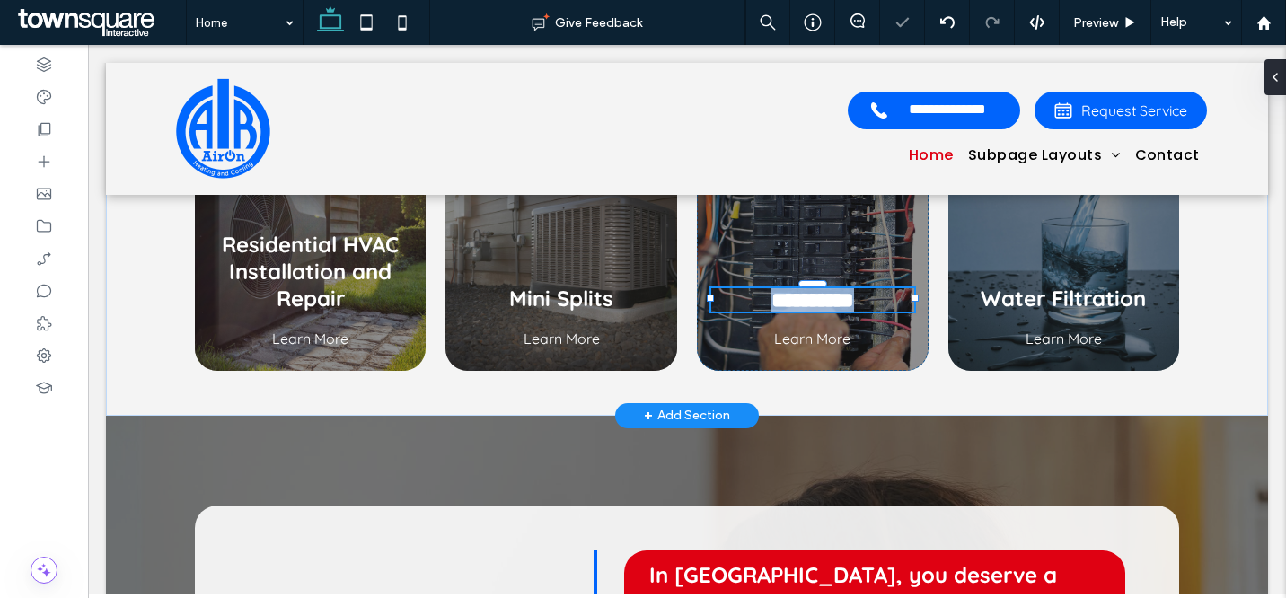
click at [807, 295] on div "**********" at bounding box center [812, 299] width 203 height 23
type input "*********"
type input "**"
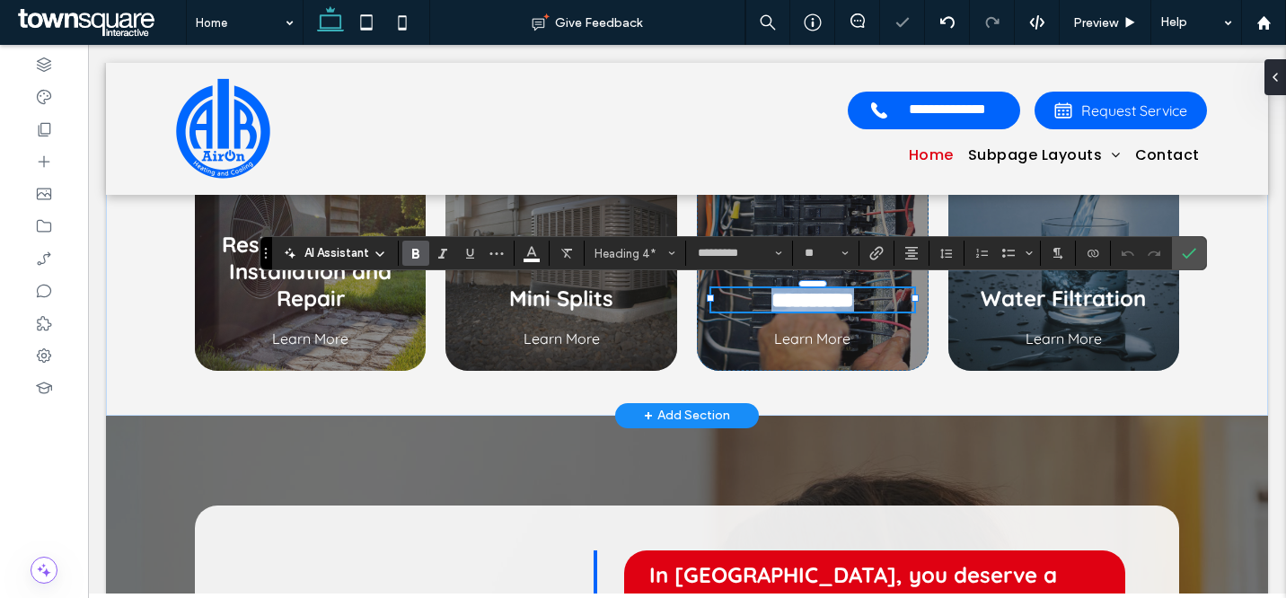
paste div
type input "**"
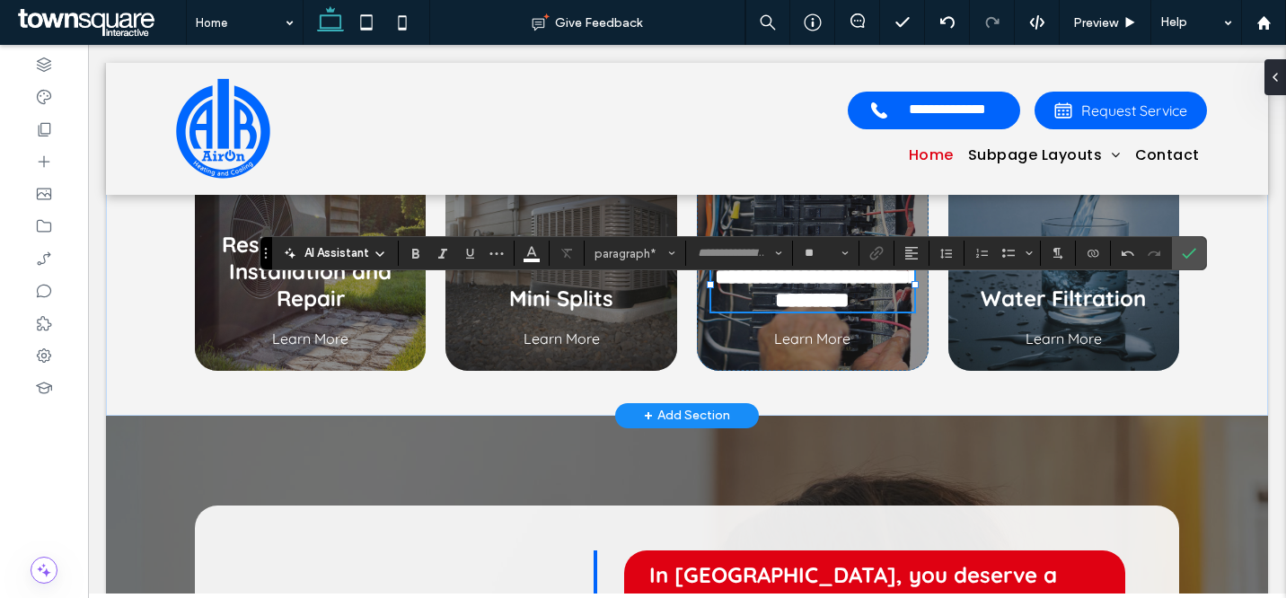
click at [1057, 296] on span "Water Filtration" at bounding box center [1063, 298] width 165 height 27
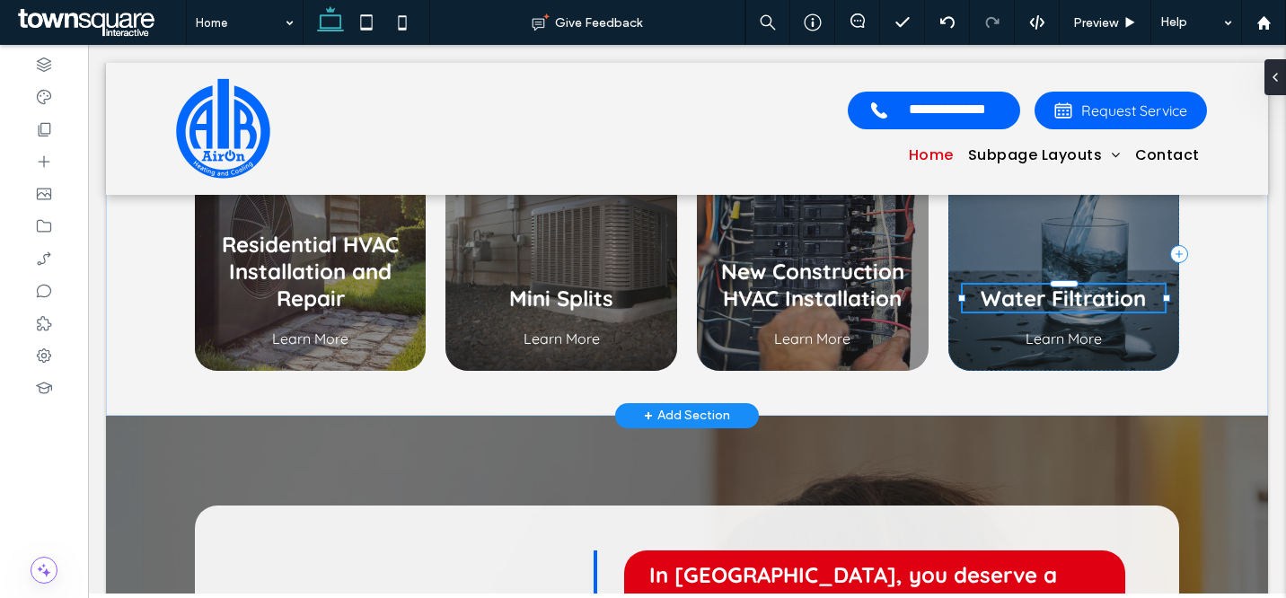
click at [1057, 295] on div "Water Filtration" at bounding box center [1064, 298] width 203 height 27
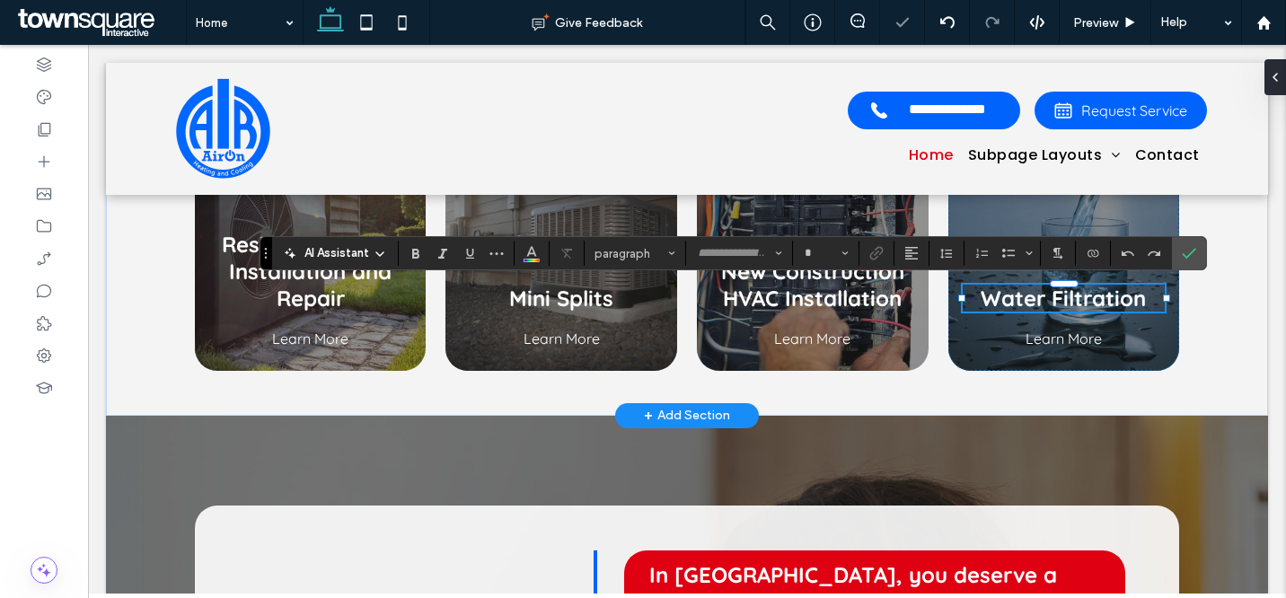
type input "*********"
type input "**"
paste div
type input "**"
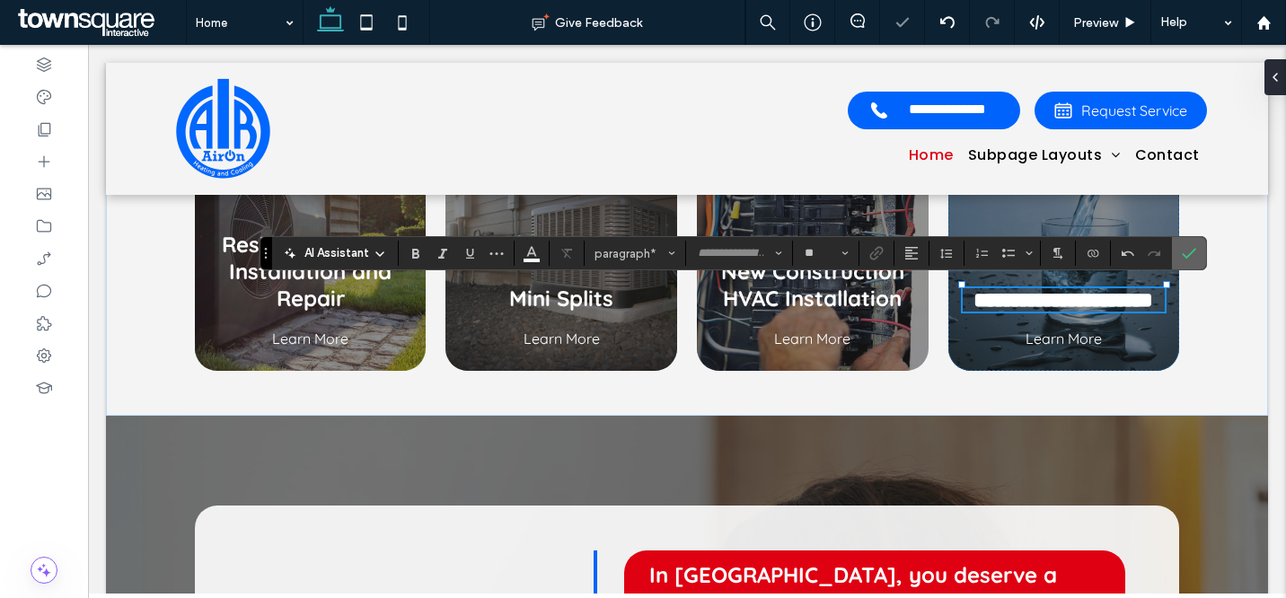
click at [1198, 258] on label "Confirm" at bounding box center [1189, 253] width 27 height 32
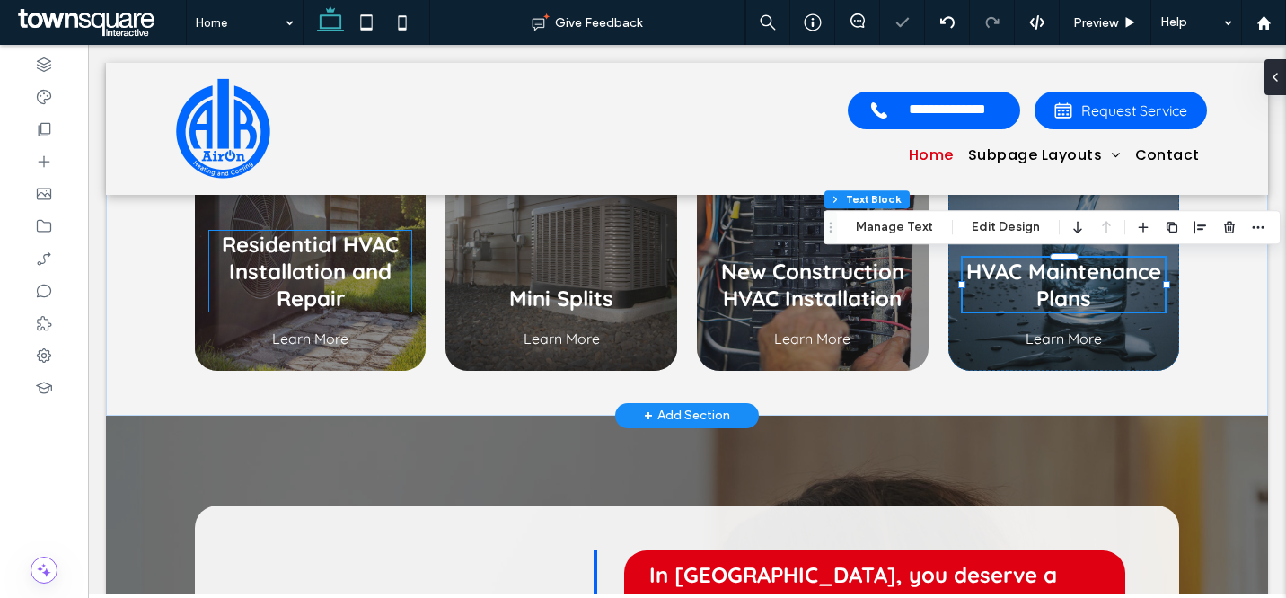
click at [354, 231] on span "Residential HVAC Installation and Repair" at bounding box center [310, 271] width 177 height 81
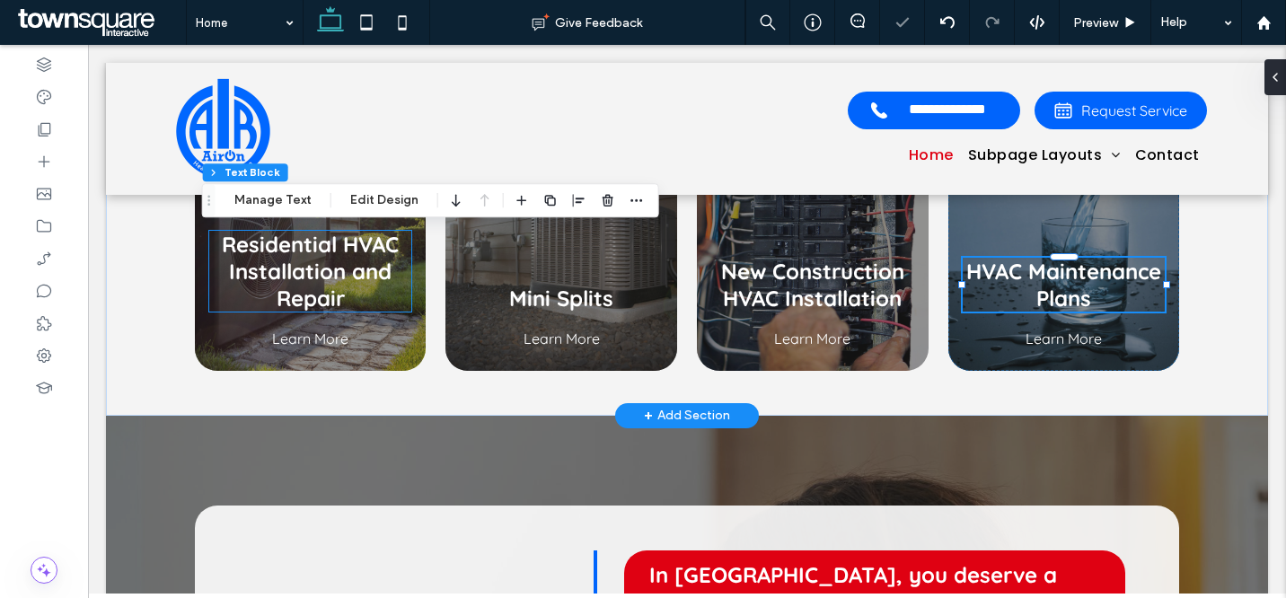
click at [354, 231] on span "Residential HVAC Installation and Repair" at bounding box center [310, 271] width 177 height 81
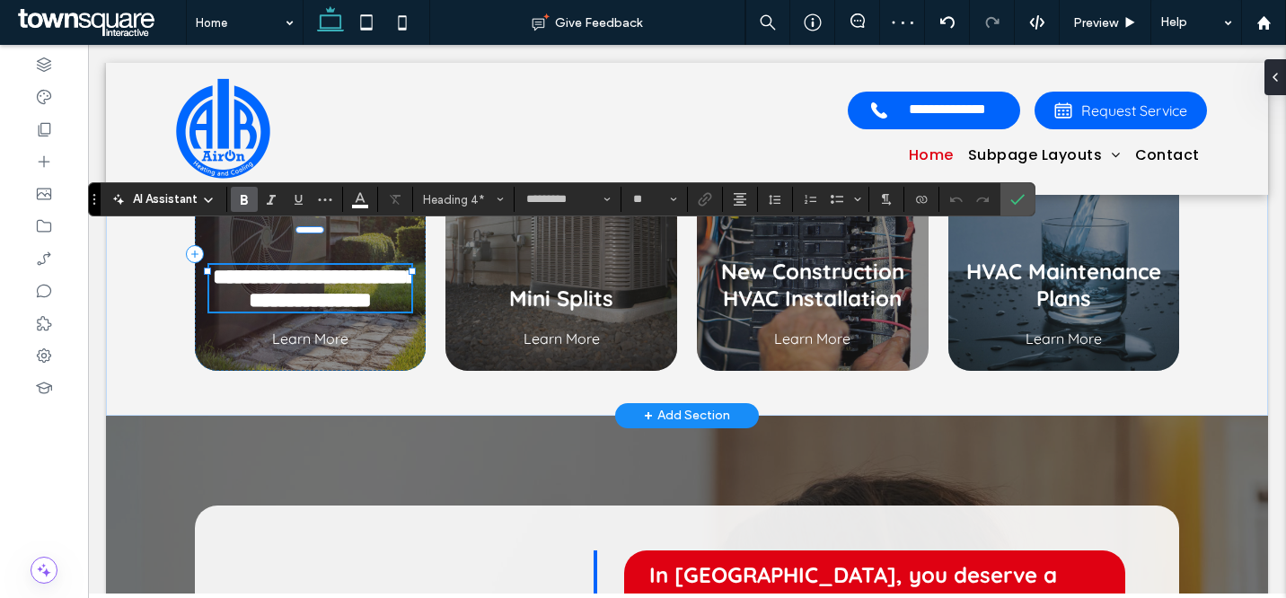
click at [337, 266] on span "**********" at bounding box center [315, 288] width 204 height 45
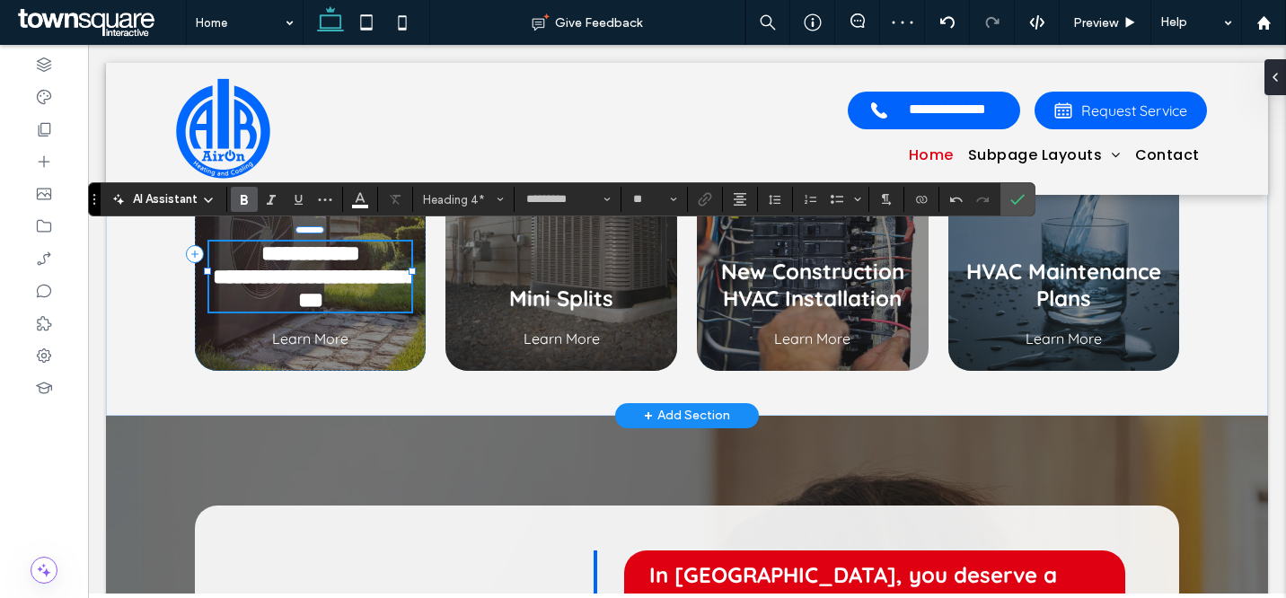
click at [297, 243] on span "**********" at bounding box center [310, 254] width 99 height 22
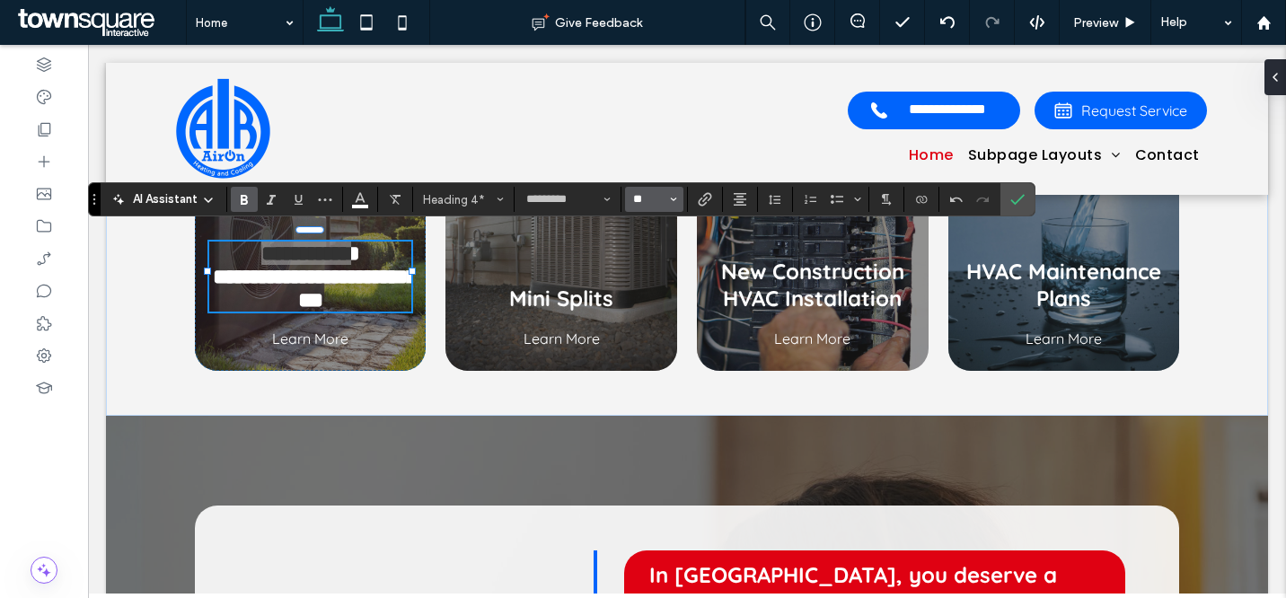
click at [647, 200] on input "**" at bounding box center [648, 199] width 35 height 14
type input "**"
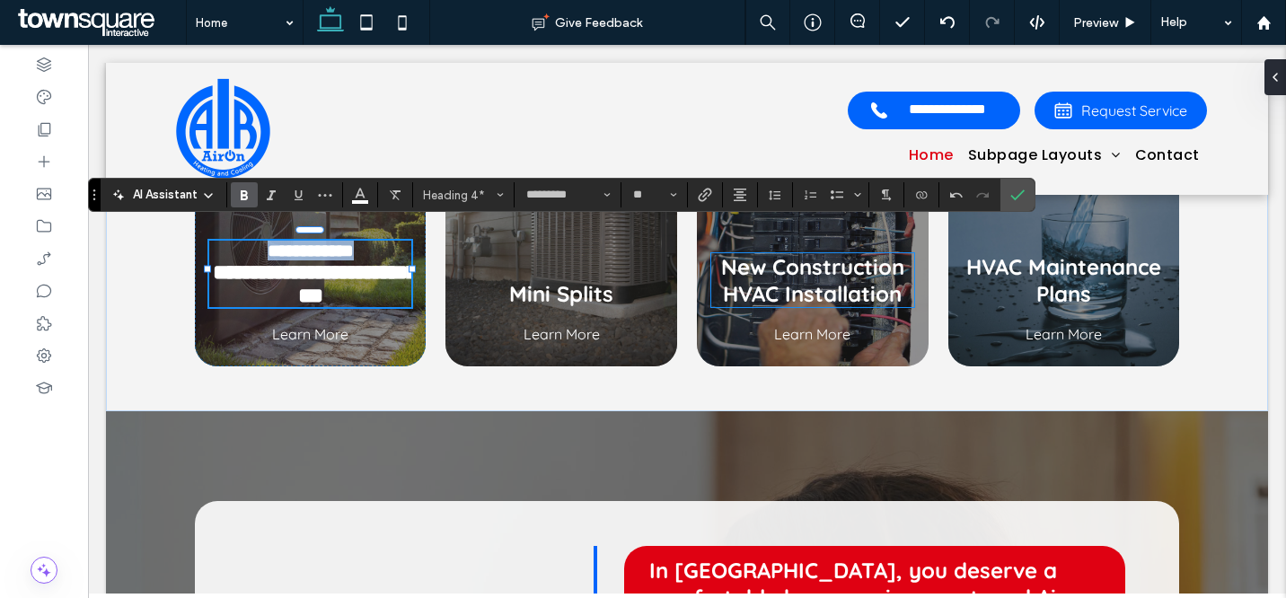
click at [794, 268] on span "New Construction HVAC Installation" at bounding box center [812, 280] width 183 height 54
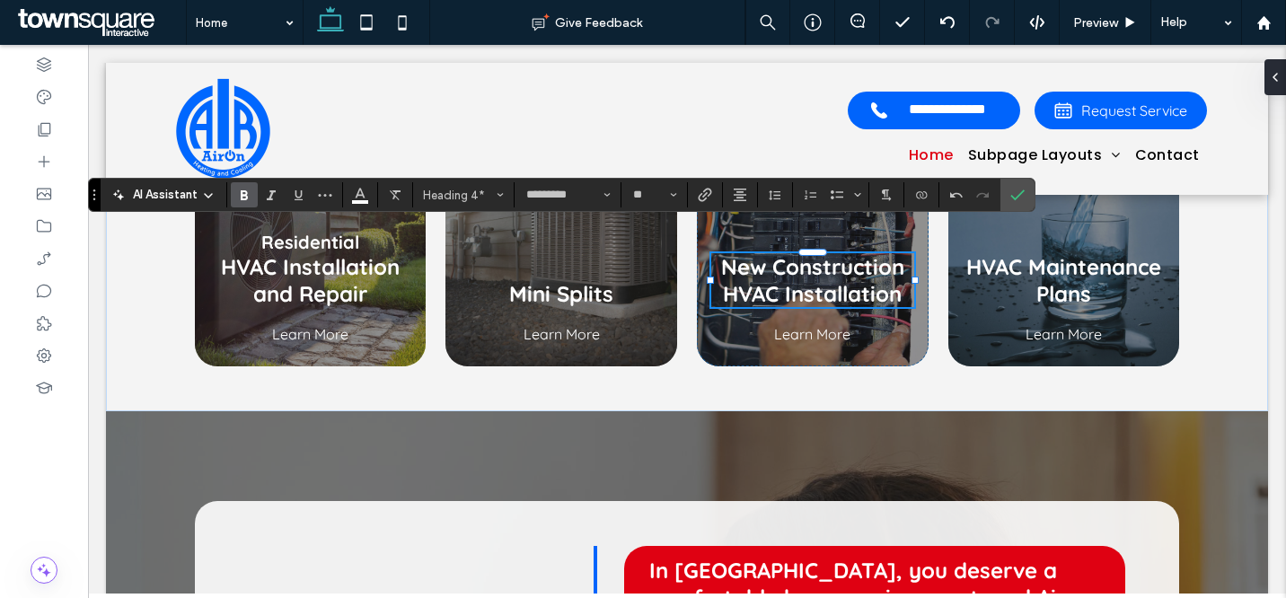
click at [794, 268] on div "New Construction HVAC Installation" at bounding box center [812, 280] width 203 height 54
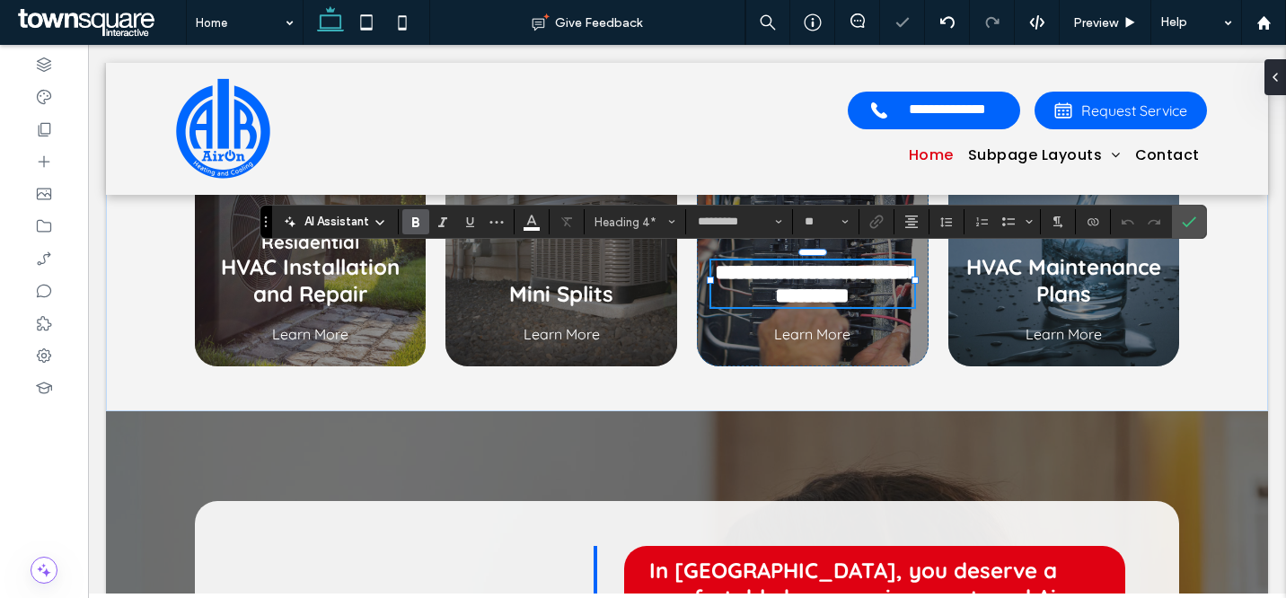
click at [896, 266] on span "**********" at bounding box center [817, 283] width 204 height 45
drag, startPoint x: 896, startPoint y: 269, endPoint x: 717, endPoint y: 270, distance: 178.8
click at [747, 270] on span "**********" at bounding box center [812, 272] width 131 height 22
click at [808, 229] on input "**" at bounding box center [820, 222] width 35 height 14
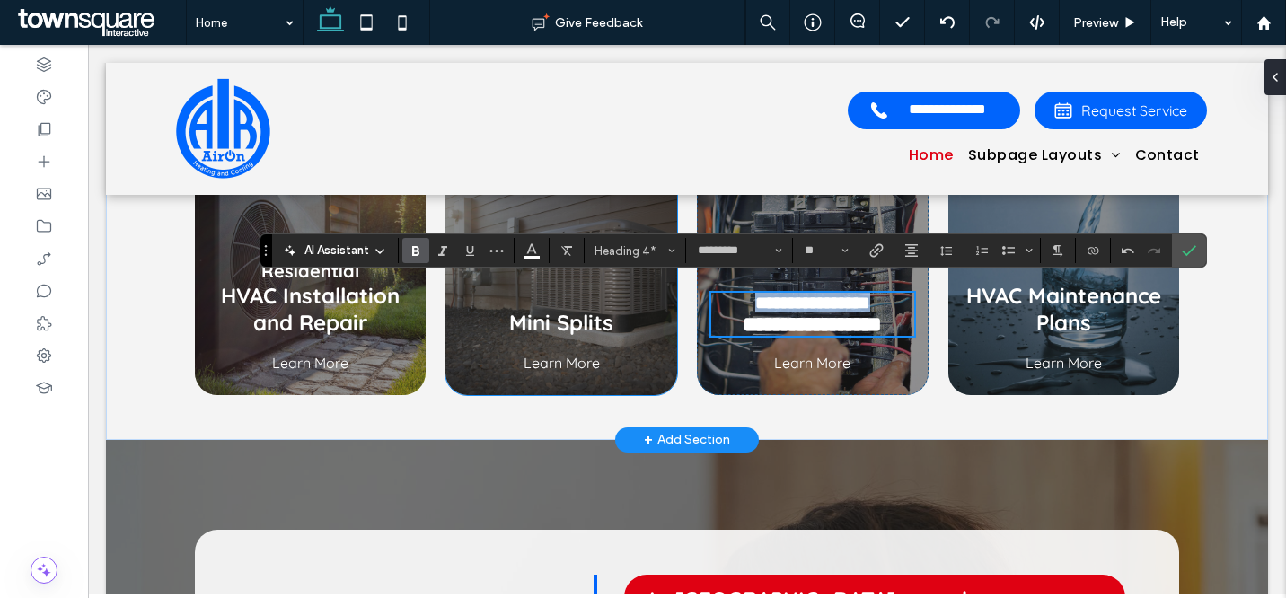
scroll to position [741, 0]
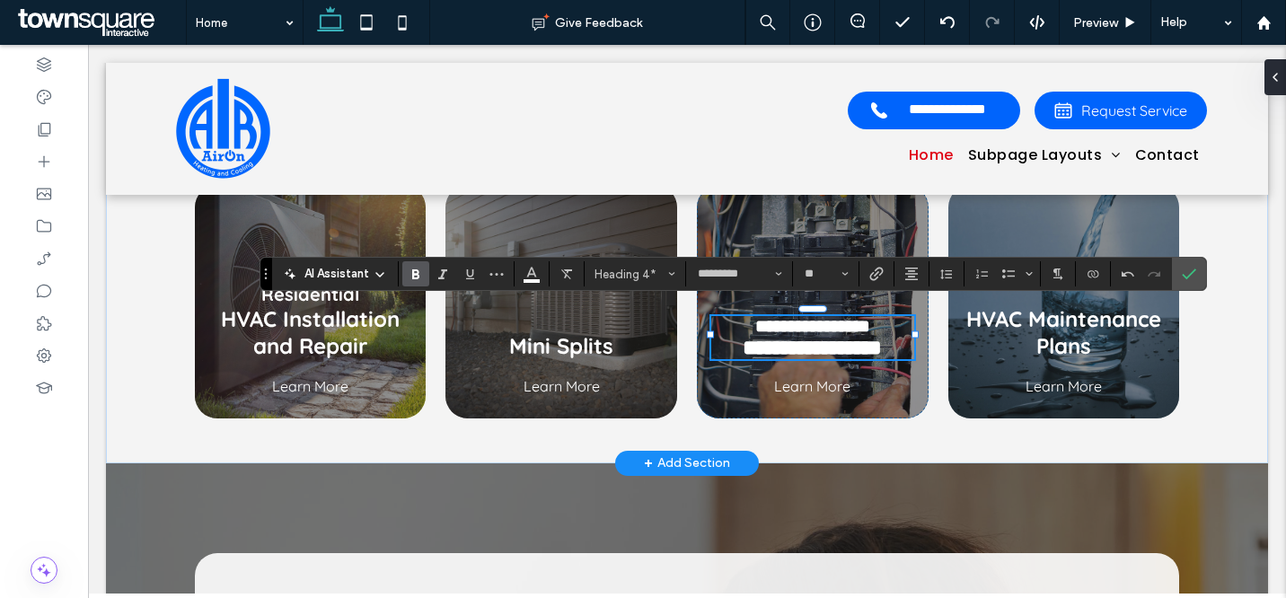
click at [820, 344] on span "**********" at bounding box center [812, 348] width 139 height 22
type input "**"
click at [830, 320] on span "**********" at bounding box center [812, 326] width 115 height 18
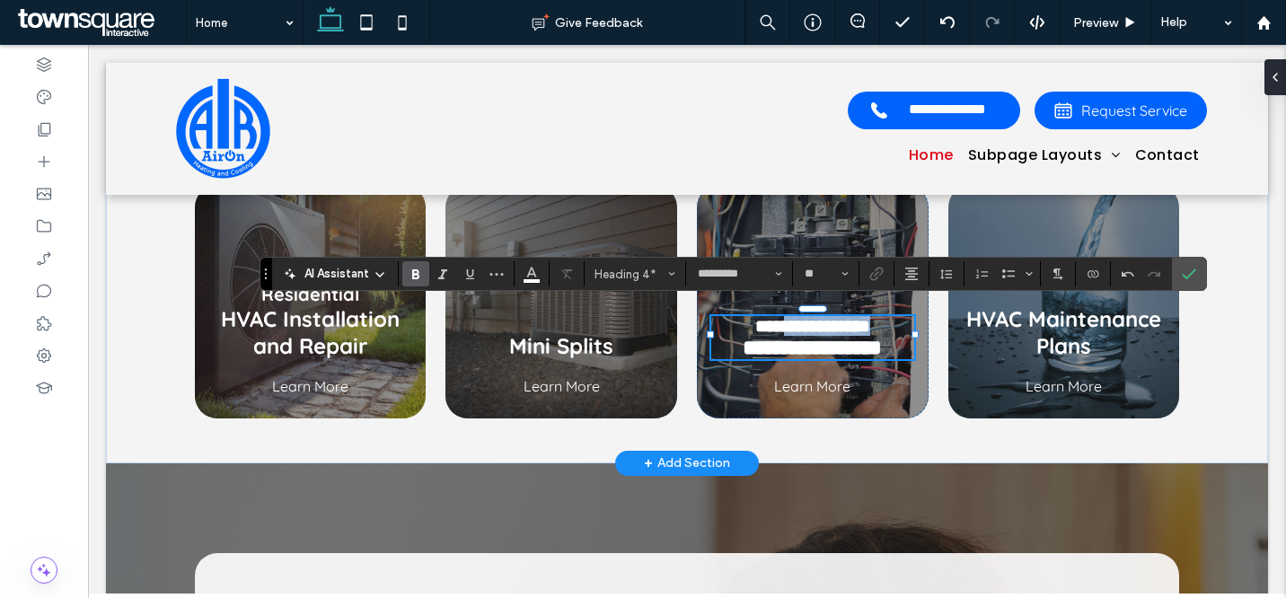
click at [830, 320] on span "**********" at bounding box center [812, 326] width 115 height 18
click at [1022, 322] on span "HVAC Maintenance Plans" at bounding box center [1064, 332] width 195 height 54
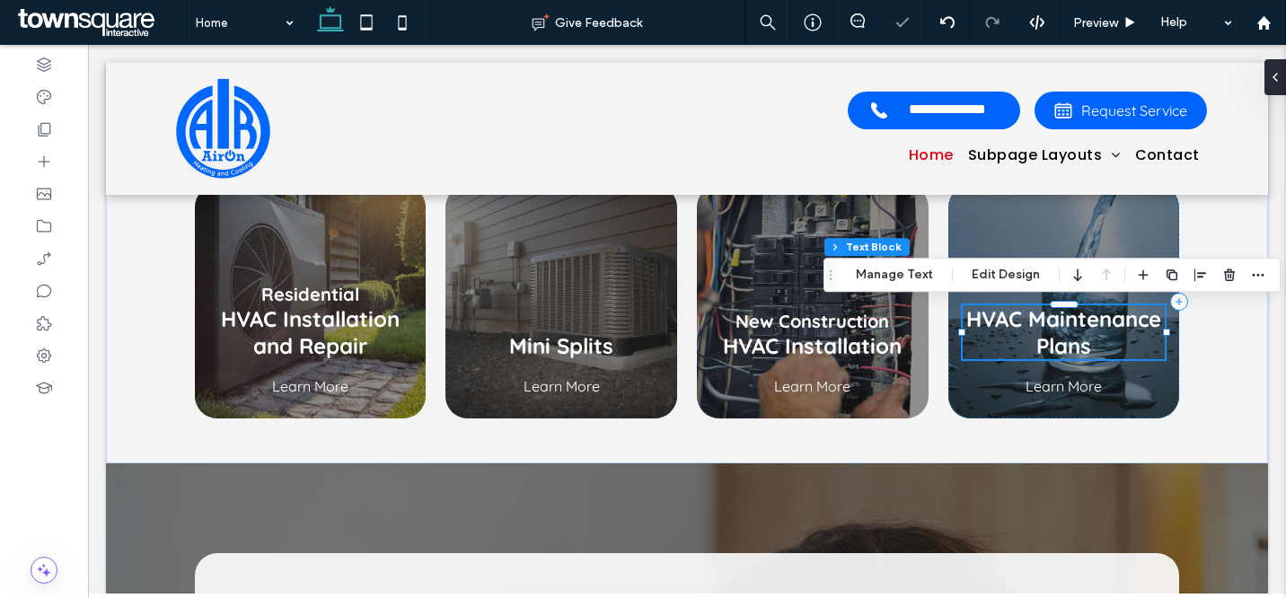
click at [1022, 322] on div "HVAC Maintenance Plans" at bounding box center [1064, 332] width 203 height 54
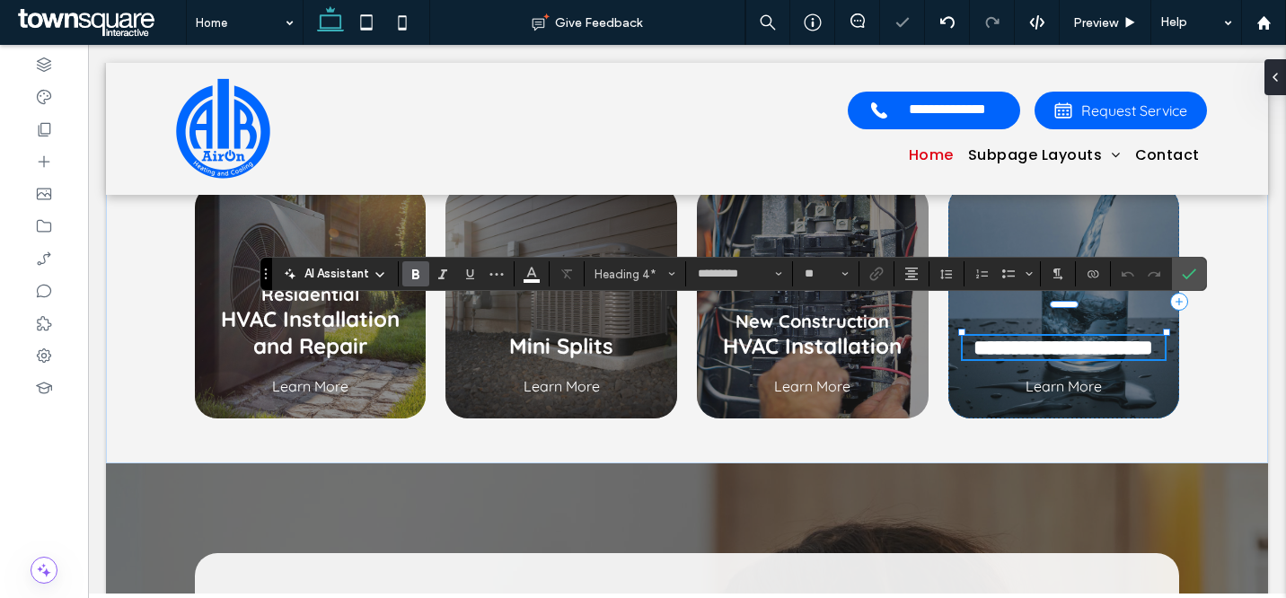
click at [1020, 337] on span "**********" at bounding box center [1064, 348] width 180 height 22
click at [1052, 319] on span "****" at bounding box center [1064, 324] width 42 height 22
click at [825, 276] on input "**" at bounding box center [820, 274] width 35 height 14
type input "**"
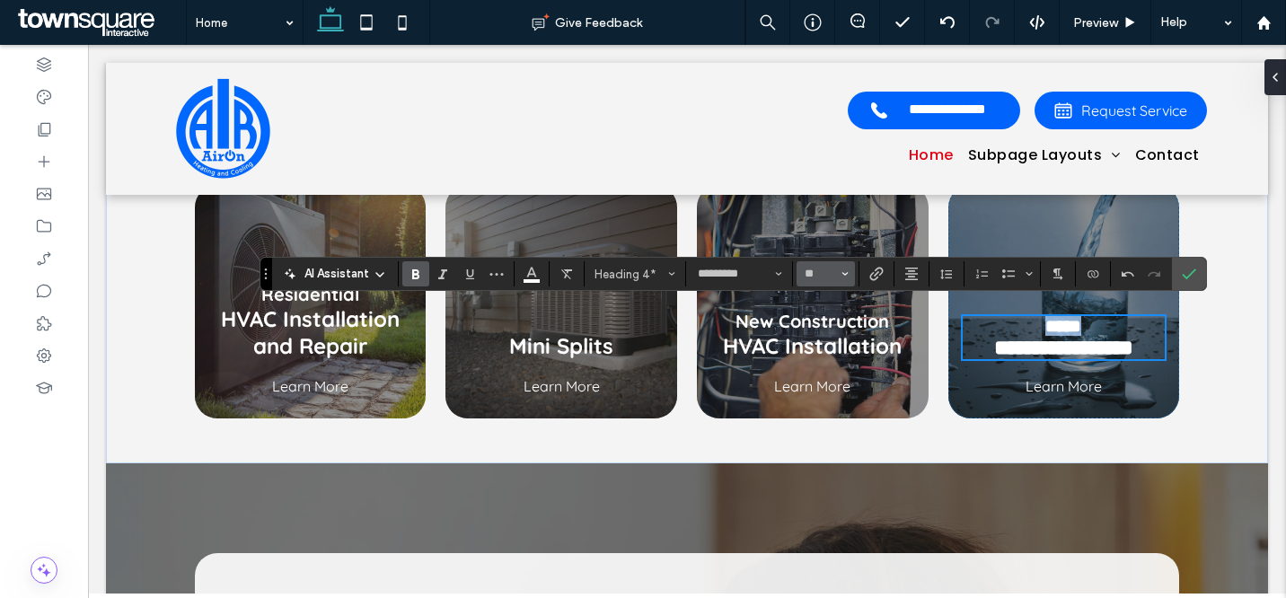
scroll to position [746, 0]
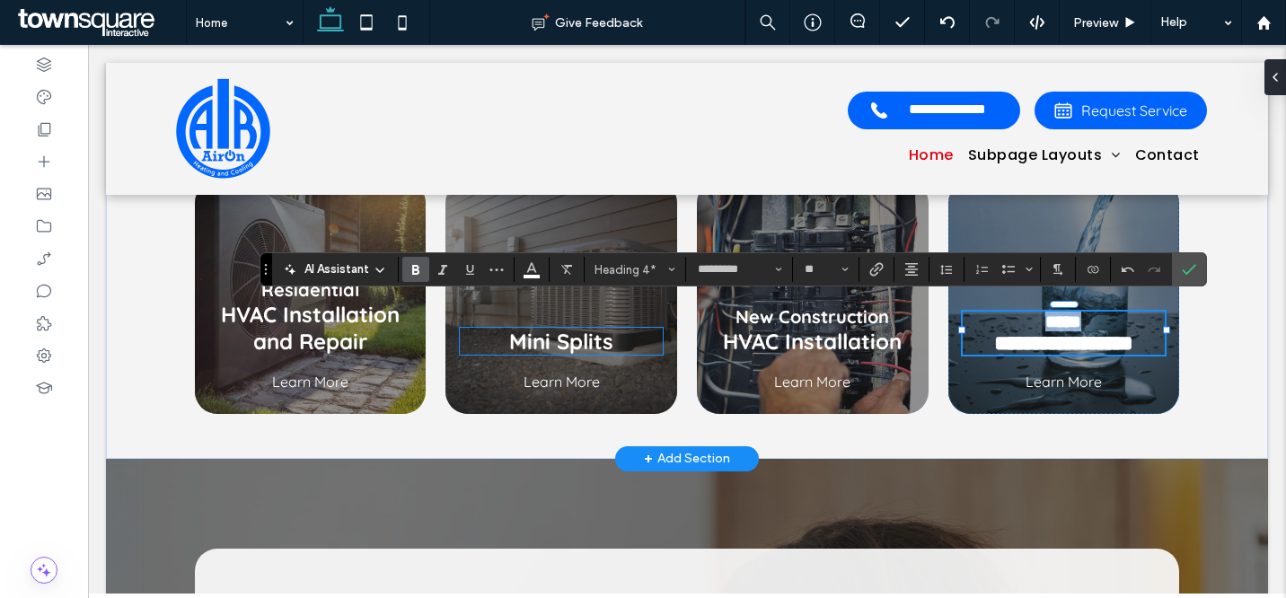
click at [558, 335] on span "Mini Splits" at bounding box center [561, 341] width 104 height 27
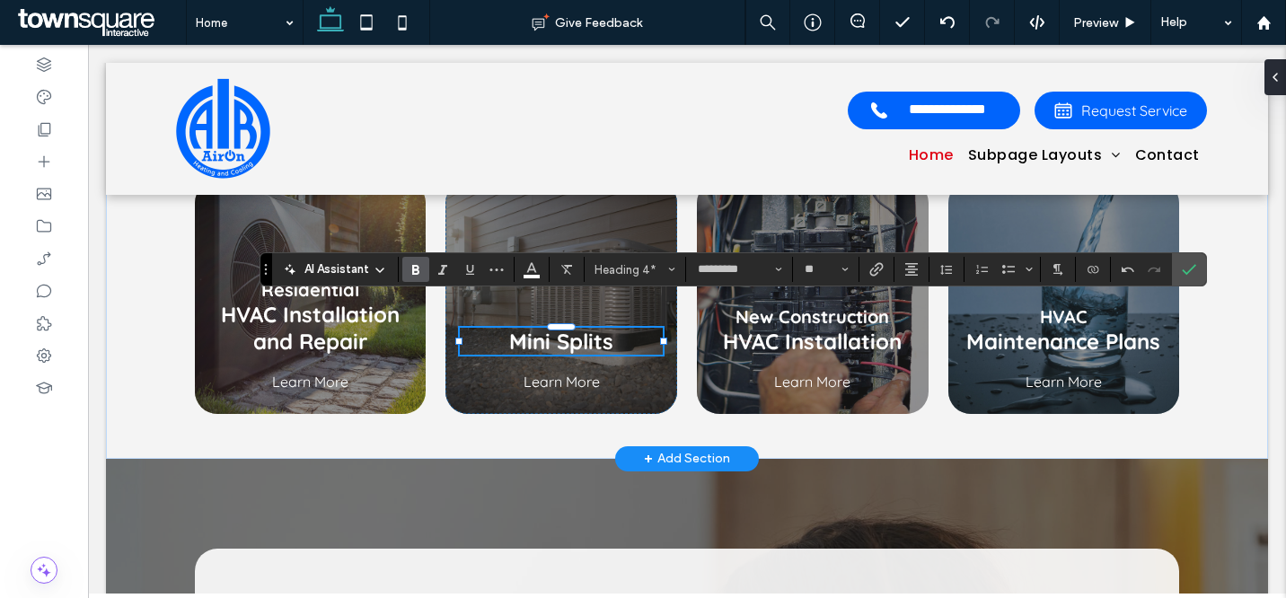
click at [558, 335] on span "Mini Splits" at bounding box center [561, 341] width 104 height 27
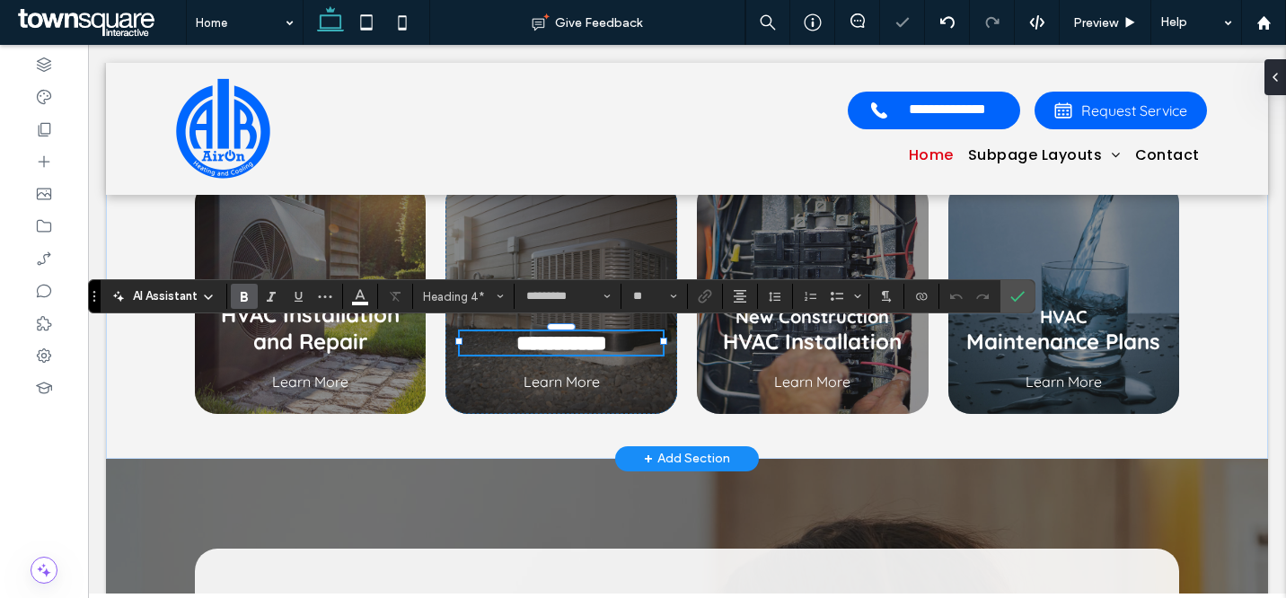
click at [554, 340] on span "**********" at bounding box center [561, 343] width 91 height 22
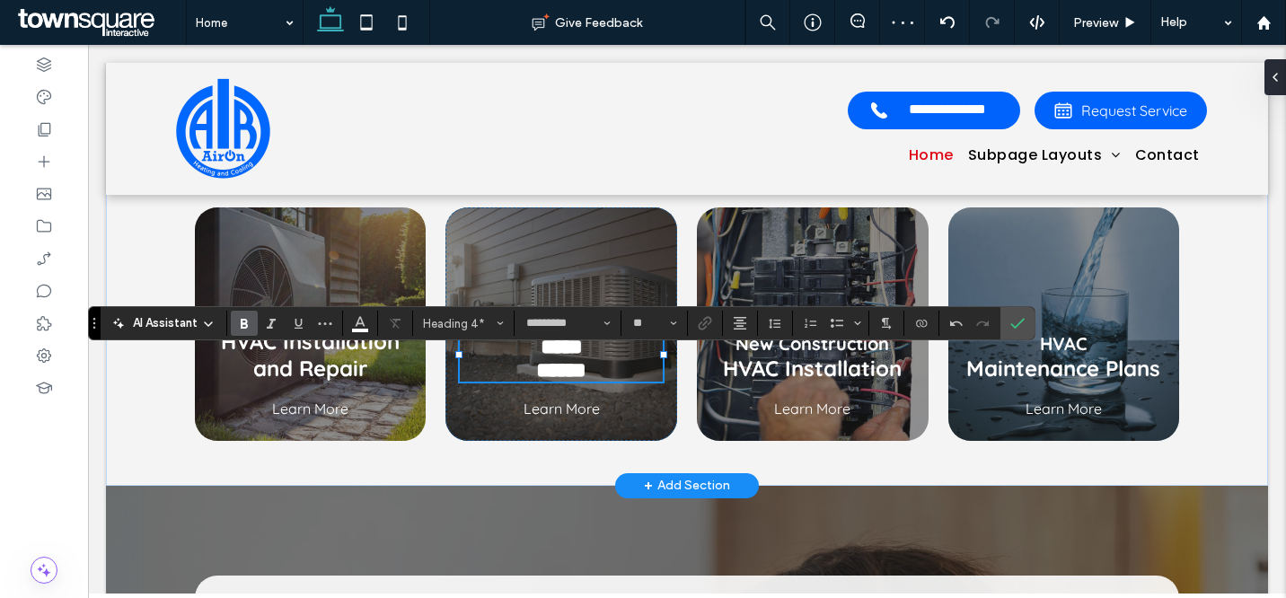
click at [547, 345] on span "****" at bounding box center [562, 347] width 42 height 22
click at [640, 327] on input "**" at bounding box center [648, 323] width 35 height 14
type input "**"
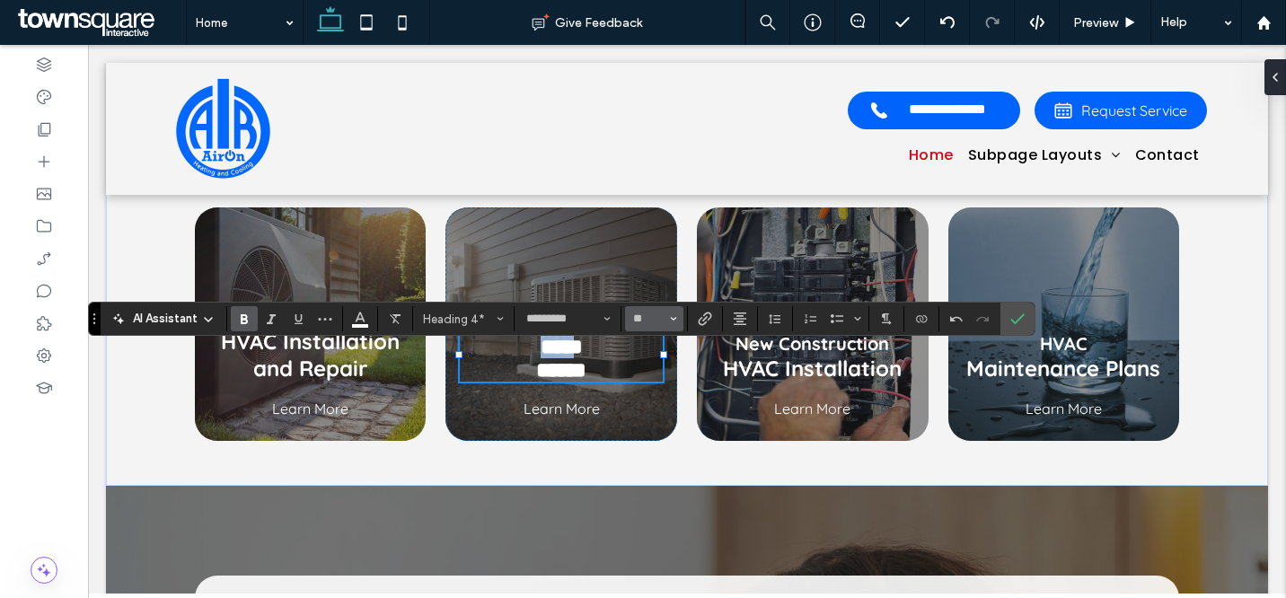
scroll to position [723, 0]
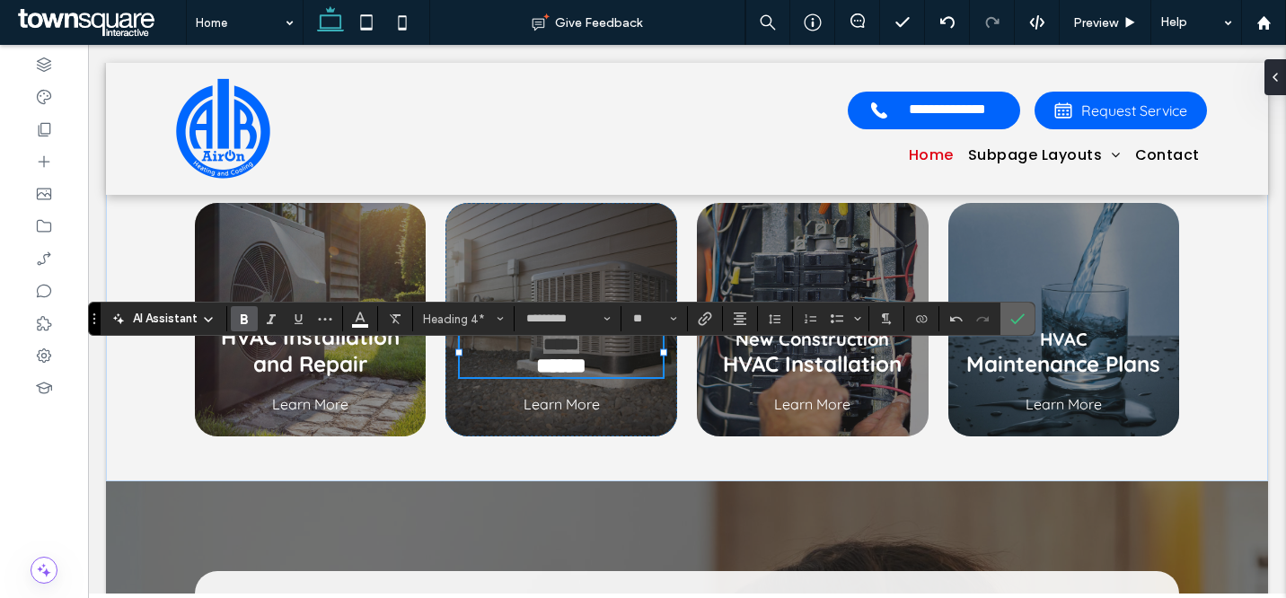
drag, startPoint x: 1012, startPoint y: 308, endPoint x: 926, endPoint y: 263, distance: 97.2
click at [1012, 308] on span "Confirm" at bounding box center [1015, 319] width 8 height 32
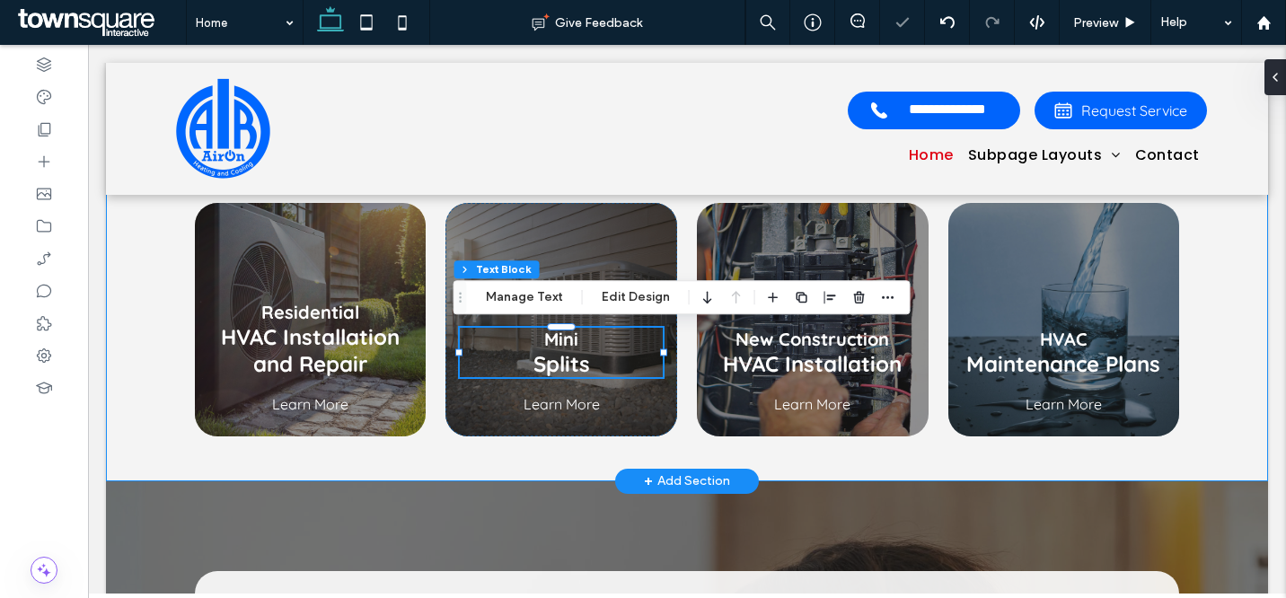
click at [1196, 260] on div "Residential HVAC Installation and Repair Learn More Mini Splits Learn More New …" at bounding box center [687, 319] width 1078 height 323
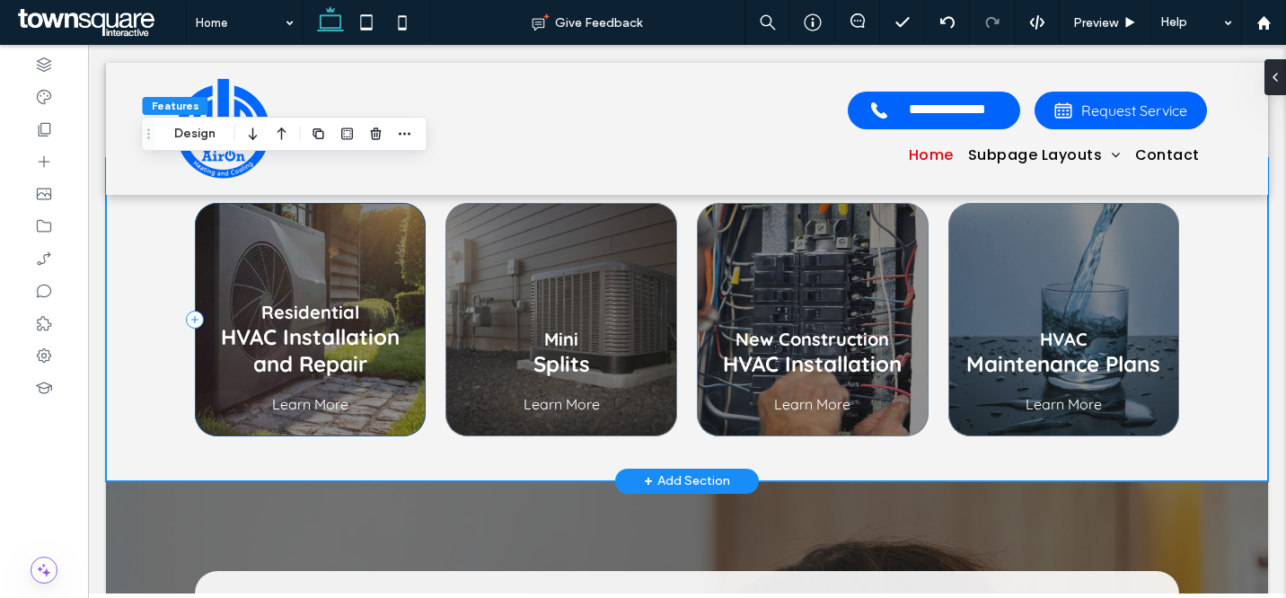
click at [402, 216] on div "Residential HVAC Installation and Repair Learn More" at bounding box center [311, 320] width 232 height 234
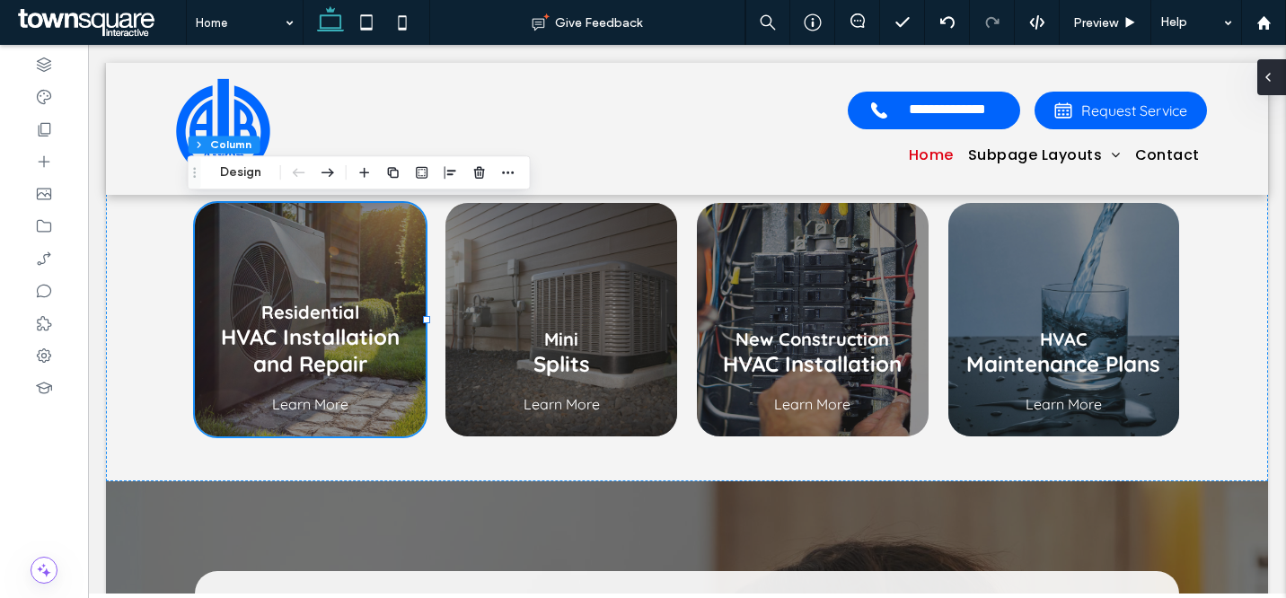
click at [1272, 79] on icon at bounding box center [1268, 77] width 14 height 14
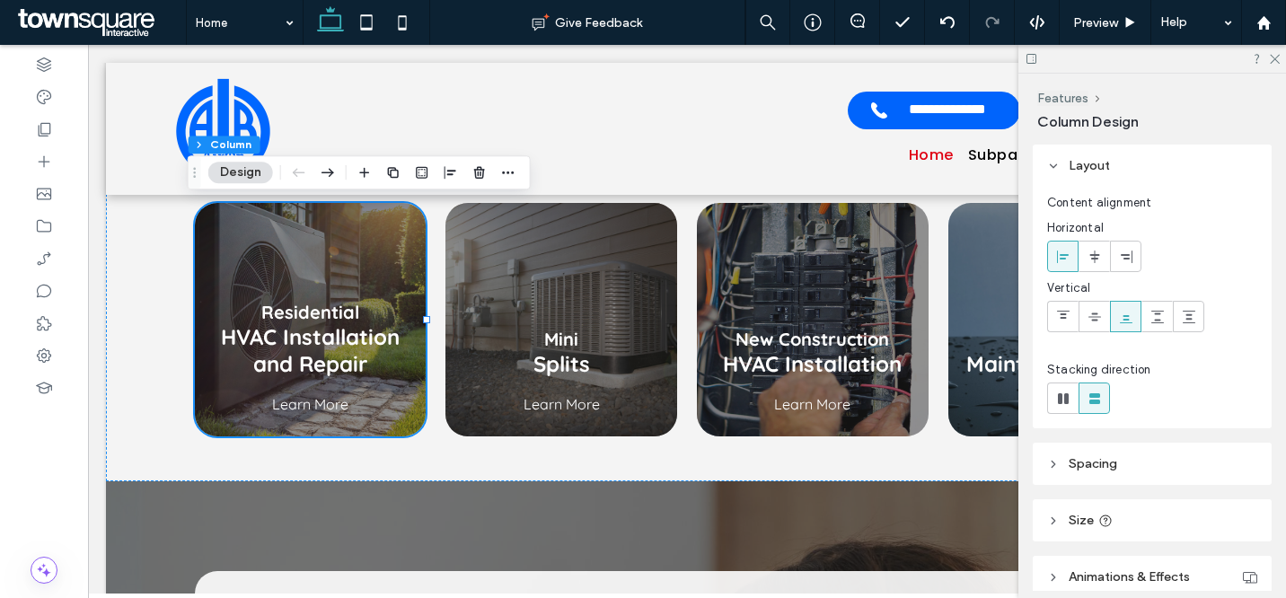
scroll to position [136, 0]
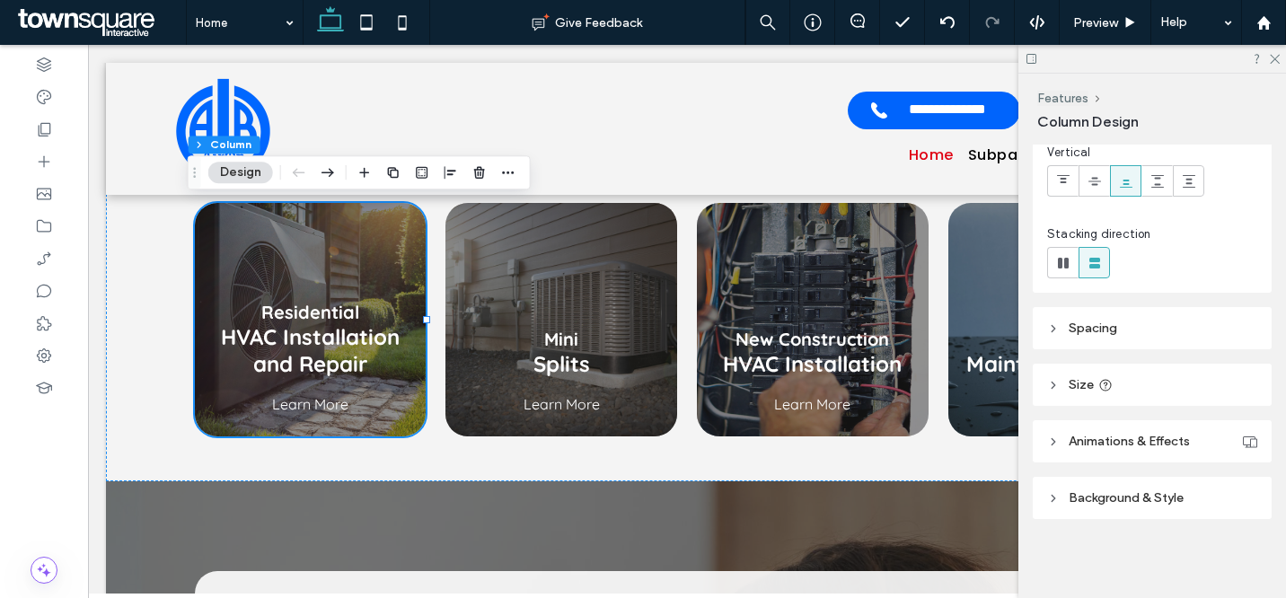
click at [1155, 492] on span "Background & Style" at bounding box center [1126, 497] width 115 height 15
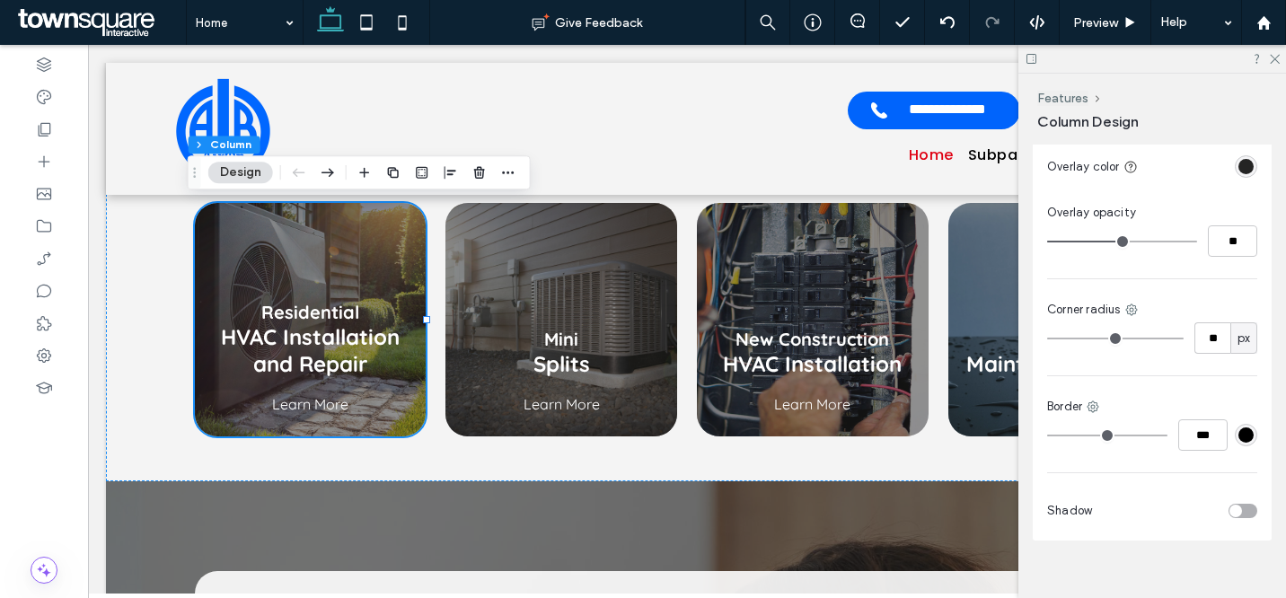
scroll to position [686, 0]
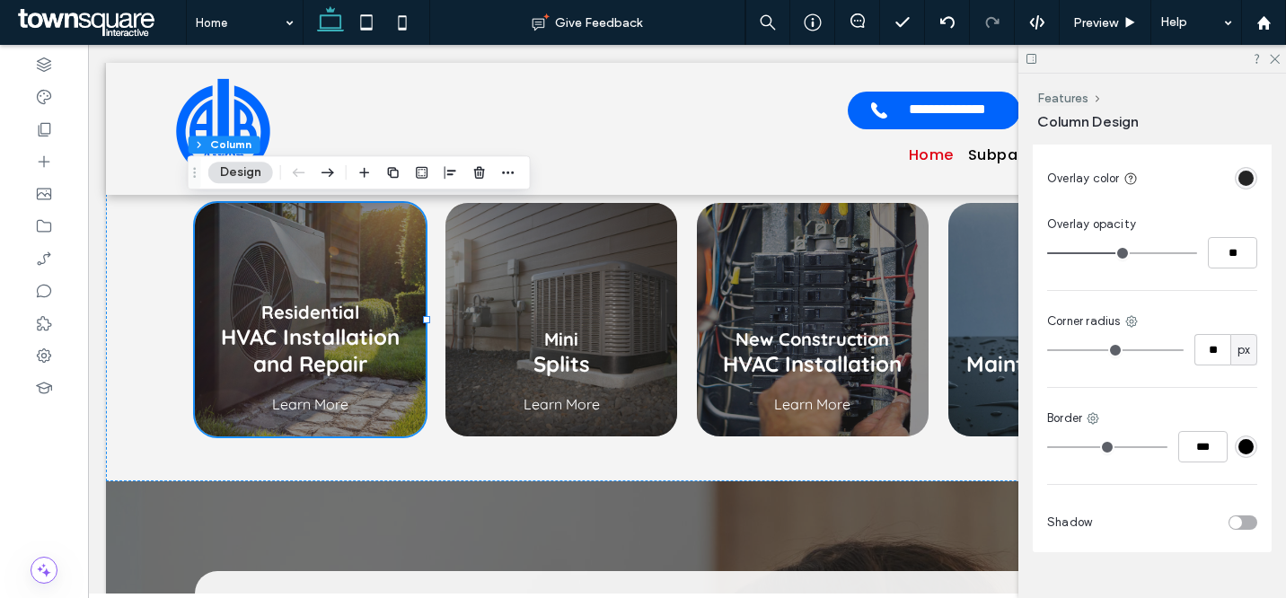
click at [1239, 174] on div "rgba(36, 36, 36, 1)" at bounding box center [1246, 178] width 15 height 15
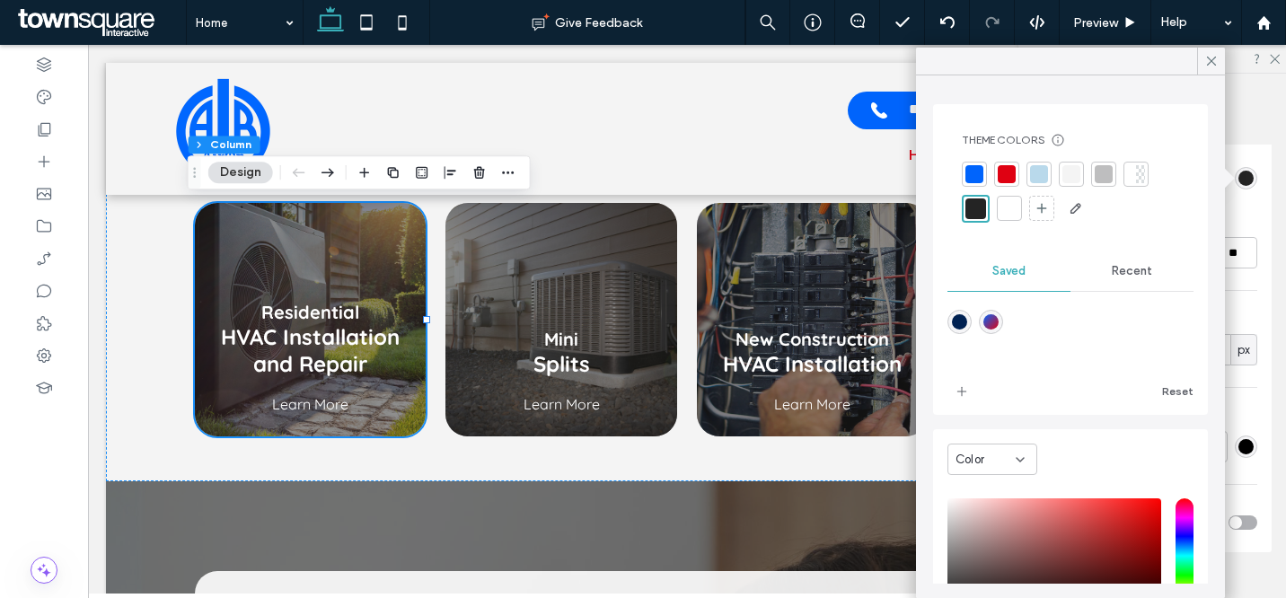
click at [999, 454] on div "Color" at bounding box center [986, 460] width 60 height 18
click at [987, 519] on span "Gradient" at bounding box center [981, 523] width 51 height 18
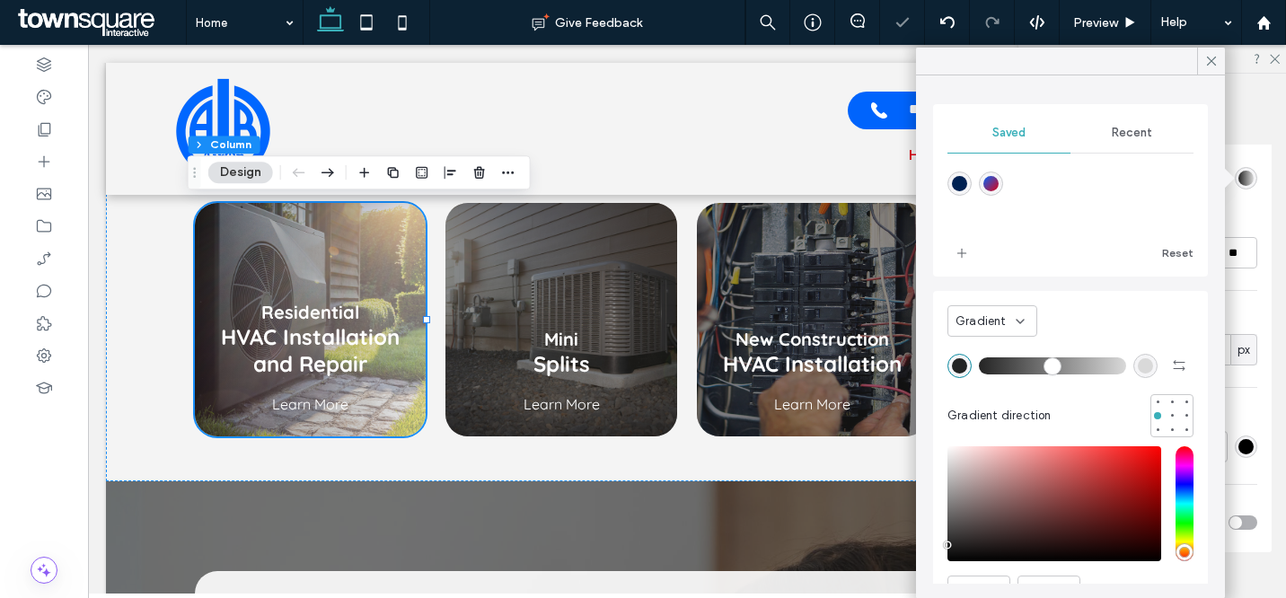
click at [1138, 367] on div "rgba(217, 217, 217, 1)" at bounding box center [1145, 365] width 15 height 15
click at [1169, 428] on div at bounding box center [1172, 429] width 7 height 7
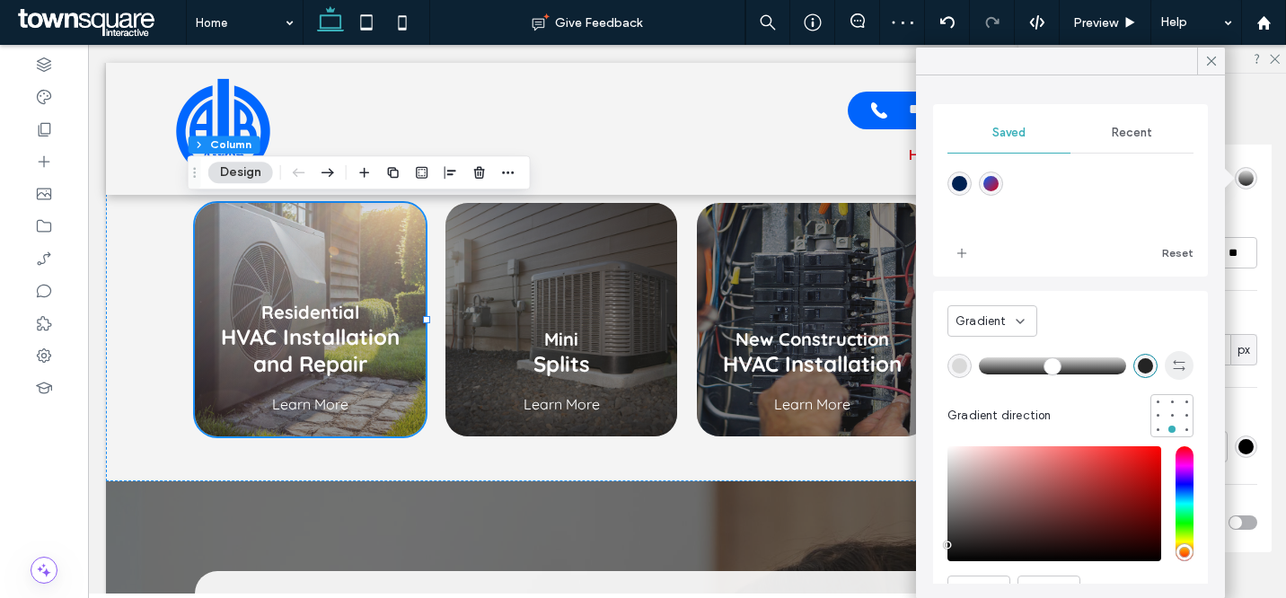
click at [1165, 361] on span "button" at bounding box center [1179, 365] width 29 height 29
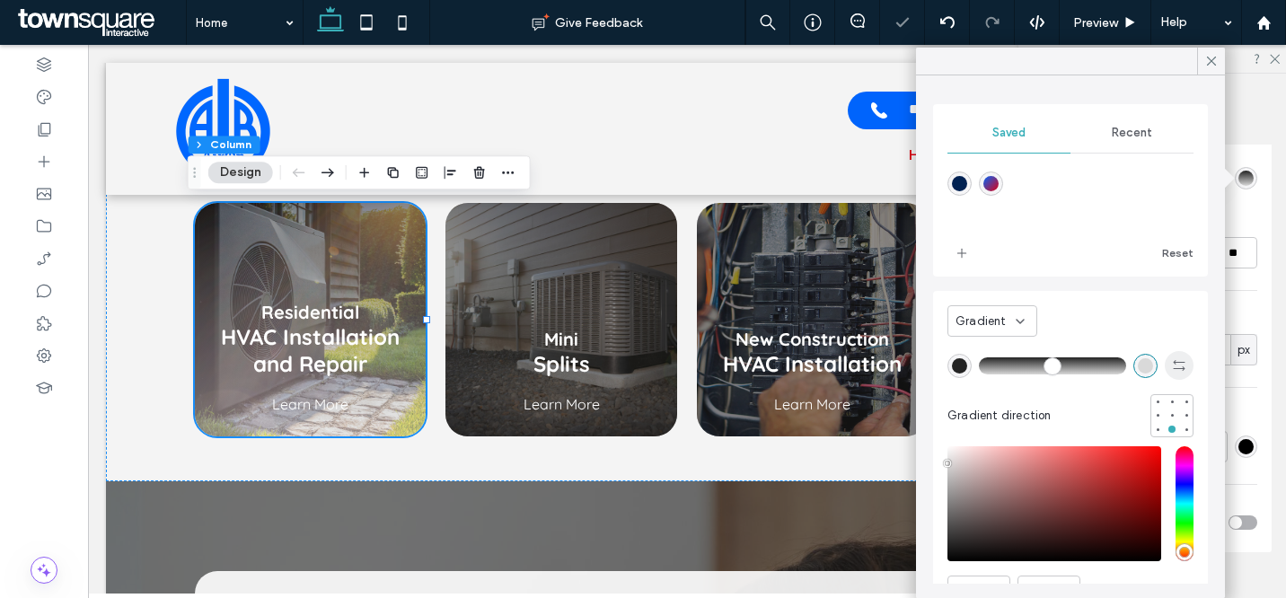
click at [1165, 362] on span "button" at bounding box center [1179, 365] width 29 height 29
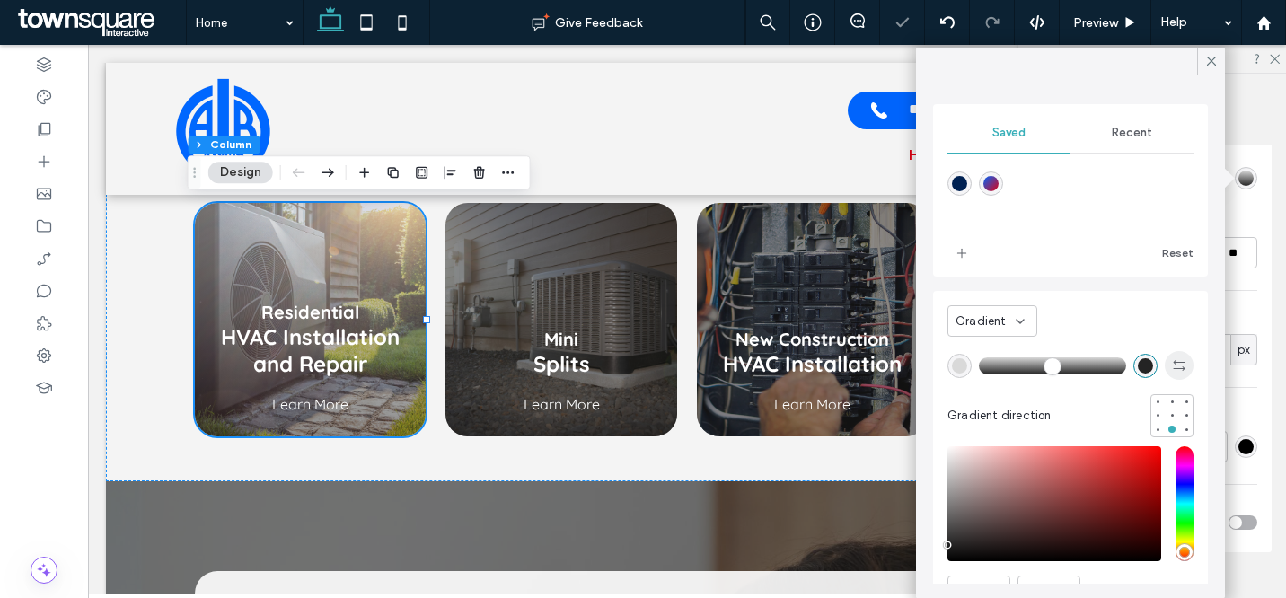
click at [1165, 362] on span "button" at bounding box center [1179, 365] width 29 height 29
type input "*******"
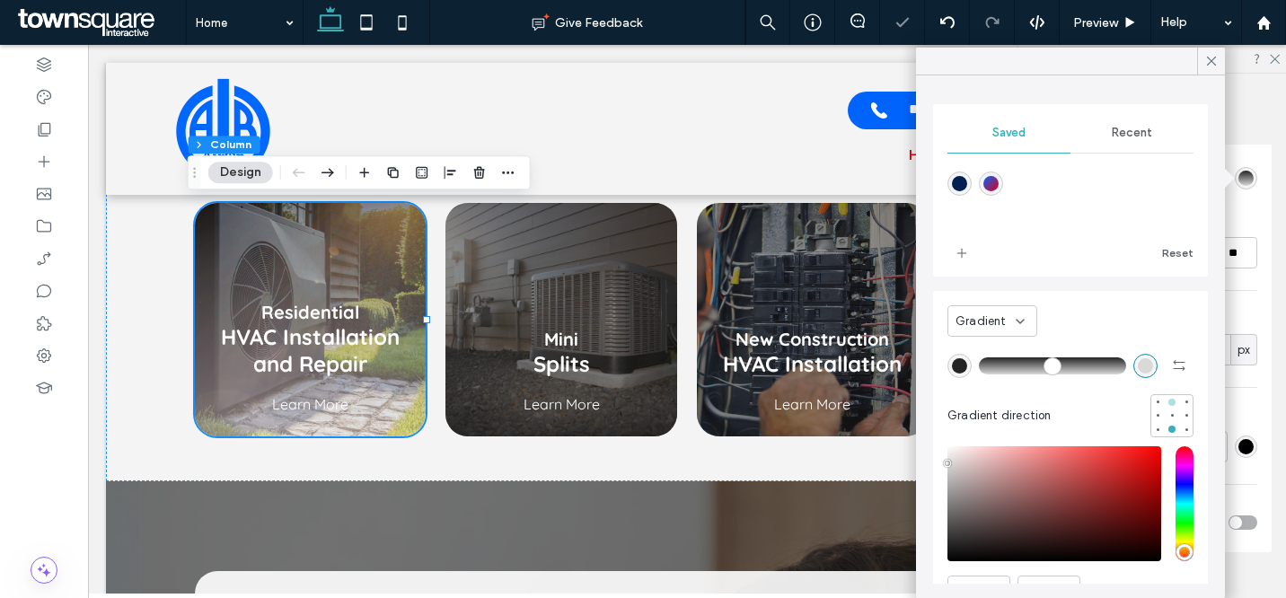
click at [1169, 399] on div at bounding box center [1172, 402] width 7 height 7
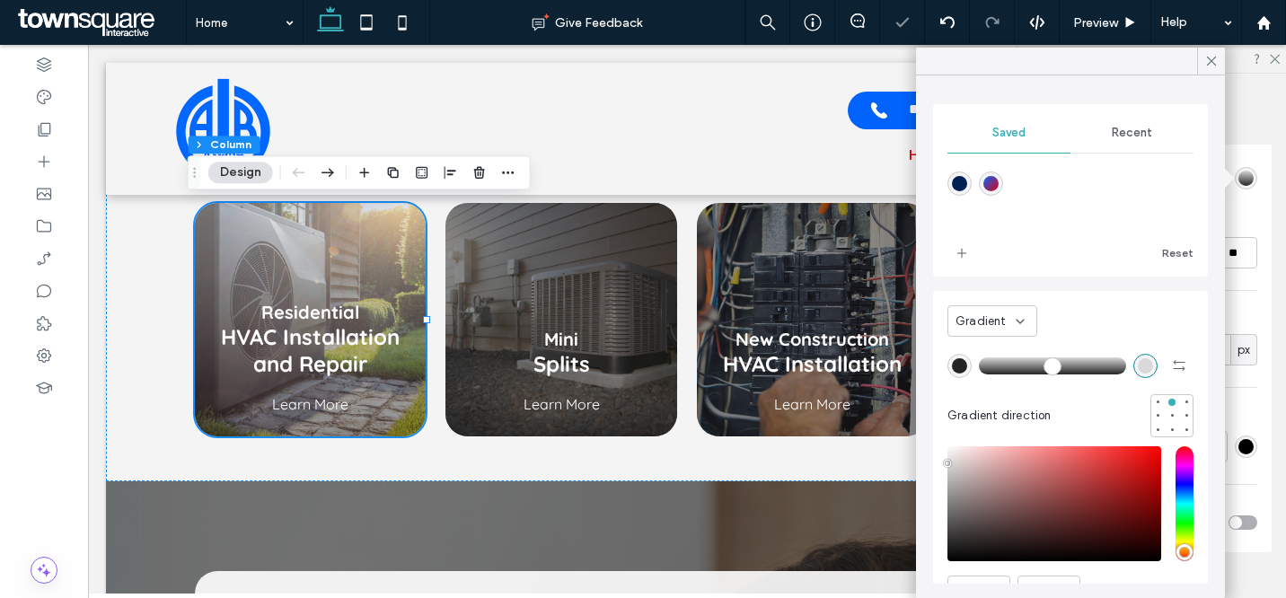
click at [1138, 358] on div "rgba(217, 217, 217, 1)" at bounding box center [1145, 365] width 15 height 15
click at [54, 93] on div at bounding box center [44, 97] width 88 height 32
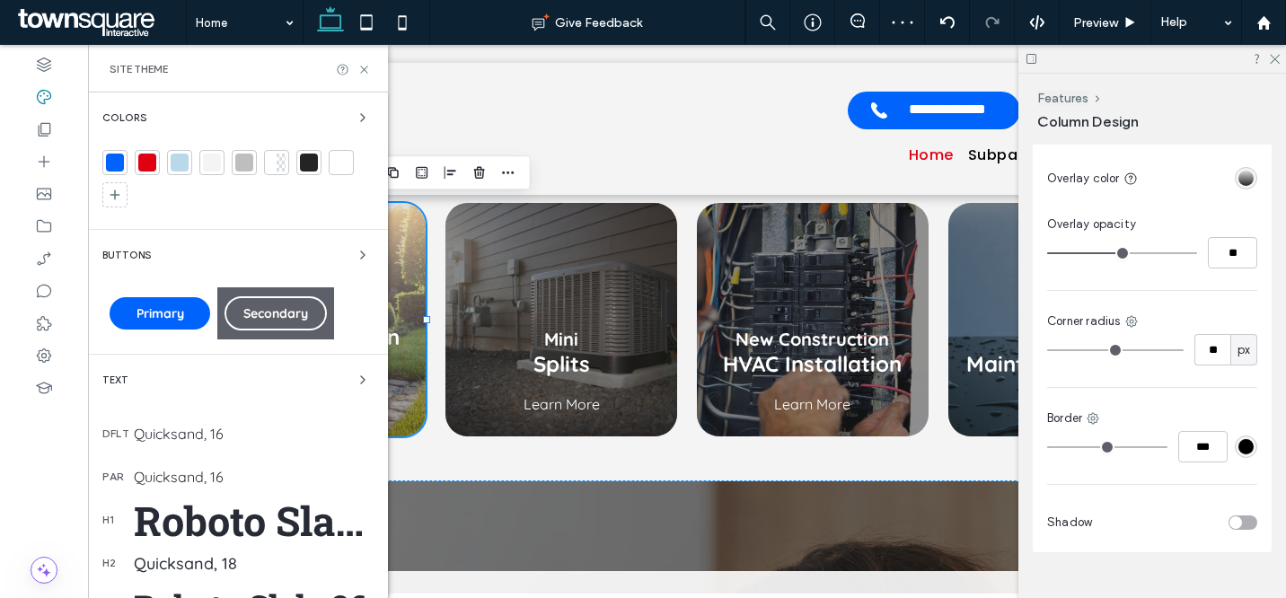
drag, startPoint x: 123, startPoint y: 163, endPoint x: 166, endPoint y: 186, distance: 48.6
click at [122, 163] on div at bounding box center [115, 163] width 18 height 18
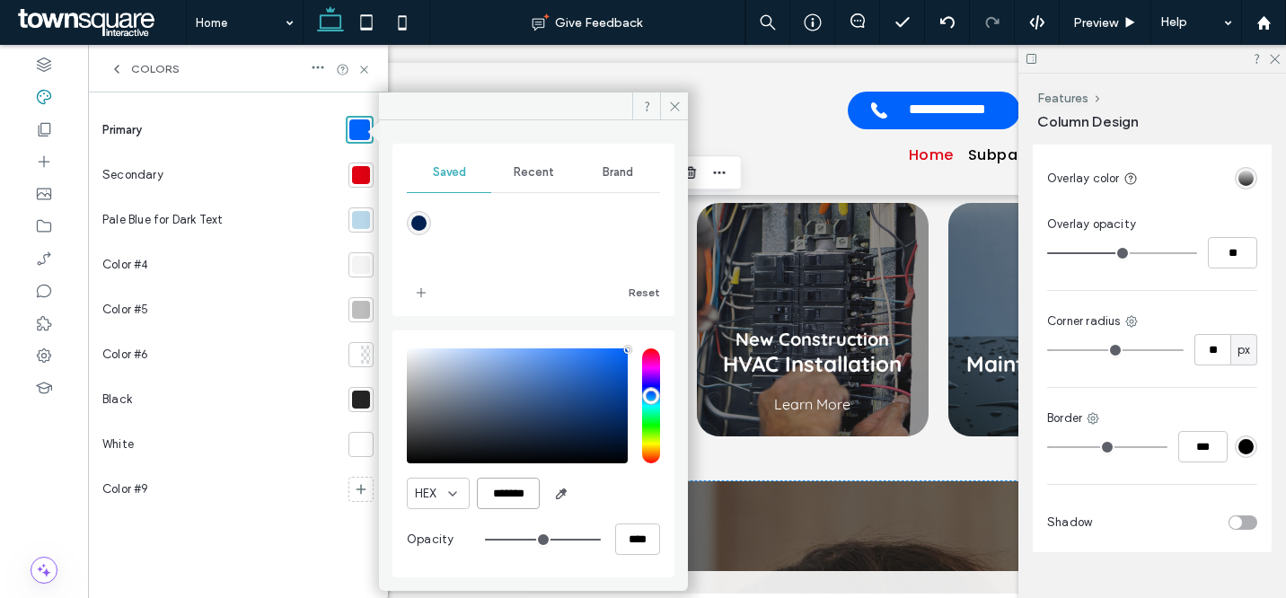
click at [513, 498] on input "*******" at bounding box center [508, 493] width 63 height 31
click at [678, 104] on icon at bounding box center [674, 106] width 13 height 13
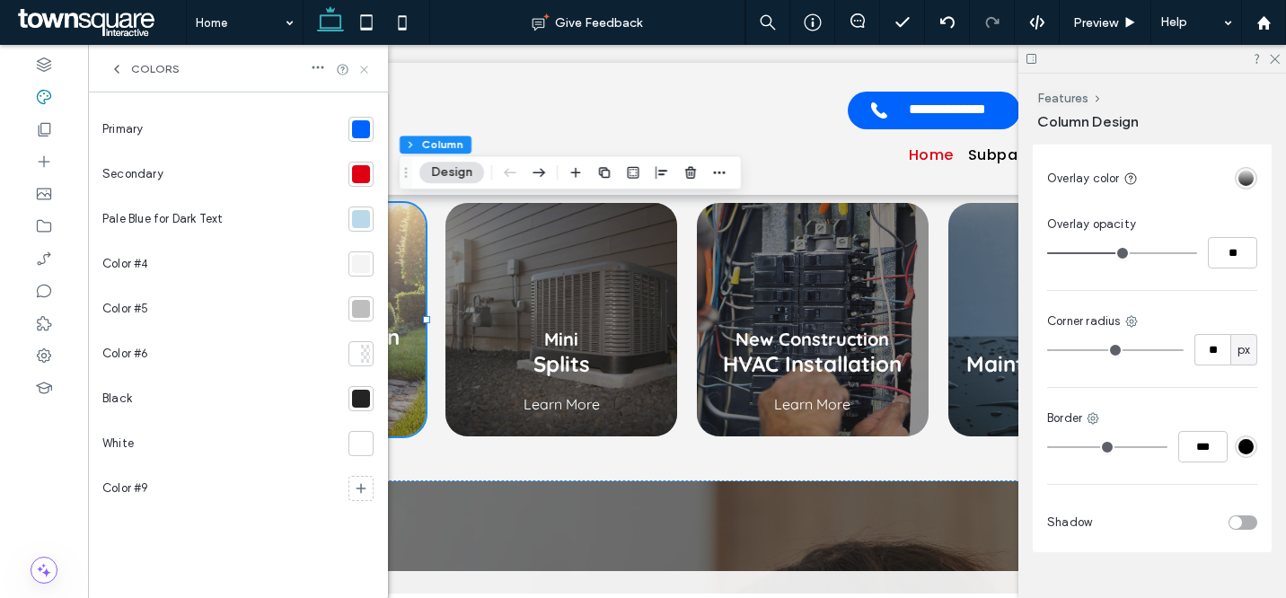
drag, startPoint x: 364, startPoint y: 69, endPoint x: 276, endPoint y: 24, distance: 98.8
click at [364, 69] on use at bounding box center [363, 69] width 7 height 7
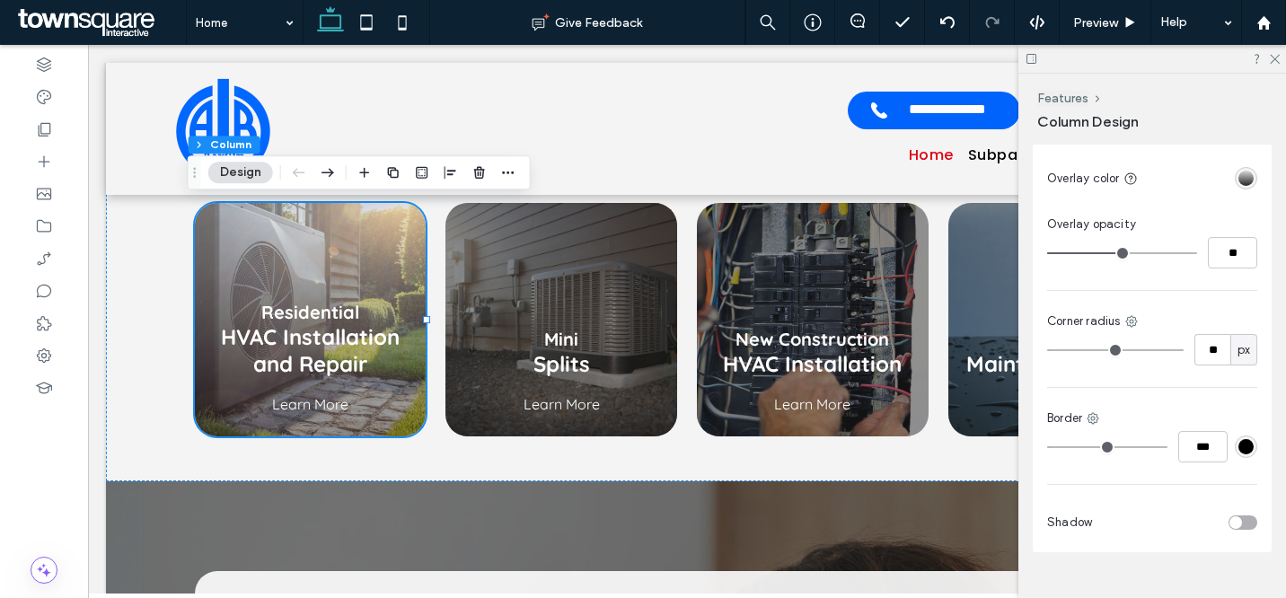
click at [1239, 176] on div "linear-gradient(0deg, rgba(36, 36, 36, 1) 0%, rgba(217, 217, 217, 1) 100%)" at bounding box center [1246, 178] width 15 height 15
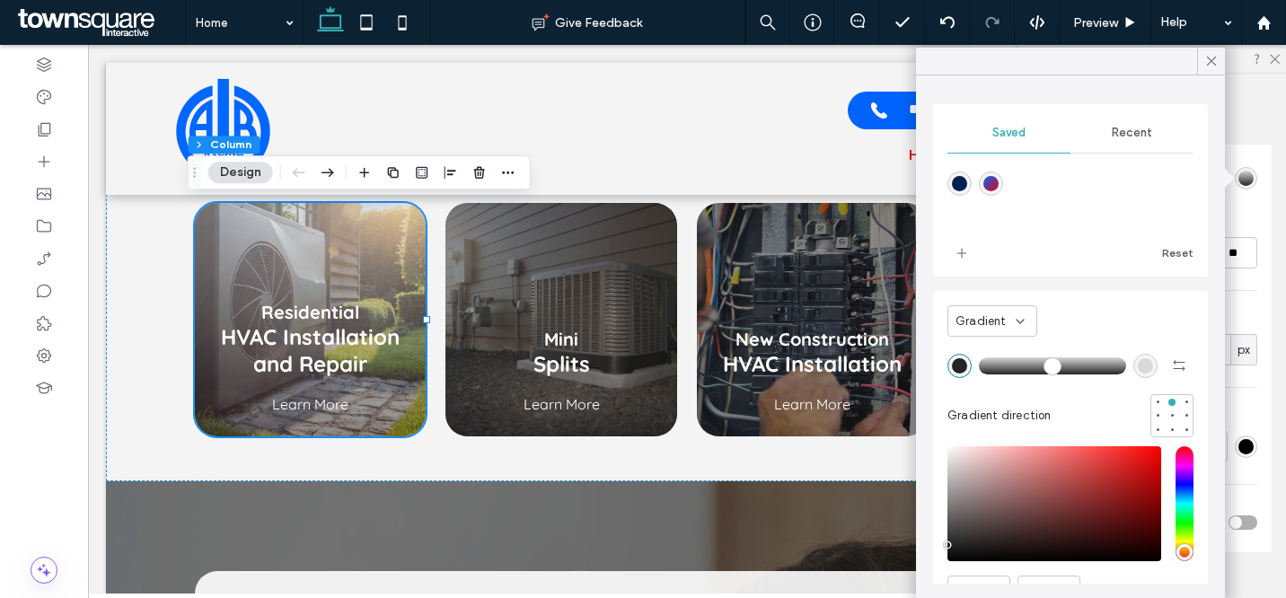
click at [1138, 369] on div "rgba(217, 217, 217, 1)" at bounding box center [1145, 365] width 15 height 15
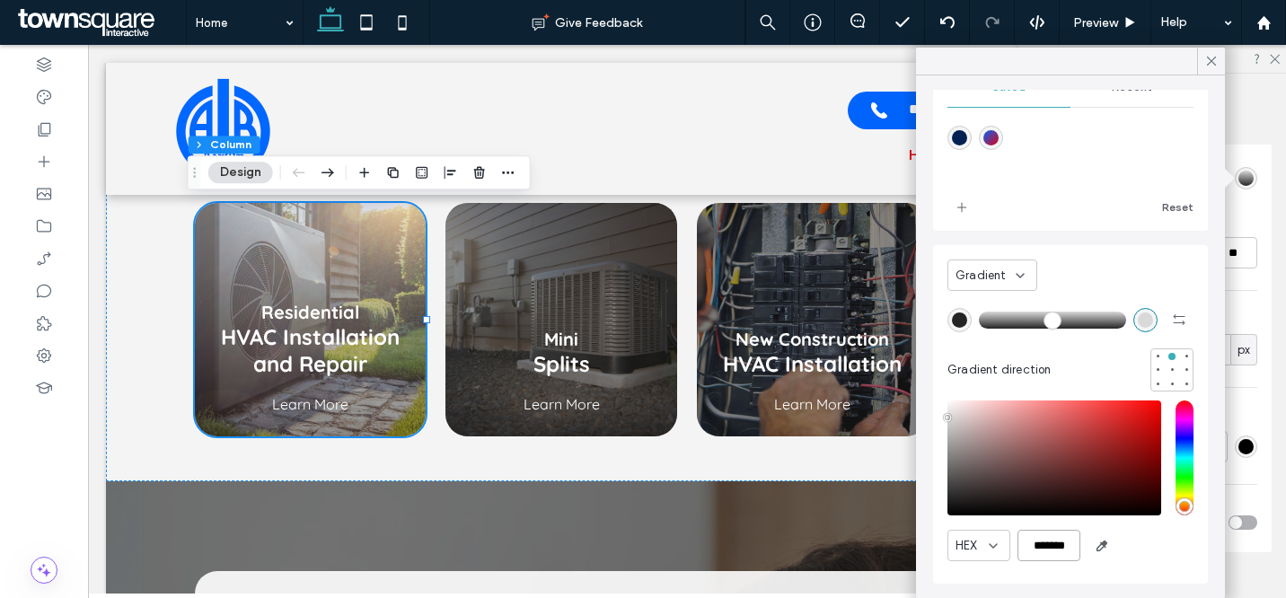
click at [1046, 542] on input "*******" at bounding box center [1049, 545] width 63 height 31
paste input "color picker textbox"
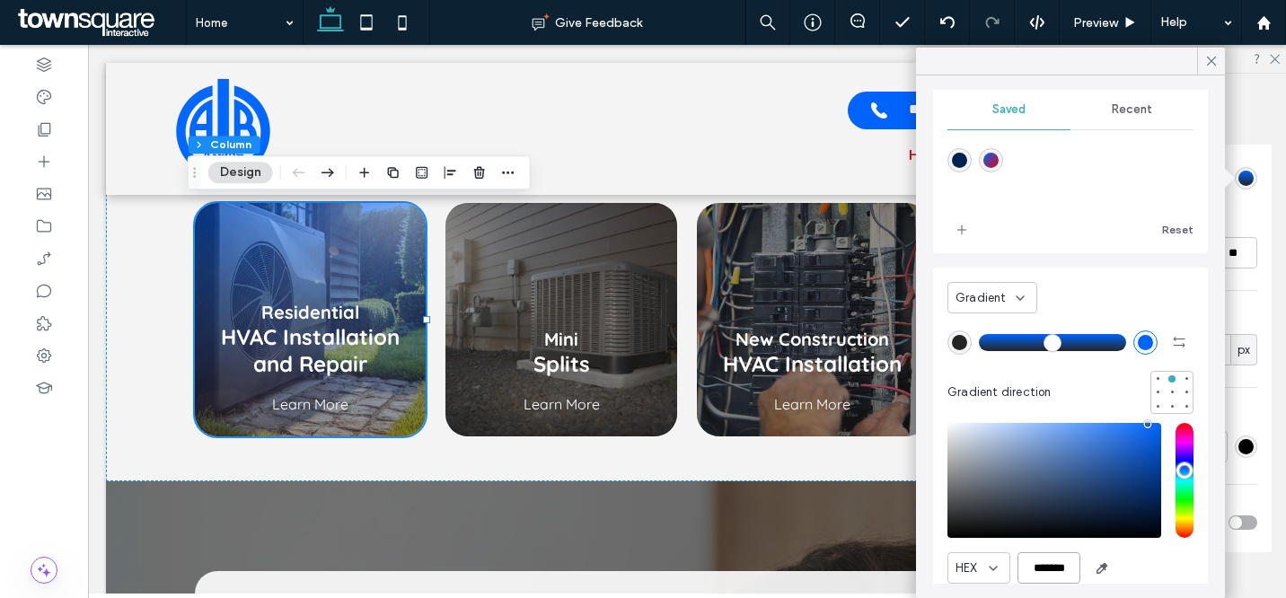
scroll to position [0, 0]
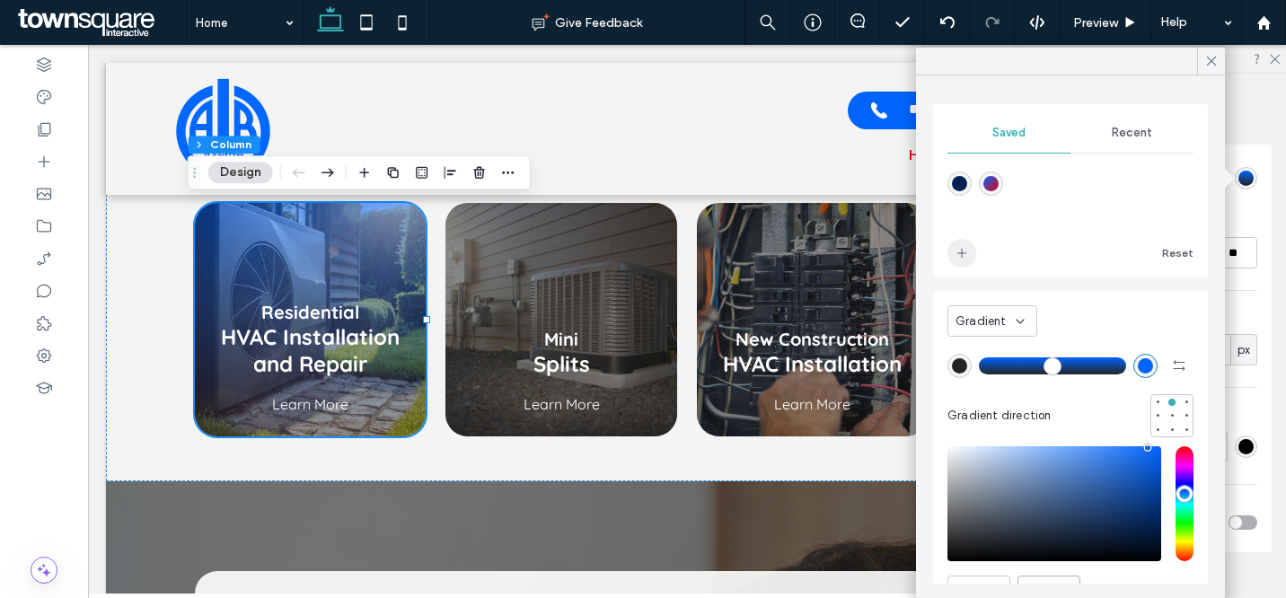
type input "*******"
click at [964, 265] on span "add color" at bounding box center [962, 253] width 29 height 29
click at [1211, 68] on icon at bounding box center [1212, 61] width 16 height 16
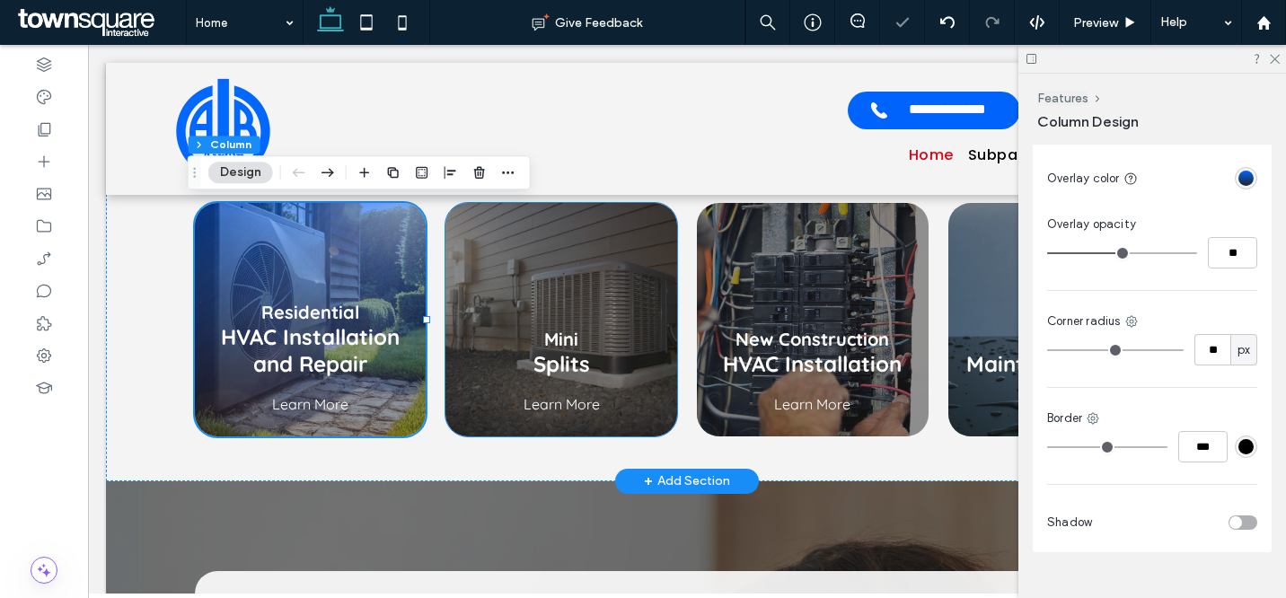
click at [627, 271] on div "Mini Splits Learn More" at bounding box center [562, 320] width 232 height 234
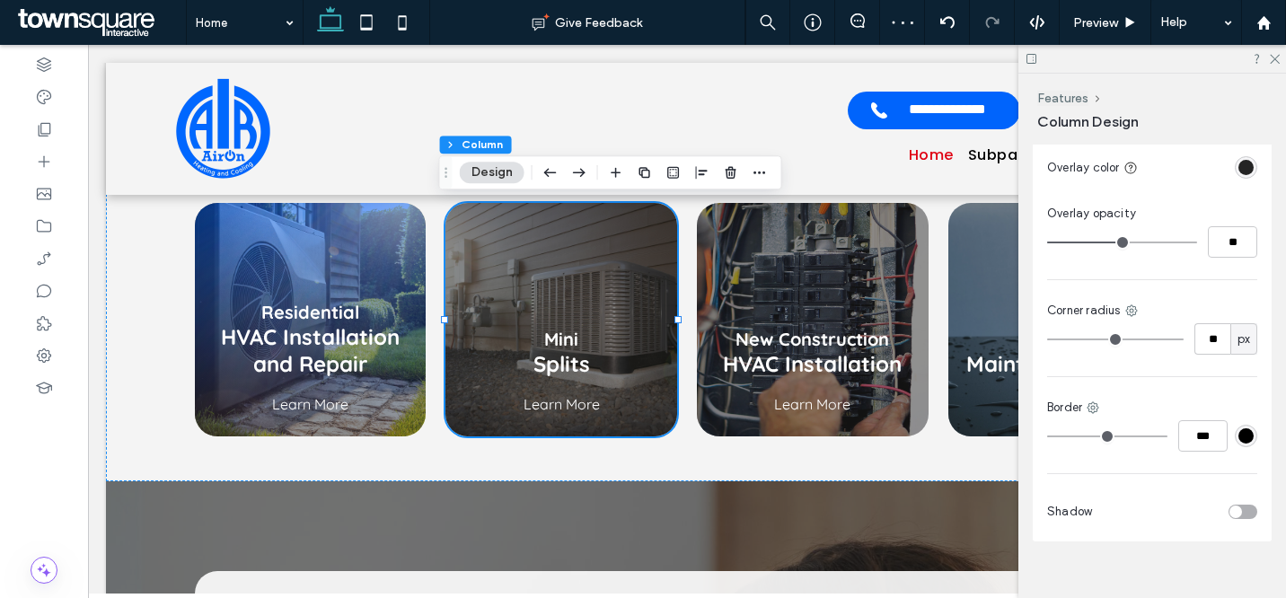
scroll to position [675, 0]
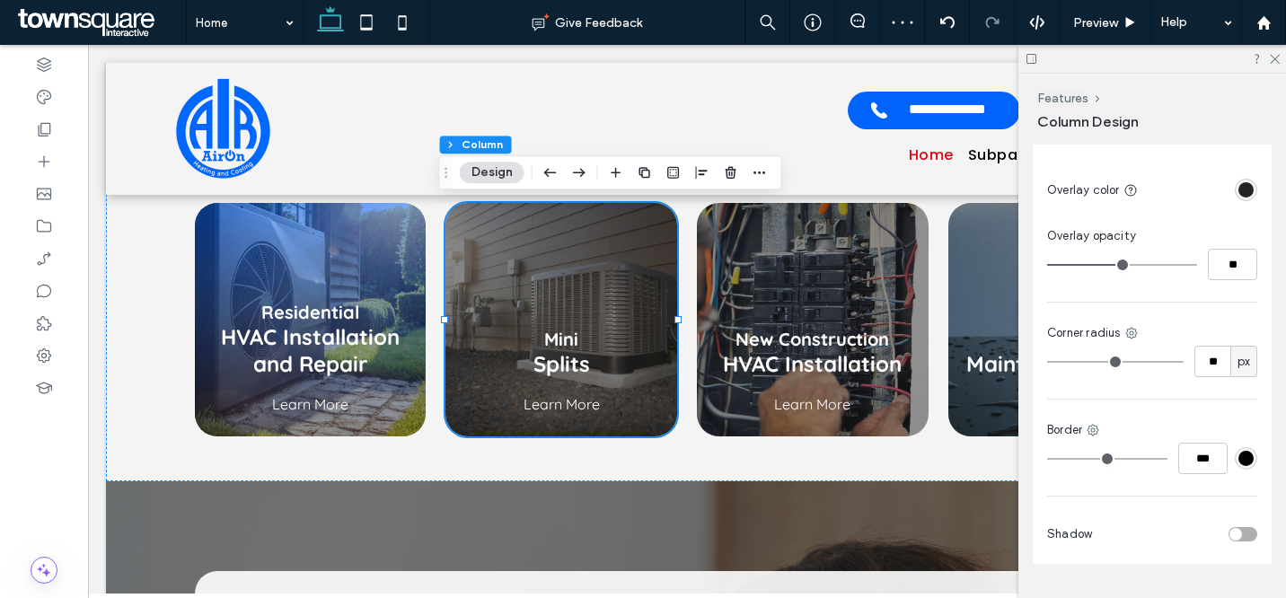
click at [1239, 196] on div "rgba(36, 36, 36, 1)" at bounding box center [1246, 189] width 15 height 15
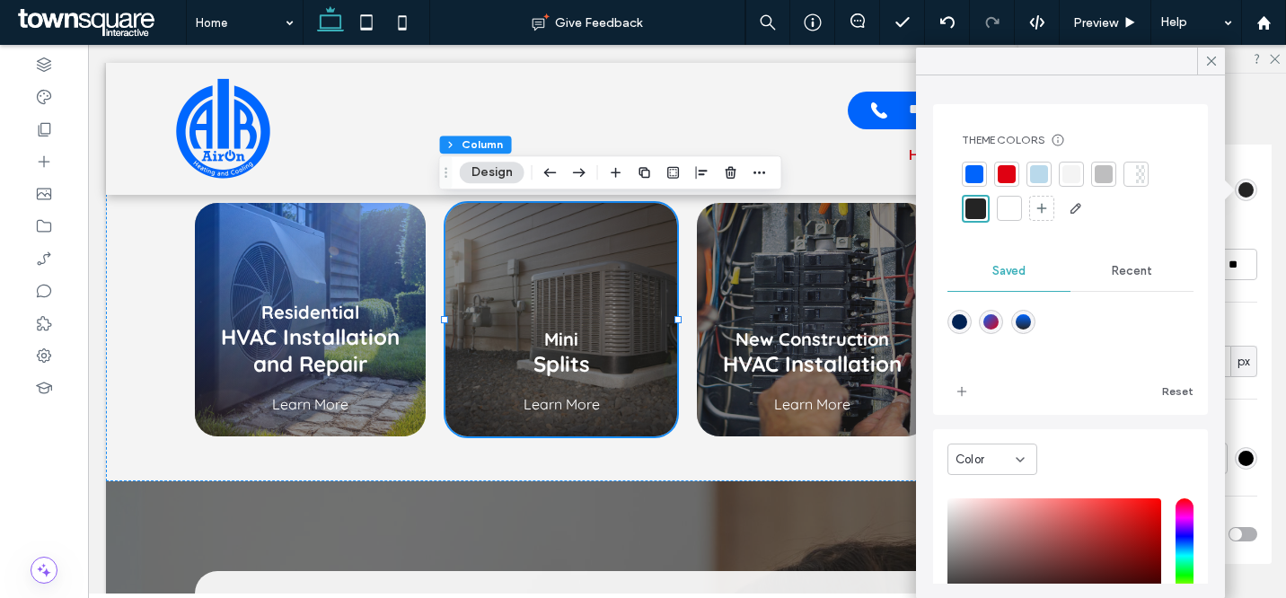
click at [1029, 322] on div "linear-gradient(0deg,rgba(36,36,36,1) 0%,rgba(0,100,252,1) 100%)" at bounding box center [1023, 321] width 15 height 15
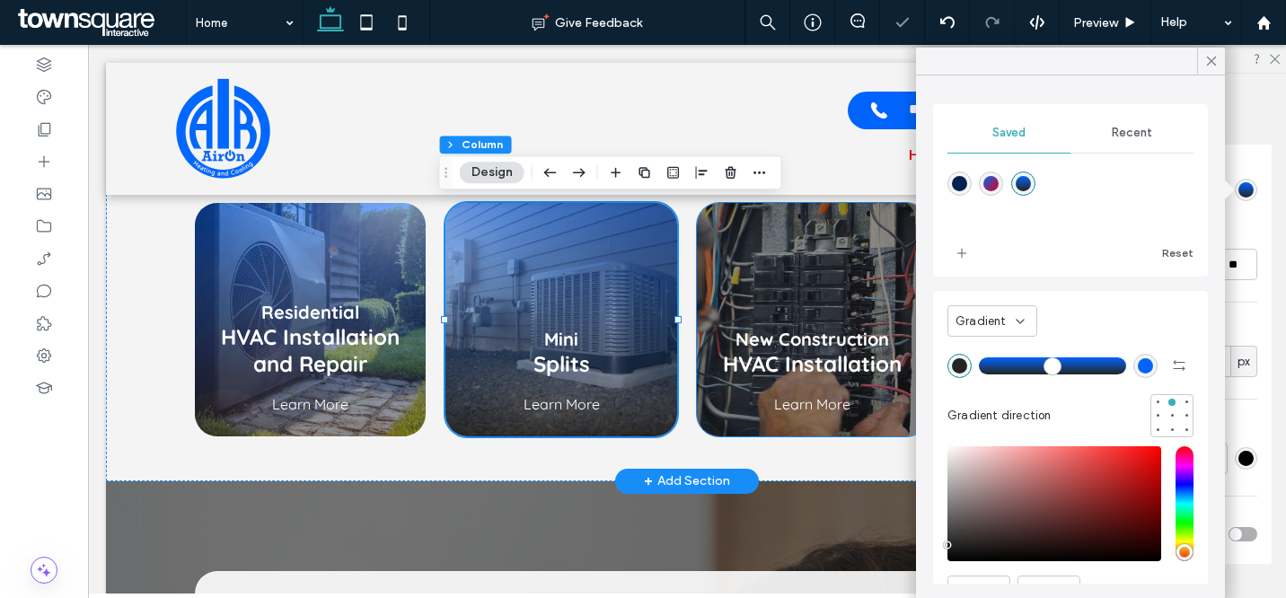
click at [848, 236] on div "New Construction HVAC Installation Learn More" at bounding box center [813, 320] width 232 height 234
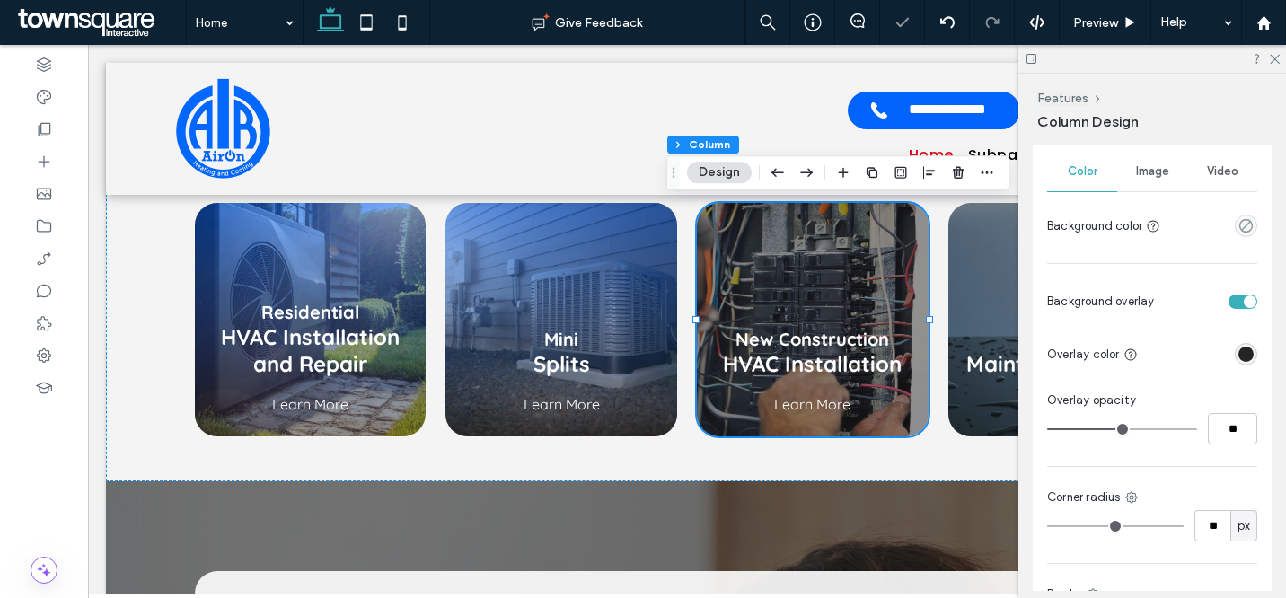
scroll to position [647, 0]
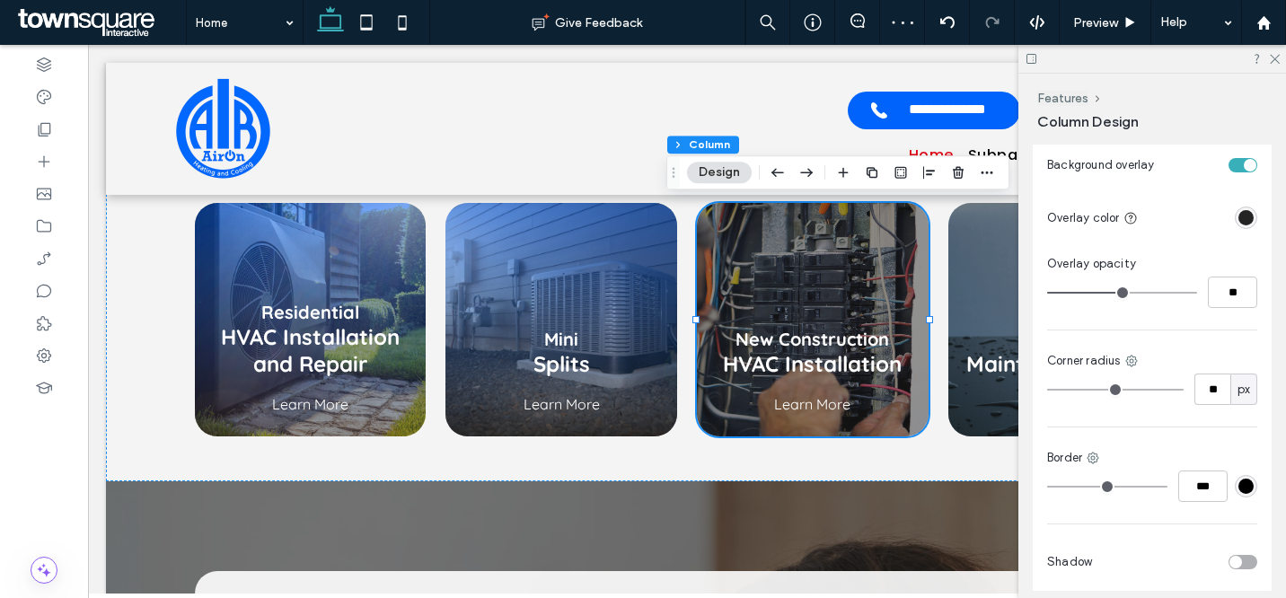
click at [1239, 219] on div "rgba(36, 36, 36, 1)" at bounding box center [1246, 217] width 15 height 15
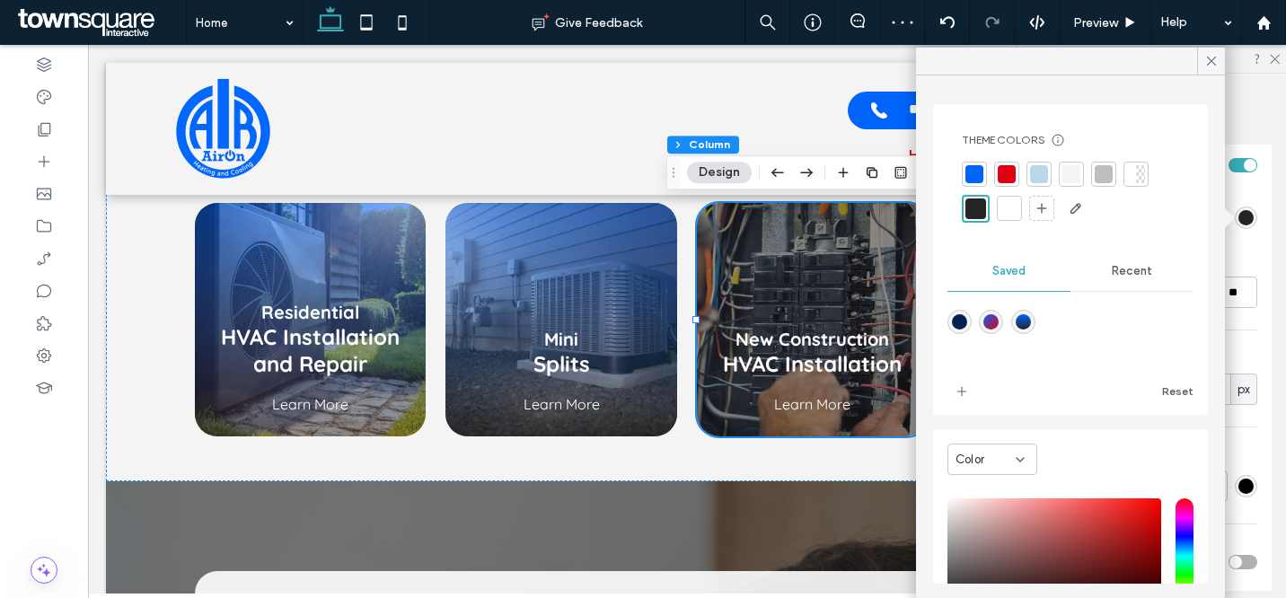
click at [1025, 312] on div "linear-gradient(0deg,rgba(36,36,36,1) 0%,rgba(0,100,252,1) 100%)" at bounding box center [1023, 322] width 24 height 24
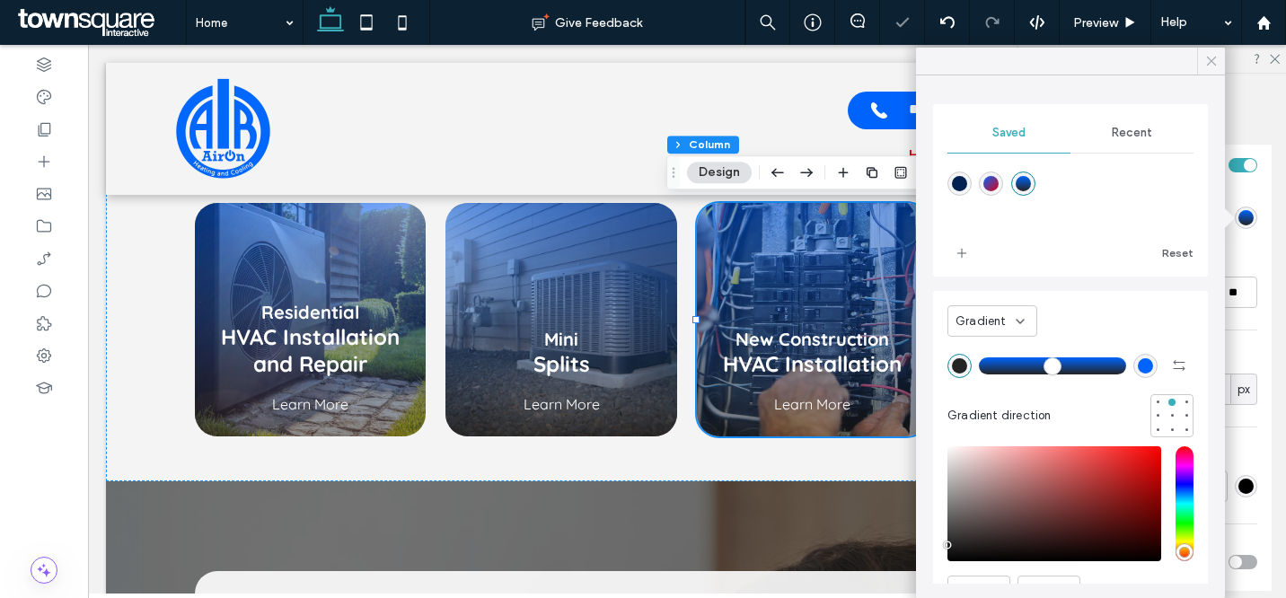
click at [1207, 56] on icon at bounding box center [1212, 61] width 16 height 16
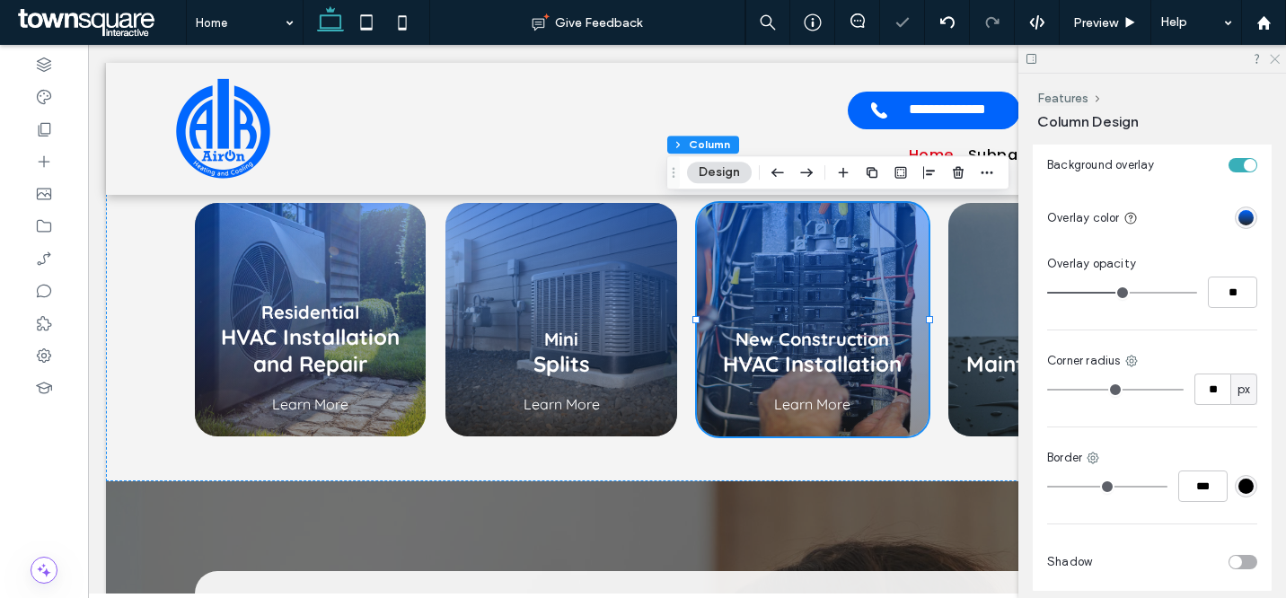
click at [1275, 56] on icon at bounding box center [1274, 58] width 12 height 12
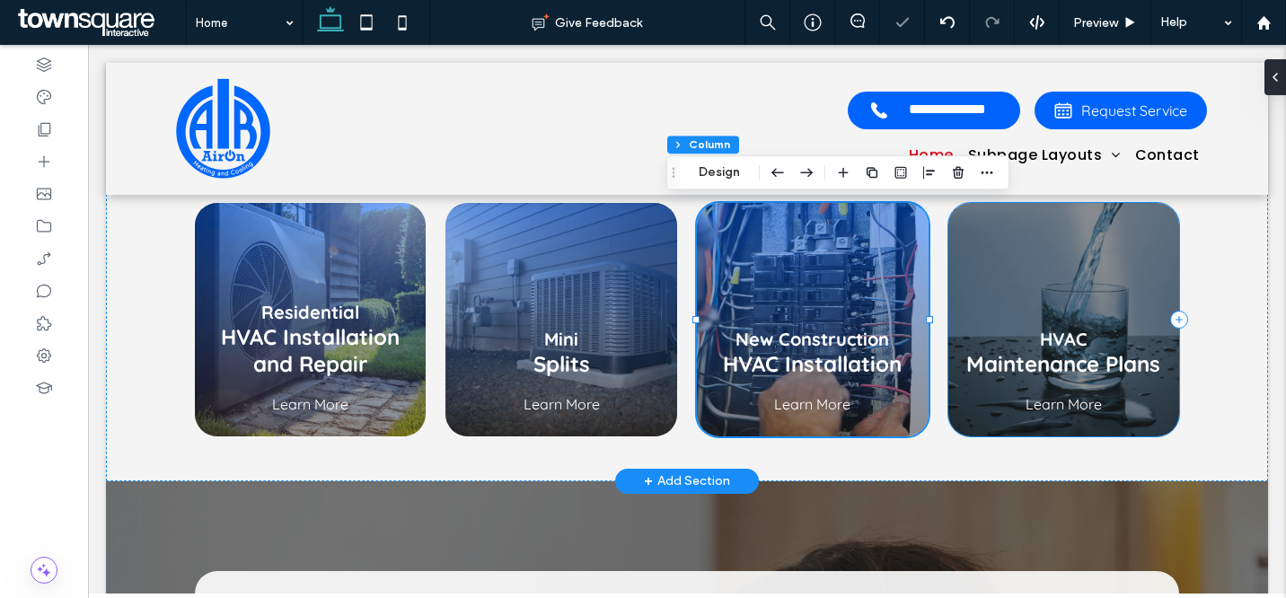
click at [1051, 241] on div "HVAC Maintenance Plans Learn More" at bounding box center [1065, 320] width 232 height 234
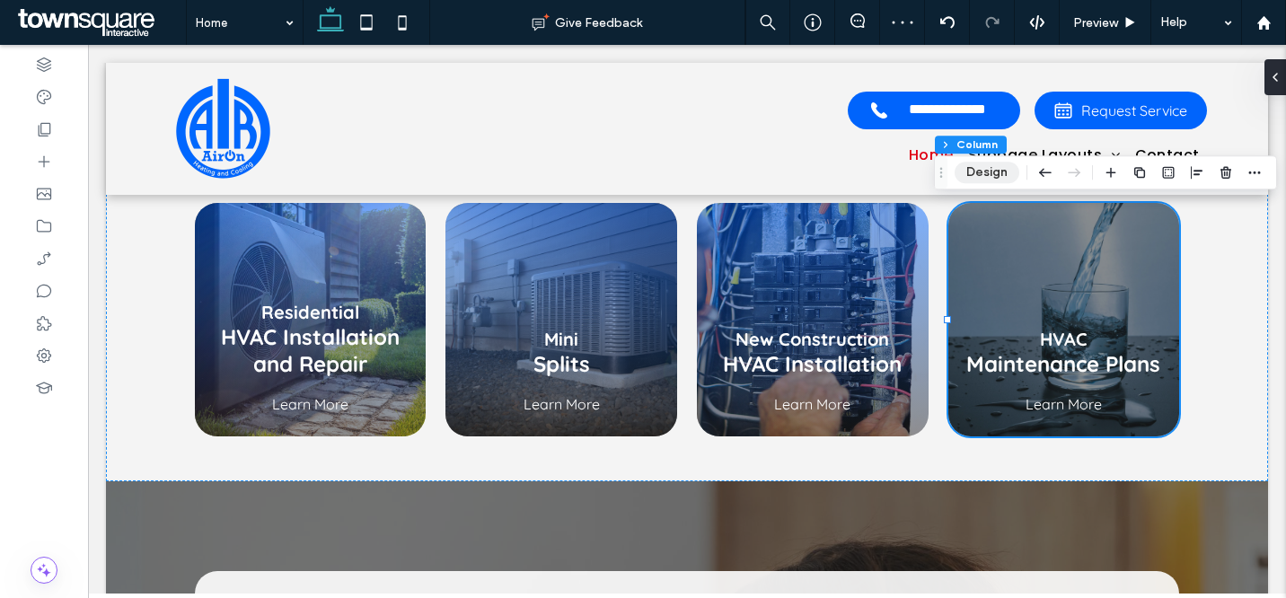
click at [998, 176] on button "Design" at bounding box center [987, 173] width 65 height 22
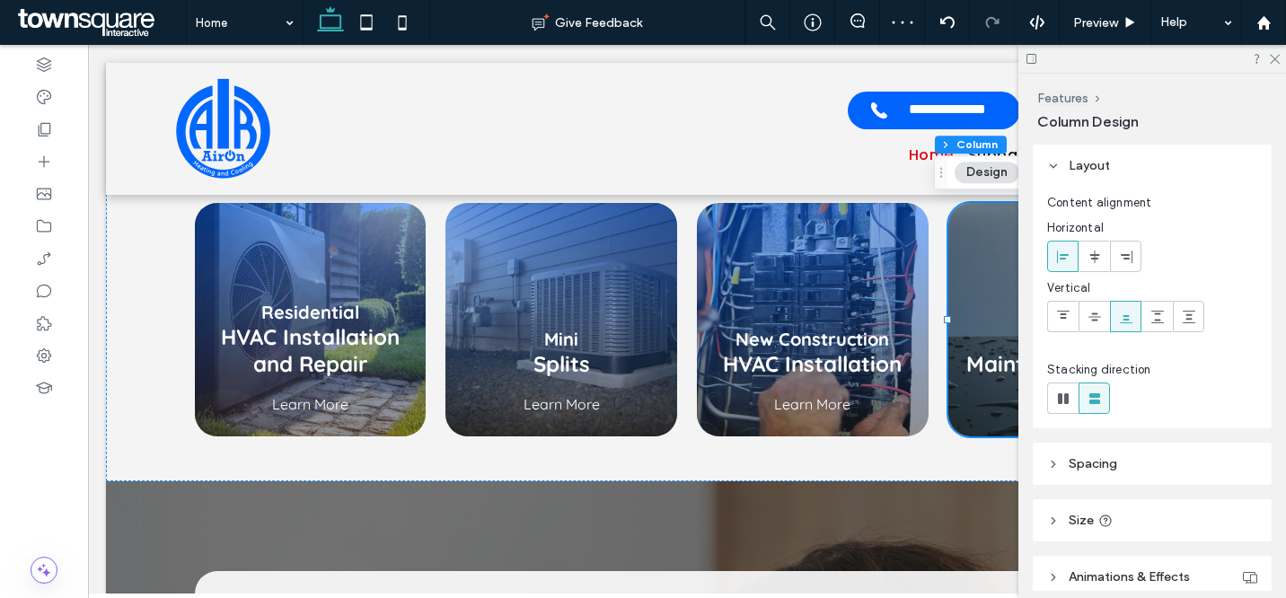
scroll to position [568, 0]
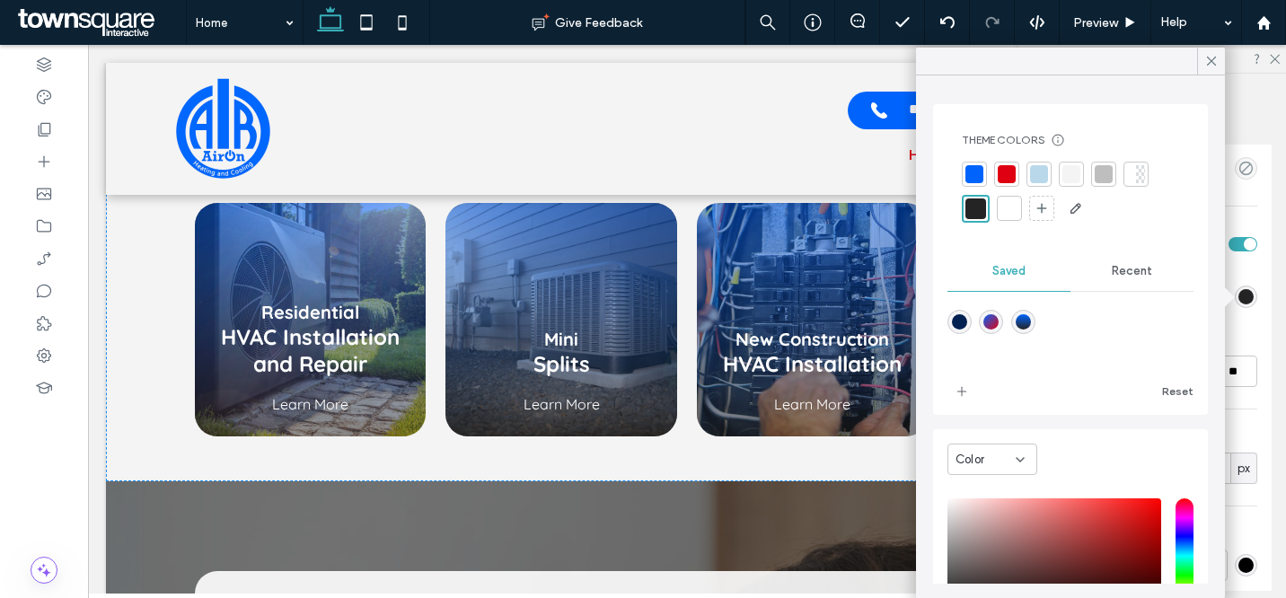
click at [1031, 317] on div "linear-gradient(0deg,rgba(36,36,36,1) 0%,rgba(0,100,252,1) 100%)" at bounding box center [1023, 321] width 15 height 15
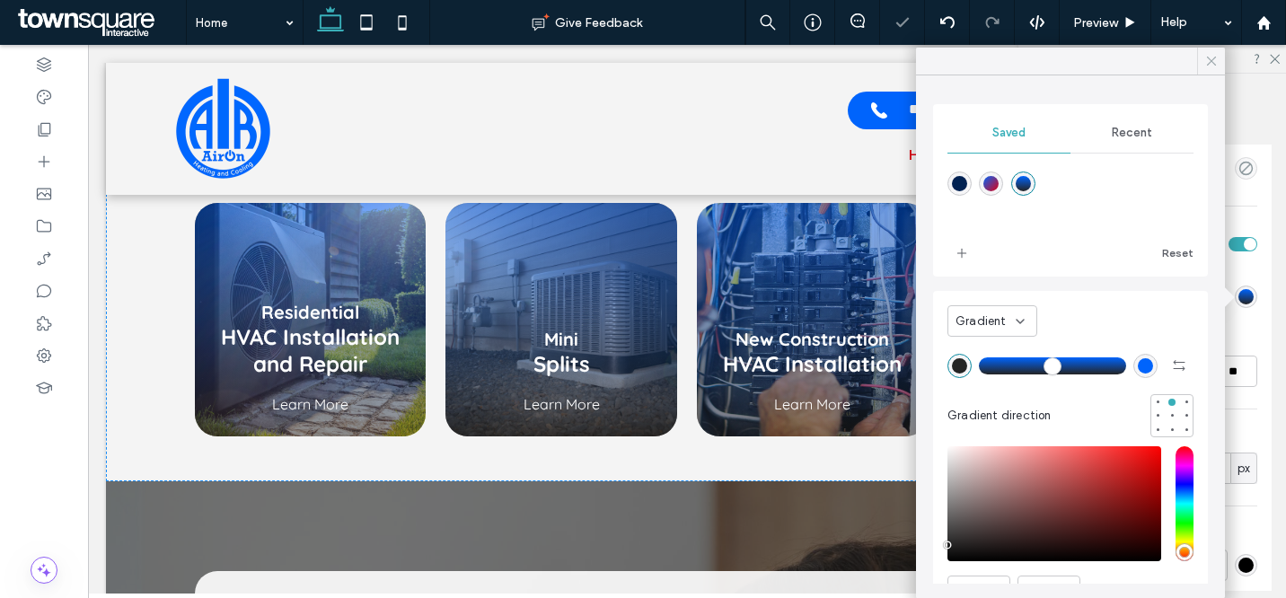
click at [1209, 66] on icon at bounding box center [1212, 61] width 16 height 16
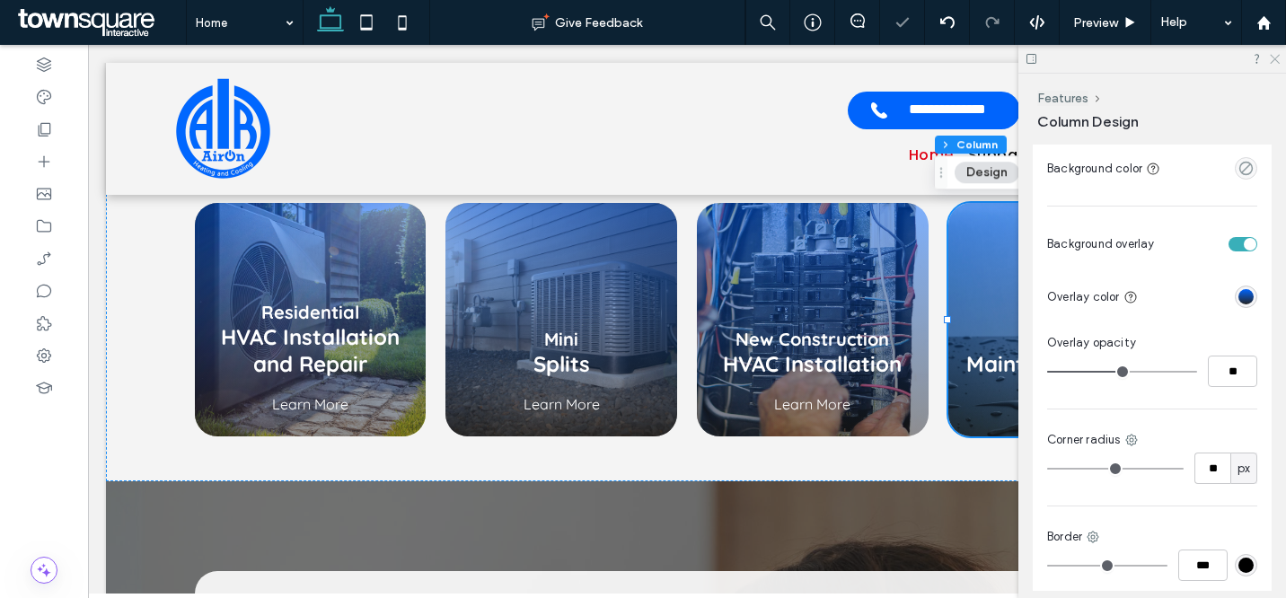
click at [1276, 59] on icon at bounding box center [1274, 58] width 12 height 12
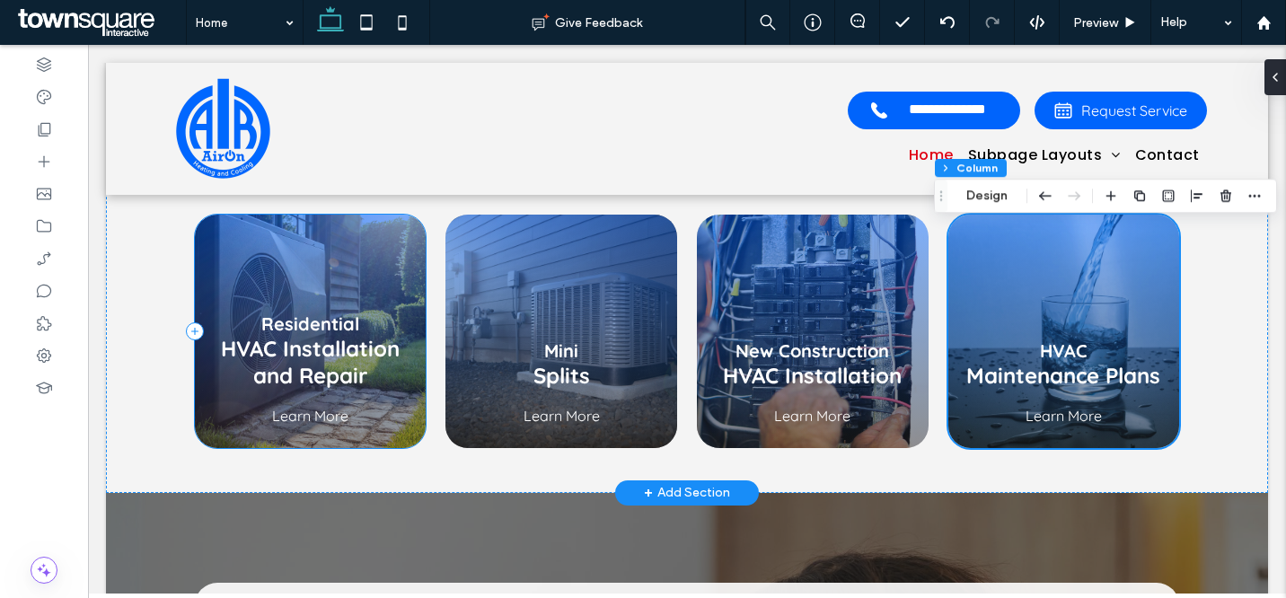
scroll to position [700, 0]
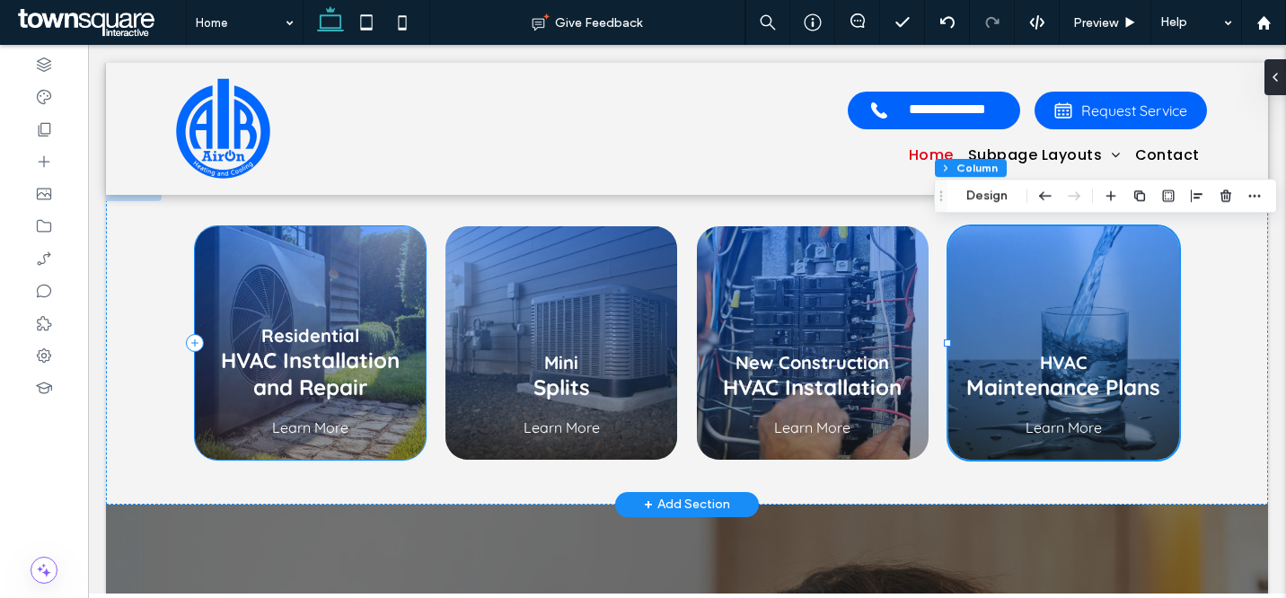
click at [375, 250] on div "Residential HVAC Installation and Repair Learn More" at bounding box center [311, 343] width 232 height 234
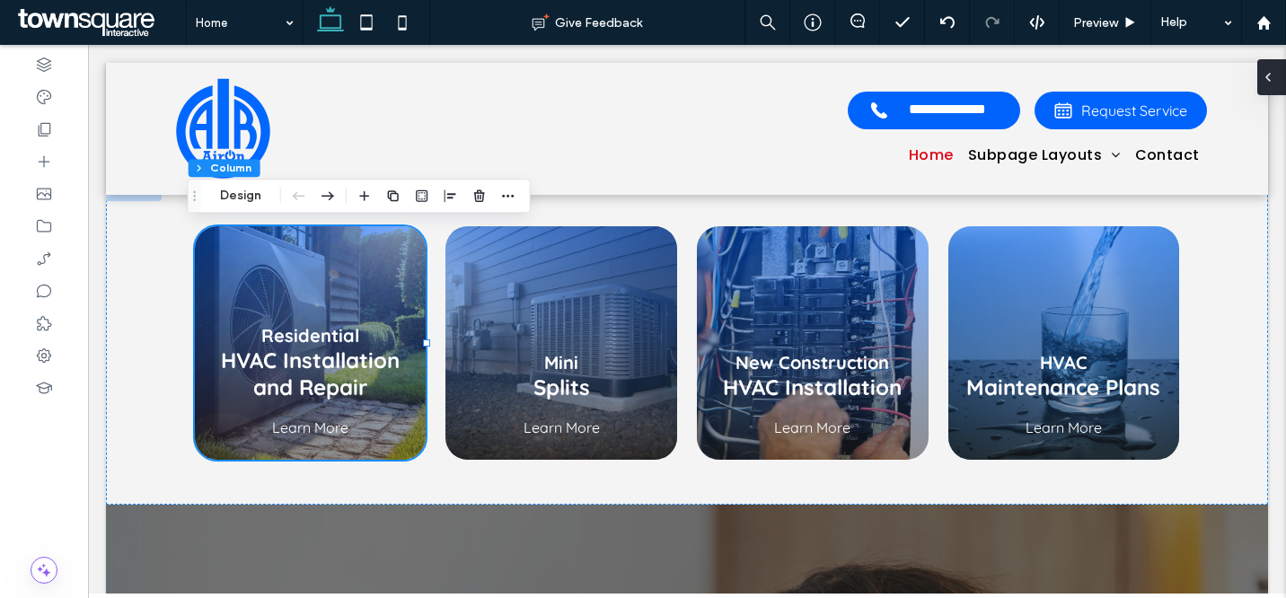
click at [1279, 75] on div at bounding box center [1272, 77] width 29 height 36
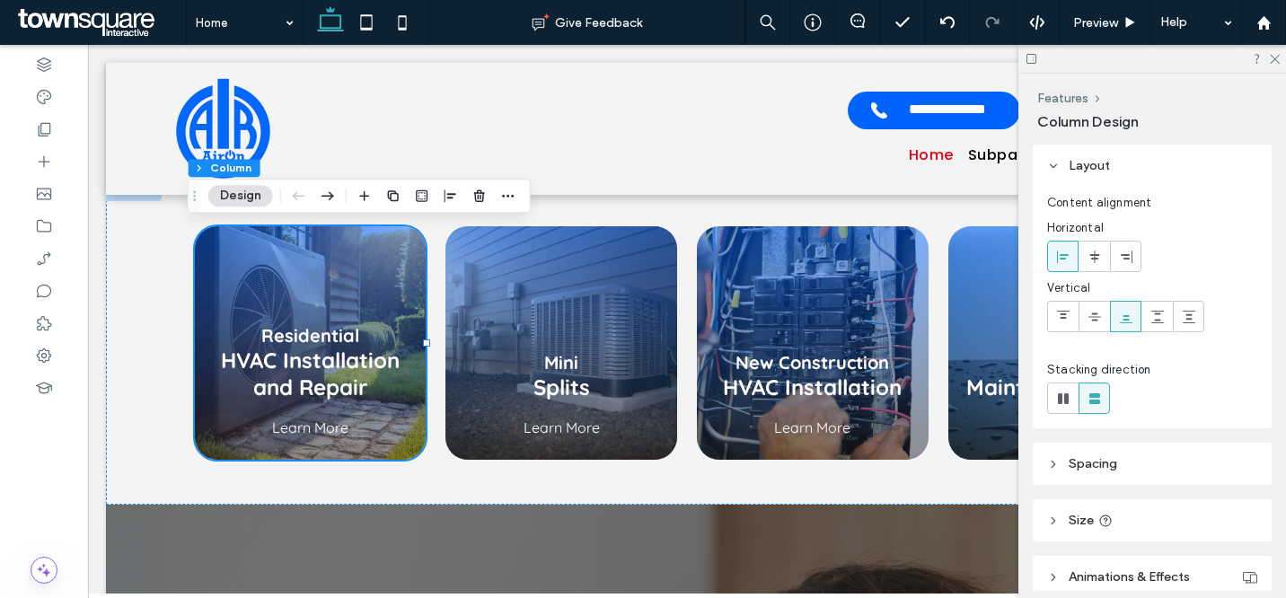
scroll to position [650, 0]
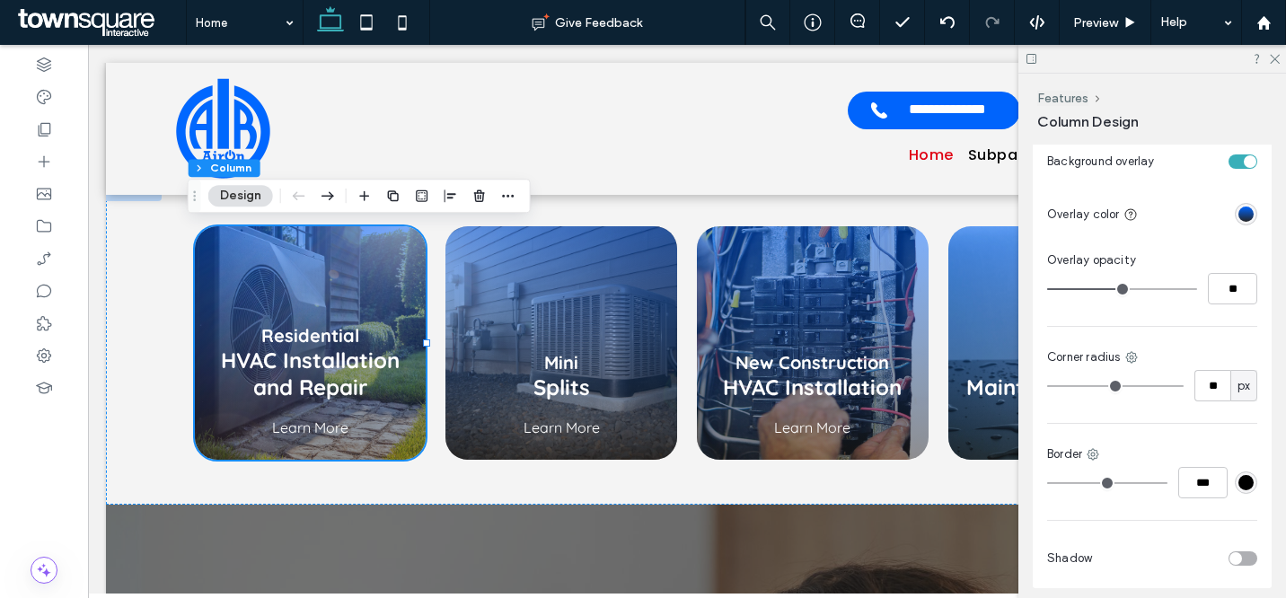
click at [1239, 214] on div "linear-gradient(0deg, rgba(36, 36, 36, 1) 0%, rgba(0, 100, 252, 1) 100%)" at bounding box center [1246, 214] width 15 height 15
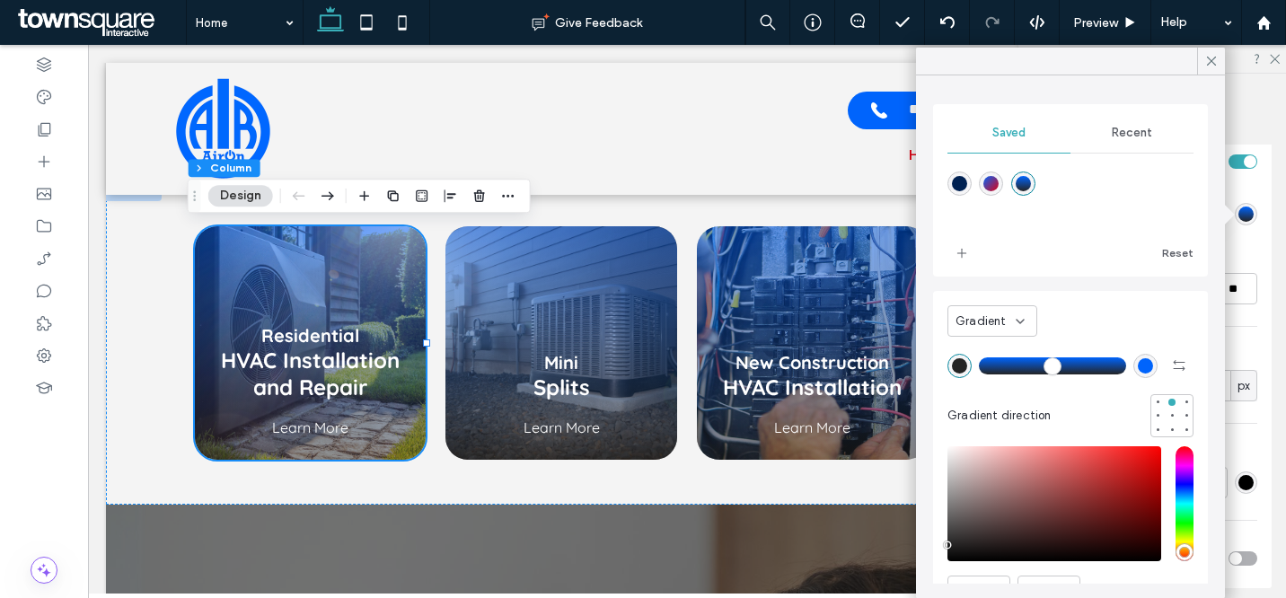
click at [989, 181] on div "linear-gradient(135deg,rgba(0,100,252,1) 0%,rgba(223,1,18,1) 100%)" at bounding box center [991, 183] width 15 height 15
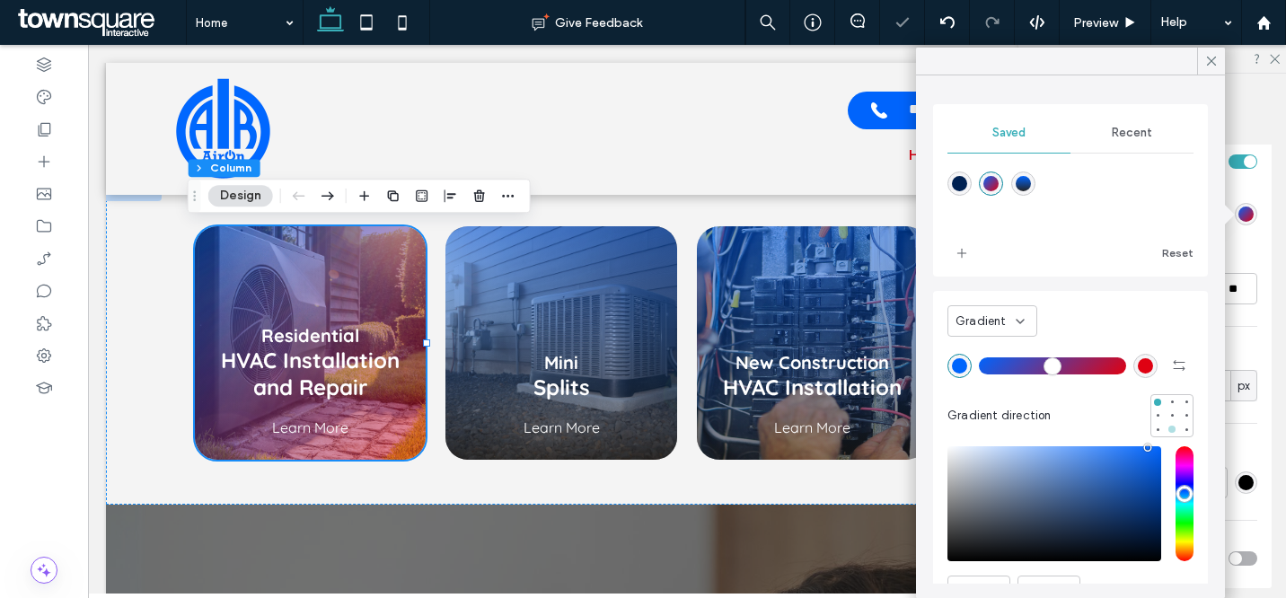
click at [1169, 429] on div at bounding box center [1172, 429] width 7 height 7
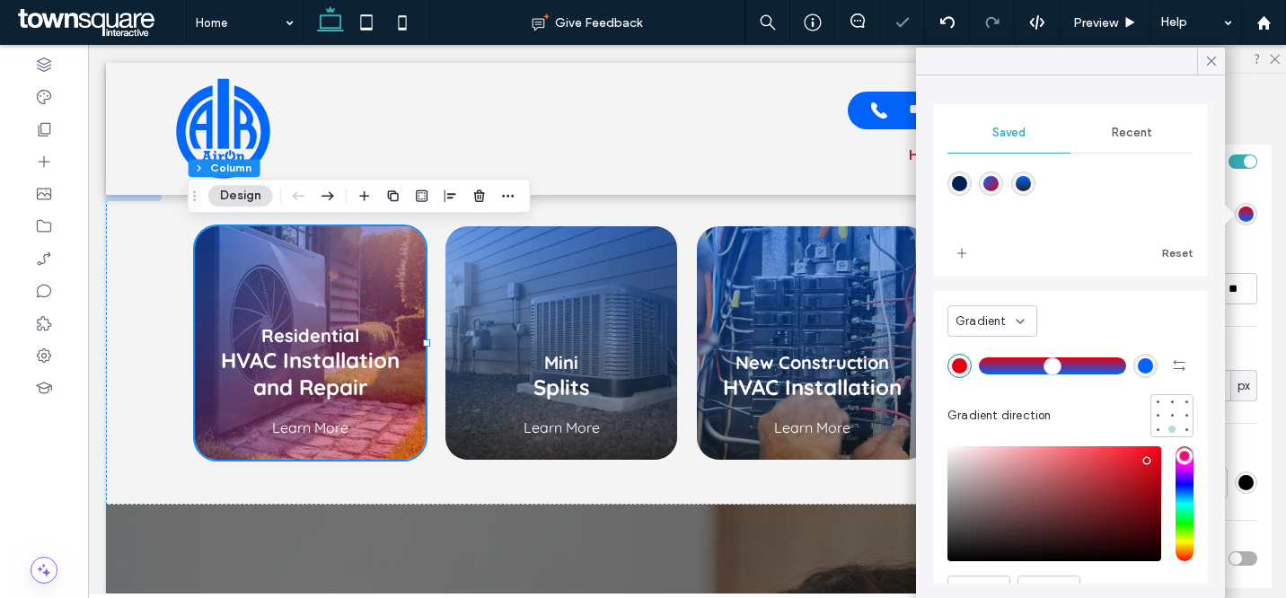
type input "*******"
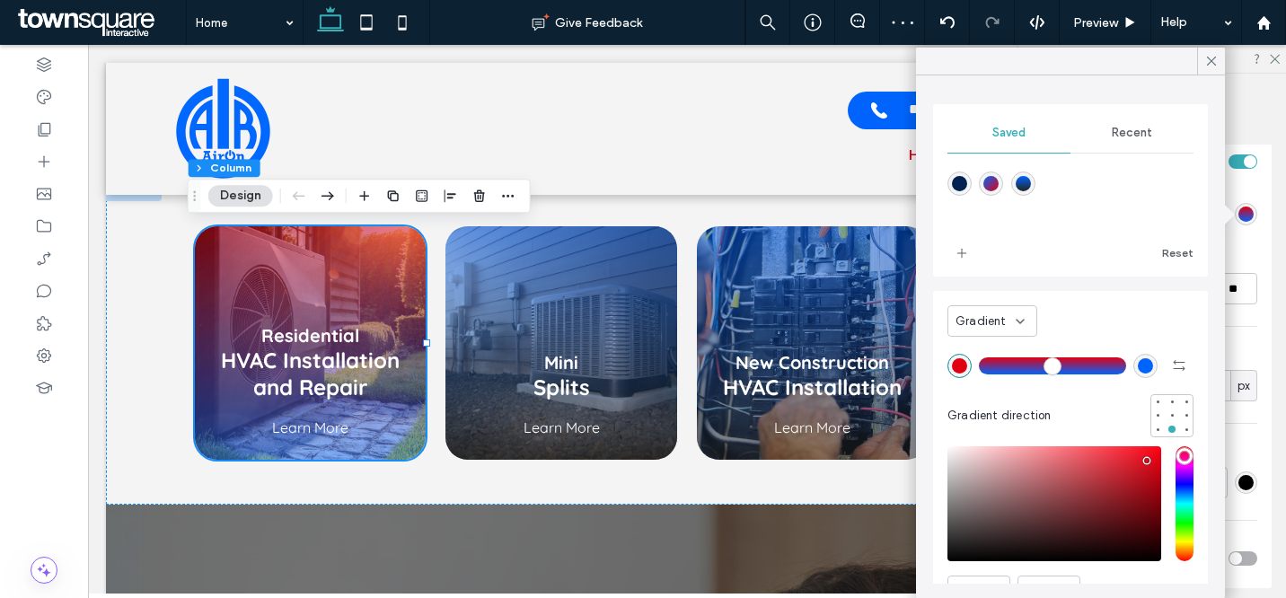
scroll to position [46, 0]
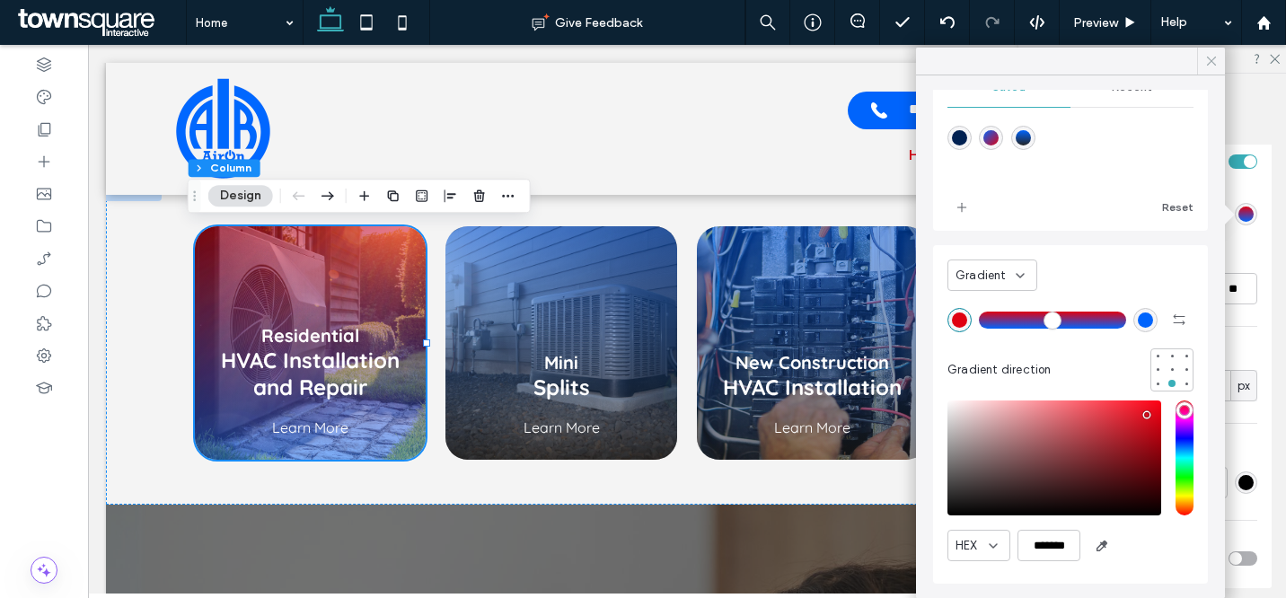
click at [1213, 62] on use at bounding box center [1211, 61] width 9 height 9
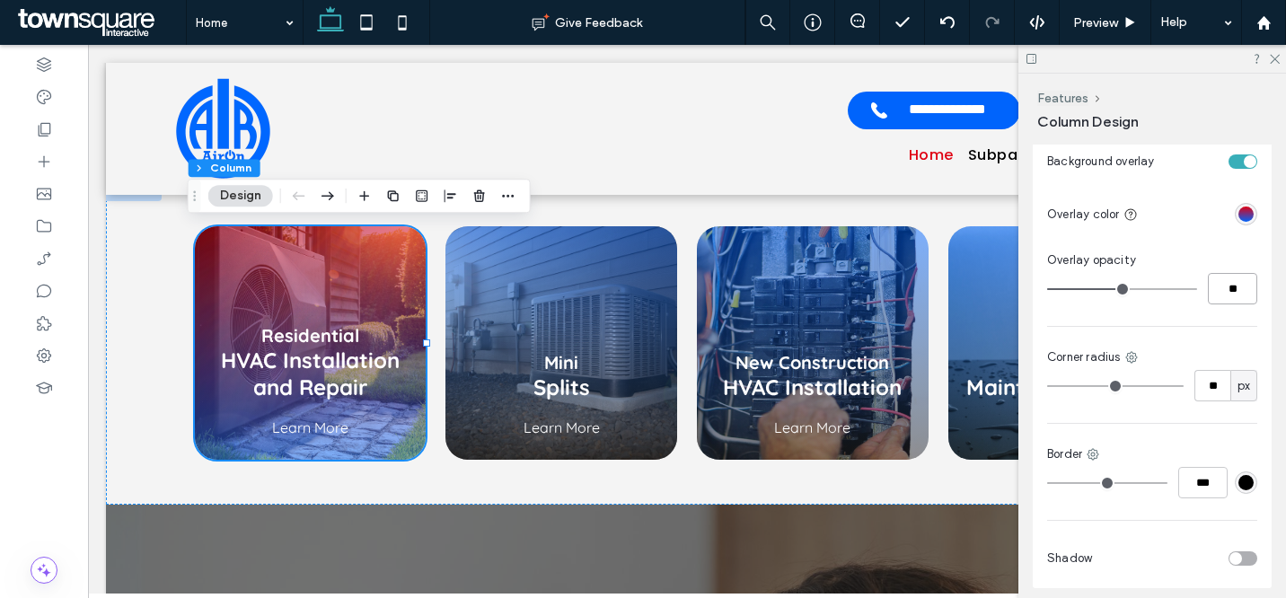
click at [1237, 291] on input "**" at bounding box center [1232, 288] width 49 height 31
click at [1237, 290] on input "**" at bounding box center [1232, 288] width 49 height 31
type input "**"
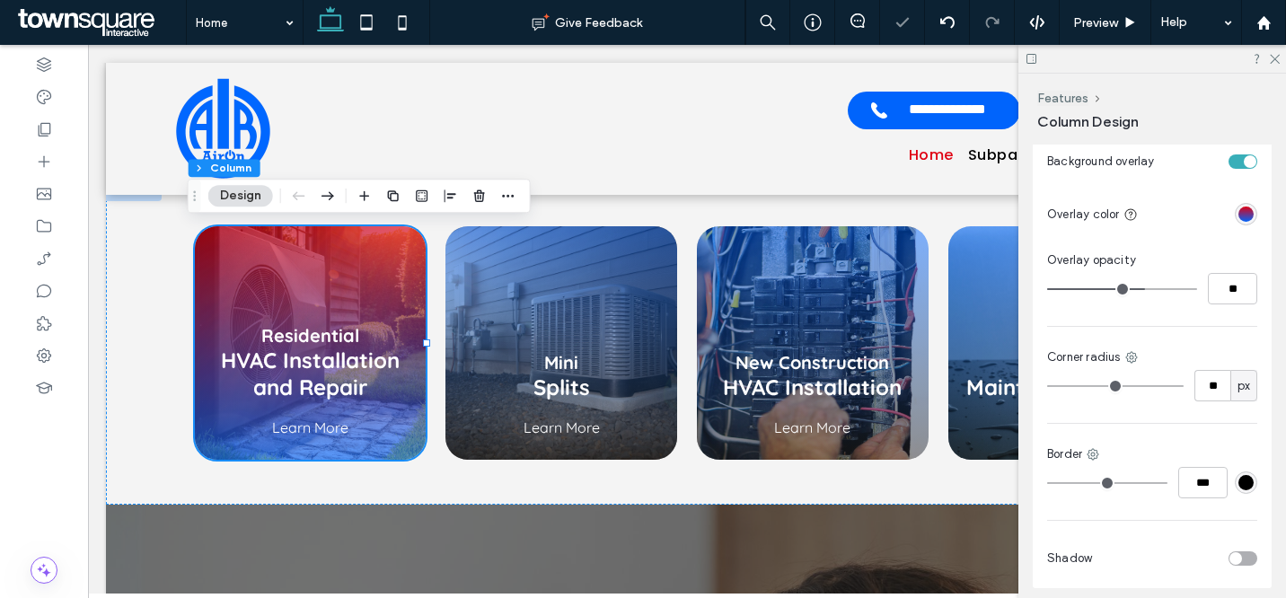
click at [1253, 297] on div "Color Image Video Background color Background overlay Overlay color Overlay opa…" at bounding box center [1152, 296] width 239 height 584
click at [1229, 287] on input "**" at bounding box center [1232, 288] width 49 height 31
type input "**"
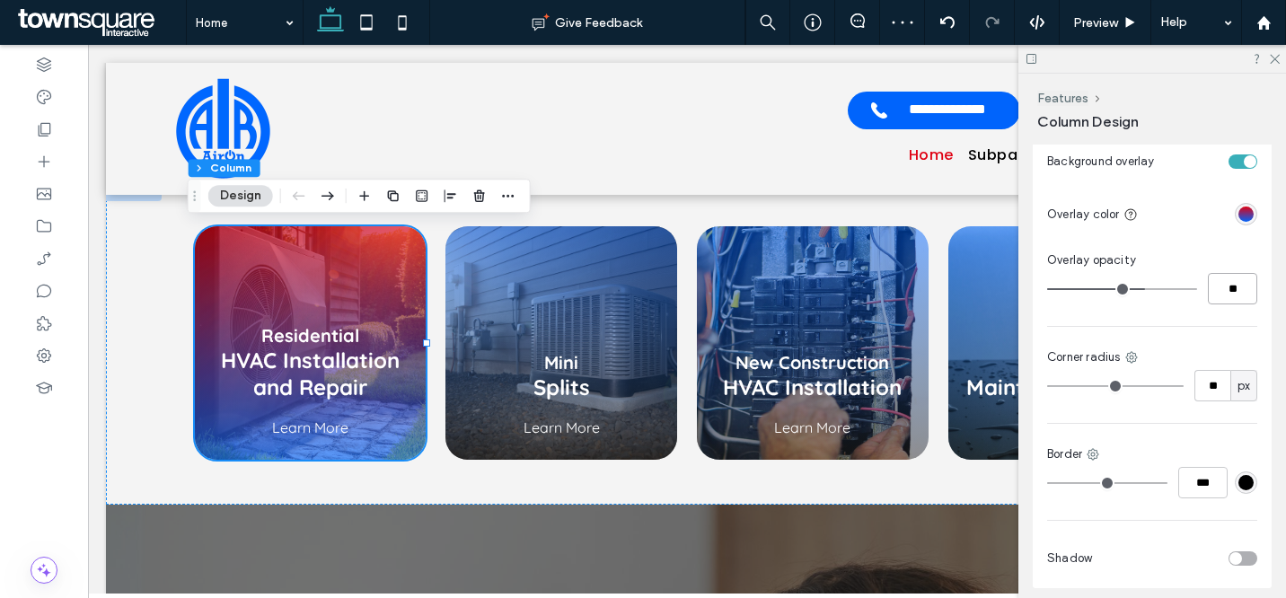
type input "**"
click at [1236, 287] on input "**" at bounding box center [1232, 288] width 49 height 31
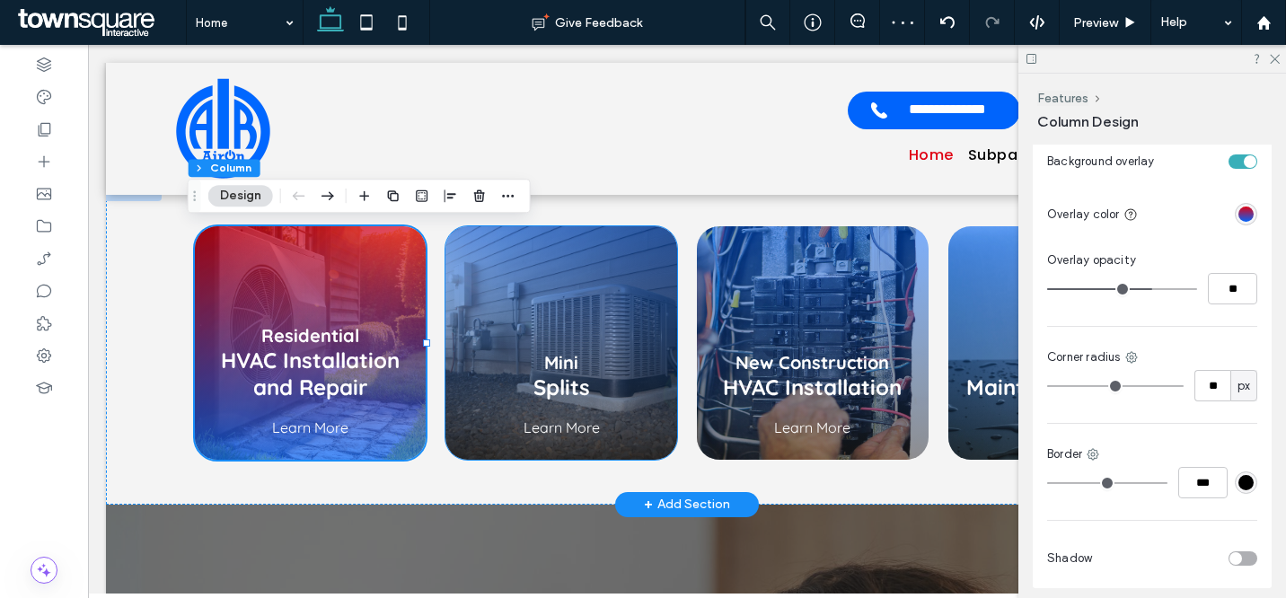
click at [614, 271] on div "Mini Splits Learn More" at bounding box center [562, 343] width 232 height 234
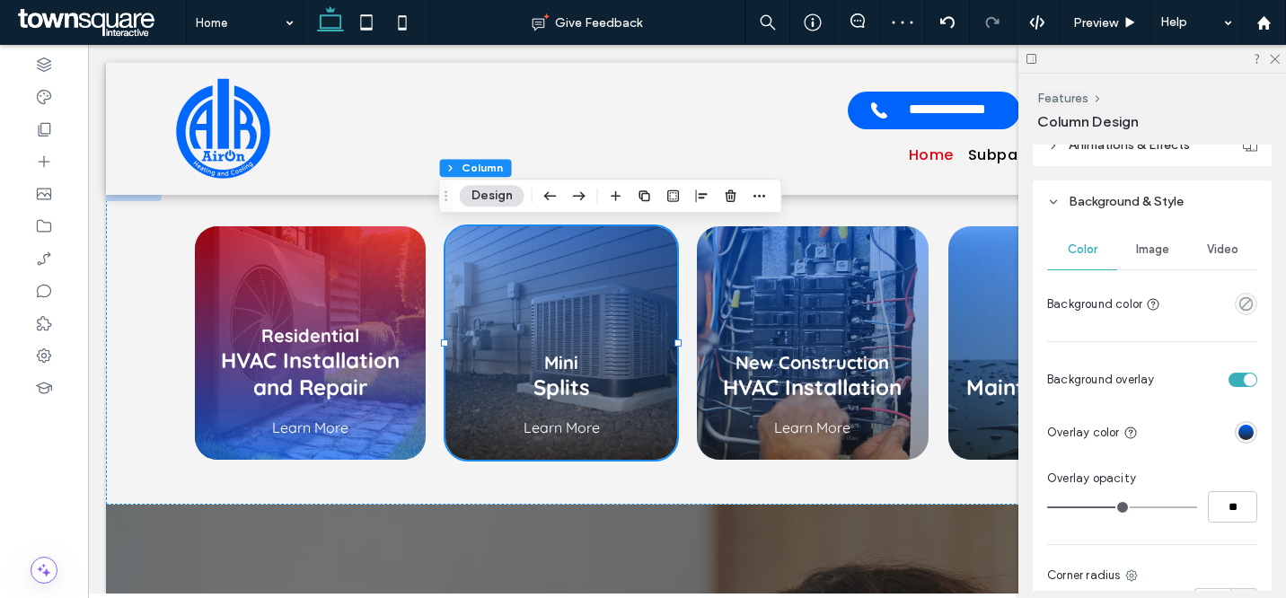
scroll to position [455, 0]
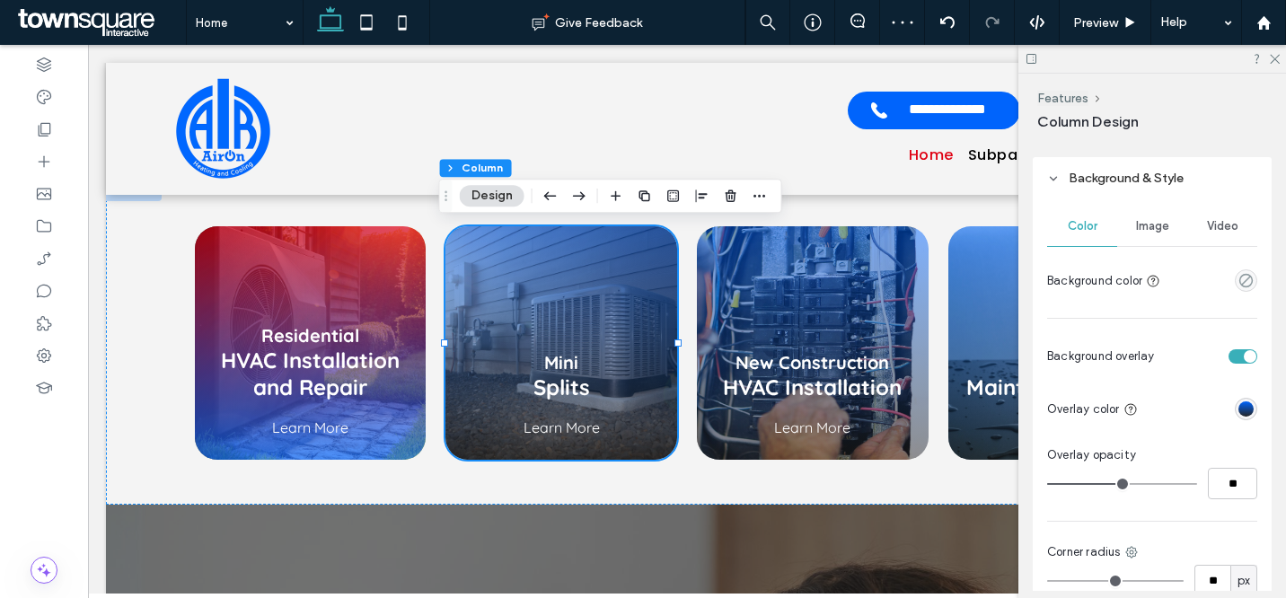
click at [1239, 406] on div "linear-gradient(0deg, rgba(36, 36, 36, 1) 0%, rgba(0, 100, 252, 1) 100%)" at bounding box center [1246, 409] width 15 height 15
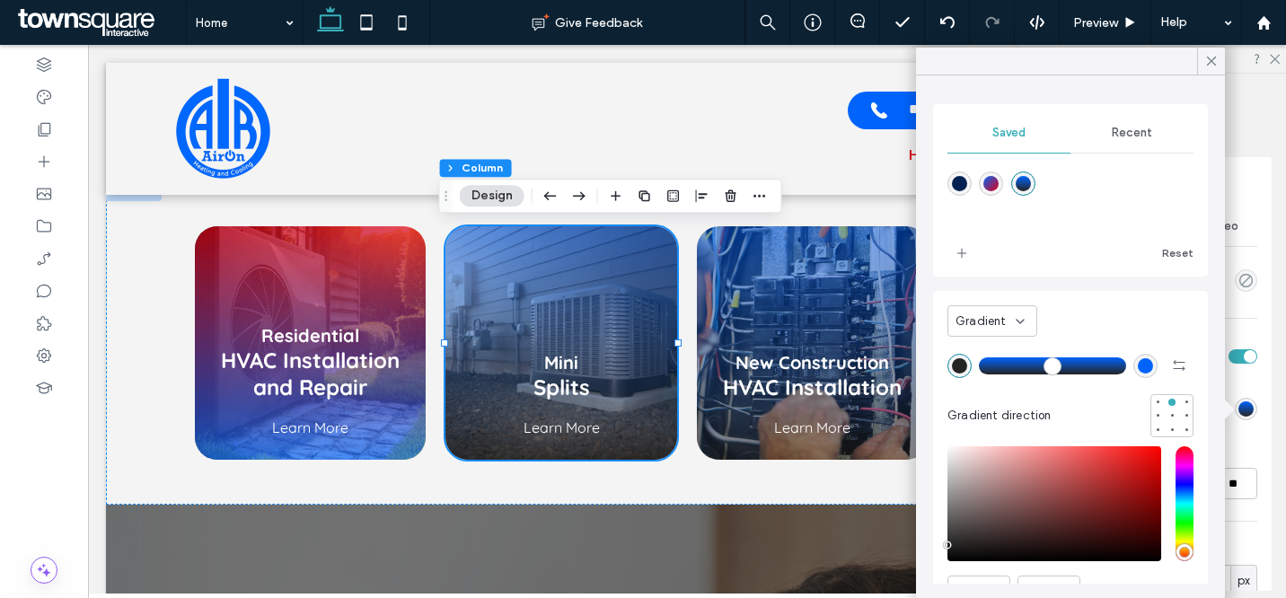
click at [990, 186] on div "linear-gradient(135deg,rgba(0,100,252,1) 0%,rgba(223,1,18,1) 100%)" at bounding box center [991, 183] width 15 height 15
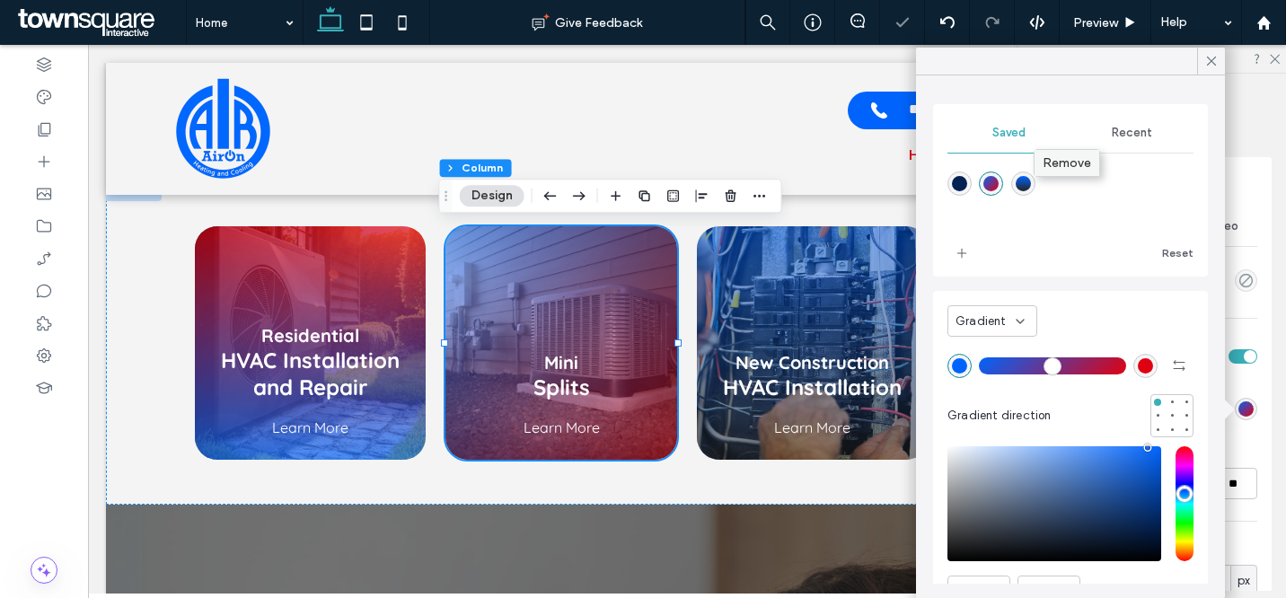
click at [1055, 167] on span "Remove" at bounding box center [1067, 162] width 49 height 15
click at [1169, 428] on div at bounding box center [1172, 429] width 7 height 7
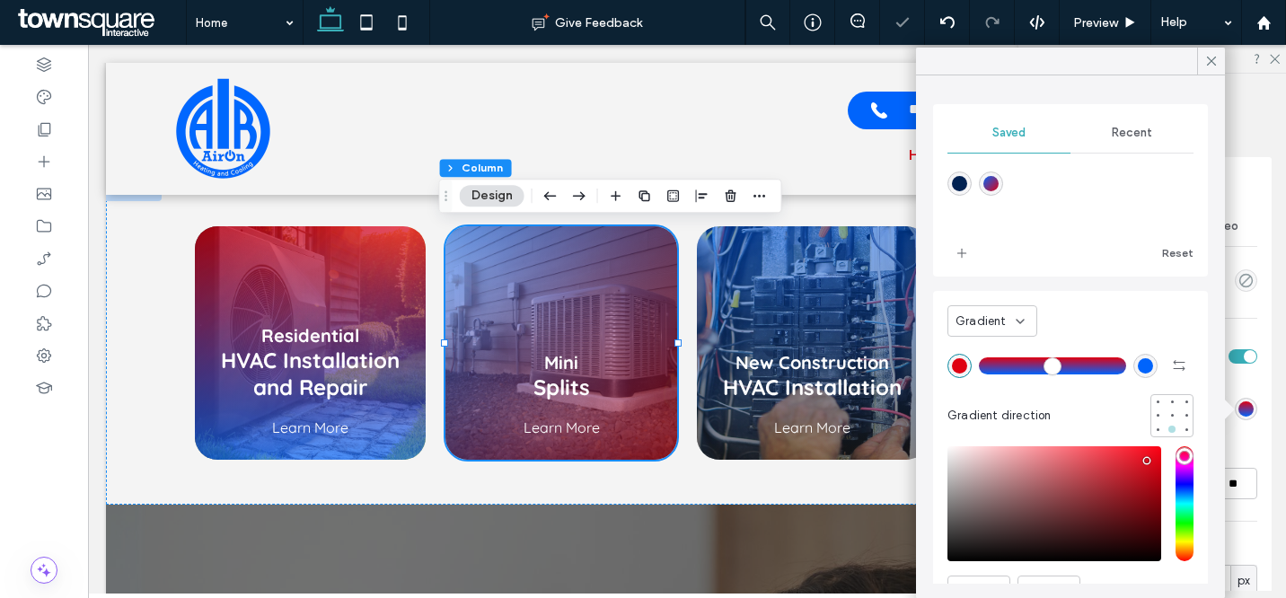
type input "*******"
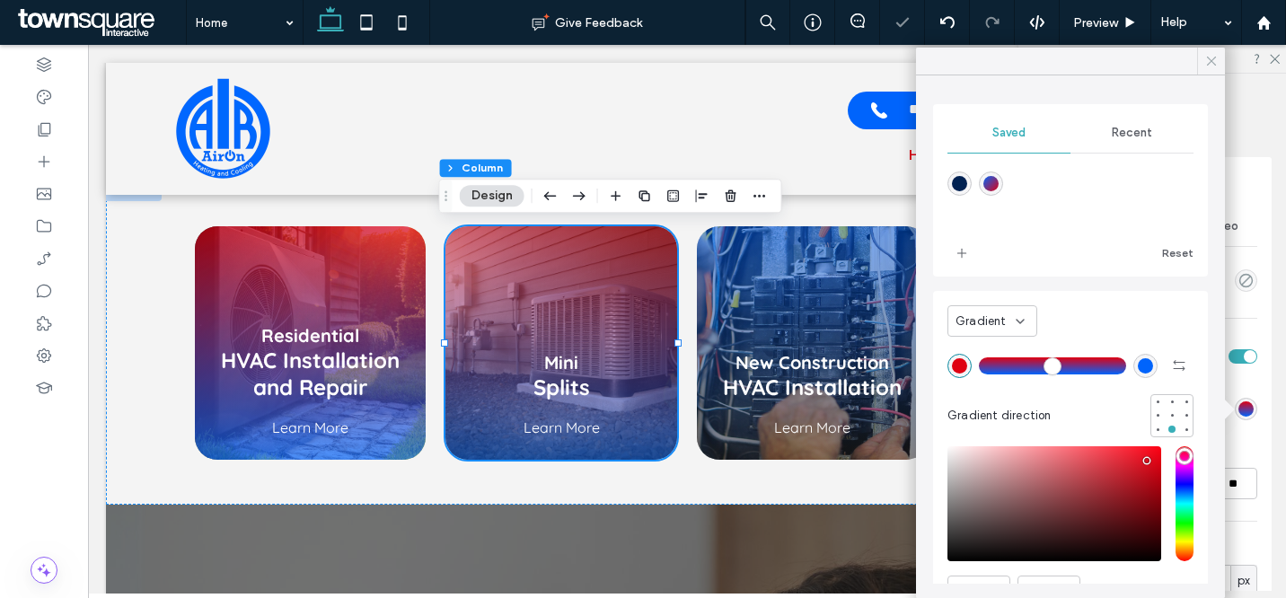
click at [1206, 59] on icon at bounding box center [1212, 61] width 16 height 16
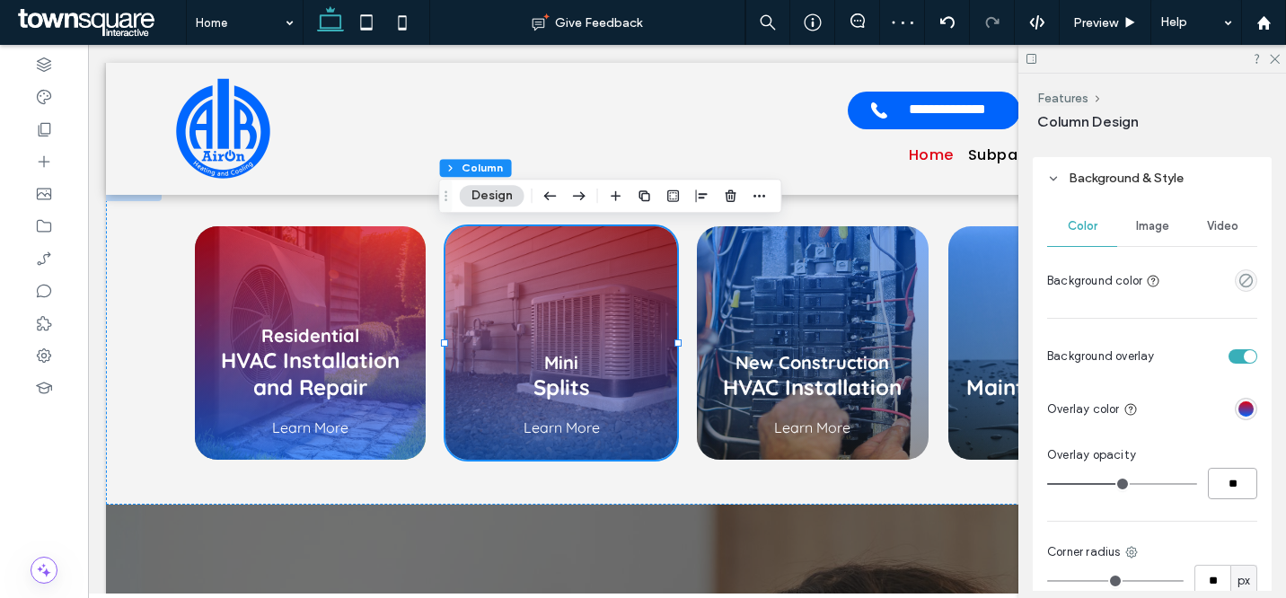
click at [1223, 483] on input "**" at bounding box center [1232, 483] width 49 height 31
paste input "number-input"
type input "**"
click at [1241, 454] on div "Overlay opacity" at bounding box center [1152, 455] width 210 height 18
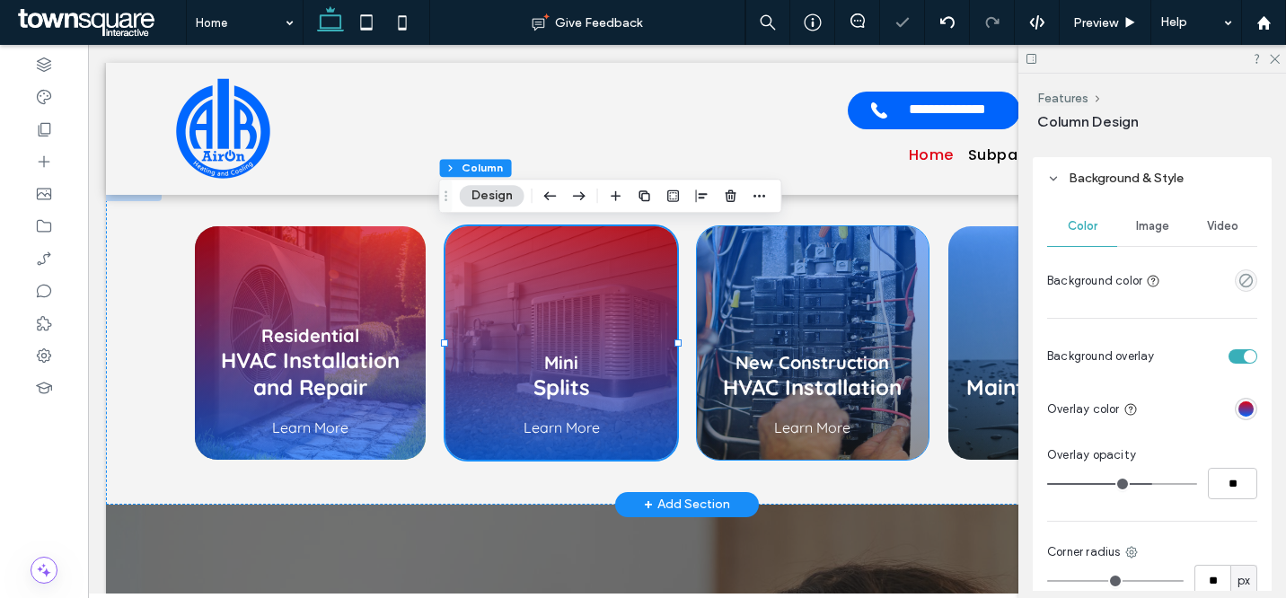
click at [841, 276] on div "New Construction HVAC Installation Learn More" at bounding box center [813, 343] width 232 height 234
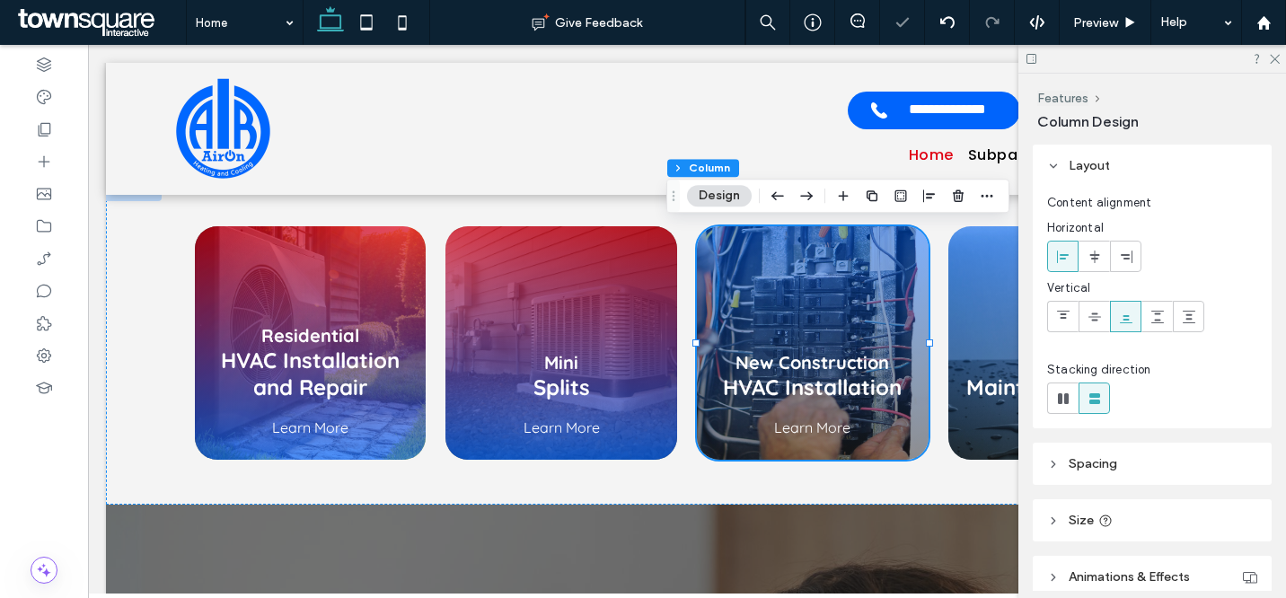
scroll to position [429, 0]
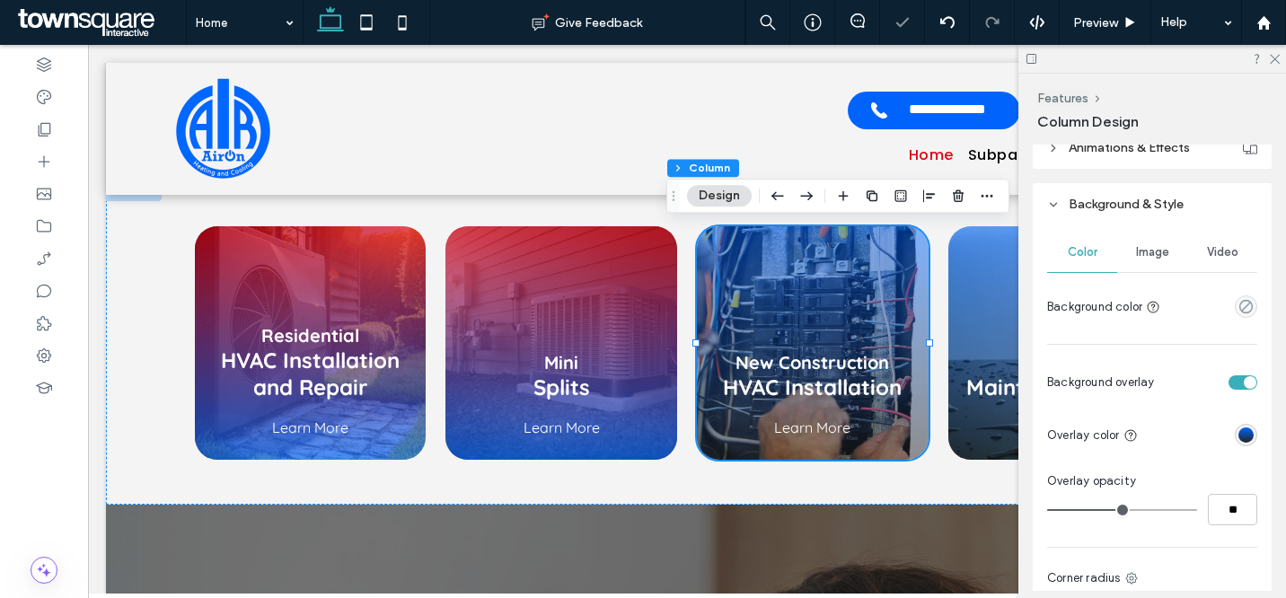
drag, startPoint x: 1242, startPoint y: 431, endPoint x: 1231, endPoint y: 418, distance: 17.8
click at [1242, 431] on div "linear-gradient(0deg, rgba(36, 36, 36, 1) 0%, rgba(0, 100, 252, 1) 100%)" at bounding box center [1246, 435] width 15 height 15
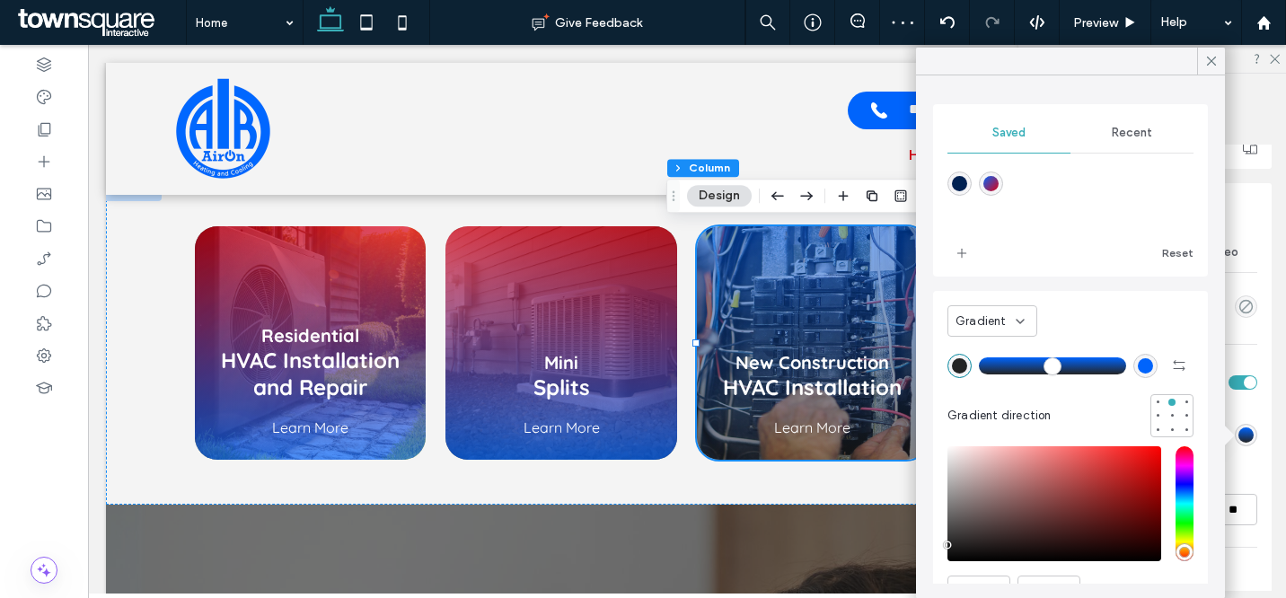
drag, startPoint x: 999, startPoint y: 188, endPoint x: 1051, endPoint y: 166, distance: 56.4
click at [999, 188] on div "linear-gradient(135deg,rgba(0,100,252,1) 0%,rgba(223,1,18,1) 100%)" at bounding box center [991, 183] width 15 height 15
type input "*******"
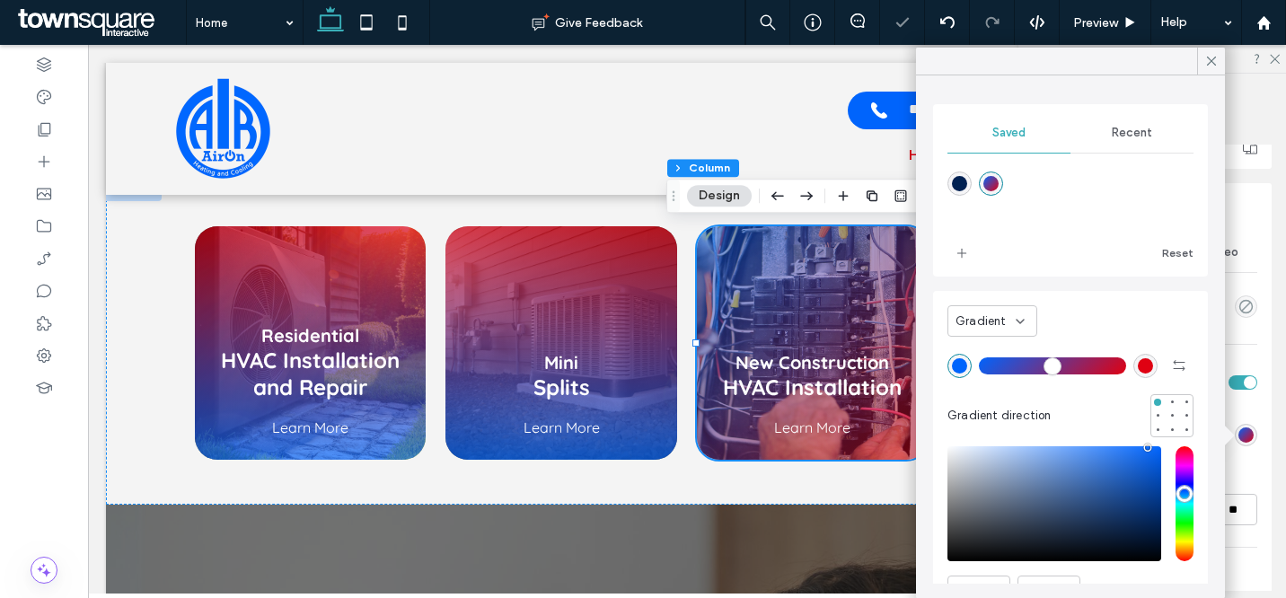
scroll to position [46, 0]
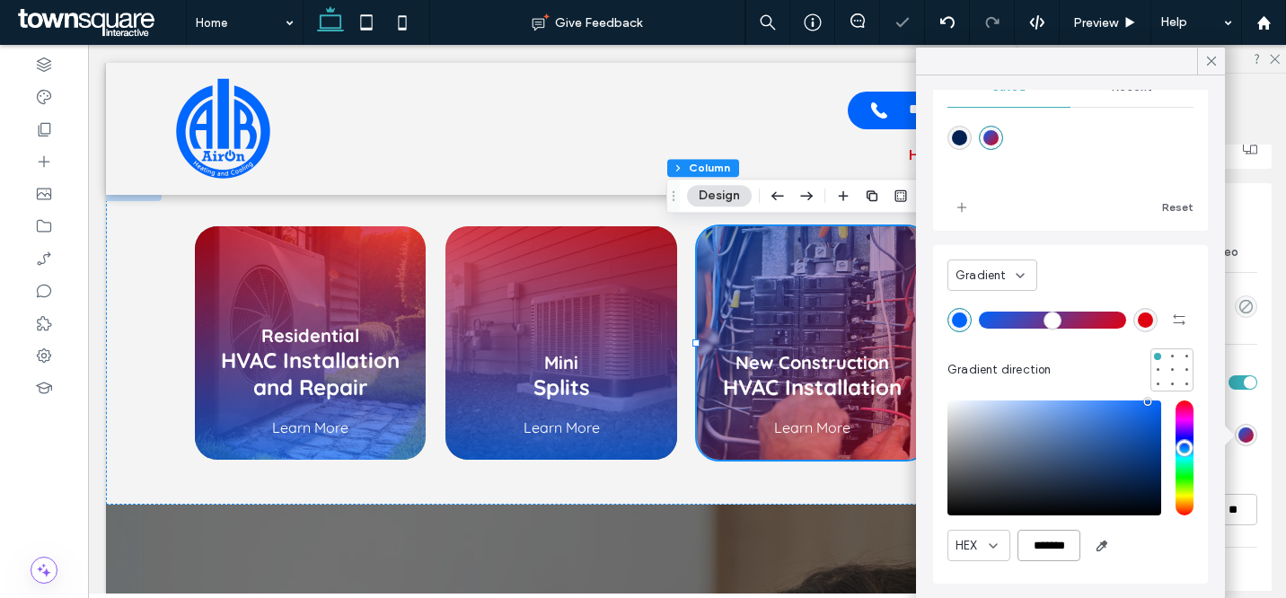
click at [1050, 543] on input "*******" at bounding box center [1049, 545] width 63 height 31
click at [1214, 66] on icon at bounding box center [1212, 61] width 16 height 16
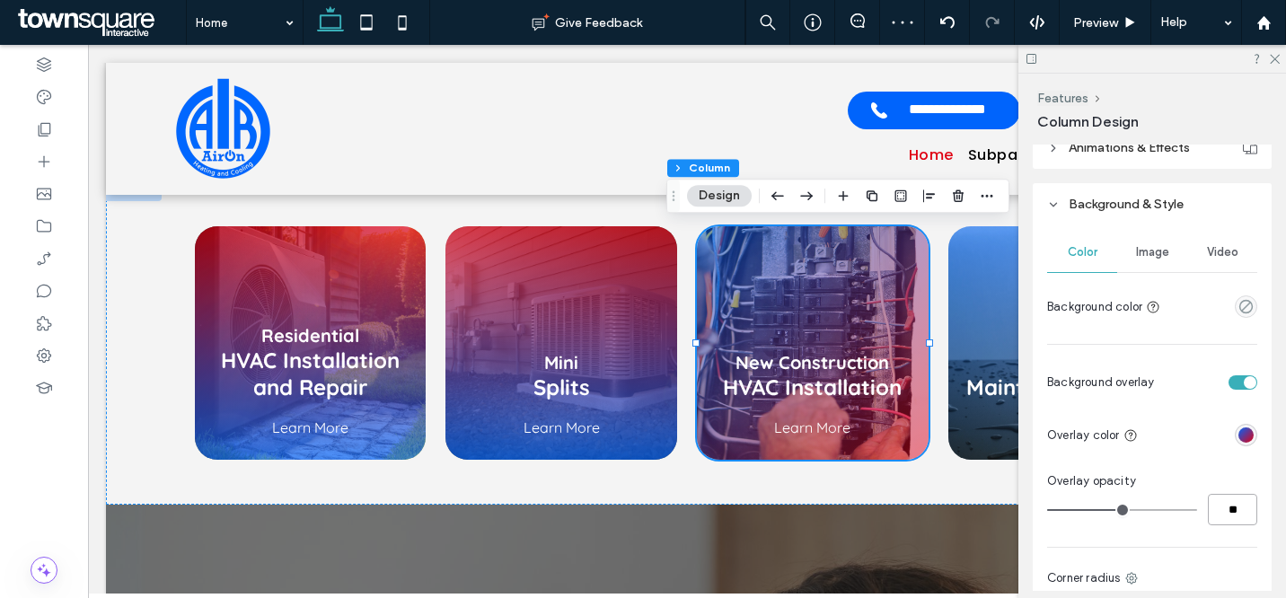
click at [1230, 513] on input "**" at bounding box center [1232, 509] width 49 height 31
paste input "number-input"
type input "**"
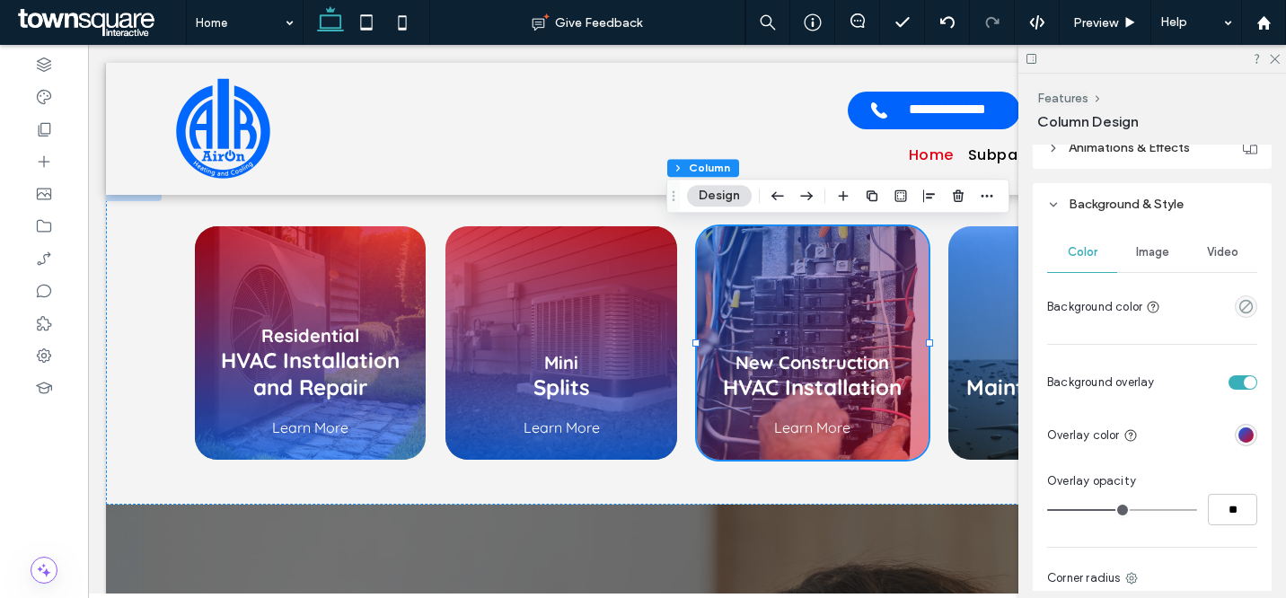
type input "**"
click at [1240, 440] on div "linear-gradient(135deg, rgba(0, 100, 252, 1) 0%, rgba(223, 1, 18, 1) 100%)" at bounding box center [1246, 435] width 15 height 15
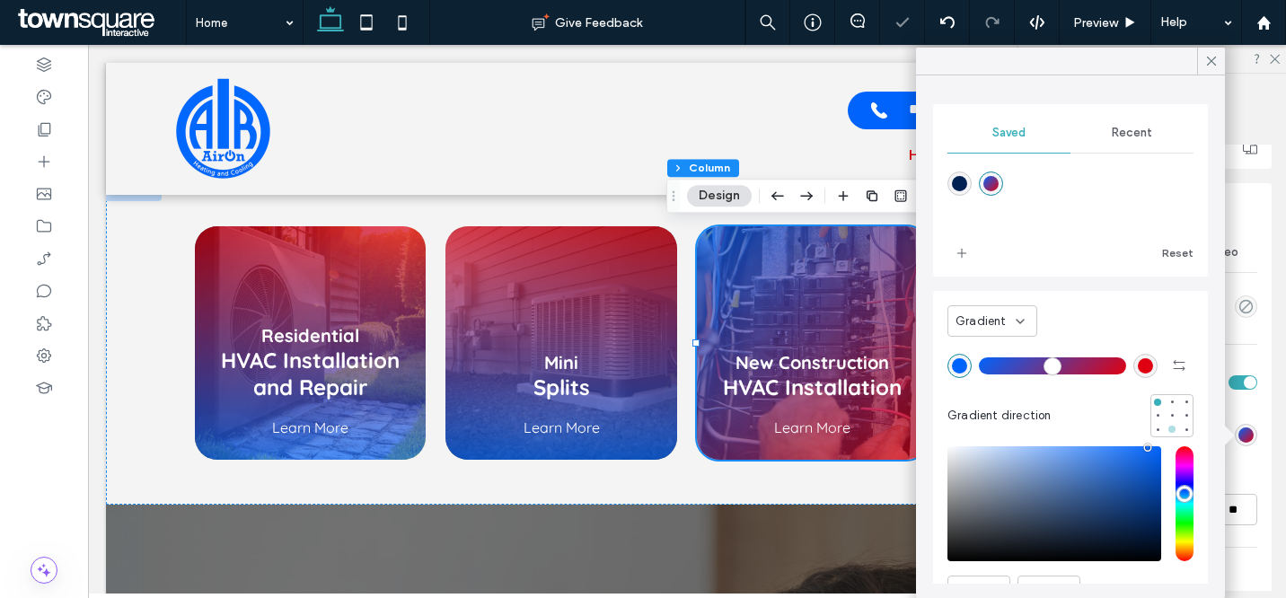
click at [1166, 431] on div at bounding box center [1172, 429] width 13 height 13
type input "*******"
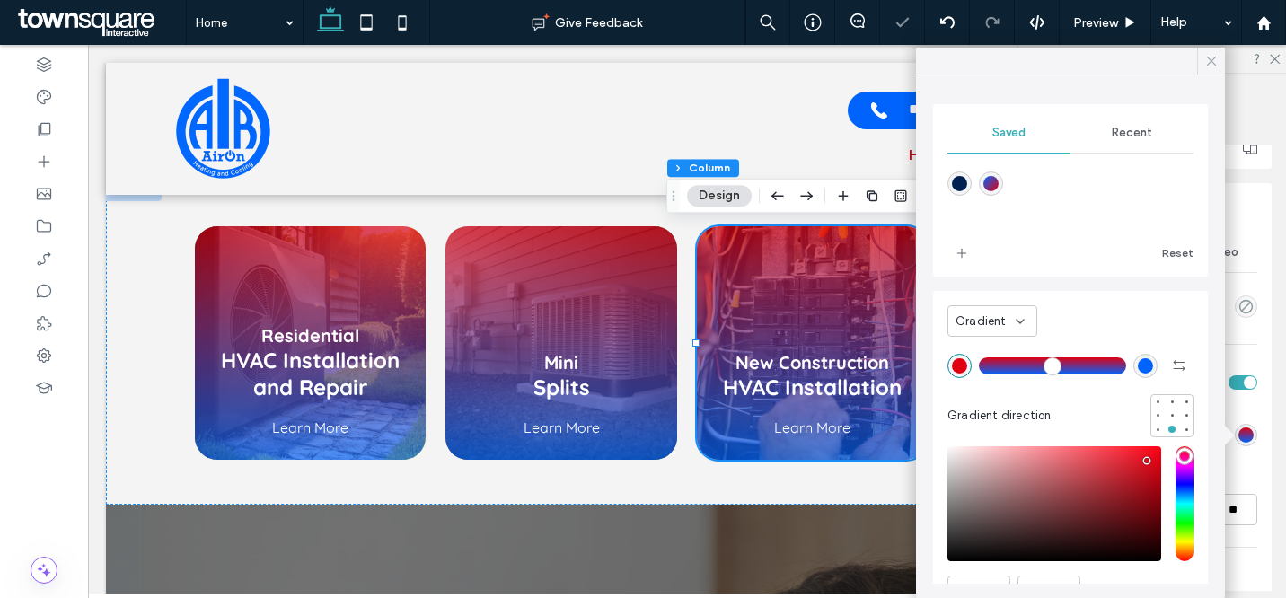
click at [1214, 61] on icon at bounding box center [1212, 61] width 16 height 16
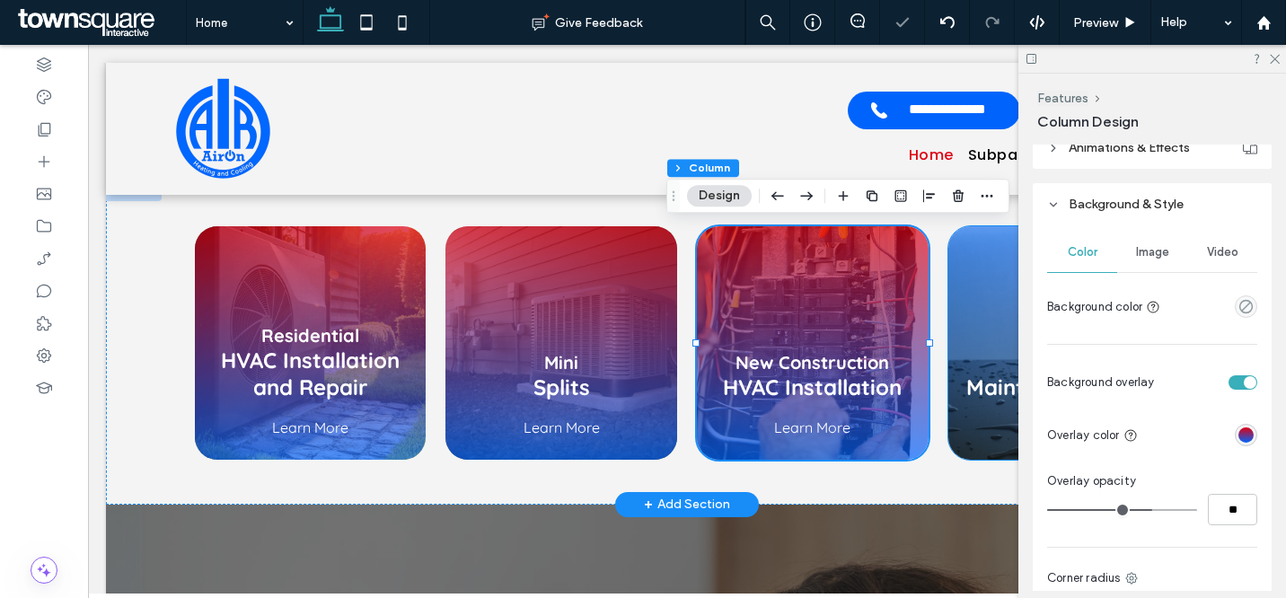
click at [950, 265] on div "HVAC Maintenance Plans Learn More" at bounding box center [1065, 343] width 232 height 234
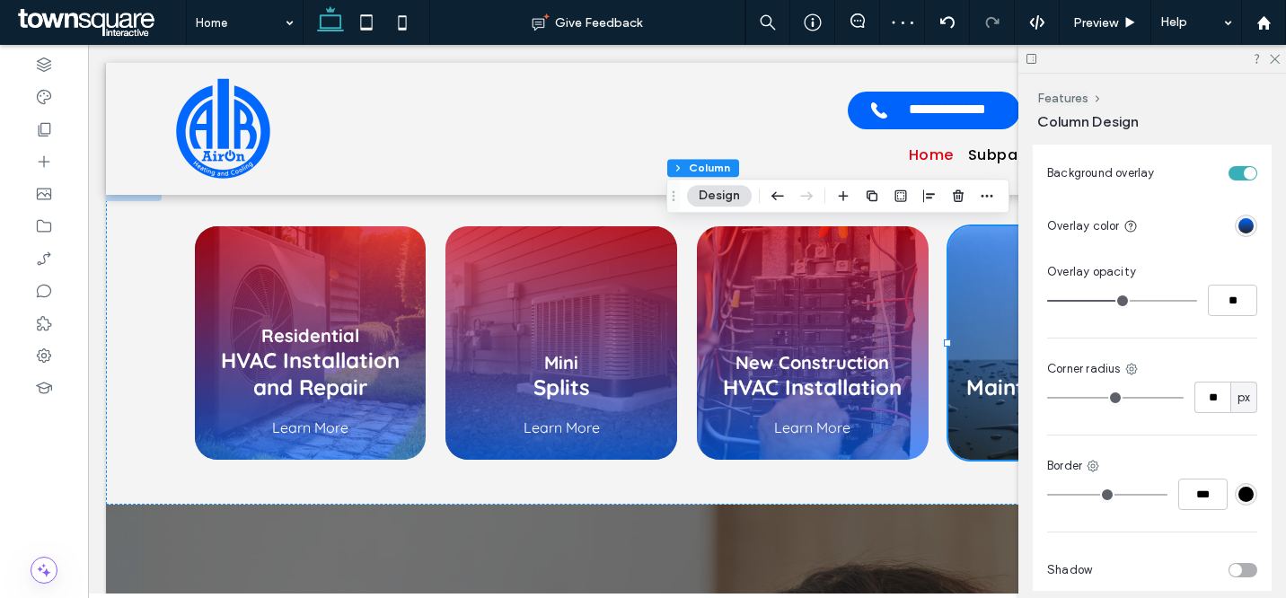
scroll to position [627, 0]
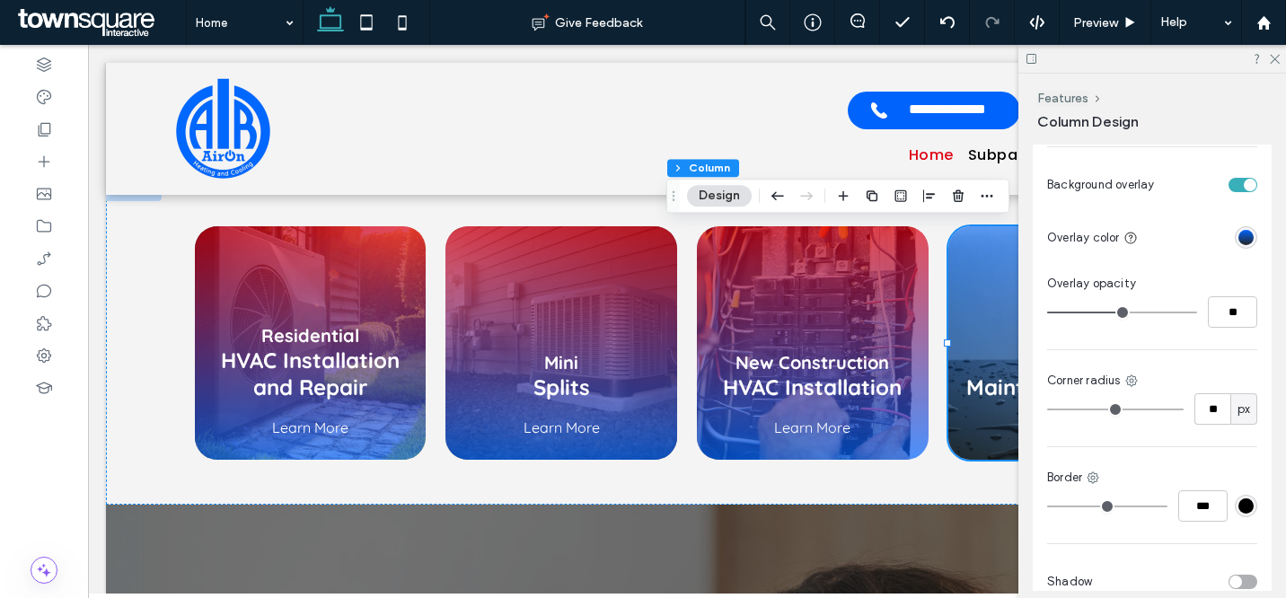
click at [1240, 234] on div "linear-gradient(0deg, rgba(36, 36, 36, 1) 0%, rgba(0, 100, 252, 1) 100%)" at bounding box center [1246, 237] width 15 height 15
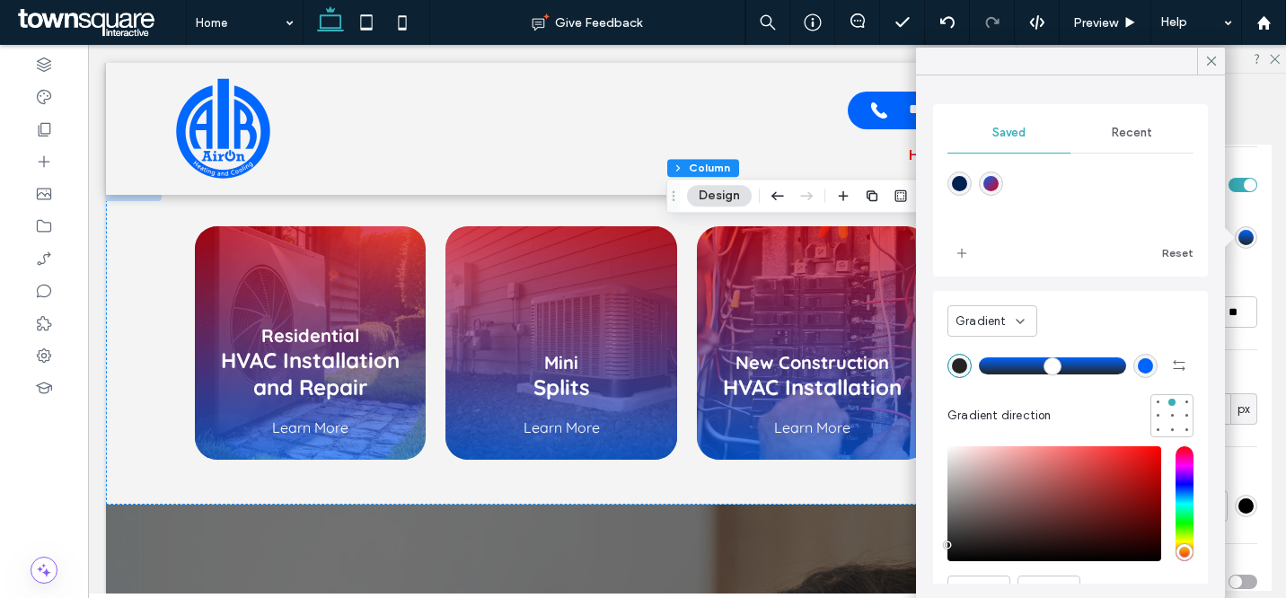
click at [999, 187] on div "linear-gradient(135deg,rgba(0,100,252,1) 0%,rgba(223,1,18,1) 100%)" at bounding box center [991, 183] width 15 height 15
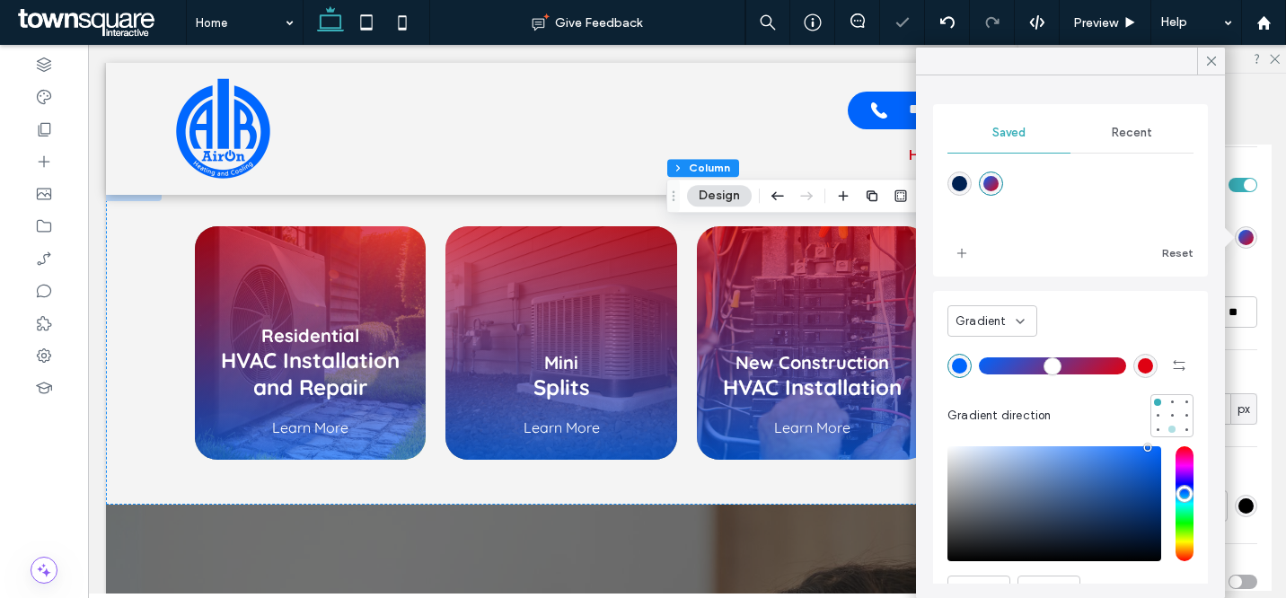
click at [1166, 435] on div at bounding box center [1172, 429] width 13 height 13
type input "*******"
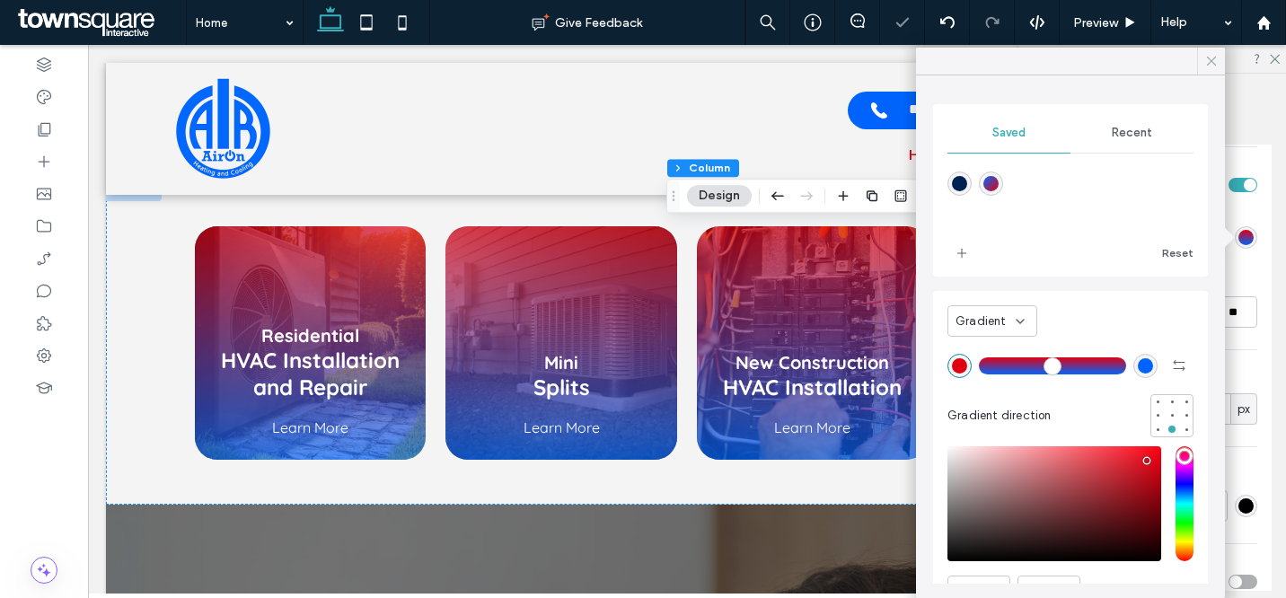
click at [1213, 59] on use at bounding box center [1211, 61] width 9 height 9
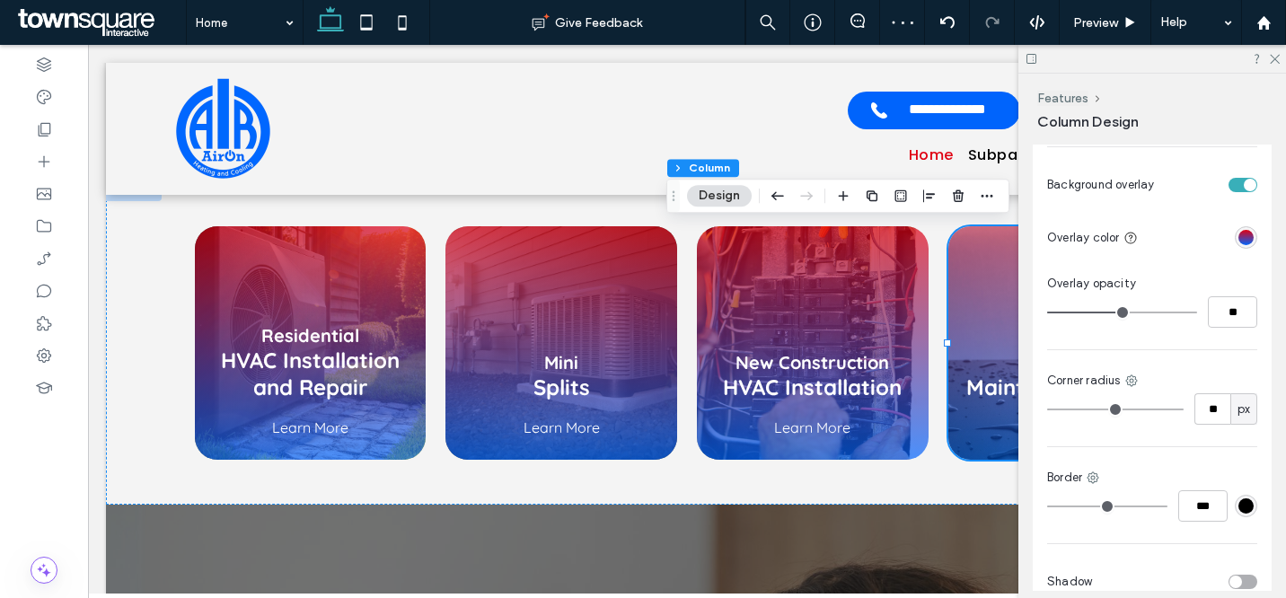
click at [1216, 330] on div "Color Image Video Background color Background overlay Overlay color Overlay opa…" at bounding box center [1152, 320] width 239 height 584
click at [1221, 314] on input "**" at bounding box center [1232, 311] width 49 height 31
click at [1221, 313] on input "**" at bounding box center [1232, 311] width 49 height 31
paste input "*"
click at [1225, 315] on input "***" at bounding box center [1232, 311] width 49 height 31
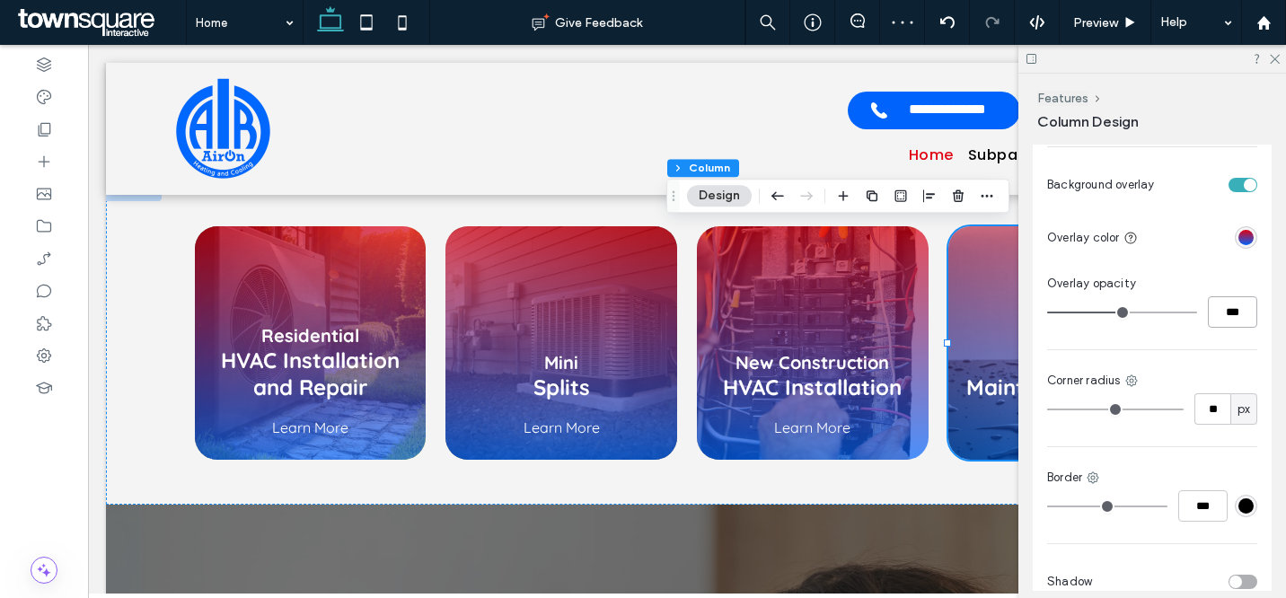
click at [1225, 315] on input "***" at bounding box center [1232, 311] width 49 height 31
paste input "number-input"
type input "**"
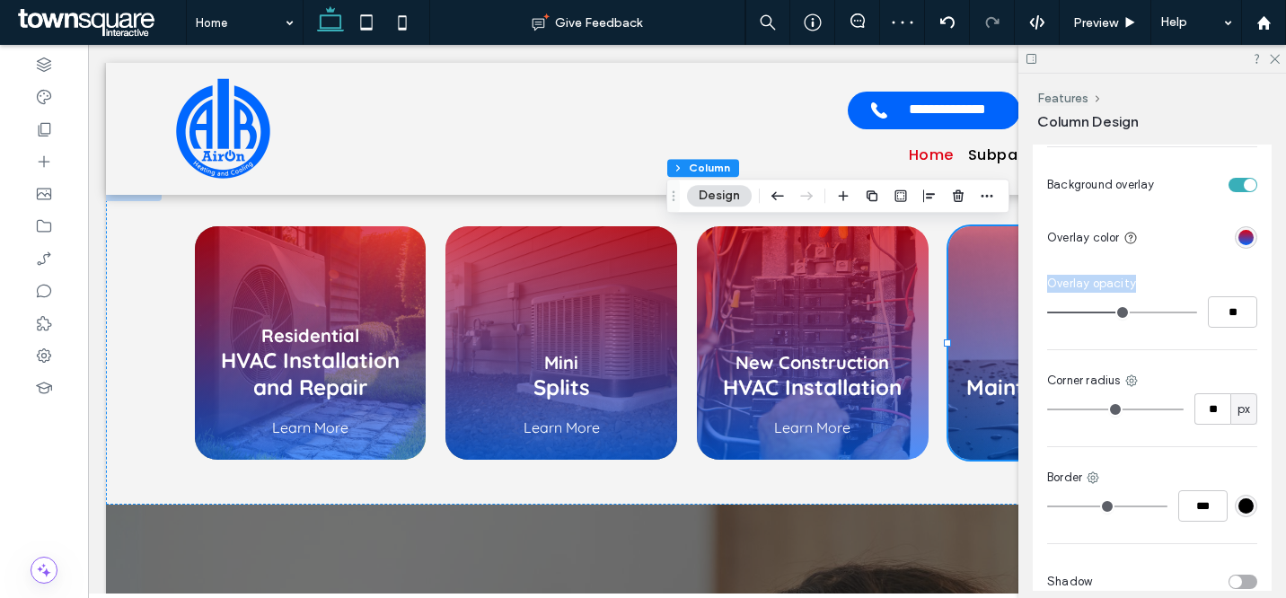
click at [1232, 327] on div "Color Image Video Background color Background overlay Overlay color Overlay opa…" at bounding box center [1152, 320] width 239 height 584
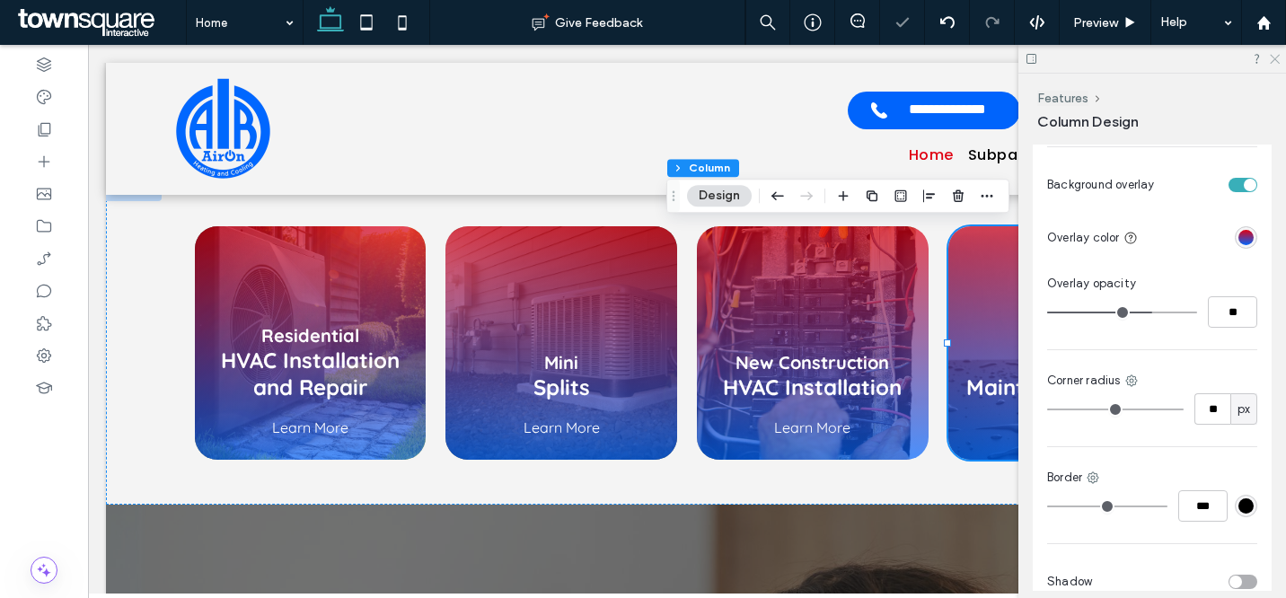
click at [1277, 59] on icon at bounding box center [1274, 58] width 12 height 12
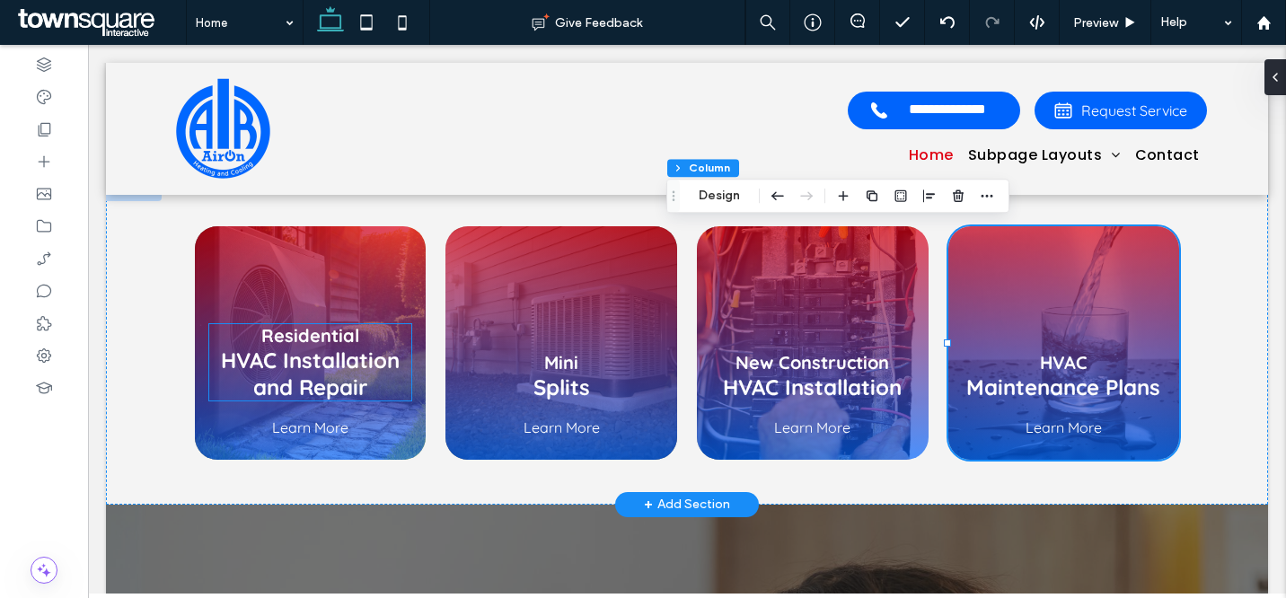
click at [329, 358] on span "HVAC Installation and Repair" at bounding box center [310, 374] width 179 height 54
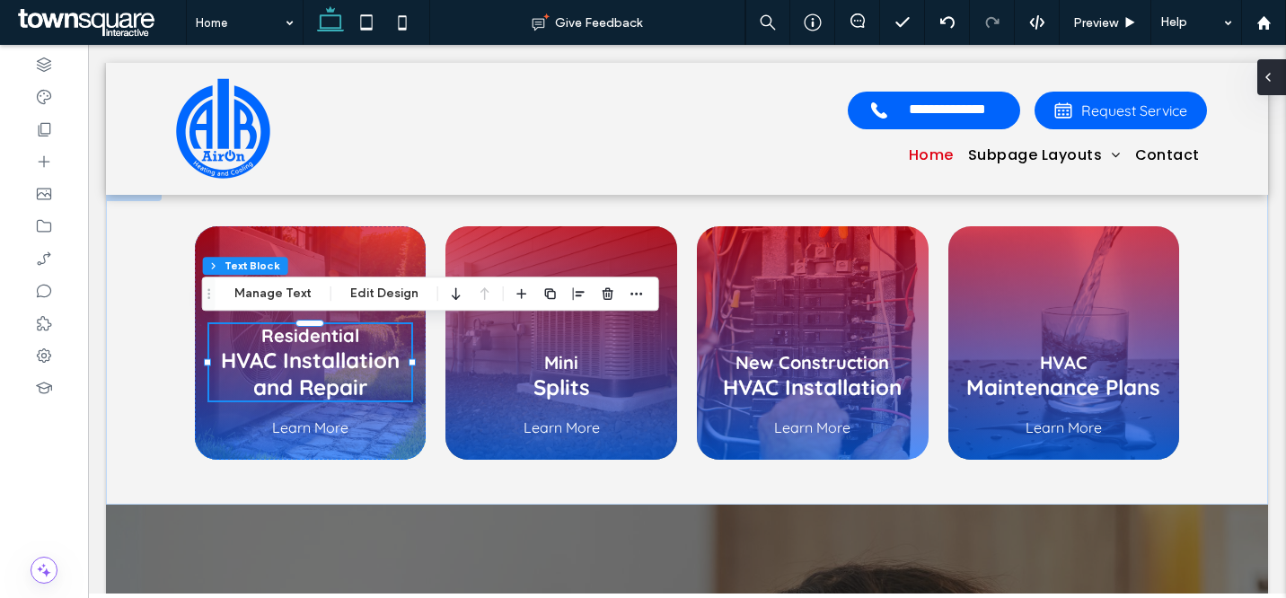
click at [1270, 74] on use at bounding box center [1269, 77] width 4 height 7
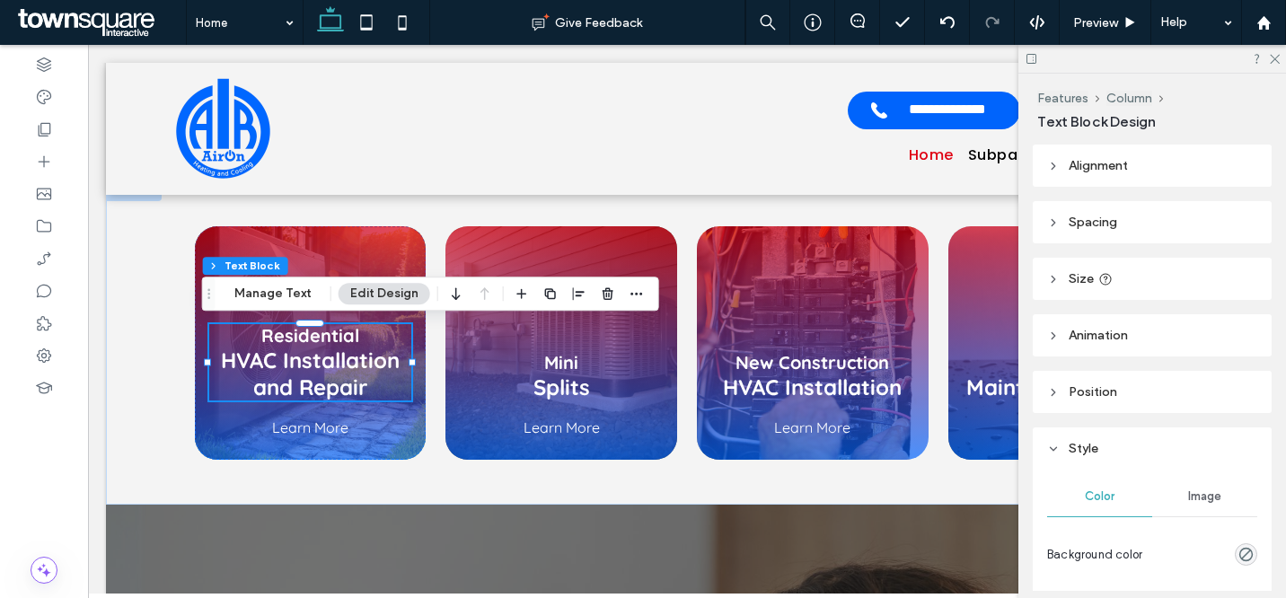
scroll to position [215, 0]
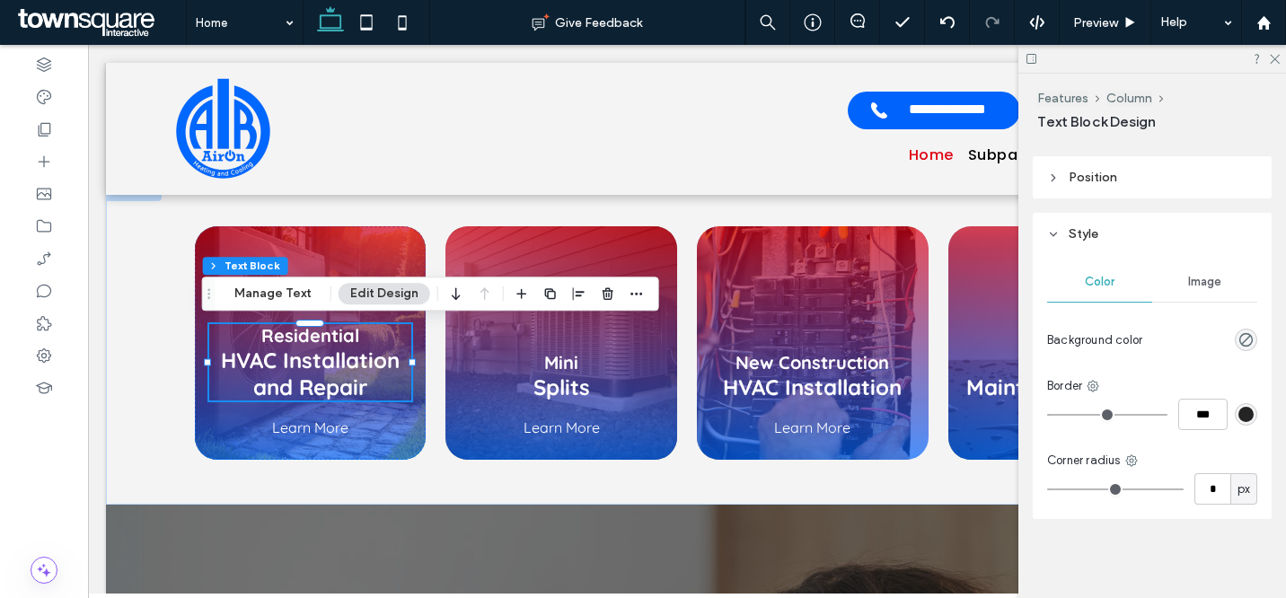
click at [1086, 230] on span "Style" at bounding box center [1084, 233] width 30 height 15
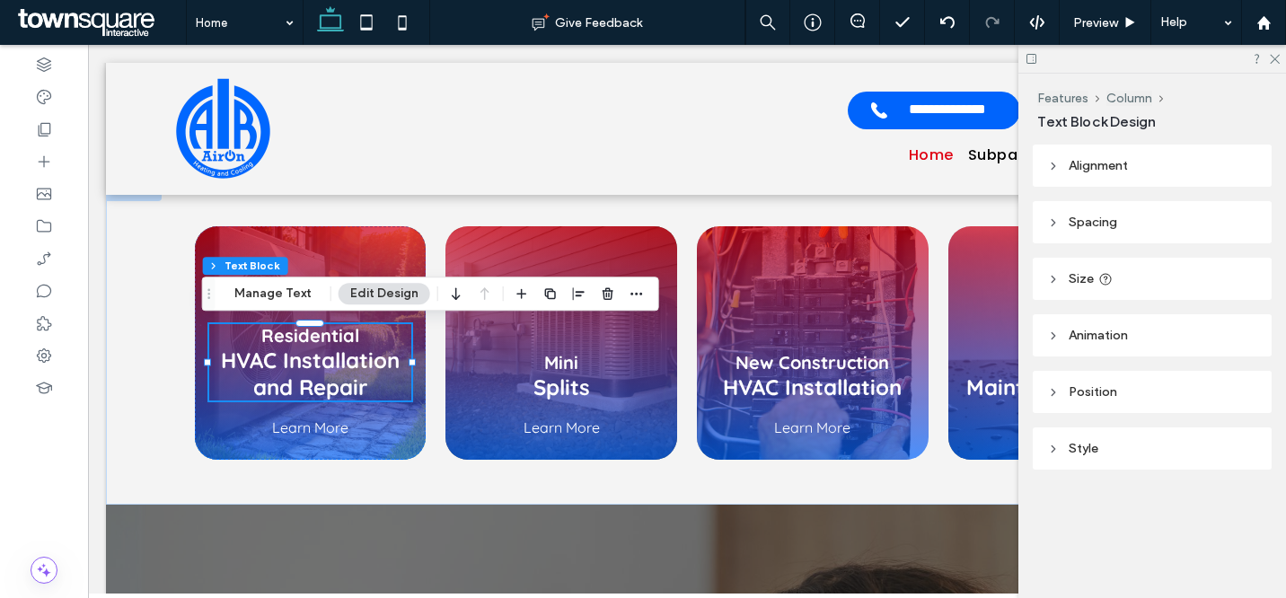
scroll to position [0, 0]
click at [1081, 382] on header "Position" at bounding box center [1152, 392] width 239 height 42
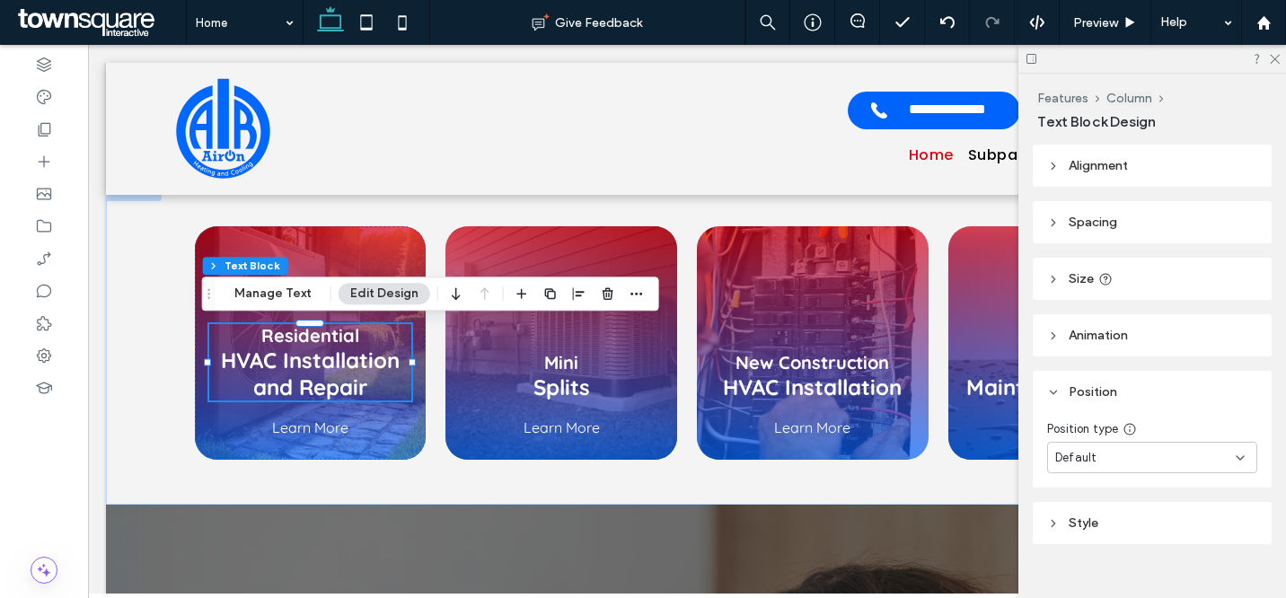
scroll to position [25, 0]
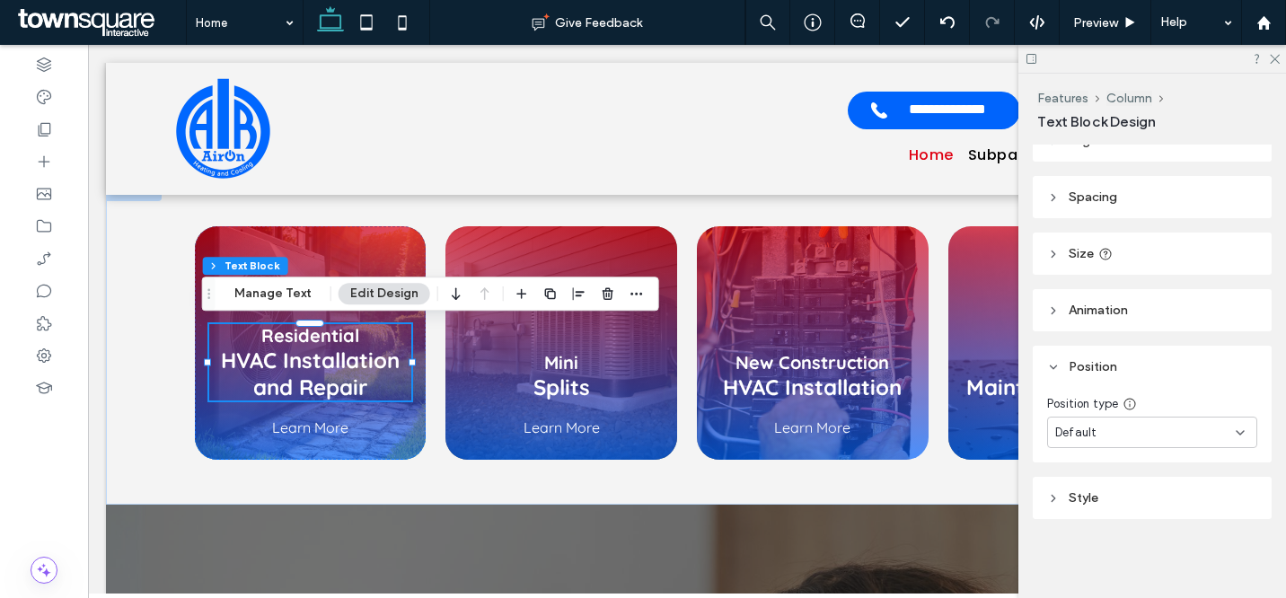
click at [1124, 425] on div "Default" at bounding box center [1145, 433] width 181 height 18
click at [1126, 318] on header "Animation" at bounding box center [1152, 310] width 239 height 42
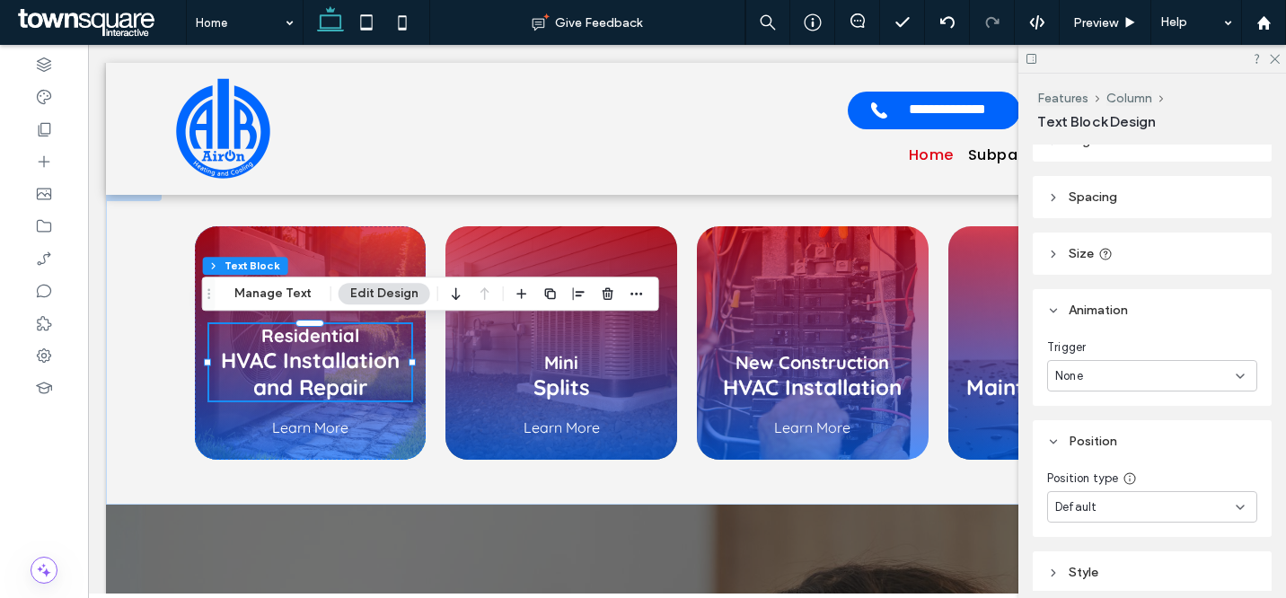
click at [1134, 368] on div "None" at bounding box center [1145, 376] width 181 height 18
click at [1128, 371] on div "None" at bounding box center [1145, 376] width 181 height 18
click at [349, 431] on link "Learn More" at bounding box center [310, 428] width 203 height 36
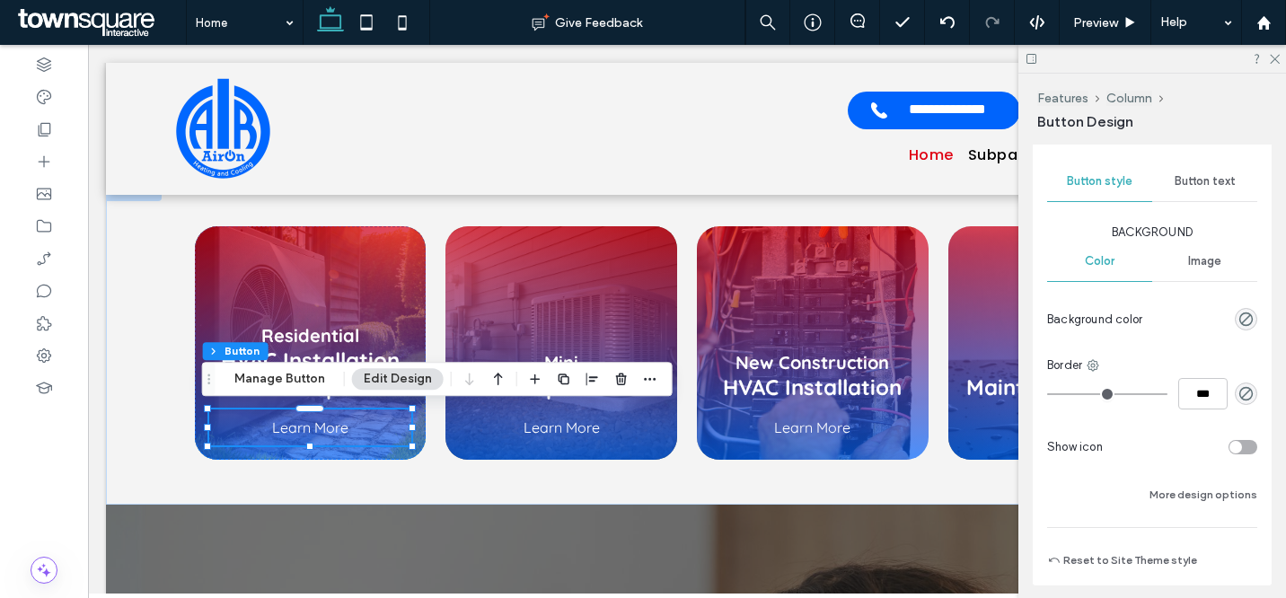
scroll to position [86, 0]
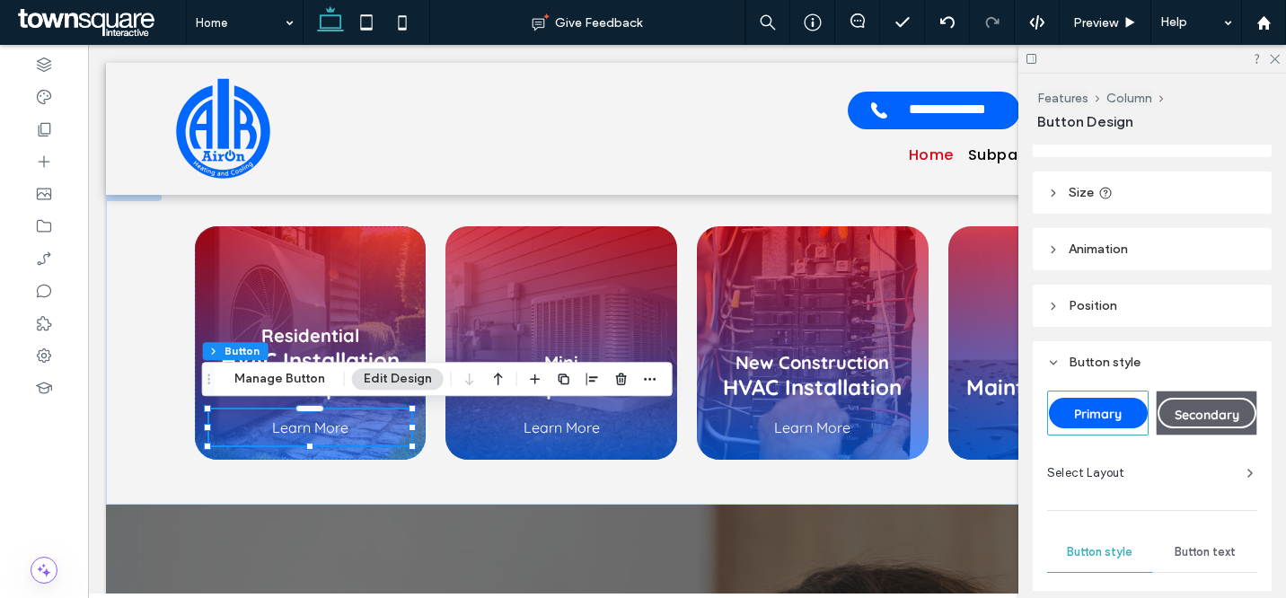
click at [1109, 254] on span "Animation" at bounding box center [1098, 249] width 59 height 15
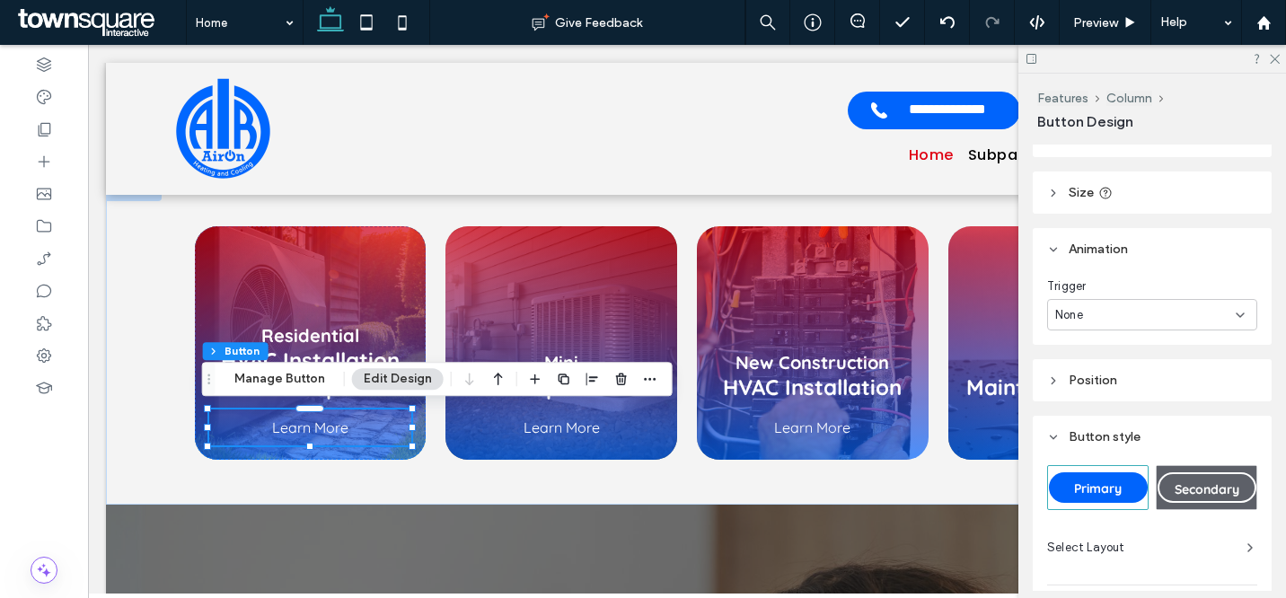
click at [1129, 244] on header "Animation" at bounding box center [1152, 249] width 239 height 42
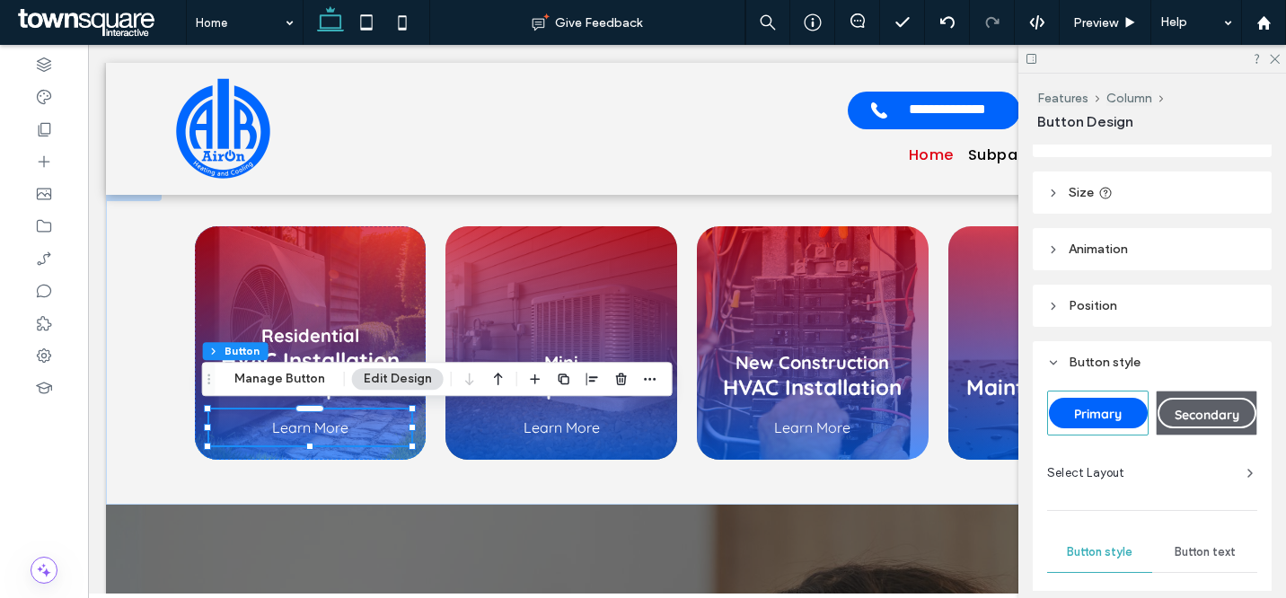
scroll to position [524, 0]
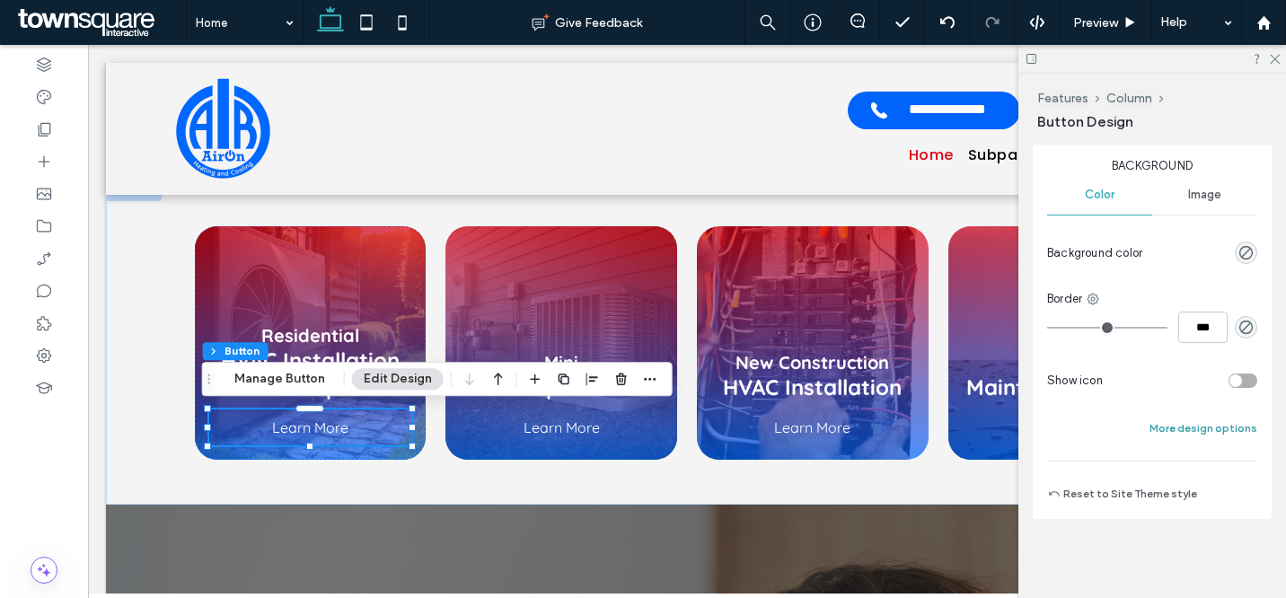
click at [1187, 426] on button "More design options" at bounding box center [1204, 429] width 108 height 22
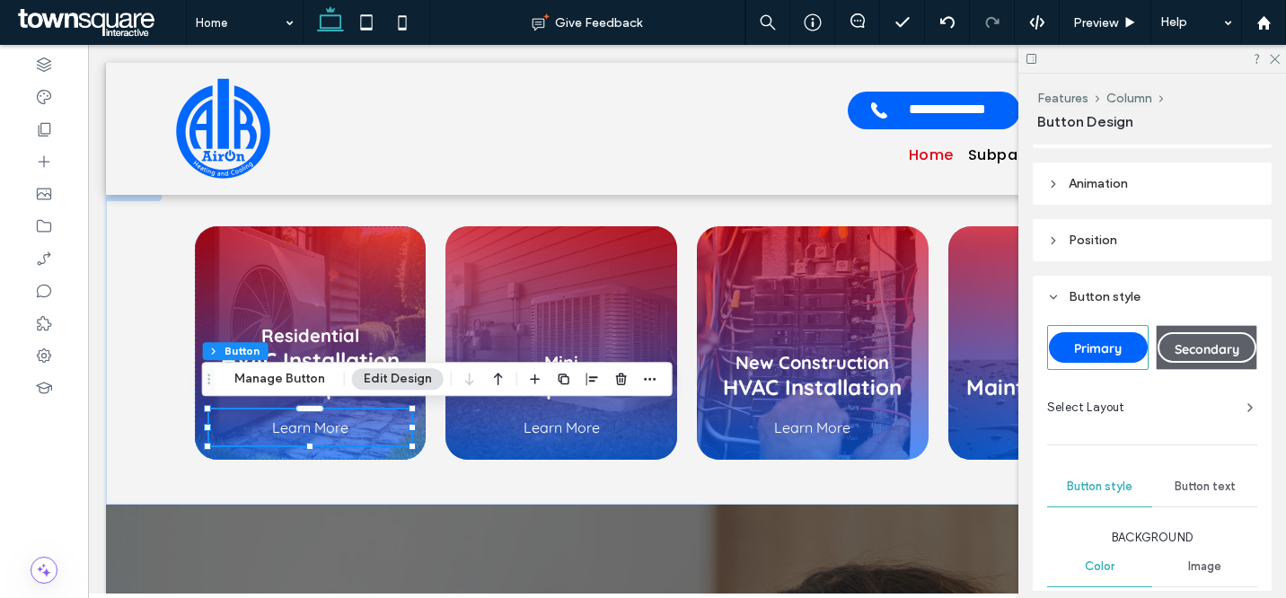
scroll to position [128, 0]
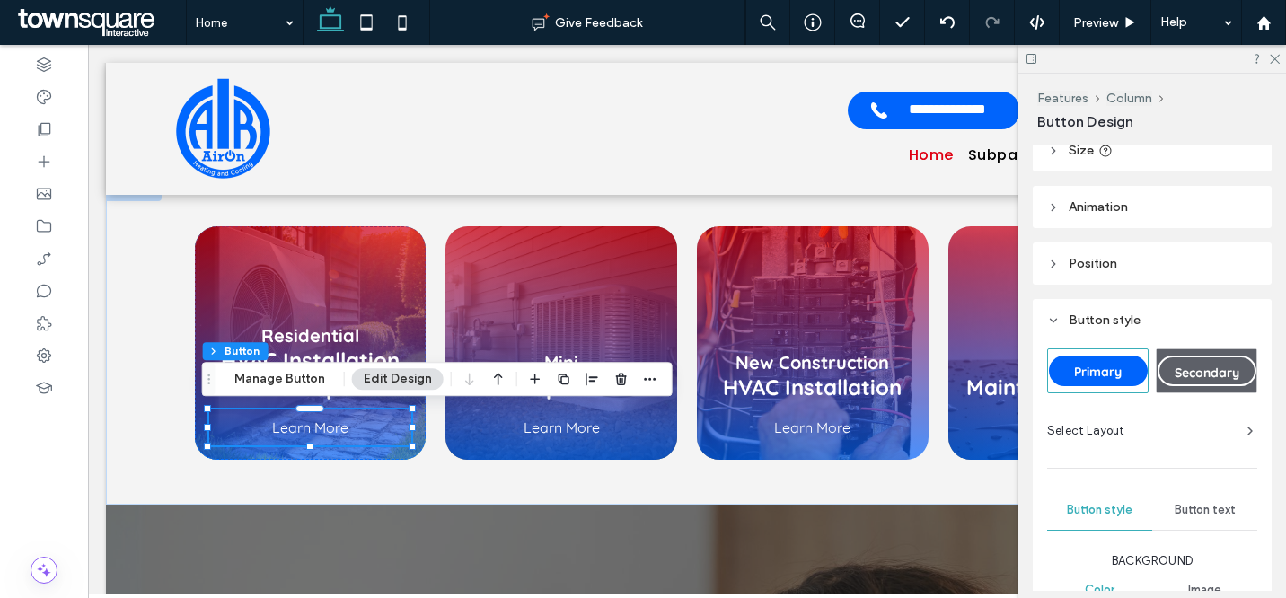
click at [1106, 319] on span "Button style" at bounding box center [1105, 320] width 72 height 15
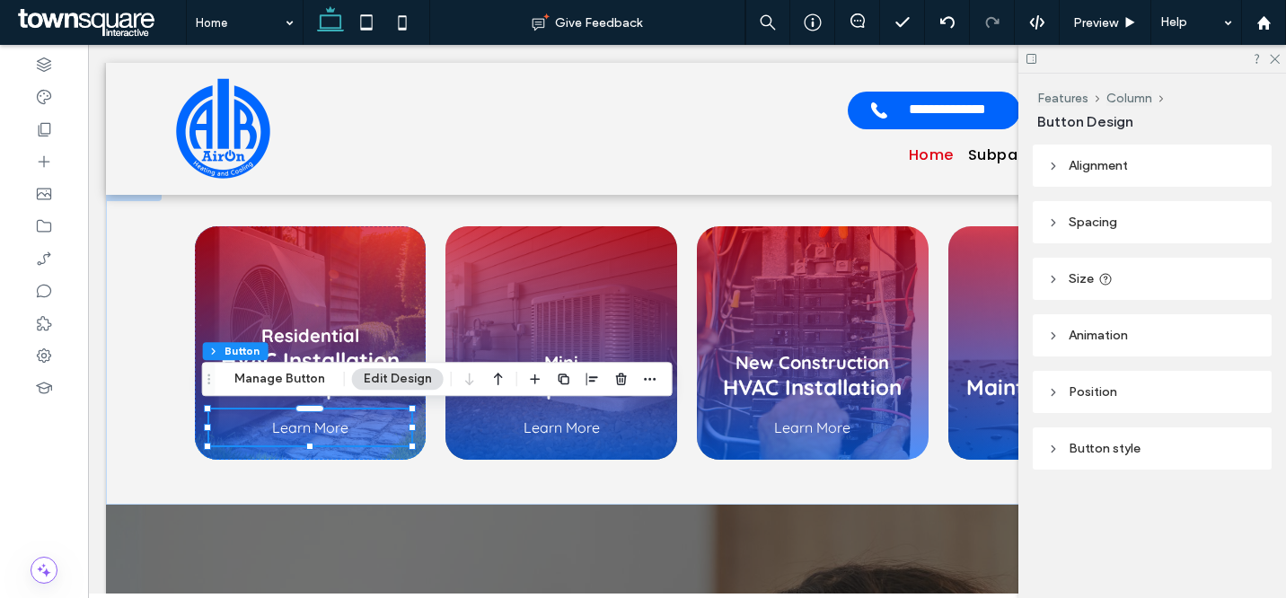
scroll to position [0, 0]
click at [1115, 336] on span "Animation" at bounding box center [1098, 335] width 59 height 15
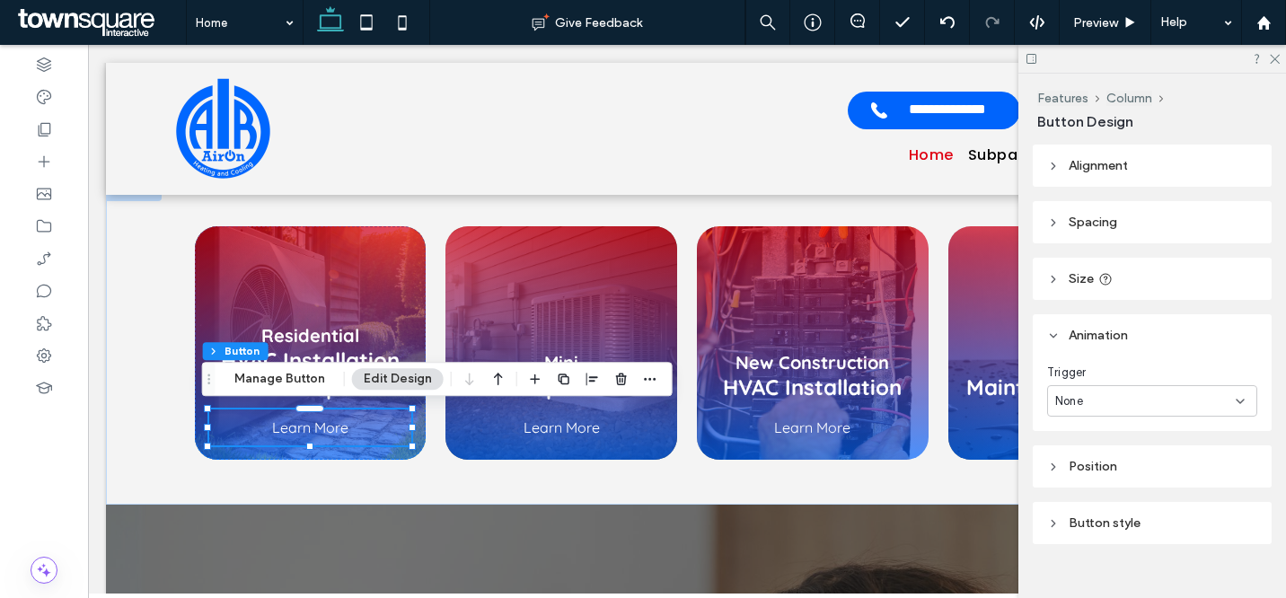
click at [1140, 410] on div "None" at bounding box center [1145, 402] width 181 height 18
click at [1114, 340] on span "Animation" at bounding box center [1098, 335] width 59 height 15
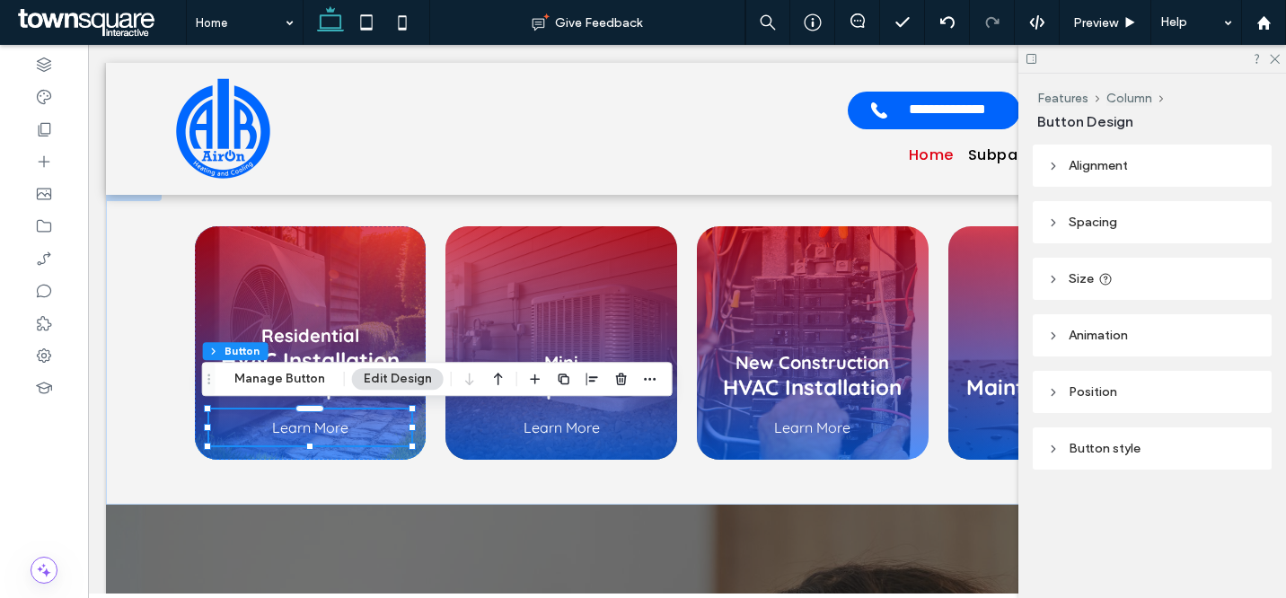
click at [1163, 428] on header "Button style" at bounding box center [1152, 449] width 239 height 42
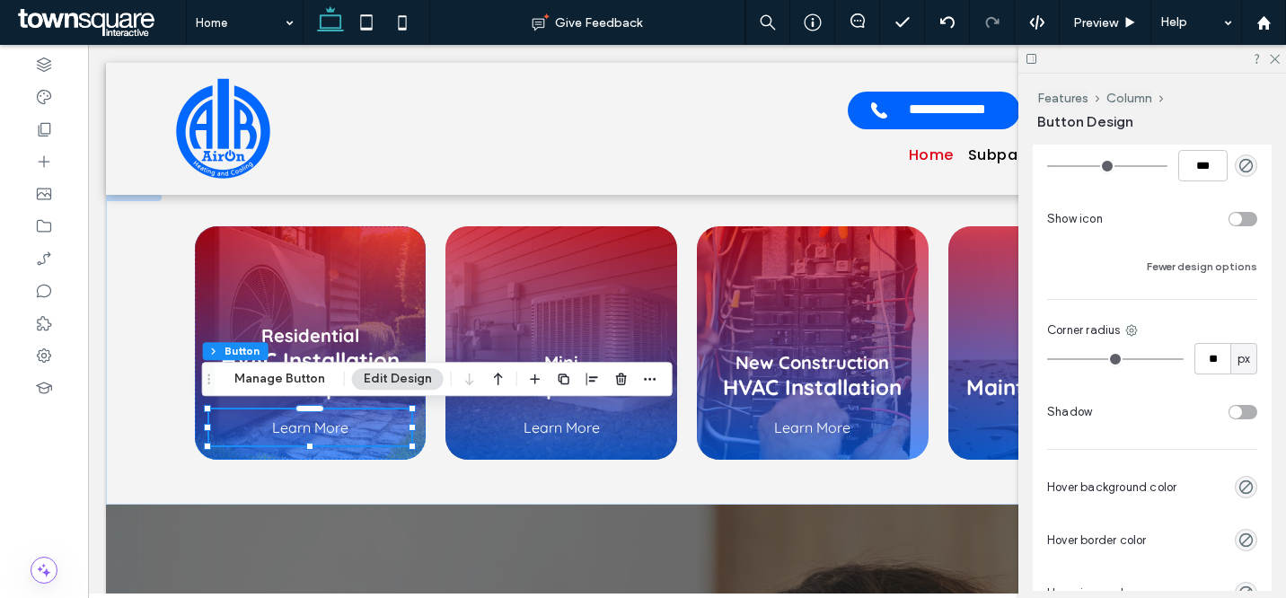
scroll to position [674, 0]
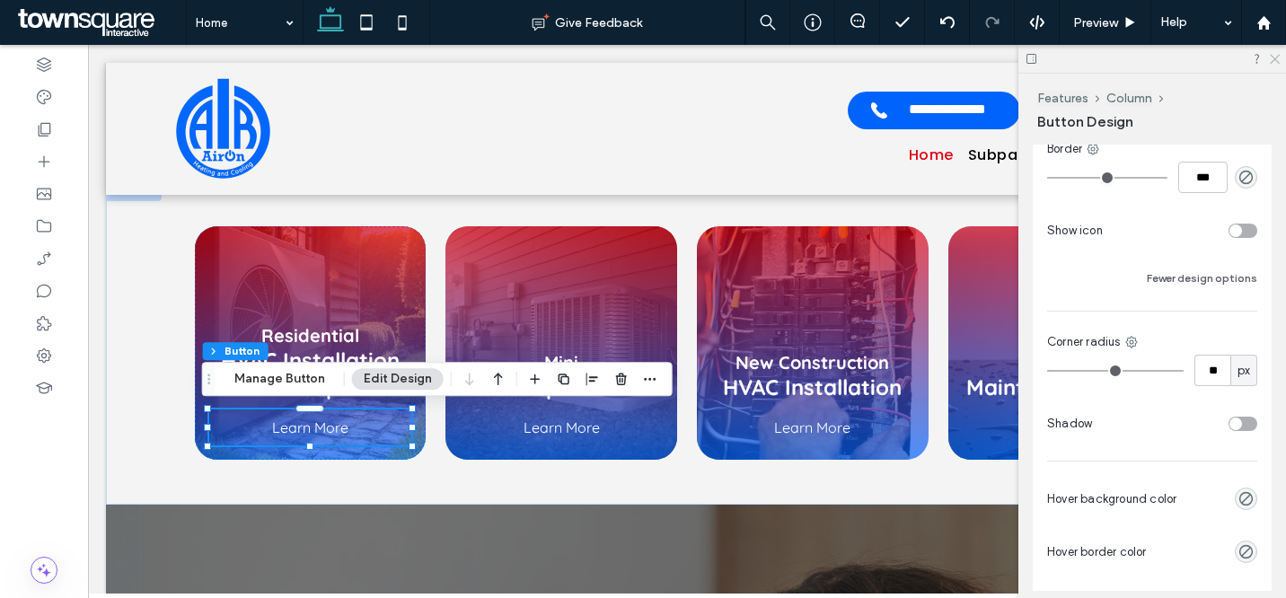
click at [1271, 62] on icon at bounding box center [1274, 58] width 12 height 12
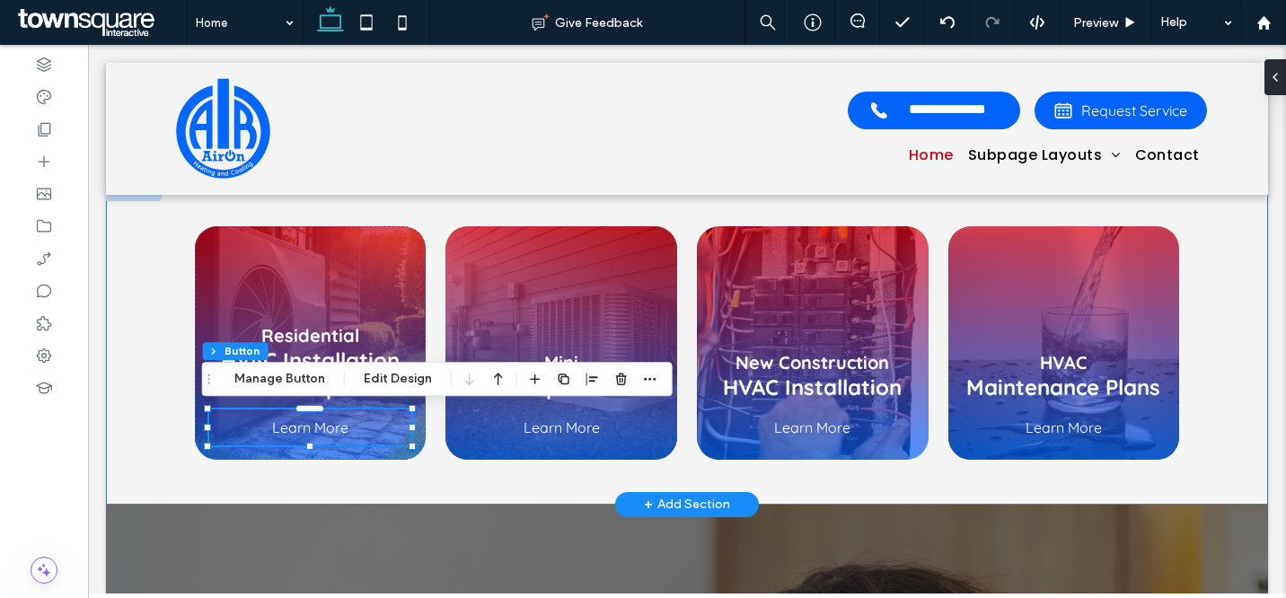
click at [429, 227] on div "Residential HVAC Installation and Repair Learn More Mini Splits Learn More New …" at bounding box center [687, 342] width 1078 height 323
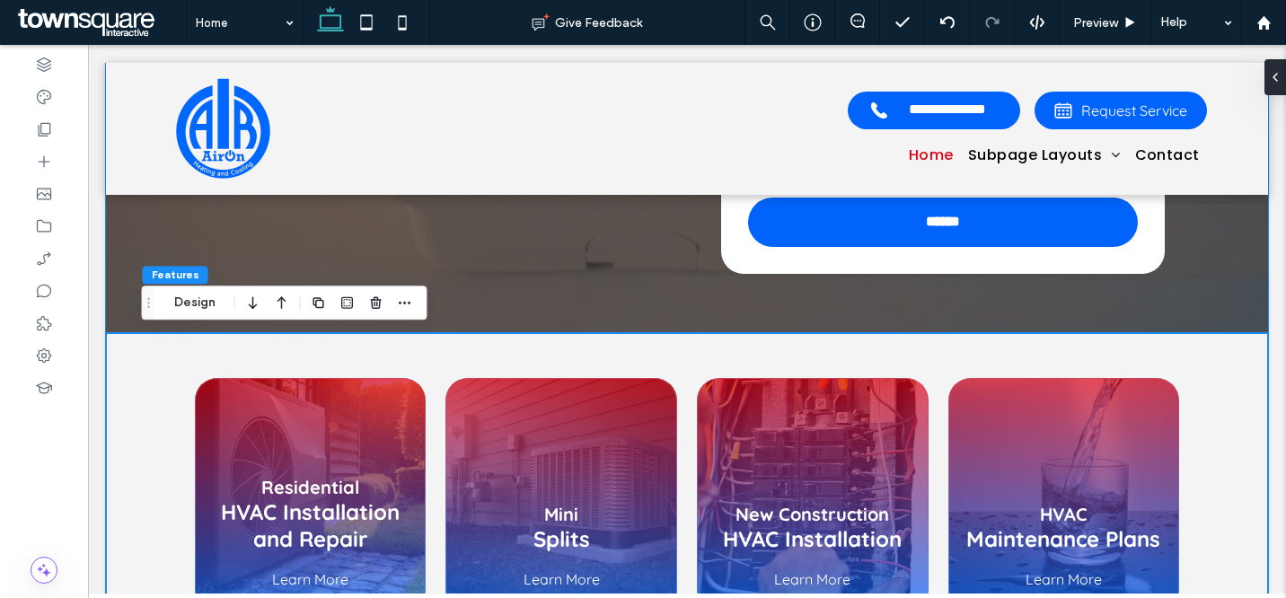
scroll to position [675, 0]
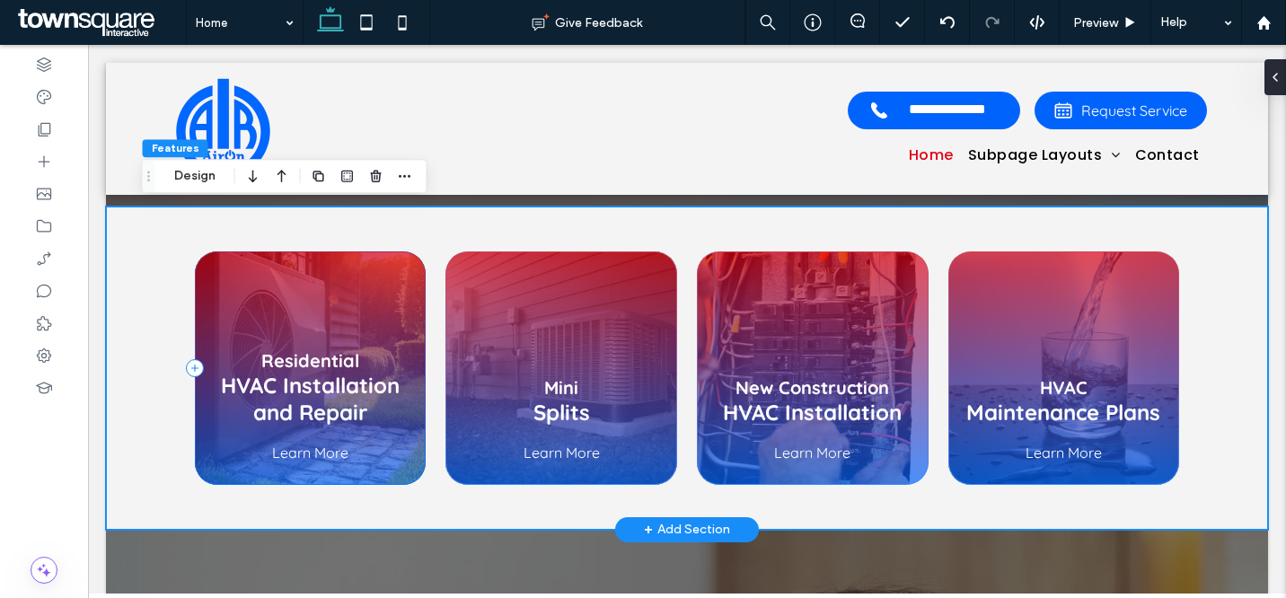
click at [374, 286] on div "Residential HVAC Installation and Repair Learn More" at bounding box center [311, 369] width 232 height 234
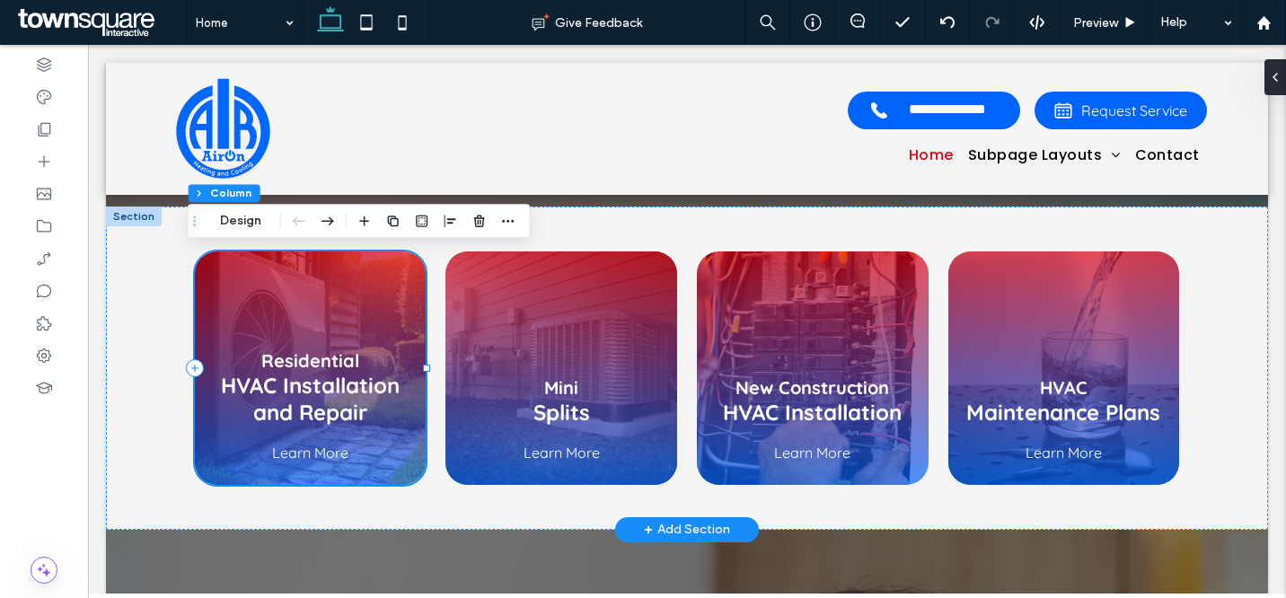
click at [374, 286] on div "Residential HVAC Installation and Repair Learn More" at bounding box center [311, 369] width 232 height 234
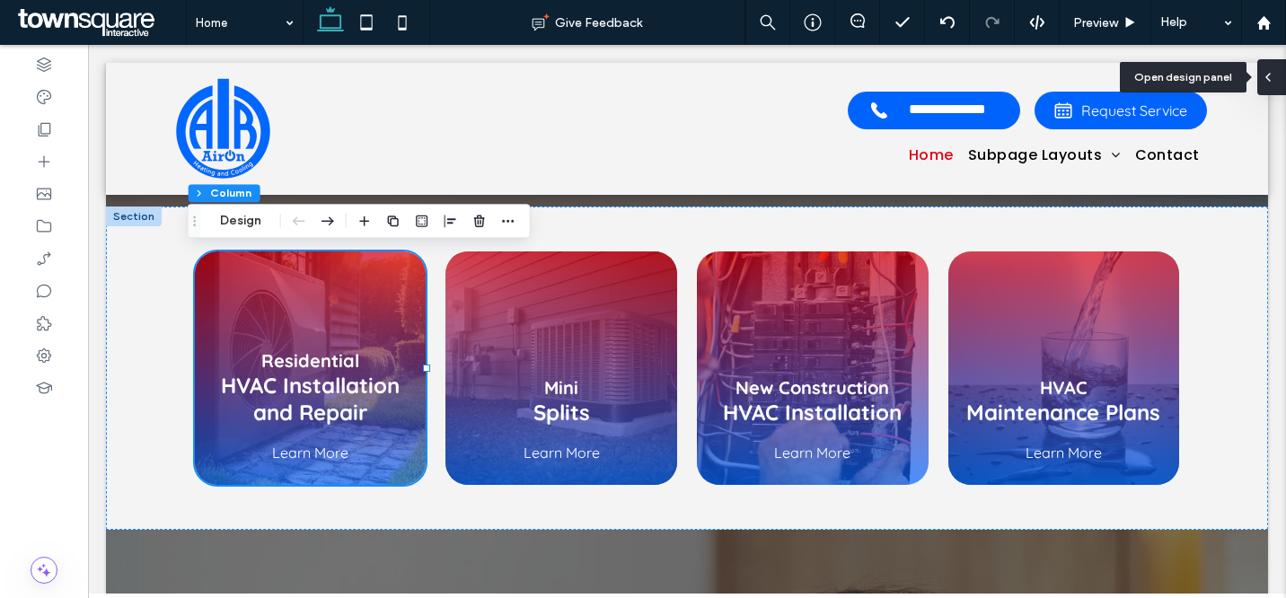
click at [1271, 75] on icon at bounding box center [1268, 77] width 14 height 14
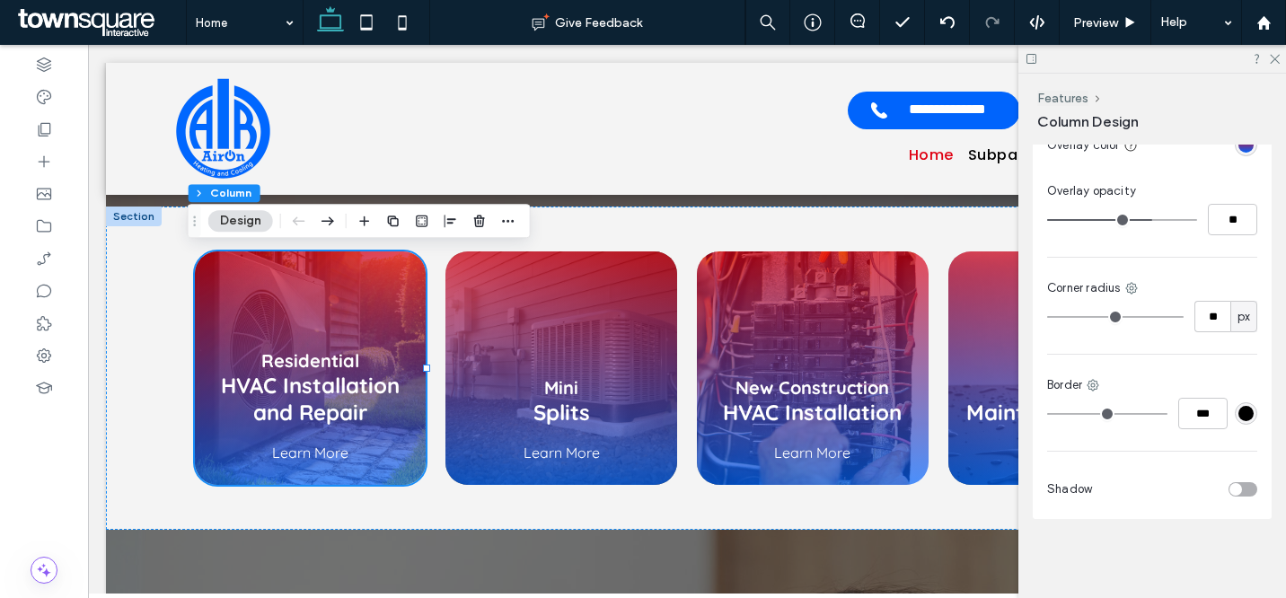
scroll to position [347, 0]
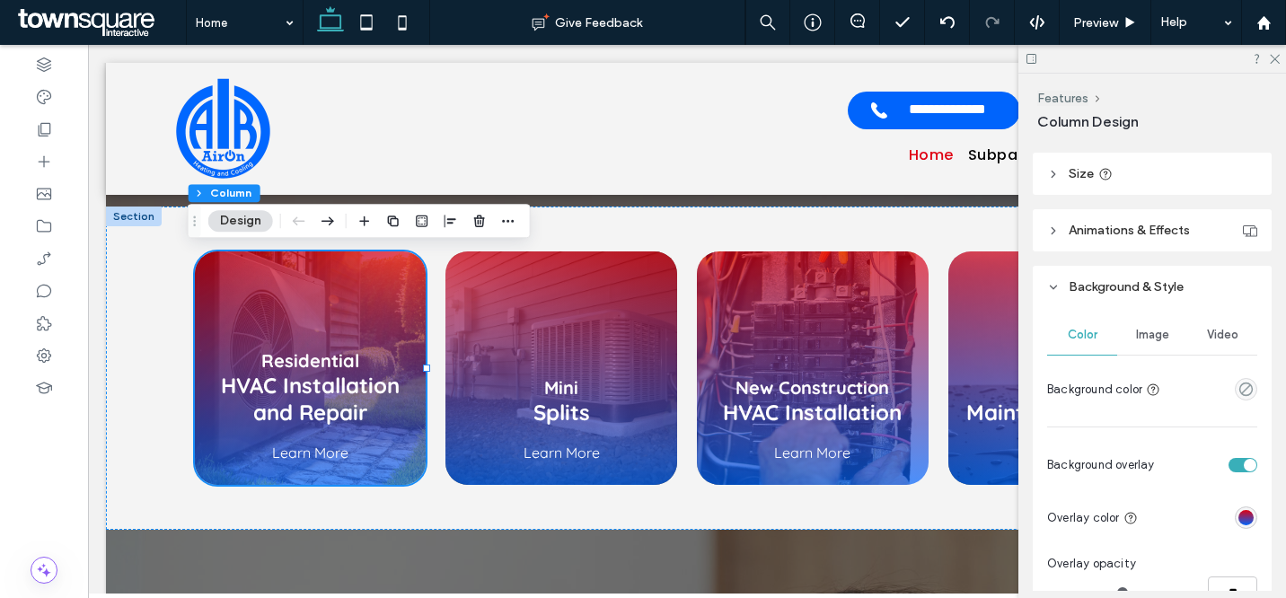
click at [1155, 346] on div "Image" at bounding box center [1152, 335] width 70 height 40
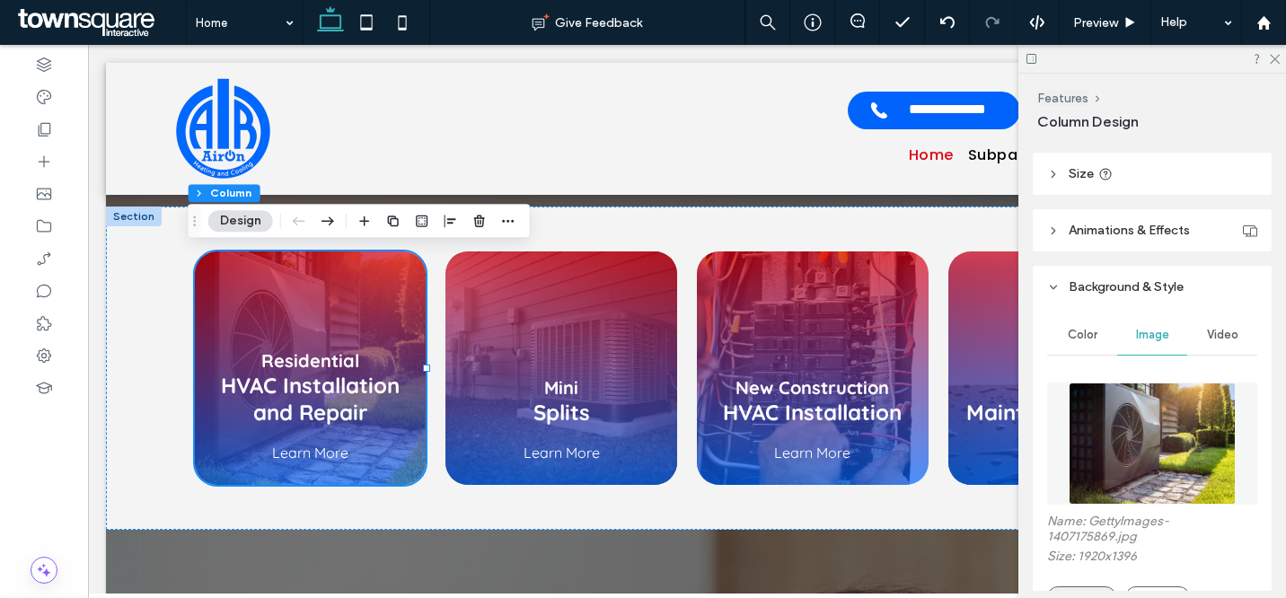
scroll to position [392, 0]
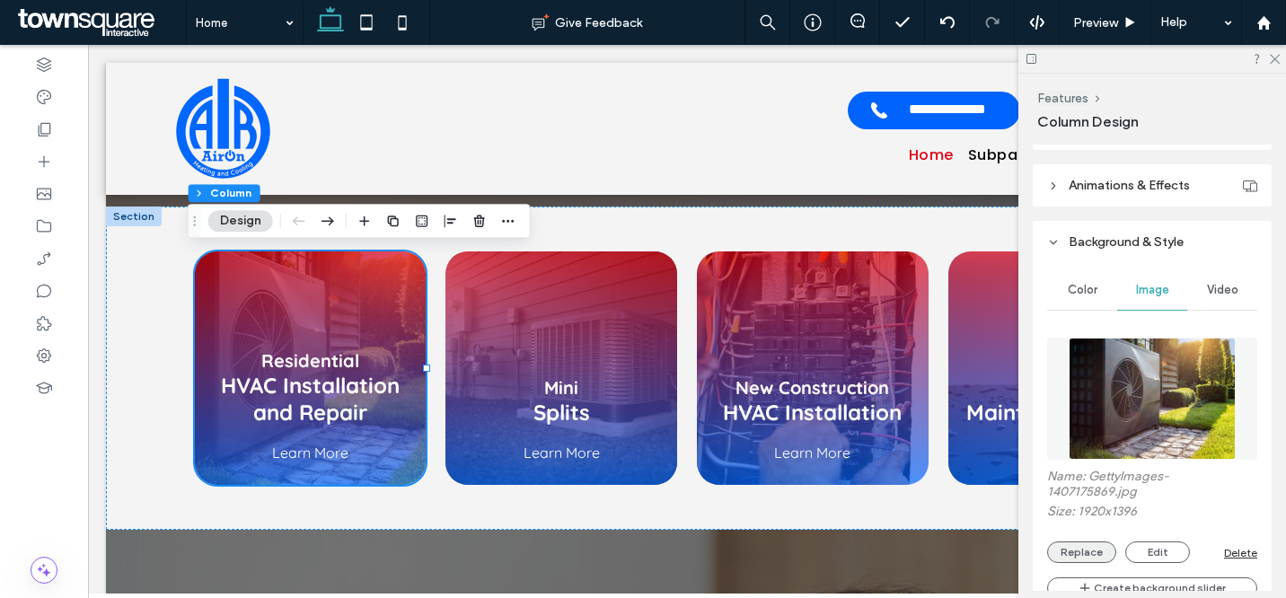
click at [1096, 552] on button "Replace" at bounding box center [1081, 553] width 69 height 22
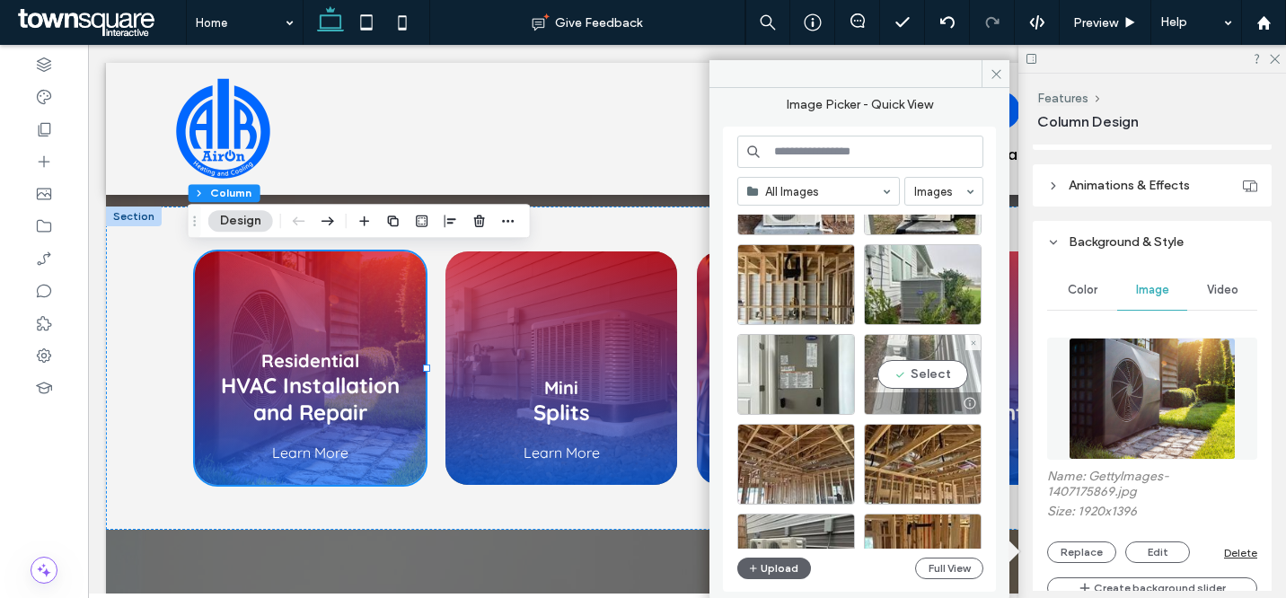
scroll to position [162, 0]
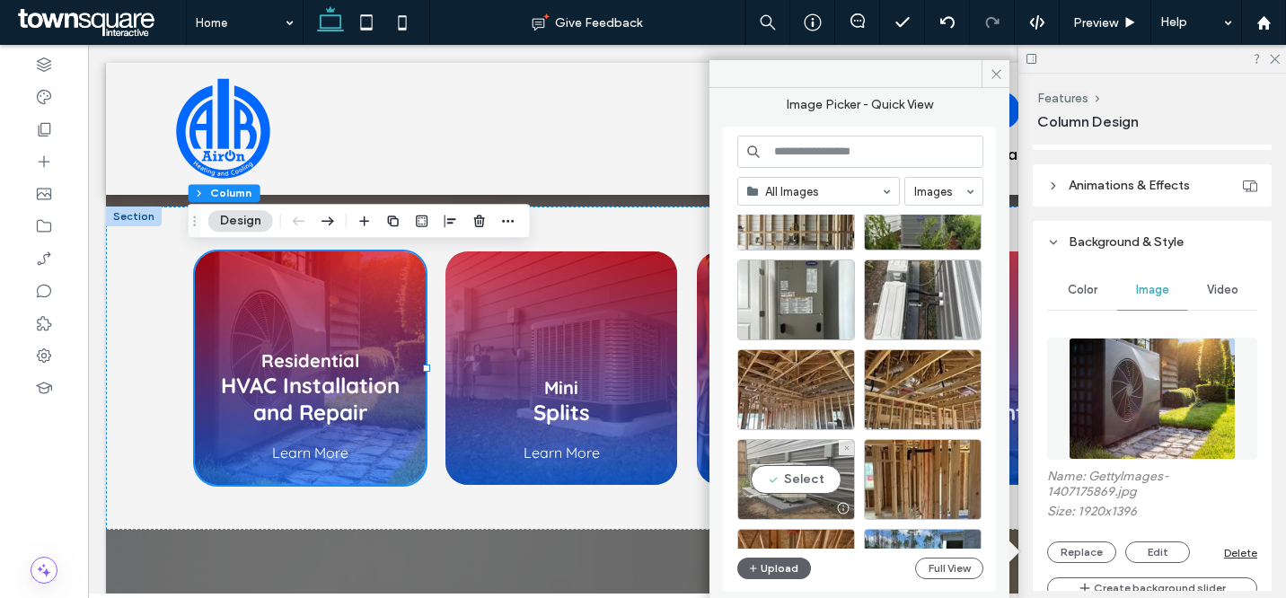
click at [800, 479] on div "Select" at bounding box center [796, 479] width 118 height 81
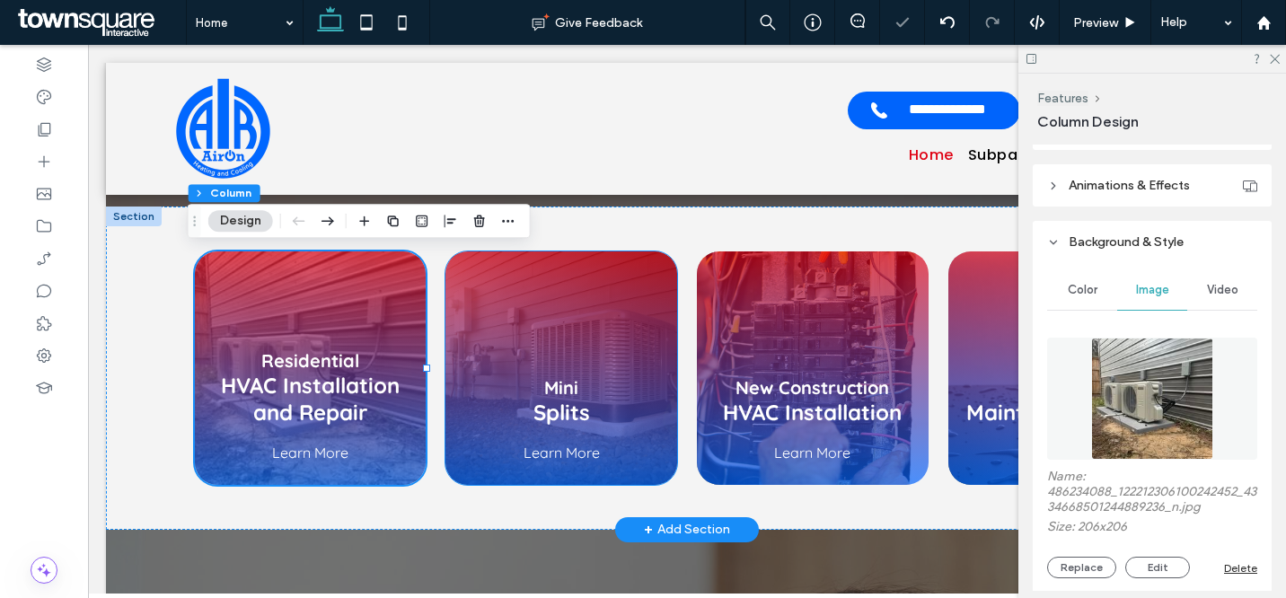
click at [589, 296] on div "Mini Splits Learn More" at bounding box center [562, 369] width 232 height 234
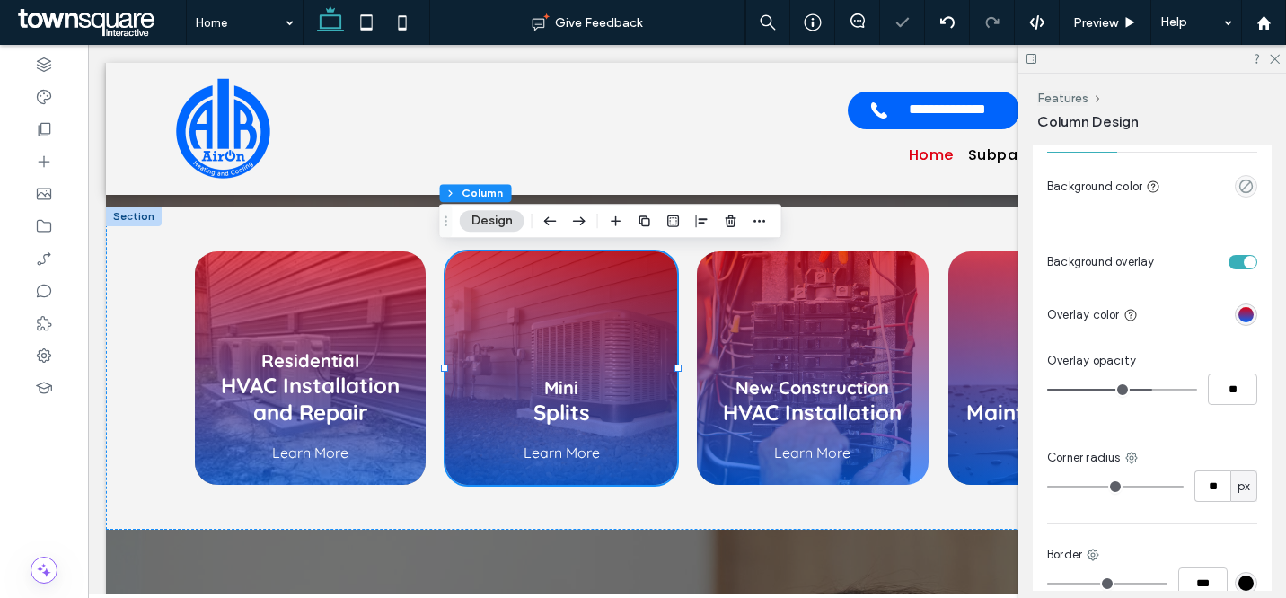
scroll to position [255, 0]
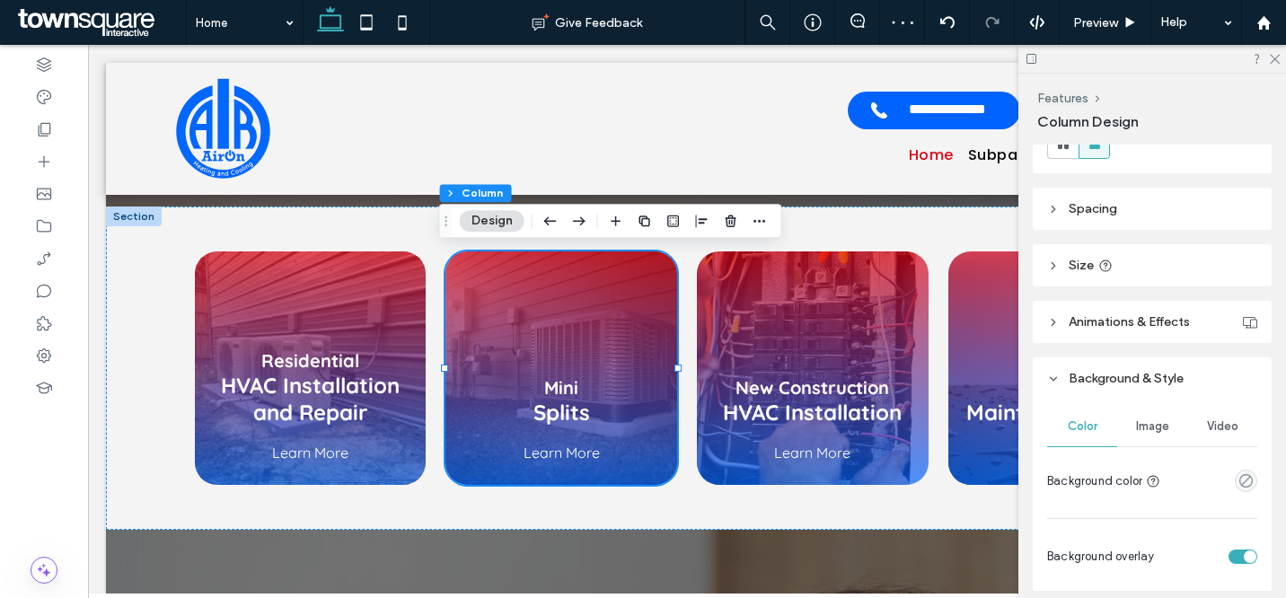
click at [1158, 428] on span "Image" at bounding box center [1152, 426] width 33 height 14
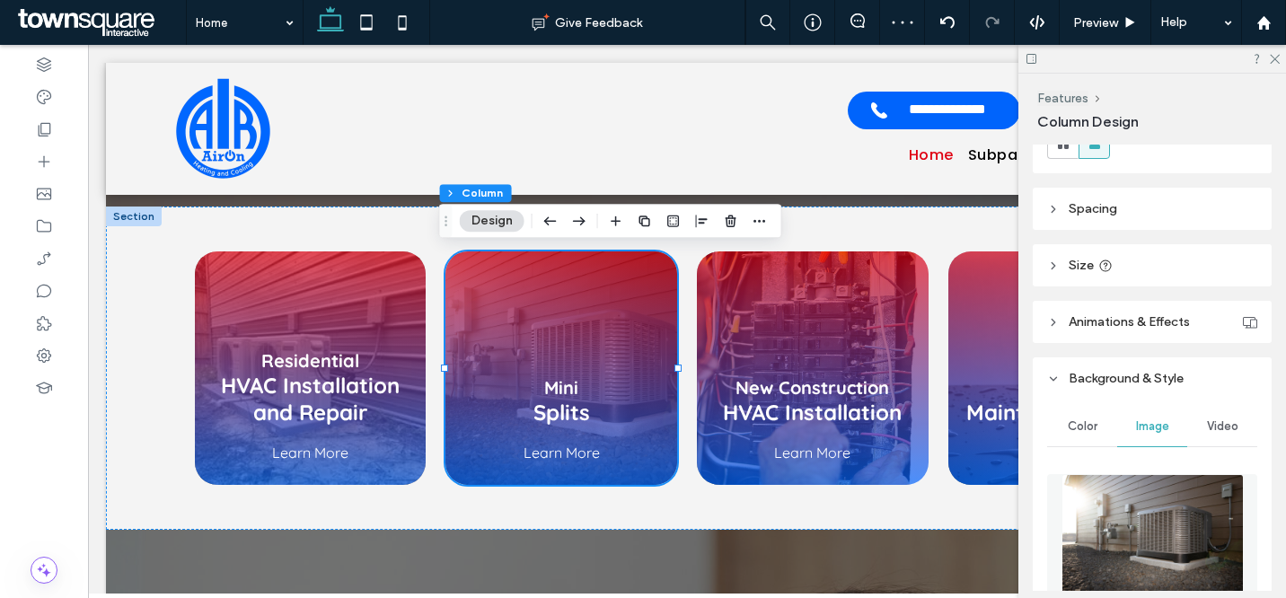
scroll to position [538, 0]
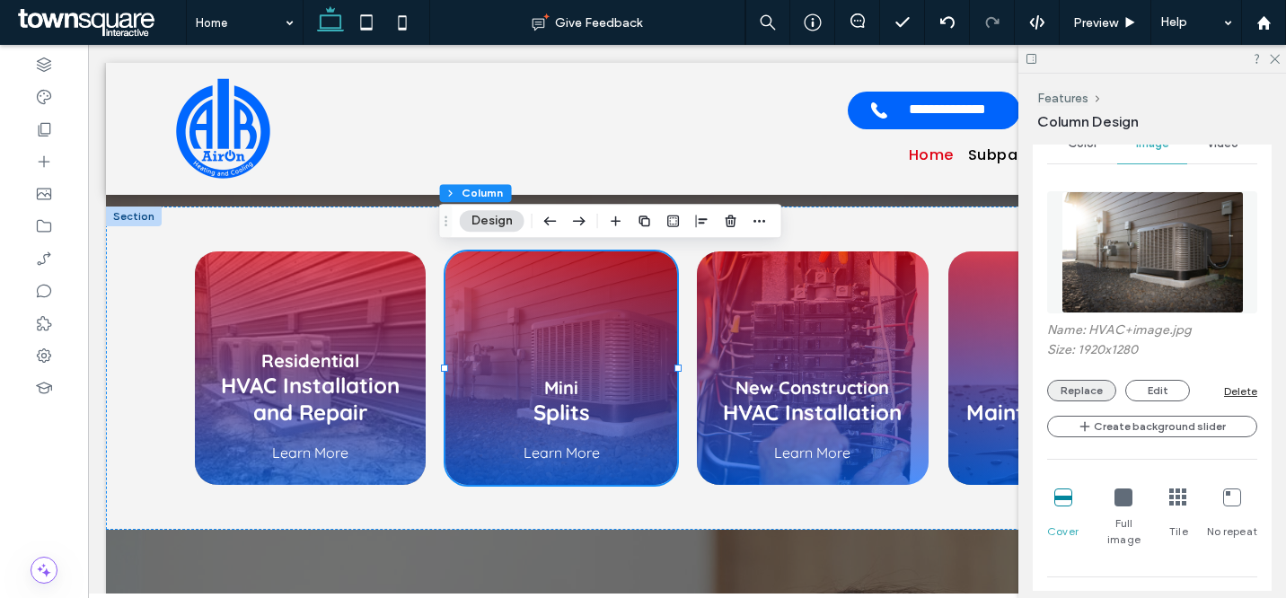
click at [1081, 397] on button "Replace" at bounding box center [1081, 391] width 69 height 22
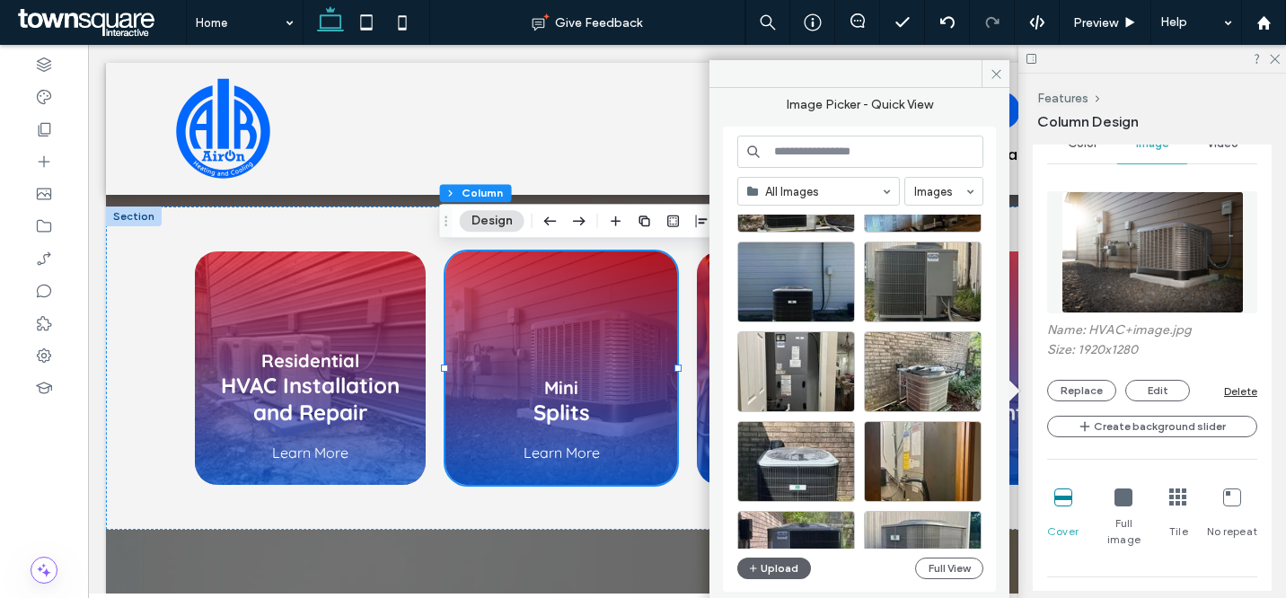
scroll to position [1584, 0]
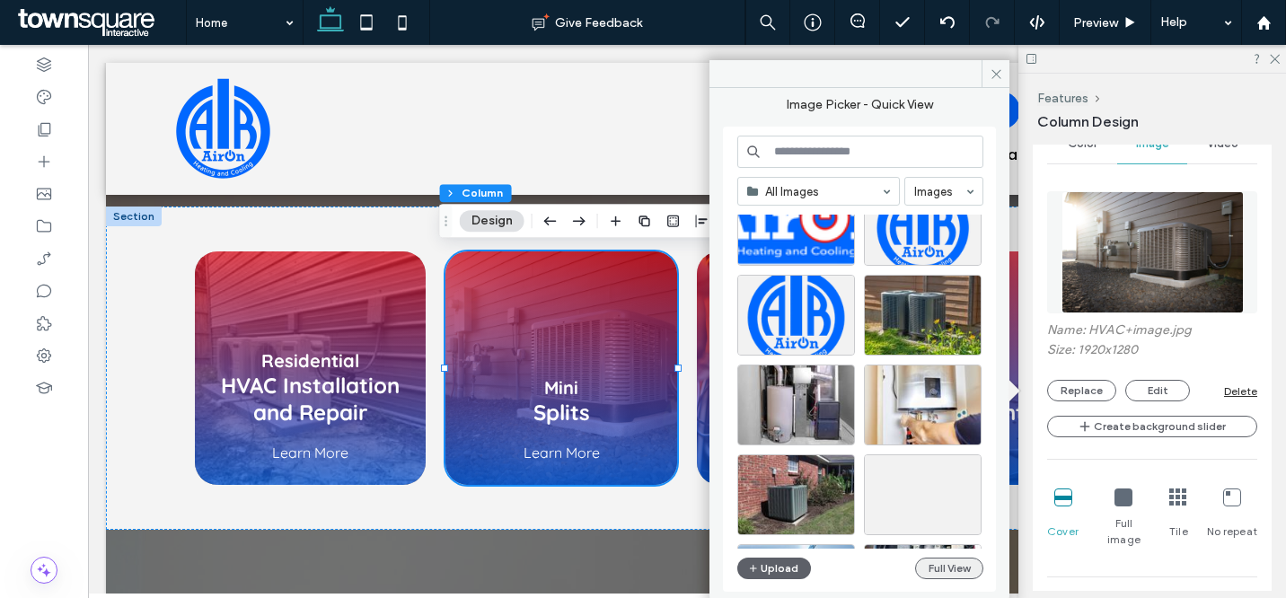
click at [943, 566] on button "Full View" at bounding box center [949, 569] width 68 height 22
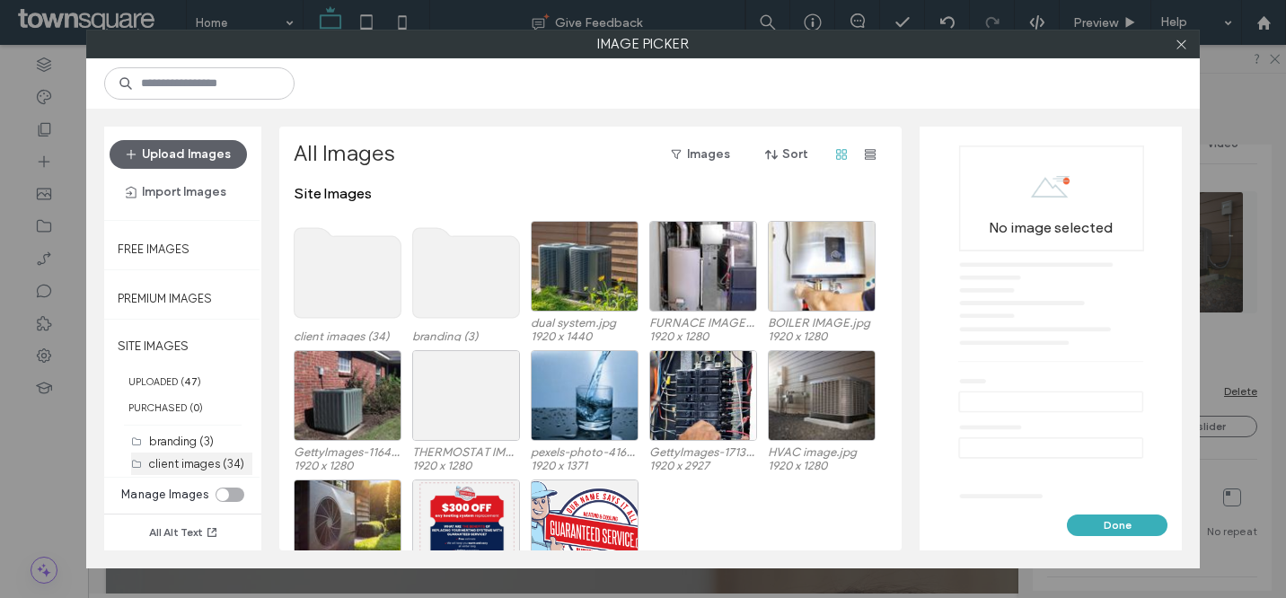
click at [216, 463] on label "client images (34)" at bounding box center [196, 463] width 95 height 13
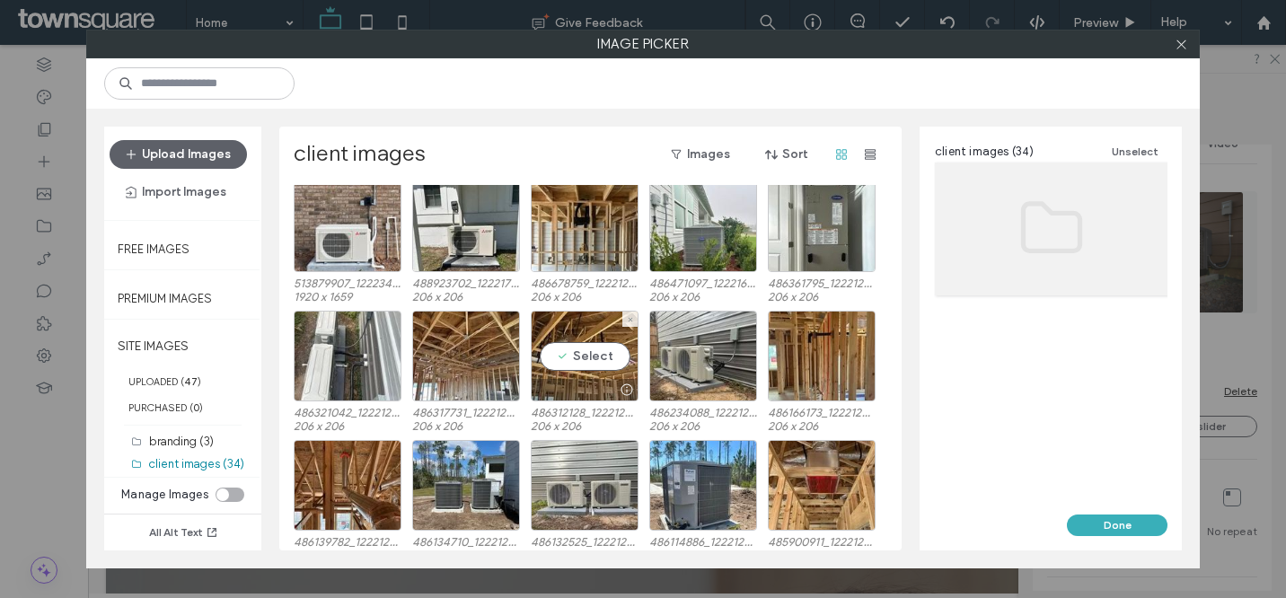
scroll to position [26, 0]
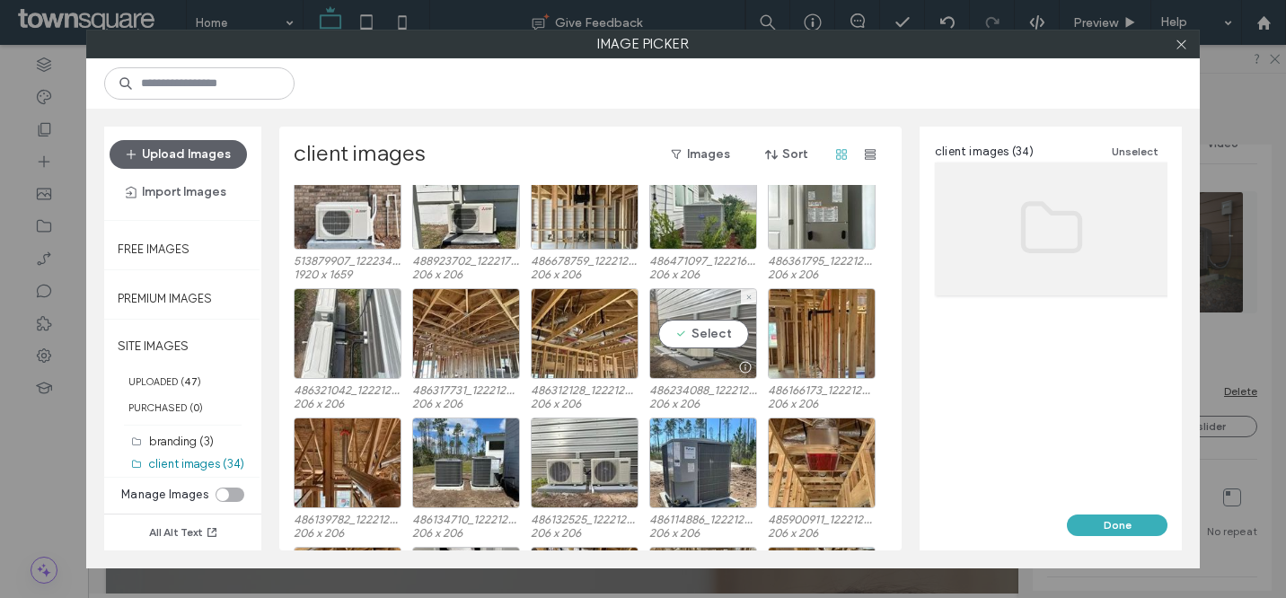
click at [706, 349] on div "Select" at bounding box center [703, 333] width 108 height 91
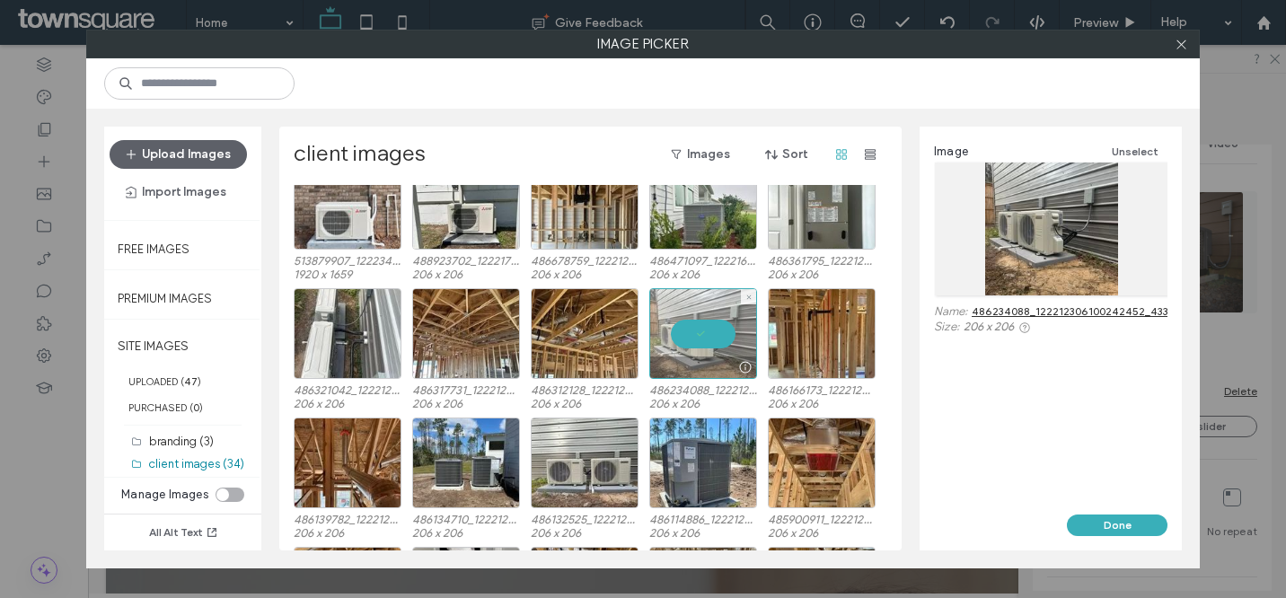
click at [723, 324] on div at bounding box center [703, 333] width 108 height 91
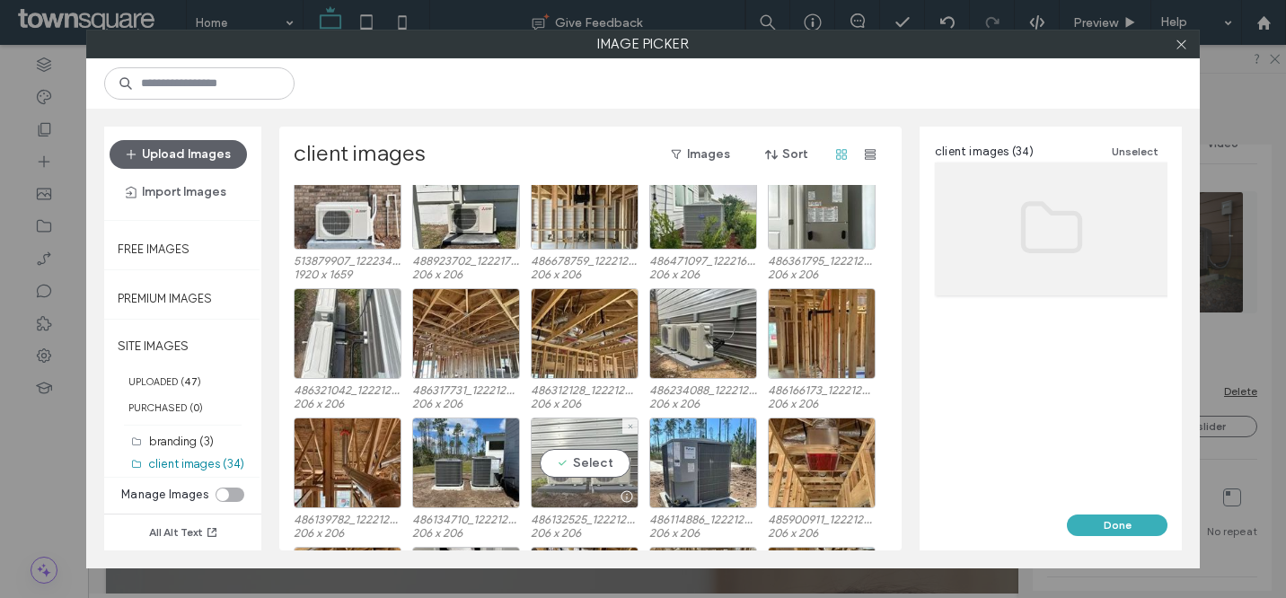
click at [580, 446] on div "Select" at bounding box center [585, 463] width 108 height 91
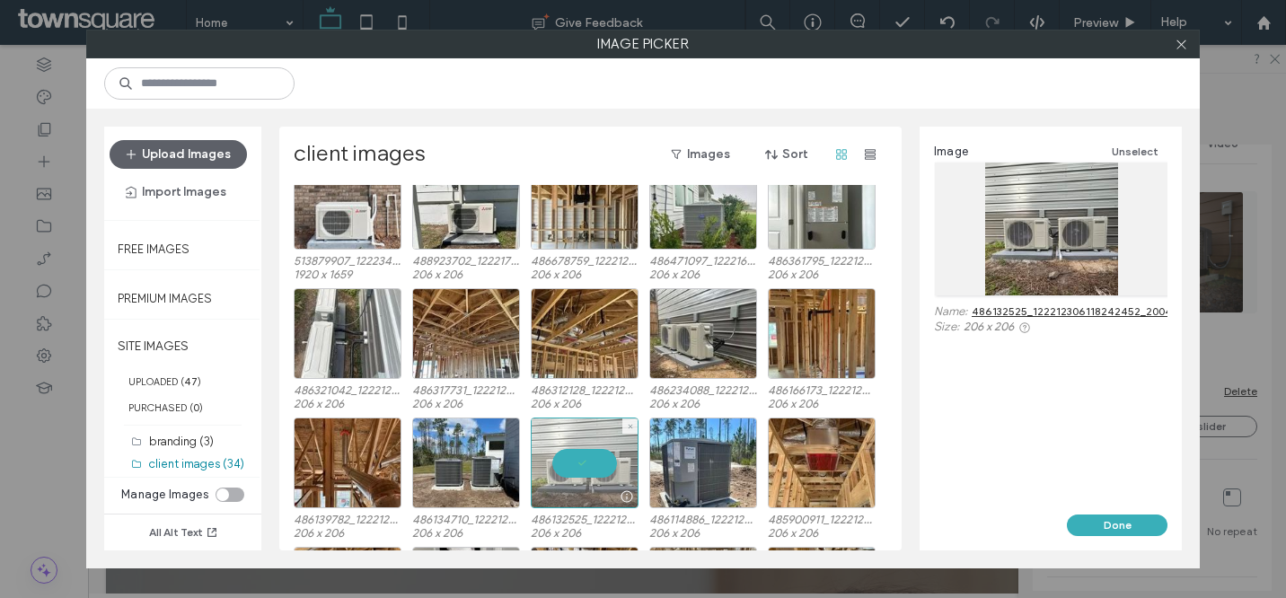
click at [581, 446] on div at bounding box center [585, 463] width 108 height 91
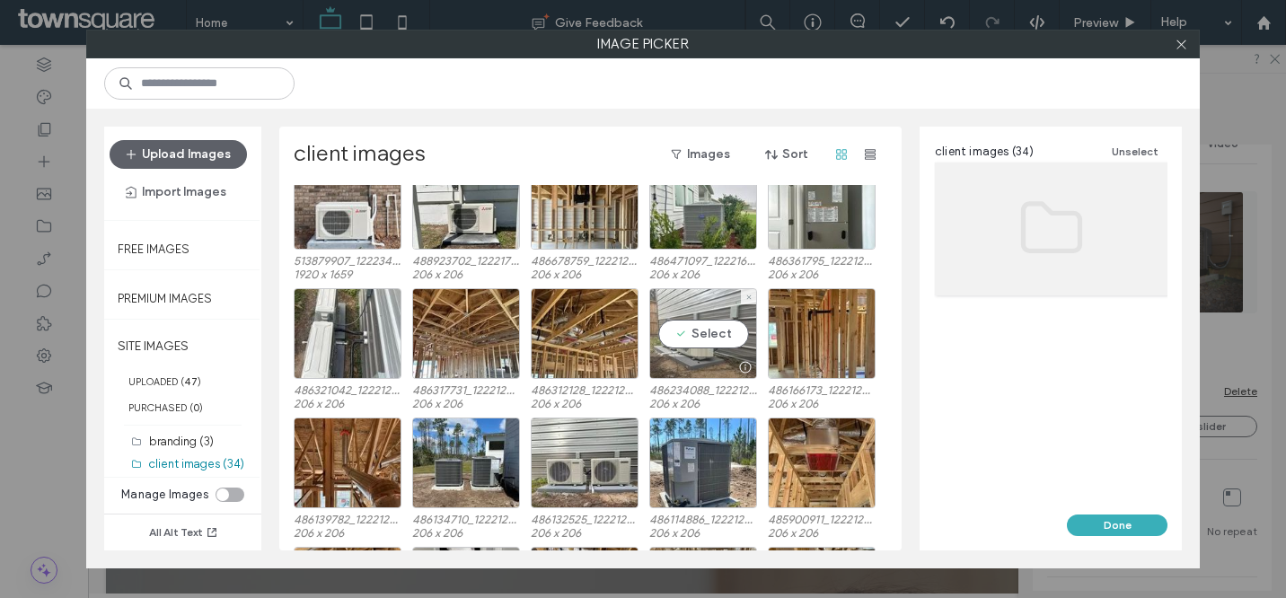
drag, startPoint x: 687, startPoint y: 340, endPoint x: 741, endPoint y: 358, distance: 56.5
click at [687, 340] on div "Select" at bounding box center [703, 333] width 108 height 91
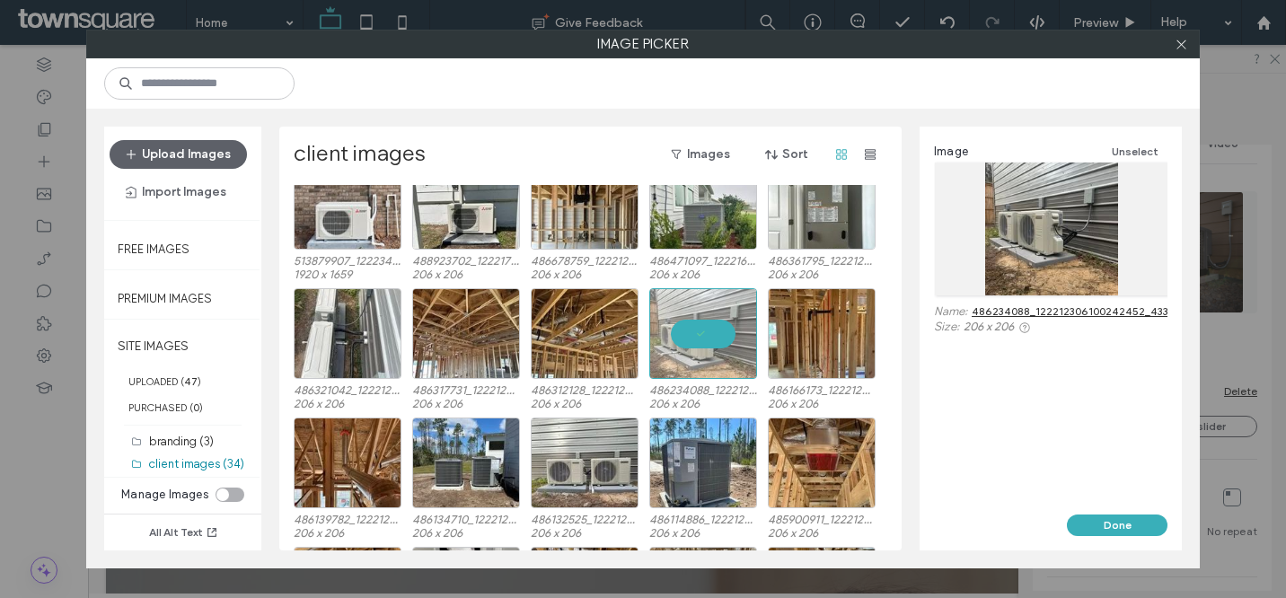
drag, startPoint x: 1118, startPoint y: 530, endPoint x: 1113, endPoint y: 522, distance: 9.7
click at [1118, 530] on button "Done" at bounding box center [1117, 526] width 101 height 22
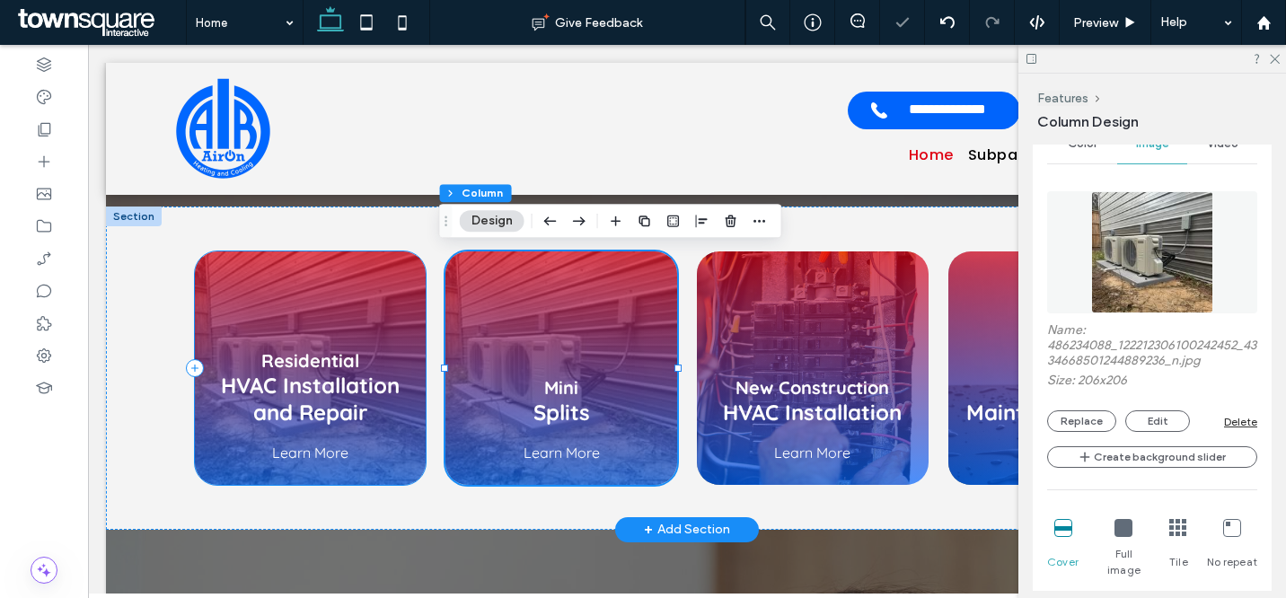
click at [403, 273] on div "Residential HVAC Installation and Repair Learn More" at bounding box center [311, 369] width 232 height 234
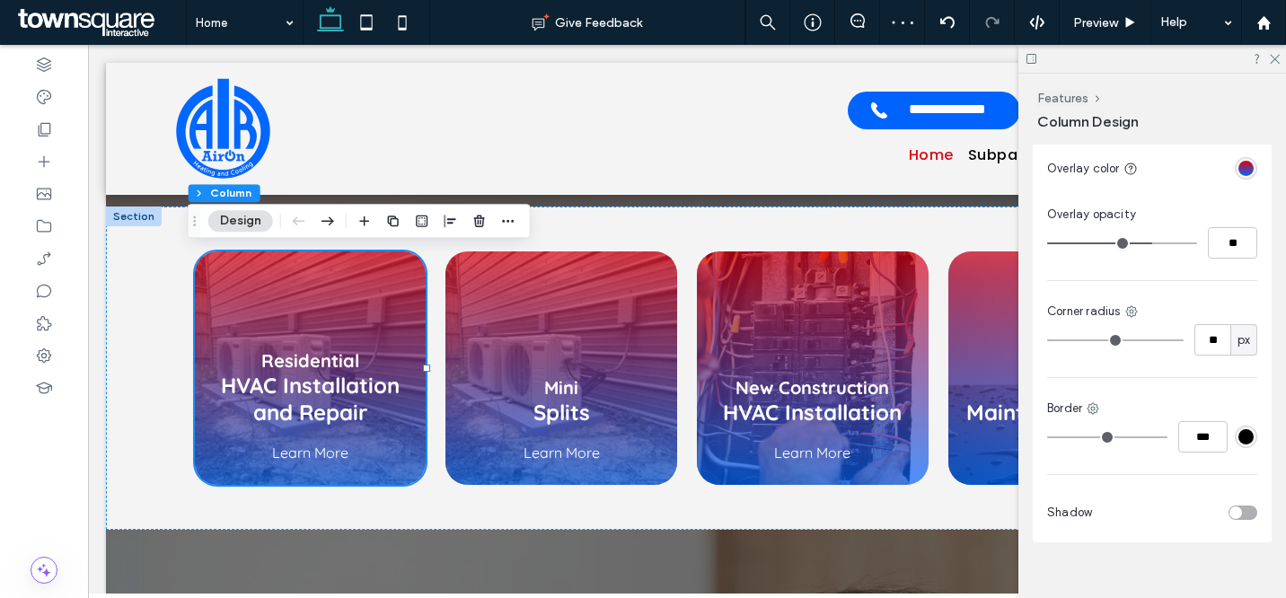
scroll to position [266, 0]
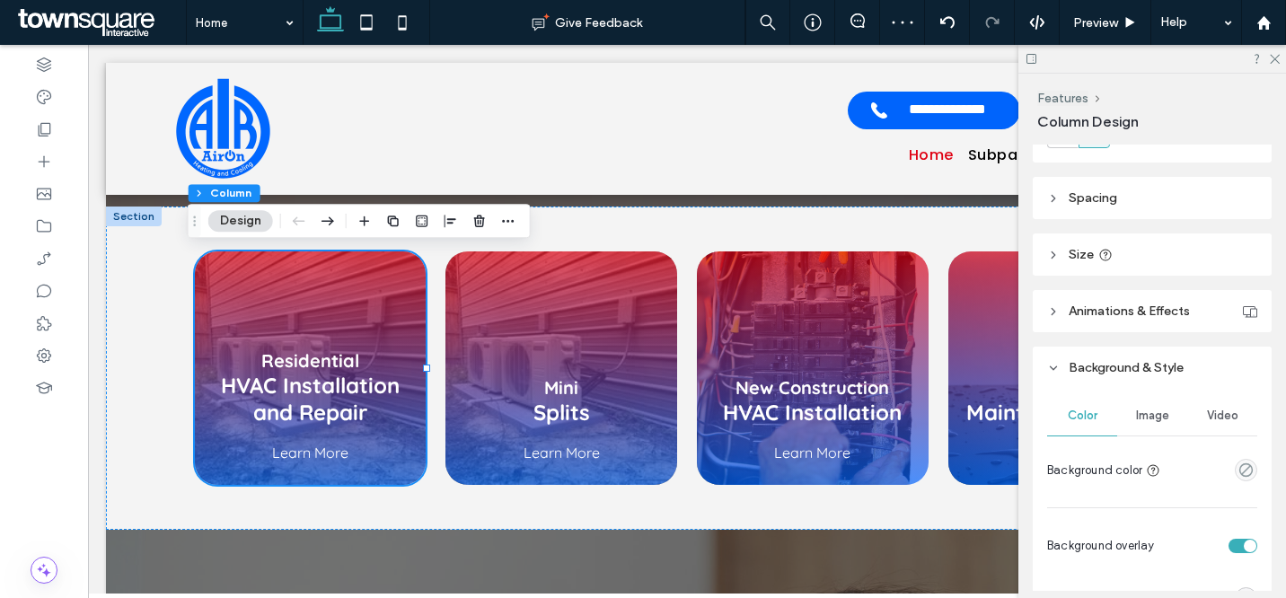
click at [1148, 415] on span "Image" at bounding box center [1152, 416] width 33 height 14
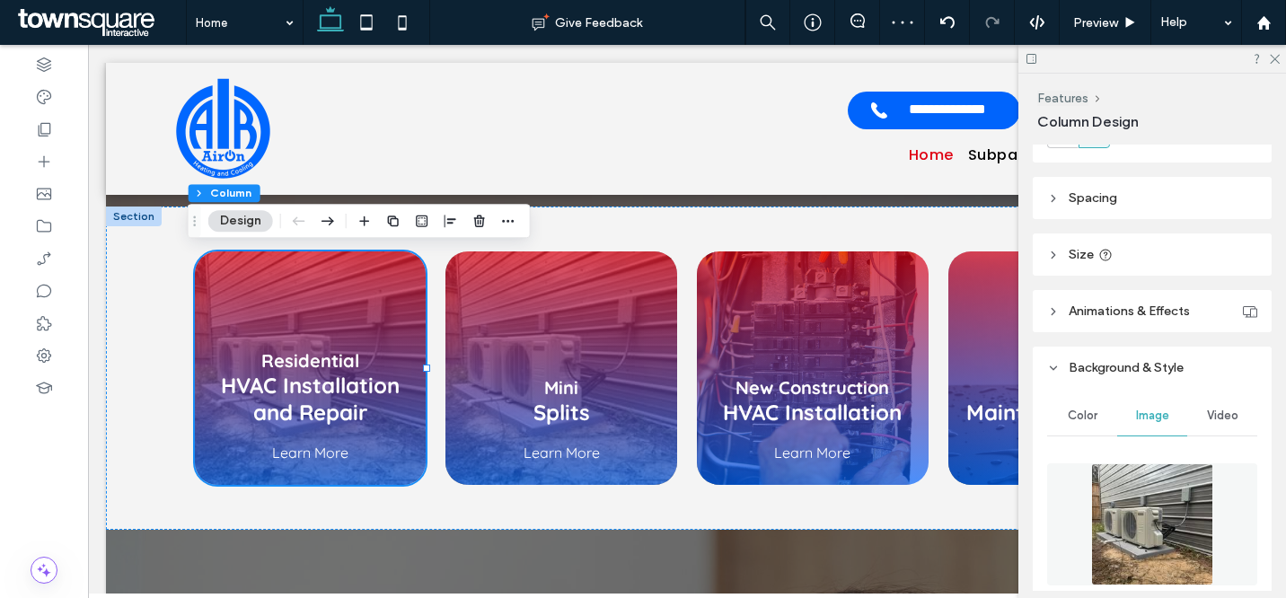
scroll to position [504, 0]
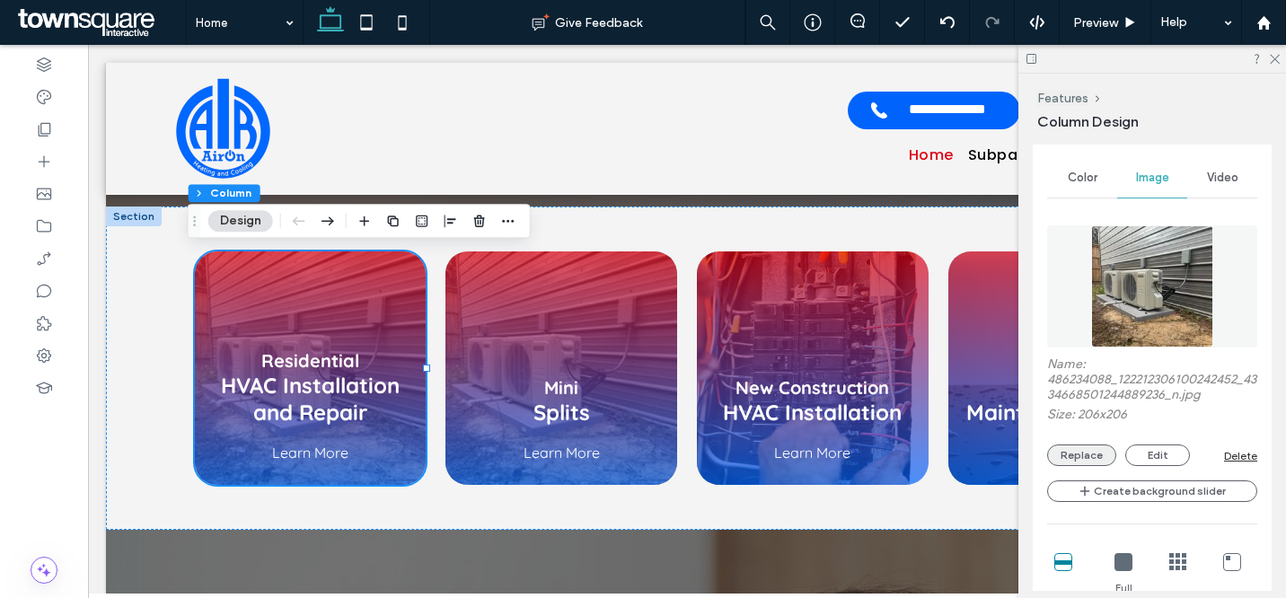
click at [1084, 449] on button "Replace" at bounding box center [1081, 456] width 69 height 22
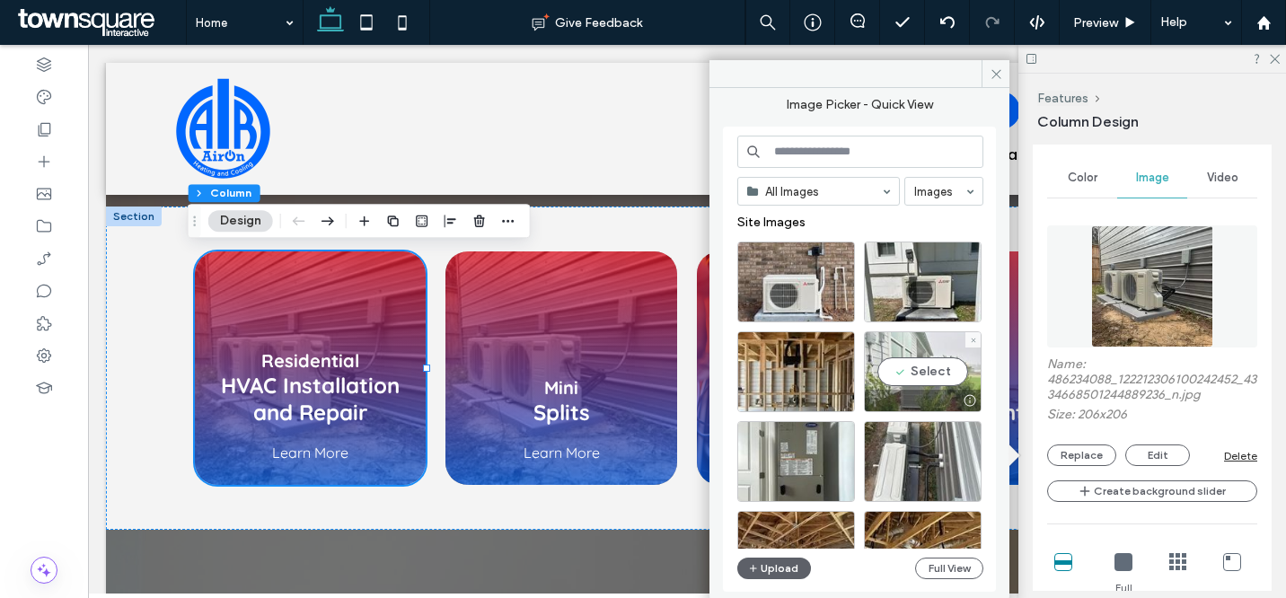
click at [944, 354] on div "Select" at bounding box center [923, 371] width 118 height 81
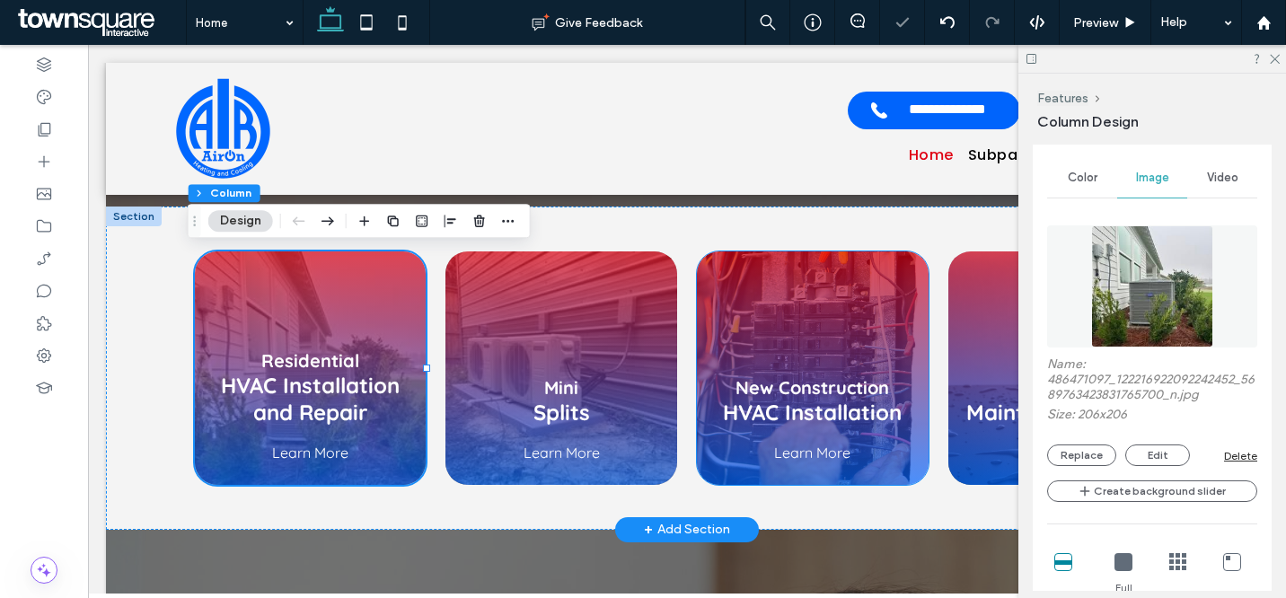
click at [853, 299] on div "New Construction HVAC Installation Learn More" at bounding box center [813, 369] width 232 height 234
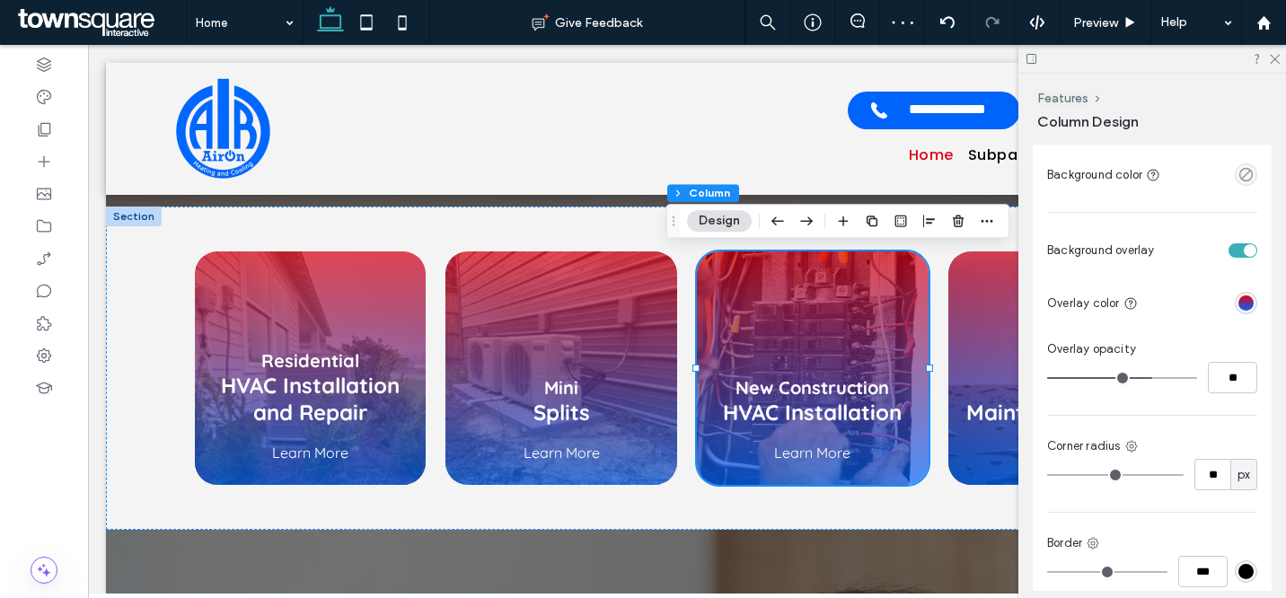
scroll to position [497, 0]
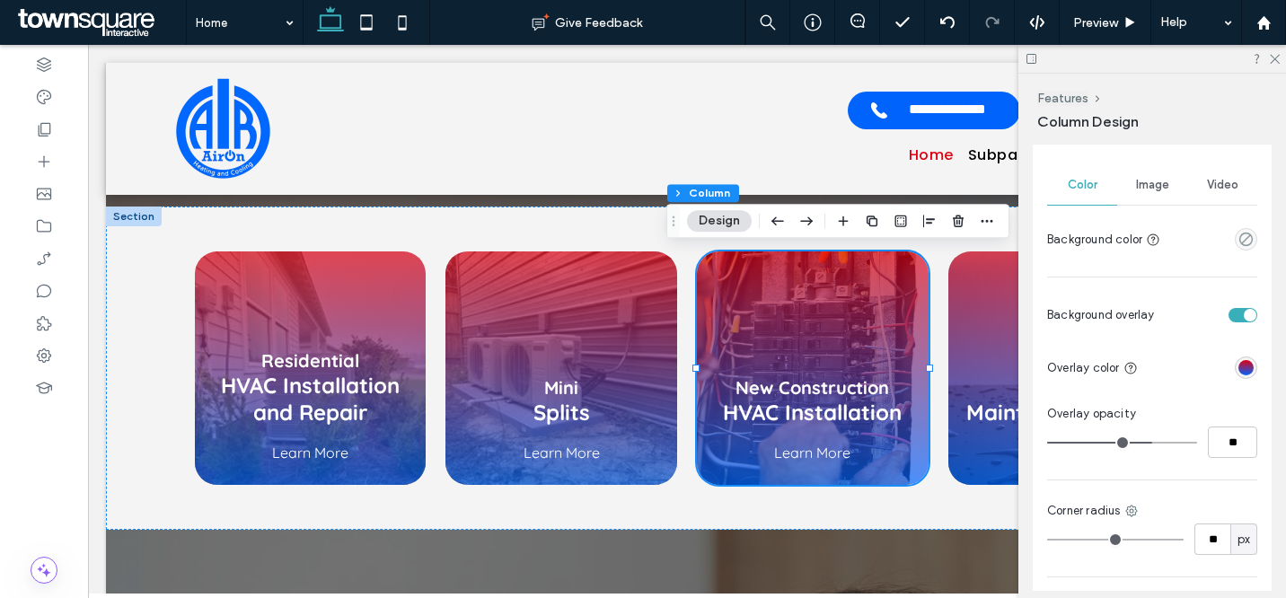
click at [1149, 181] on span "Image" at bounding box center [1152, 185] width 33 height 14
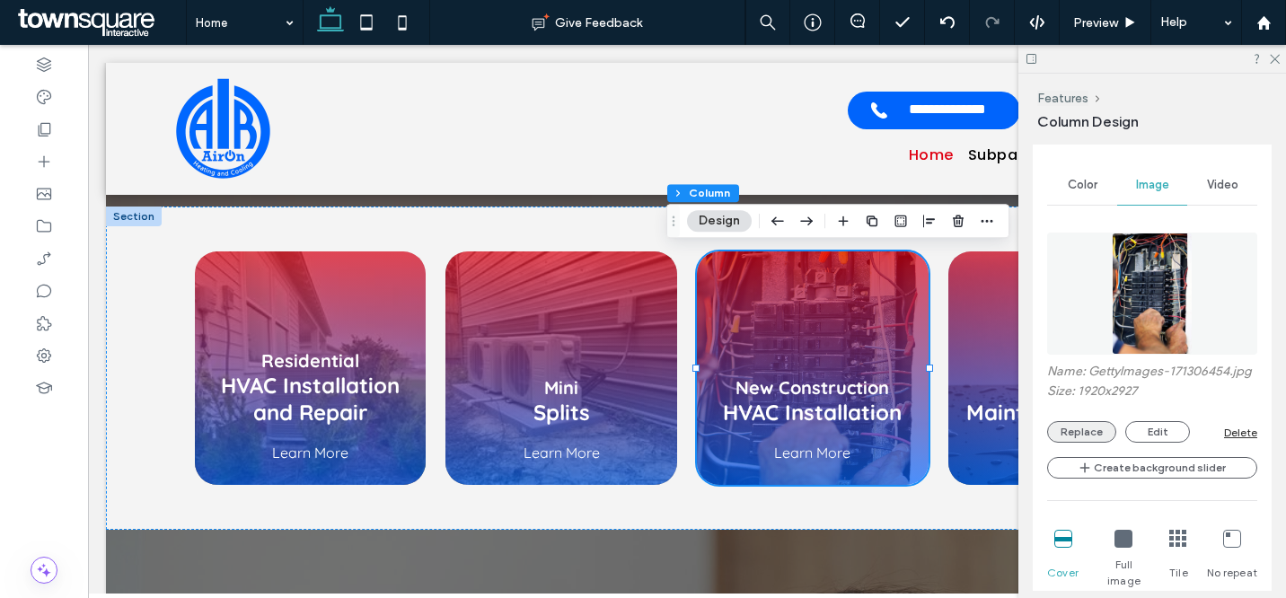
click at [1098, 441] on button "Replace" at bounding box center [1081, 432] width 69 height 22
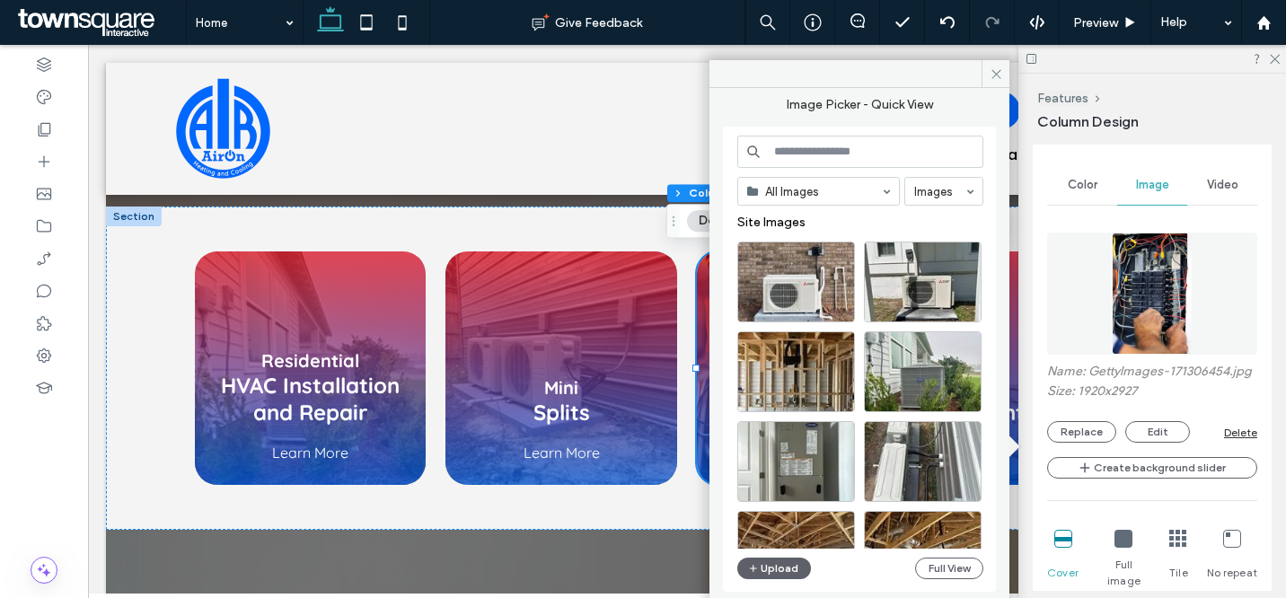
scroll to position [295, 0]
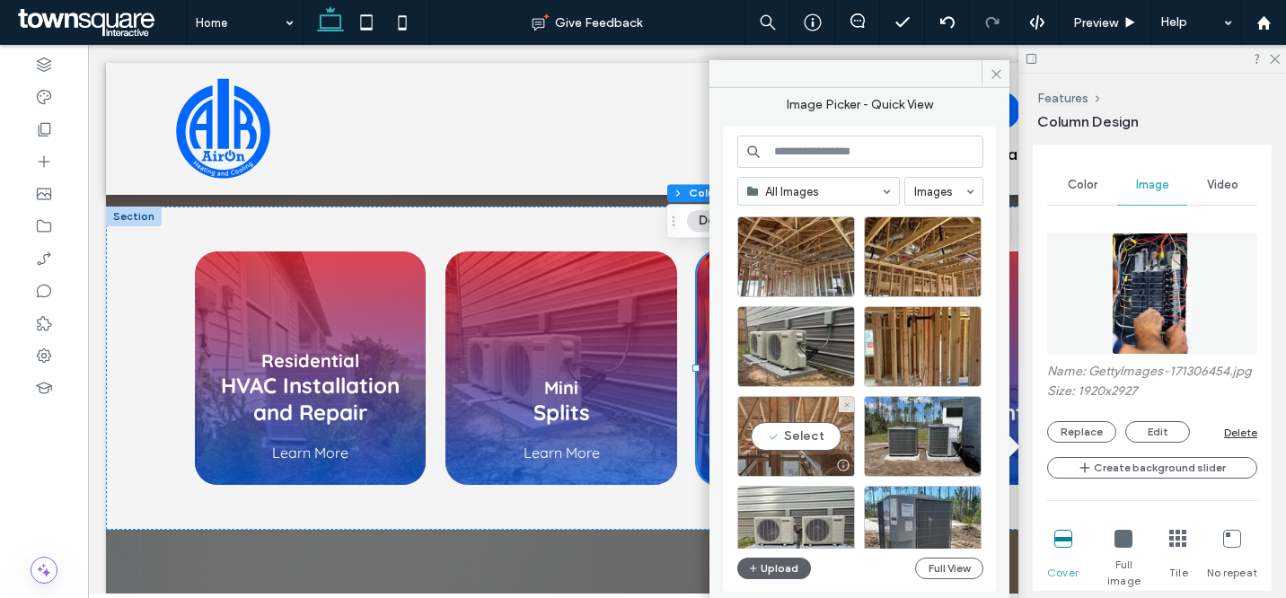
click at [814, 435] on div "Select" at bounding box center [796, 436] width 118 height 81
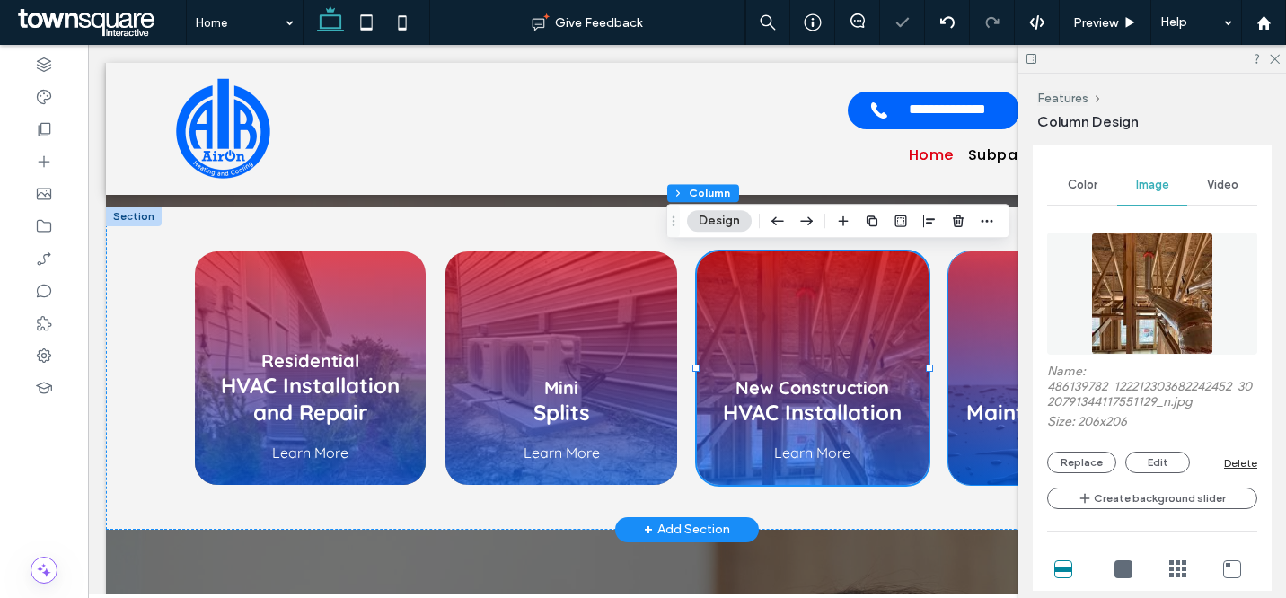
click at [970, 301] on div "HVAC Maintenance Plans Learn More" at bounding box center [1065, 369] width 232 height 234
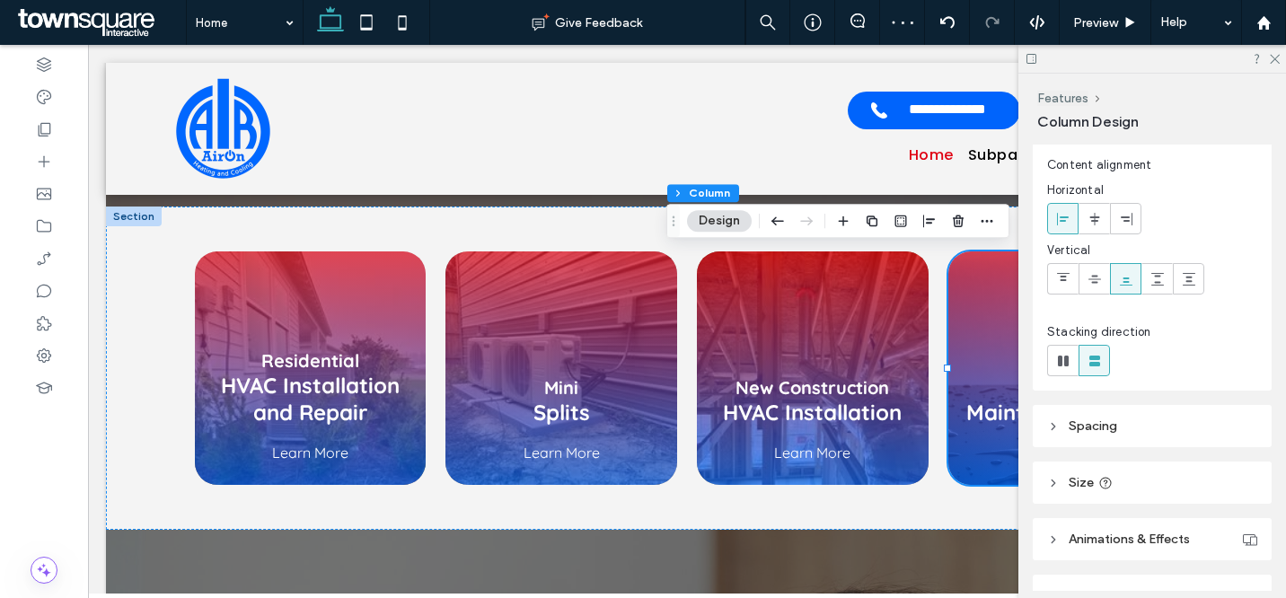
scroll to position [418, 0]
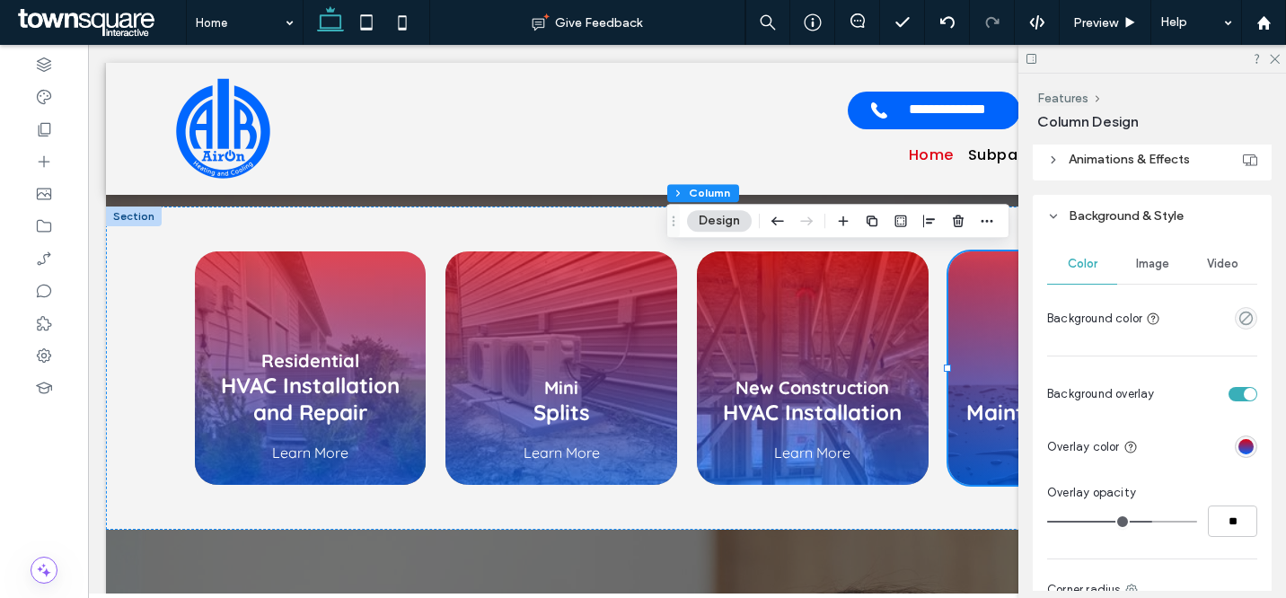
click at [1145, 264] on span "Image" at bounding box center [1152, 264] width 33 height 14
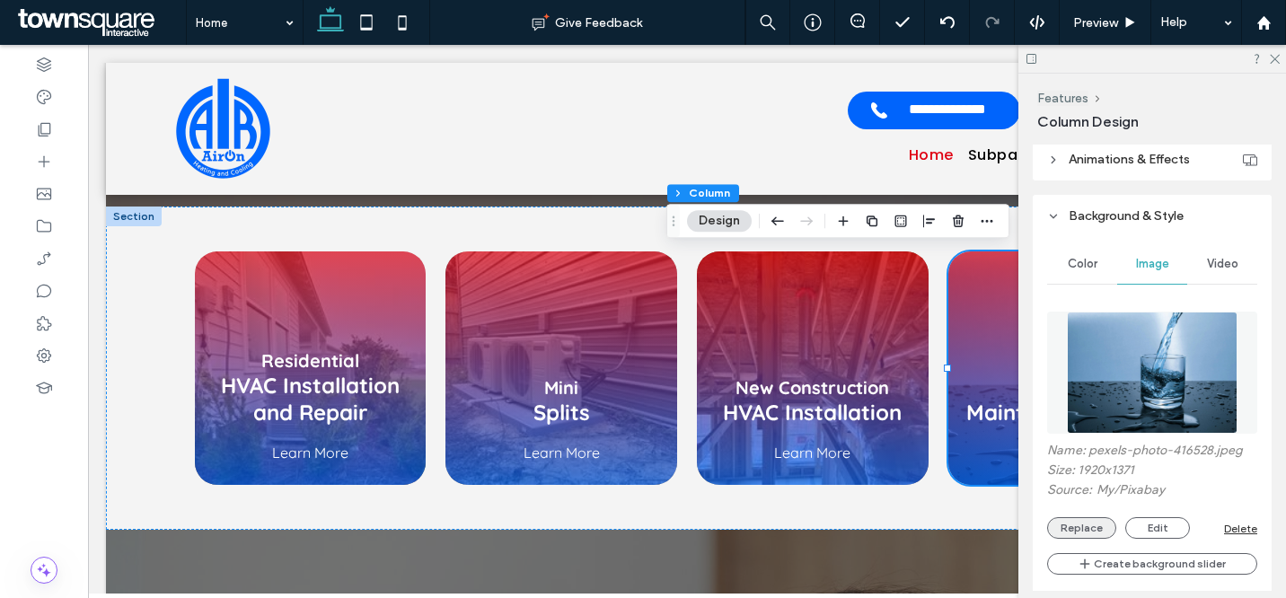
click at [1064, 528] on button "Replace" at bounding box center [1081, 528] width 69 height 22
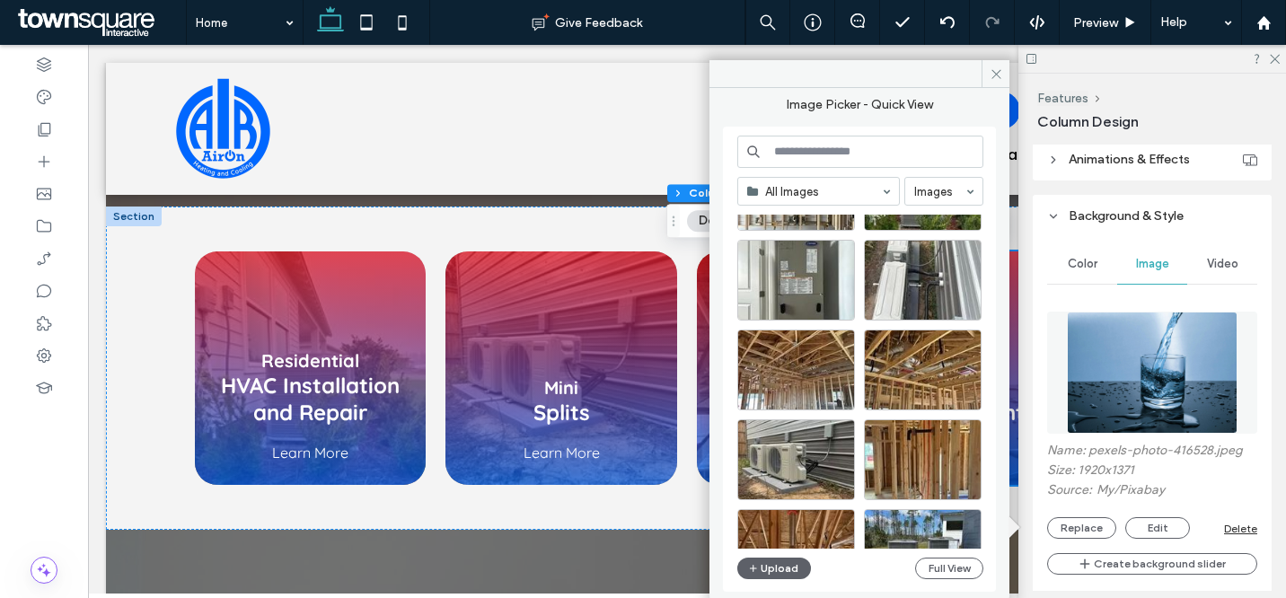
scroll to position [159, 0]
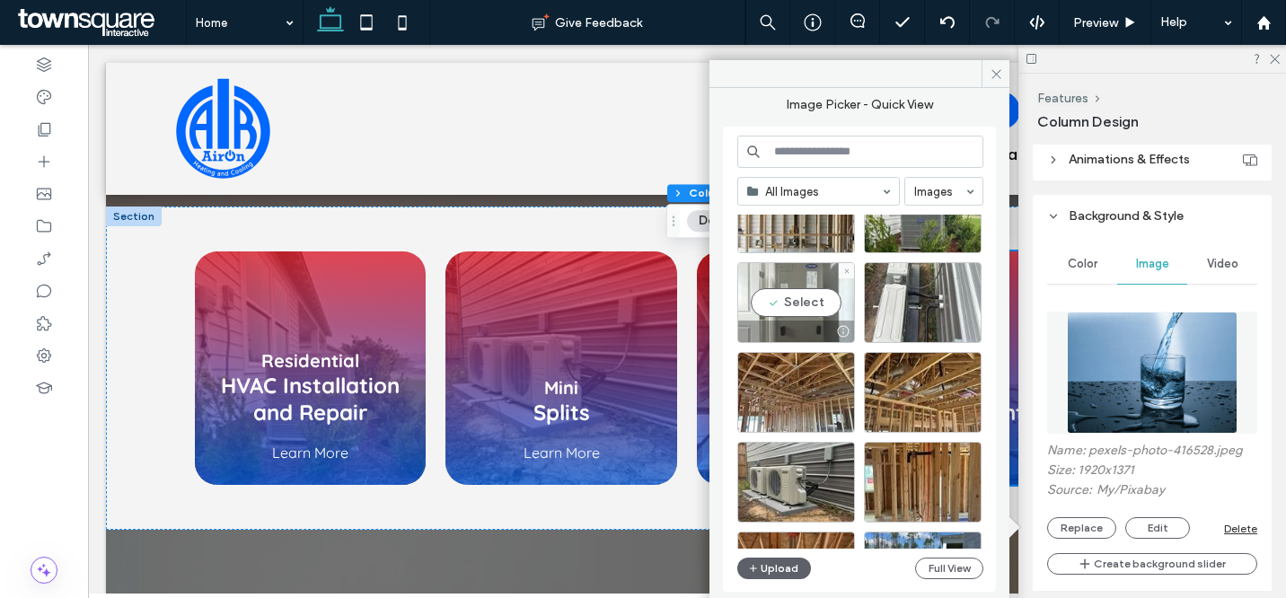
click at [799, 297] on div "Select" at bounding box center [796, 302] width 118 height 81
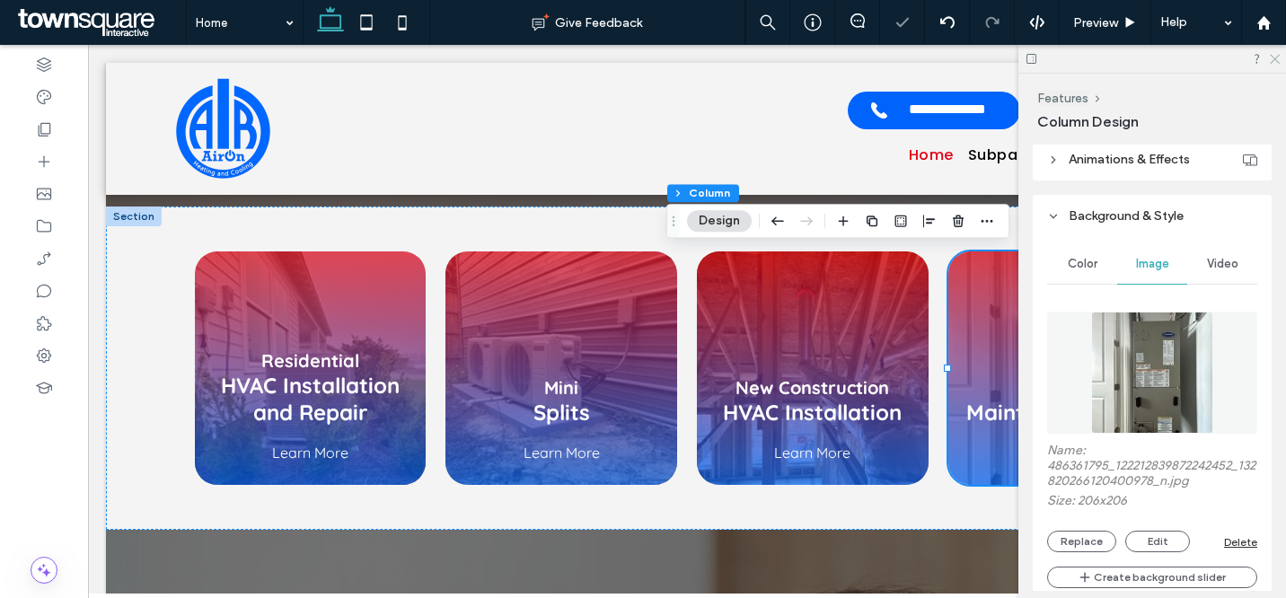
click at [1275, 60] on icon at bounding box center [1274, 58] width 12 height 12
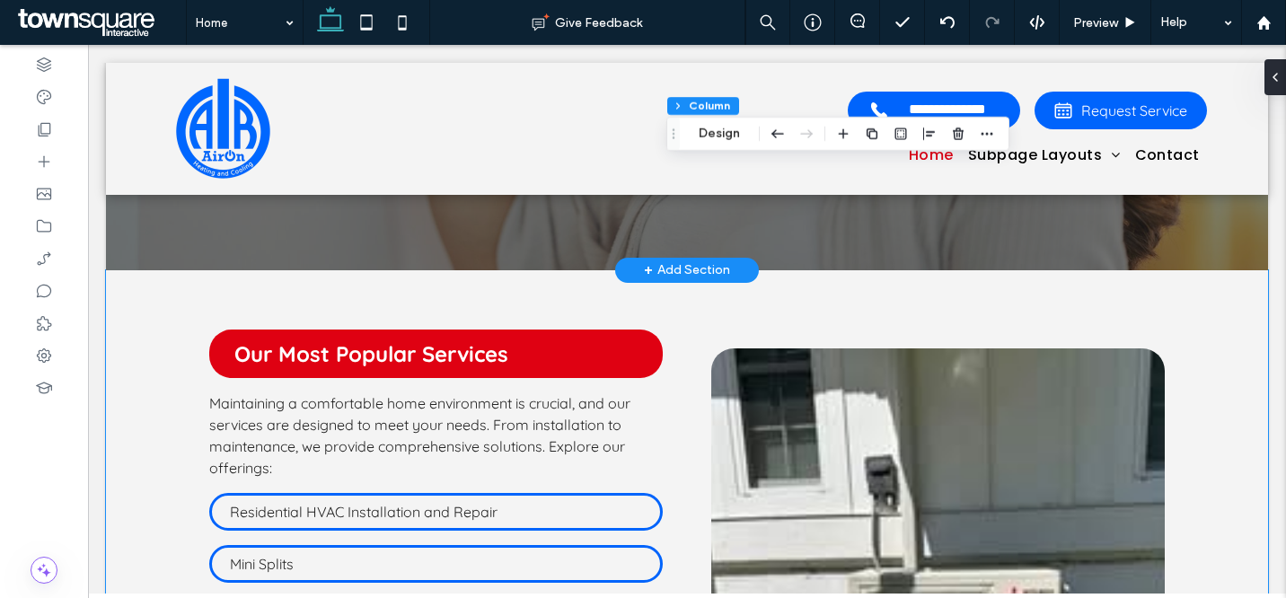
scroll to position [1855, 0]
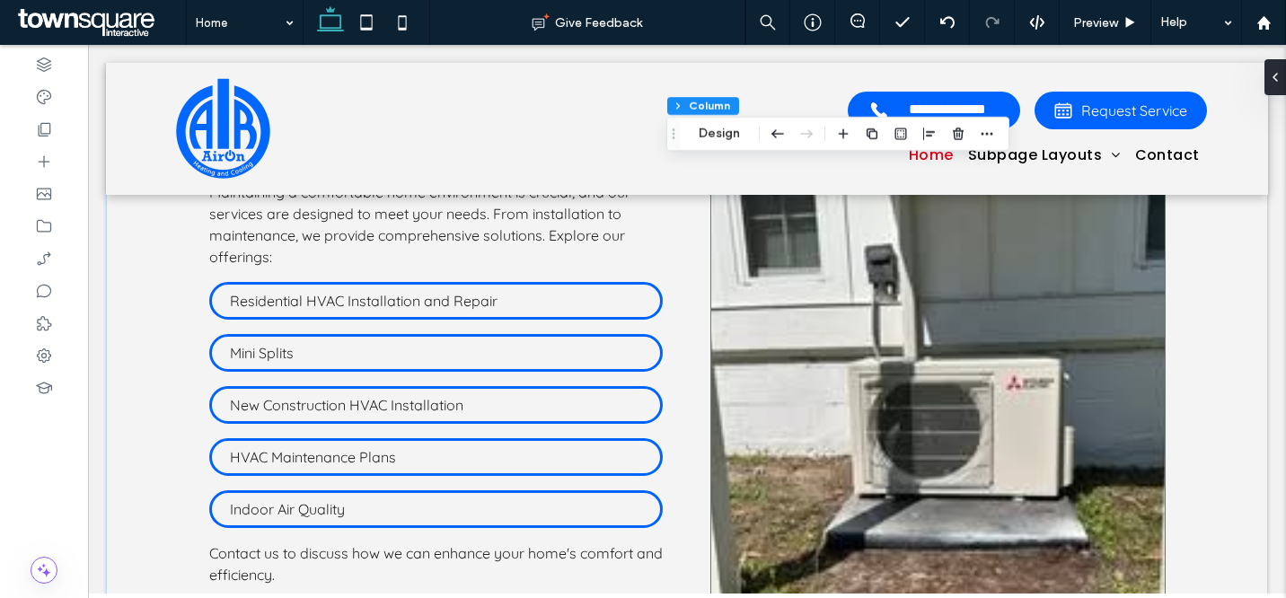
click at [888, 327] on img at bounding box center [938, 385] width 454 height 496
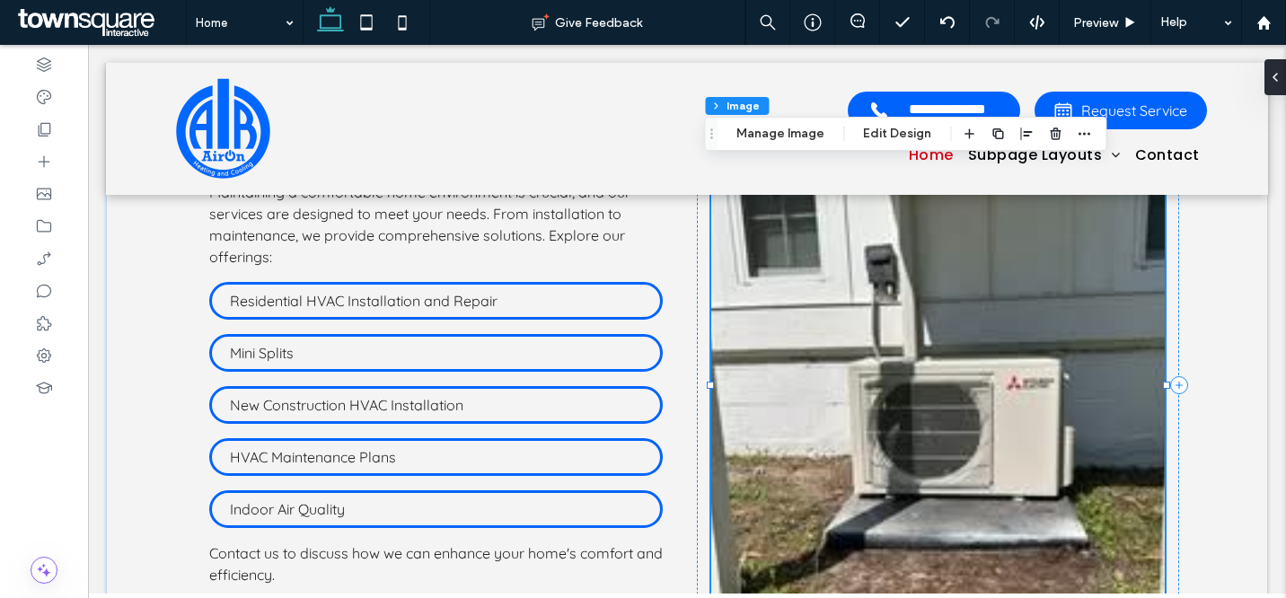
type input "**"
click at [791, 135] on button "Manage Image" at bounding box center [780, 134] width 111 height 22
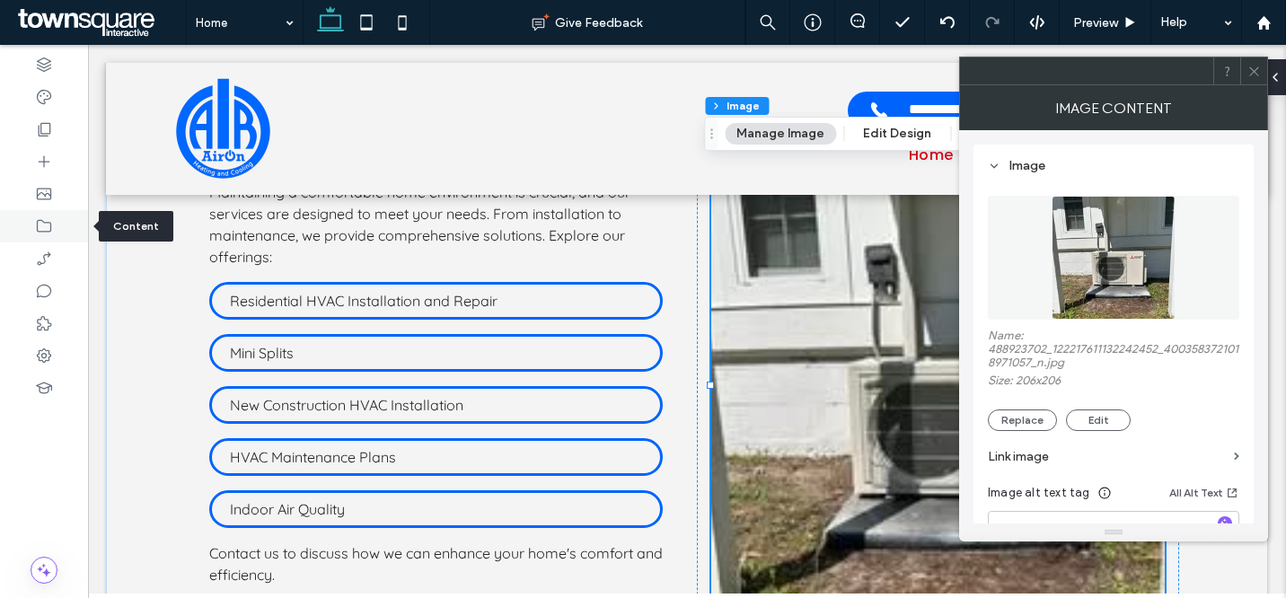
click at [50, 227] on use at bounding box center [44, 226] width 14 height 13
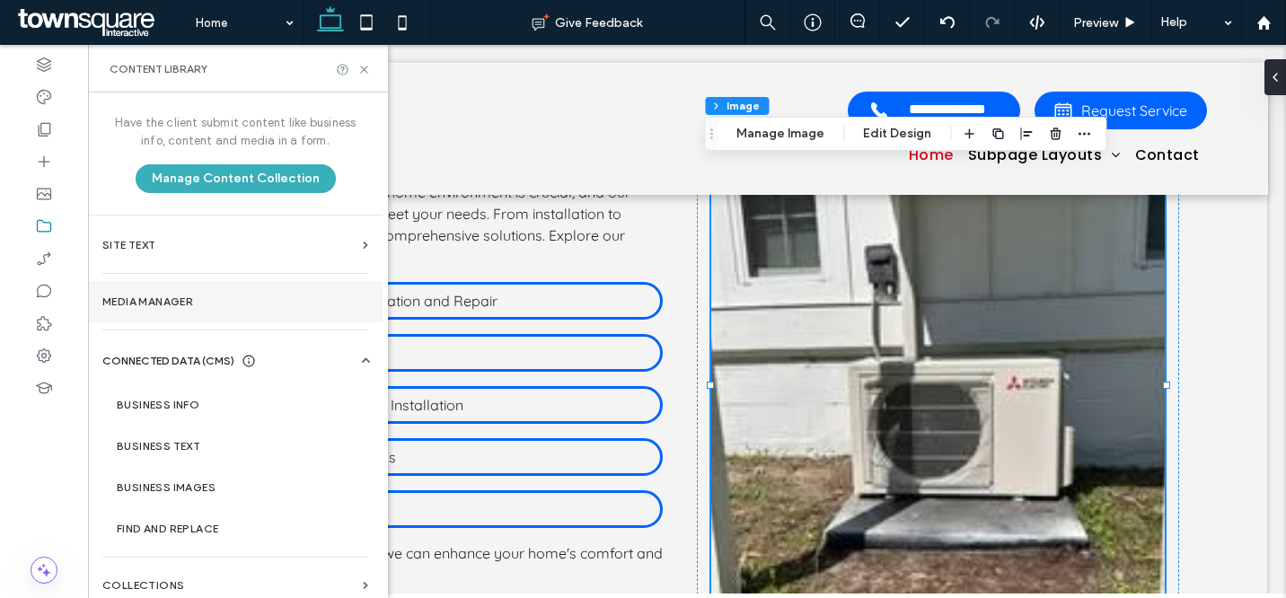
click at [195, 302] on label "Media Manager" at bounding box center [235, 302] width 266 height 13
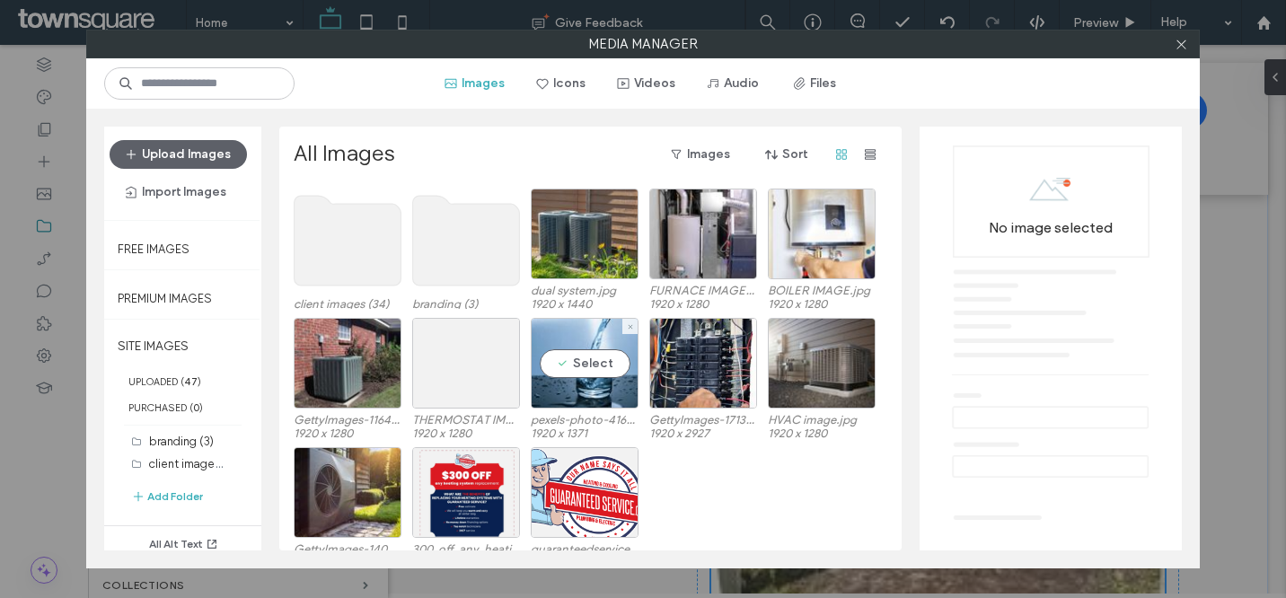
scroll to position [103, 0]
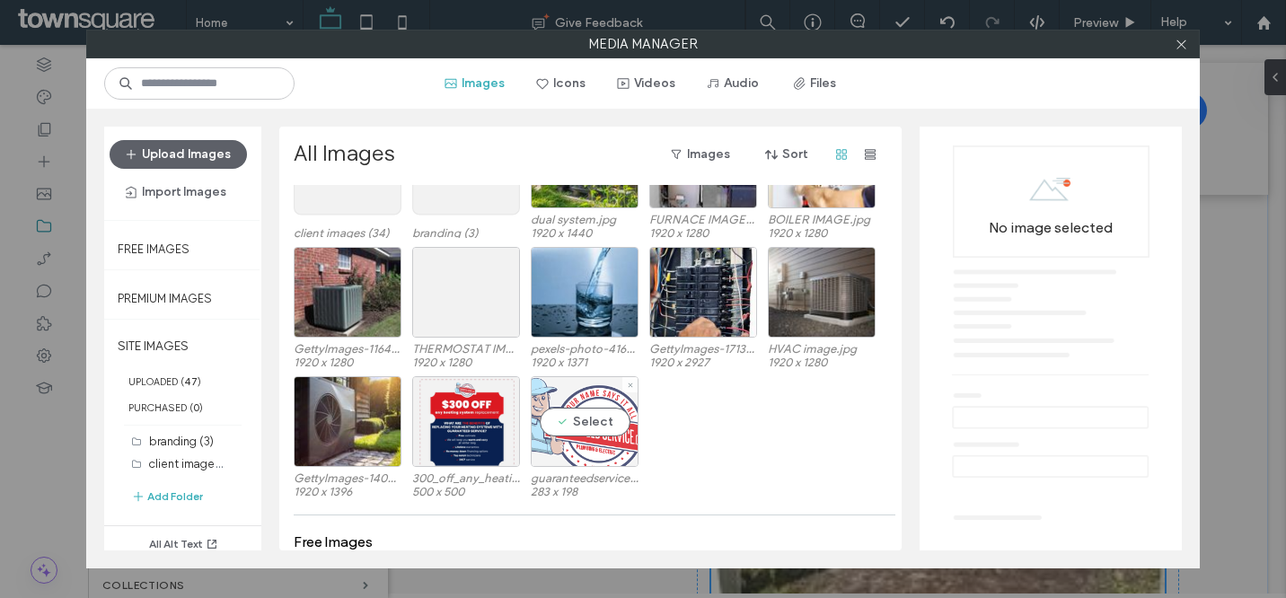
click at [604, 396] on div "Select" at bounding box center [585, 421] width 108 height 91
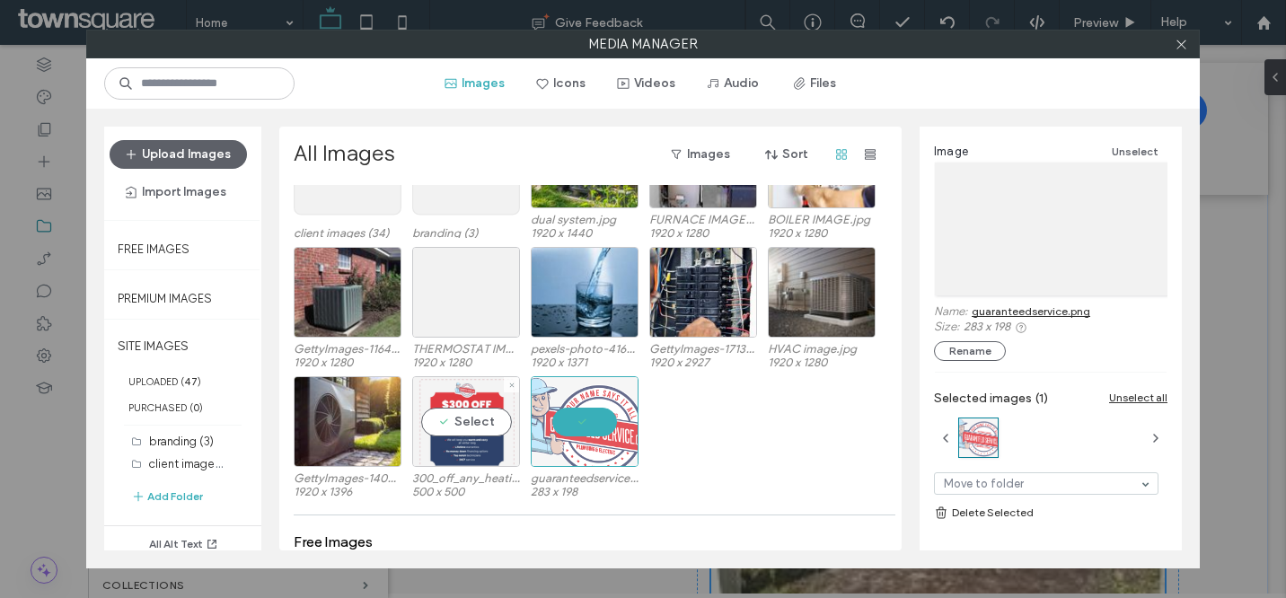
click at [435, 407] on div "Select" at bounding box center [466, 421] width 108 height 91
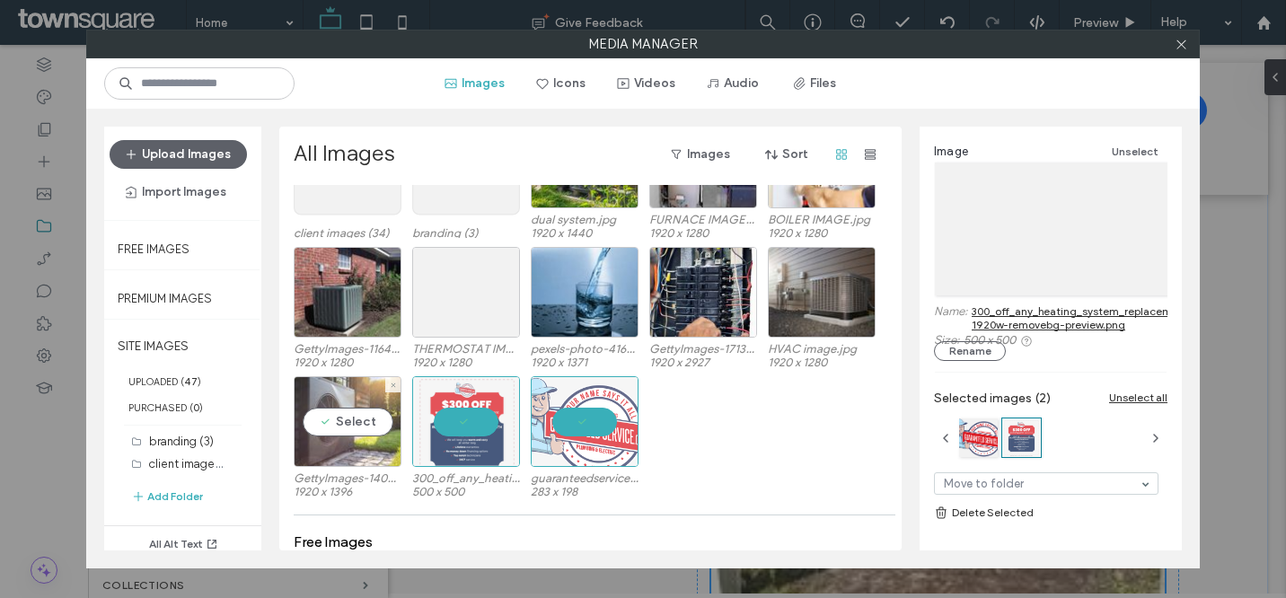
click at [356, 407] on div "Select" at bounding box center [348, 421] width 108 height 91
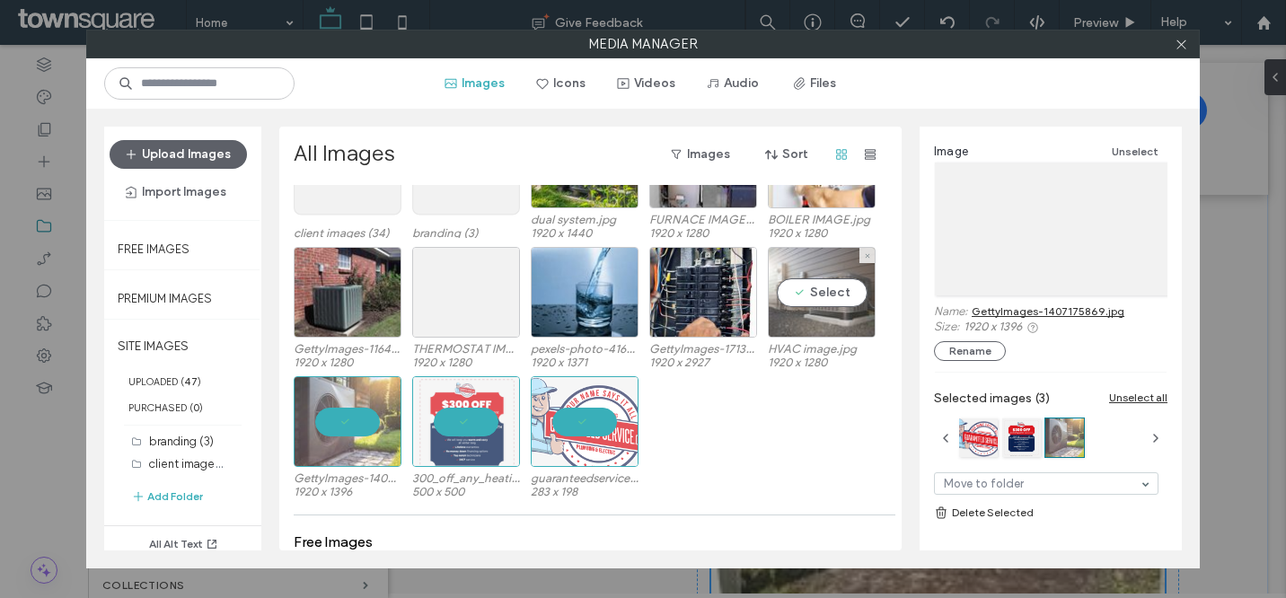
click at [803, 304] on div "Select" at bounding box center [822, 292] width 108 height 91
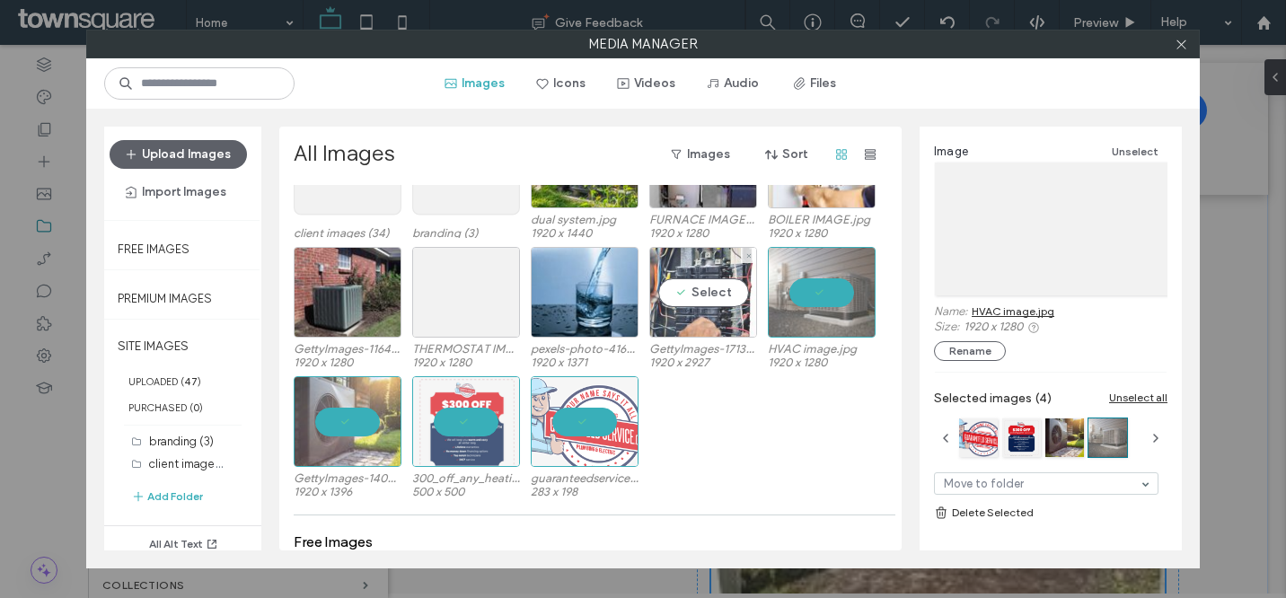
click at [689, 293] on div "Select" at bounding box center [703, 292] width 108 height 91
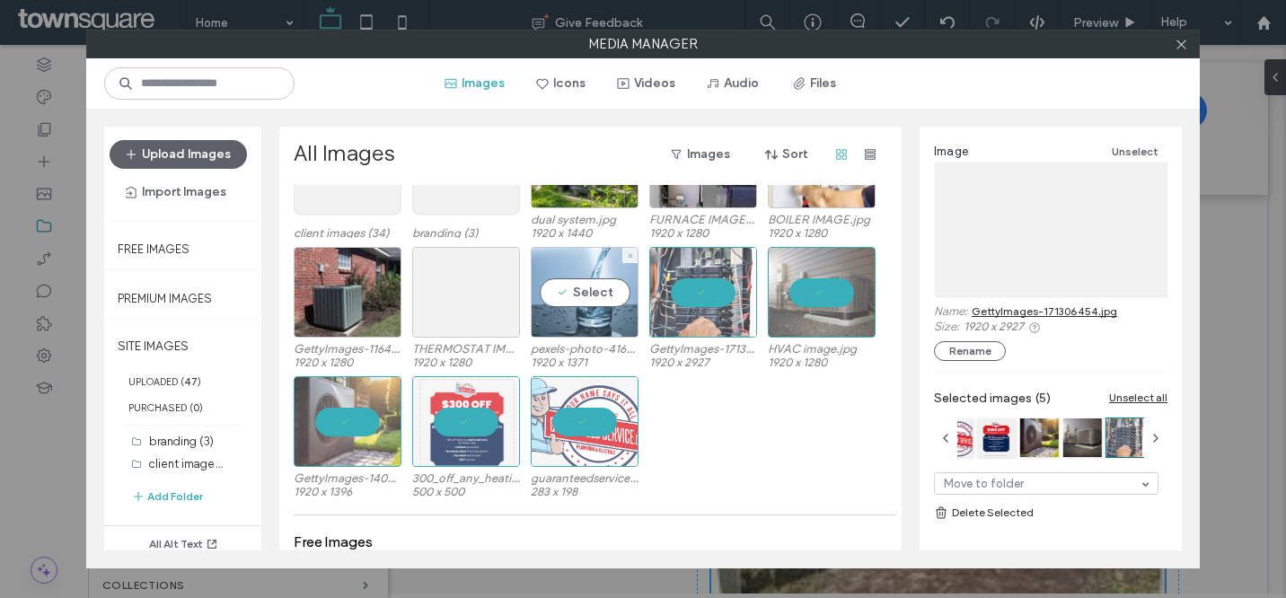
click at [589, 286] on div "Select" at bounding box center [585, 292] width 108 height 91
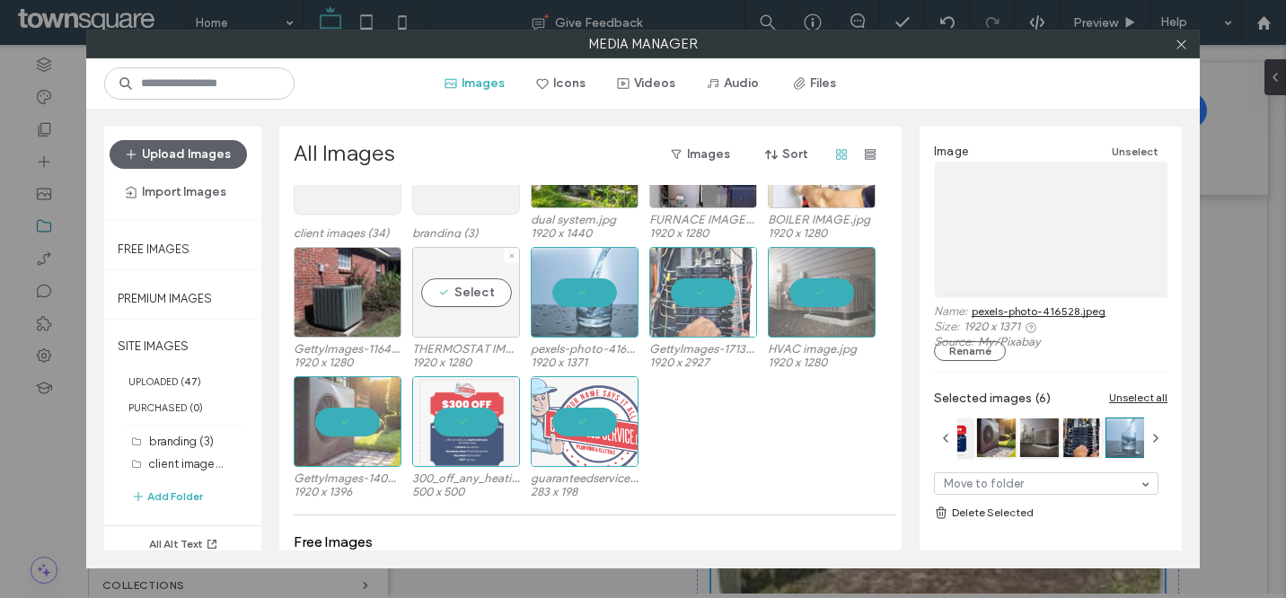
click at [463, 290] on div "Select" at bounding box center [466, 292] width 108 height 91
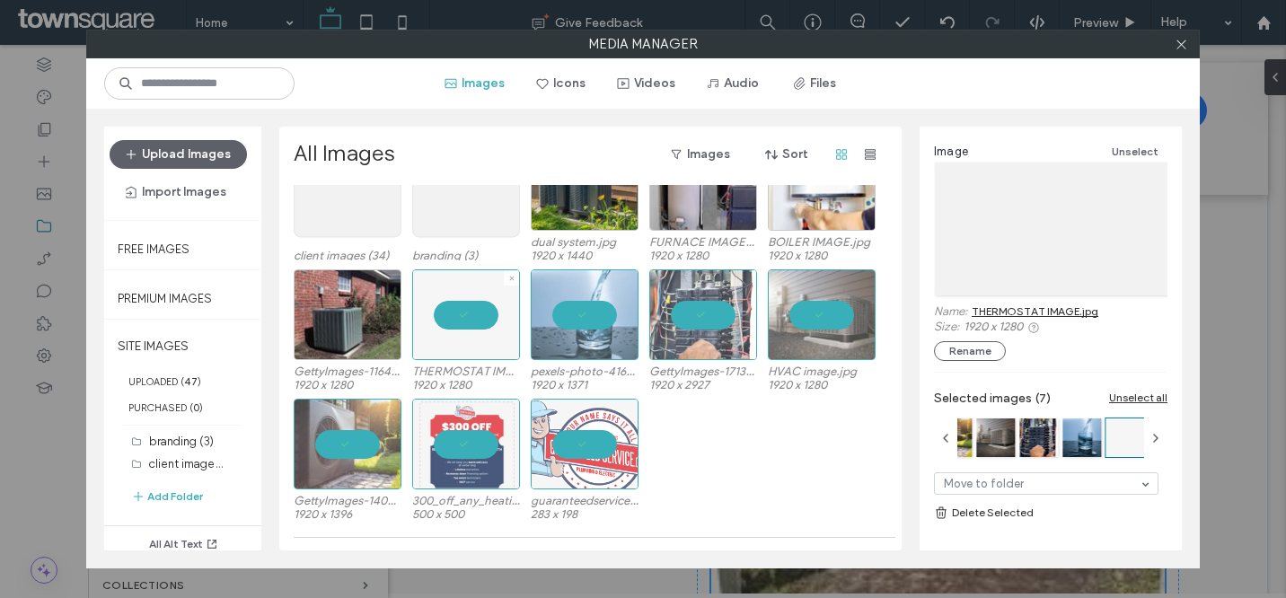
scroll to position [57, 0]
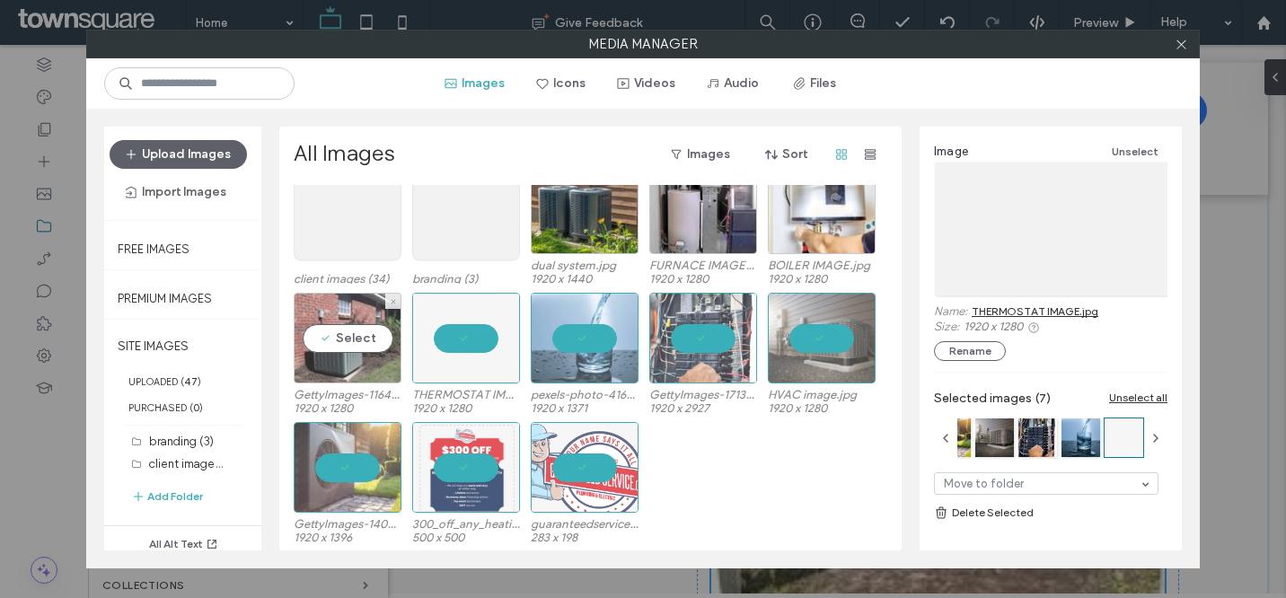
click at [359, 352] on div "Select" at bounding box center [348, 338] width 108 height 91
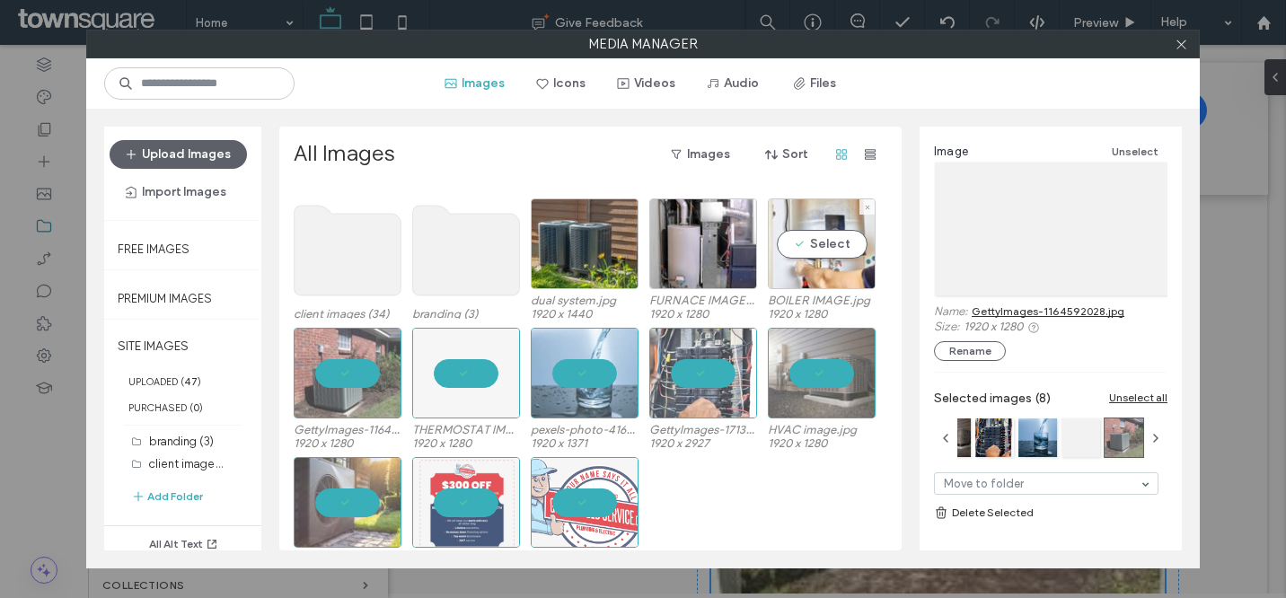
scroll to position [0, 0]
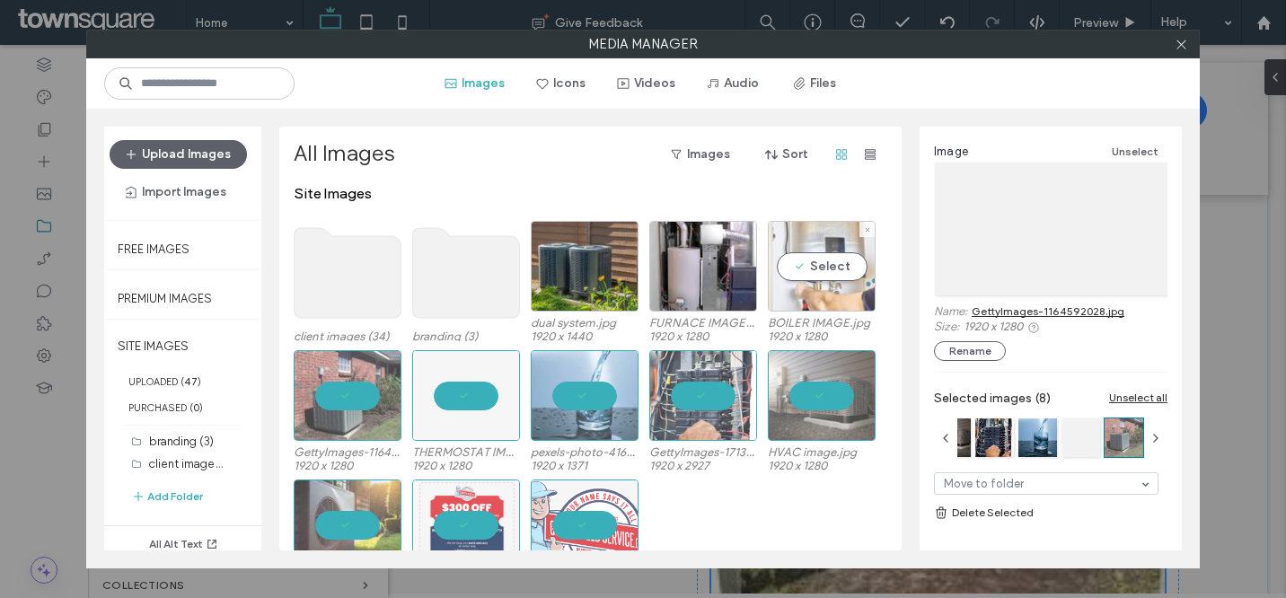
click at [827, 270] on div "Select" at bounding box center [822, 266] width 108 height 91
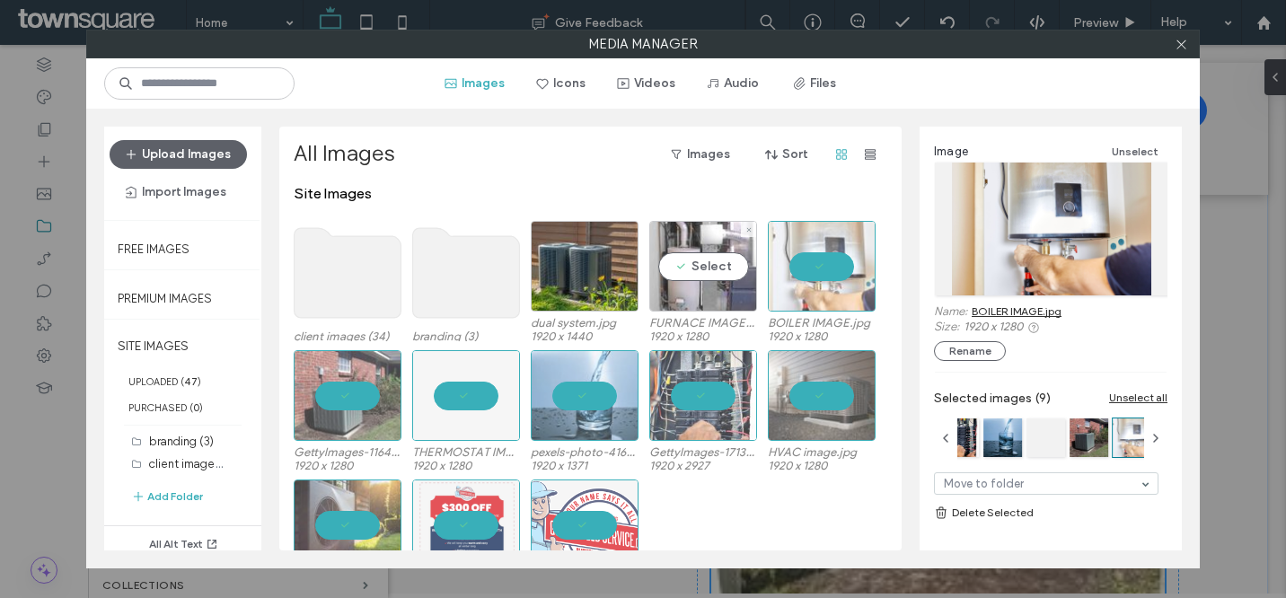
click at [703, 269] on div "Select" at bounding box center [703, 266] width 108 height 91
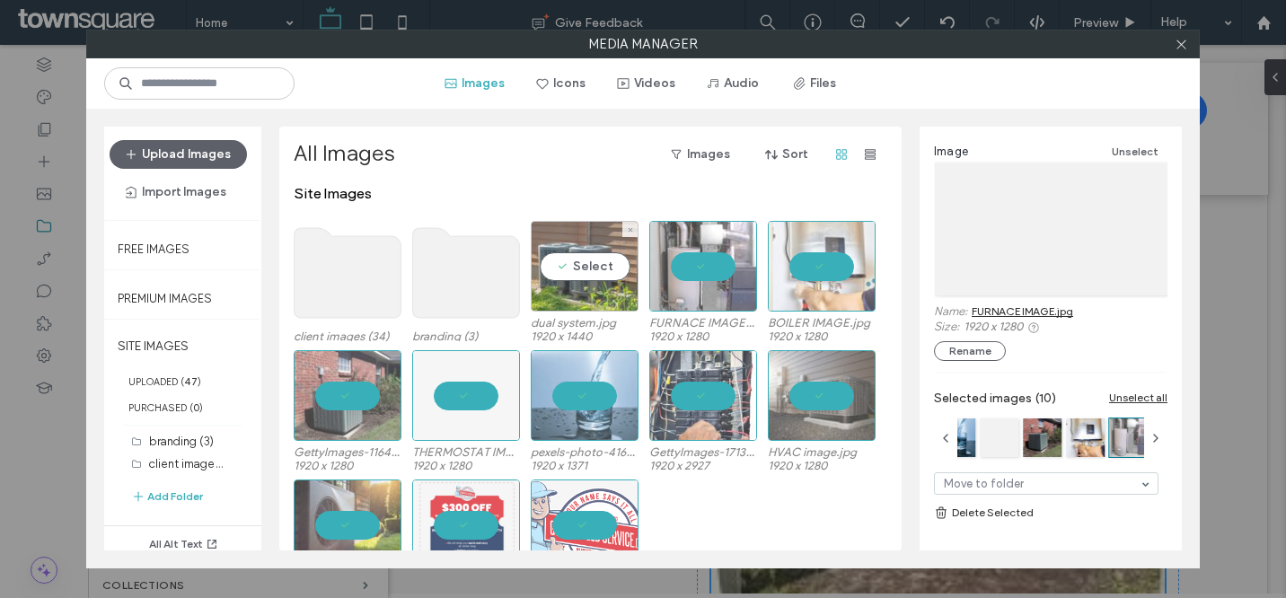
click at [568, 274] on div "Select" at bounding box center [585, 266] width 108 height 91
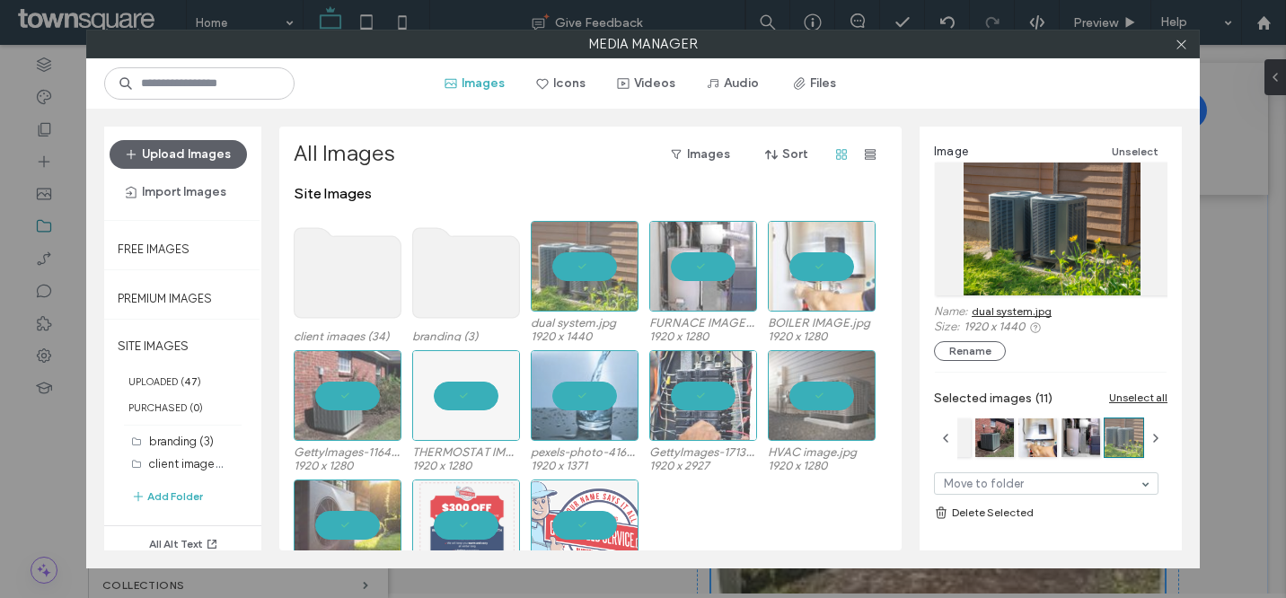
click at [1002, 513] on link "Delete Selected" at bounding box center [1051, 513] width 234 height 18
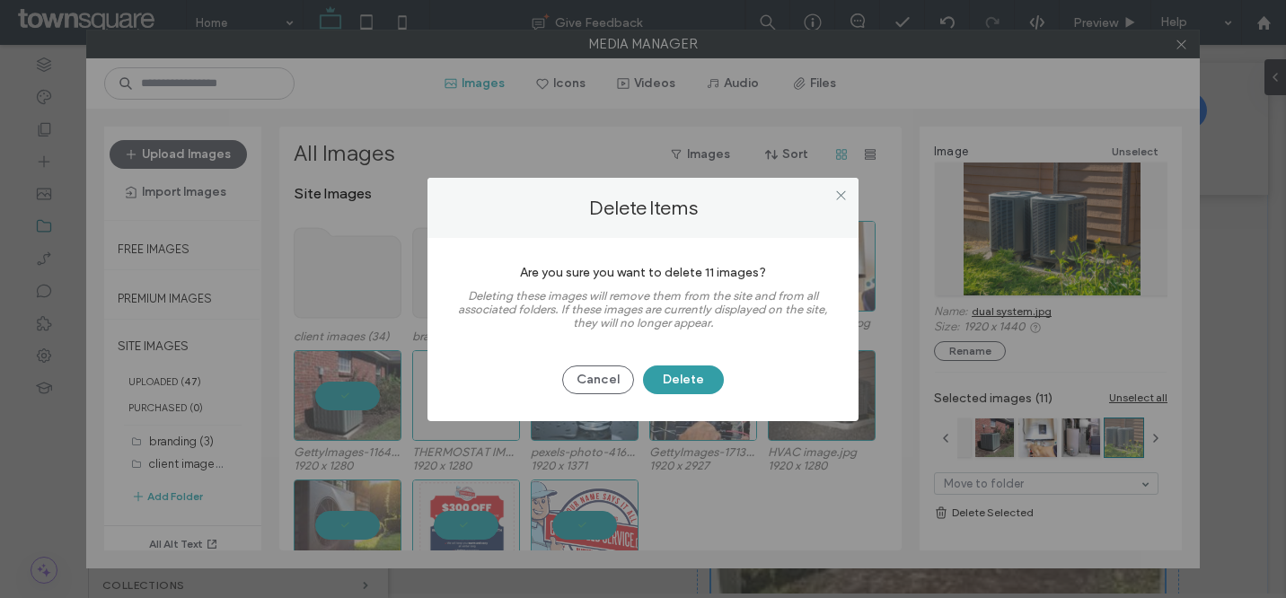
click at [703, 381] on button "Delete" at bounding box center [683, 380] width 81 height 29
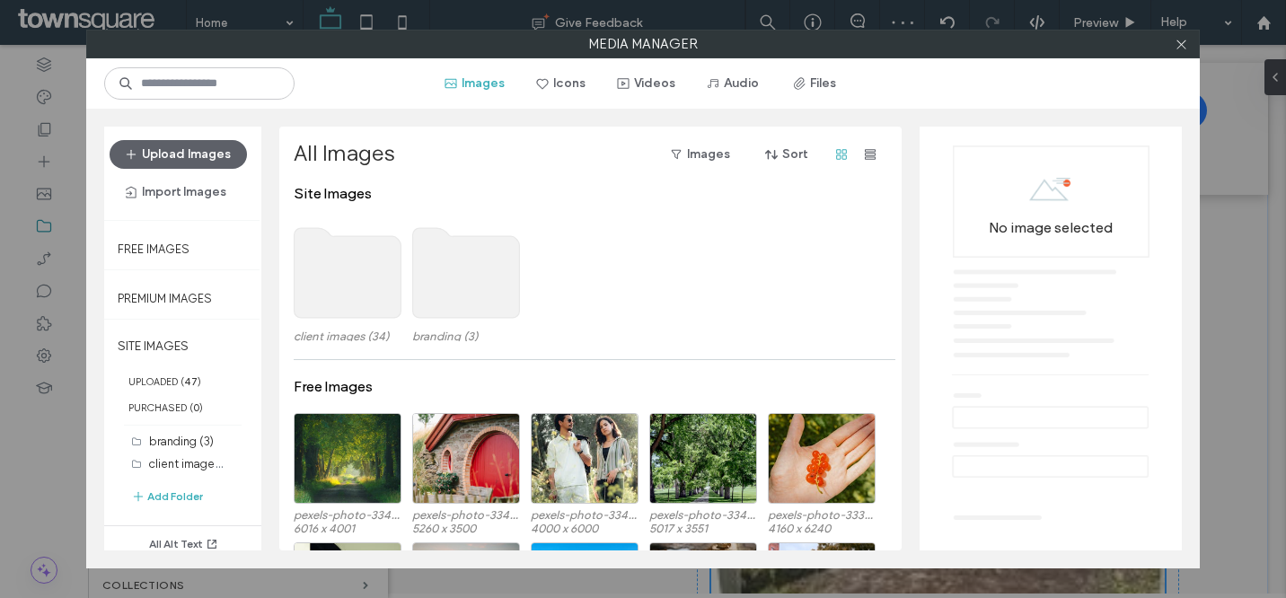
scroll to position [239, 0]
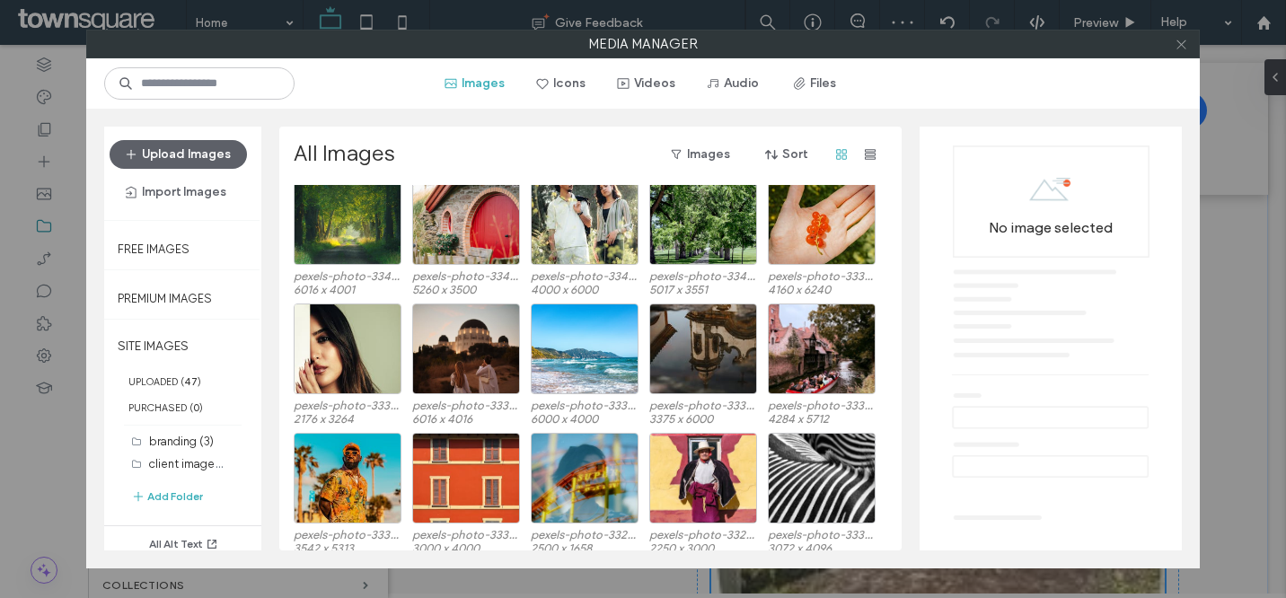
click at [1182, 51] on span at bounding box center [1181, 44] width 13 height 27
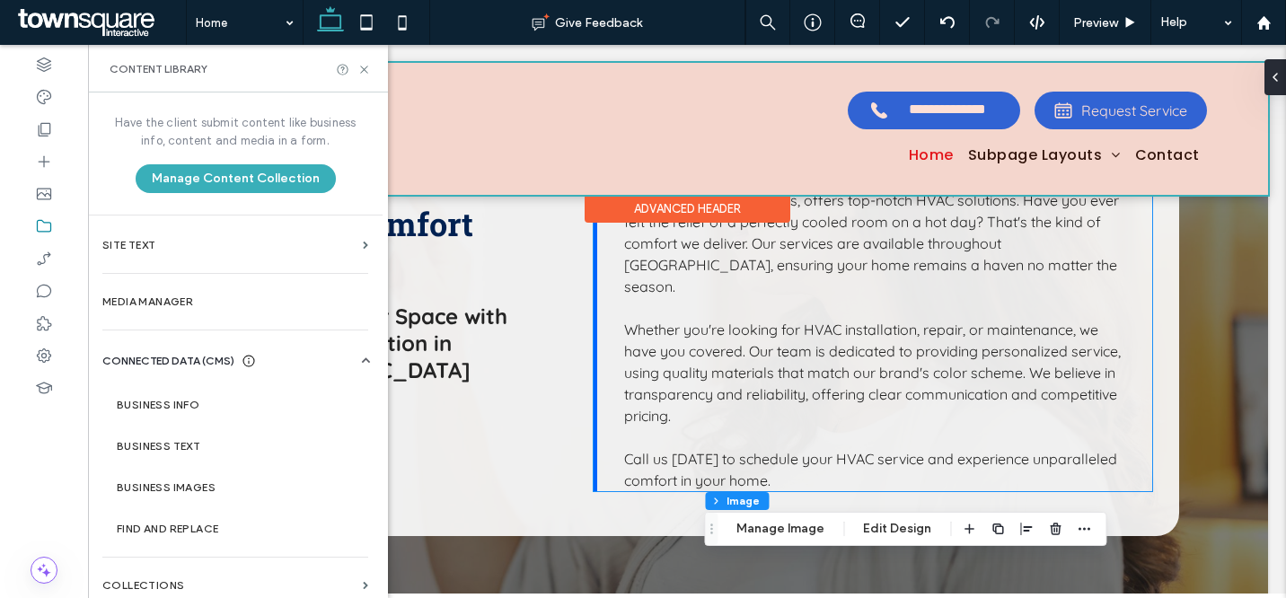
scroll to position [641, 0]
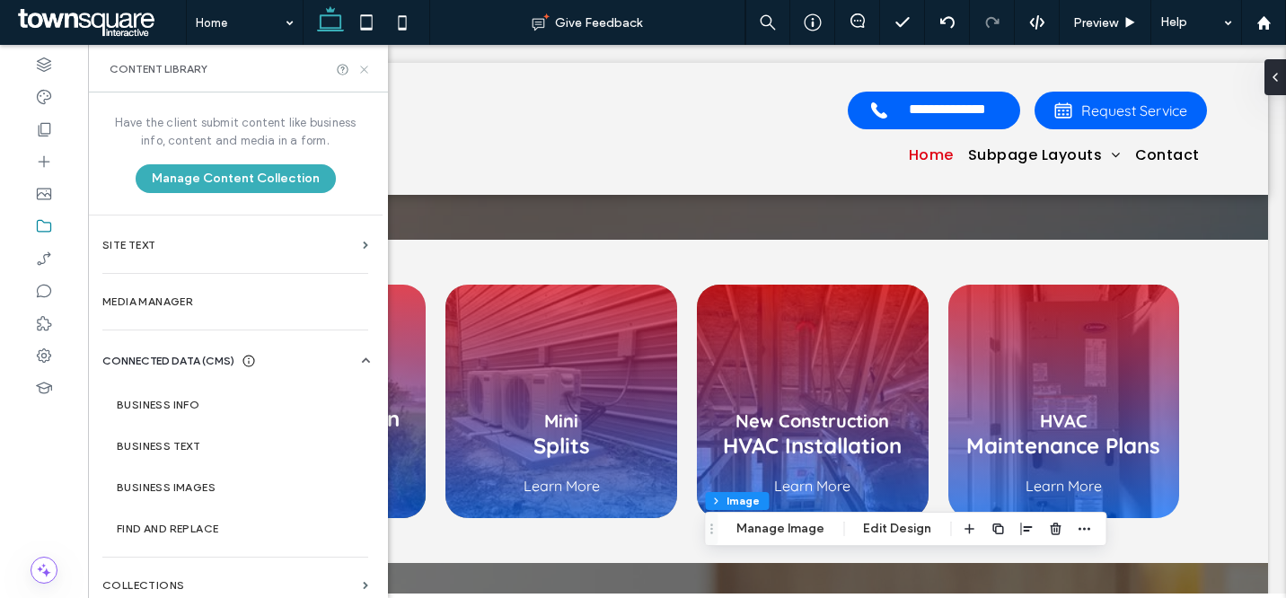
click at [366, 71] on use at bounding box center [363, 69] width 7 height 7
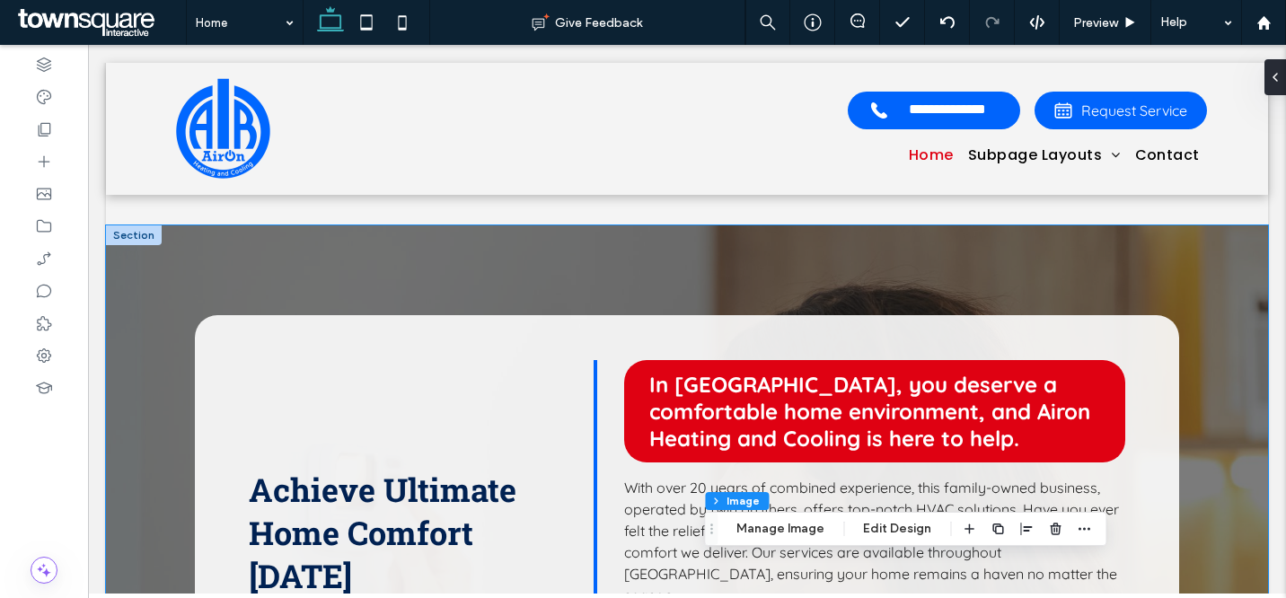
scroll to position [991, 0]
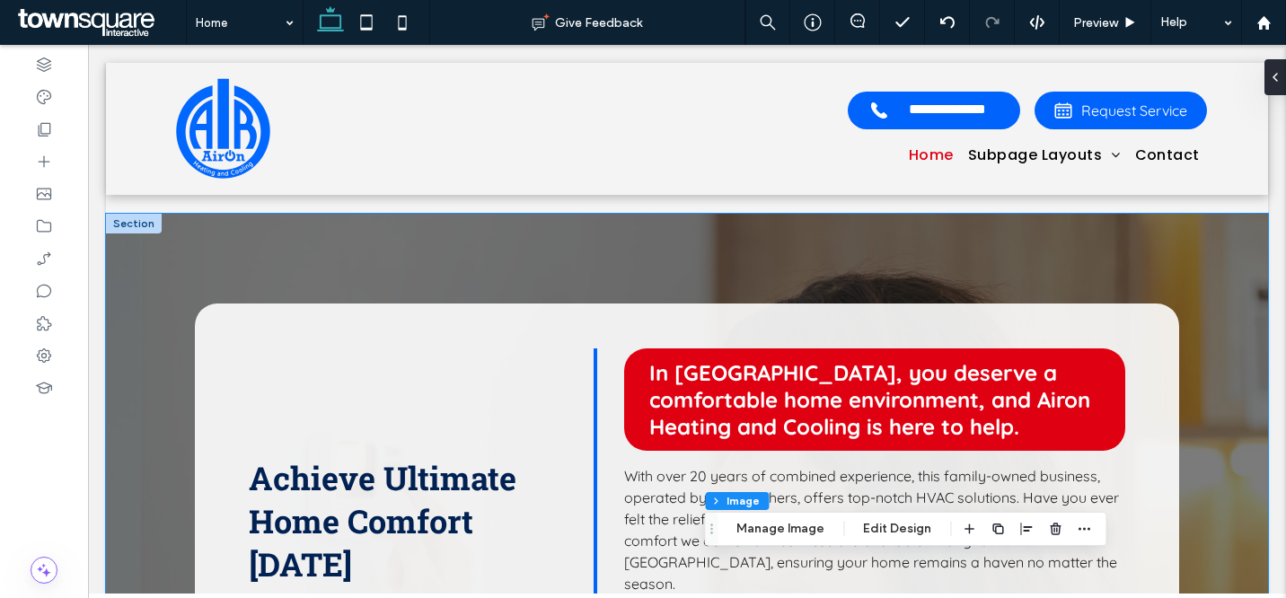
click at [717, 253] on div "Achieve Ultimate Home Comfort [DATE] Enhance Your Space with HVAC Installation …" at bounding box center [687, 569] width 1078 height 710
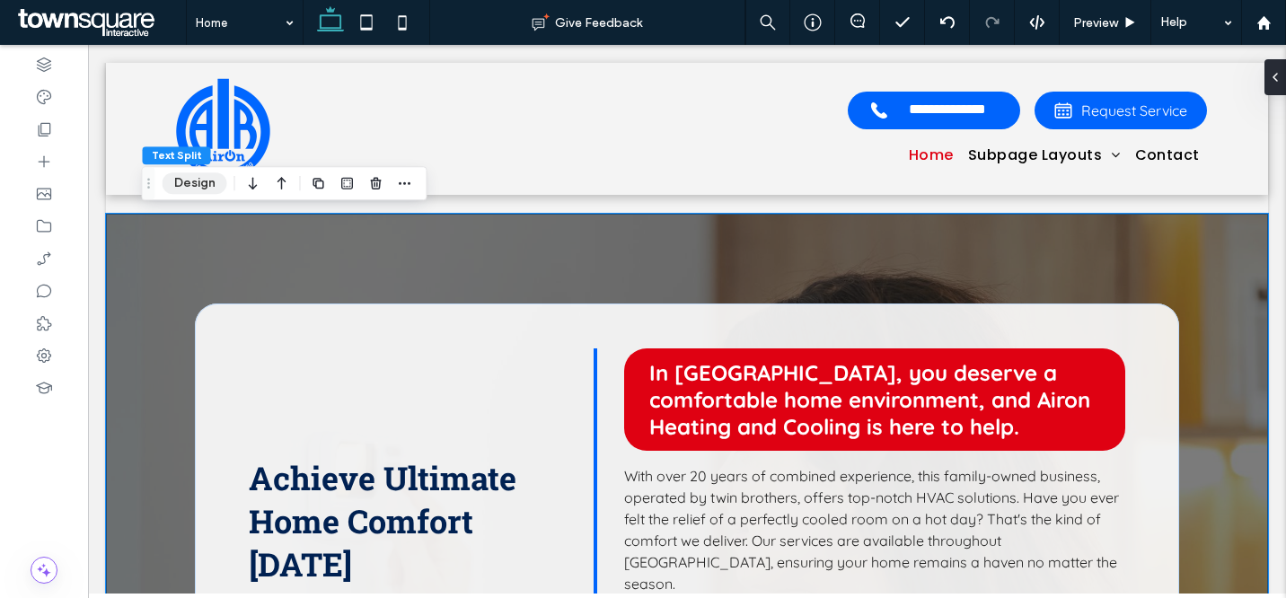
click at [214, 176] on button "Design" at bounding box center [195, 183] width 65 height 22
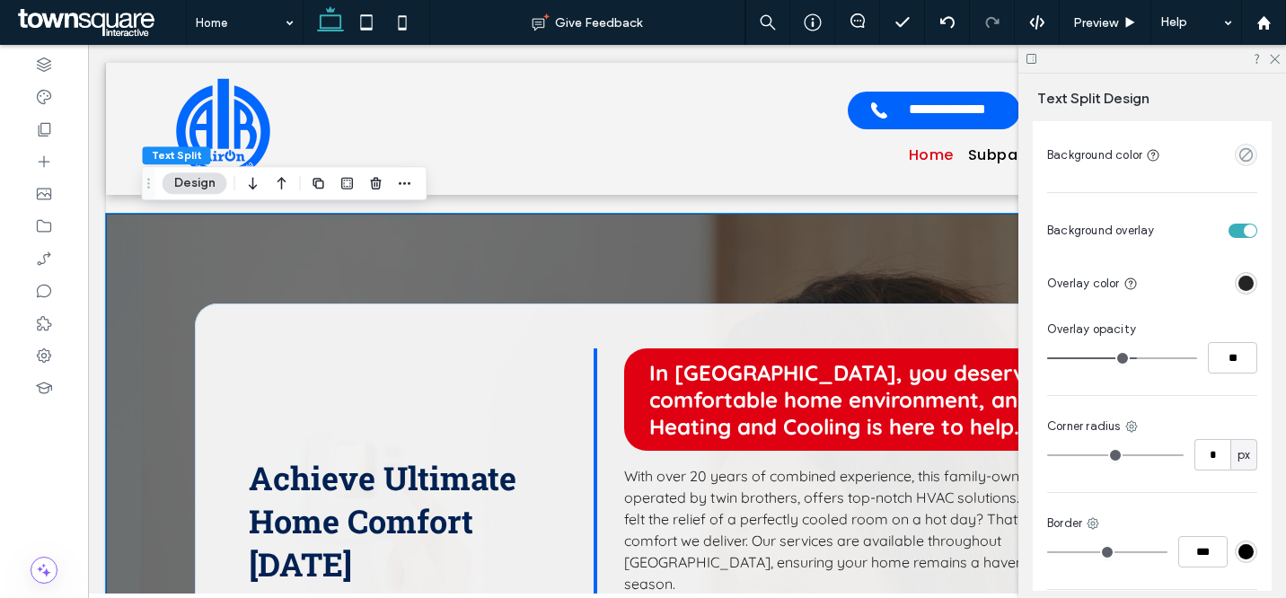
scroll to position [384, 0]
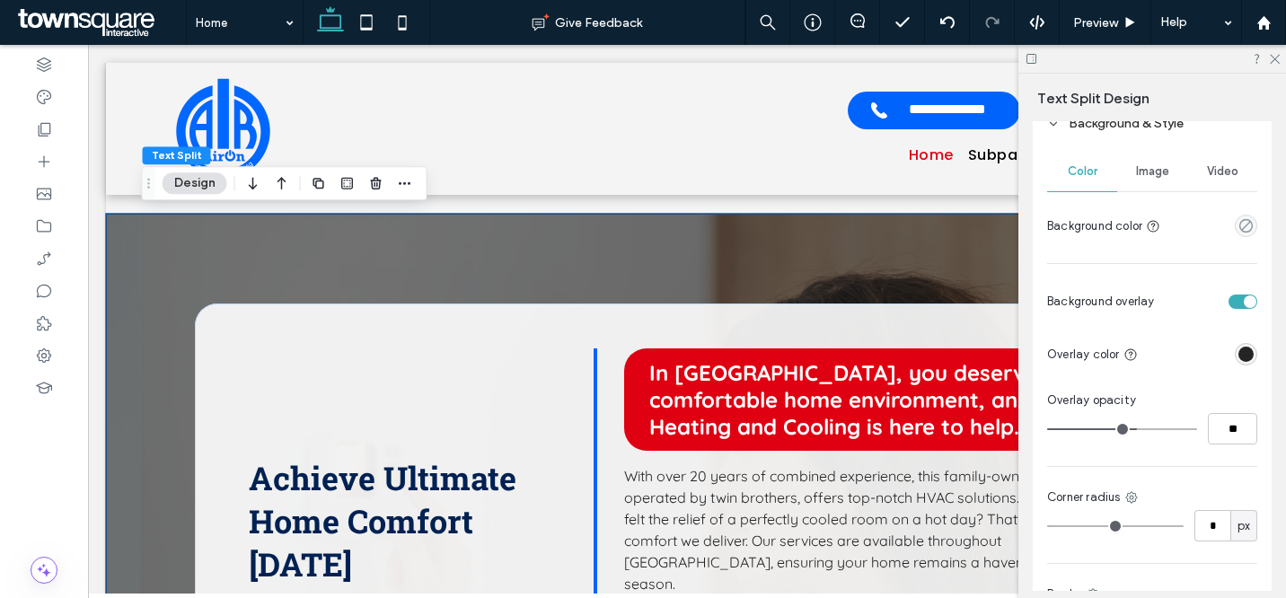
click at [1156, 169] on span "Image" at bounding box center [1152, 171] width 33 height 14
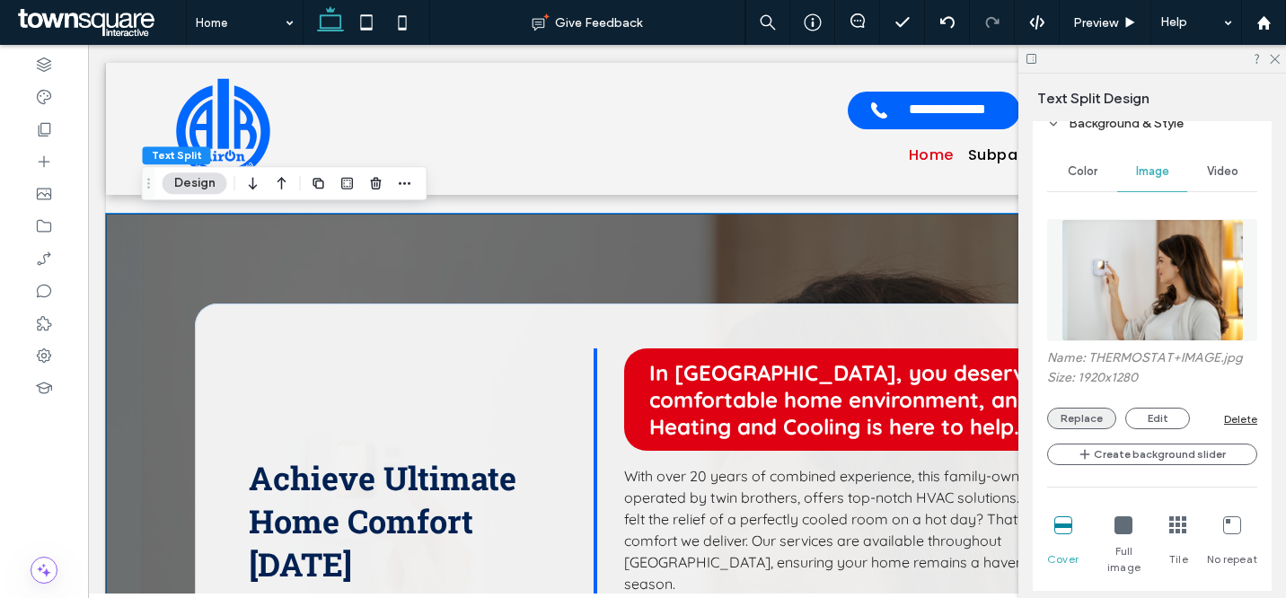
click at [1088, 423] on button "Replace" at bounding box center [1081, 419] width 69 height 22
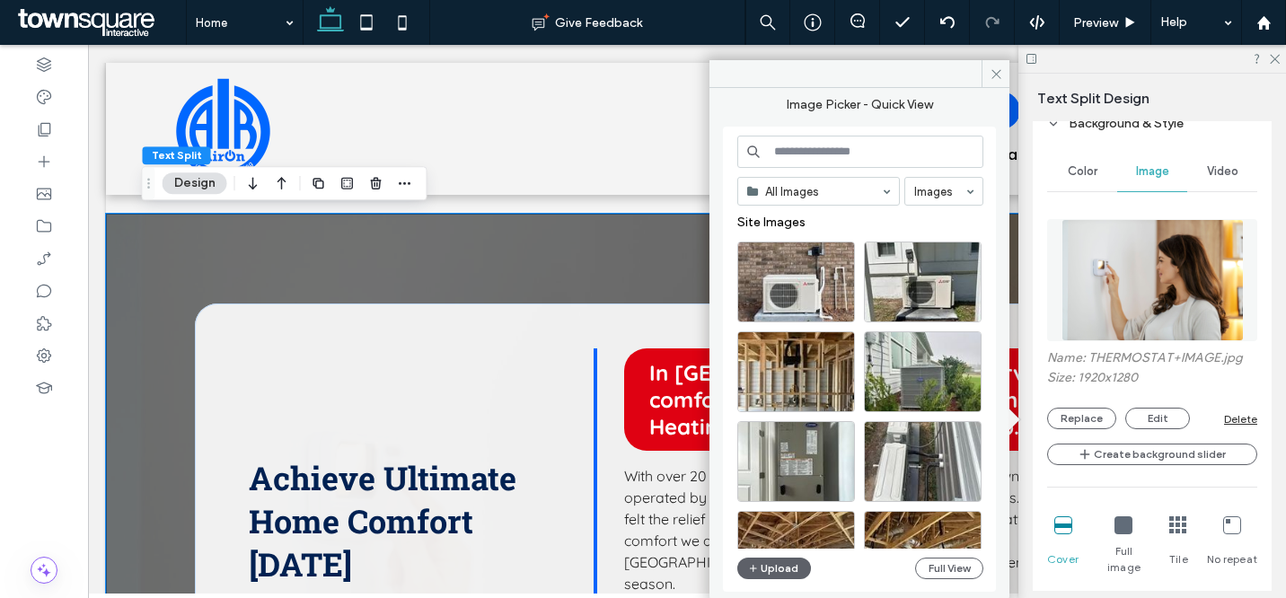
scroll to position [275, 0]
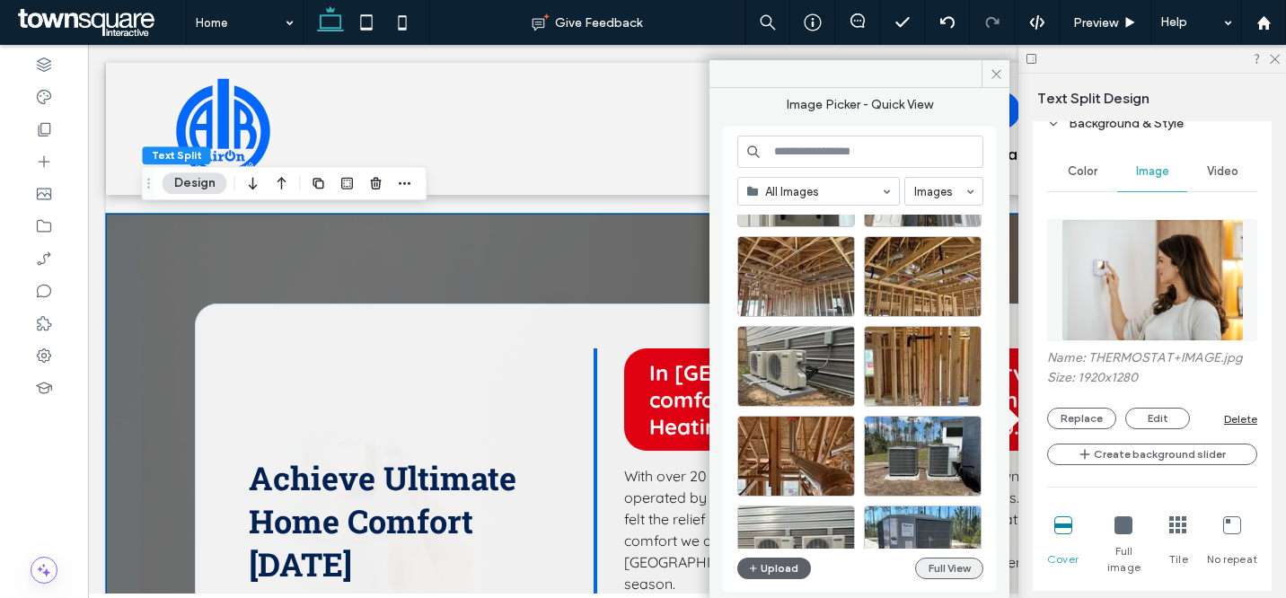
click at [957, 573] on button "Full View" at bounding box center [949, 569] width 68 height 22
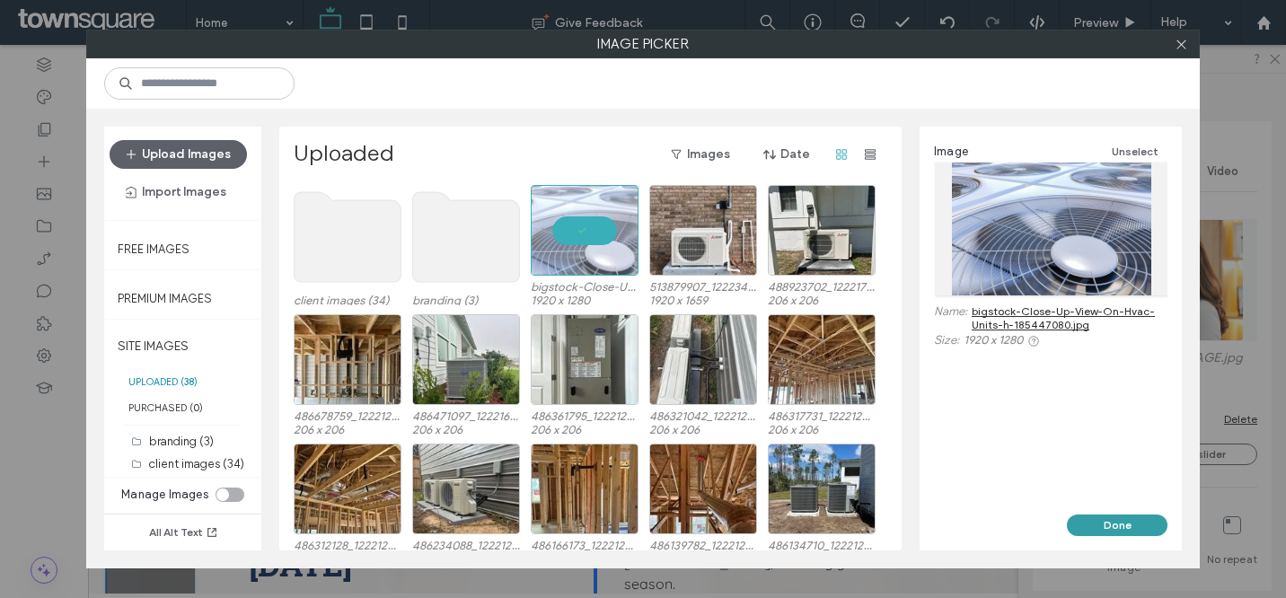
click at [1106, 522] on button "Done" at bounding box center [1117, 526] width 101 height 22
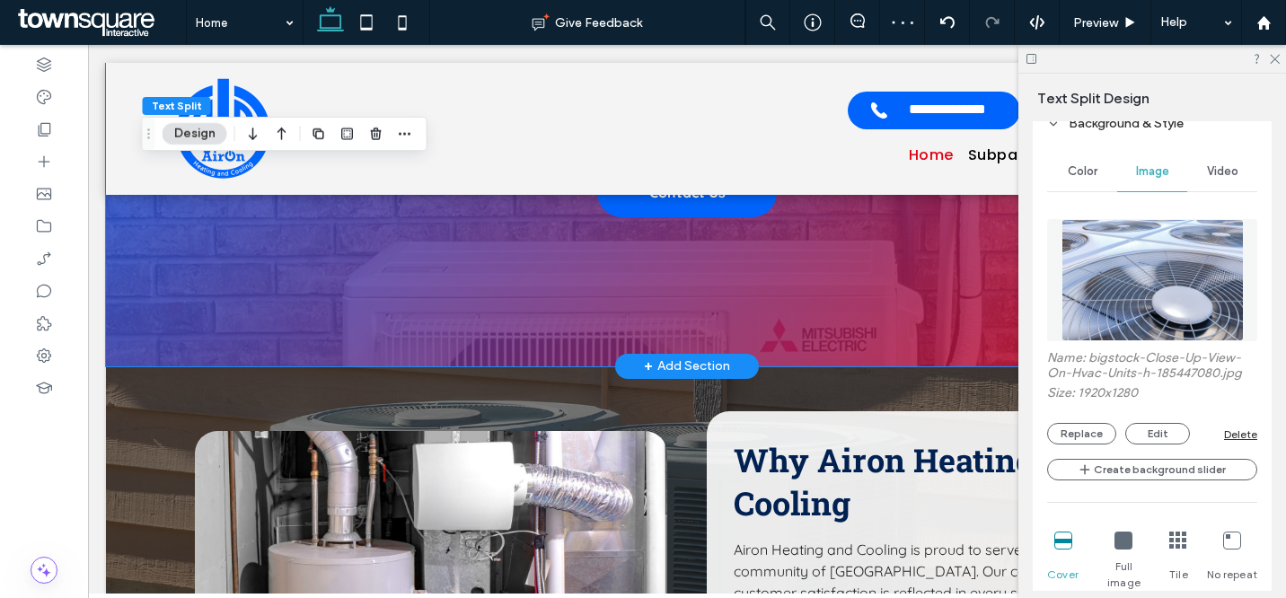
scroll to position [2837, 0]
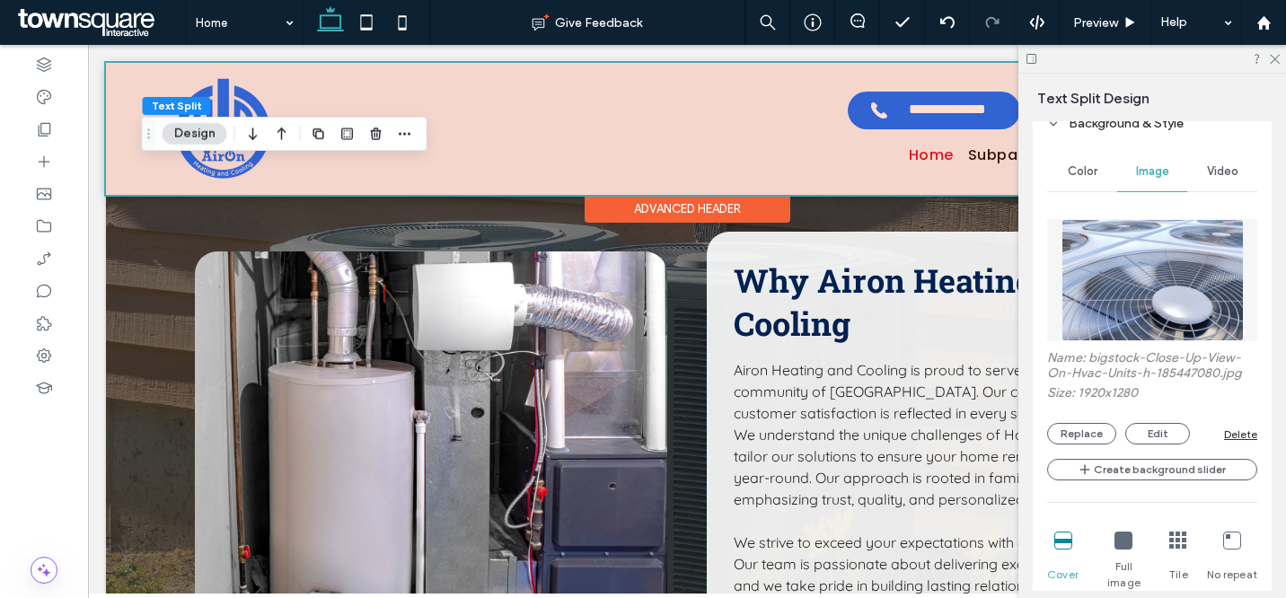
click at [677, 216] on div "Advanced Header" at bounding box center [688, 209] width 206 height 28
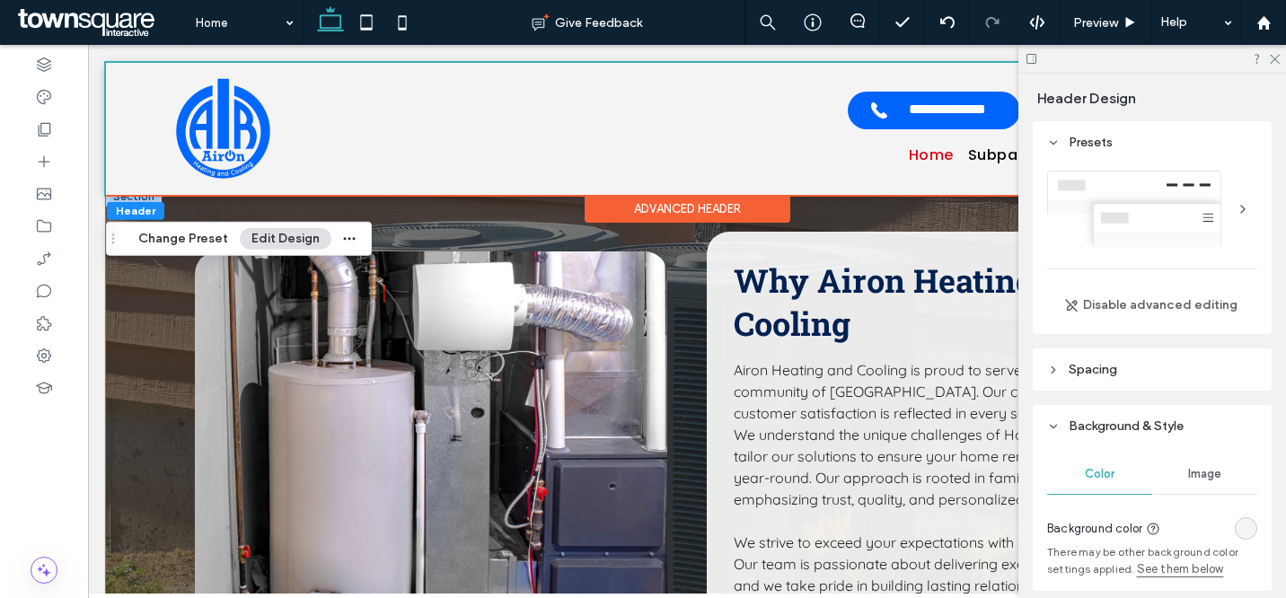
click at [160, 315] on div "Why Airon Heating and Cooling Airon Heating and Cooling is proud to serve the v…" at bounding box center [687, 471] width 1078 height 568
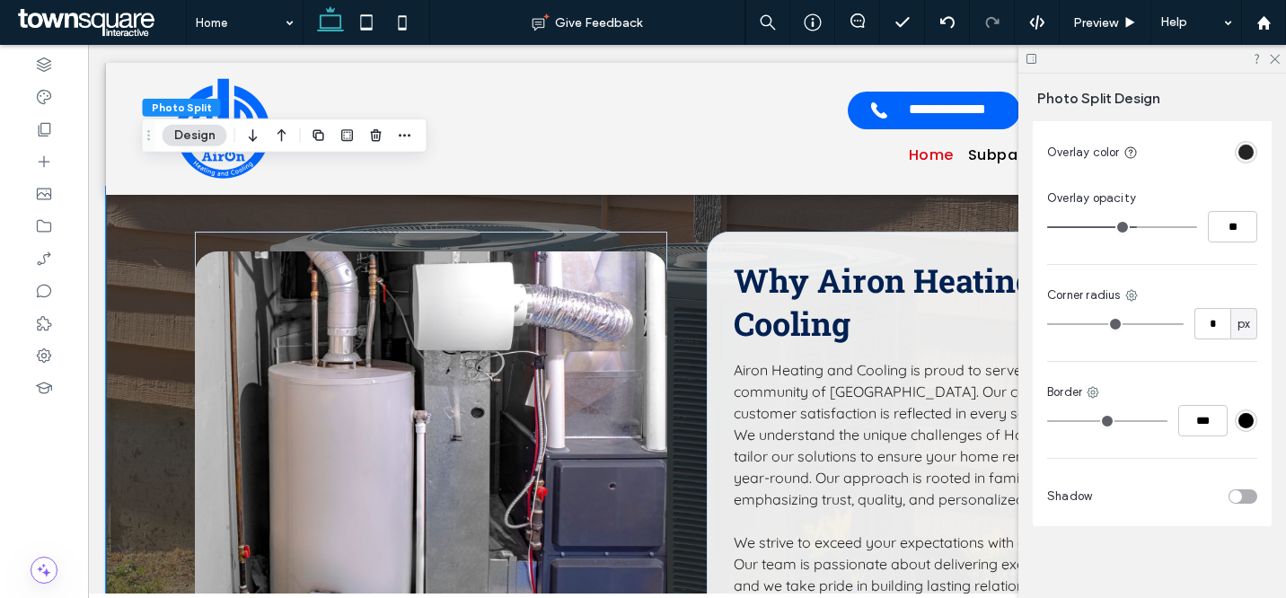
scroll to position [210, 0]
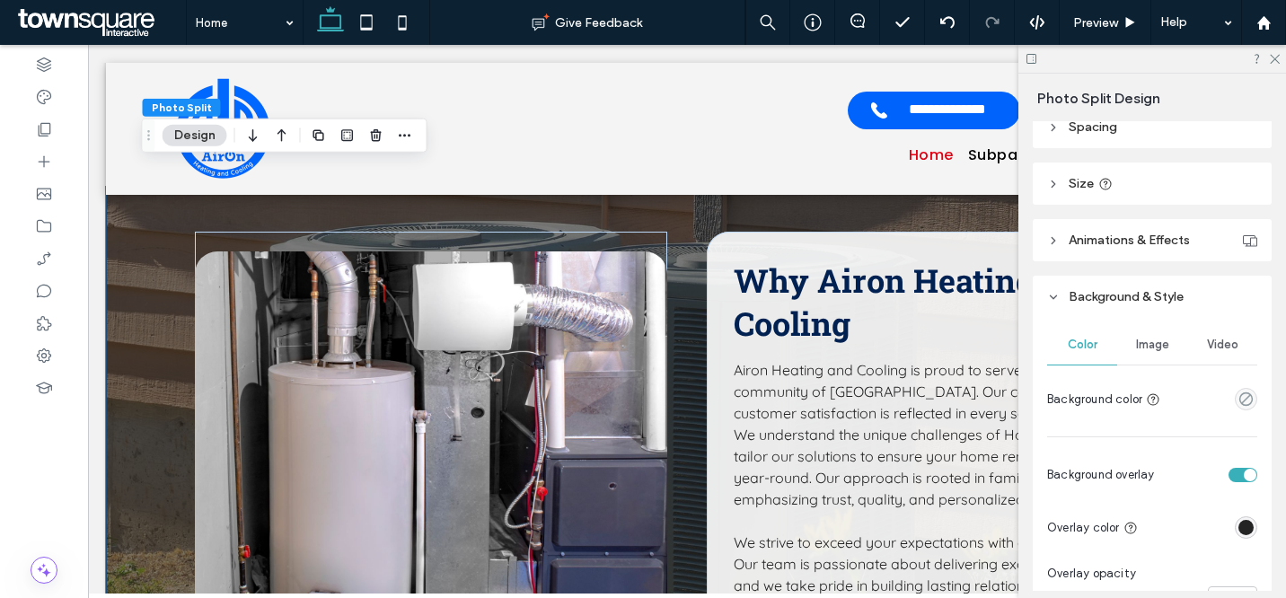
click at [1152, 334] on div "Image" at bounding box center [1152, 345] width 70 height 40
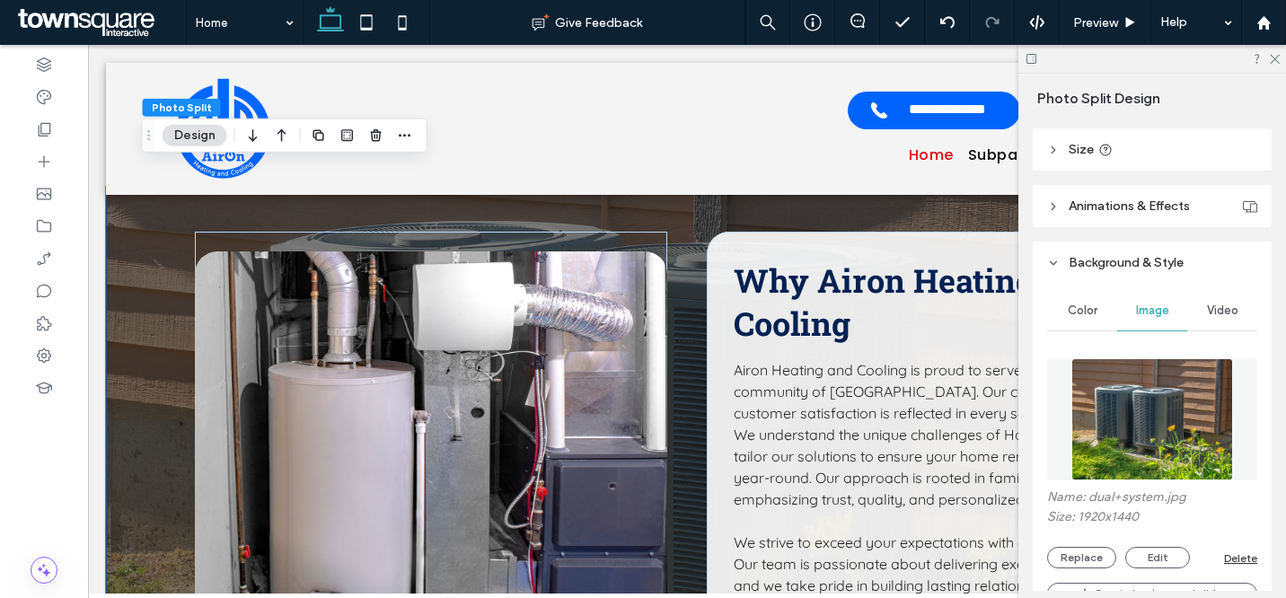
scroll to position [256, 0]
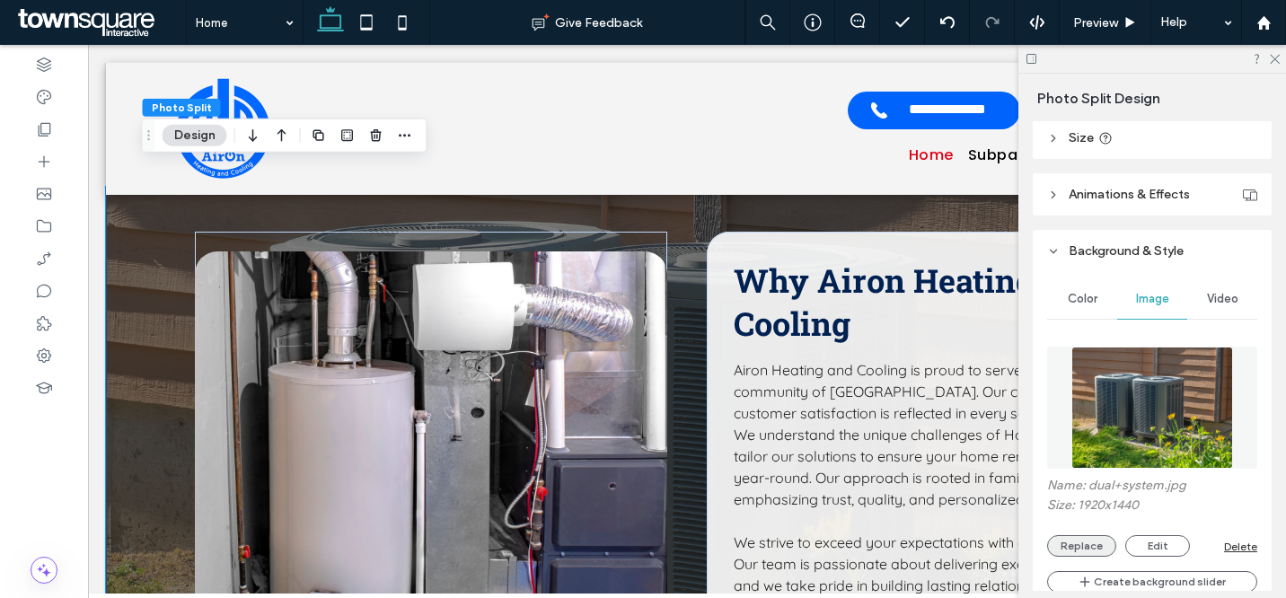
click at [1091, 544] on button "Replace" at bounding box center [1081, 546] width 69 height 22
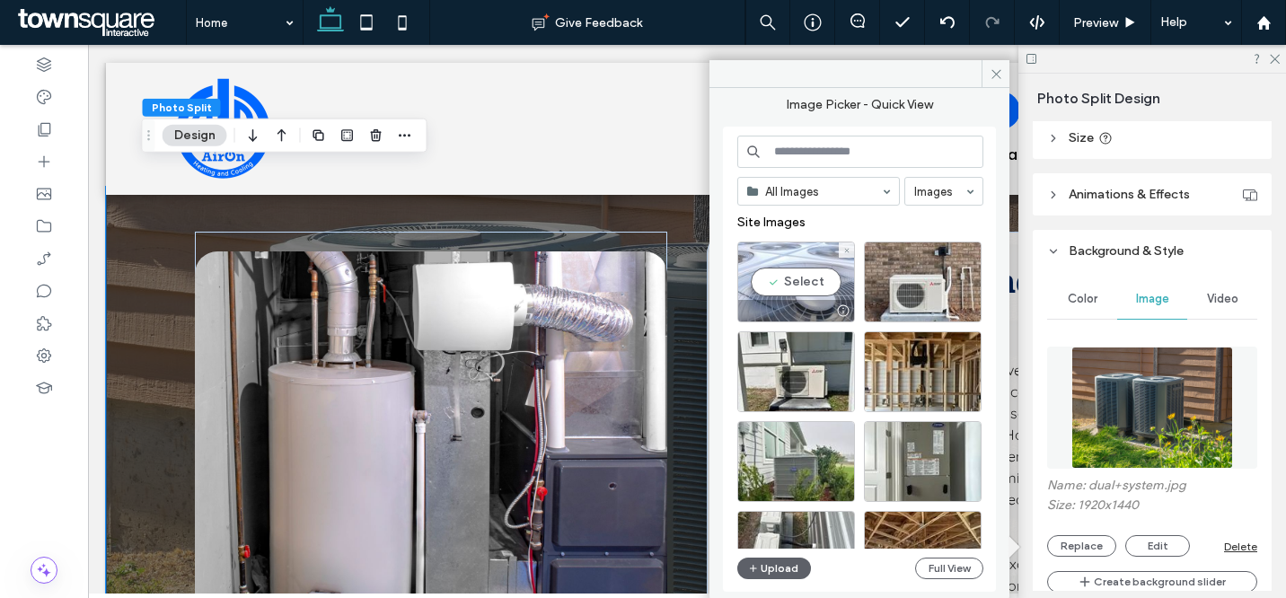
click at [789, 296] on div "Select" at bounding box center [796, 282] width 118 height 81
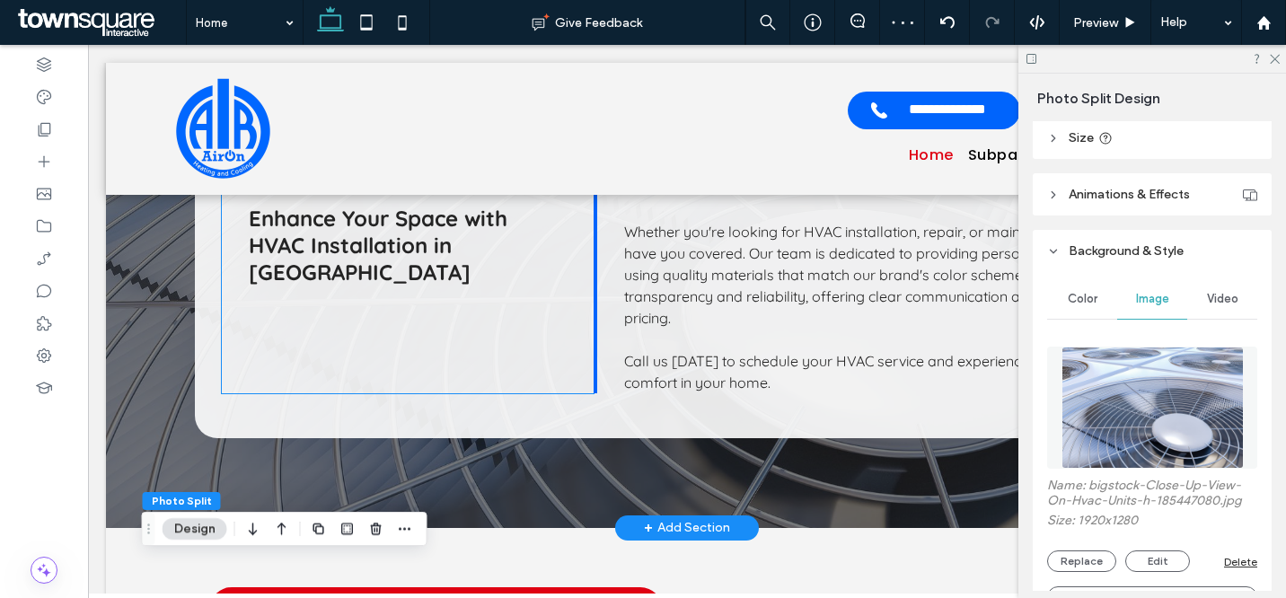
scroll to position [1374, 0]
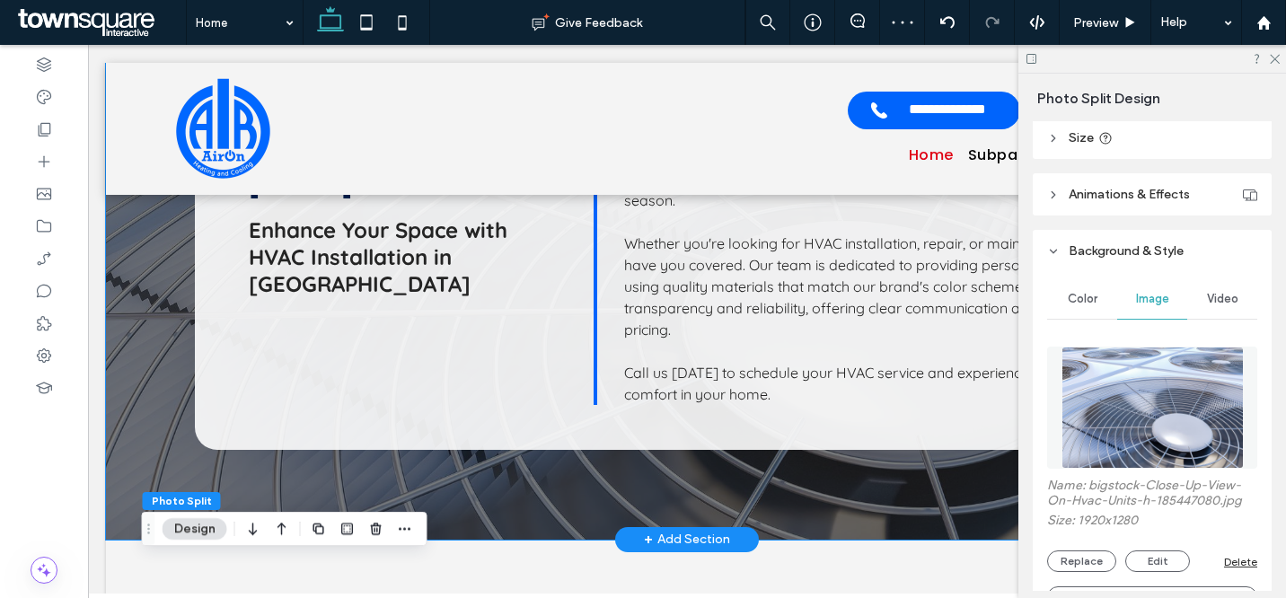
click at [148, 340] on div "Achieve Ultimate Home Comfort [DATE] Enhance Your Space with HVAC Installation …" at bounding box center [687, 185] width 1078 height 710
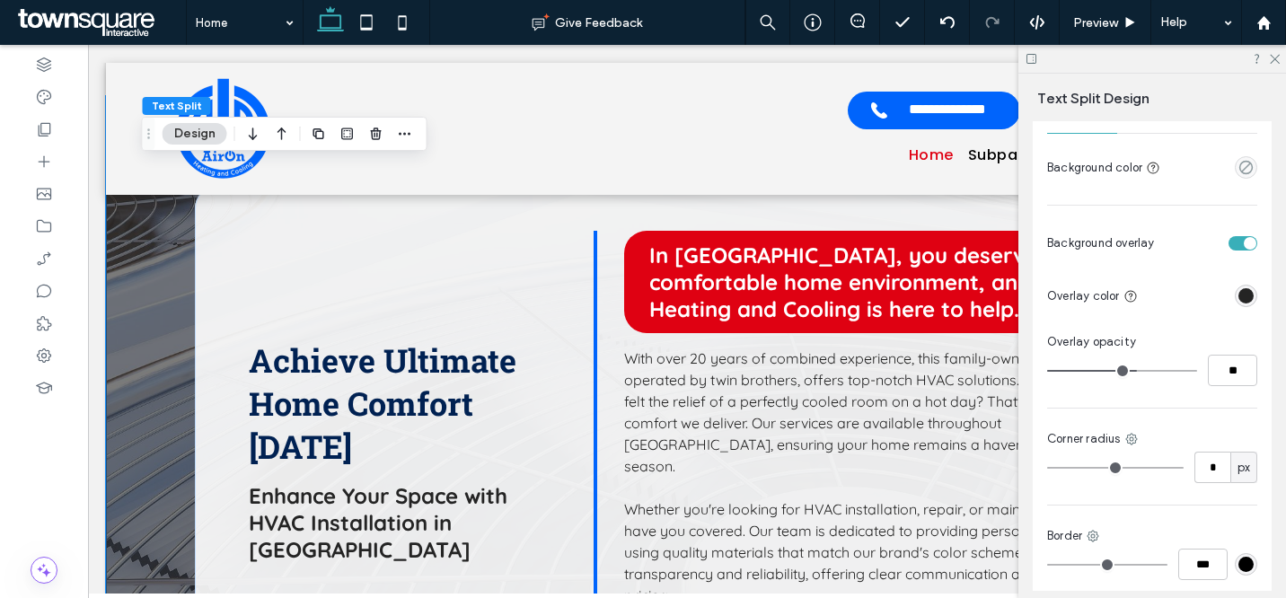
scroll to position [419, 0]
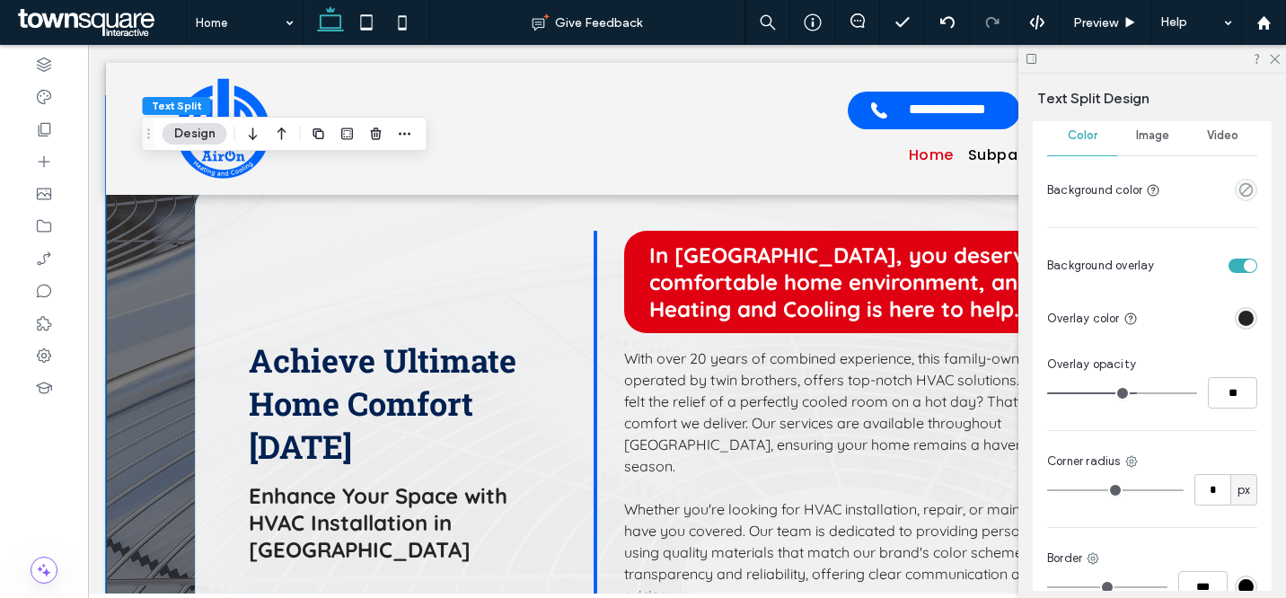
click at [1147, 148] on div "Image" at bounding box center [1152, 136] width 70 height 40
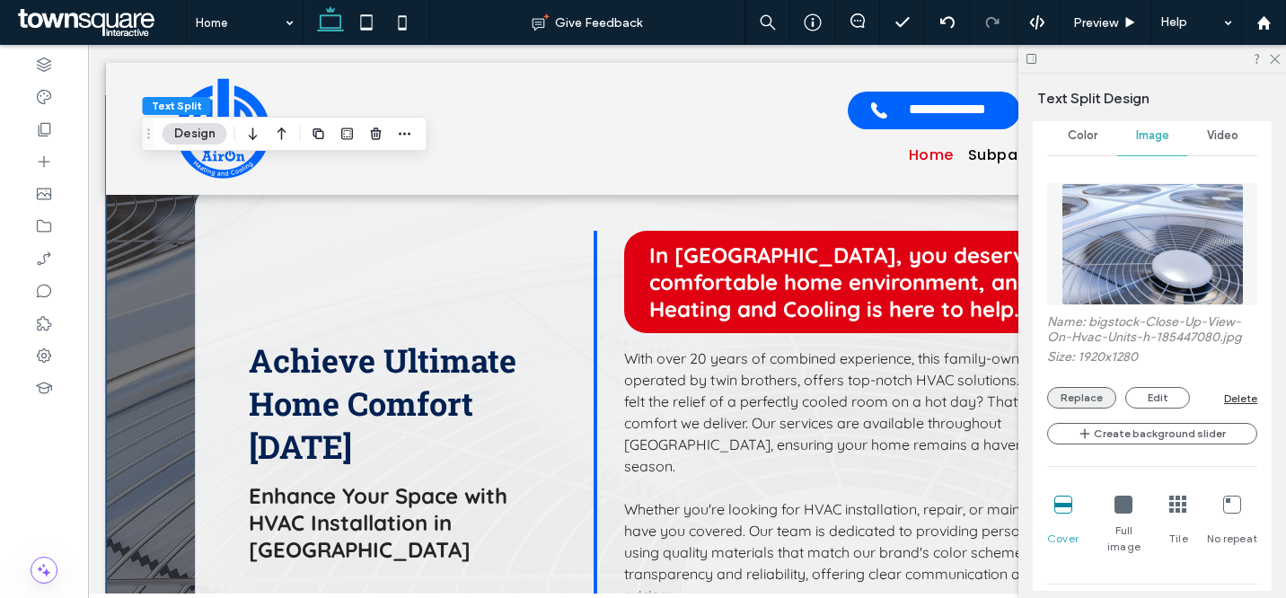
click at [1096, 396] on button "Replace" at bounding box center [1081, 398] width 69 height 22
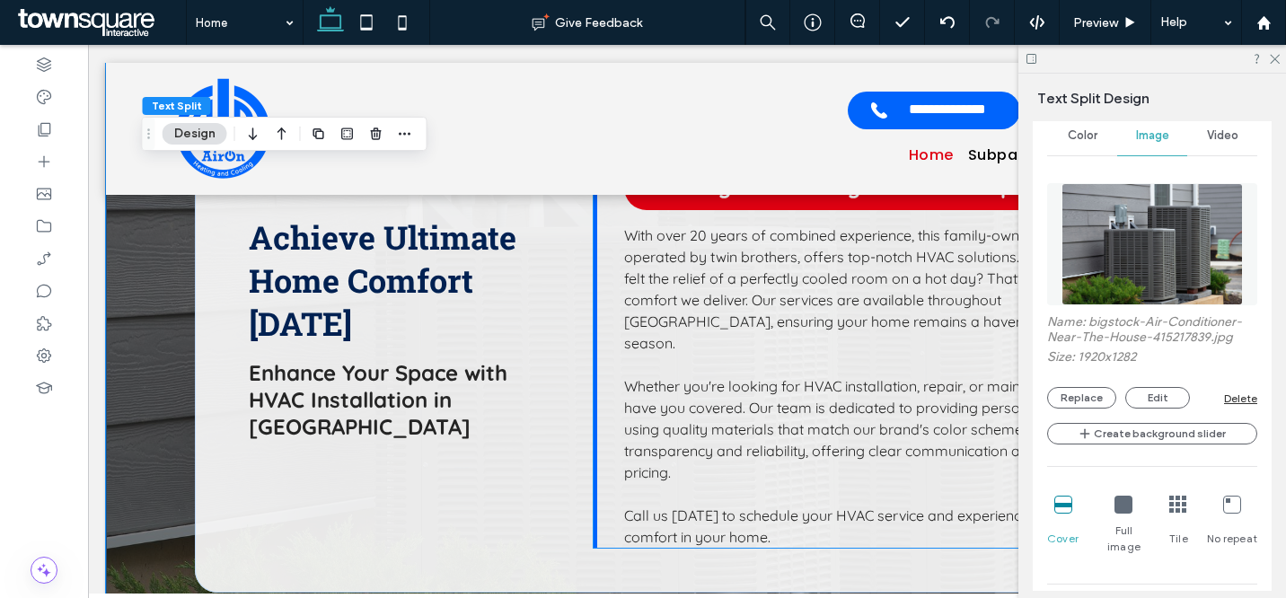
scroll to position [1221, 0]
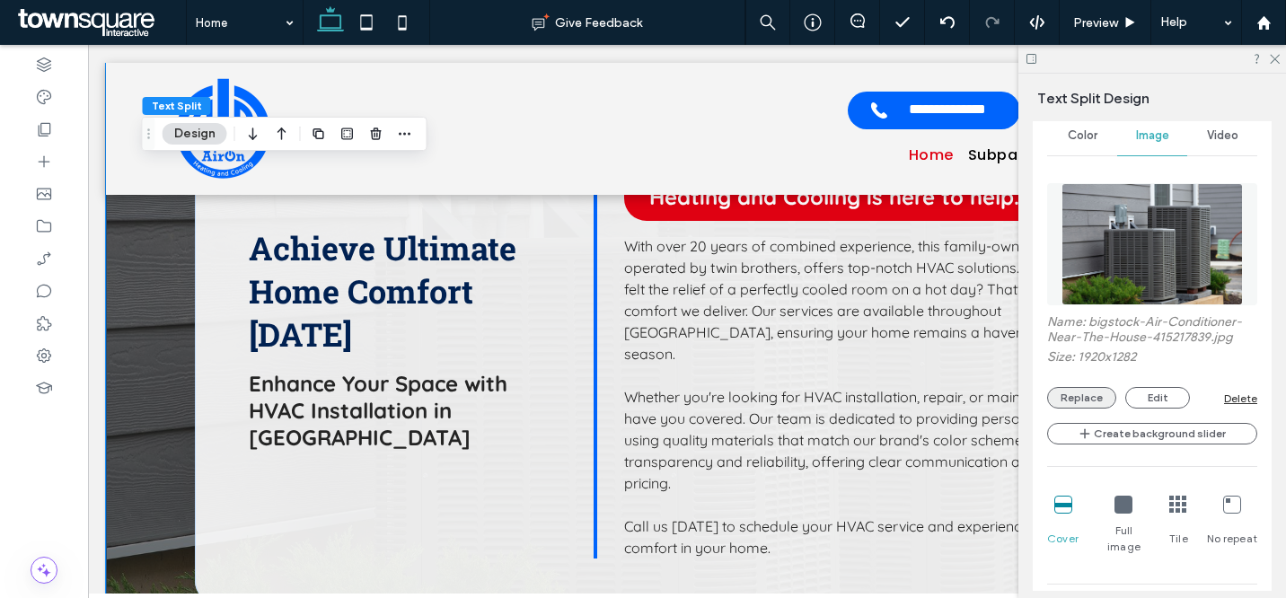
click at [1085, 406] on button "Replace" at bounding box center [1081, 398] width 69 height 22
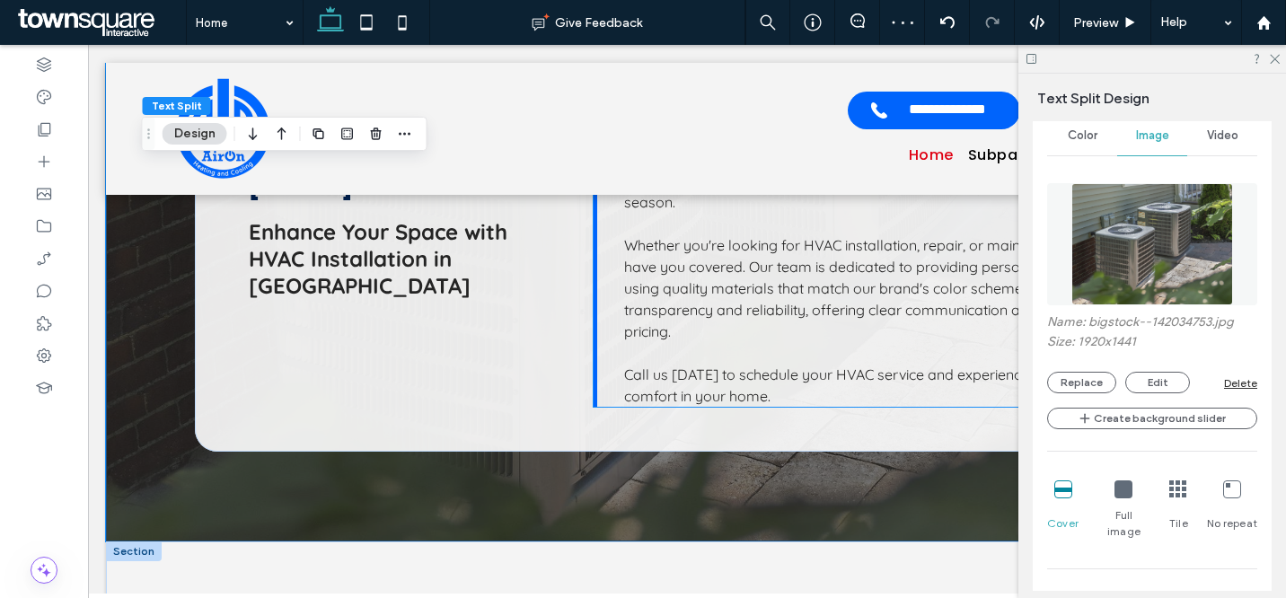
scroll to position [1783, 0]
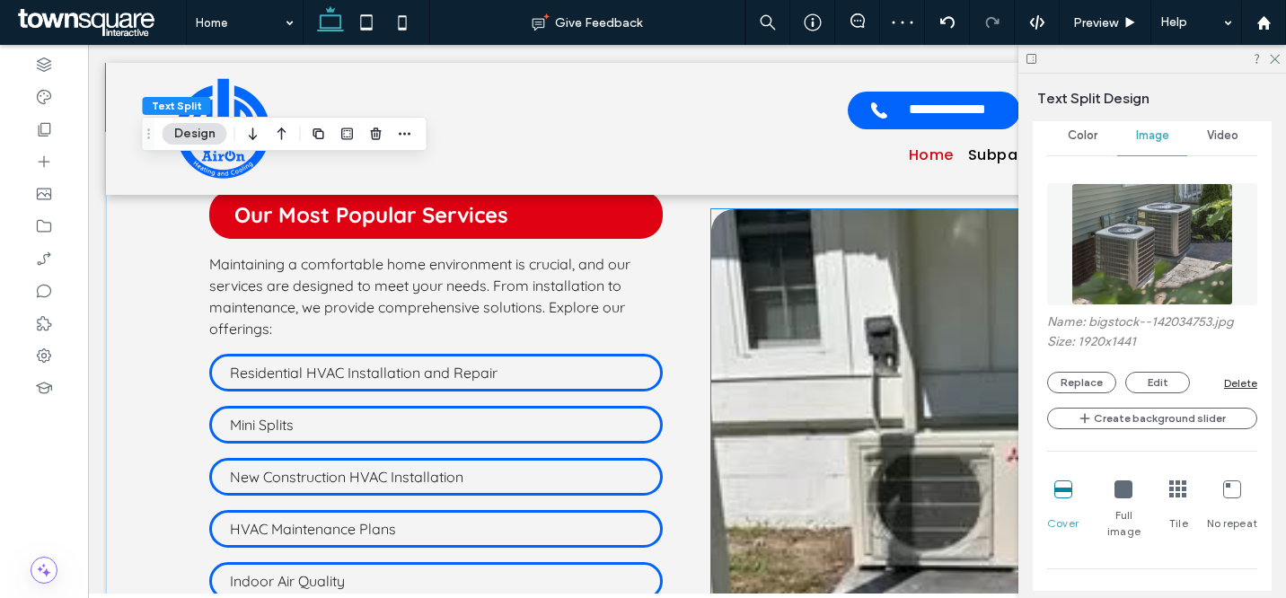
click at [786, 314] on img at bounding box center [938, 457] width 454 height 496
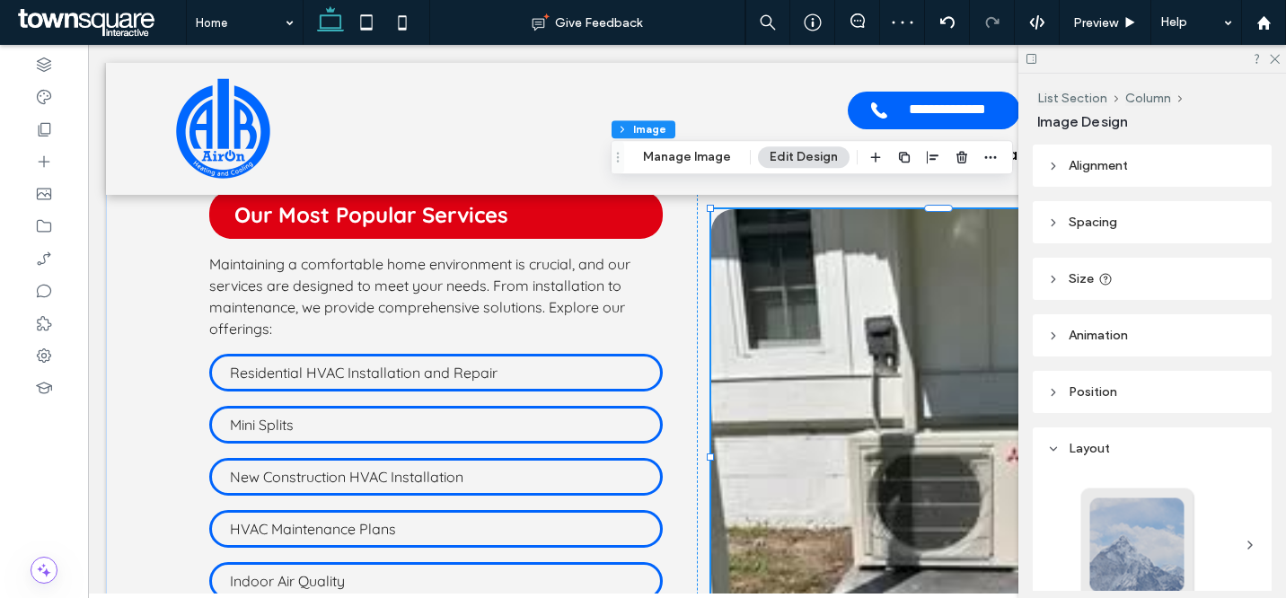
type input "**"
click at [693, 154] on button "Manage Image" at bounding box center [686, 157] width 111 height 22
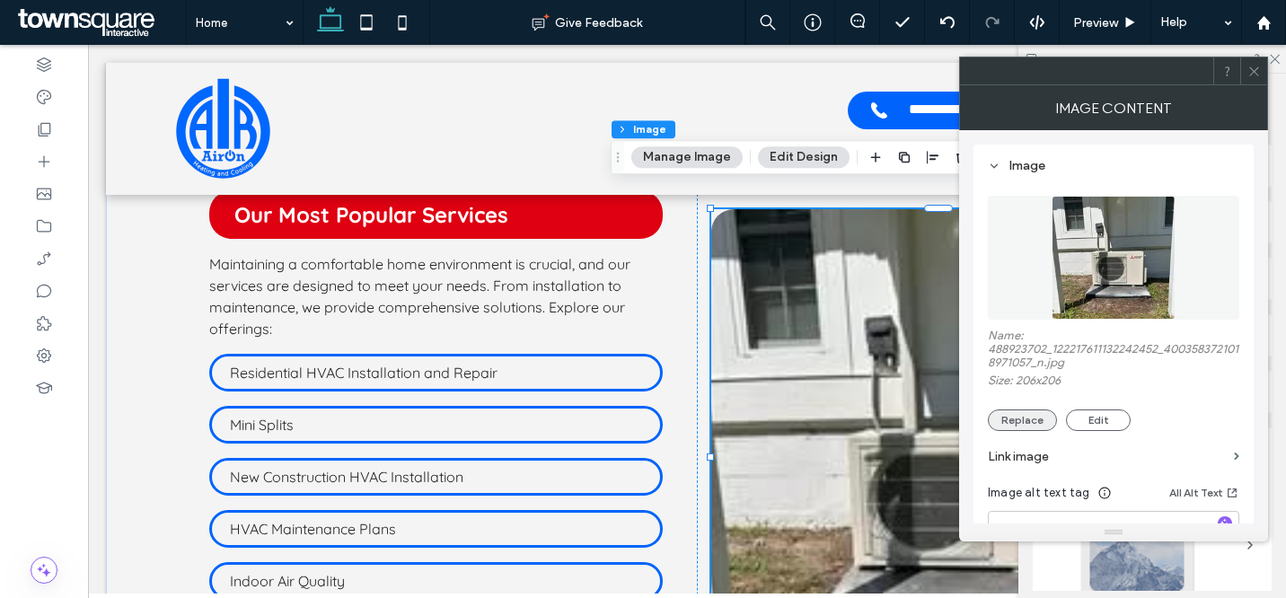
click at [1019, 427] on button "Replace" at bounding box center [1022, 421] width 69 height 22
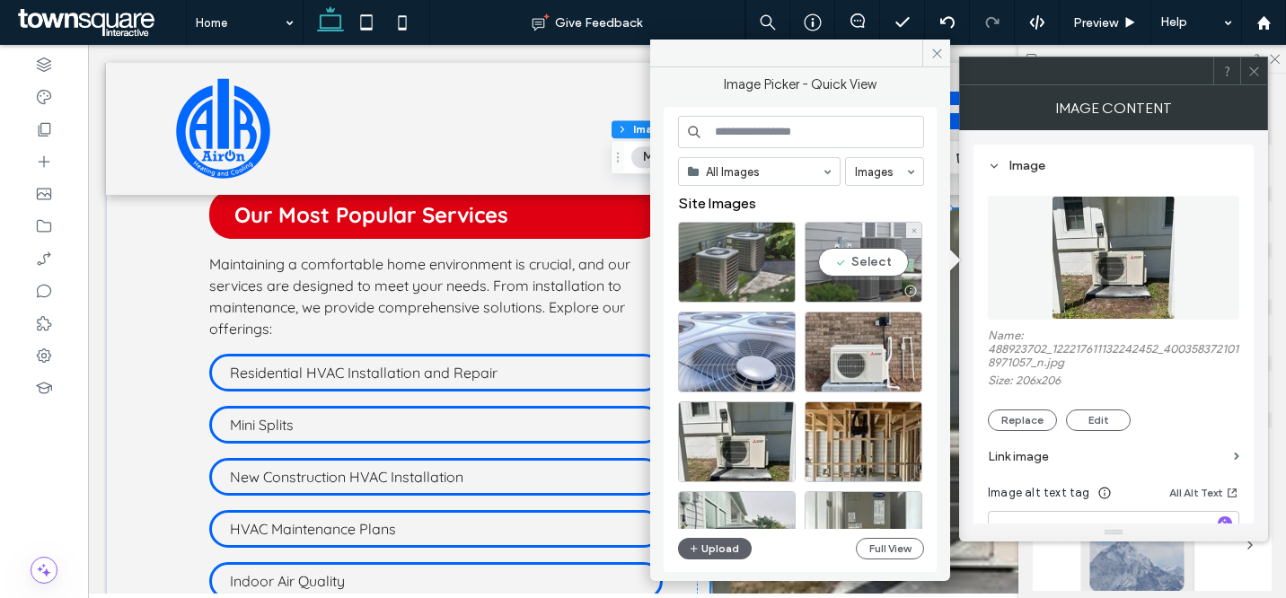
click at [870, 258] on div "Select" at bounding box center [864, 262] width 118 height 81
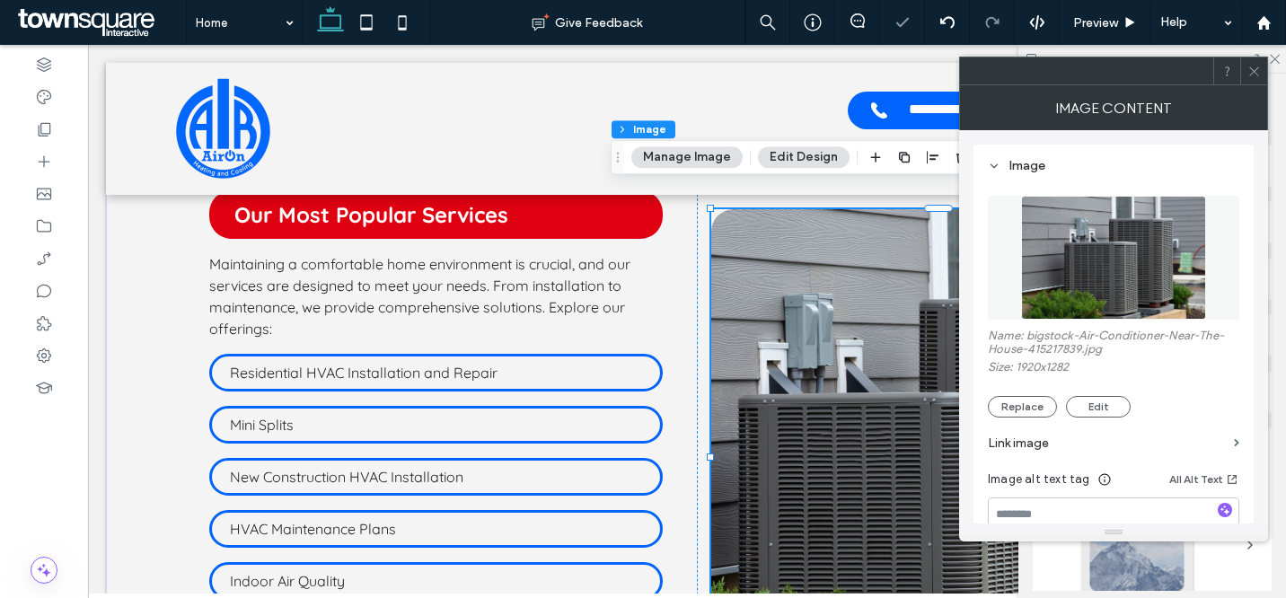
click at [1254, 72] on icon at bounding box center [1254, 71] width 13 height 13
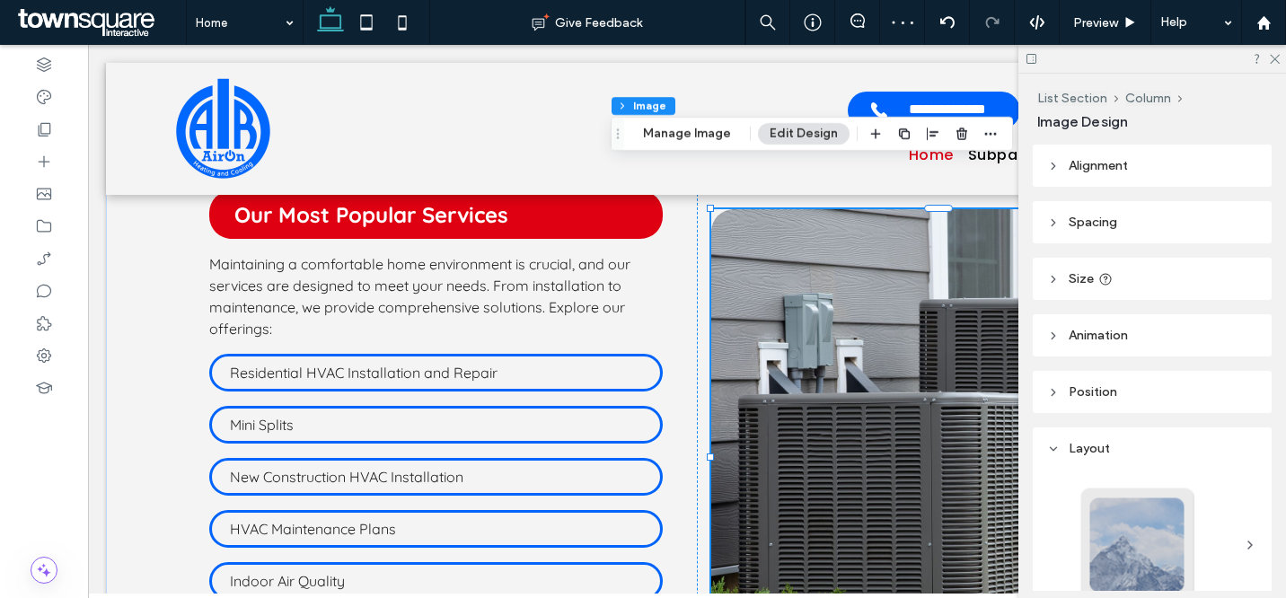
scroll to position [2079, 0]
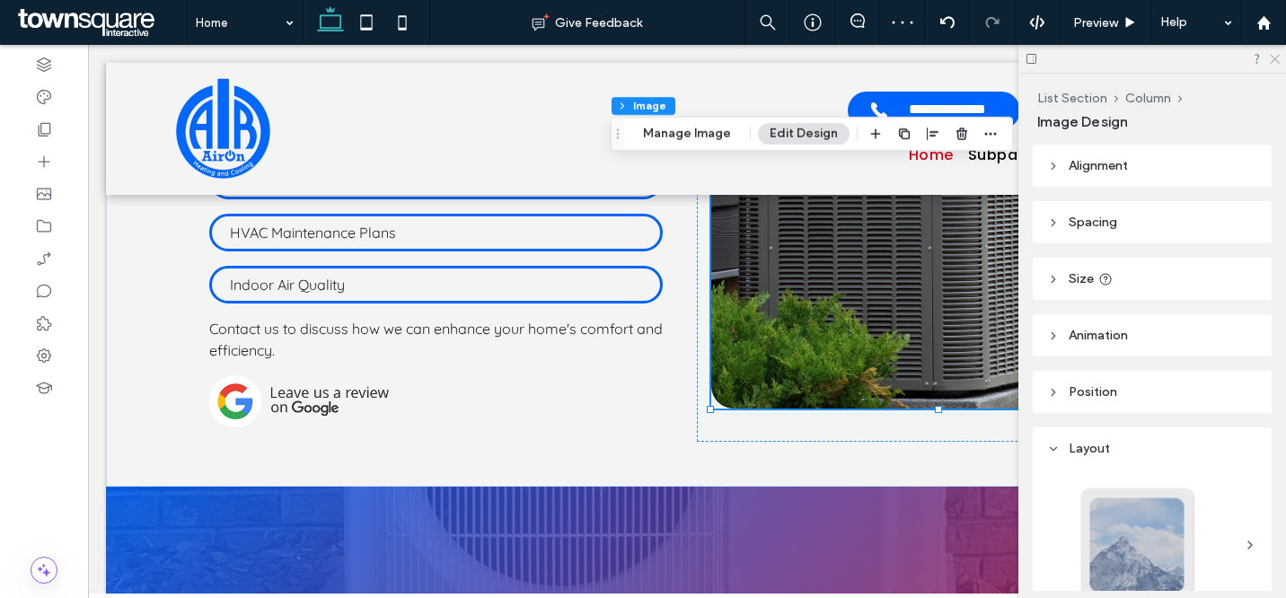
click at [1274, 55] on icon at bounding box center [1274, 58] width 12 height 12
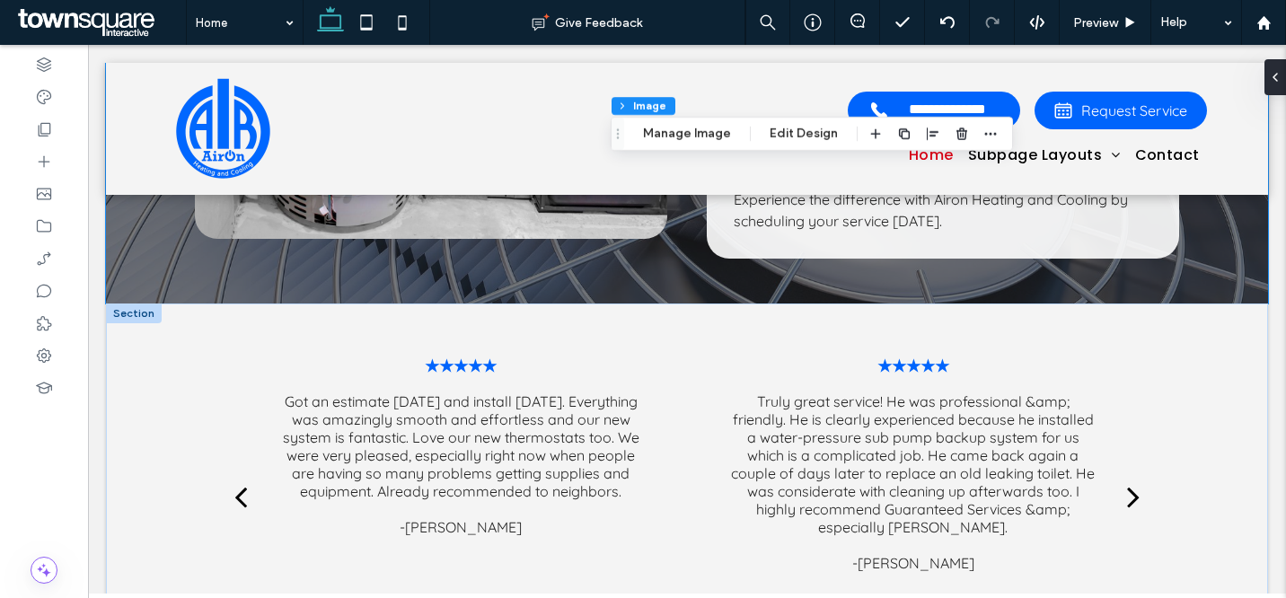
scroll to position [2732, 0]
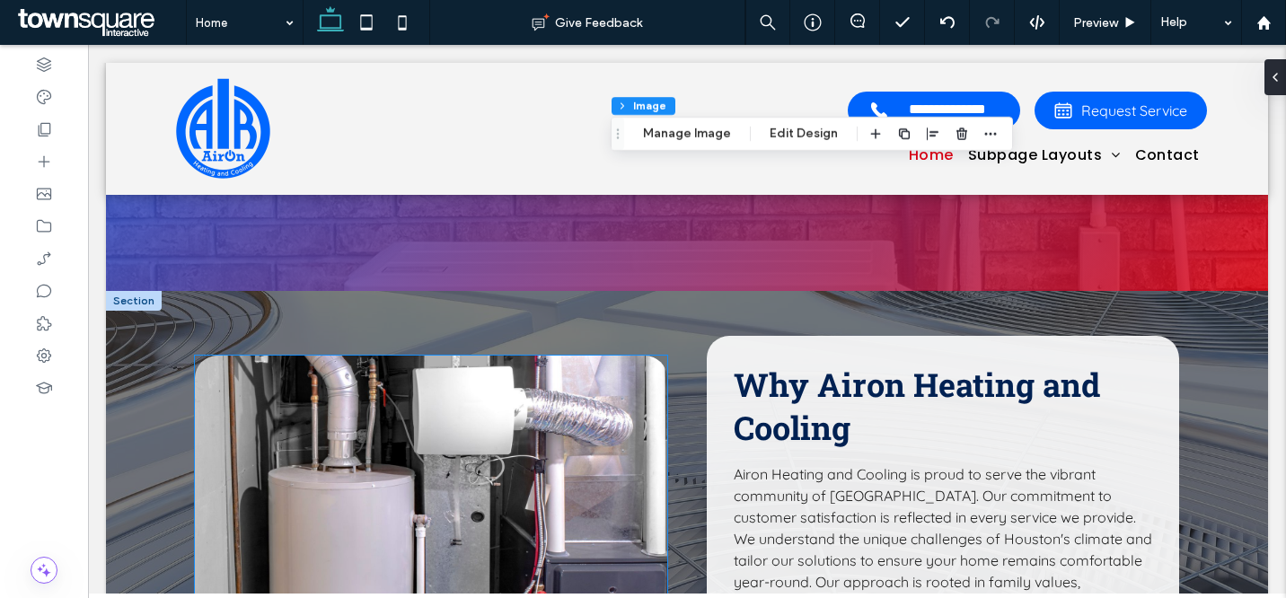
click at [414, 378] on img at bounding box center [431, 575] width 472 height 438
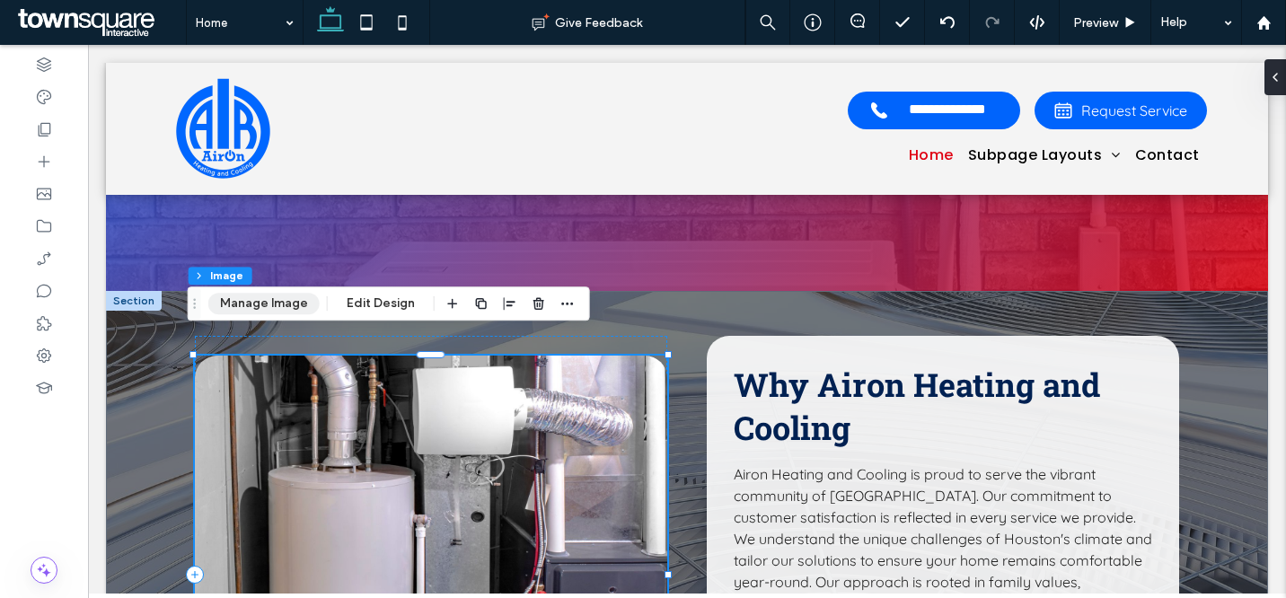
click at [261, 305] on button "Manage Image" at bounding box center [263, 304] width 111 height 22
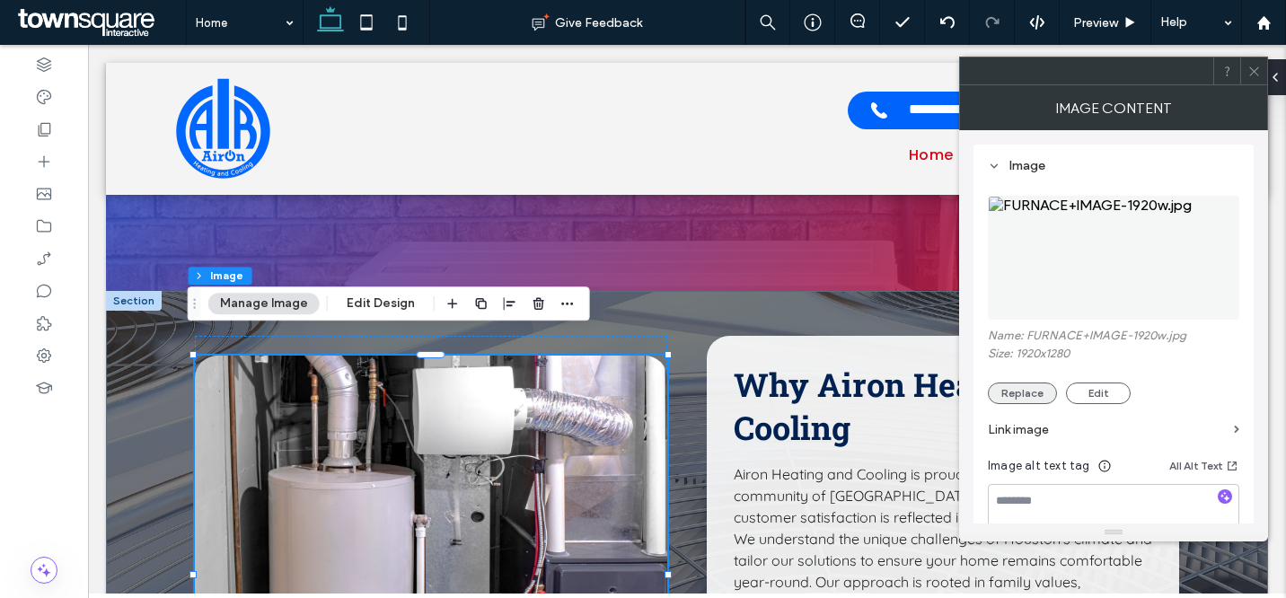
click at [1013, 393] on button "Replace" at bounding box center [1022, 394] width 69 height 22
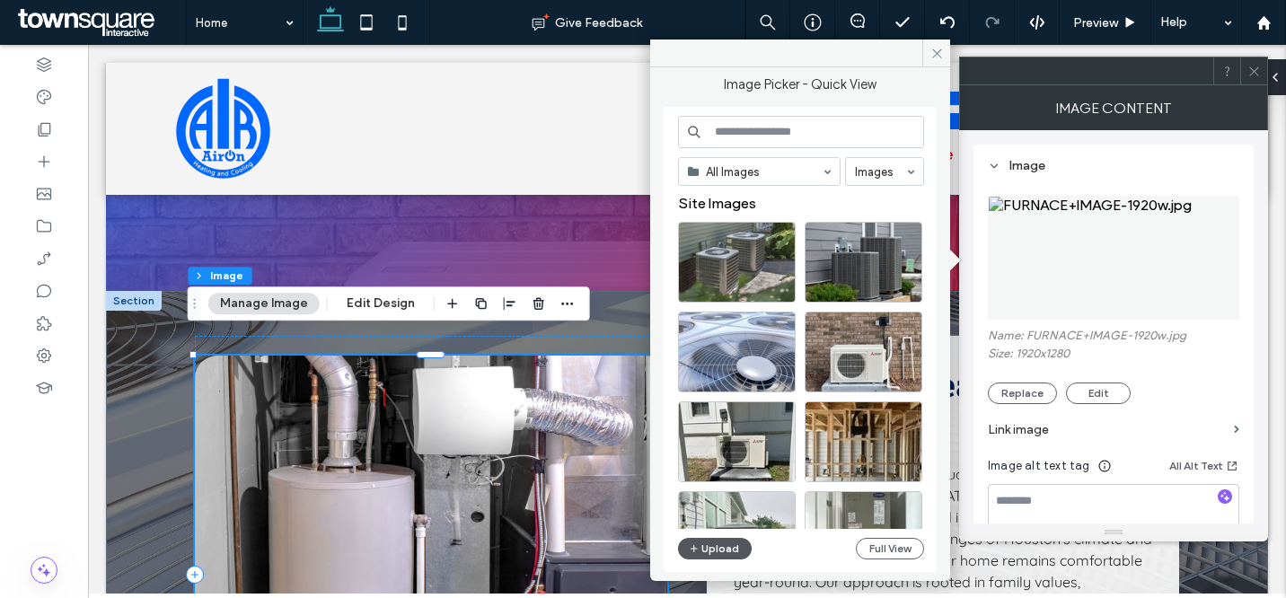
click at [702, 553] on button "Upload" at bounding box center [715, 549] width 74 height 22
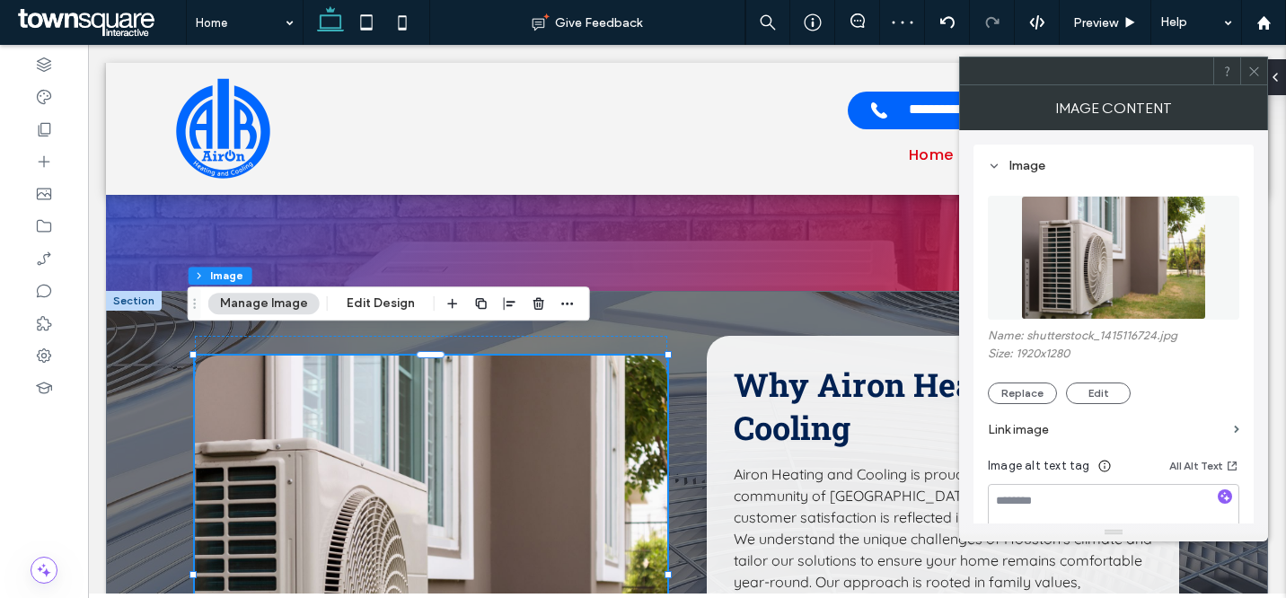
click at [1254, 68] on icon at bounding box center [1254, 71] width 13 height 13
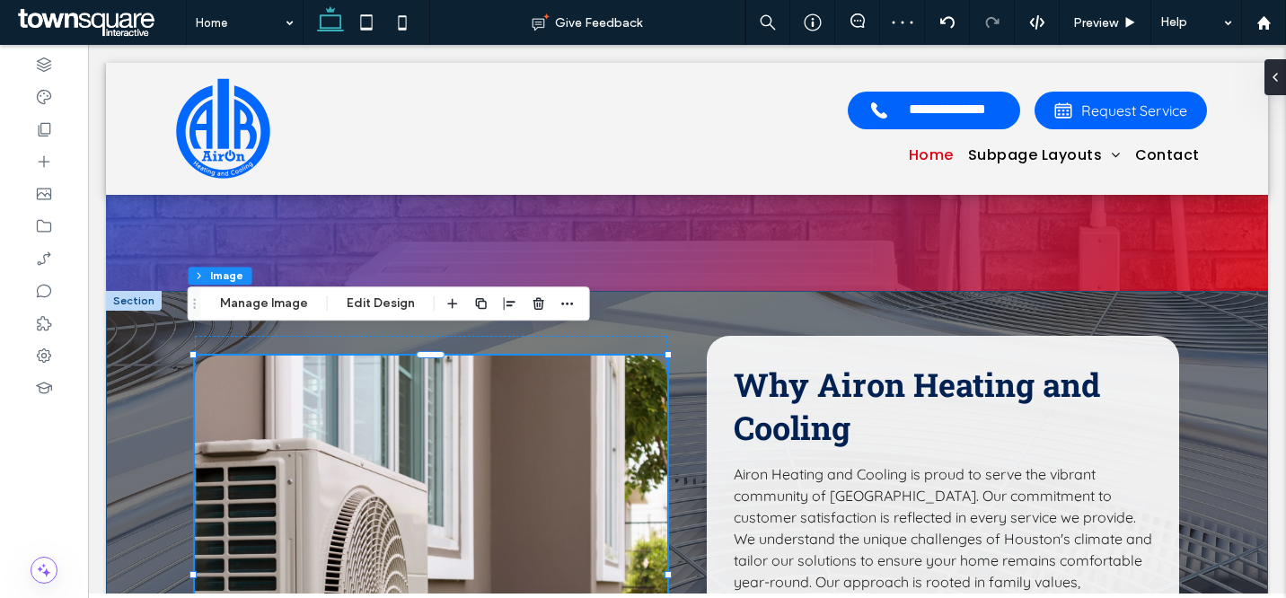
click at [708, 313] on div "Why Airon Heating and Cooling Airon Heating and Cooling is proud to serve the v…" at bounding box center [687, 575] width 1078 height 568
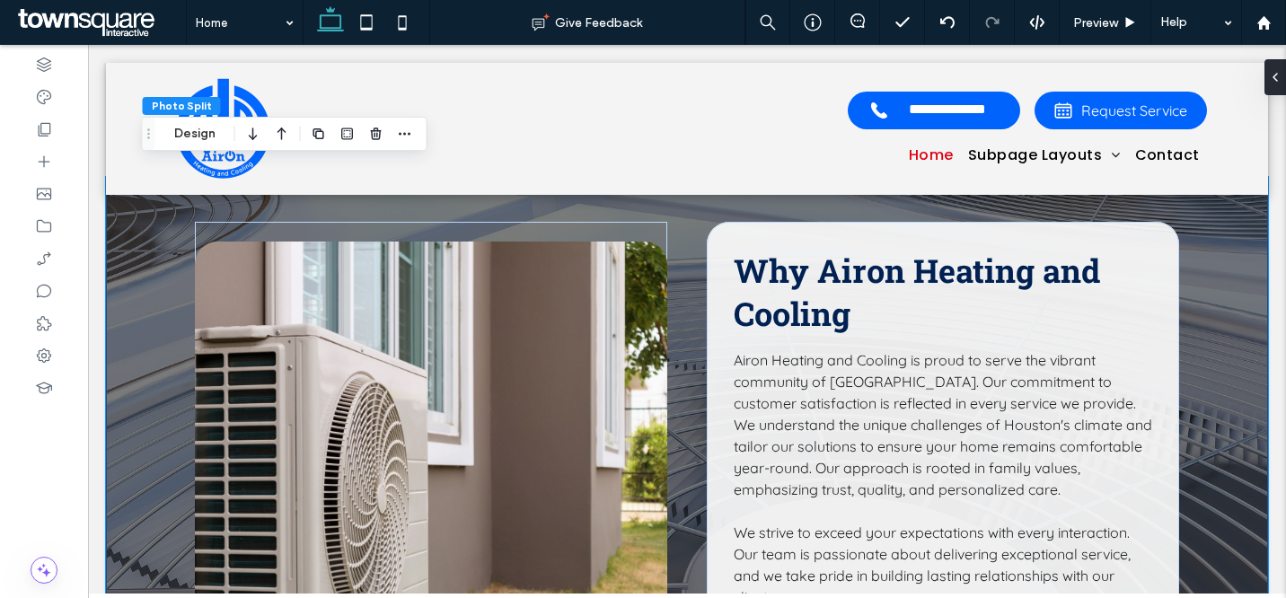
scroll to position [3162, 0]
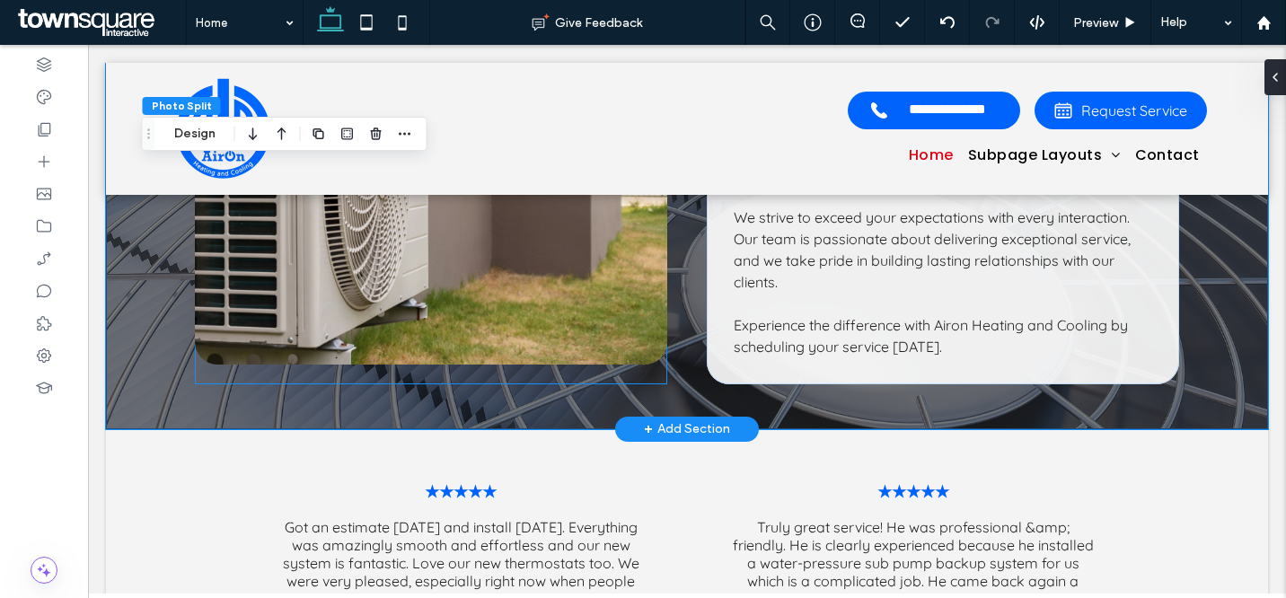
click at [634, 358] on div at bounding box center [431, 146] width 472 height 478
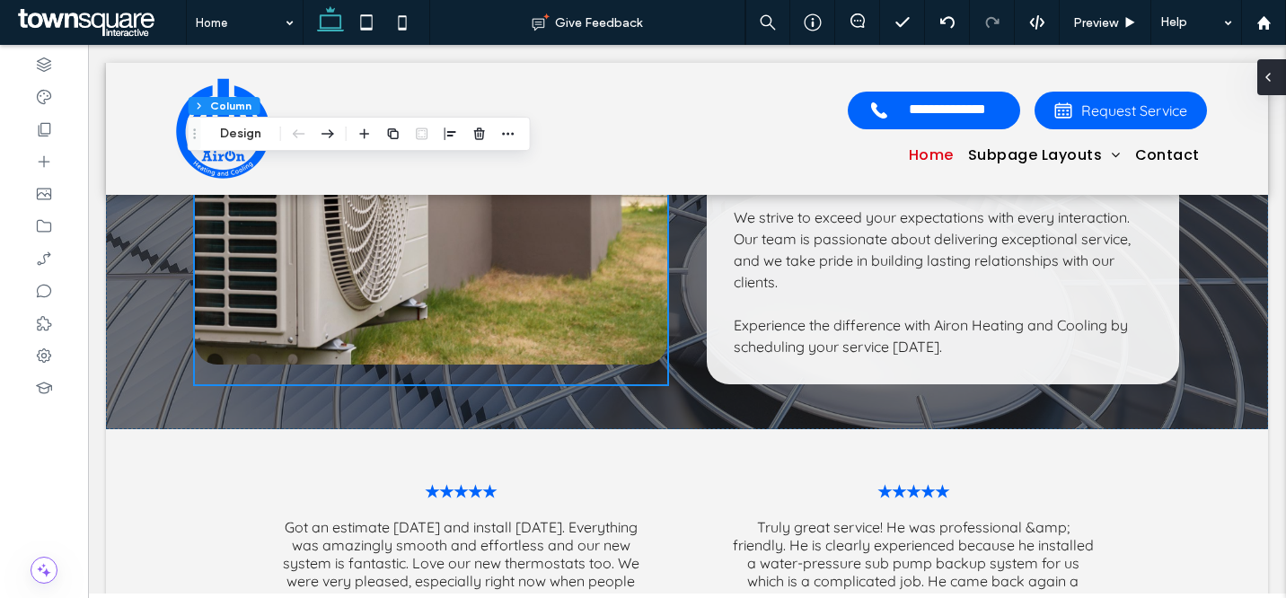
click at [1271, 75] on icon at bounding box center [1268, 77] width 14 height 14
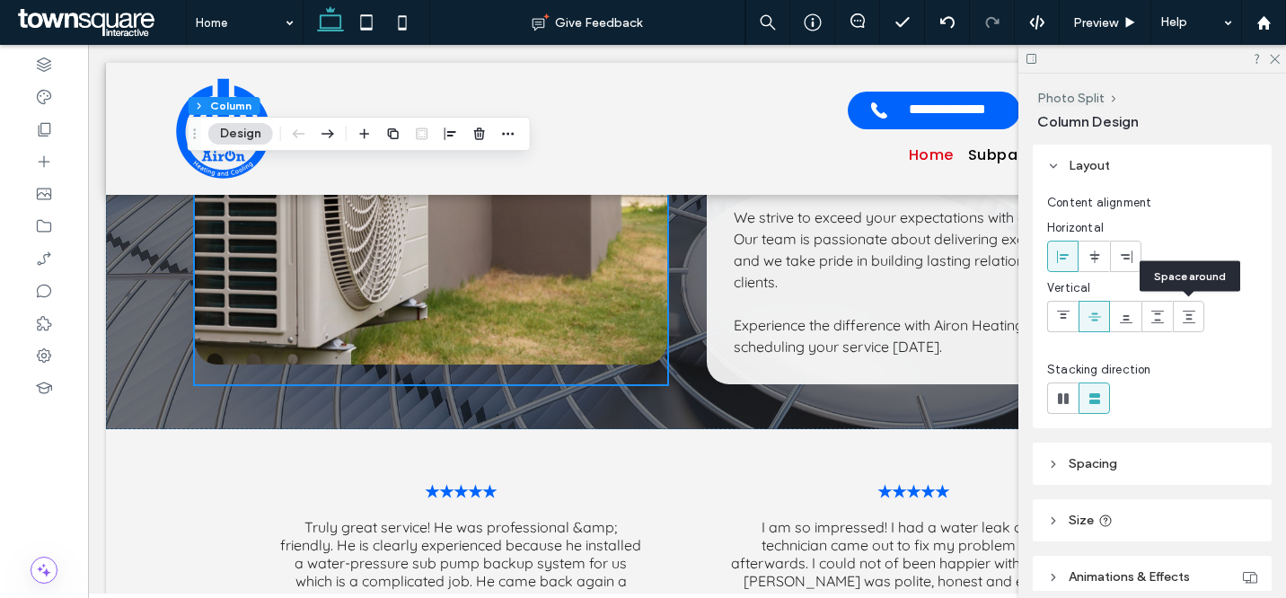
scroll to position [92, 0]
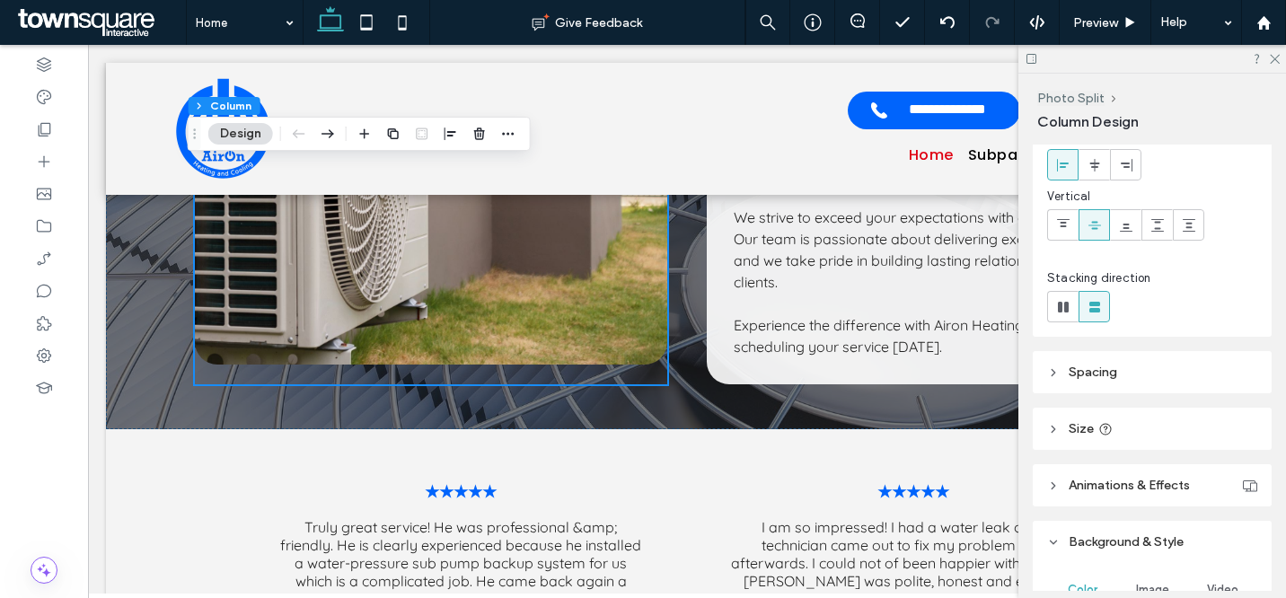
click at [1151, 426] on header "Size" at bounding box center [1152, 429] width 239 height 42
click at [1154, 383] on header "Spacing" at bounding box center [1152, 372] width 239 height 42
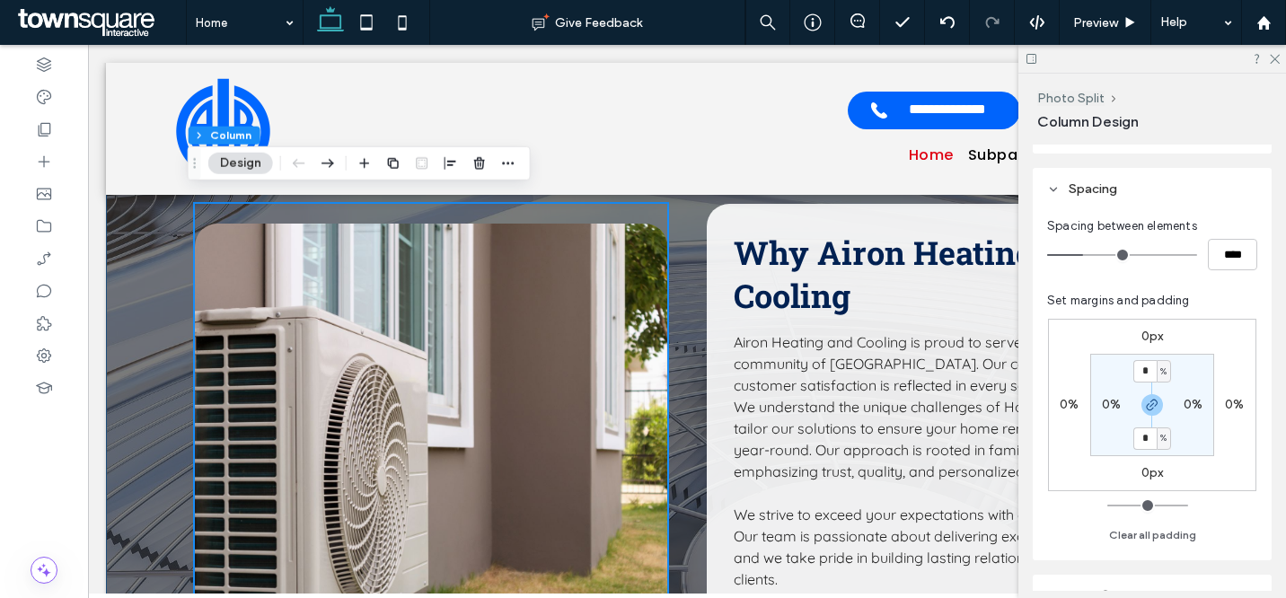
scroll to position [2842, 0]
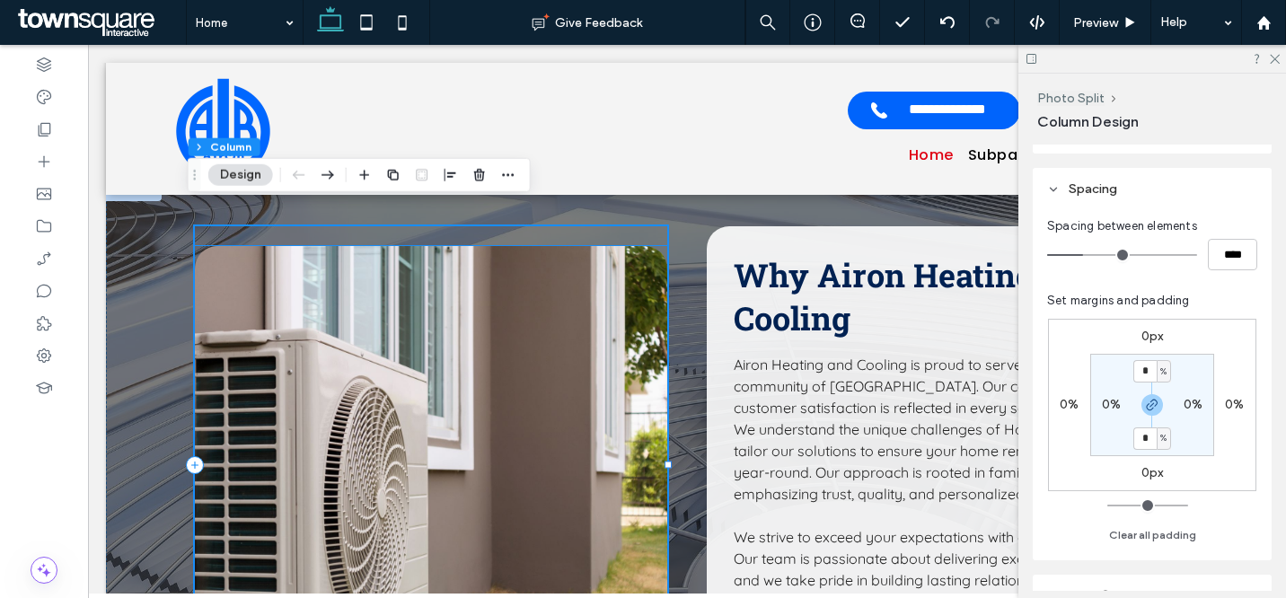
click at [614, 267] on img at bounding box center [431, 465] width 472 height 438
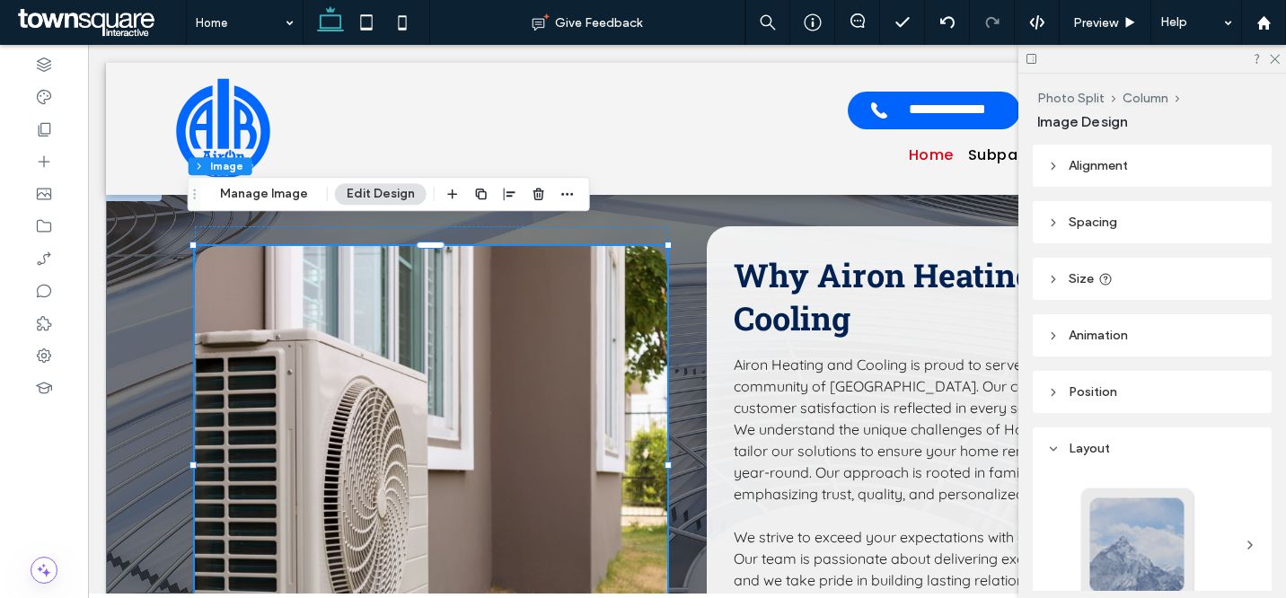
click at [1131, 164] on header "Alignment" at bounding box center [1152, 166] width 239 height 42
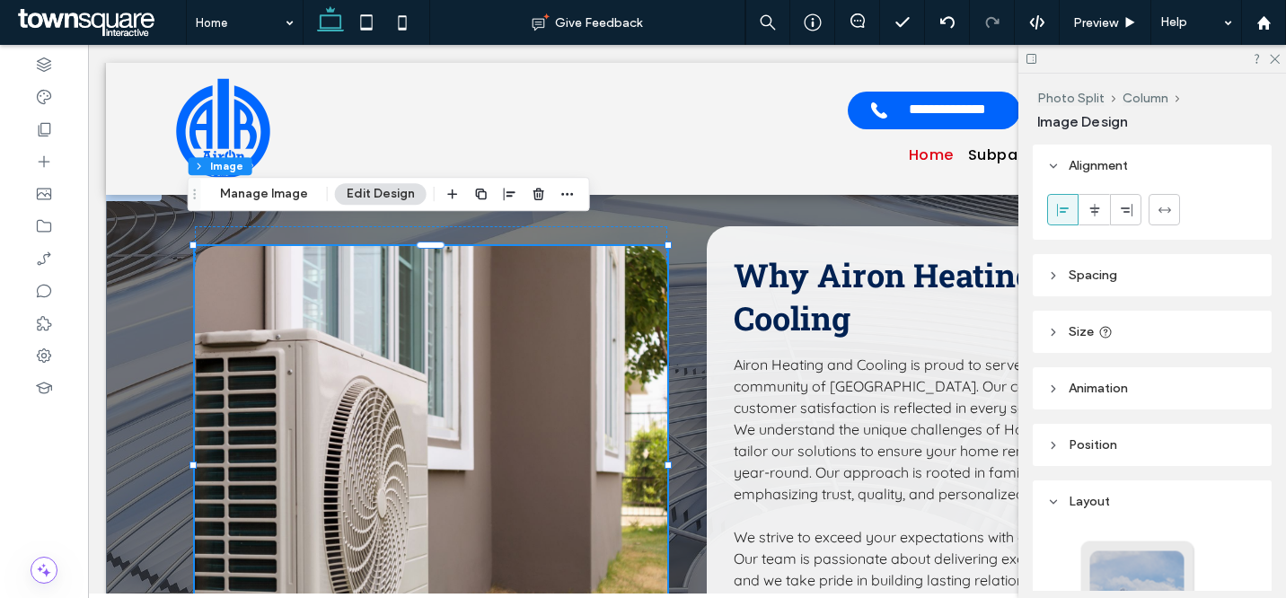
click at [1148, 170] on header "Alignment" at bounding box center [1152, 166] width 239 height 42
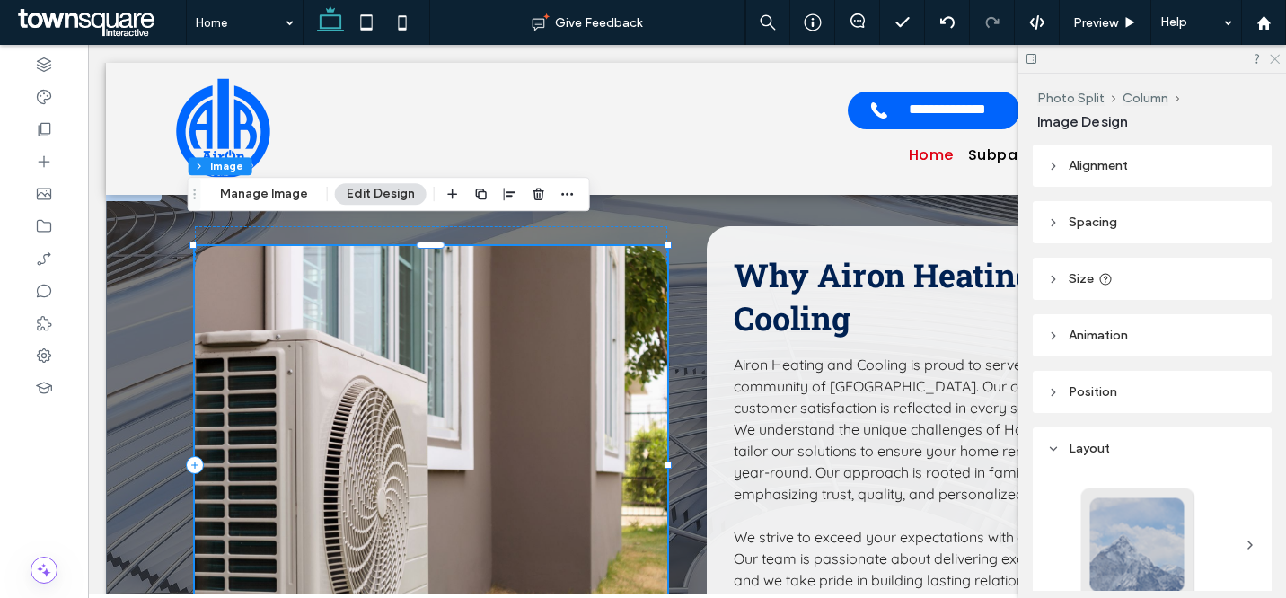
click at [1273, 59] on icon at bounding box center [1274, 58] width 12 height 12
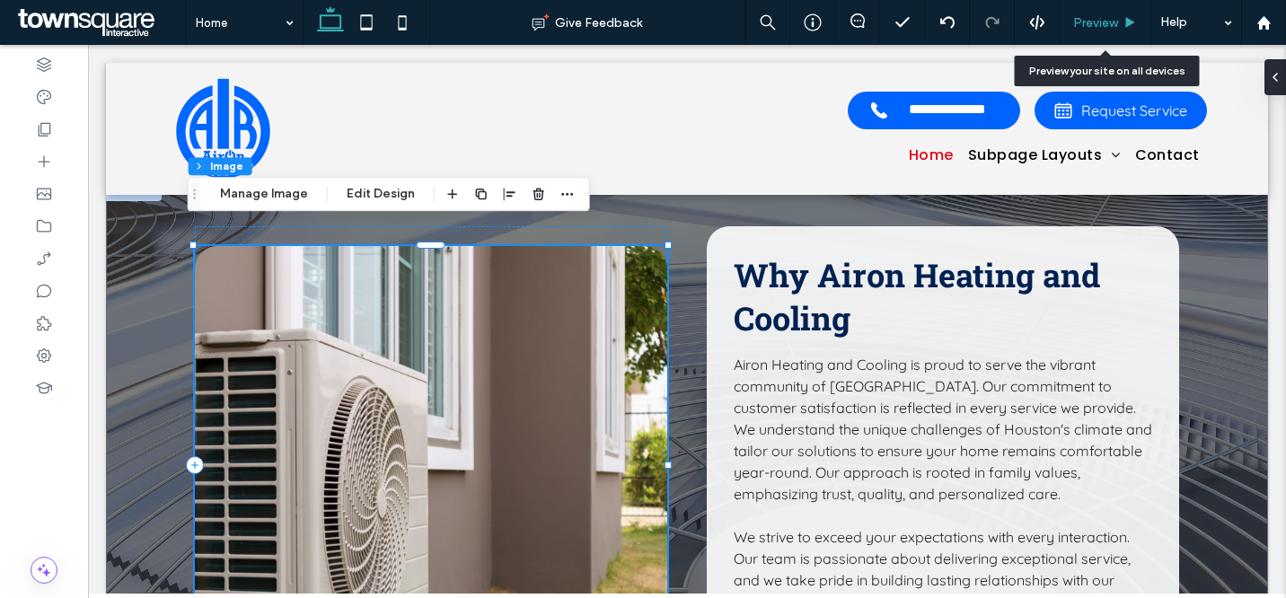
click at [1093, 30] on span "Preview" at bounding box center [1095, 22] width 45 height 15
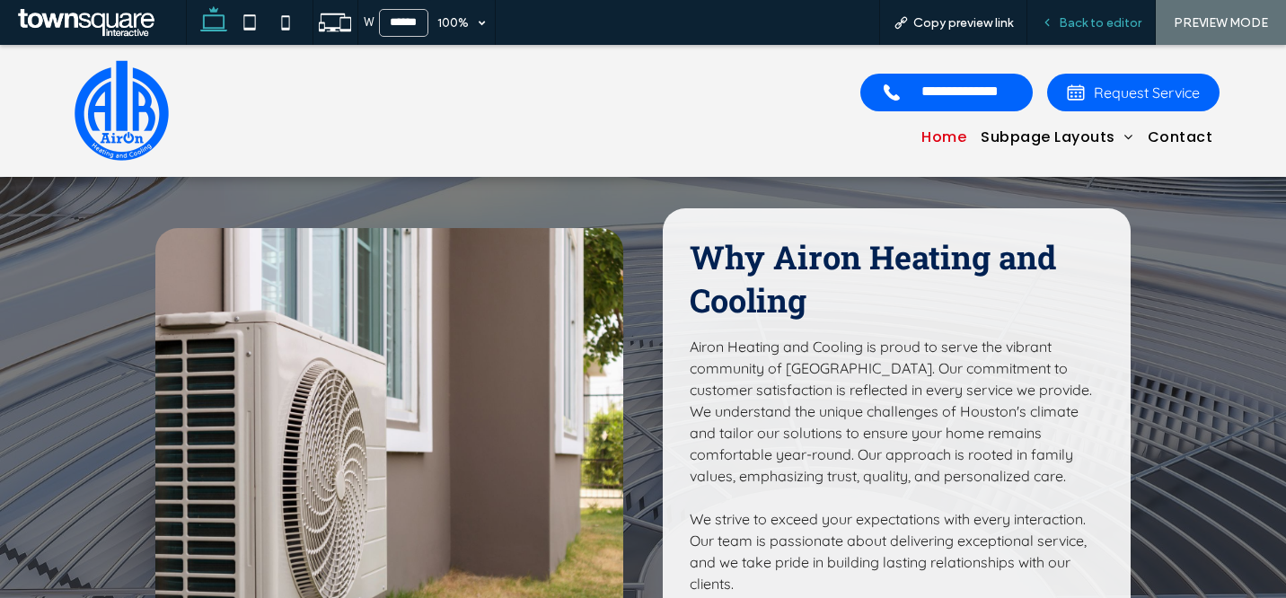
click at [1079, 30] on div "Back to editor" at bounding box center [1092, 22] width 128 height 45
click at [1085, 16] on span "Back to editor" at bounding box center [1100, 22] width 83 height 15
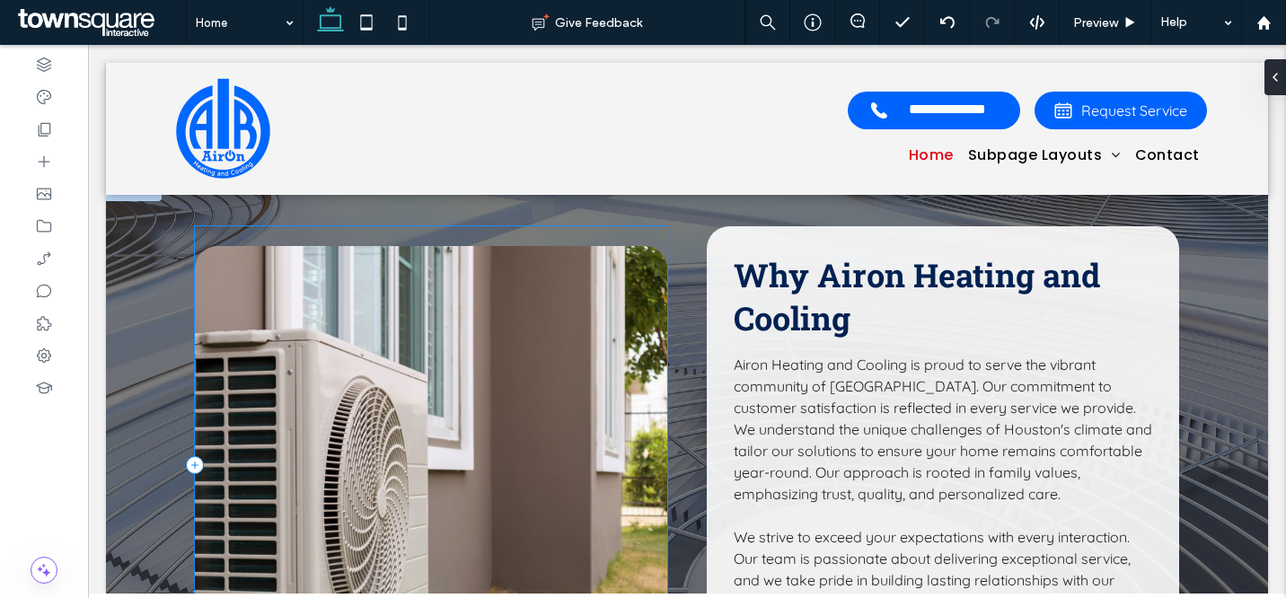
click at [409, 226] on div at bounding box center [431, 465] width 472 height 478
click at [1277, 78] on div at bounding box center [1272, 77] width 29 height 36
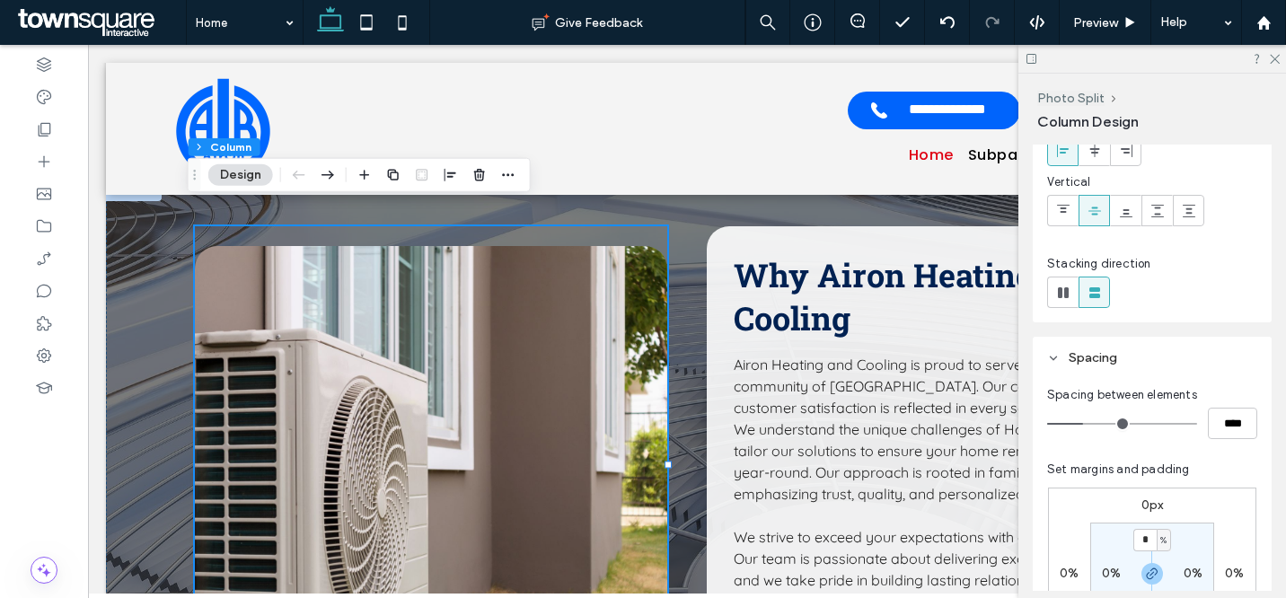
scroll to position [217, 0]
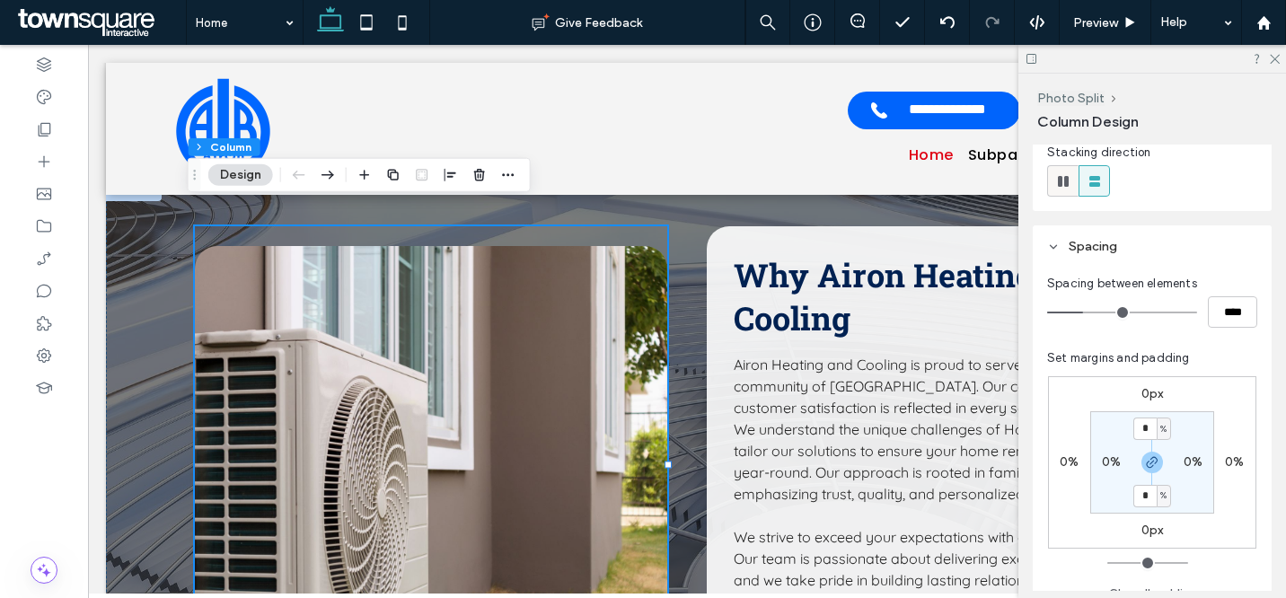
click at [1068, 183] on icon at bounding box center [1064, 181] width 18 height 18
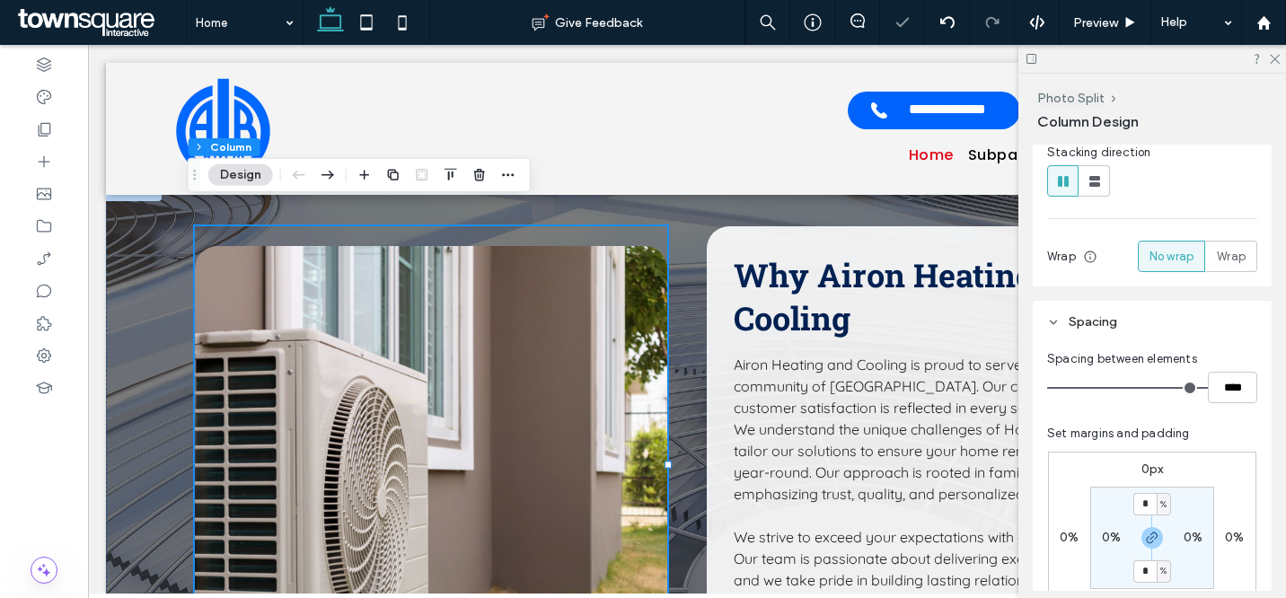
type input "*"
type input "**"
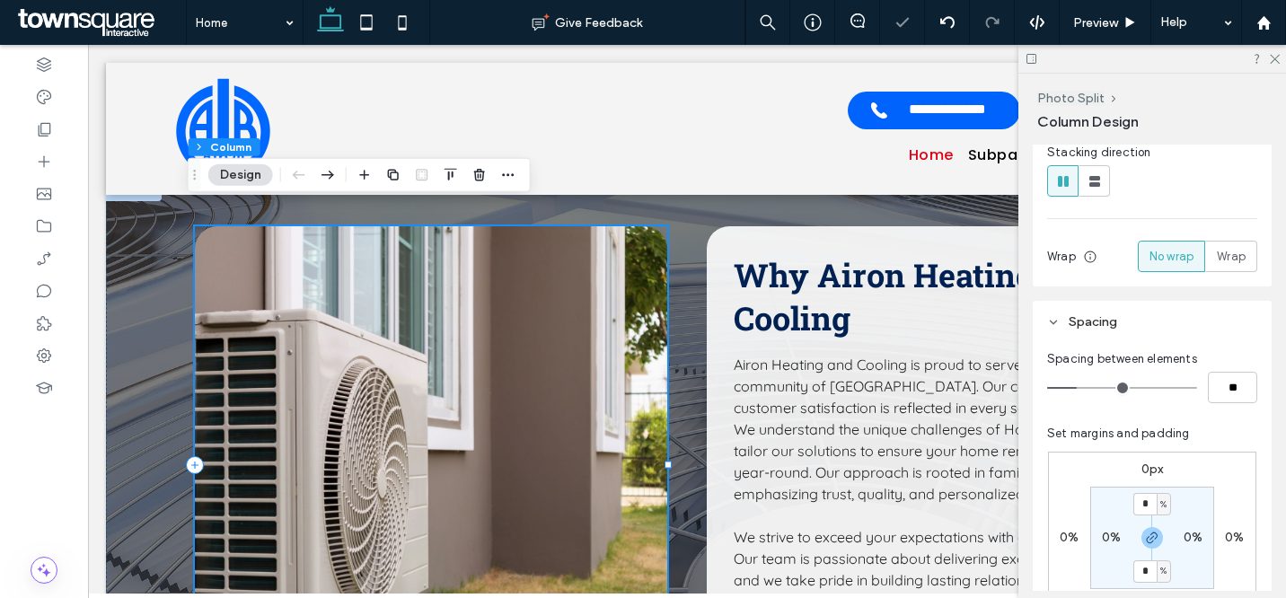
click at [624, 271] on img at bounding box center [431, 445] width 472 height 438
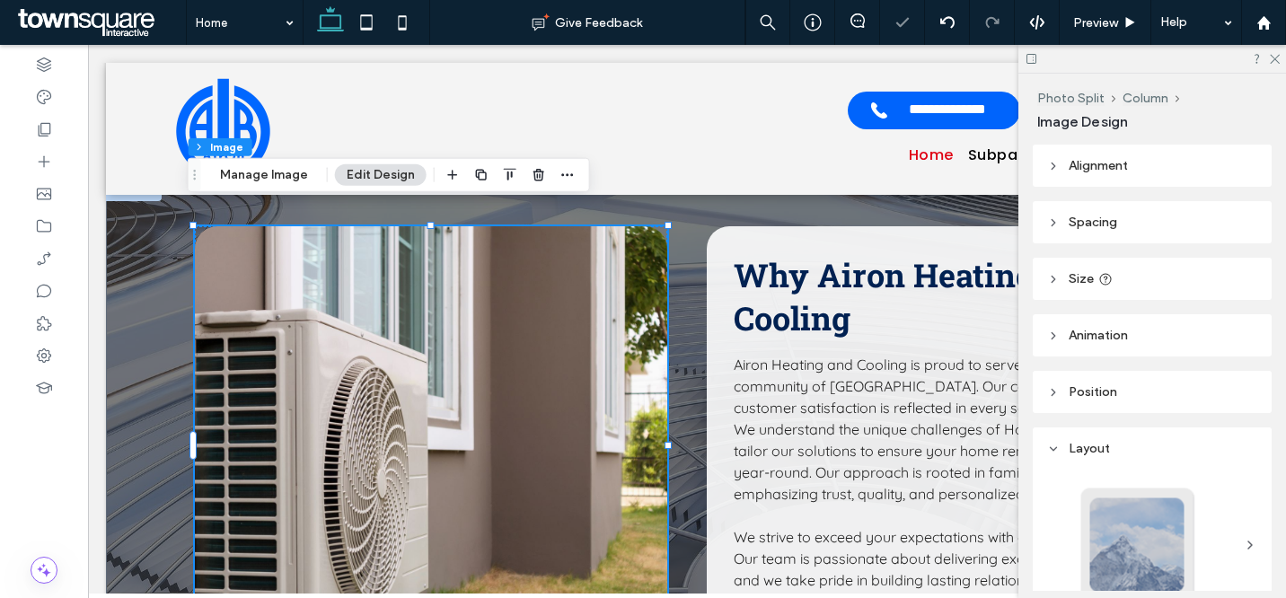
click at [1139, 154] on header "Alignment" at bounding box center [1152, 166] width 239 height 42
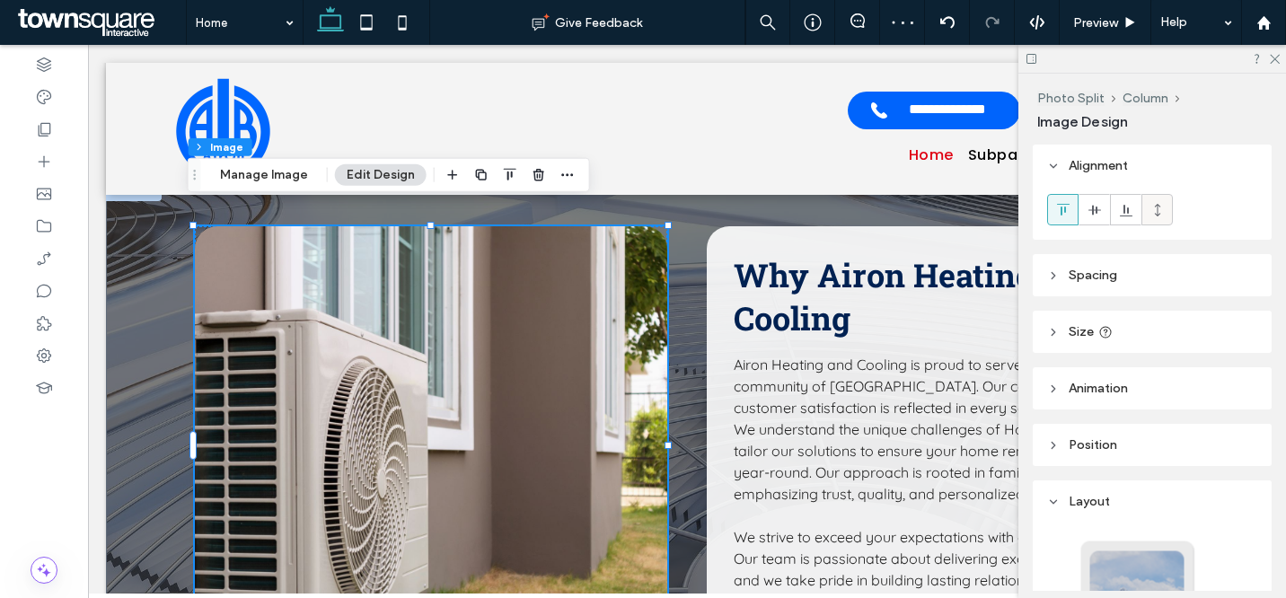
click at [1166, 209] on div at bounding box center [1158, 210] width 30 height 30
type input "*"
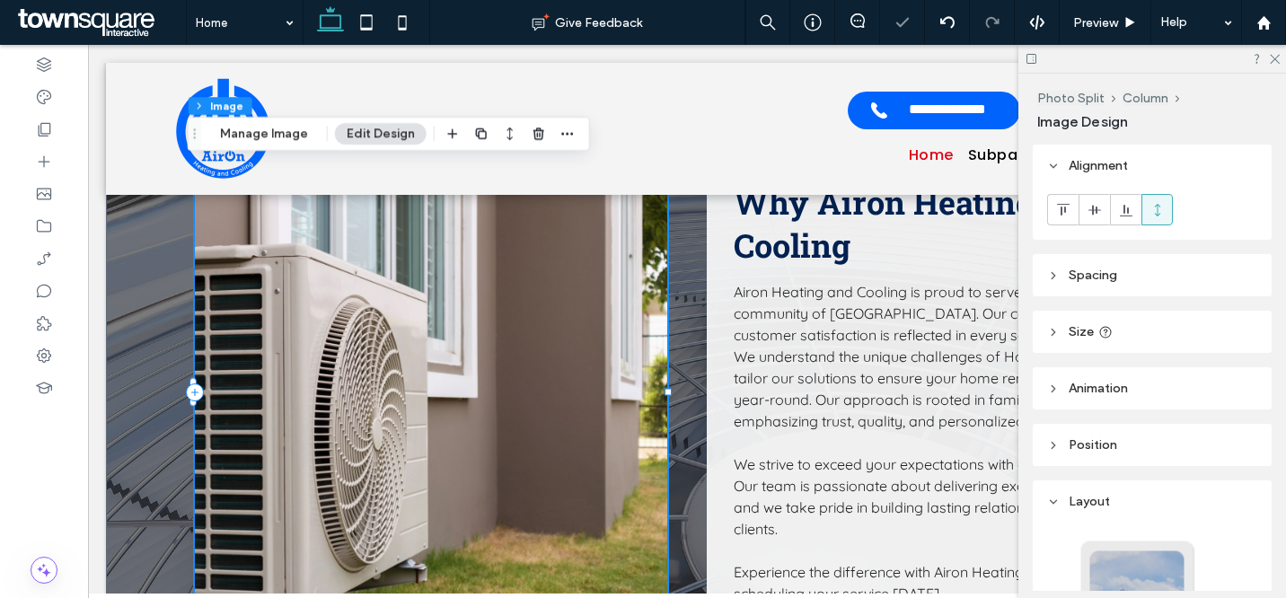
scroll to position [3075, 0]
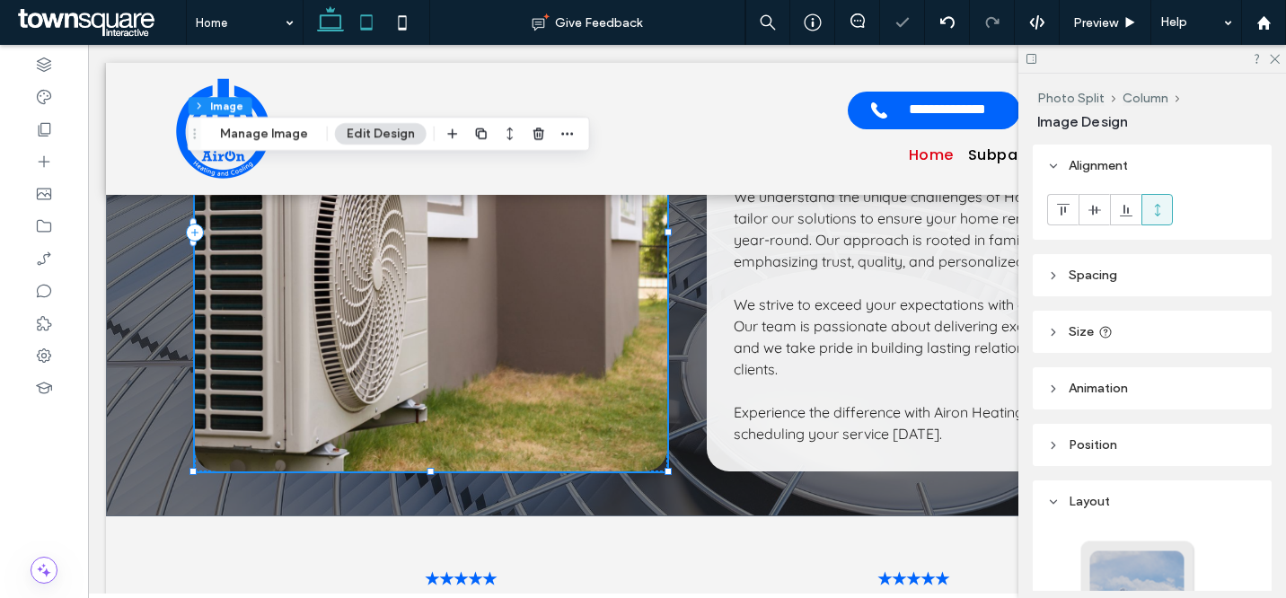
drag, startPoint x: 356, startPoint y: 28, endPoint x: 367, endPoint y: 30, distance: 11.8
click at [356, 28] on icon at bounding box center [367, 22] width 36 height 36
type input "***"
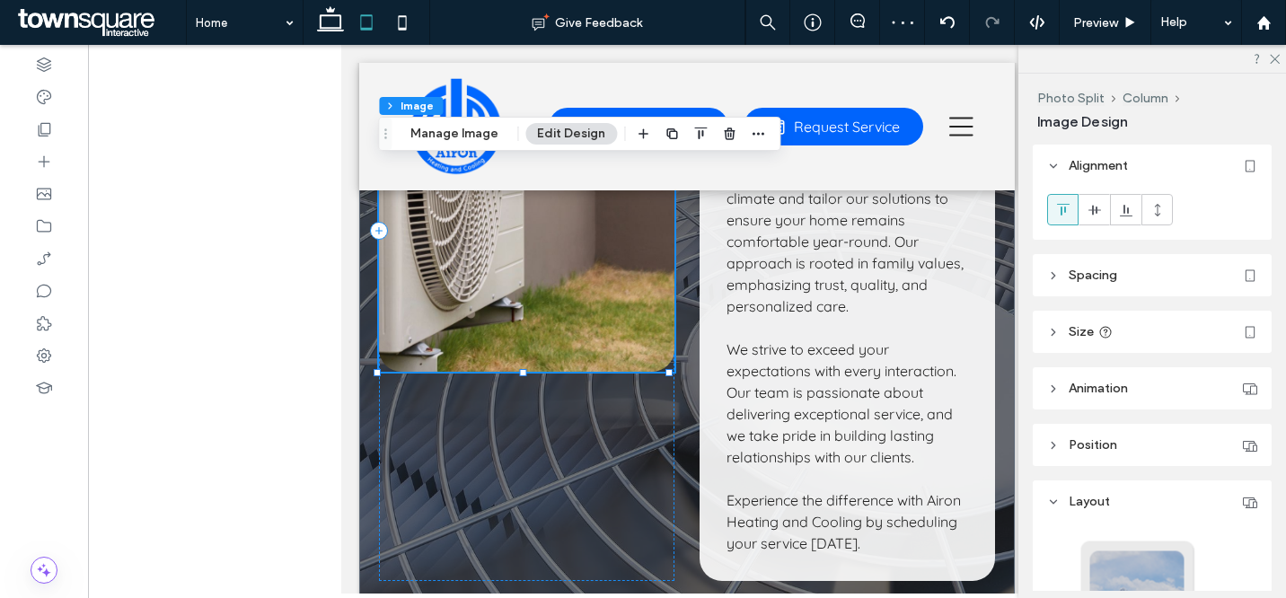
scroll to position [3693, 0]
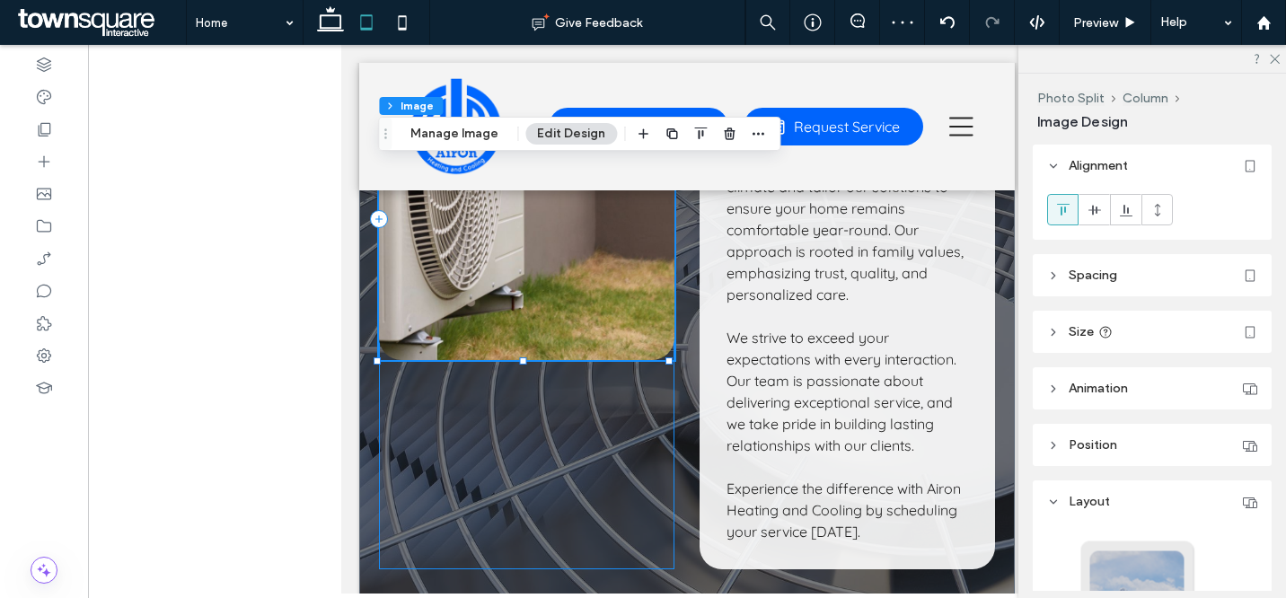
click at [593, 463] on div at bounding box center [527, 219] width 296 height 702
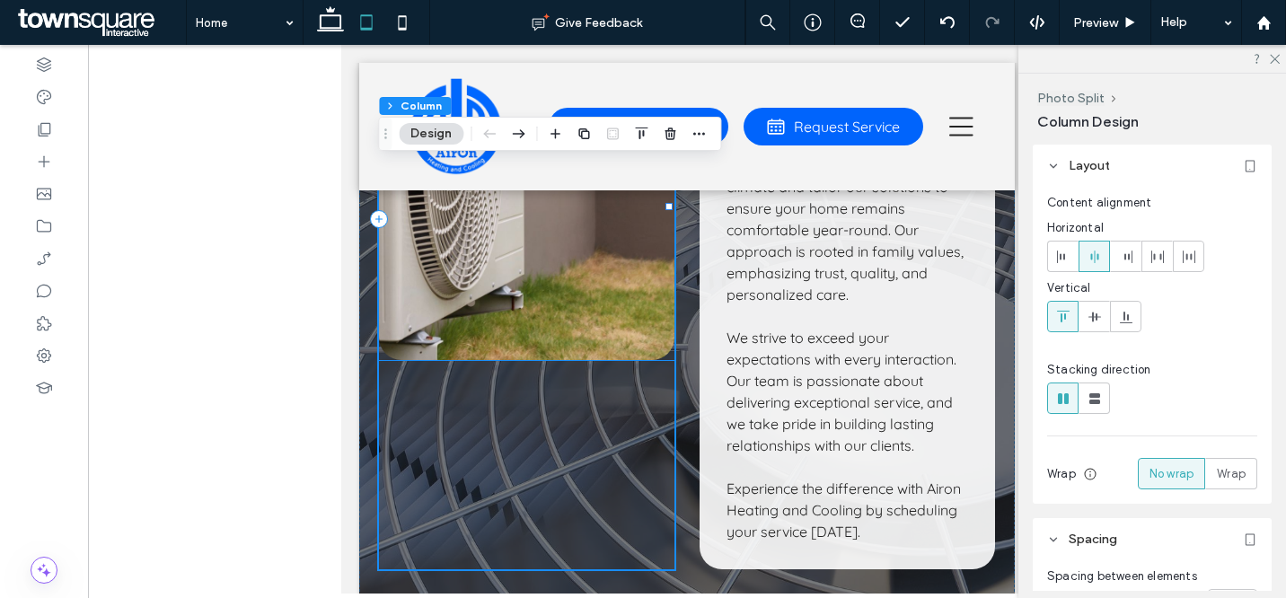
click at [612, 336] on img at bounding box center [527, 114] width 296 height 492
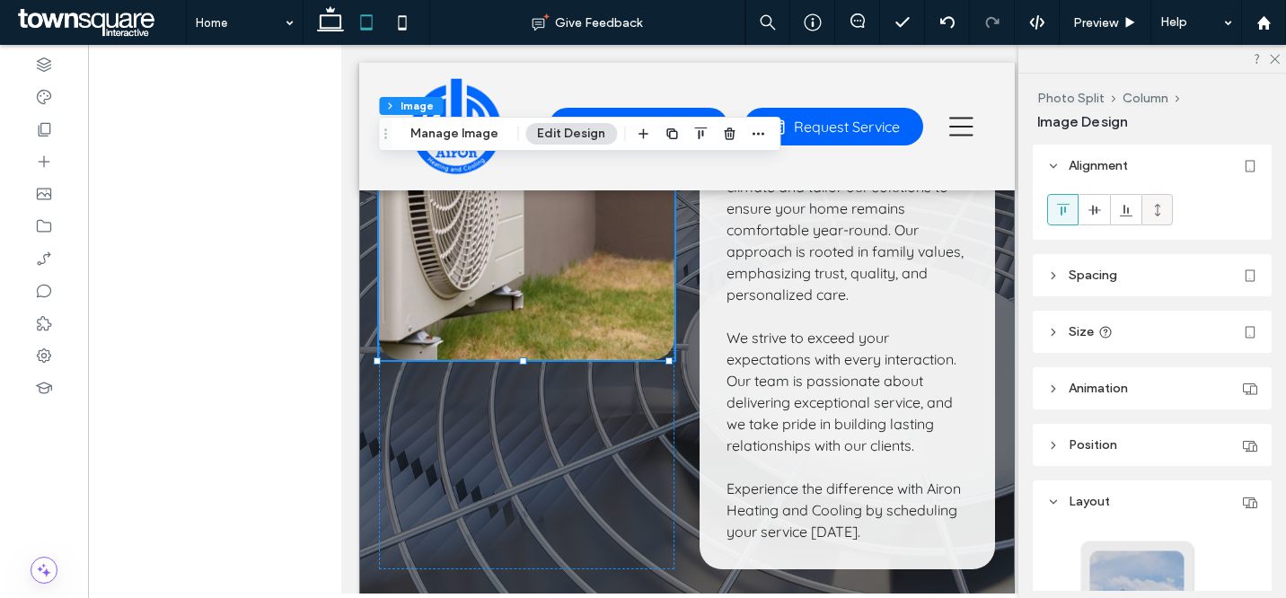
click at [1161, 213] on icon at bounding box center [1158, 210] width 14 height 14
type input "*"
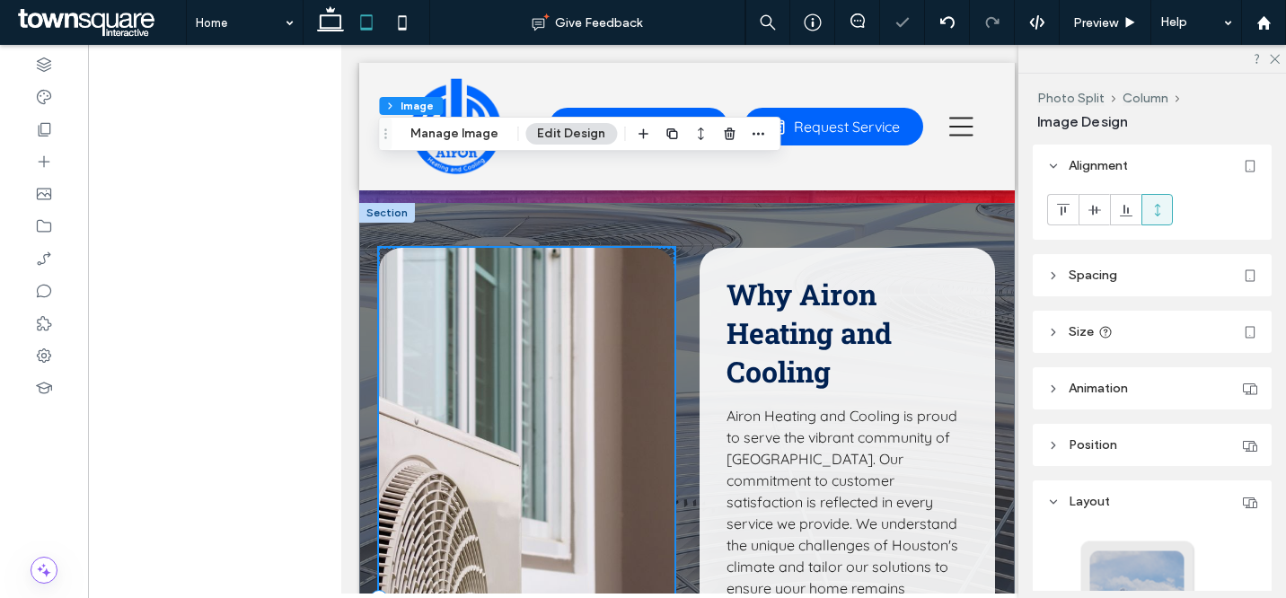
scroll to position [3588, 0]
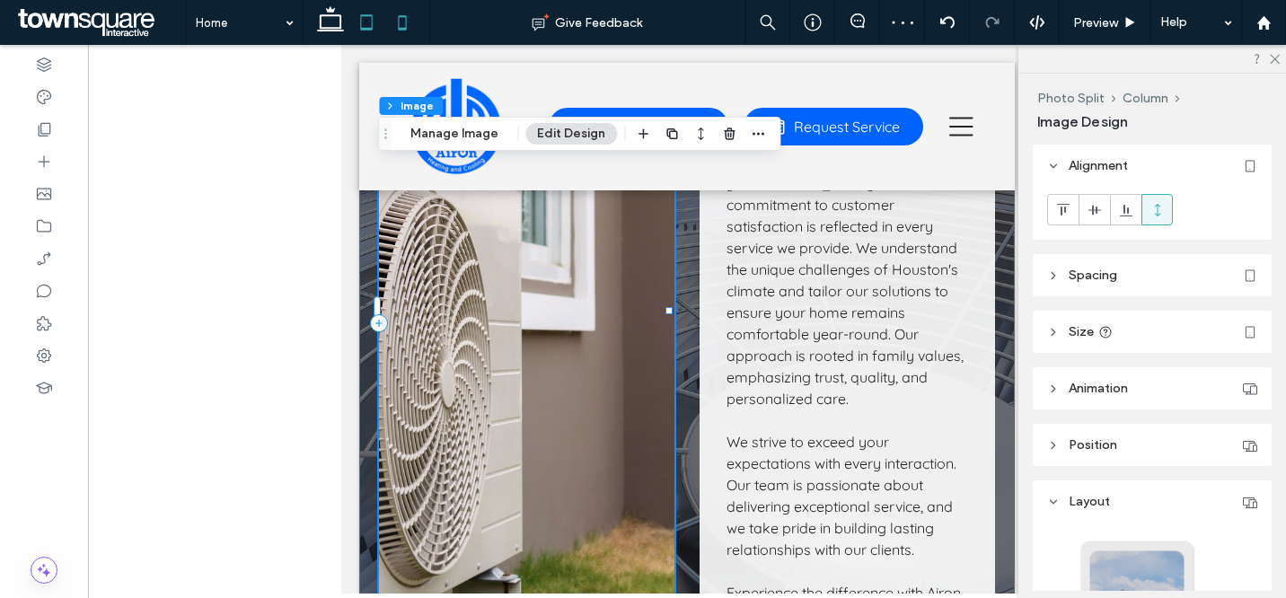
click at [405, 26] on use at bounding box center [402, 22] width 8 height 14
type input "***"
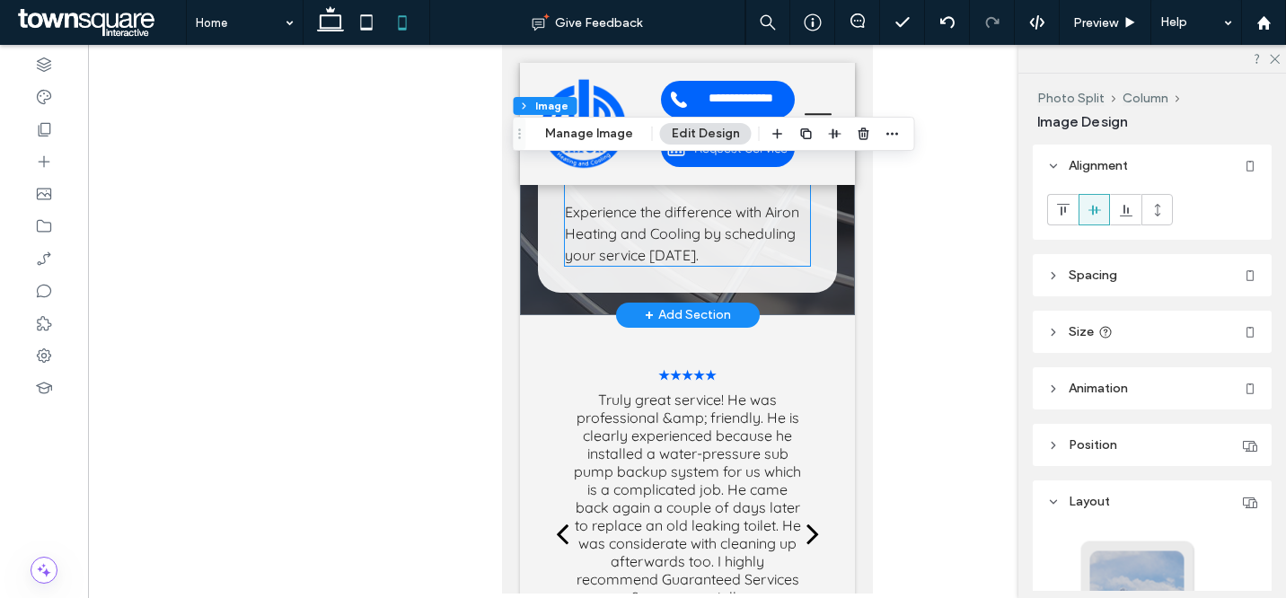
scroll to position [5663, 0]
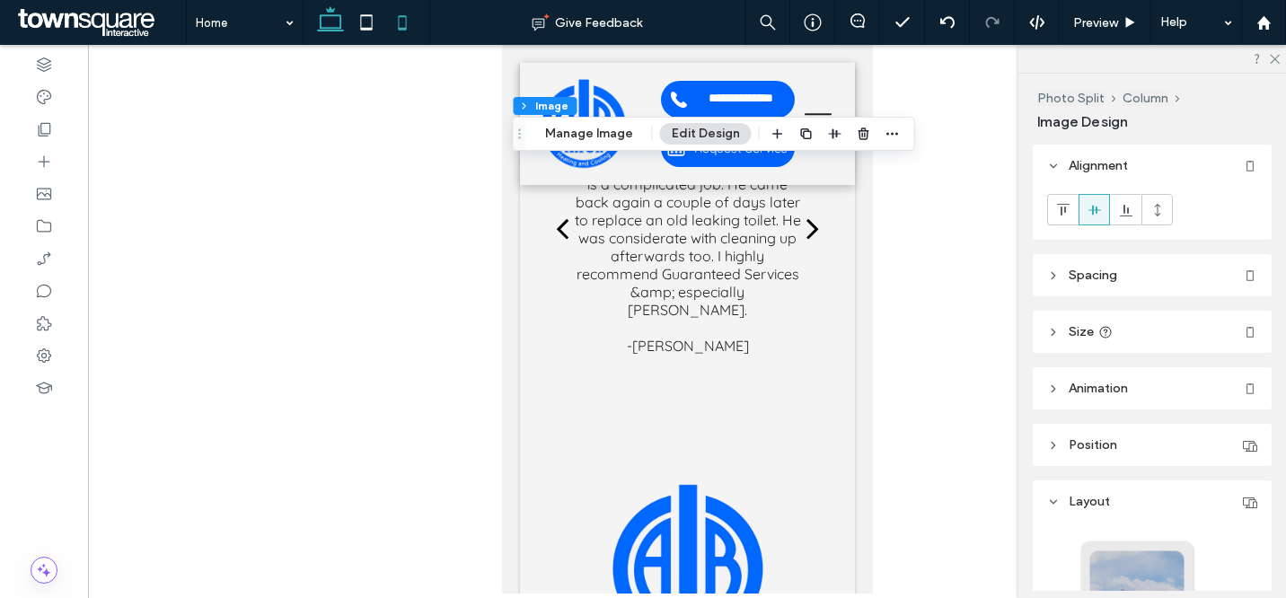
drag, startPoint x: 327, startPoint y: 22, endPoint x: 340, endPoint y: 26, distance: 14.2
click at [326, 22] on icon at bounding box center [331, 22] width 36 height 36
type input "*"
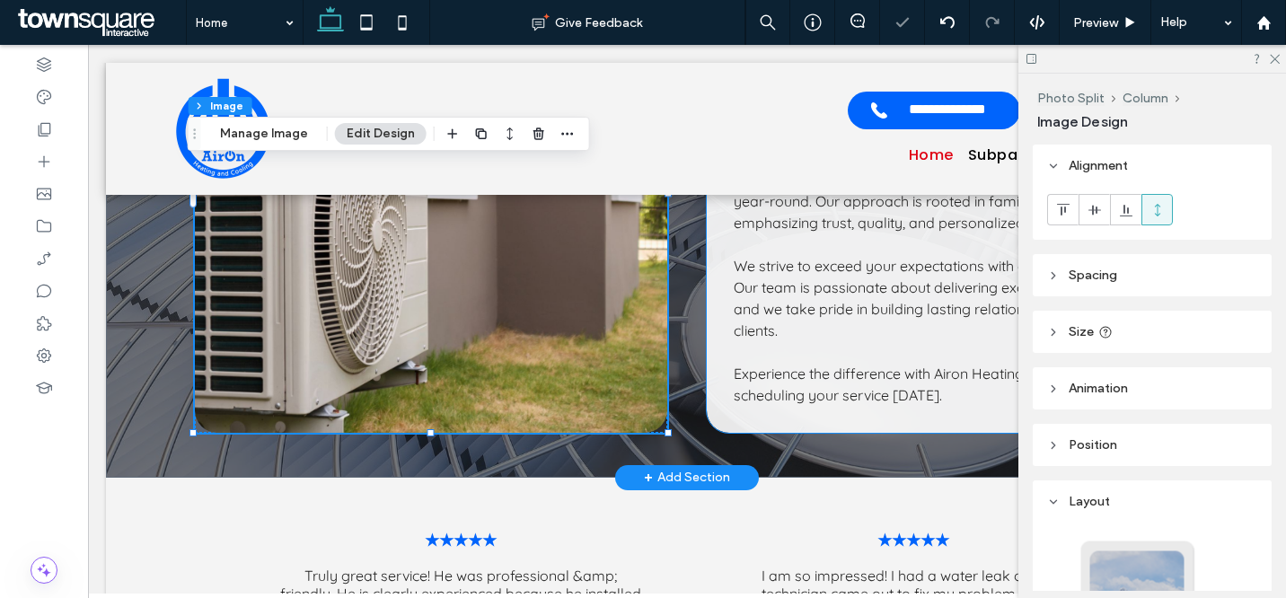
scroll to position [2936, 0]
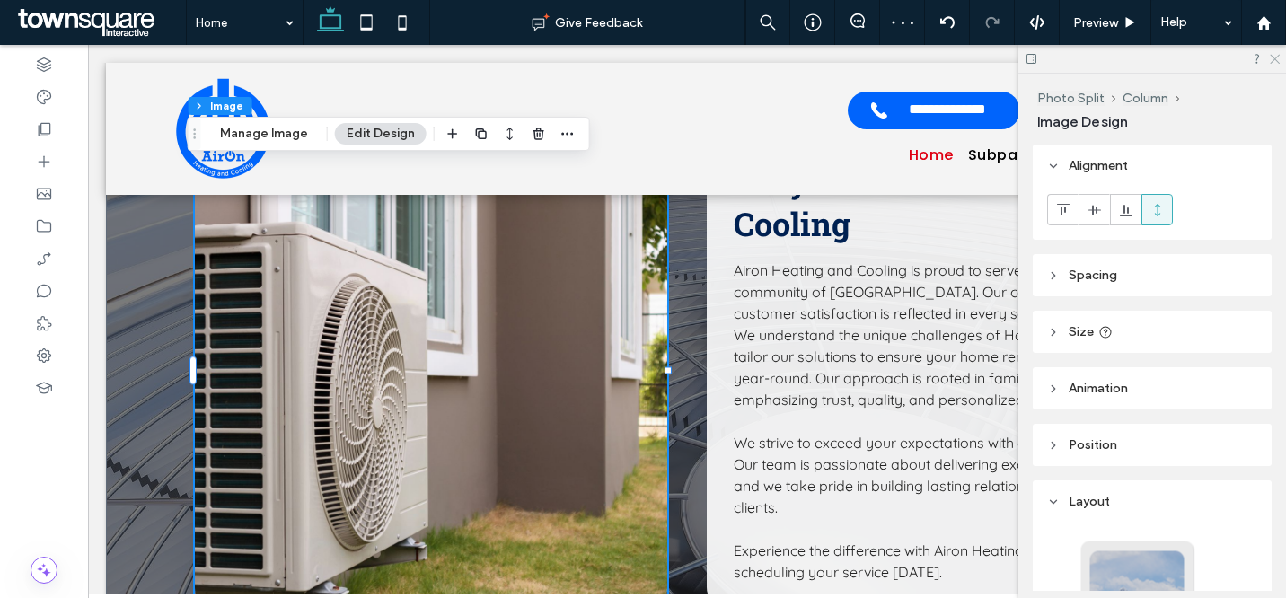
click at [1275, 58] on use at bounding box center [1275, 60] width 10 height 10
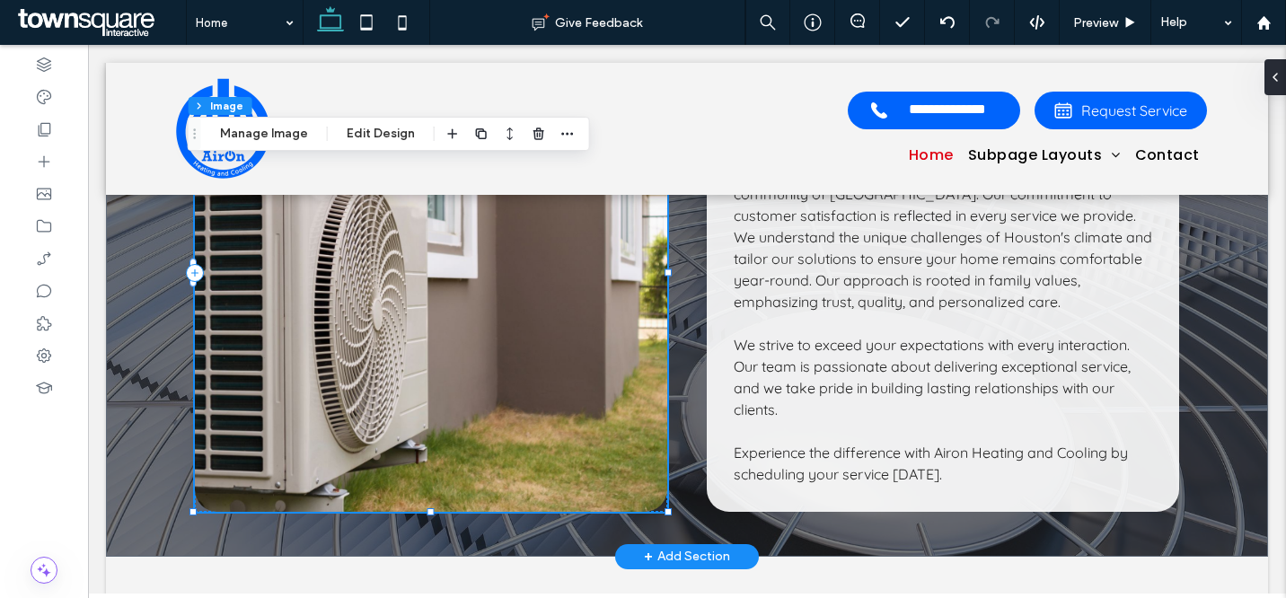
scroll to position [3350, 0]
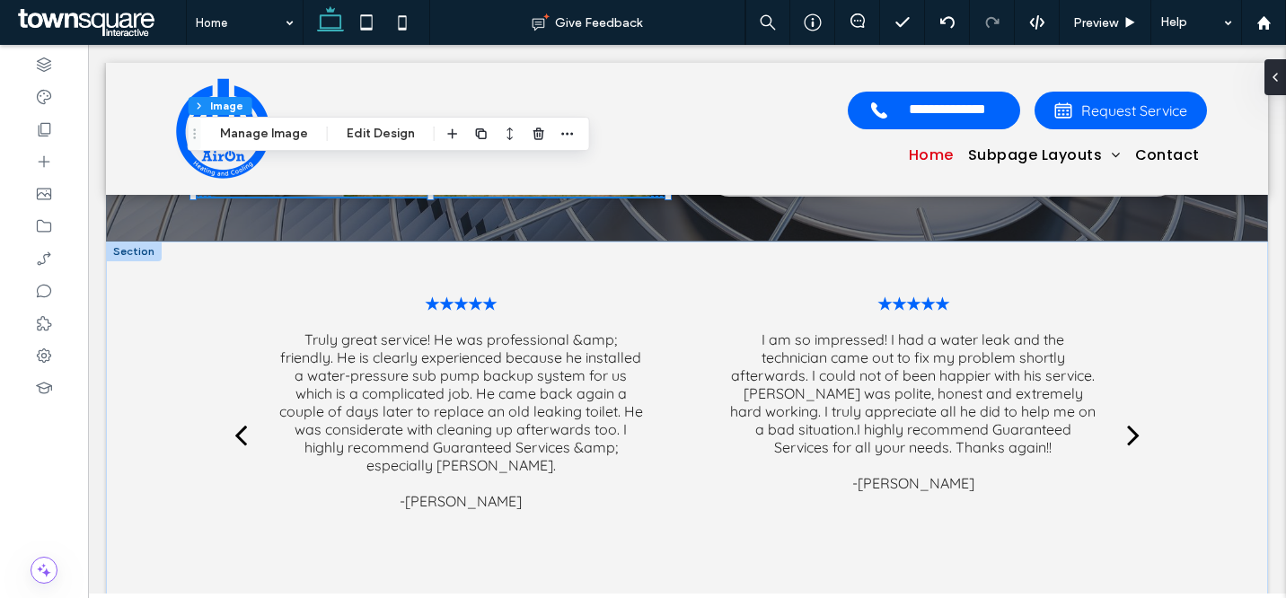
click at [136, 242] on div at bounding box center [134, 252] width 56 height 20
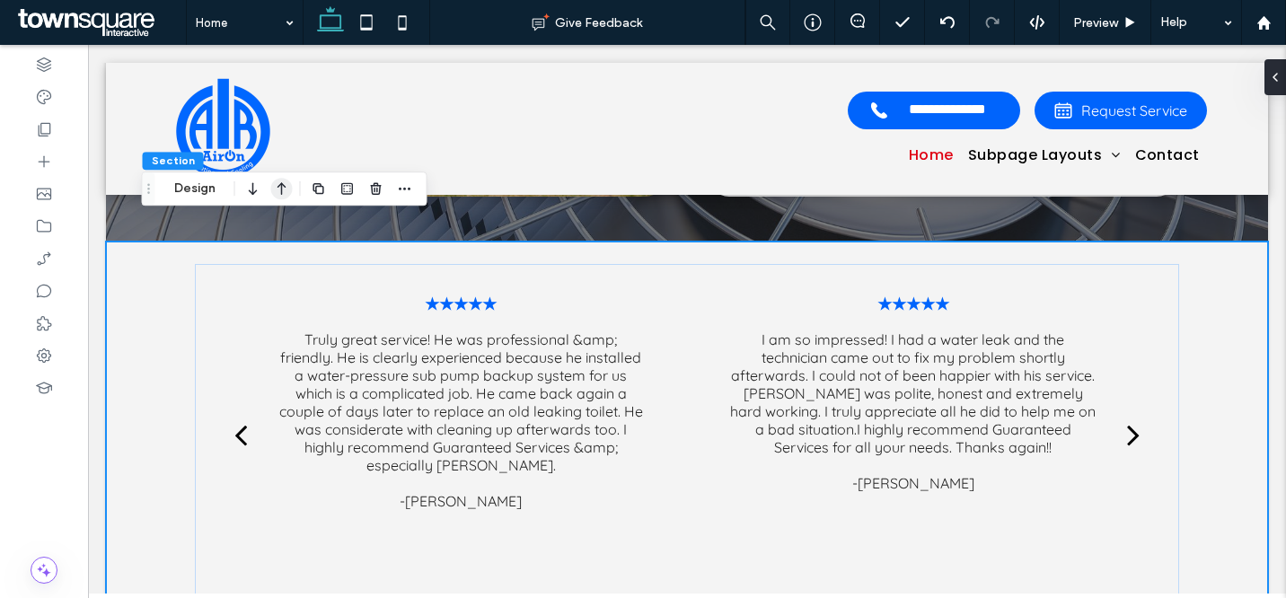
click at [284, 184] on icon "button" at bounding box center [282, 188] width 22 height 32
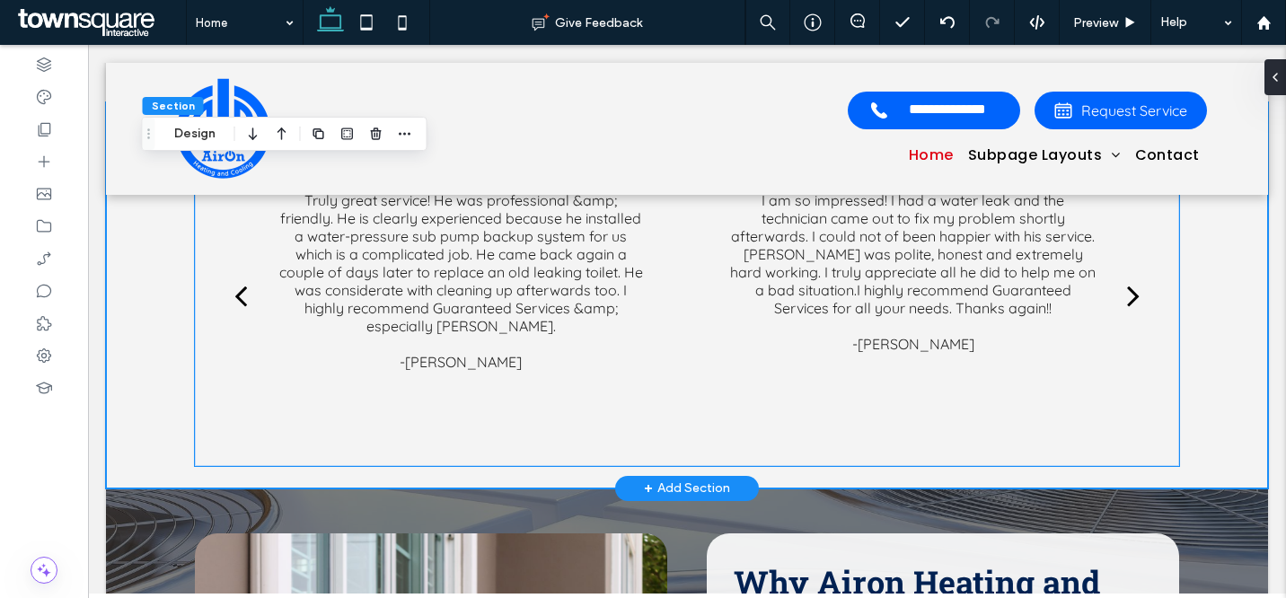
scroll to position [2898, 0]
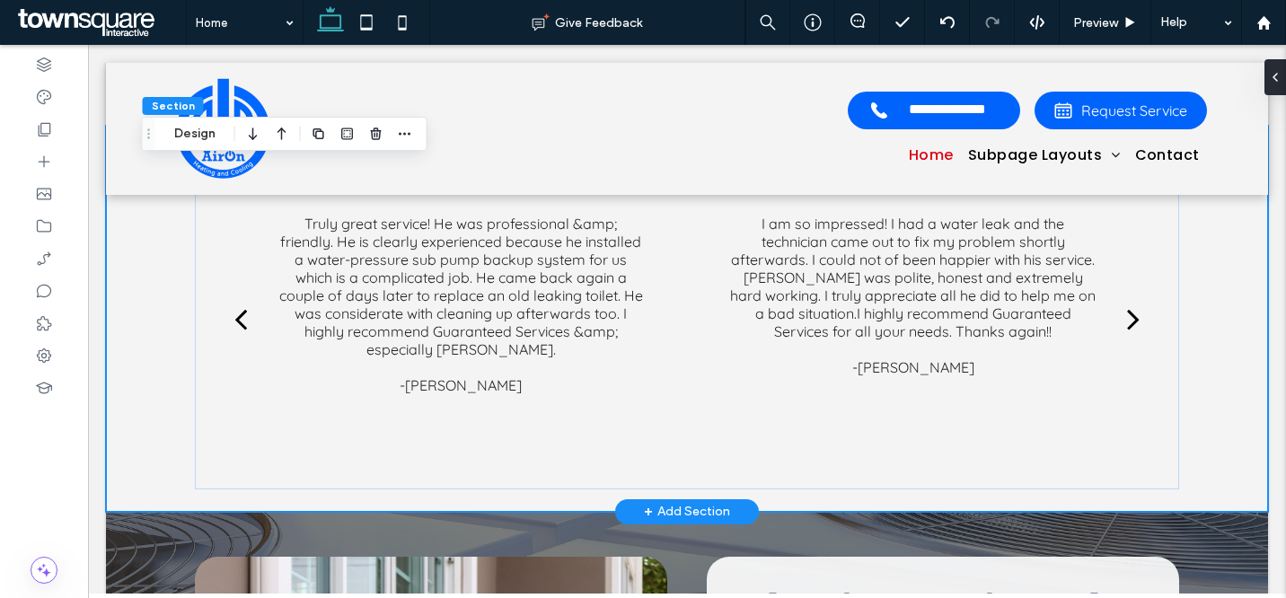
click at [666, 502] on div "+ Add Section" at bounding box center [687, 512] width 86 height 20
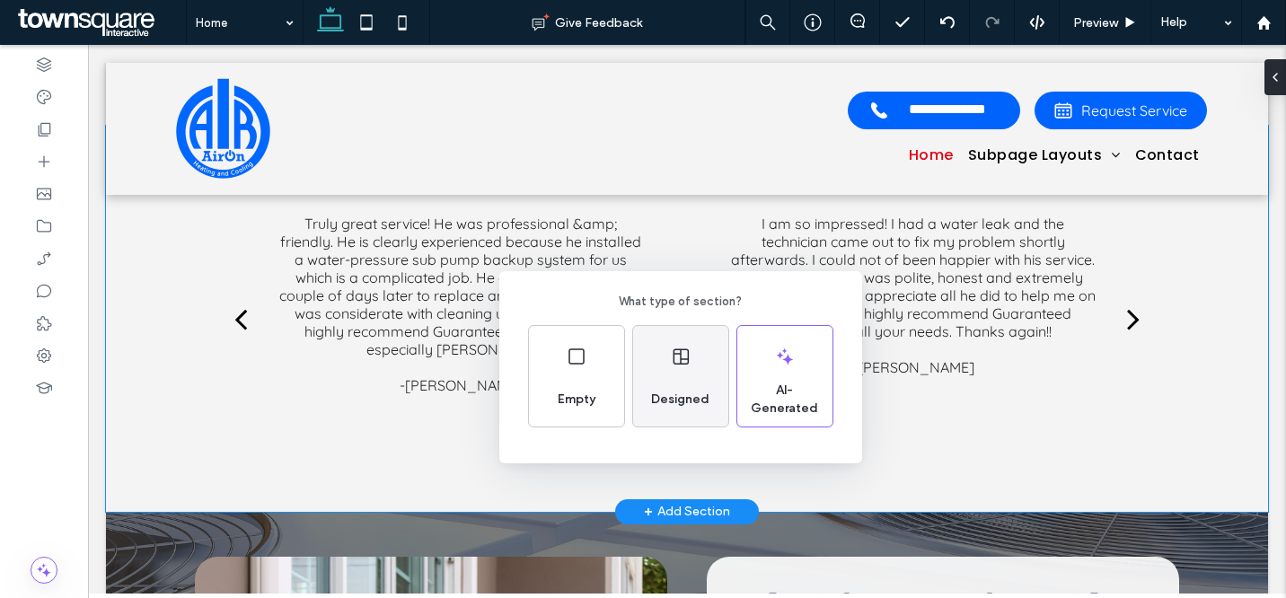
click at [676, 385] on div "Designed" at bounding box center [680, 400] width 73 height 40
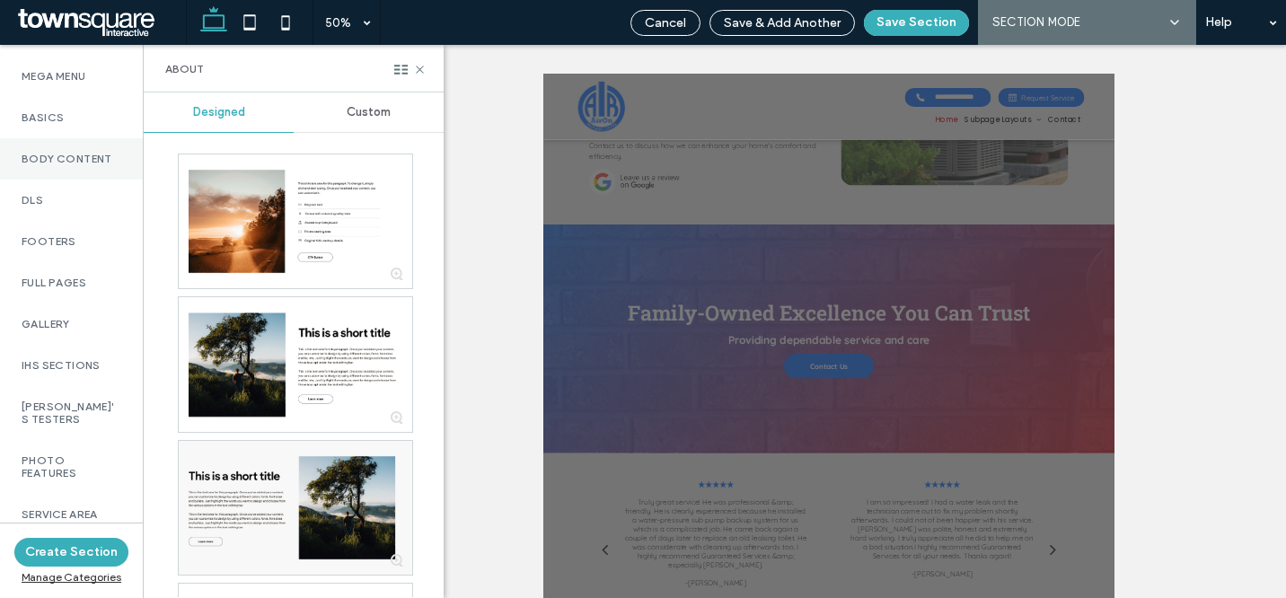
scroll to position [1178, 0]
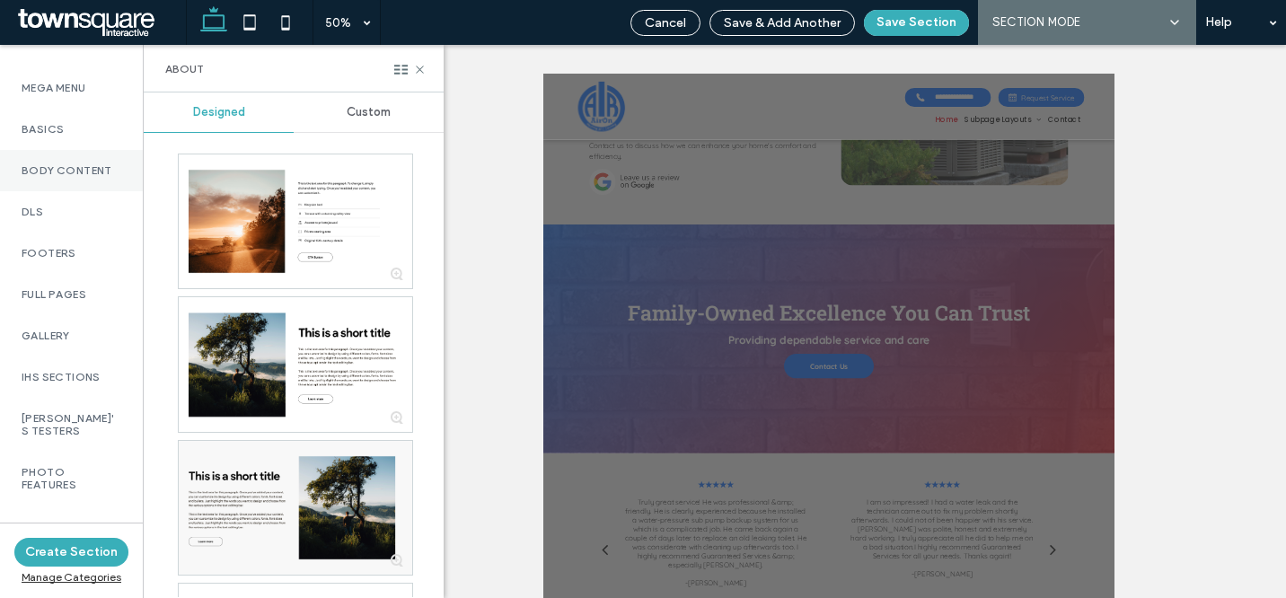
click at [91, 191] on div "Body Content" at bounding box center [71, 170] width 143 height 41
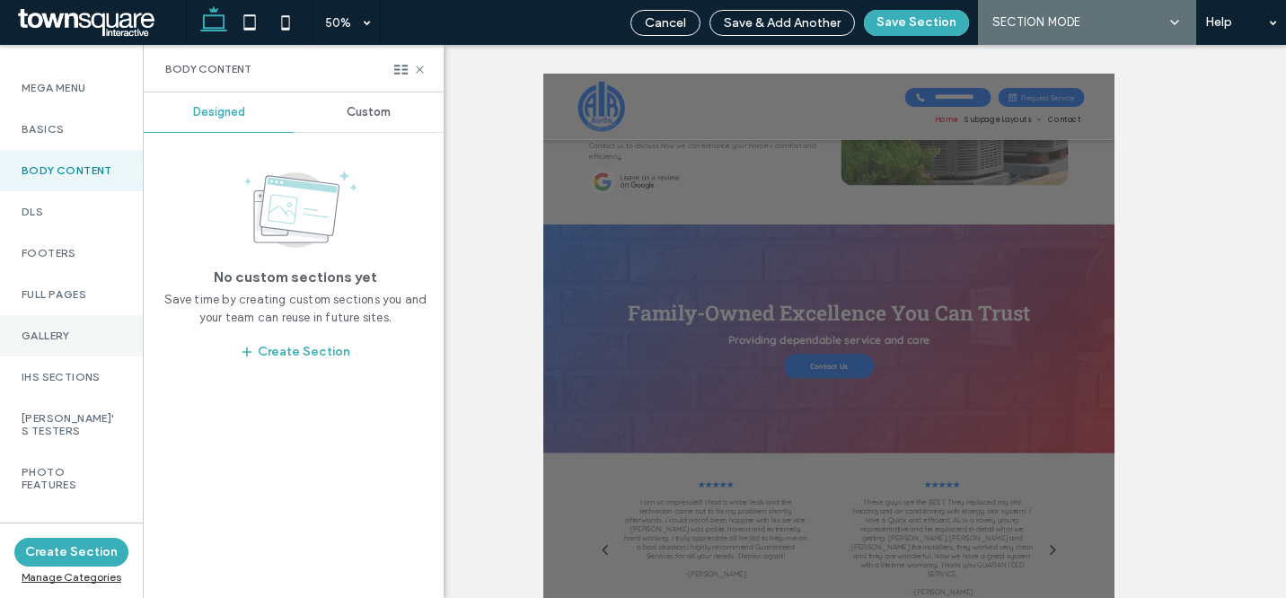
scroll to position [1212, 0]
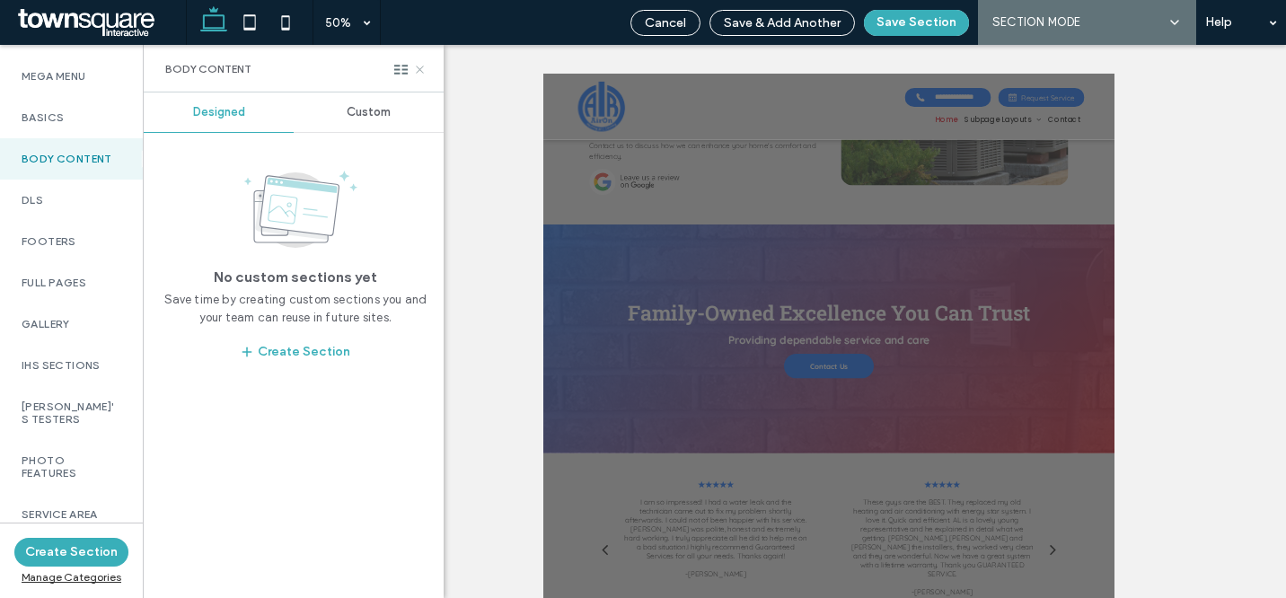
click at [420, 66] on icon at bounding box center [419, 69] width 13 height 13
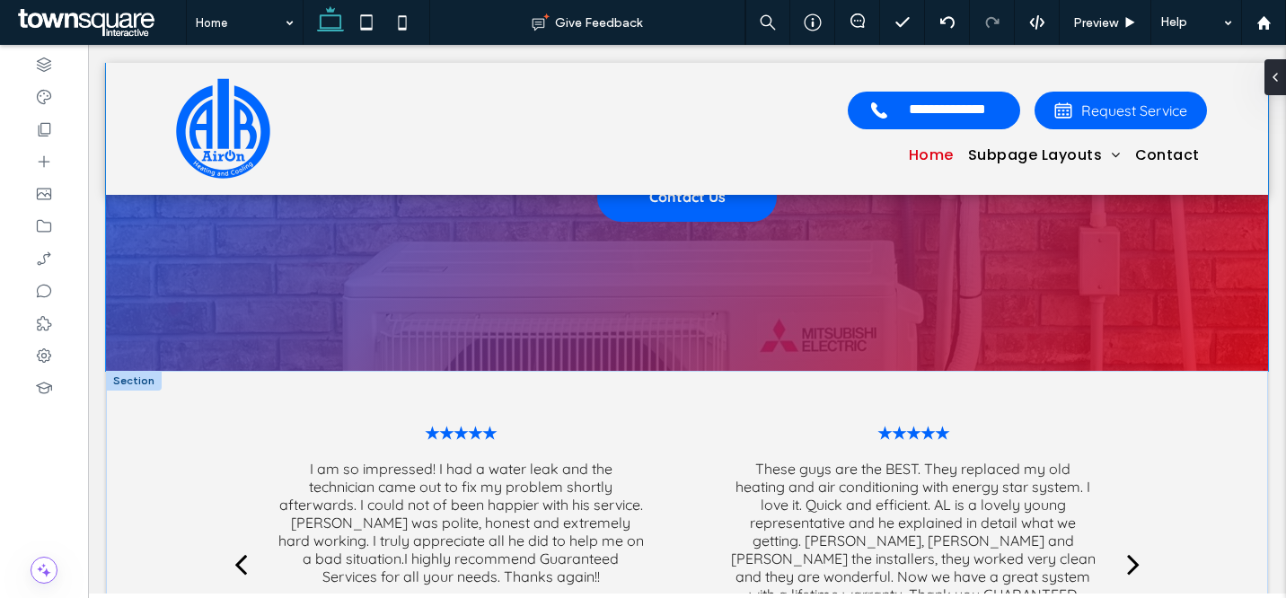
scroll to position [2789, 0]
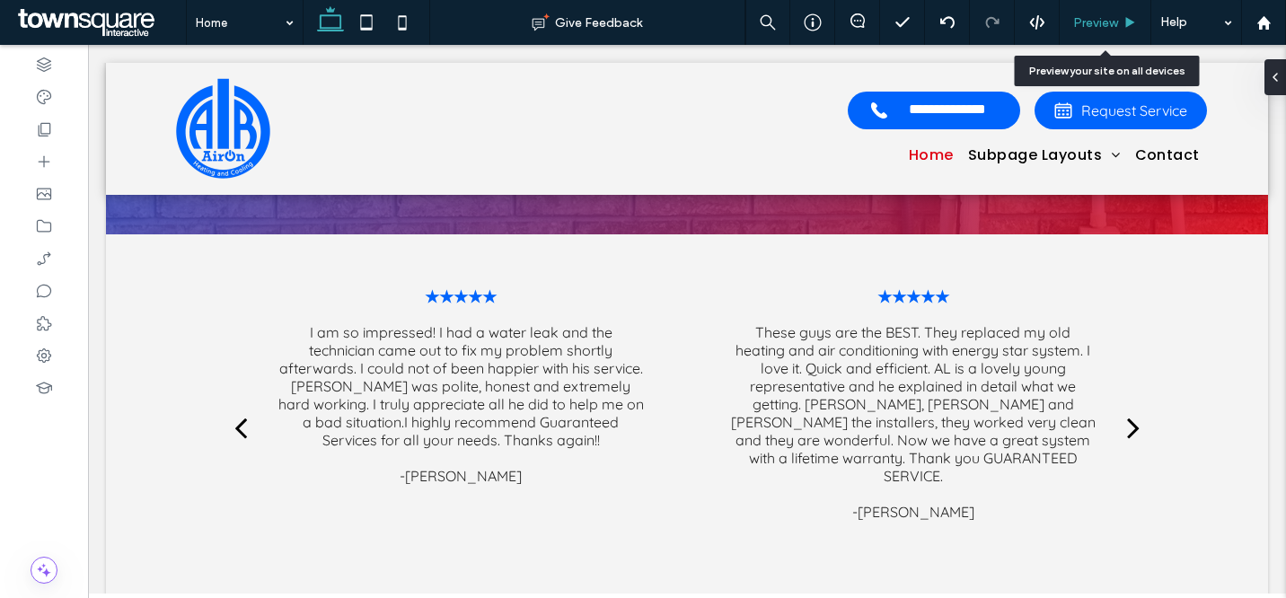
click at [1087, 19] on span "Preview" at bounding box center [1095, 22] width 45 height 15
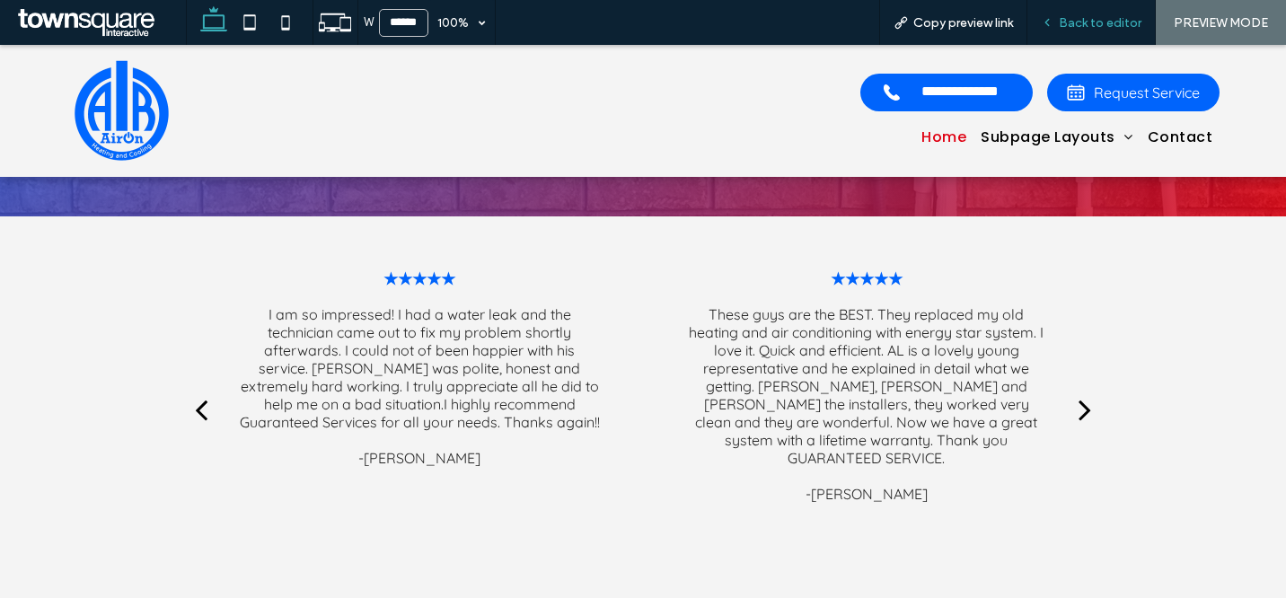
click at [1106, 16] on span "Back to editor" at bounding box center [1100, 22] width 83 height 15
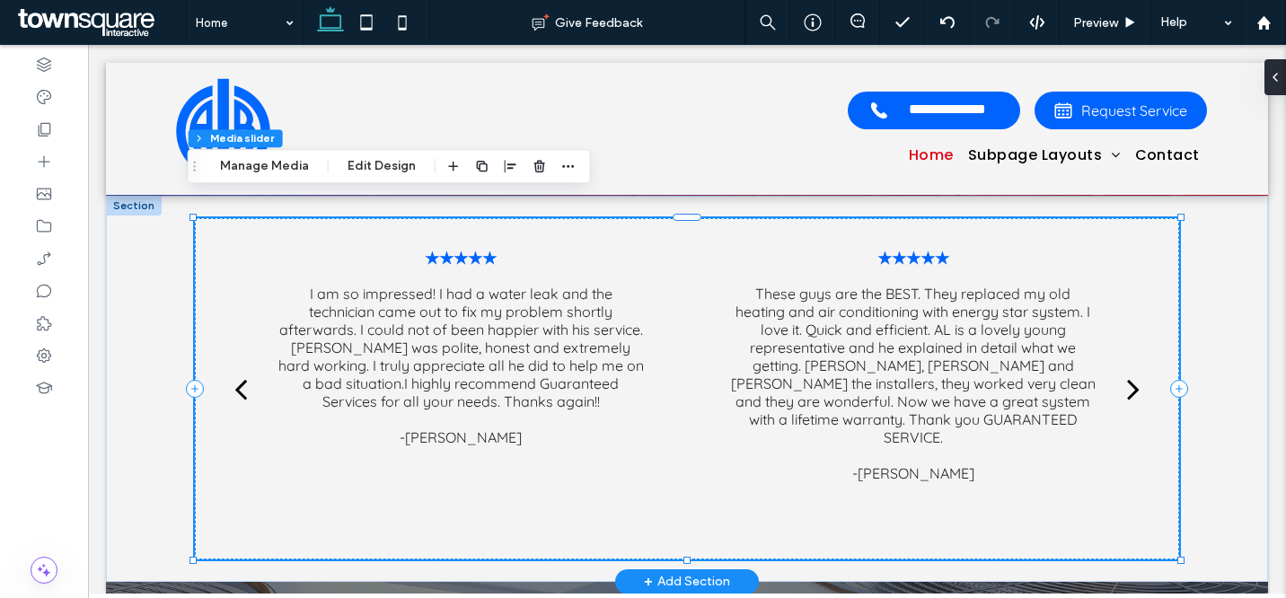
scroll to position [2783, 0]
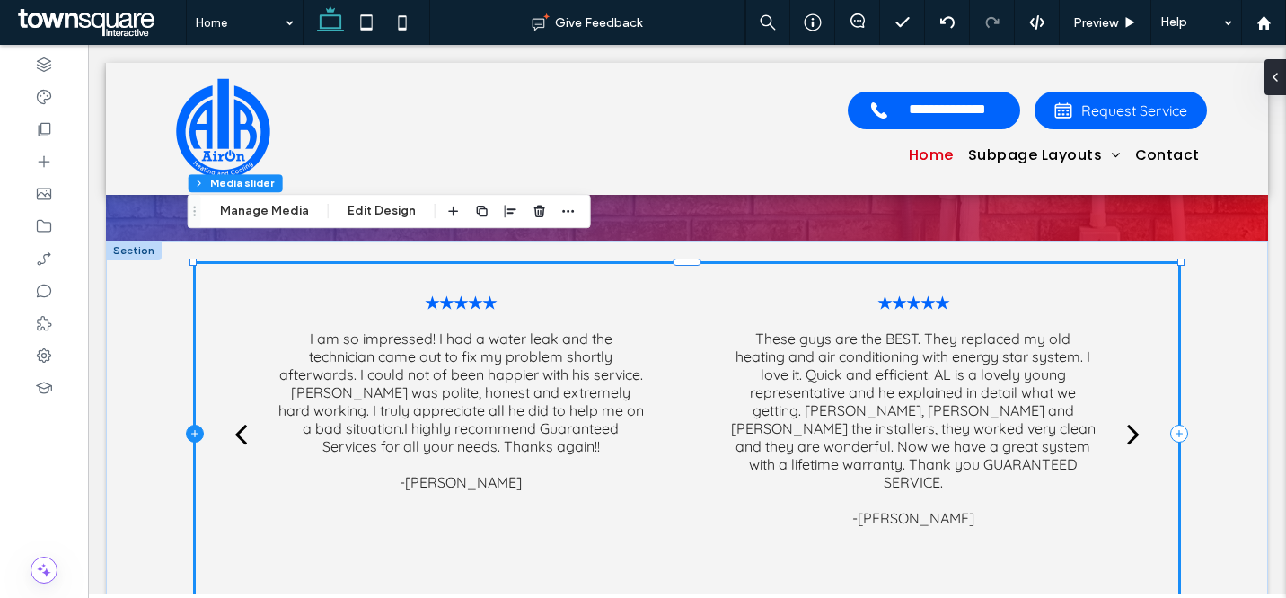
click at [187, 425] on icon at bounding box center [195, 434] width 18 height 18
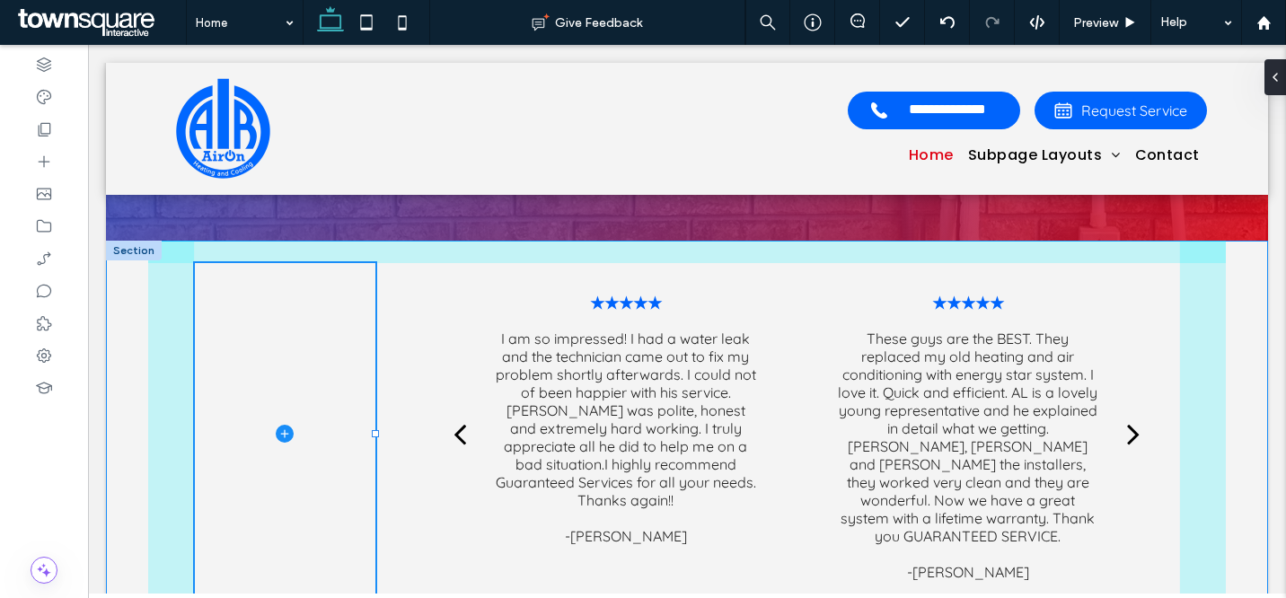
drag, startPoint x: 661, startPoint y: 411, endPoint x: 368, endPoint y: 402, distance: 293.0
click at [368, 402] on div "18% , 380px ★★★★★ [PERSON_NAME] was the technician that came to my house when I…" at bounding box center [687, 434] width 1078 height 386
type input "**"
type input "*****"
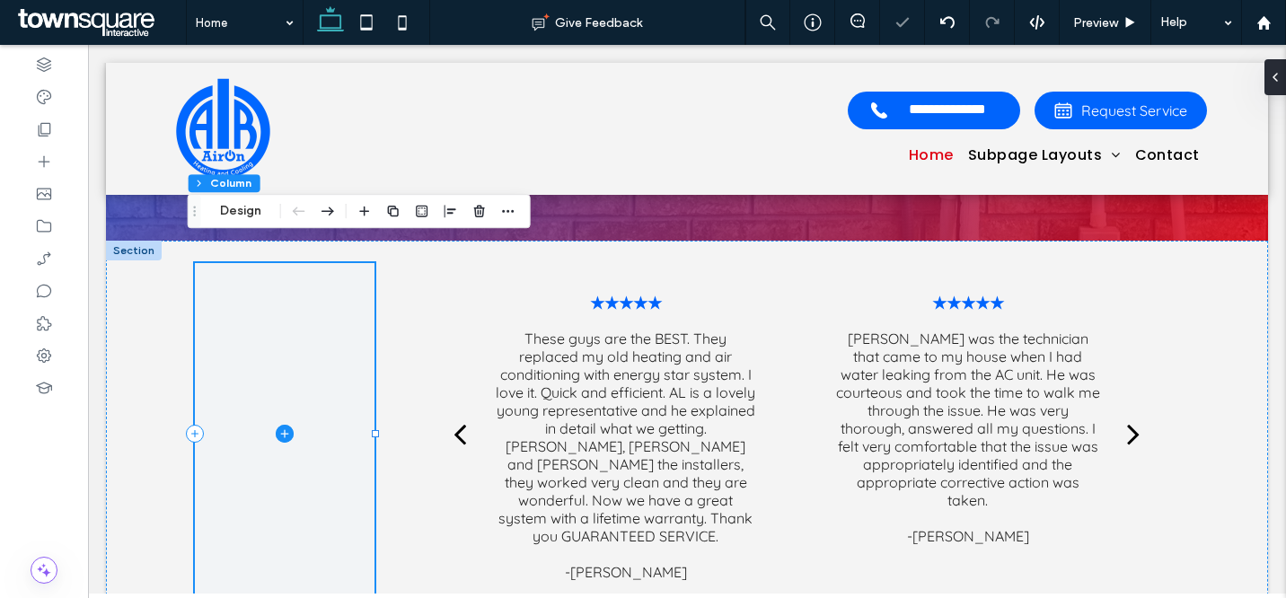
click at [281, 425] on icon at bounding box center [285, 434] width 18 height 18
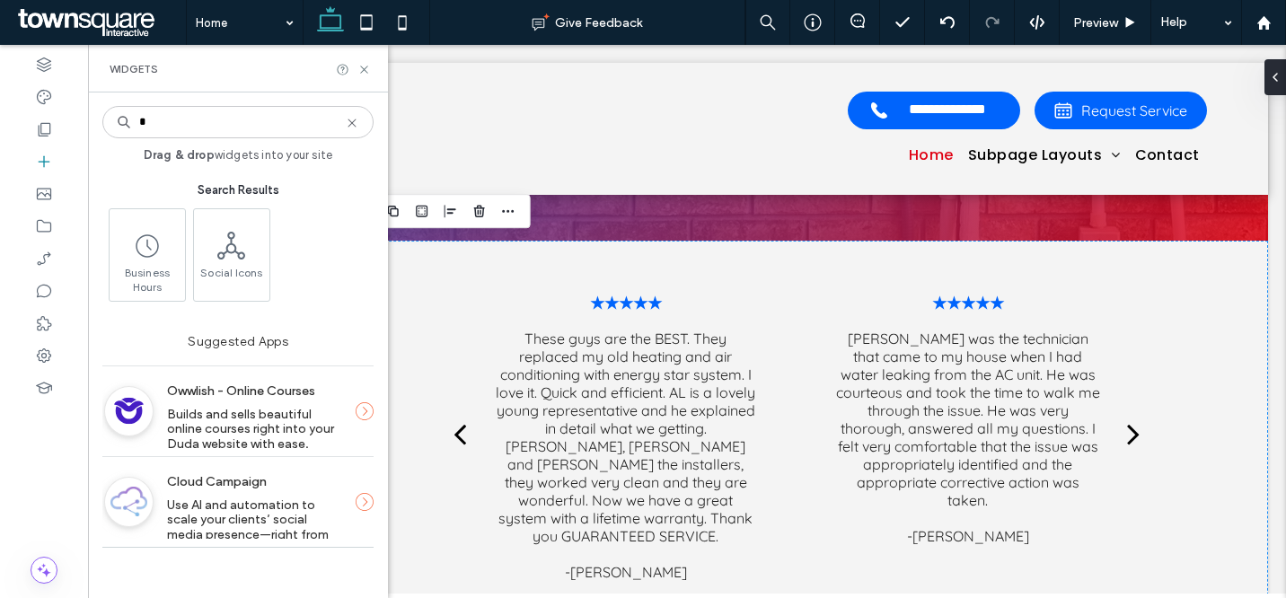
type input "*"
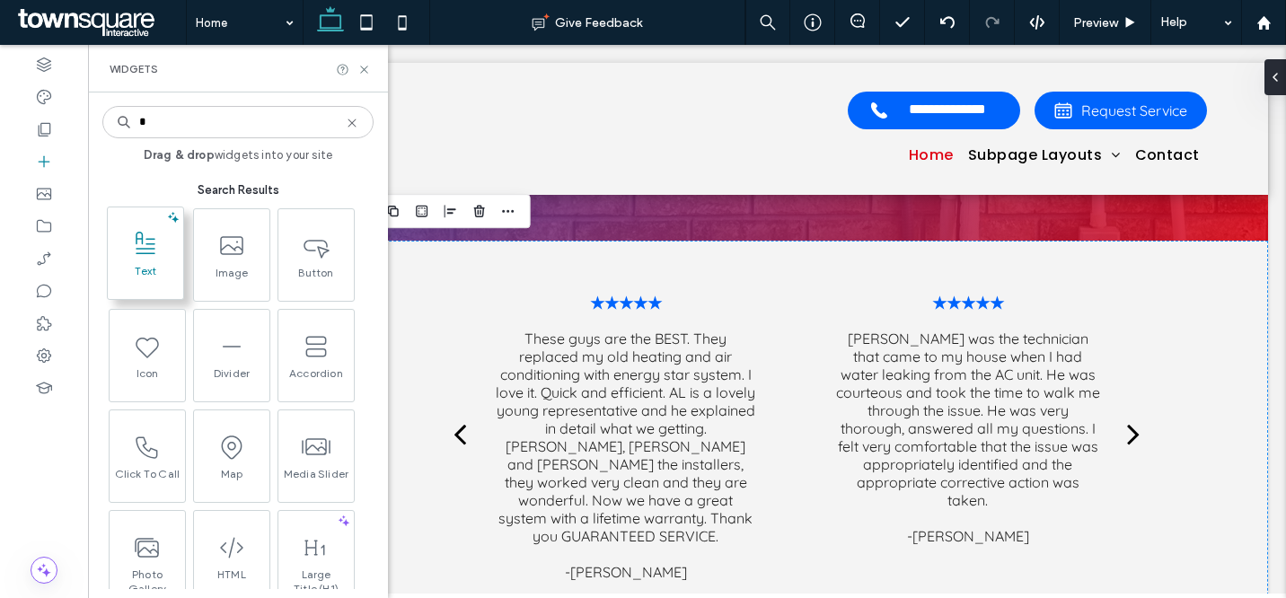
click at [156, 257] on icon at bounding box center [145, 244] width 29 height 29
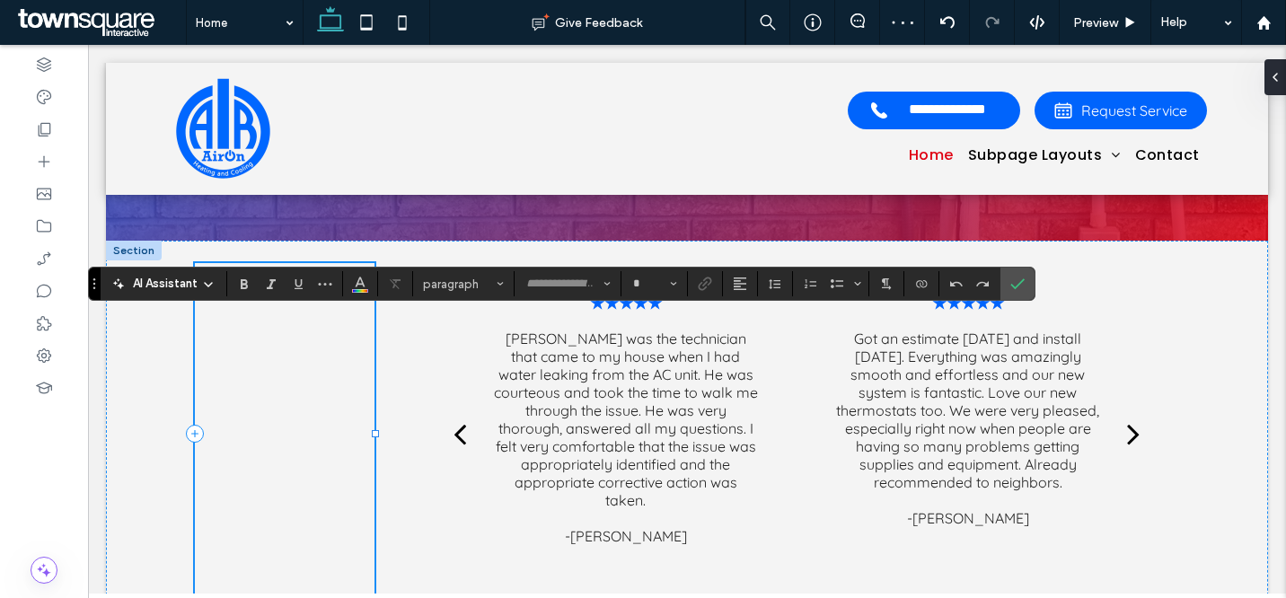
type input "*********"
type input "**"
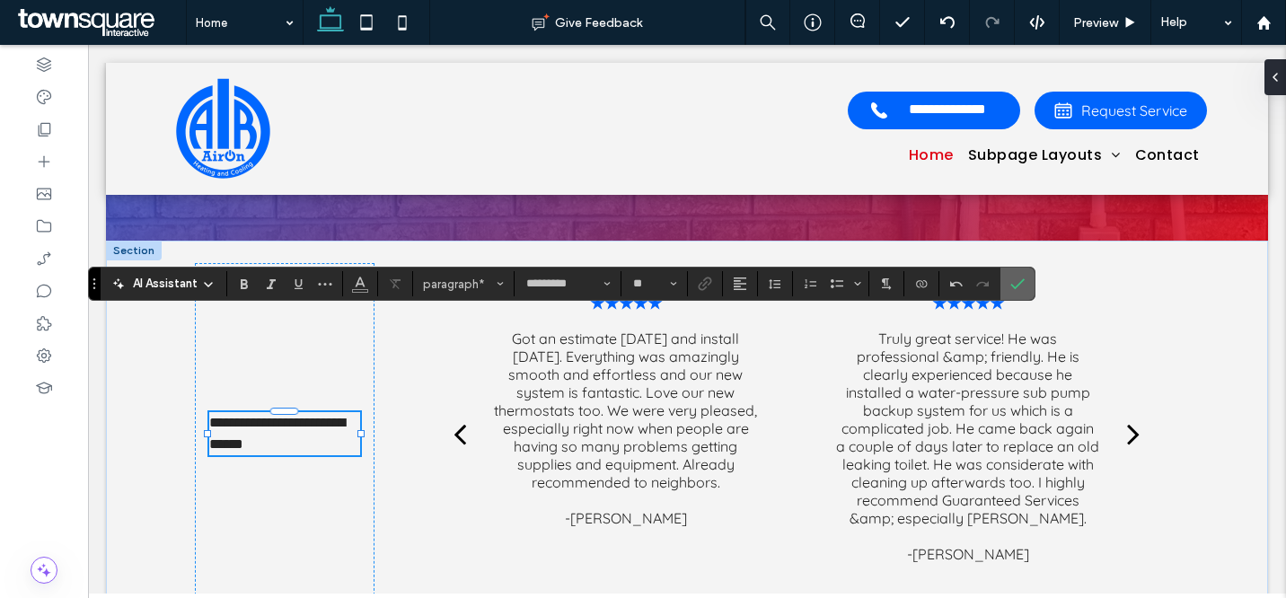
click at [1016, 285] on icon "Confirm" at bounding box center [1018, 284] width 14 height 14
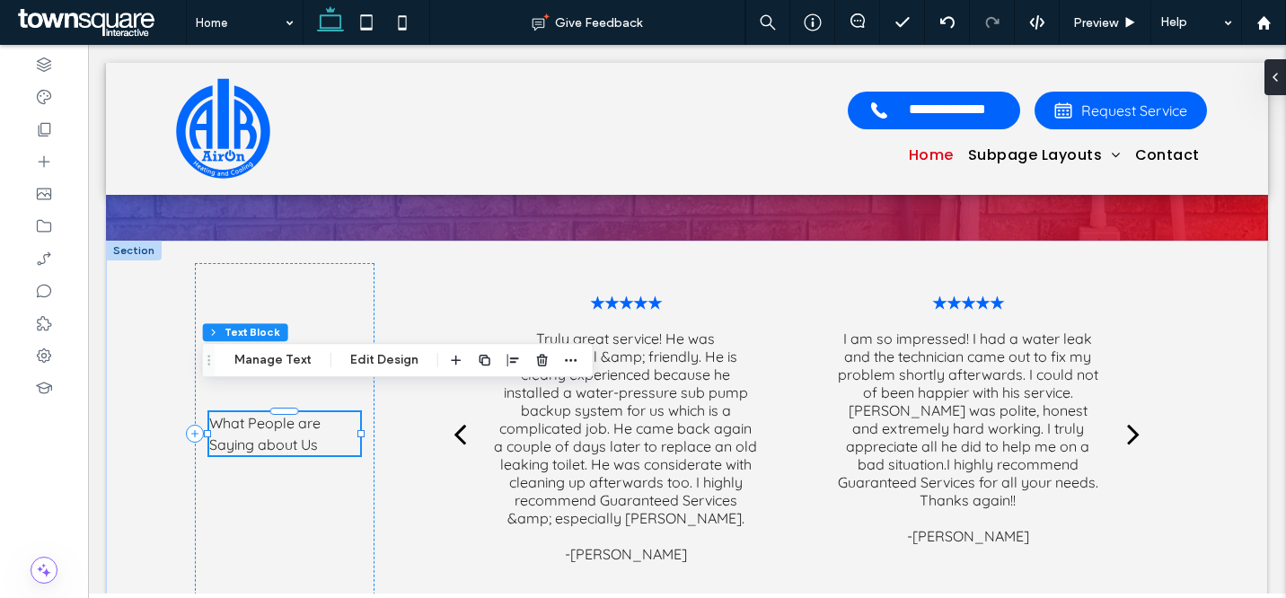
click at [293, 414] on span "What People are Saying about Us" at bounding box center [264, 434] width 111 height 40
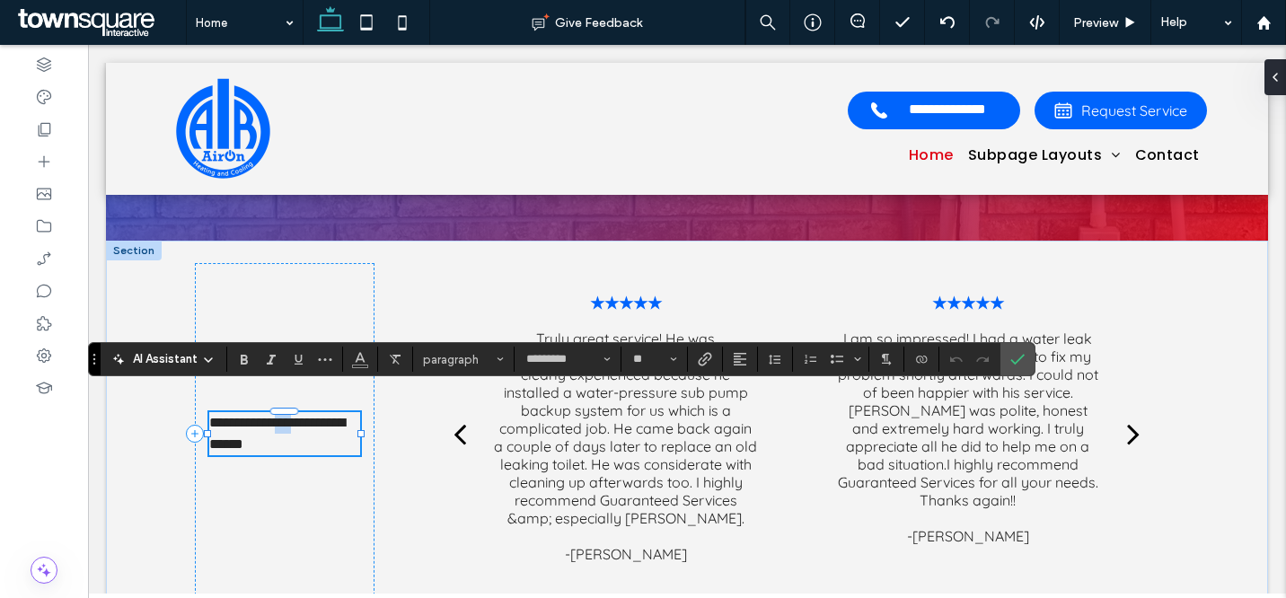
click at [293, 416] on span "**********" at bounding box center [277, 433] width 136 height 35
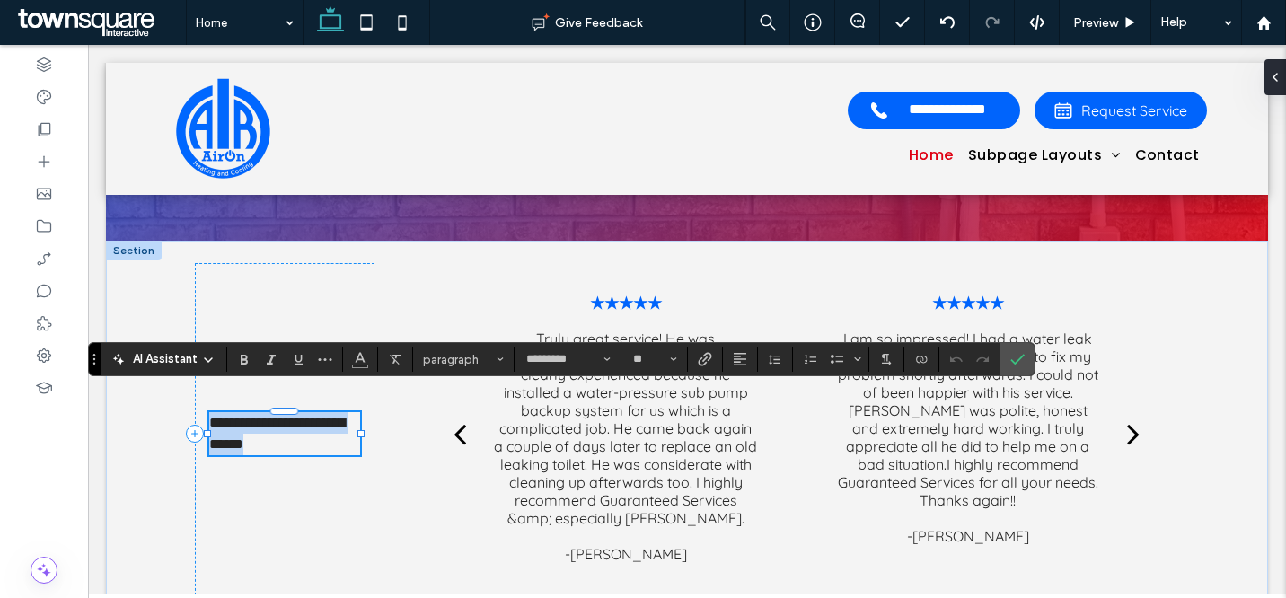
paste div
click at [291, 427] on span "**********" at bounding box center [261, 433] width 104 height 13
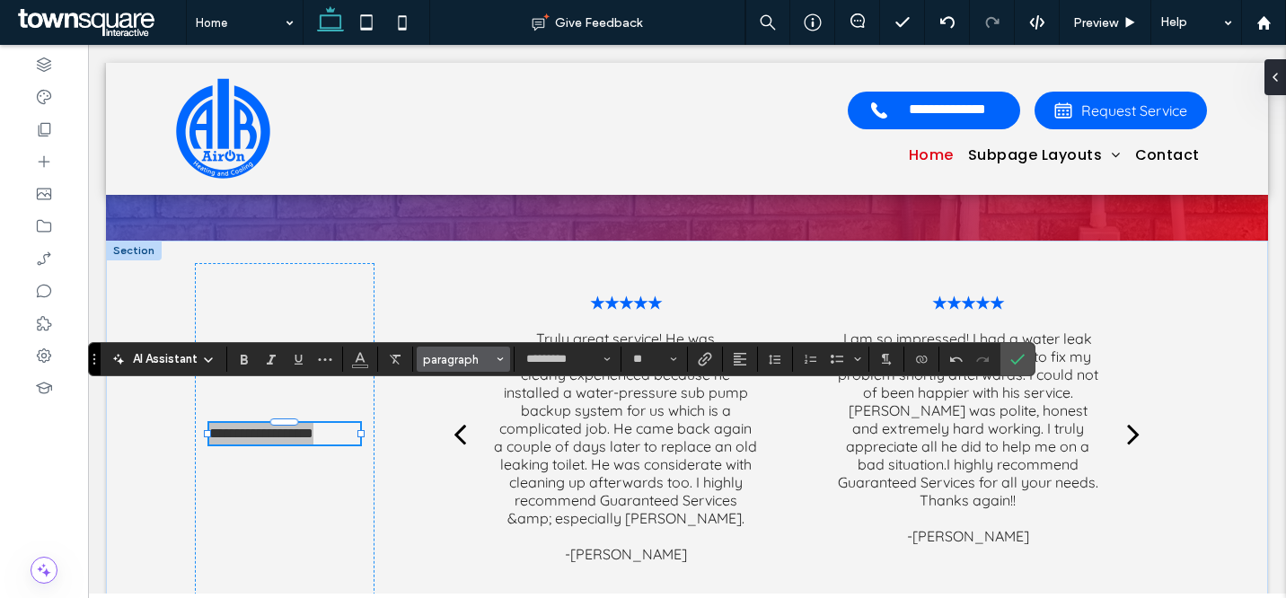
click at [455, 363] on span "paragraph" at bounding box center [458, 359] width 70 height 13
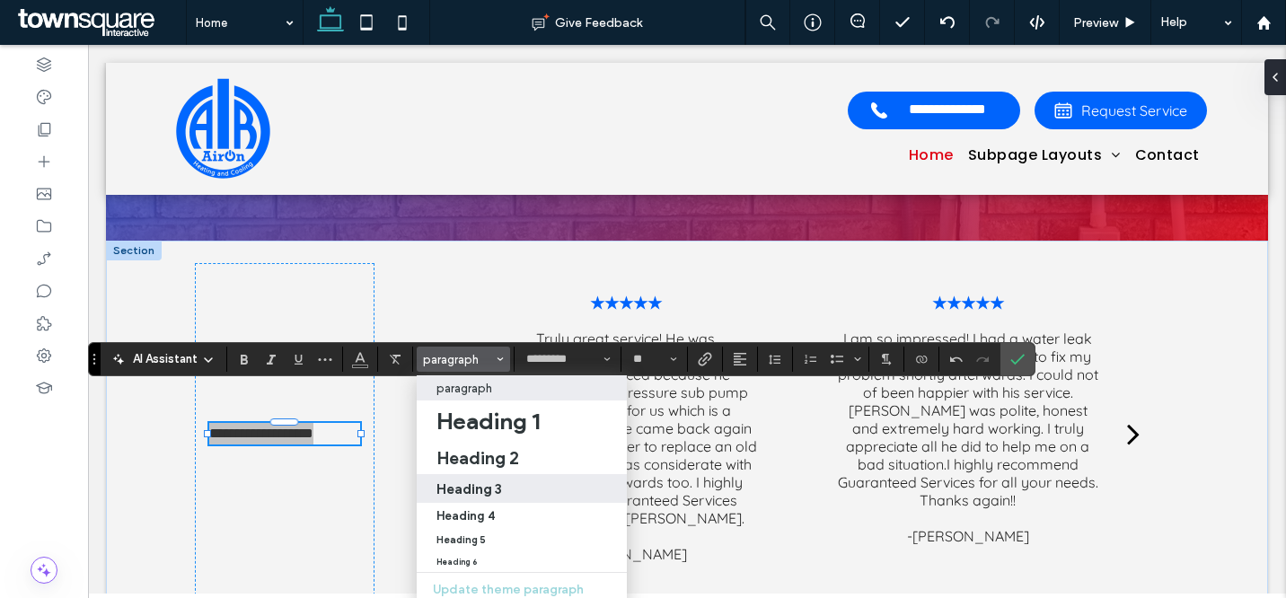
drag, startPoint x: 482, startPoint y: 490, endPoint x: 394, endPoint y: 445, distance: 98.8
click at [482, 490] on h3 "Heading 3" at bounding box center [470, 489] width 66 height 17
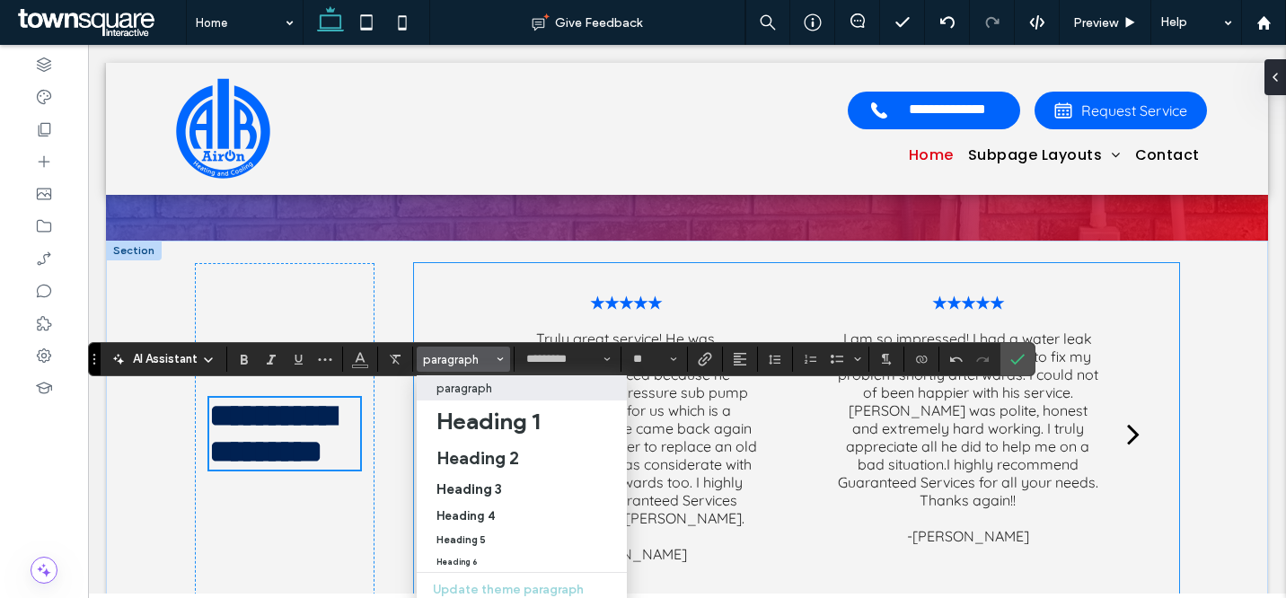
type input "**********"
type input "**"
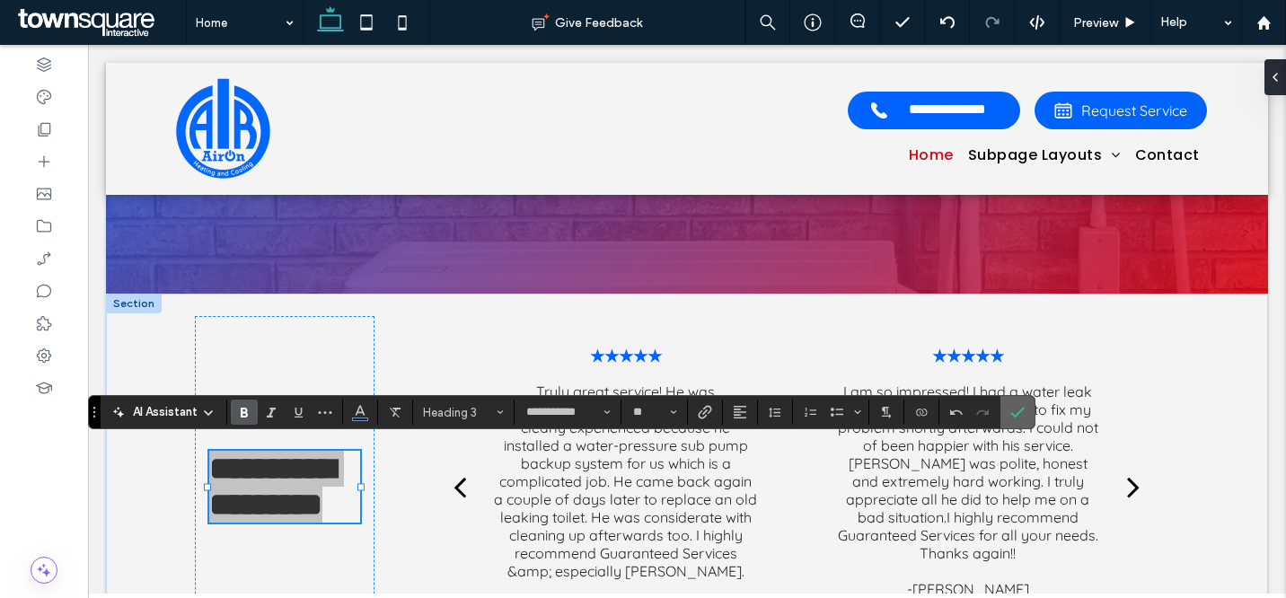
click at [1028, 411] on label "Confirm" at bounding box center [1017, 412] width 27 height 32
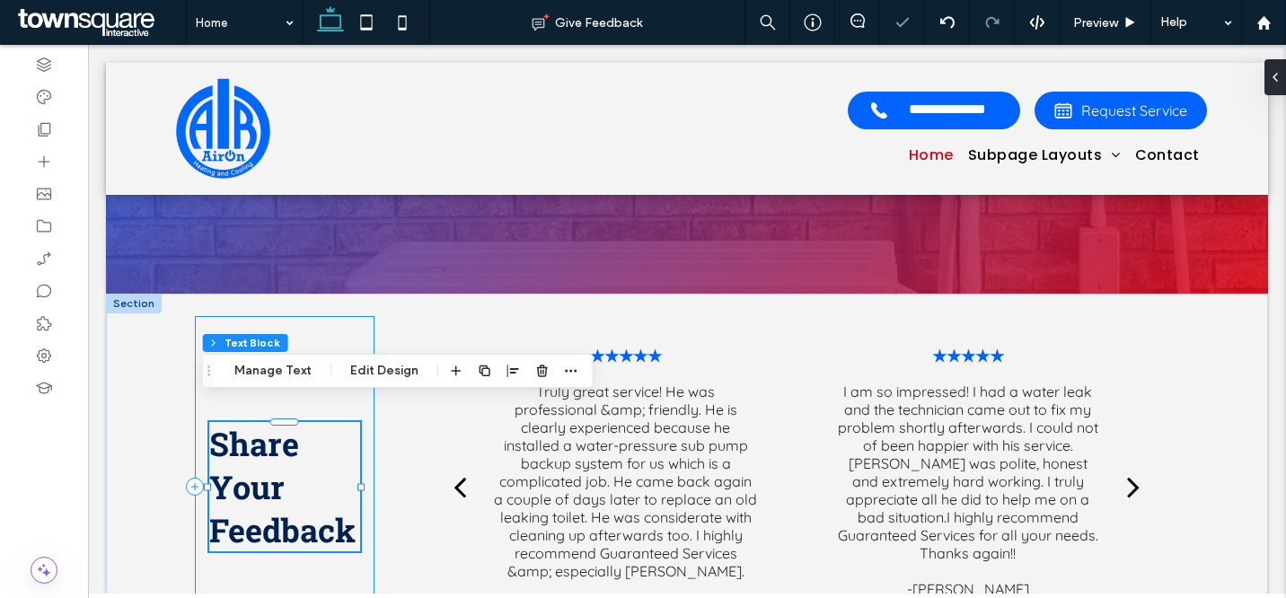
click at [322, 316] on div "Share Your Feedback" at bounding box center [285, 486] width 181 height 341
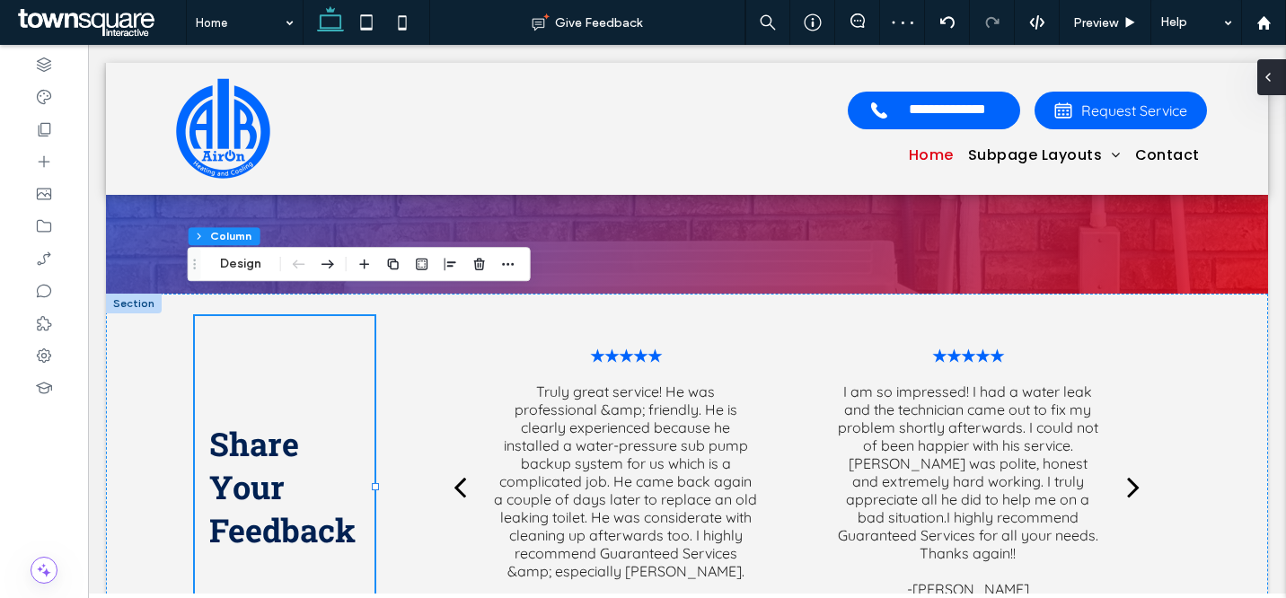
click at [1275, 84] on icon at bounding box center [1268, 77] width 14 height 14
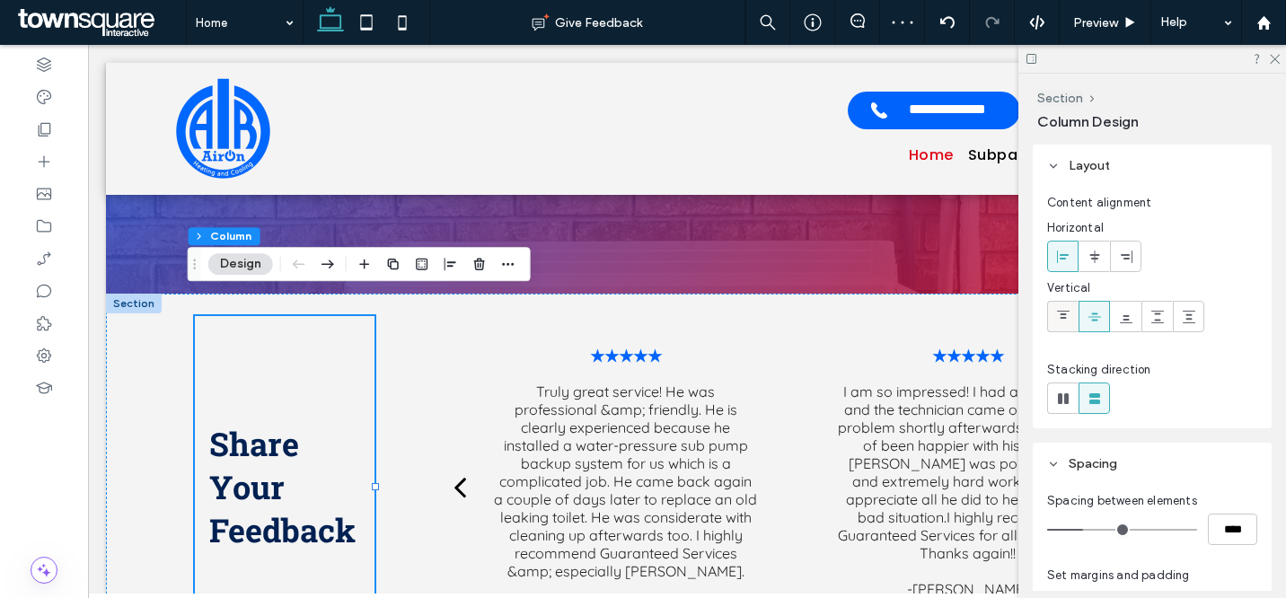
click at [1070, 309] on div at bounding box center [1063, 317] width 30 height 30
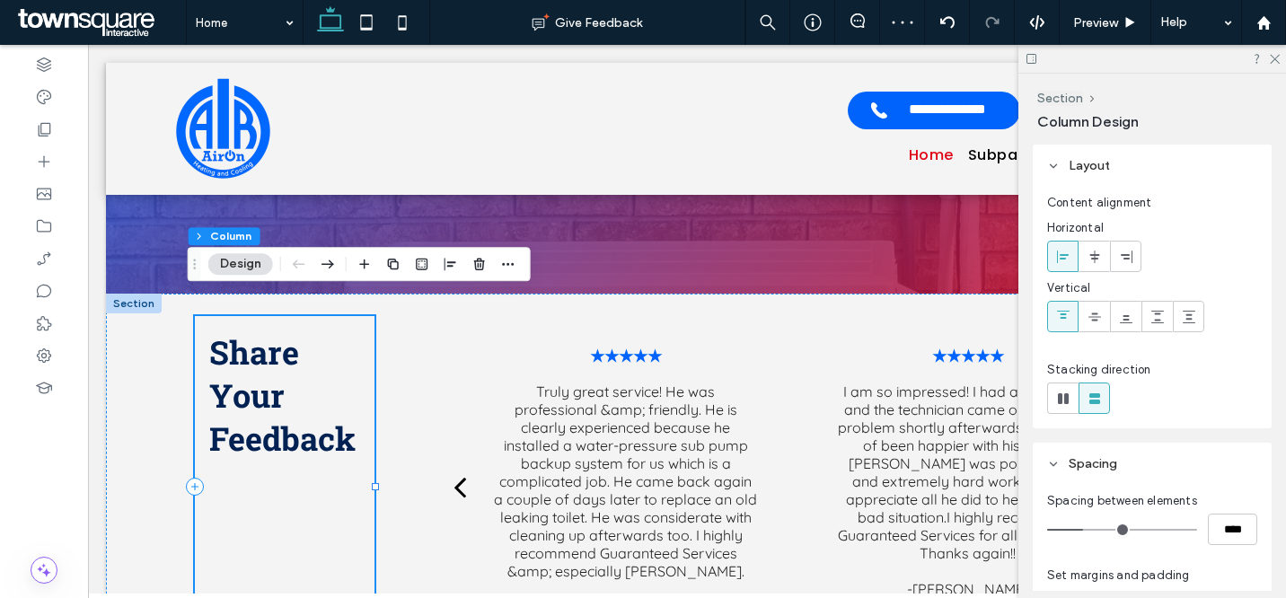
click at [269, 482] on div "Share Your Feedback" at bounding box center [285, 486] width 181 height 341
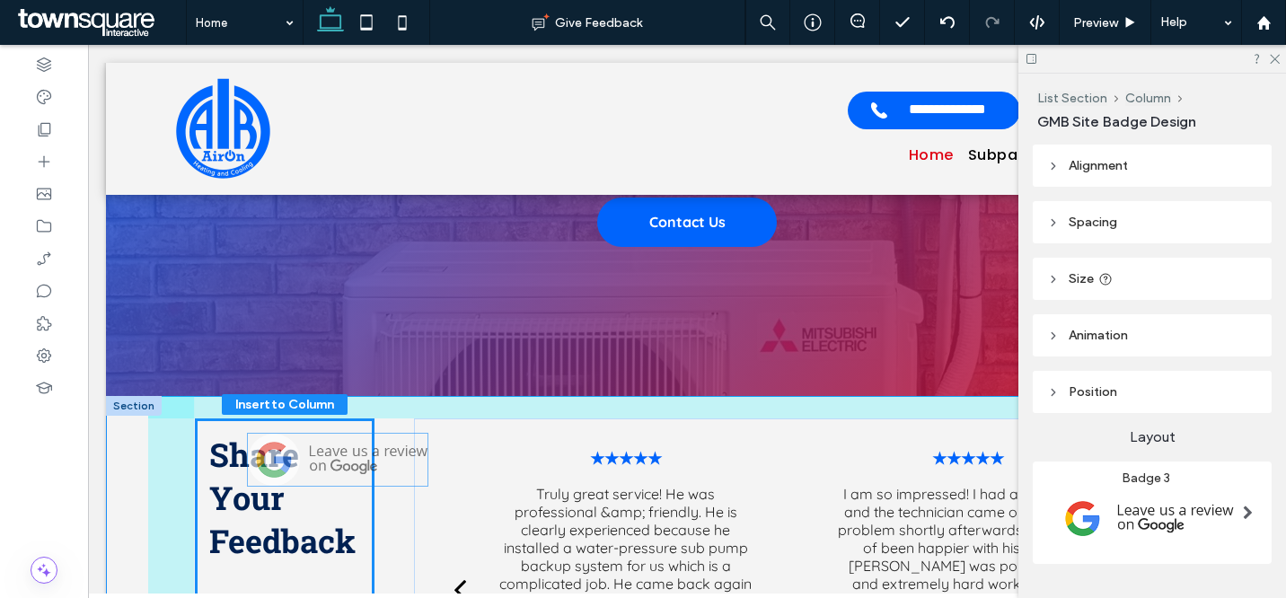
scroll to position [2683, 0]
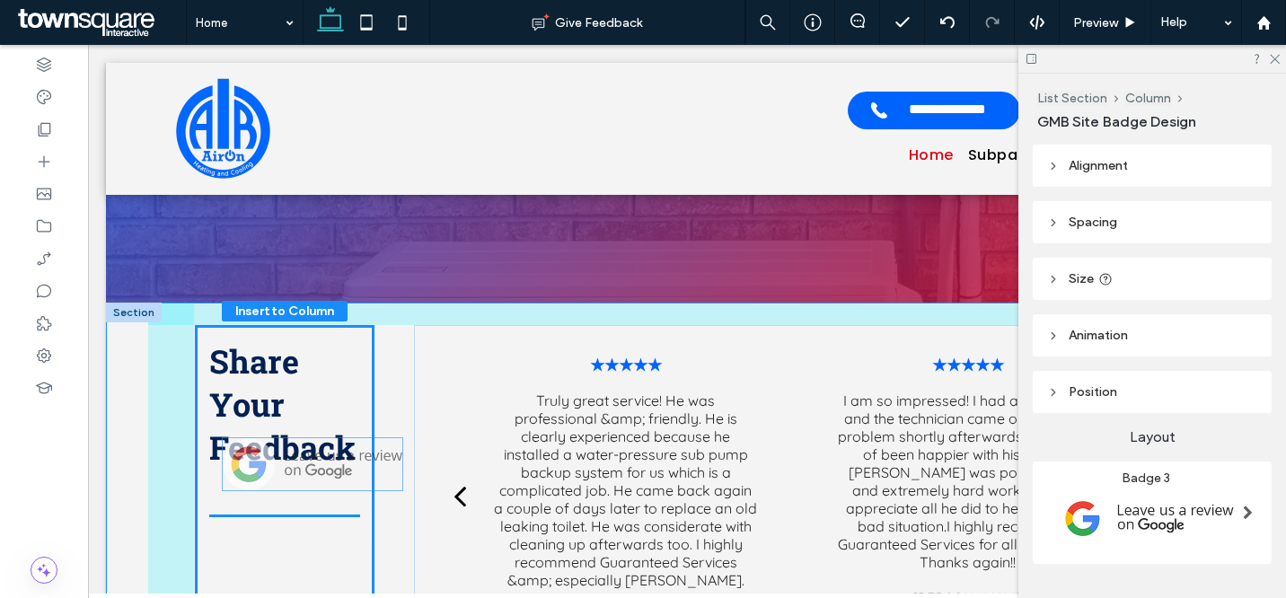
drag, startPoint x: 319, startPoint y: 311, endPoint x: 339, endPoint y: 463, distance: 154.0
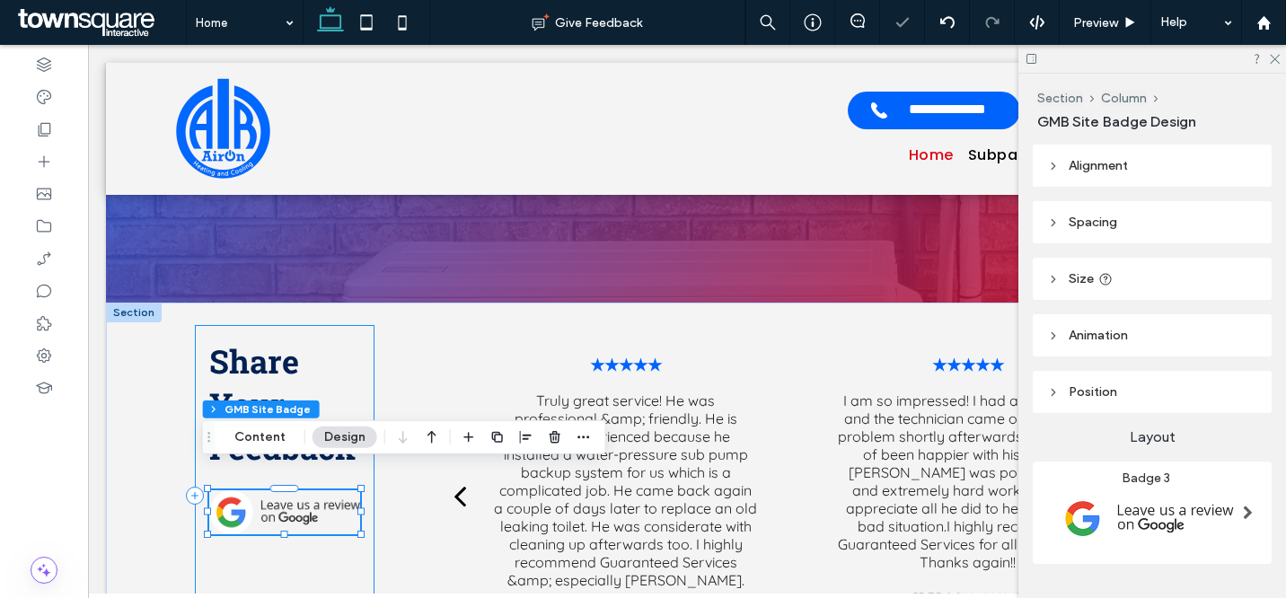
click at [367, 473] on div "Share Your Feedback" at bounding box center [285, 495] width 181 height 341
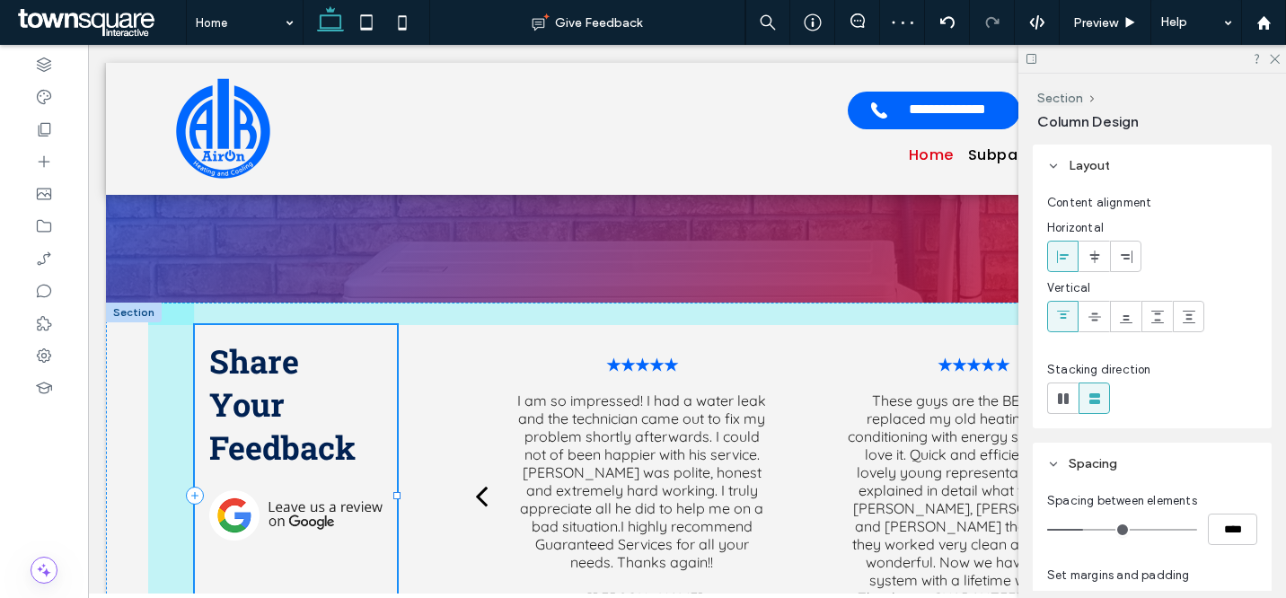
drag, startPoint x: 370, startPoint y: 472, endPoint x: 392, endPoint y: 471, distance: 21.6
click at [393, 492] on div at bounding box center [396, 495] width 7 height 7
type input "**"
type input "*****"
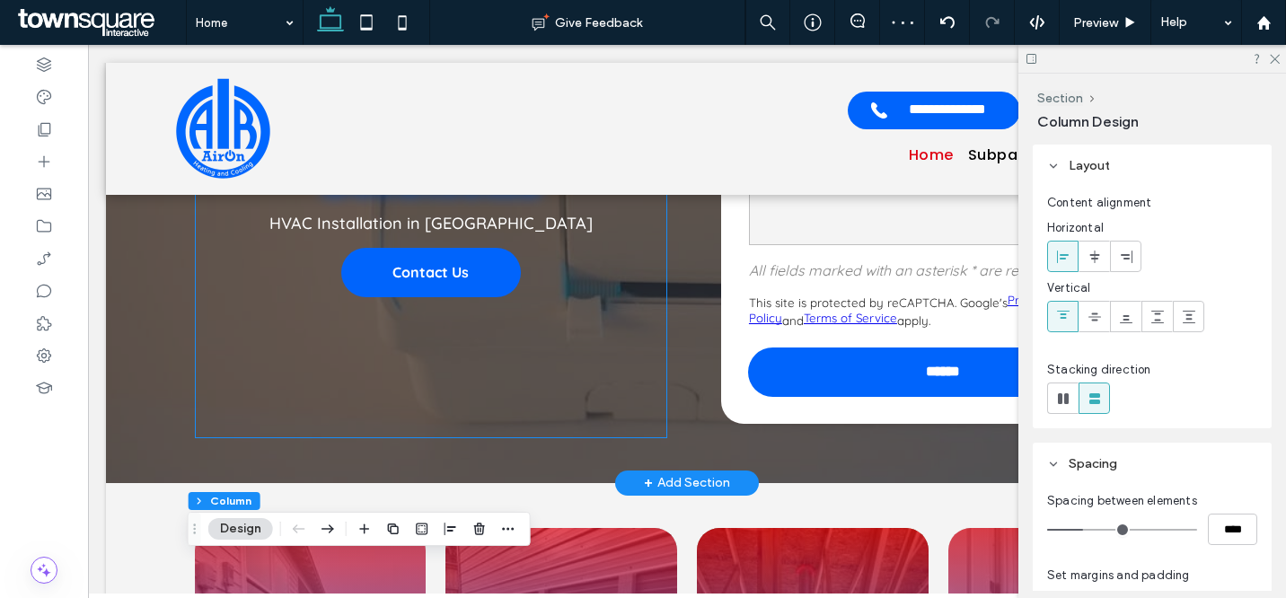
scroll to position [0, 0]
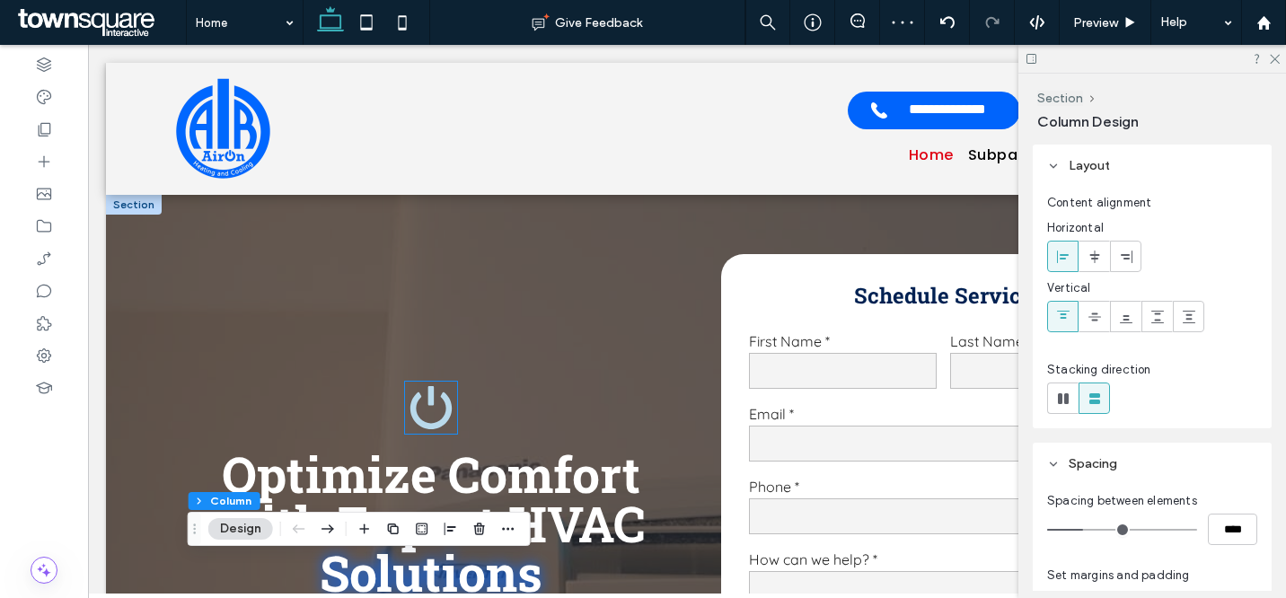
click at [417, 396] on icon at bounding box center [431, 408] width 54 height 54
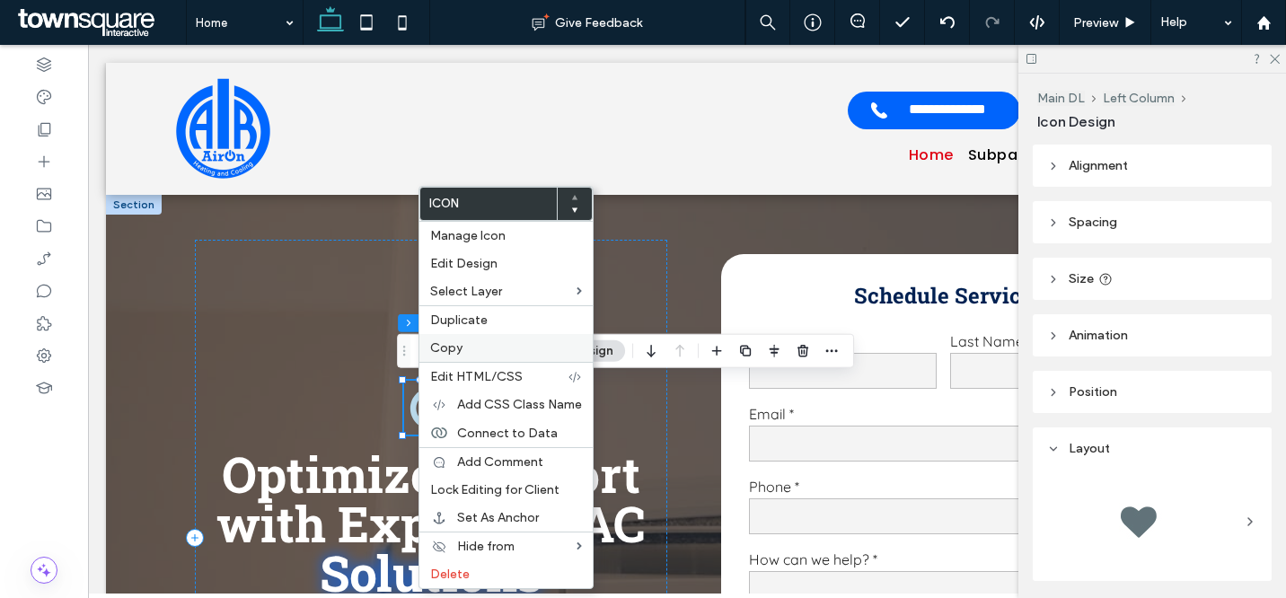
click at [472, 345] on label "Copy" at bounding box center [506, 347] width 152 height 15
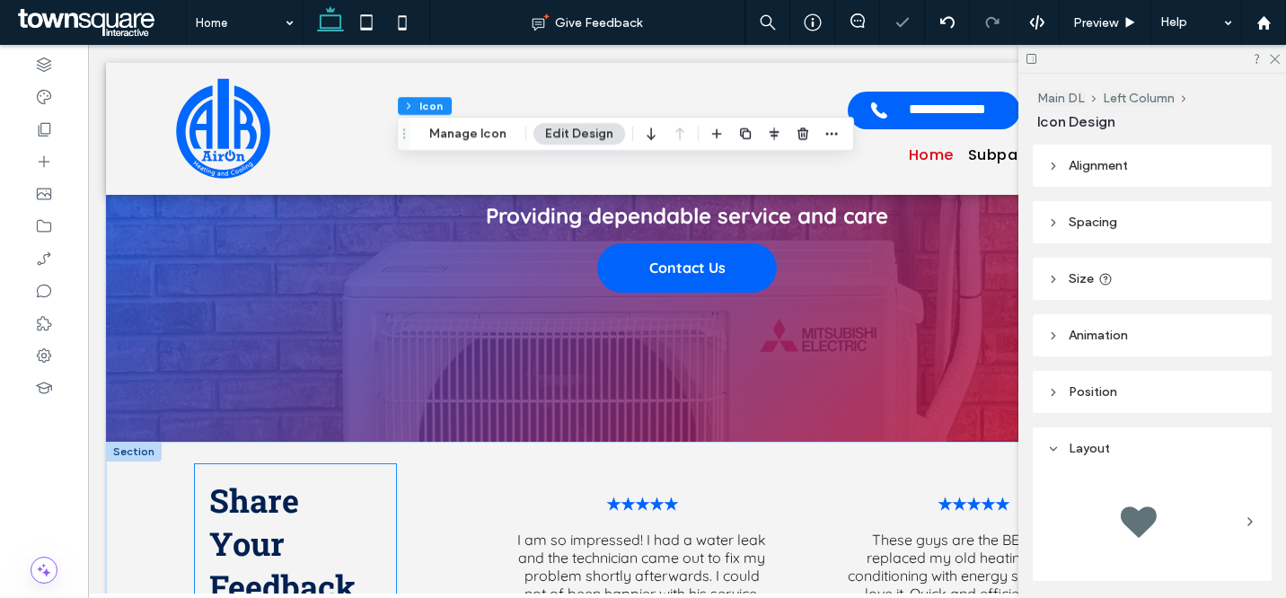
scroll to position [2829, 0]
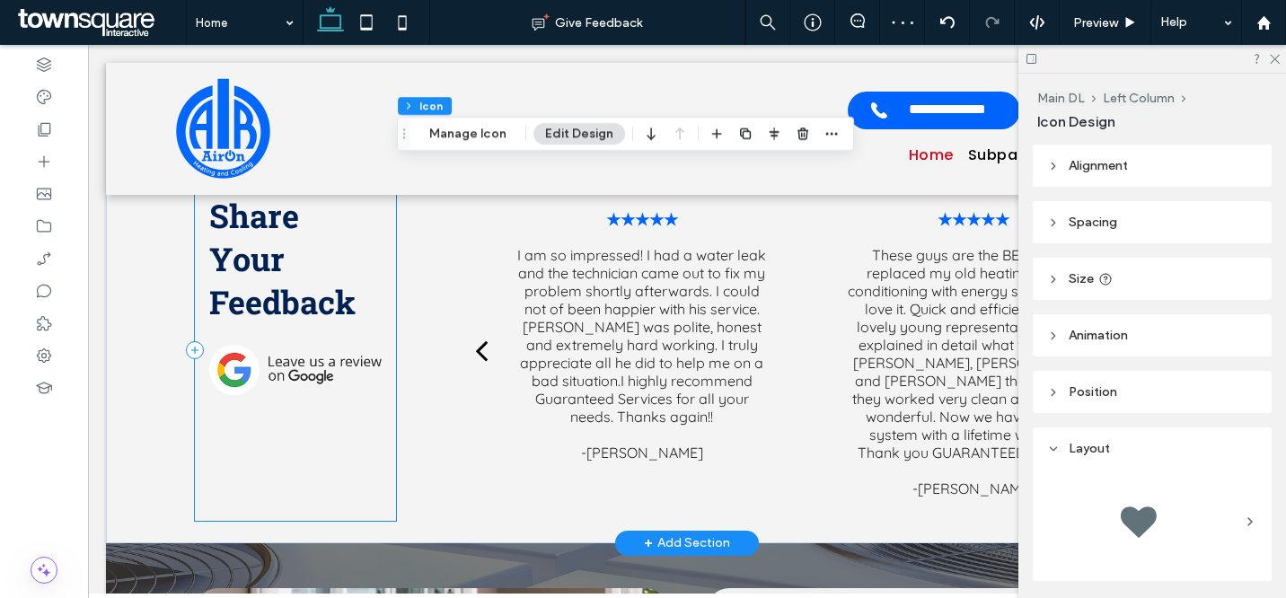
click at [257, 413] on div "Share Your Feedback" at bounding box center [296, 350] width 202 height 341
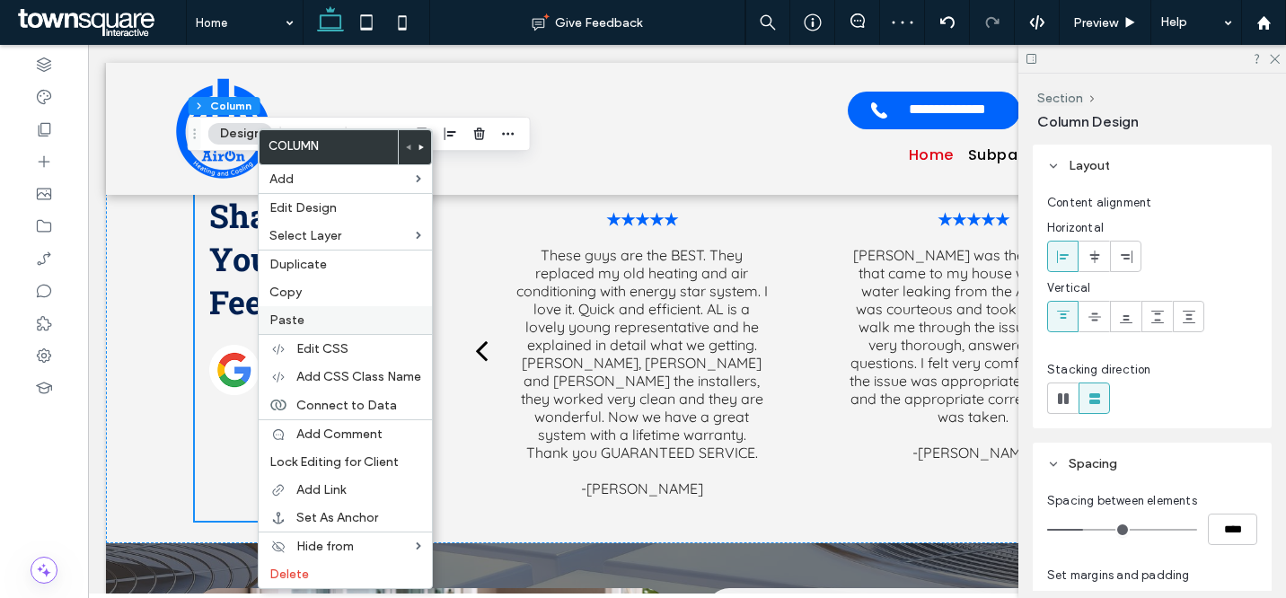
click at [305, 321] on label "Paste" at bounding box center [345, 320] width 152 height 15
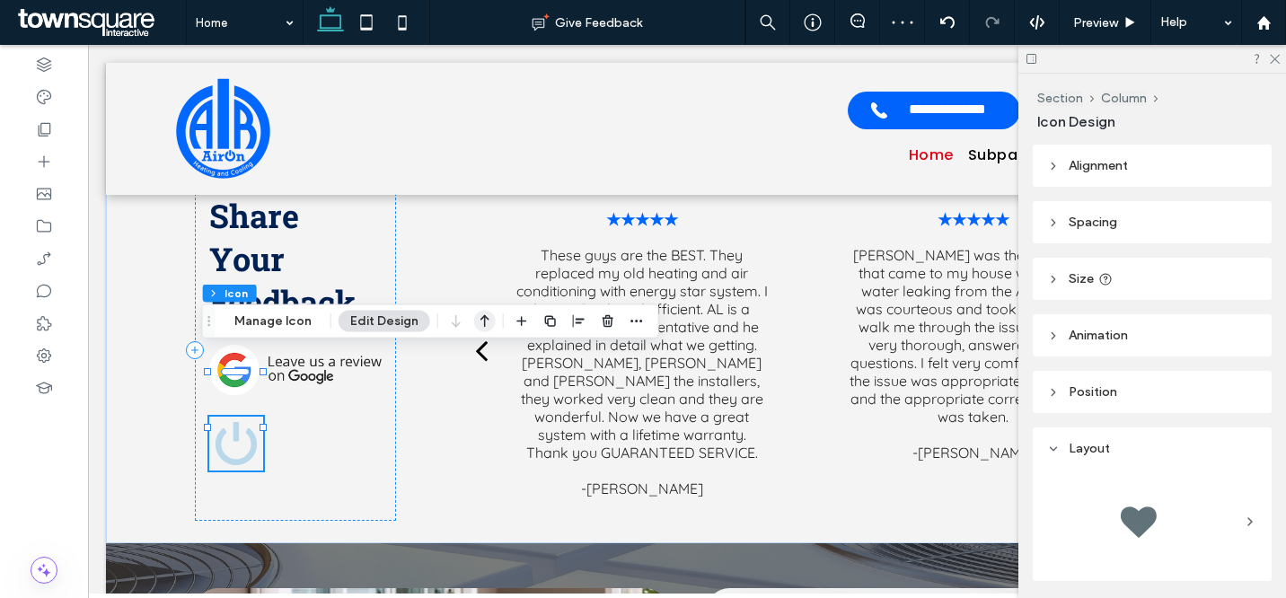
click at [490, 317] on icon "button" at bounding box center [485, 321] width 22 height 32
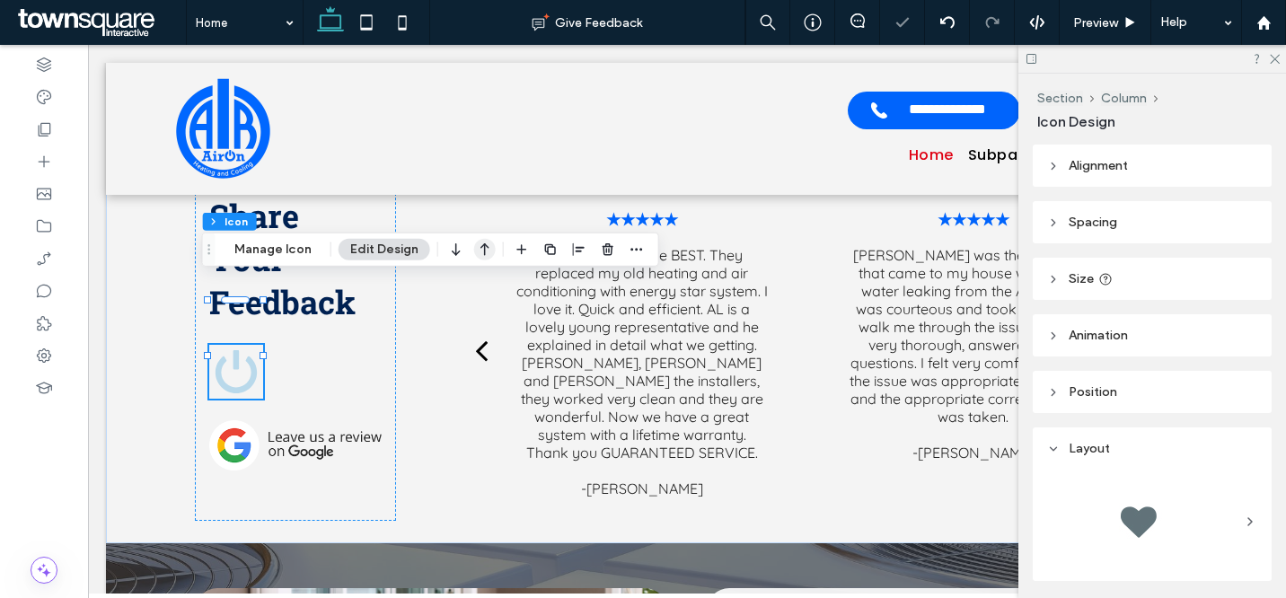
click at [487, 255] on icon "button" at bounding box center [485, 250] width 22 height 32
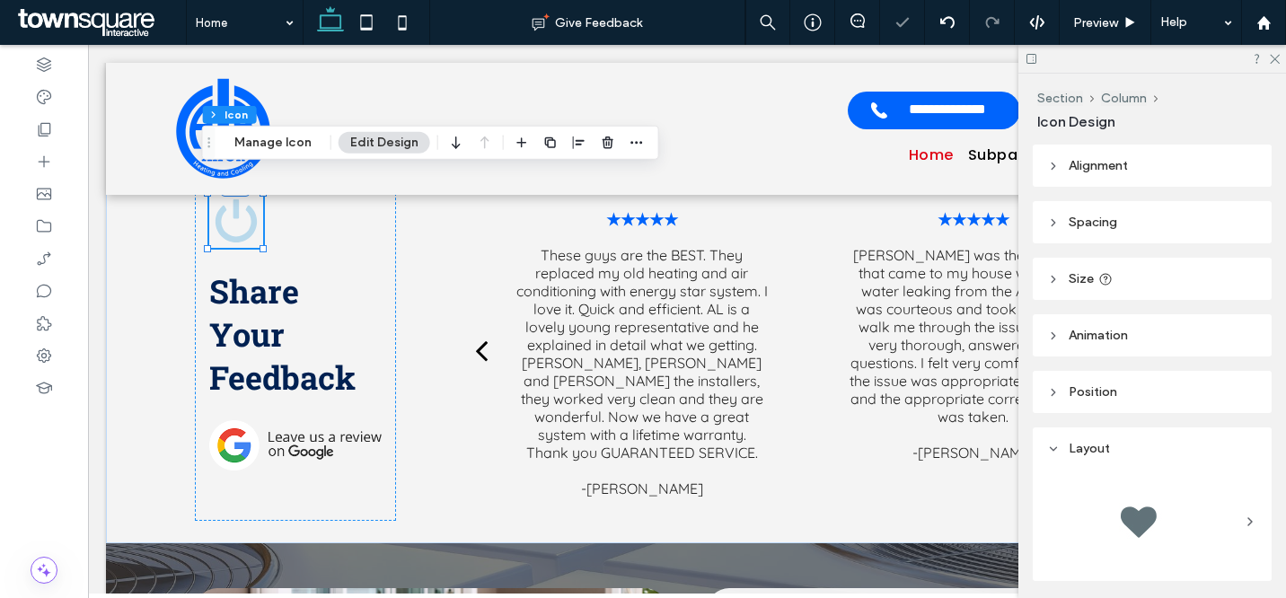
scroll to position [385, 0]
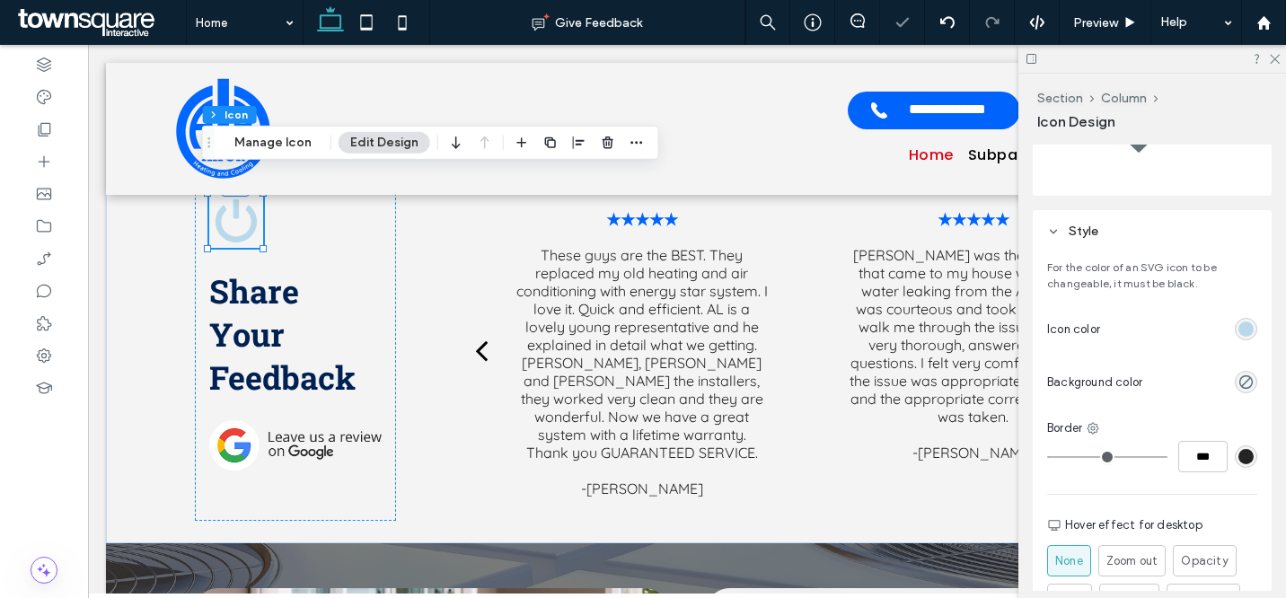
click at [1243, 325] on div "rgb(185, 217, 235)" at bounding box center [1246, 329] width 15 height 15
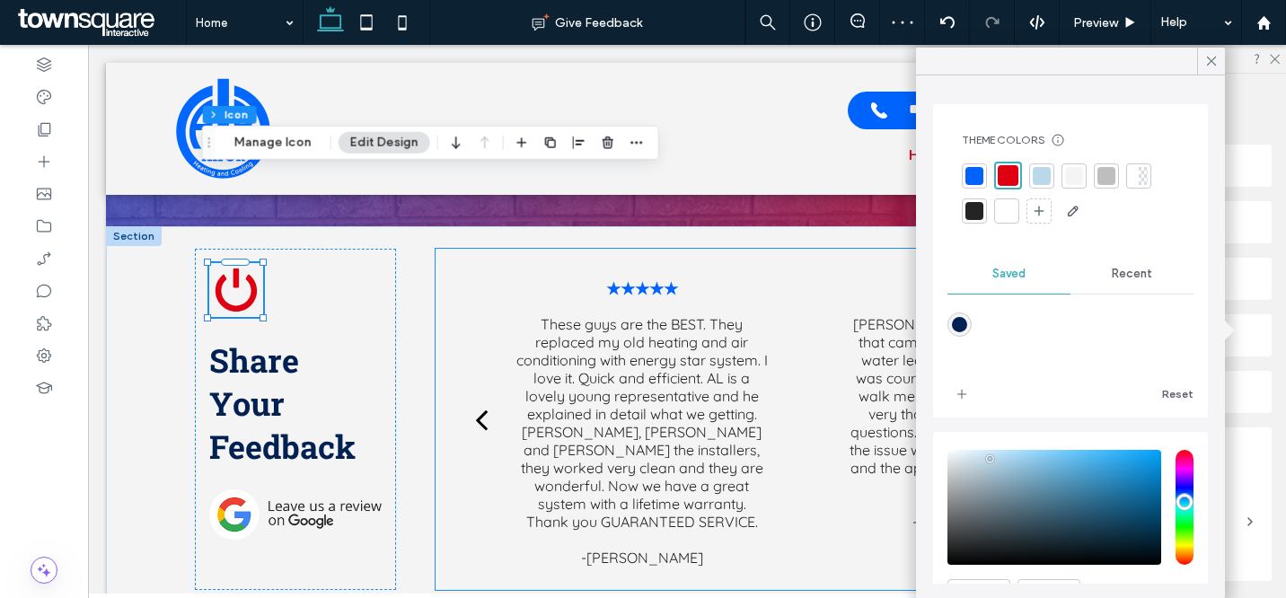
scroll to position [385, 0]
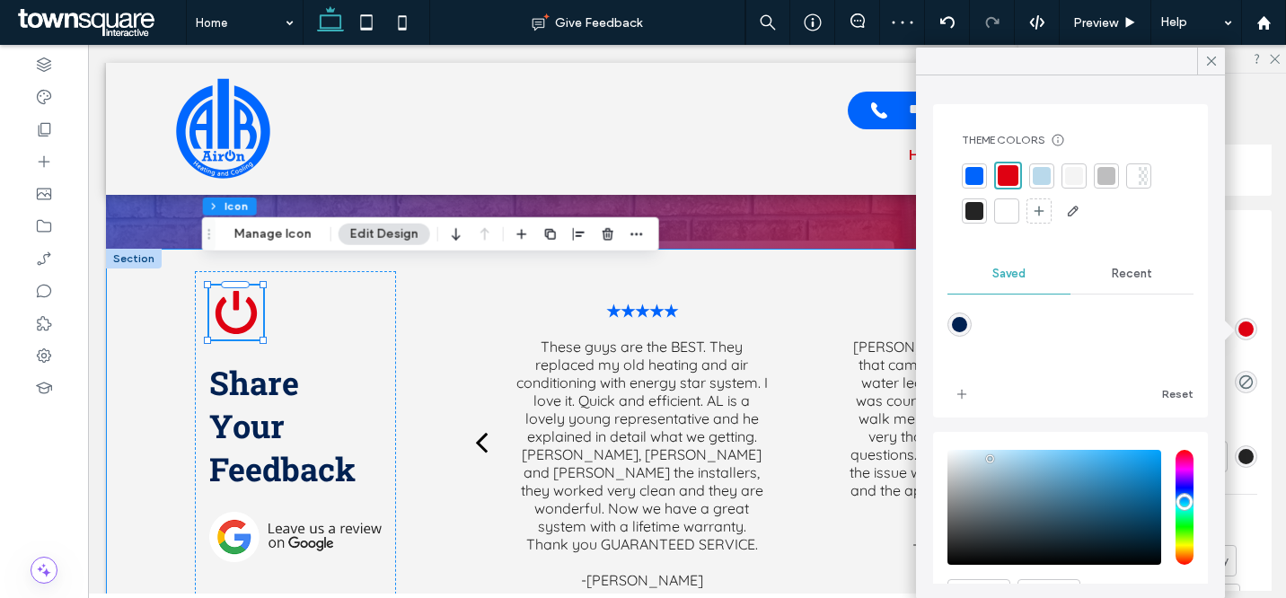
click at [404, 332] on div "Share Your Feedback ★★★★★ [PERSON_NAME] was the technician that came to my hous…" at bounding box center [687, 442] width 1078 height 386
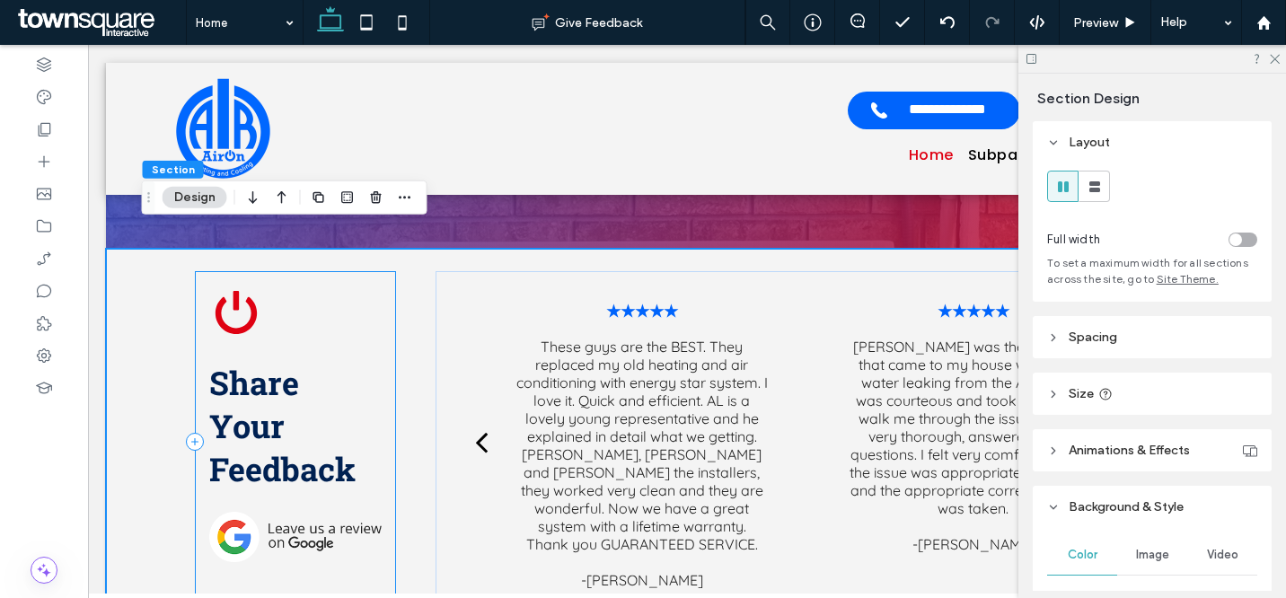
click at [324, 534] on div "Share Your Feedback" at bounding box center [296, 441] width 202 height 341
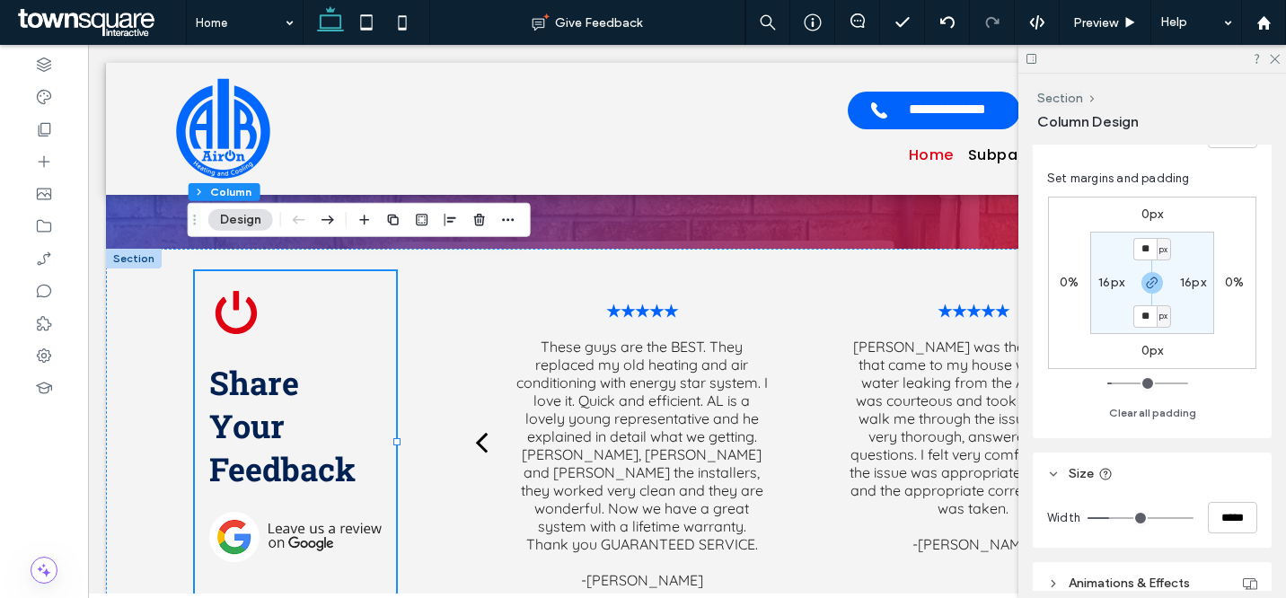
scroll to position [304, 0]
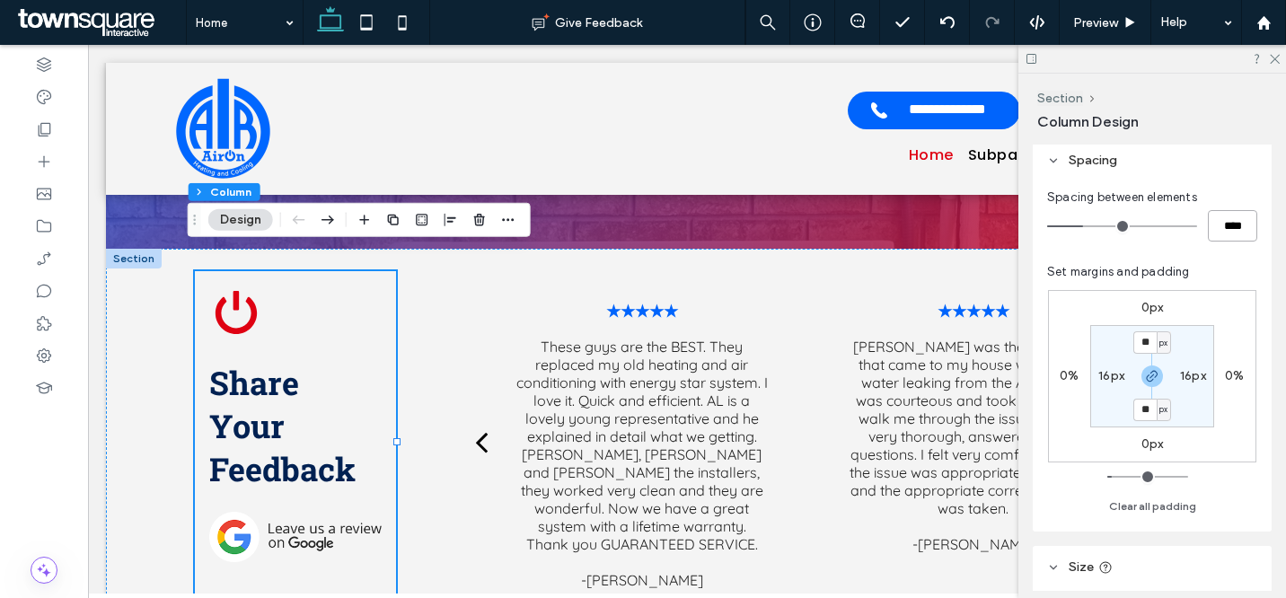
click at [1224, 233] on input "****" at bounding box center [1232, 225] width 49 height 31
type input "**"
type input "****"
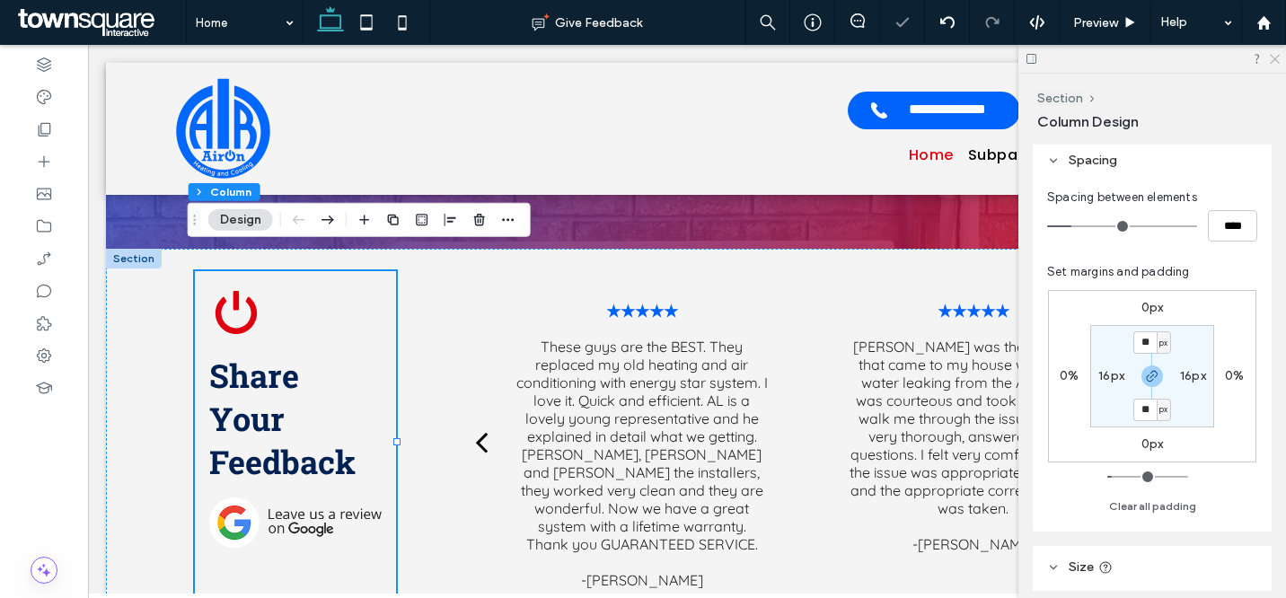
click at [1276, 59] on use at bounding box center [1275, 60] width 10 height 10
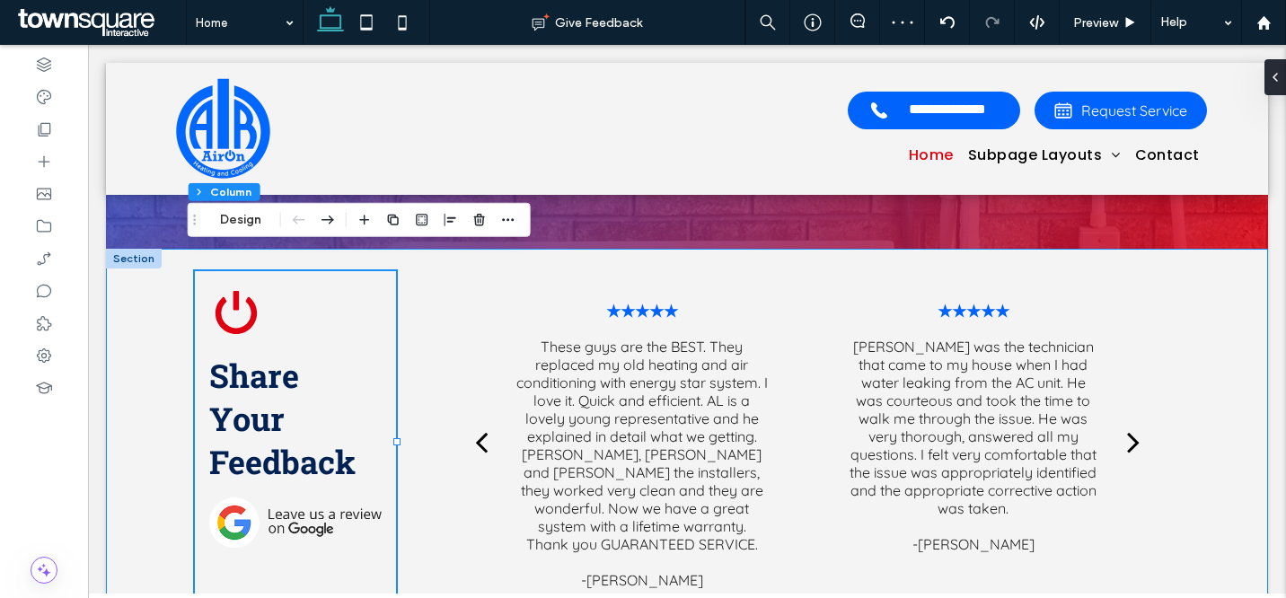
click at [411, 356] on div "Share Your Feedback ★★★★★ [PERSON_NAME] was the technician that came to my hous…" at bounding box center [687, 442] width 1078 height 386
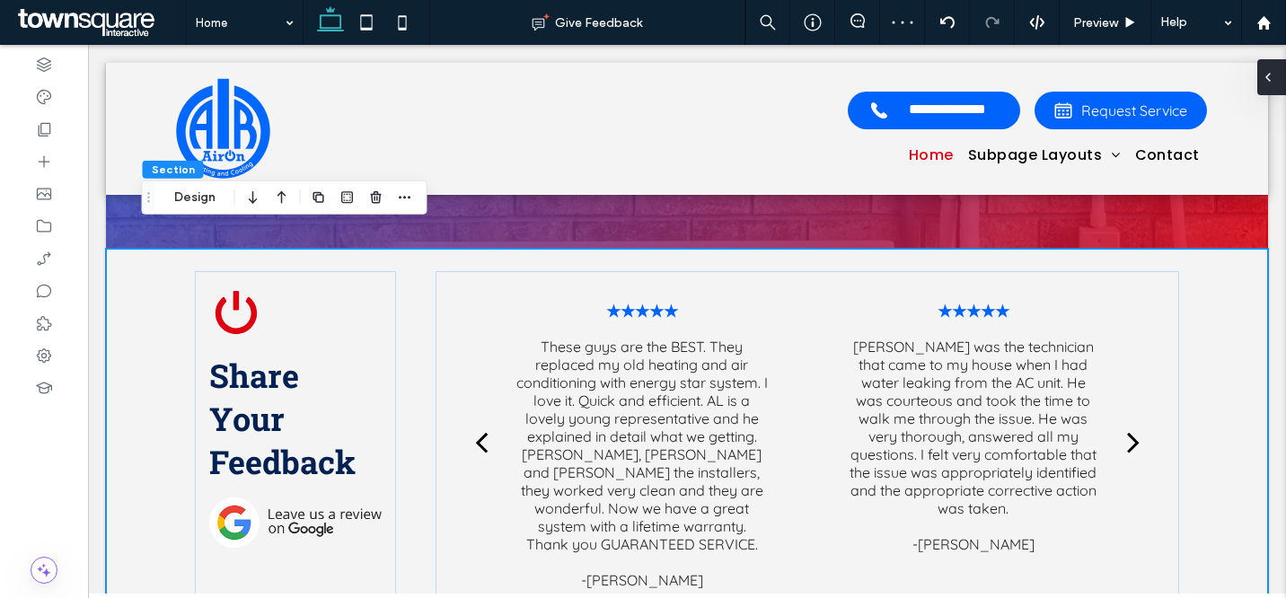
click at [1276, 79] on div at bounding box center [1272, 77] width 29 height 36
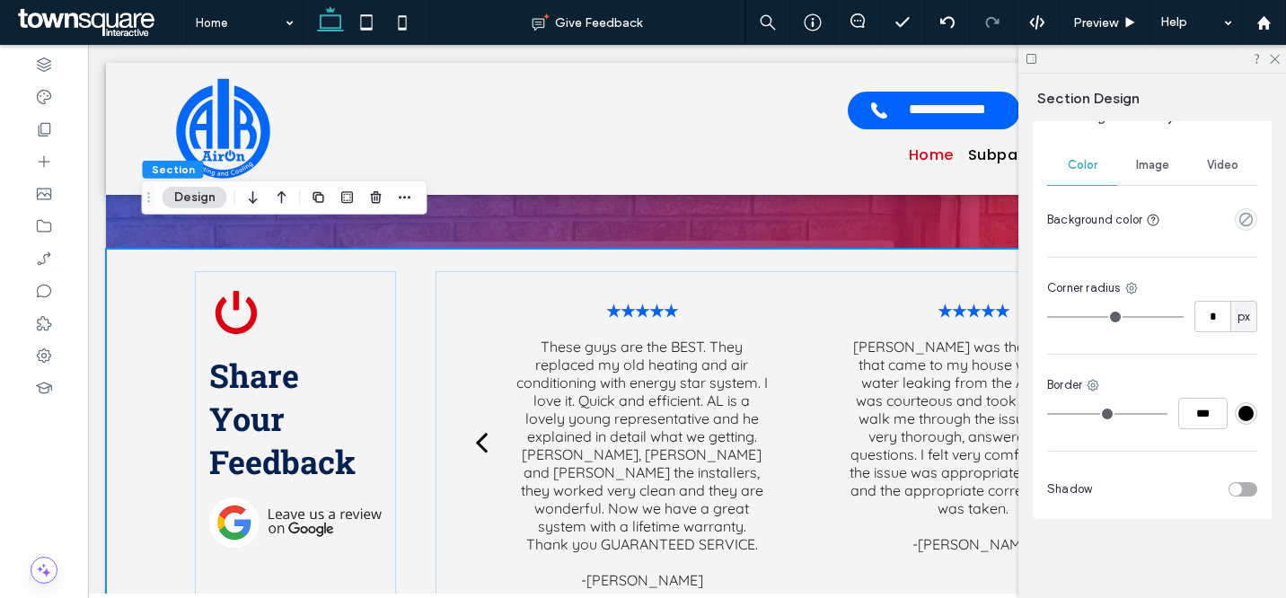
scroll to position [0, 0]
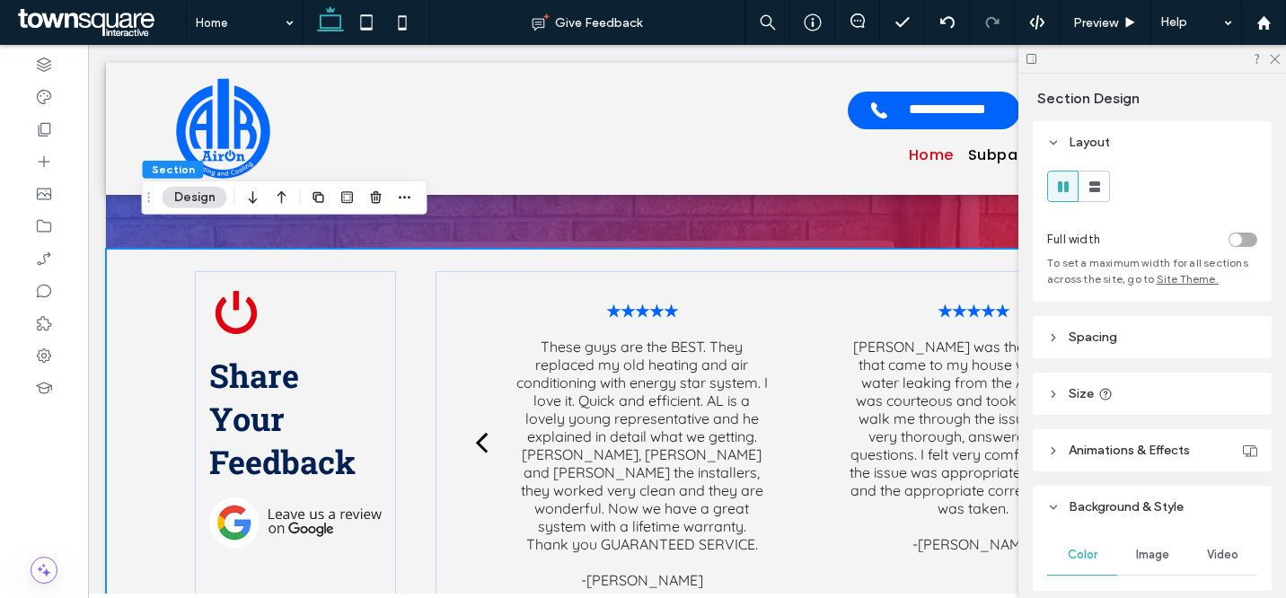
click at [1212, 340] on header "Spacing" at bounding box center [1152, 337] width 239 height 42
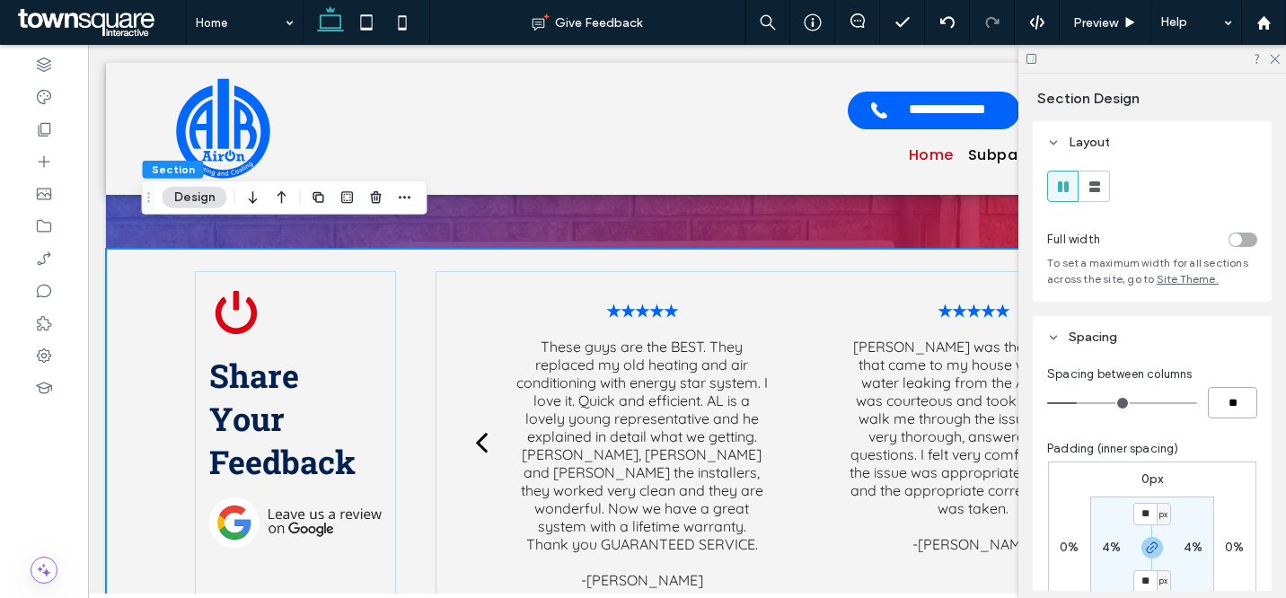
click at [1223, 408] on input "**" at bounding box center [1232, 402] width 49 height 31
type input "*"
type input "**"
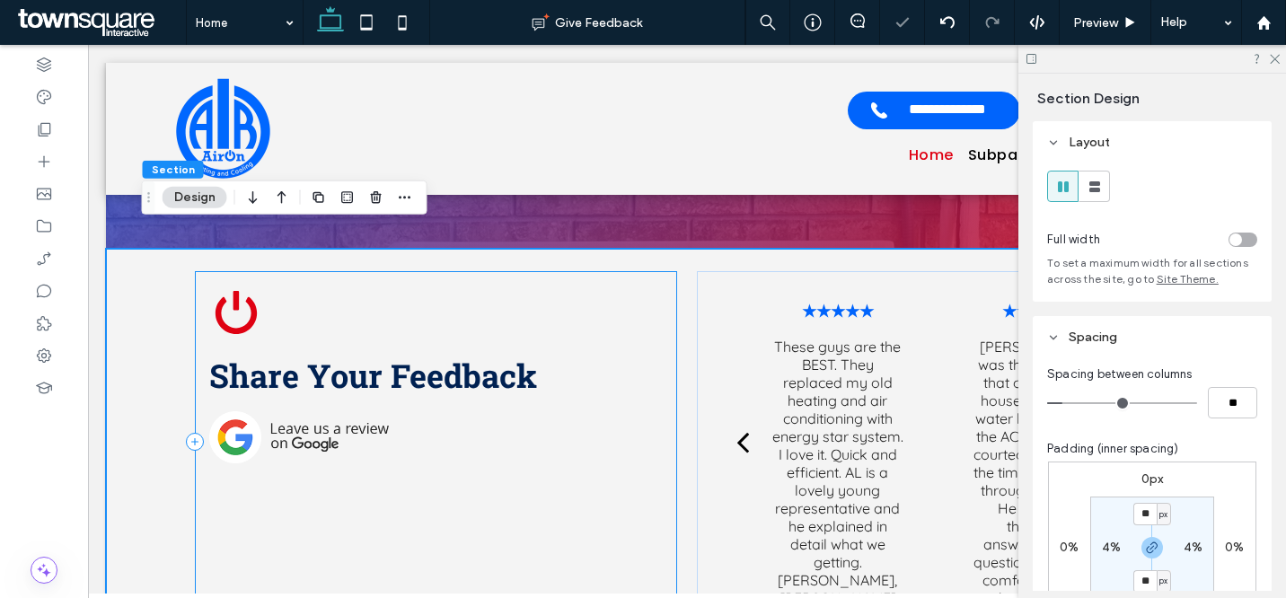
click at [658, 375] on div "Share Your Feedback" at bounding box center [436, 441] width 482 height 341
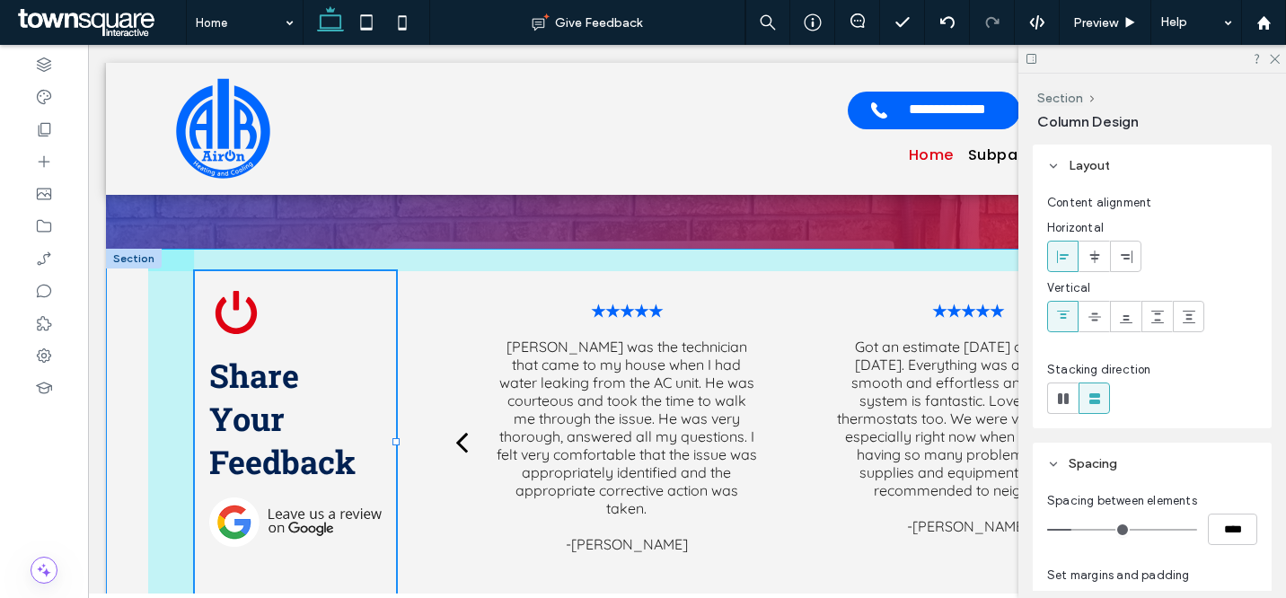
drag, startPoint x: 674, startPoint y: 421, endPoint x: 392, endPoint y: 430, distance: 282.2
click at [392, 430] on div "Share Your Feedback 20% , 380px ★★★★★ [PERSON_NAME] was the technician that cam…" at bounding box center [687, 442] width 1078 height 386
type input "**"
type input "*****"
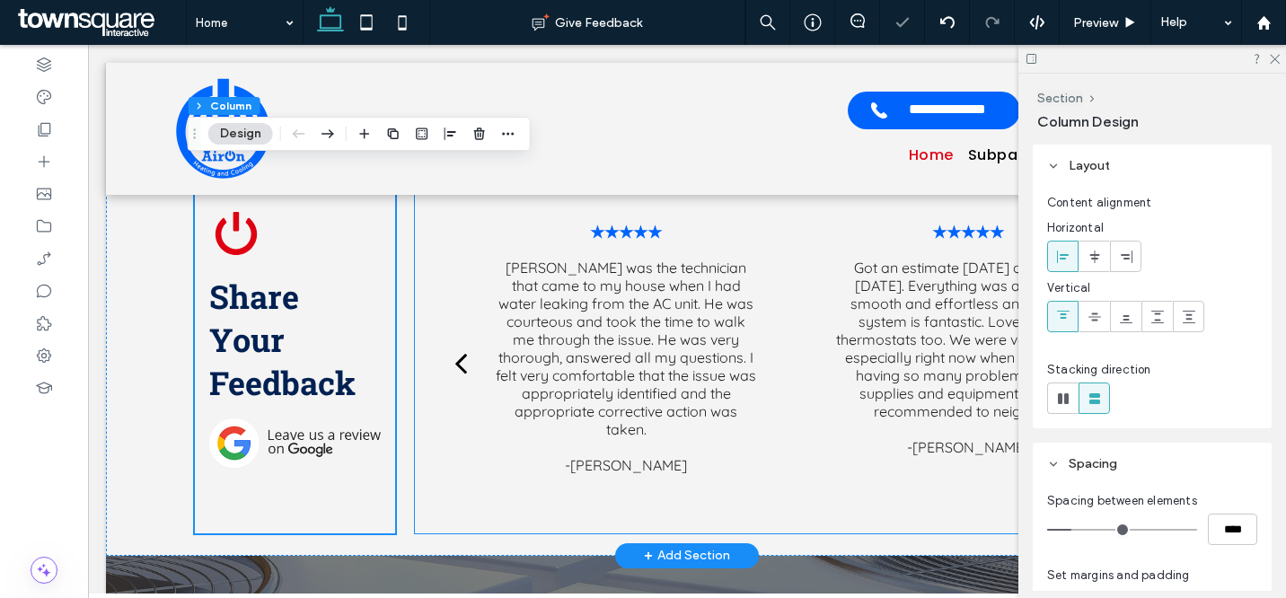
scroll to position [2828, 0]
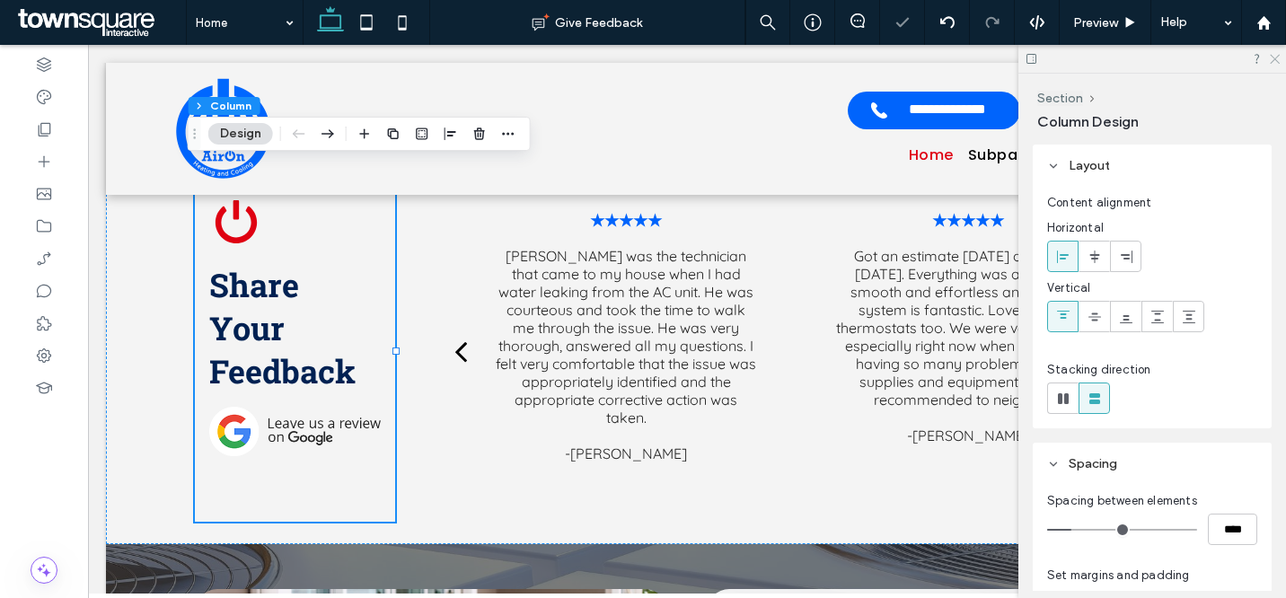
click at [1276, 62] on icon at bounding box center [1274, 58] width 12 height 12
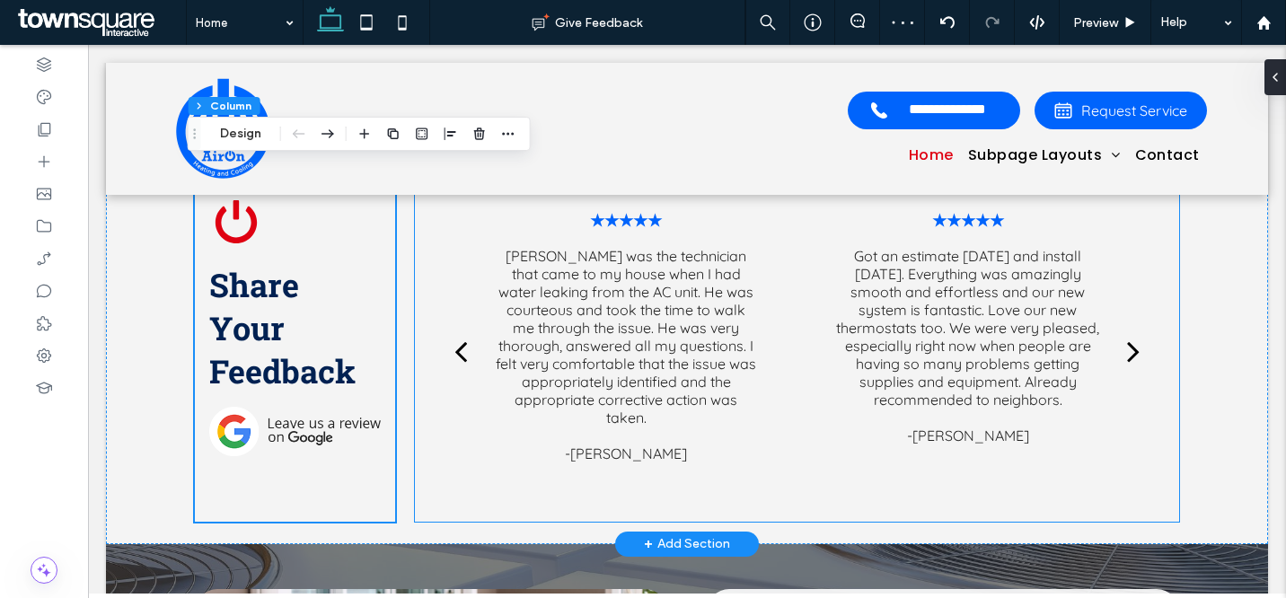
scroll to position [2688, 0]
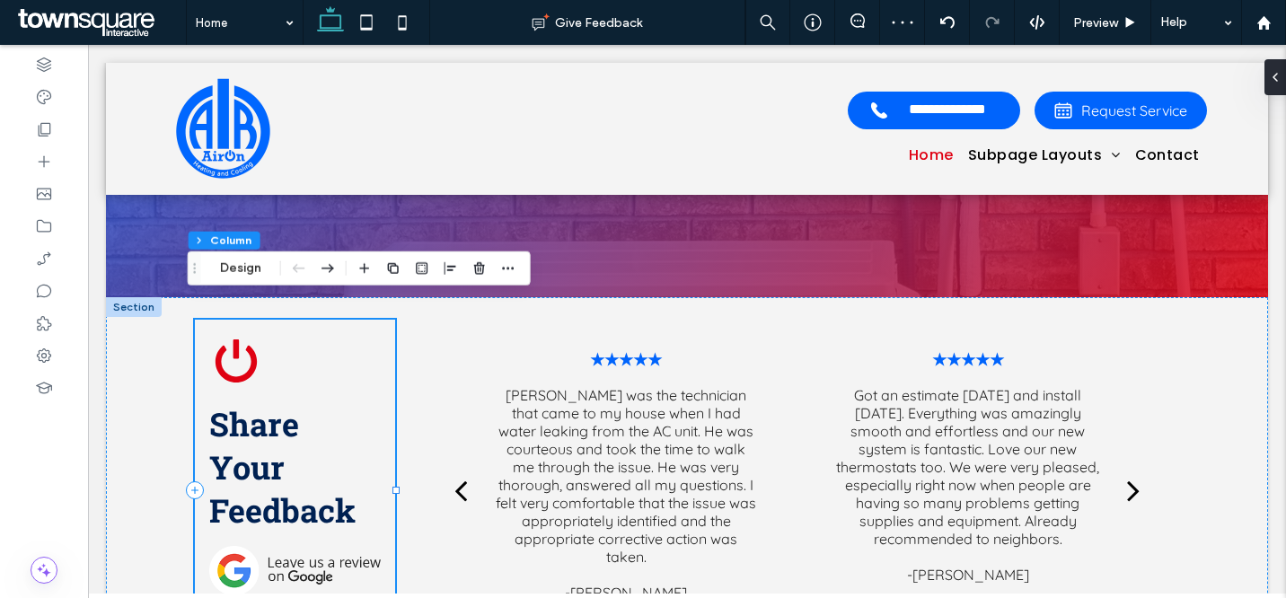
click at [228, 371] on div "Share Your Feedback 20% , 380px" at bounding box center [295, 490] width 201 height 341
click at [234, 337] on icon at bounding box center [236, 361] width 54 height 54
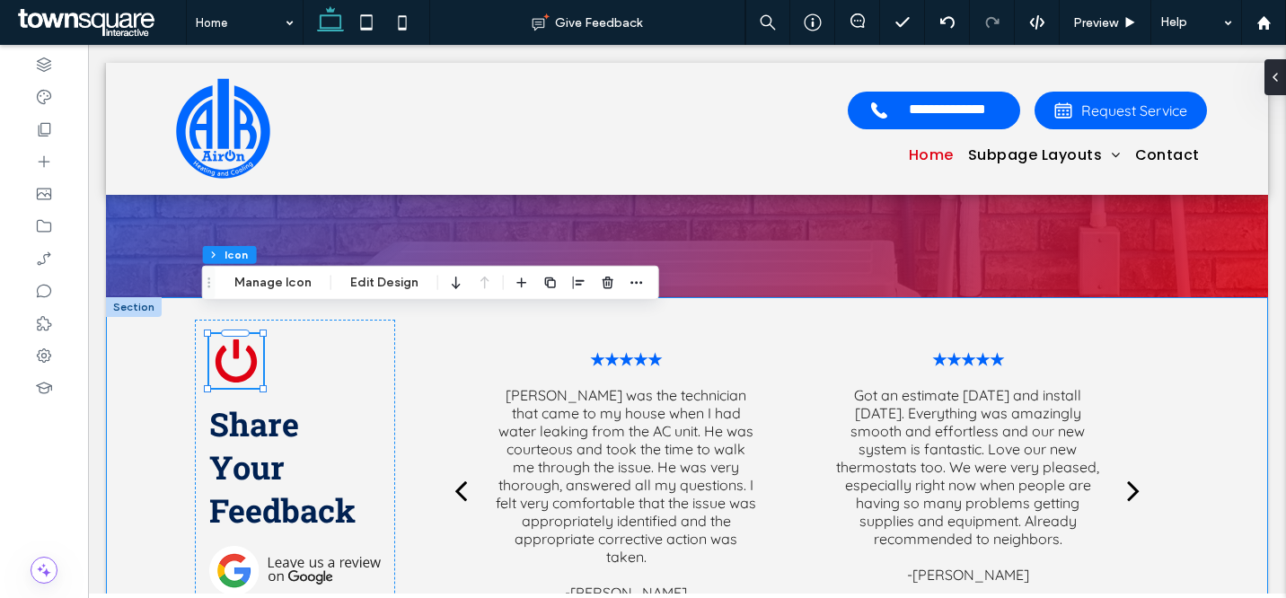
click at [399, 381] on div "Share Your Feedback ★★★★★ [PERSON_NAME] was the technician that came to my hous…" at bounding box center [687, 490] width 1078 height 386
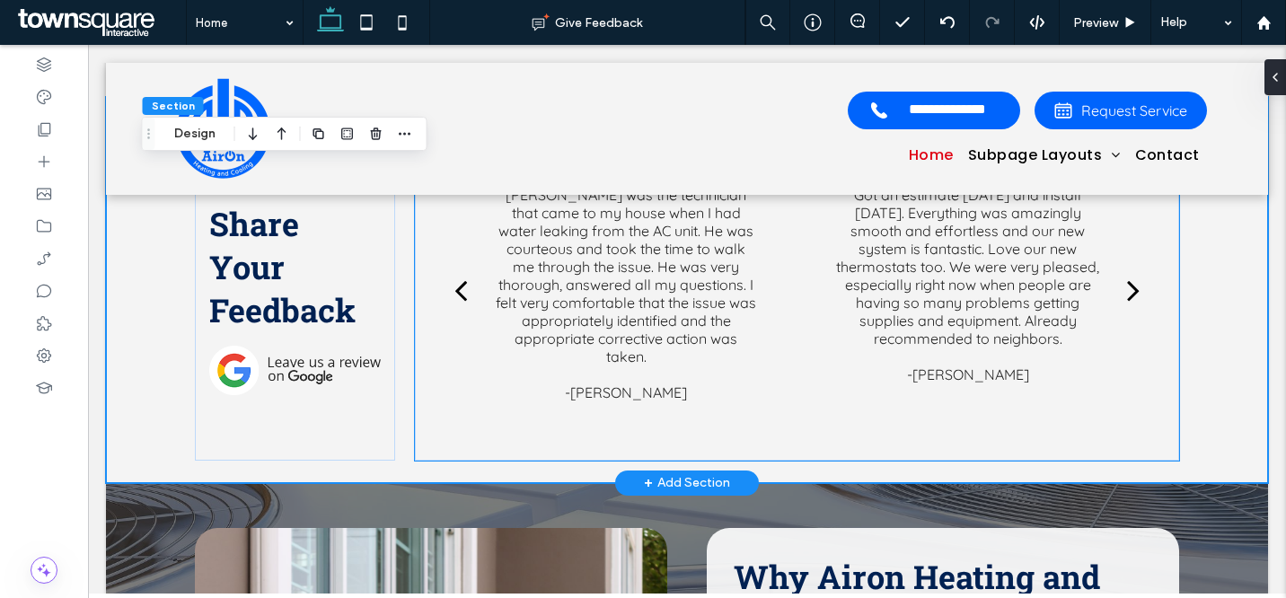
scroll to position [2877, 0]
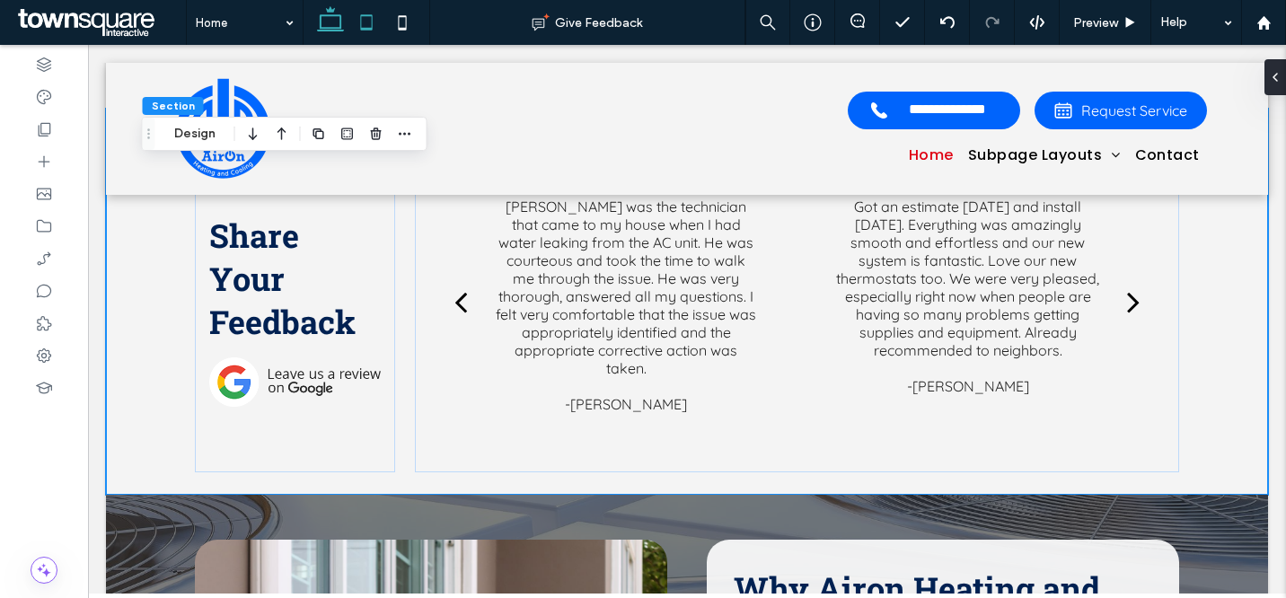
click at [375, 22] on icon at bounding box center [367, 22] width 36 height 36
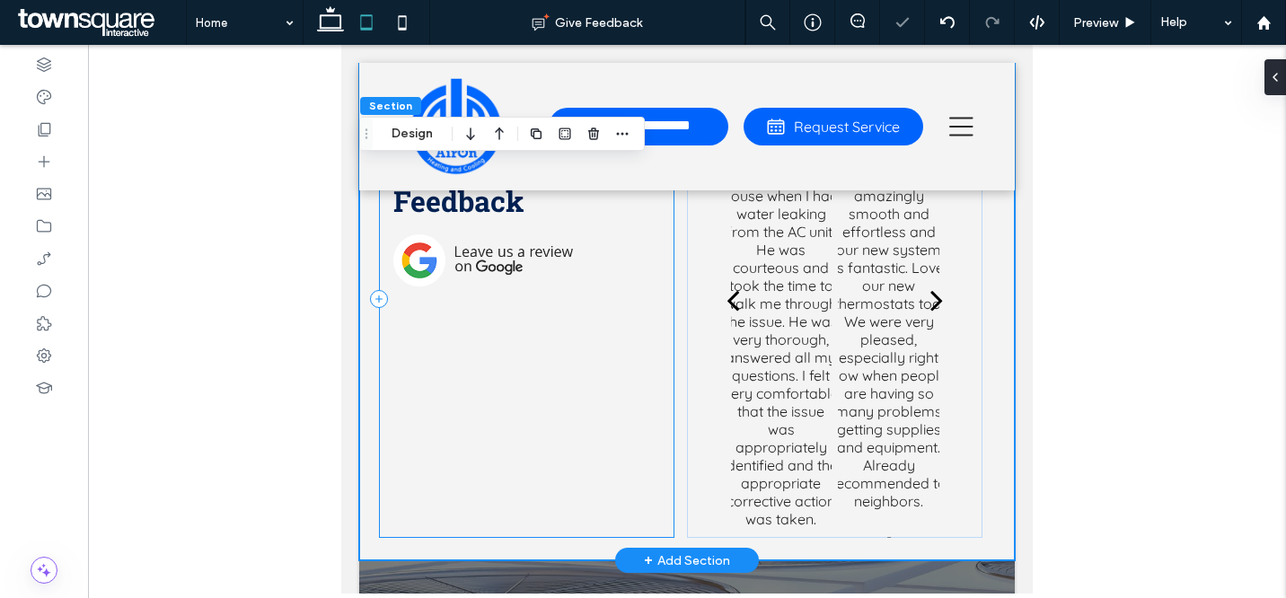
scroll to position [3194, 0]
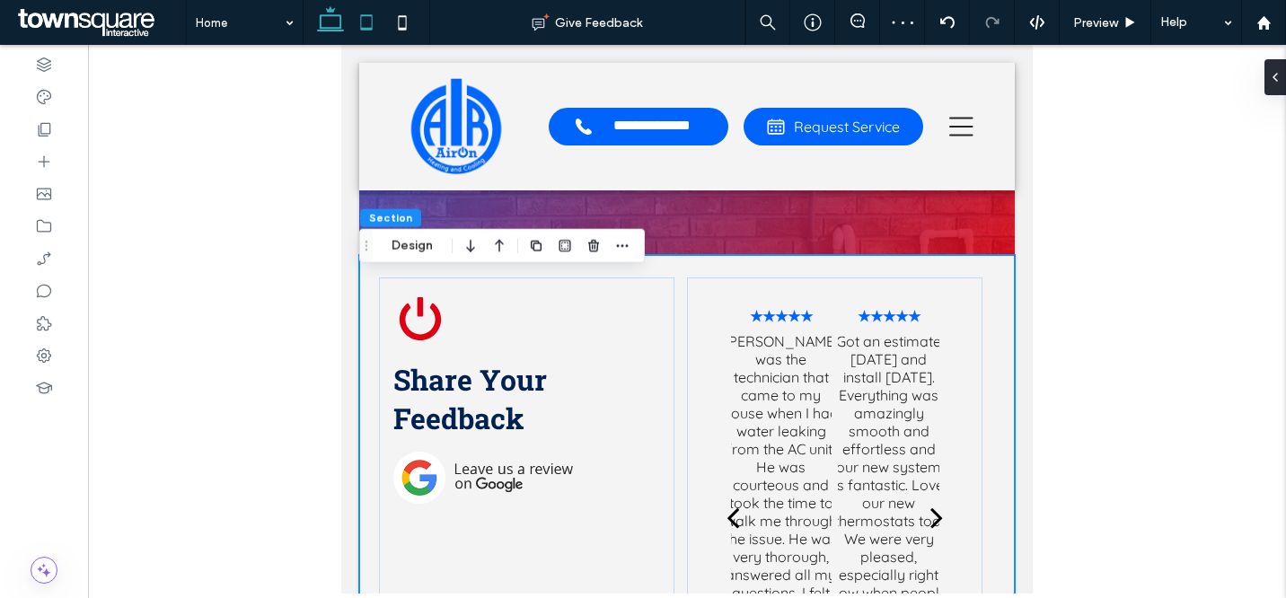
click at [322, 20] on icon at bounding box center [331, 22] width 36 height 36
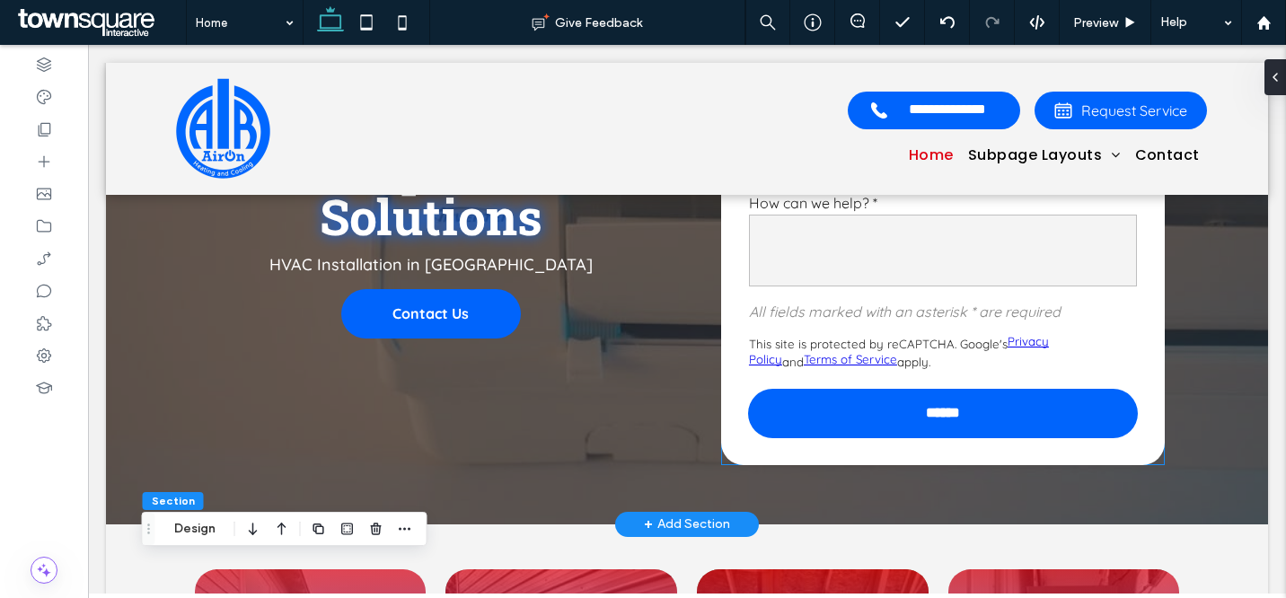
scroll to position [0, 0]
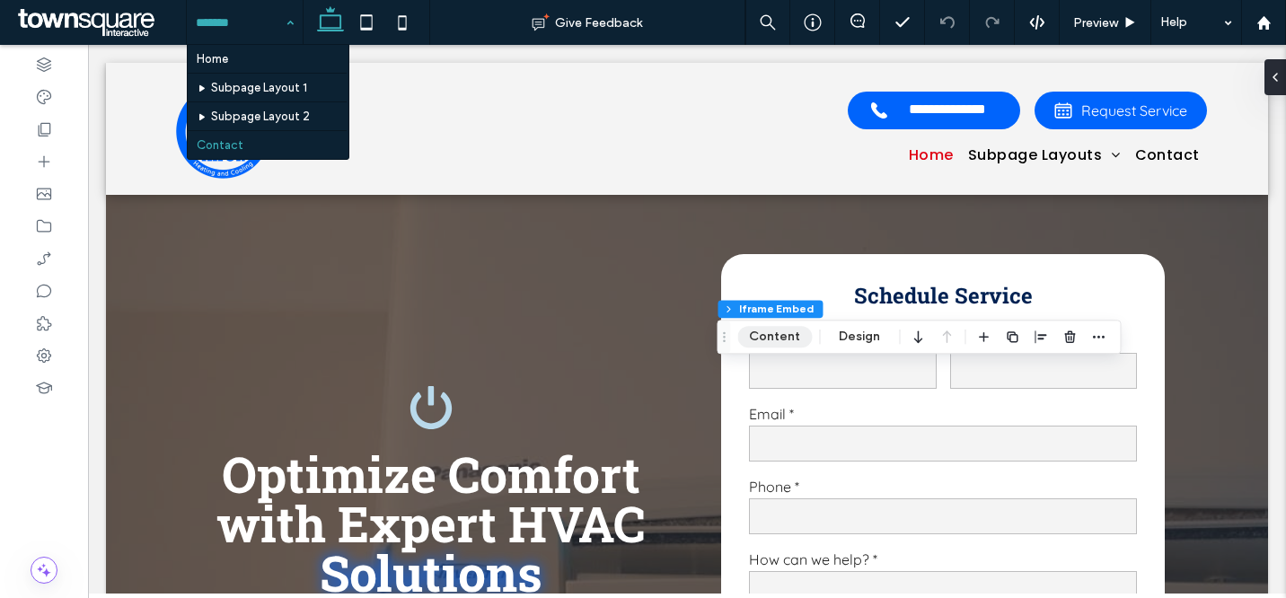
click at [764, 332] on button "Content" at bounding box center [774, 337] width 75 height 22
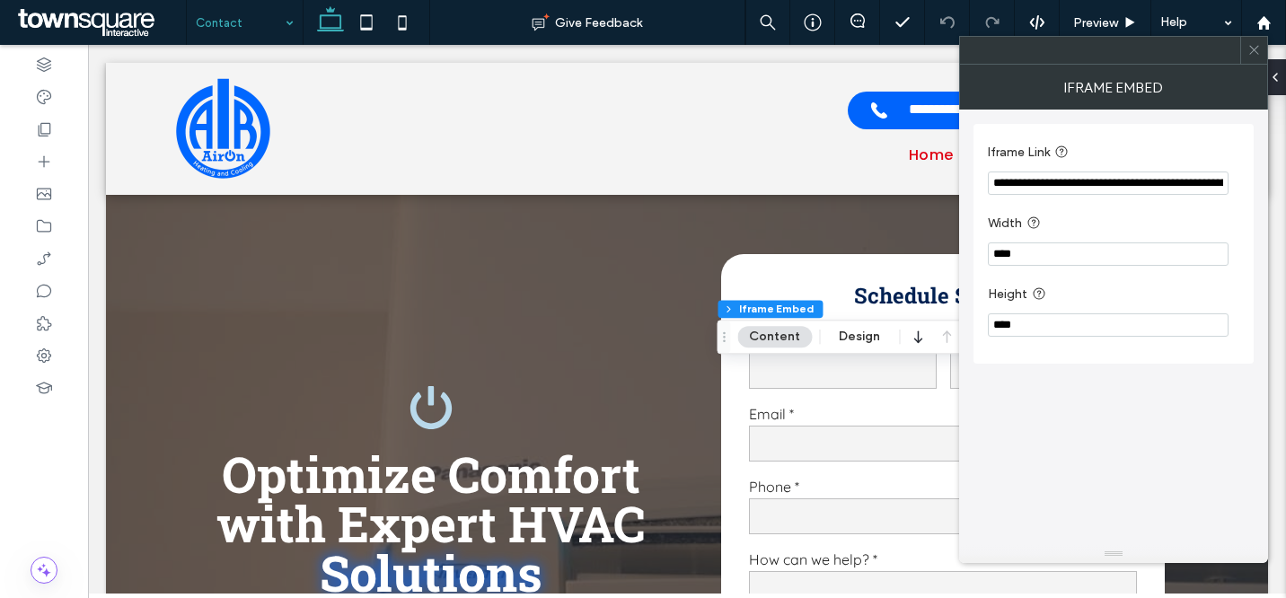
click at [1050, 185] on input "**********" at bounding box center [1108, 183] width 241 height 23
paste input "**********"
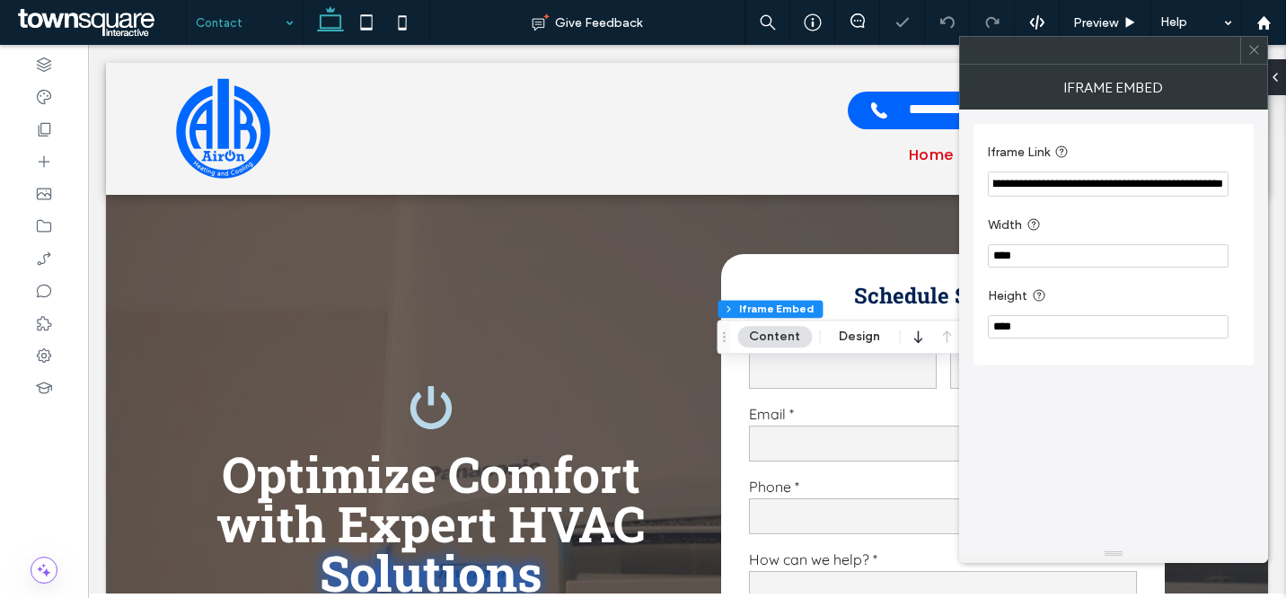
type input "**********"
click at [1189, 217] on label "Width" at bounding box center [1110, 226] width 244 height 22
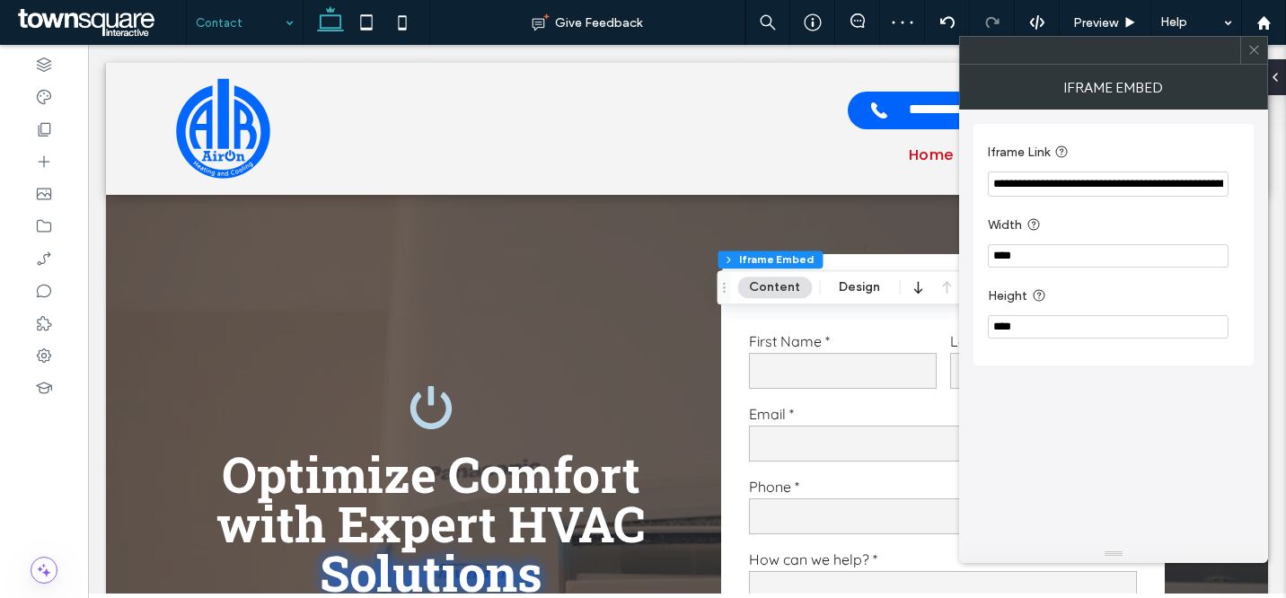
click at [1246, 50] on div at bounding box center [1253, 50] width 27 height 27
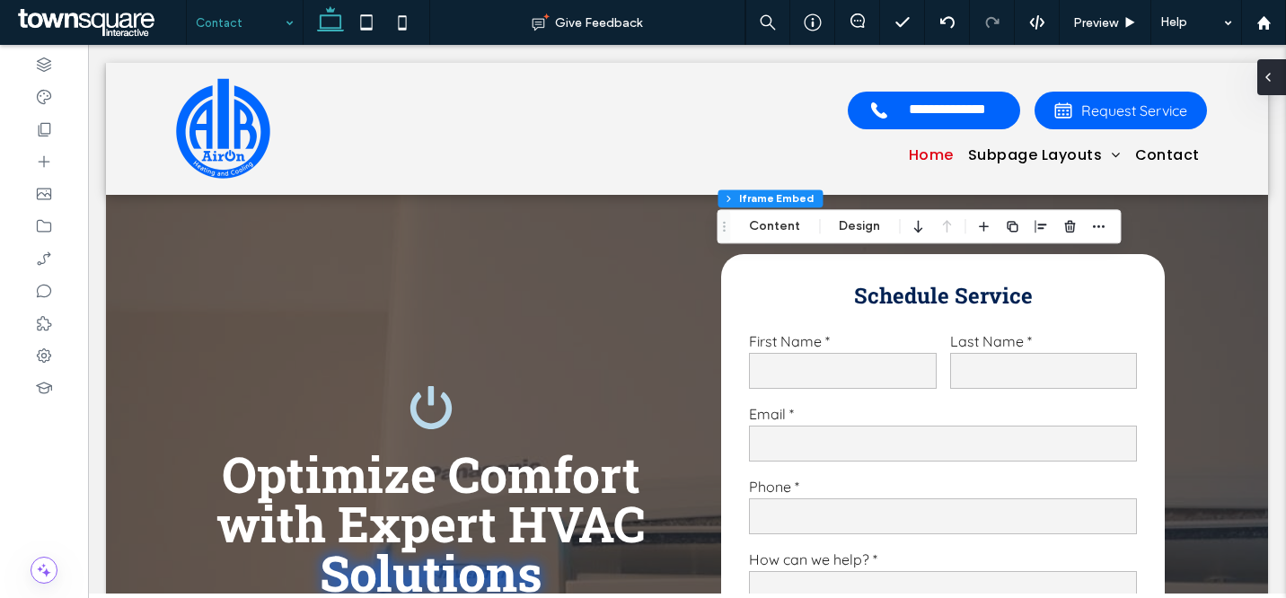
click at [1276, 73] on div at bounding box center [1272, 77] width 29 height 36
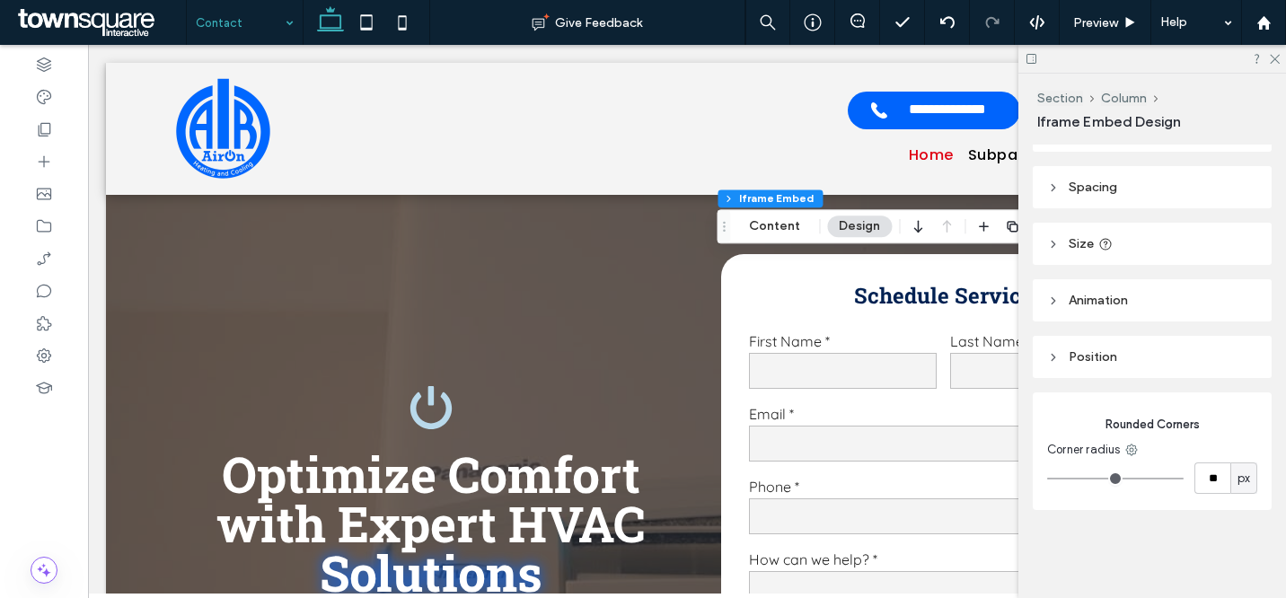
scroll to position [13, 0]
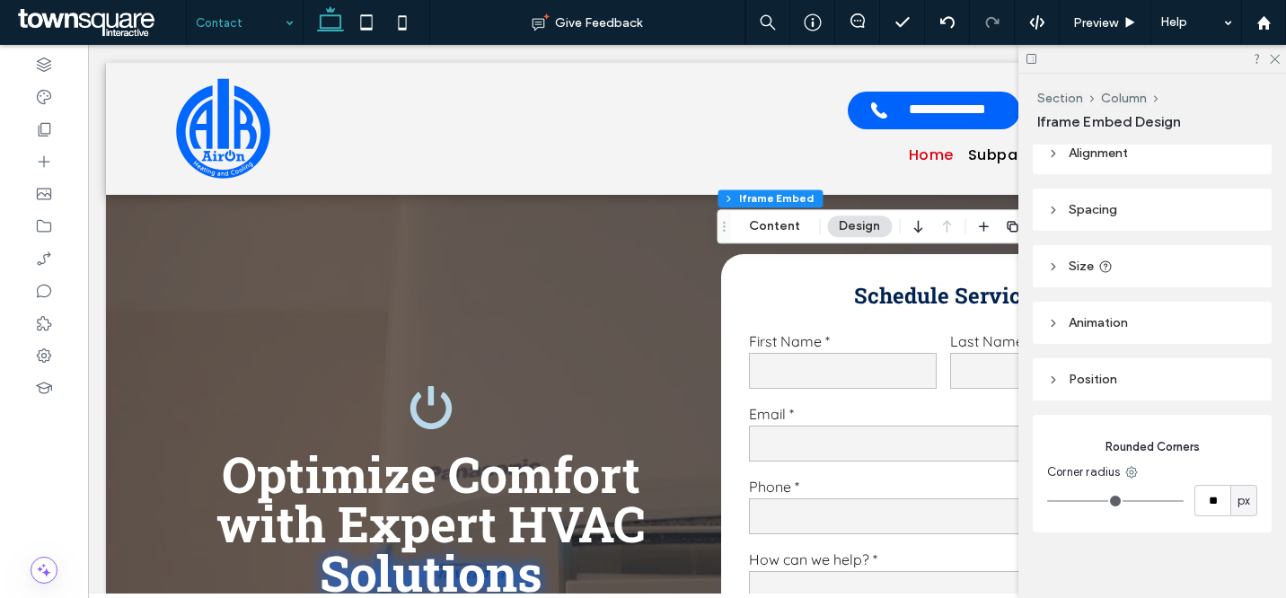
click at [1175, 279] on header "Size" at bounding box center [1152, 266] width 239 height 42
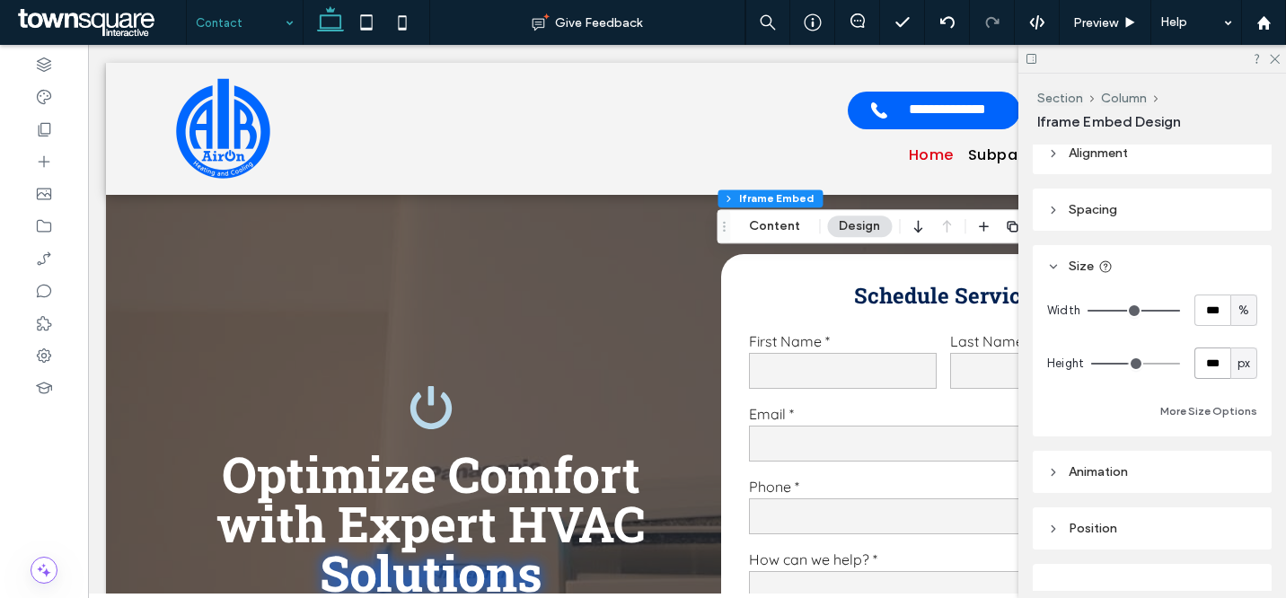
click at [1217, 367] on input "***" at bounding box center [1213, 363] width 36 height 31
type input "***"
click at [1200, 362] on input "***" at bounding box center [1213, 363] width 36 height 31
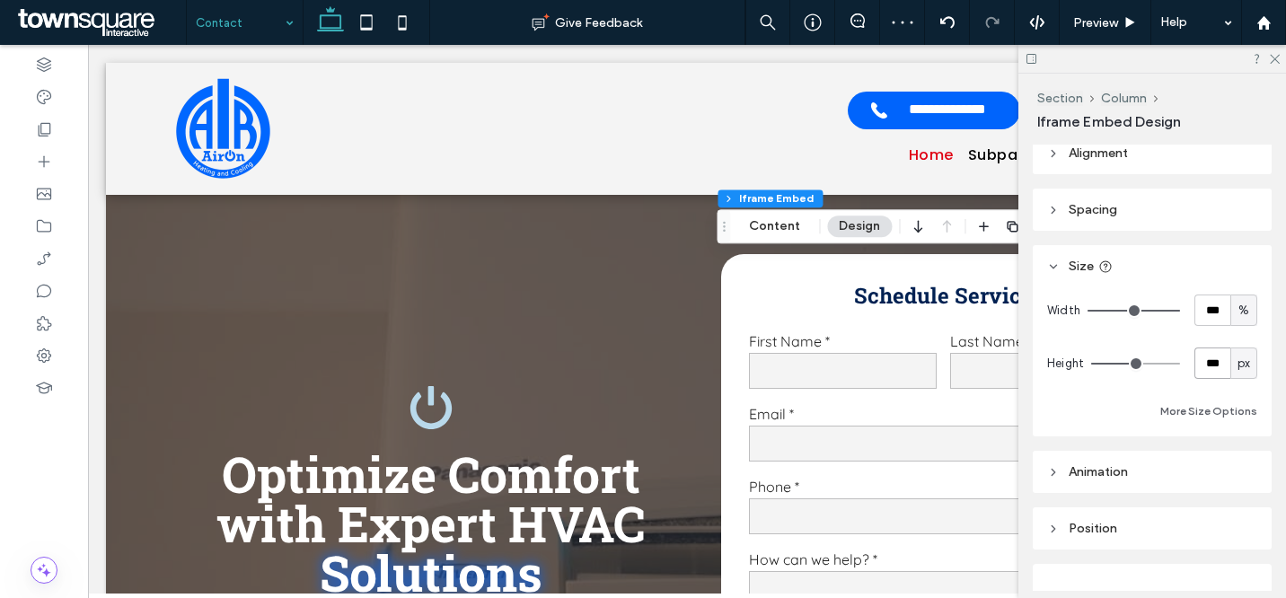
click at [1200, 363] on input "***" at bounding box center [1213, 363] width 36 height 31
type input "***"
click at [1200, 362] on input "***" at bounding box center [1213, 363] width 36 height 31
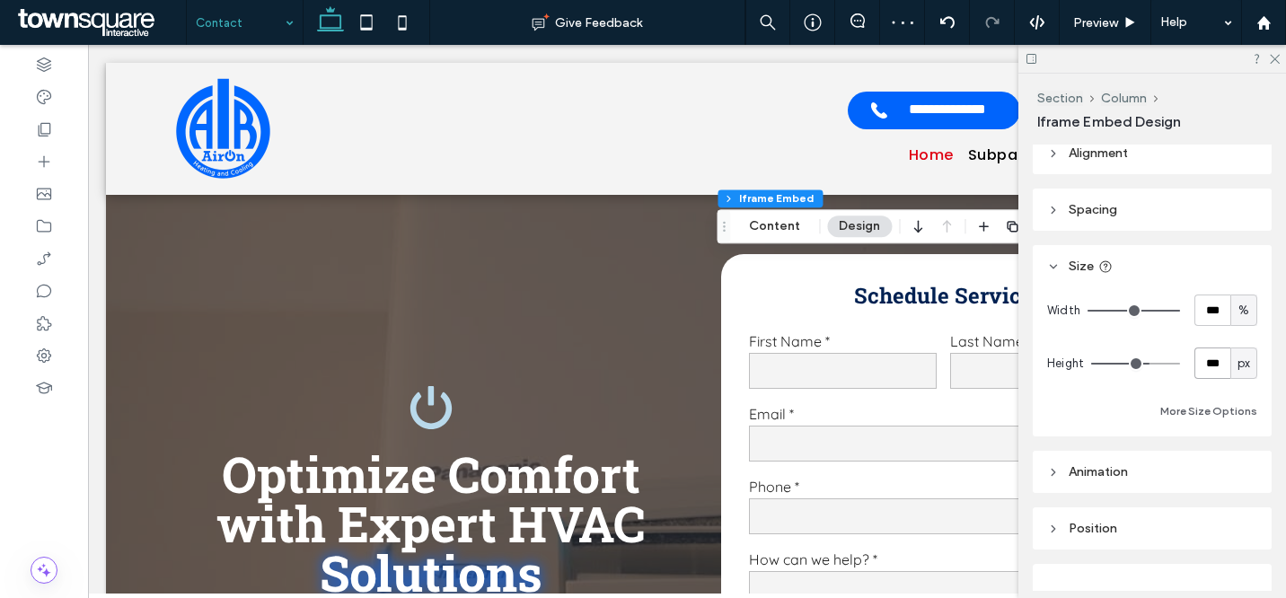
type input "***"
click at [1276, 58] on icon at bounding box center [1274, 58] width 12 height 12
